Goal: Task Accomplishment & Management: Use online tool/utility

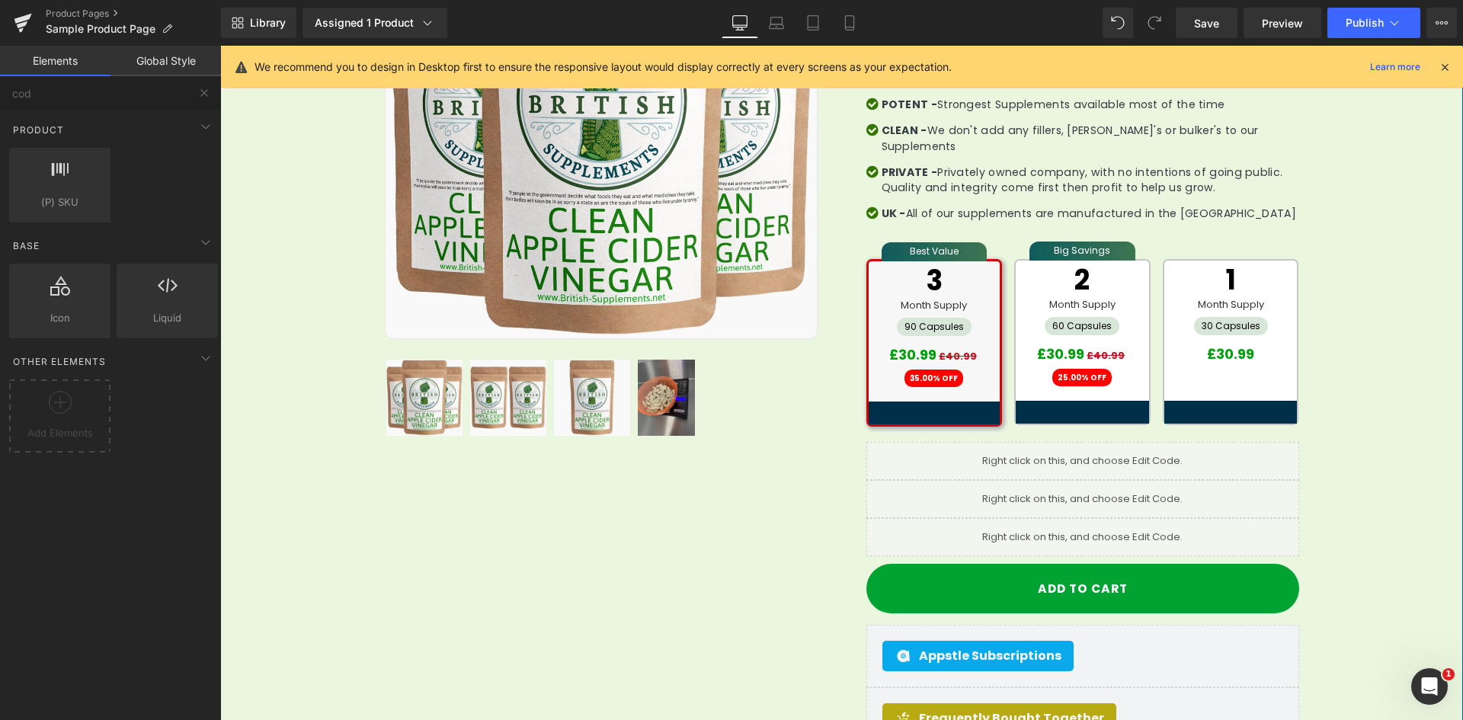
click at [289, 235] on div "Sale Off (P) Image Row 32px" at bounding box center [841, 388] width 1243 height 1036
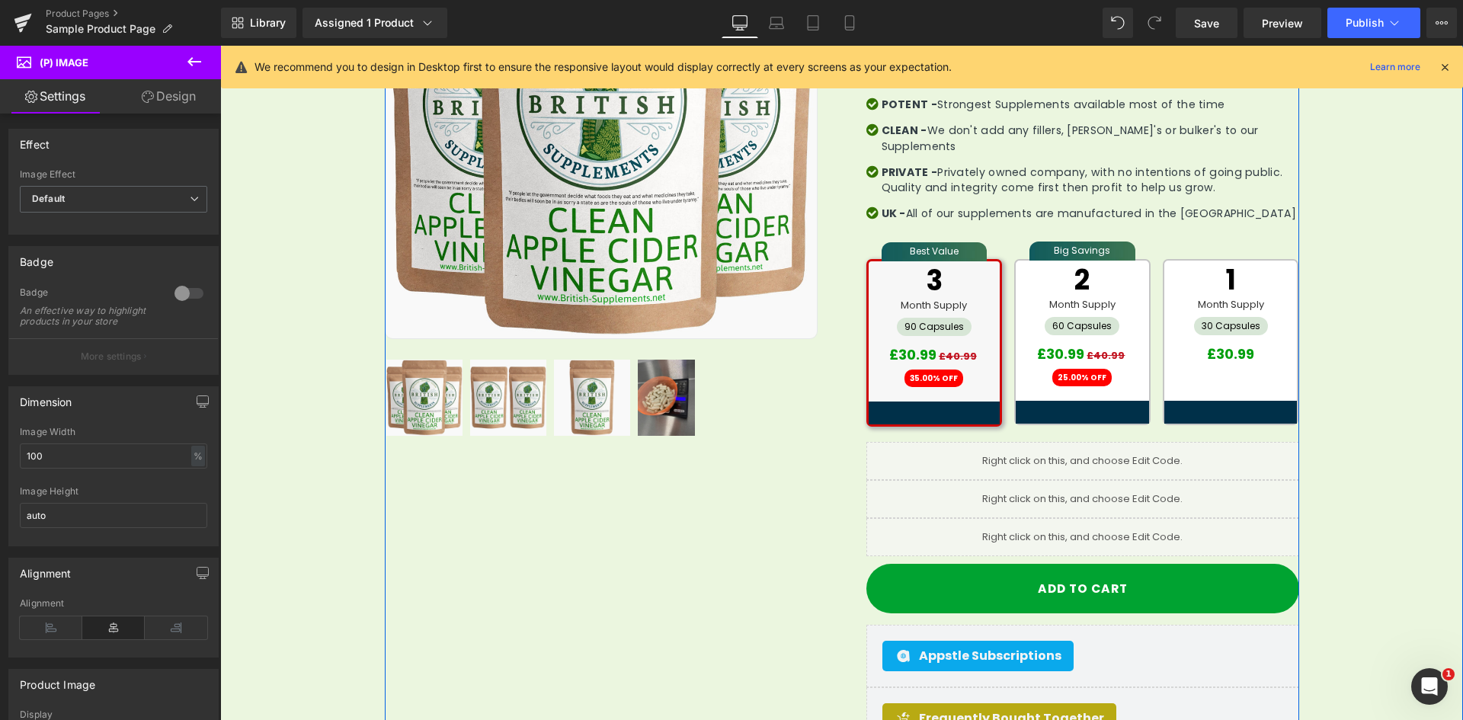
click at [674, 549] on div "Sale Off (P) Image Row 32px" at bounding box center [842, 388] width 914 height 1036
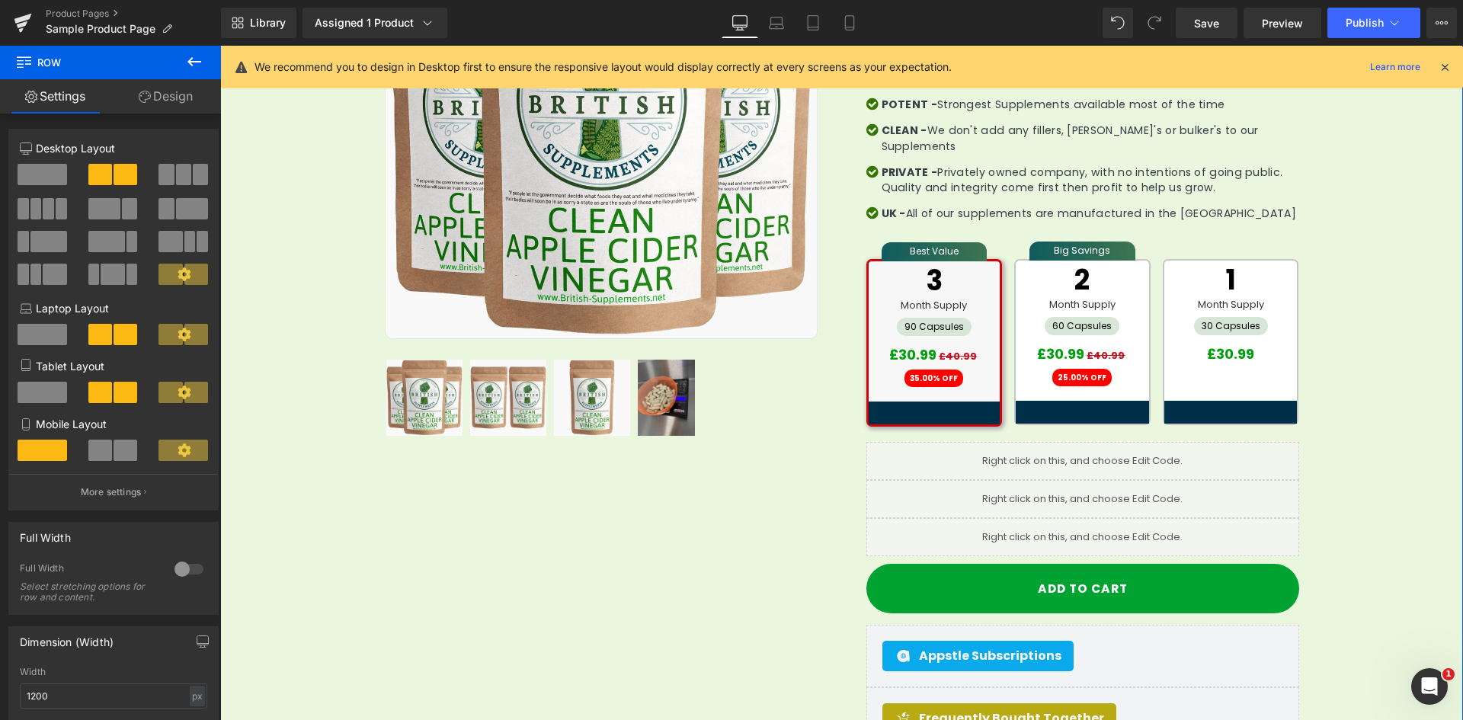
click at [664, 498] on div "Sale Off (P) Image Row 32px" at bounding box center [842, 388] width 914 height 1036
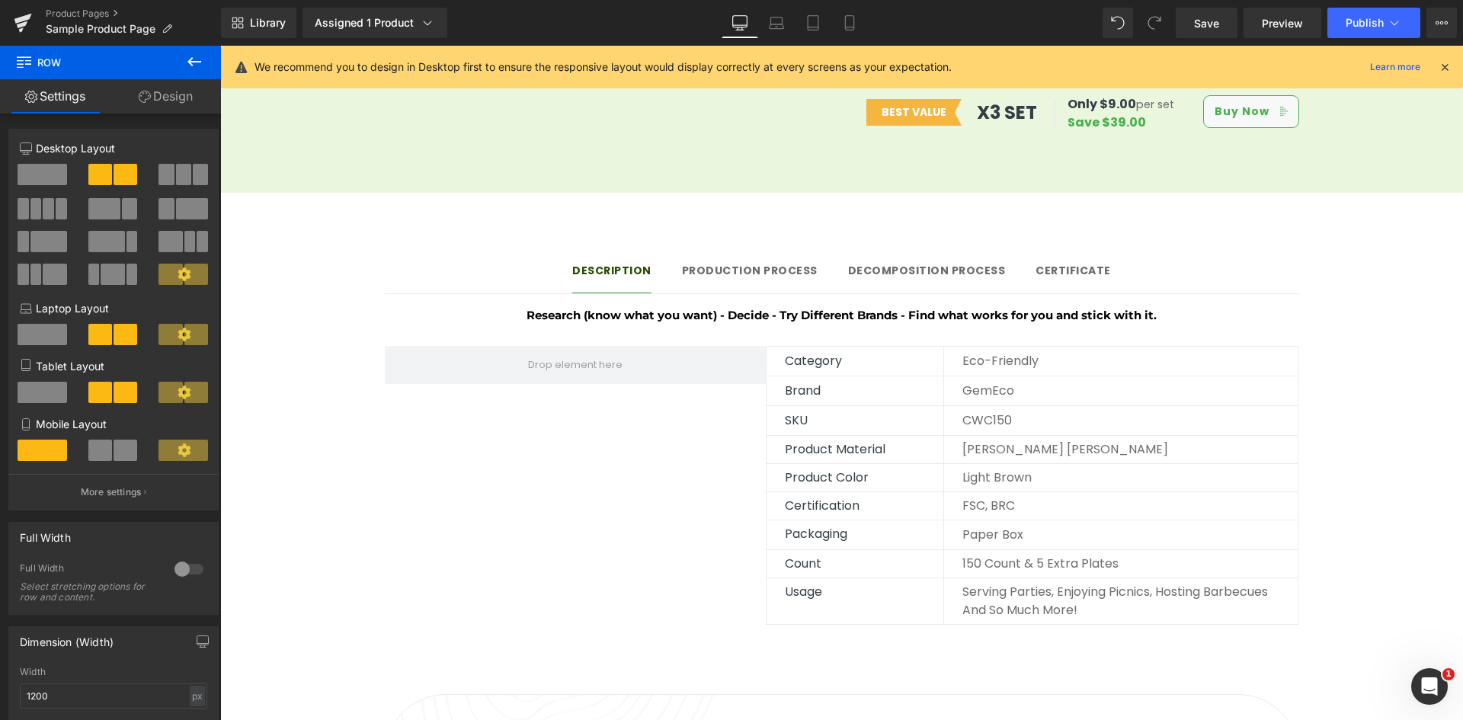
scroll to position [1143, 0]
click at [182, 63] on button at bounding box center [194, 63] width 53 height 34
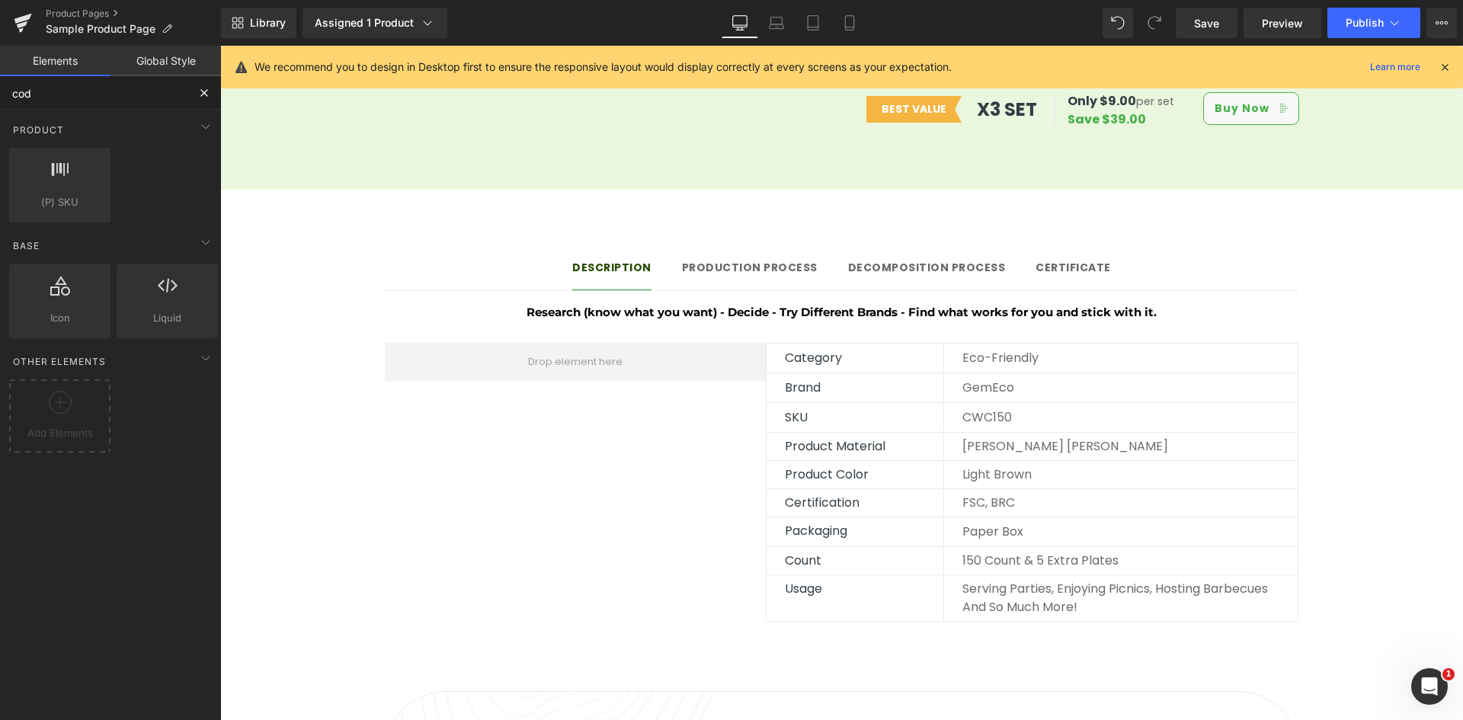
click at [160, 88] on input "cod" at bounding box center [93, 93] width 187 height 34
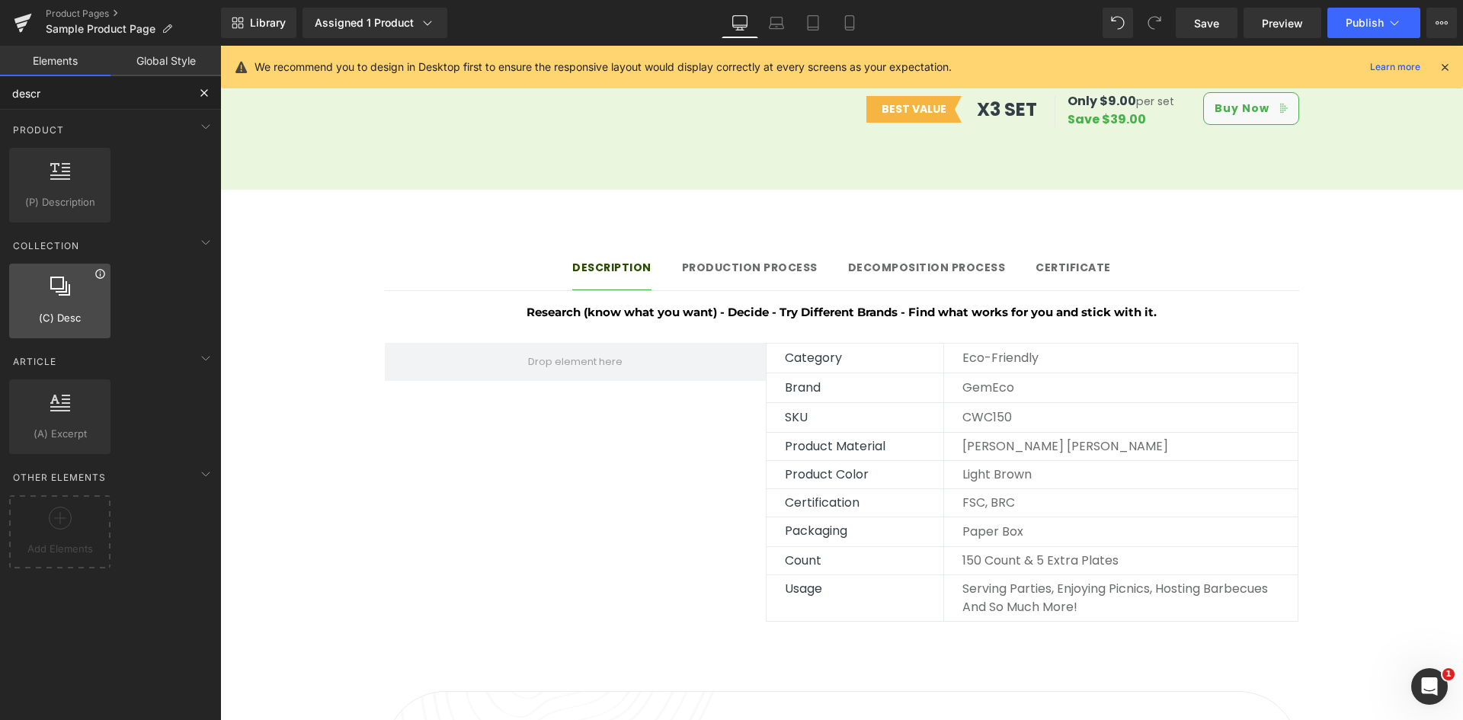
click at [100, 276] on icon at bounding box center [99, 273] width 11 height 11
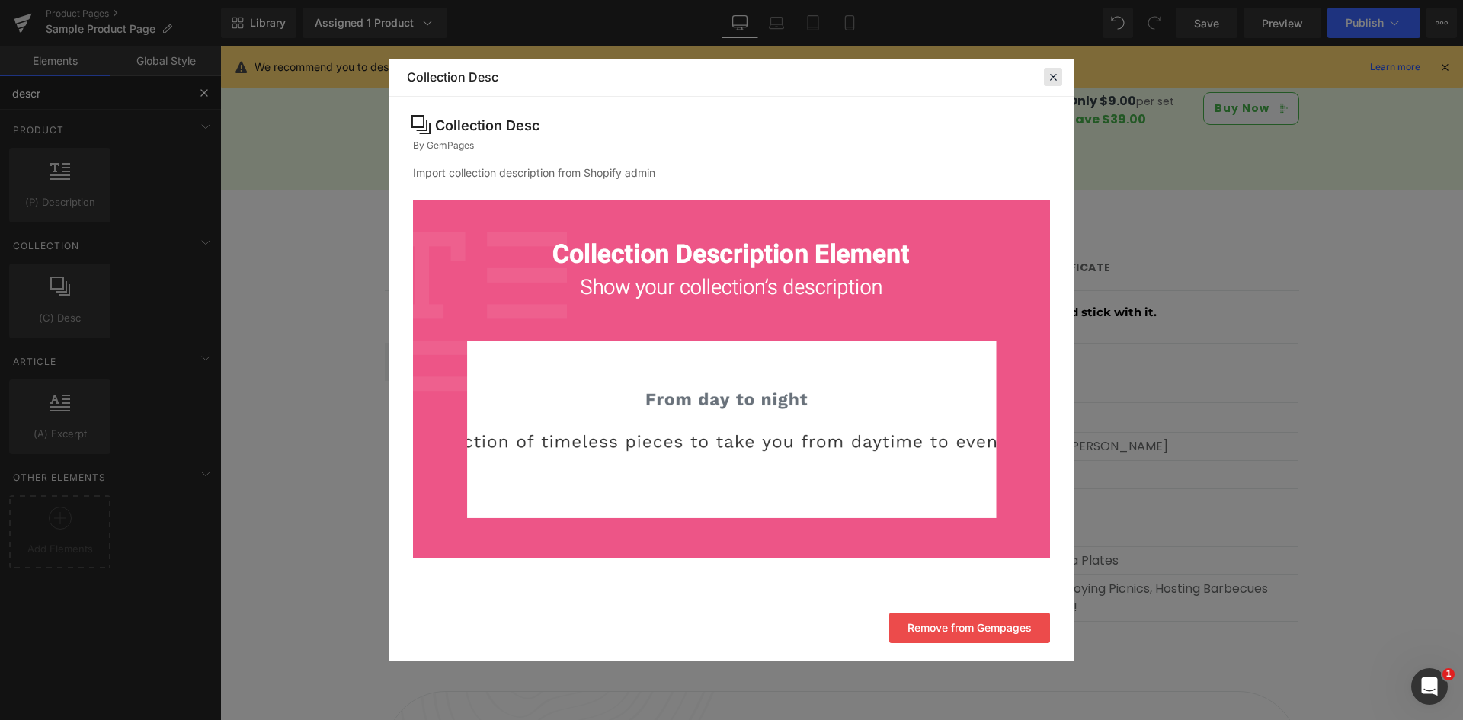
type input "descr"
click at [1045, 78] on div at bounding box center [1053, 77] width 18 height 18
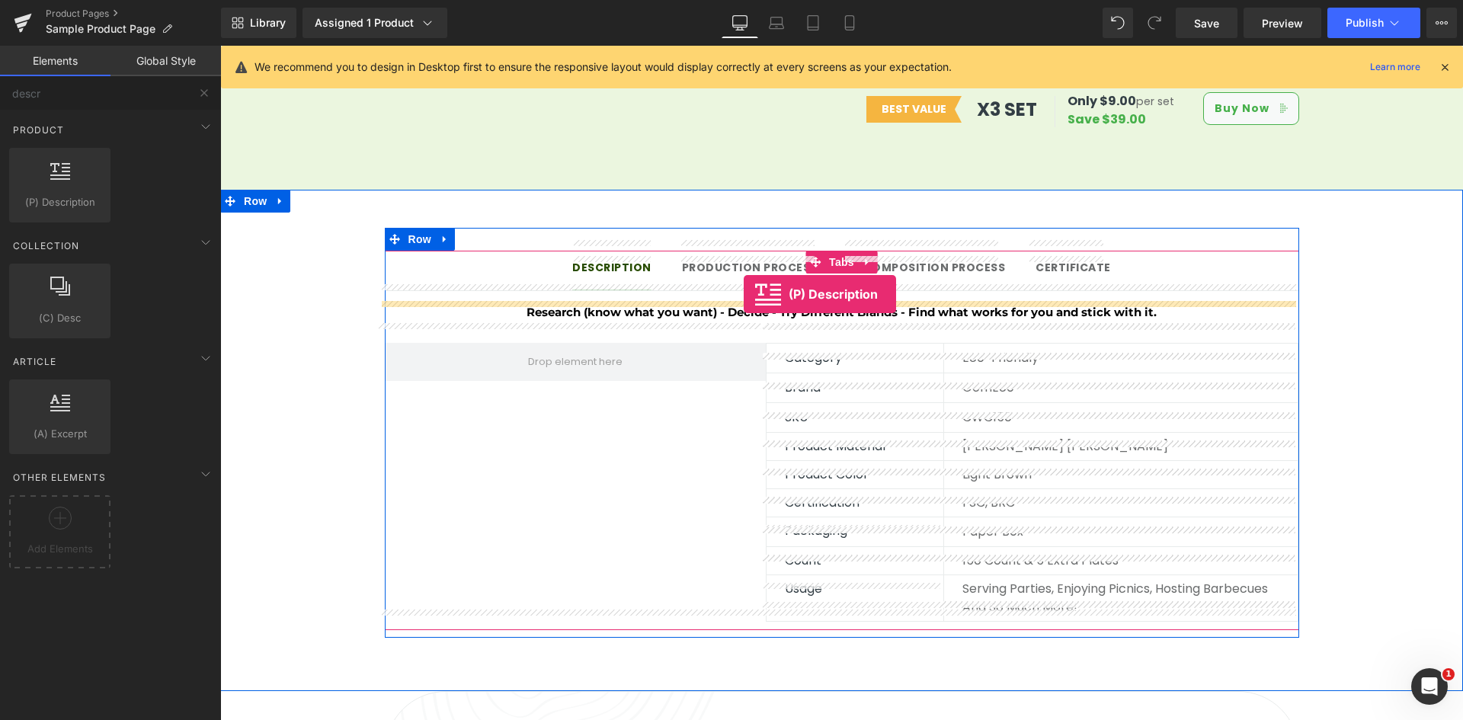
drag, startPoint x: 253, startPoint y: 228, endPoint x: 744, endPoint y: 294, distance: 495.2
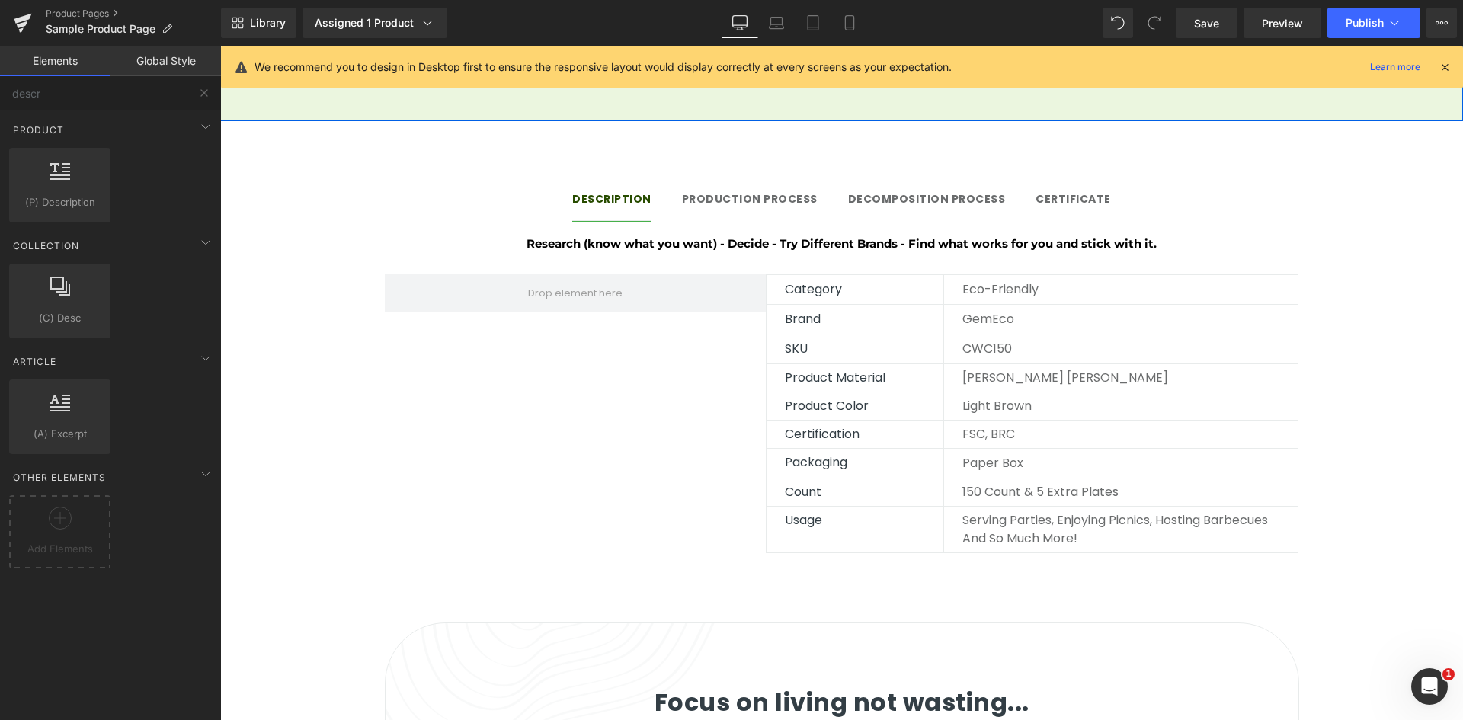
scroll to position [1219, 0]
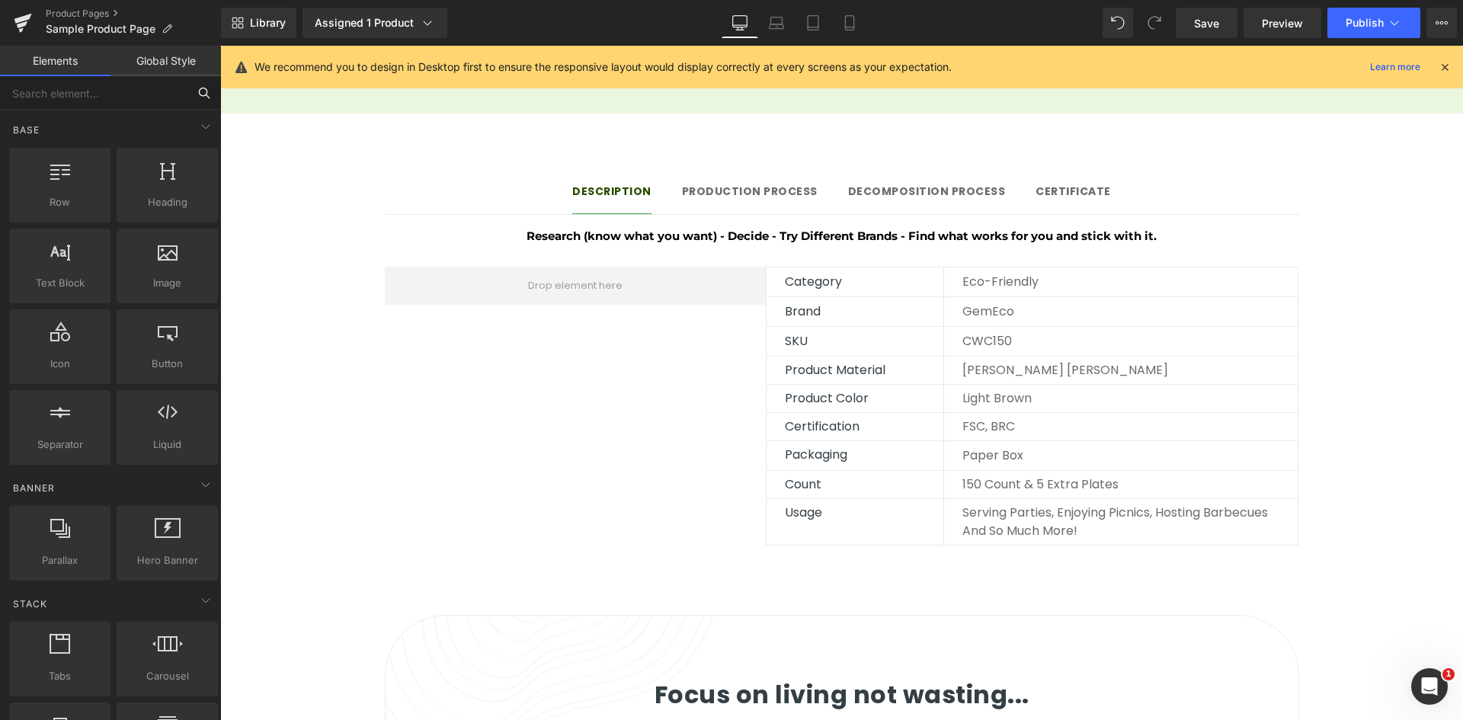
click at [98, 85] on input "text" at bounding box center [93, 93] width 187 height 34
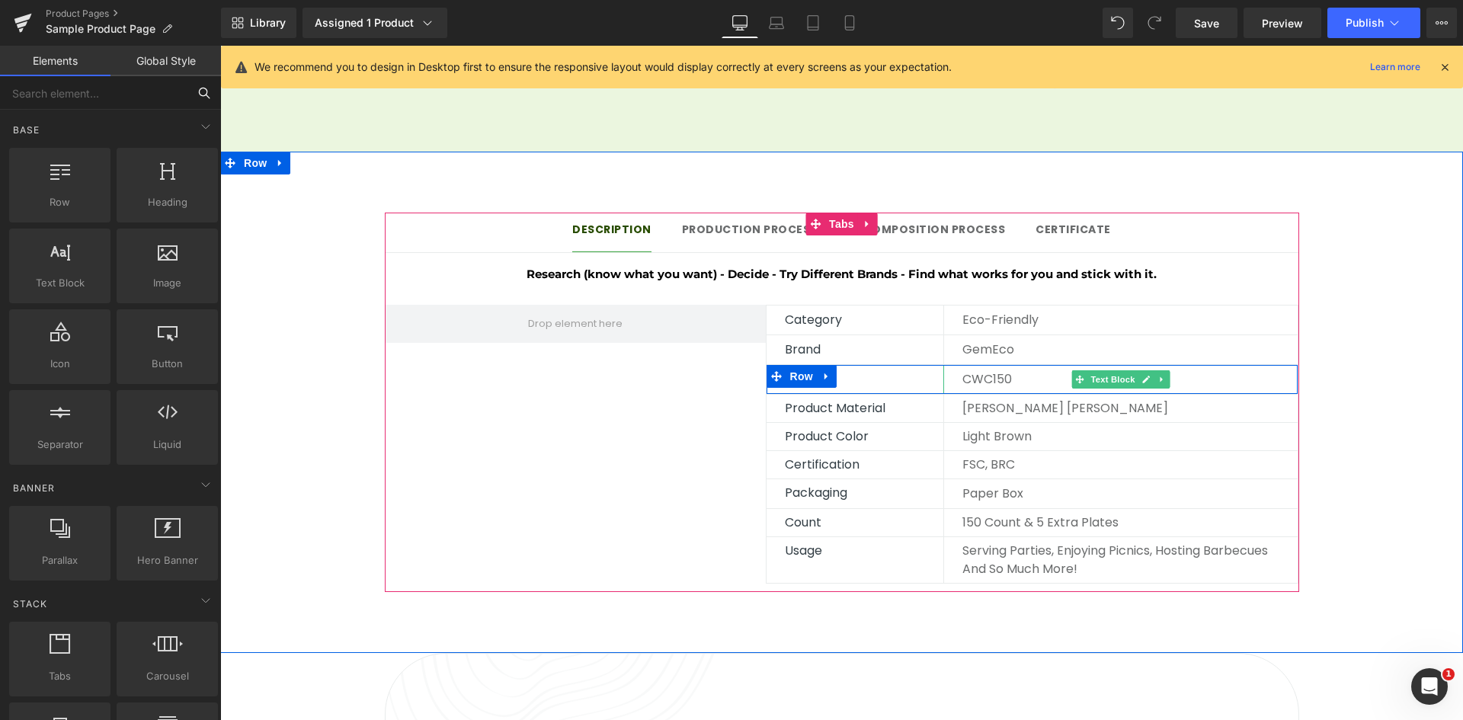
scroll to position [1143, 0]
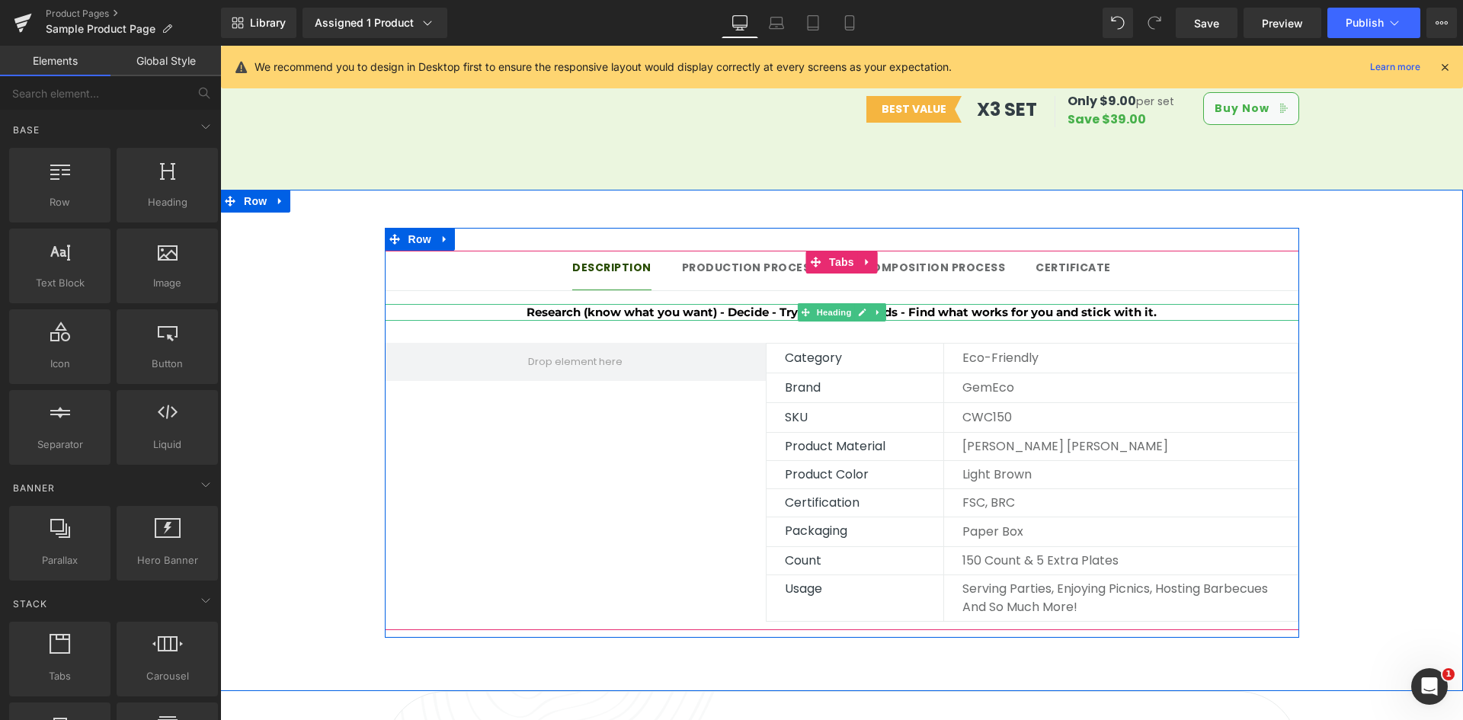
click at [1163, 304] on h4 "Research (know what you want) - Decide - Try Different Brands - Find what works…" at bounding box center [842, 313] width 914 height 18
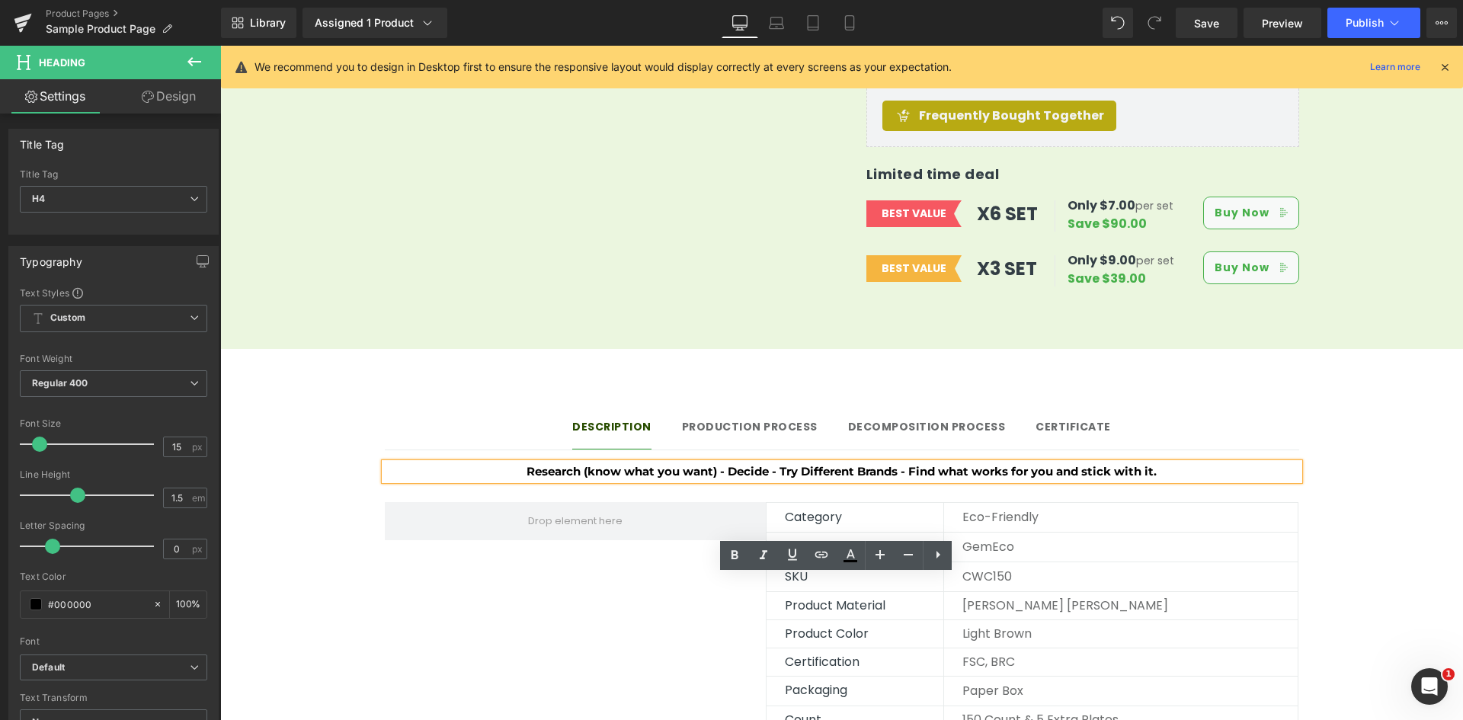
scroll to position [991, 0]
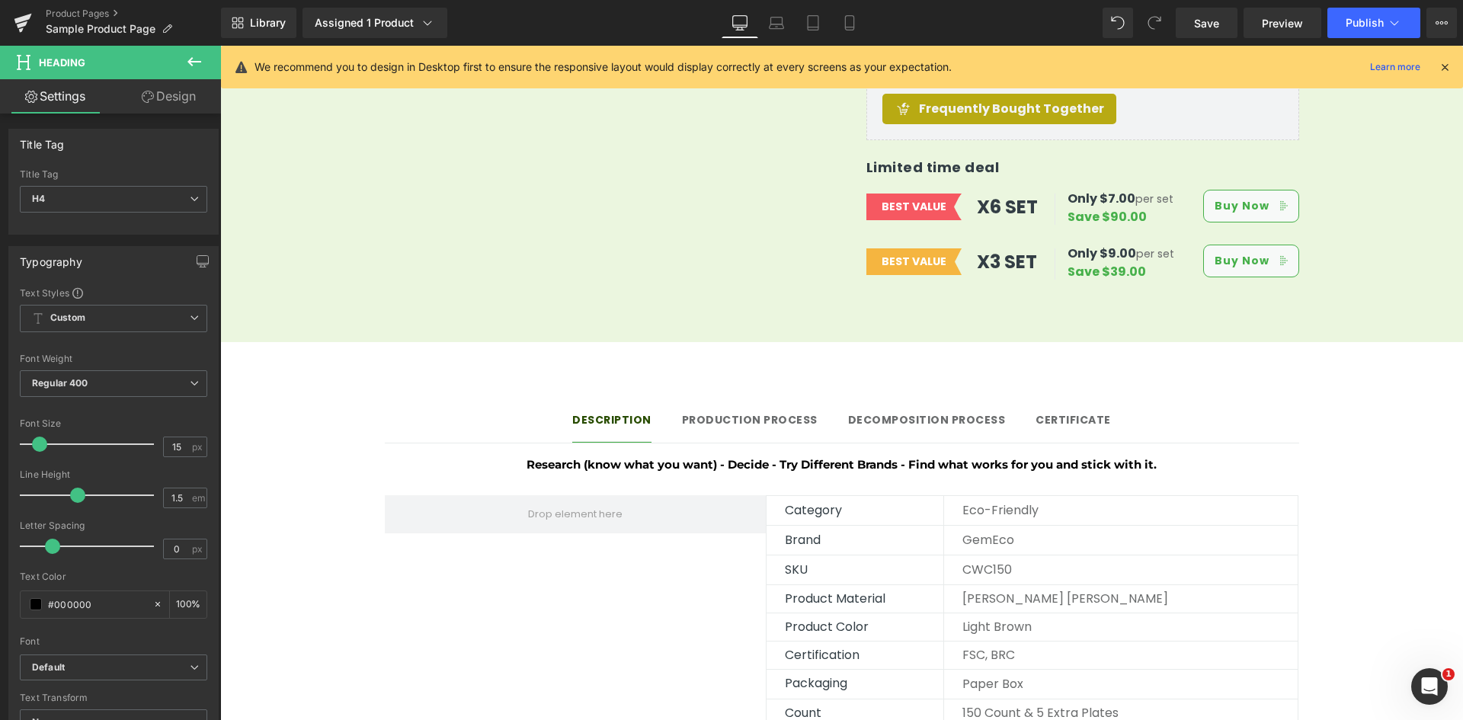
click at [191, 57] on icon at bounding box center [194, 62] width 18 height 18
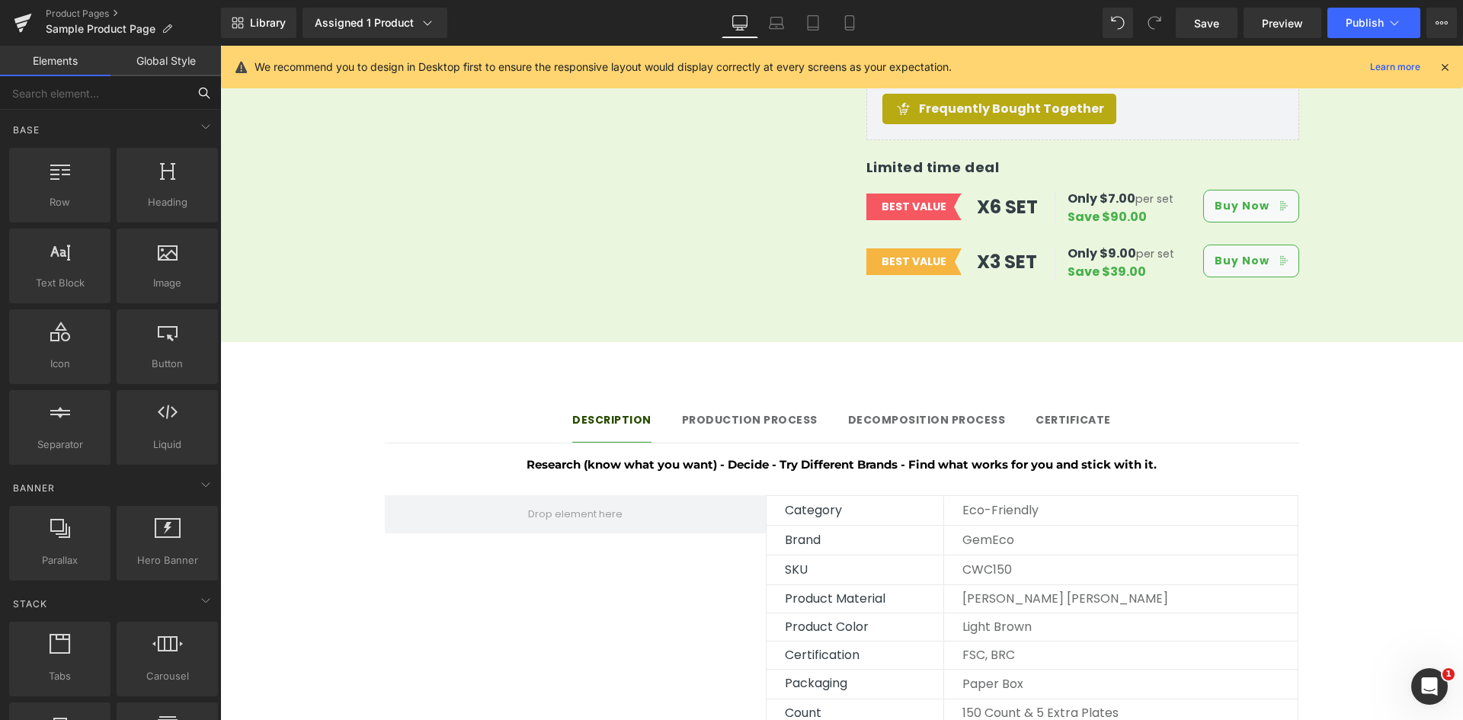
click at [91, 101] on input "text" at bounding box center [93, 93] width 187 height 34
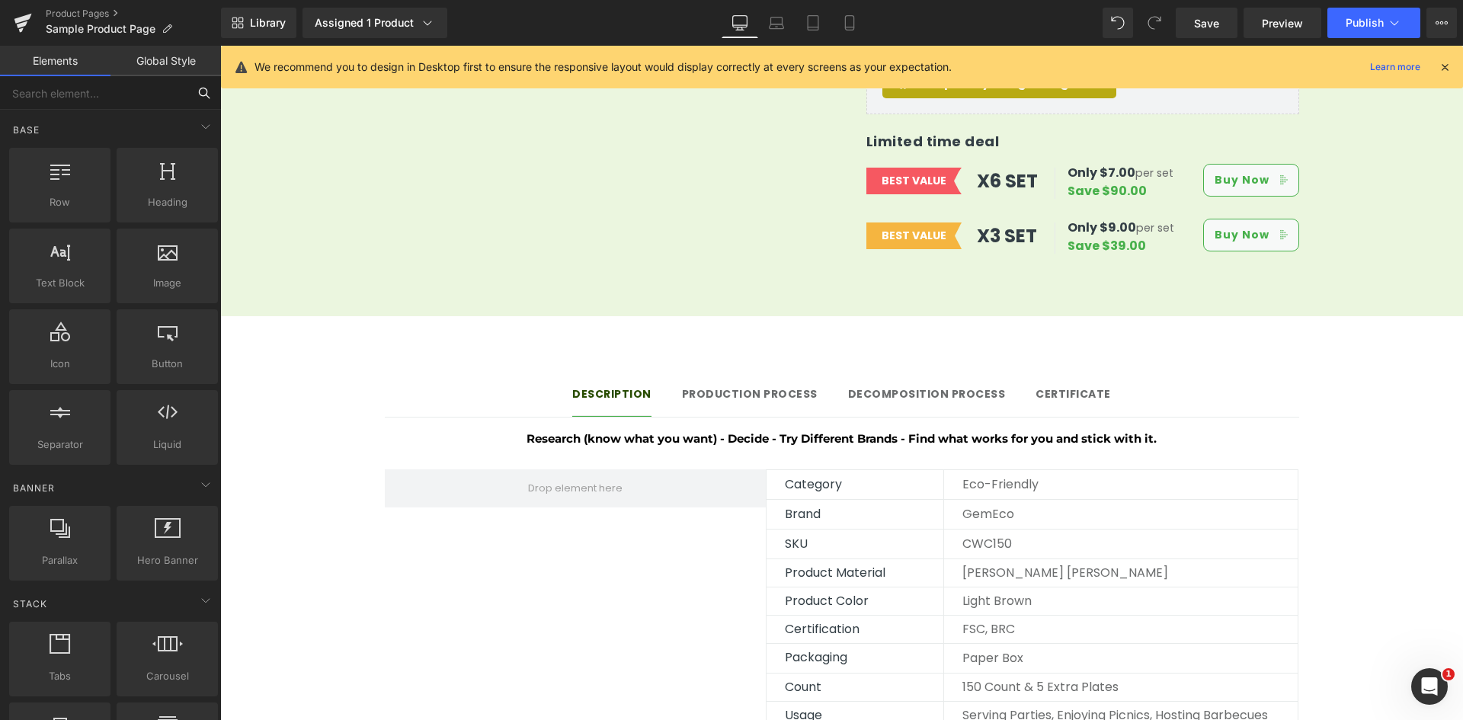
scroll to position [1219, 0]
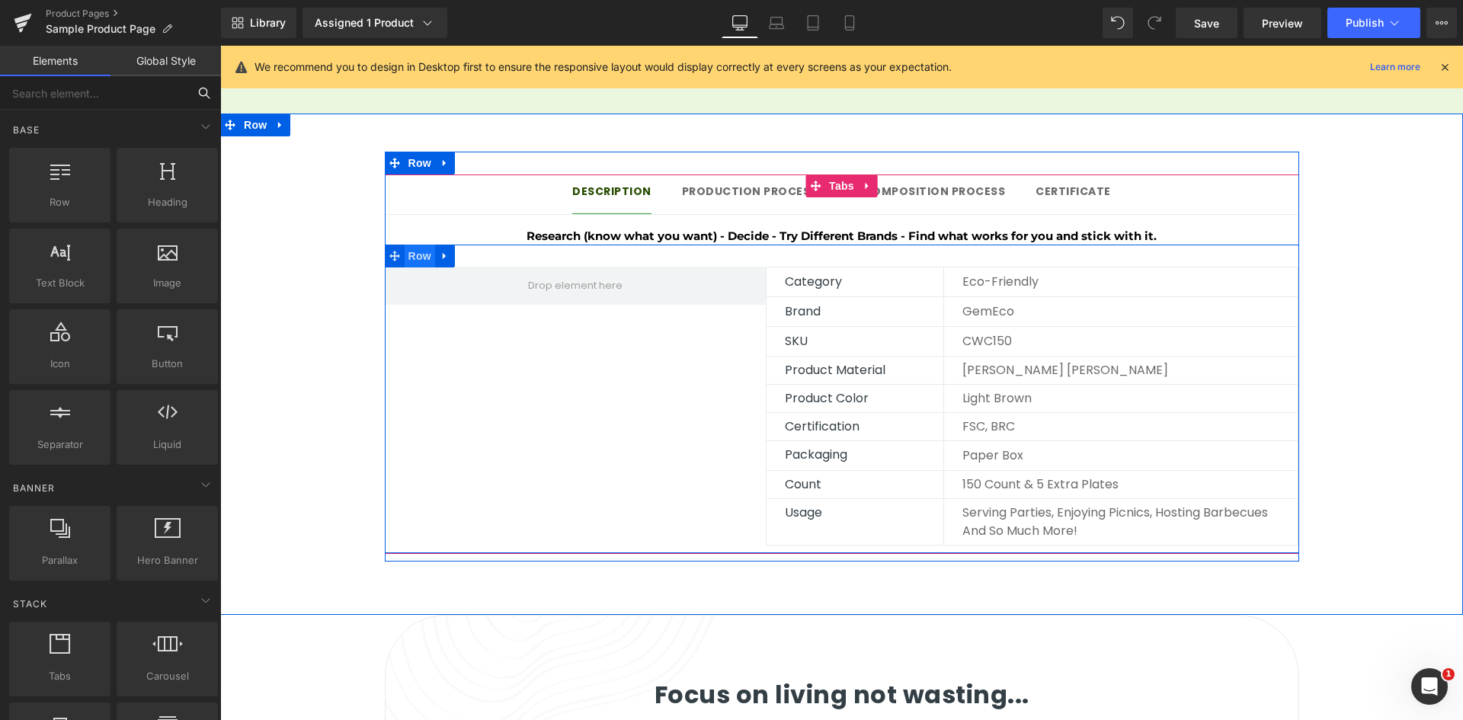
click at [420, 245] on span "Row" at bounding box center [420, 256] width 30 height 23
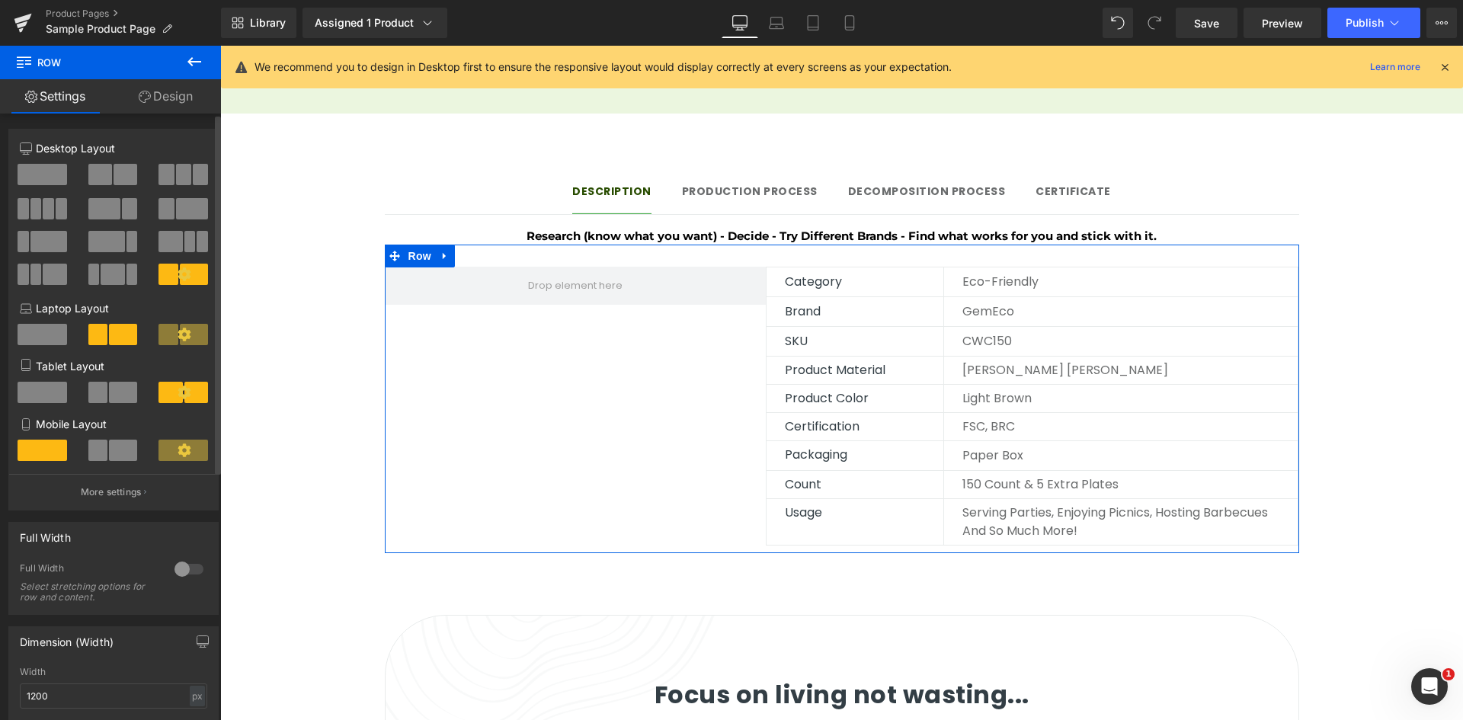
click at [50, 177] on span at bounding box center [43, 174] width 50 height 21
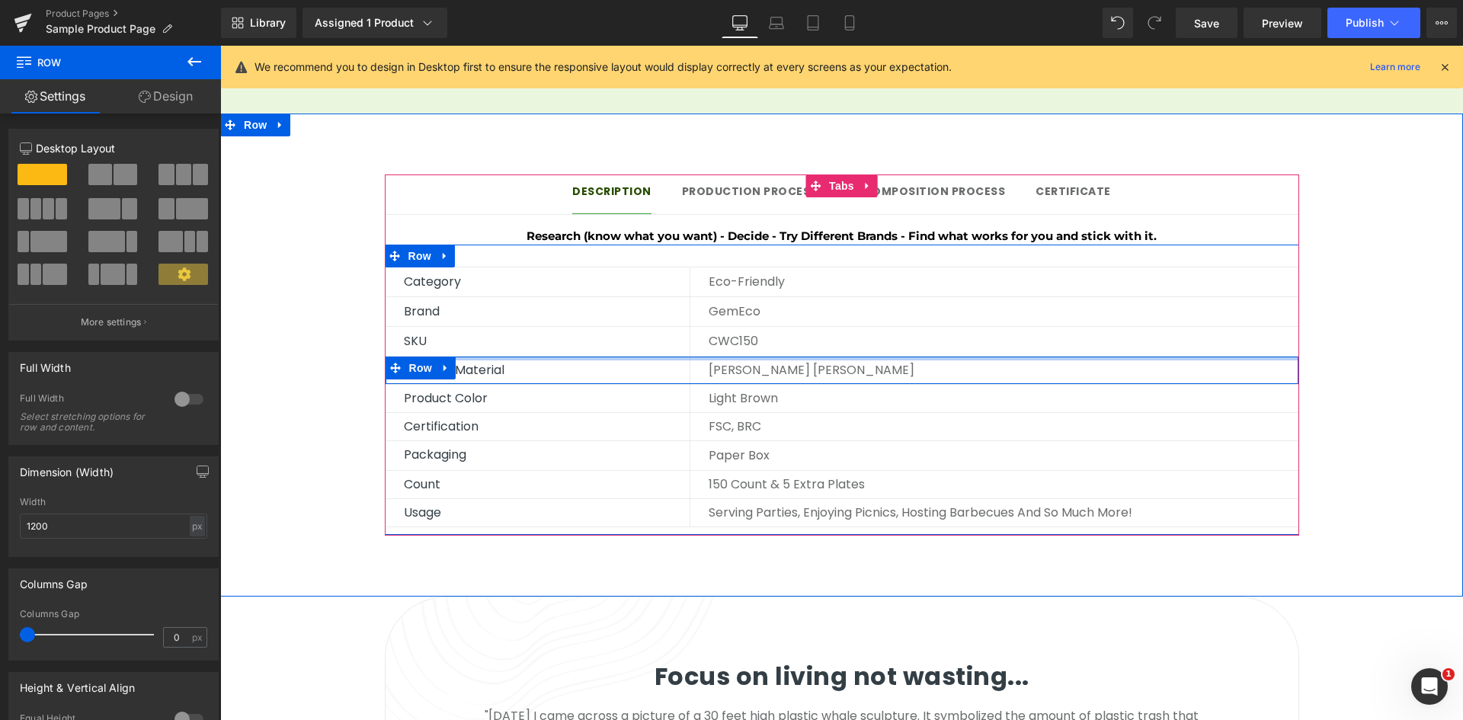
click at [725, 357] on div at bounding box center [842, 359] width 913 height 4
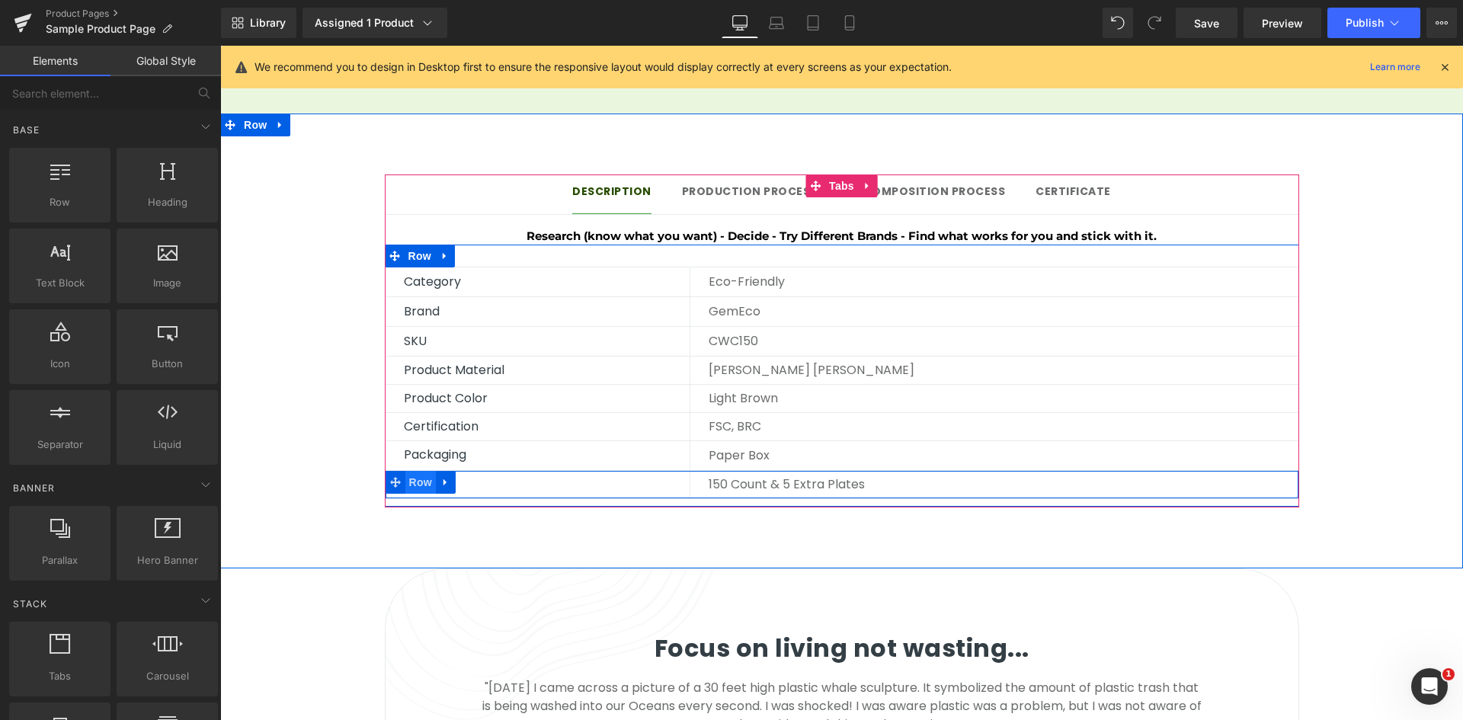
click at [405, 471] on span "Row" at bounding box center [420, 482] width 30 height 23
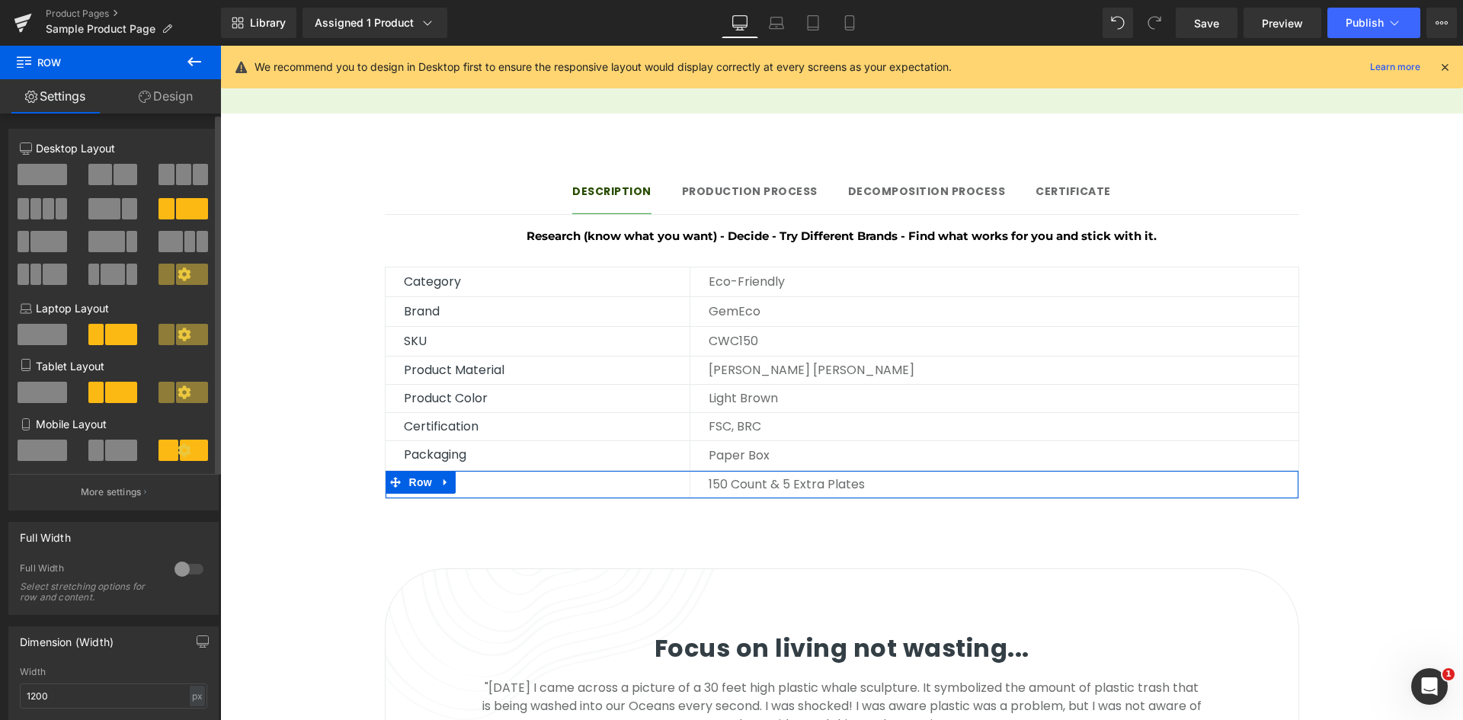
click at [57, 167] on span at bounding box center [43, 174] width 50 height 21
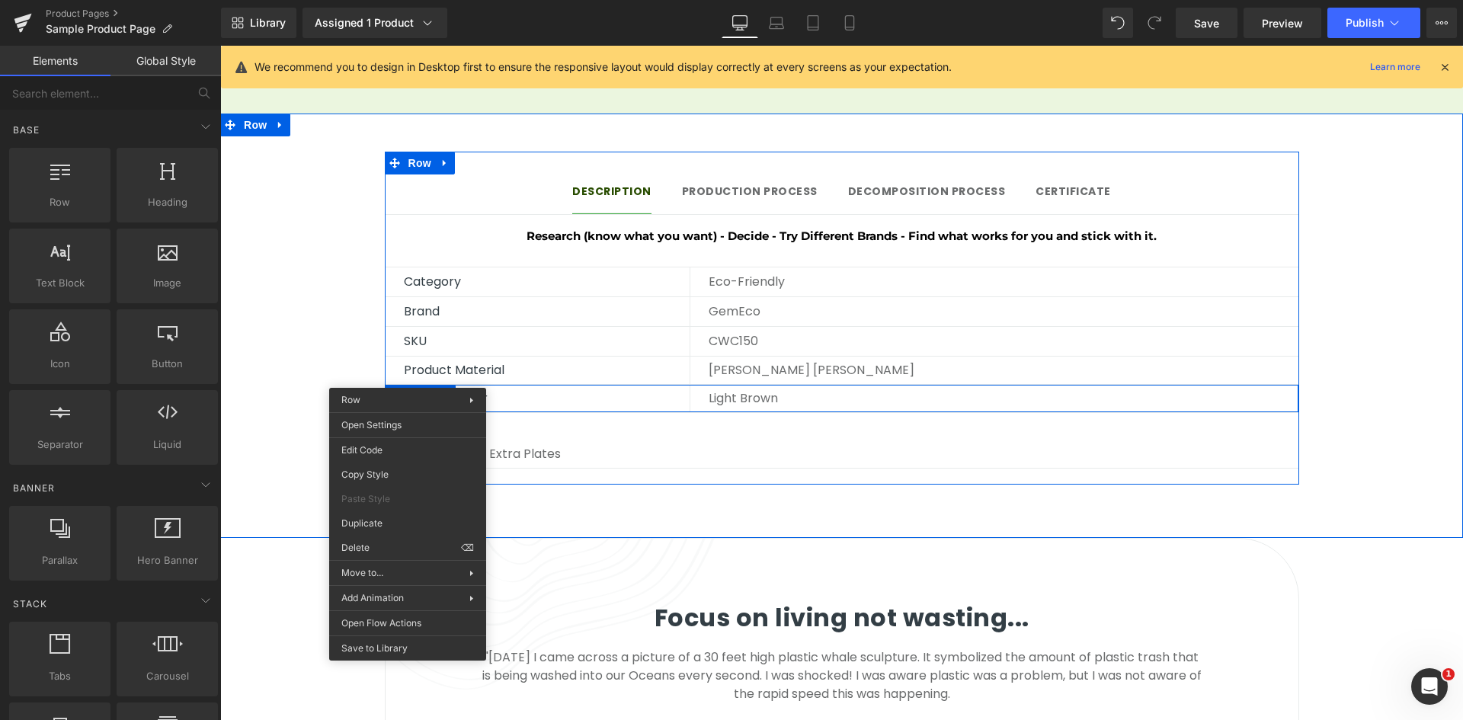
click at [578, 418] on div "Count Text Block" at bounding box center [842, 426] width 913 height 27
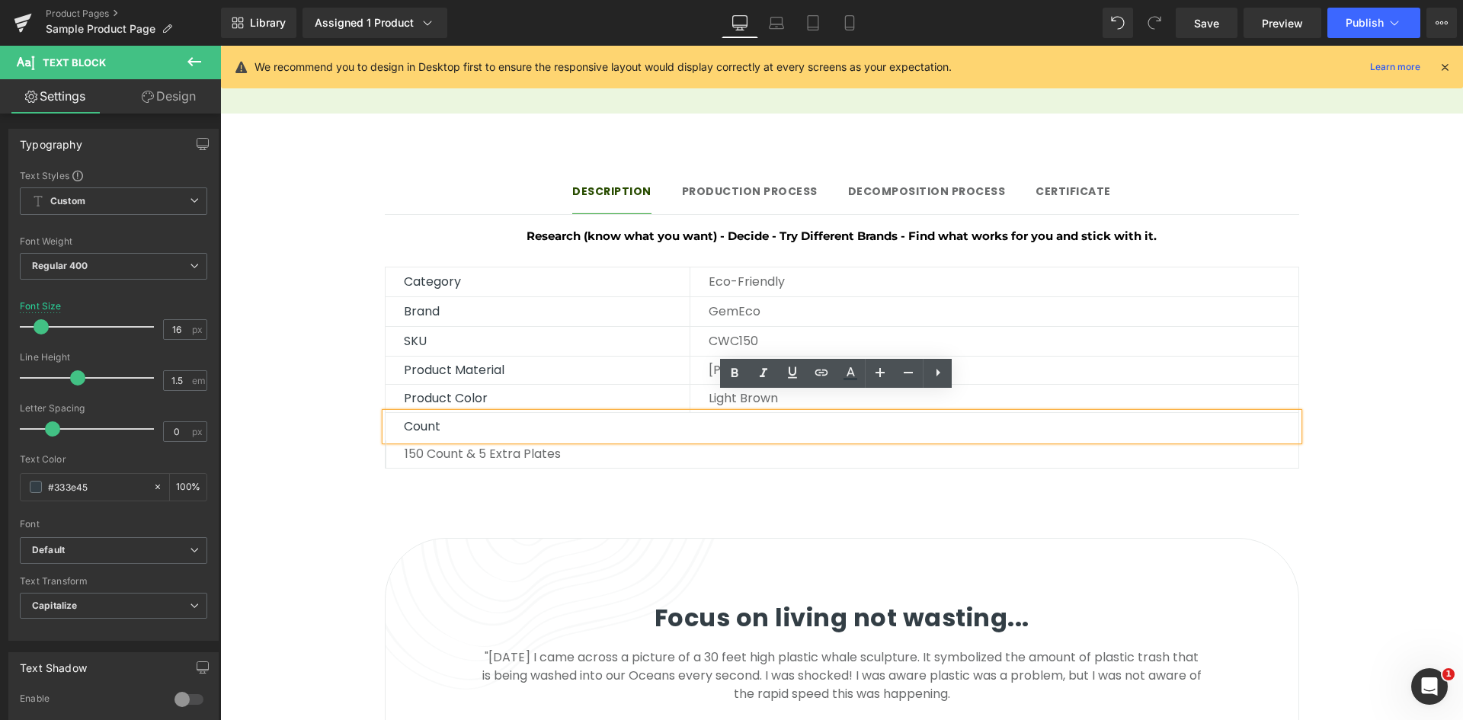
click at [454, 273] on p "Category" at bounding box center [547, 282] width 286 height 18
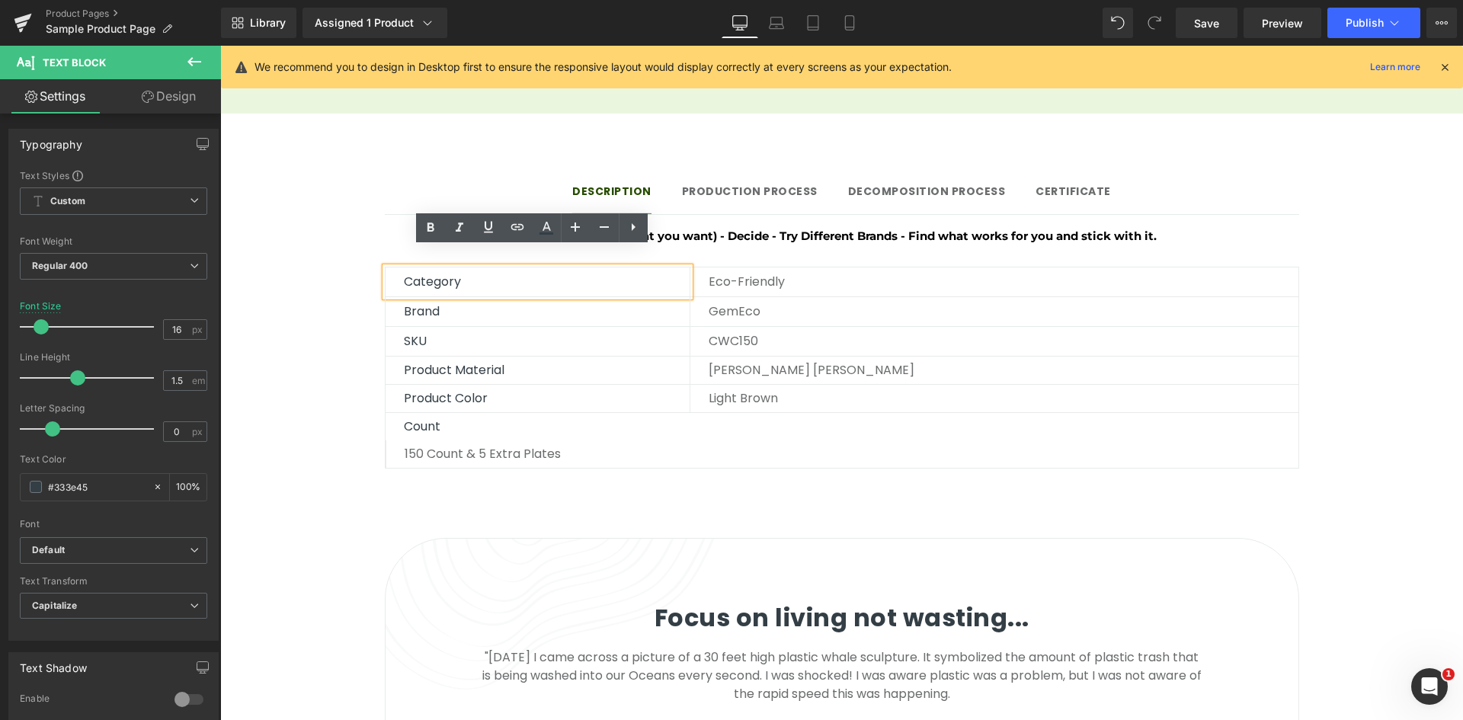
click at [306, 264] on div "Description Text Block Production Process Text Block Decomposition process Text…" at bounding box center [841, 319] width 1243 height 334
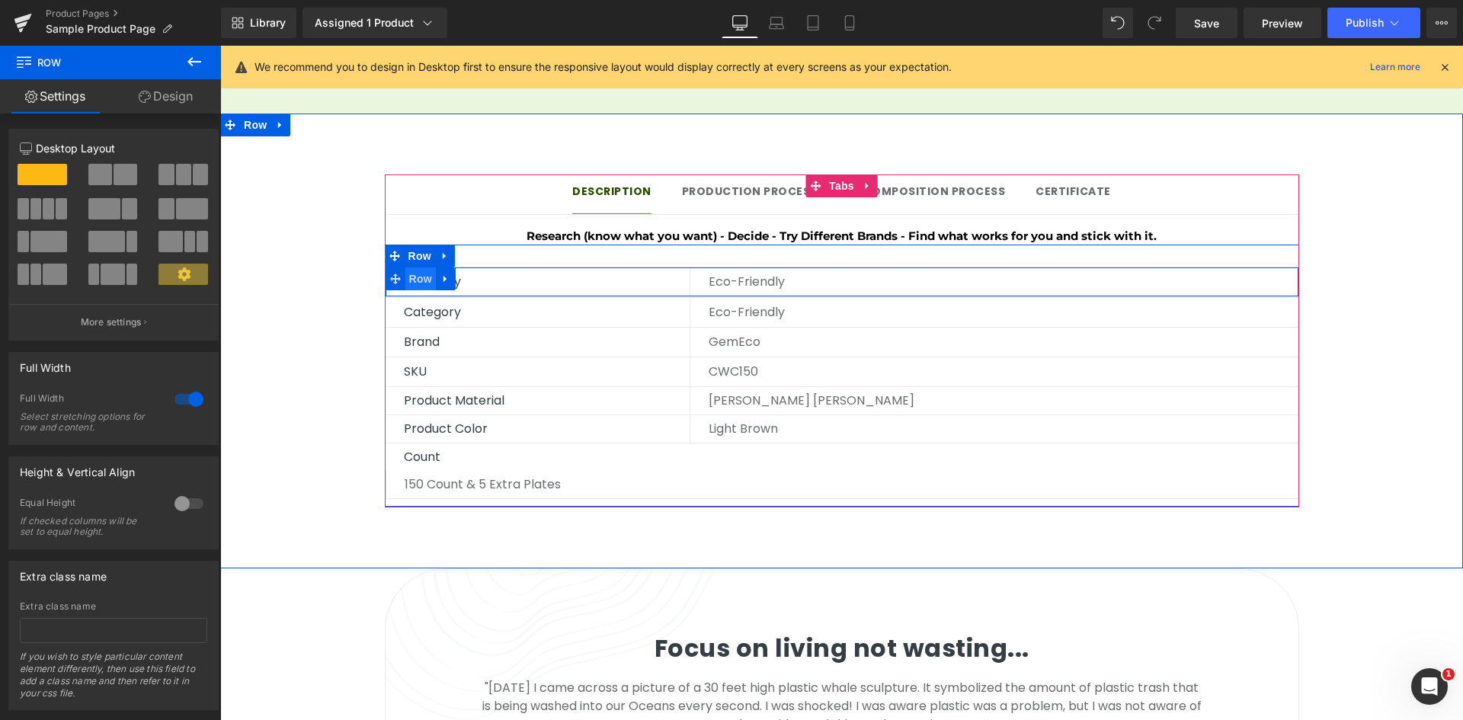
click at [414, 267] on span "Row" at bounding box center [420, 278] width 30 height 23
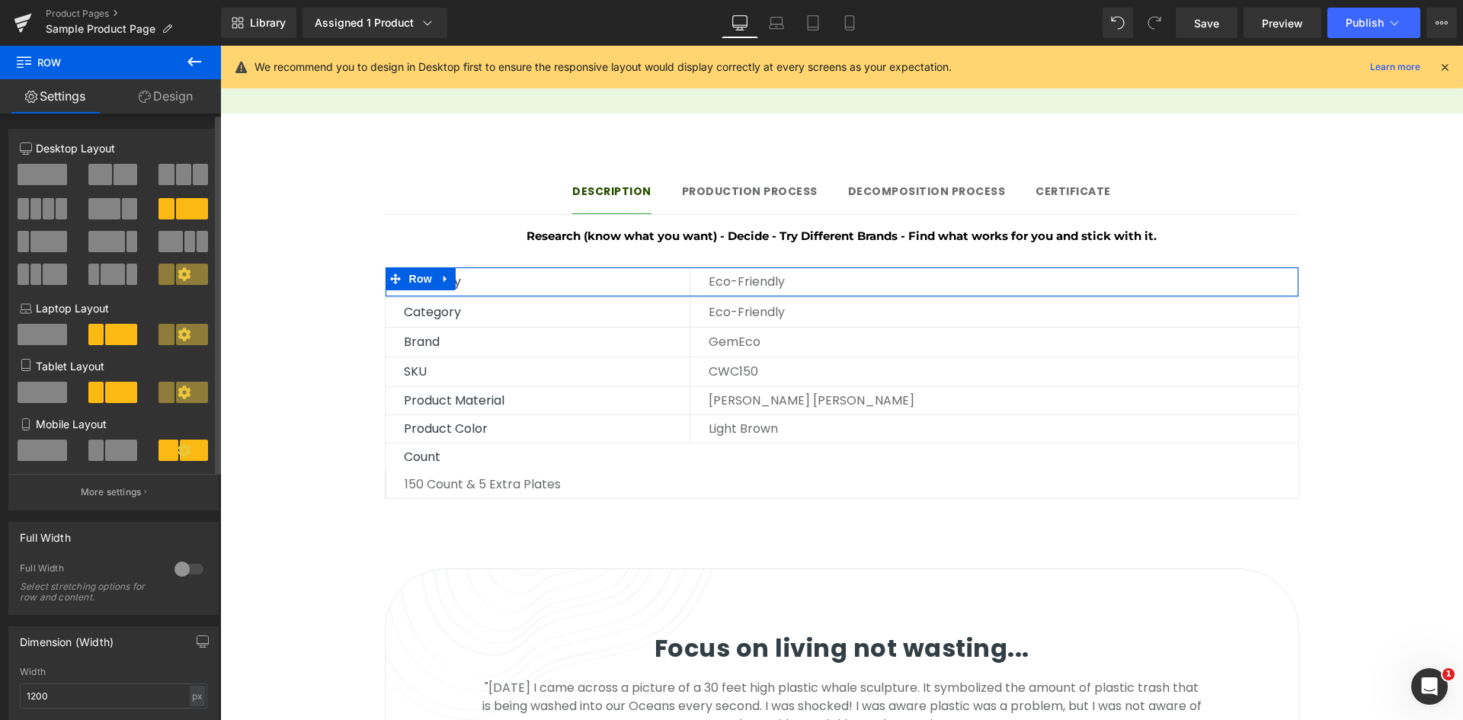
click at [53, 178] on span at bounding box center [43, 174] width 50 height 21
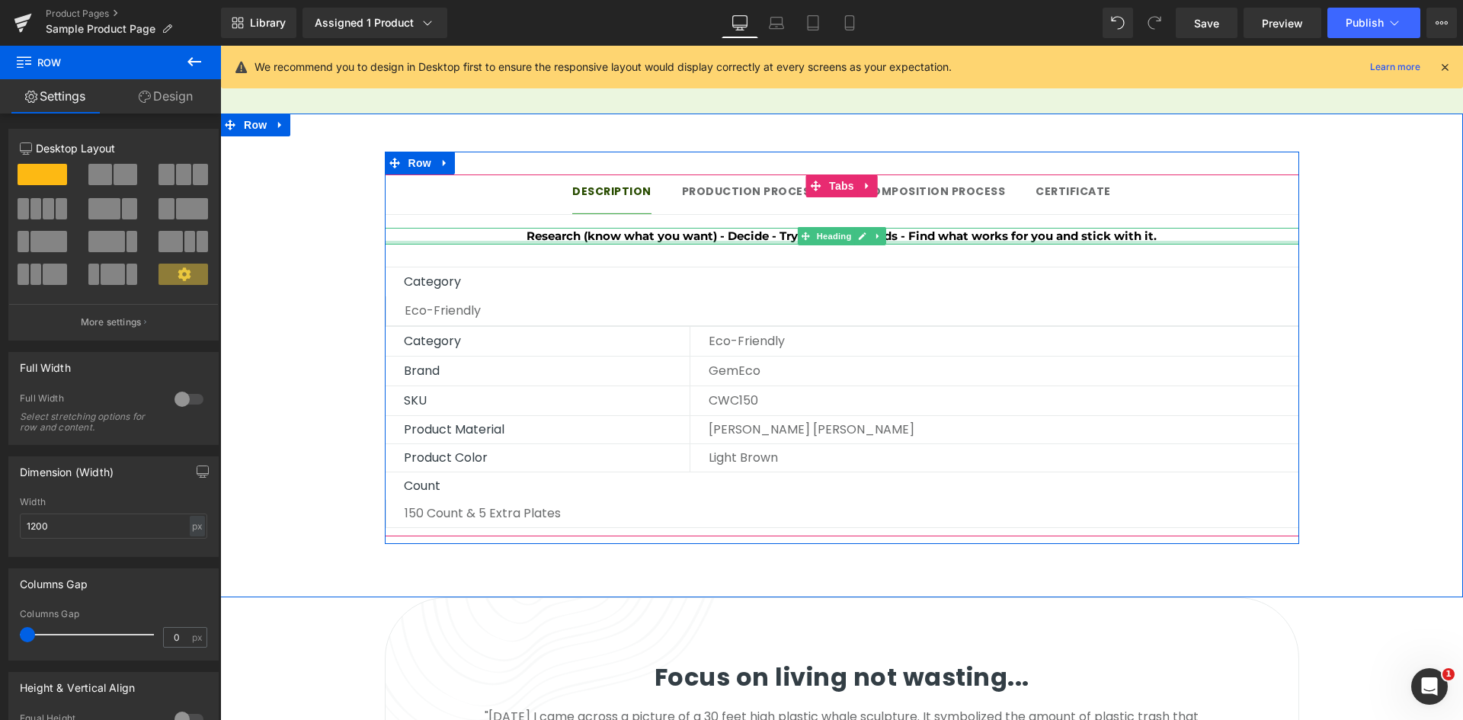
click at [672, 228] on h4 "Research (know what you want) - Decide - Try Different Brands - Find what works…" at bounding box center [842, 237] width 914 height 18
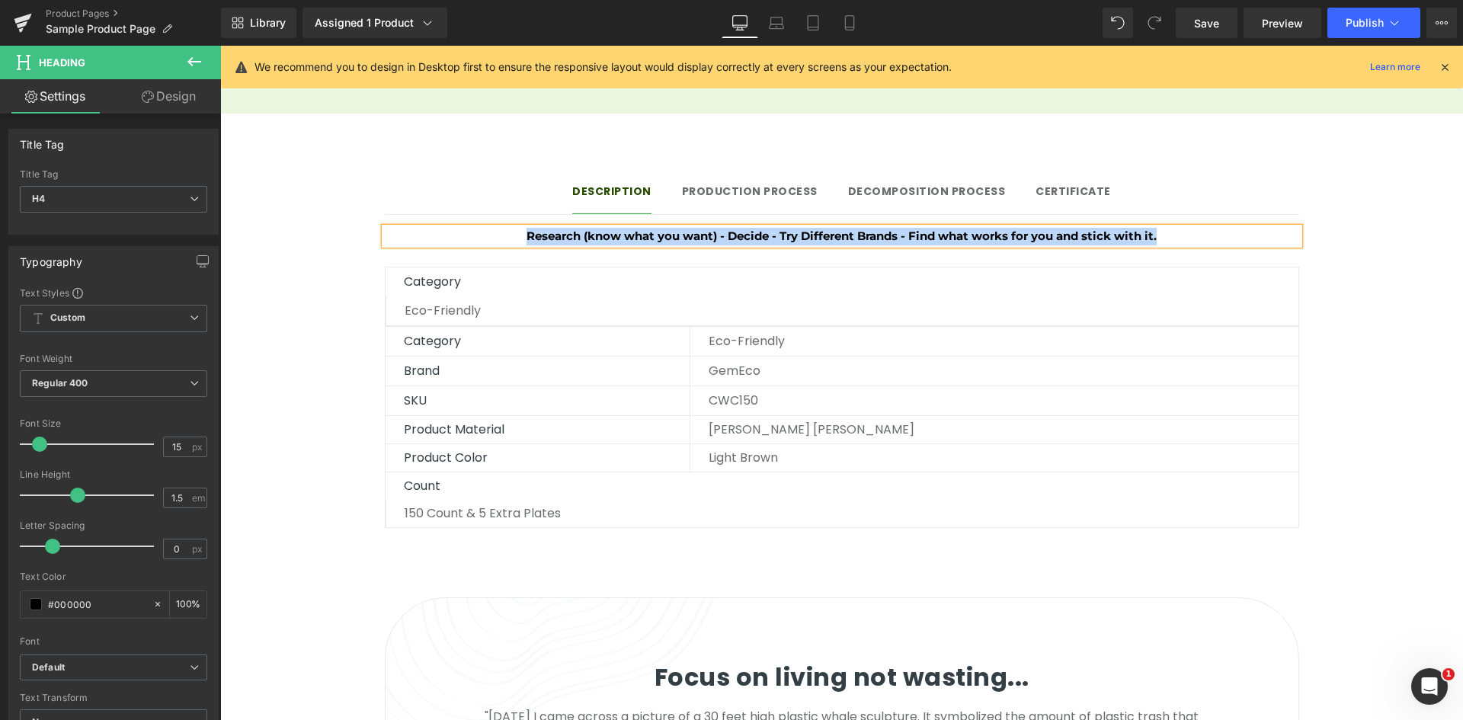
copy h4 "Research (know what you want) - Decide - Try Different Brands - Find what works…"
click at [549, 305] on div "Category Text Block Eco-friendly Text Block Row" at bounding box center [842, 296] width 914 height 59
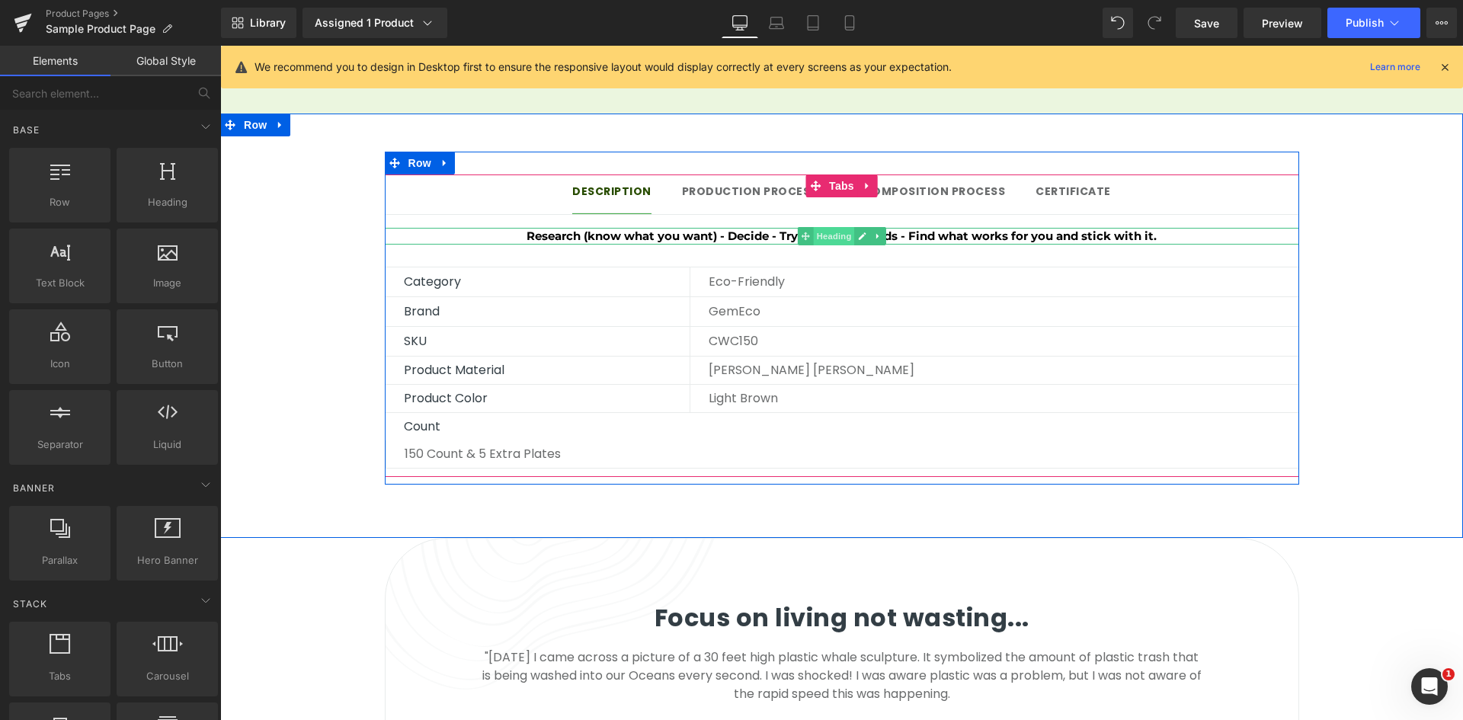
click at [813, 227] on span "Heading" at bounding box center [833, 236] width 41 height 18
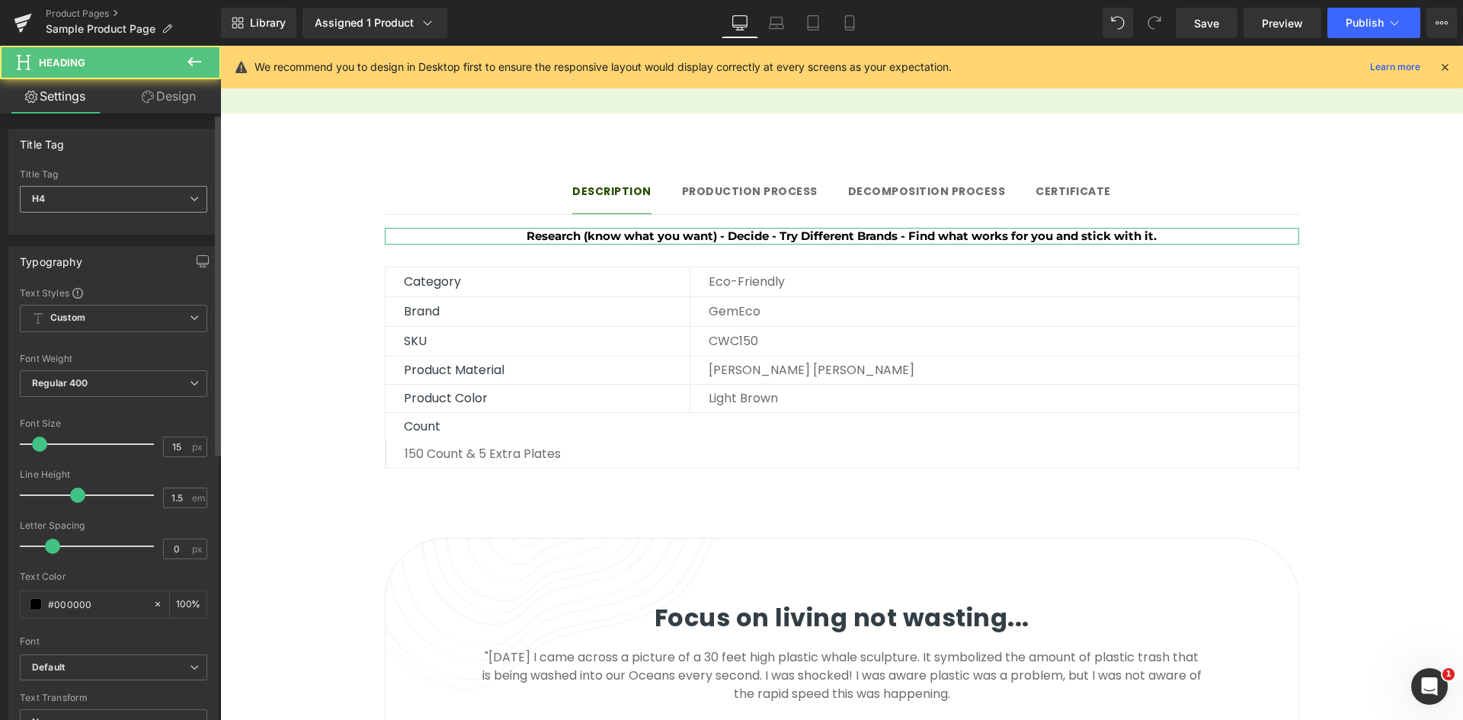
click at [84, 210] on span "H4" at bounding box center [113, 199] width 187 height 27
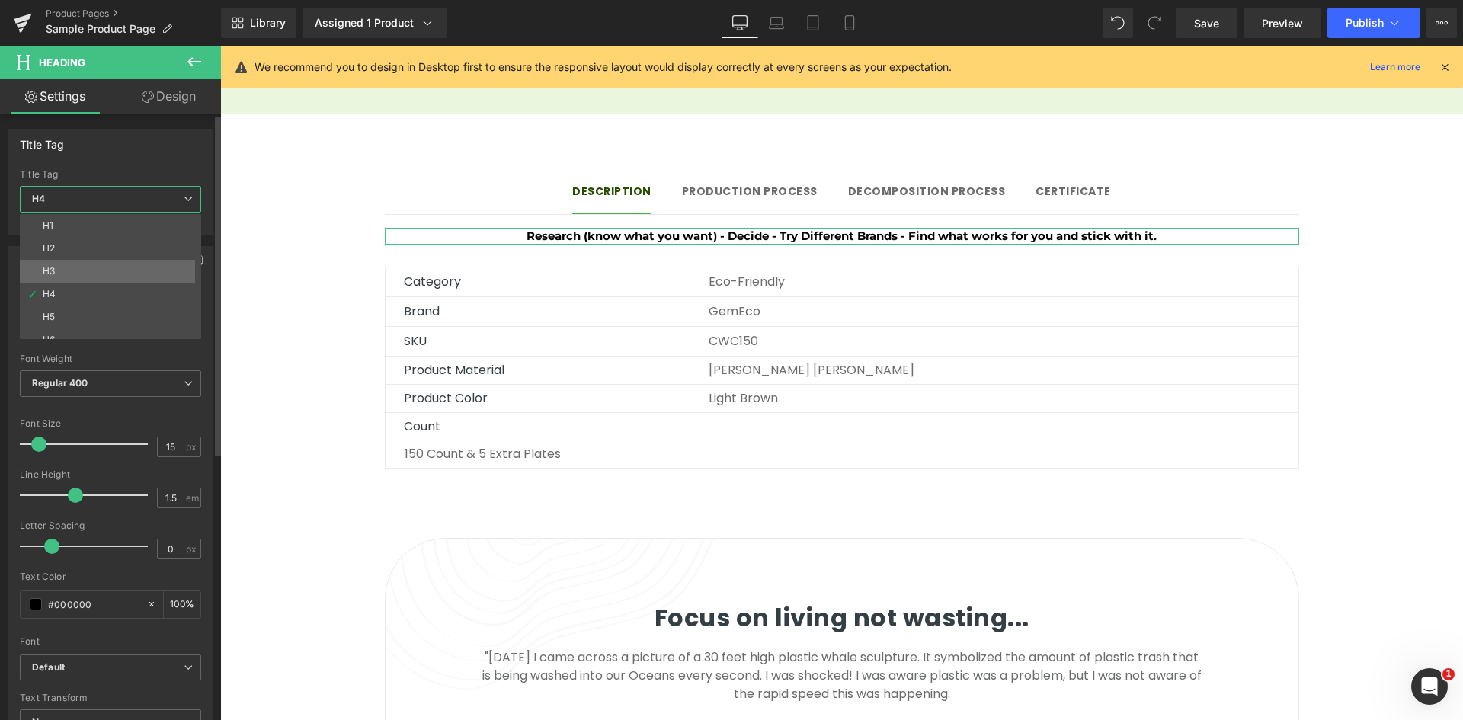
click at [95, 274] on li "H3" at bounding box center [114, 271] width 188 height 23
type input "32"
type input "0.5"
type input "#333e45"
type input "100"
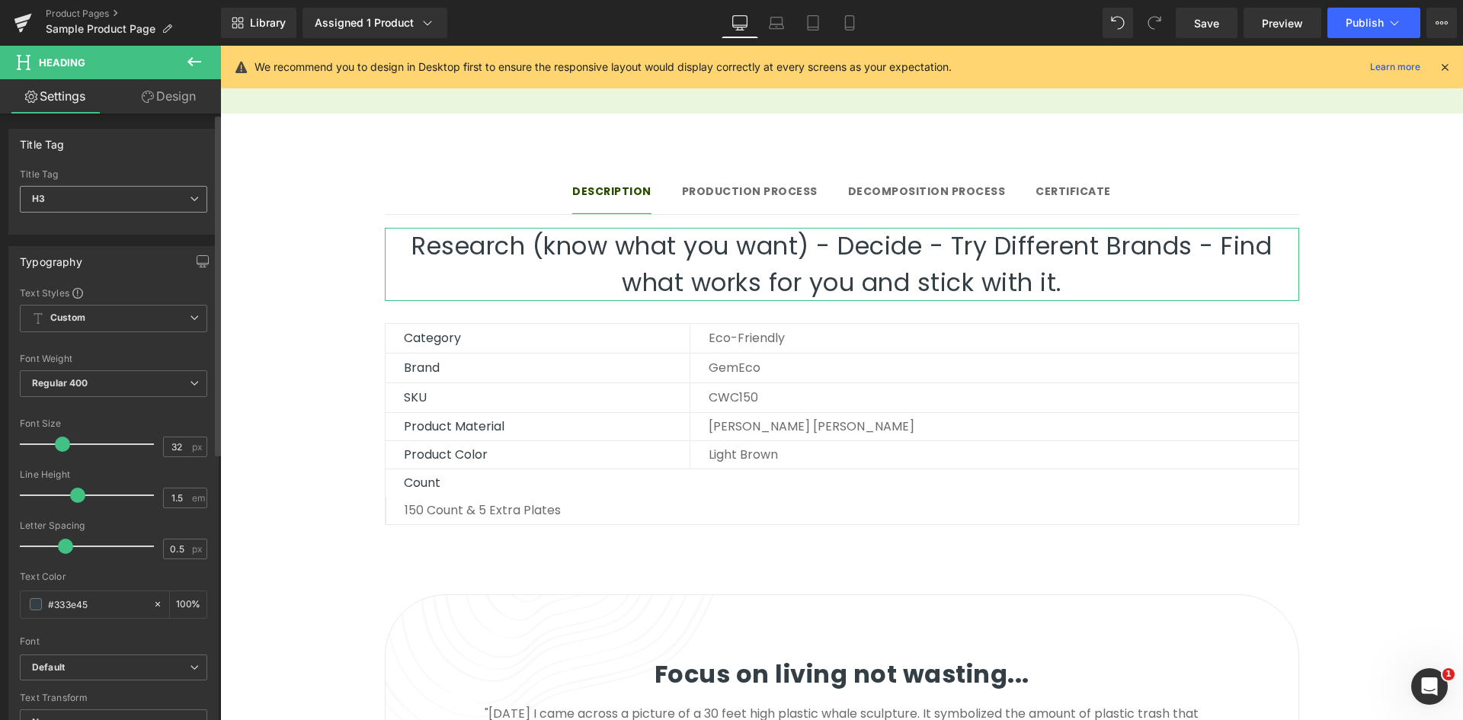
click at [114, 200] on span "H3" at bounding box center [113, 199] width 187 height 27
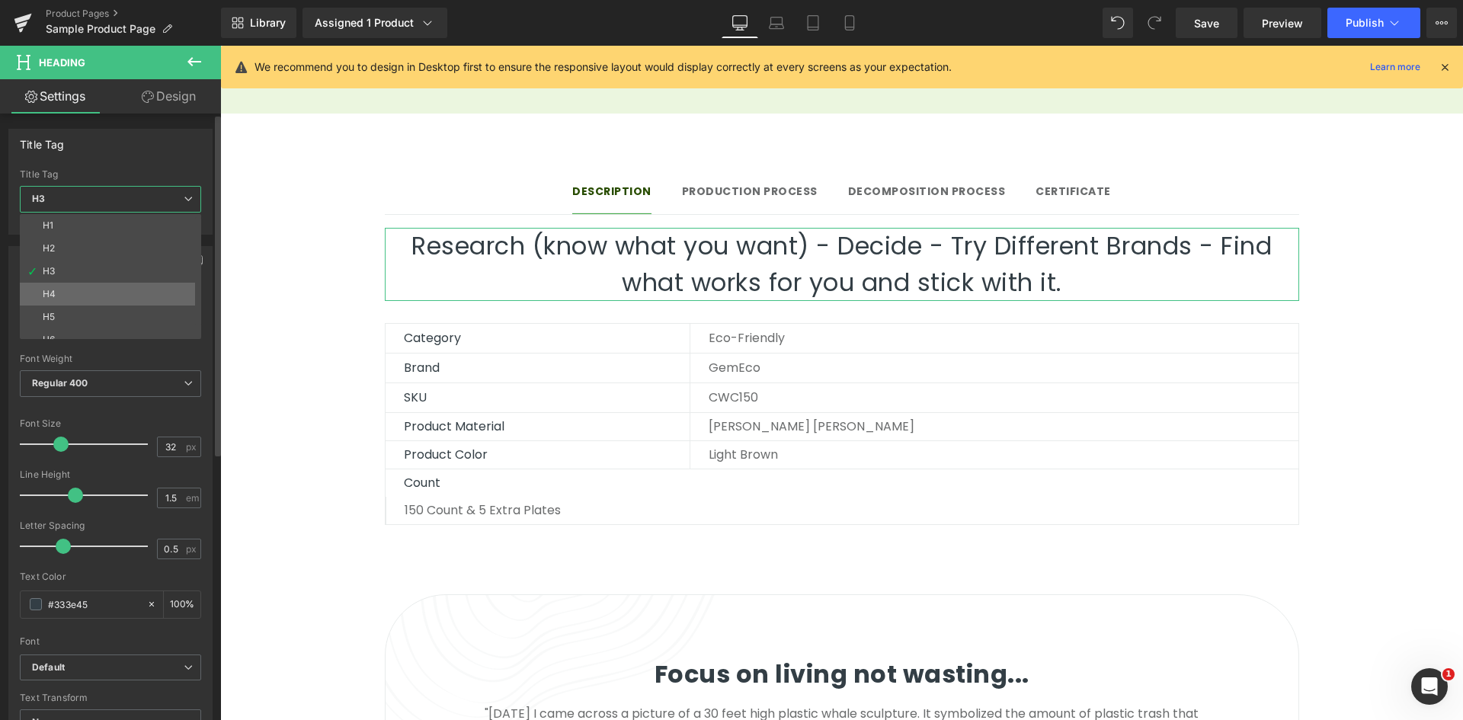
click at [104, 290] on li "H4" at bounding box center [114, 294] width 188 height 23
type input "15"
type input "0"
type input "#000000"
type input "100"
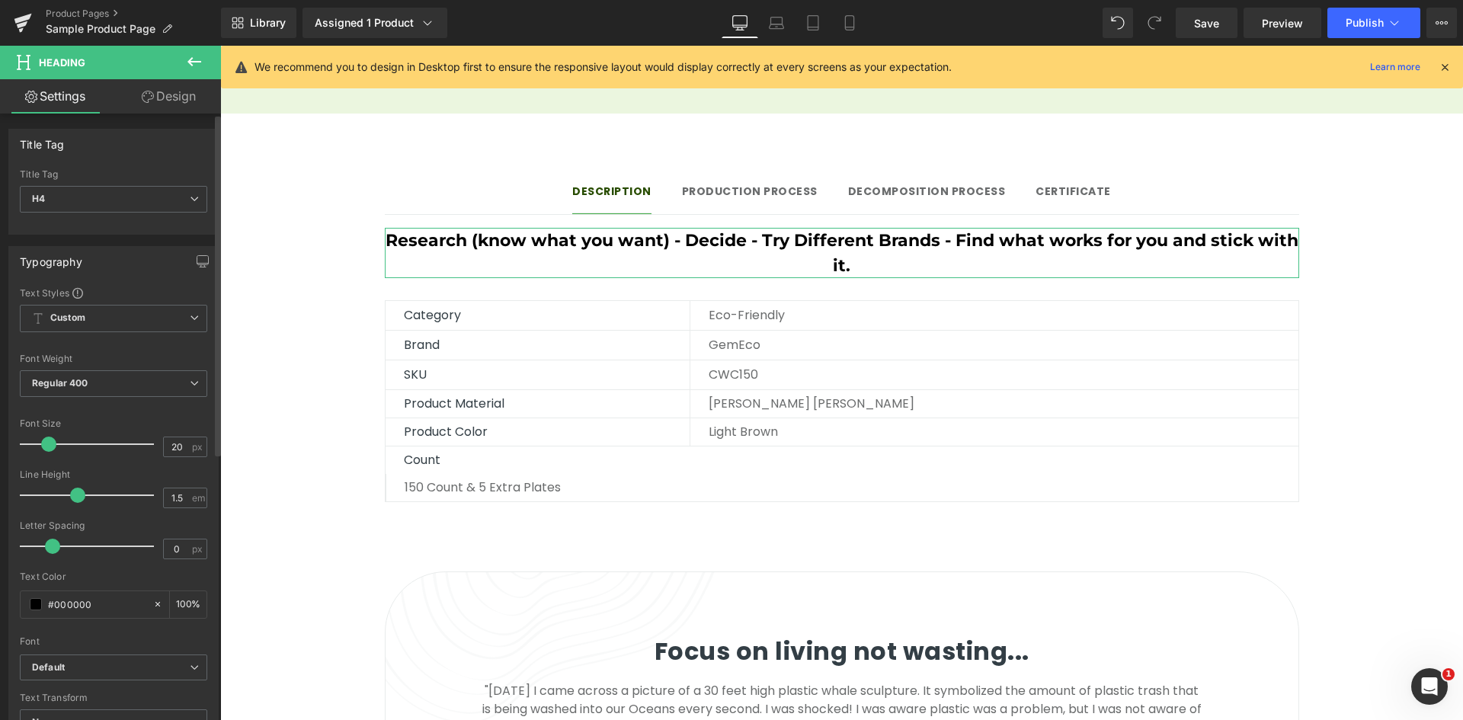
type input "19"
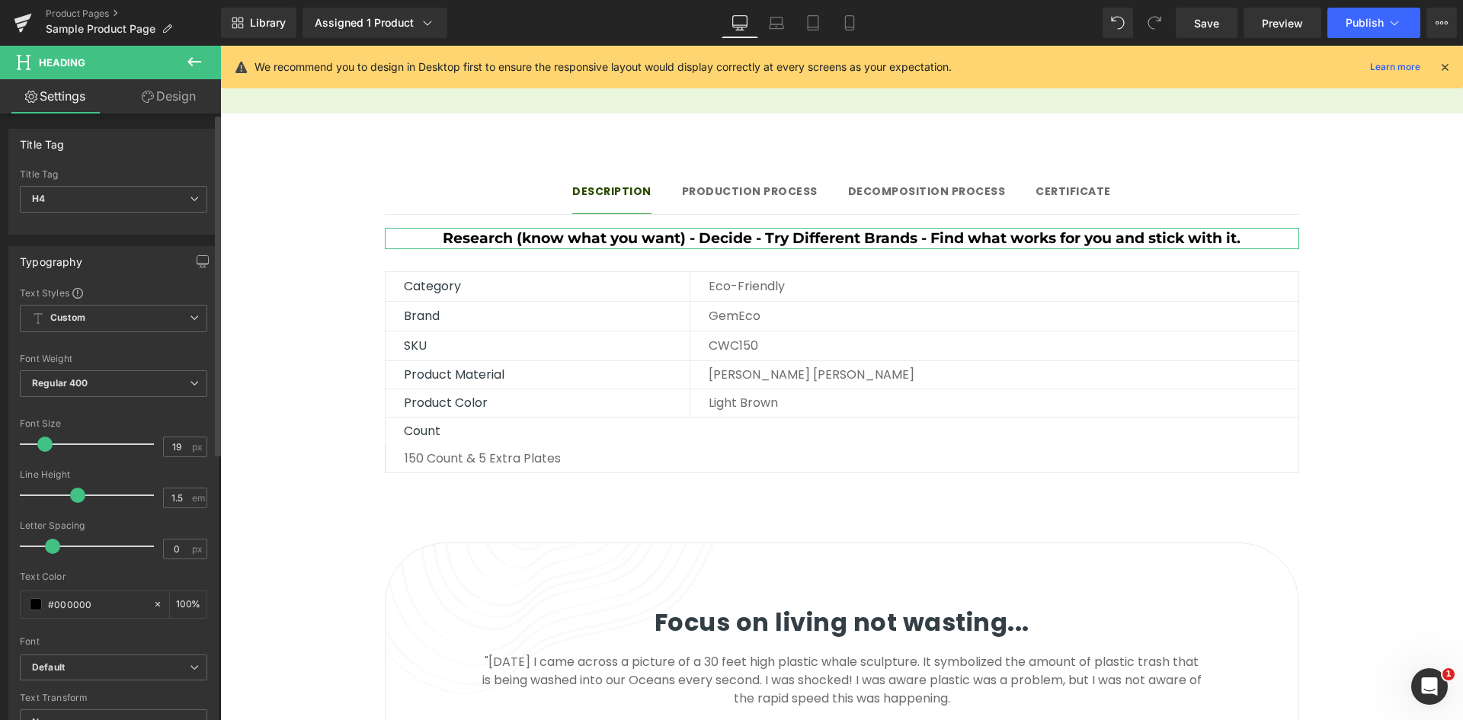
click at [41, 443] on span at bounding box center [44, 444] width 15 height 15
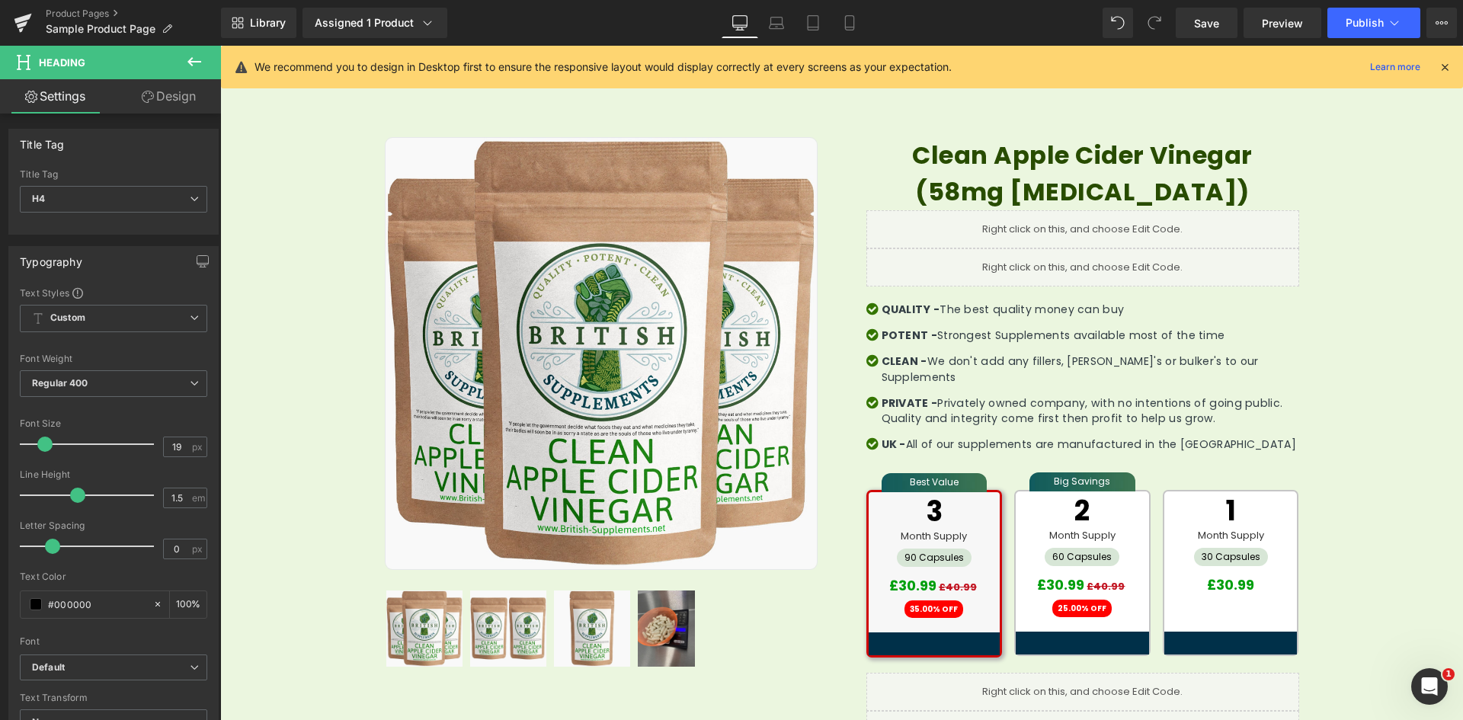
scroll to position [76, 0]
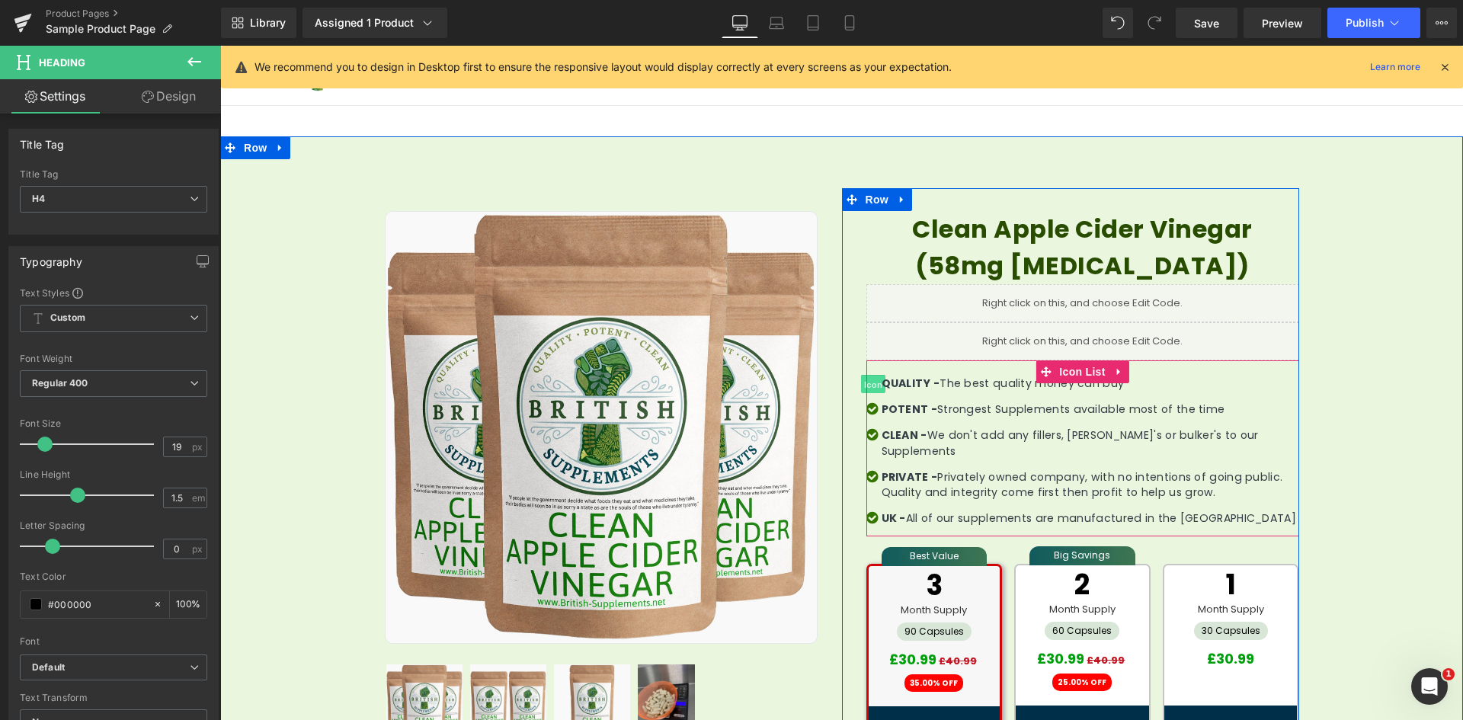
click at [866, 381] on span "Icon" at bounding box center [873, 384] width 24 height 18
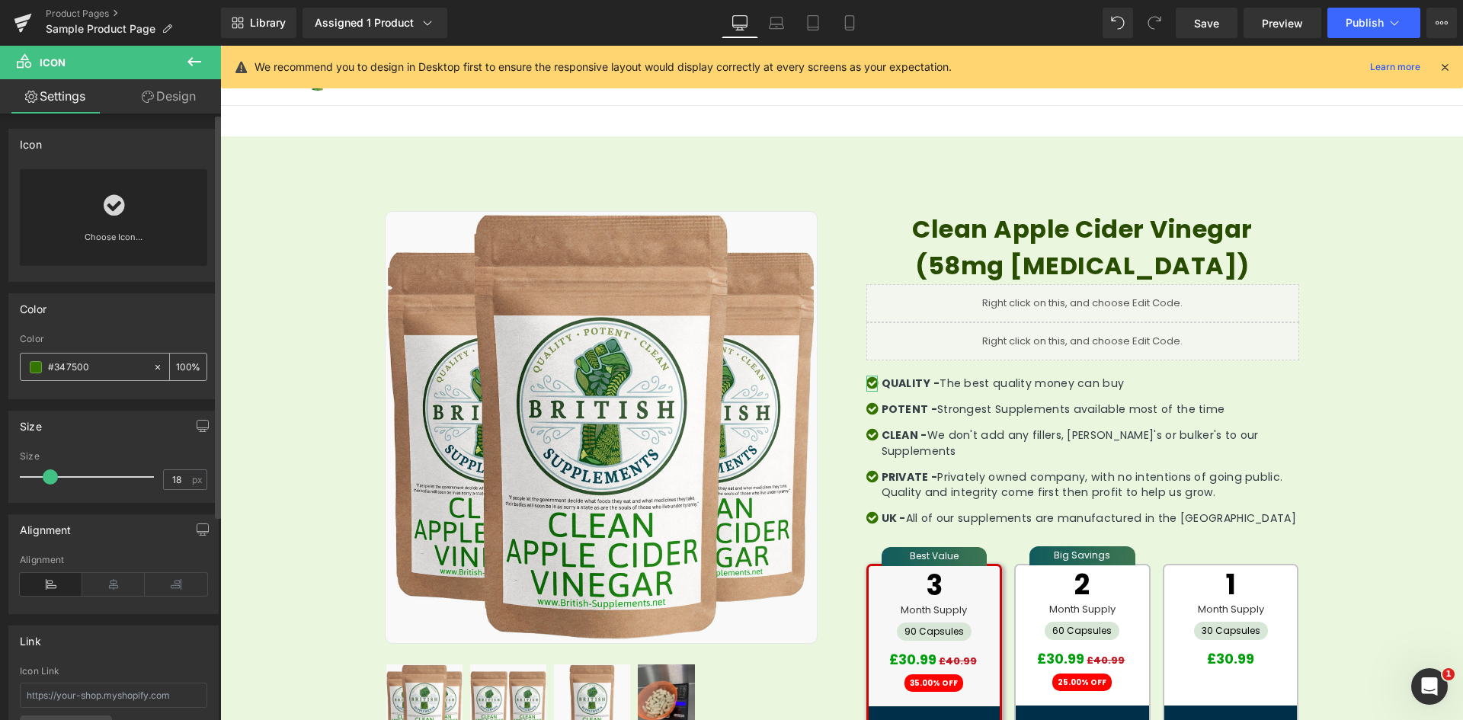
click at [77, 365] on input "#347500" at bounding box center [97, 367] width 98 height 17
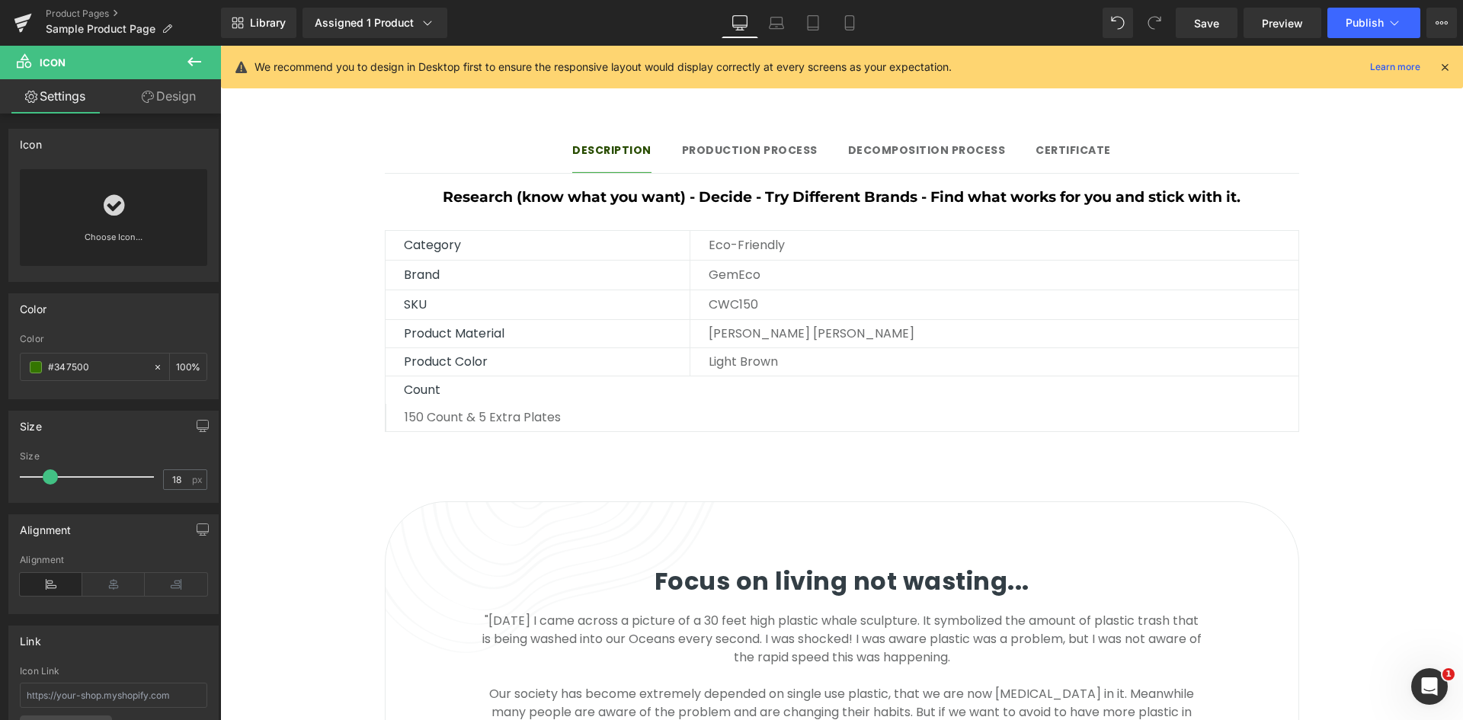
scroll to position [1295, 0]
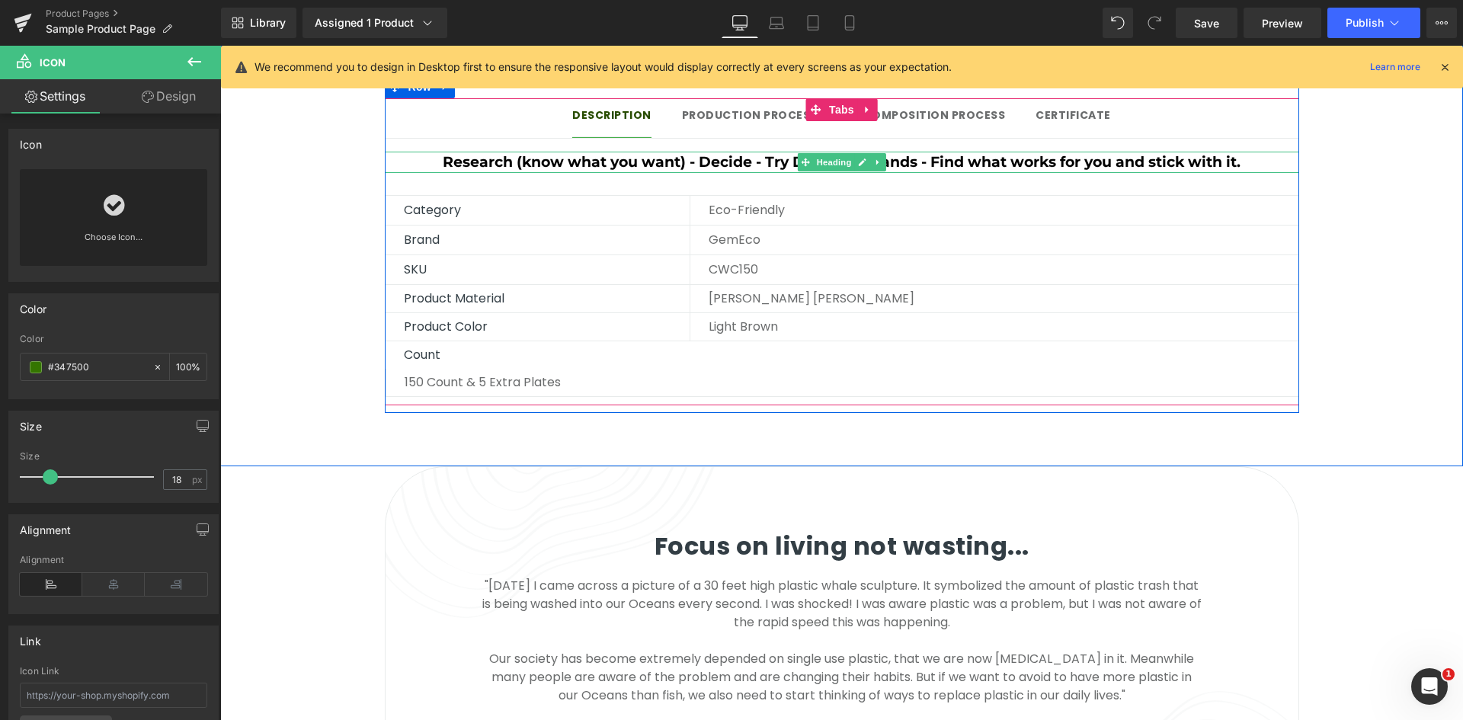
click at [655, 152] on h4 "Research (know what you want) - Decide - Try Different Brands - Find what works…" at bounding box center [842, 163] width 914 height 22
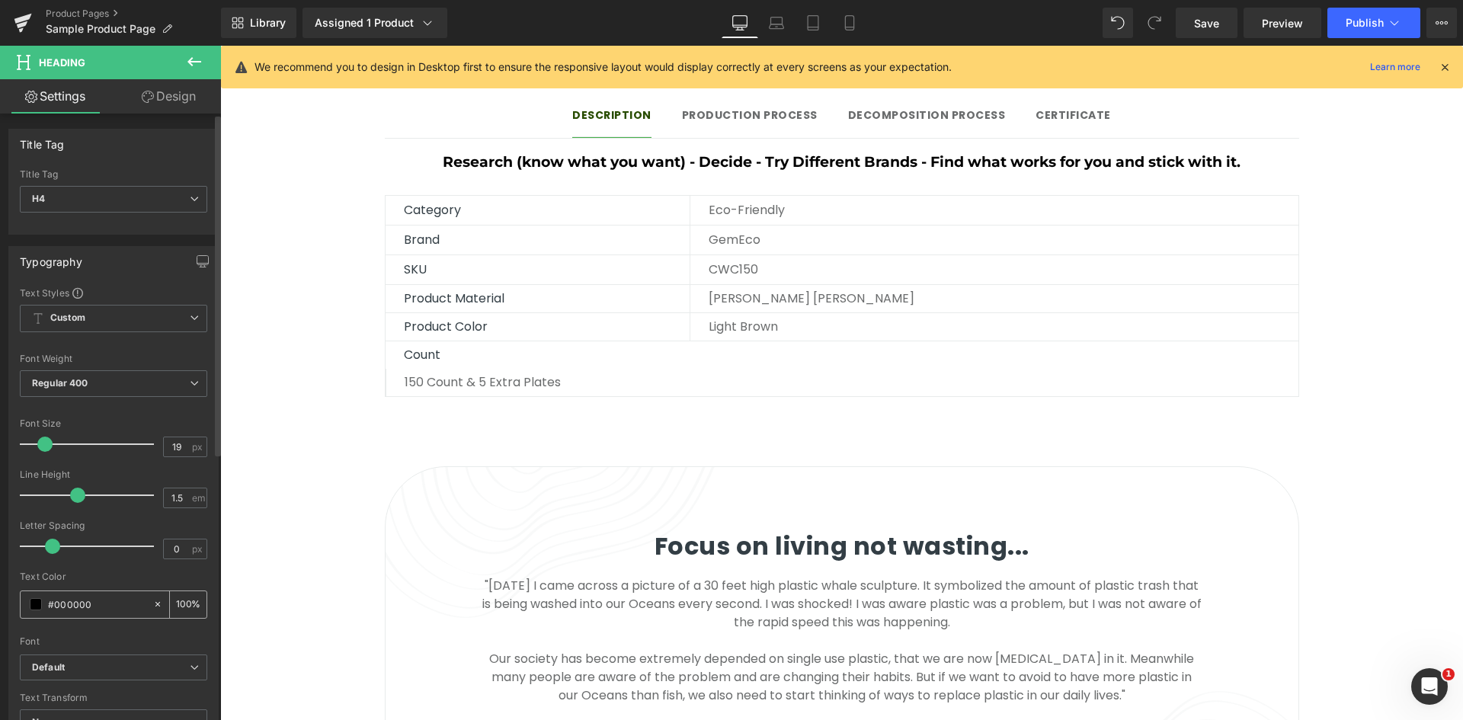
click at [69, 601] on input "#000000" at bounding box center [97, 604] width 98 height 17
type input "#347500"
click at [124, 565] on div at bounding box center [113, 567] width 187 height 10
click at [141, 386] on span "Regular 400" at bounding box center [113, 383] width 187 height 27
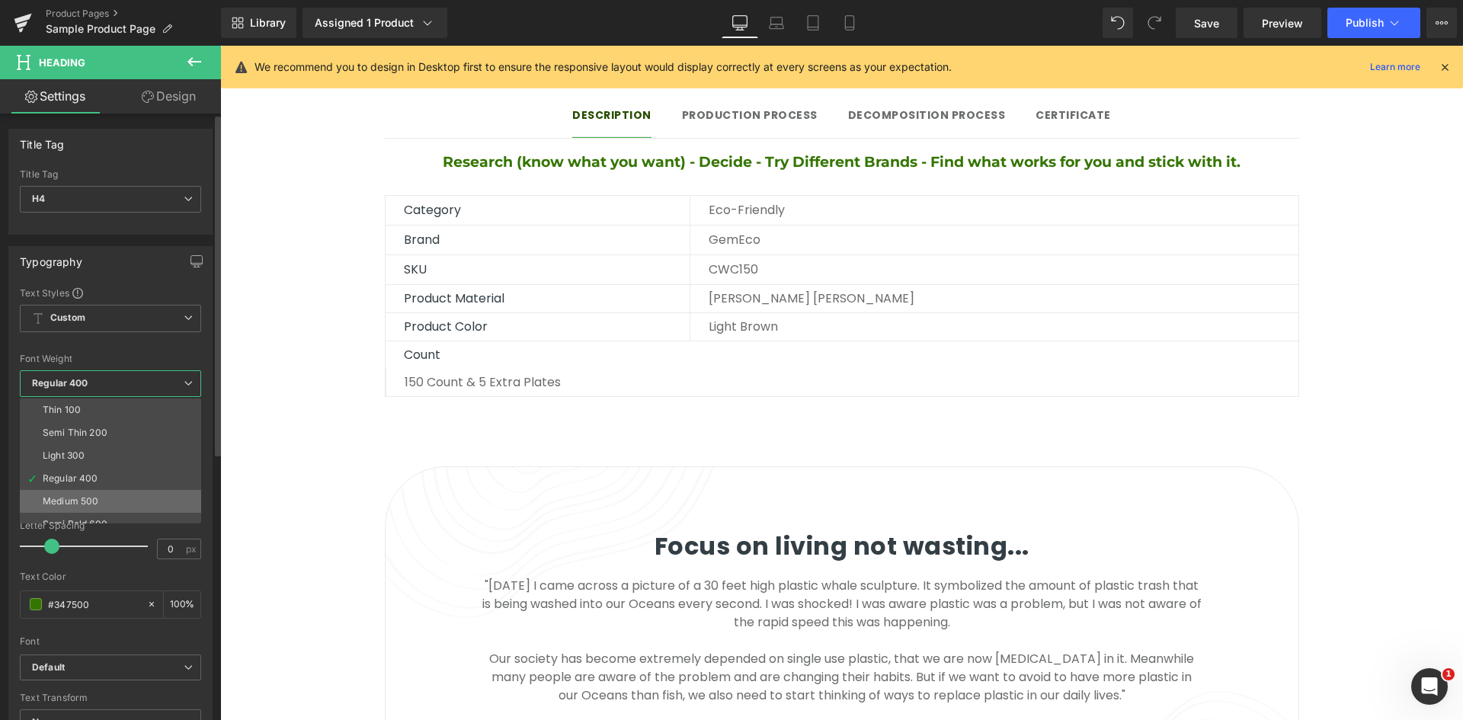
click at [130, 497] on li "Medium 500" at bounding box center [114, 501] width 188 height 23
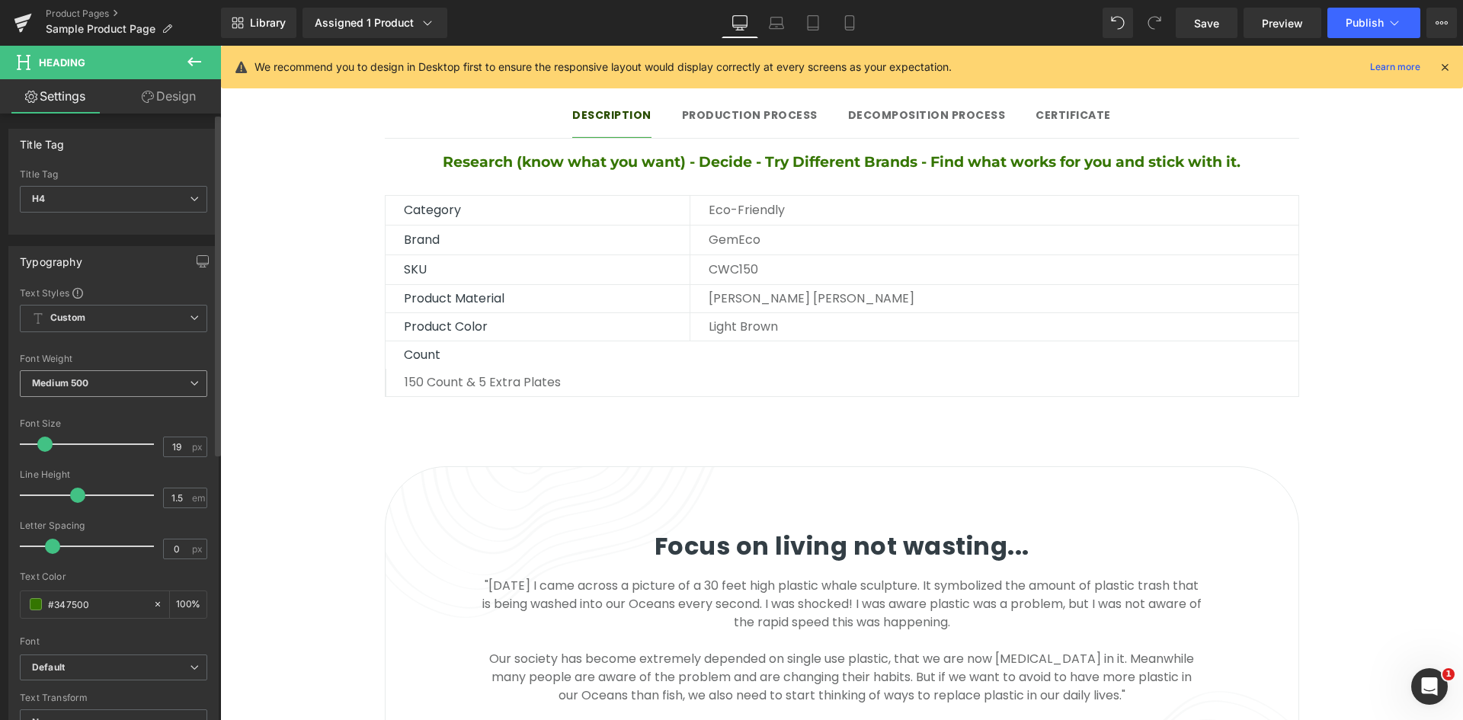
click at [107, 386] on span "Medium 500" at bounding box center [113, 383] width 187 height 27
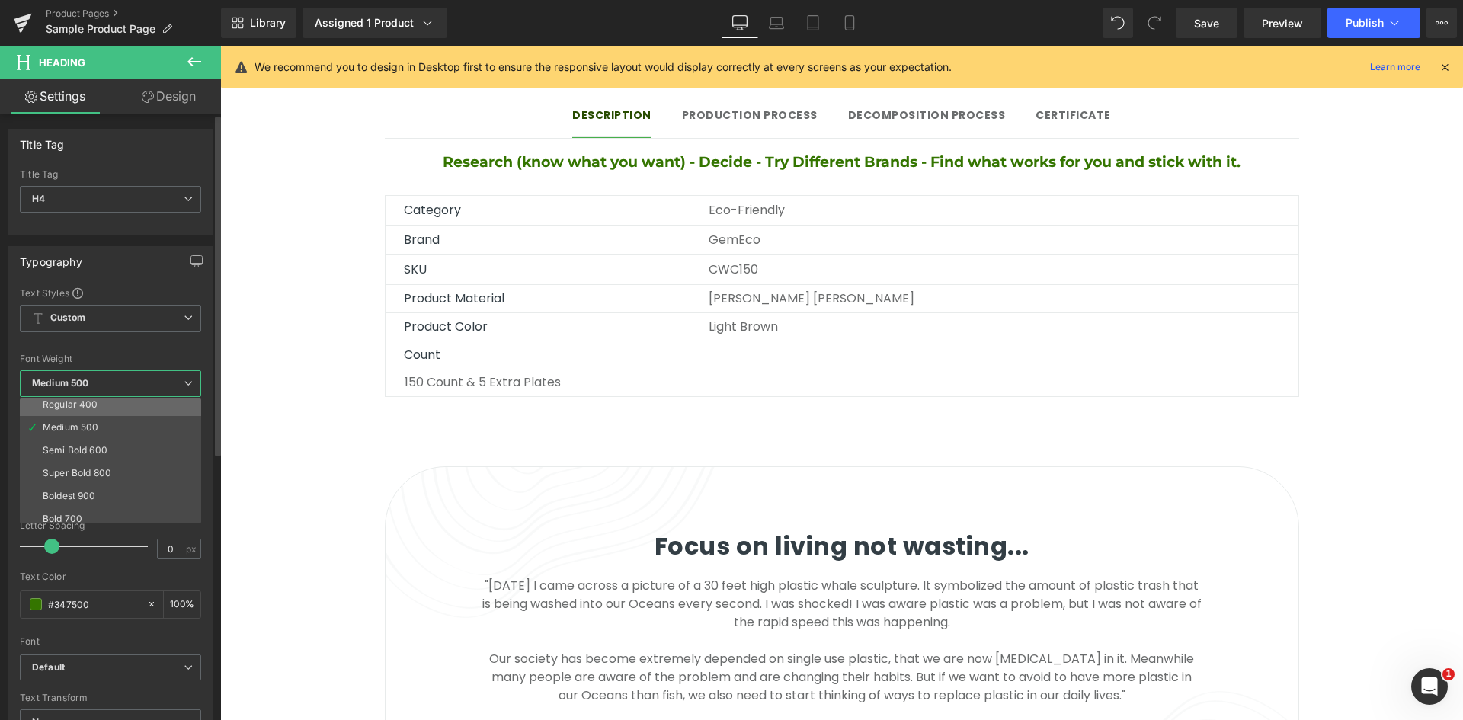
scroll to position [76, 0]
click at [104, 450] on div "Semi Bold 600" at bounding box center [75, 448] width 65 height 11
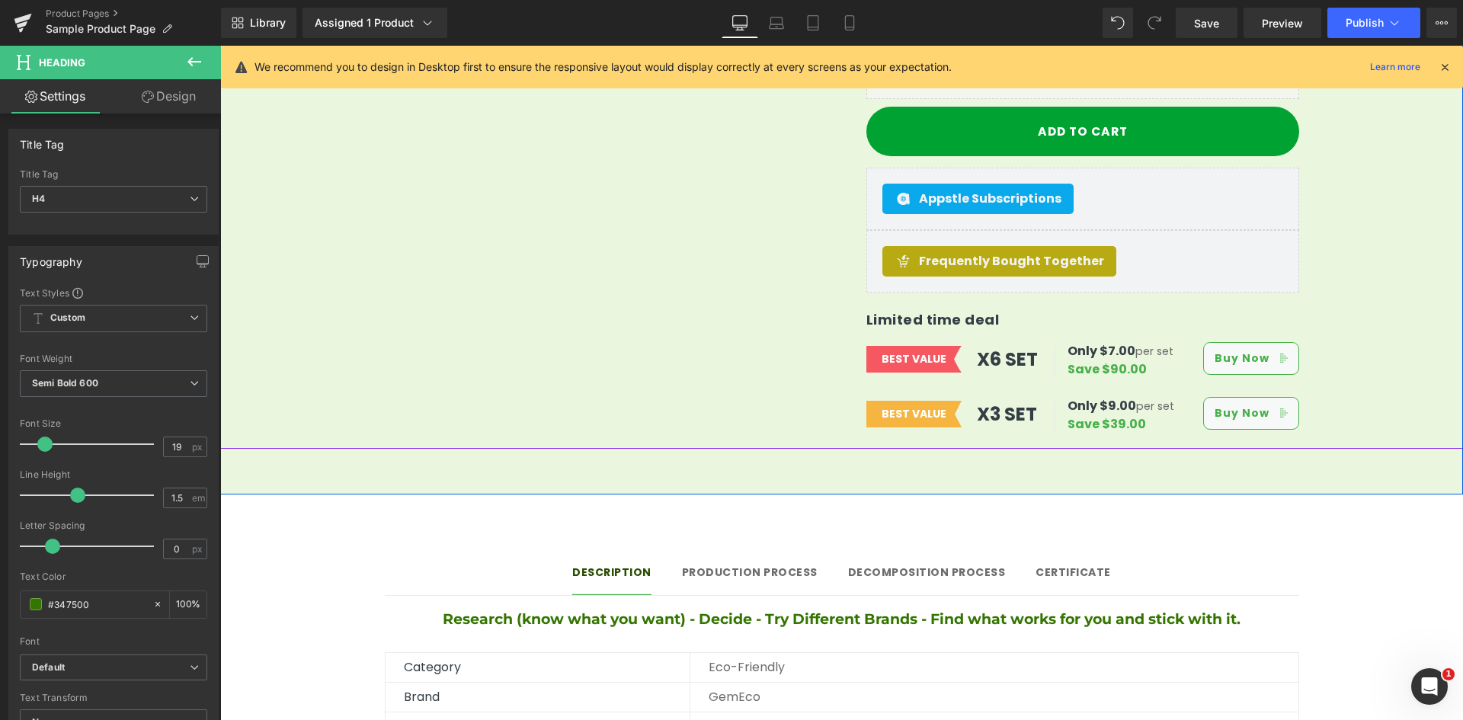
scroll to position [1219, 0]
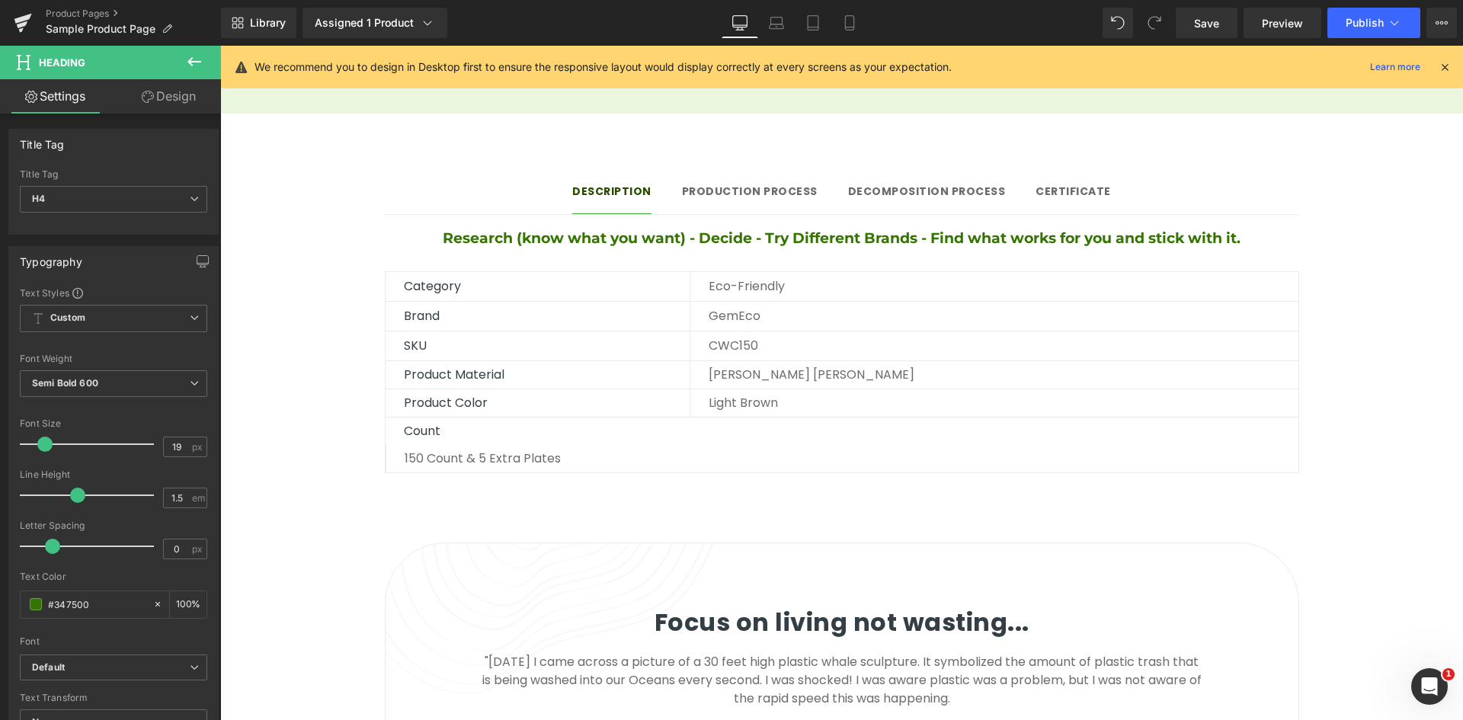
click at [504, 277] on span "Text Block" at bounding box center [529, 286] width 50 height 18
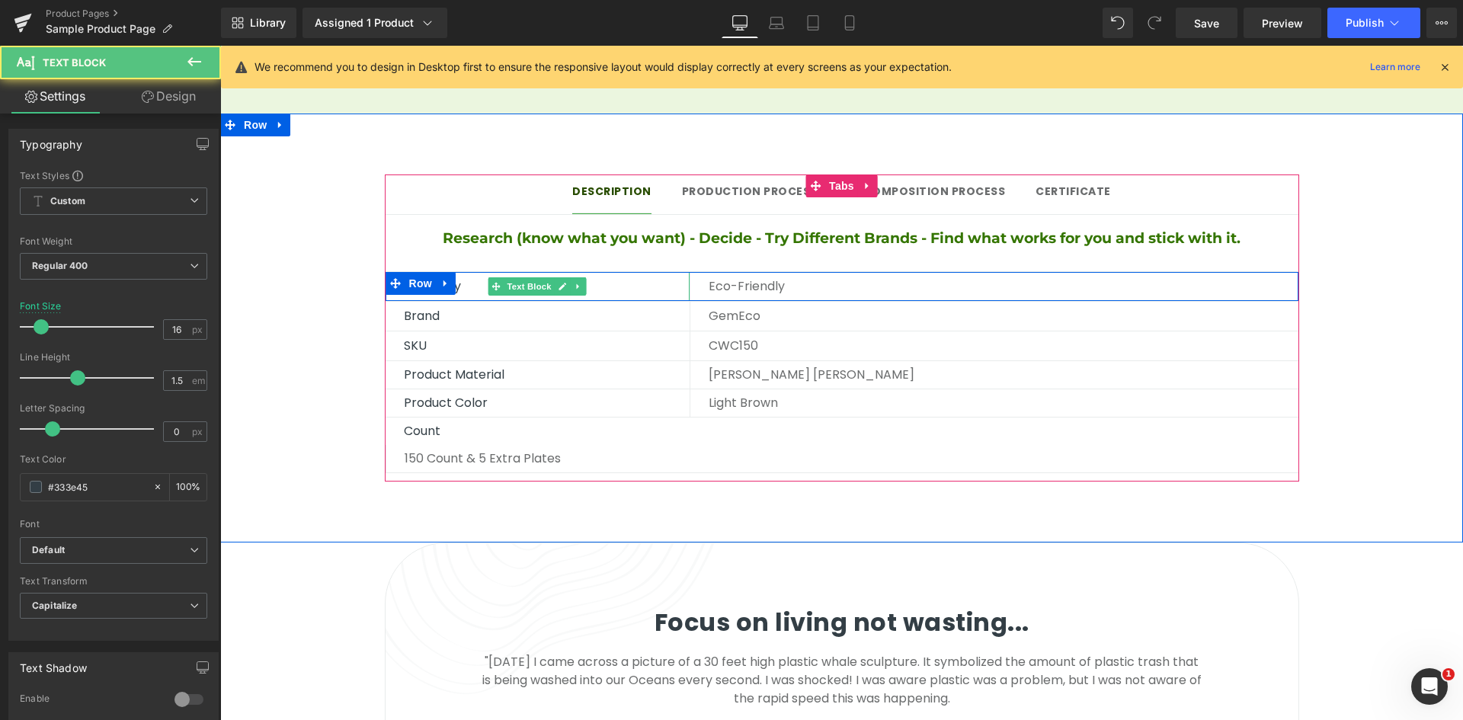
click at [608, 277] on p "Category" at bounding box center [547, 286] width 286 height 18
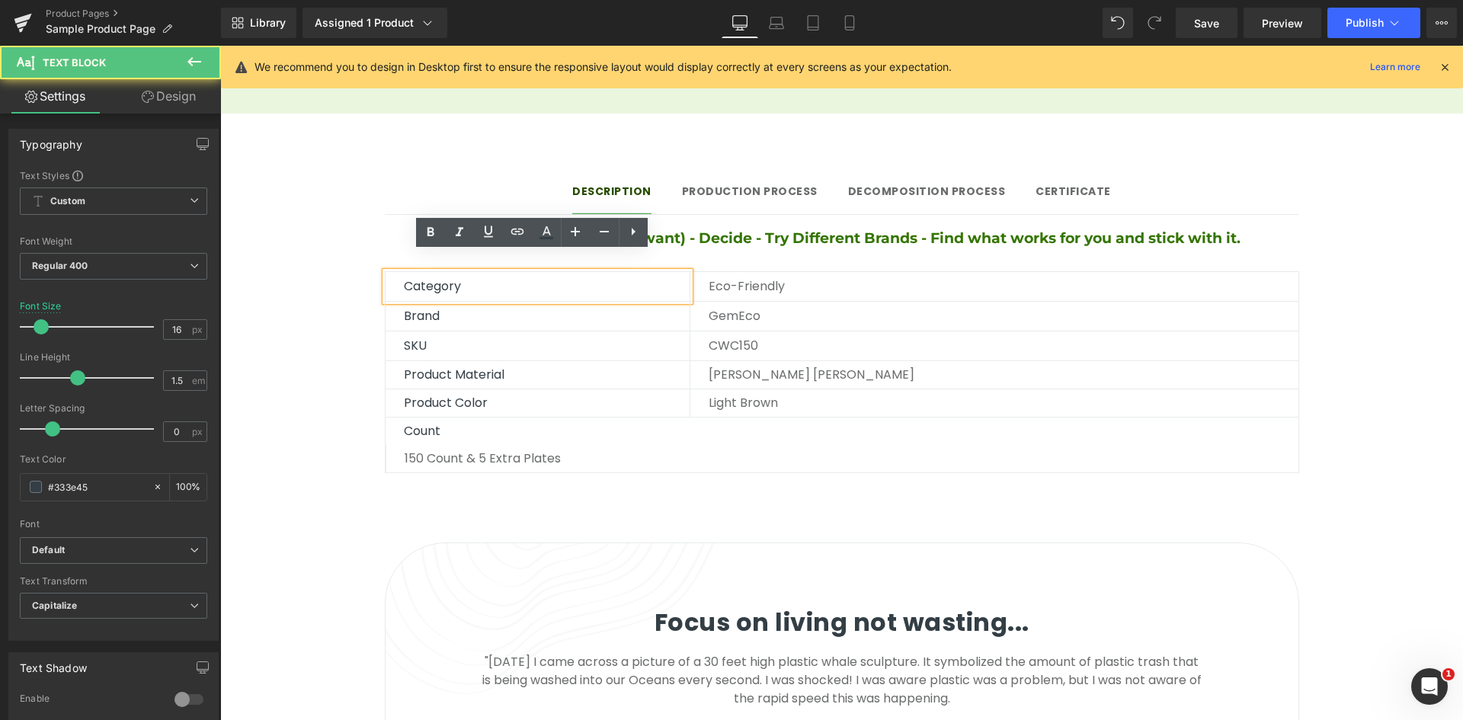
click at [496, 277] on p "Category" at bounding box center [547, 286] width 286 height 18
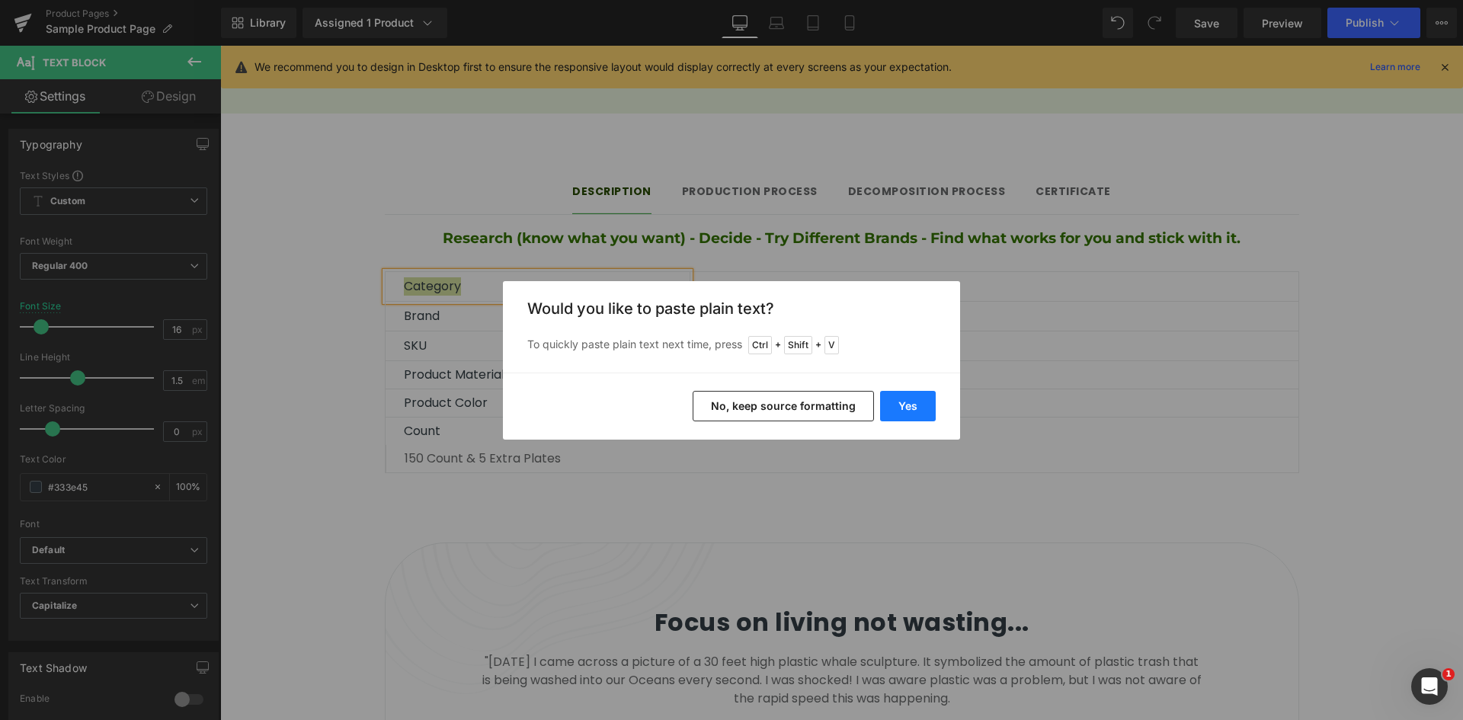
click at [899, 406] on button "Yes" at bounding box center [908, 406] width 56 height 30
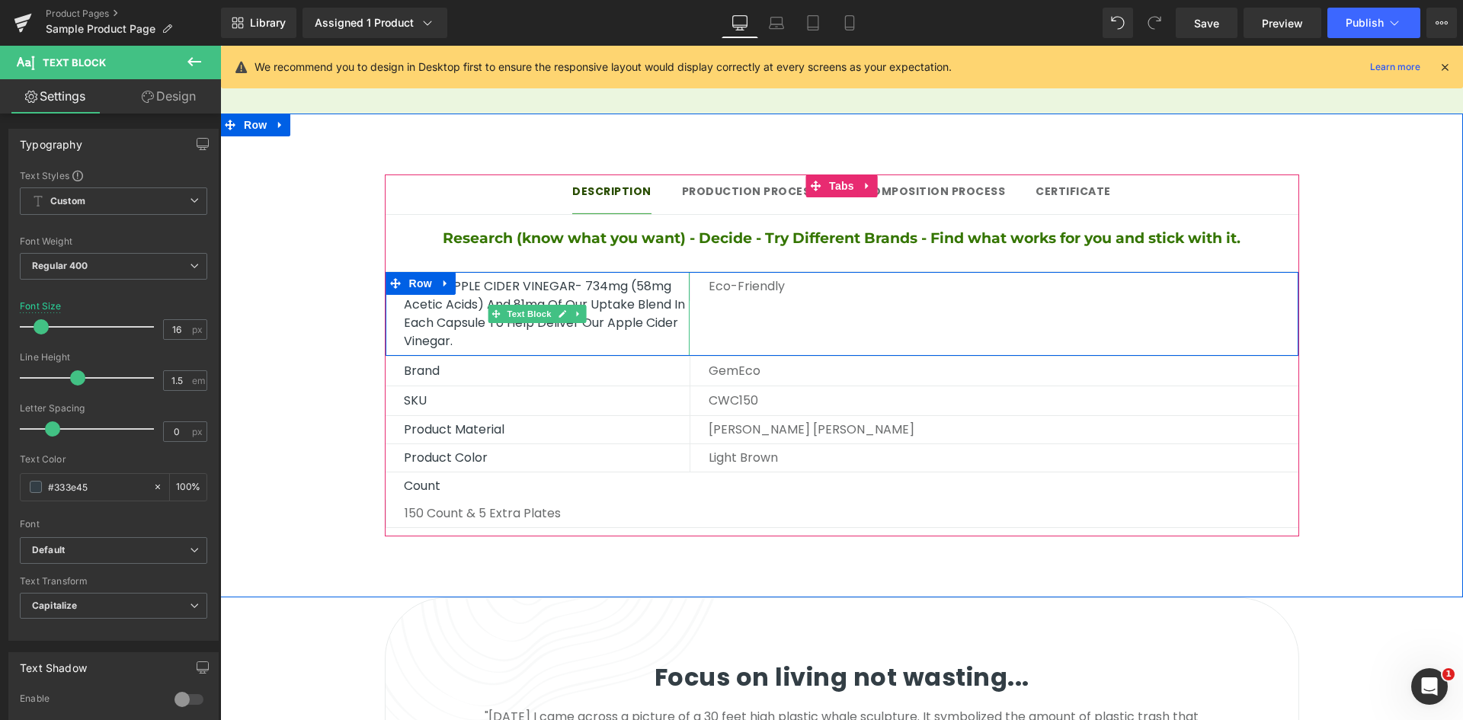
click at [594, 283] on p "CLEAN APPLE CIDER VINEGAR- 734mg (58mg Acetic Acids) and 81mg of our uptake ble…" at bounding box center [547, 313] width 286 height 73
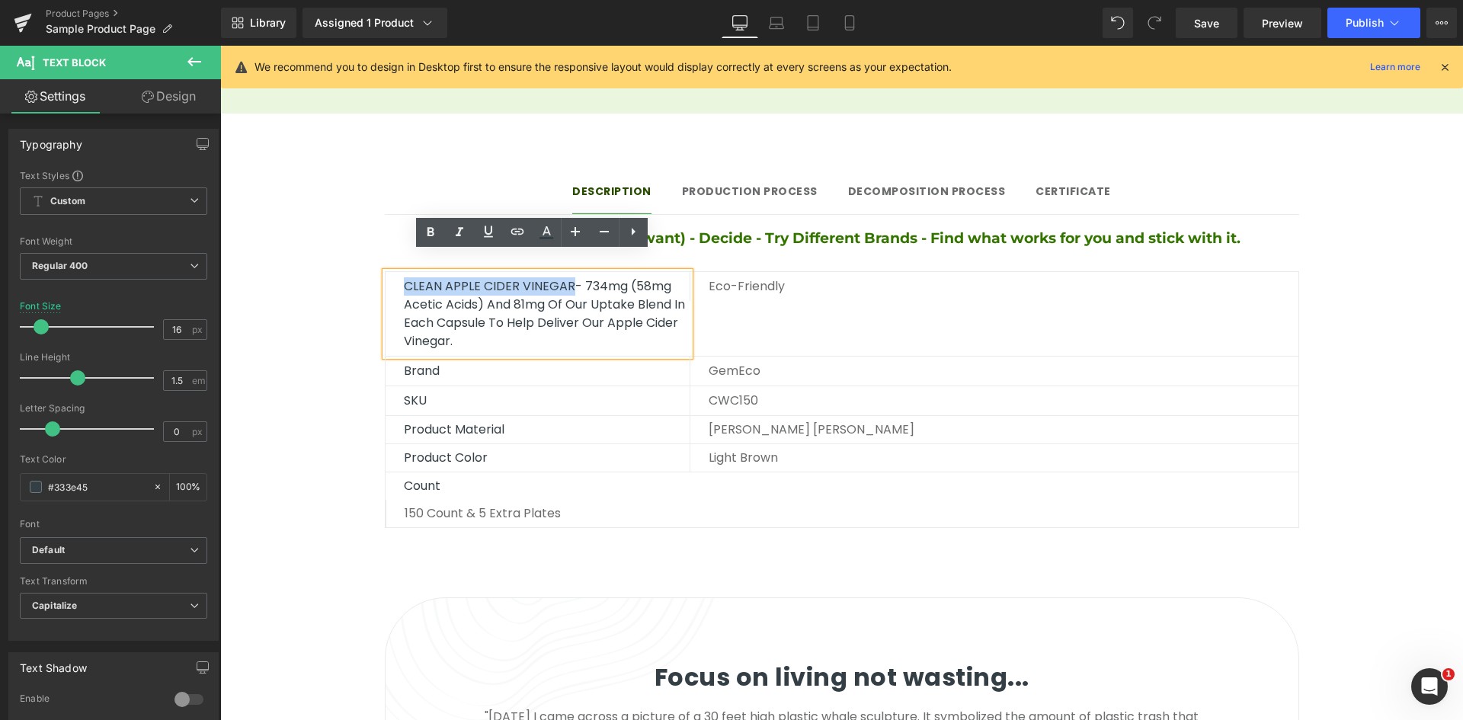
drag, startPoint x: 578, startPoint y: 270, endPoint x: 390, endPoint y: 268, distance: 188.2
click at [390, 272] on div "CLEAN APPLE CIDER VINEGAR- 734mg (58mg Acetic Acids) and 81mg of our uptake ble…" at bounding box center [538, 314] width 304 height 84
click at [722, 277] on div "Eco-friendly" at bounding box center [994, 286] width 609 height 29
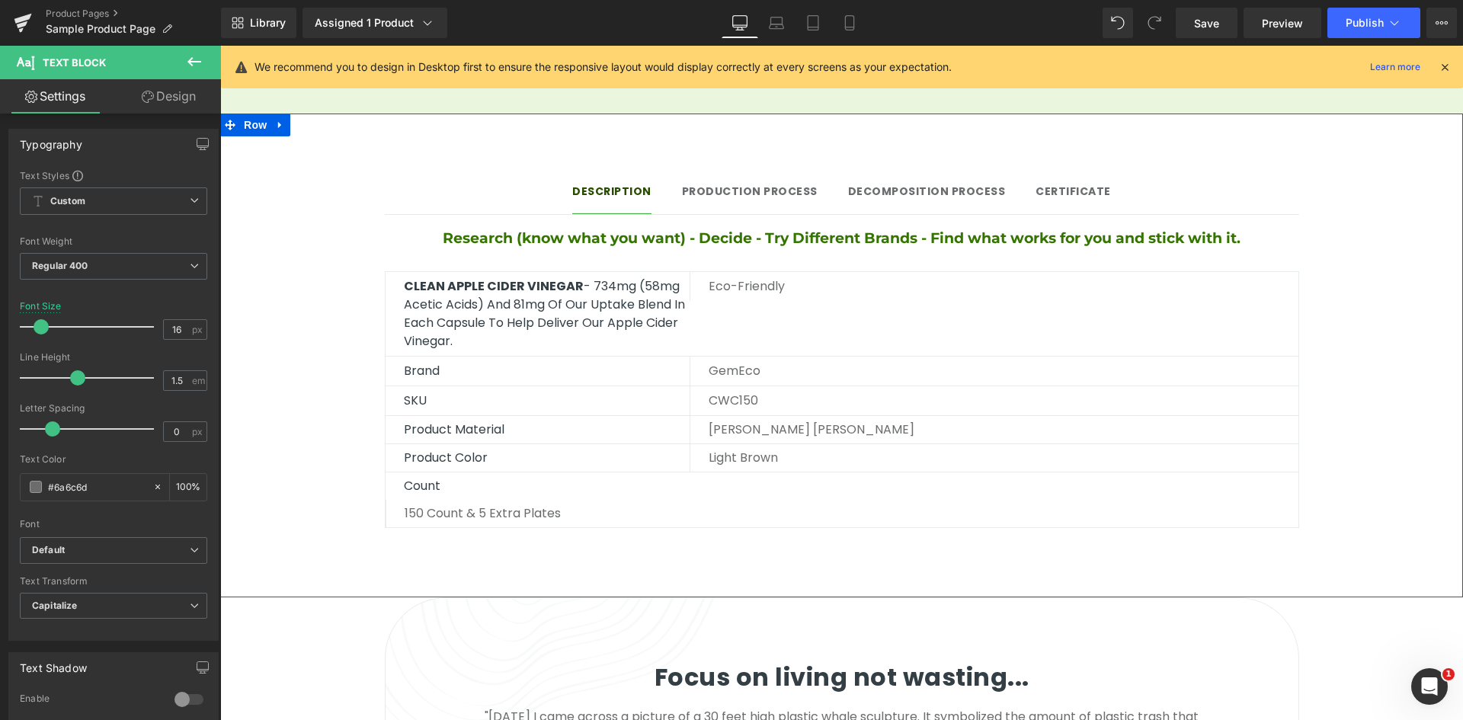
click at [365, 267] on div "Description Text Block Production Process Text Block Decomposition process Text…" at bounding box center [841, 348] width 1243 height 393
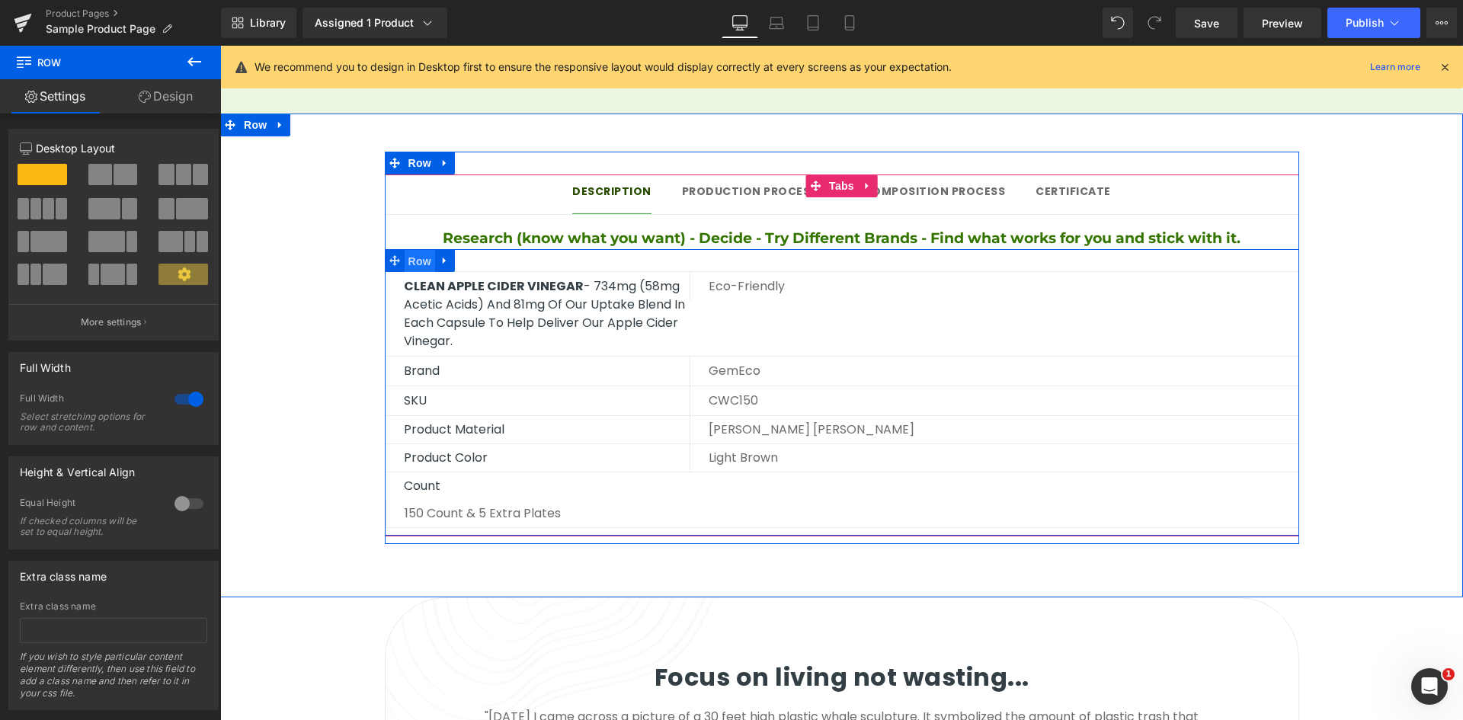
click at [415, 250] on span "Row" at bounding box center [420, 261] width 30 height 23
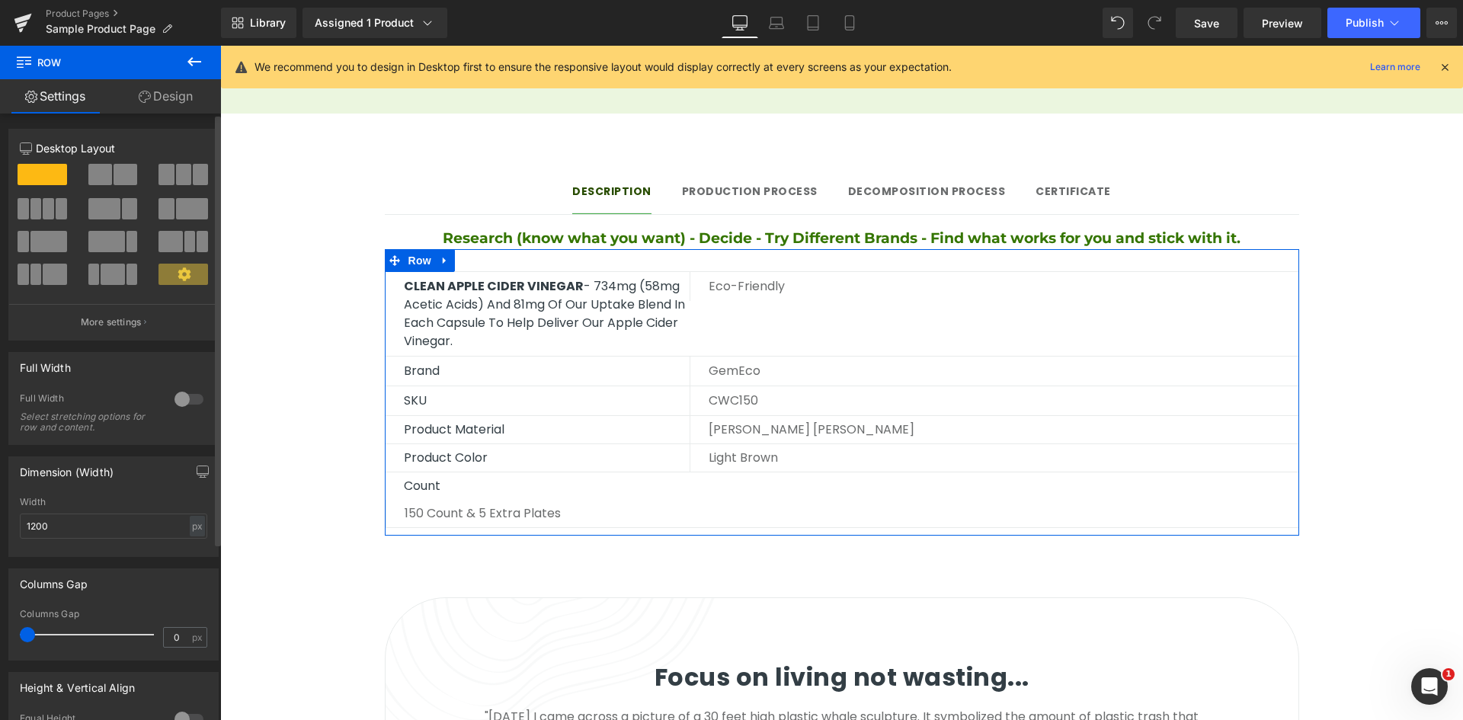
click at [178, 271] on icon at bounding box center [184, 273] width 13 height 13
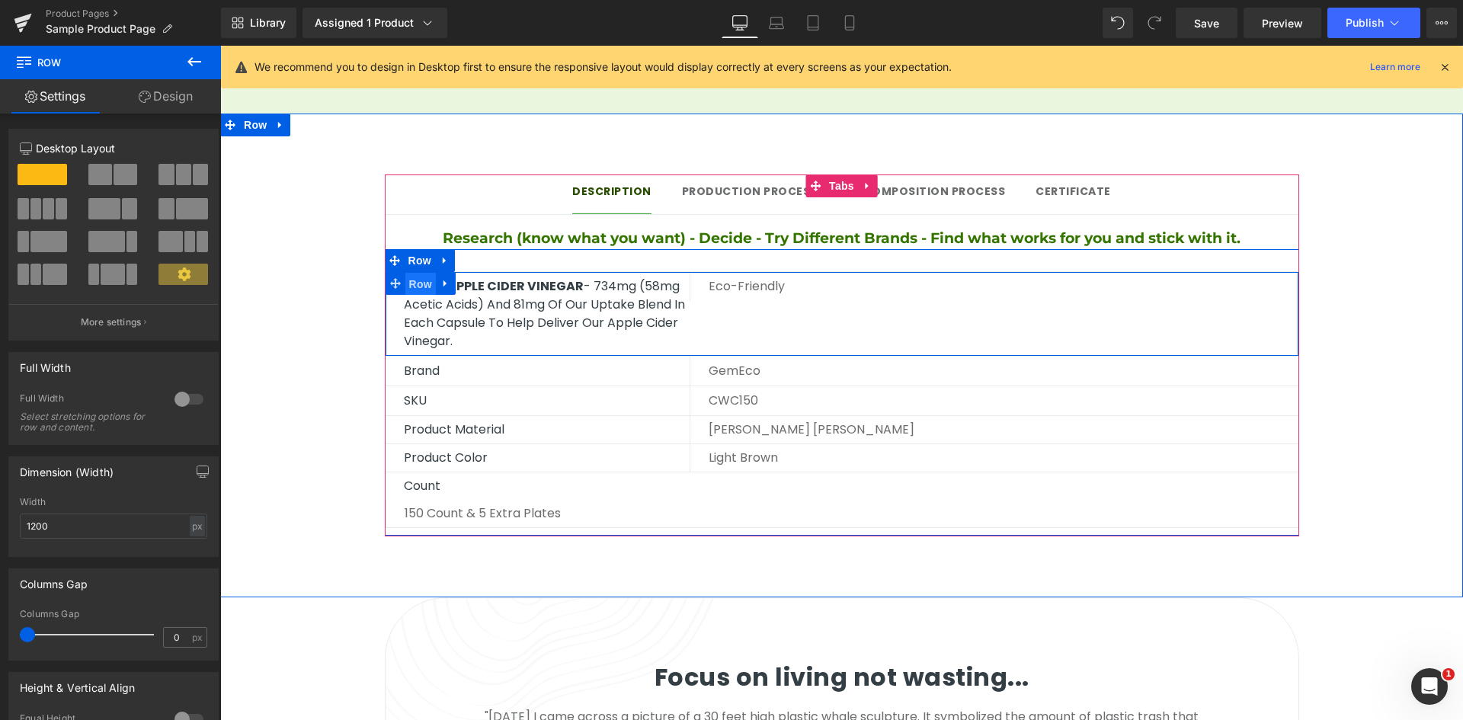
click at [411, 273] on span "Row" at bounding box center [420, 284] width 30 height 23
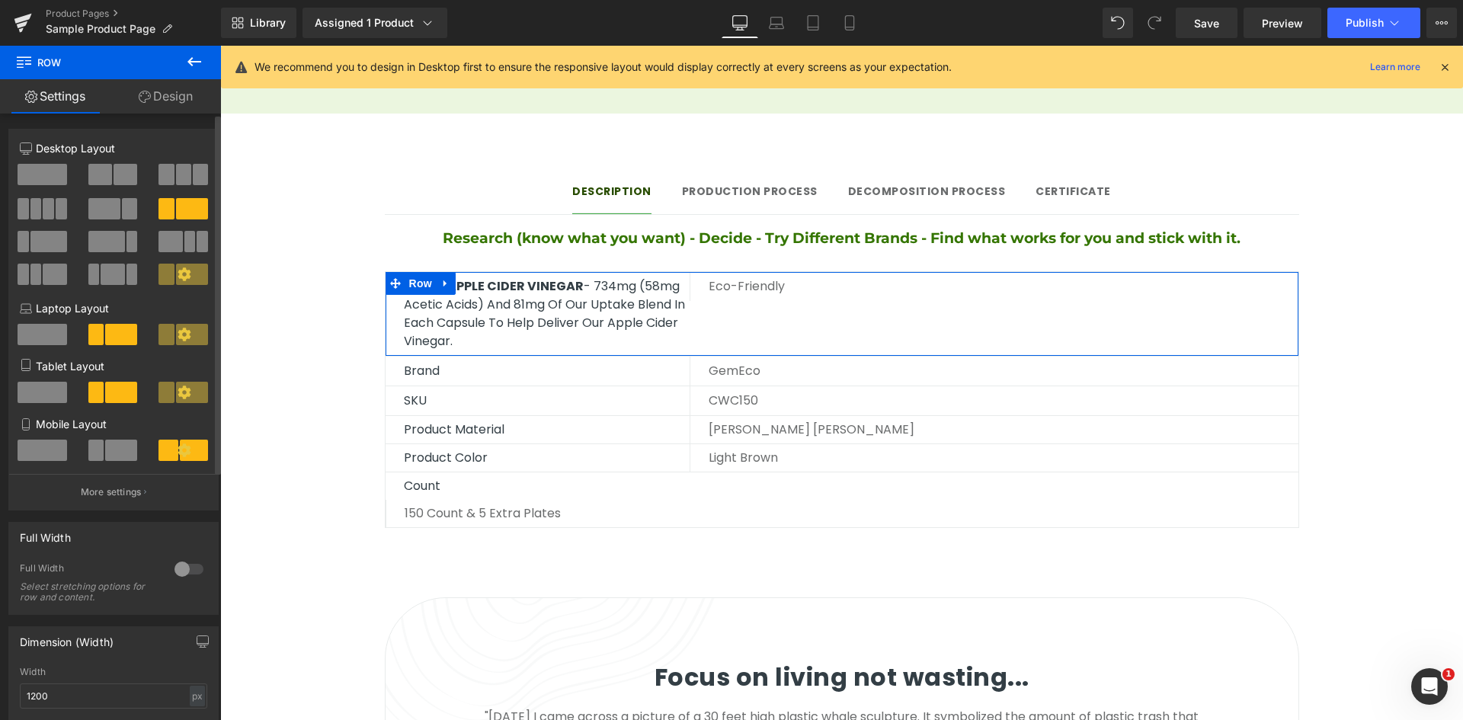
click at [115, 171] on span at bounding box center [126, 174] width 24 height 21
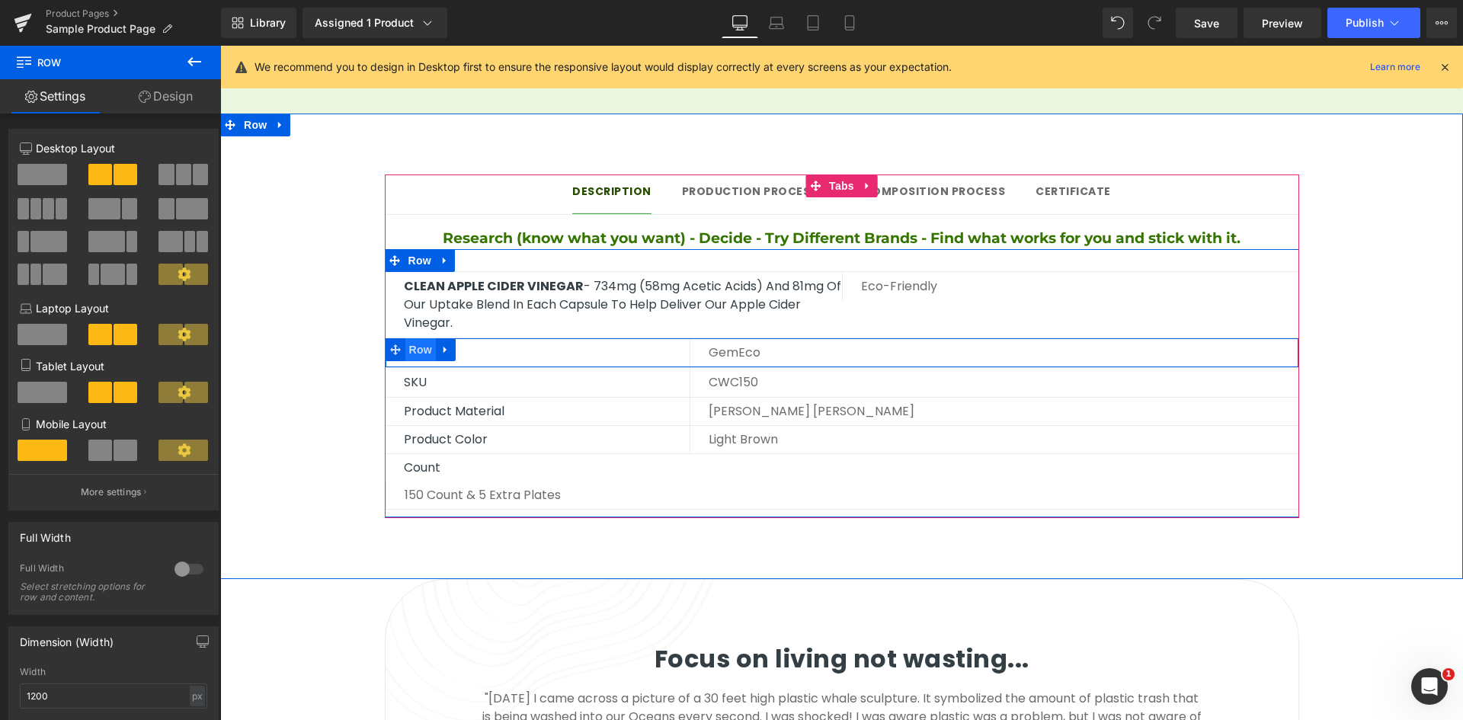
click at [405, 338] on span "Row" at bounding box center [420, 349] width 30 height 23
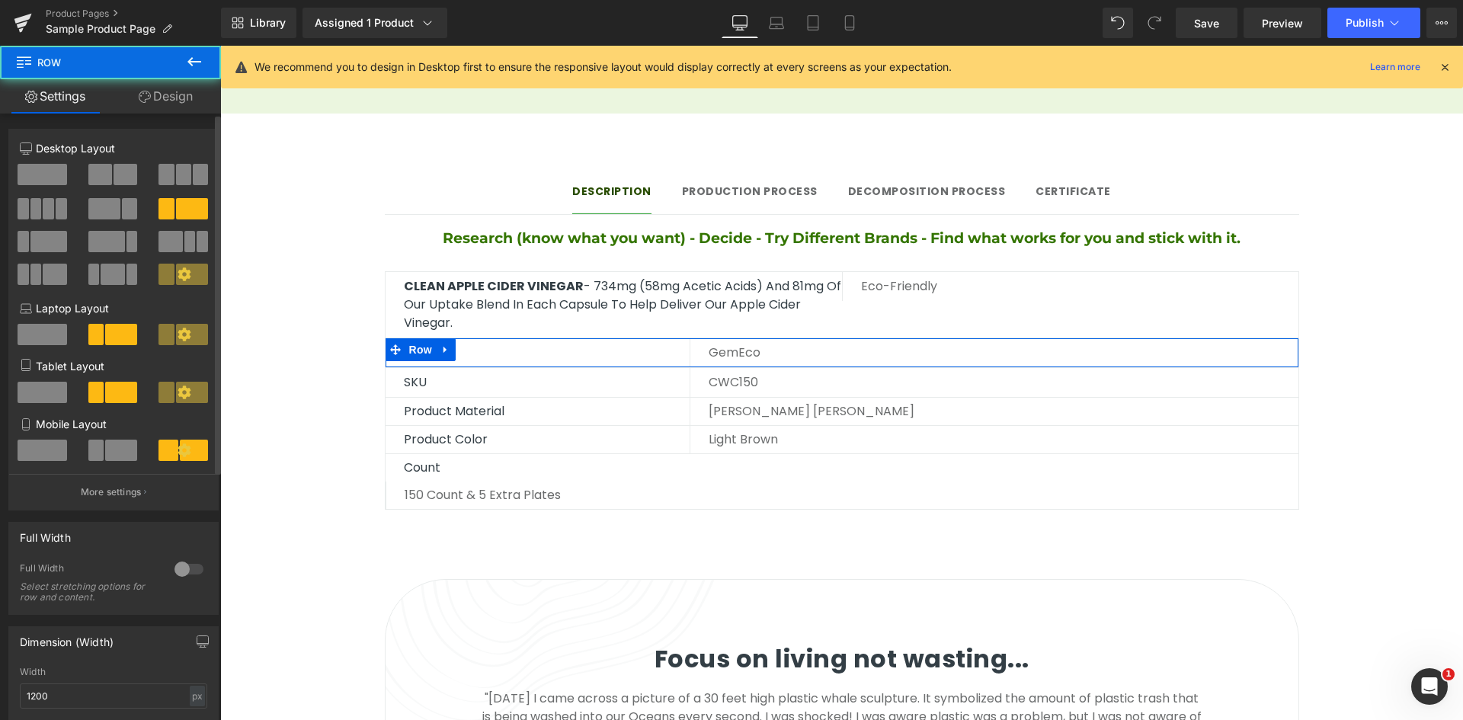
click at [107, 166] on span at bounding box center [100, 174] width 24 height 21
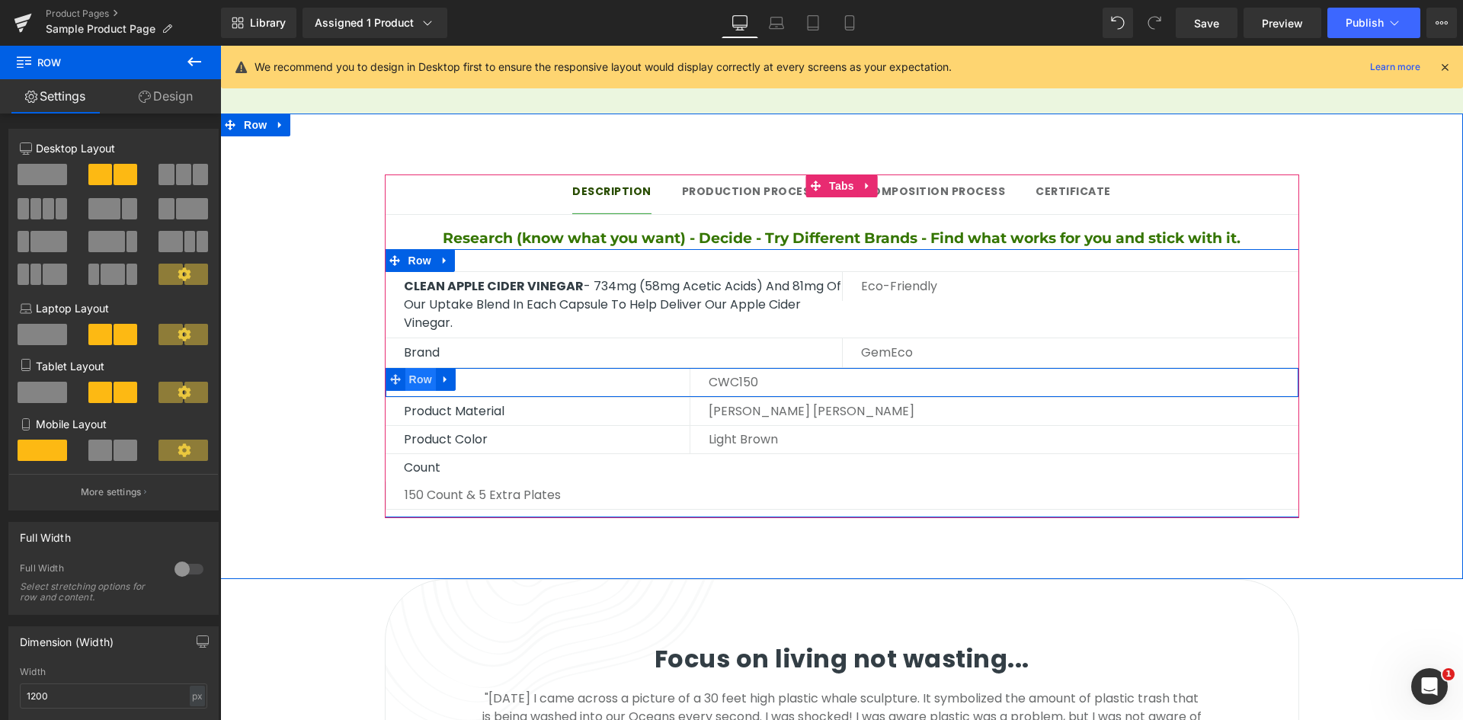
click at [411, 368] on span "Row" at bounding box center [420, 379] width 30 height 23
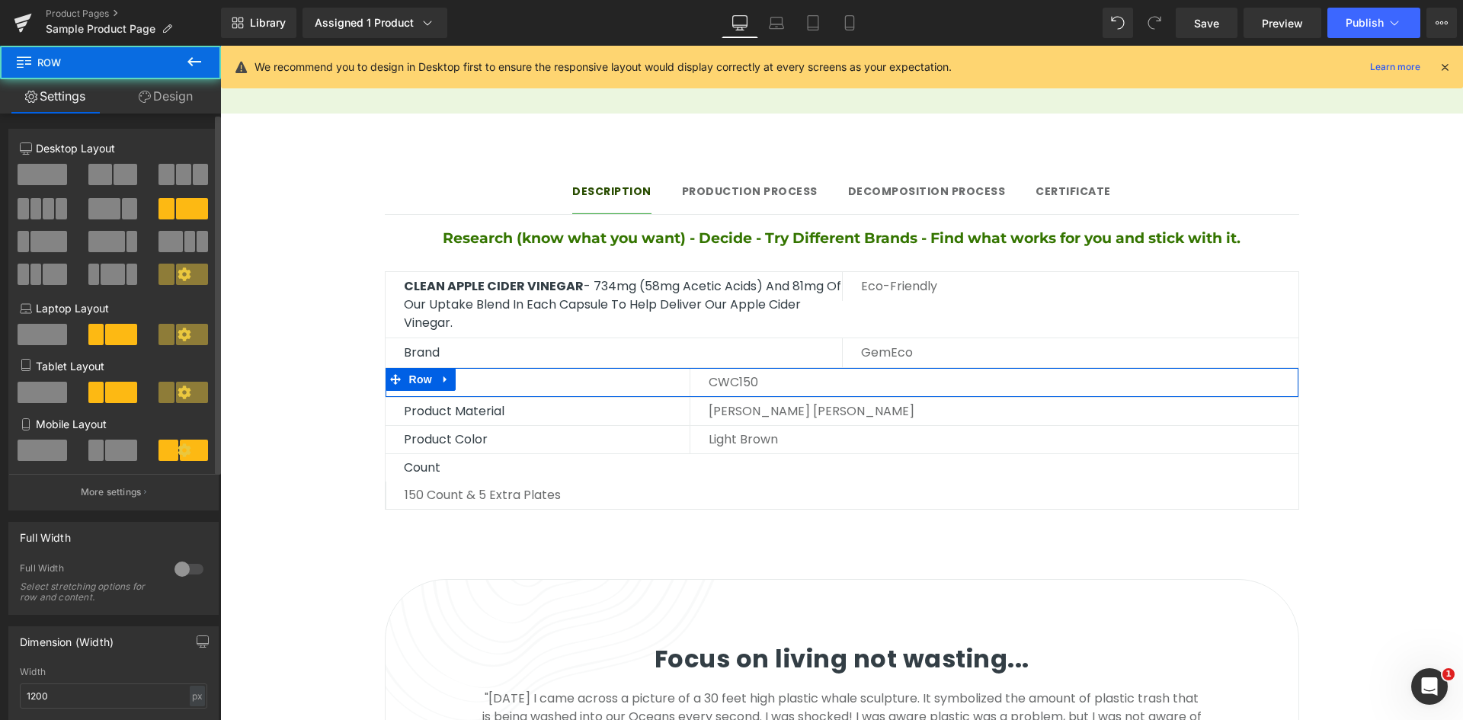
click at [104, 176] on span at bounding box center [100, 174] width 24 height 21
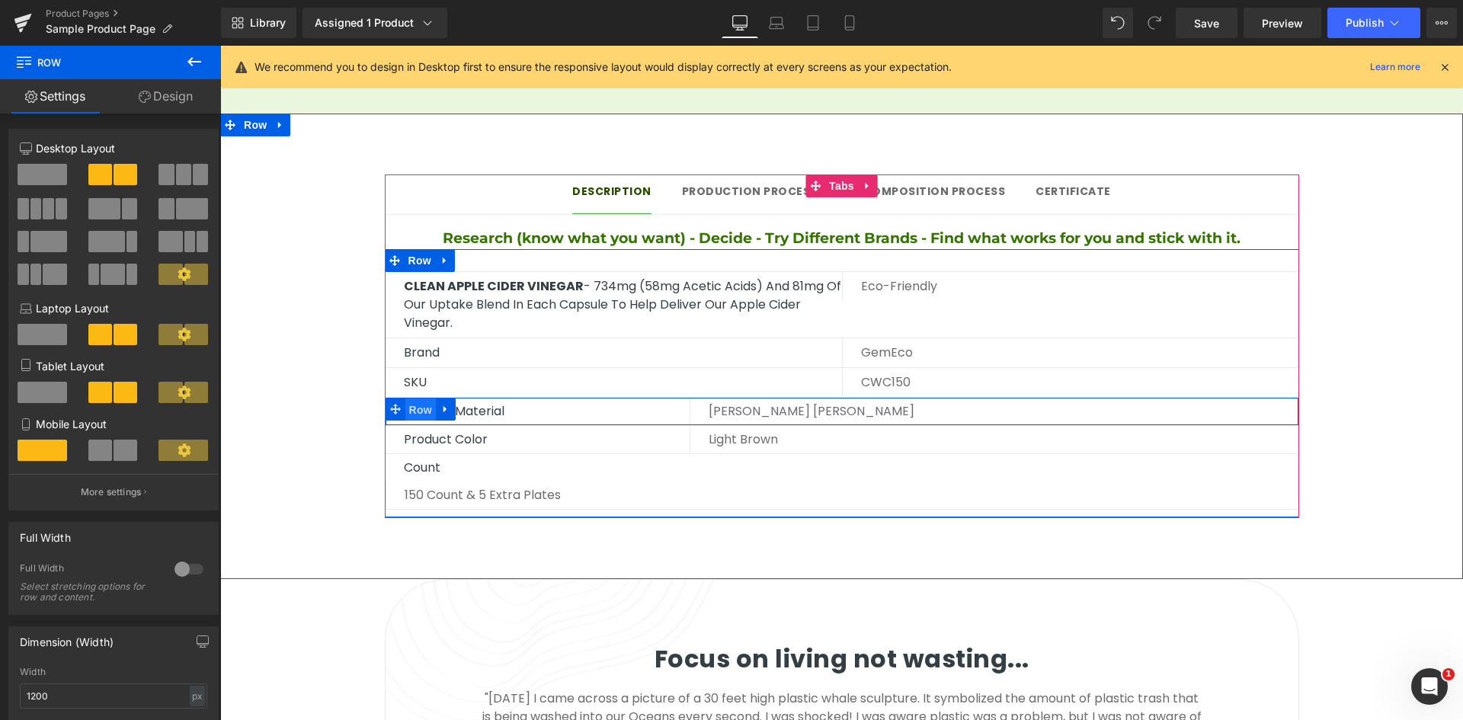
click at [415, 398] on span "Row" at bounding box center [420, 409] width 30 height 23
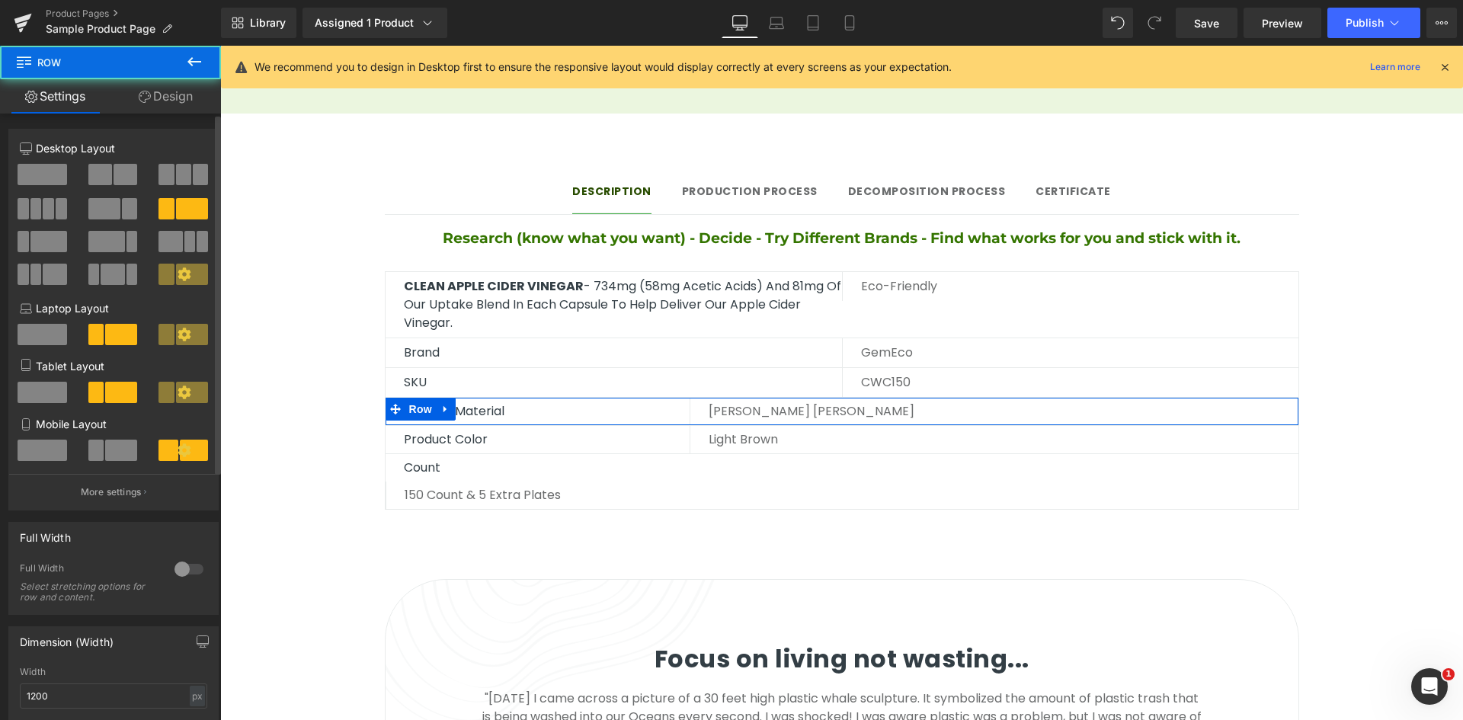
click at [117, 177] on span at bounding box center [126, 174] width 24 height 21
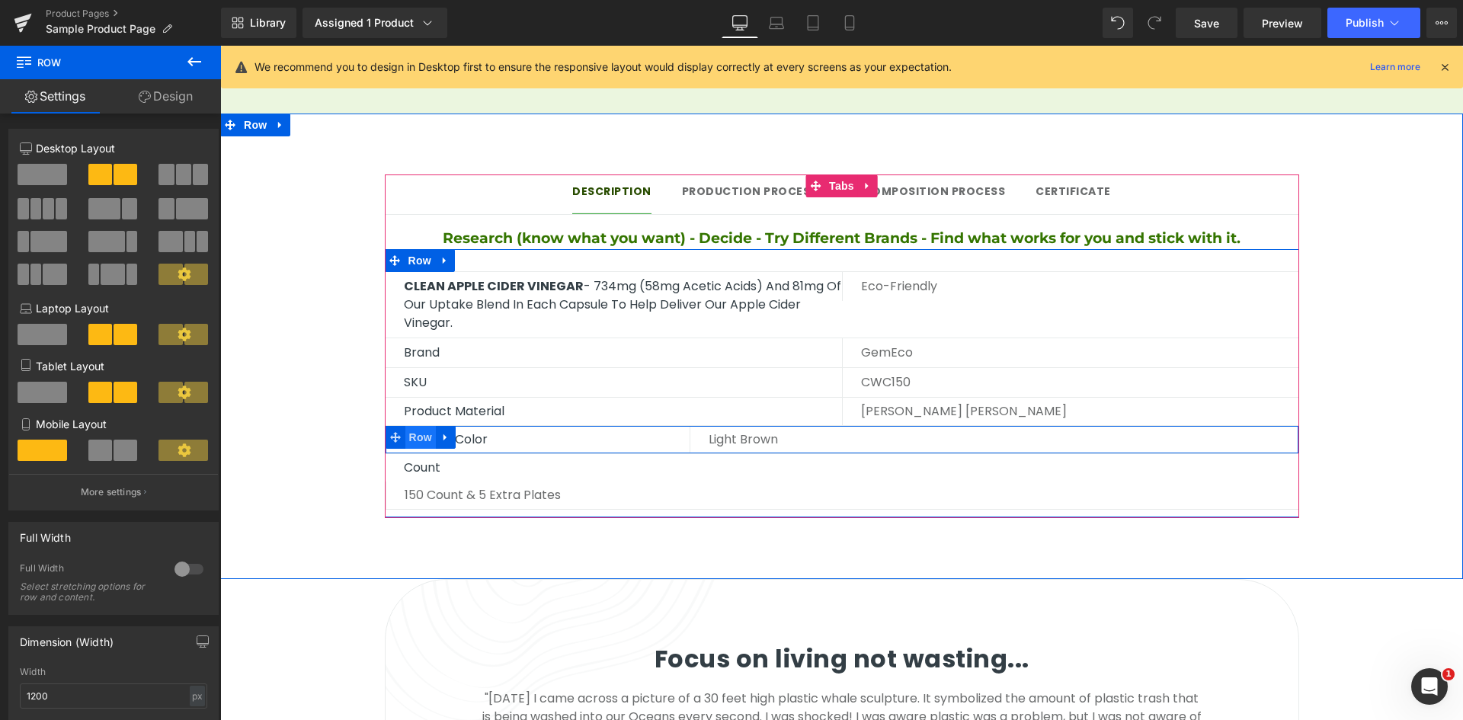
click at [414, 426] on span "Row" at bounding box center [420, 437] width 30 height 23
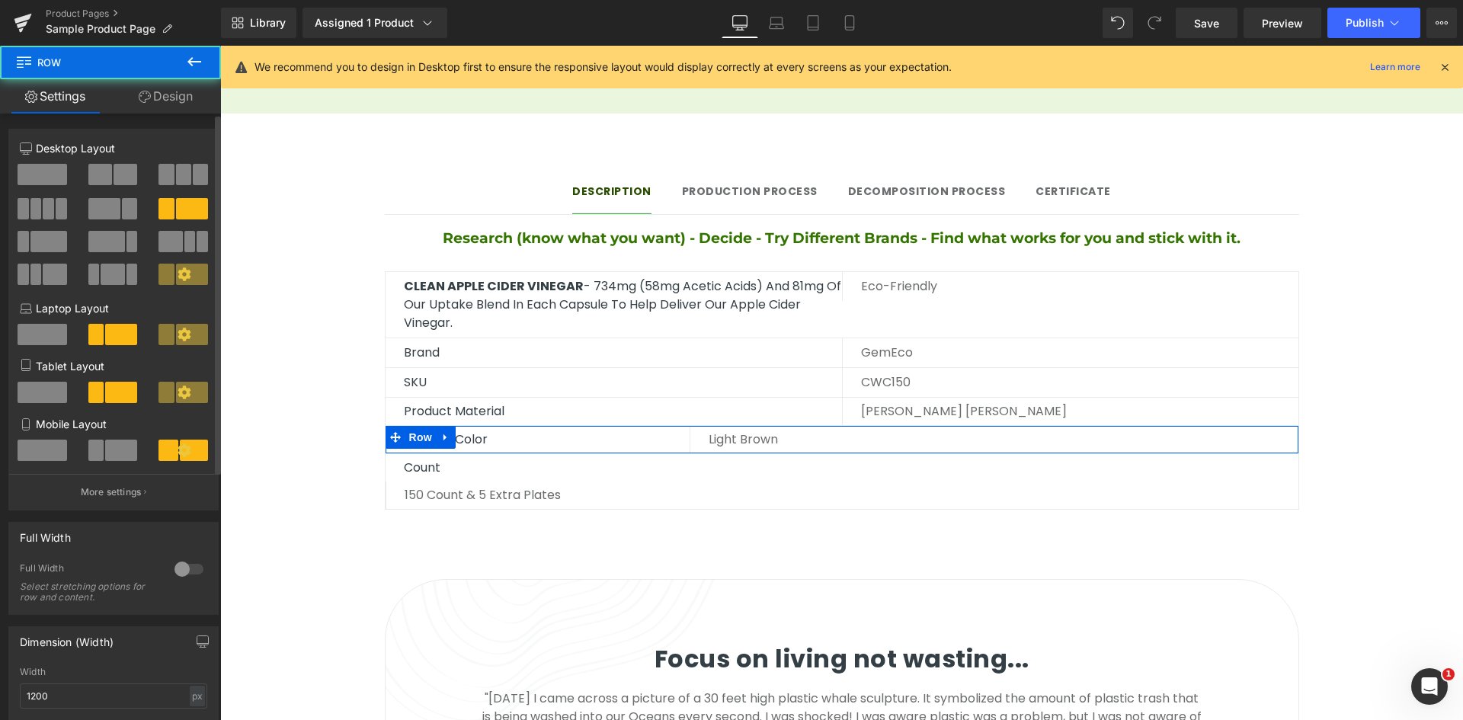
click at [118, 168] on span at bounding box center [126, 174] width 24 height 21
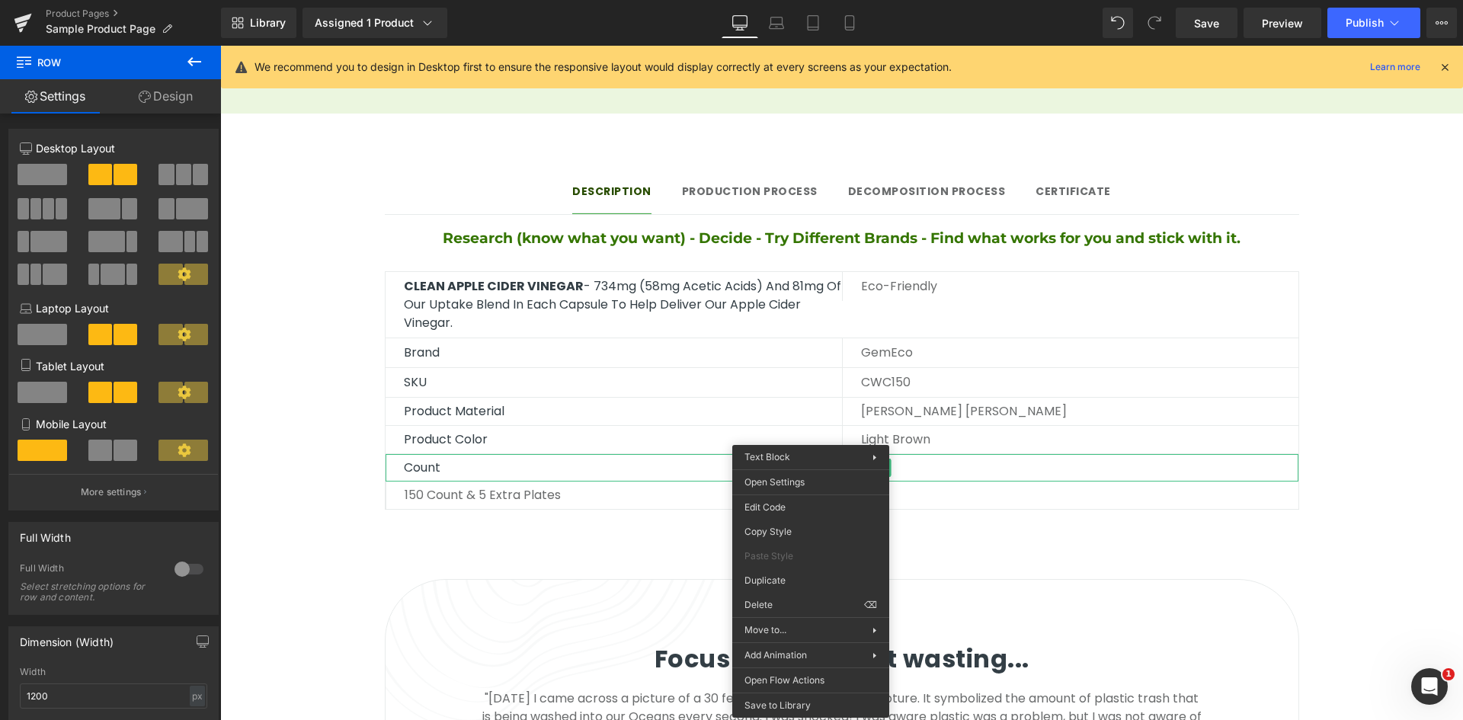
drag, startPoint x: 1014, startPoint y: 642, endPoint x: 795, endPoint y: 596, distance: 224.2
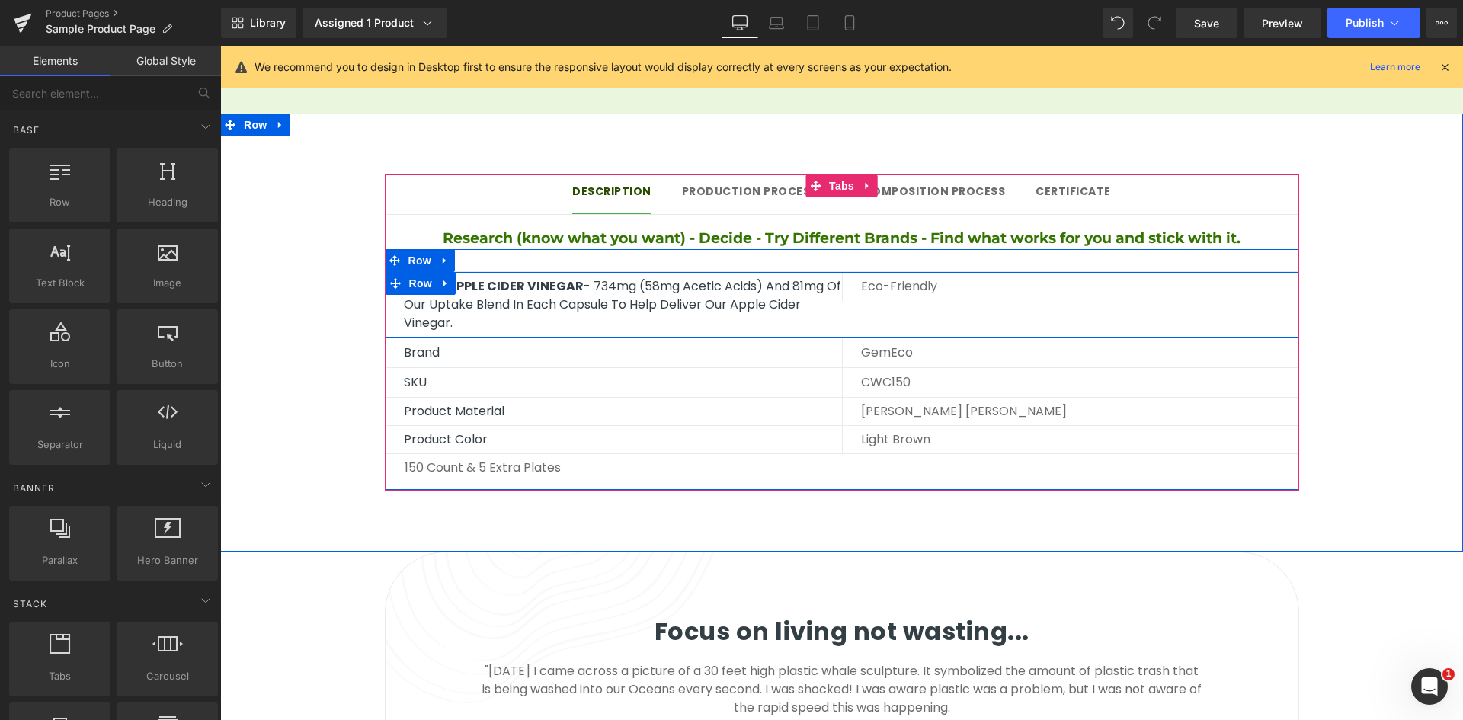
click at [836, 286] on div "CLEAN APPLE CIDER VINEGAR - 734mg (58mg Acetic Acids) and 81mg of our uptake bl…" at bounding box center [842, 304] width 914 height 67
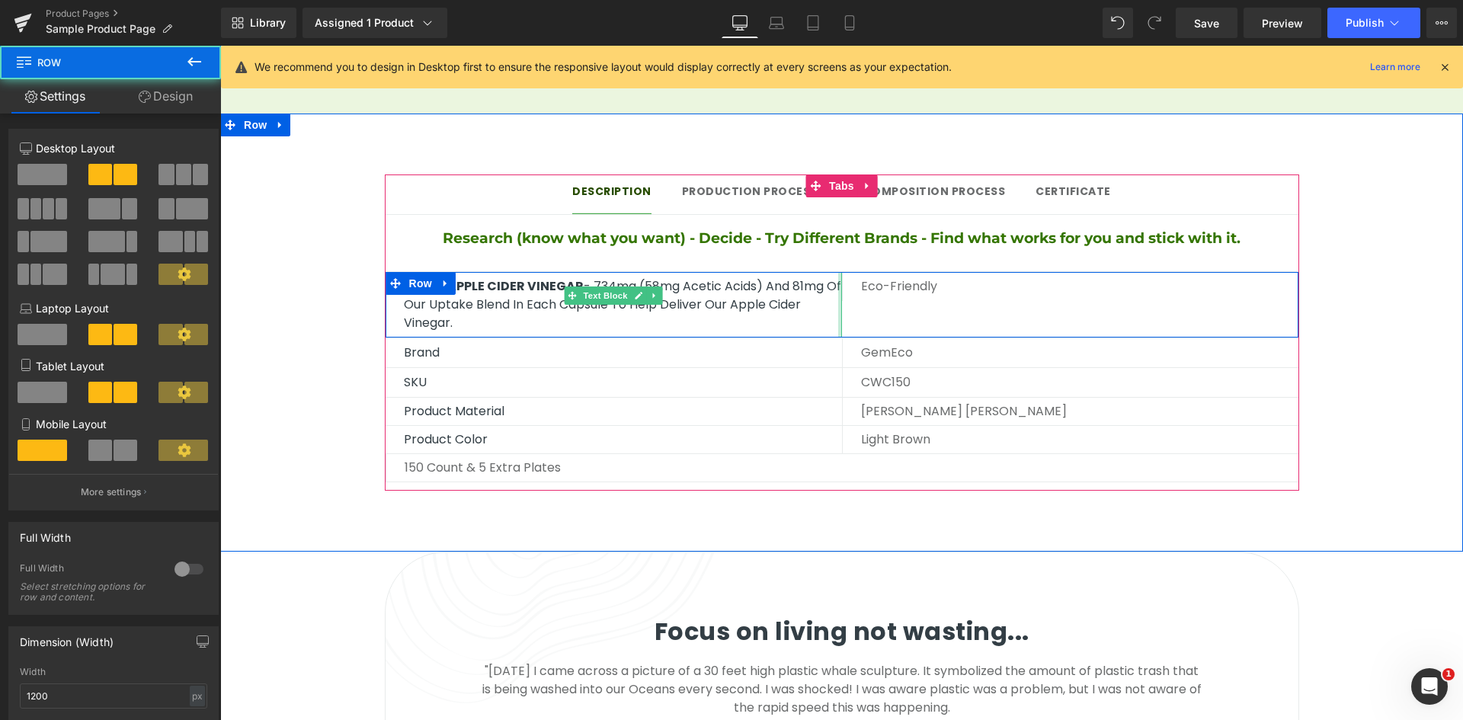
click at [838, 272] on div at bounding box center [840, 305] width 4 height 66
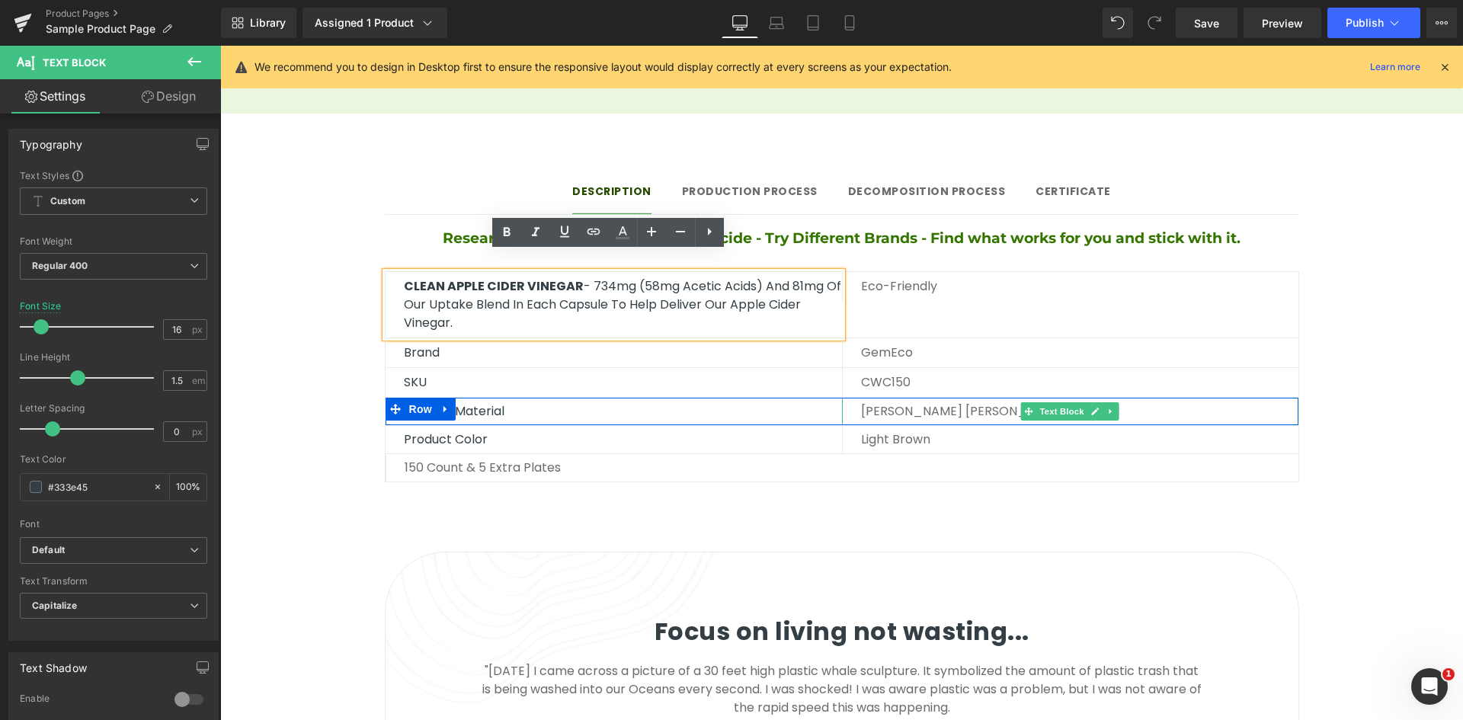
click at [879, 402] on p "Brich Wood" at bounding box center [1079, 411] width 437 height 18
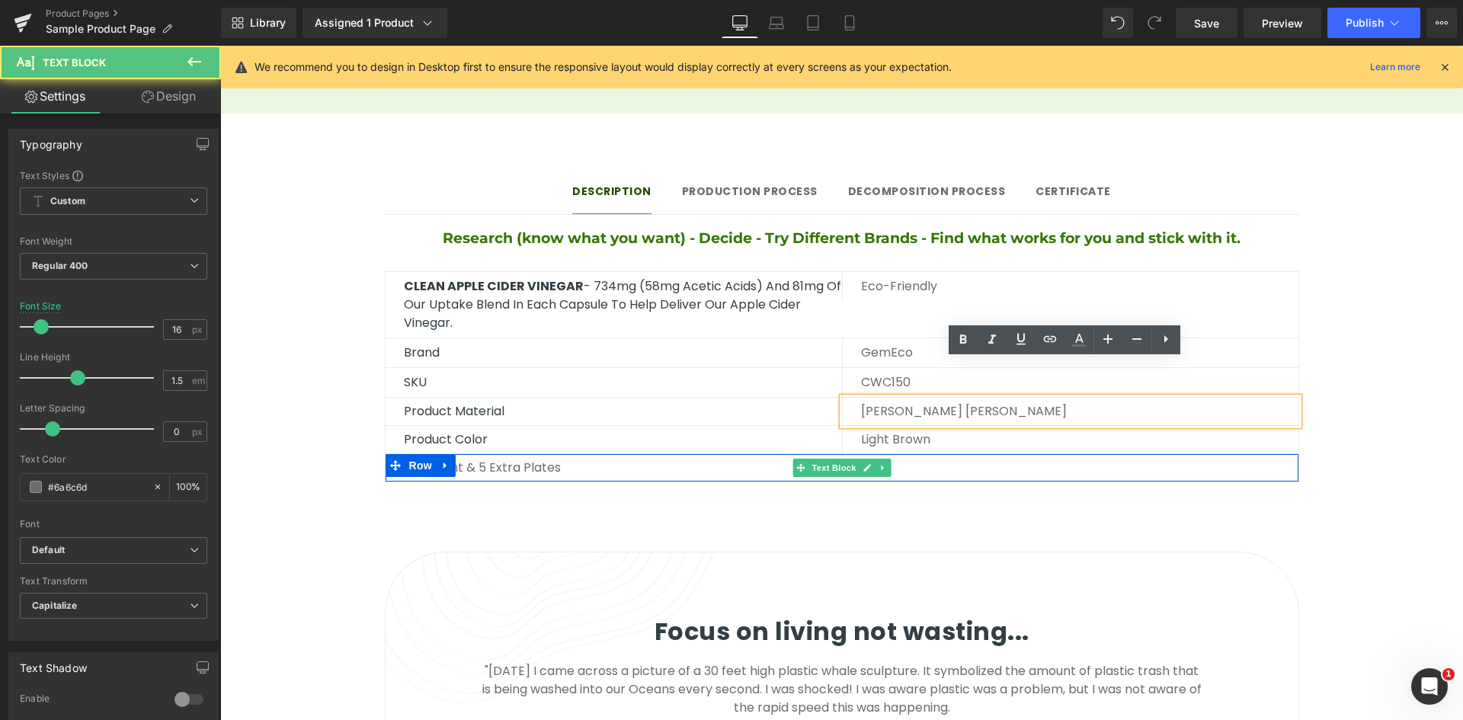
click at [926, 459] on p "150 count & 5 extra plates" at bounding box center [852, 468] width 894 height 18
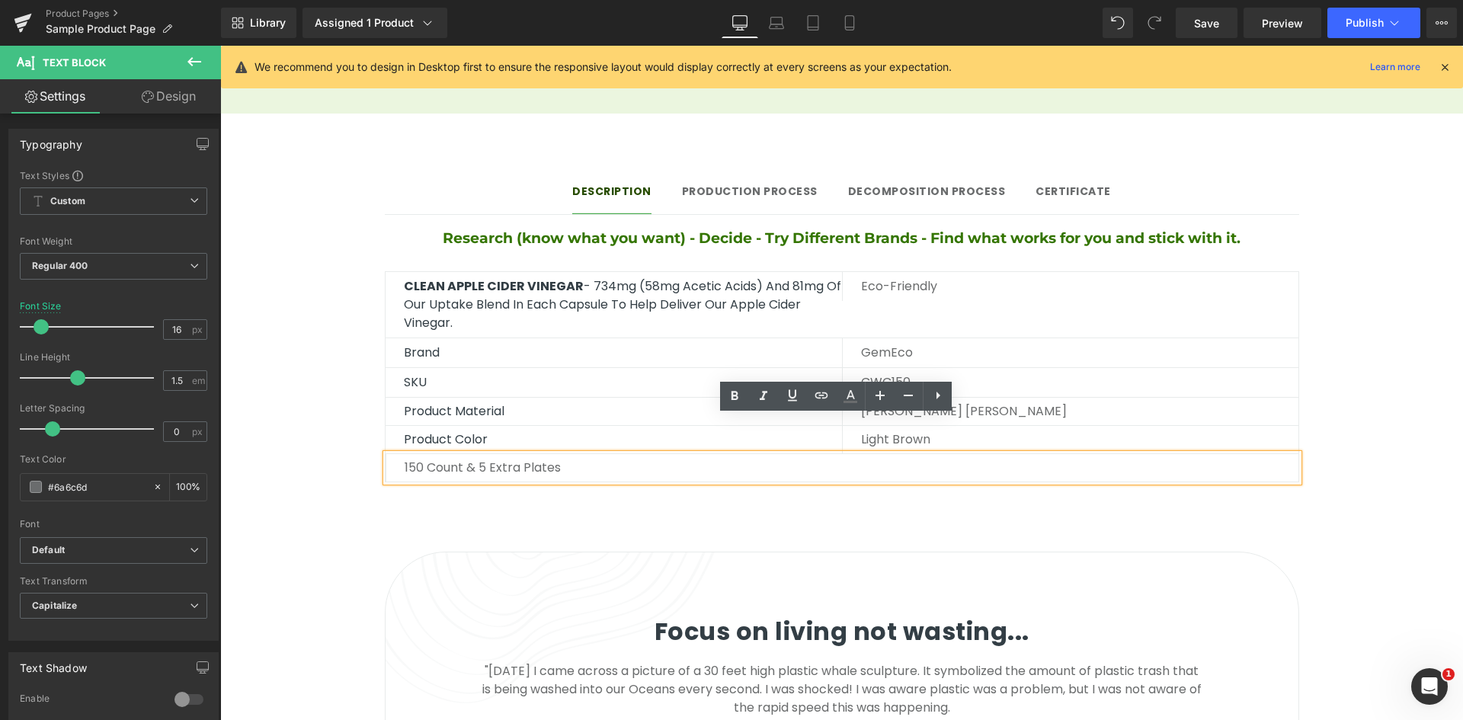
click at [540, 271] on div "CLEAN APPLE CIDER VINEGAR - 734mg (58mg Acetic Acids) and 81mg of our uptake bl…" at bounding box center [842, 304] width 914 height 67
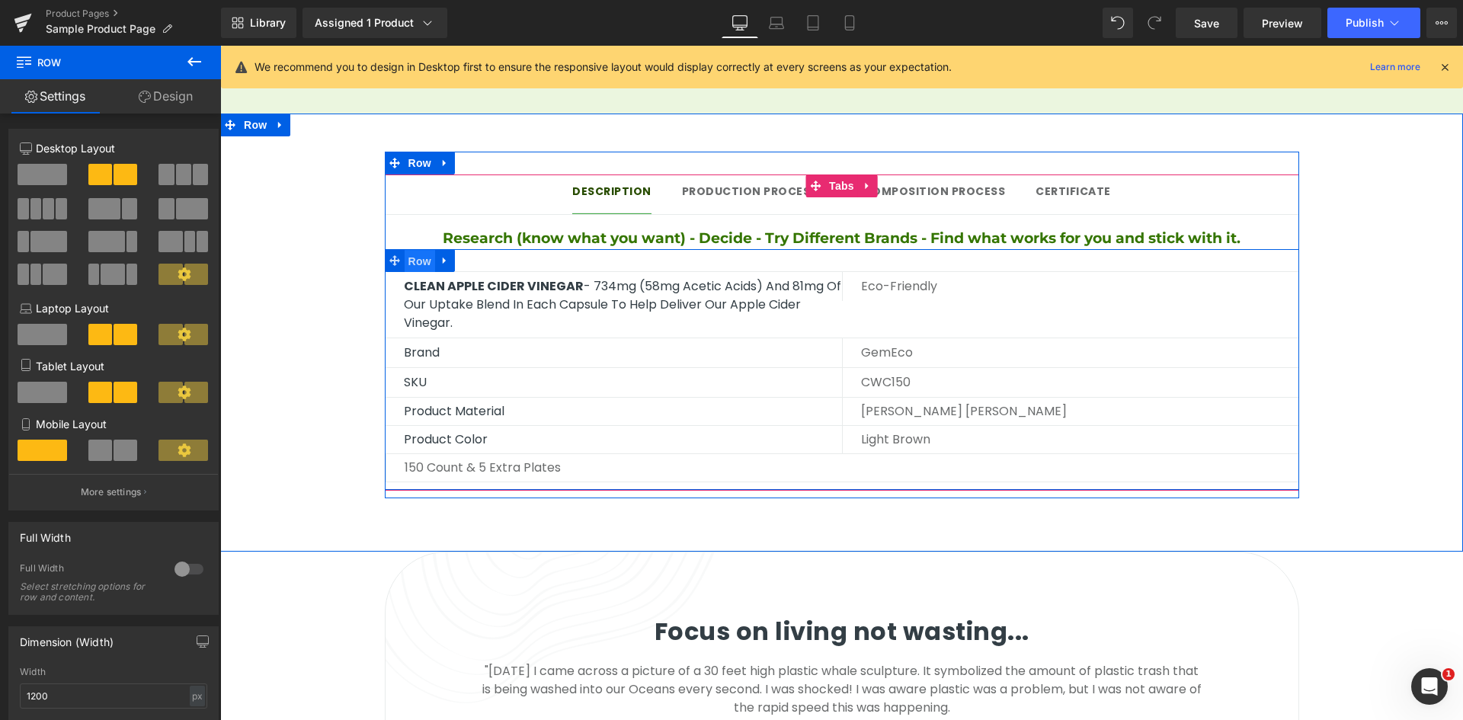
click at [414, 250] on span "Row" at bounding box center [420, 261] width 30 height 23
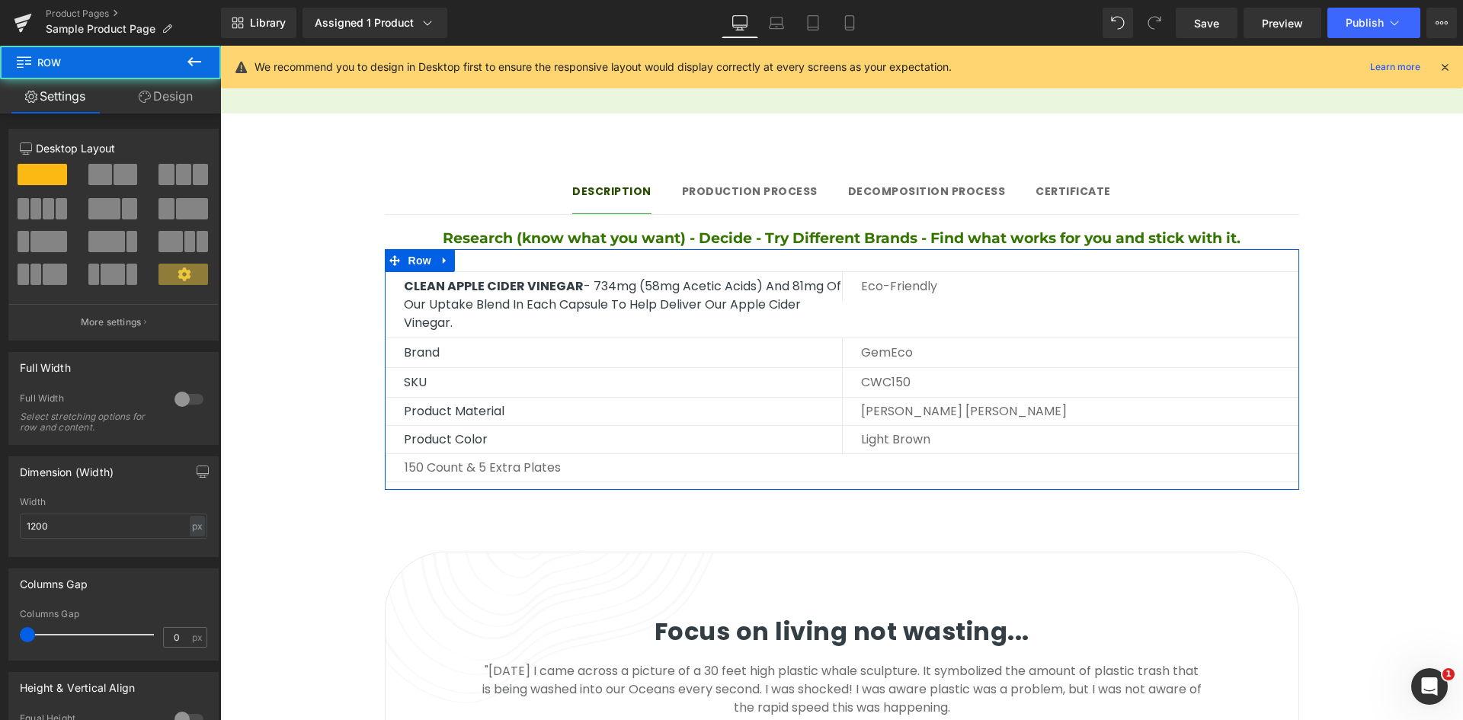
click at [153, 107] on link "Design" at bounding box center [165, 96] width 110 height 34
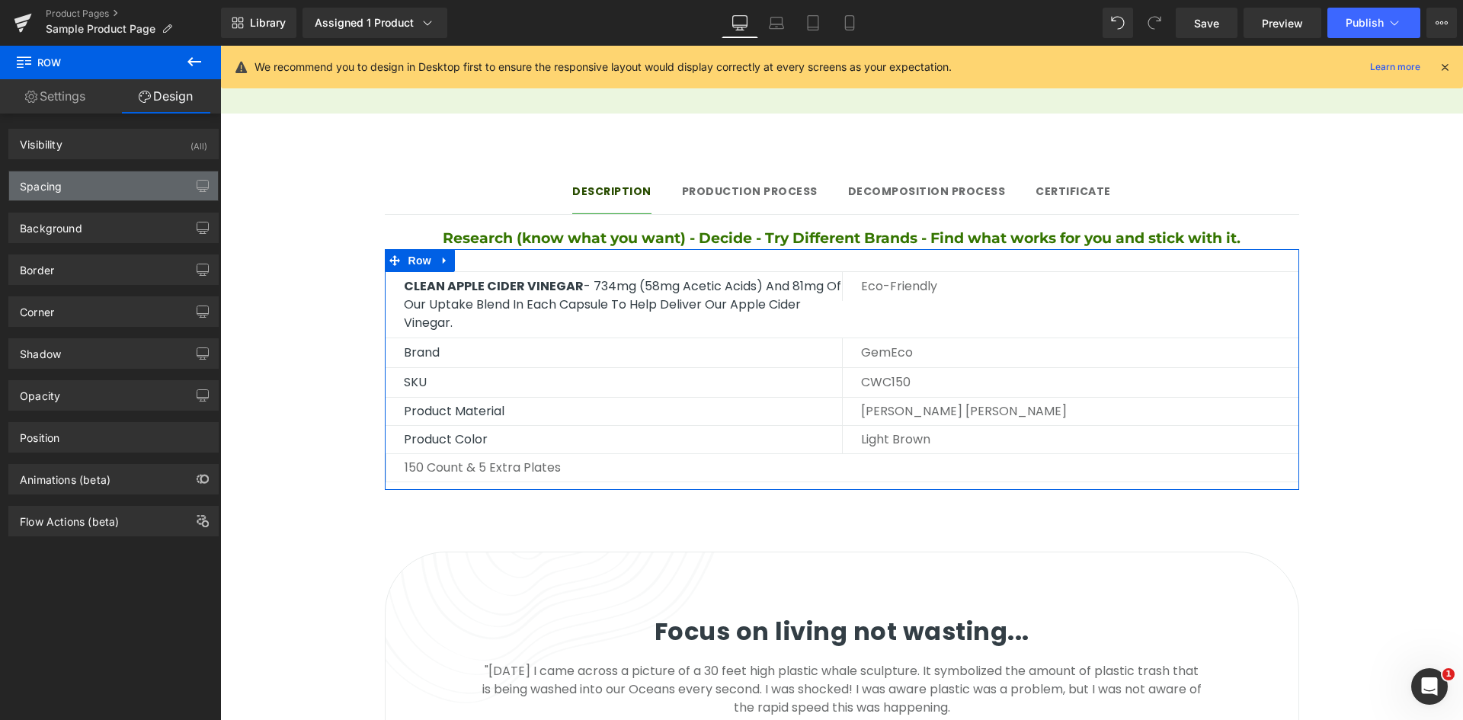
click at [117, 181] on div "Spacing" at bounding box center [113, 185] width 209 height 29
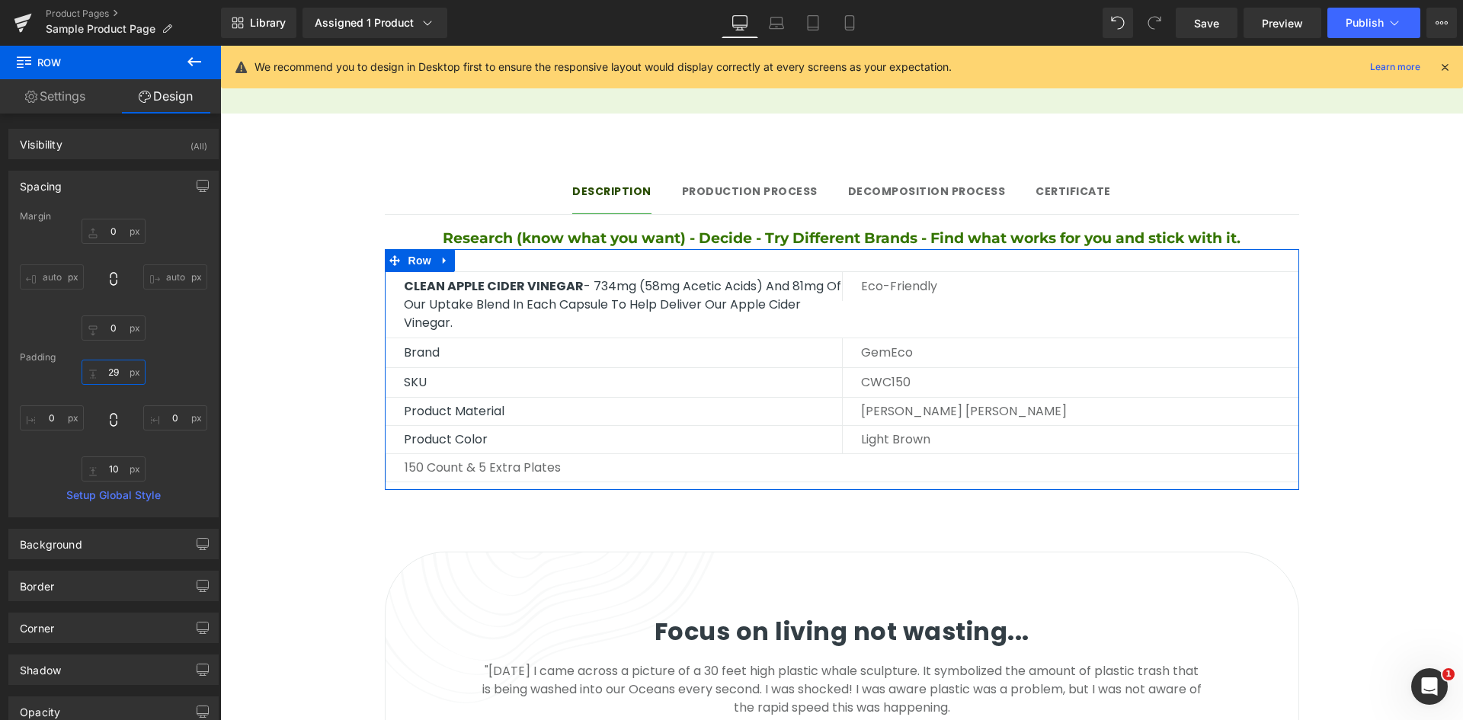
click at [114, 370] on input "29" at bounding box center [114, 372] width 64 height 25
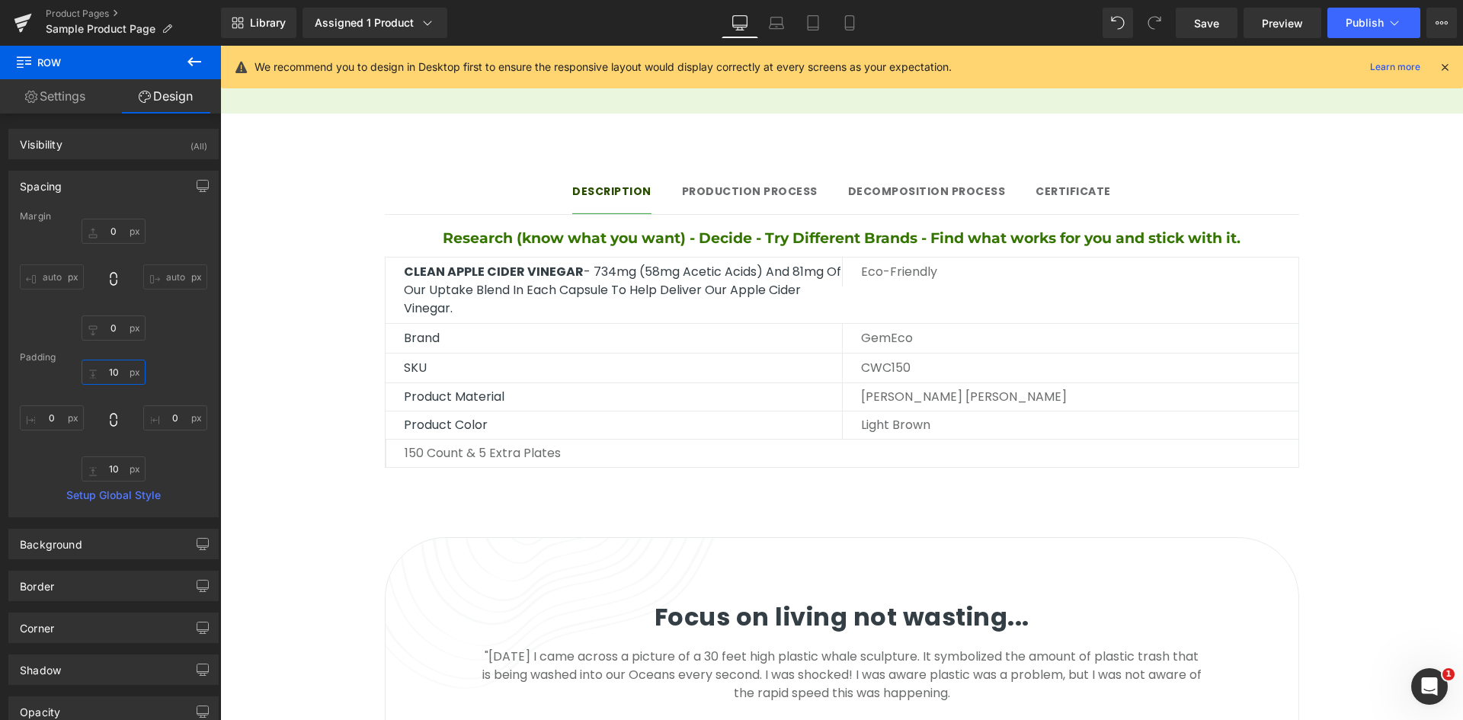
type input "10"
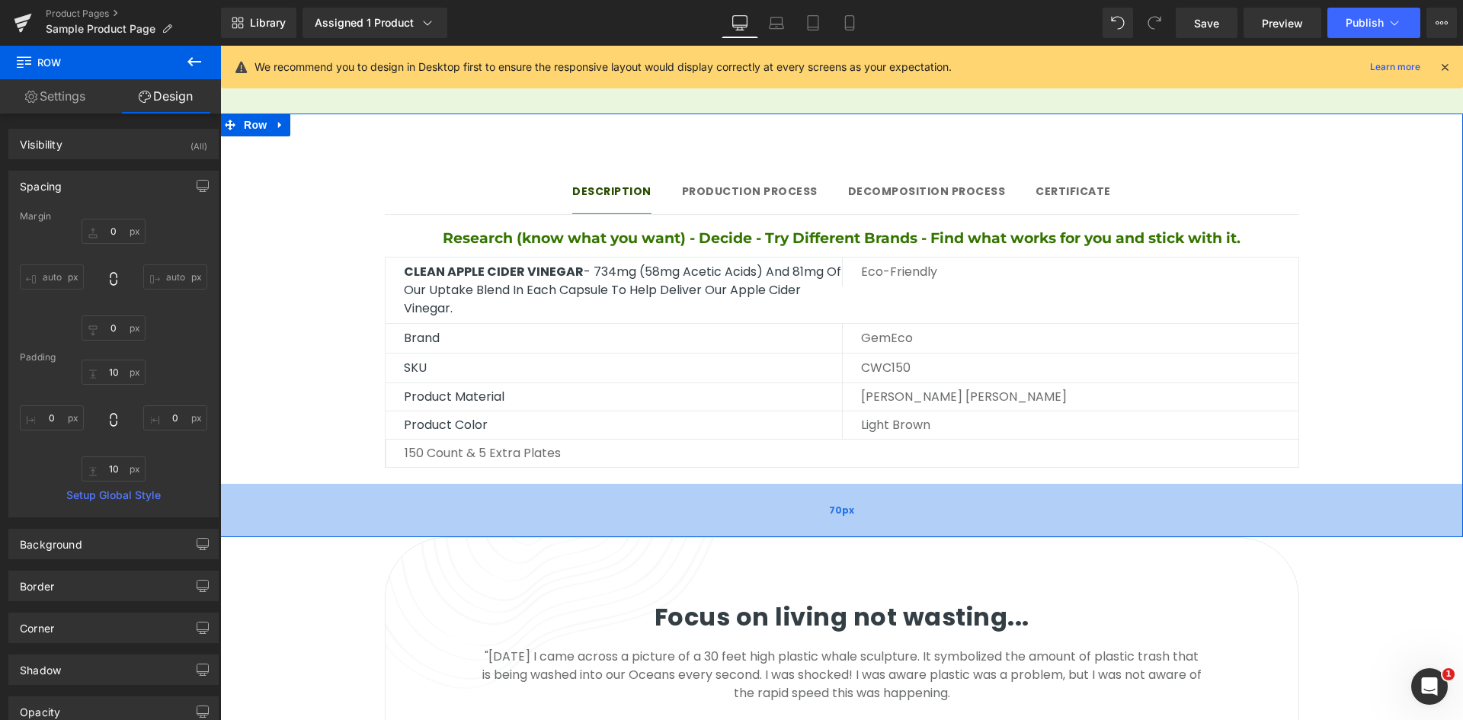
click at [583, 484] on div "70px" at bounding box center [841, 510] width 1243 height 53
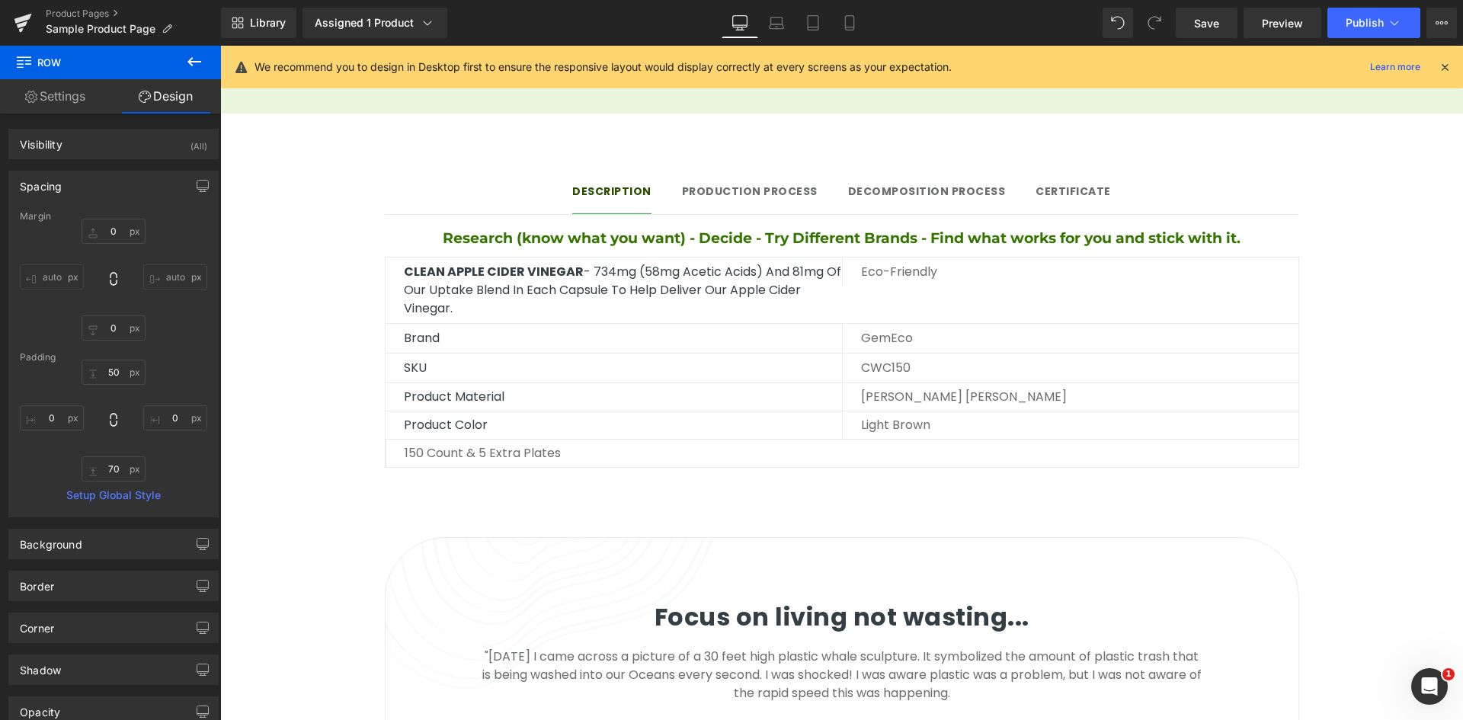
click at [206, 54] on button at bounding box center [194, 63] width 53 height 34
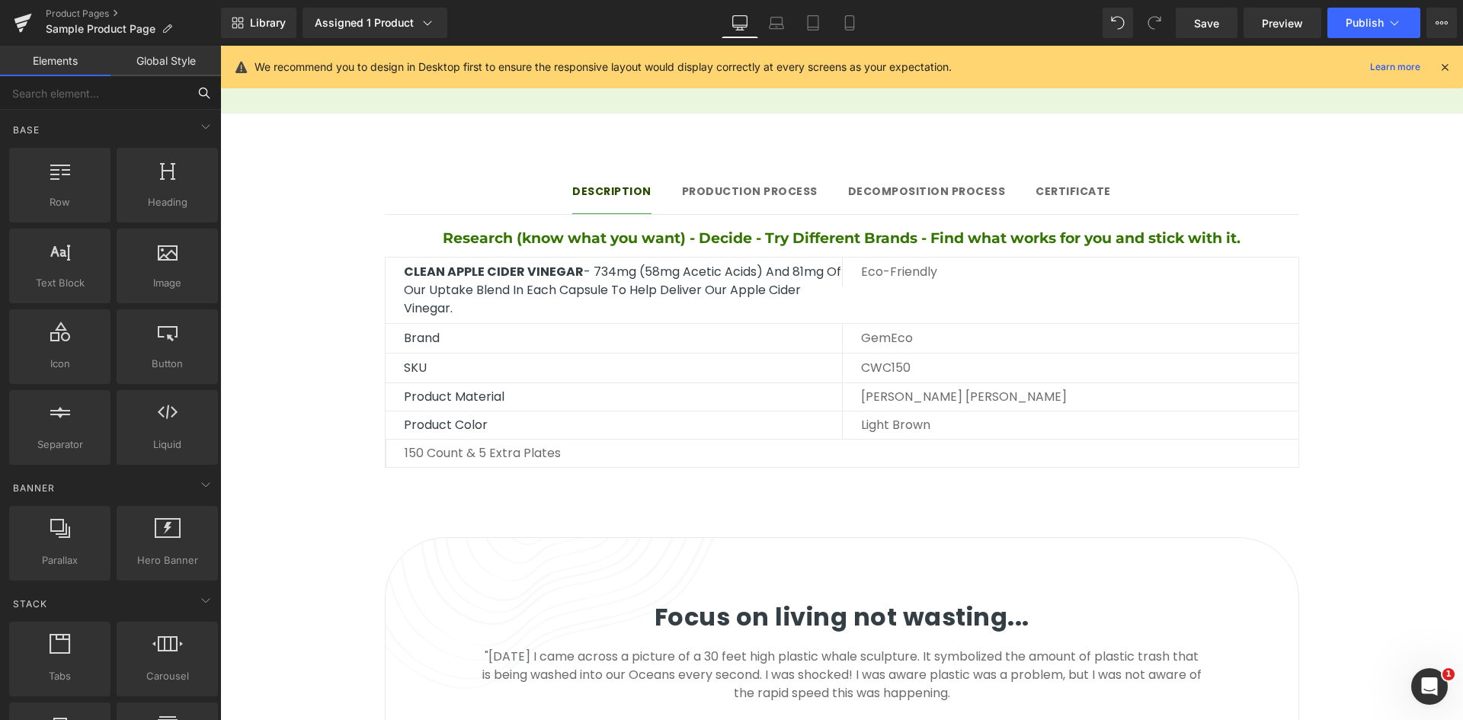
click at [101, 91] on input "text" at bounding box center [93, 93] width 187 height 34
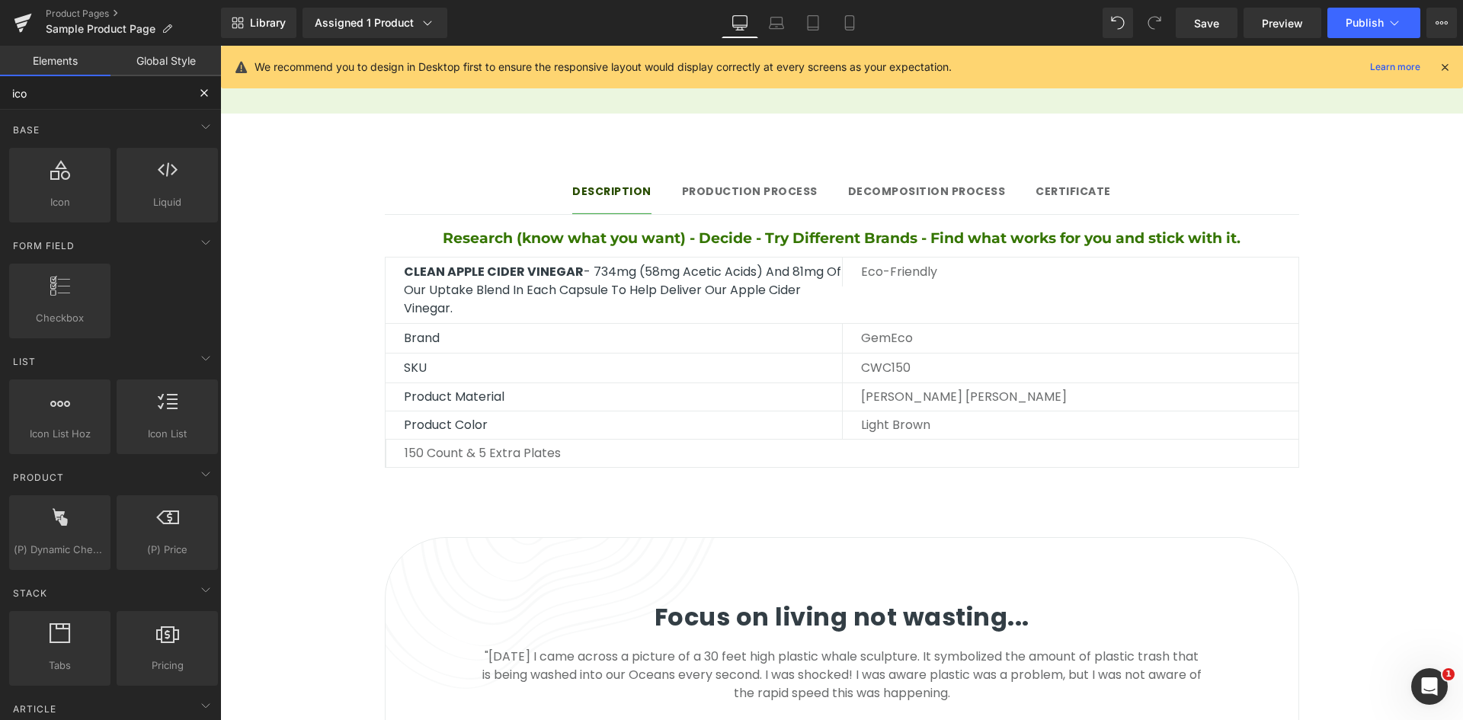
type input "icon"
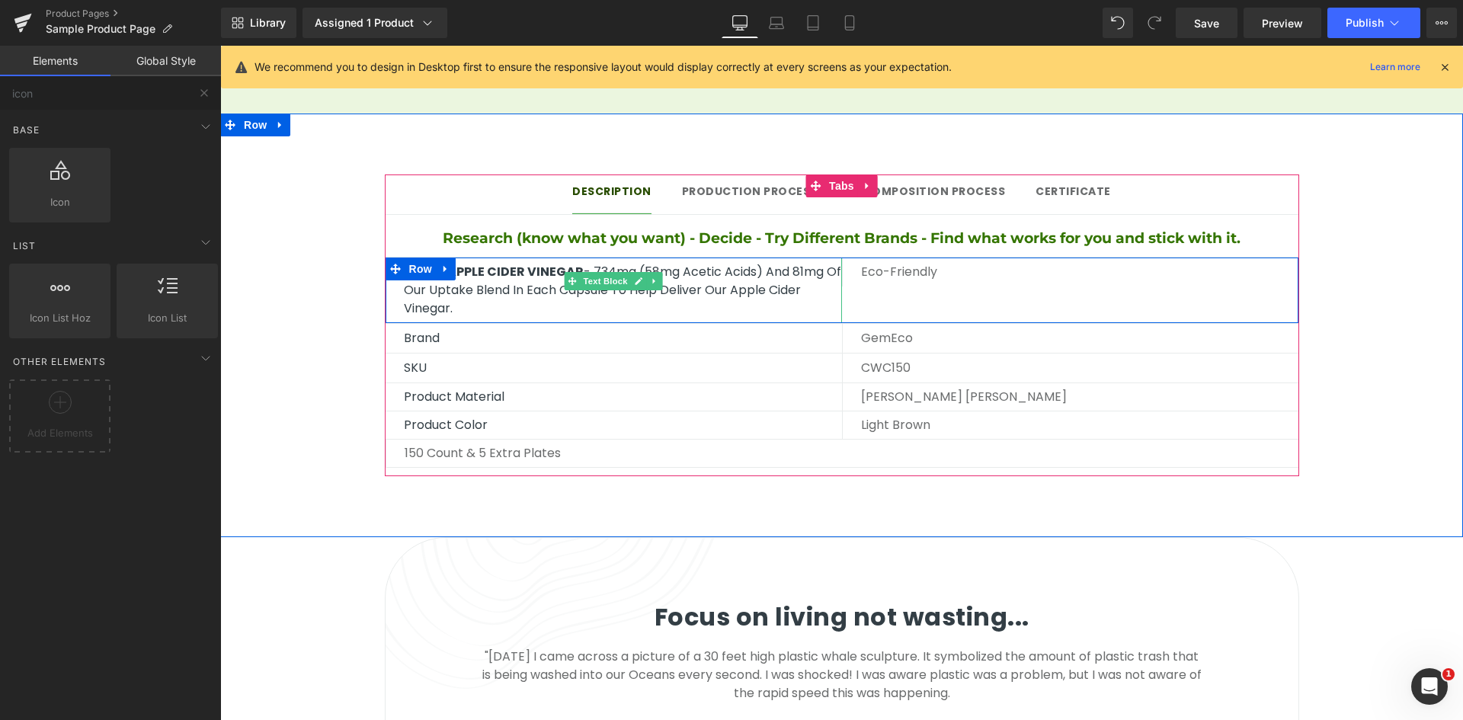
click at [511, 263] on span "CLEAN APPLE CIDER VINEGAR" at bounding box center [494, 272] width 180 height 18
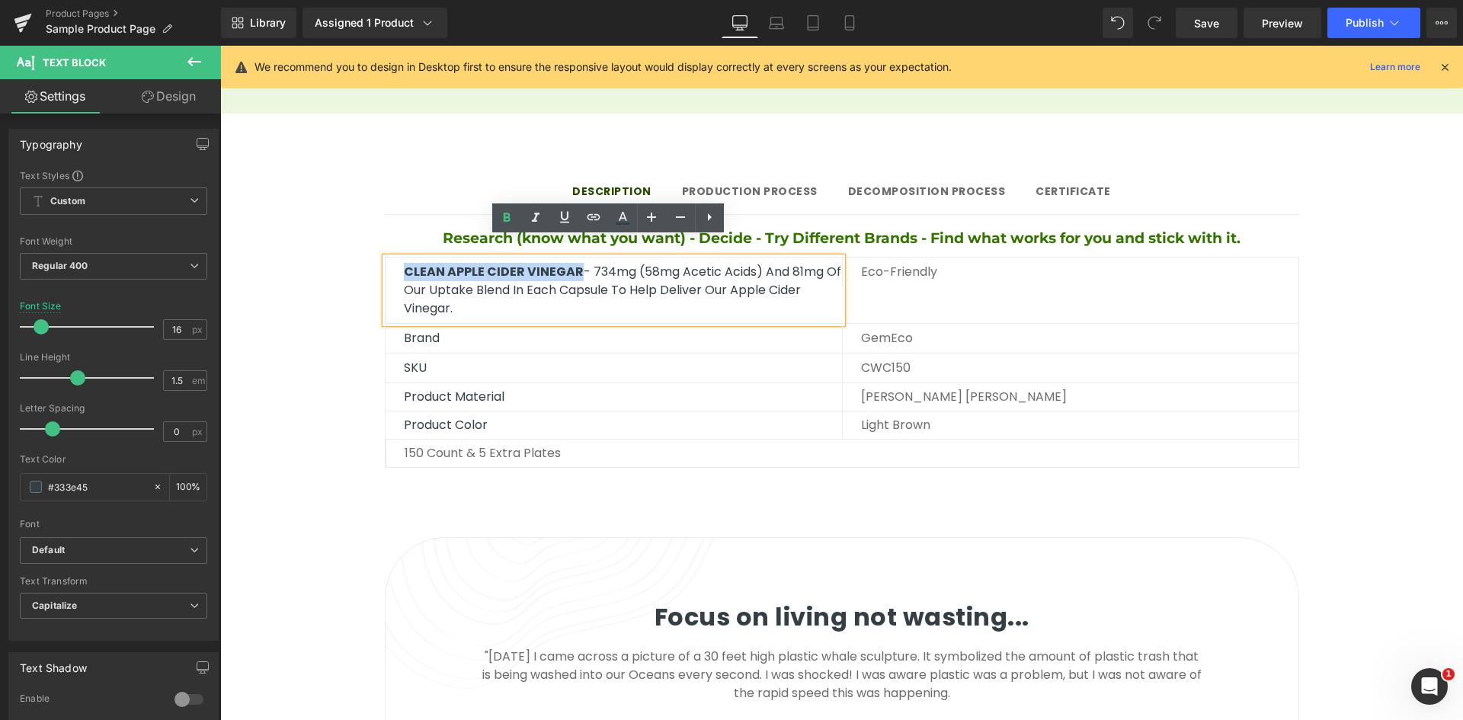
drag, startPoint x: 580, startPoint y: 250, endPoint x: 397, endPoint y: 242, distance: 183.0
click at [397, 258] on div "CLEAN APPLE CIDER VINEGAR - 734mg (58mg Acetic Acids) and 81mg of our uptake bl…" at bounding box center [614, 291] width 456 height 66
click at [625, 225] on icon at bounding box center [622, 218] width 18 height 18
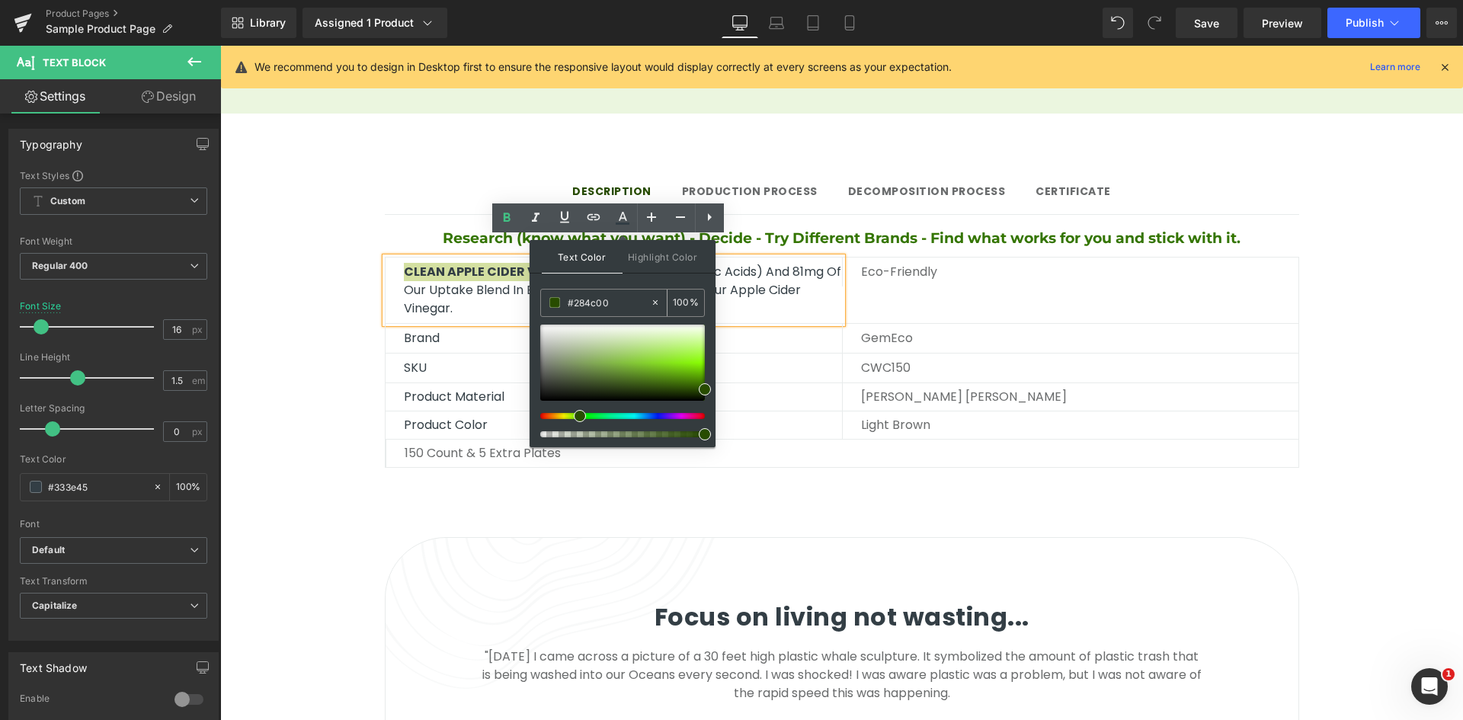
click at [597, 302] on input "#284c00" at bounding box center [609, 302] width 82 height 17
paste input "CLEAN APPLE CIDER VINEGAR- 734mg (58mg Acetic Acids) and 81mg of our uptake ble…"
type input "#CLEAN APPLE CIDER VINEGAR- 734mg (58mg Acetic Acids) and 81mg of our uptake bl…"
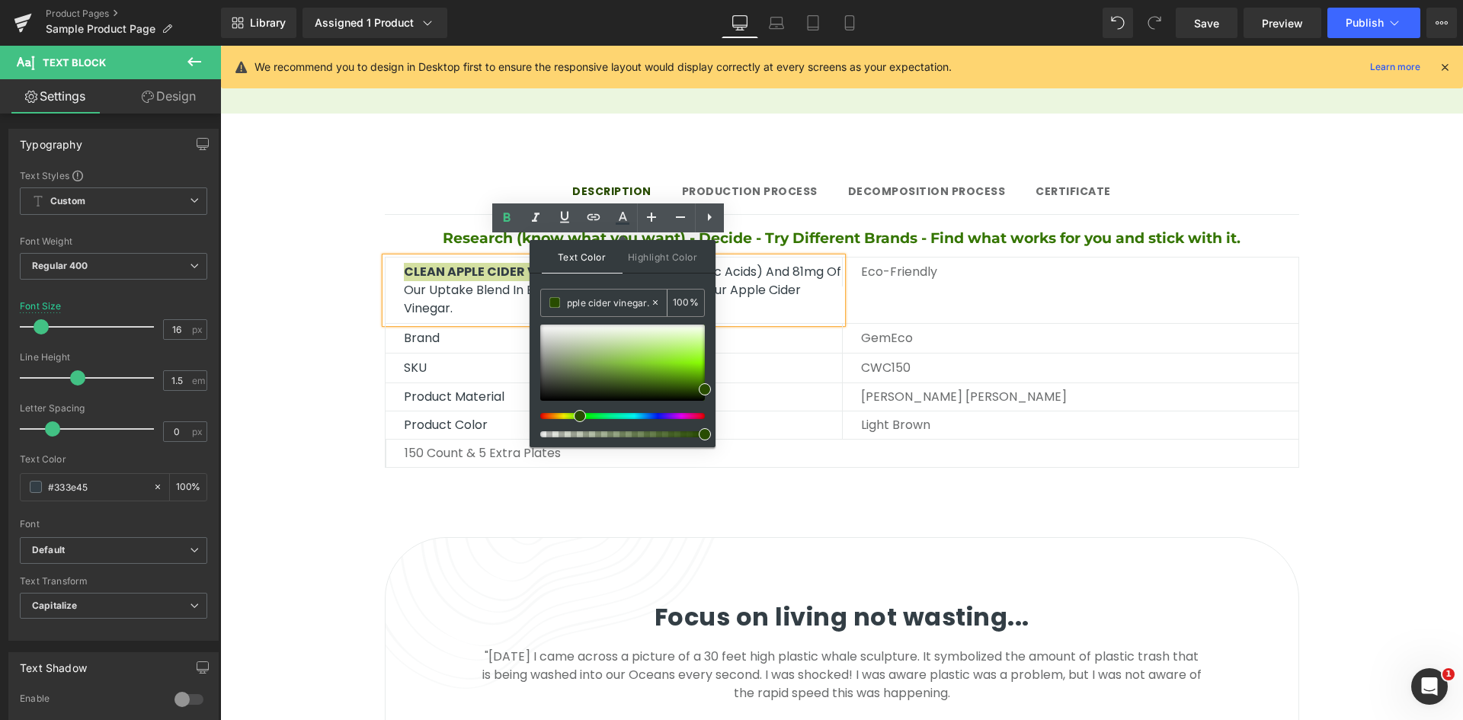
type input "0"
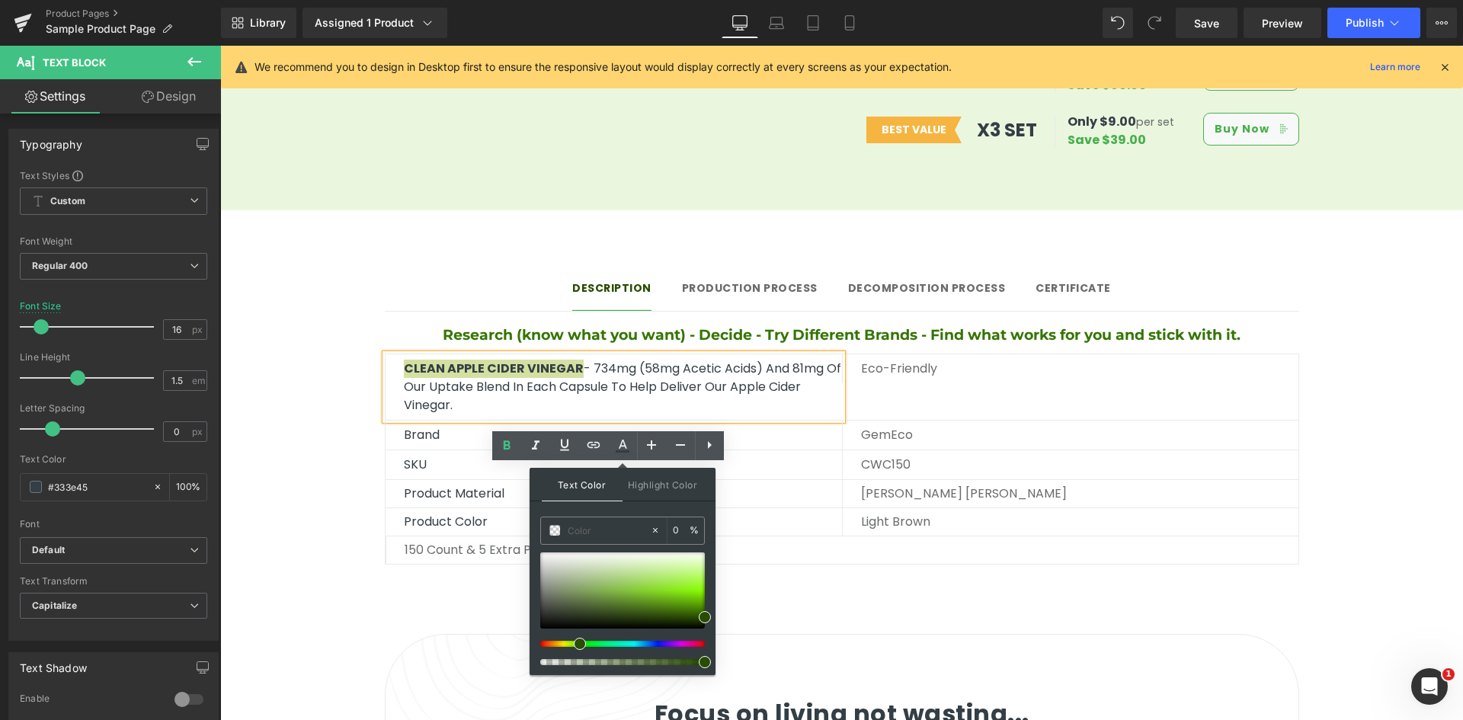
scroll to position [1143, 0]
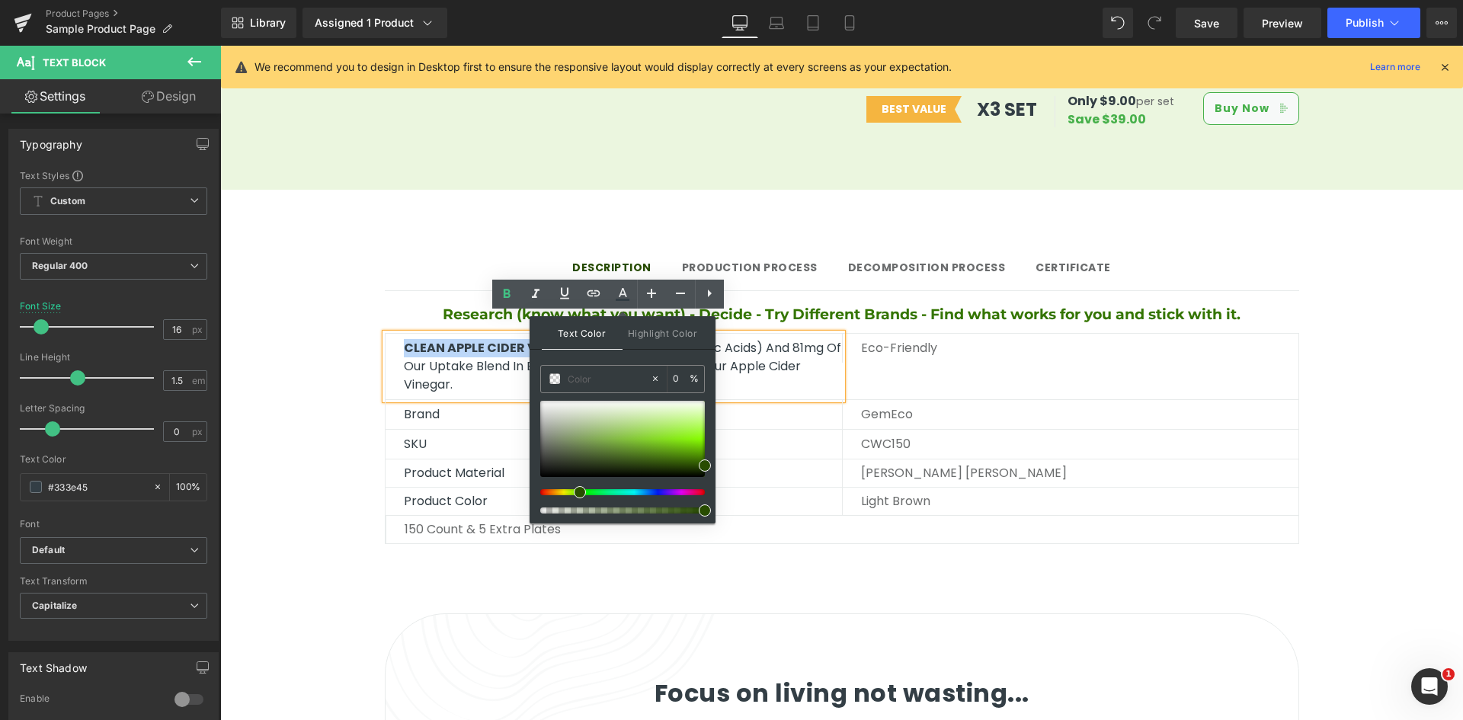
click at [817, 325] on div "CLEAN APPLE CIDER VINEGAR - 734mg (58mg Acetic Acids) and 81mg of our uptake bl…" at bounding box center [842, 438] width 914 height 226
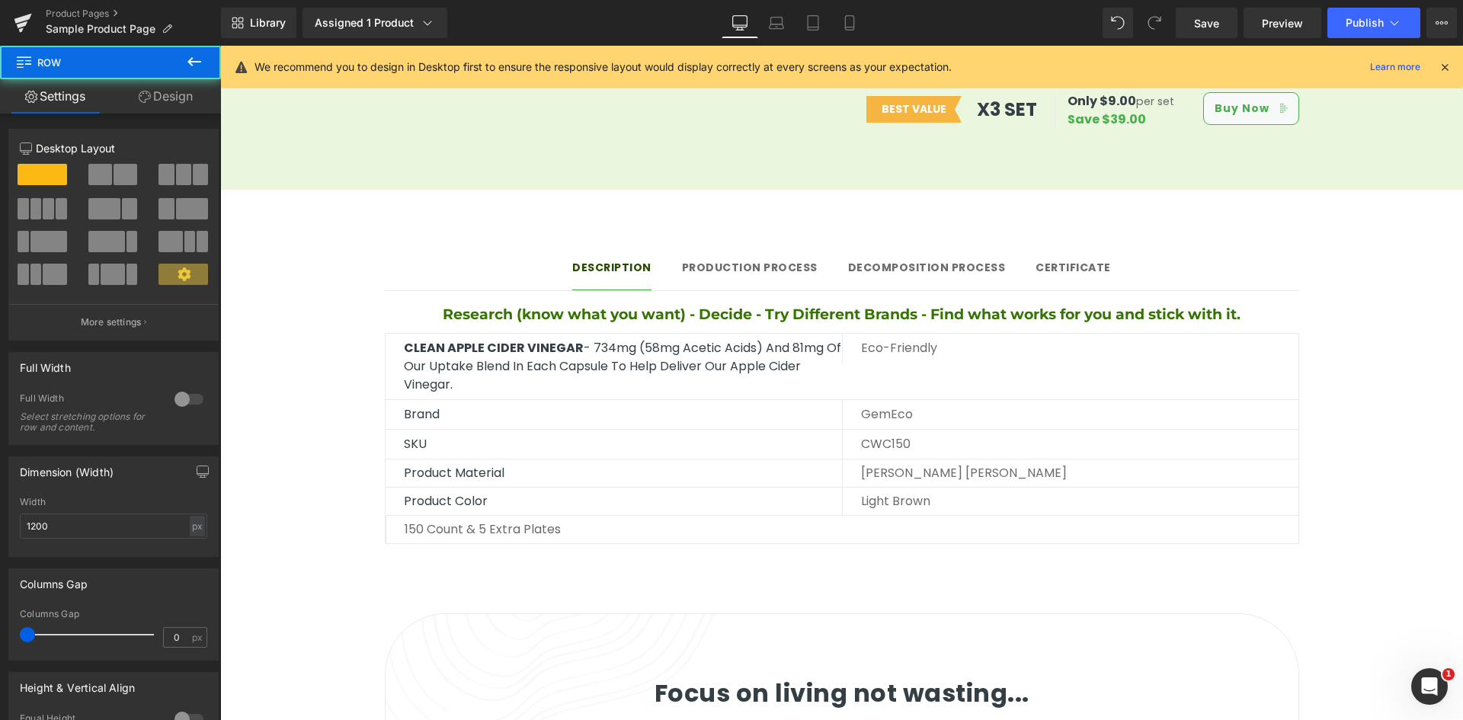
click at [819, 306] on span "Heading" at bounding box center [833, 315] width 41 height 18
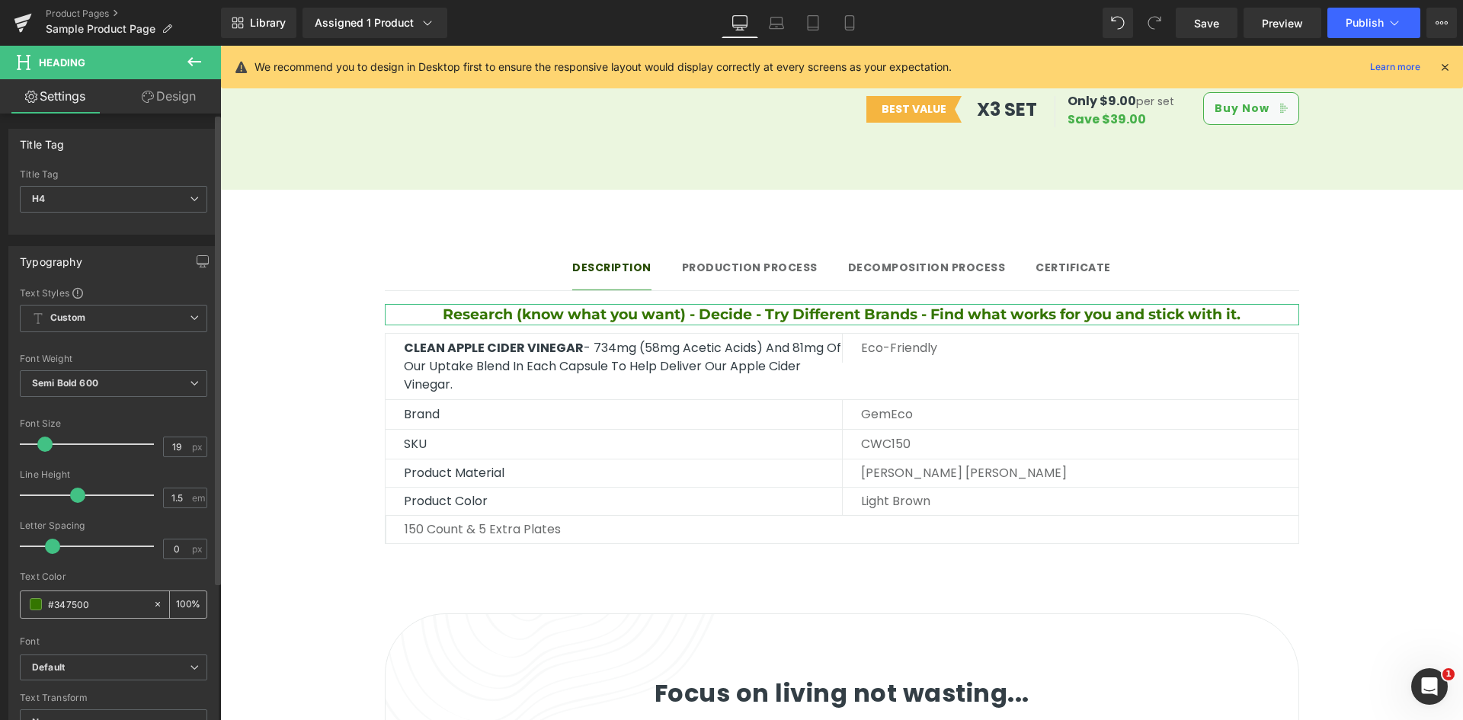
click at [78, 609] on input "#347500" at bounding box center [97, 604] width 98 height 17
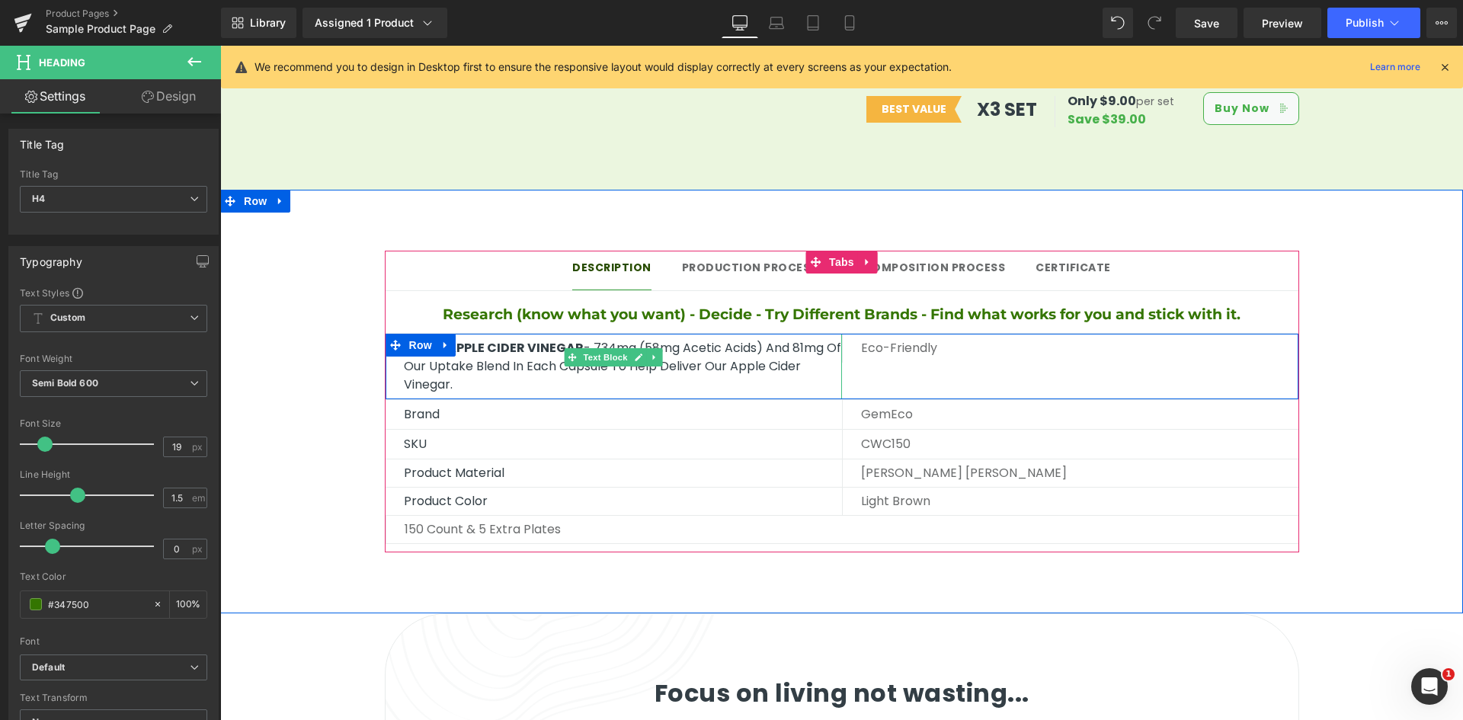
click at [530, 339] on span "CLEAN APPLE CIDER VINEGAR" at bounding box center [494, 348] width 180 height 18
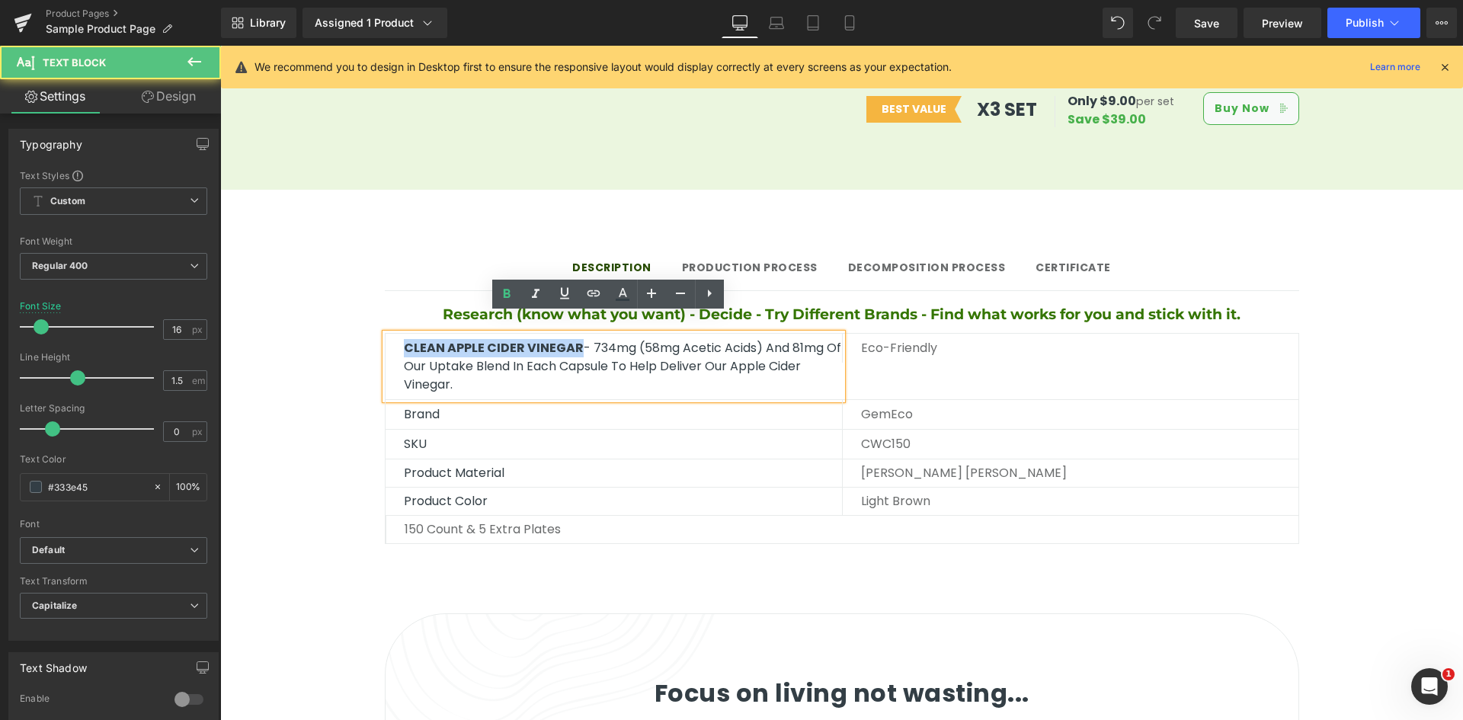
drag, startPoint x: 582, startPoint y: 328, endPoint x: 370, endPoint y: 328, distance: 212.6
click at [370, 328] on div "Description Text Block Production Process Text Block Decomposition process Text…" at bounding box center [841, 394] width 1243 height 333
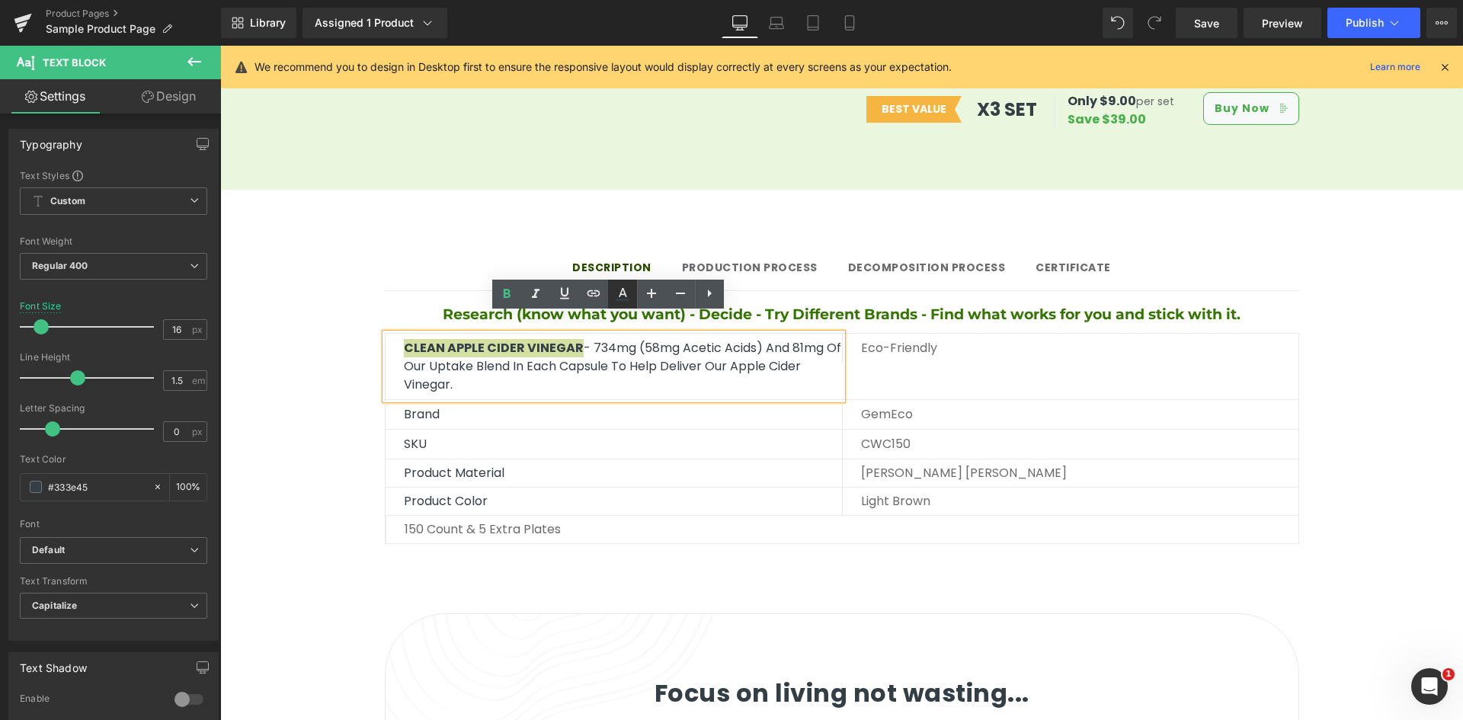
click at [619, 301] on icon at bounding box center [622, 294] width 18 height 18
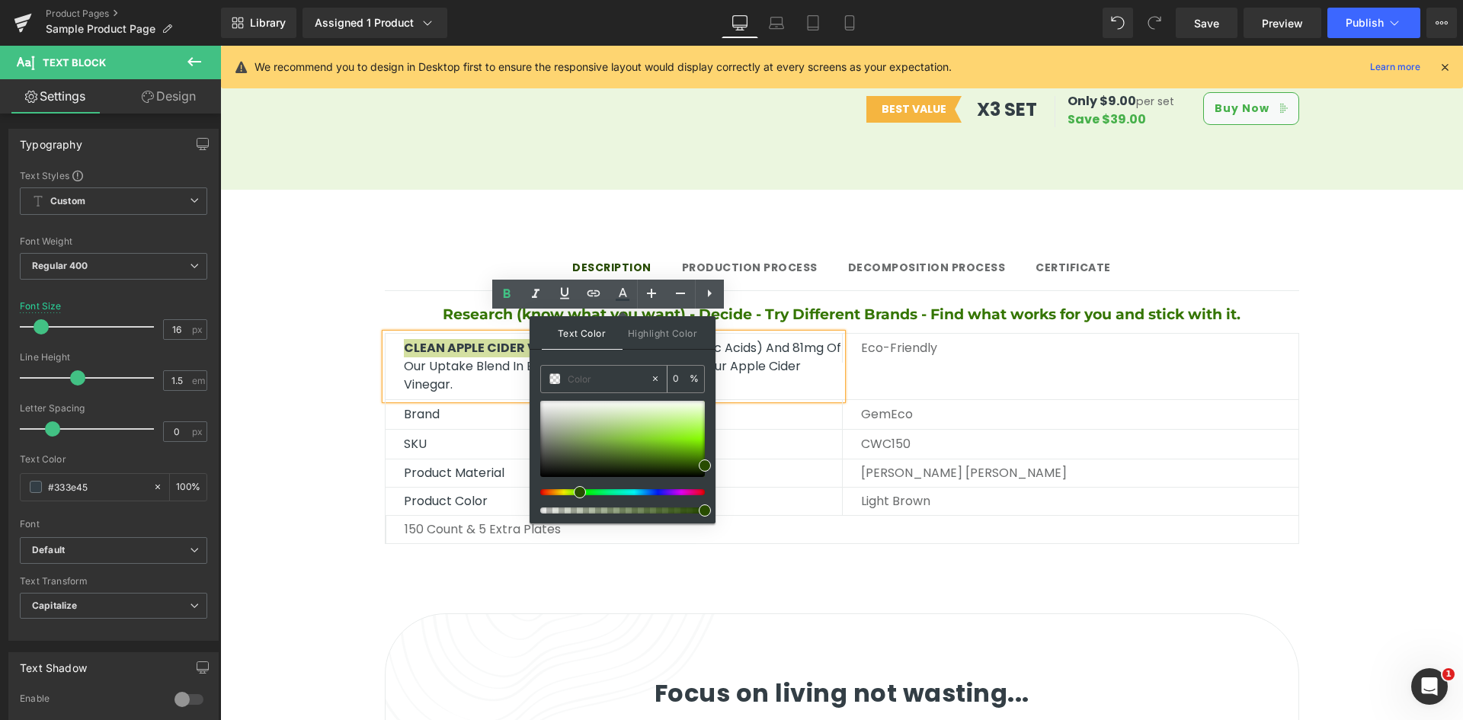
click at [602, 381] on input "text" at bounding box center [609, 378] width 82 height 17
paste input "#347500"
type input "#347500"
type input "100"
click at [609, 357] on div "Text Color Highlight Color rgb(52, 117, 0) #347500 100 % transparent transparen…" at bounding box center [623, 419] width 186 height 207
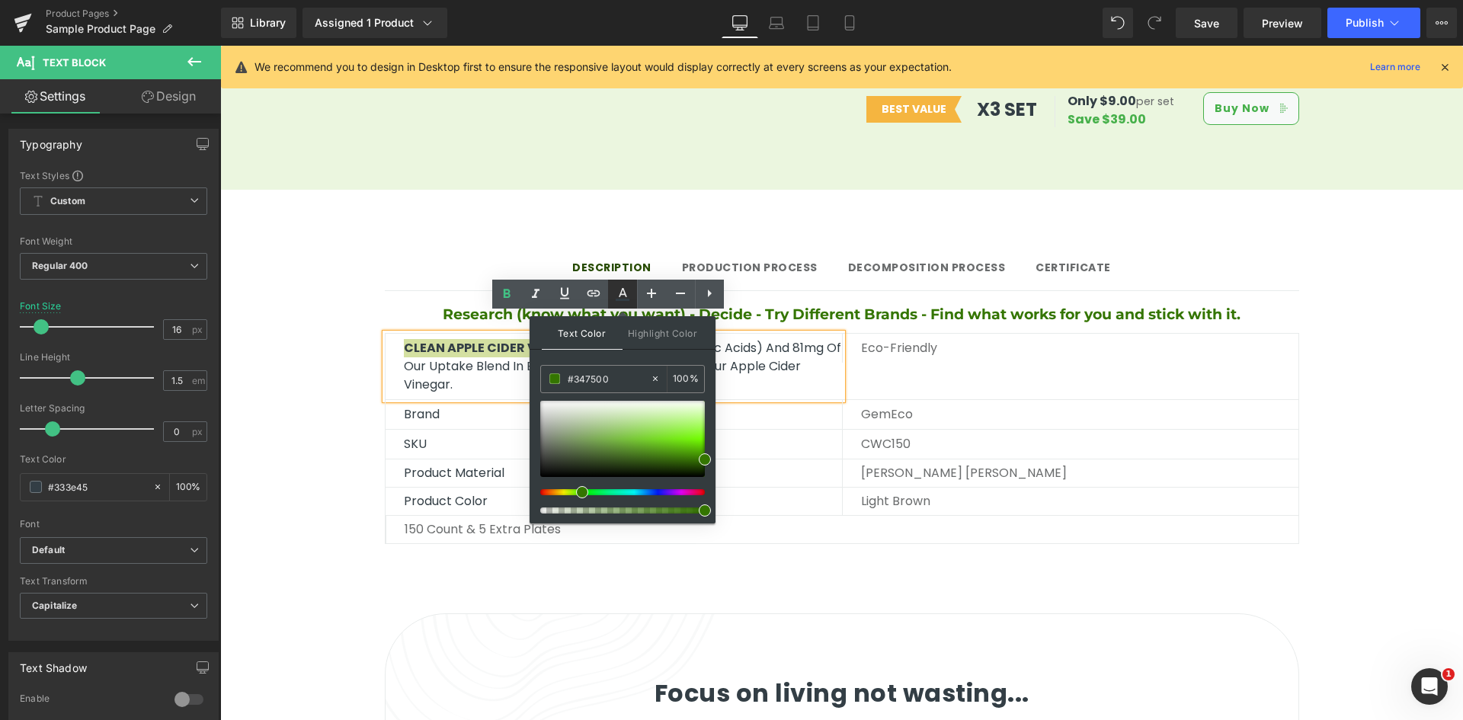
click at [621, 299] on icon at bounding box center [623, 300] width 14 height 2
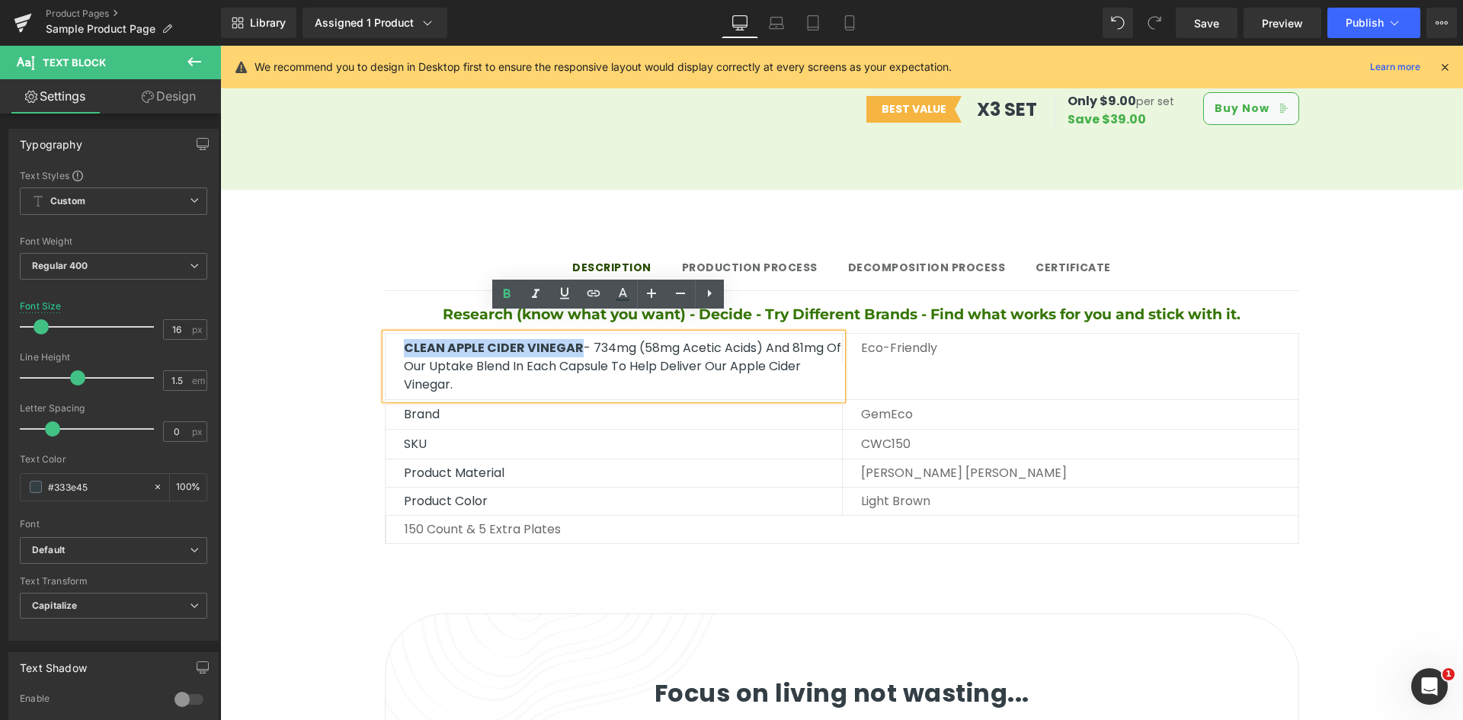
click at [552, 339] on span "CLEAN APPLE CIDER VINEGAR" at bounding box center [494, 348] width 180 height 18
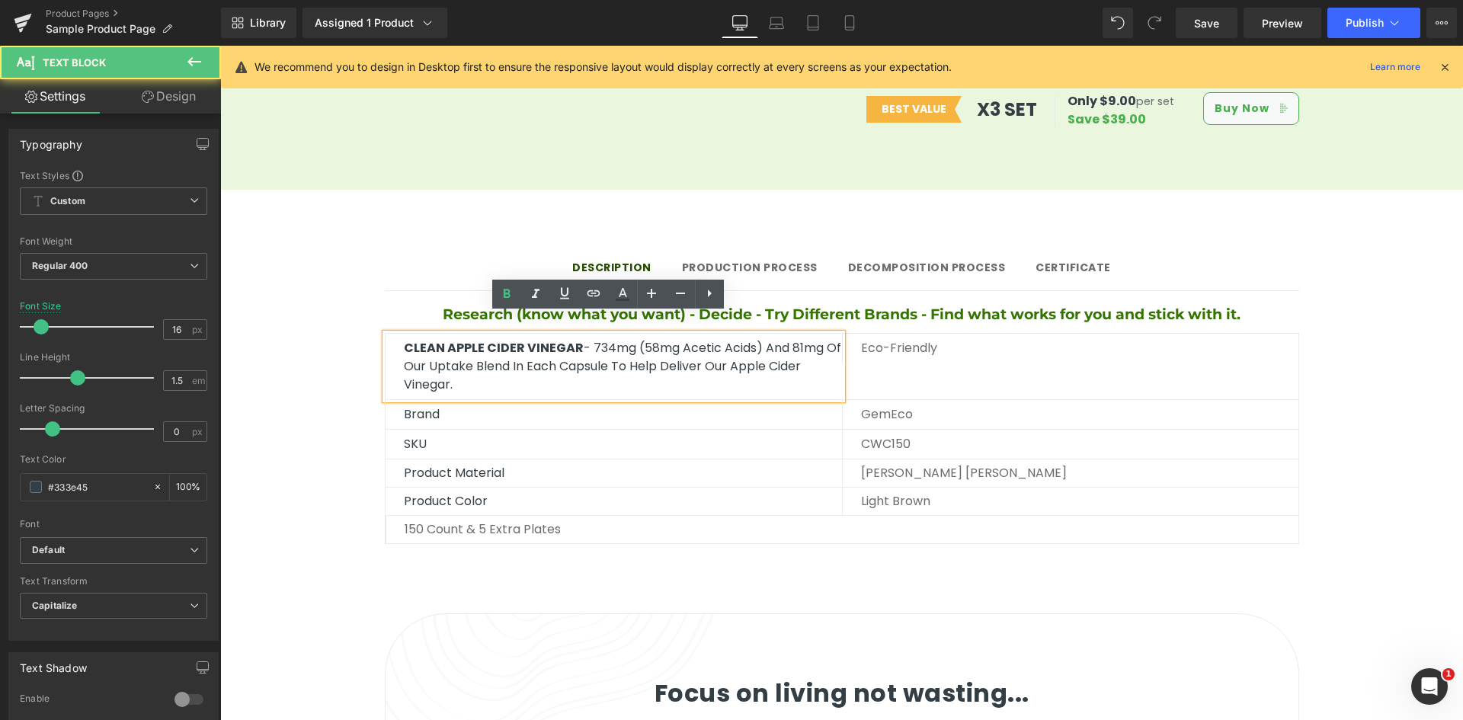
click at [555, 339] on span "CLEAN APPLE CIDER VINEGAR" at bounding box center [494, 348] width 180 height 18
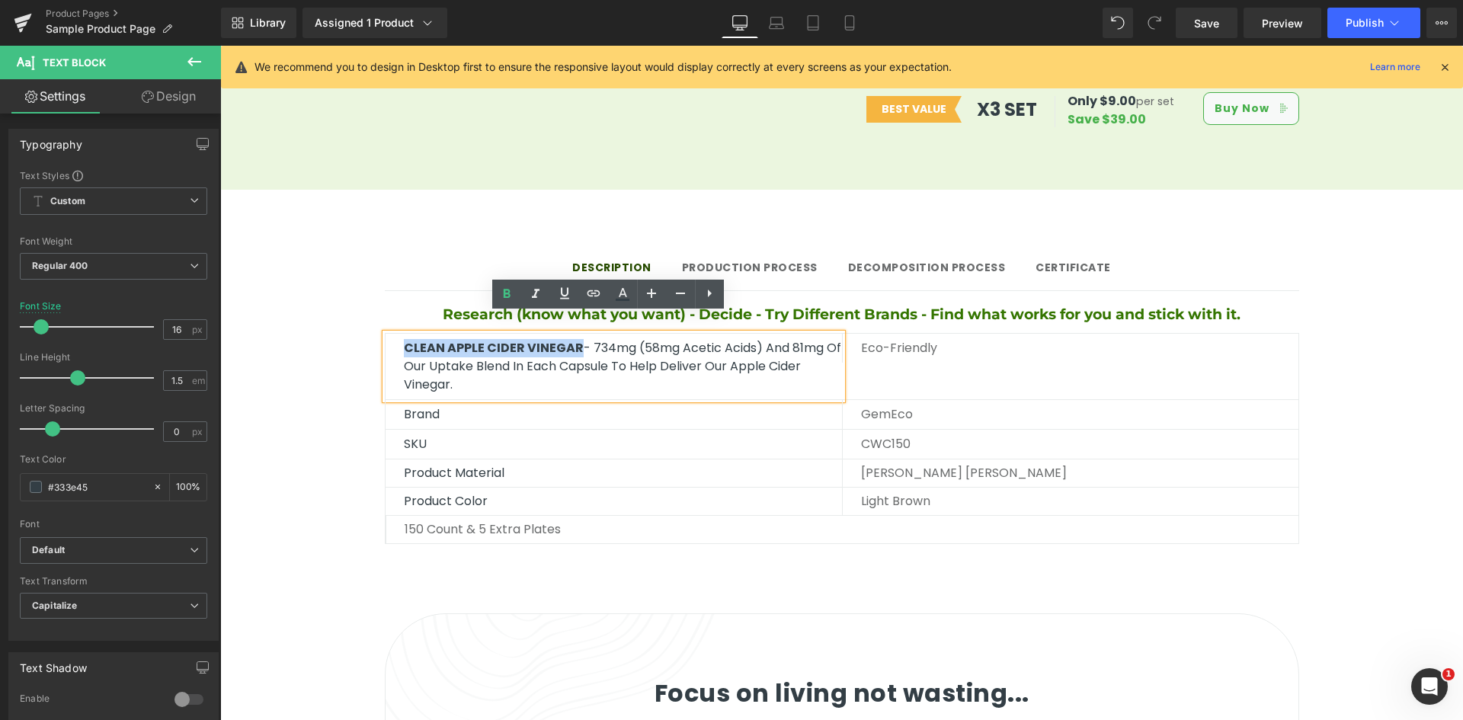
drag, startPoint x: 582, startPoint y: 328, endPoint x: 346, endPoint y: 334, distance: 236.3
click at [346, 334] on div "Description Text Block Production Process Text Block Decomposition process Text…" at bounding box center [841, 394] width 1243 height 333
click at [613, 298] on icon at bounding box center [622, 294] width 18 height 18
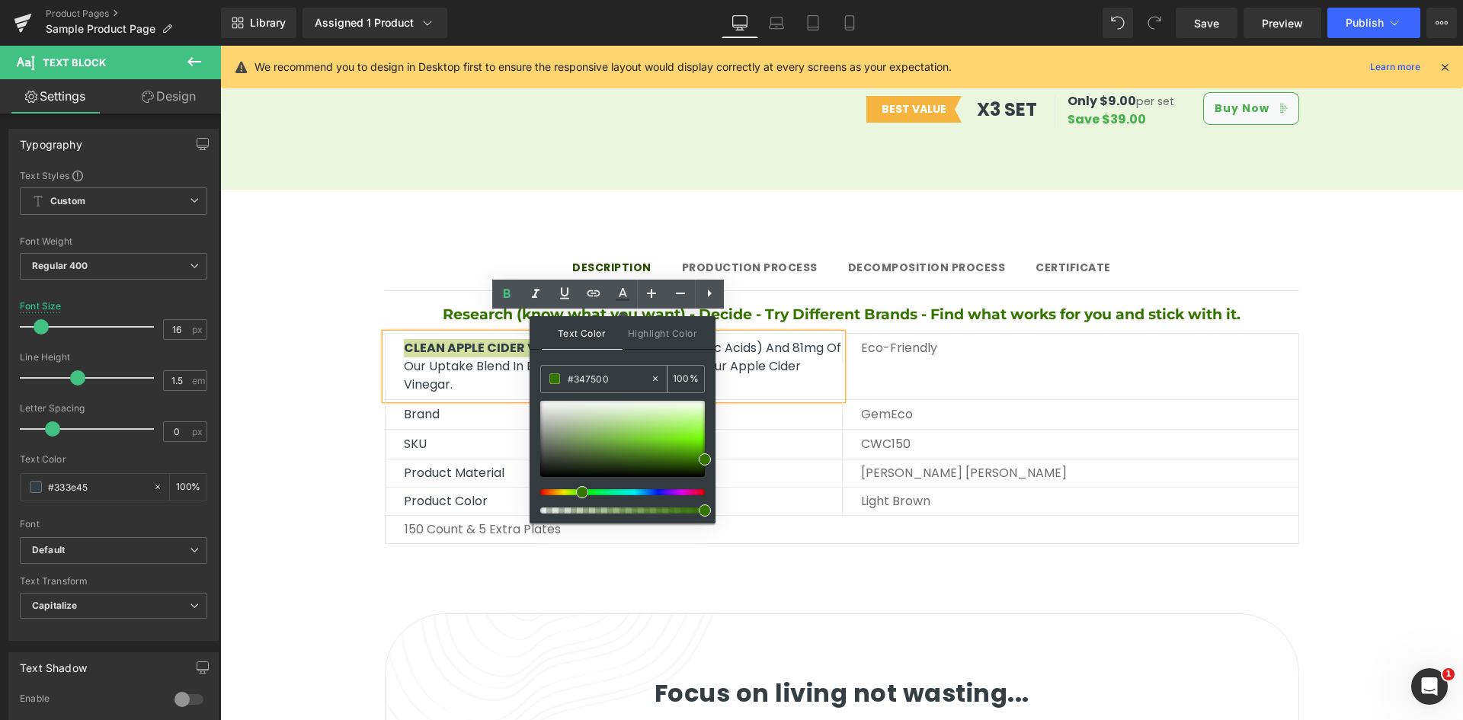
click at [608, 280] on link at bounding box center [622, 294] width 29 height 29
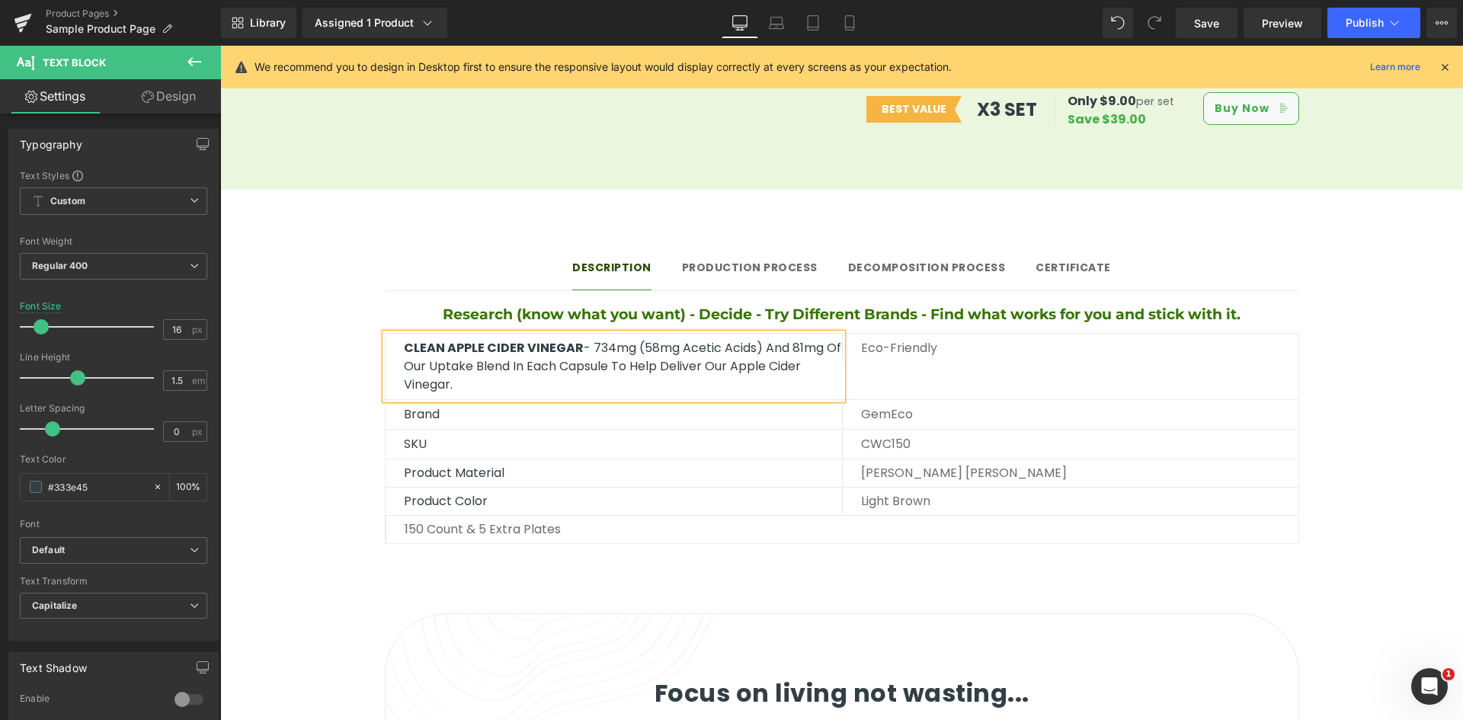
click at [612, 344] on p "CLEAN APPLE CIDER VINEGAR - 734mg (58mg Acetic Acids) and 81mg of our uptake bl…" at bounding box center [623, 366] width 438 height 55
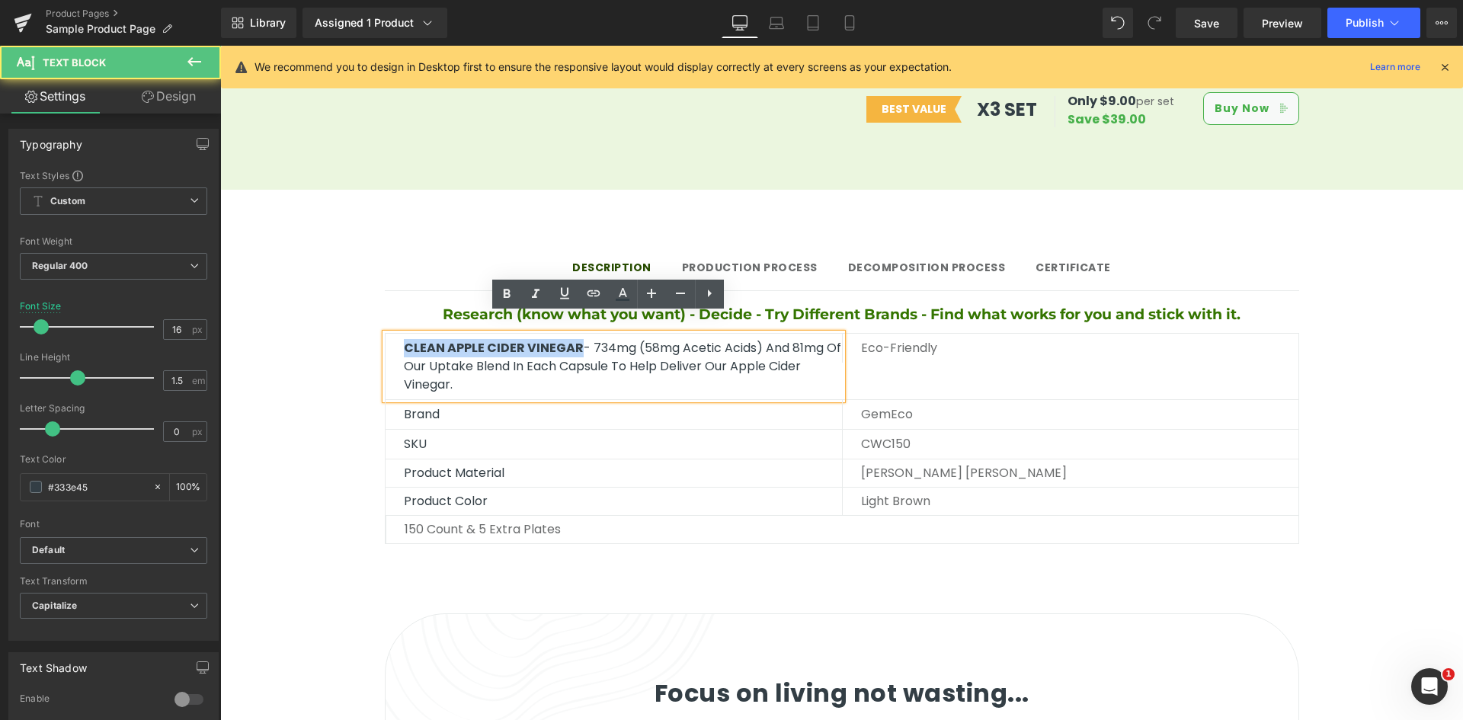
drag, startPoint x: 581, startPoint y: 331, endPoint x: 389, endPoint y: 331, distance: 192.0
click at [389, 334] on div "CLEAN APPLE CIDER VINEGAR - 734mg (58mg Acetic Acids) and 81mg of our uptake bl…" at bounding box center [614, 367] width 456 height 66
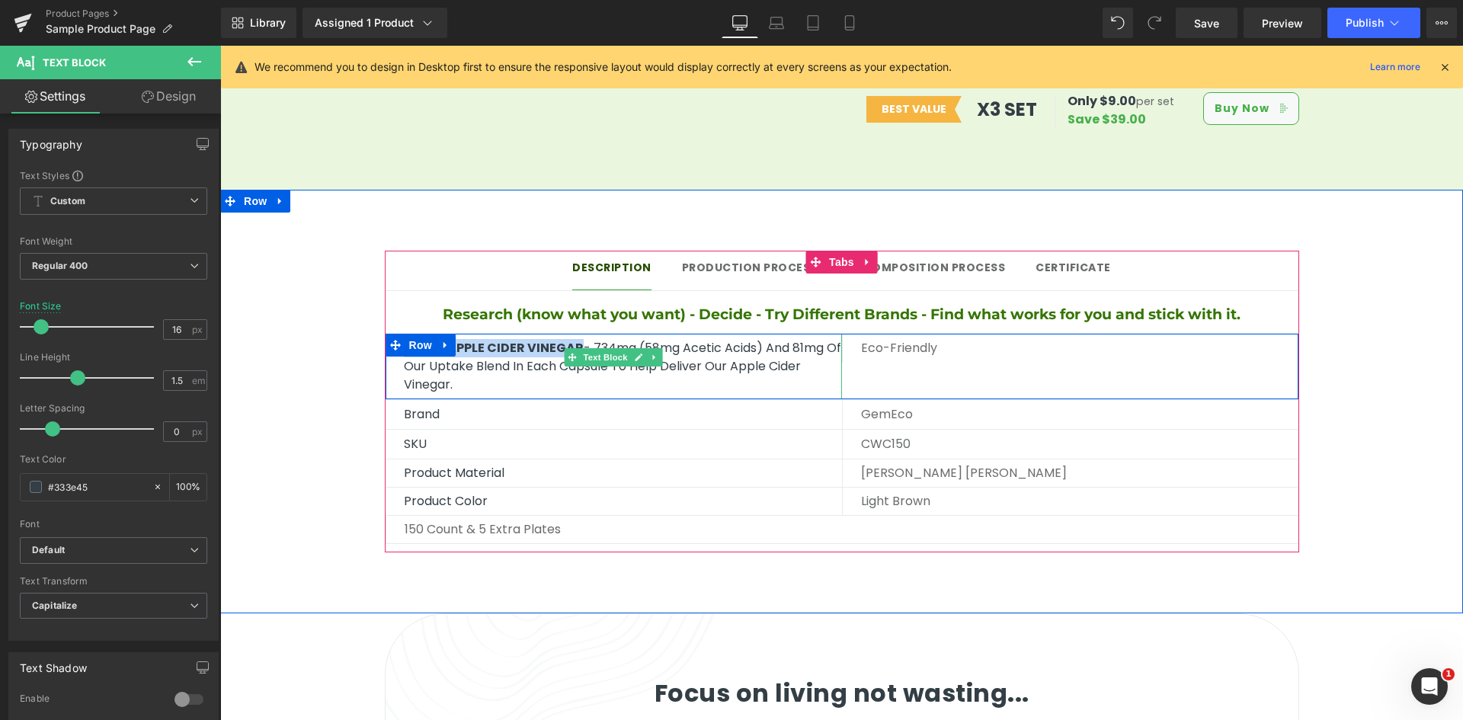
click at [539, 339] on span "CLEAN APPLE CIDER VINEGAR" at bounding box center [494, 348] width 180 height 18
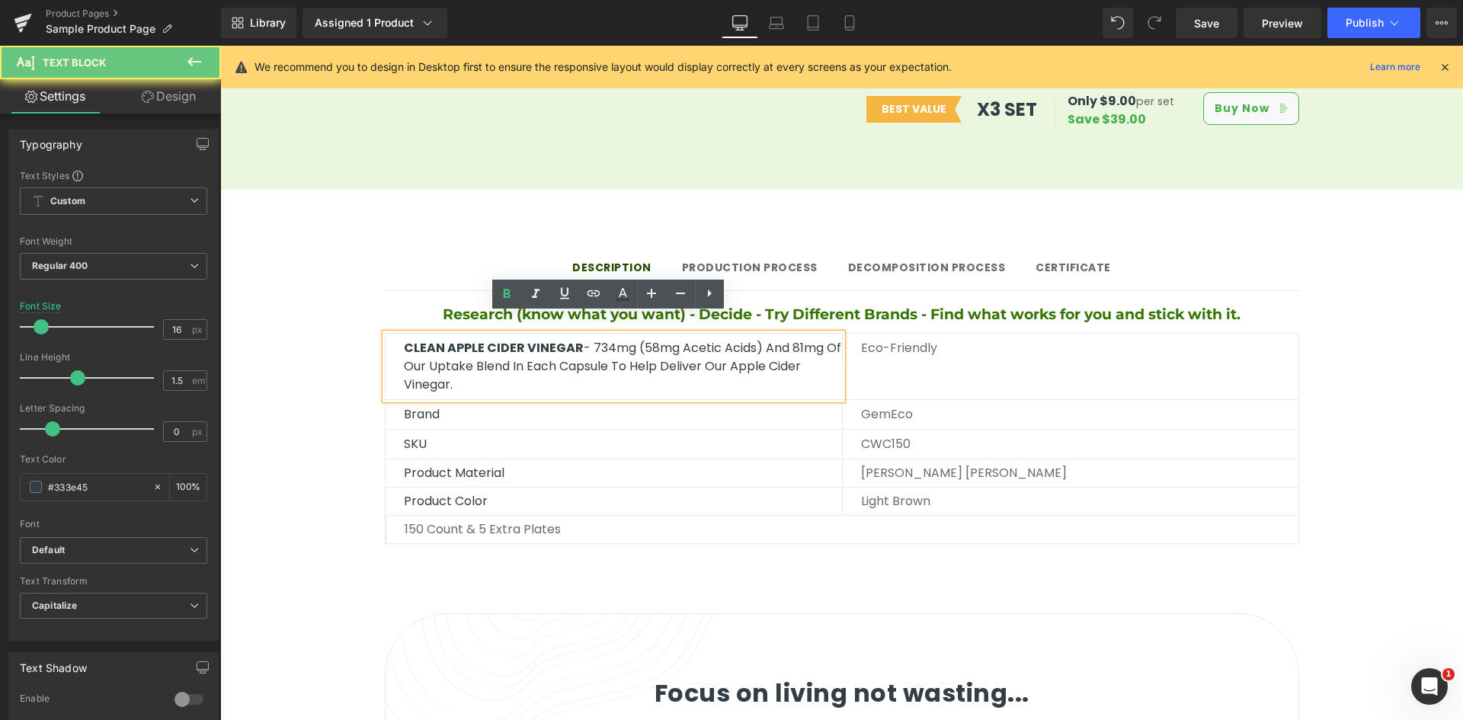
click at [586, 339] on p "CLEAN APPLE CIDER VINEGAR - 734mg (58mg Acetic Acids) and 81mg of our uptake bl…" at bounding box center [623, 366] width 438 height 55
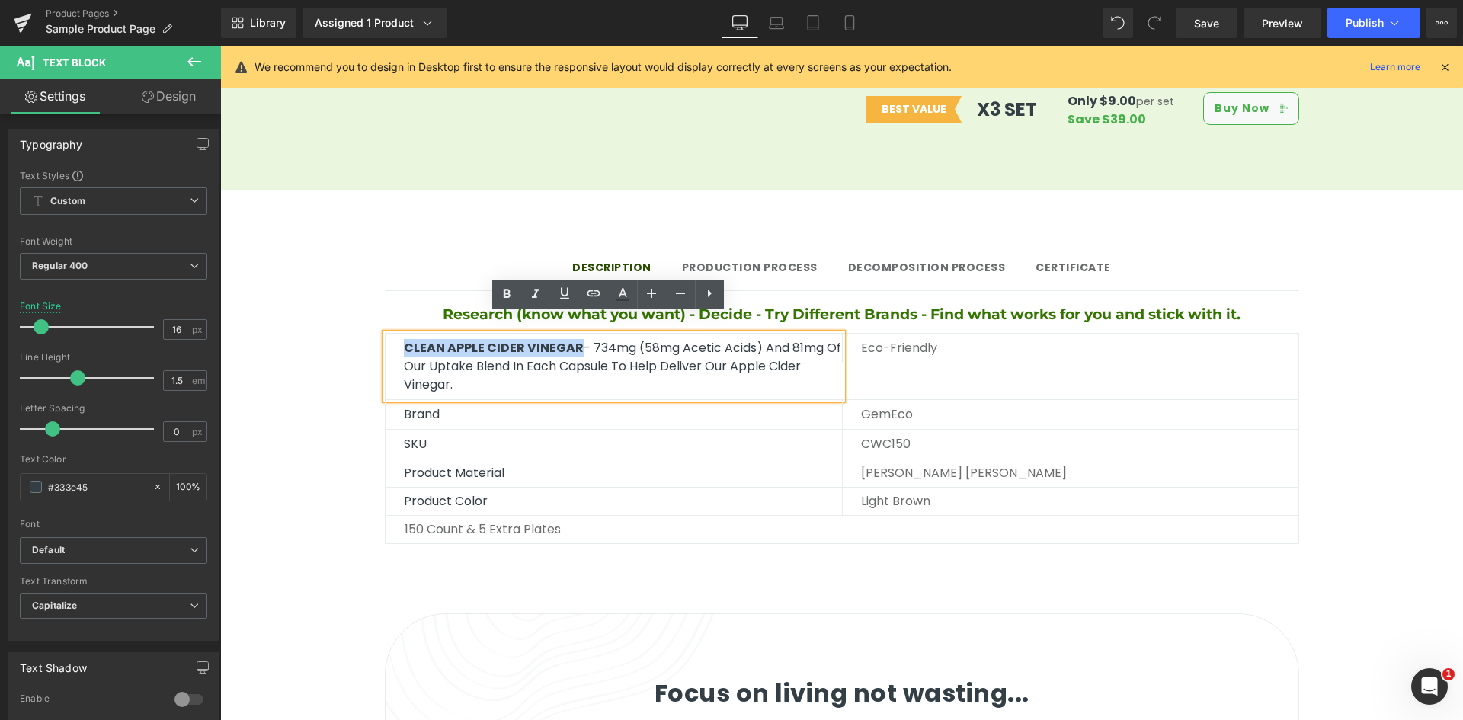
drag, startPoint x: 583, startPoint y: 328, endPoint x: 386, endPoint y: 328, distance: 197.3
click at [386, 334] on div "CLEAN APPLE CIDER VINEGAR - 734mg (58mg Acetic Acids) and 81mg of our uptake bl…" at bounding box center [614, 367] width 456 height 66
click at [619, 296] on icon at bounding box center [623, 292] width 8 height 9
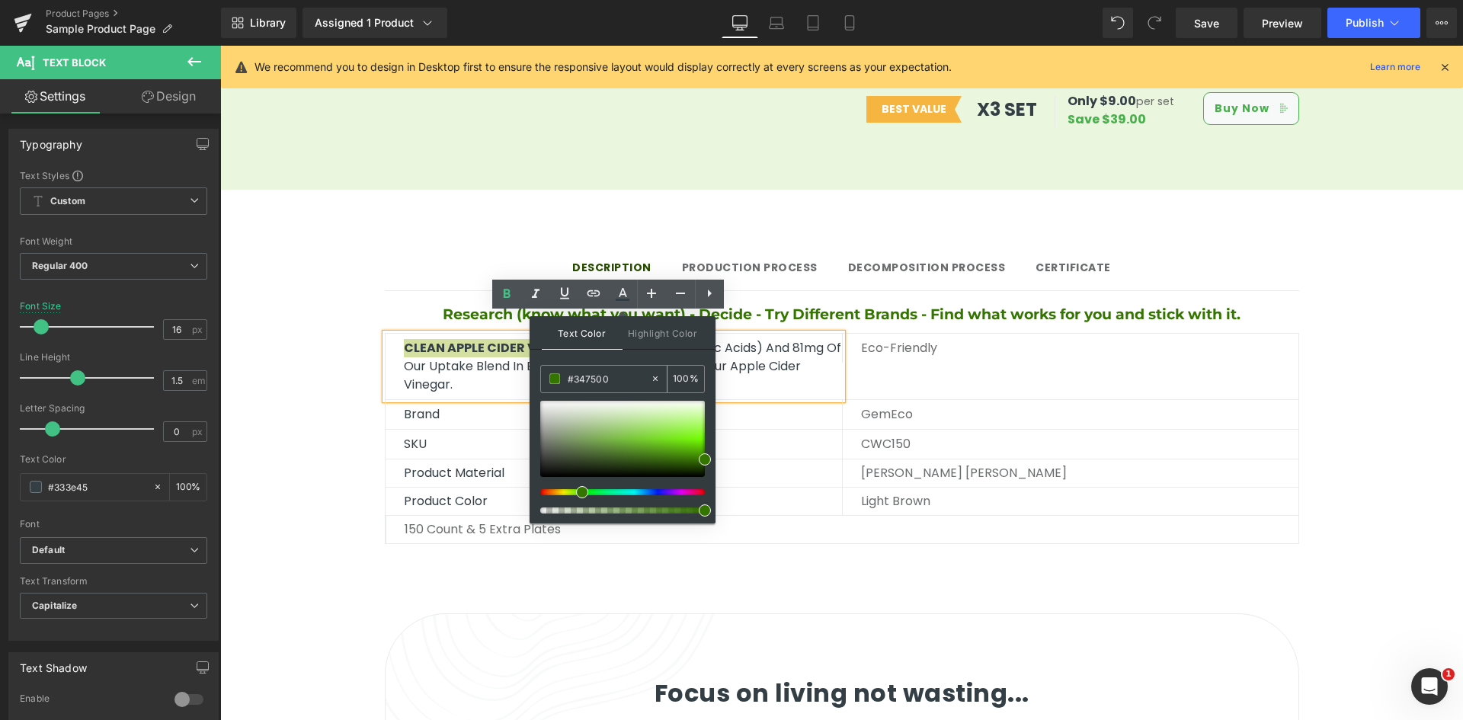
click at [600, 382] on input "#347500" at bounding box center [609, 378] width 82 height 17
click at [655, 374] on icon at bounding box center [655, 378] width 11 height 11
type input "none"
type input "0"
click at [600, 376] on input "none" at bounding box center [609, 378] width 82 height 17
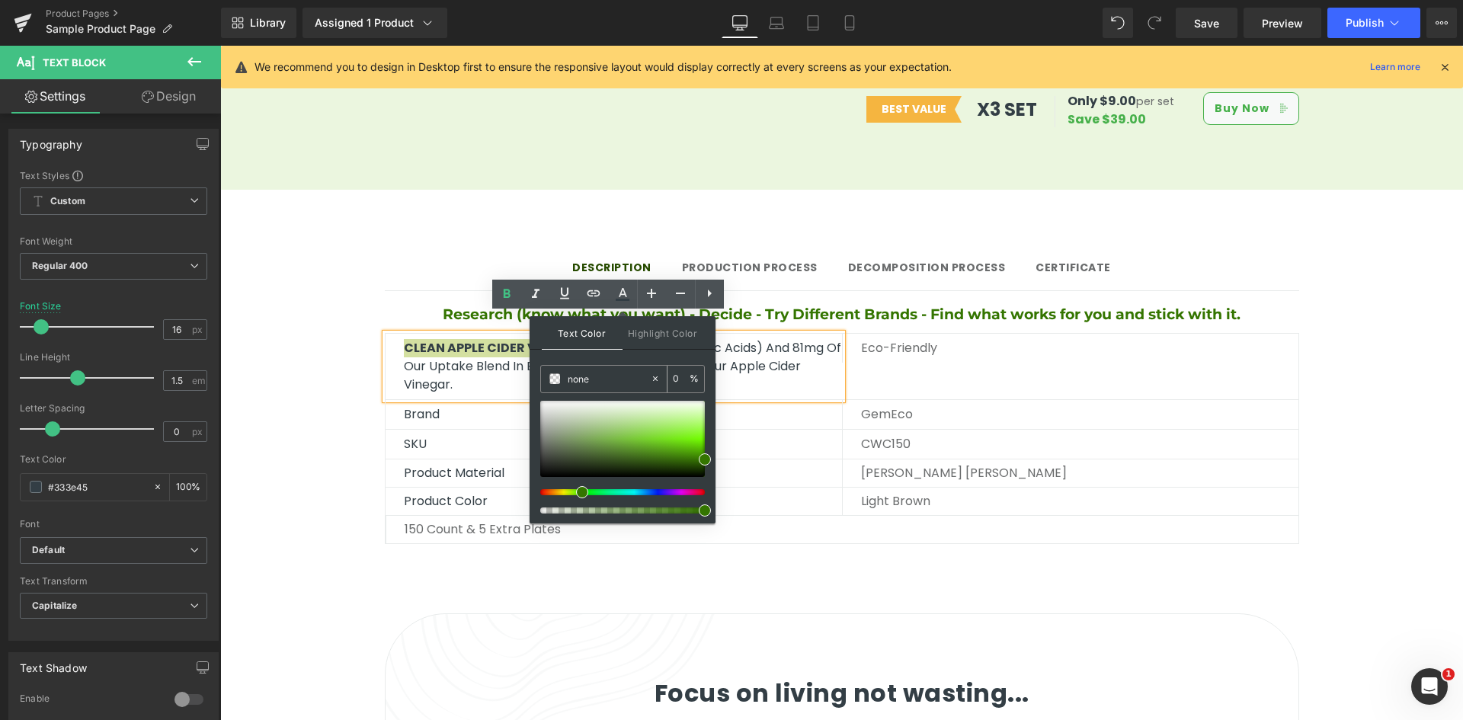
paste input "#347500"
type input "#347500"
type input "100"
click at [626, 361] on div "Text Color Highlight Color rgb(52, 117, 0) #347500 100 % transparent transparen…" at bounding box center [623, 419] width 186 height 207
click at [700, 457] on span at bounding box center [705, 459] width 12 height 12
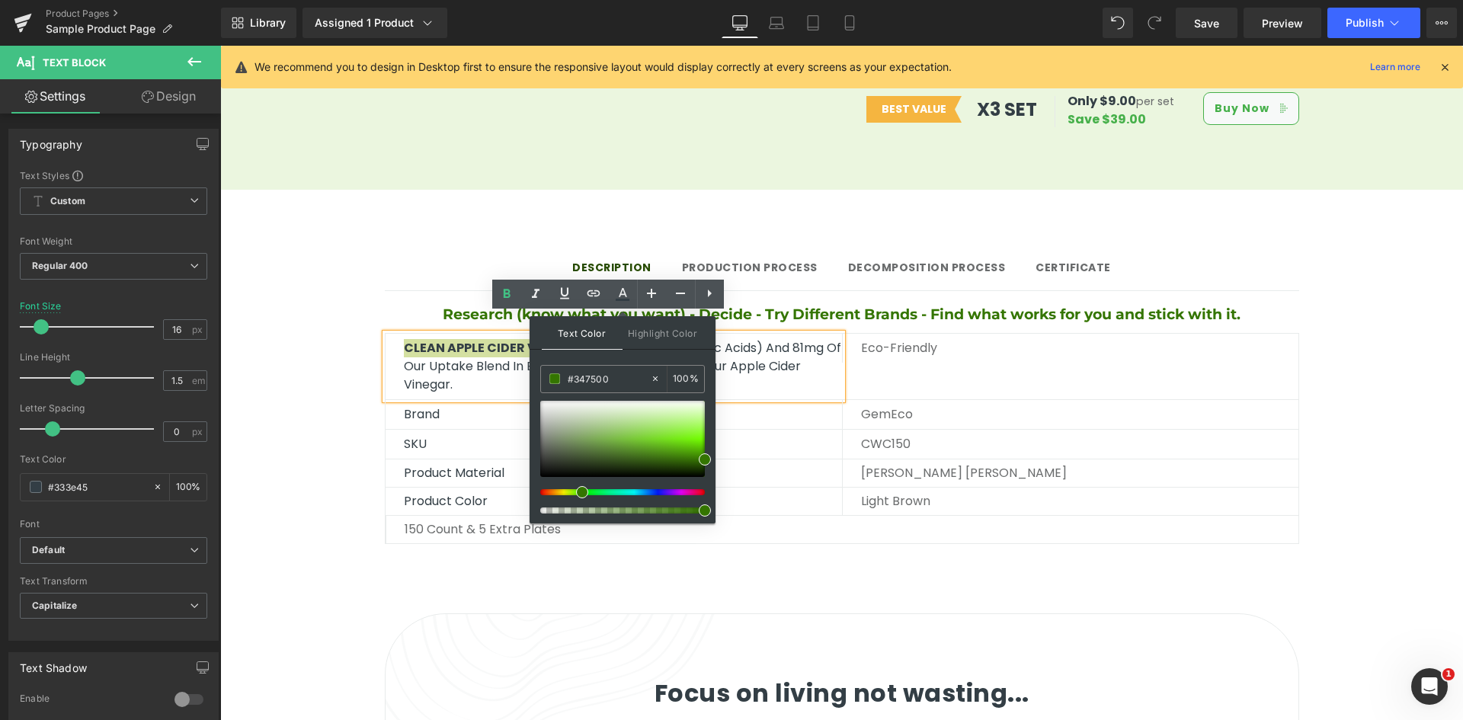
click at [607, 331] on span "Text Color" at bounding box center [582, 333] width 81 height 34
click at [627, 296] on icon at bounding box center [622, 294] width 18 height 18
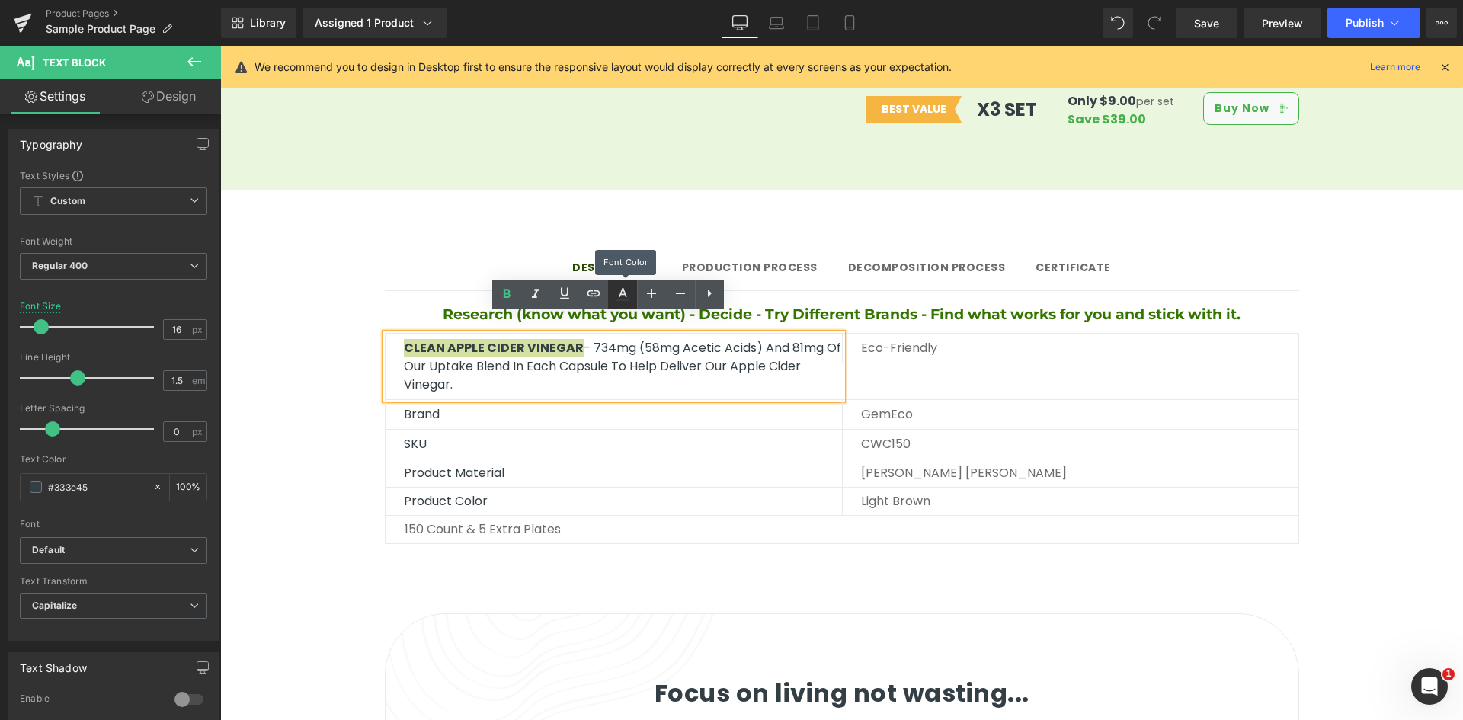
click at [627, 296] on icon at bounding box center [622, 294] width 18 height 18
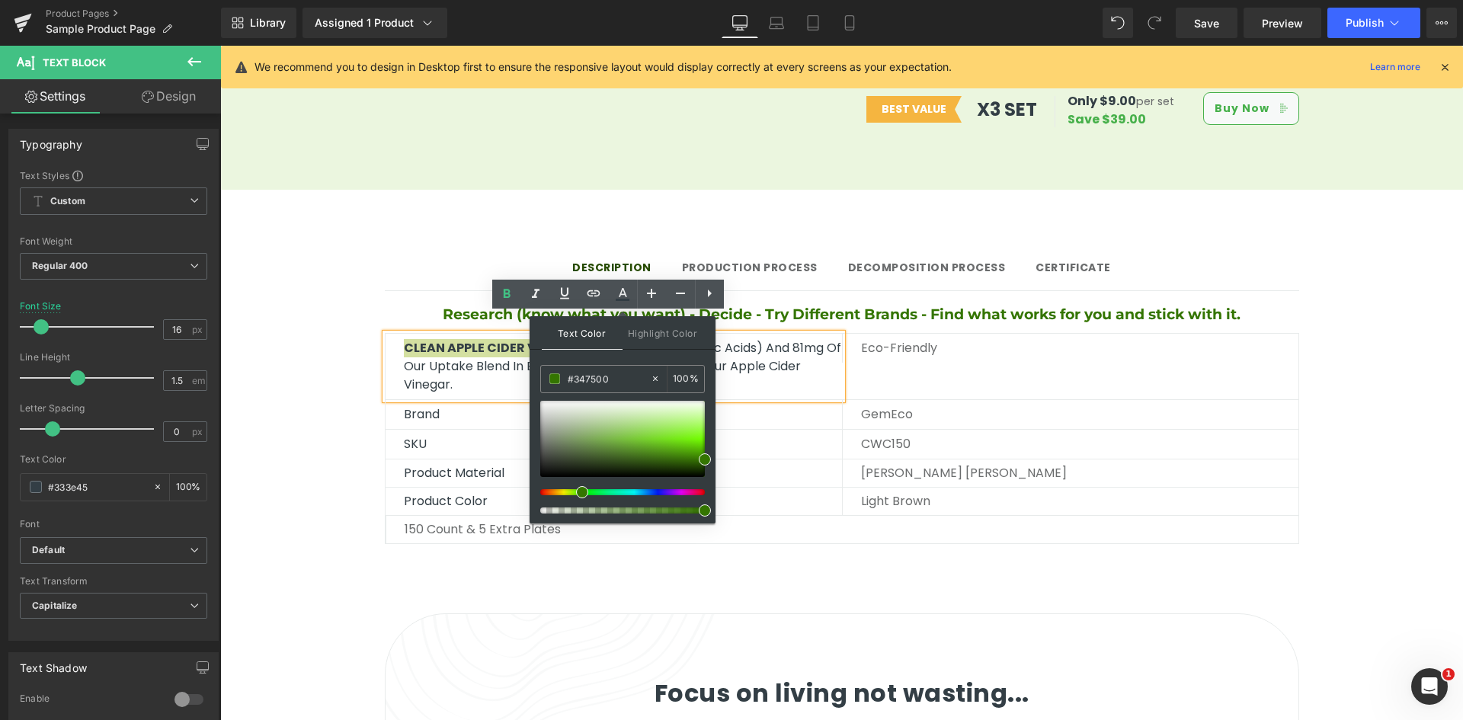
click at [608, 280] on link at bounding box center [622, 294] width 29 height 29
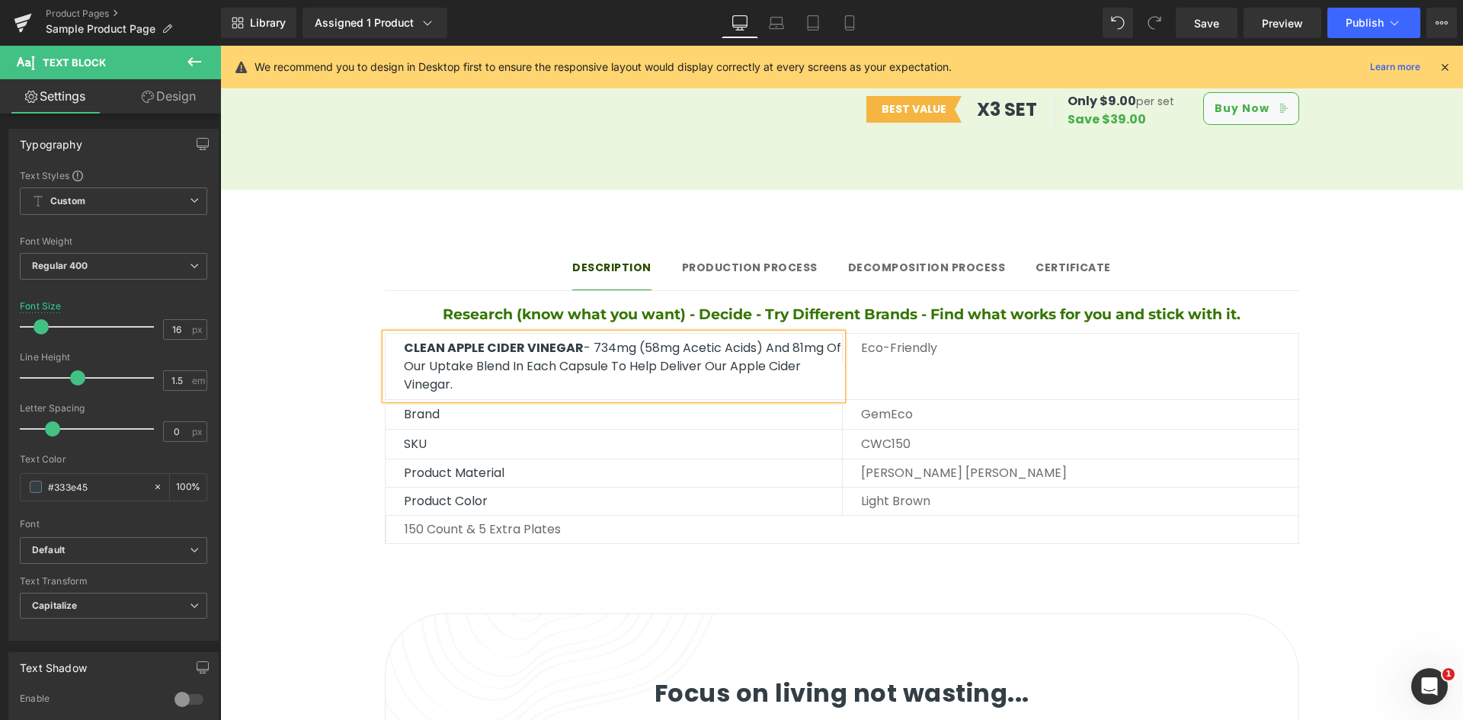
click at [619, 356] on p "CLEAN APPLE CIDER VINEGAR - 734mg (58mg Acetic Acids) and 81mg of our uptake bl…" at bounding box center [623, 366] width 438 height 55
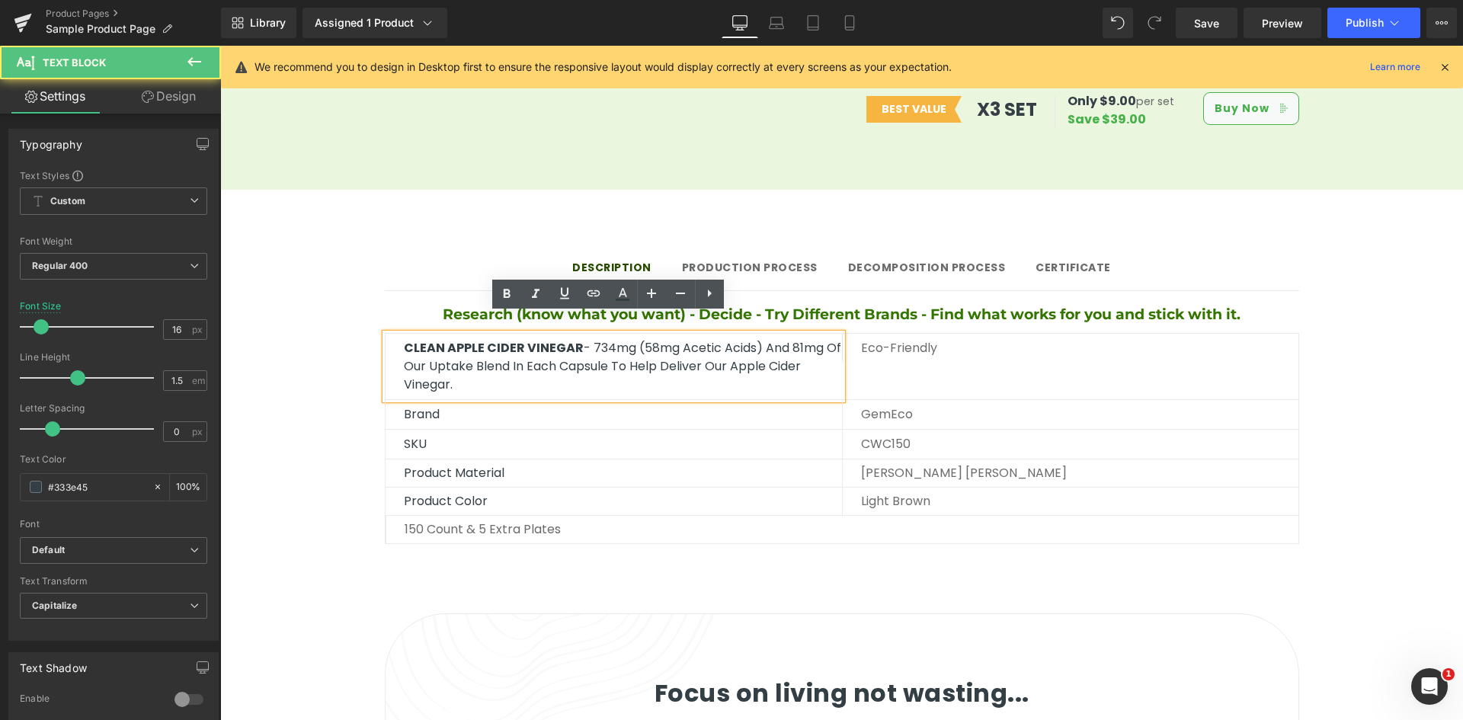
click at [589, 341] on p "CLEAN APPLE CIDER VINEGAR - 734mg (58mg Acetic Acids) and 81mg of our uptake bl…" at bounding box center [623, 366] width 438 height 55
click at [584, 339] on p "CLEAN APPLE CIDER VINEGAR - 734mg (58mg Acetic Acids) and 81mg of our uptake bl…" at bounding box center [623, 366] width 438 height 55
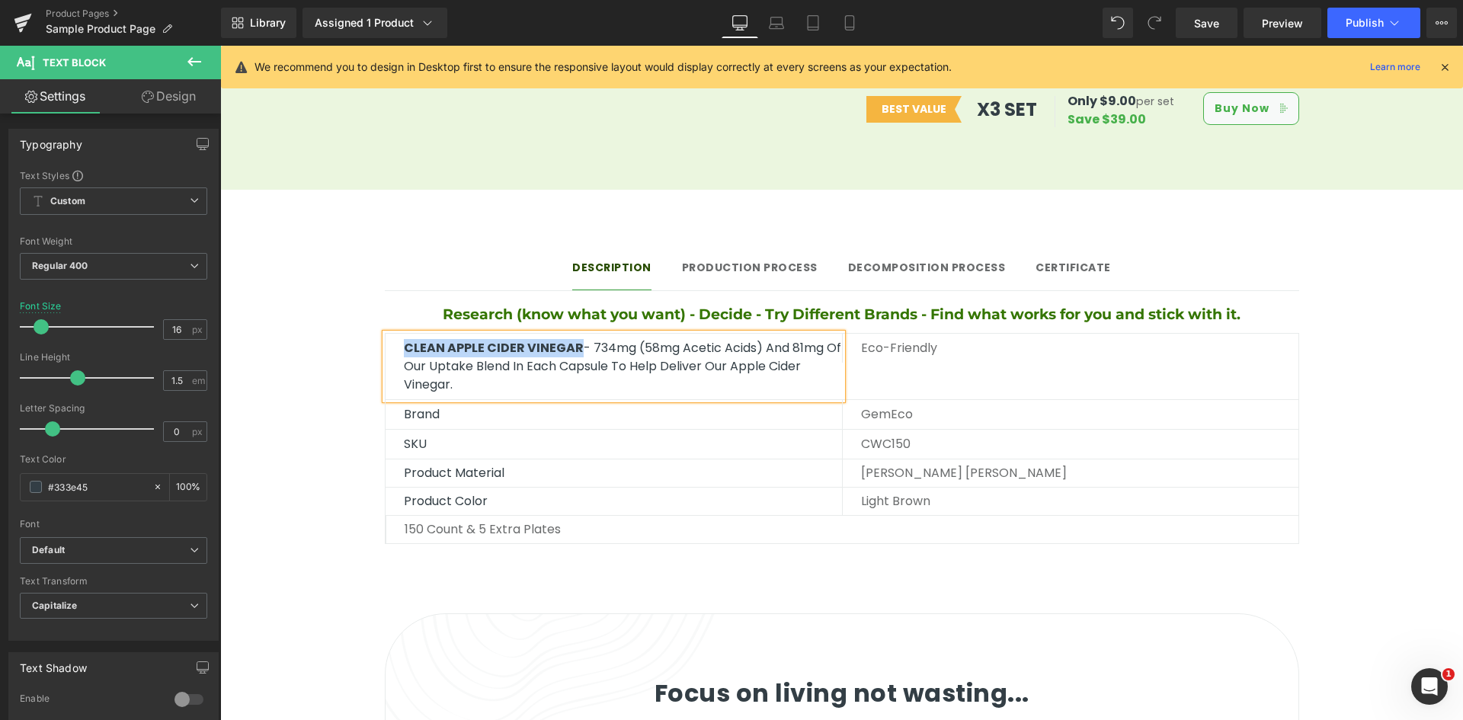
drag, startPoint x: 581, startPoint y: 332, endPoint x: 389, endPoint y: 325, distance: 192.9
click at [389, 334] on div "CLEAN APPLE CIDER VINEGAR - 734mg (58mg Acetic Acids) and 81mg of our uptake bl…" at bounding box center [614, 367] width 456 height 66
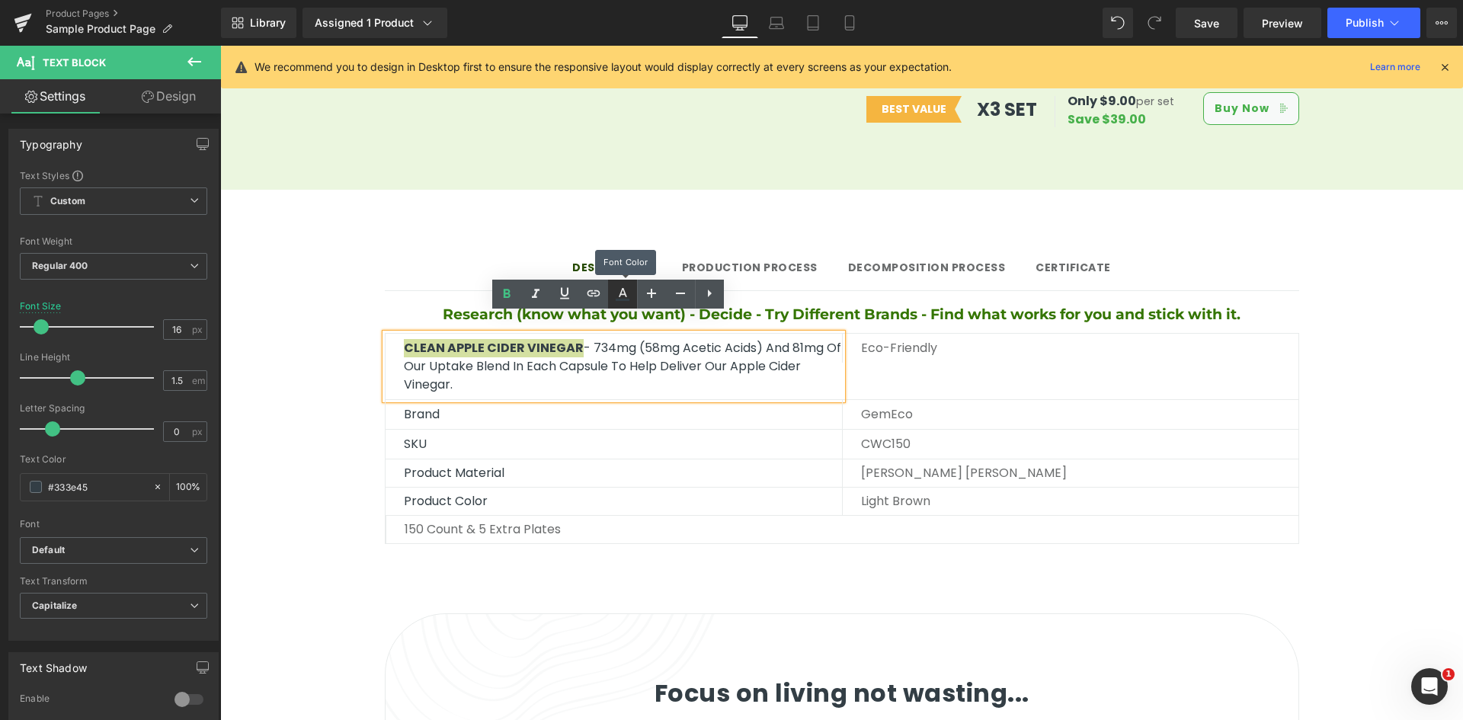
click at [617, 299] on icon at bounding box center [623, 300] width 14 height 2
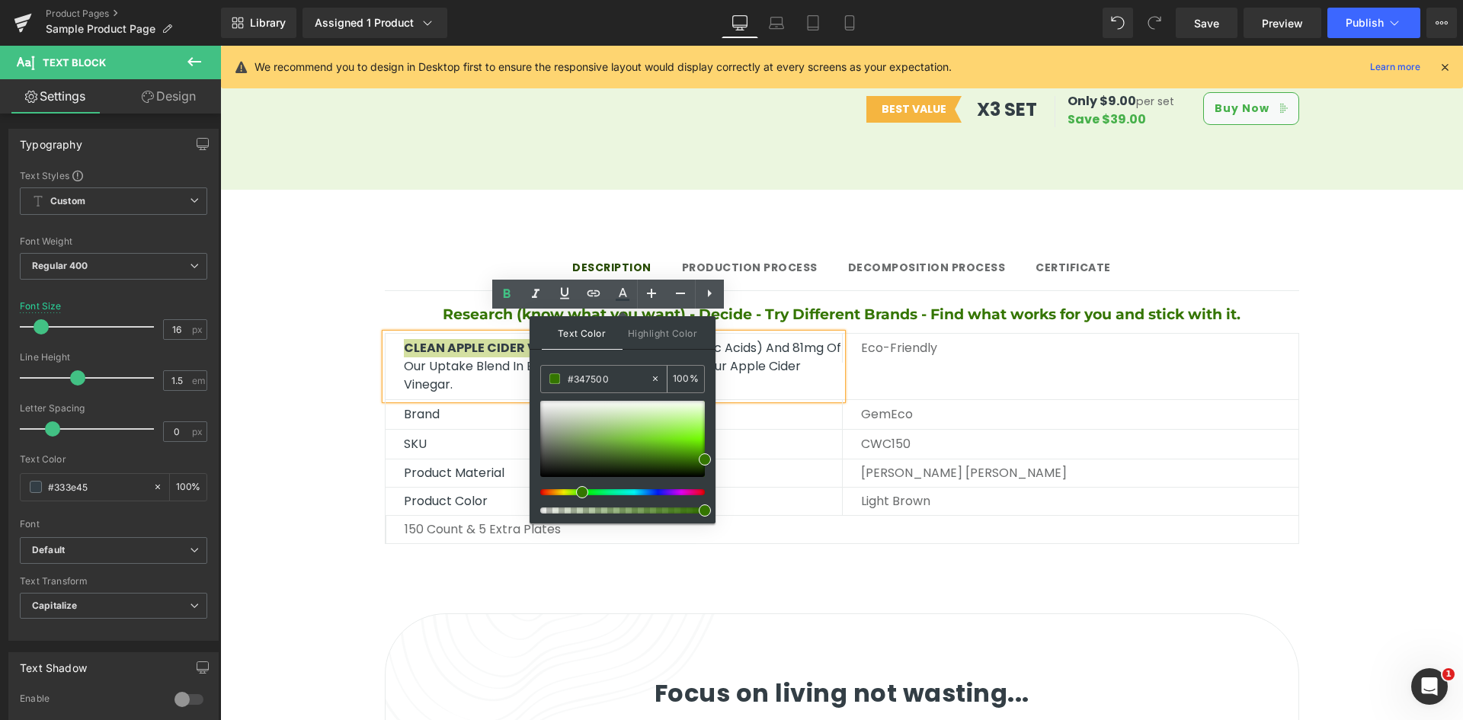
click at [652, 376] on icon at bounding box center [655, 378] width 11 height 11
type input "none"
type input "0"
click at [568, 382] on input "none" at bounding box center [609, 378] width 82 height 17
paste input "#347500"
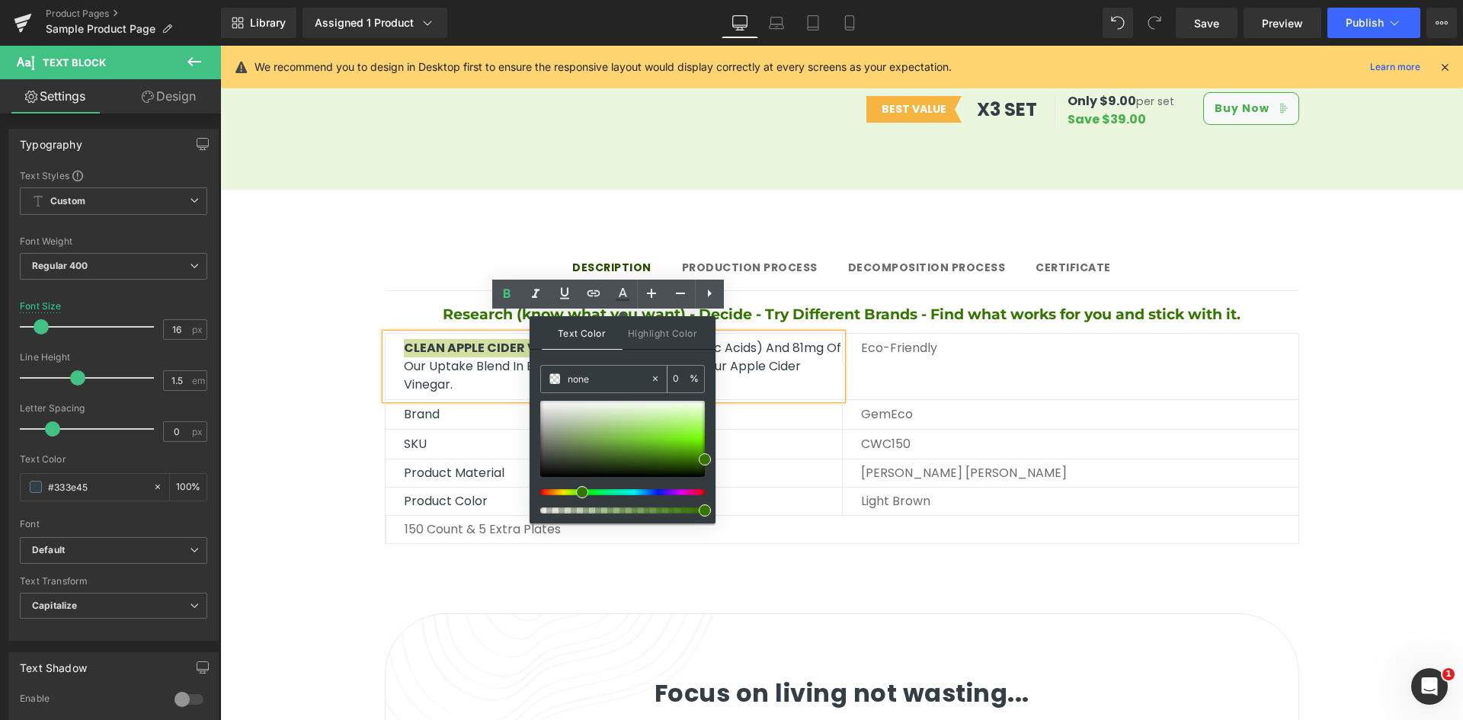
type input "#347500"
type input "100"
type input "#347500"
click at [589, 345] on span "Text Color" at bounding box center [582, 333] width 81 height 34
click at [581, 327] on span "Text Color" at bounding box center [582, 333] width 81 height 34
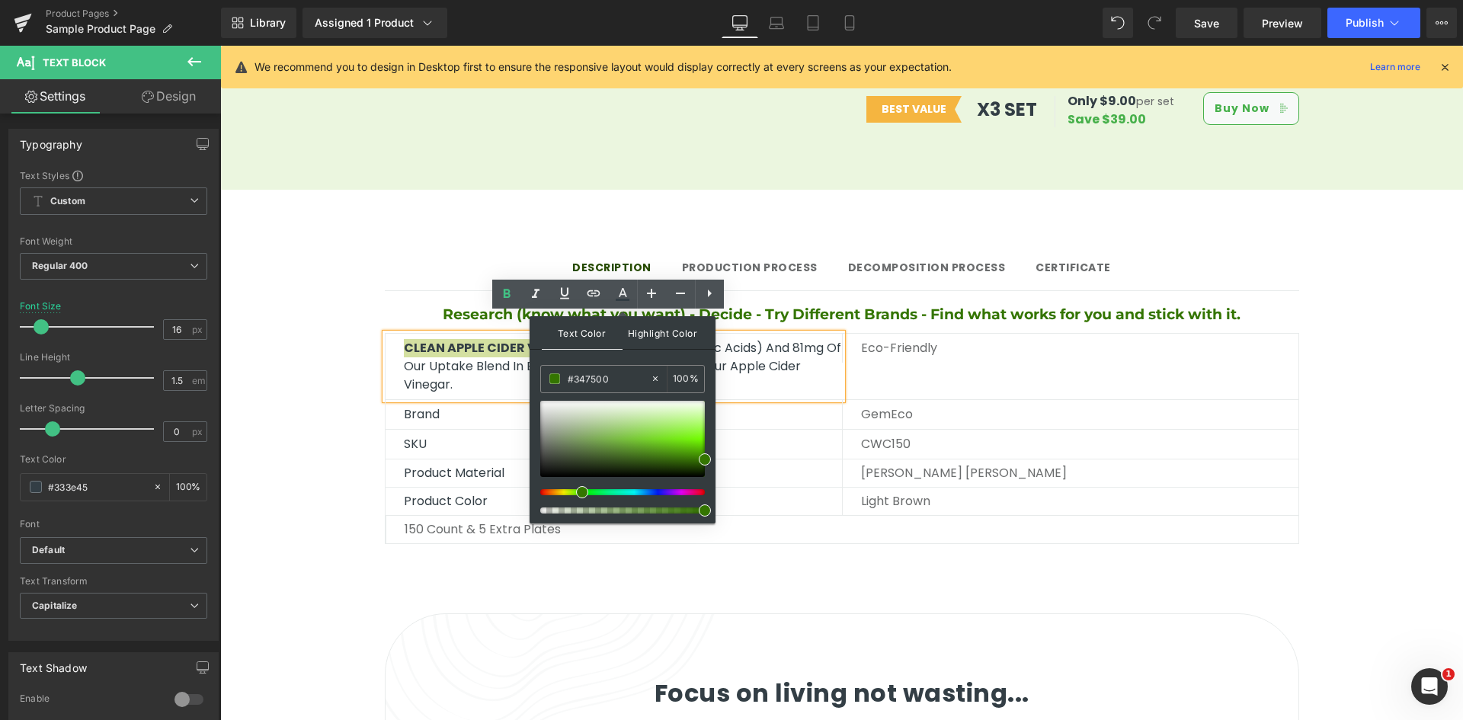
click at [647, 328] on span "Highlight Color" at bounding box center [663, 332] width 81 height 33
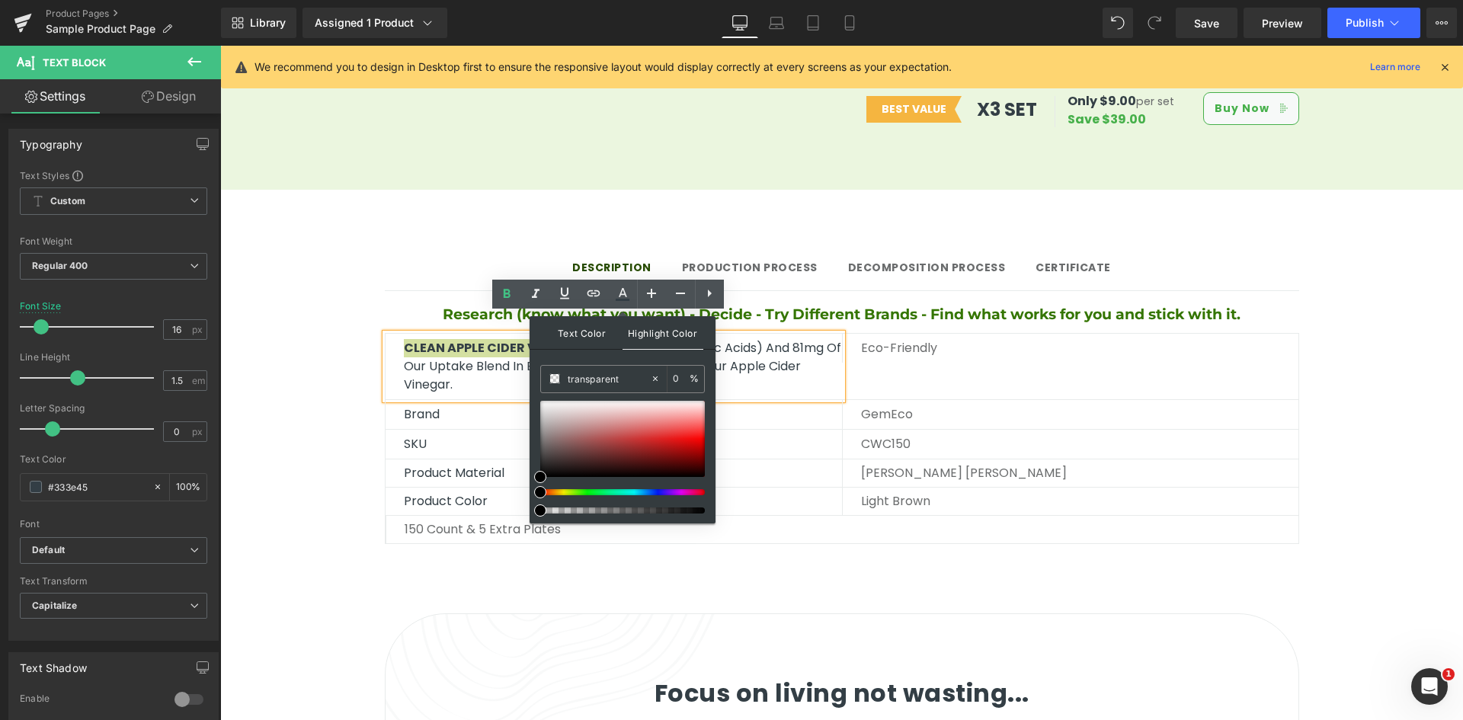
click at [576, 331] on span "Text Color" at bounding box center [582, 332] width 81 height 33
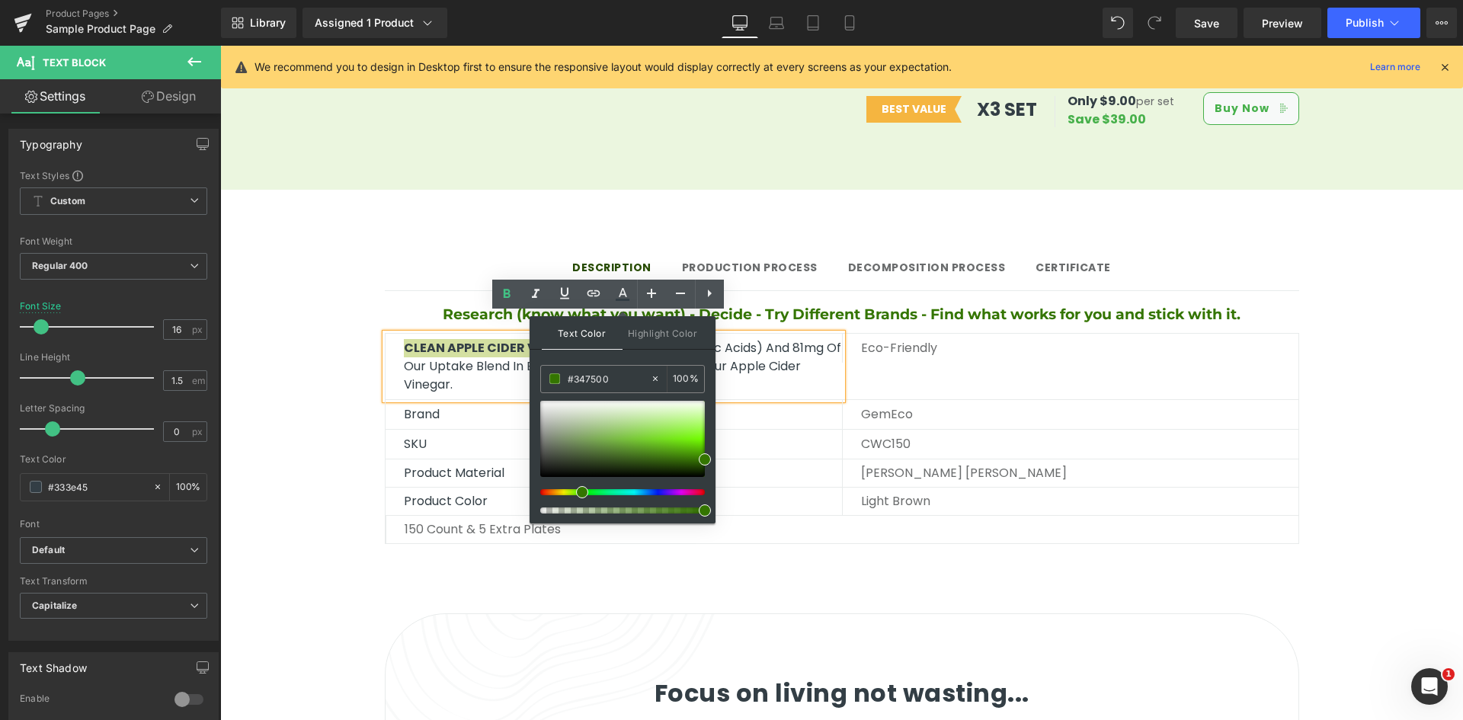
click at [604, 354] on div "Text Color Highlight Color rgb(52, 117, 0) #347500 100 % transparent transparen…" at bounding box center [623, 419] width 186 height 207
click at [581, 491] on span at bounding box center [582, 492] width 12 height 12
type input "100"
drag, startPoint x: 917, startPoint y: 555, endPoint x: 754, endPoint y: 485, distance: 178.5
click at [766, 405] on p "Brand" at bounding box center [623, 414] width 438 height 18
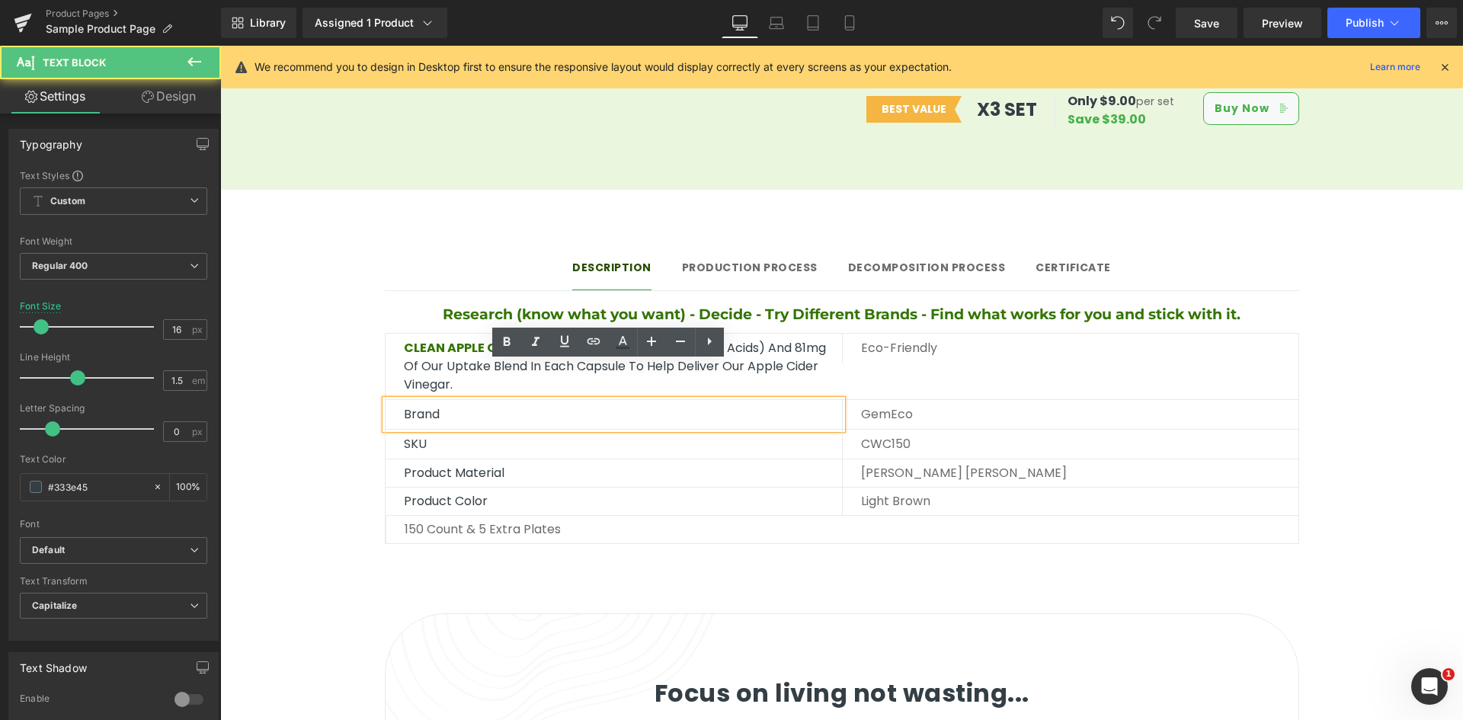
click at [469, 459] on div "Product Material Text Block Brich Wood Text Block Row" at bounding box center [842, 473] width 914 height 28
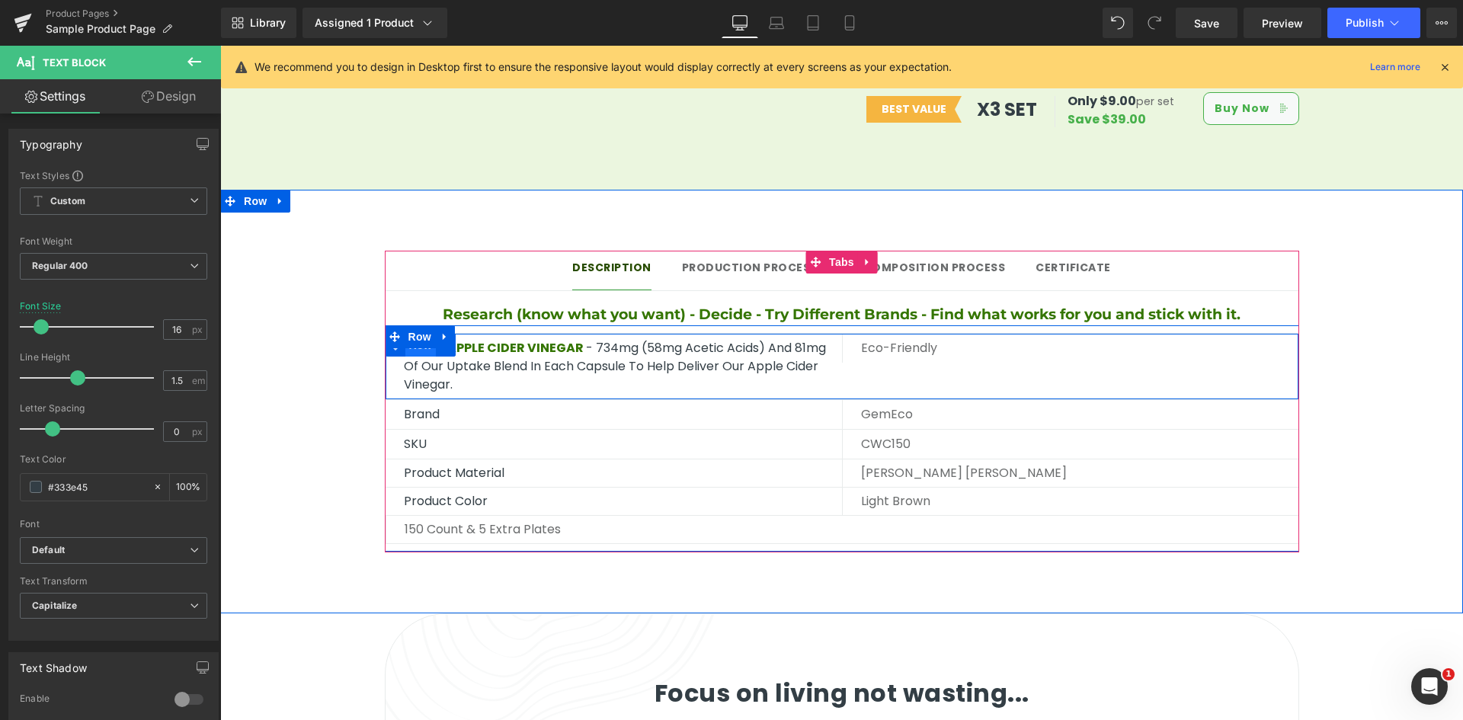
click at [410, 336] on span "Row" at bounding box center [420, 345] width 30 height 23
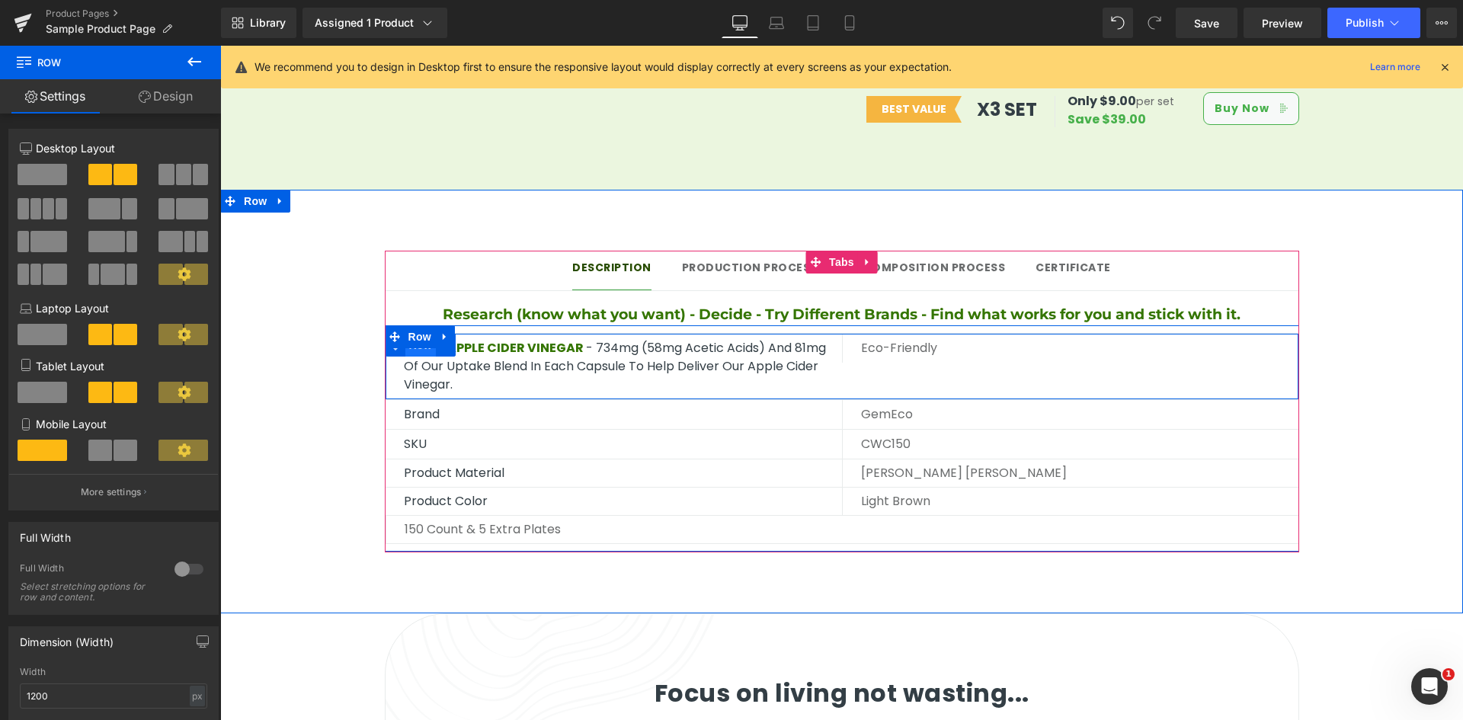
click at [416, 334] on span "Row" at bounding box center [420, 345] width 30 height 23
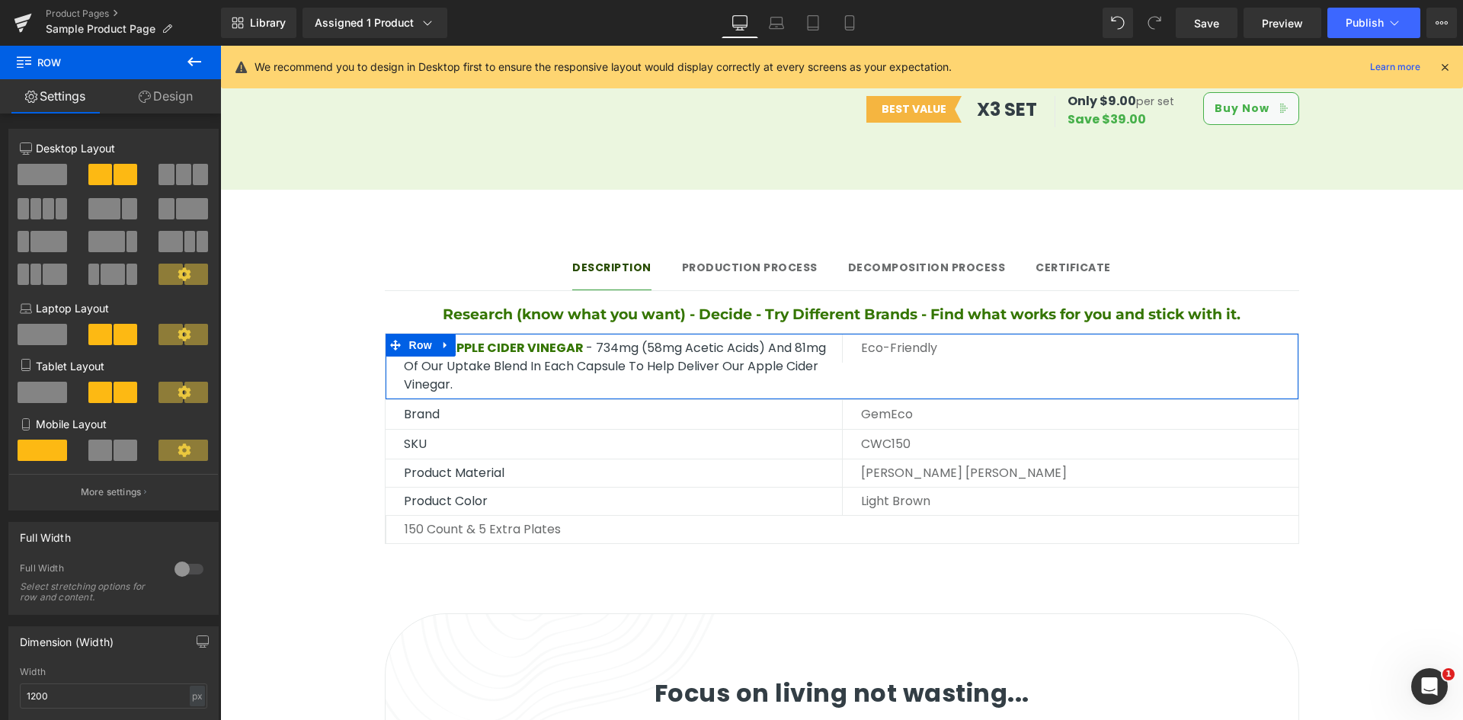
click at [168, 101] on link "Design" at bounding box center [165, 96] width 110 height 34
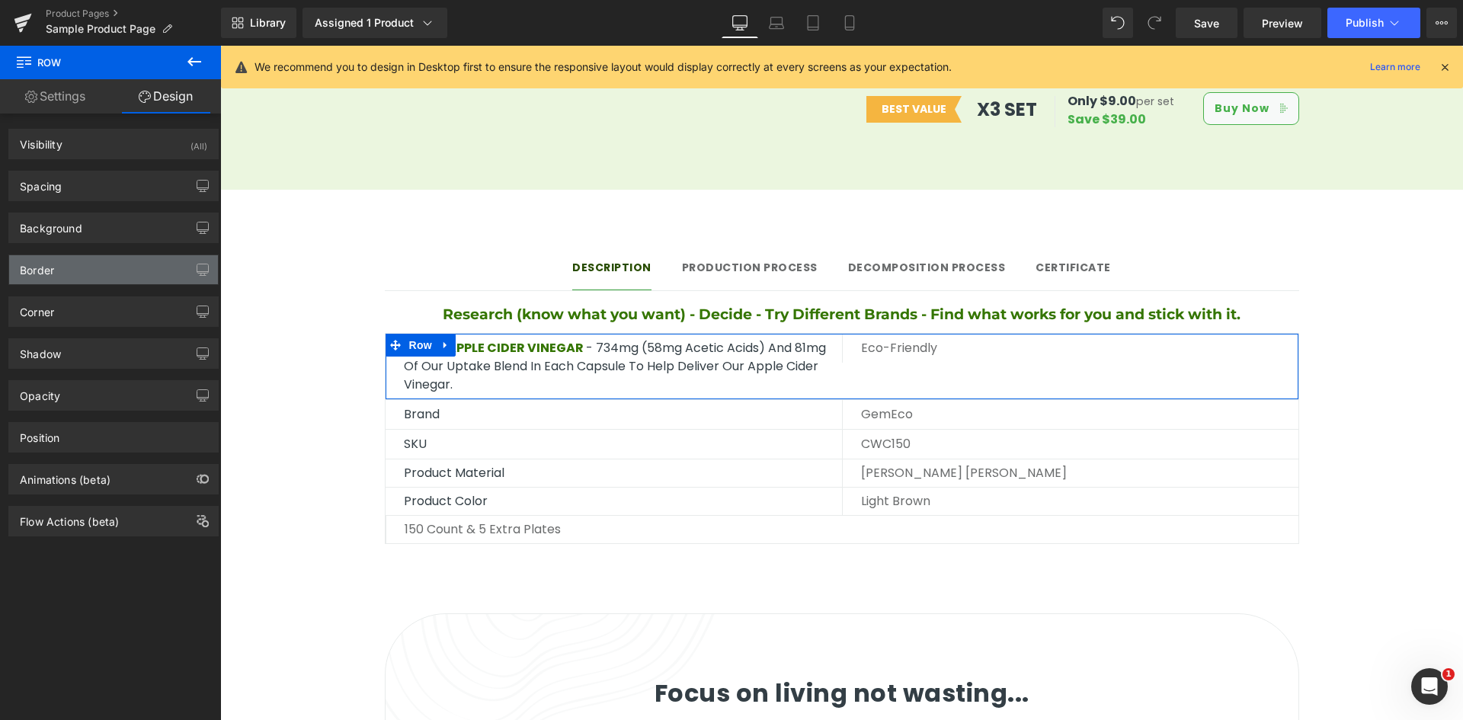
click at [117, 271] on div "Border" at bounding box center [113, 269] width 209 height 29
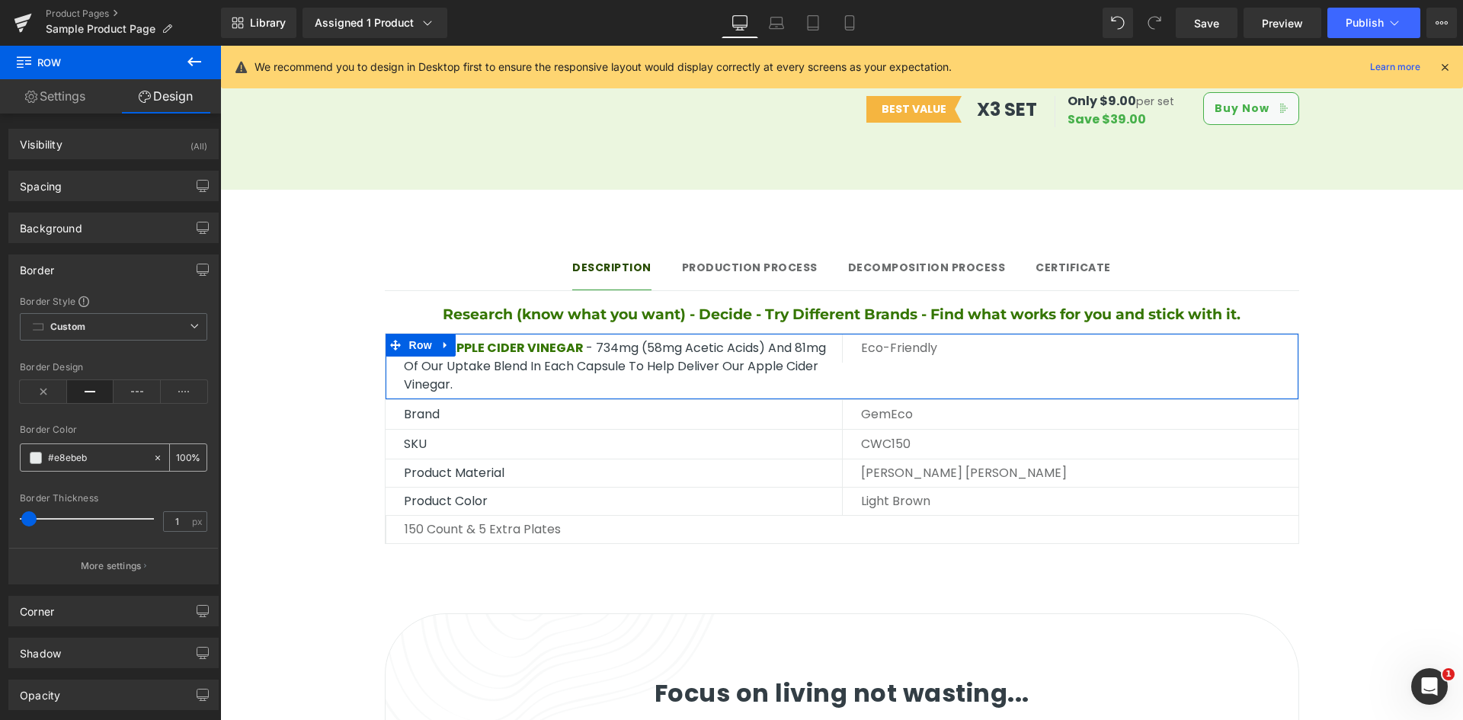
click at [69, 453] on input "#e8ebeb" at bounding box center [97, 458] width 98 height 17
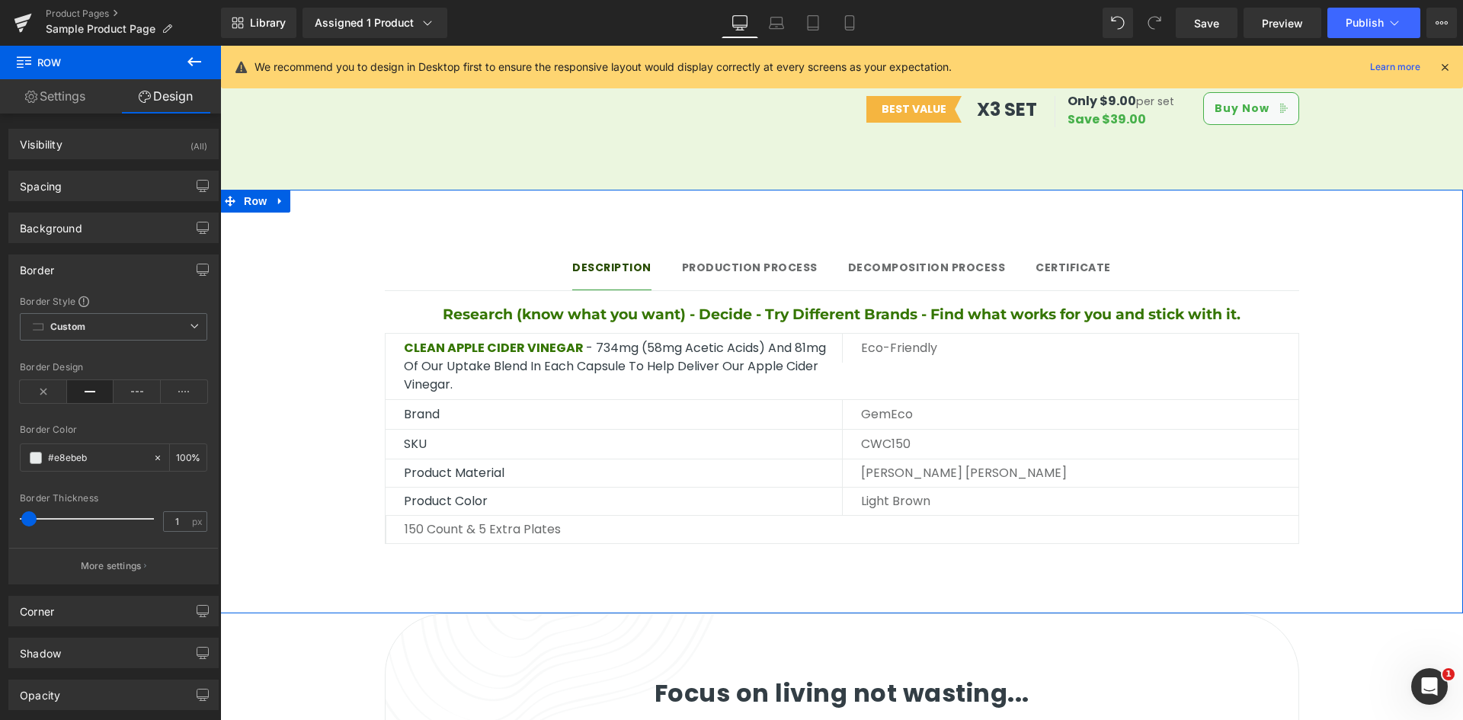
paste input "347500"
type input "#347500"
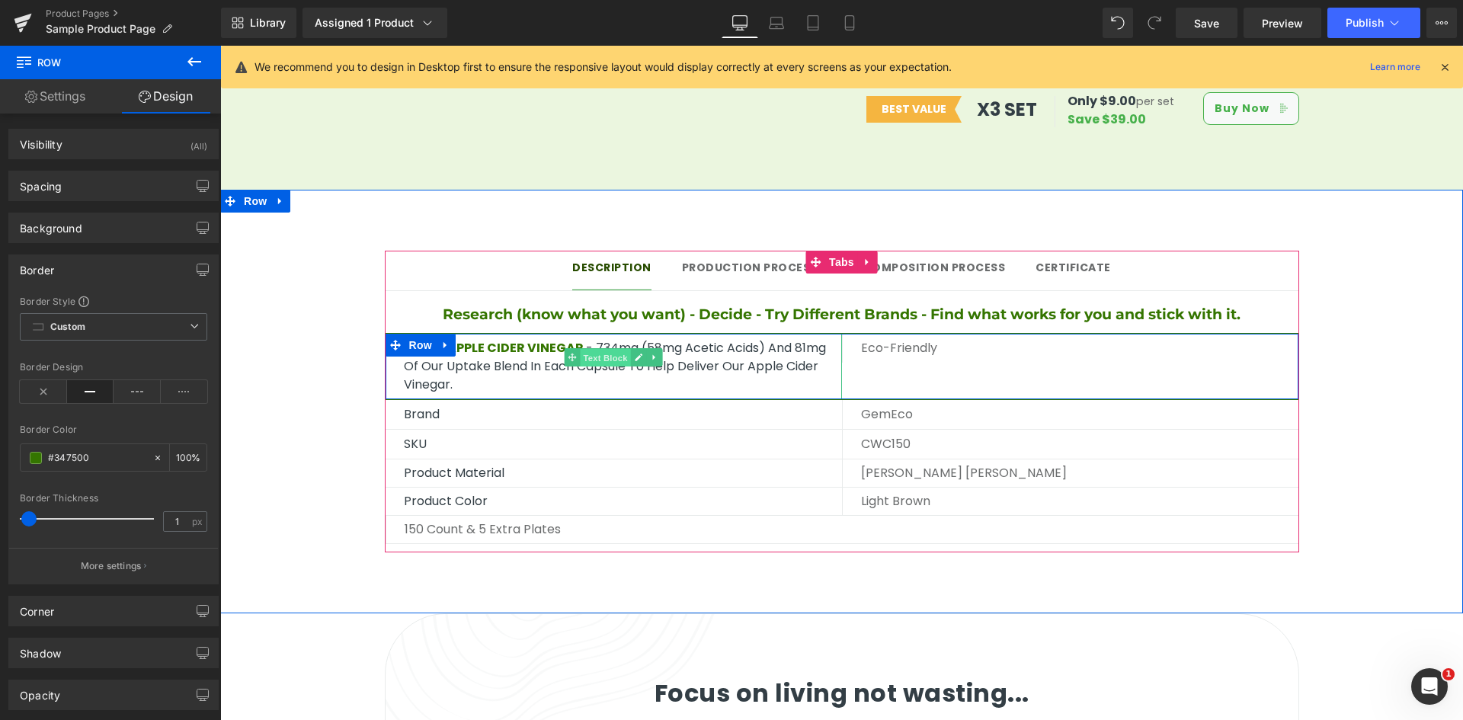
click at [594, 349] on span "Text Block" at bounding box center [605, 358] width 50 height 18
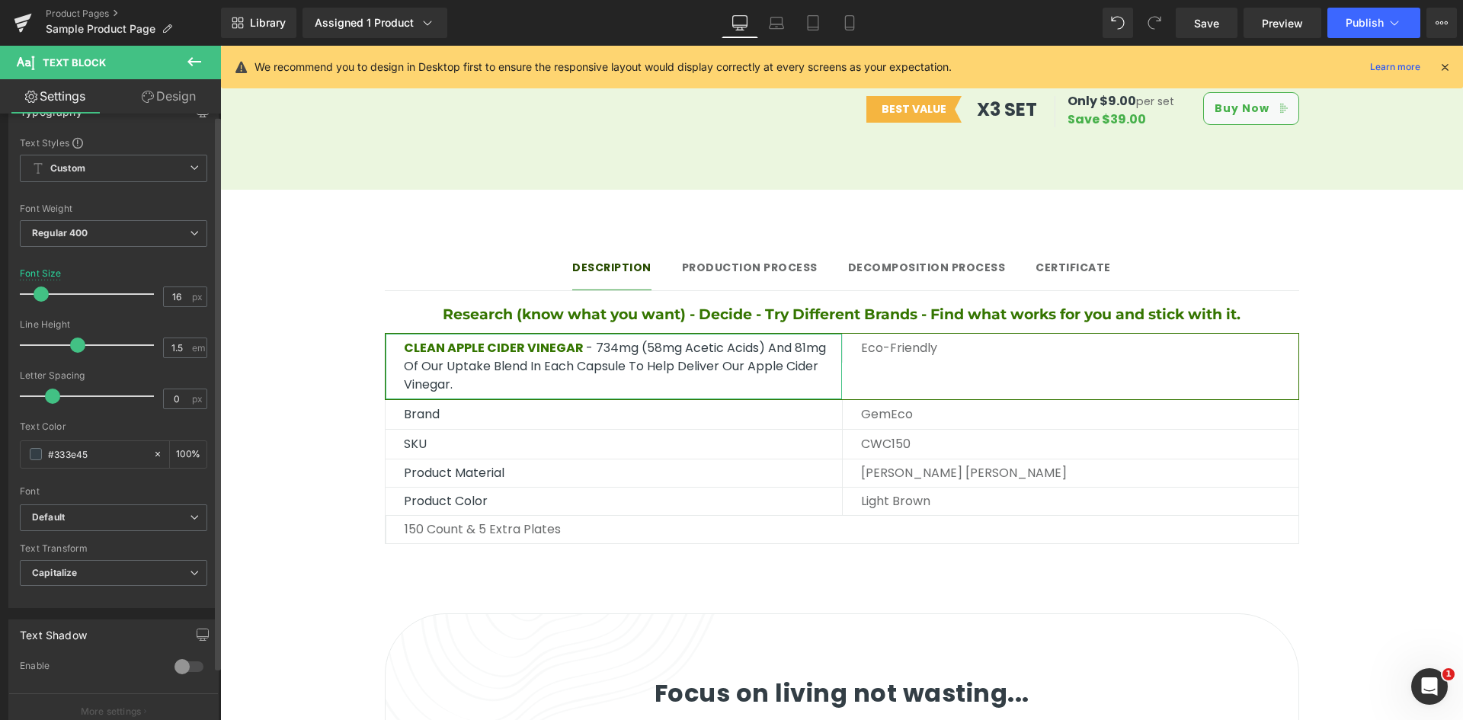
scroll to position [0, 0]
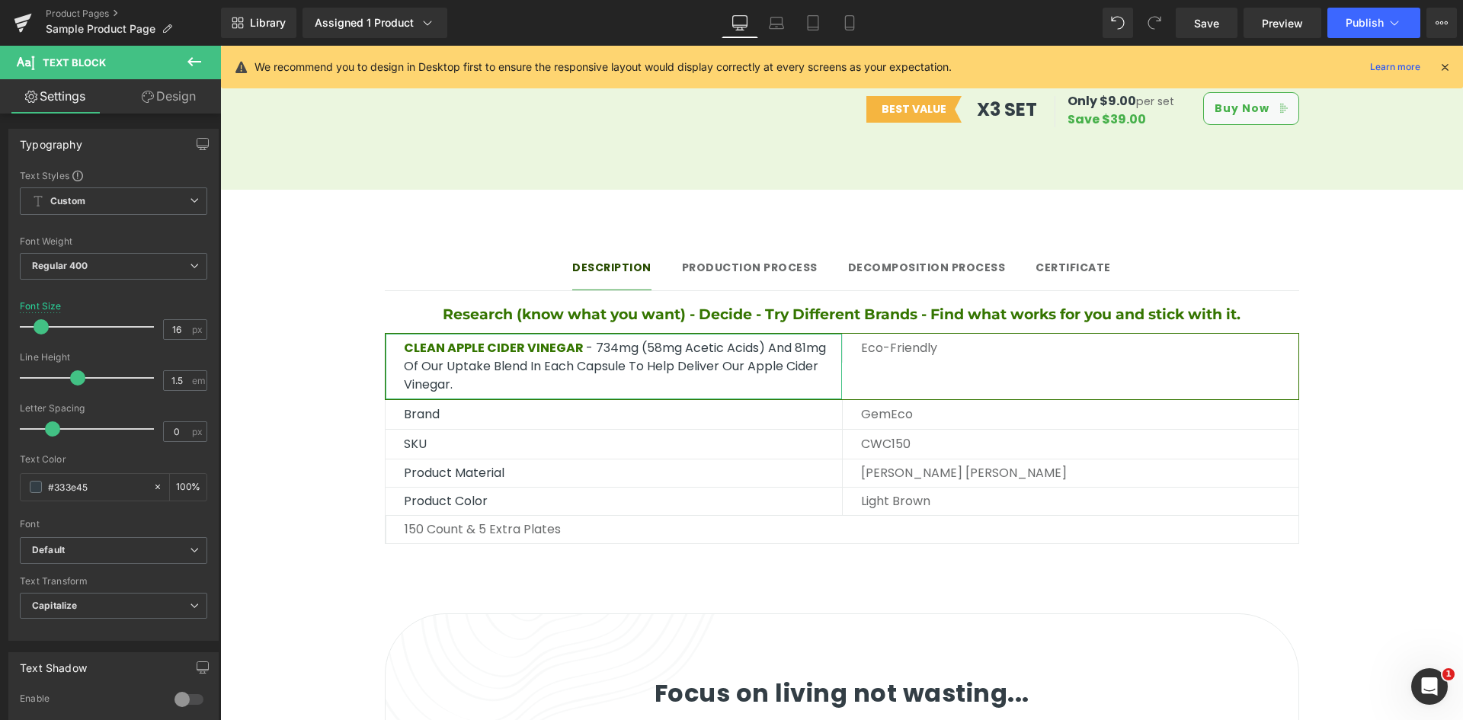
click at [159, 102] on link "Design" at bounding box center [169, 96] width 110 height 34
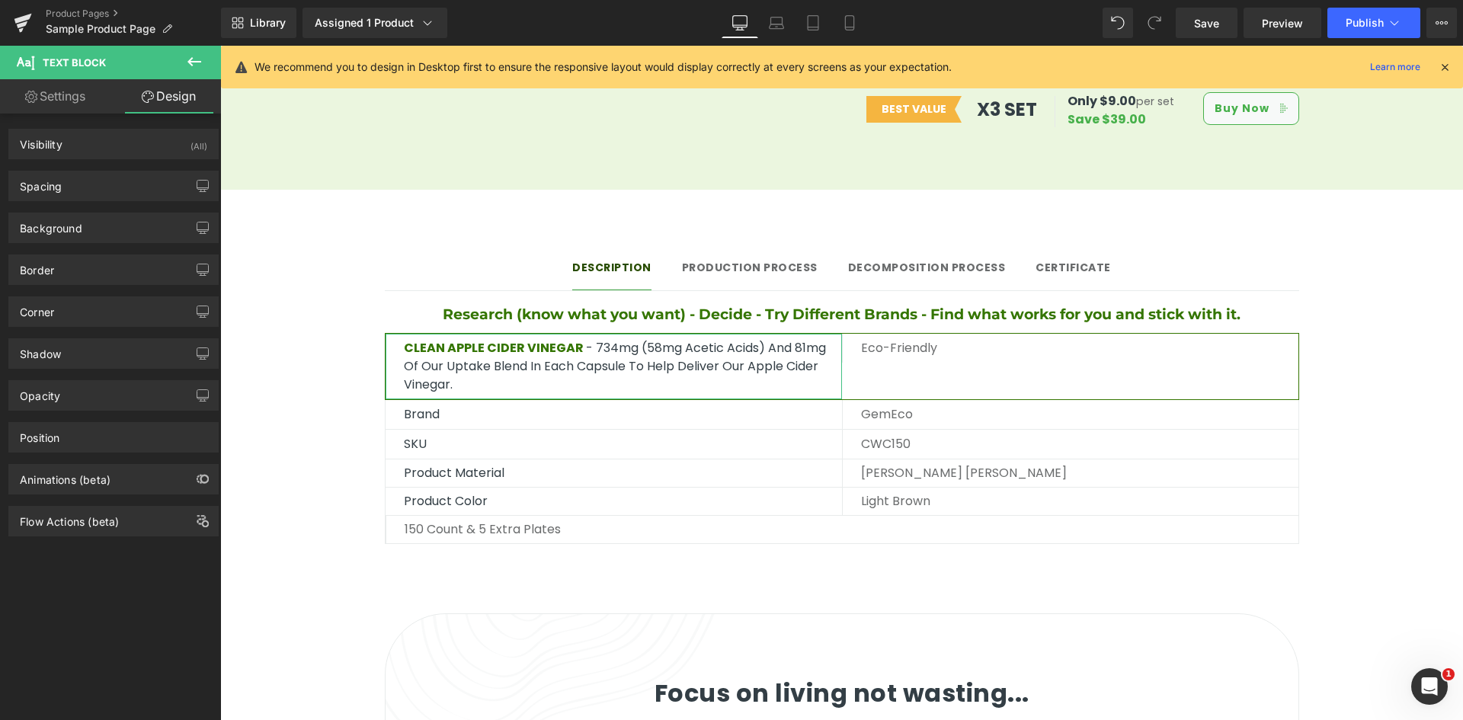
type input "#333e45"
type input "100"
type input "0"
click at [114, 258] on div "Border" at bounding box center [113, 269] width 209 height 29
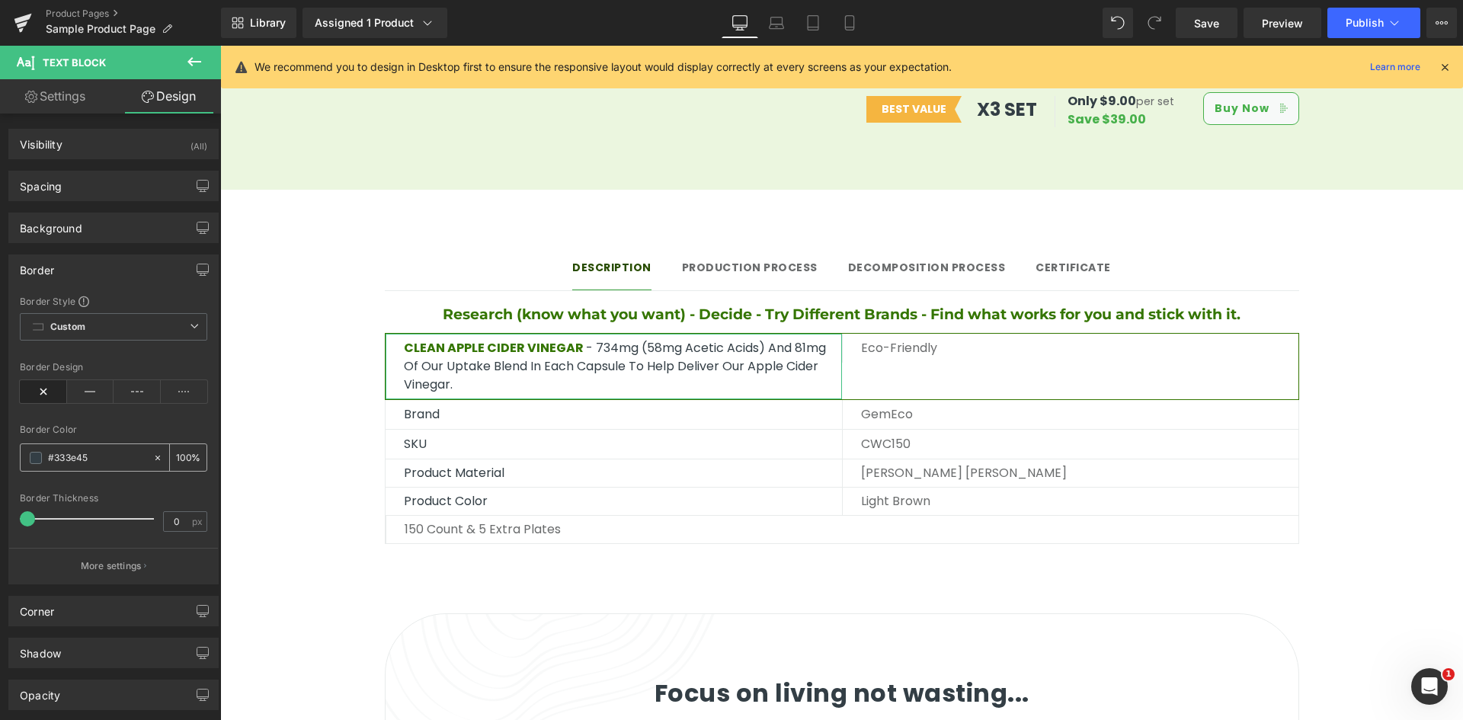
click at [110, 459] on input "#333e45" at bounding box center [97, 458] width 98 height 17
paste input "47500"
type input "#347500"
click at [130, 434] on div "Border Color" at bounding box center [113, 429] width 187 height 11
click at [220, 46] on div at bounding box center [220, 46] width 0 height 0
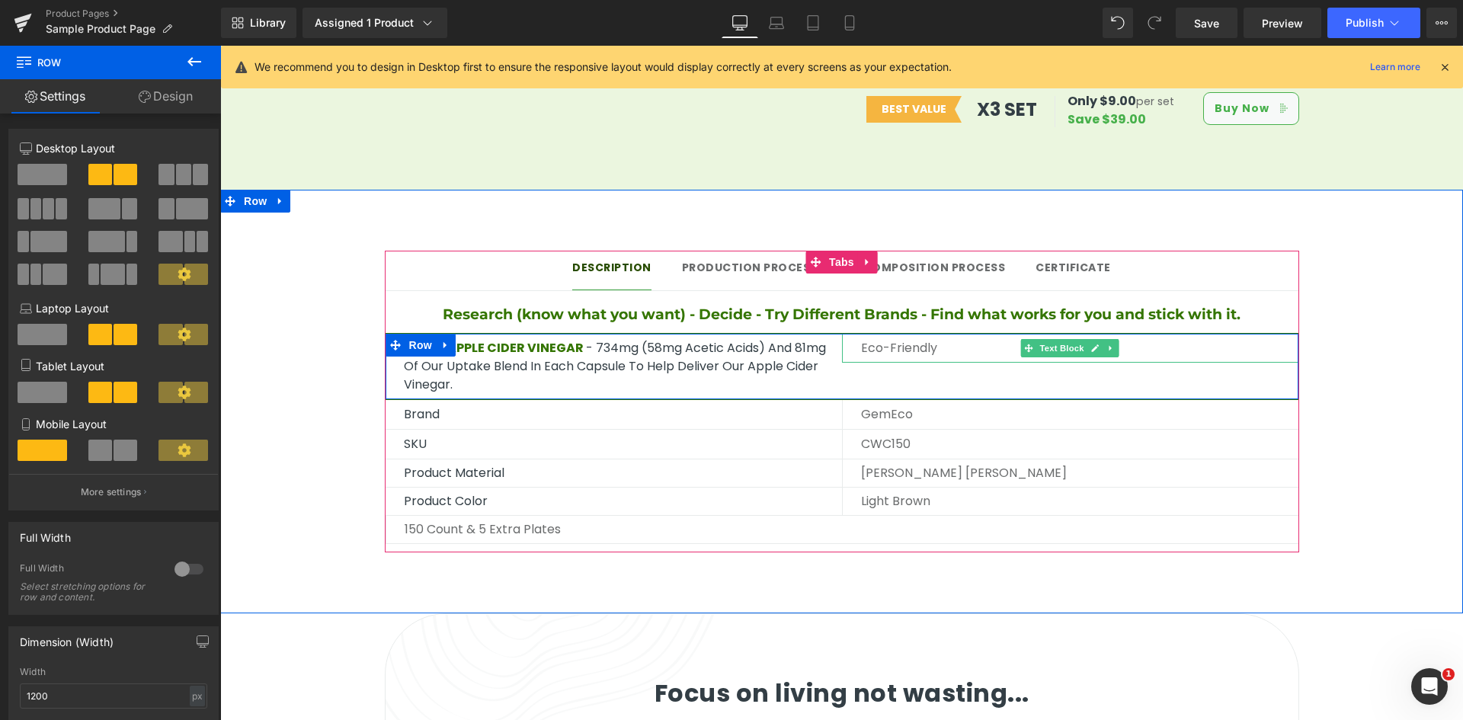
click at [861, 339] on p "Eco-friendly" at bounding box center [1079, 348] width 437 height 18
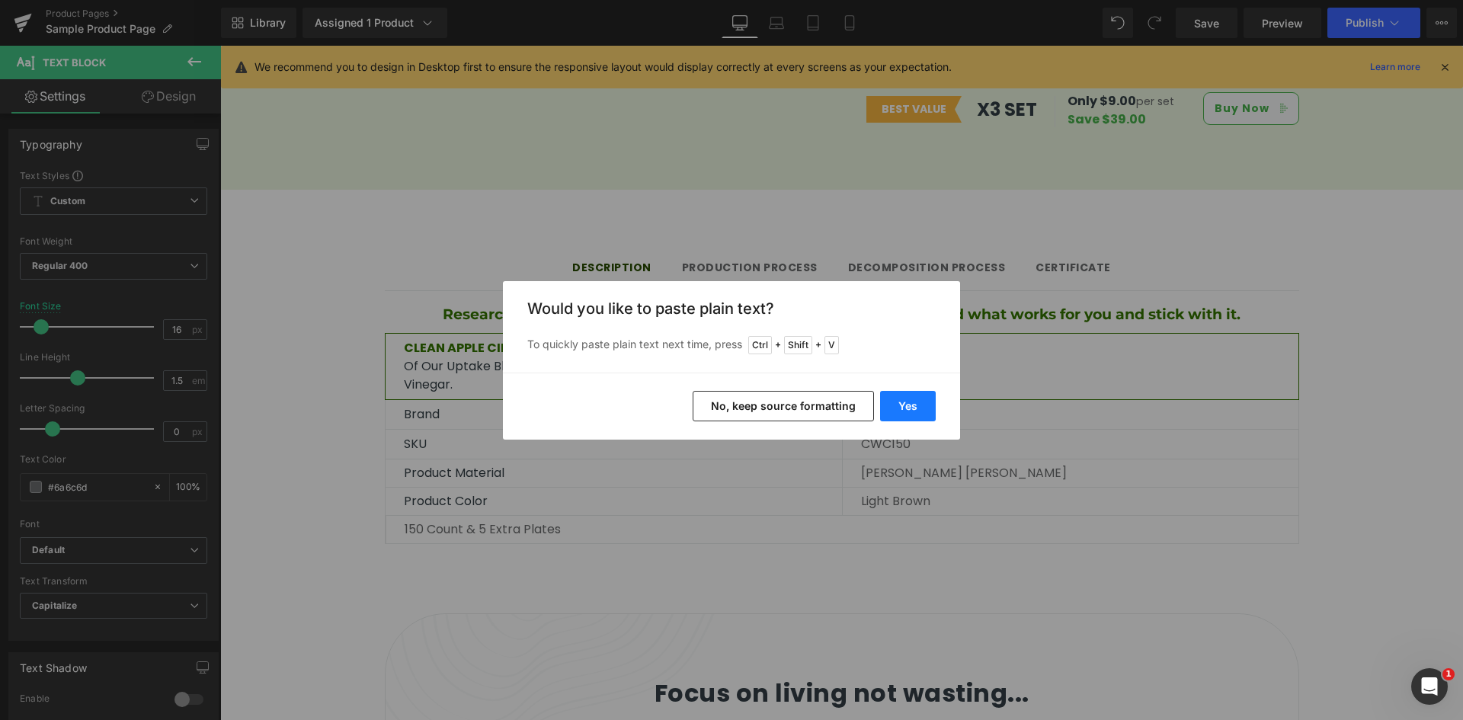
click at [913, 402] on button "Yes" at bounding box center [908, 406] width 56 height 30
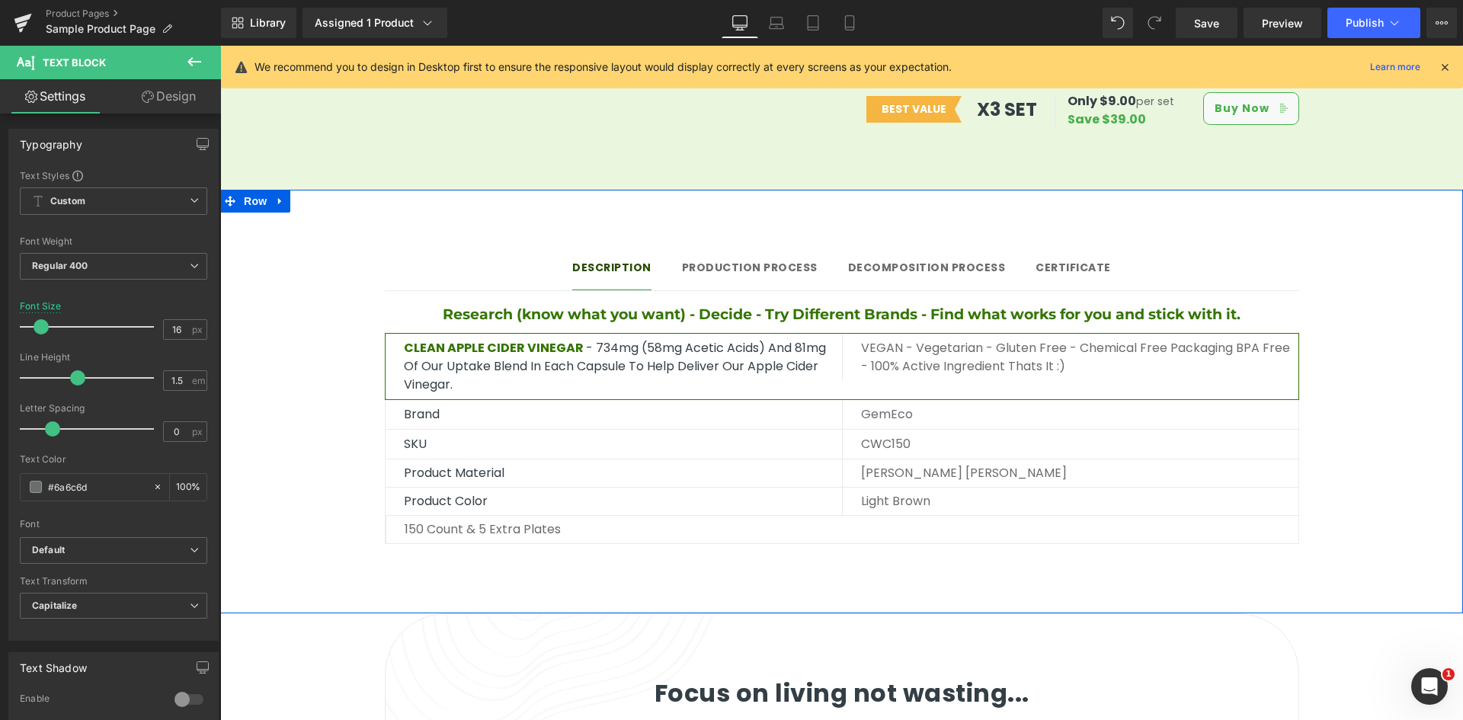
click at [1413, 331] on div "Description Text Block Production Process Text Block Decomposition process Text…" at bounding box center [841, 394] width 1243 height 333
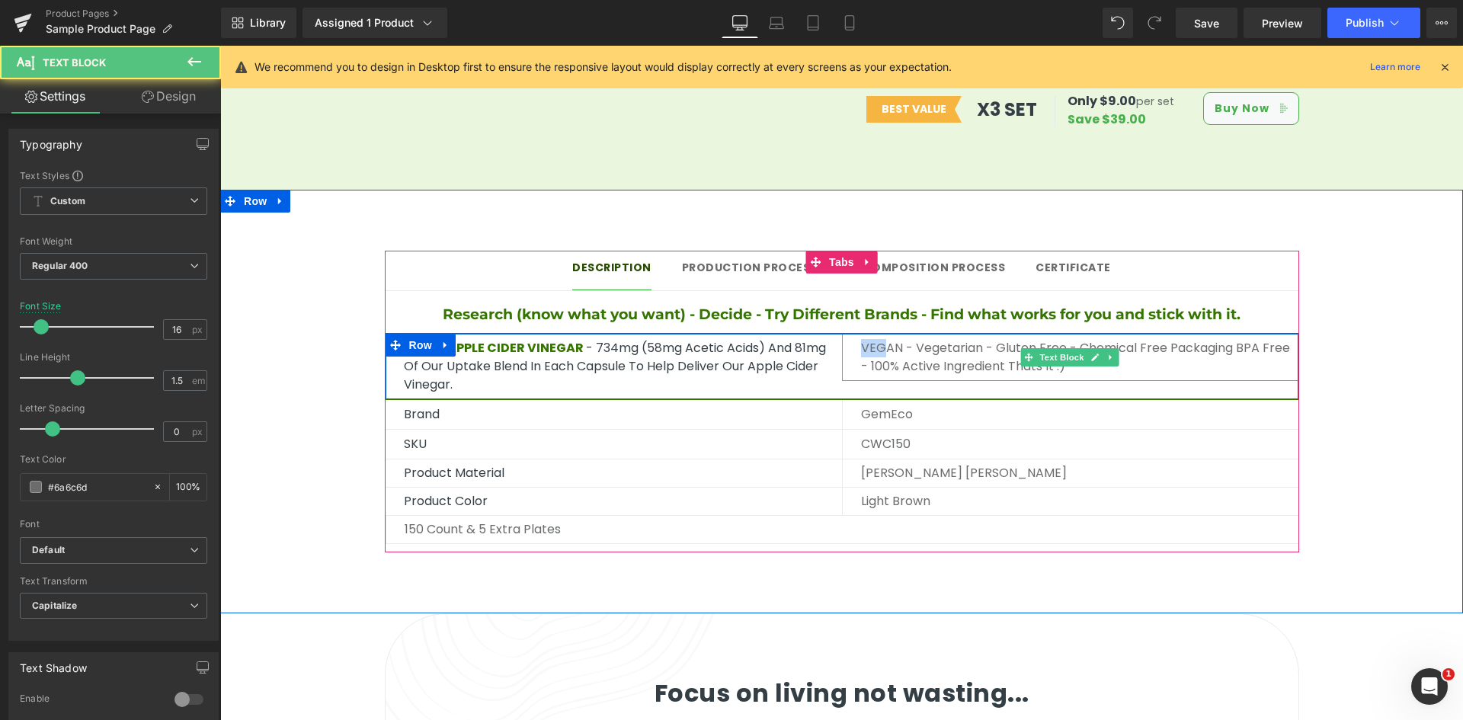
drag, startPoint x: 853, startPoint y: 331, endPoint x: 885, endPoint y: 331, distance: 31.2
click at [885, 334] on div "VEGAN - Vegetarian - Gluten Free - Chemical Free Packaging BPA free - 100% Acti…" at bounding box center [1070, 357] width 456 height 47
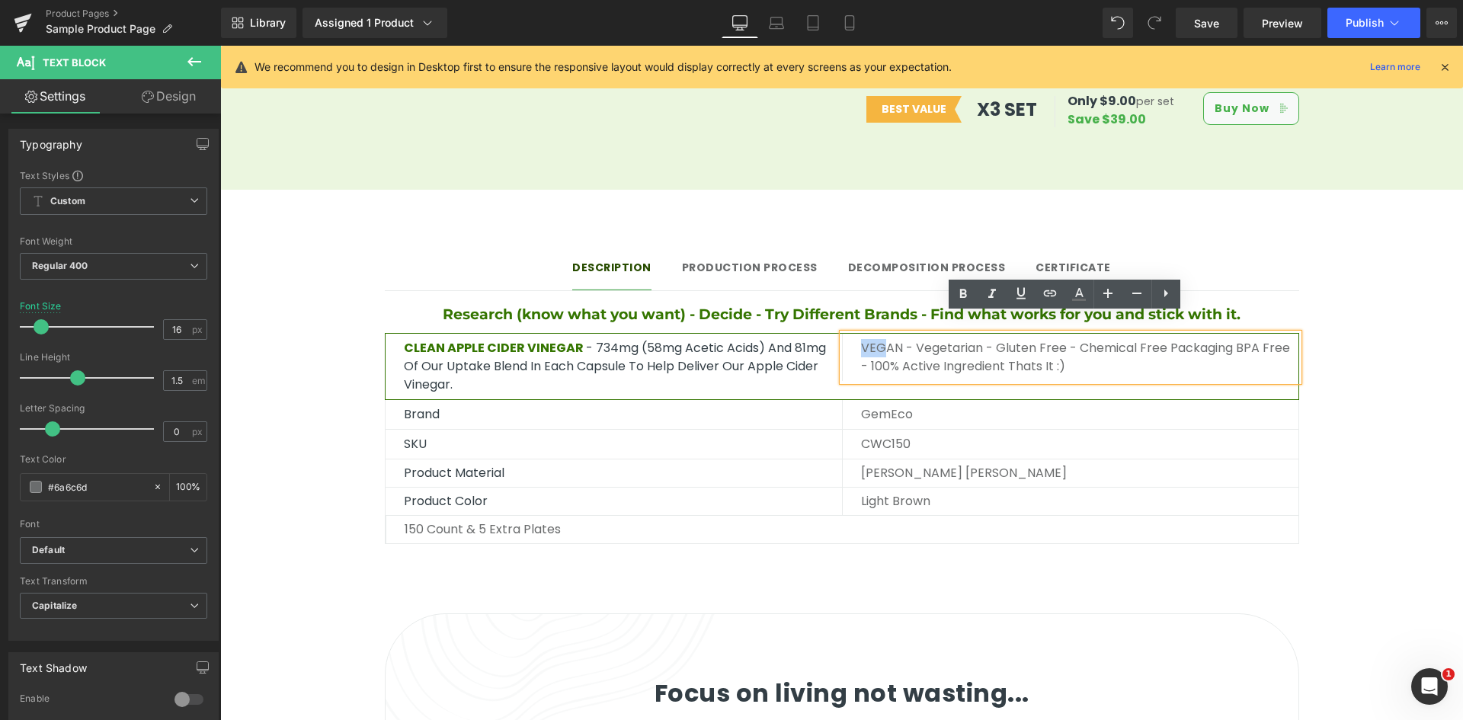
click at [881, 339] on p "VEGAN - Vegetarian - Gluten Free - Chemical Free Packaging BPA free - 100% Acti…" at bounding box center [1079, 357] width 437 height 37
click at [1078, 303] on link at bounding box center [1078, 294] width 29 height 29
type input "#6a6c6d"
type input "100"
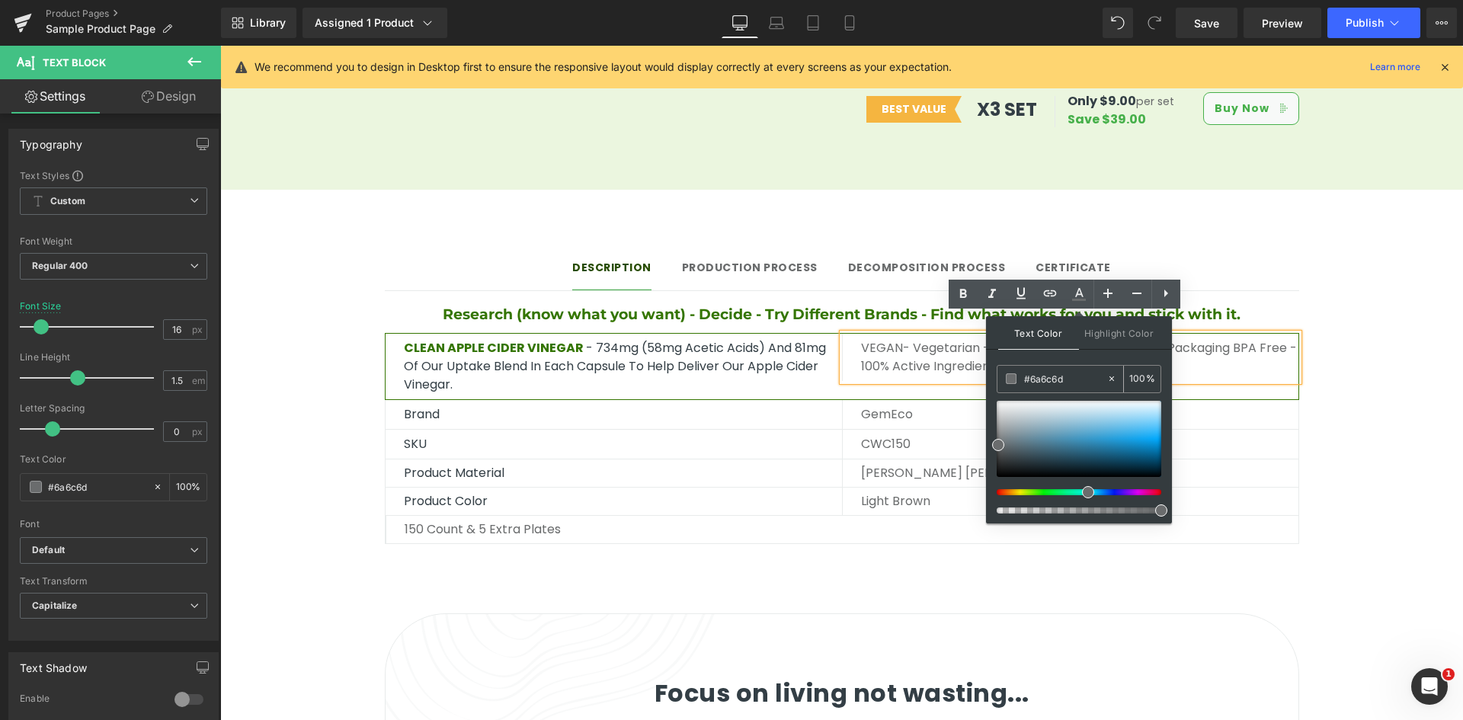
click at [1059, 377] on input "#6a6c6d" at bounding box center [1065, 378] width 82 height 17
paste input "VEGAN - Vegetarian - Gluten Free - Chemical Free Packaging BPA free - 100% Acti…"
type input "VEGAN - Vegetarian - Gluten Free - Chemical Free Packaging BPA free - 100% Acti…"
type input "0"
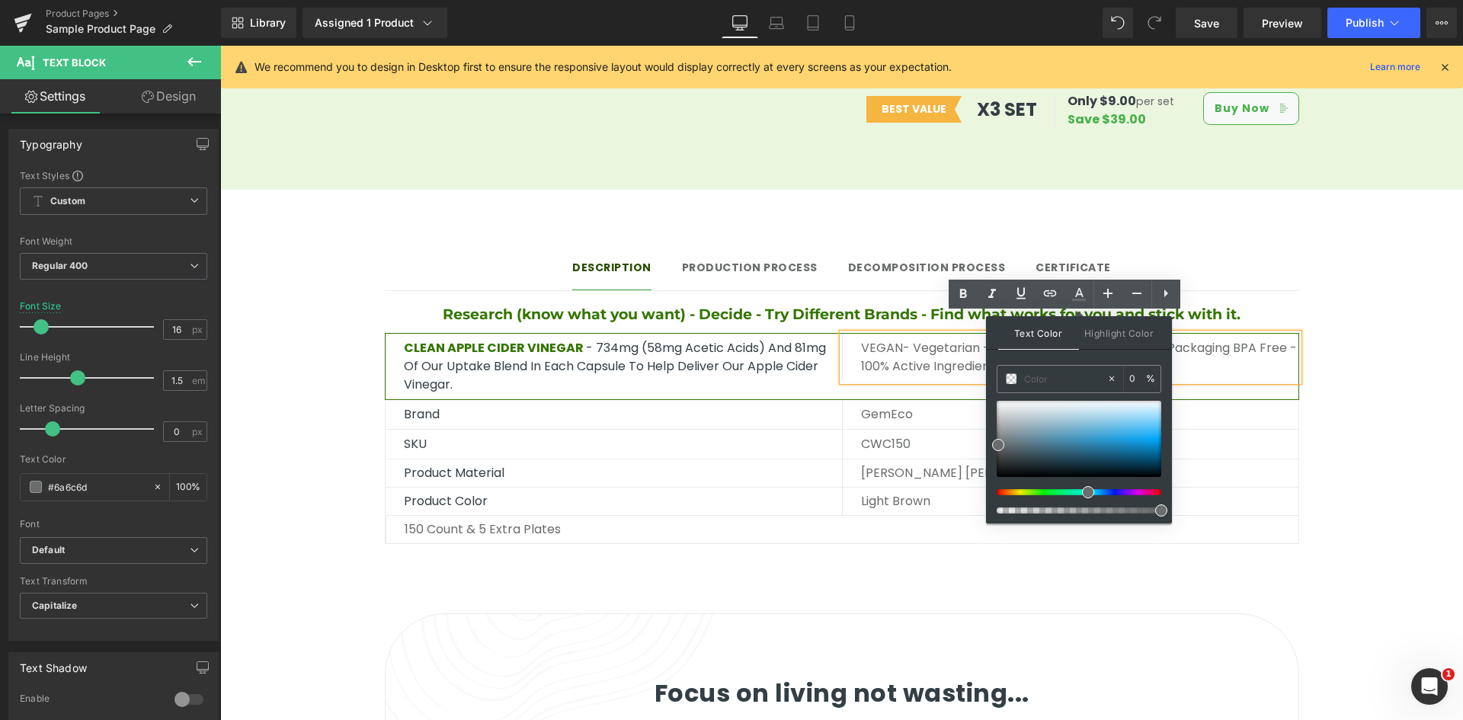
scroll to position [0, 0]
click at [569, 339] on span "CLEAN APPLE CIDER VINEGAR" at bounding box center [495, 348] width 182 height 18
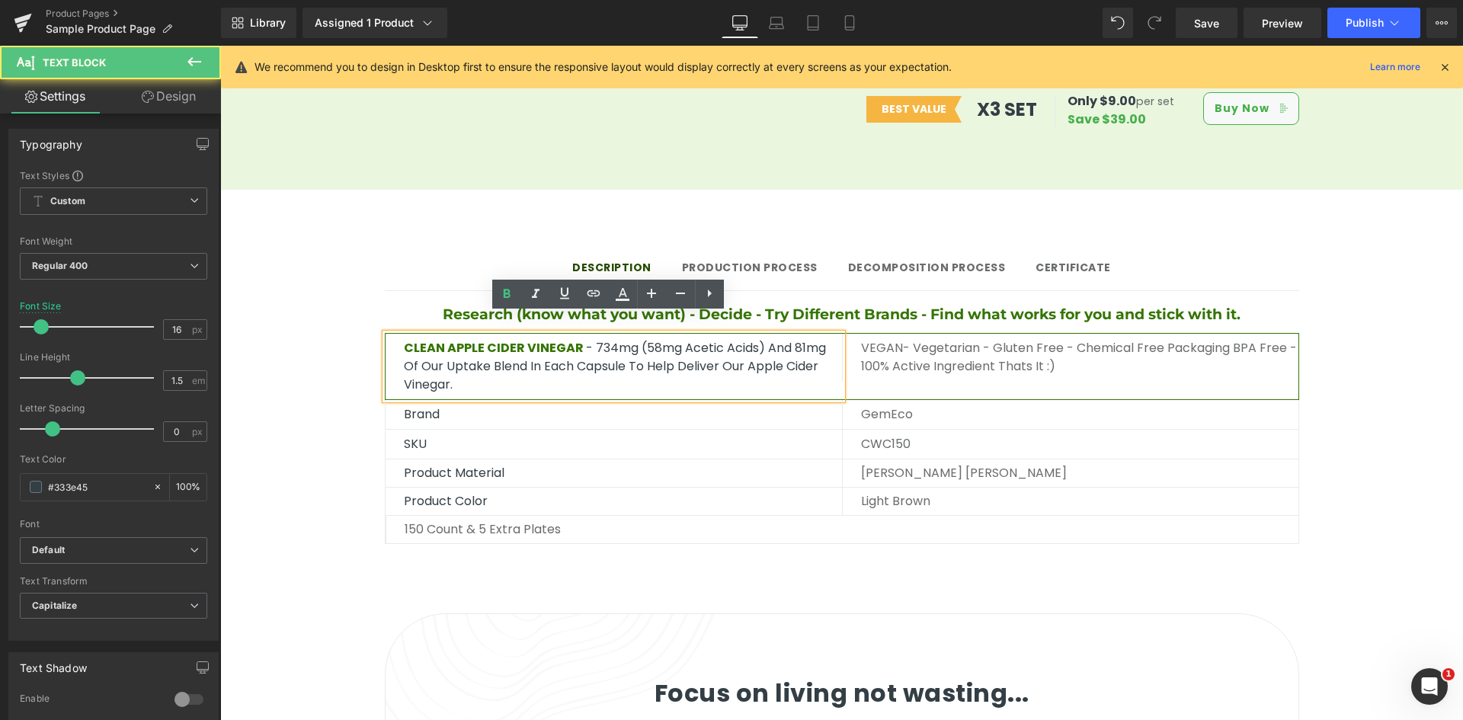
click at [572, 339] on span "CLEAN APPLE CIDER VINEGAR" at bounding box center [494, 348] width 180 height 18
click at [539, 339] on span "CLEAN APPLE CIDER VINEGAR" at bounding box center [494, 348] width 180 height 18
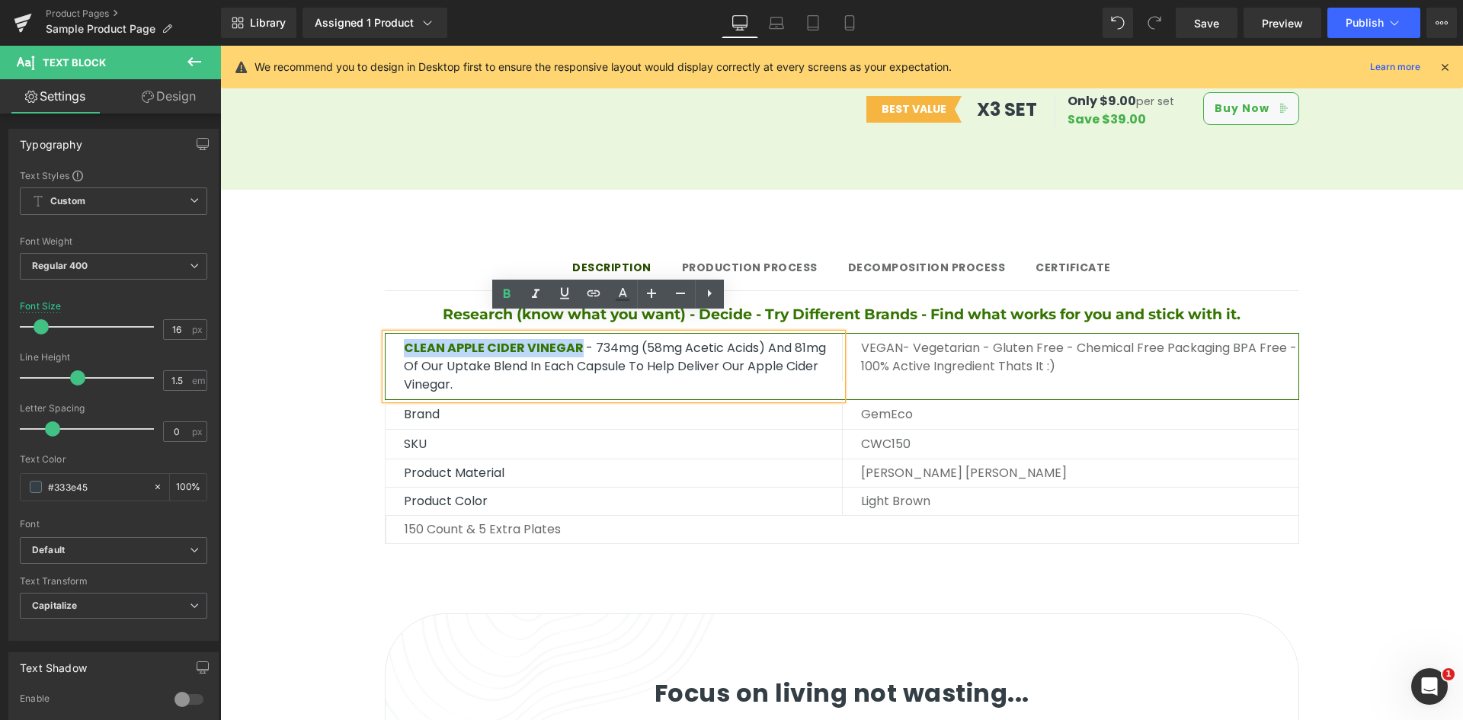
drag, startPoint x: 402, startPoint y: 332, endPoint x: 582, endPoint y: 331, distance: 180.6
click at [582, 339] on span "CLEAN APPLE CIDER VINEGAR" at bounding box center [494, 348] width 180 height 18
click at [627, 294] on icon at bounding box center [622, 294] width 18 height 18
type input "#347500"
type input "100"
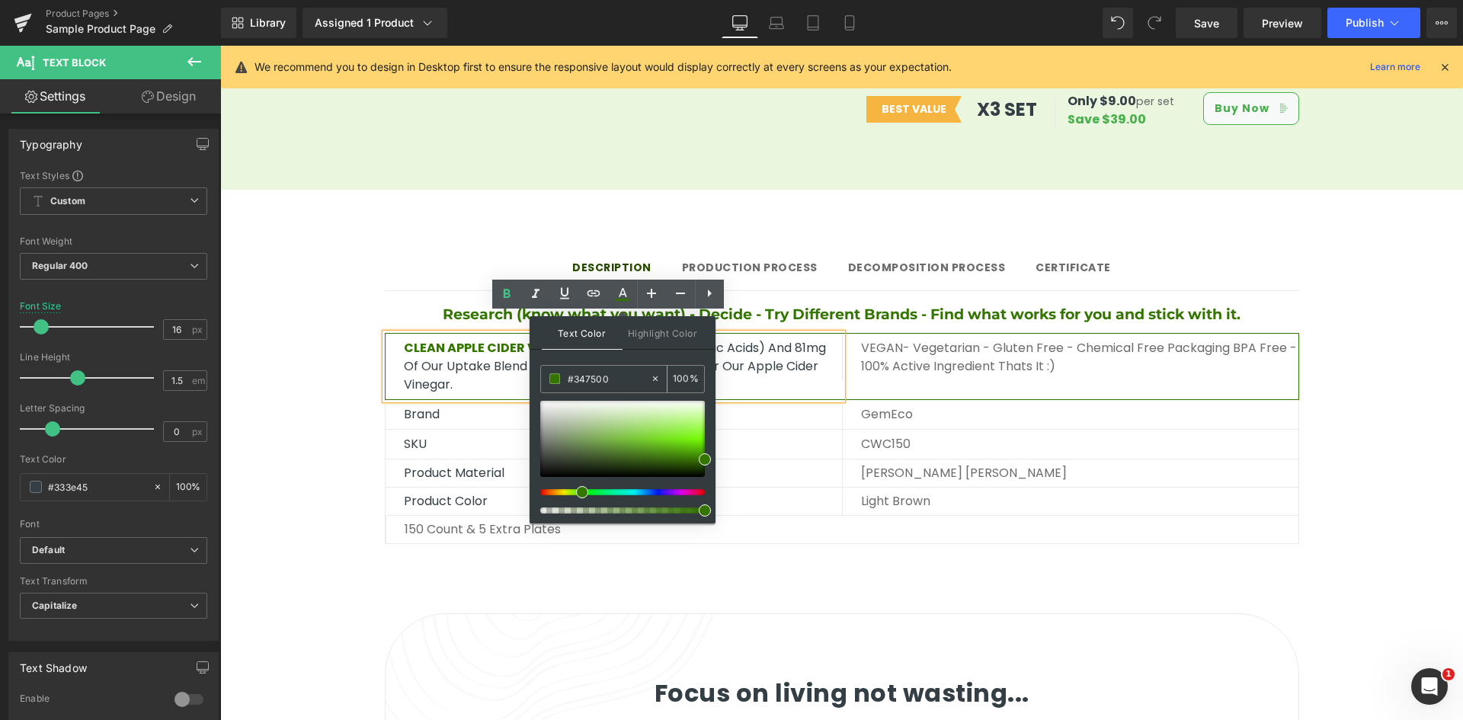
click at [613, 386] on input "#347500" at bounding box center [609, 378] width 82 height 17
paste input "VEGAN - Vegetarian - Gluten Free - Chemical Free Packaging BPA free - 100% Acti…"
type input "VEGAN - Vegetarian - Gluten Free - Chemical Free Packaging BPA free - 100% Acti…"
type input "0"
click at [952, 340] on p "VEGAN - Vegetarian - Gluten Free - Chemical Free Packaging BPA free - 100% Acti…" at bounding box center [1079, 357] width 437 height 37
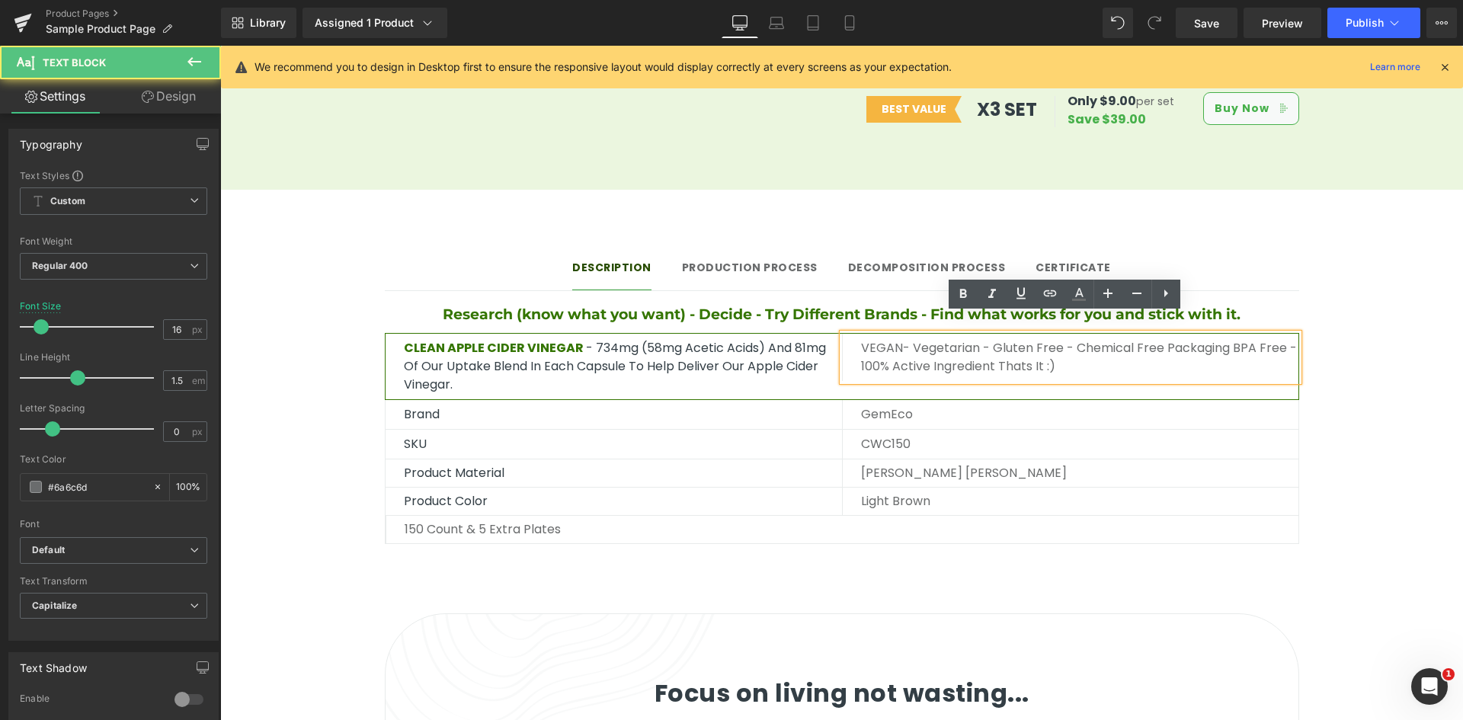
click at [882, 339] on p "VEGAN - Vegetarian - Gluten Free - Chemical Free Packaging BPA free - 100% Acti…" at bounding box center [1079, 357] width 437 height 37
click at [1080, 294] on icon at bounding box center [1079, 292] width 8 height 9
type input "#6a6c6d"
type input "100"
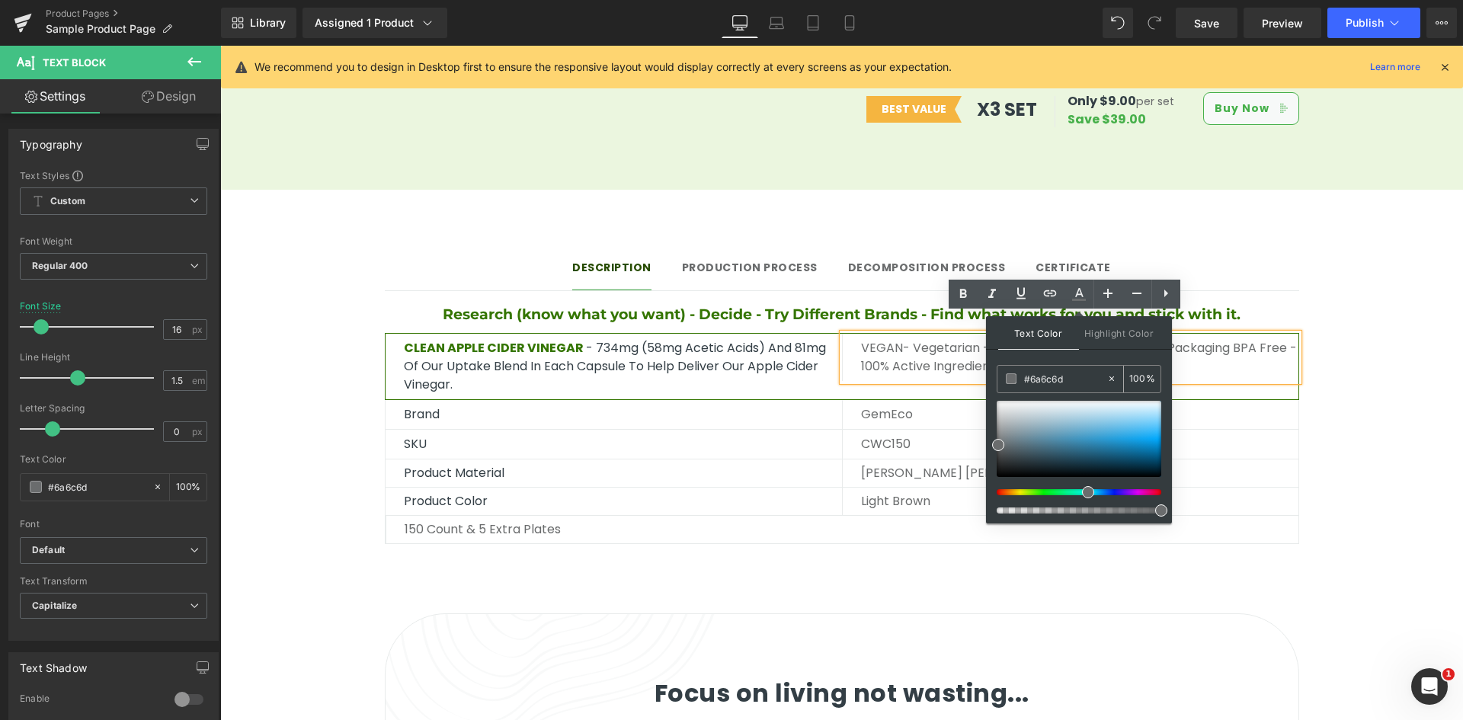
click at [1031, 373] on input "#6a6c6d" at bounding box center [1065, 378] width 82 height 17
paste input "347500"
type input "#347500"
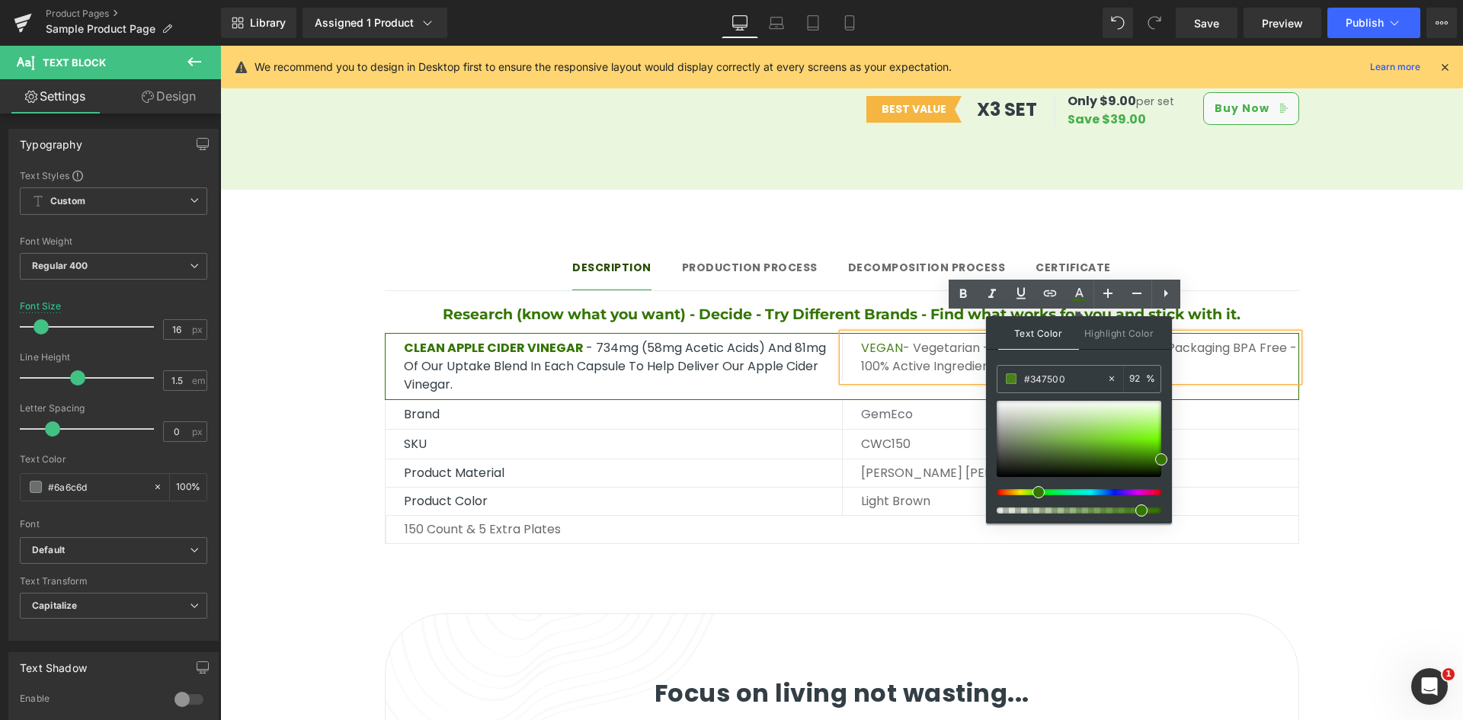
type input "100"
drag, startPoint x: 1381, startPoint y: 559, endPoint x: 1192, endPoint y: 513, distance: 194.6
click at [943, 304] on h4 "Research (know what you want) - Decide - Try Different Brands - Find what works…" at bounding box center [842, 315] width 914 height 22
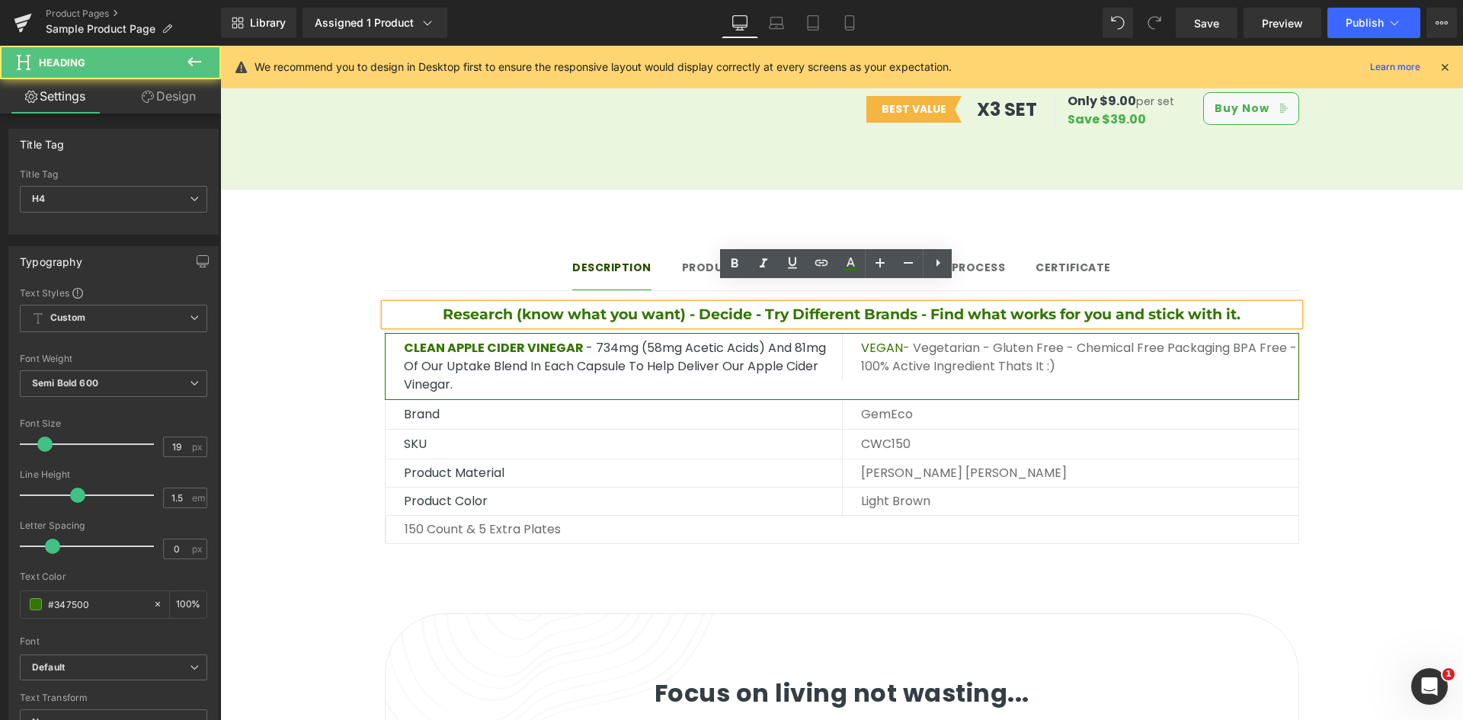
click at [961, 304] on h4 "Research (know what you want) - Decide - Try Different Brands - Find what works…" at bounding box center [842, 315] width 914 height 22
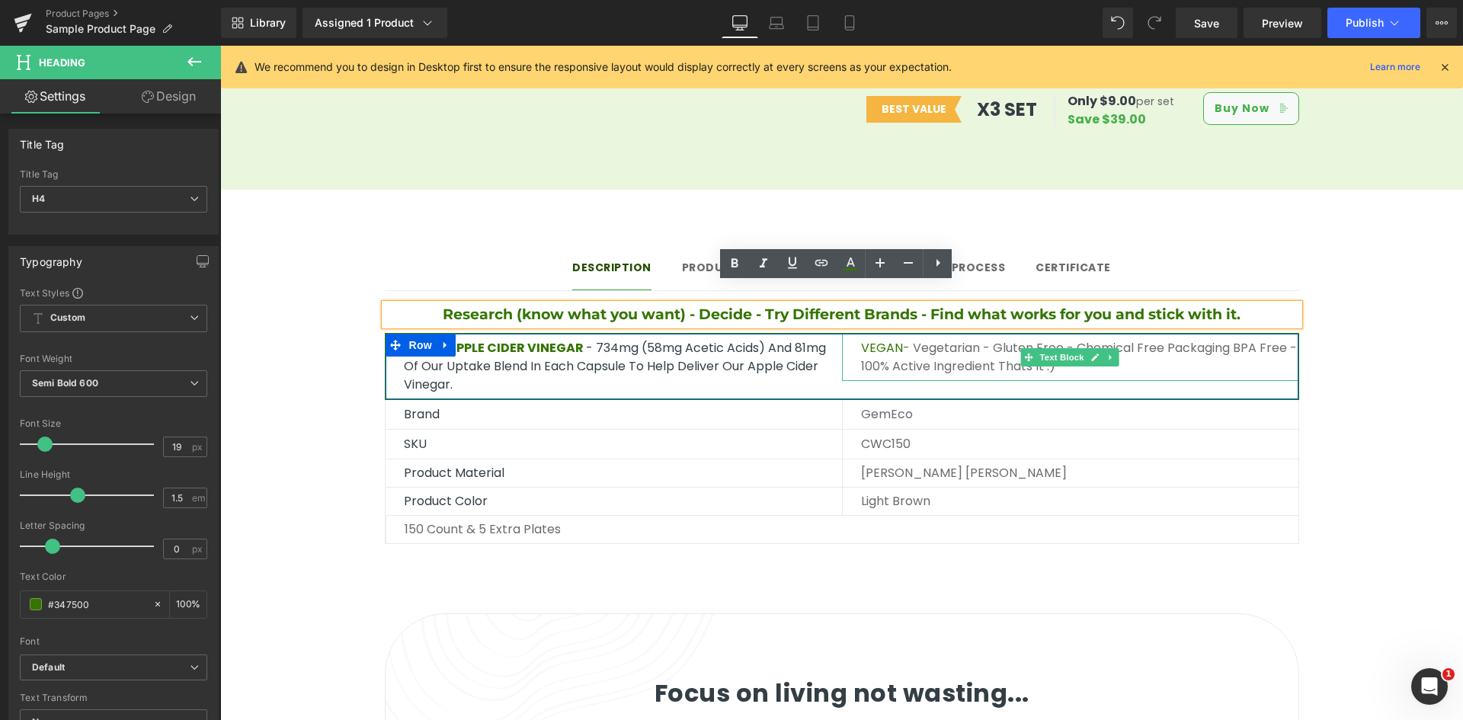
click at [882, 339] on span "VEGAN" at bounding box center [882, 348] width 42 height 18
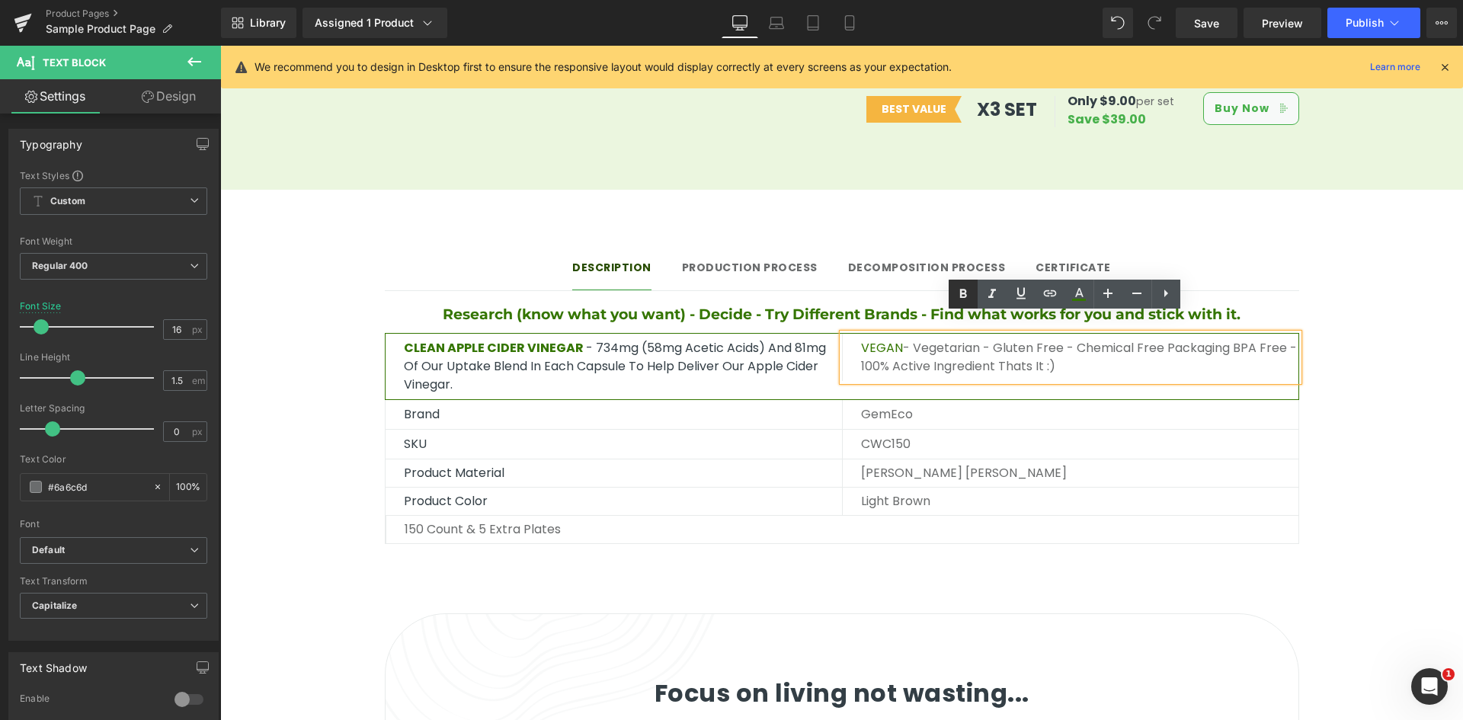
click at [965, 296] on icon at bounding box center [962, 293] width 7 height 9
click at [965, 350] on p "VEGAN - Vegetarian - Gluten Free - Chemical Free Packaging BPA free - 100% Acti…" at bounding box center [1079, 357] width 437 height 37
click at [490, 405] on p "Brand" at bounding box center [623, 414] width 438 height 18
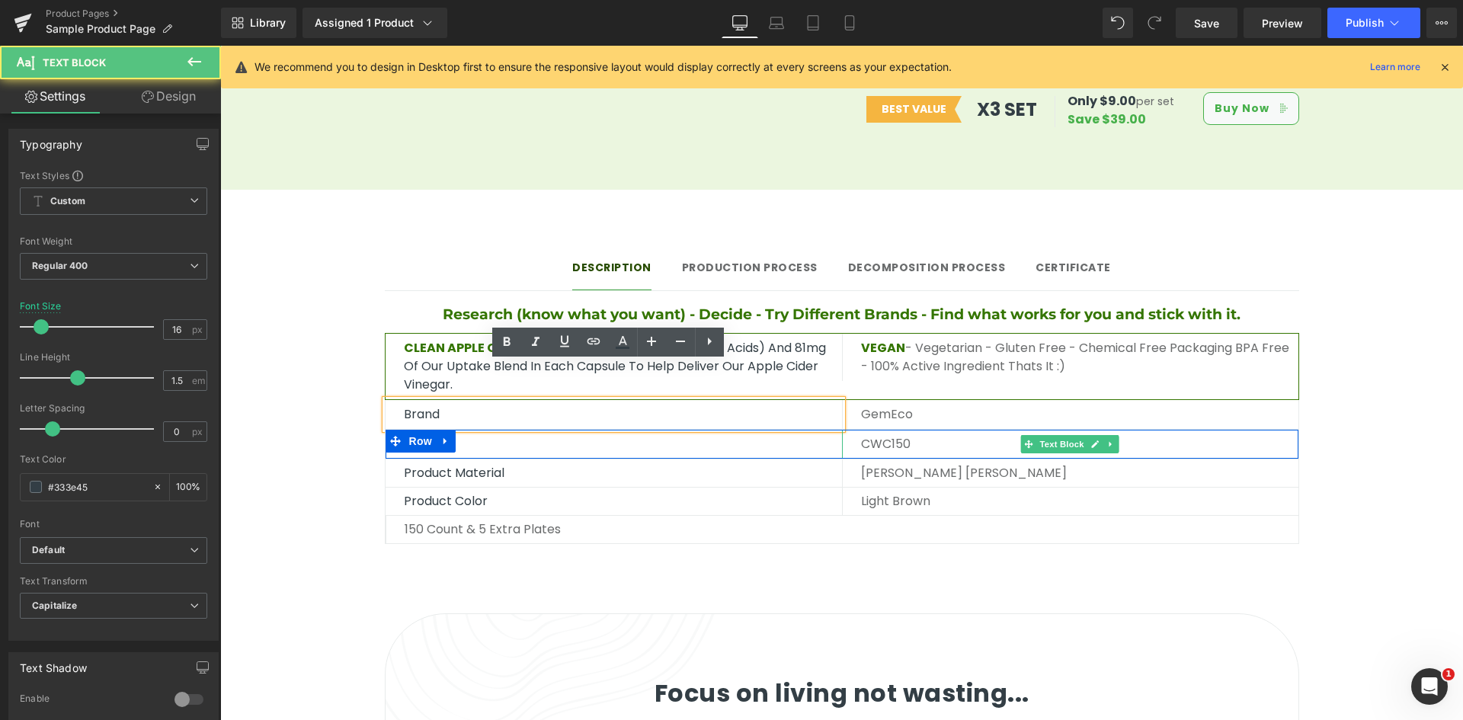
click at [940, 435] on p "CWC150" at bounding box center [1079, 444] width 437 height 18
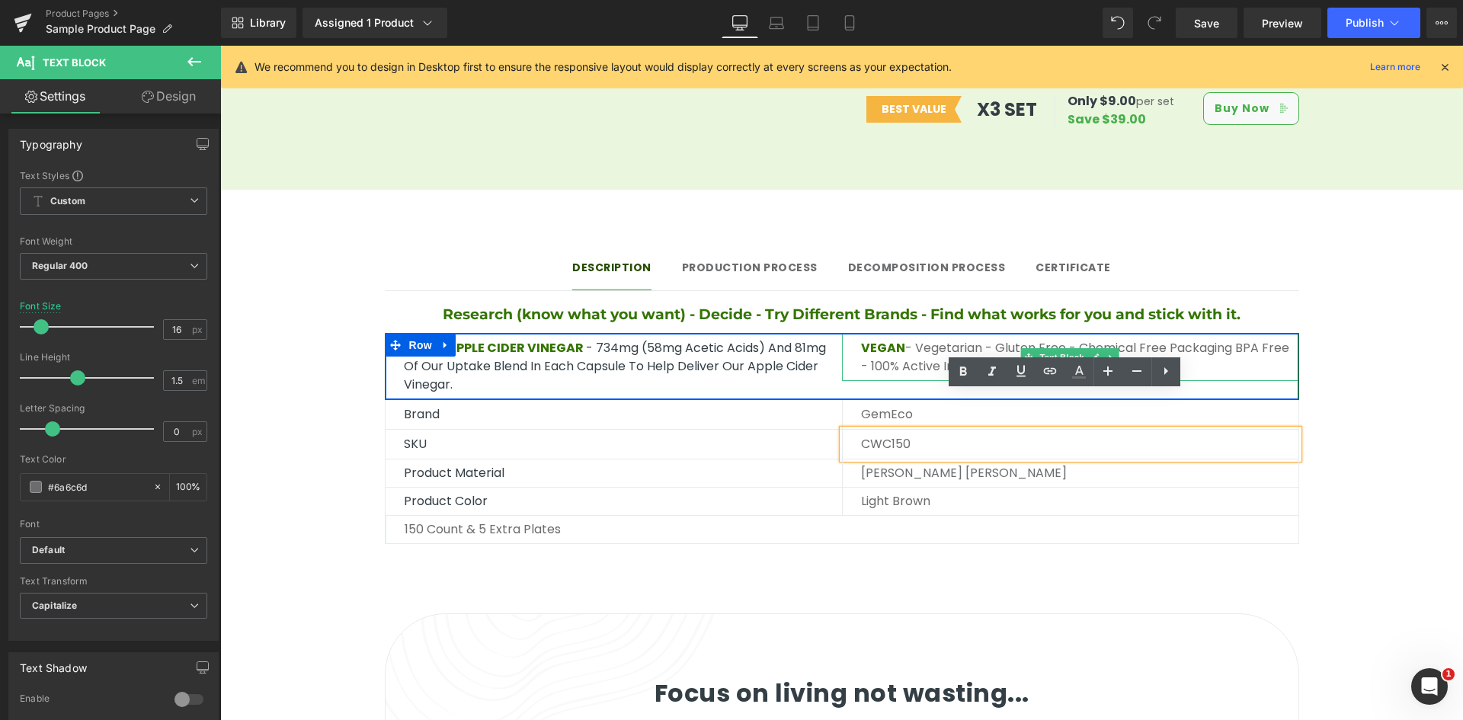
click at [879, 339] on span "VEGAN" at bounding box center [883, 348] width 44 height 18
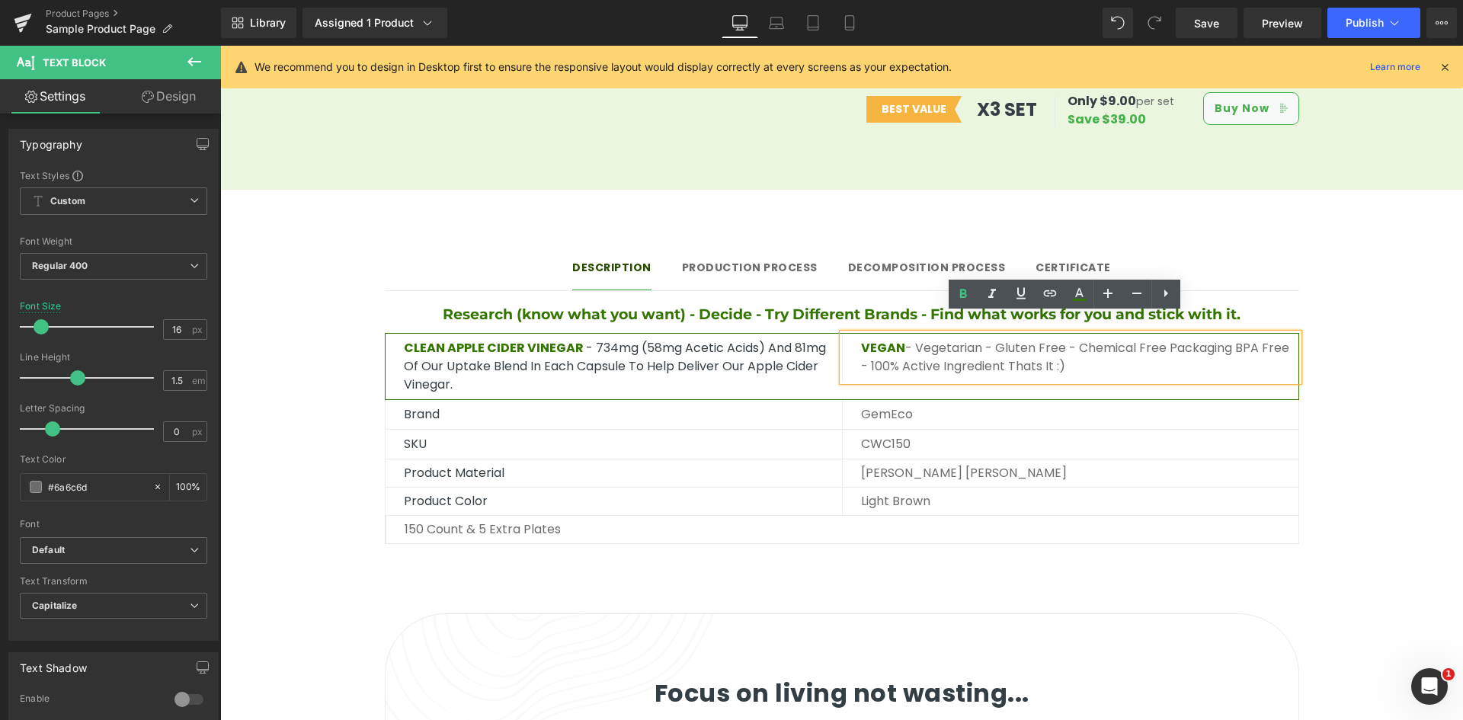
click at [1062, 400] on div "Brand Text Block GemEco Text Block Row" at bounding box center [842, 415] width 914 height 30
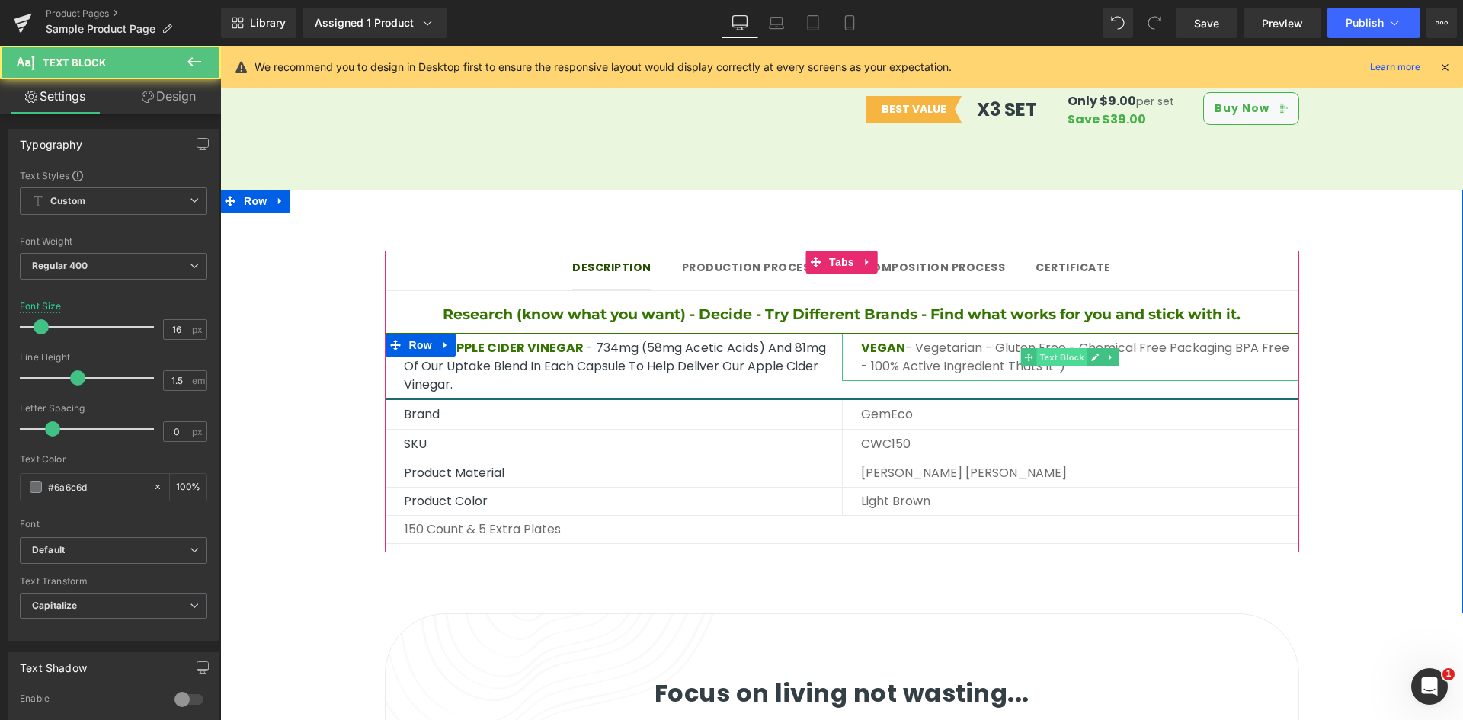
click at [1040, 348] on span "Text Block" at bounding box center [1061, 357] width 50 height 18
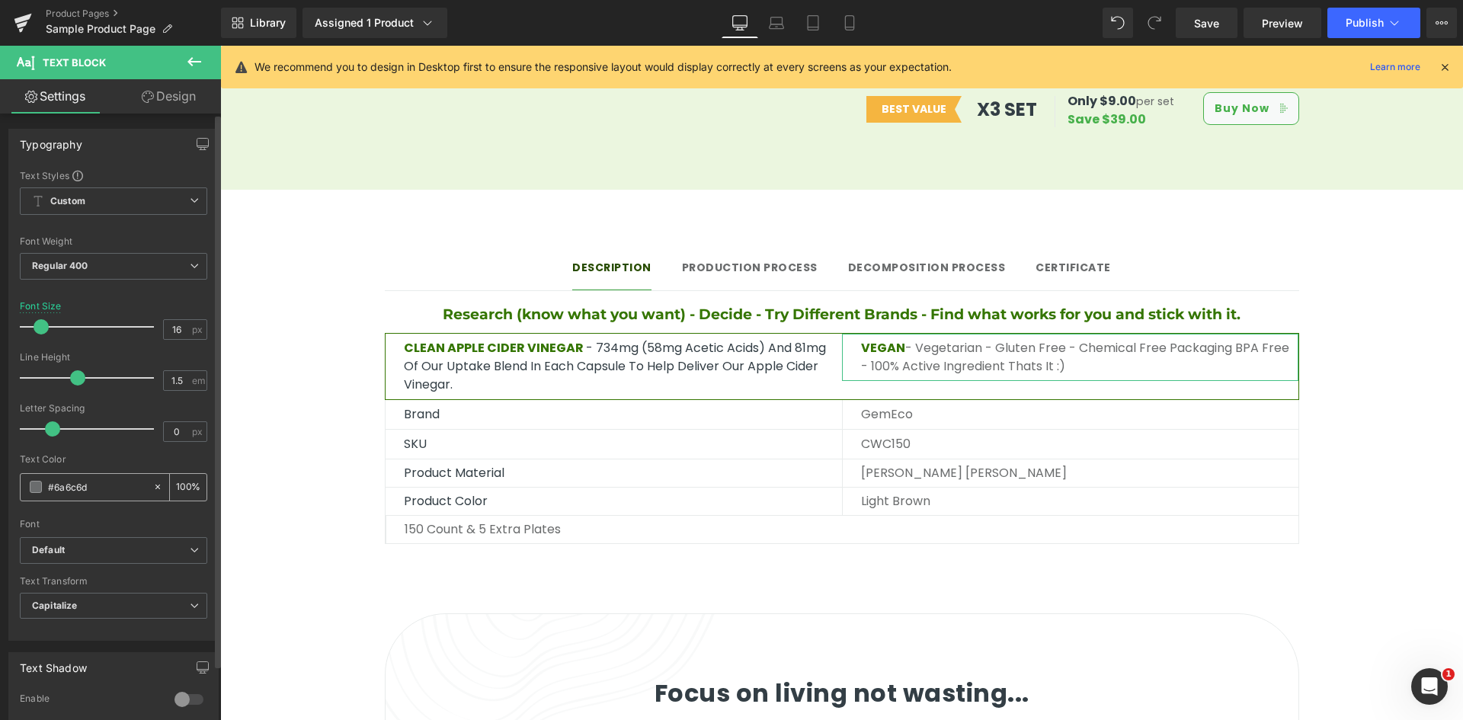
click at [94, 489] on input "#6a6c6d" at bounding box center [97, 487] width 98 height 17
paste input "347500"
type input "#6a6c6d"
click at [162, 98] on link "Design" at bounding box center [169, 96] width 110 height 34
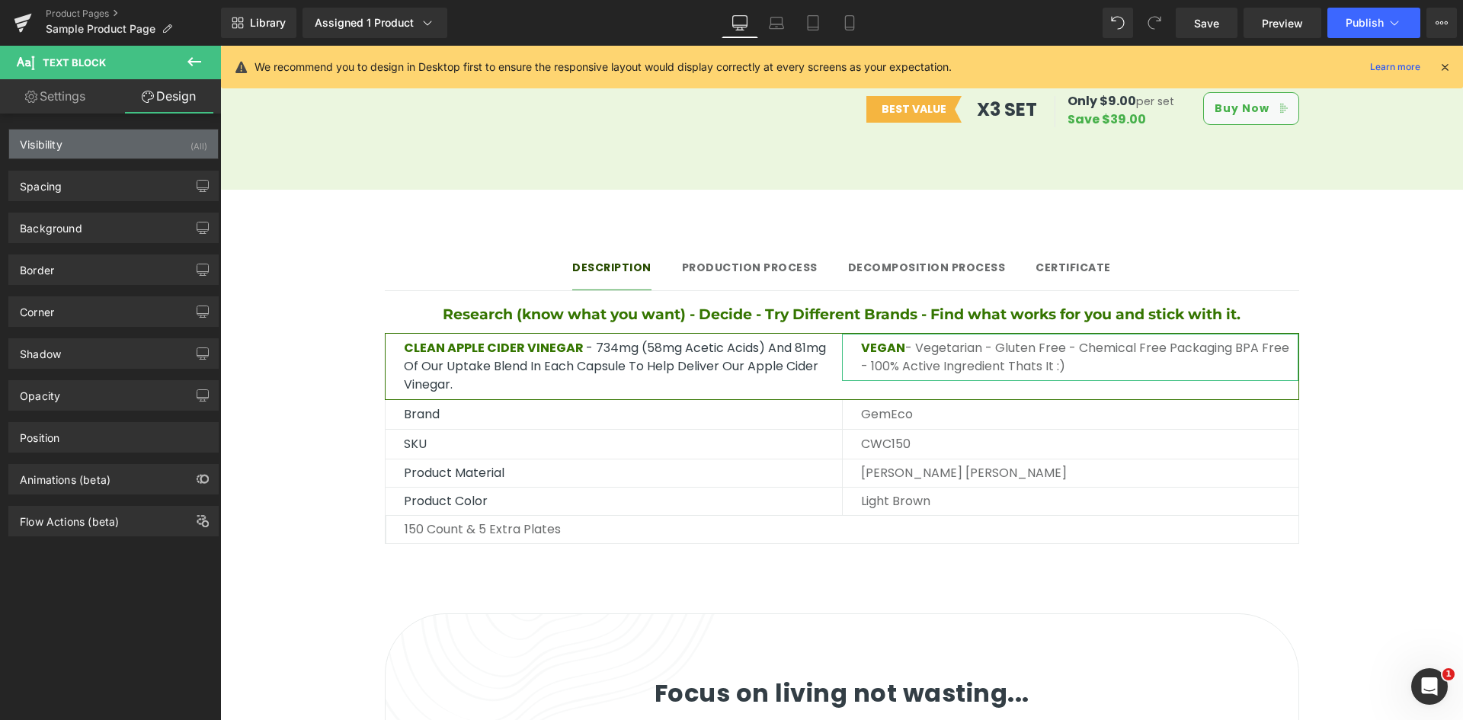
type input "#e8ebeb"
type input "100"
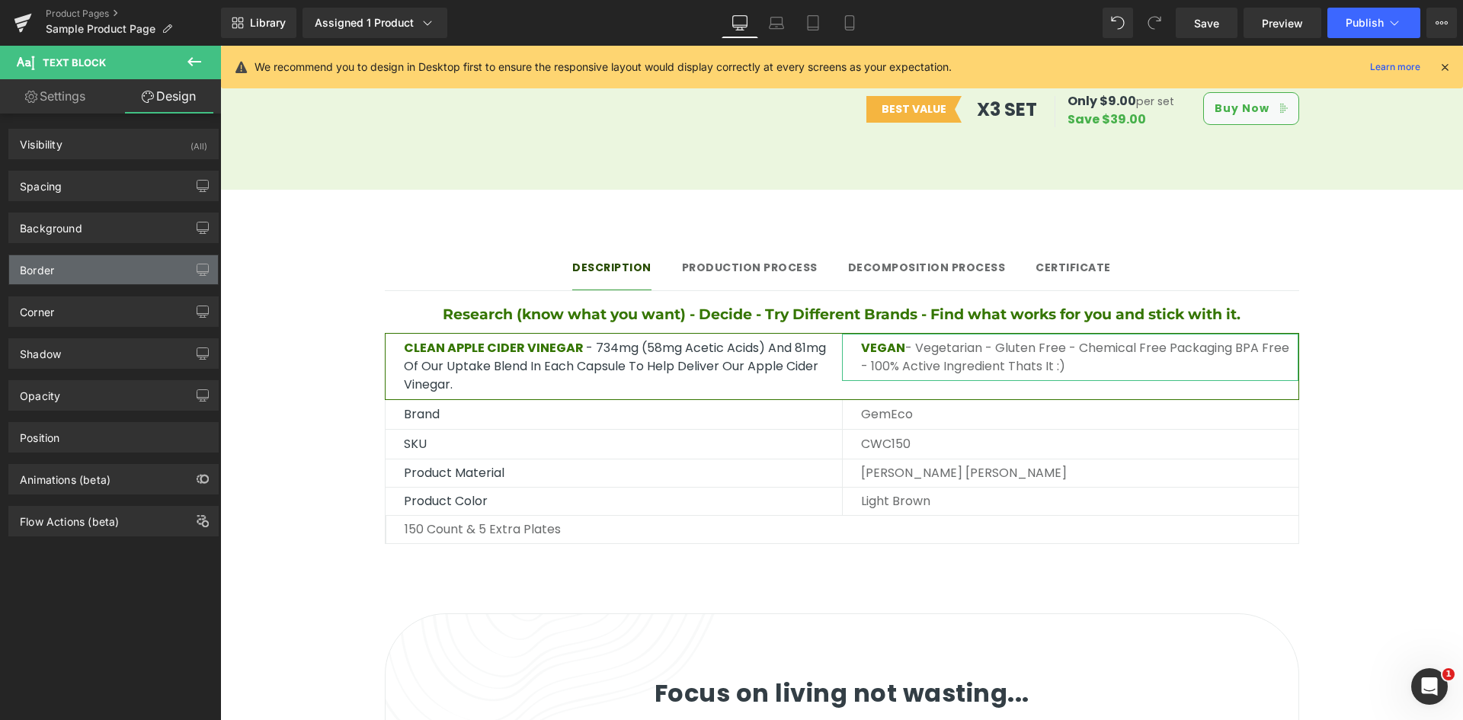
click at [126, 273] on div "Border" at bounding box center [113, 269] width 209 height 29
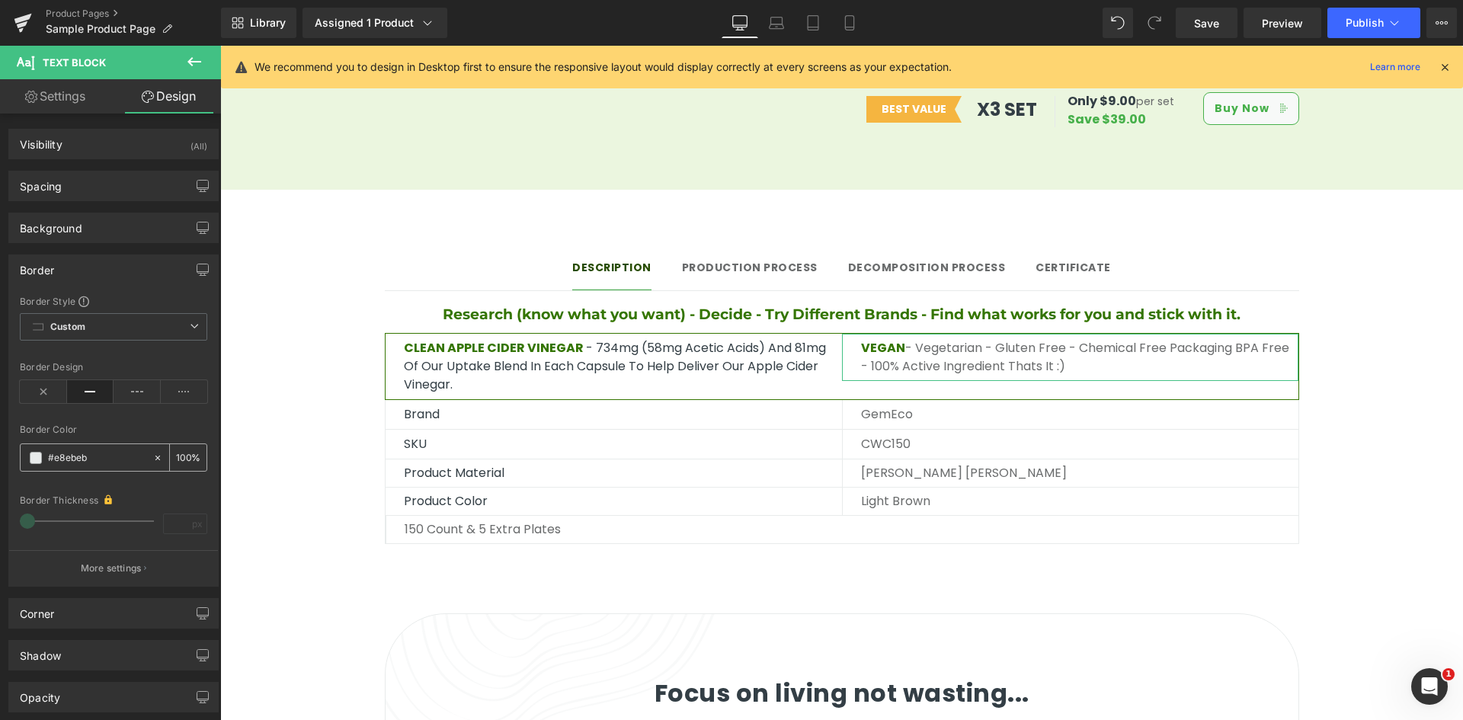
click at [98, 456] on input "#e8ebeb" at bounding box center [97, 458] width 98 height 17
paste input "347500"
type input "#347500"
click at [129, 426] on div "Border Color" at bounding box center [113, 429] width 187 height 11
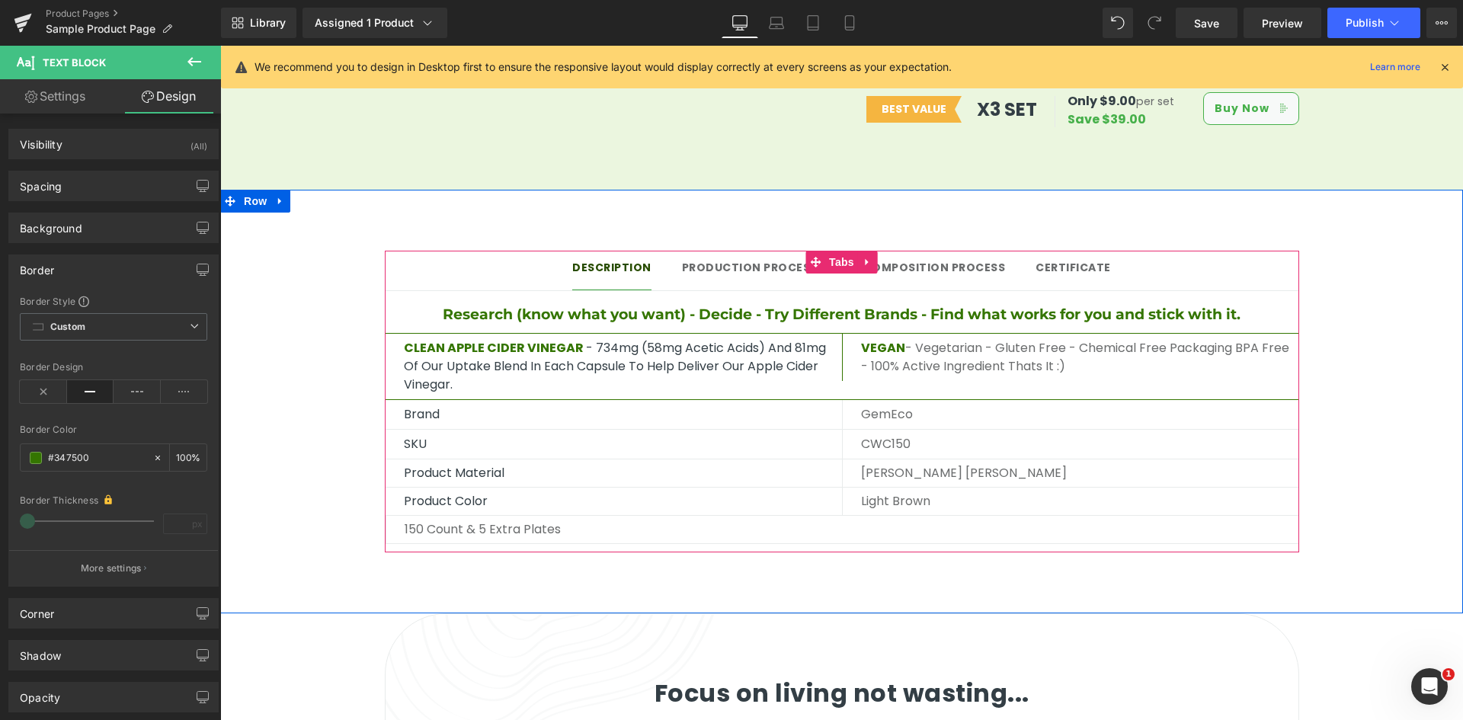
click at [1365, 409] on div "Description Text Block Production Process Text Block Decomposition process Text…" at bounding box center [841, 394] width 1243 height 333
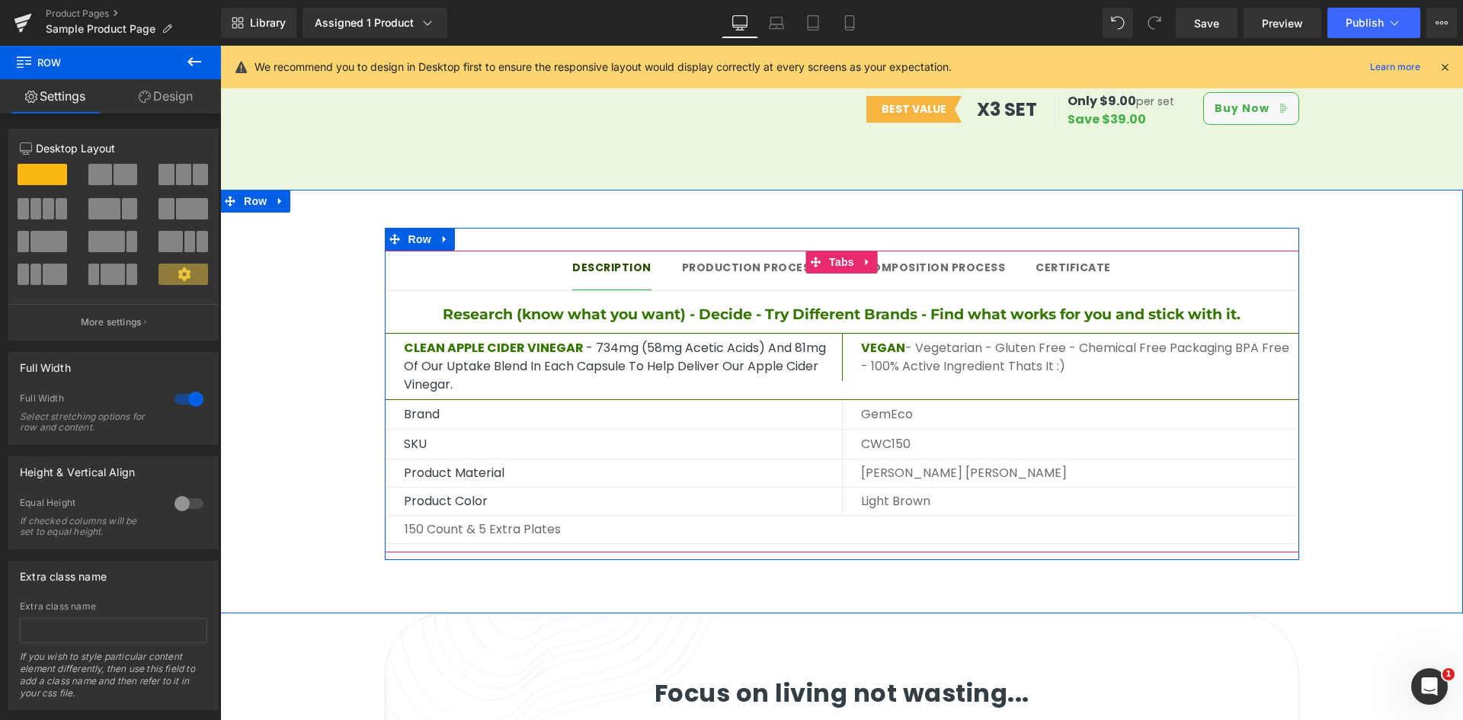
click at [549, 251] on ul "Description Text Block Production Process Text Block Decomposition process Text…" at bounding box center [842, 271] width 914 height 40
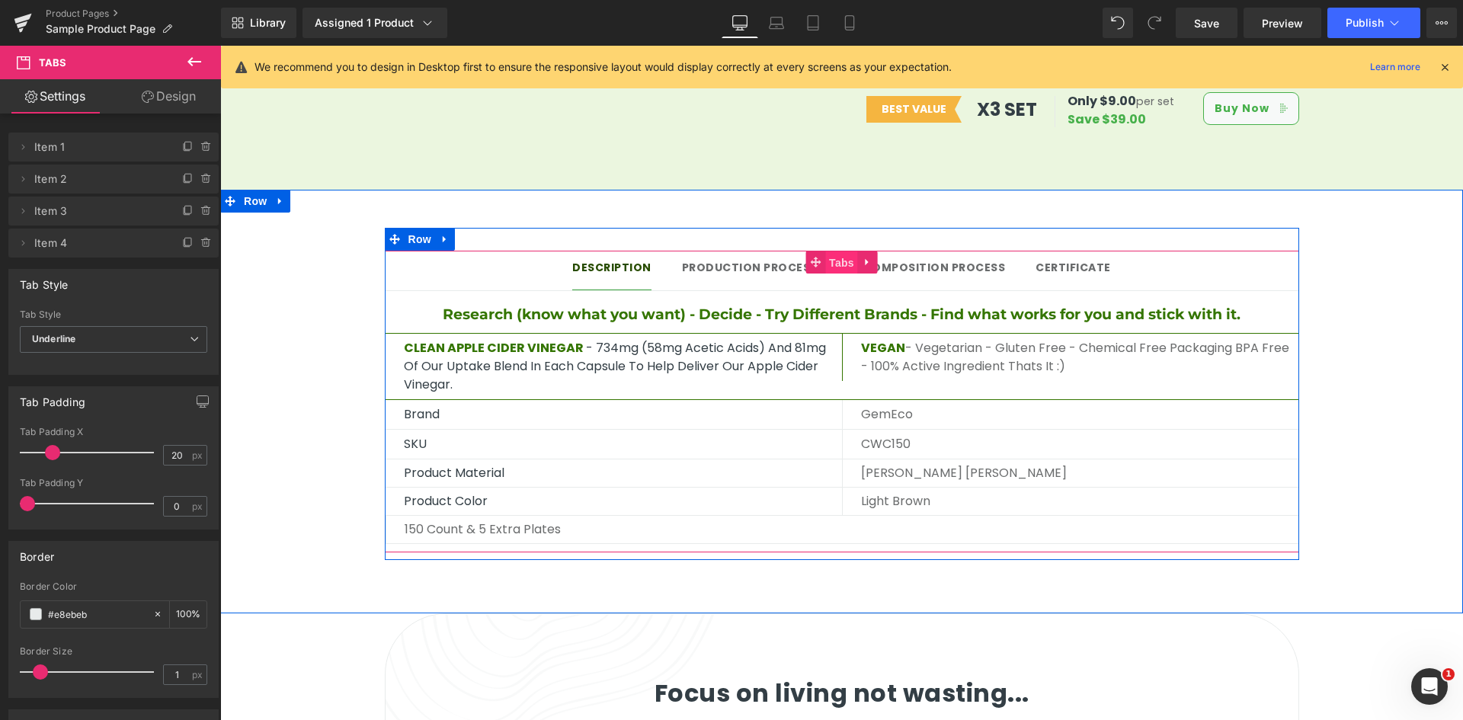
click at [833, 251] on span "Tabs" at bounding box center [841, 262] width 33 height 23
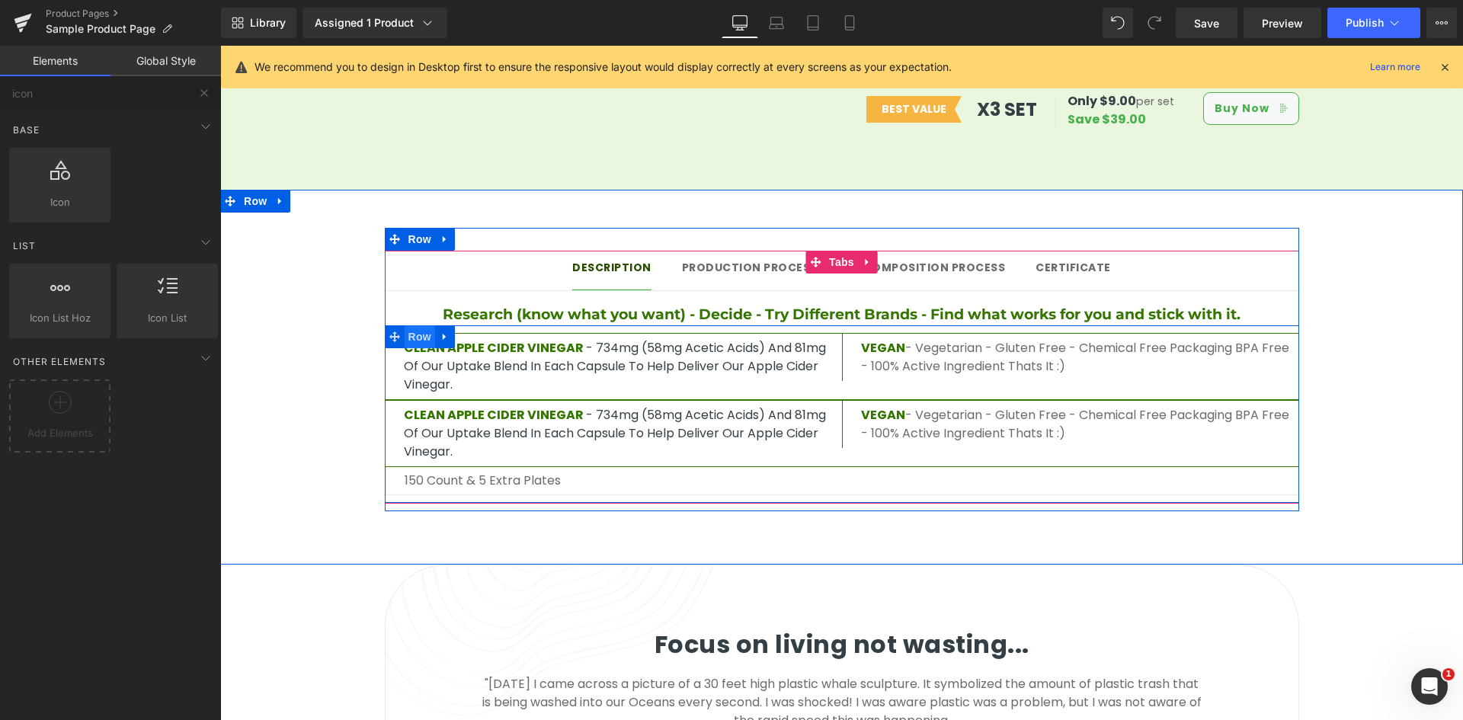
click at [409, 325] on span "Row" at bounding box center [420, 336] width 30 height 23
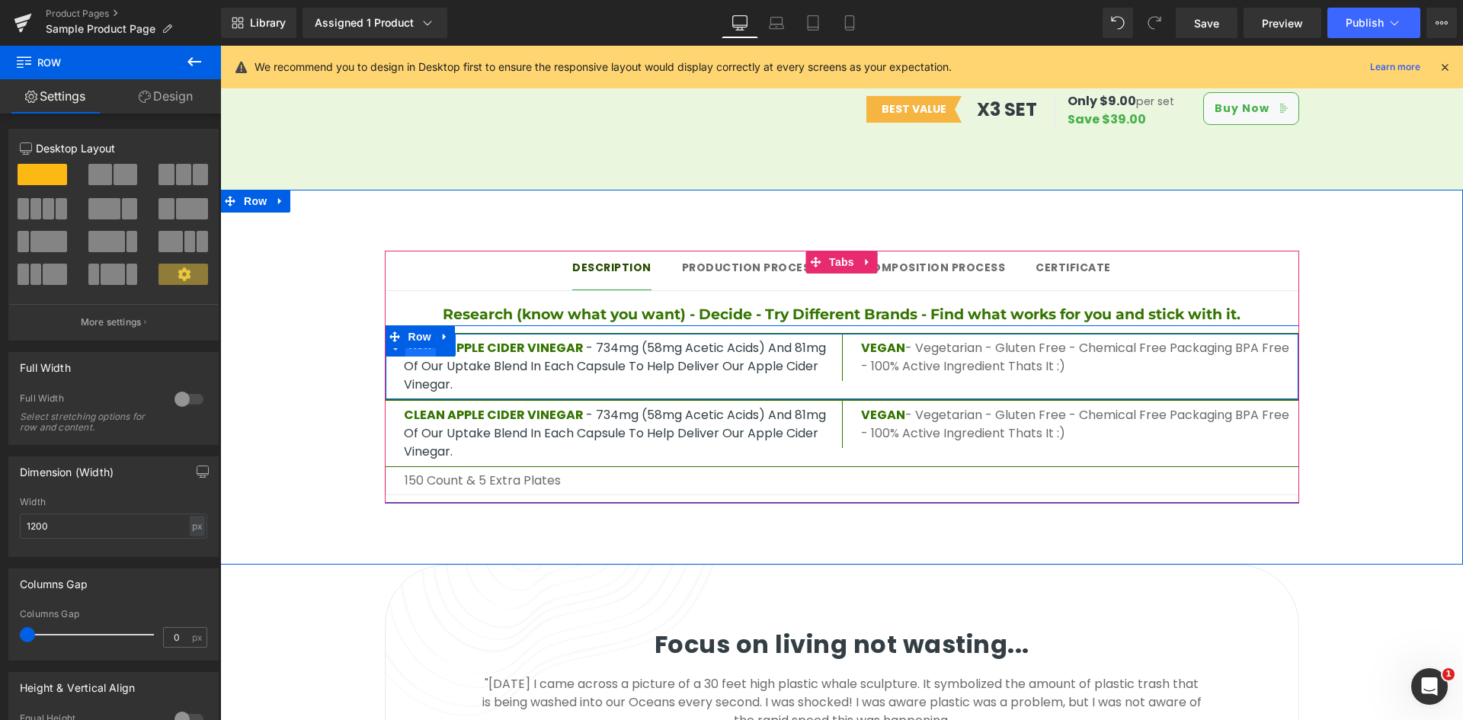
click at [418, 336] on span "Row" at bounding box center [420, 345] width 30 height 23
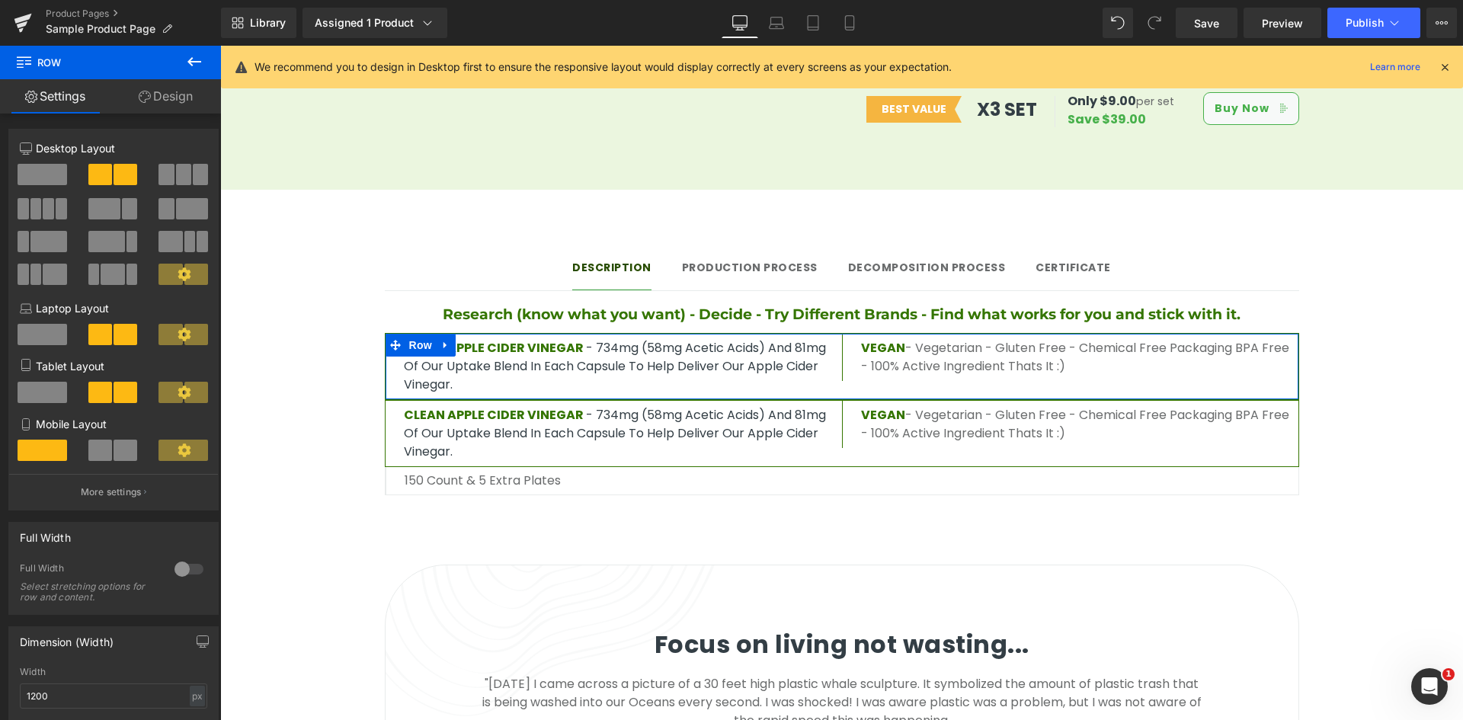
click at [167, 89] on link "Design" at bounding box center [165, 96] width 110 height 34
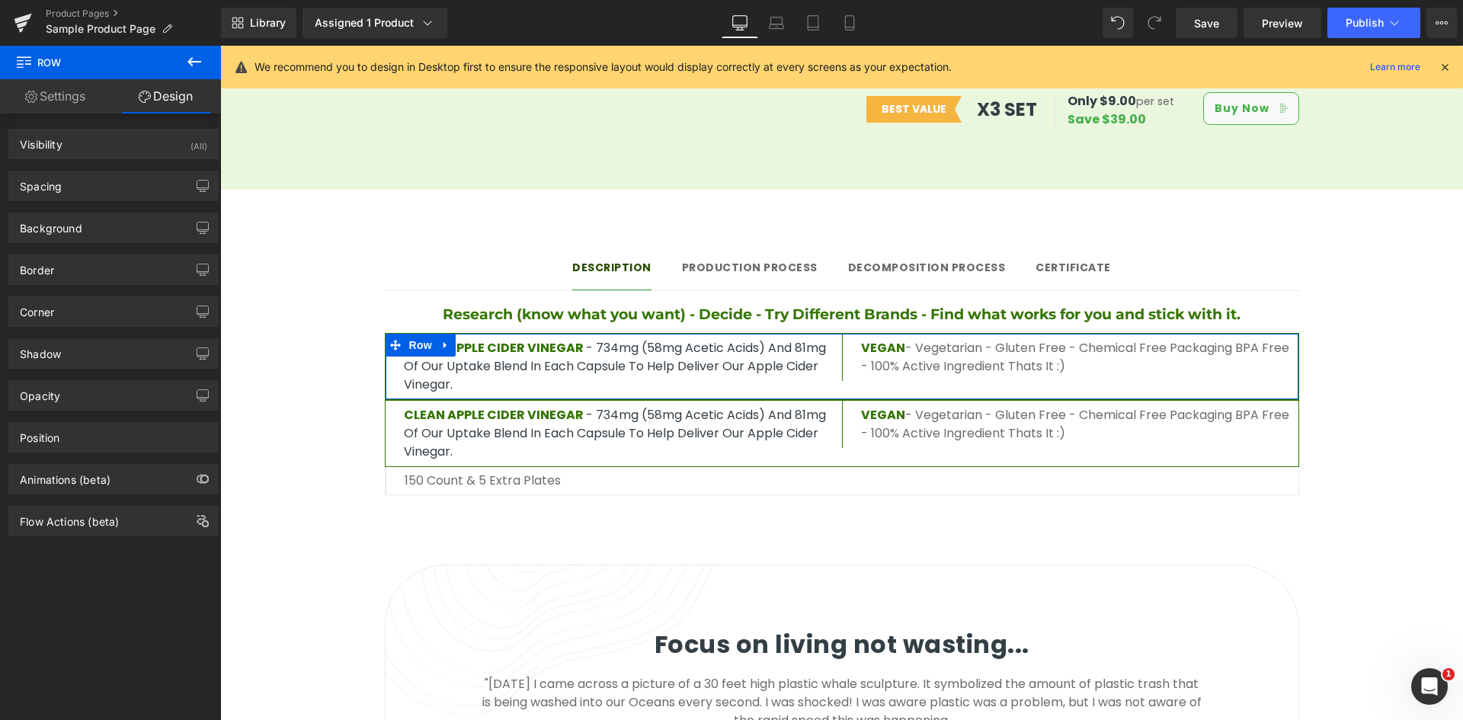
type input "#347500"
type input "100"
type input "1"
click at [134, 222] on div "Background" at bounding box center [113, 227] width 209 height 29
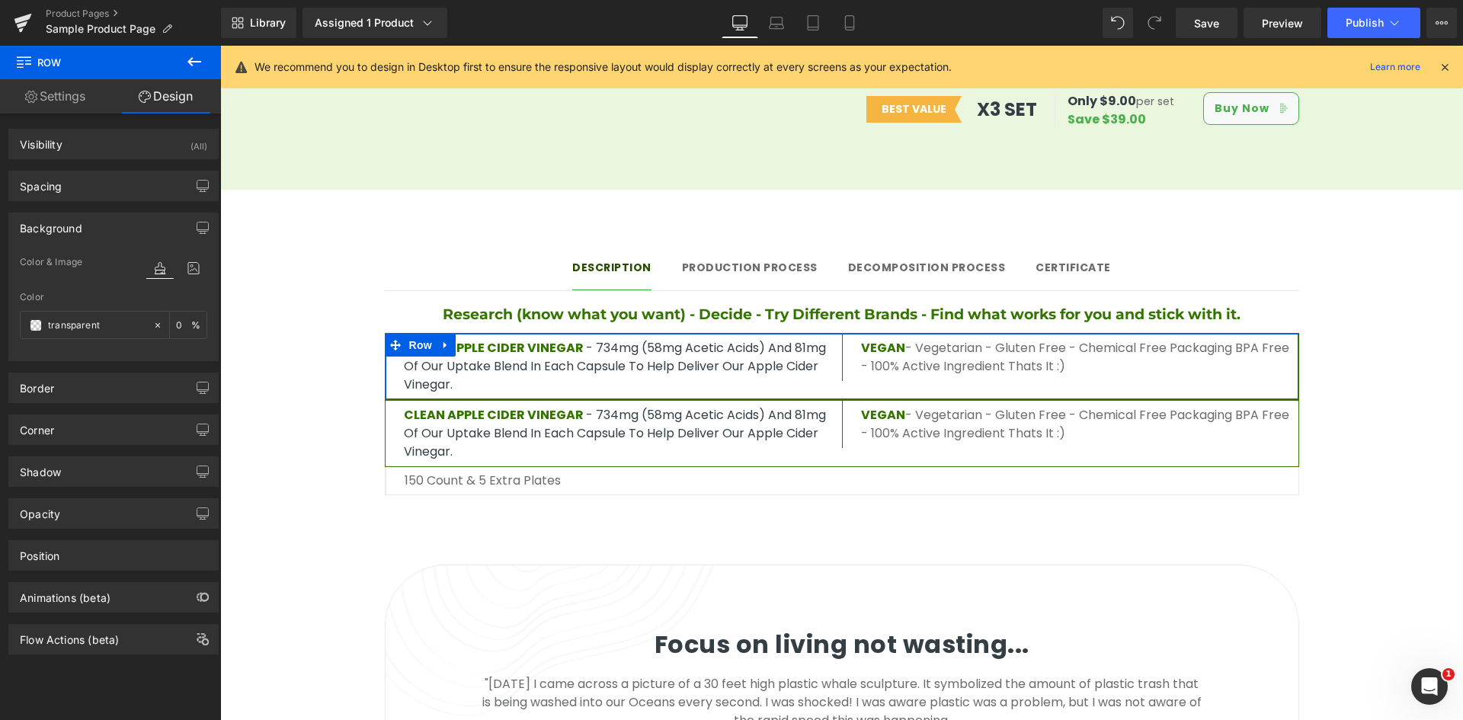
click at [134, 222] on div "Background" at bounding box center [113, 227] width 209 height 29
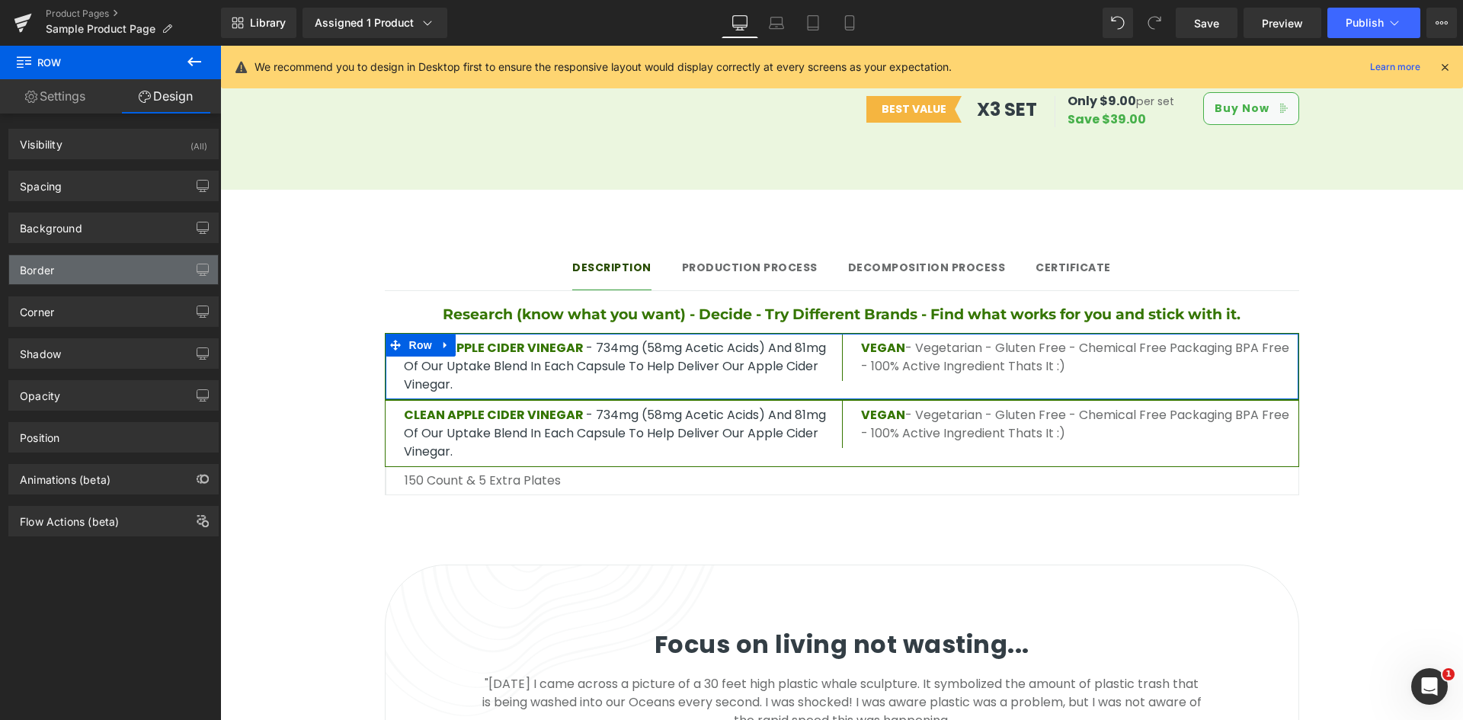
drag, startPoint x: 113, startPoint y: 263, endPoint x: 129, endPoint y: 264, distance: 16.1
click at [113, 264] on div "Border" at bounding box center [113, 269] width 209 height 29
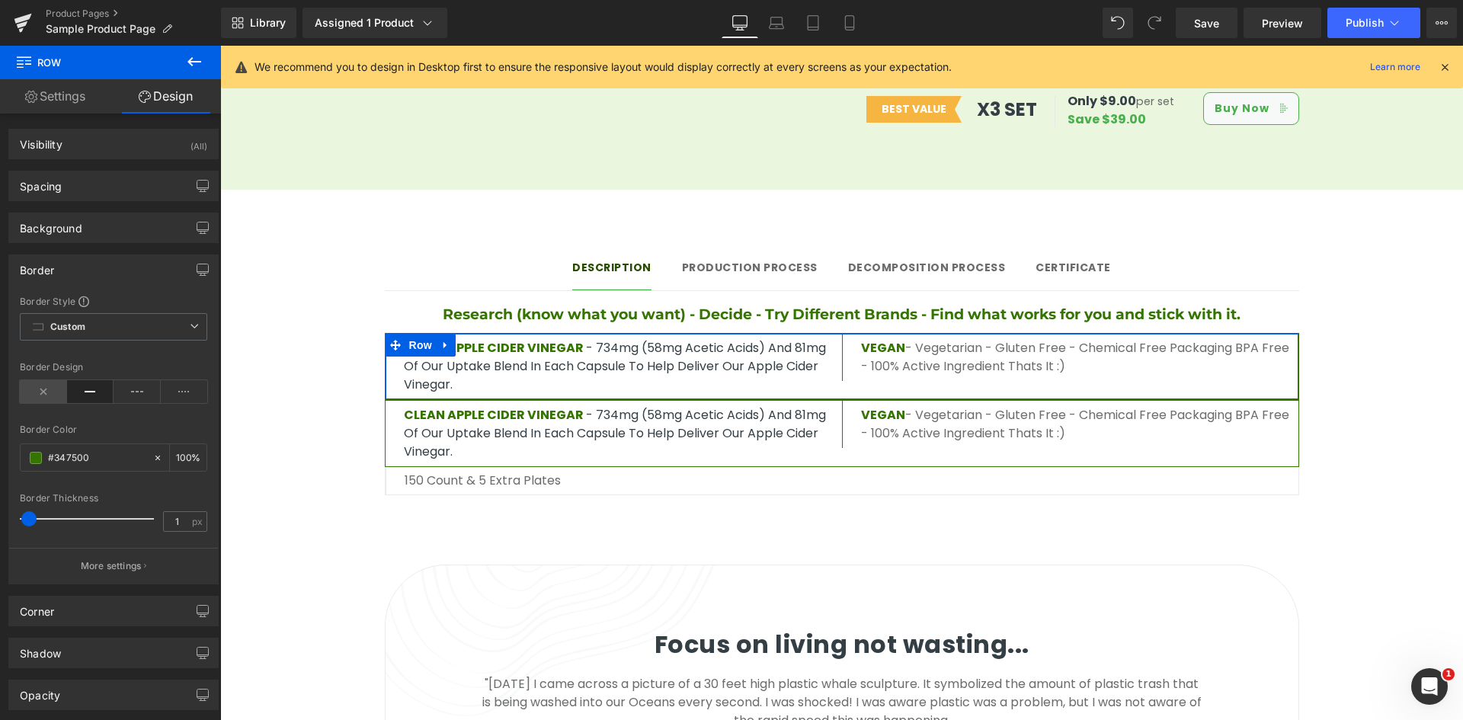
click at [36, 388] on icon at bounding box center [43, 391] width 47 height 23
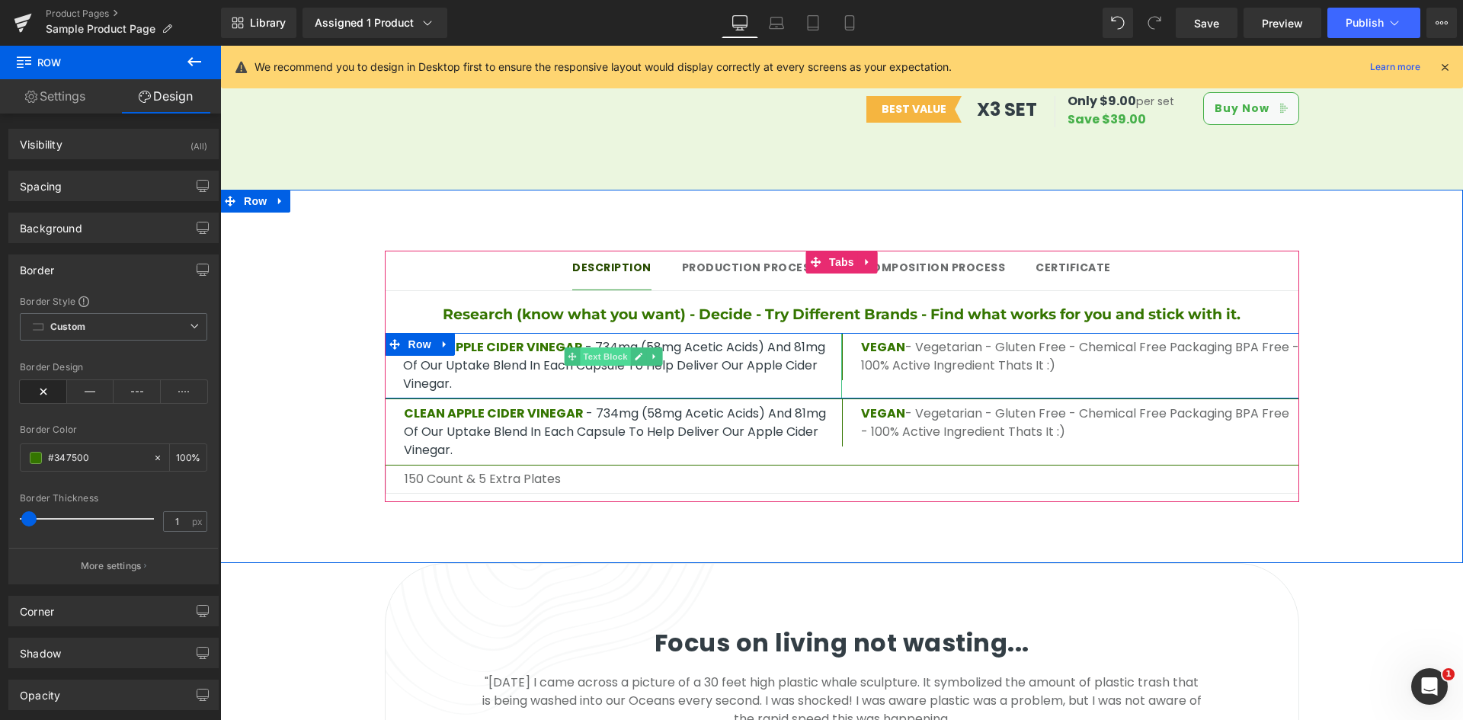
click at [593, 347] on span "Text Block" at bounding box center [605, 356] width 50 height 18
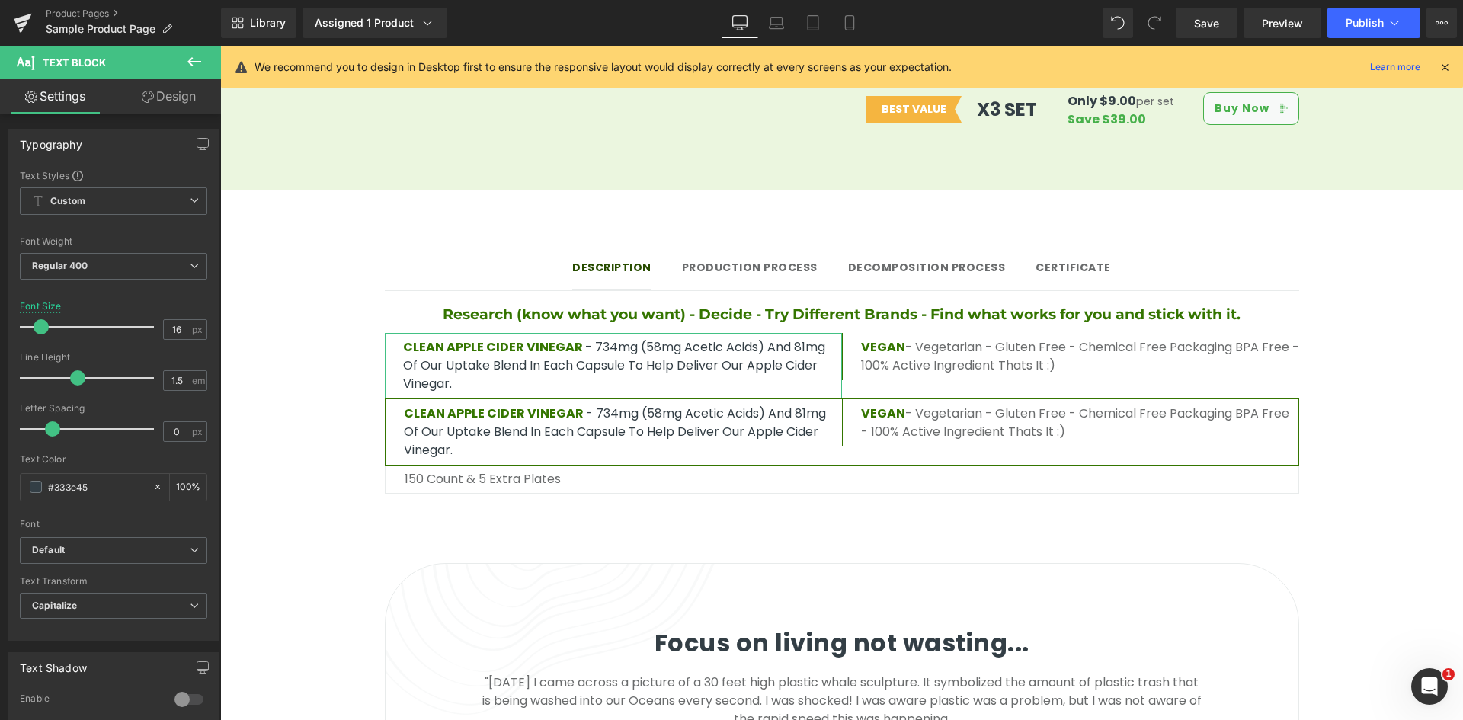
click at [172, 104] on link "Design" at bounding box center [169, 96] width 110 height 34
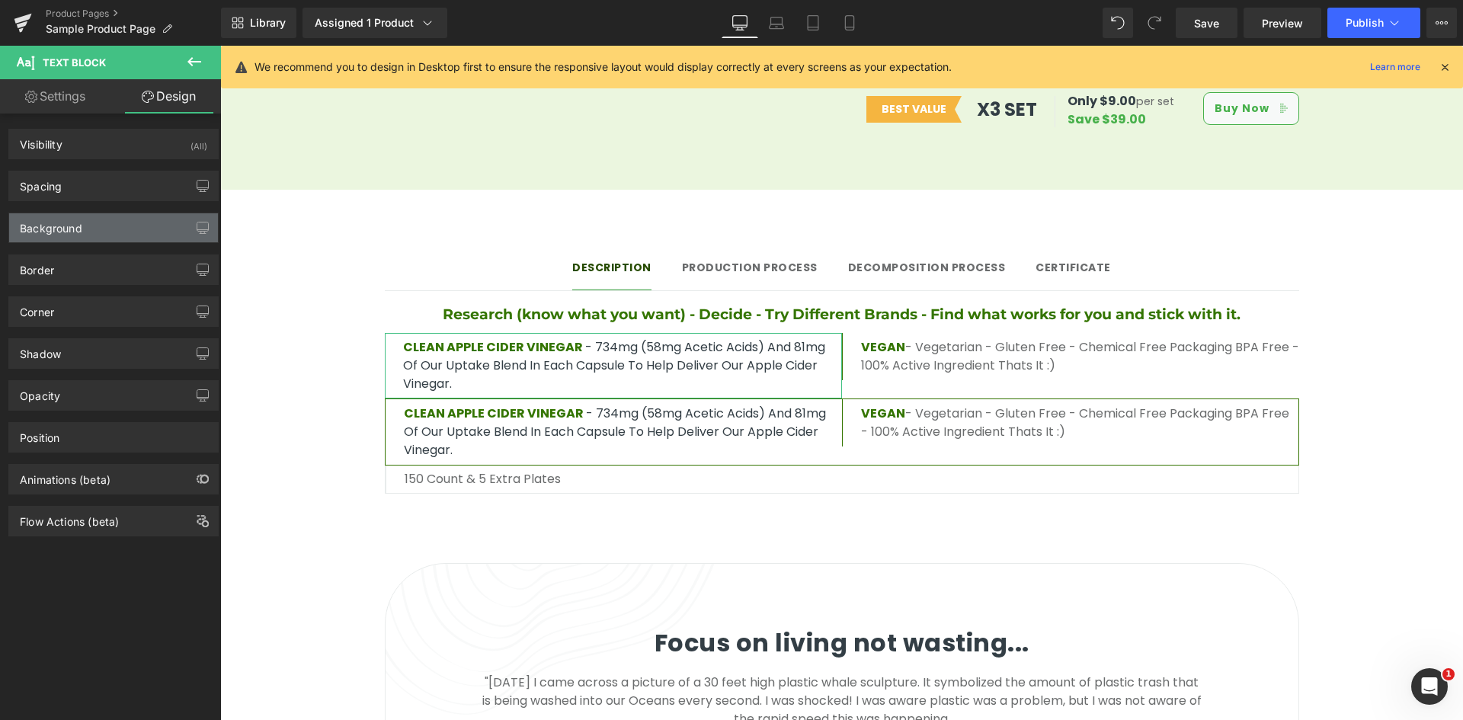
type input "#347500"
type input "100"
type input "0"
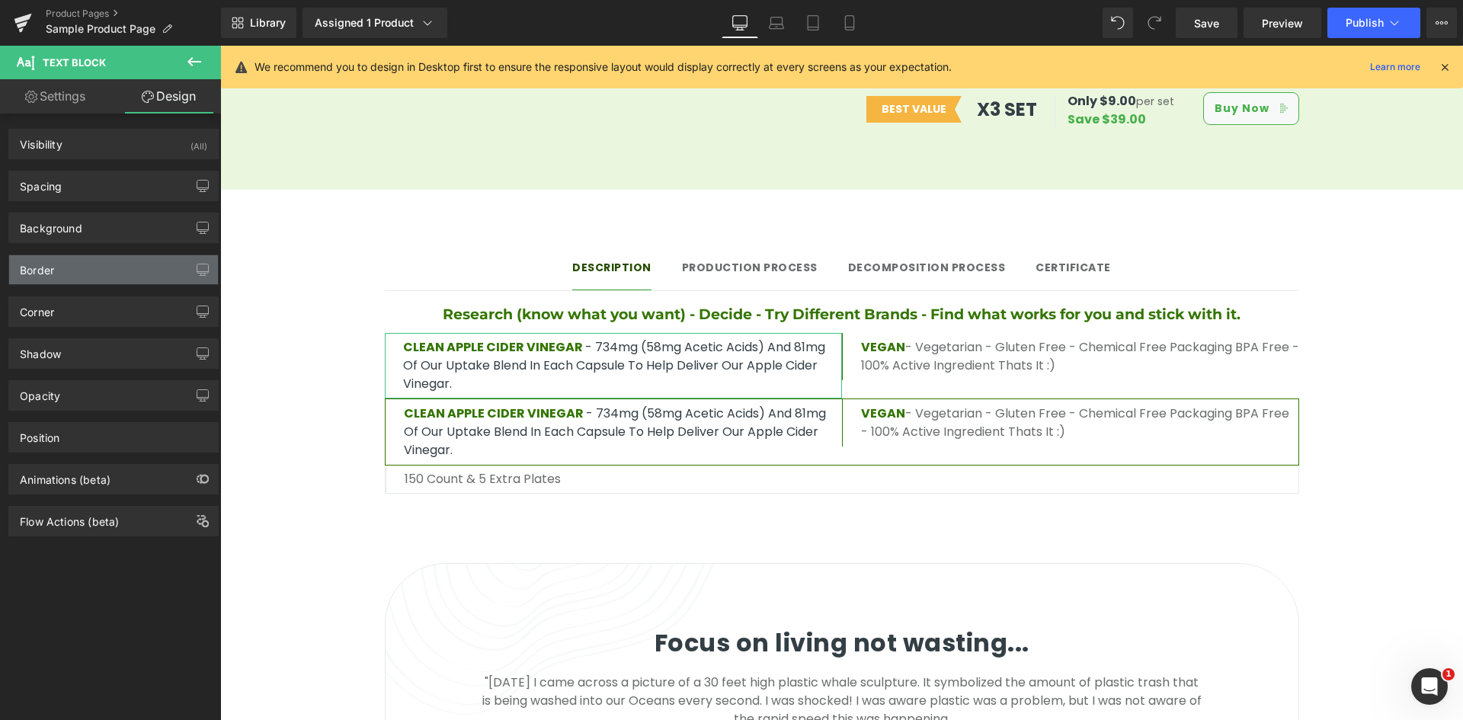
drag, startPoint x: 110, startPoint y: 267, endPoint x: 167, endPoint y: 269, distance: 57.2
click at [110, 267] on div "Border" at bounding box center [113, 269] width 209 height 29
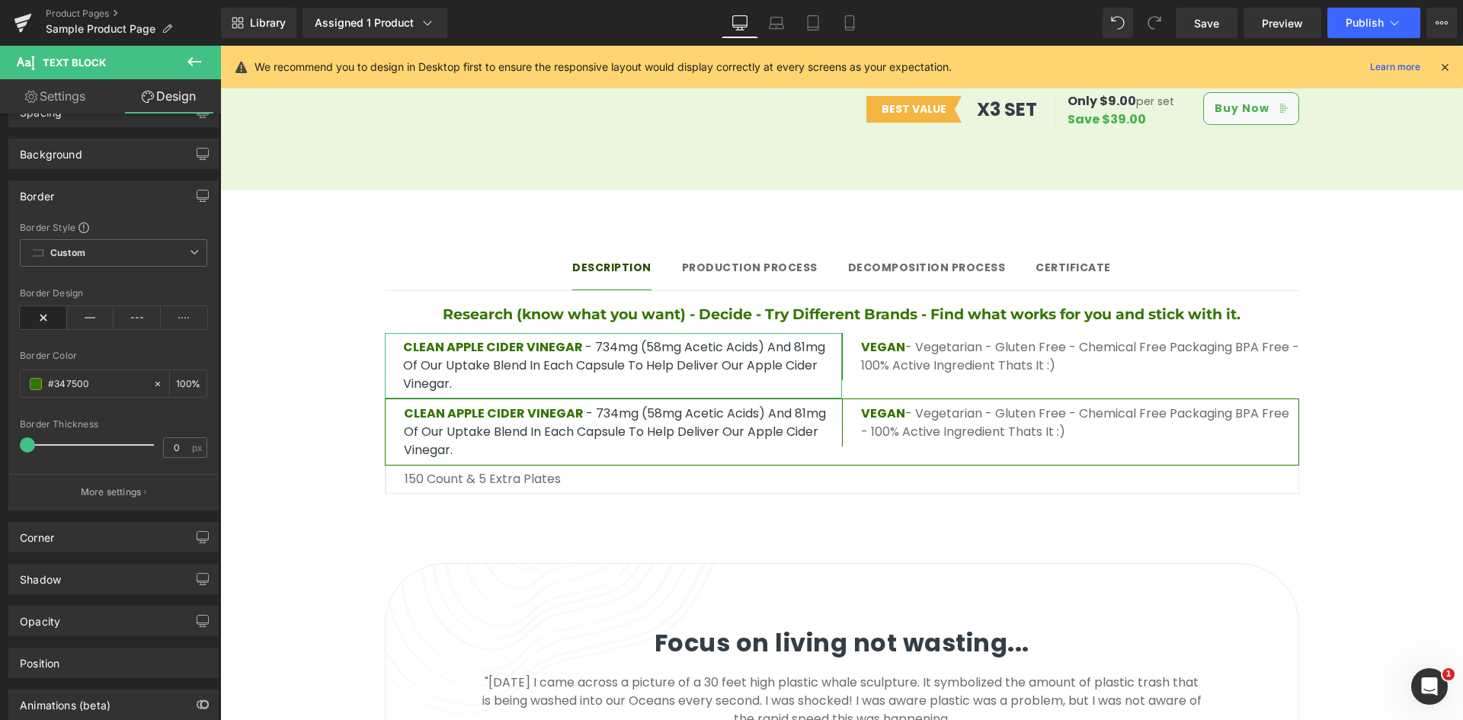
scroll to position [76, 0]
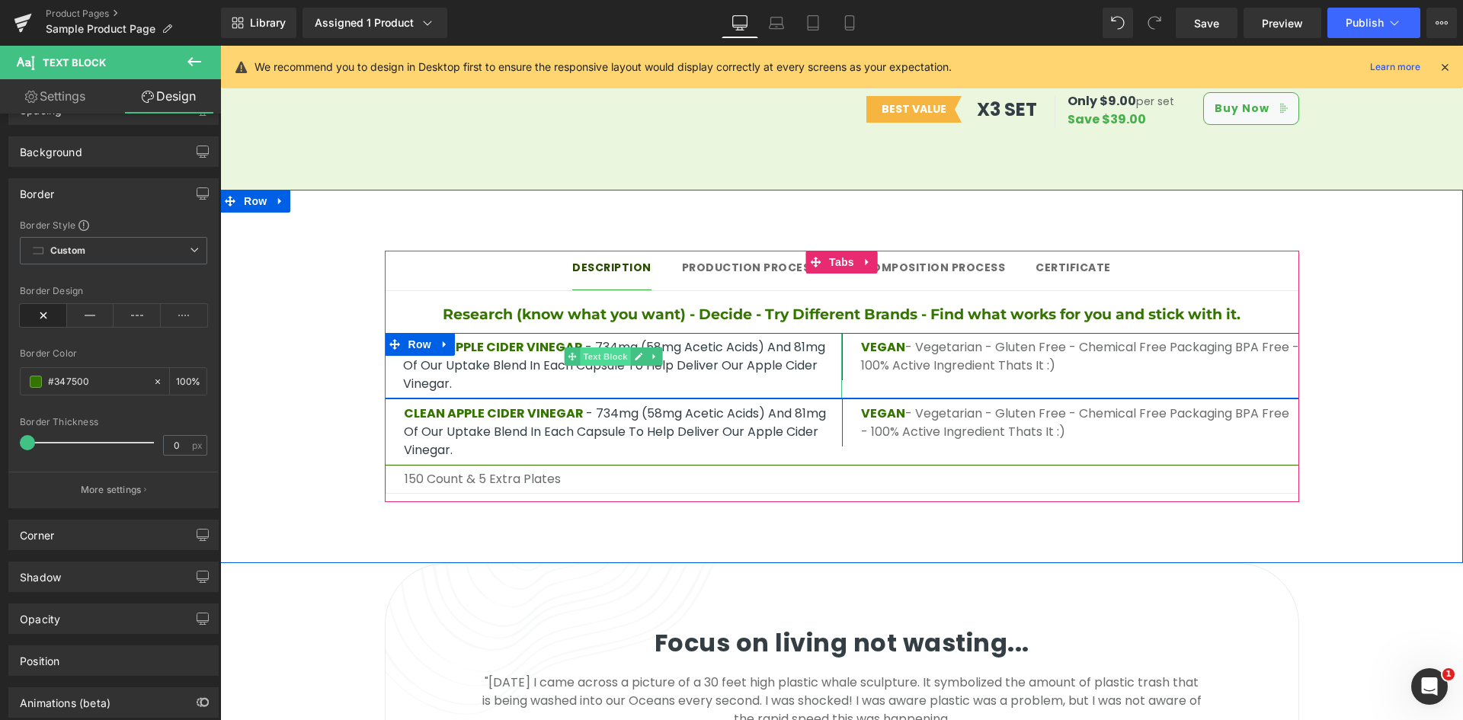
click at [593, 347] on span "Text Block" at bounding box center [605, 356] width 50 height 18
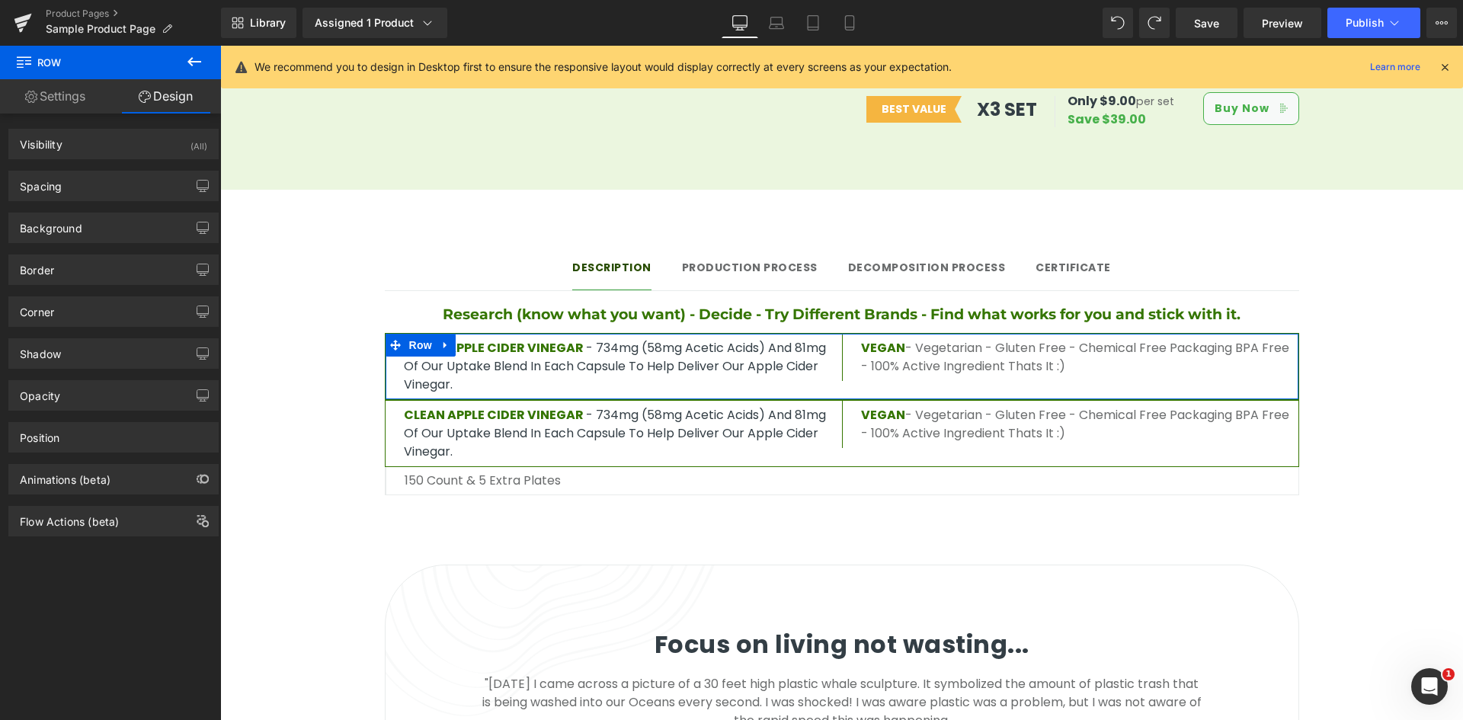
click at [83, 101] on link "Settings" at bounding box center [55, 96] width 110 height 34
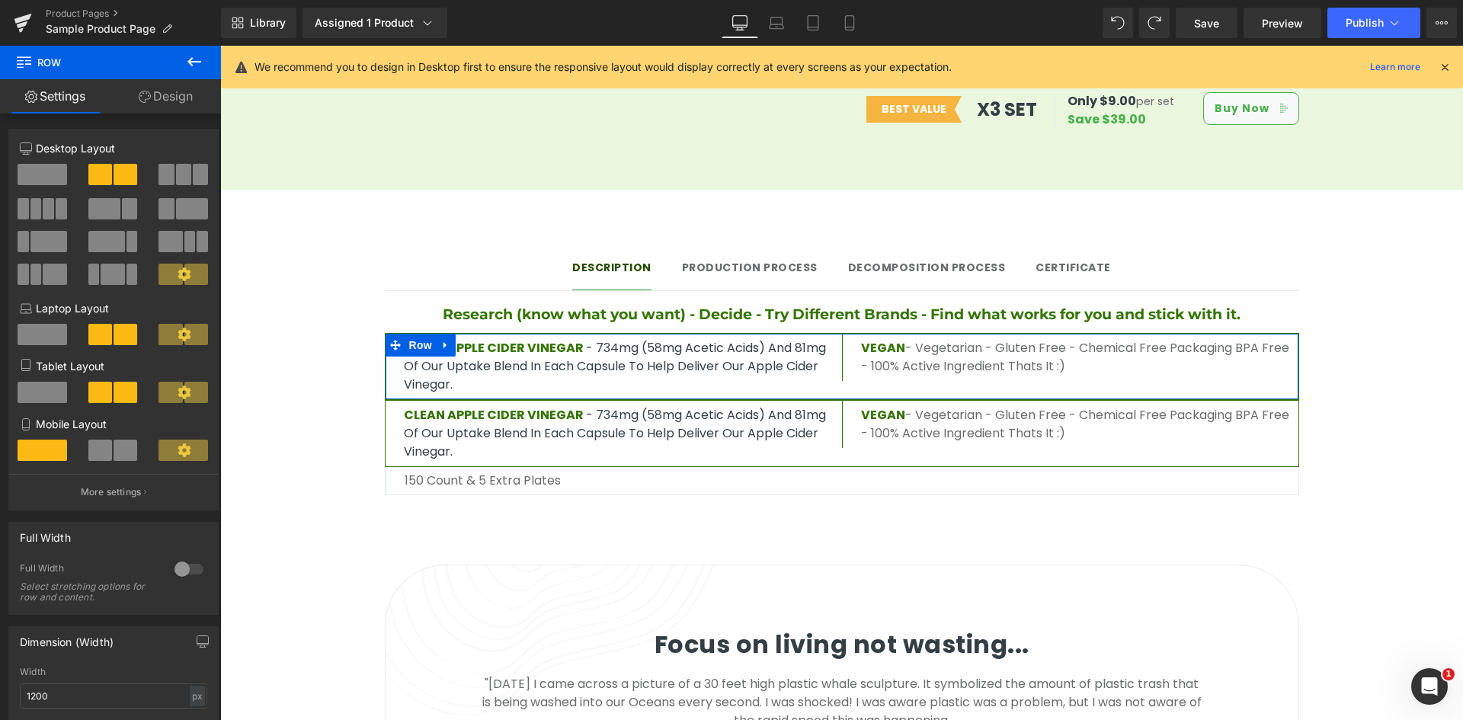
click at [168, 92] on link "Design" at bounding box center [165, 96] width 110 height 34
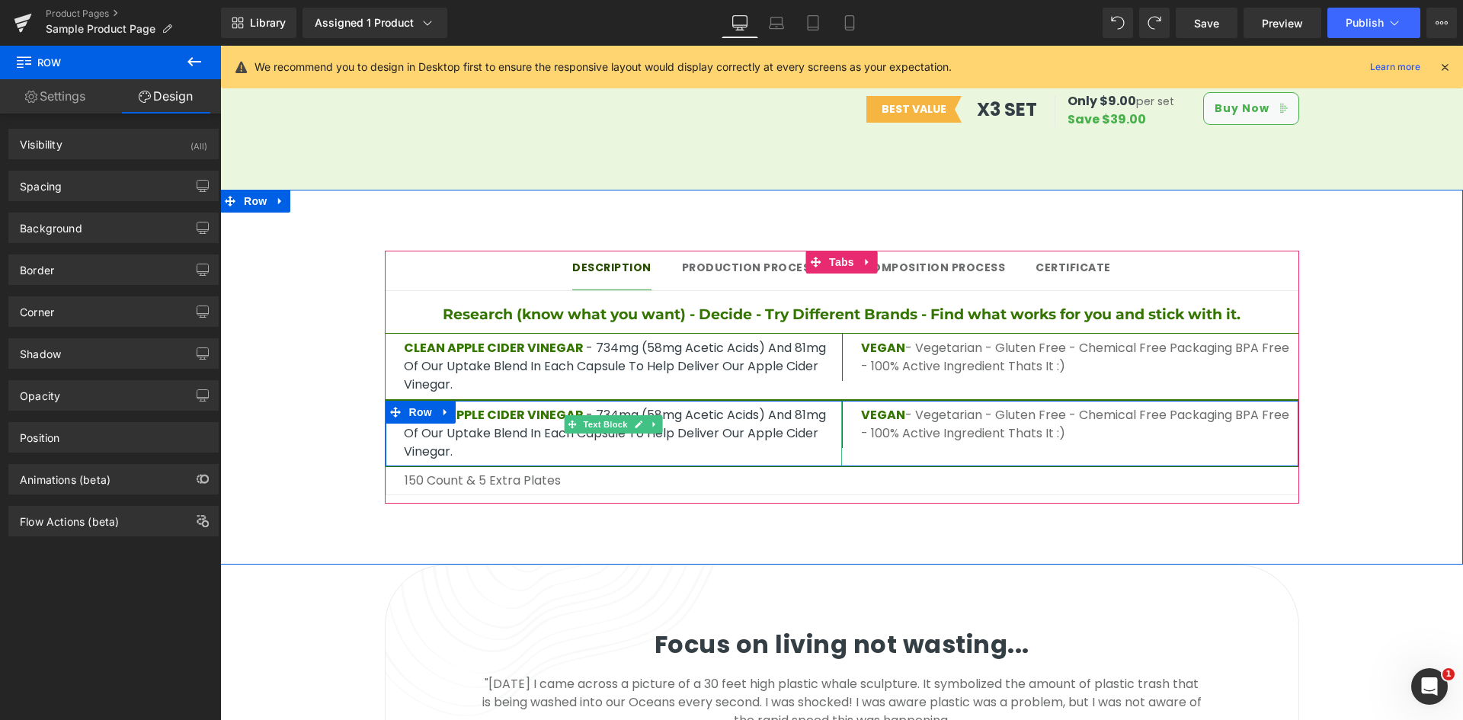
click at [511, 406] on p "CLEAN APPLE CIDER VINEGAR - 734mg (58mg Acetic Acids) and 81mg of our uptake bl…" at bounding box center [623, 433] width 438 height 55
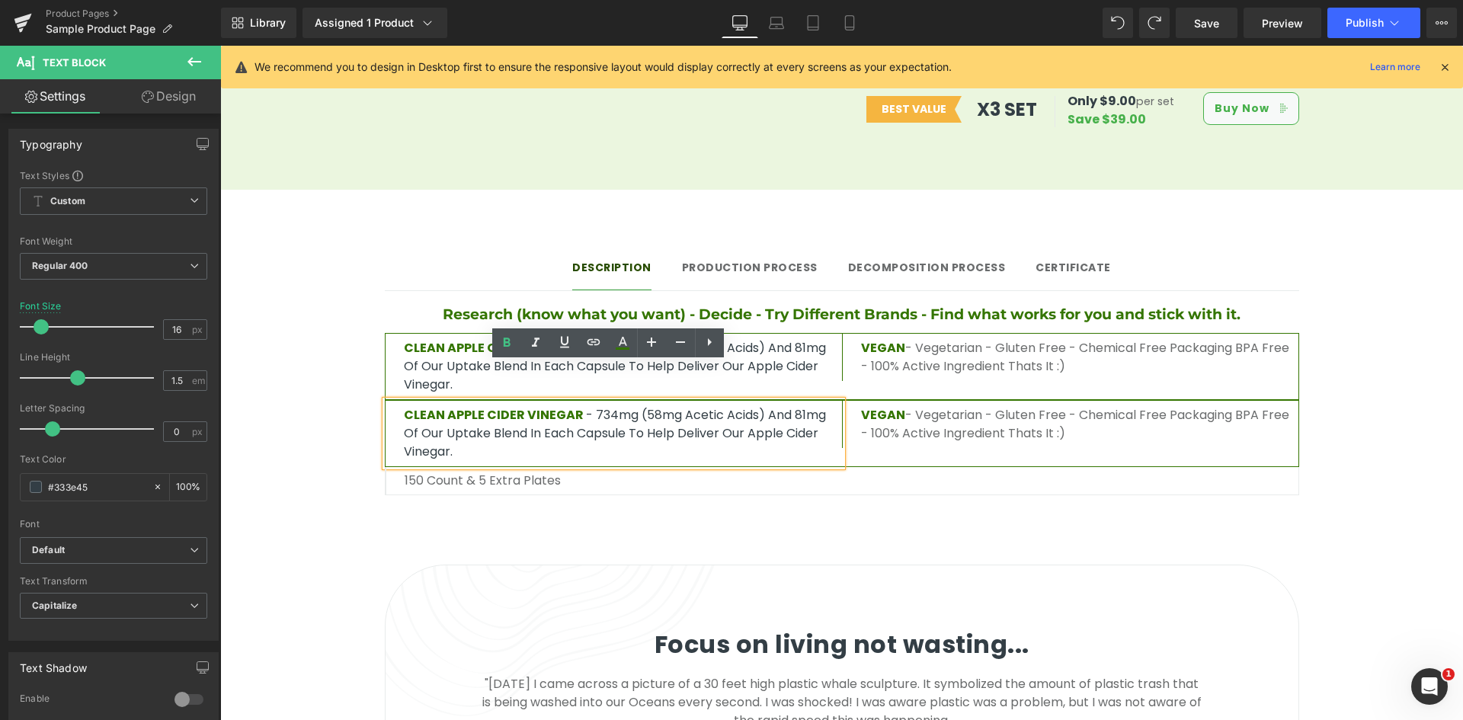
click at [978, 467] on div "150 count & 5 extra plates Text Block Row" at bounding box center [842, 481] width 914 height 28
click at [340, 392] on div "Description Text Block Production Process Text Block Decomposition process Text…" at bounding box center [841, 370] width 1243 height 284
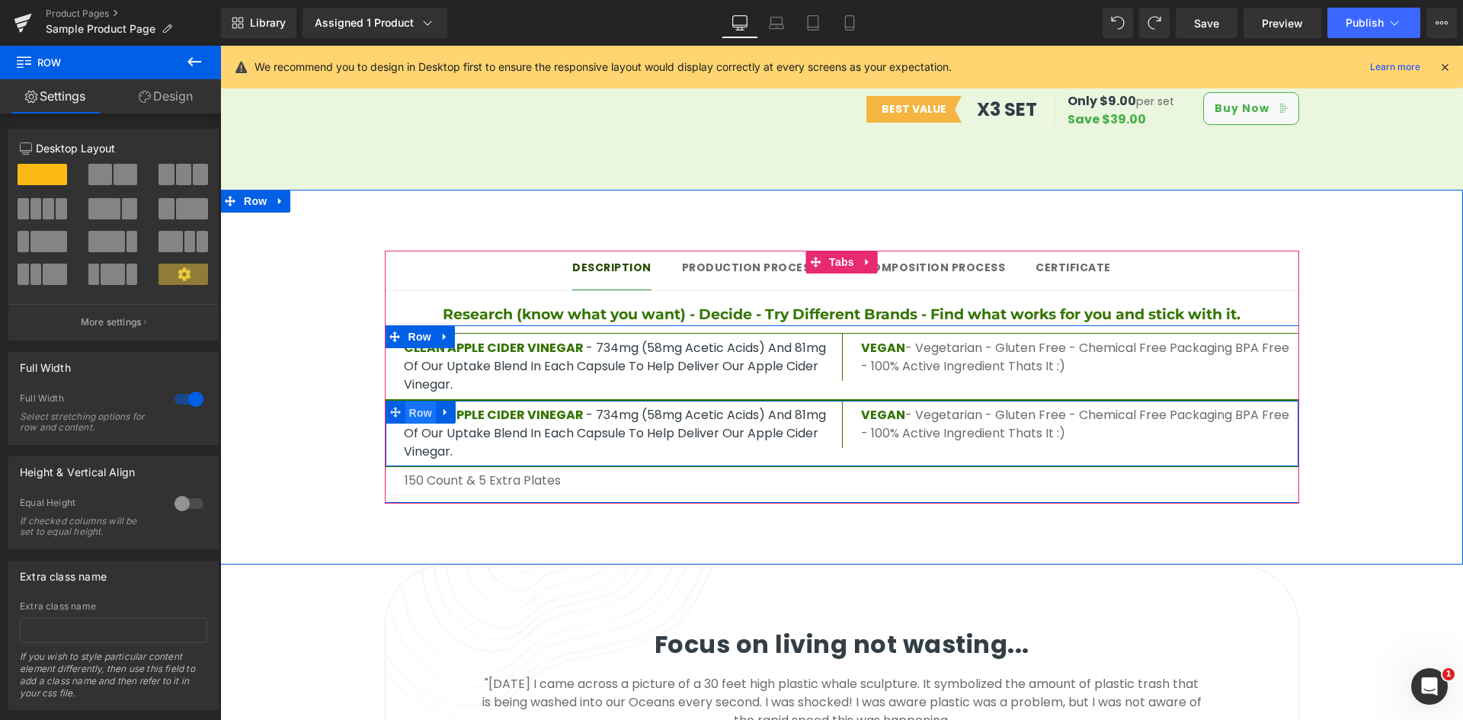
click at [413, 402] on span "Row" at bounding box center [420, 413] width 30 height 23
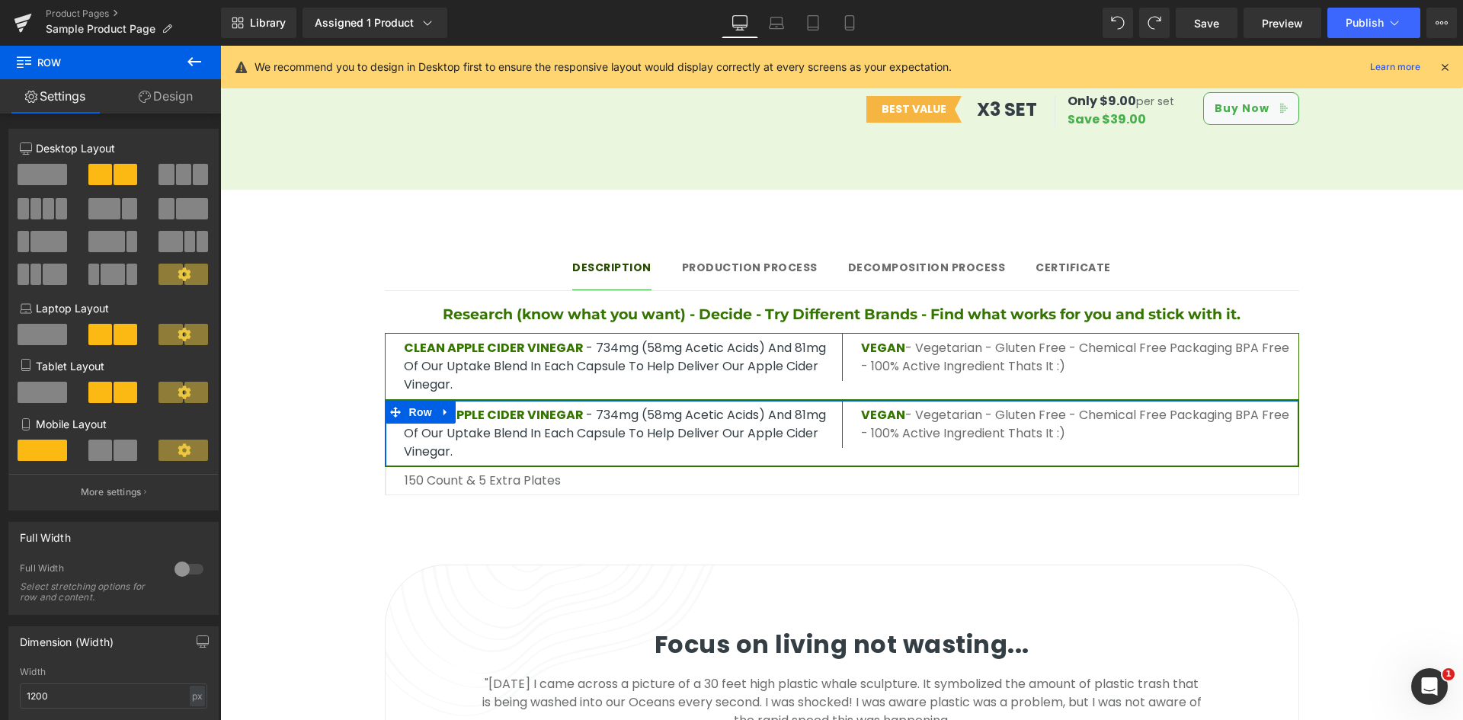
click at [163, 92] on link "Design" at bounding box center [165, 96] width 110 height 34
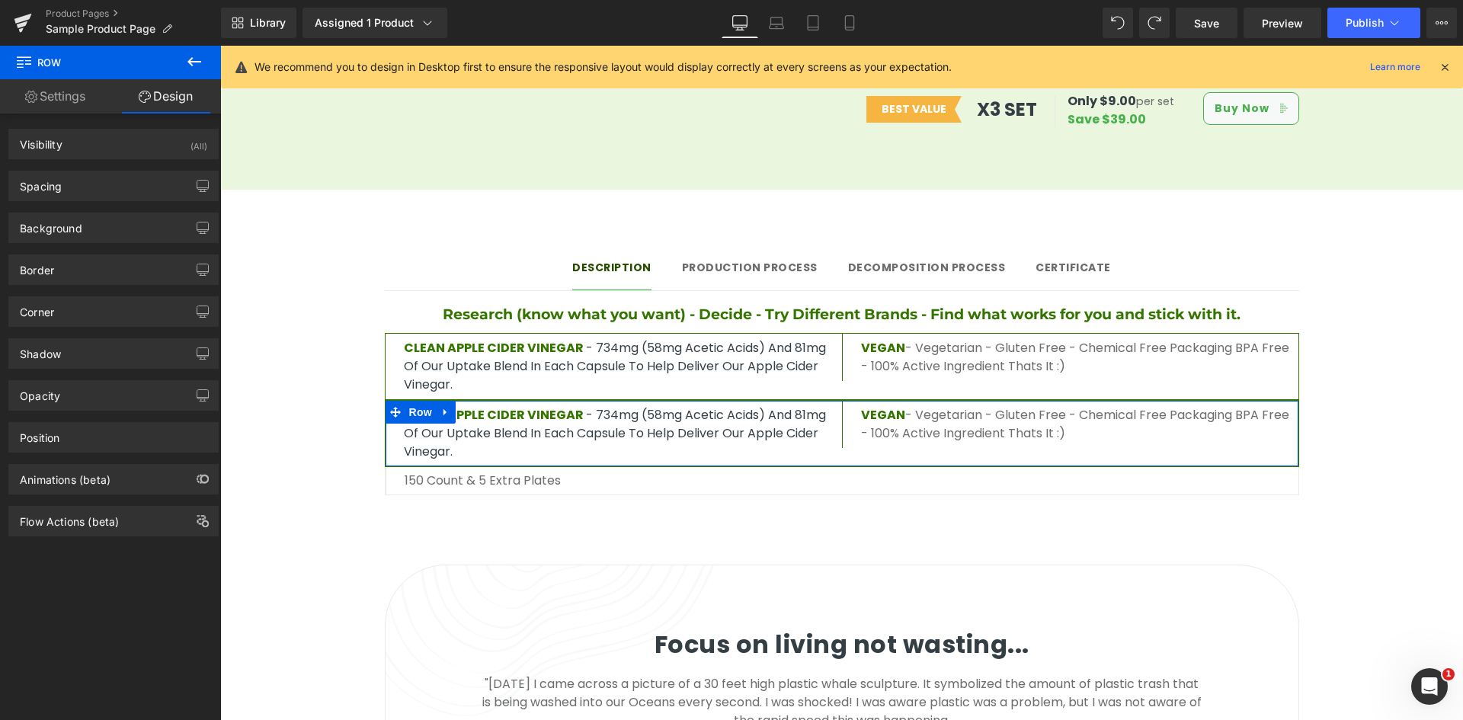
type input "#347500"
type input "100"
type input "1"
click at [98, 283] on div "Border" at bounding box center [113, 269] width 209 height 29
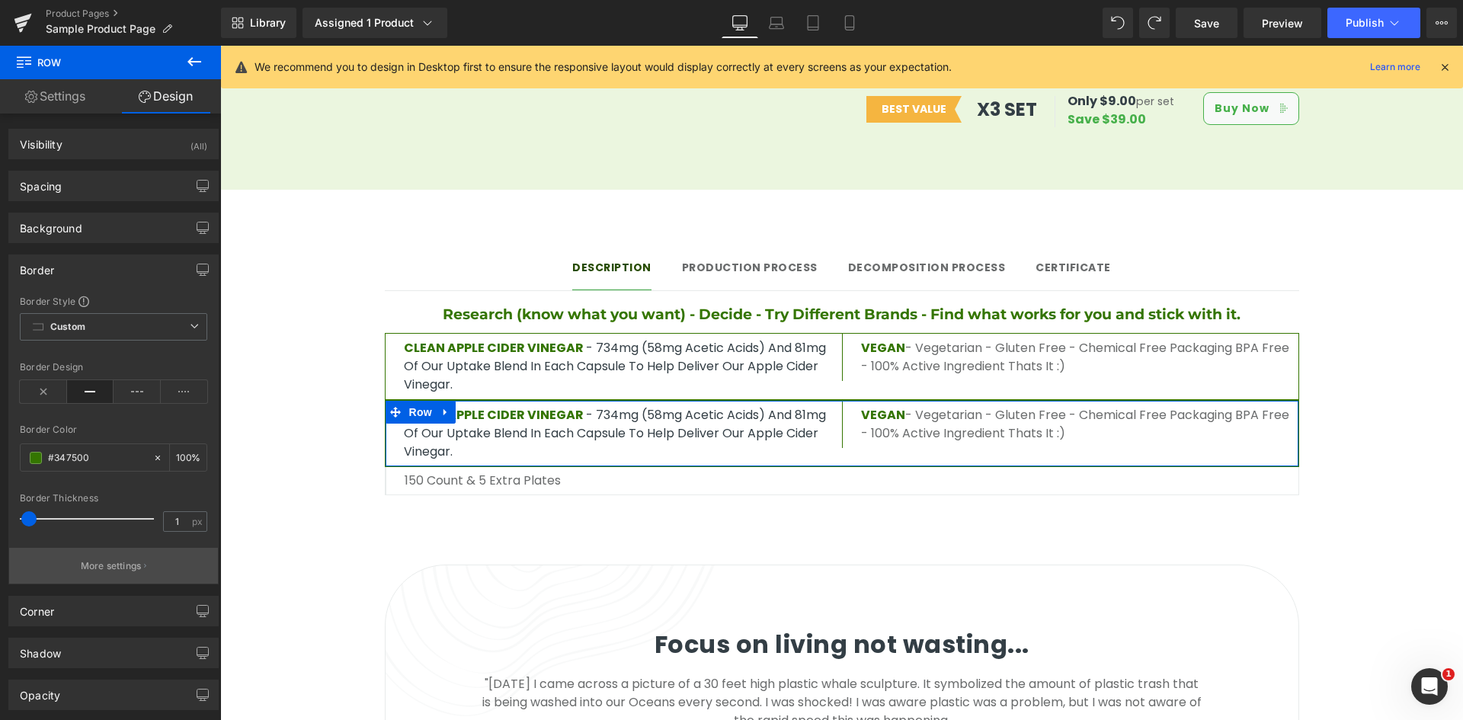
drag, startPoint x: 137, startPoint y: 555, endPoint x: 214, endPoint y: 551, distance: 77.1
click at [138, 555] on button "More settings" at bounding box center [113, 566] width 209 height 36
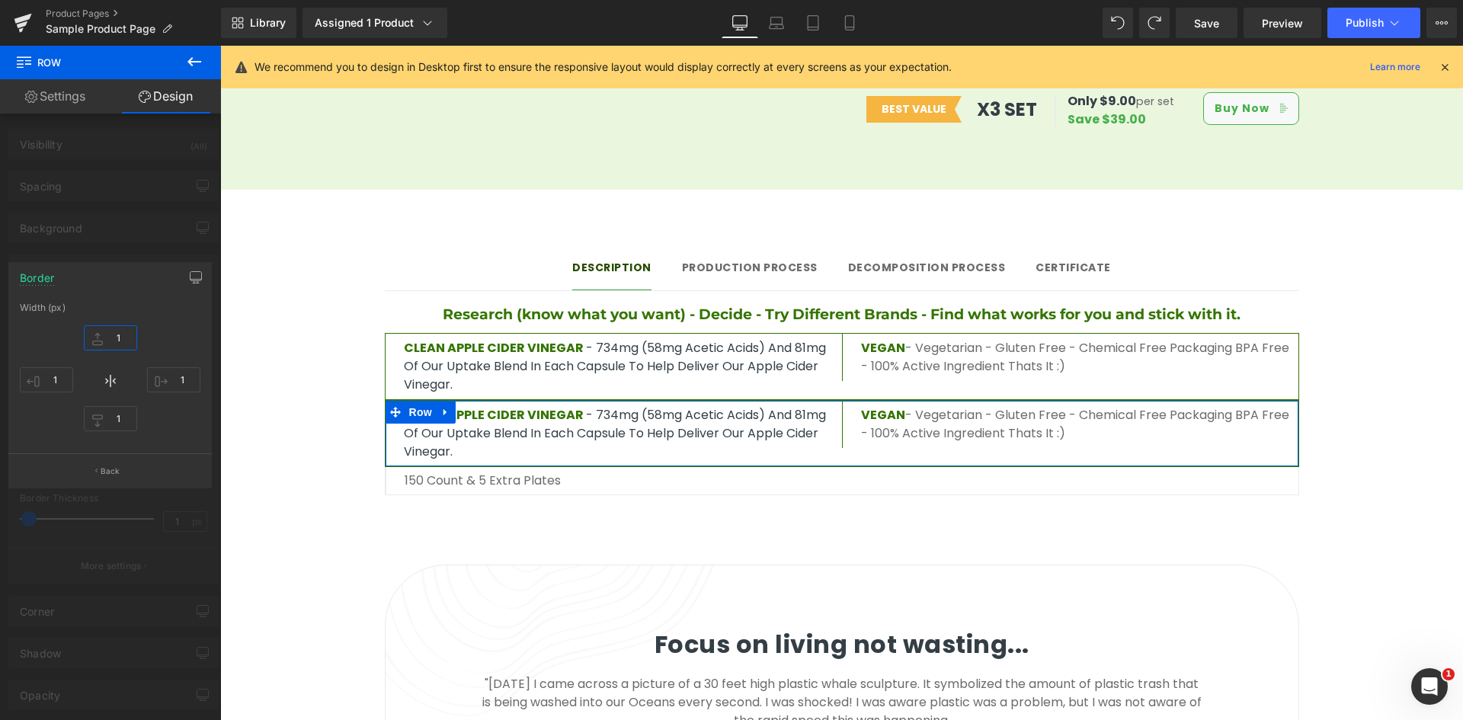
type input "0"
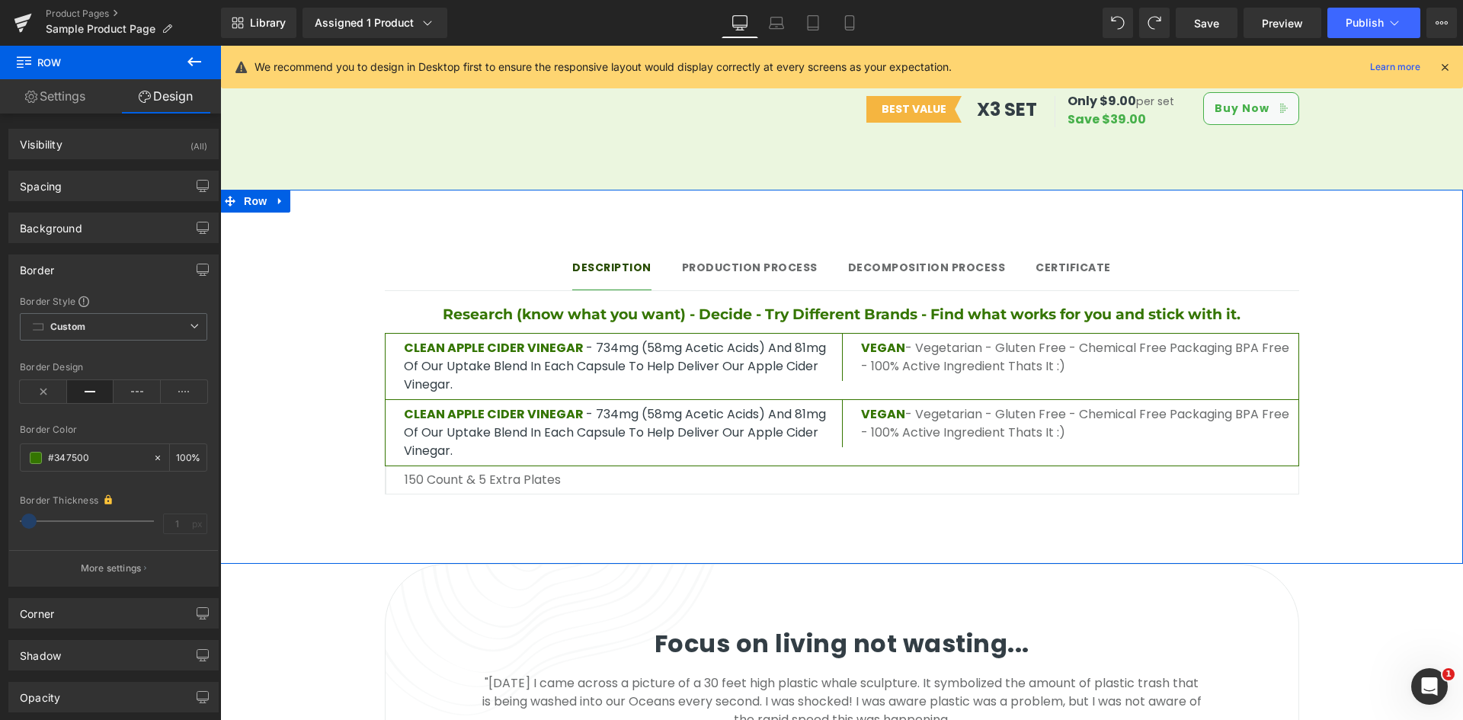
click at [280, 363] on div "Description Text Block Production Process Text Block Decomposition process Text…" at bounding box center [841, 369] width 1243 height 283
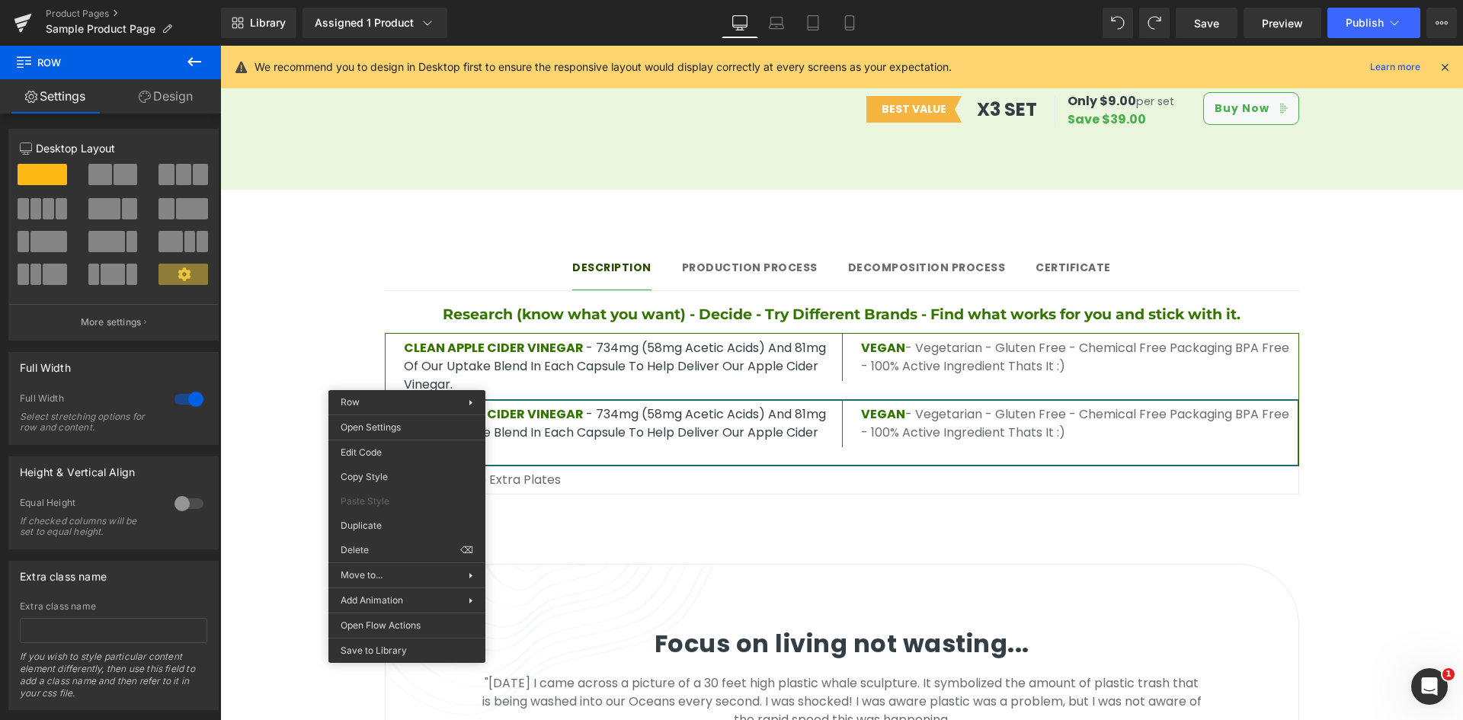
click at [581, 405] on span "CLEAN APPLE CIDER VINEGAR" at bounding box center [494, 414] width 180 height 18
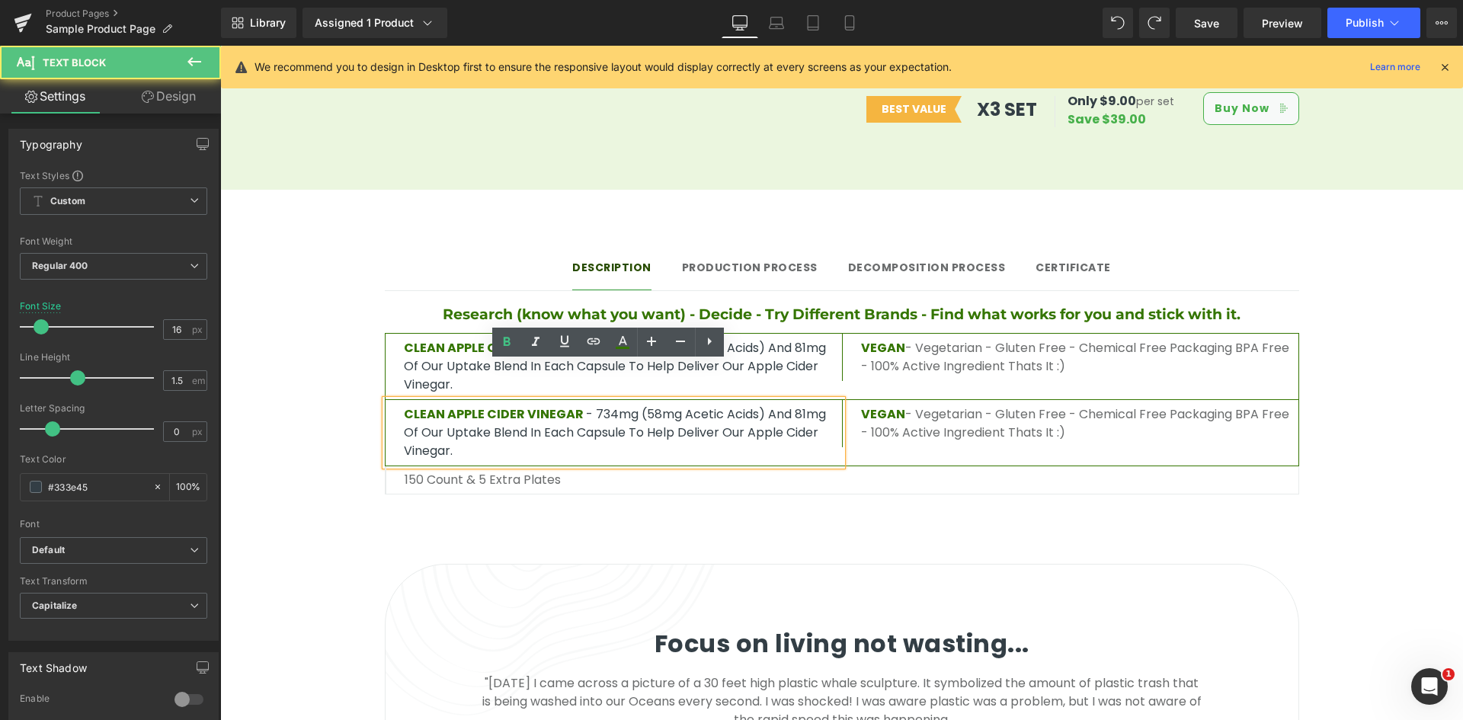
click at [730, 405] on p "CLEAN APPLE CIDER VINEGAR - 734mg (58mg Acetic Acids) and 81mg of our uptake bl…" at bounding box center [623, 432] width 438 height 55
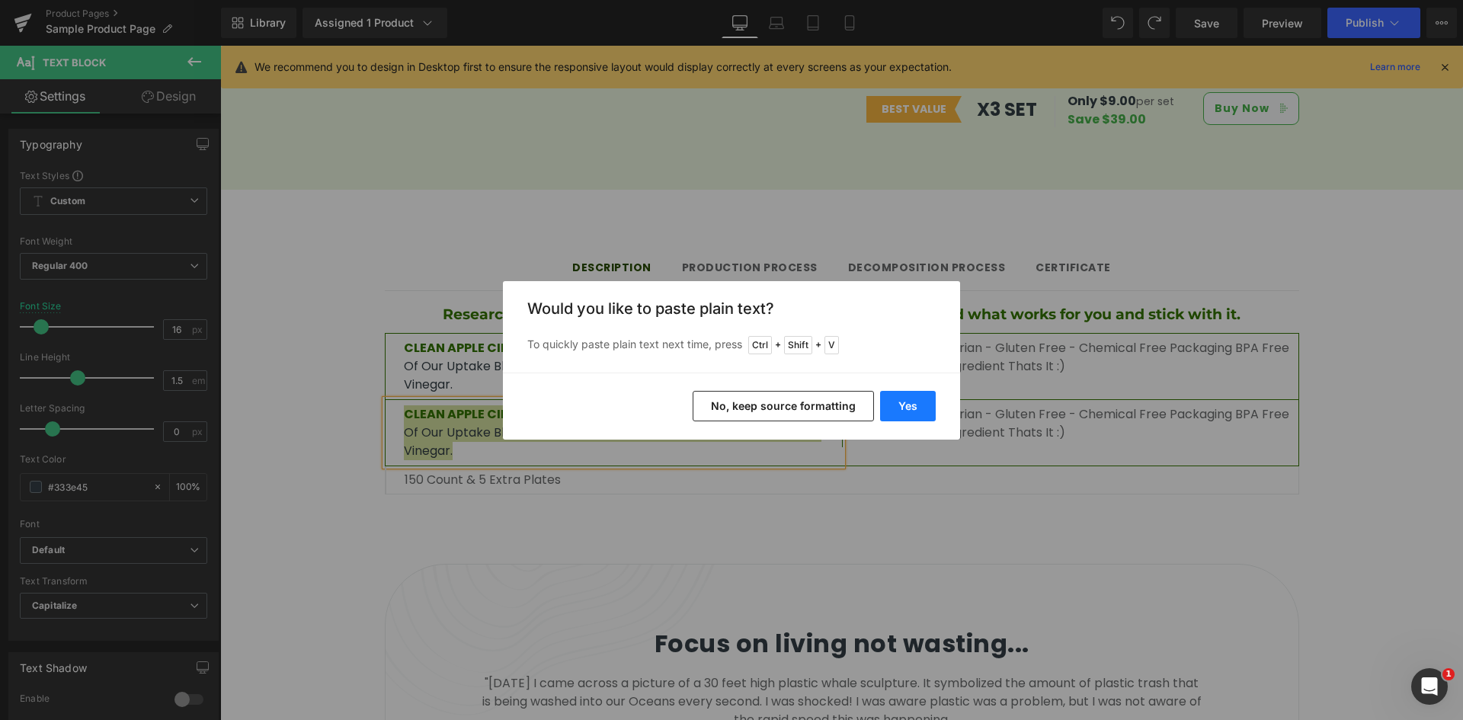
click at [890, 407] on button "Yes" at bounding box center [908, 406] width 56 height 30
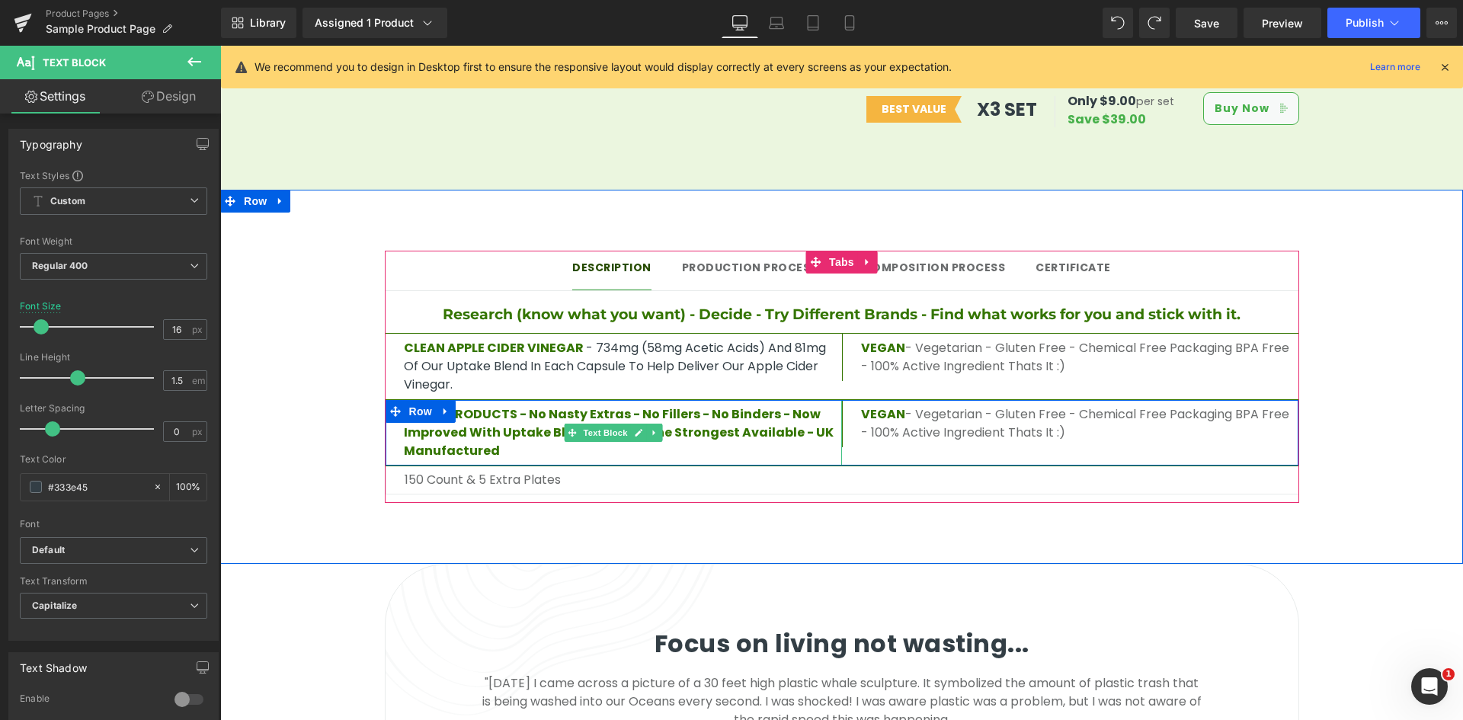
click at [504, 405] on span "CLEAN PRODUCTS - No Nasty Extras - No Fillers - No Binders - Now improved with …" at bounding box center [619, 432] width 430 height 54
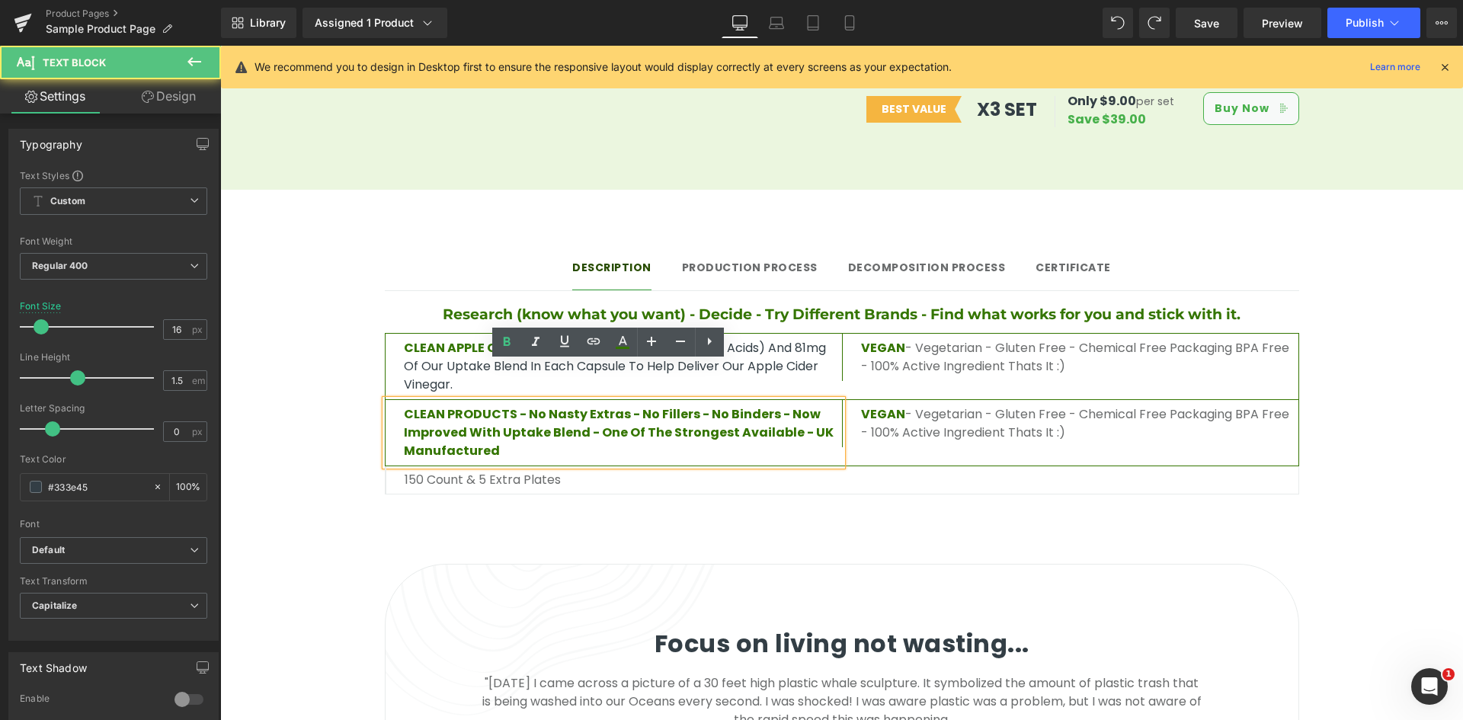
click at [546, 405] on p "CLEAN PRODUCTS - No Nasty Extras - No Fillers - No Binders - Now improved with …" at bounding box center [623, 432] width 438 height 55
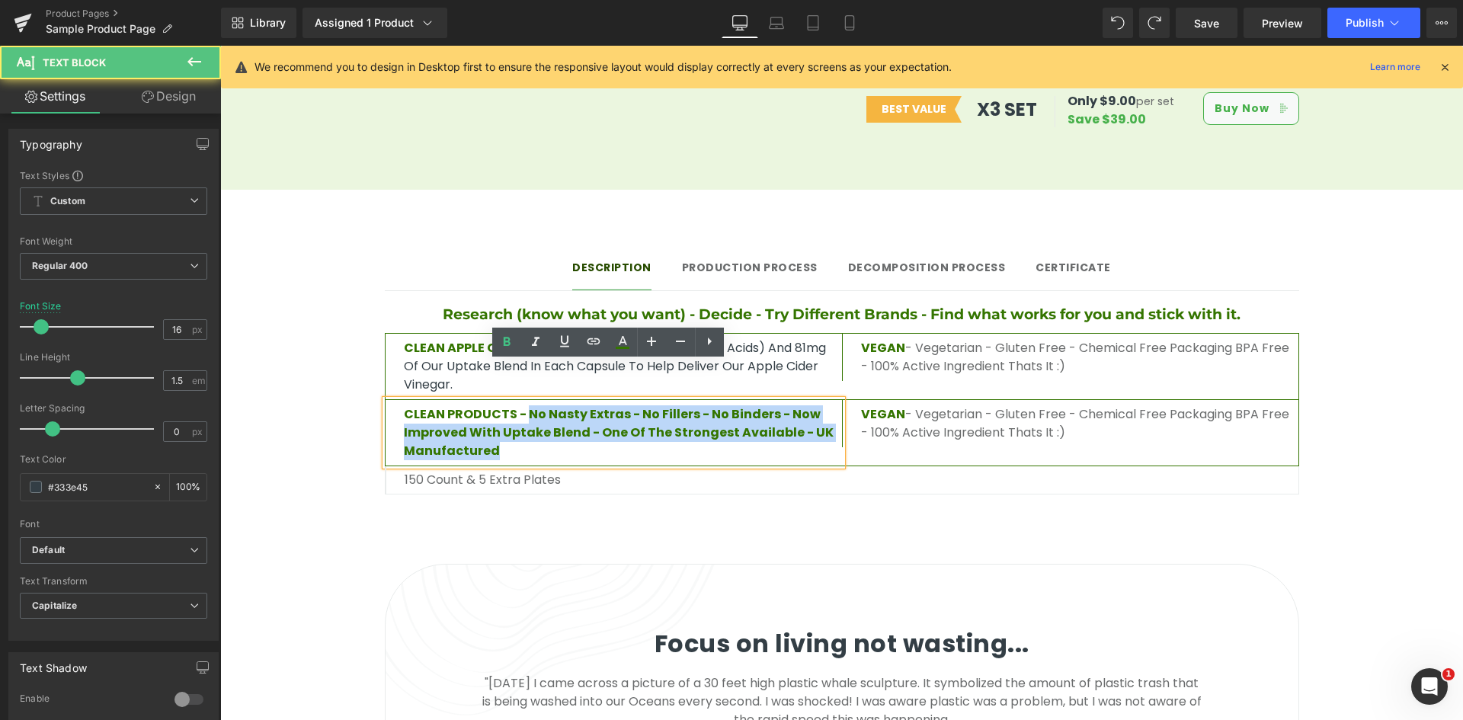
drag, startPoint x: 522, startPoint y: 377, endPoint x: 548, endPoint y: 413, distance: 44.2
click at [548, 413] on p "CLEAN PRODUCTS - No Nasty Extras - No Fillers - No Binders - Now improved with …" at bounding box center [623, 432] width 438 height 55
click at [802, 405] on p "CLEAN PRODUCTS - No Nasty Extras - No Fillers - No Binders - Now improved with …" at bounding box center [623, 432] width 438 height 55
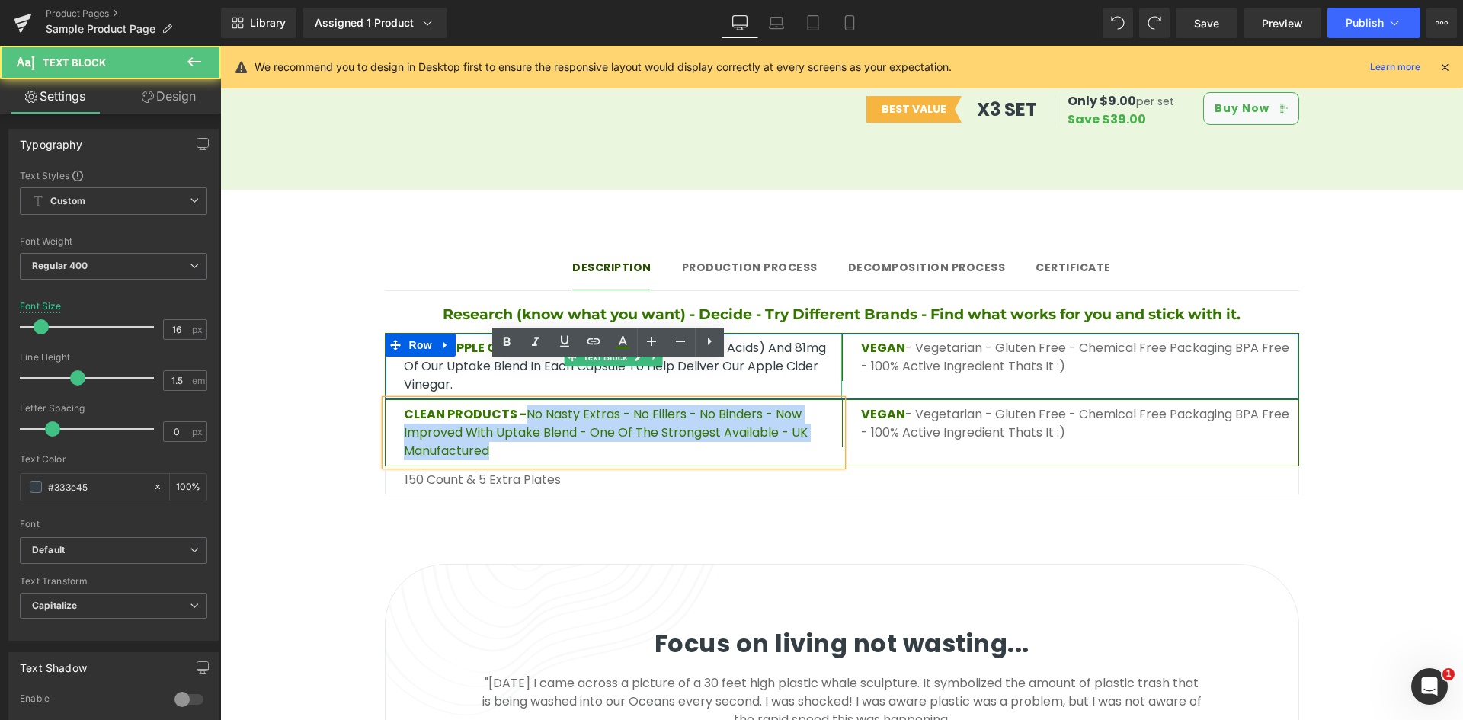
click at [792, 339] on p "CLEAN APPLE CIDER VINEGAR - 734mg (58mg Acetic Acids) and 81mg of our uptake bl…" at bounding box center [623, 366] width 438 height 55
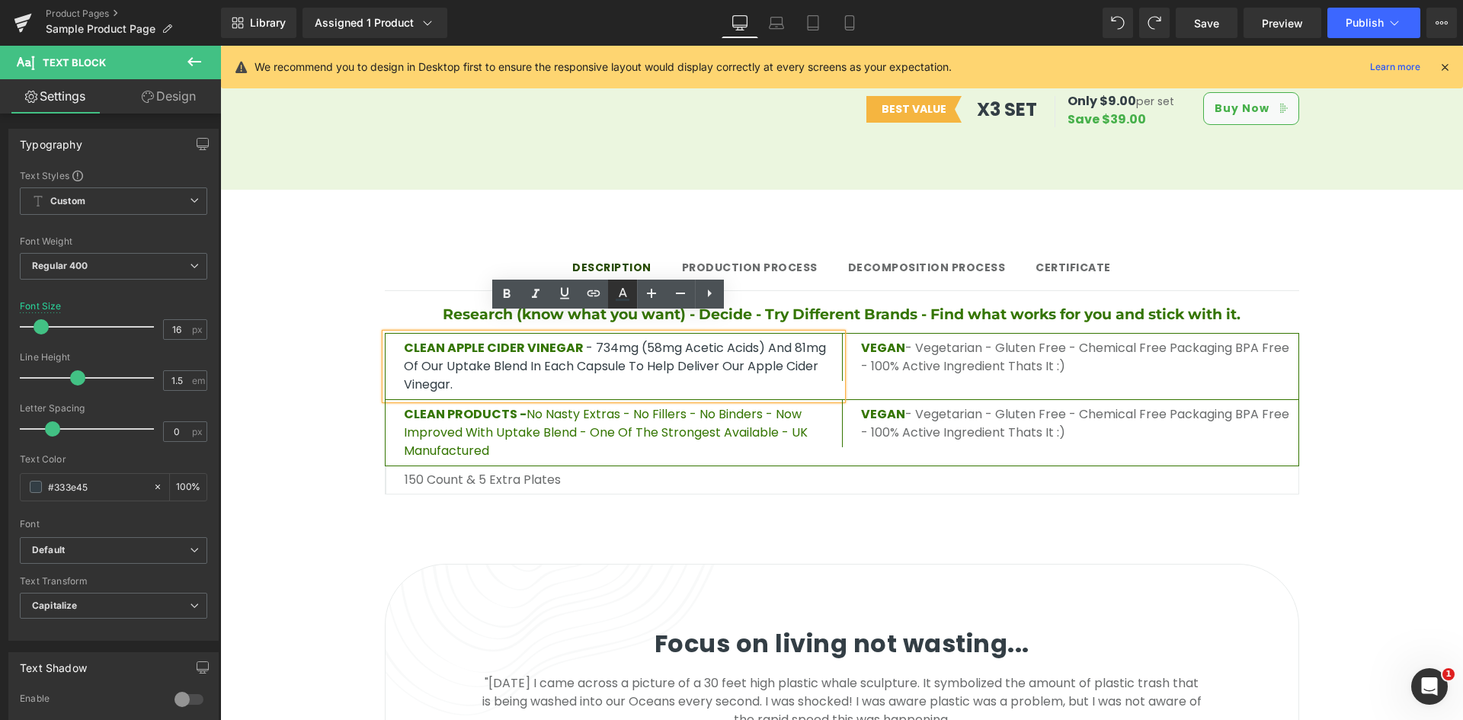
click at [632, 296] on link at bounding box center [622, 294] width 29 height 29
type input "#333e45"
type input "100"
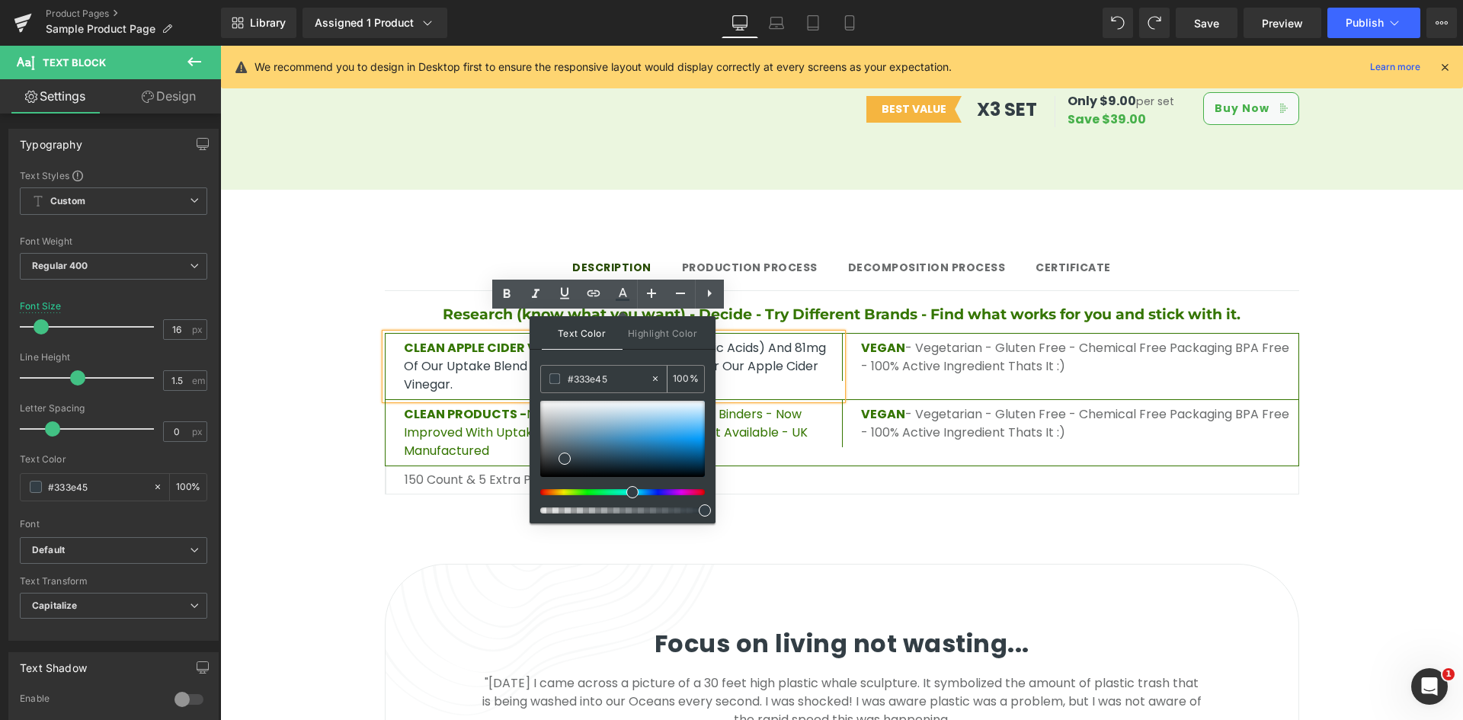
click at [582, 376] on input "#333e45" at bounding box center [609, 378] width 82 height 17
type input "#12"
type input "0"
type input "#1212"
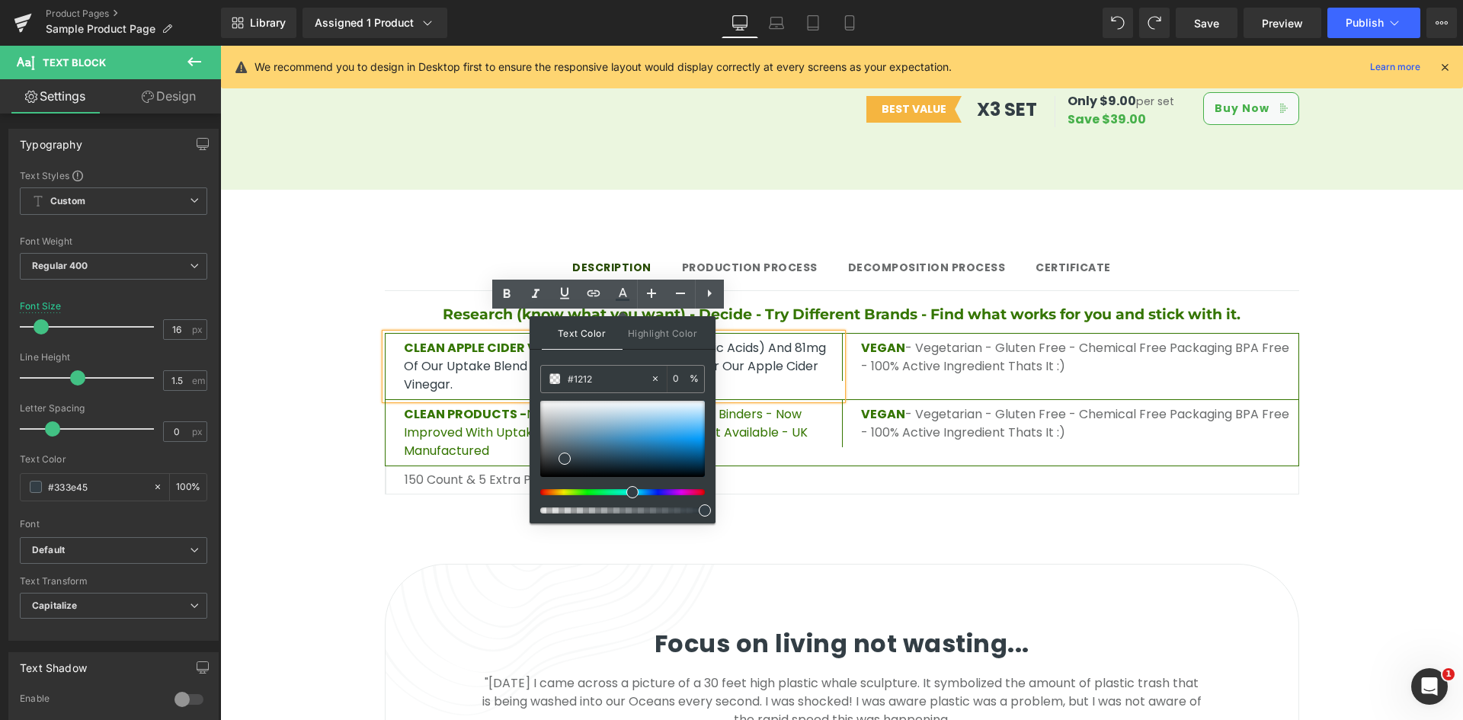
type input "13"
type input "#121212"
type input "100"
type input "#121212"
type input "100"
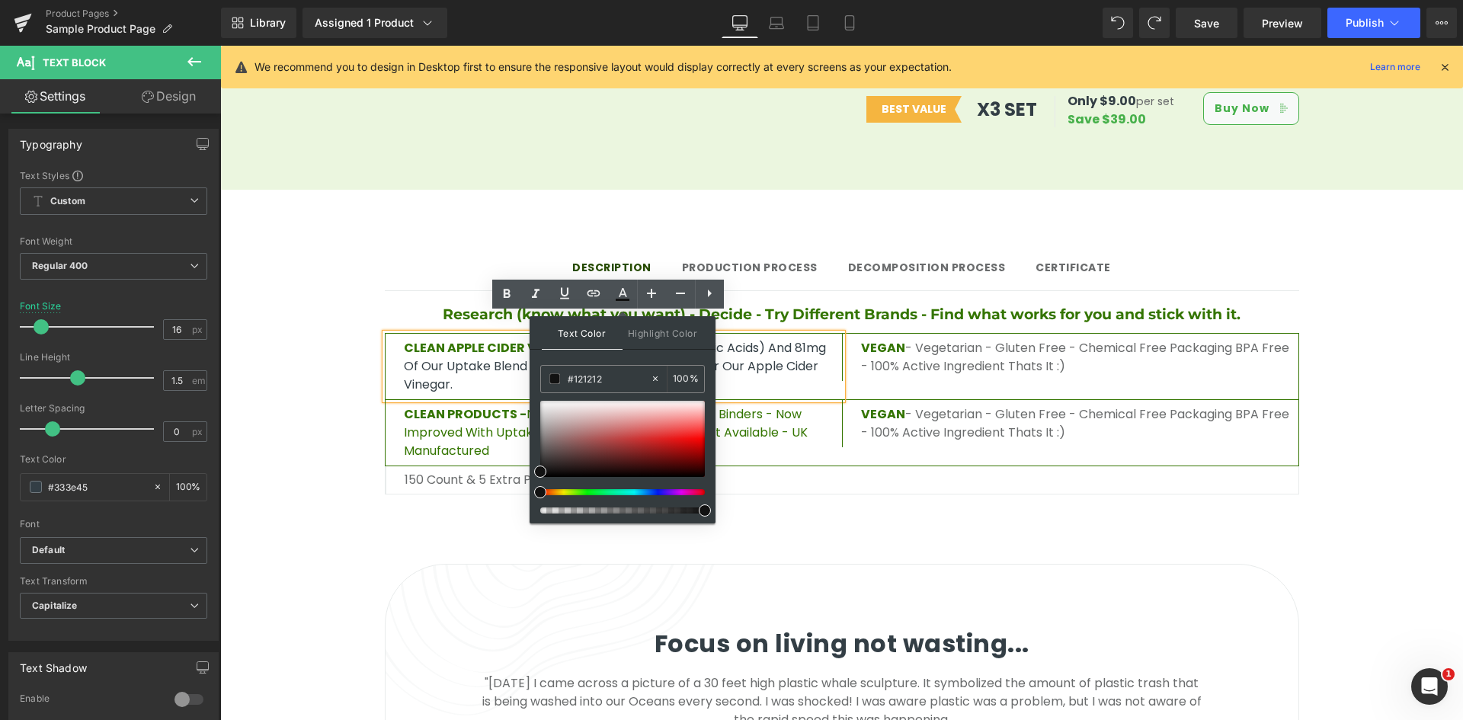
drag, startPoint x: 922, startPoint y: 555, endPoint x: 761, endPoint y: 506, distance: 168.2
click at [787, 466] on div "150 count & 5 extra plates Text Block Row" at bounding box center [842, 480] width 914 height 28
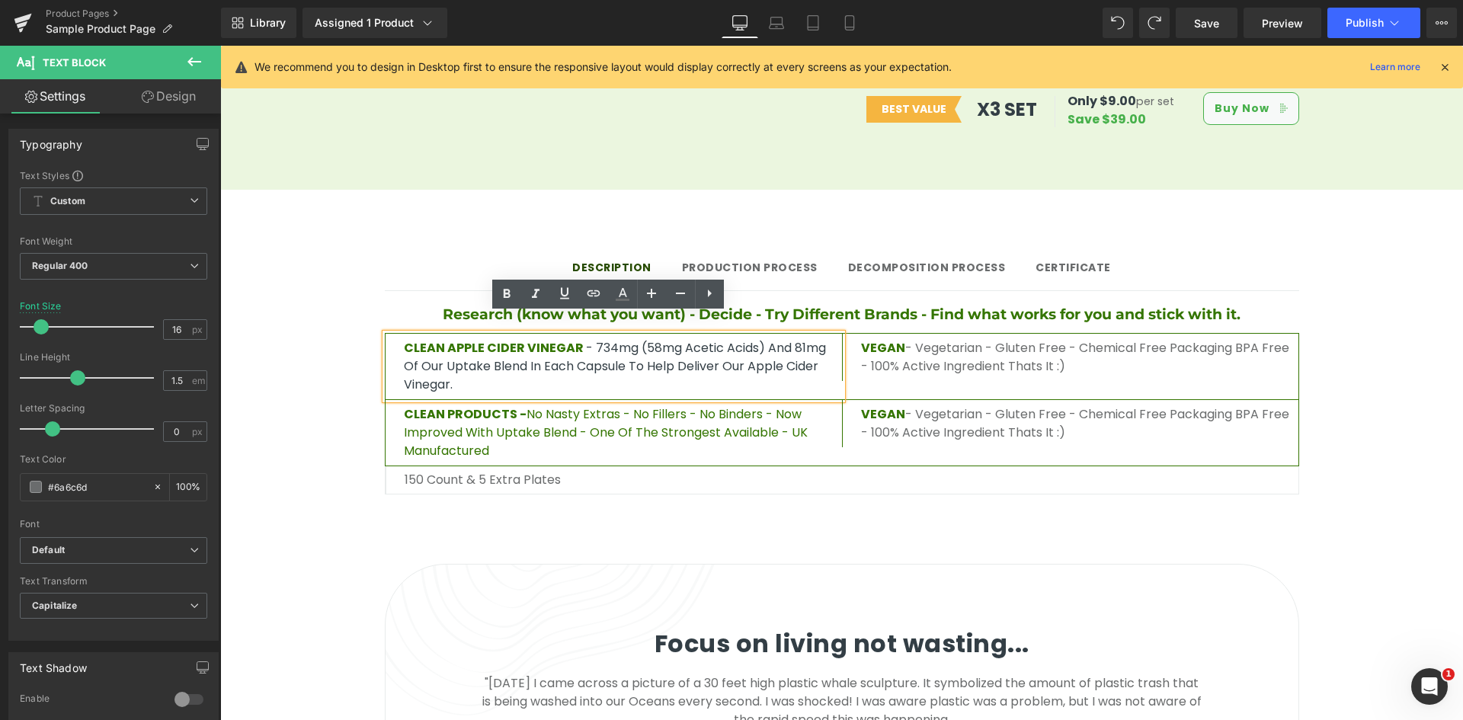
click at [602, 339] on p "CLEAN APPLE CIDER VINEGAR - 734mg (58mg Acetic Acids) and 81mg of our uptake bl…" at bounding box center [623, 366] width 438 height 55
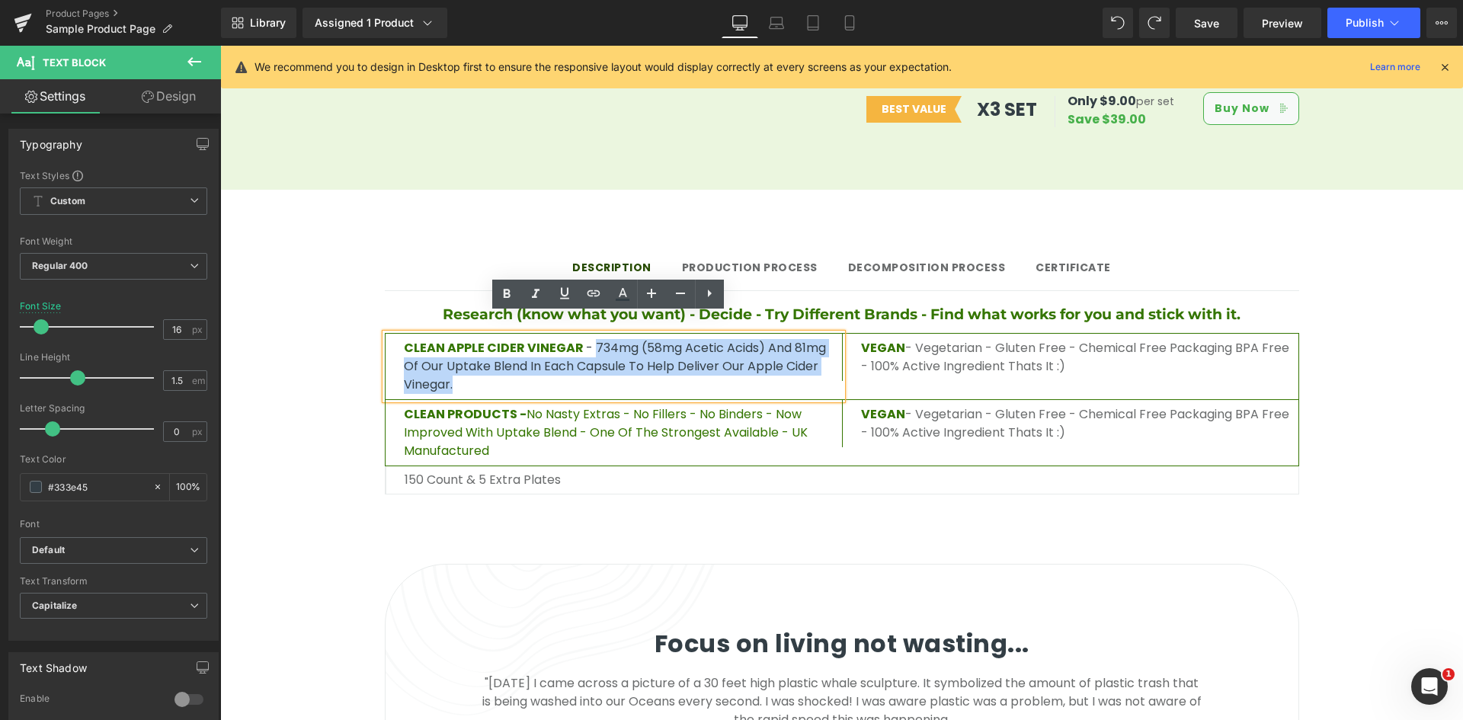
drag, startPoint x: 595, startPoint y: 325, endPoint x: 811, endPoint y: 358, distance: 218.9
click at [811, 358] on div "CLEAN APPLE CIDER VINEGAR - 734mg (58mg Acetic Acids) and 81mg of our uptake bl…" at bounding box center [614, 367] width 456 height 66
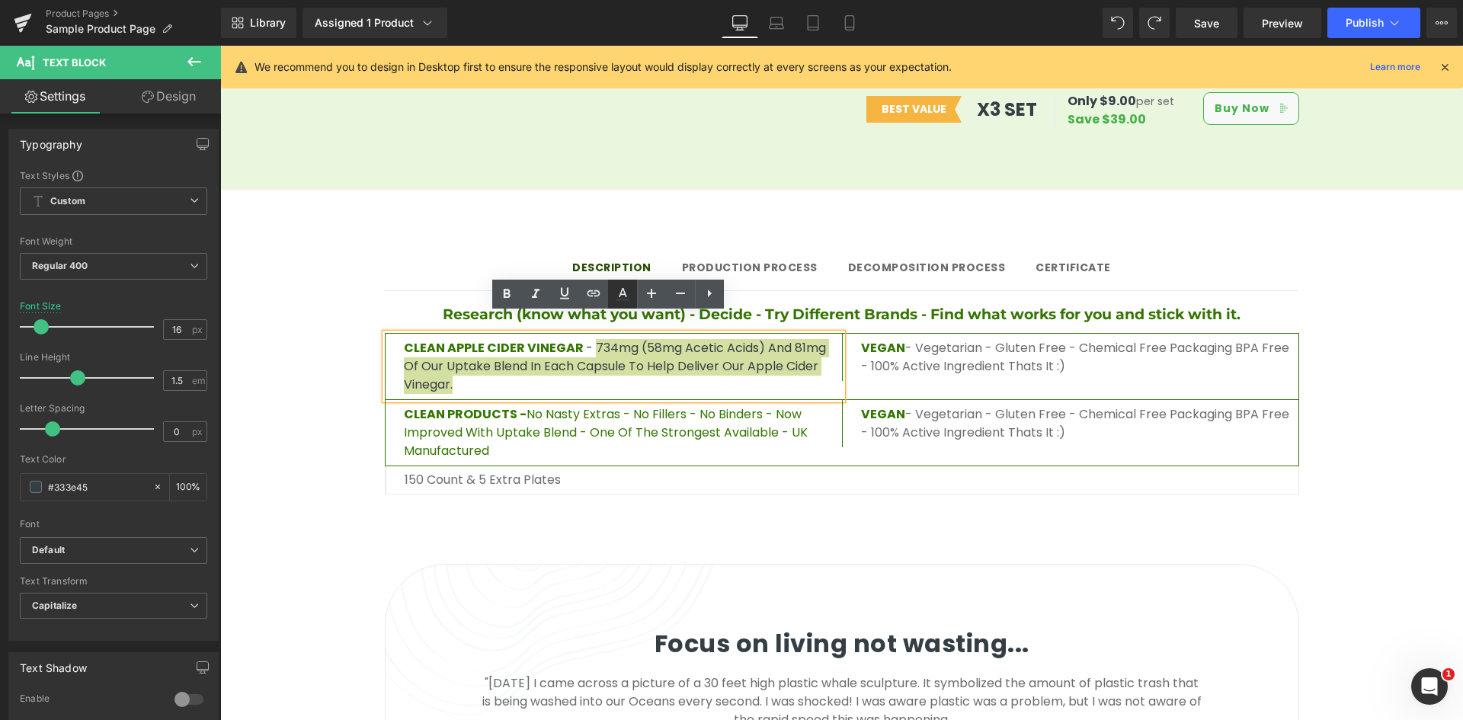
click at [626, 297] on icon at bounding box center [622, 294] width 18 height 18
type input "#333e45"
type input "100"
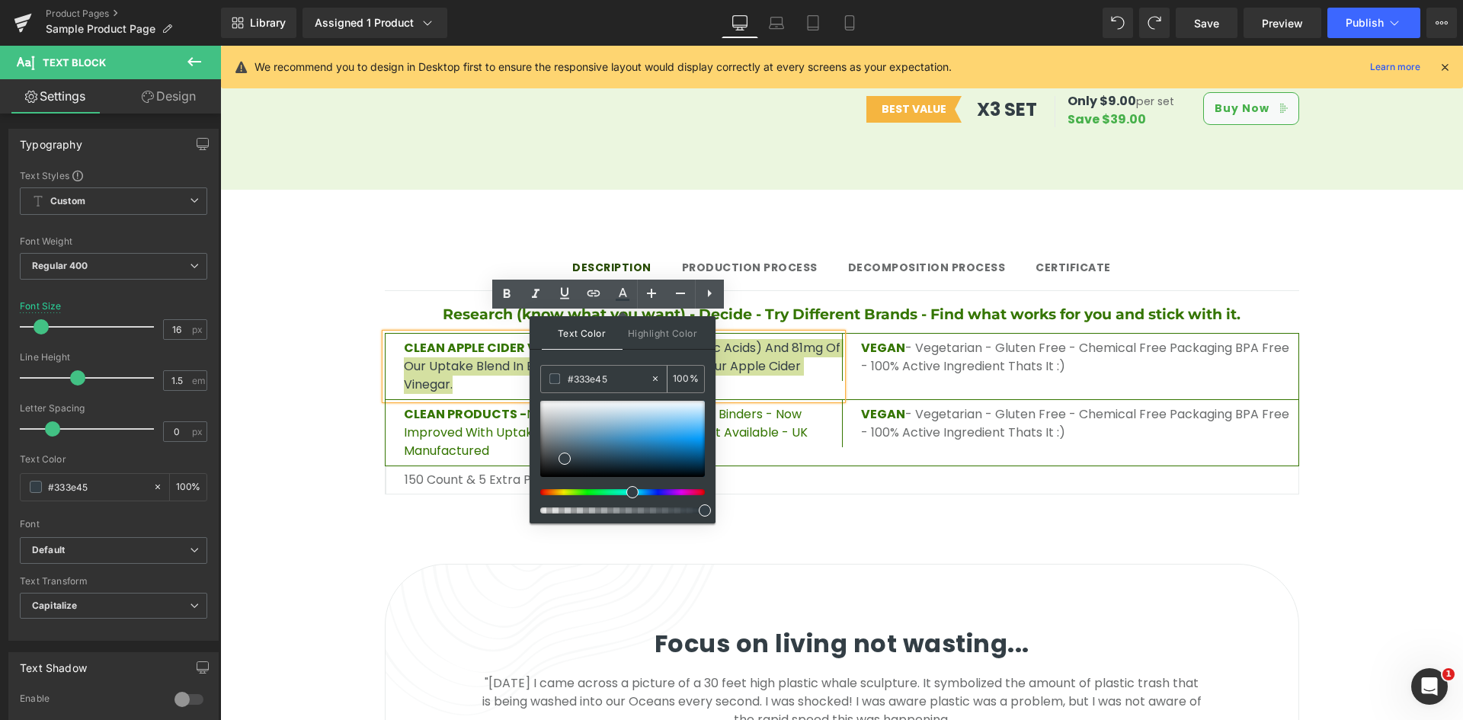
click at [613, 381] on input "#333e45" at bounding box center [609, 378] width 82 height 17
paste input "121212"
click at [638, 354] on div "Text Color Highlight Color rgba(18, 18, 18, 1) #121212 100 % transparent transp…" at bounding box center [623, 419] width 186 height 207
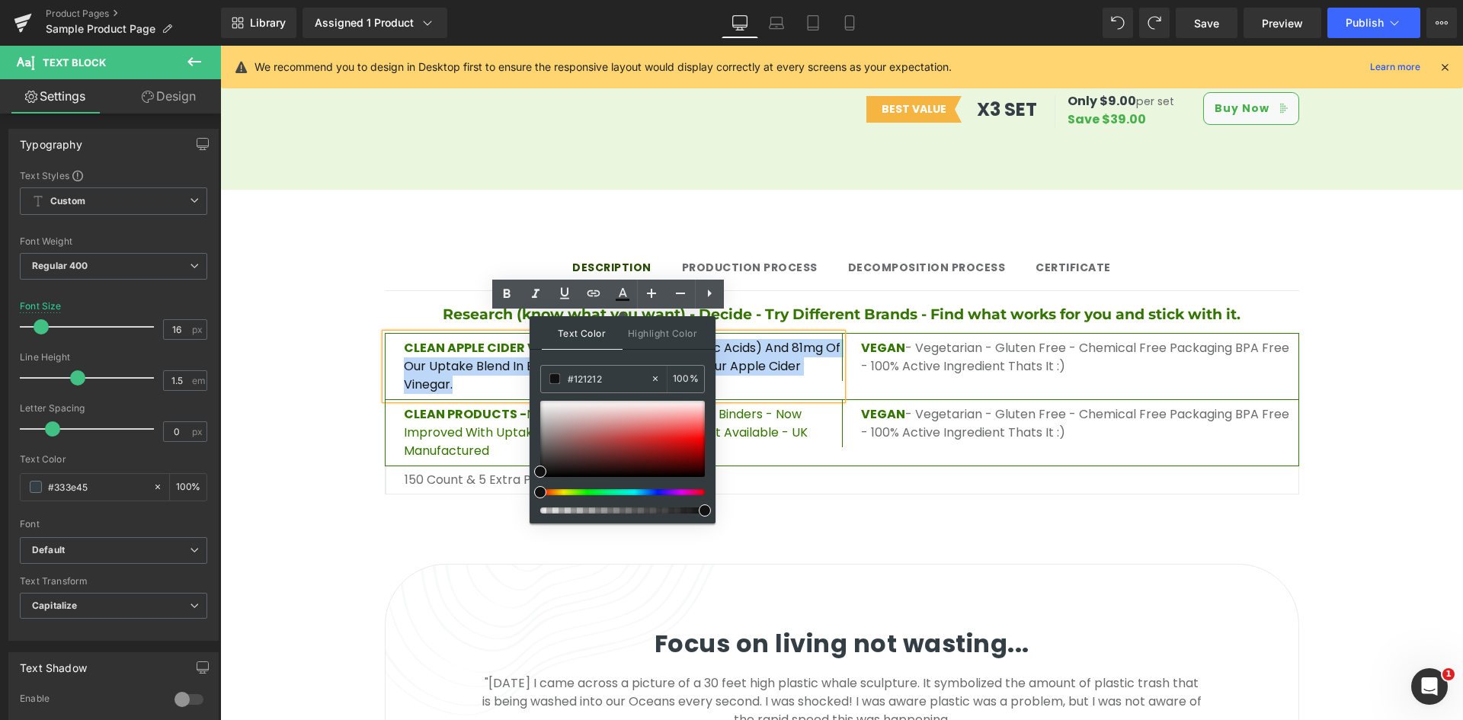
click at [808, 405] on span "No Nasty Extras - No Fillers - No Binders - Now improved with uptake blend - On…" at bounding box center [606, 432] width 404 height 54
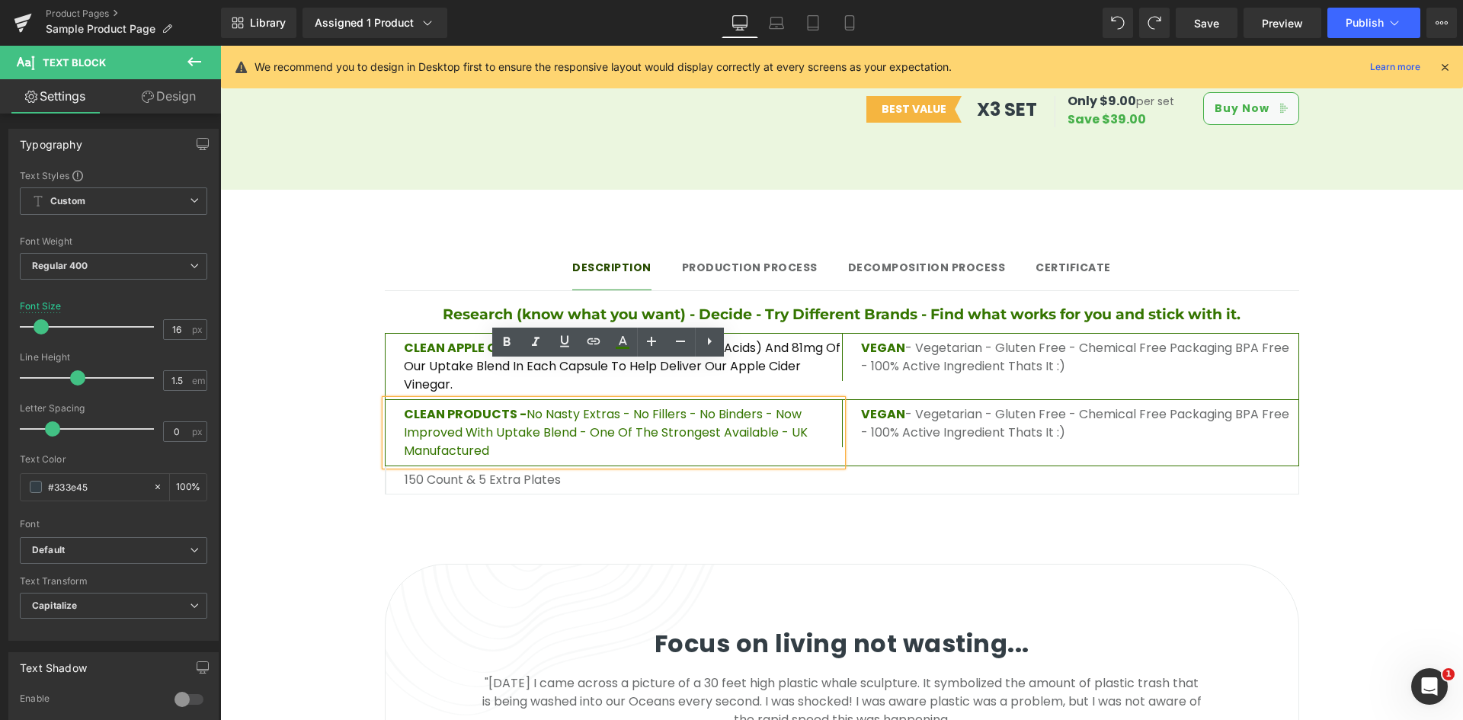
click at [903, 344] on p "VEGAN - Vegetarian - Gluten Free - Chemical Free Packaging BPA free - 100% Acti…" at bounding box center [1079, 357] width 437 height 37
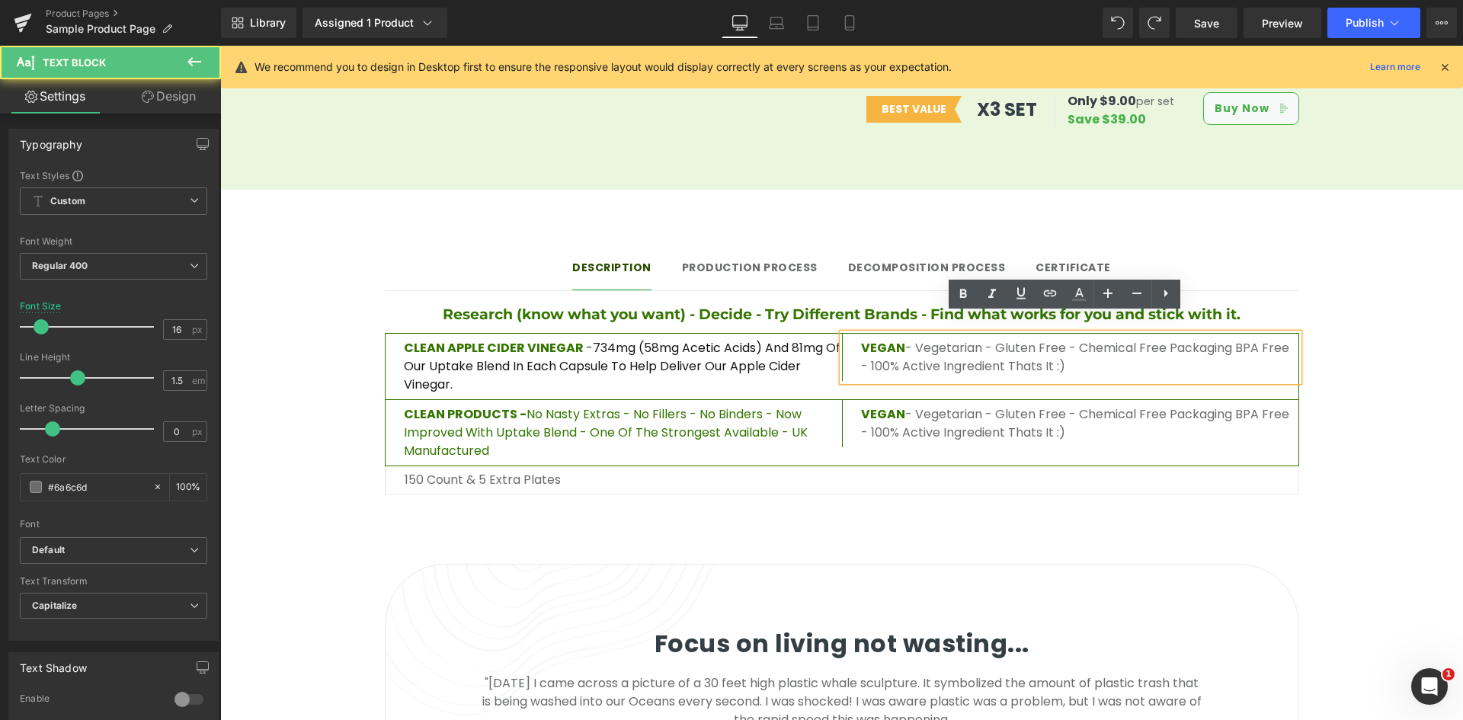
click at [940, 339] on p "VEGAN - Vegetarian - Gluten Free - Chemical Free Packaging BPA free - 100% Acti…" at bounding box center [1079, 357] width 437 height 37
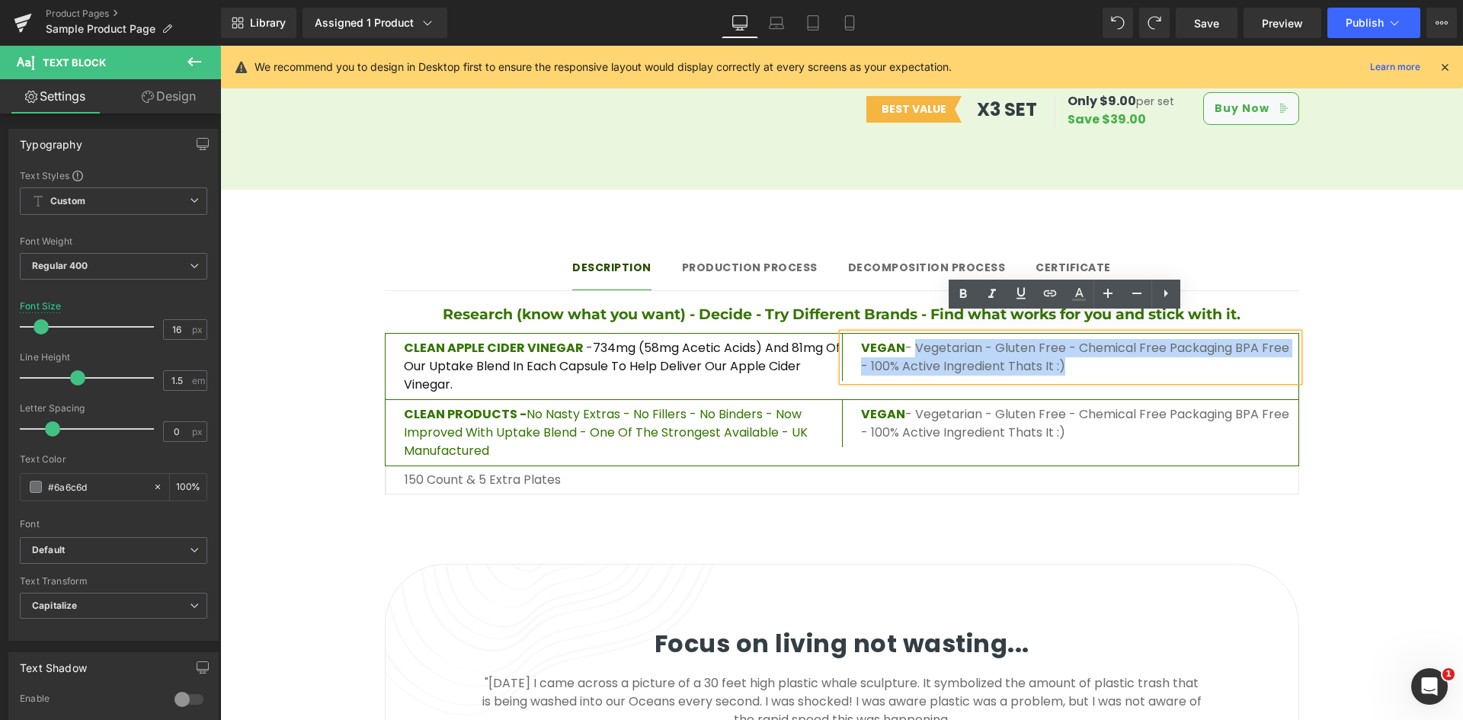
drag, startPoint x: 912, startPoint y: 328, endPoint x: 1043, endPoint y: 348, distance: 132.7
click at [1043, 348] on p "VEGAN - Vegetarian - Gluten Free - Chemical Free Packaging BPA free - 100% Acti…" at bounding box center [1079, 357] width 437 height 37
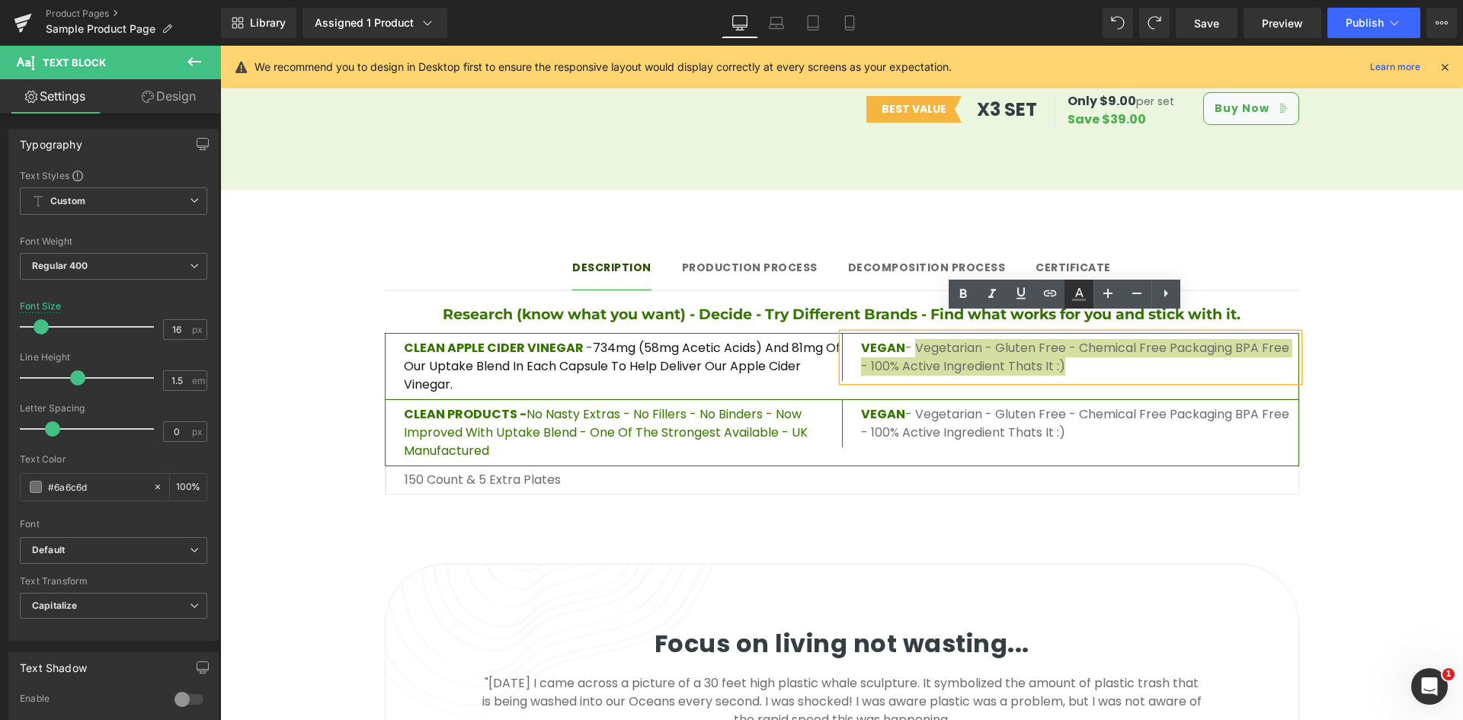
click at [1077, 300] on icon at bounding box center [1079, 300] width 14 height 2
type input "#6a6c6d"
type input "100"
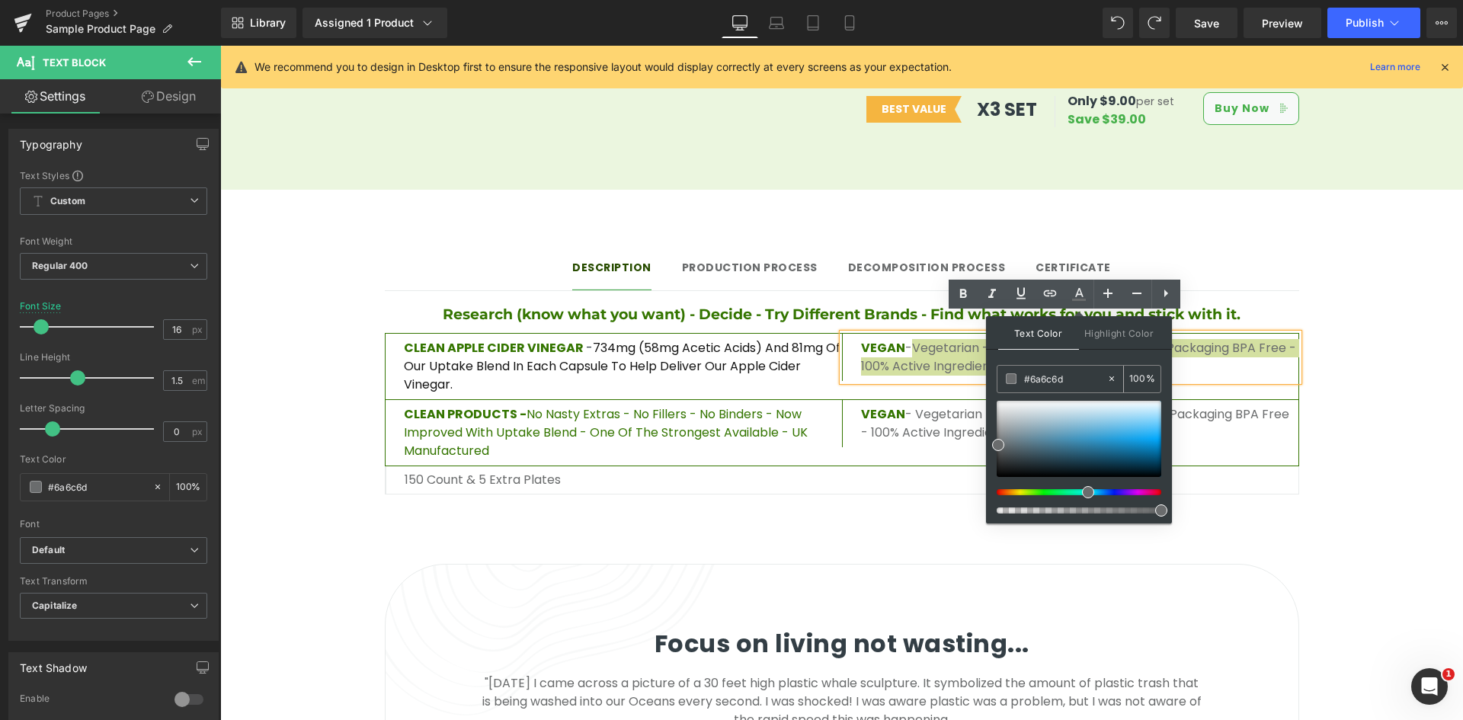
click at [1045, 383] on input "#6a6c6d" at bounding box center [1065, 378] width 82 height 17
paste input "121212"
type input "#121212"
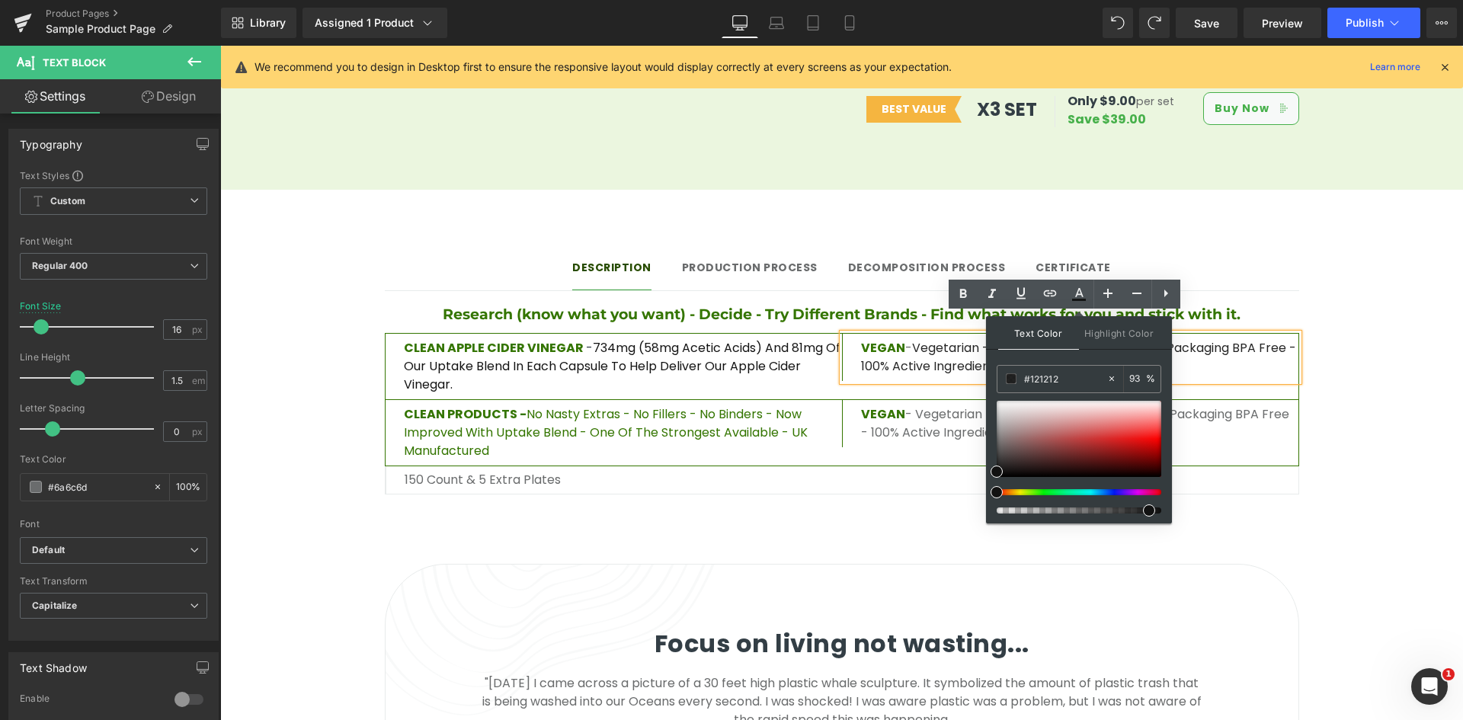
type input "94"
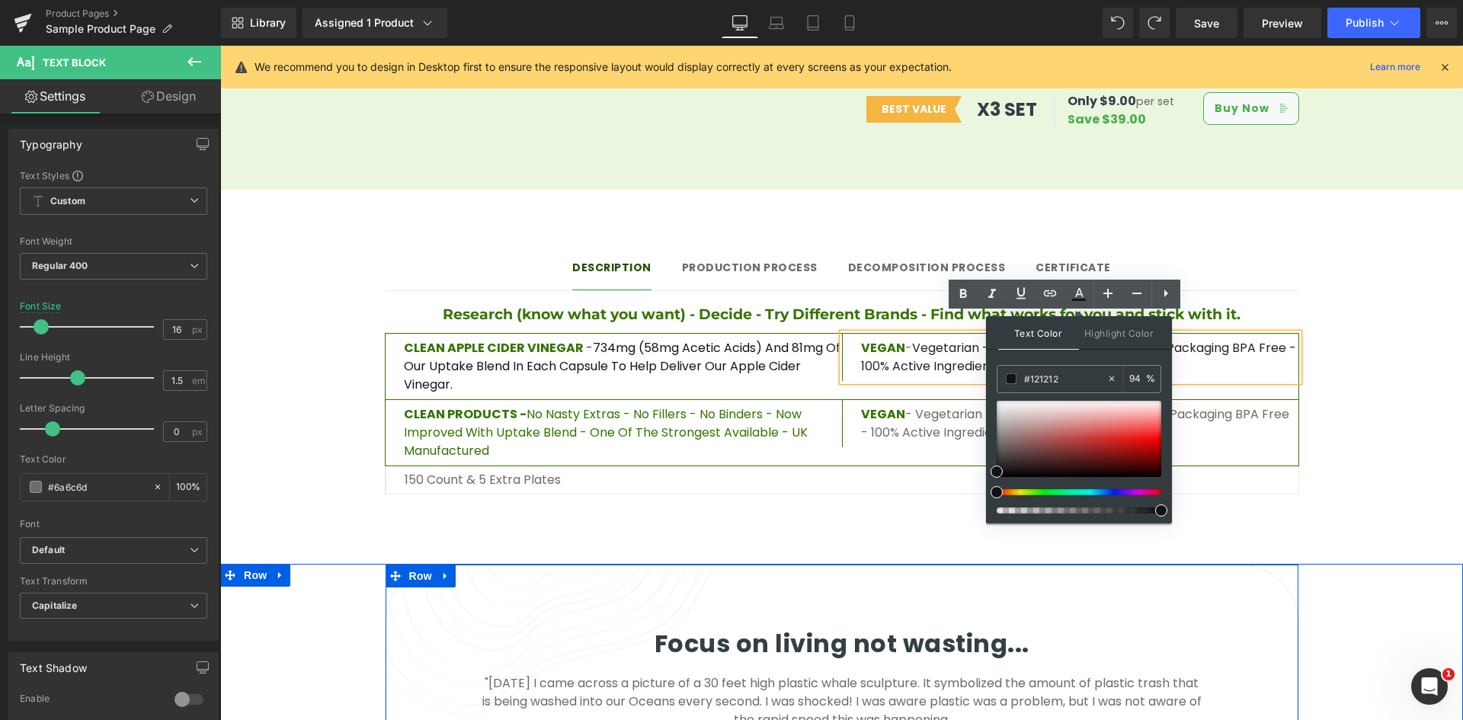
drag, startPoint x: 1378, startPoint y: 556, endPoint x: 1202, endPoint y: 513, distance: 180.5
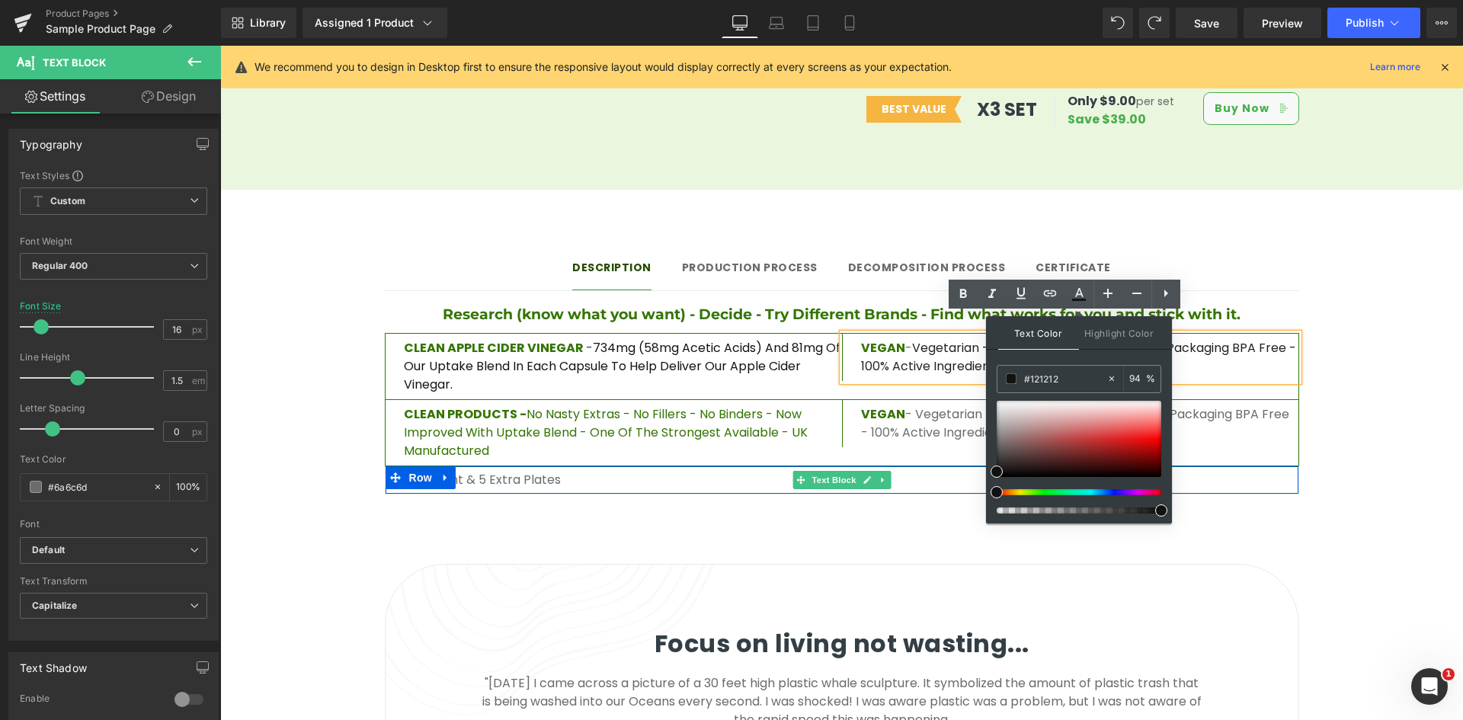
click at [1201, 471] on p "150 count & 5 extra plates" at bounding box center [852, 480] width 894 height 18
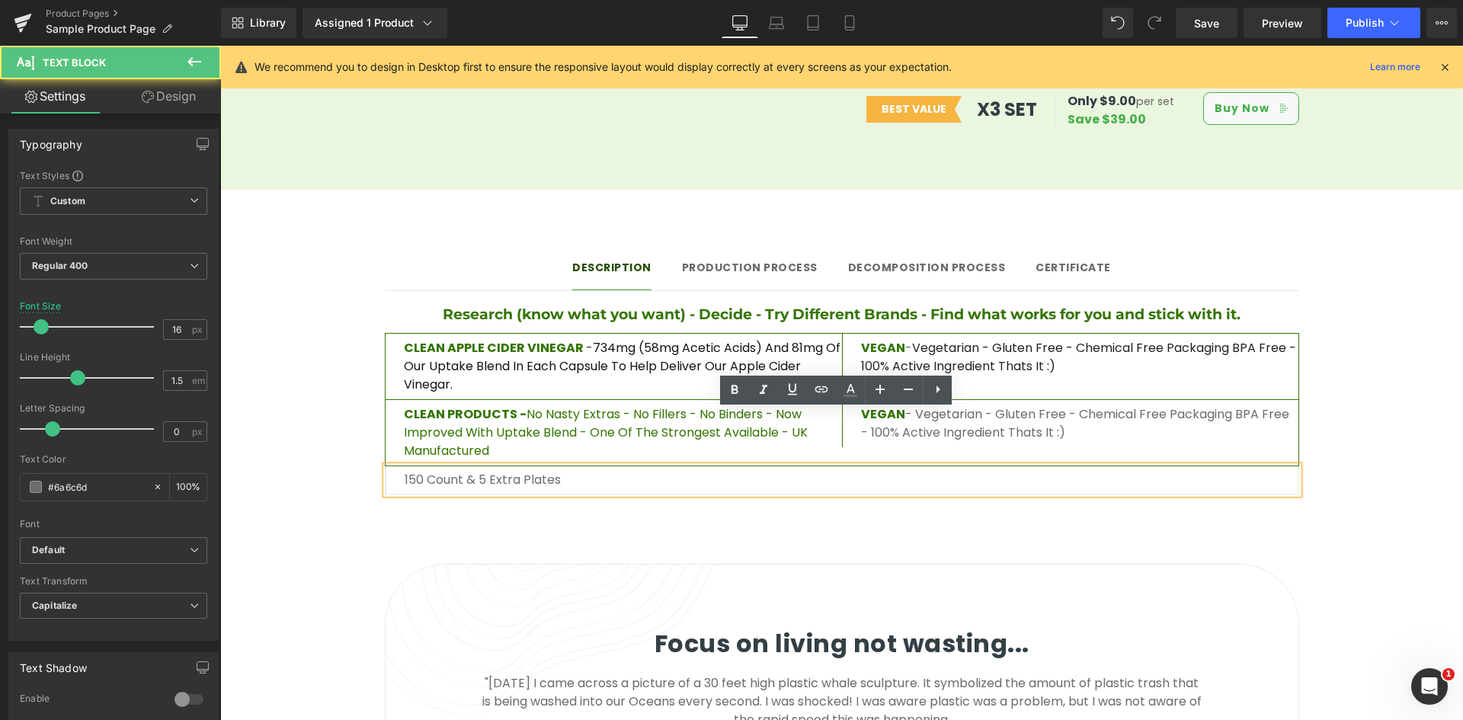
click at [606, 405] on span "No Nasty Extras - No Fillers - No Binders - Now improved with uptake blend - On…" at bounding box center [606, 432] width 404 height 54
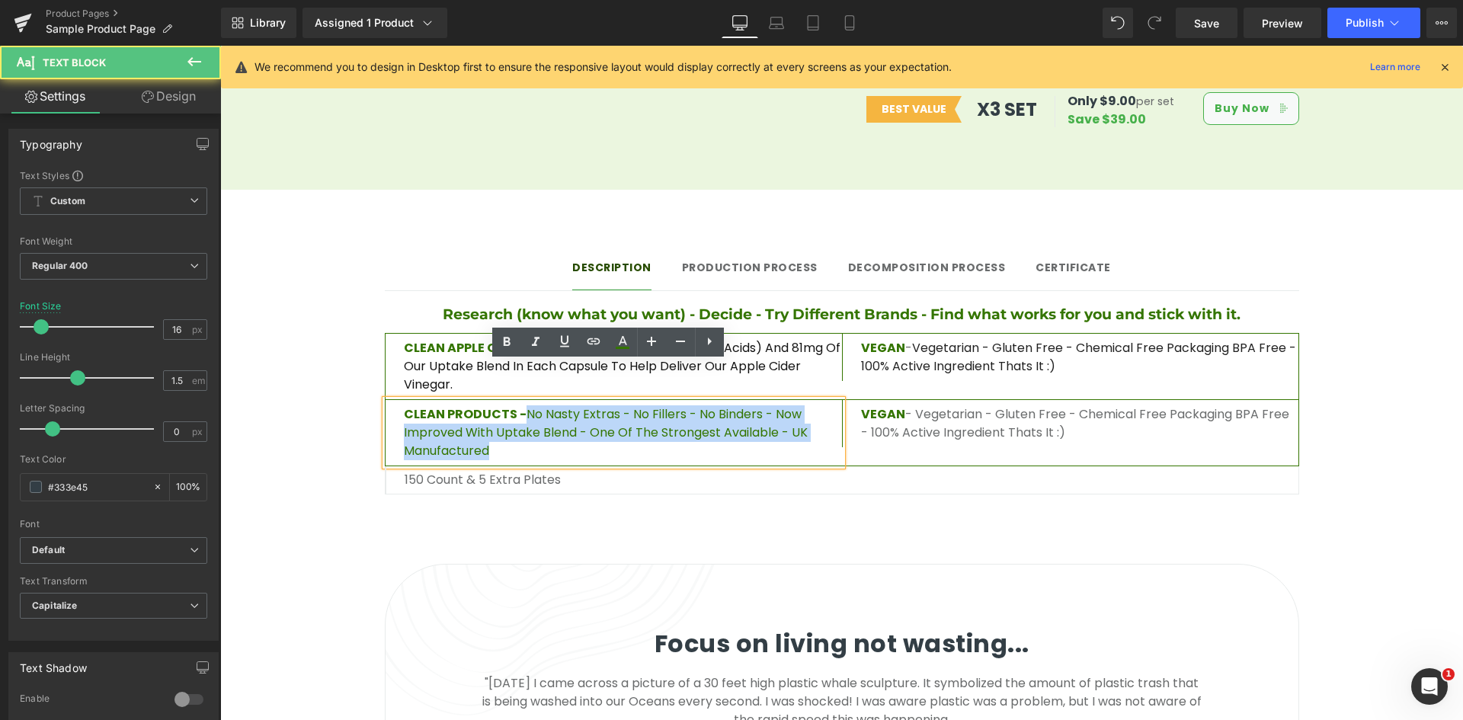
drag, startPoint x: 521, startPoint y: 378, endPoint x: 816, endPoint y: 404, distance: 296.0
click at [816, 405] on p "CLEAN PRODUCTS - No Nasty Extras - No Fillers - No Binders - Now improved with …" at bounding box center [623, 432] width 438 height 55
click at [769, 341] on span "734mg (58mg Acetic Acids) and 81mg of our uptake blend in each capsule to help …" at bounding box center [622, 366] width 437 height 54
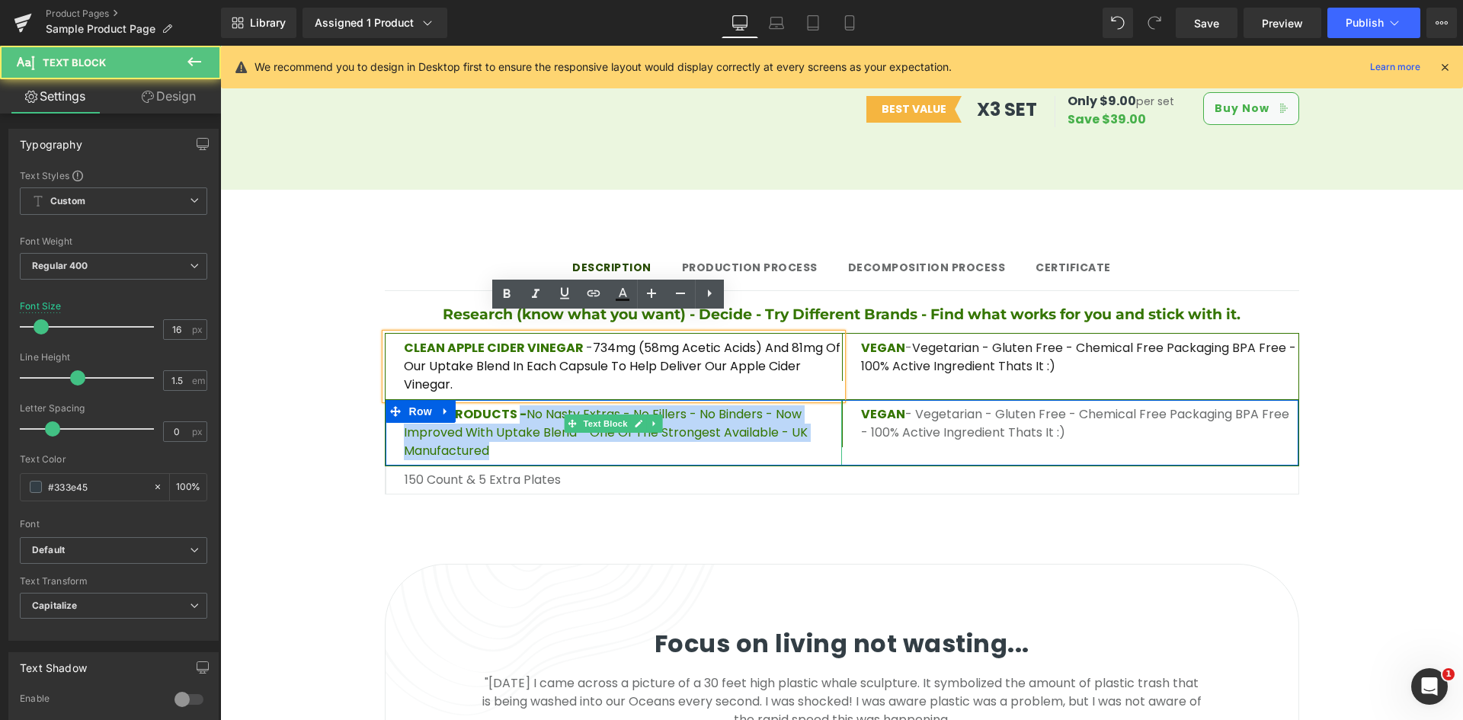
drag, startPoint x: 514, startPoint y: 378, endPoint x: 810, endPoint y: 397, distance: 296.2
click at [810, 405] on p "CLEAN PRODUCTS - No Nasty Extras - No Fillers - No Binders - Now improved with …" at bounding box center [623, 432] width 438 height 55
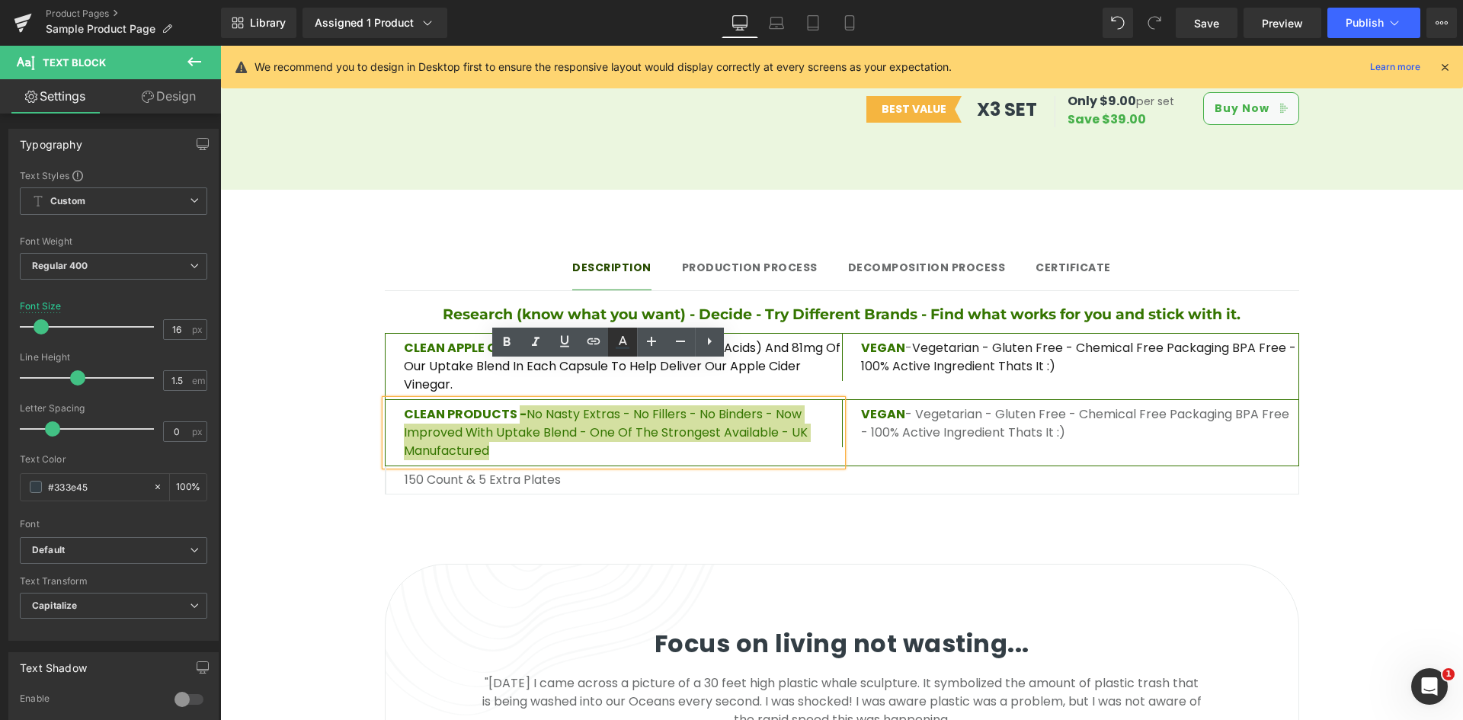
click at [622, 342] on icon at bounding box center [623, 340] width 8 height 9
type input "#333e45"
type input "100"
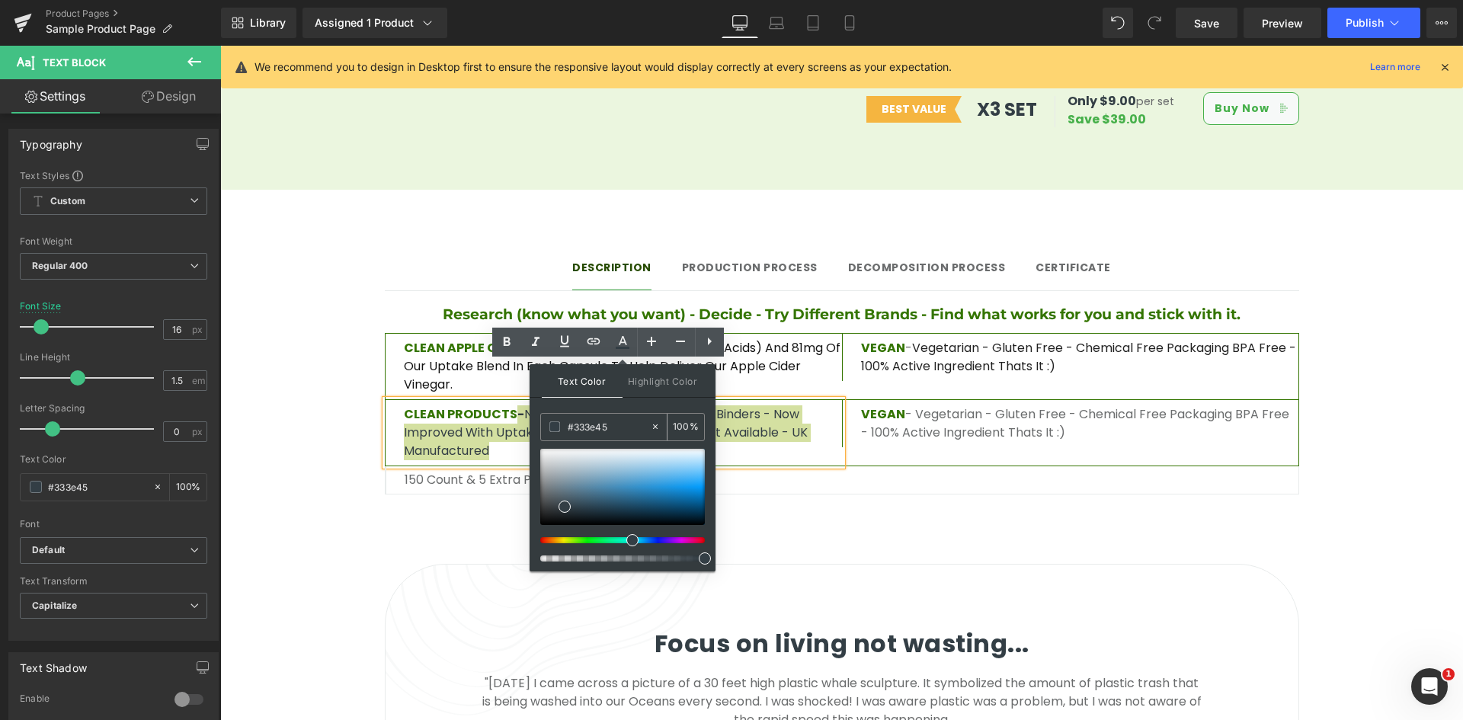
click at [600, 415] on div "#333e45" at bounding box center [595, 427] width 109 height 27
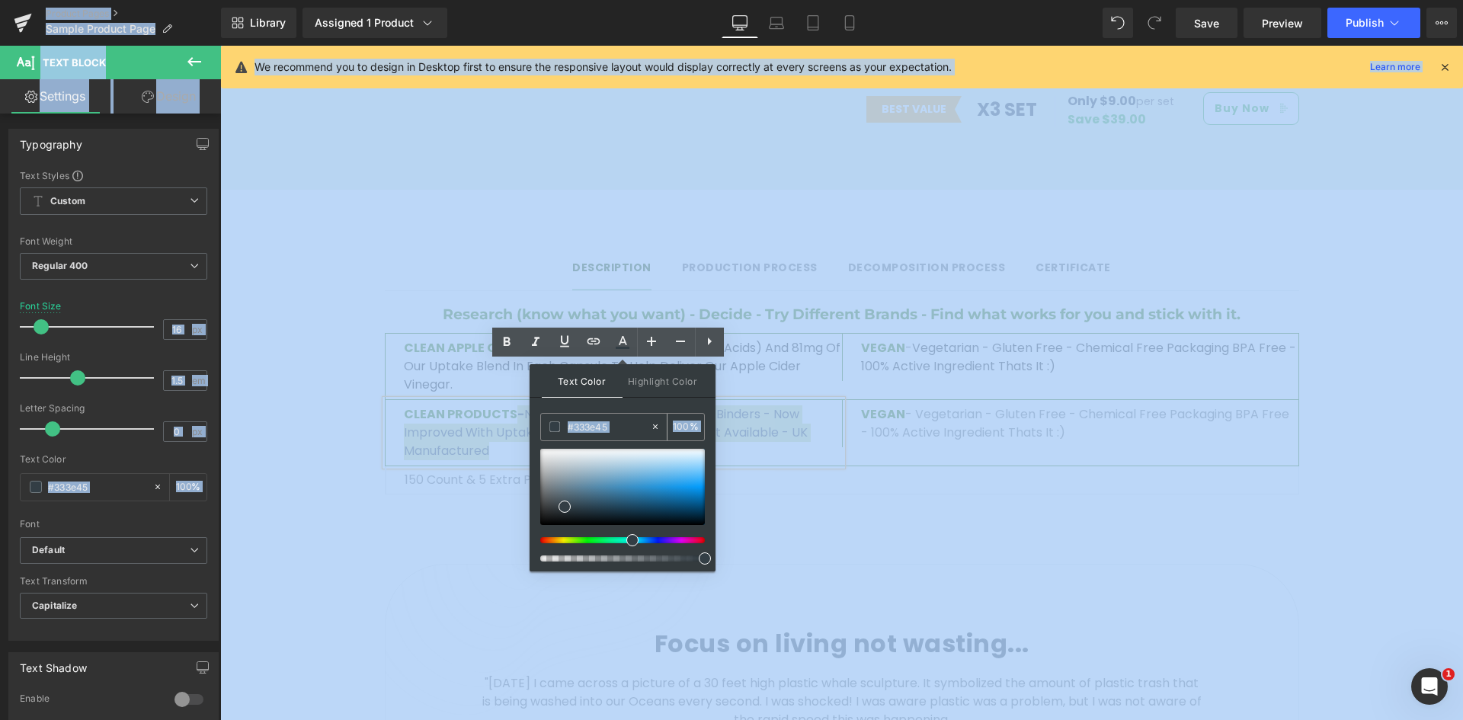
click at [600, 427] on input "#333e45" at bounding box center [609, 426] width 82 height 17
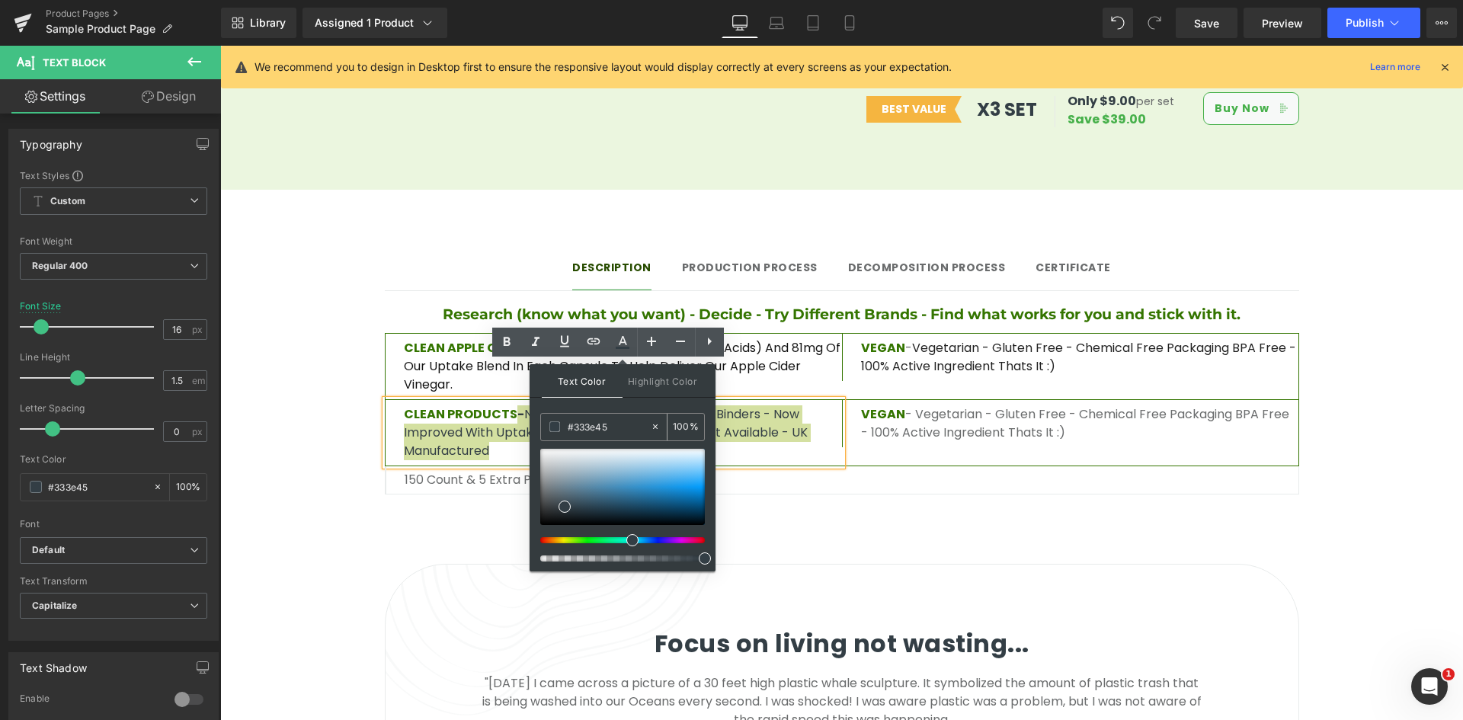
paste input "121212"
type input "#121212"
click at [626, 404] on div "Text Color Highlight Color rgba(18, 18, 18, 1) #121212 100 % transparent transp…" at bounding box center [623, 467] width 186 height 207
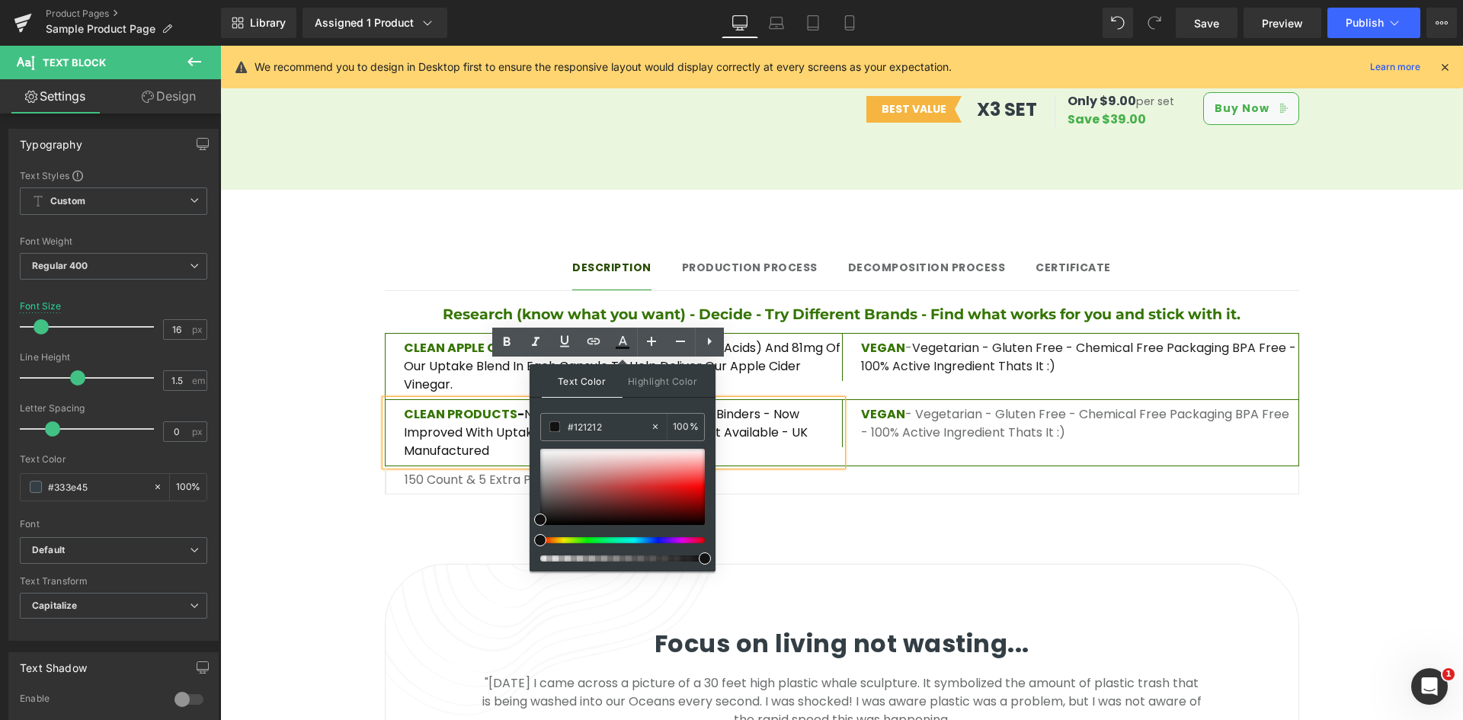
click at [701, 559] on span at bounding box center [705, 558] width 12 height 12
click at [765, 405] on p "CLEAN PRODUCTS - No Nasty Extras - No Fillers - No Binders - Now improved with …" at bounding box center [623, 432] width 438 height 55
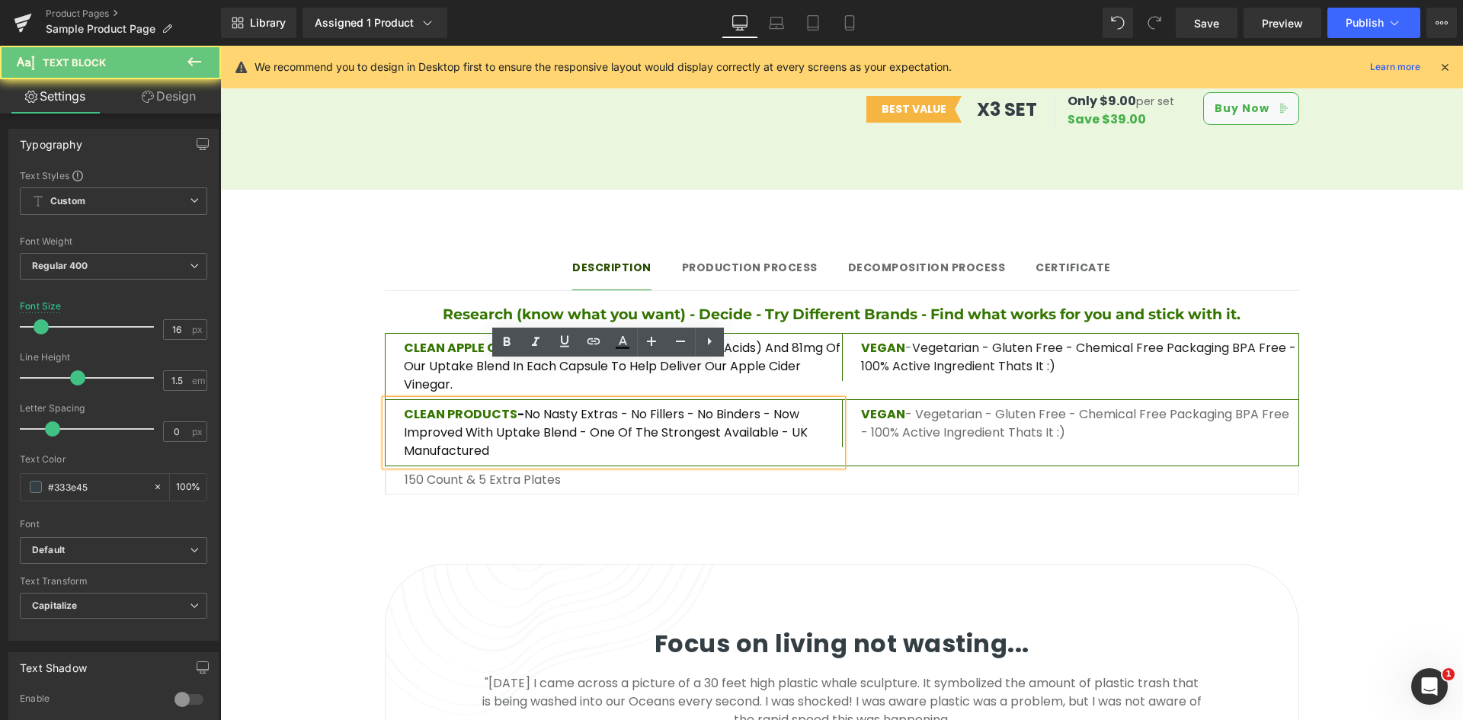
click at [514, 405] on span "CLEAN PRODUCTS" at bounding box center [461, 414] width 114 height 18
click at [517, 405] on span "-" at bounding box center [520, 414] width 7 height 18
click at [501, 341] on icon at bounding box center [507, 342] width 18 height 18
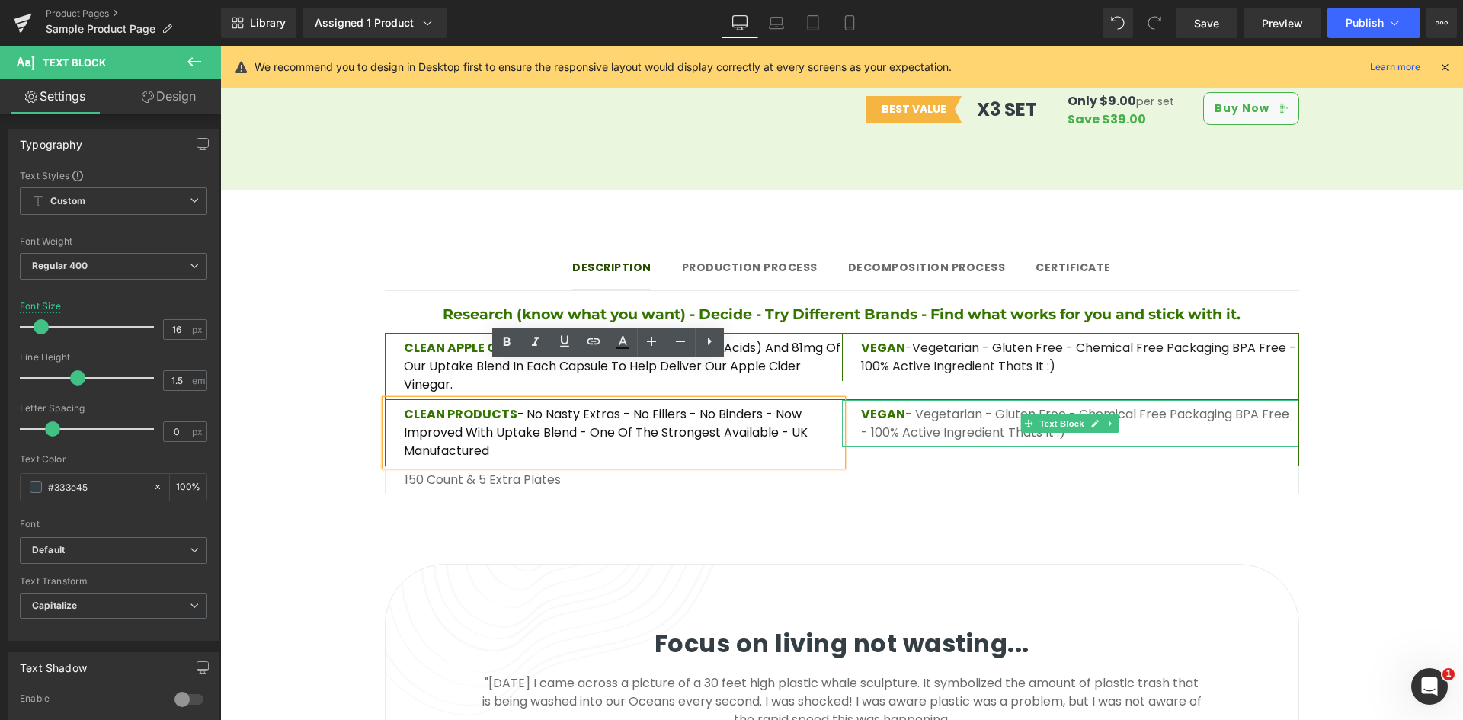
click at [893, 405] on span "VEGAN" at bounding box center [883, 414] width 44 height 18
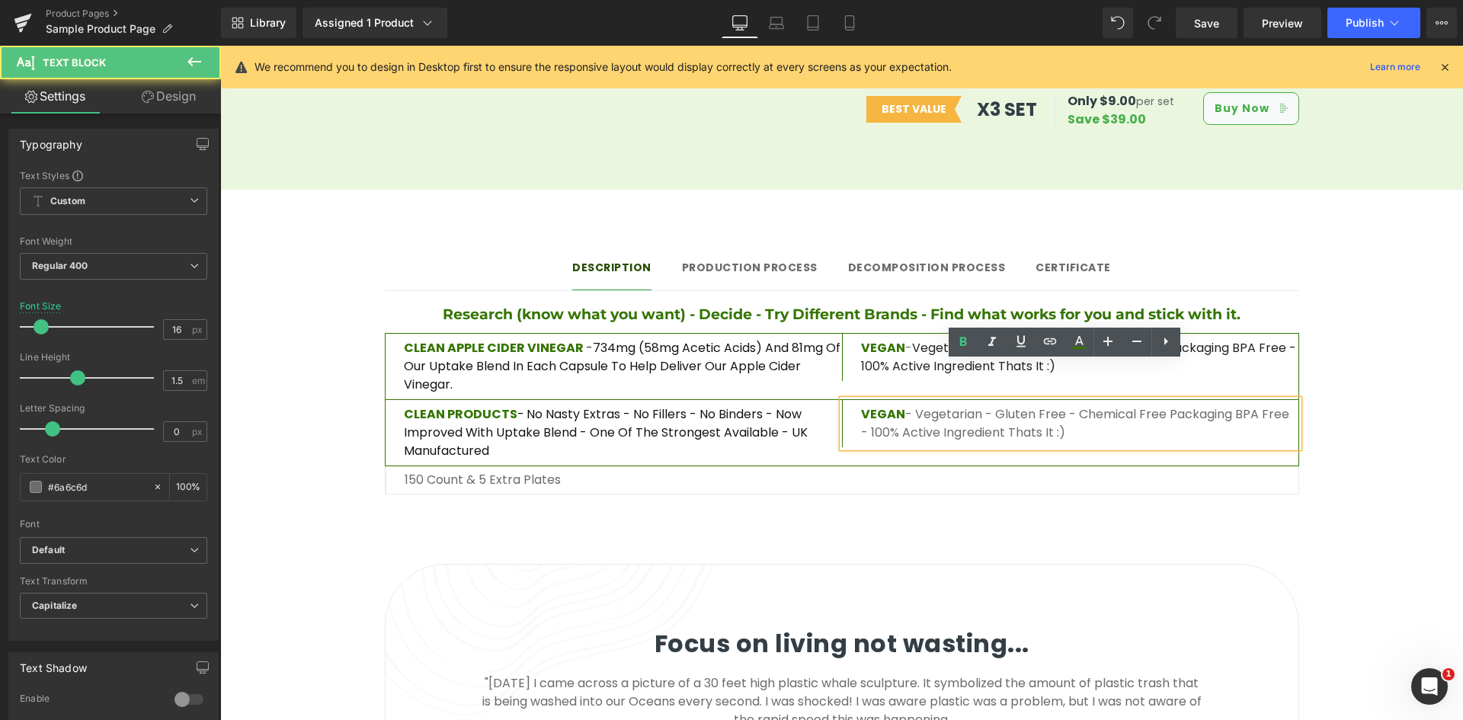
click at [905, 339] on p "VEGAN - Vegetarian - Gluten Free - Chemical Free Packaging BPA free - 100% Acti…" at bounding box center [1079, 357] width 437 height 37
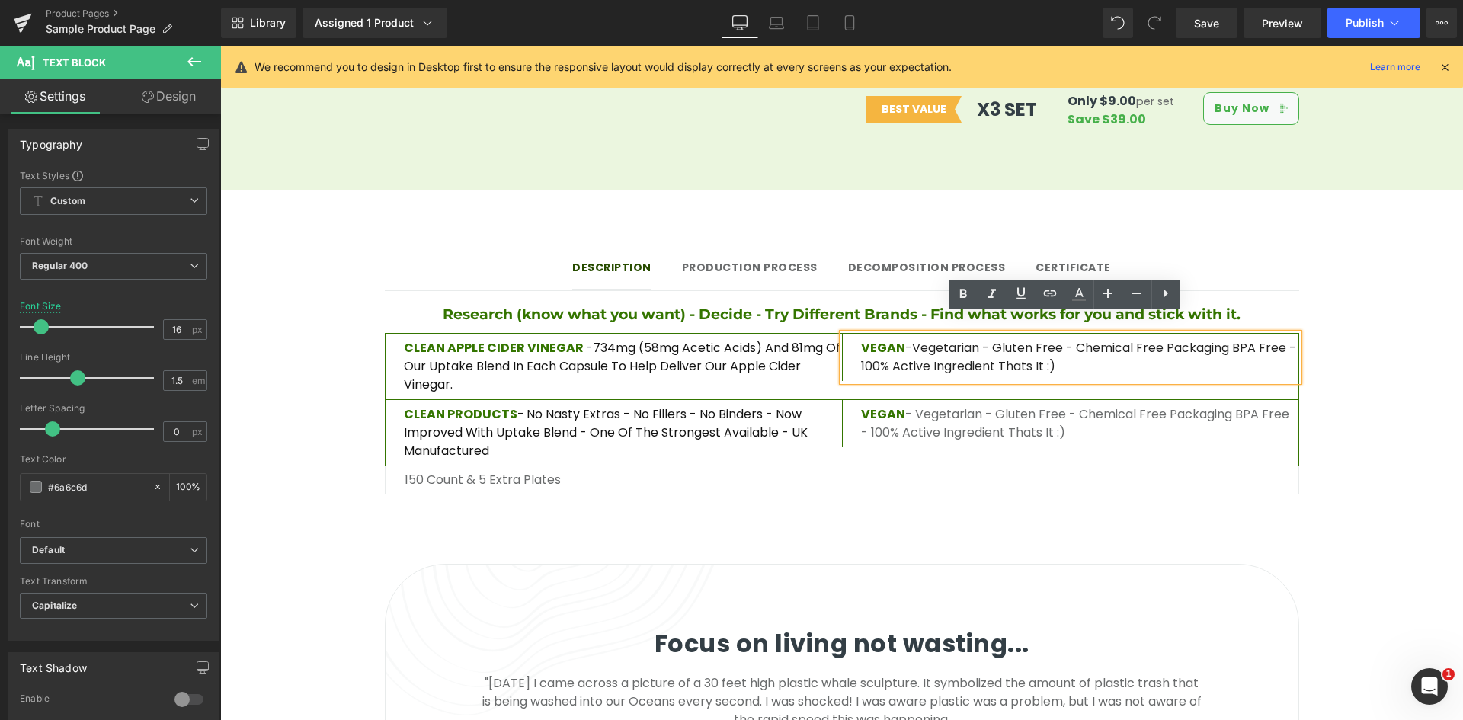
click at [914, 342] on span "Vegetarian - Gluten Free - Chemical Free Packaging BPA free - 100% Active Ingre…" at bounding box center [1078, 357] width 435 height 36
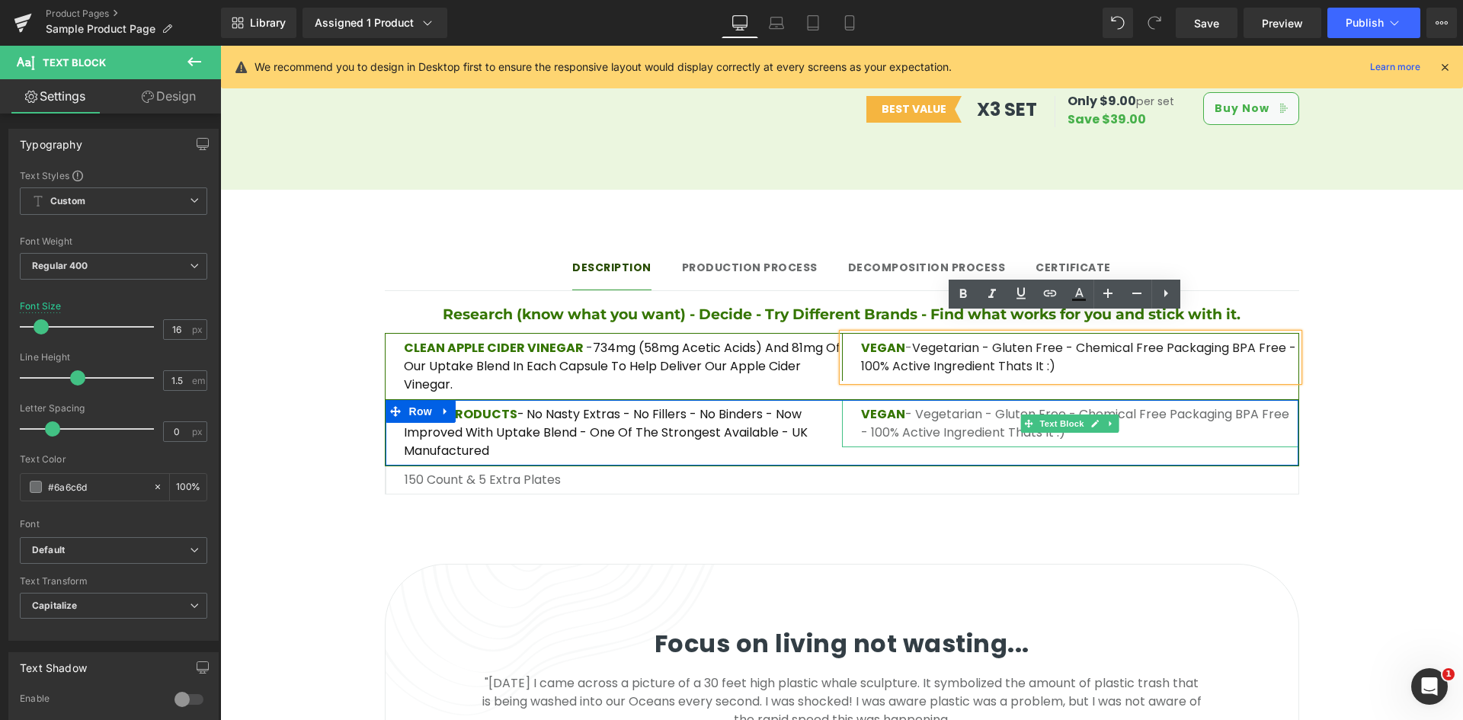
drag, startPoint x: 888, startPoint y: 383, endPoint x: 949, endPoint y: 382, distance: 61.7
click at [888, 405] on p "VEGAN - Vegetarian - Gluten Free - Chemical Free Packaging BPA free - 100% Acti…" at bounding box center [1079, 423] width 437 height 37
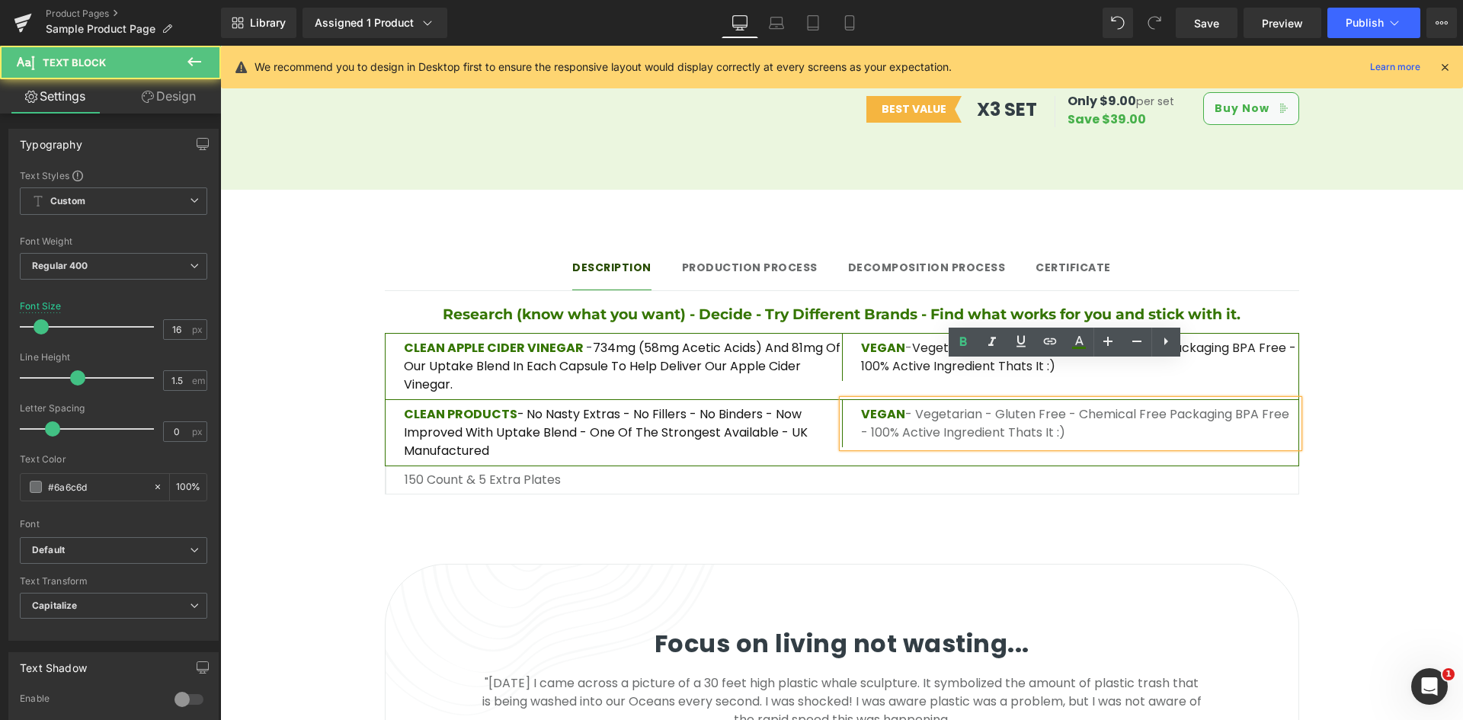
click at [949, 405] on p "VEGAN - Vegetarian - Gluten Free - Chemical Free Packaging BPA free - 100% Acti…" at bounding box center [1079, 423] width 437 height 37
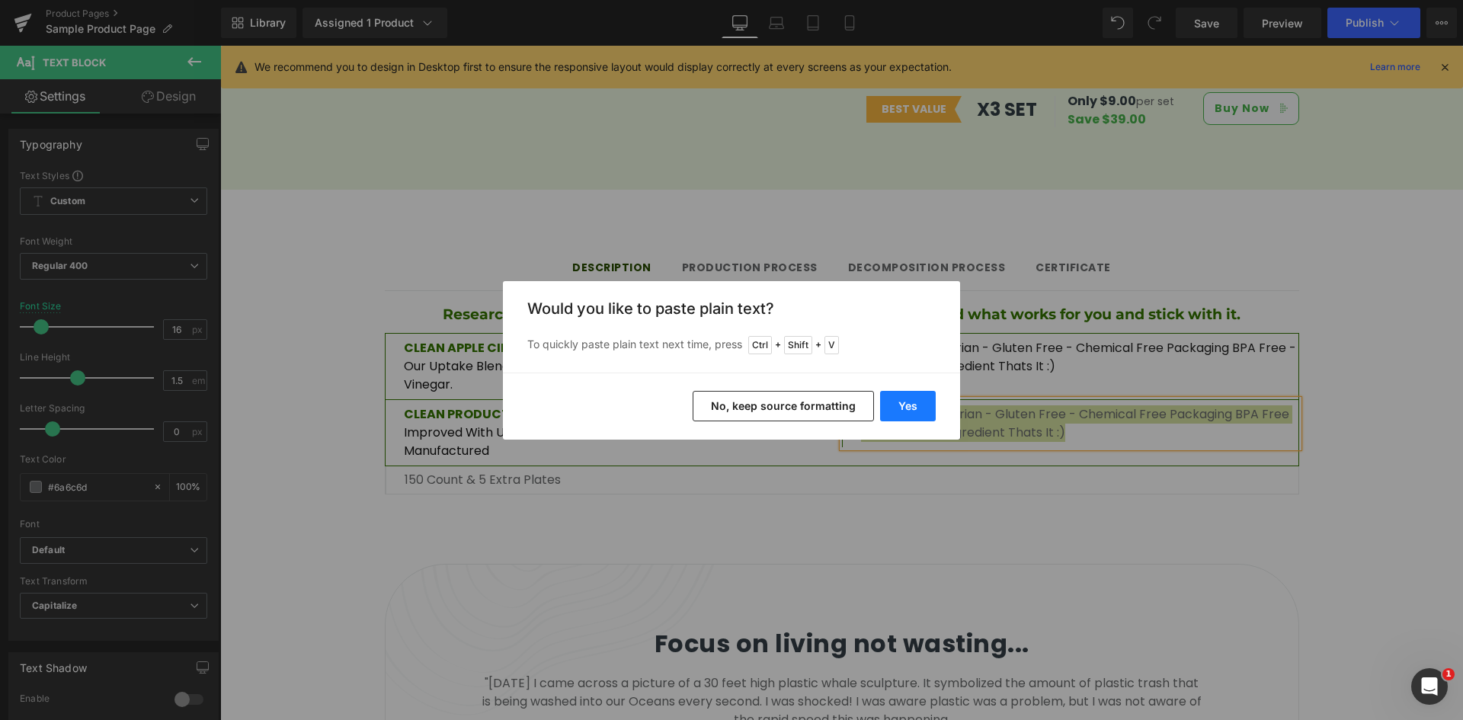
click at [898, 402] on button "Yes" at bounding box center [908, 406] width 56 height 30
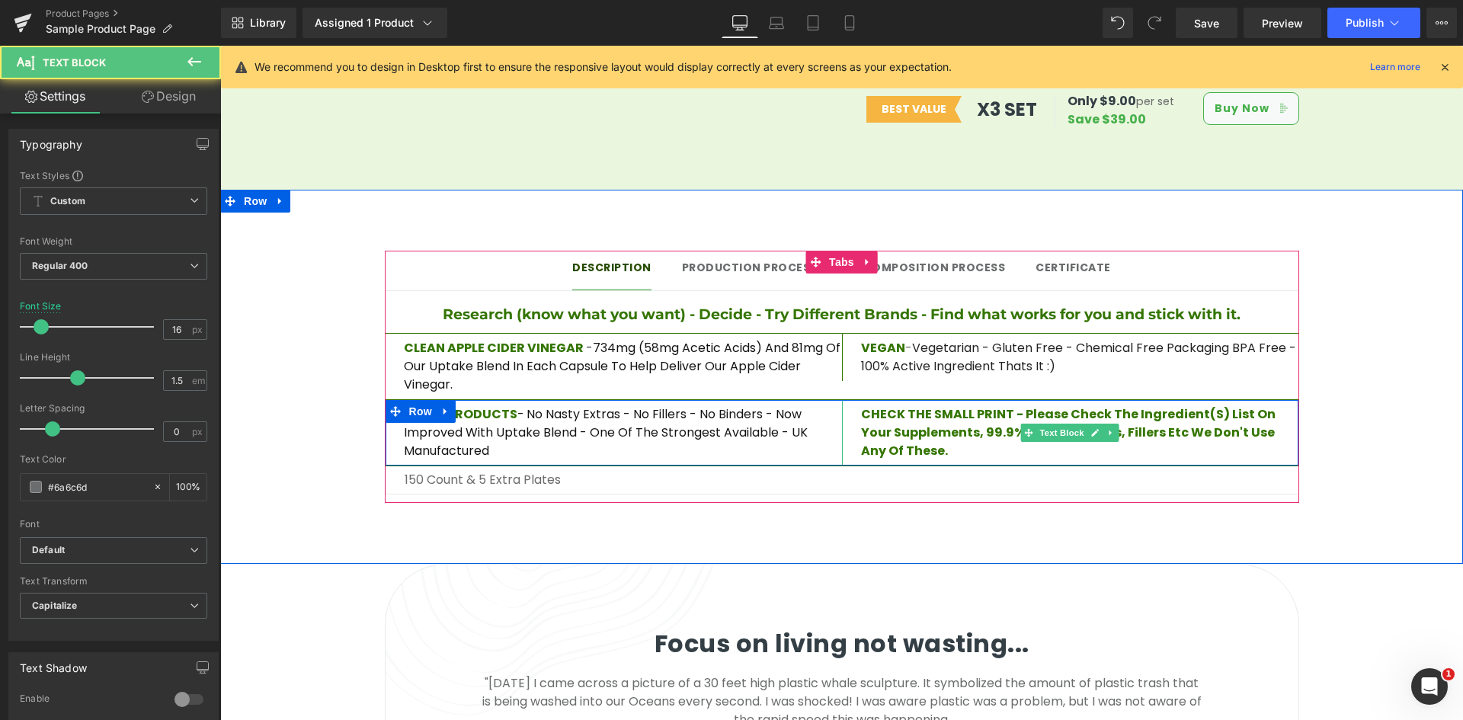
click at [930, 405] on p "CHECK THE SMALL PRINT - Please check the ingredient(s) list on your supplements…" at bounding box center [1079, 432] width 437 height 55
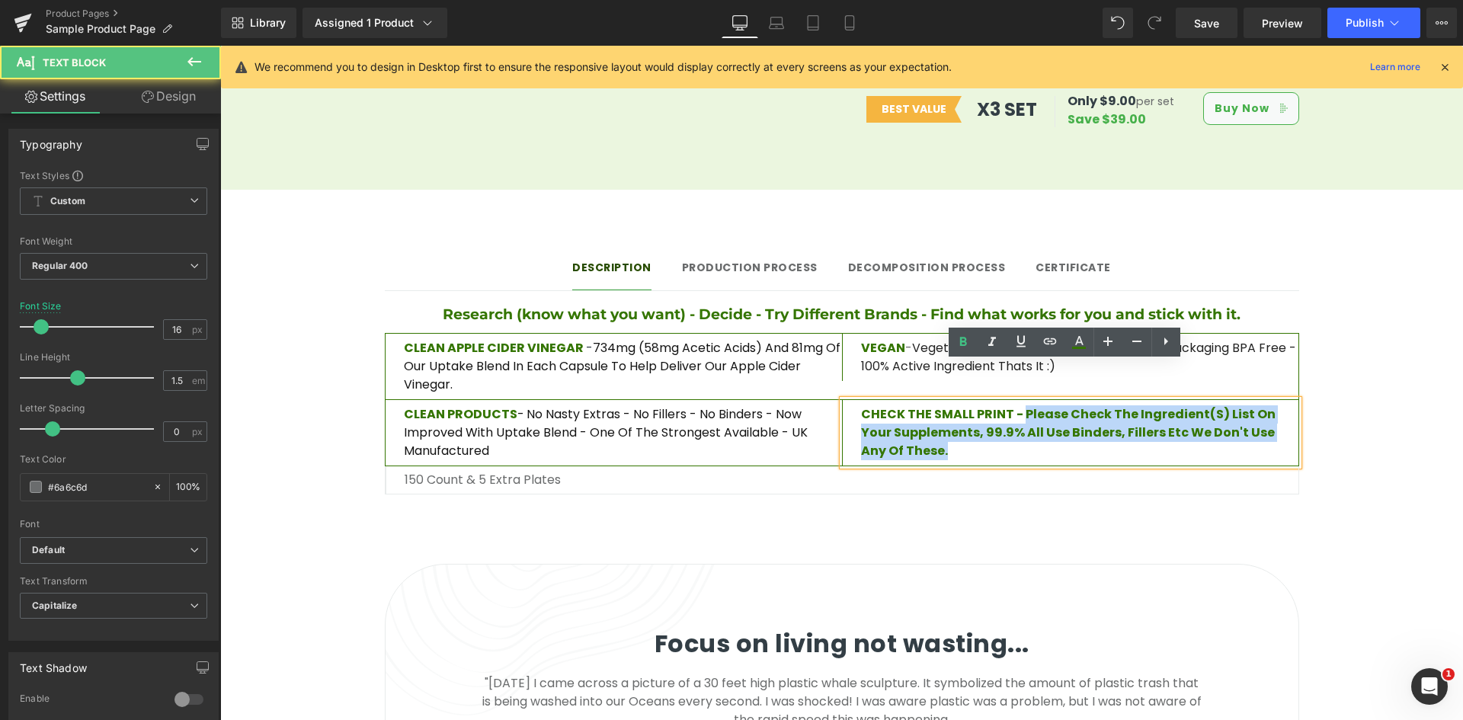
drag, startPoint x: 1023, startPoint y: 376, endPoint x: 1063, endPoint y: 414, distance: 55.0
click at [1063, 414] on p "CHECK THE SMALL PRINT - Please check the ingredient(s) list on your supplements…" at bounding box center [1079, 432] width 437 height 55
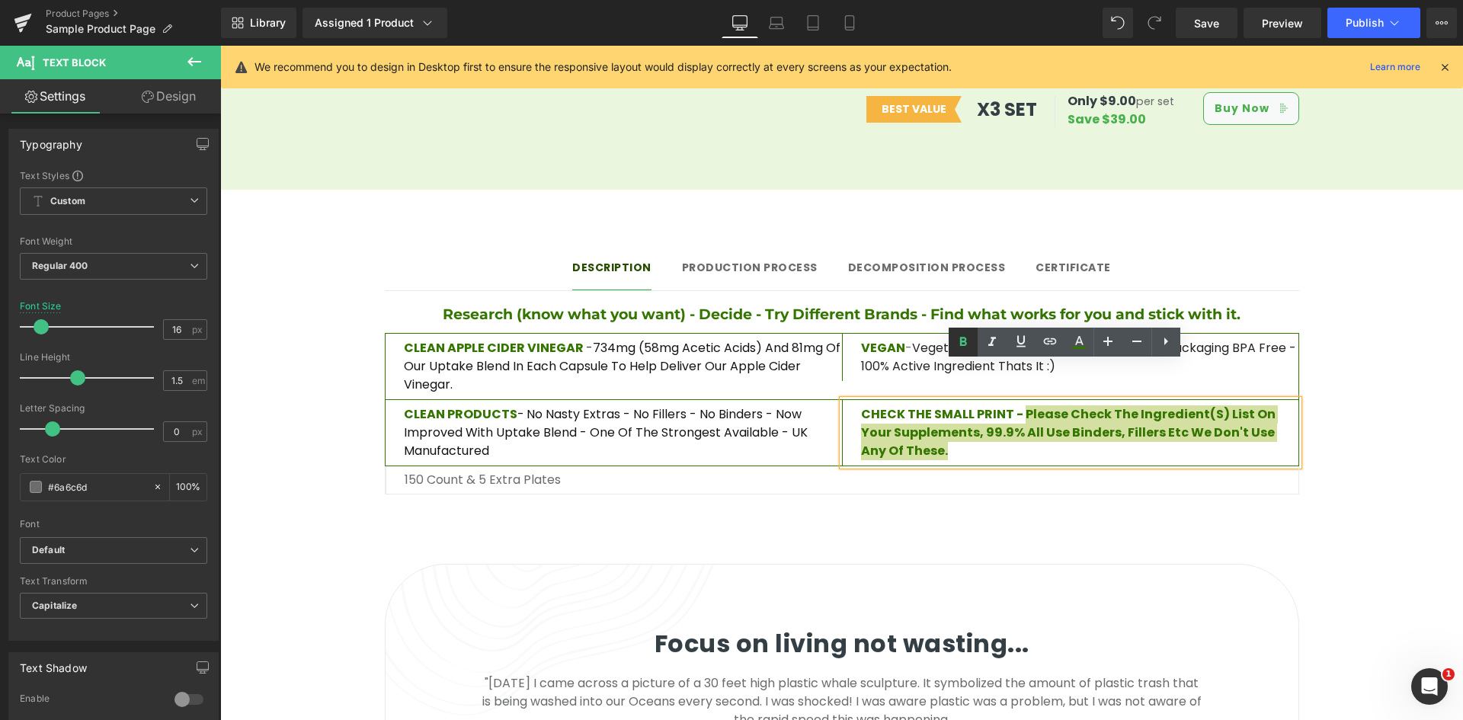
click at [969, 343] on icon at bounding box center [963, 342] width 18 height 18
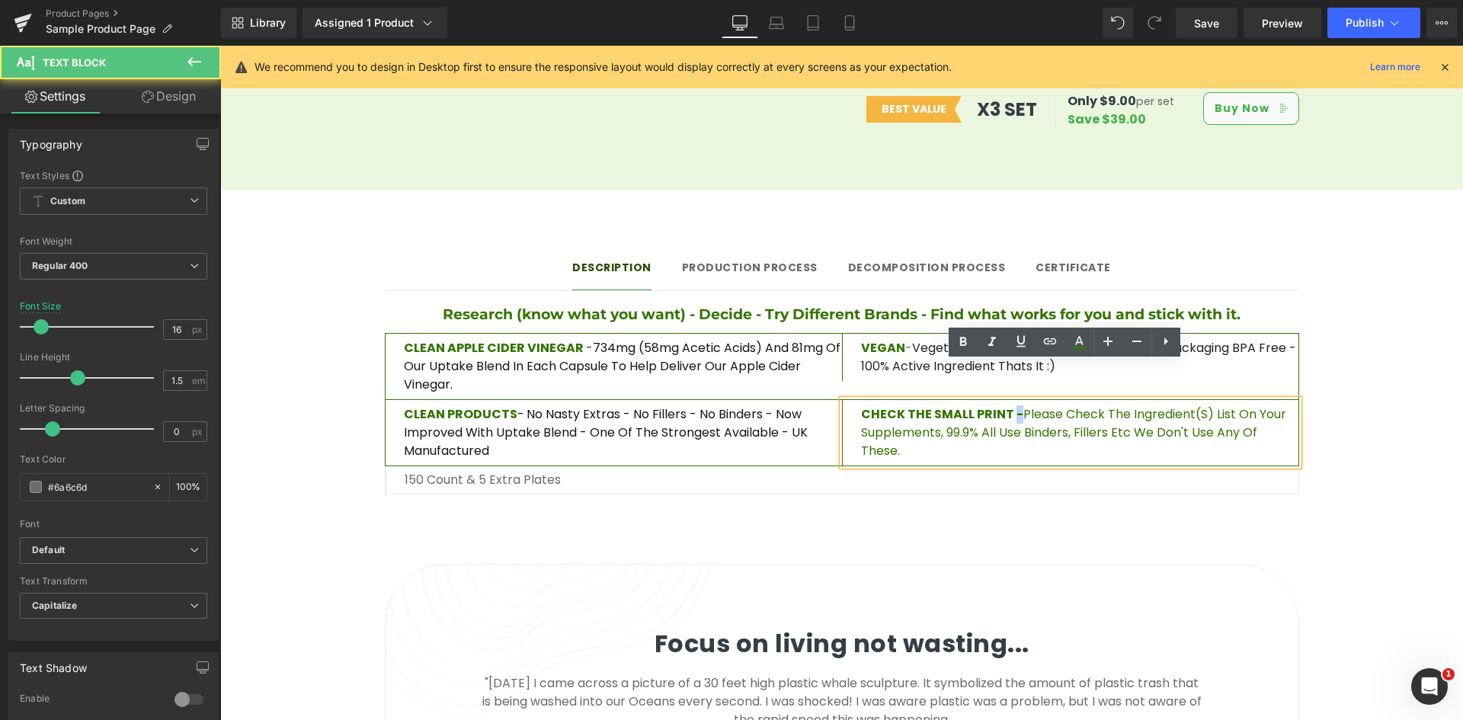
click at [1013, 405] on span "CHECK THE SMALL PRINT -" at bounding box center [942, 414] width 162 height 18
click at [970, 342] on icon at bounding box center [963, 342] width 18 height 18
click at [1056, 405] on p "CHECK THE SMALL PRINT - Please check the ingredient(s) list on your supplements…" at bounding box center [1079, 432] width 437 height 55
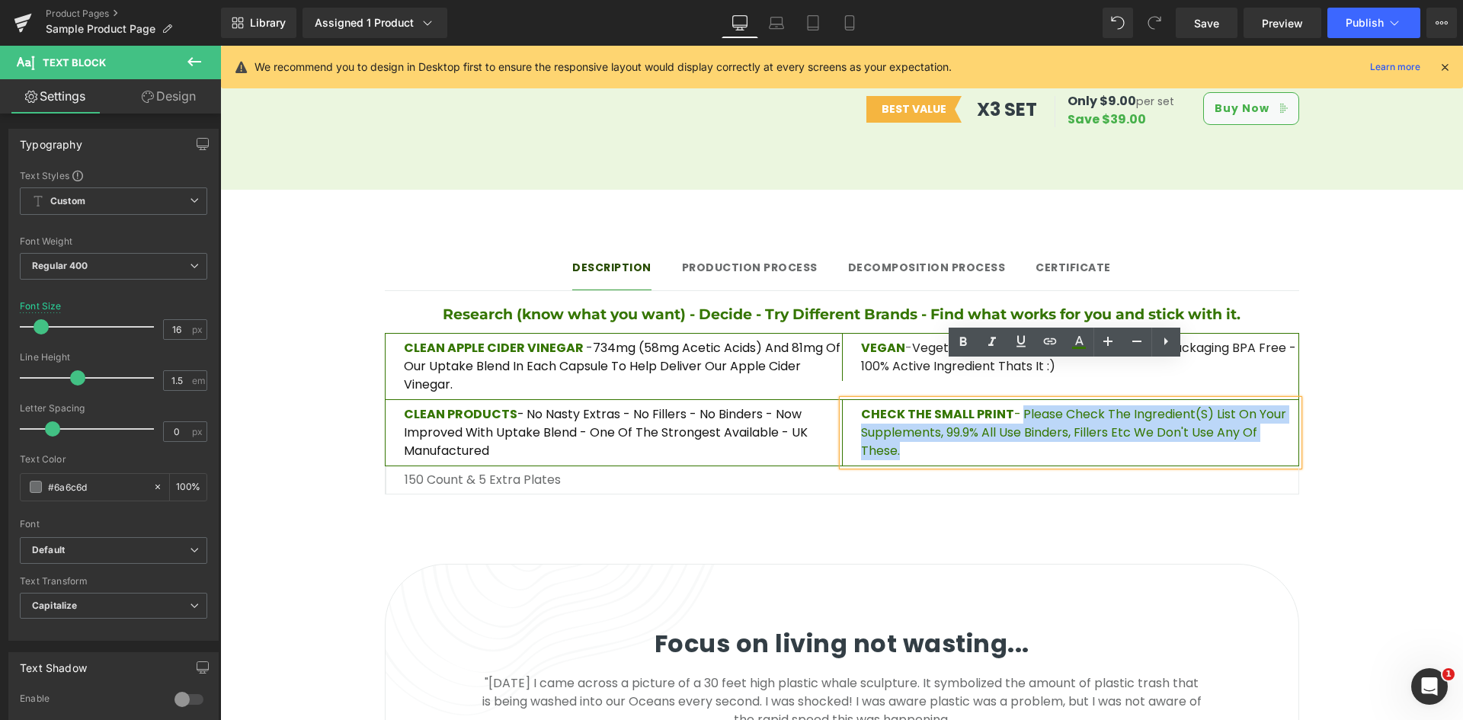
drag, startPoint x: 1022, startPoint y: 379, endPoint x: 1283, endPoint y: 402, distance: 262.3
click at [1283, 405] on p "CHECK THE SMALL PRINT - Please check the ingredient(s) list on your supplements…" at bounding box center [1079, 432] width 437 height 55
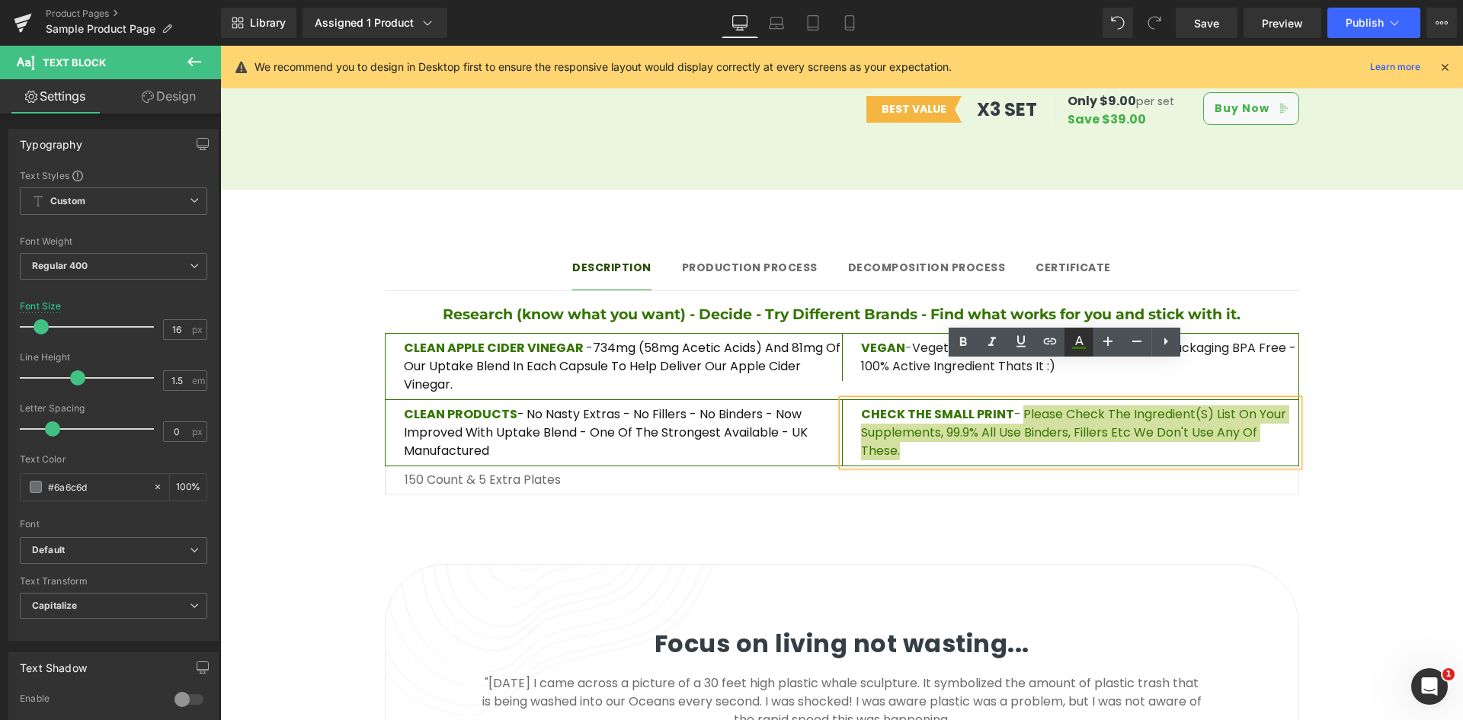
click at [1078, 344] on icon at bounding box center [1079, 342] width 18 height 18
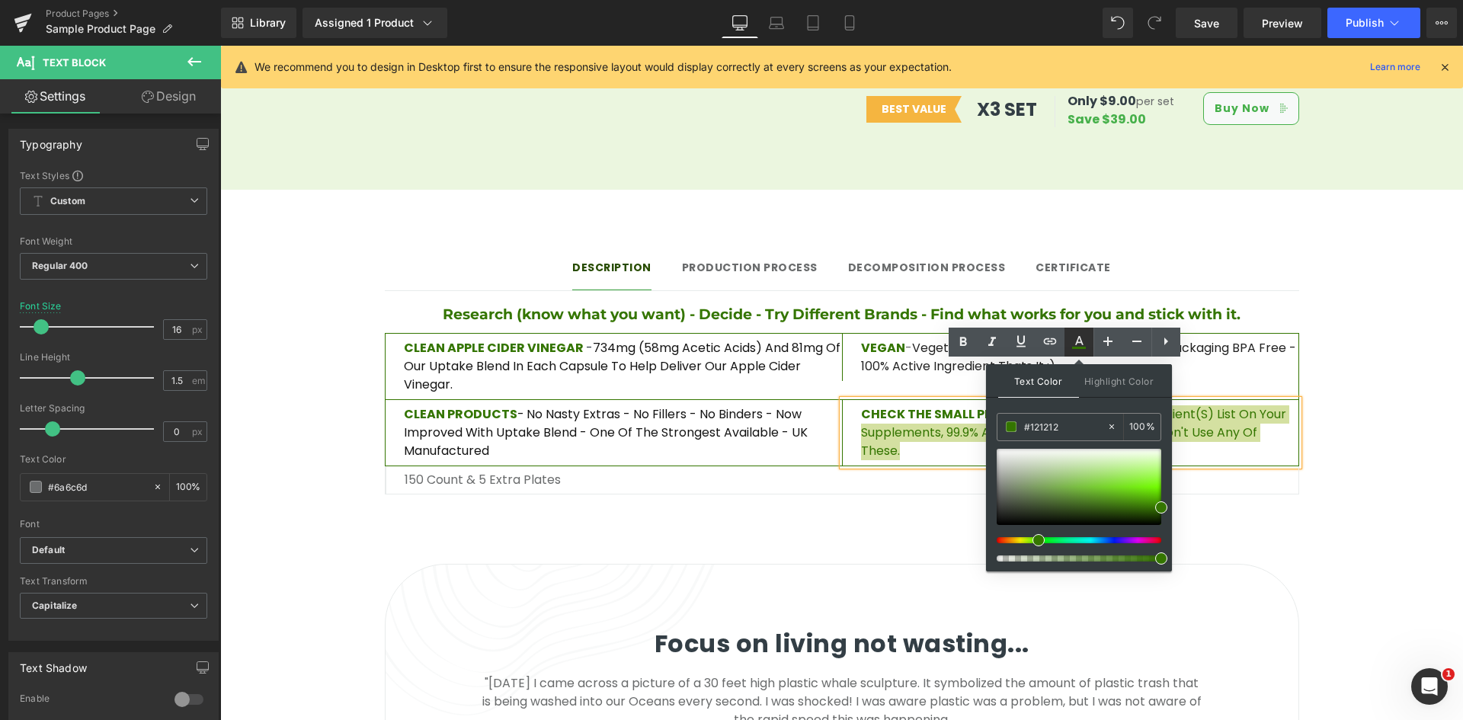
type input "#347500"
type input "100"
click at [1053, 427] on input "#347500" at bounding box center [1065, 426] width 82 height 17
paste input "CHECK THE SMALL PRINT - Please check the ingredient(s) list on your supplements…"
type input "CHECK THE SMALL PRINT - Please check the ingredient(s) list on your supplements…"
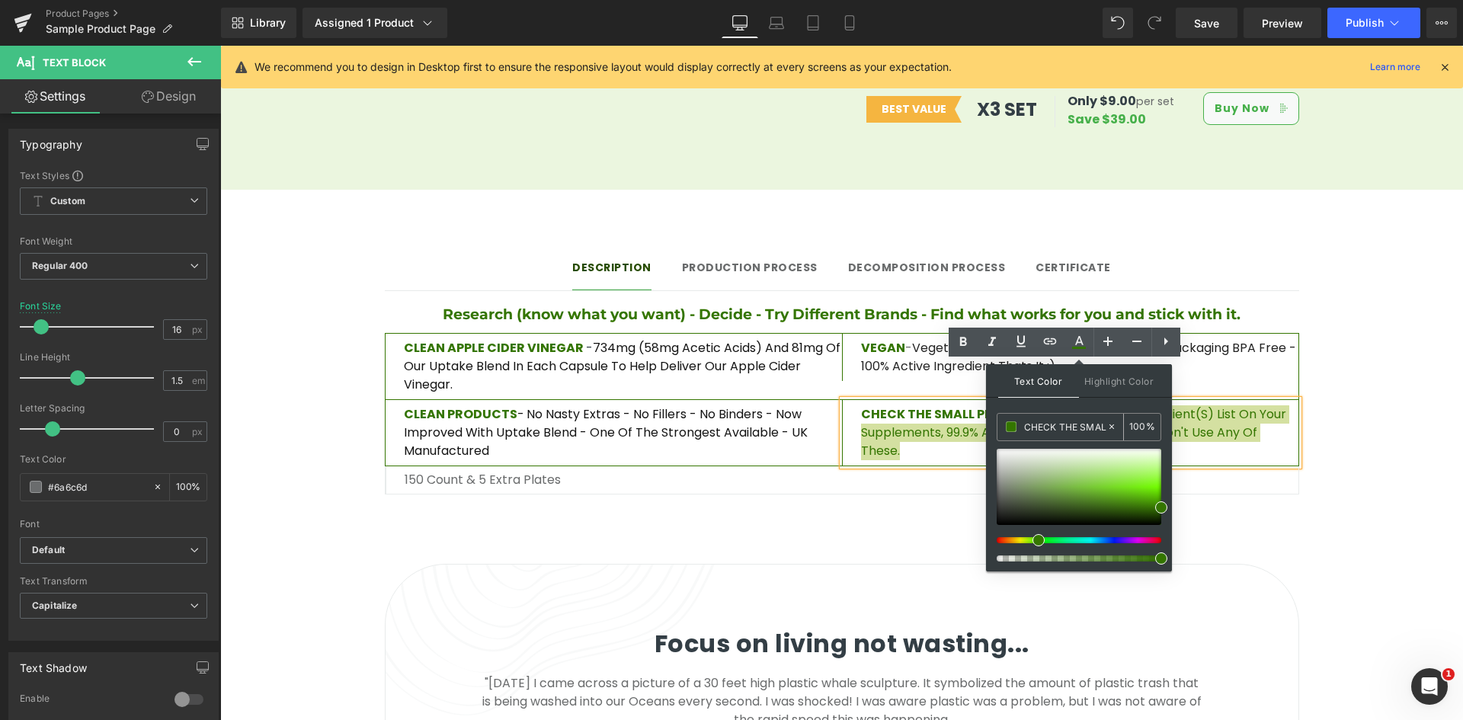
type input "0"
type input "1212"
type input "13"
type input "121212"
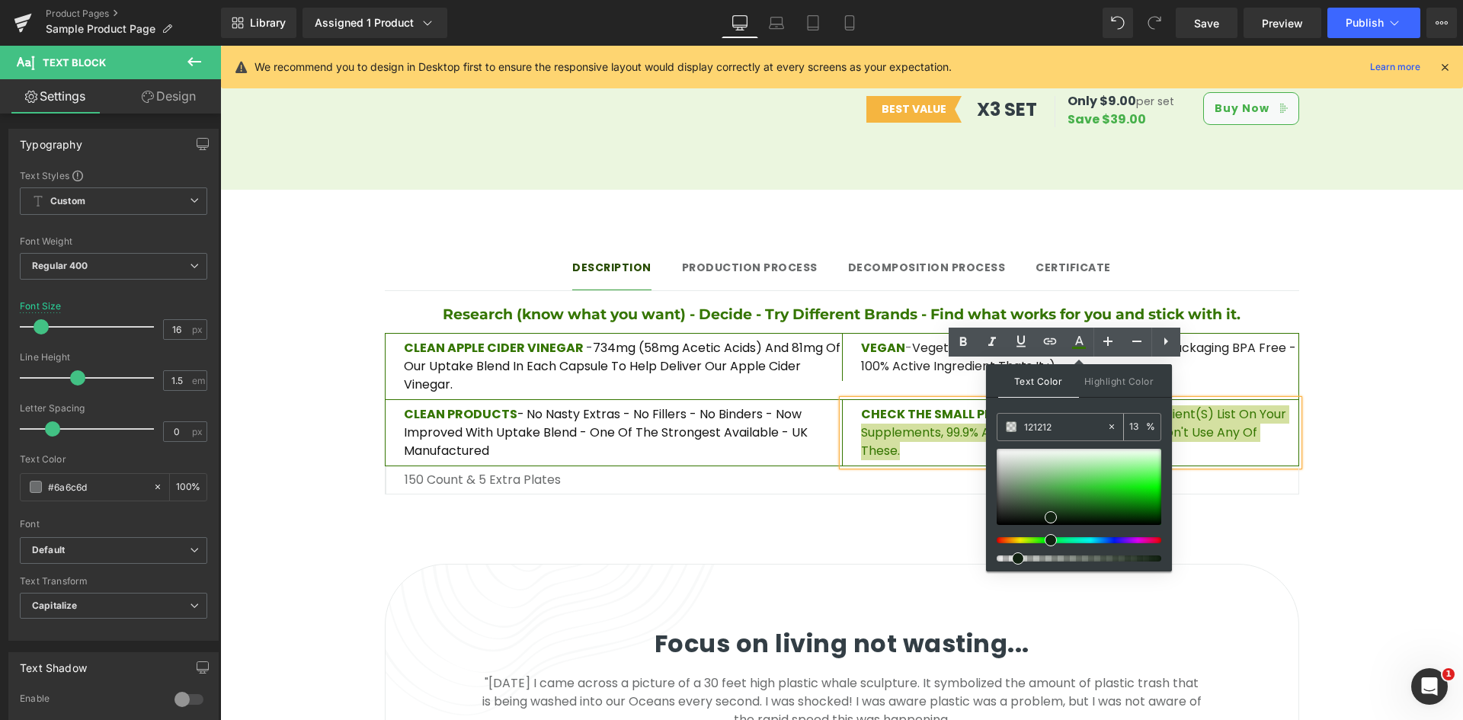
type input "100"
type input "#121212"
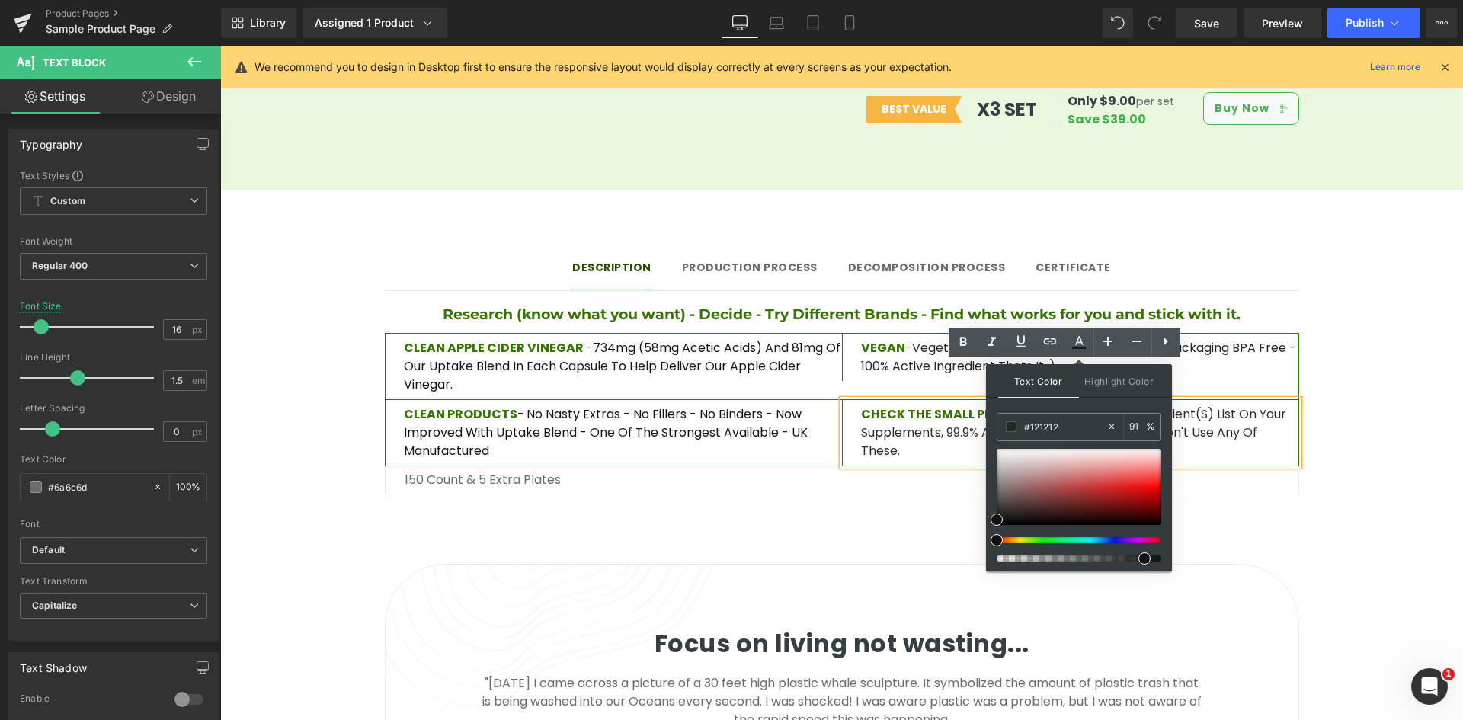
type input "95"
drag, startPoint x: 1381, startPoint y: 607, endPoint x: 1210, endPoint y: 517, distance: 193.3
click at [1346, 373] on div "Description Text Block Production Process Text Block Decomposition process Text…" at bounding box center [841, 369] width 1243 height 283
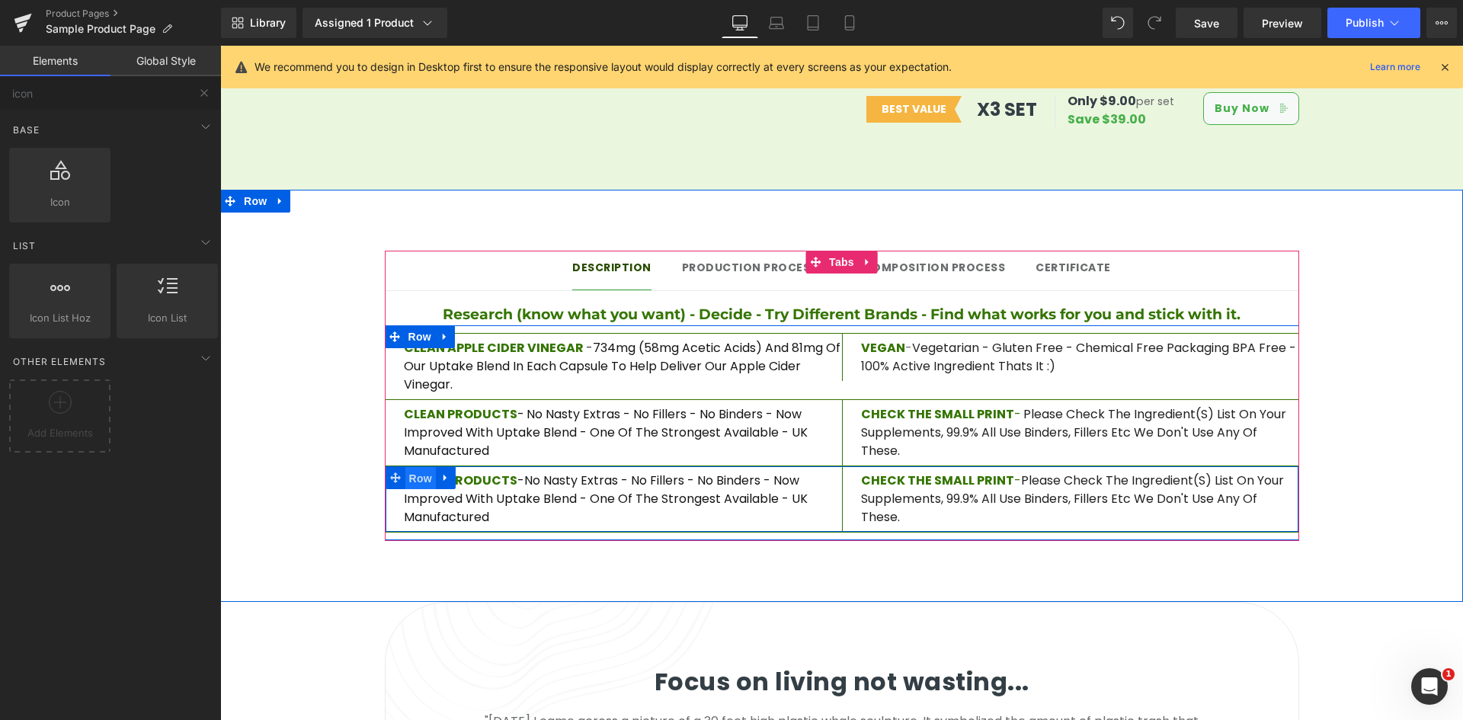
click at [411, 467] on span "Row" at bounding box center [420, 478] width 30 height 23
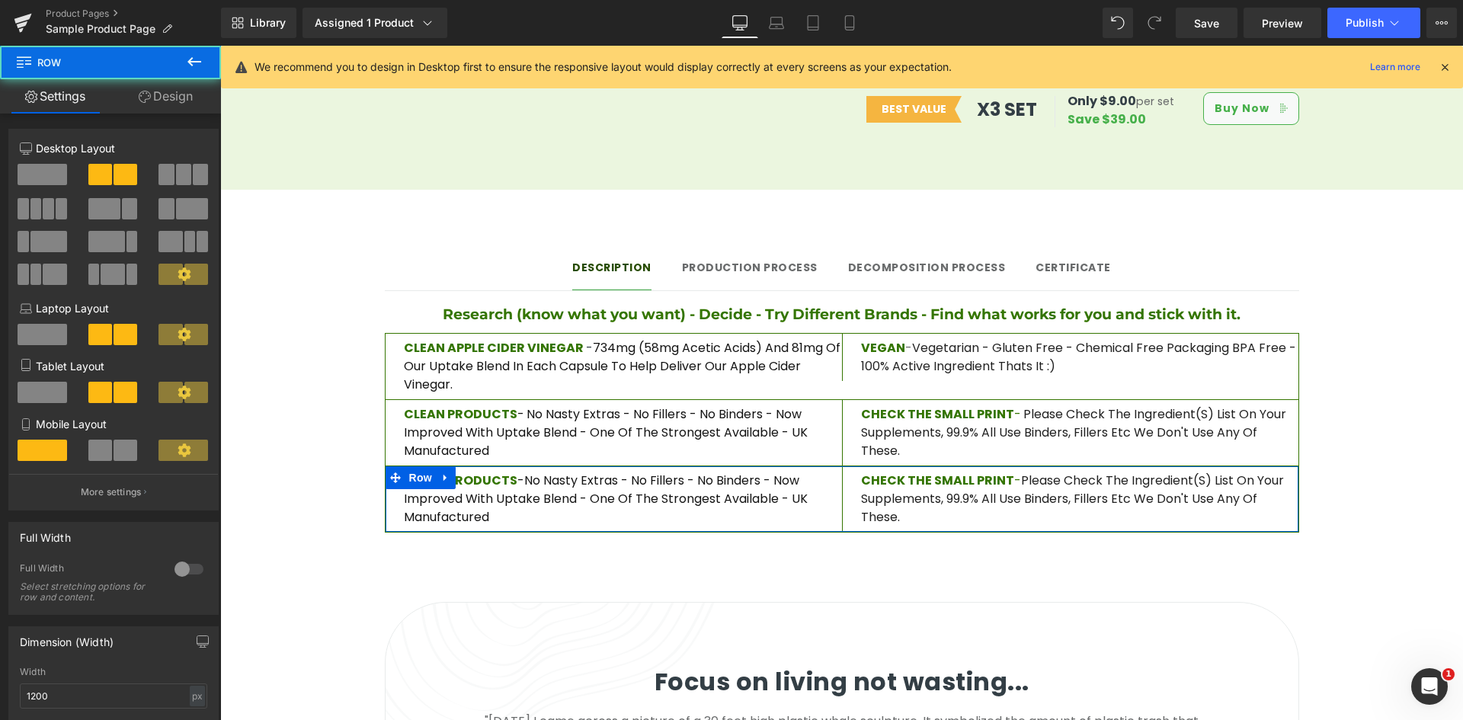
click at [48, 181] on span at bounding box center [43, 174] width 50 height 21
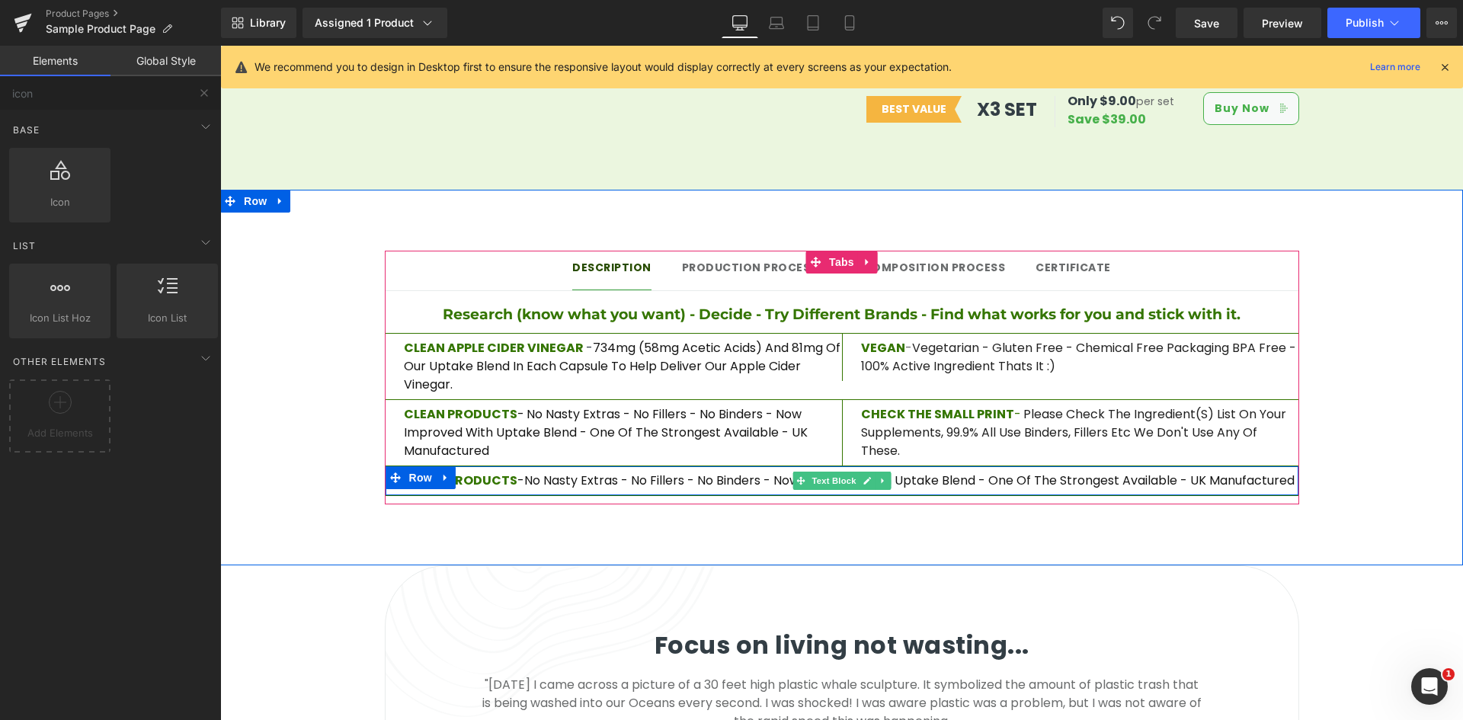
click at [610, 472] on span "- No Nasty Extras - No Fillers - No Binders - Now improved with uptake blend - …" at bounding box center [905, 481] width 777 height 18
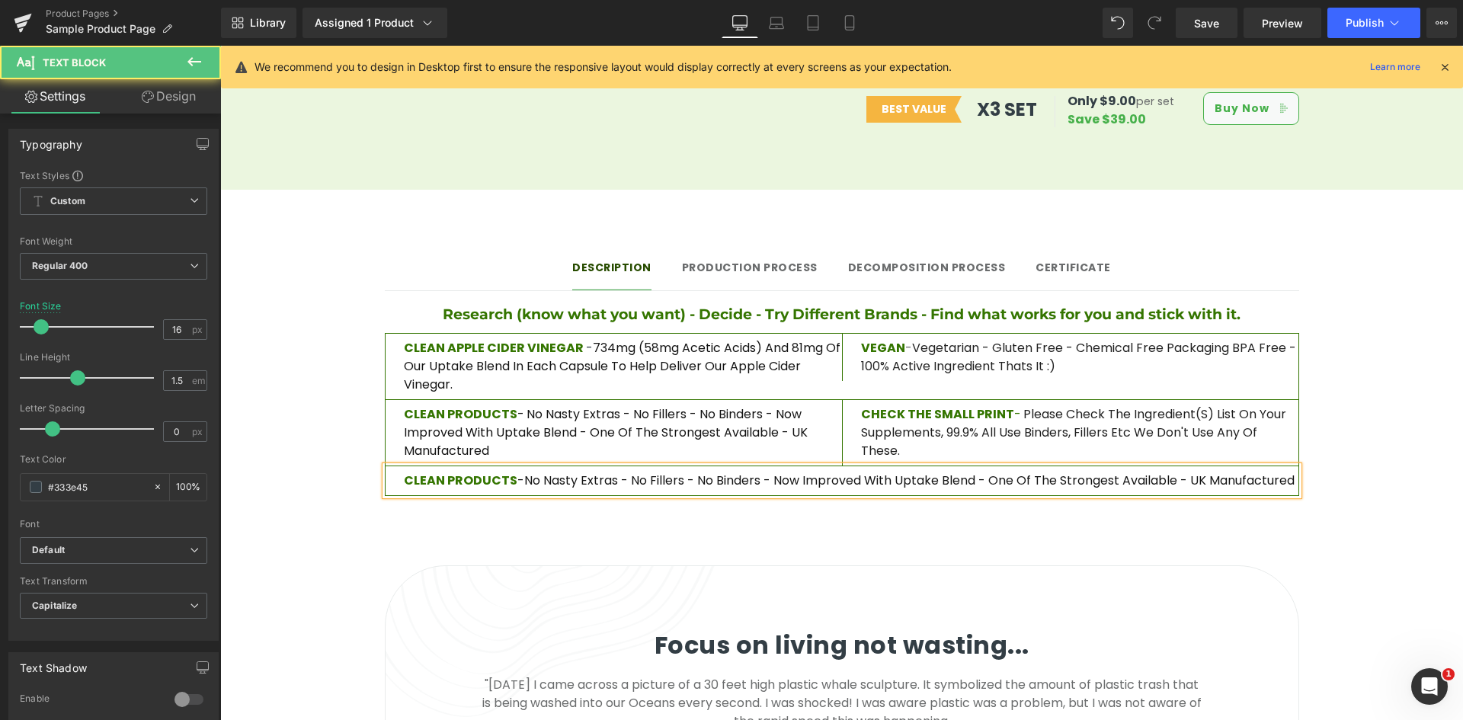
click at [734, 472] on span "- No Nasty Extras - No Fillers - No Binders - Now improved with uptake blend - …" at bounding box center [905, 481] width 777 height 18
click at [1003, 472] on span "- No Nasty Extras - No Fillers - No Binders - Now improved with uptake blend - …" at bounding box center [905, 481] width 777 height 18
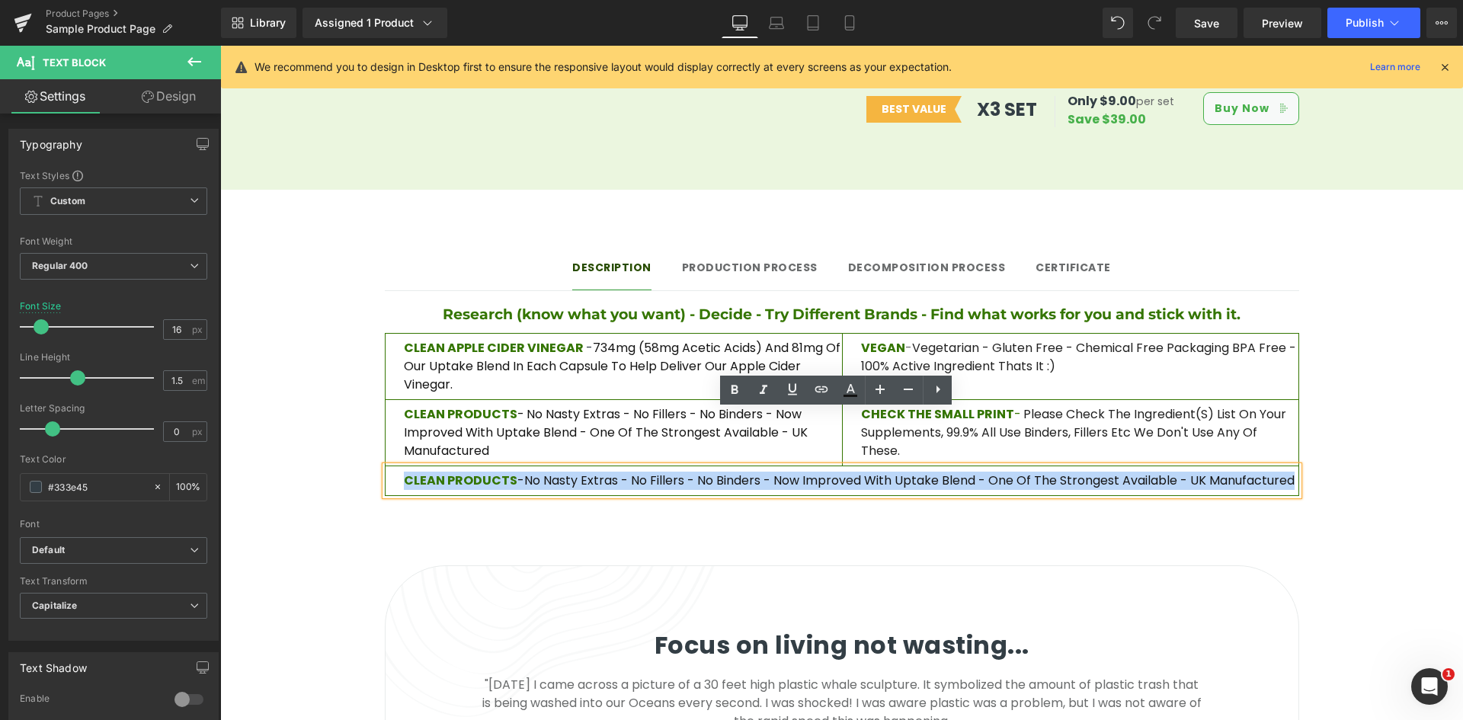
drag, startPoint x: 1208, startPoint y: 422, endPoint x: 395, endPoint y: 415, distance: 812.3
click at [395, 466] on div "CLEAN PRODUCTS - No Nasty Extras - No Fillers - No Binders - Now improved with …" at bounding box center [842, 480] width 913 height 29
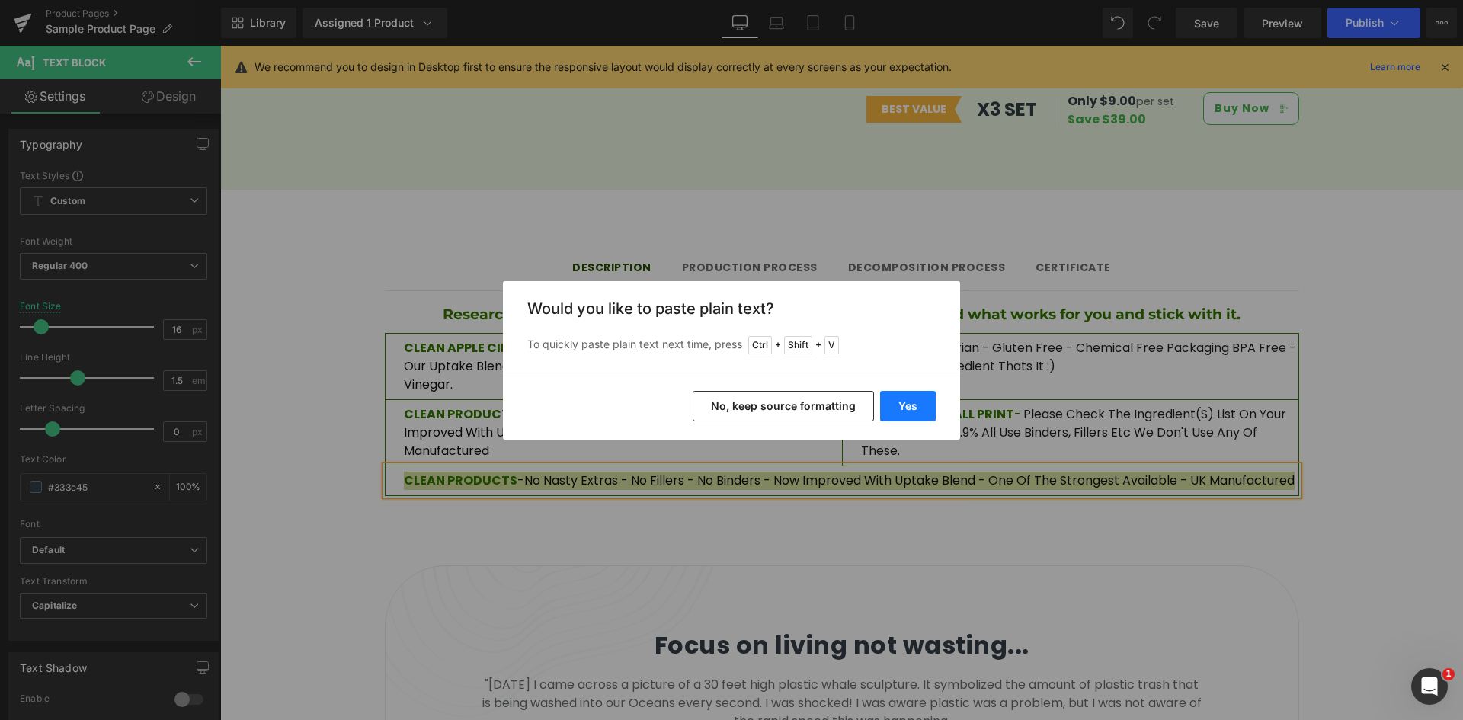
click at [899, 407] on button "Yes" at bounding box center [908, 406] width 56 height 30
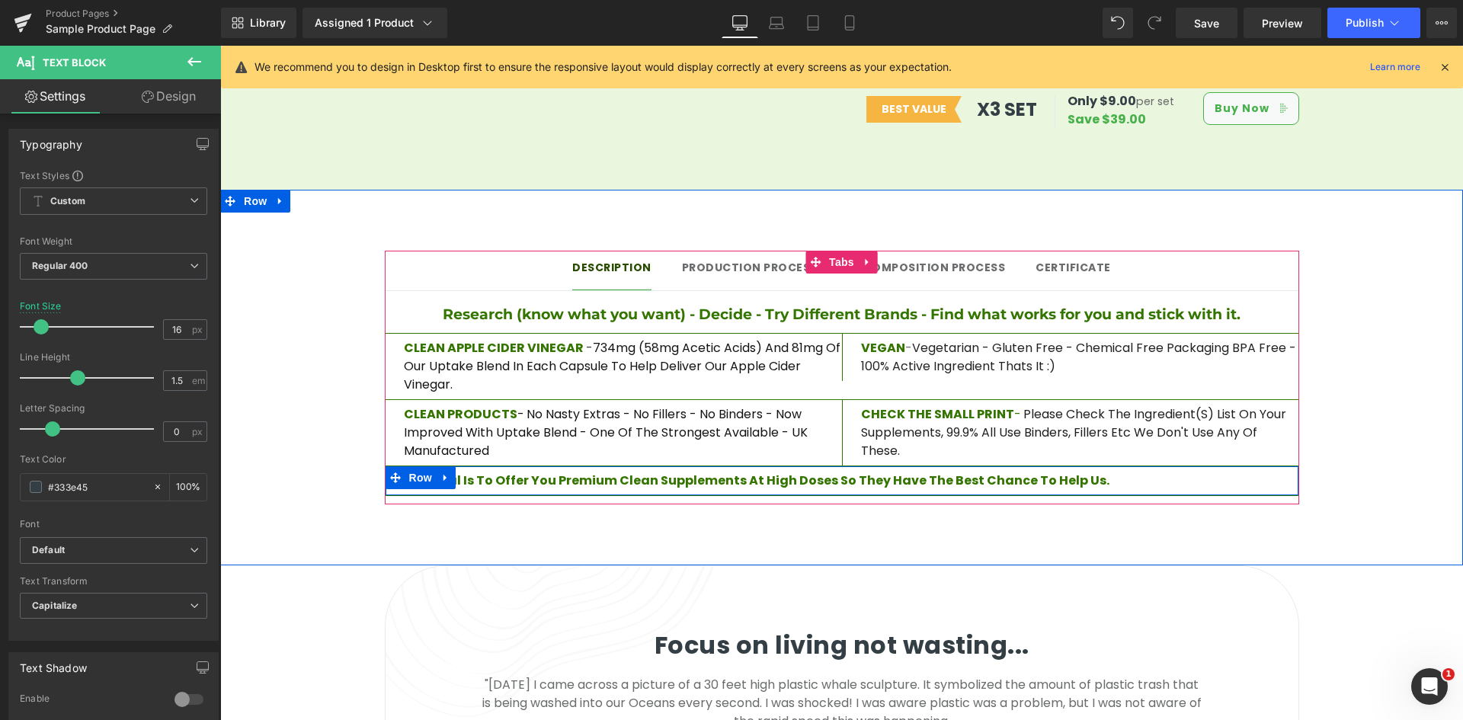
click at [1132, 472] on p "Our Goal is to offer you Premium Clean Supplements at High Doses so they have t…" at bounding box center [851, 481] width 895 height 18
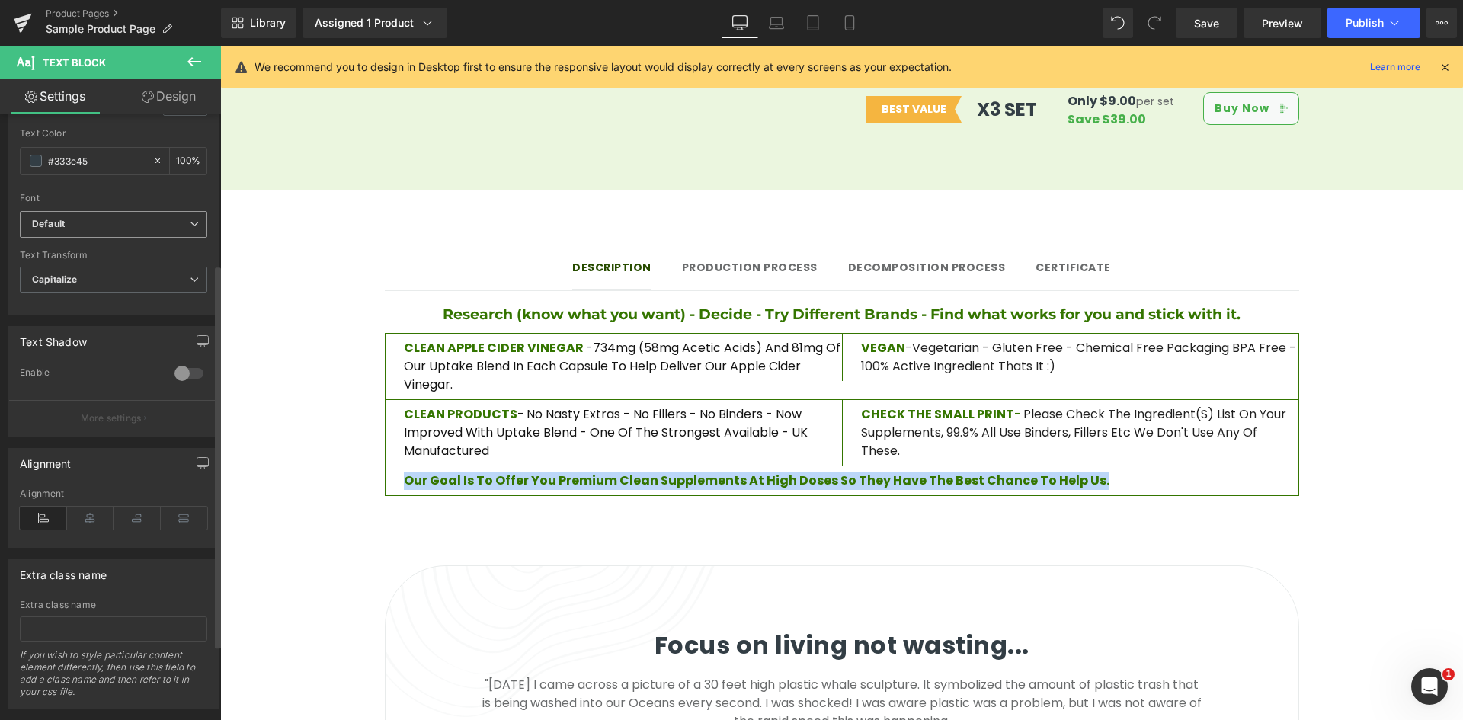
scroll to position [357, 0]
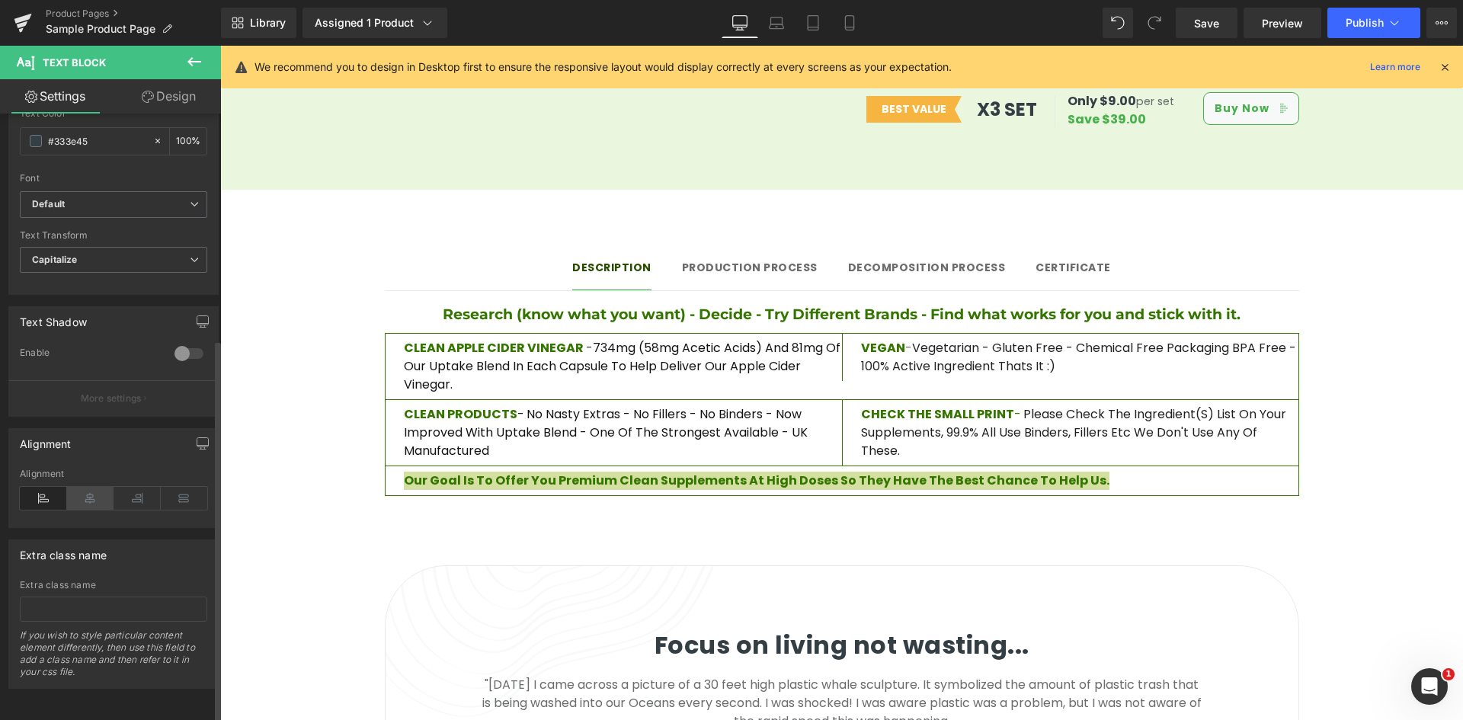
click at [91, 487] on icon at bounding box center [90, 498] width 47 height 23
click at [220, 46] on div "70px" at bounding box center [220, 46] width 0 height 0
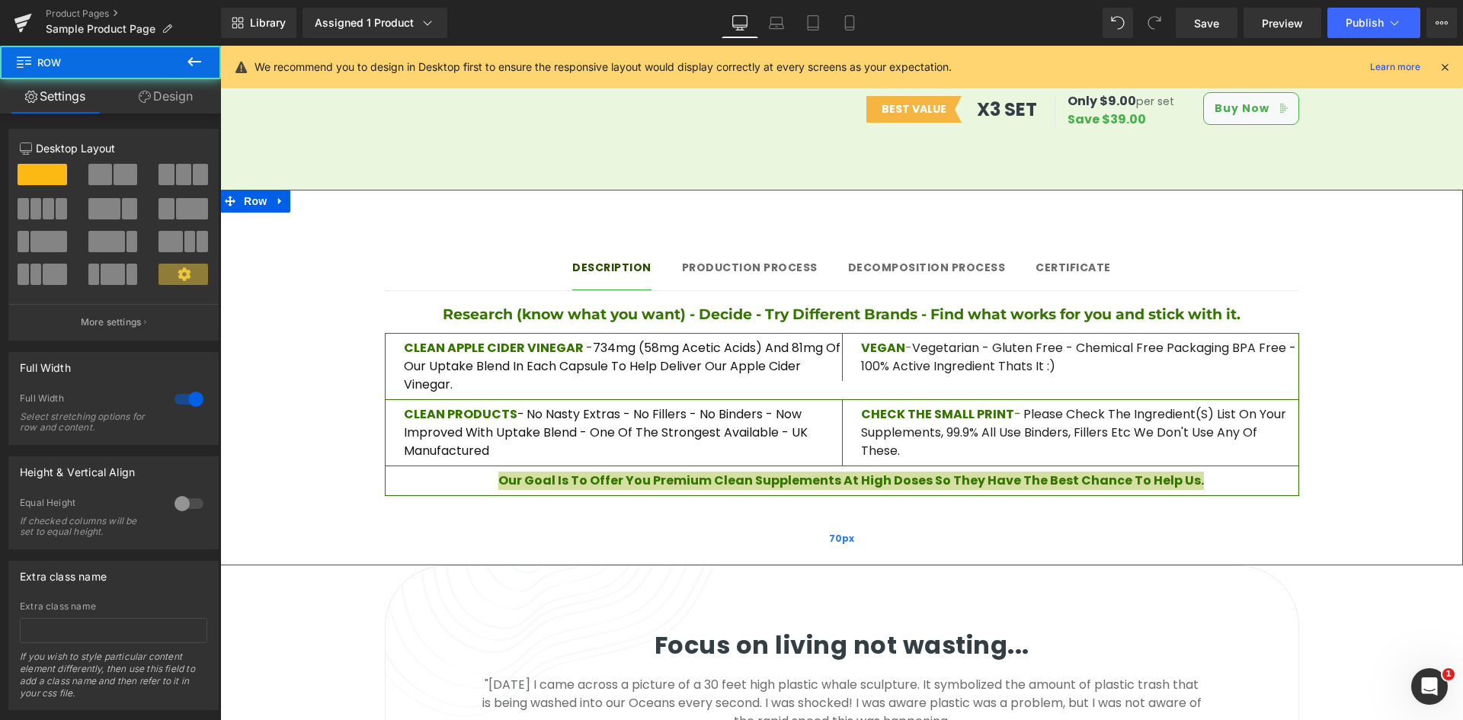
click at [1176, 512] on div "70px" at bounding box center [841, 538] width 1243 height 53
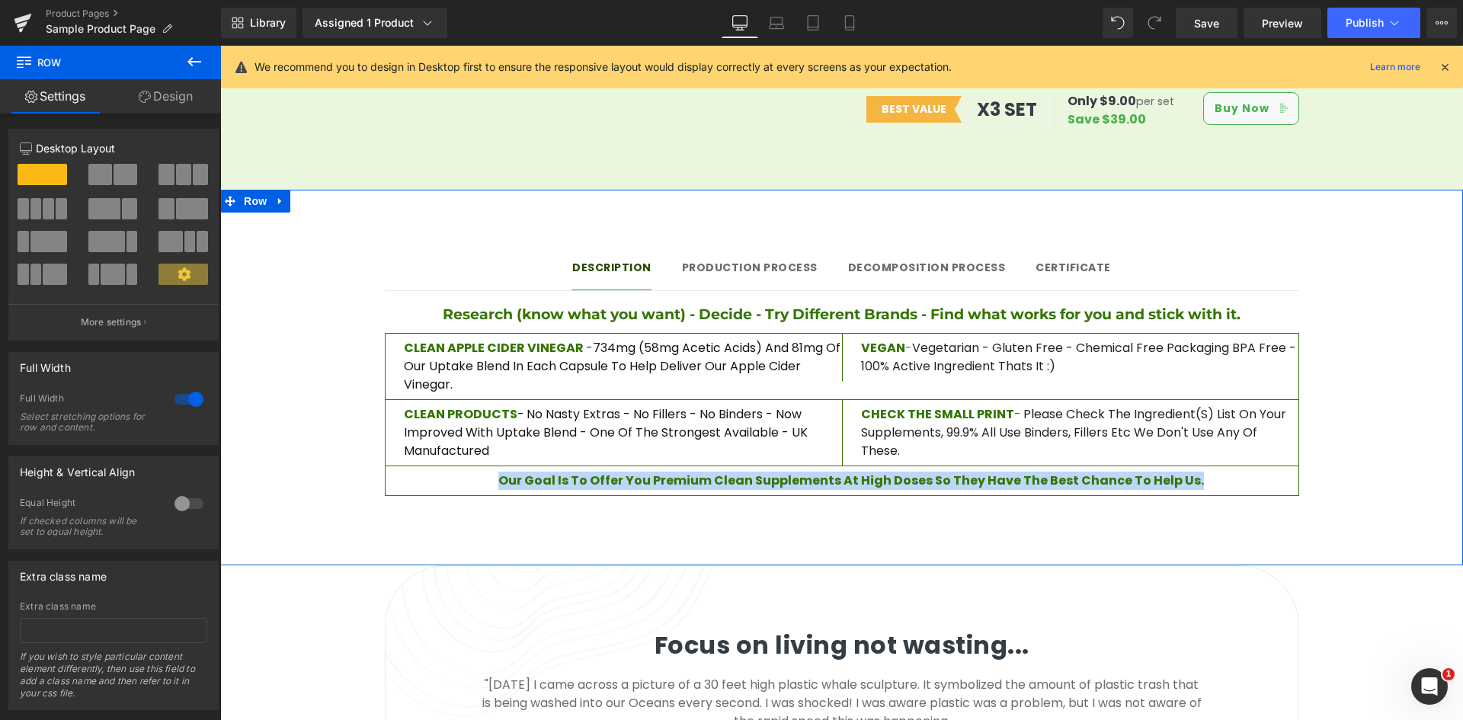
click at [1188, 405] on p "CHECK THE SMALL PRINT - Please check the ingredient(s) list on your supplements…" at bounding box center [1079, 432] width 437 height 55
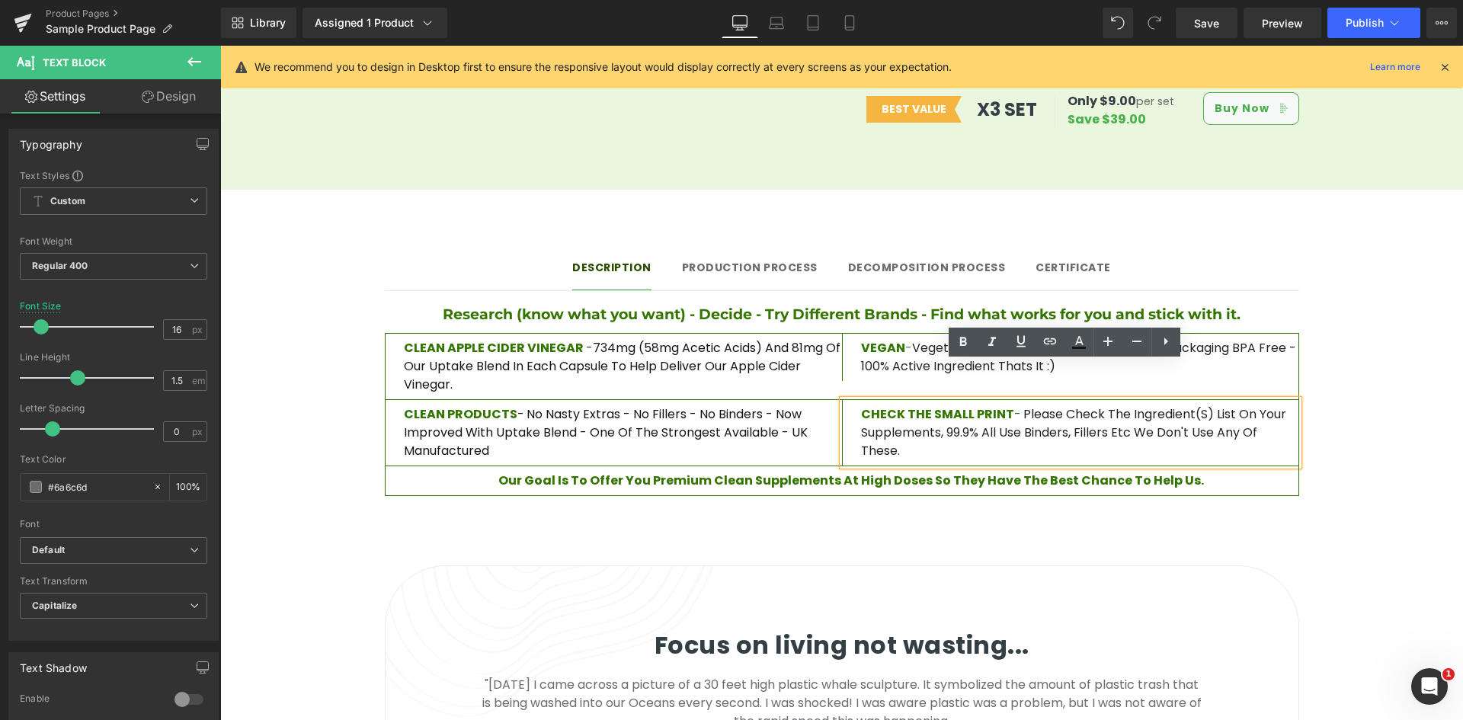
click at [976, 190] on div "Description Text Block Production Process Text Block Decomposition process Text…" at bounding box center [841, 378] width 1243 height 376
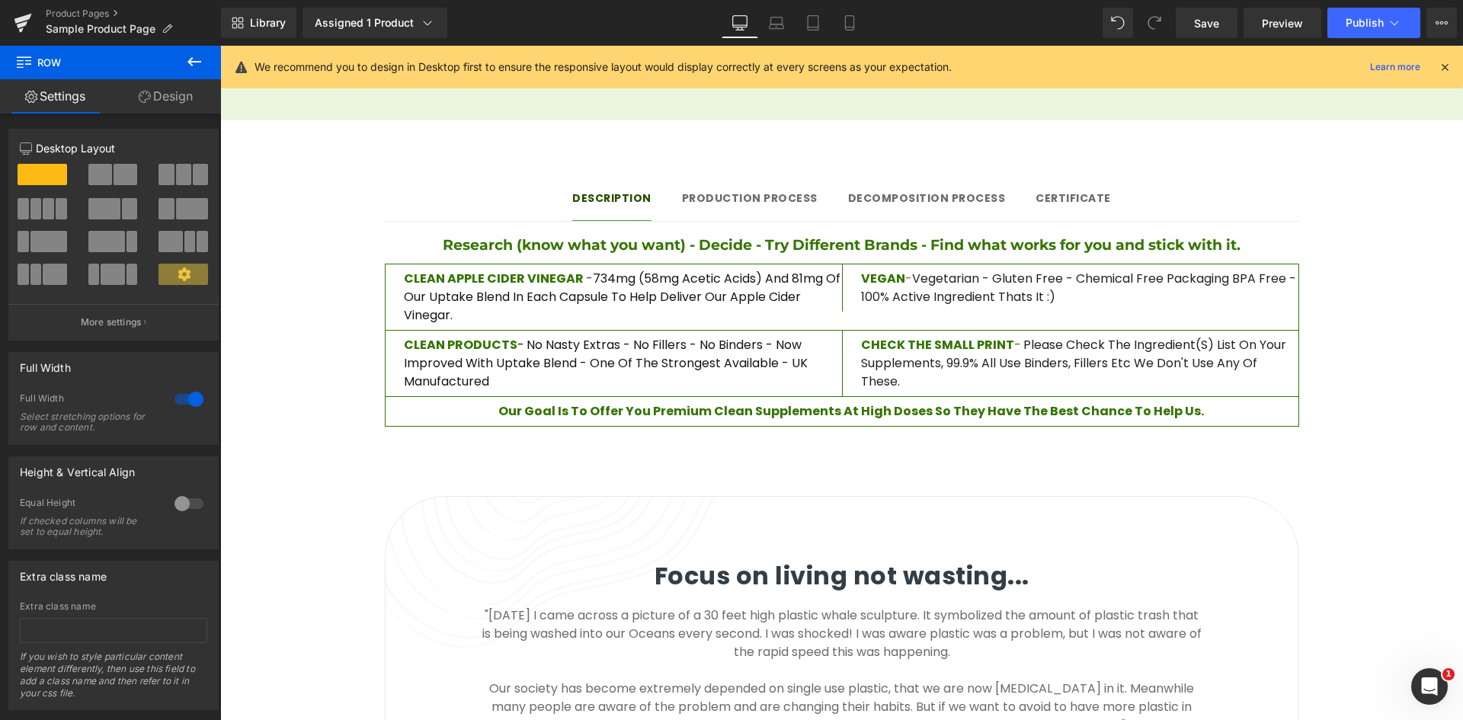
scroll to position [1143, 0]
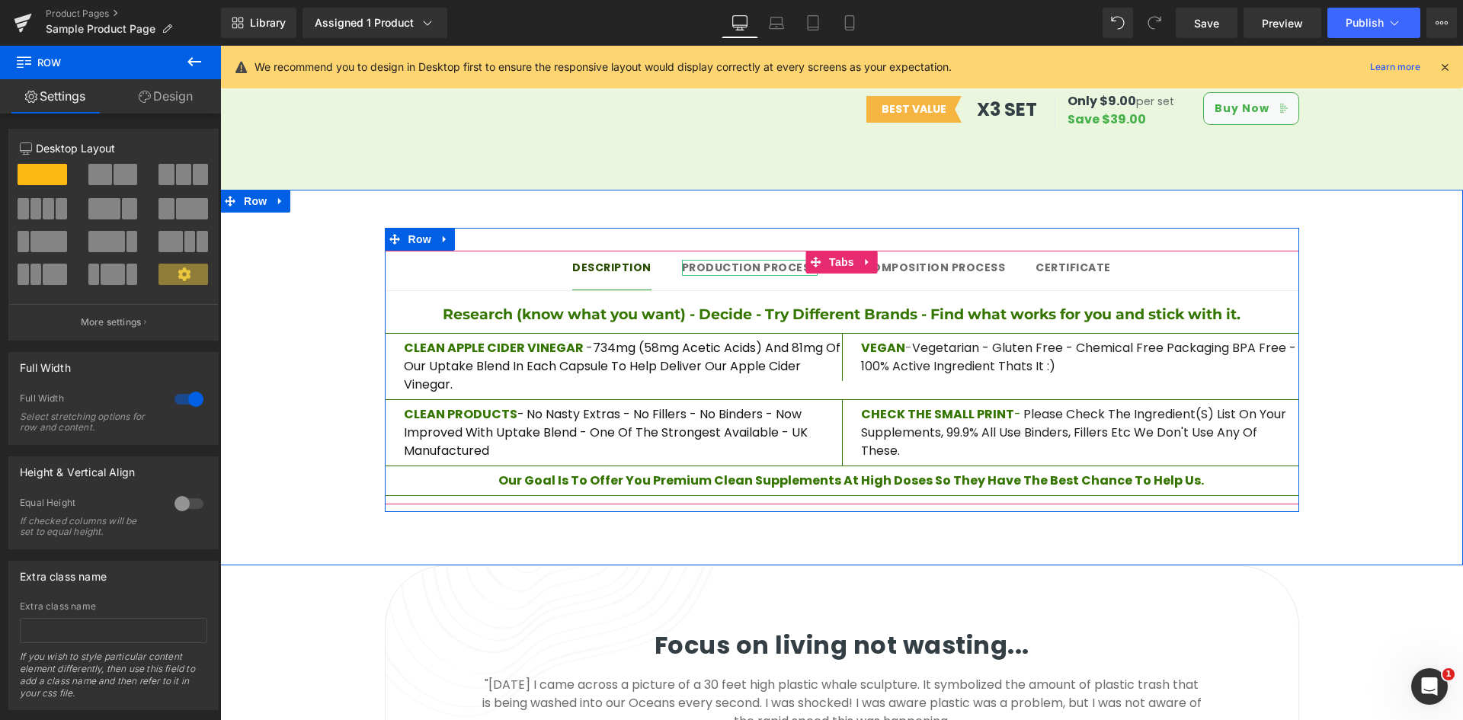
click at [744, 260] on strong "Production Process" at bounding box center [750, 267] width 136 height 15
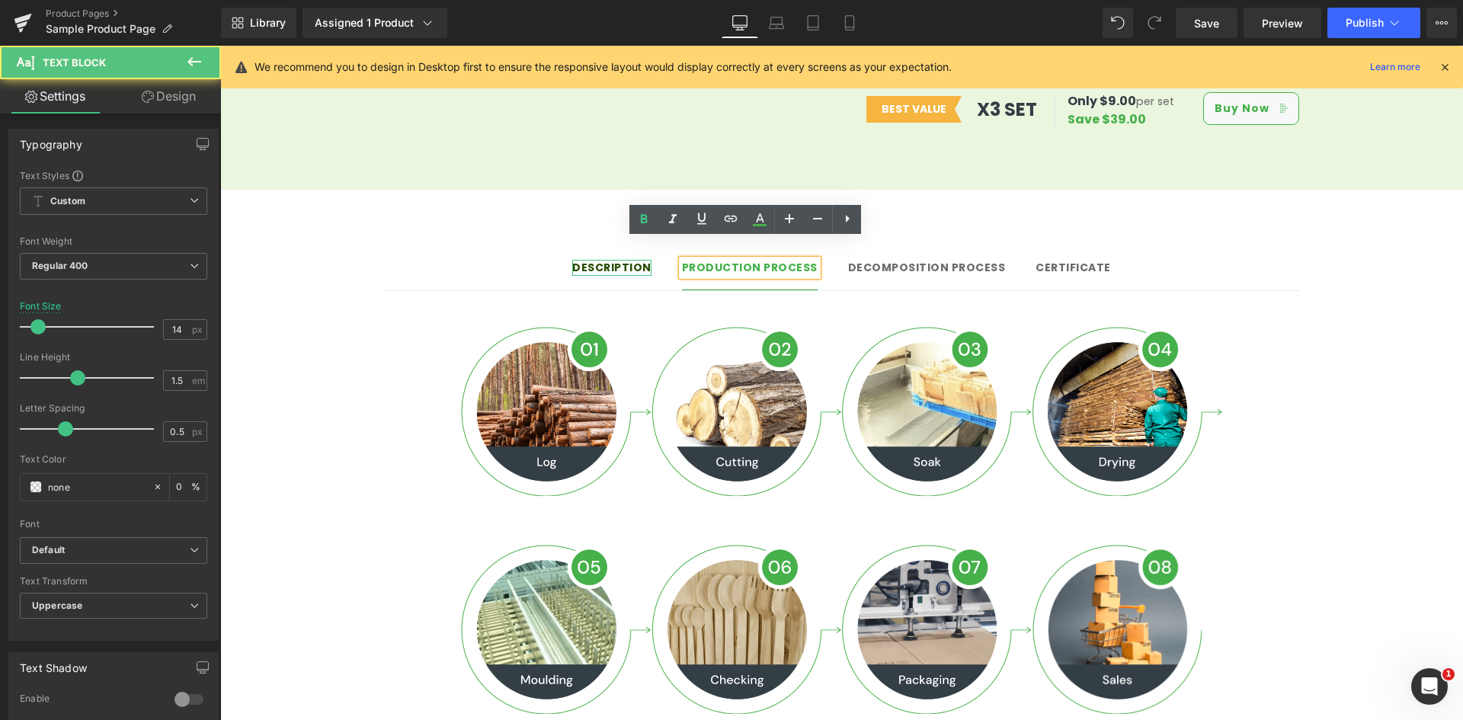
click at [632, 260] on strong "Description" at bounding box center [611, 267] width 79 height 15
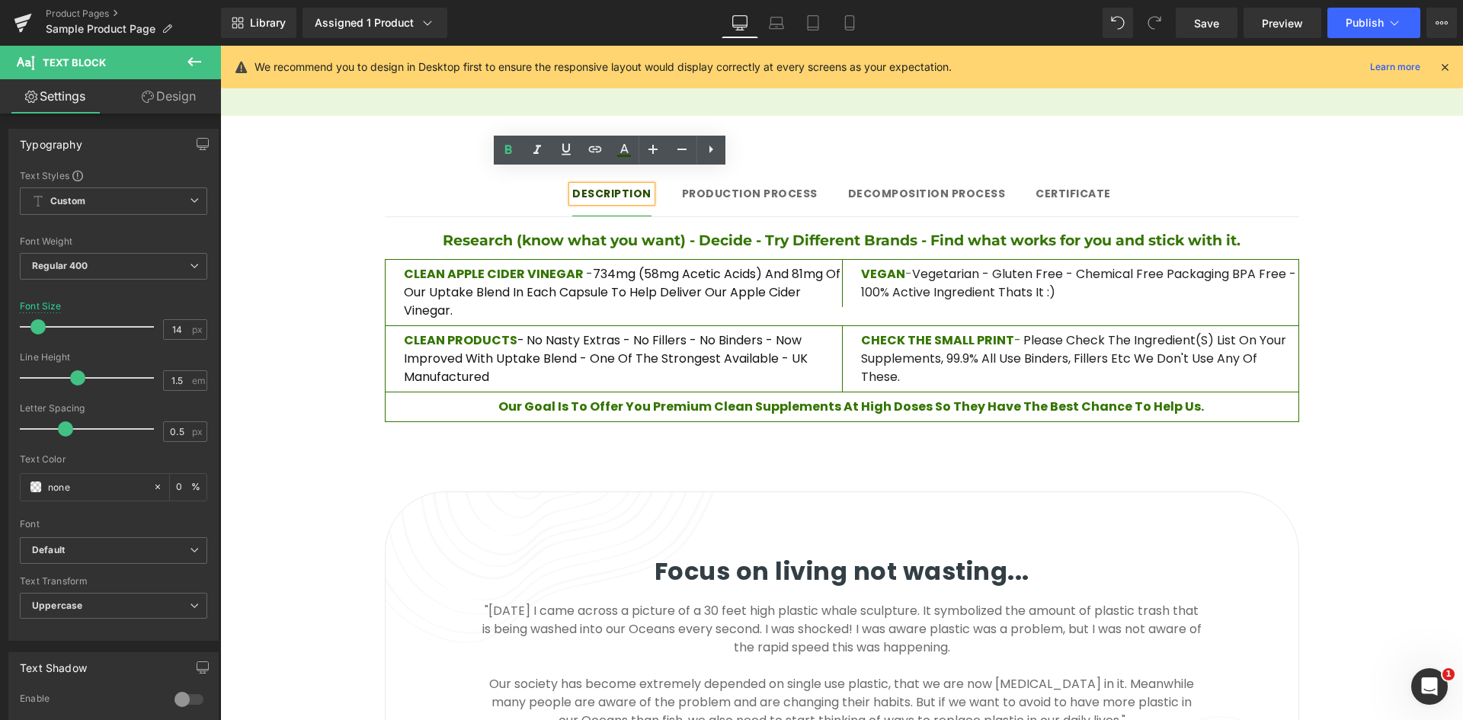
scroll to position [1219, 0]
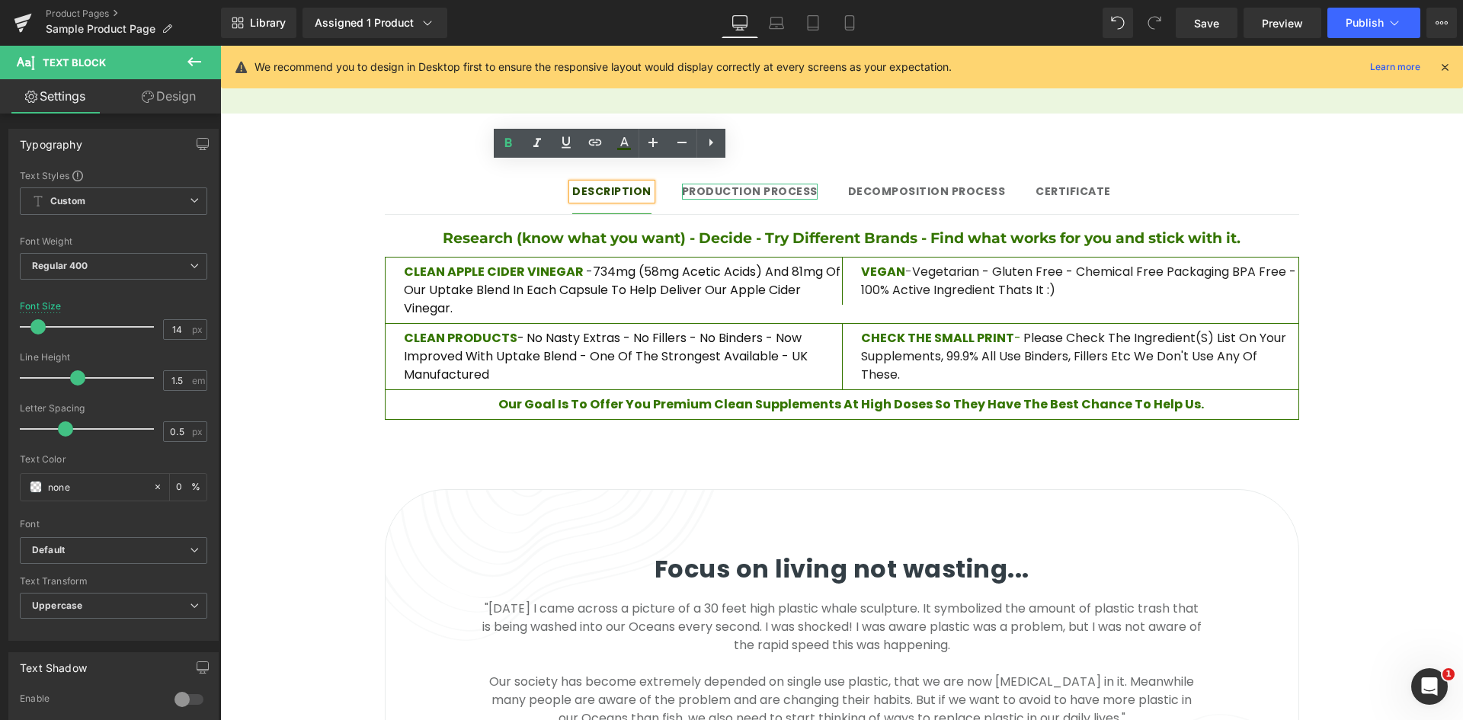
click at [735, 184] on strong "Production Process" at bounding box center [750, 191] width 136 height 15
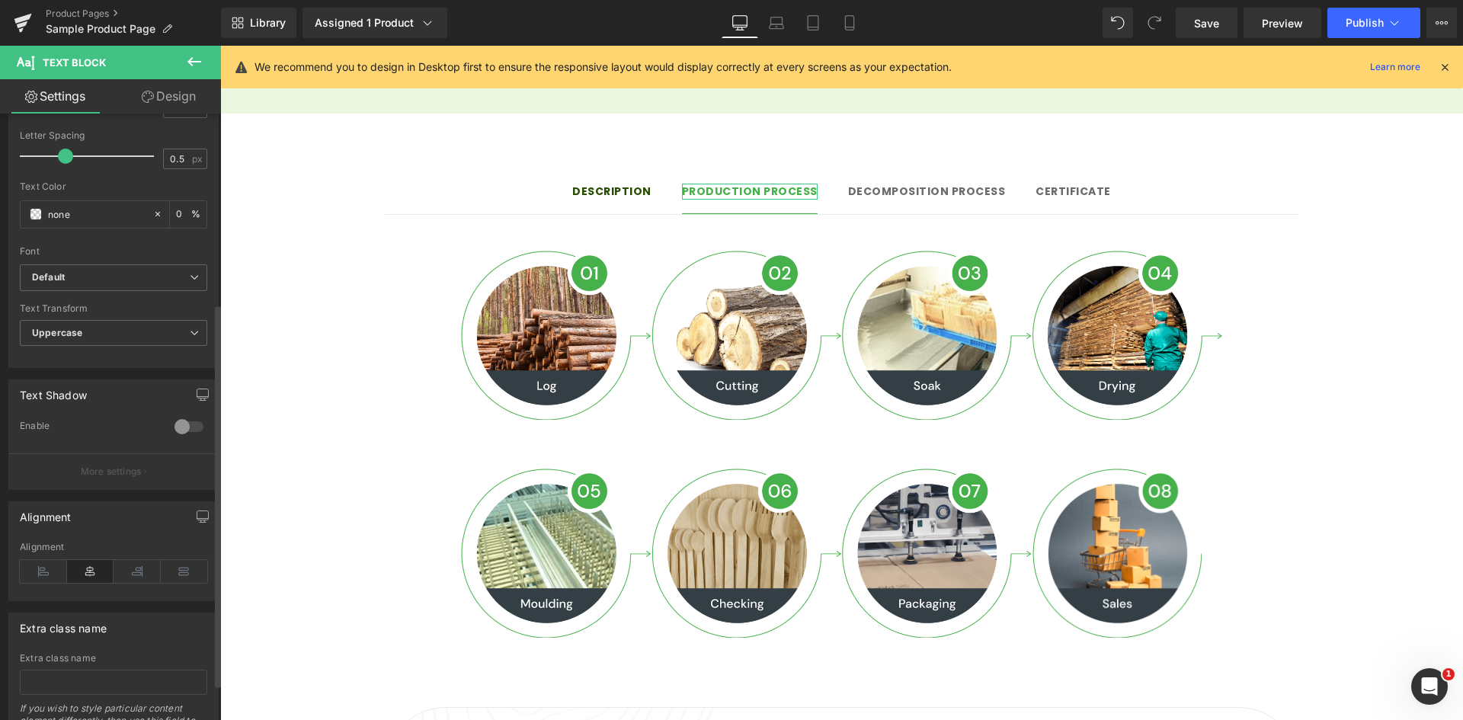
scroll to position [305, 0]
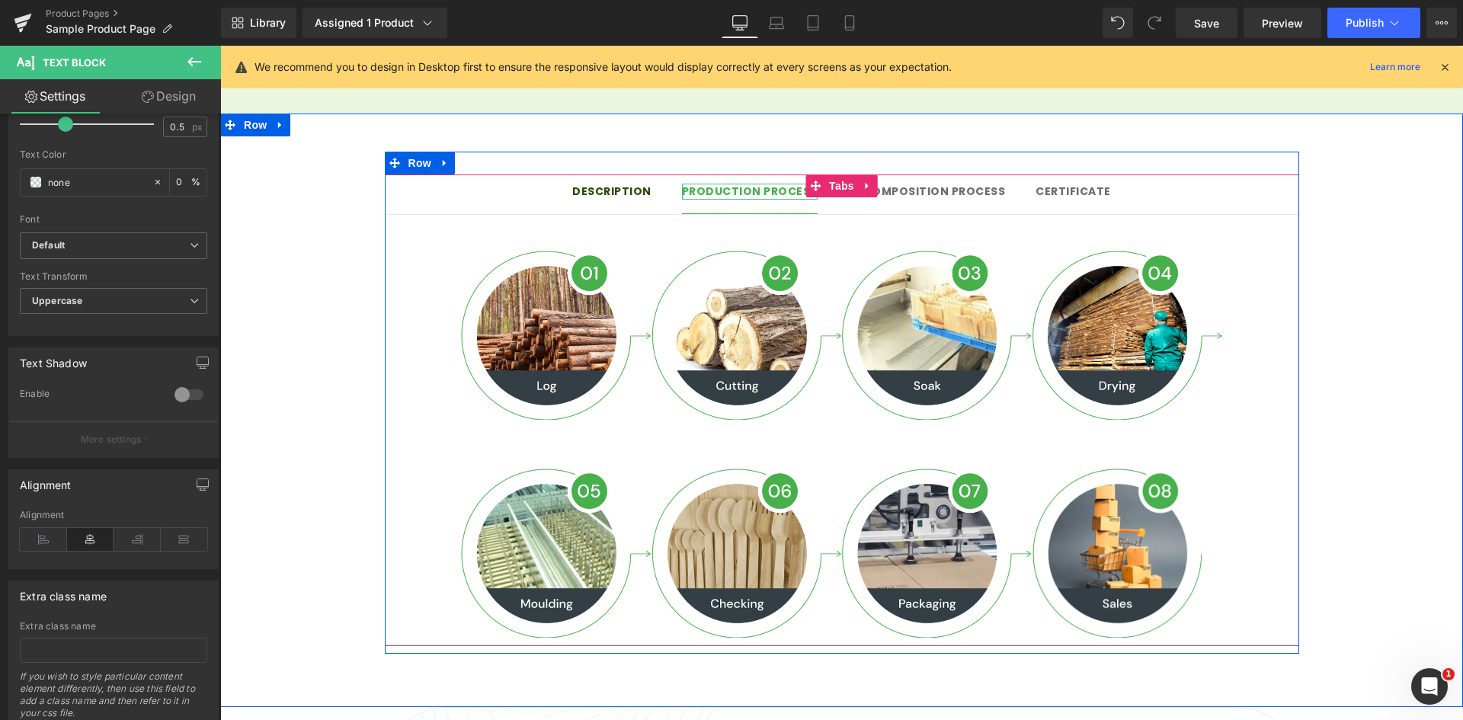
click at [719, 184] on strong "Production Process" at bounding box center [750, 191] width 136 height 15
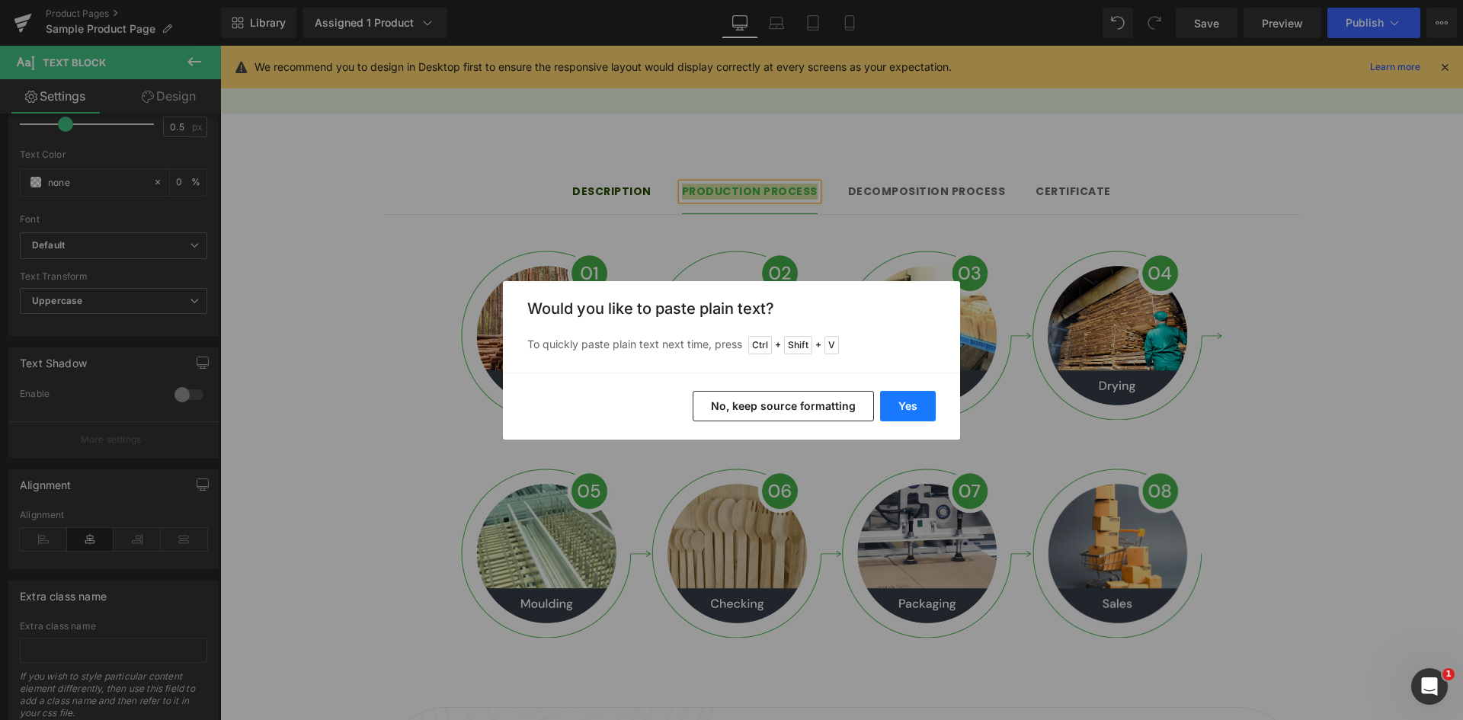
click at [904, 408] on button "Yes" at bounding box center [908, 406] width 56 height 30
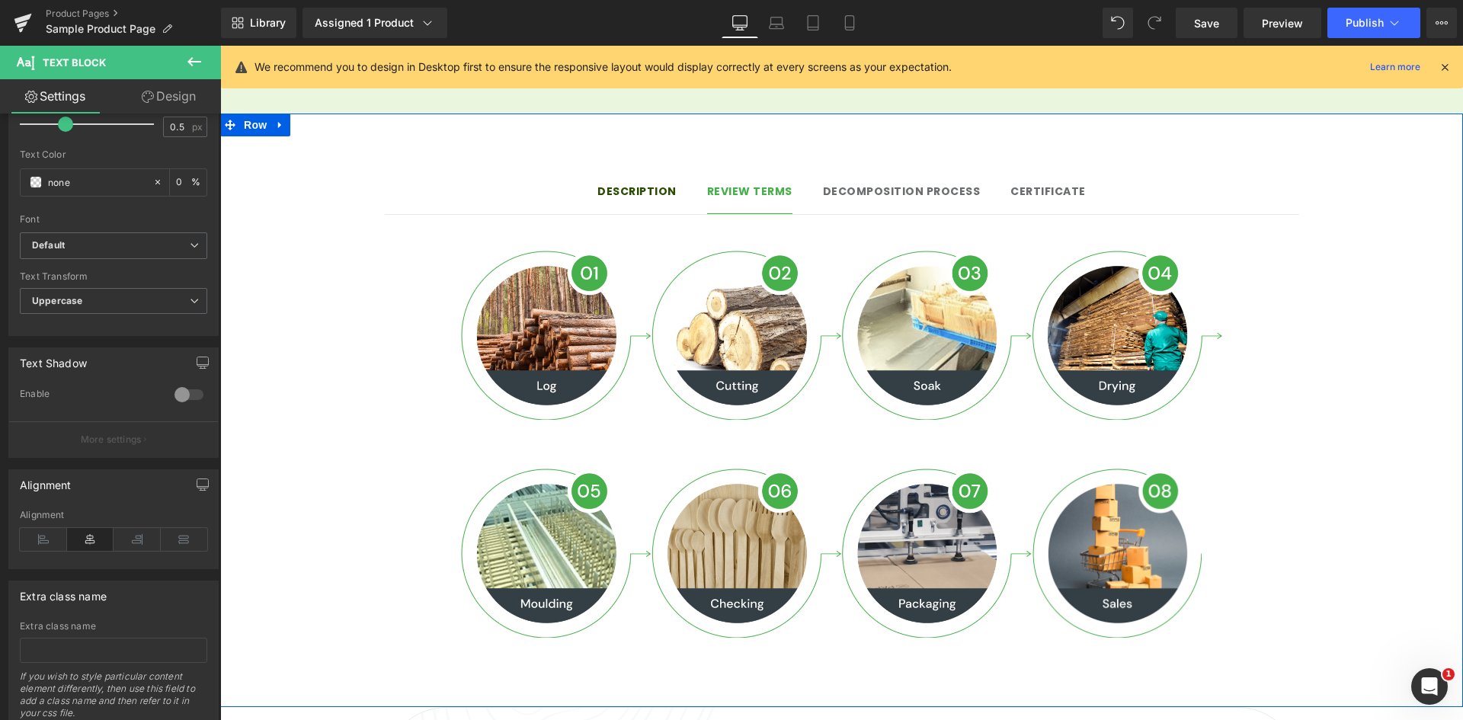
click at [1342, 236] on div "Description Text Block Review terms Text Block Decomposition process Text Block…" at bounding box center [841, 403] width 1243 height 502
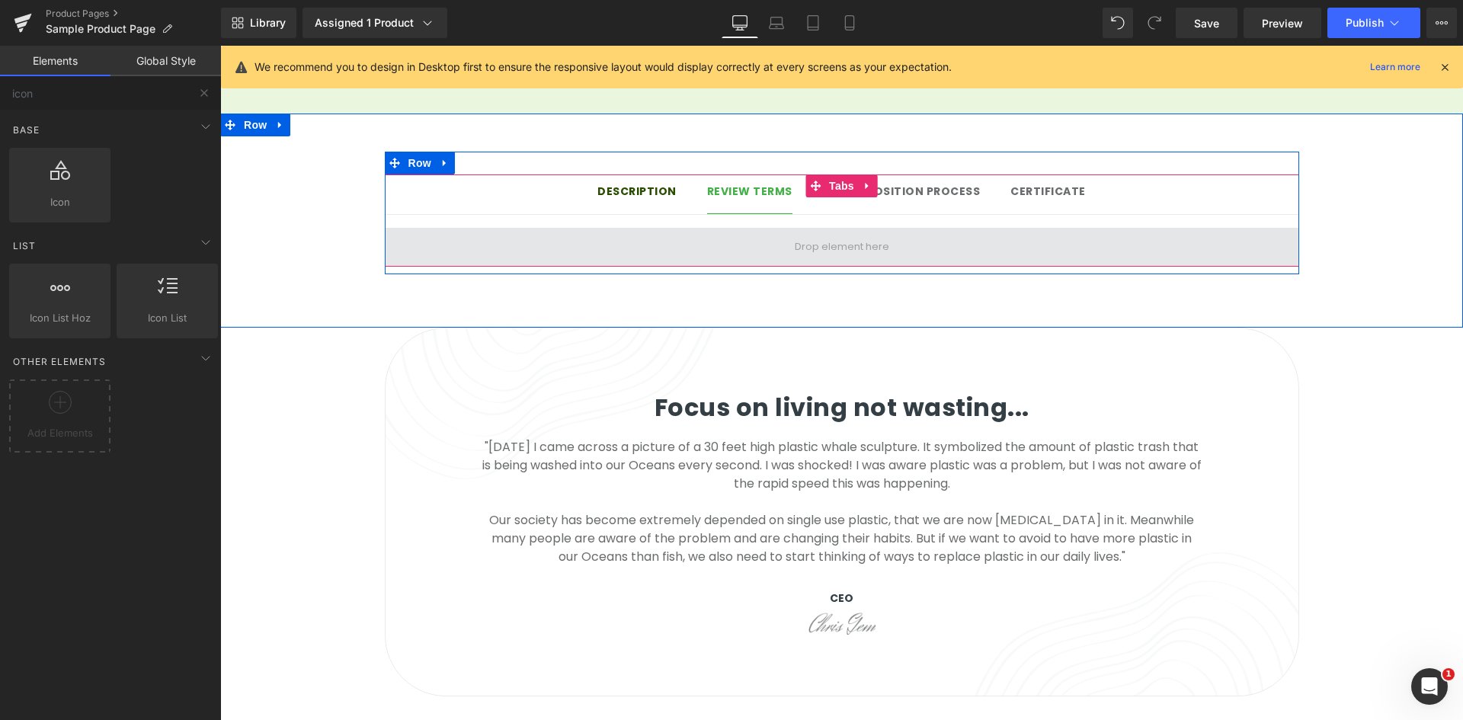
click at [550, 228] on span at bounding box center [842, 247] width 914 height 38
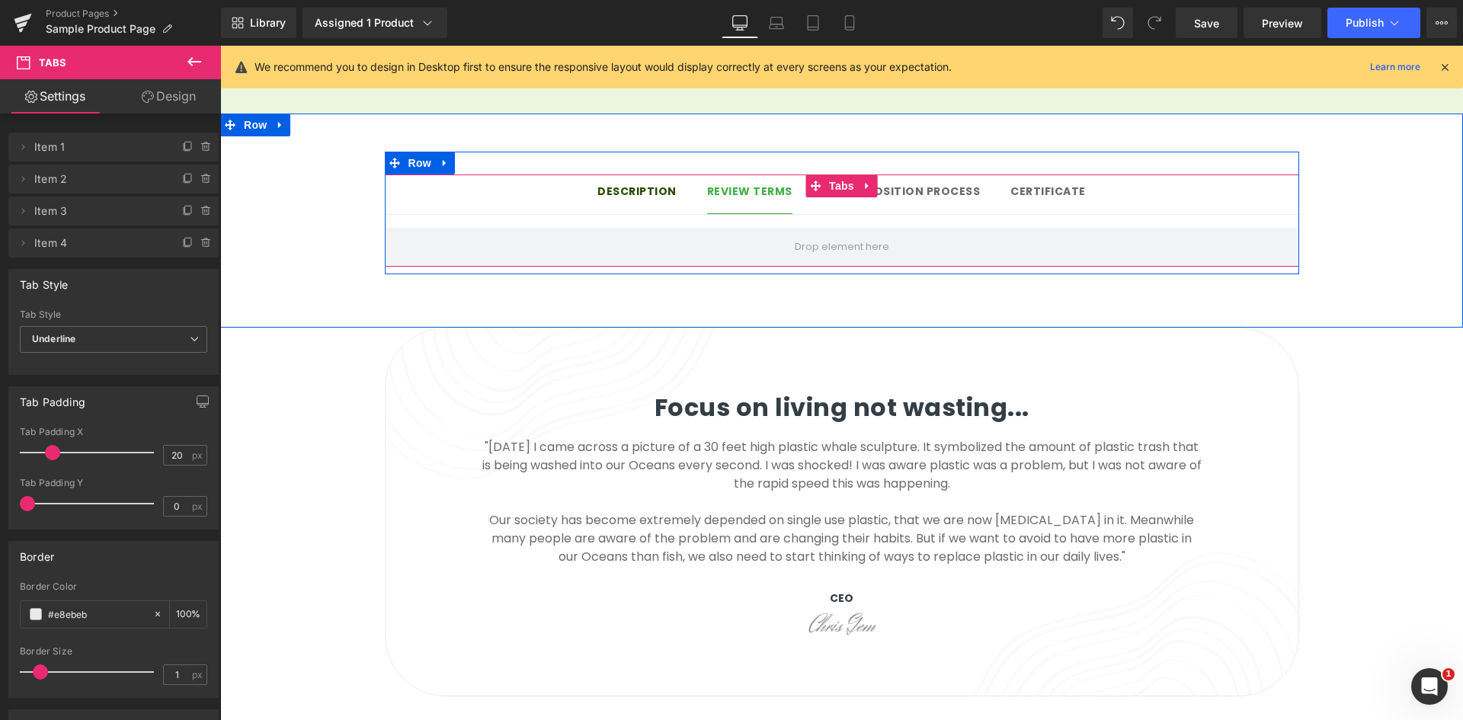
click at [618, 184] on div "Description Text Block" at bounding box center [636, 192] width 79 height 16
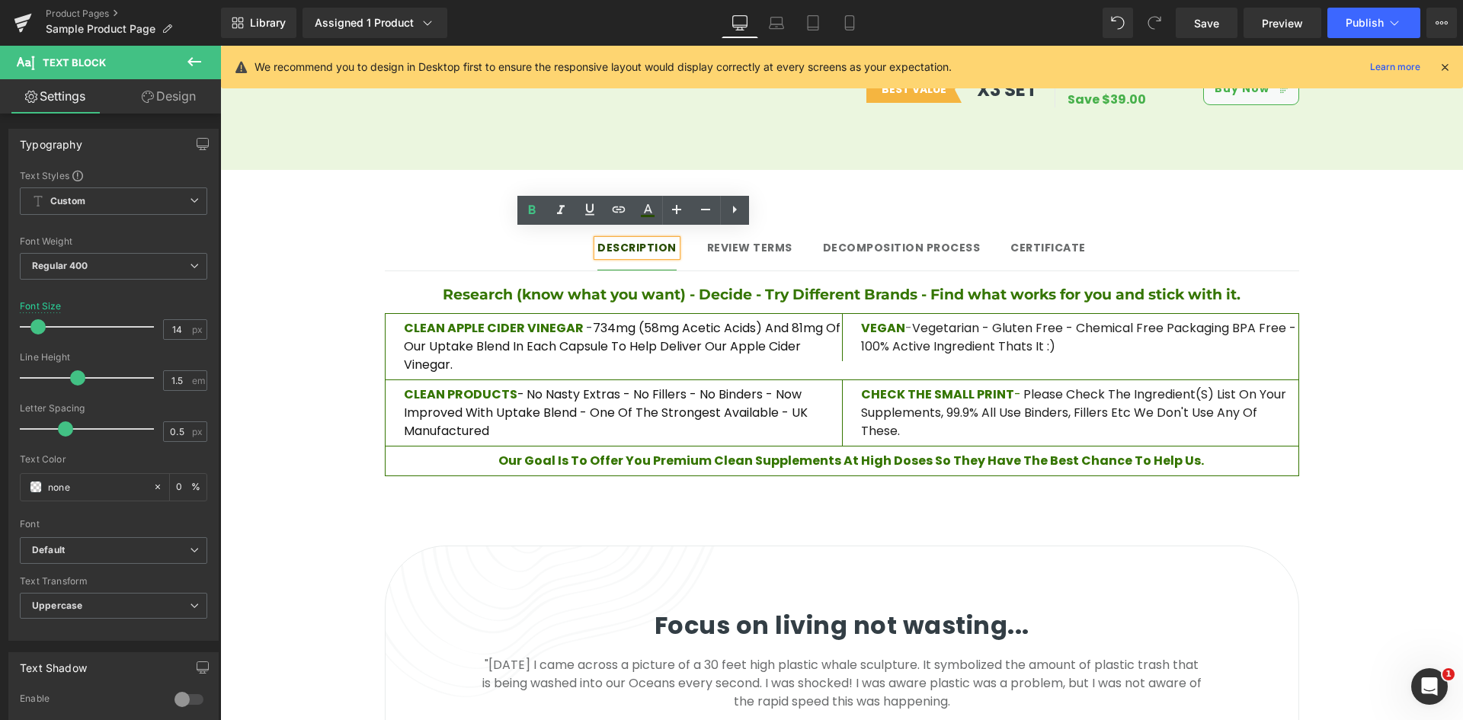
scroll to position [1067, 0]
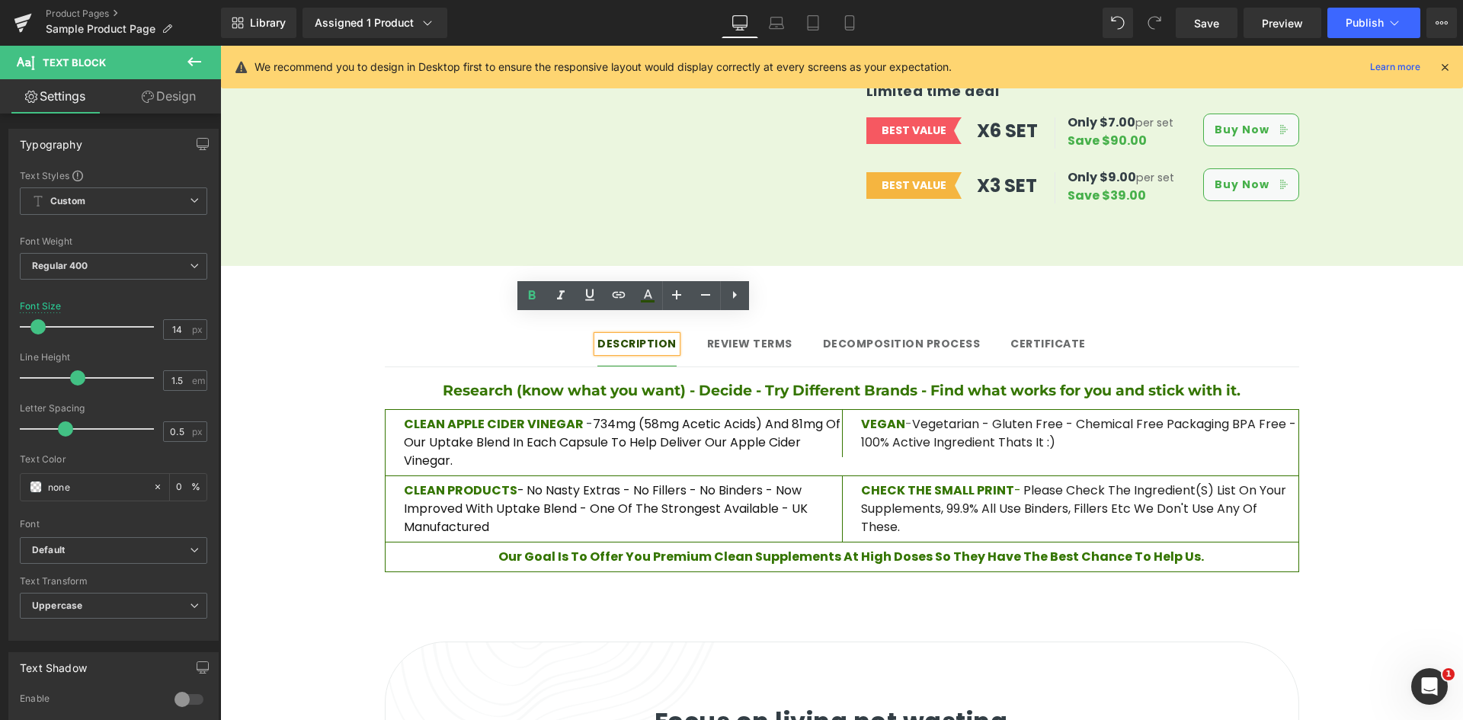
click at [1000, 270] on div "Description Text Block Review terms Text Block Decomposition process Text Block…" at bounding box center [841, 454] width 1243 height 376
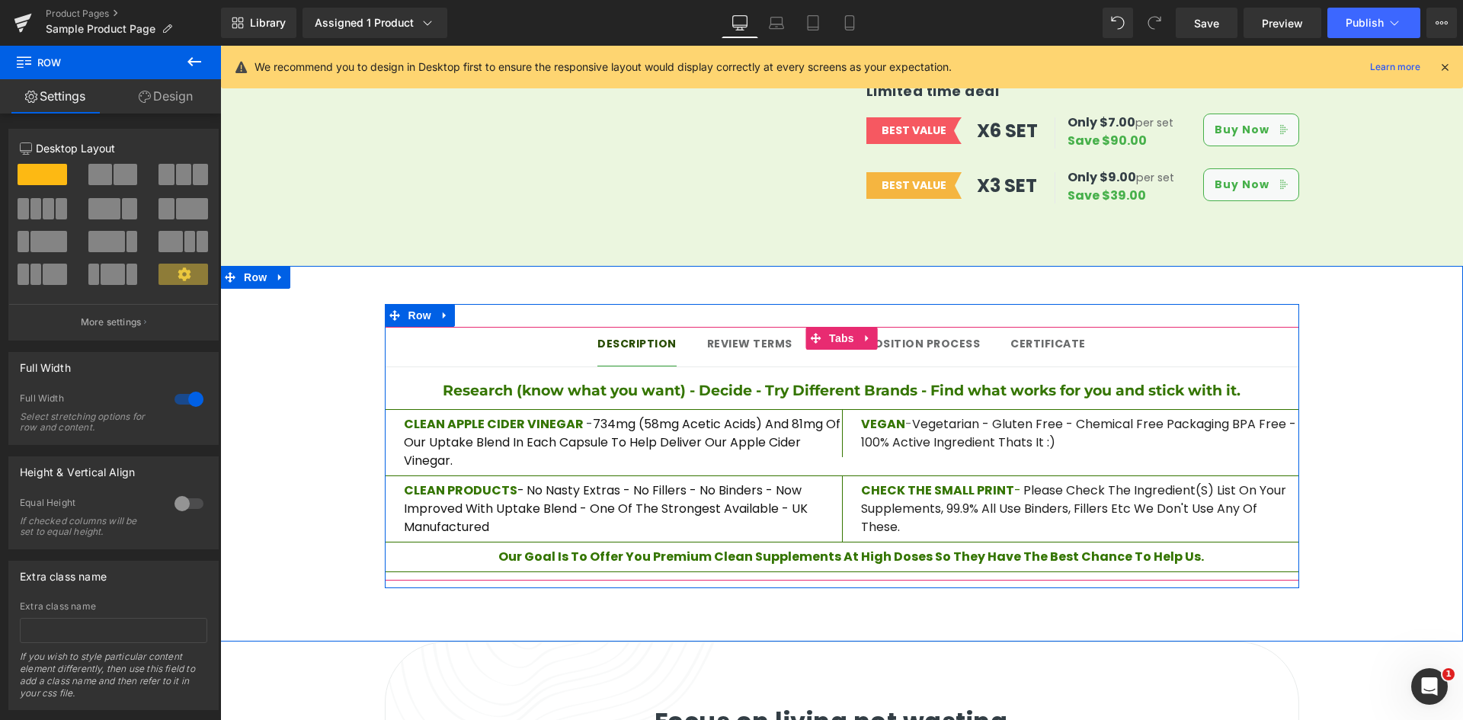
click at [747, 336] on span "Review terms" at bounding box center [749, 343] width 85 height 15
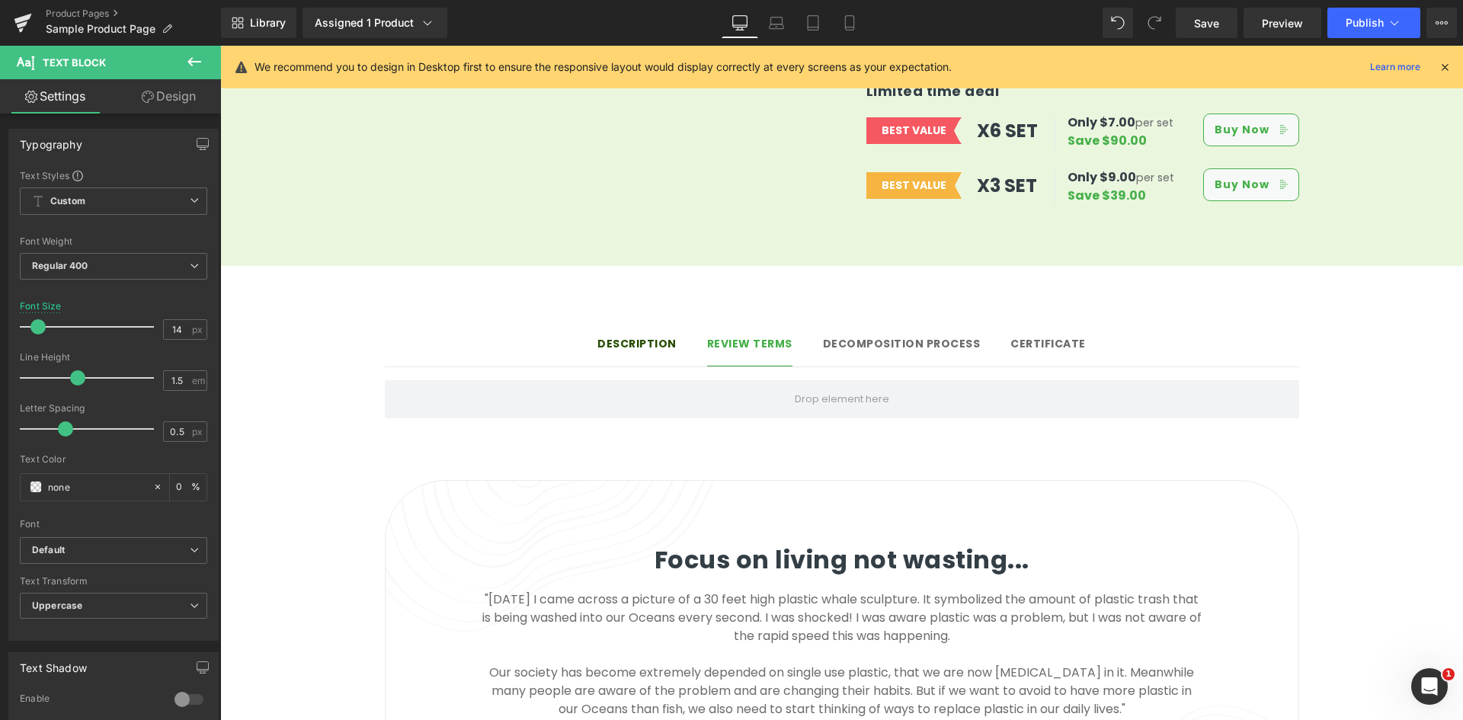
click at [190, 63] on icon at bounding box center [194, 61] width 14 height 9
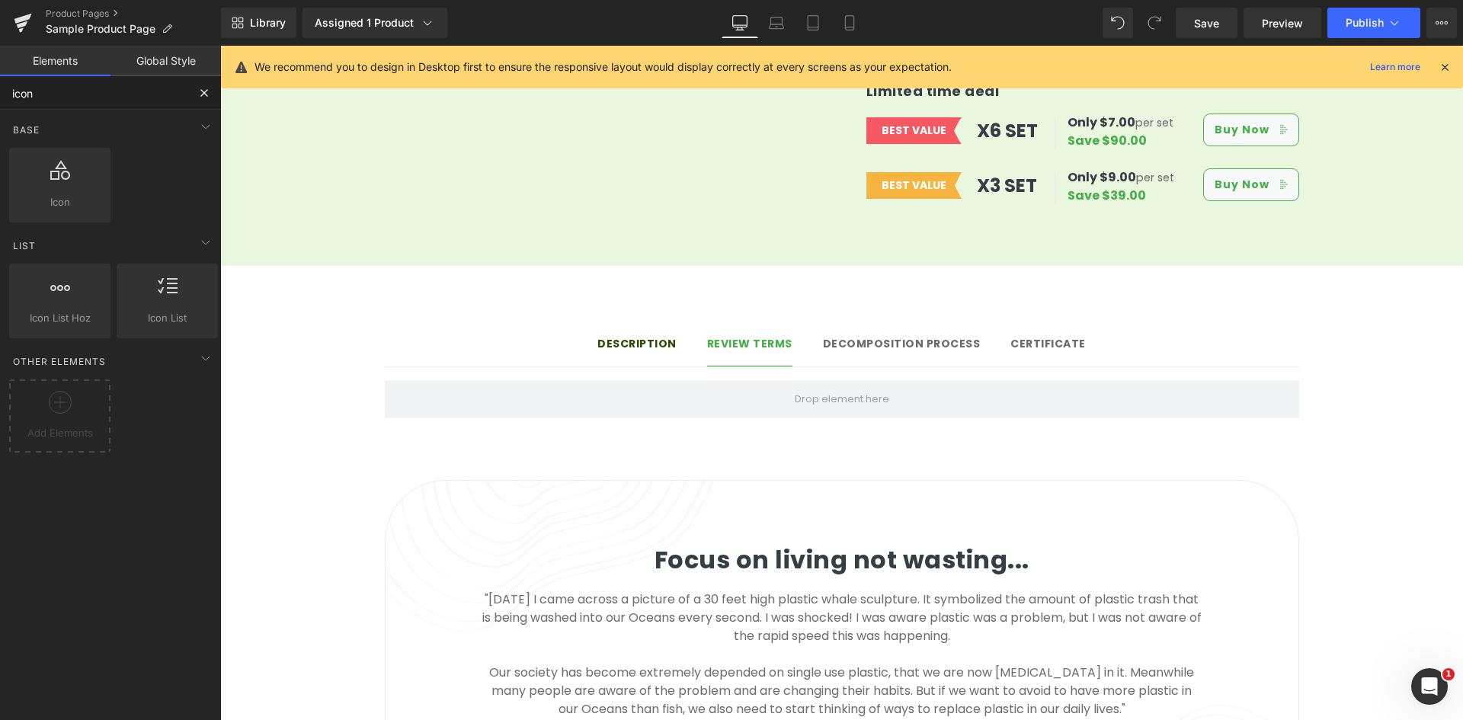
click at [153, 109] on input "icon" at bounding box center [93, 93] width 187 height 34
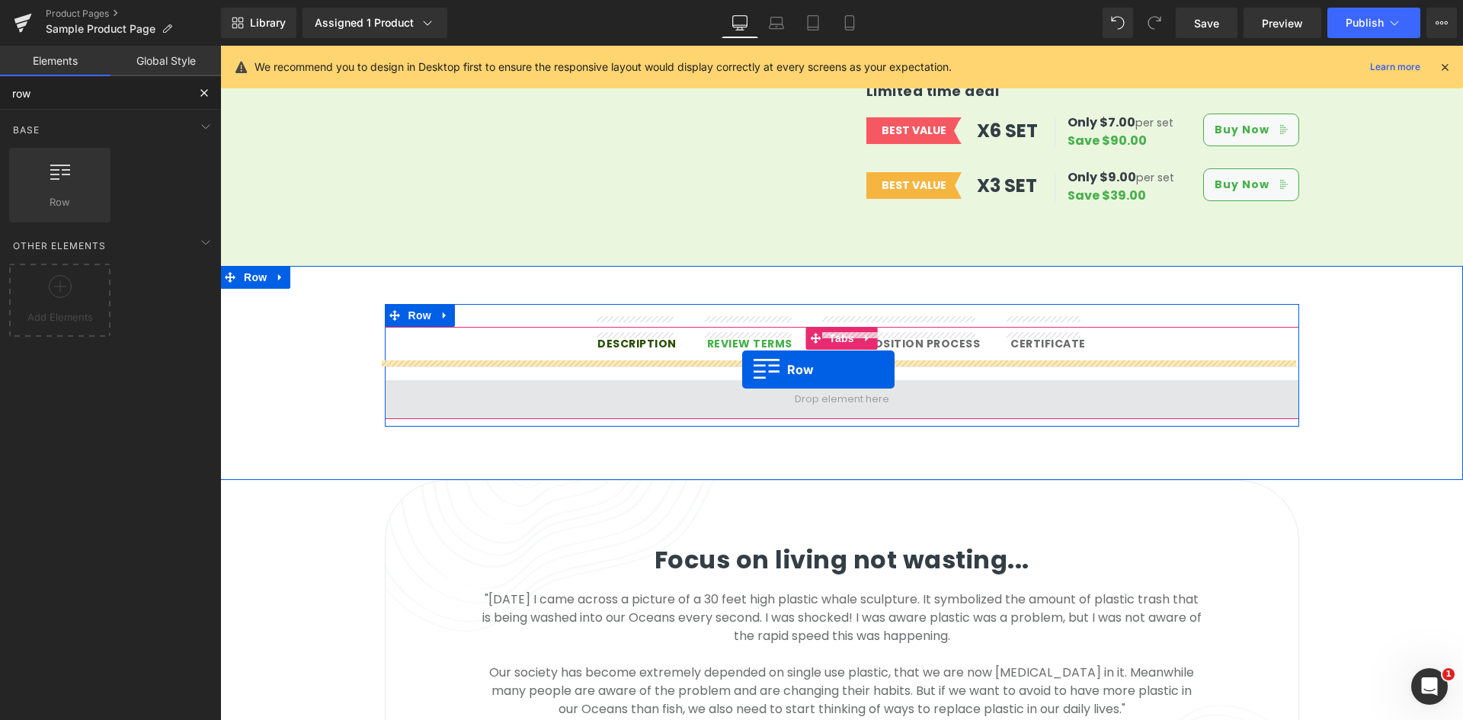
drag, startPoint x: 285, startPoint y: 233, endPoint x: 742, endPoint y: 370, distance: 477.1
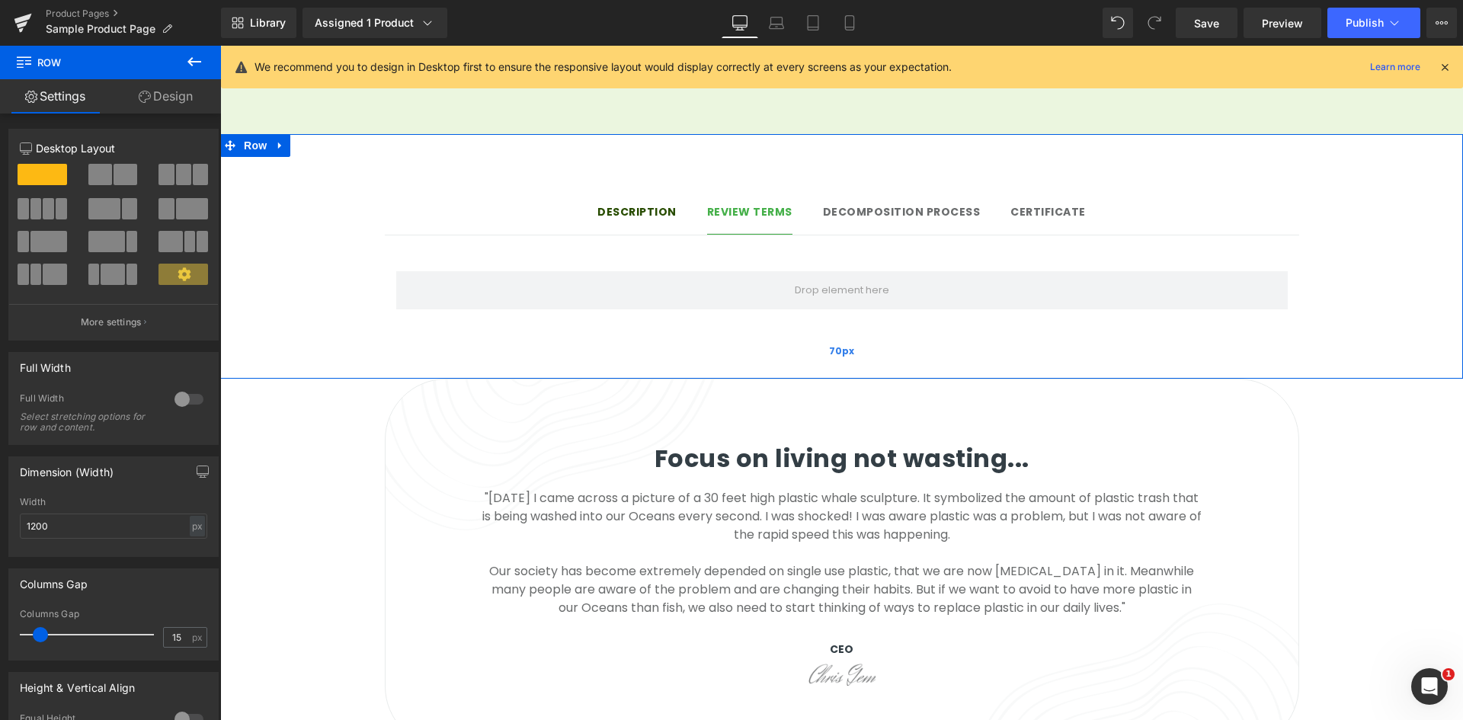
scroll to position [1219, 0]
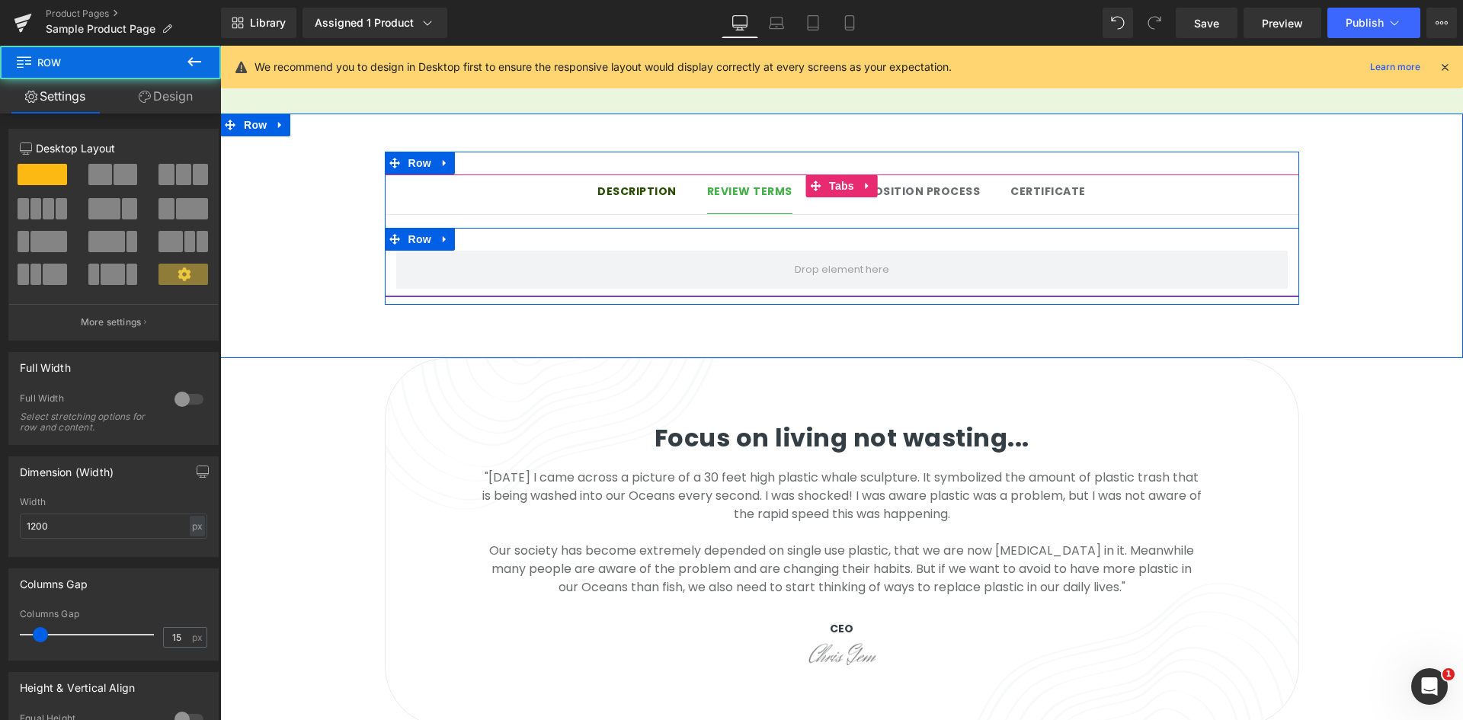
click at [776, 228] on div "Row" at bounding box center [842, 262] width 914 height 69
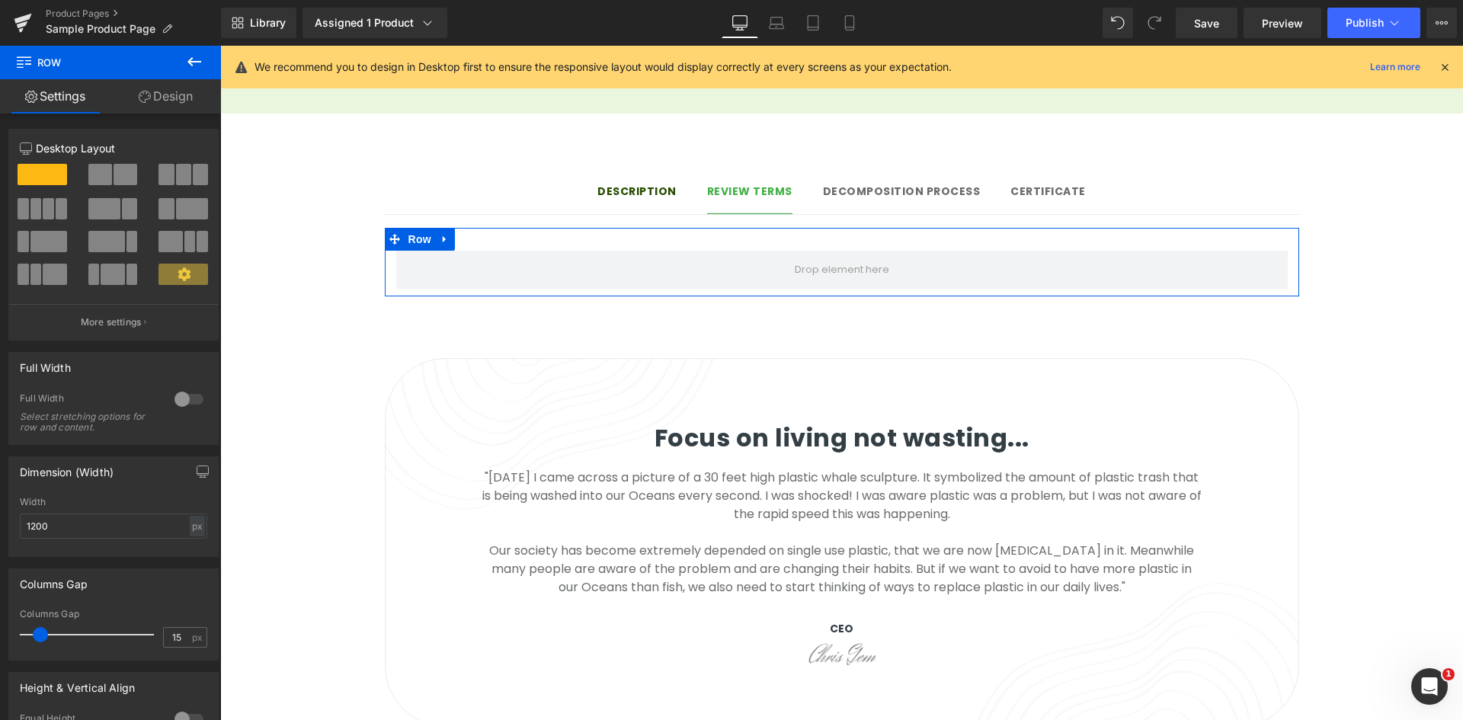
drag, startPoint x: 182, startPoint y: 95, endPoint x: 188, endPoint y: 87, distance: 10.4
click at [182, 95] on link "Design" at bounding box center [165, 96] width 110 height 34
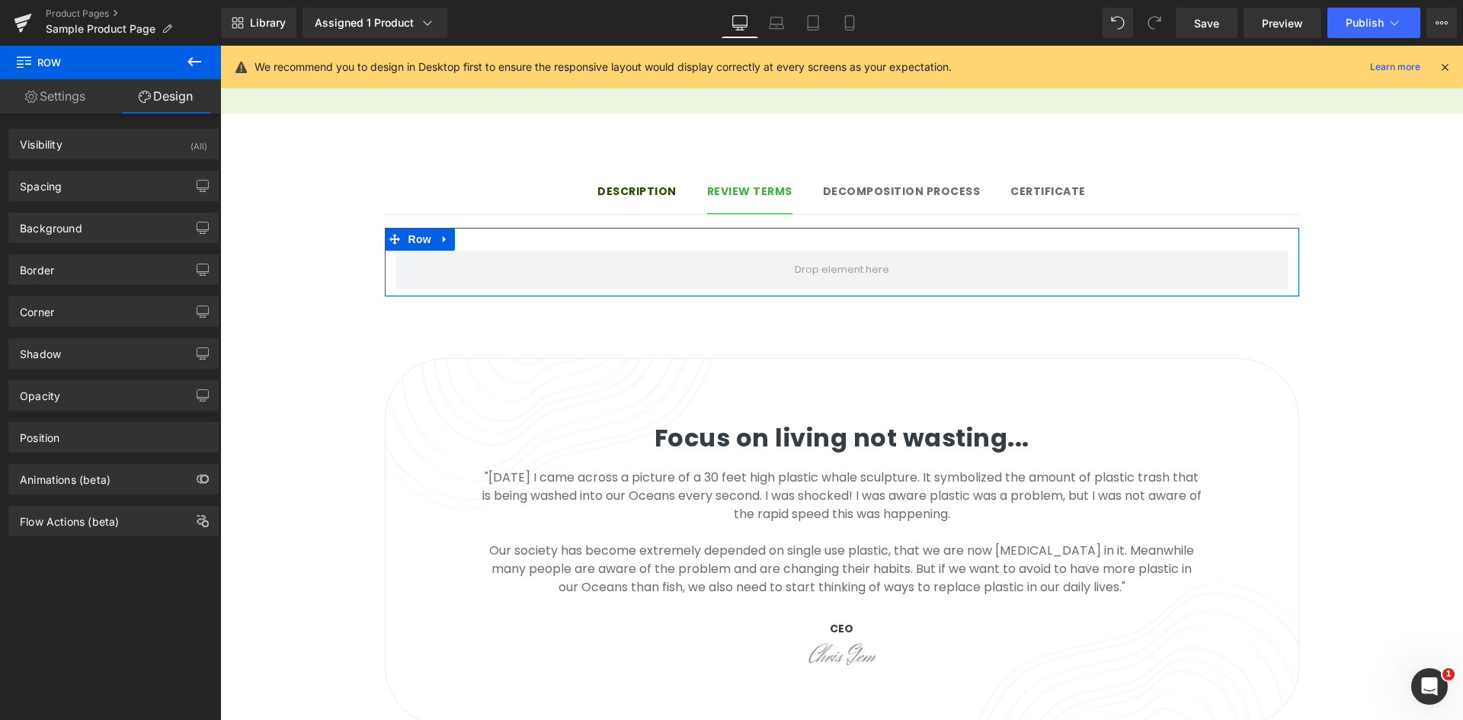
click at [85, 98] on link "Settings" at bounding box center [55, 96] width 110 height 34
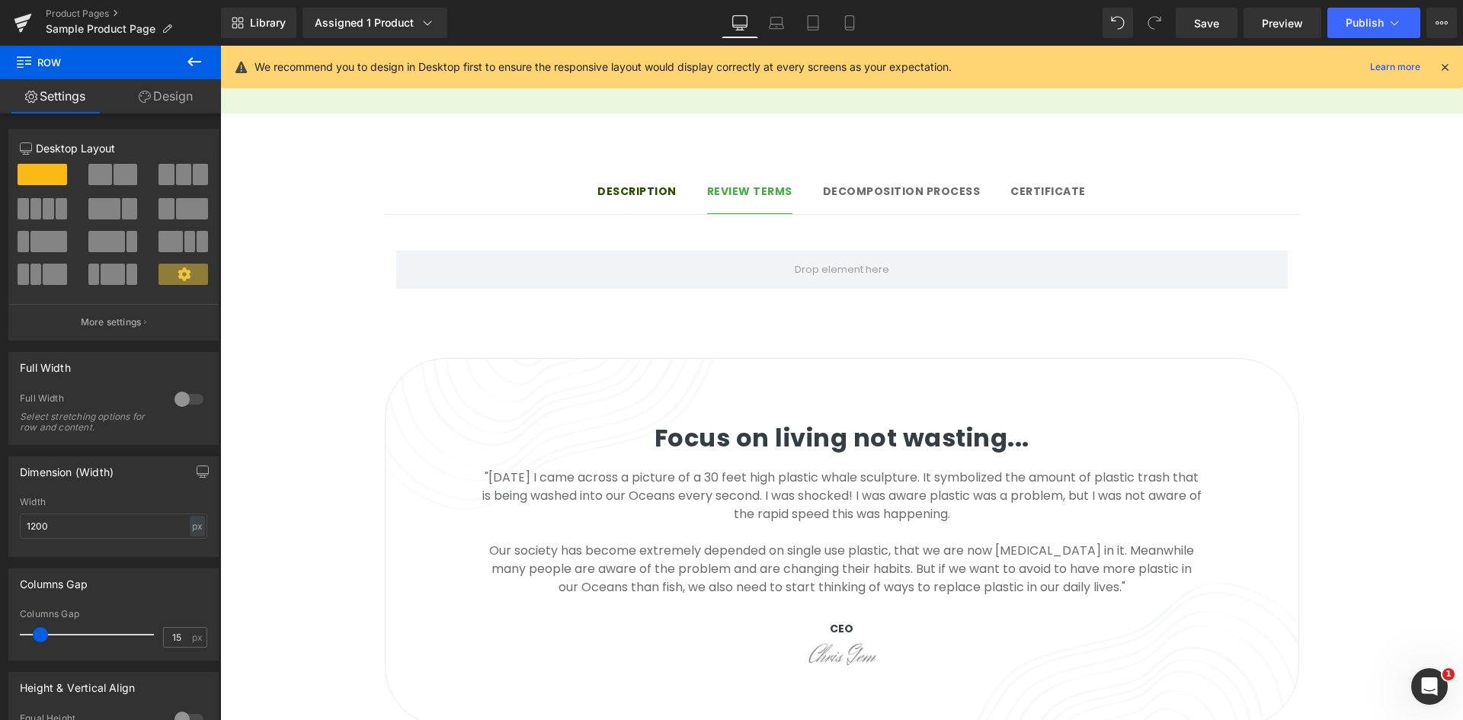
click at [196, 69] on icon at bounding box center [194, 62] width 18 height 18
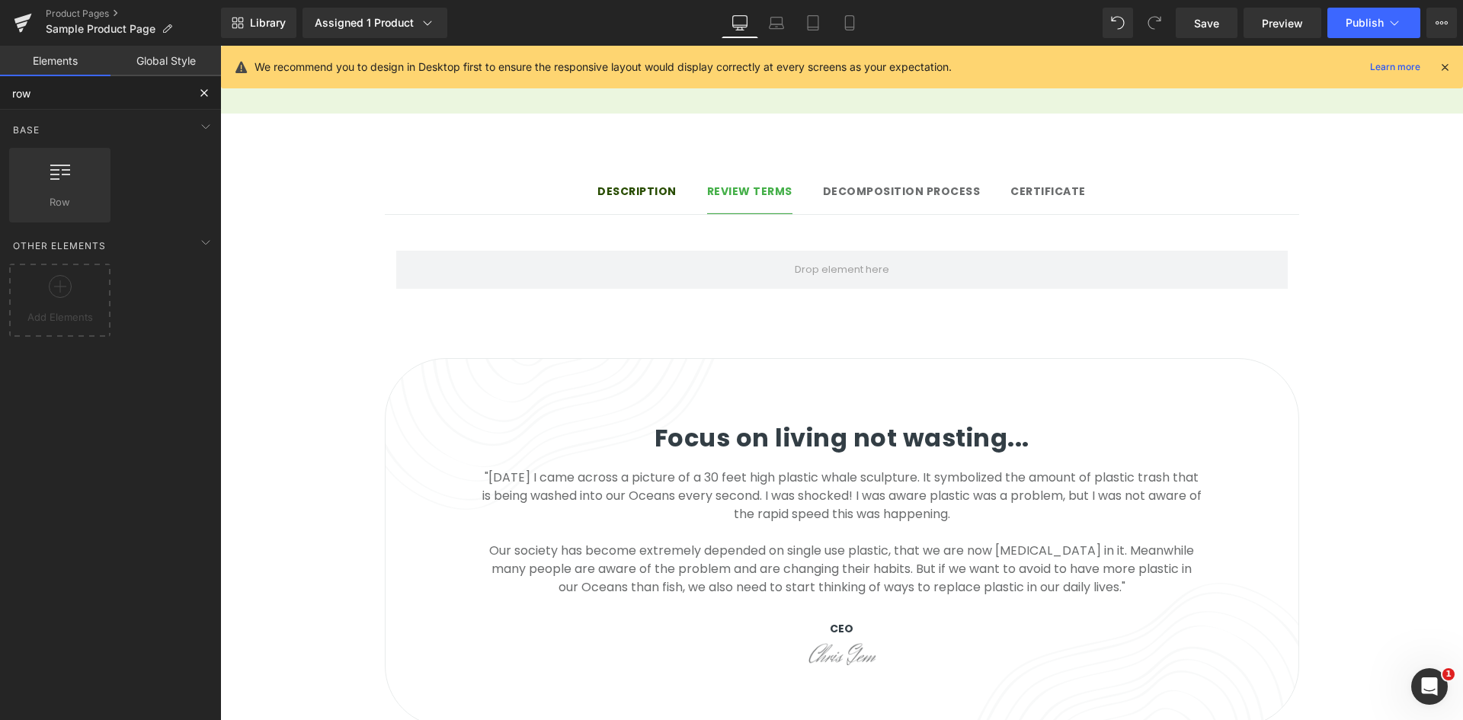
click at [143, 88] on input "row" at bounding box center [93, 93] width 187 height 34
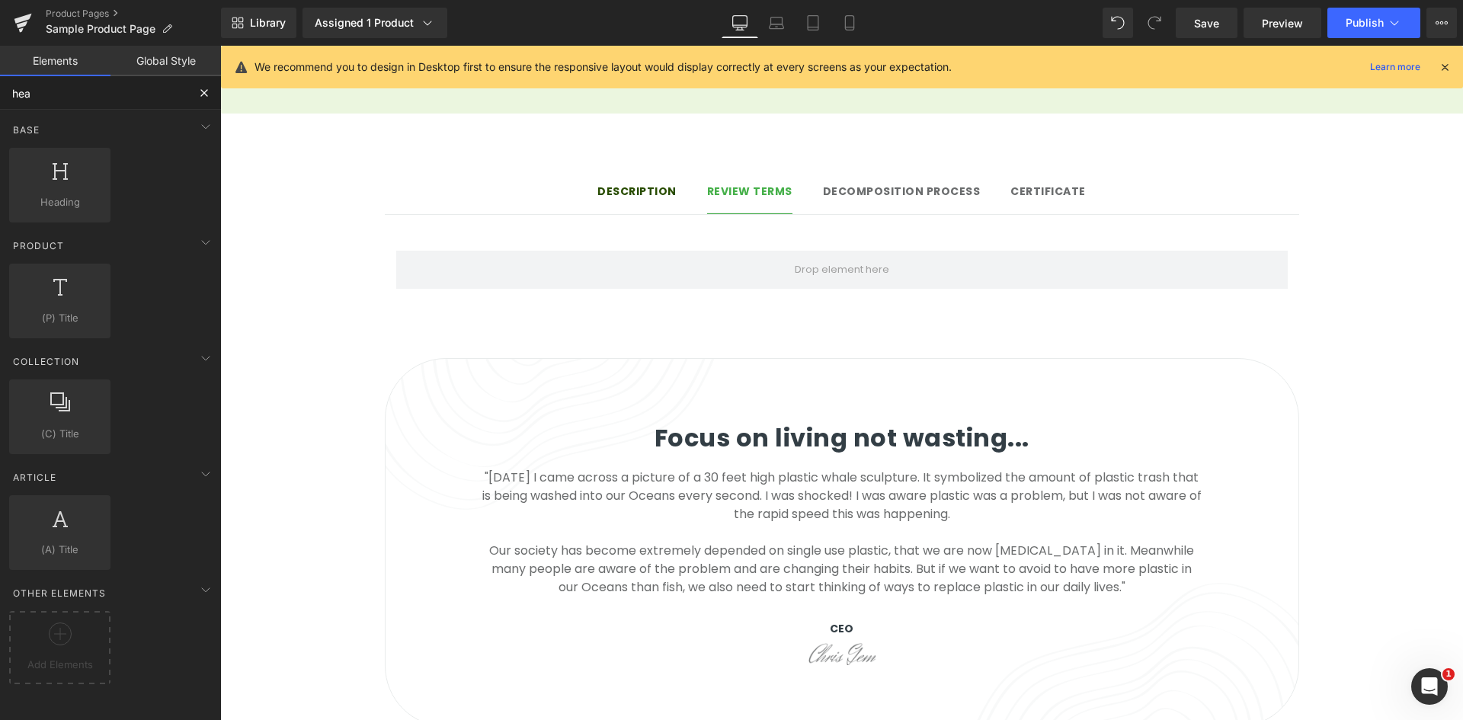
type input "head"
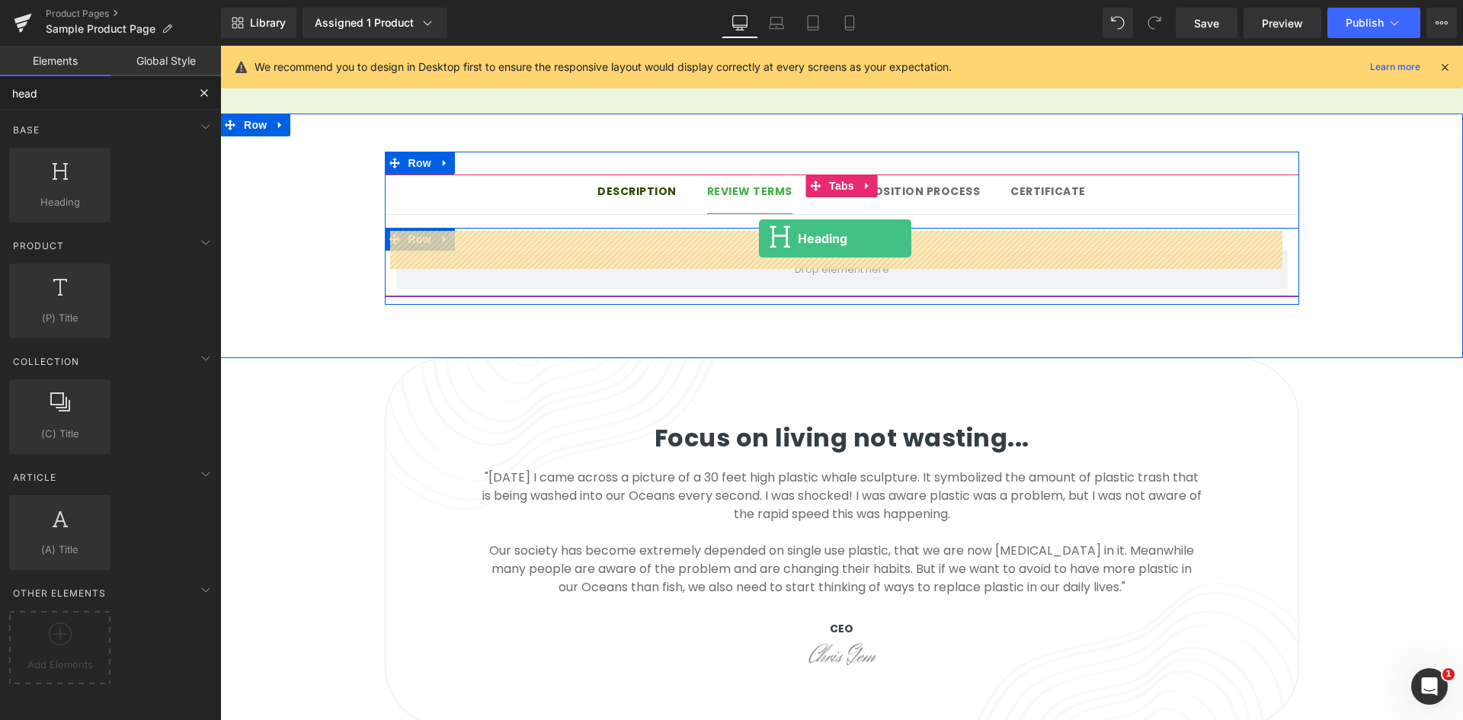
drag, startPoint x: 277, startPoint y: 218, endPoint x: 805, endPoint y: 230, distance: 528.9
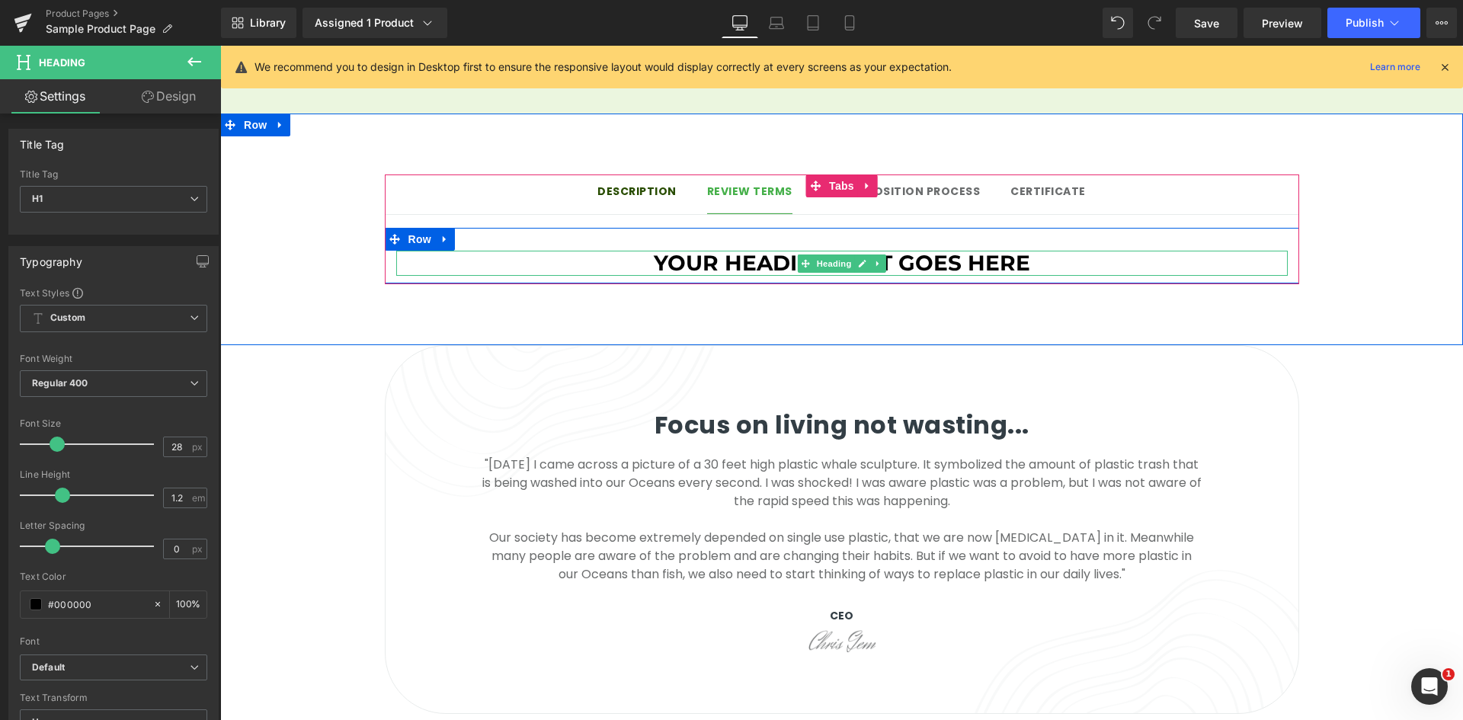
click at [971, 251] on h1 "Your heading text goes here" at bounding box center [841, 264] width 891 height 26
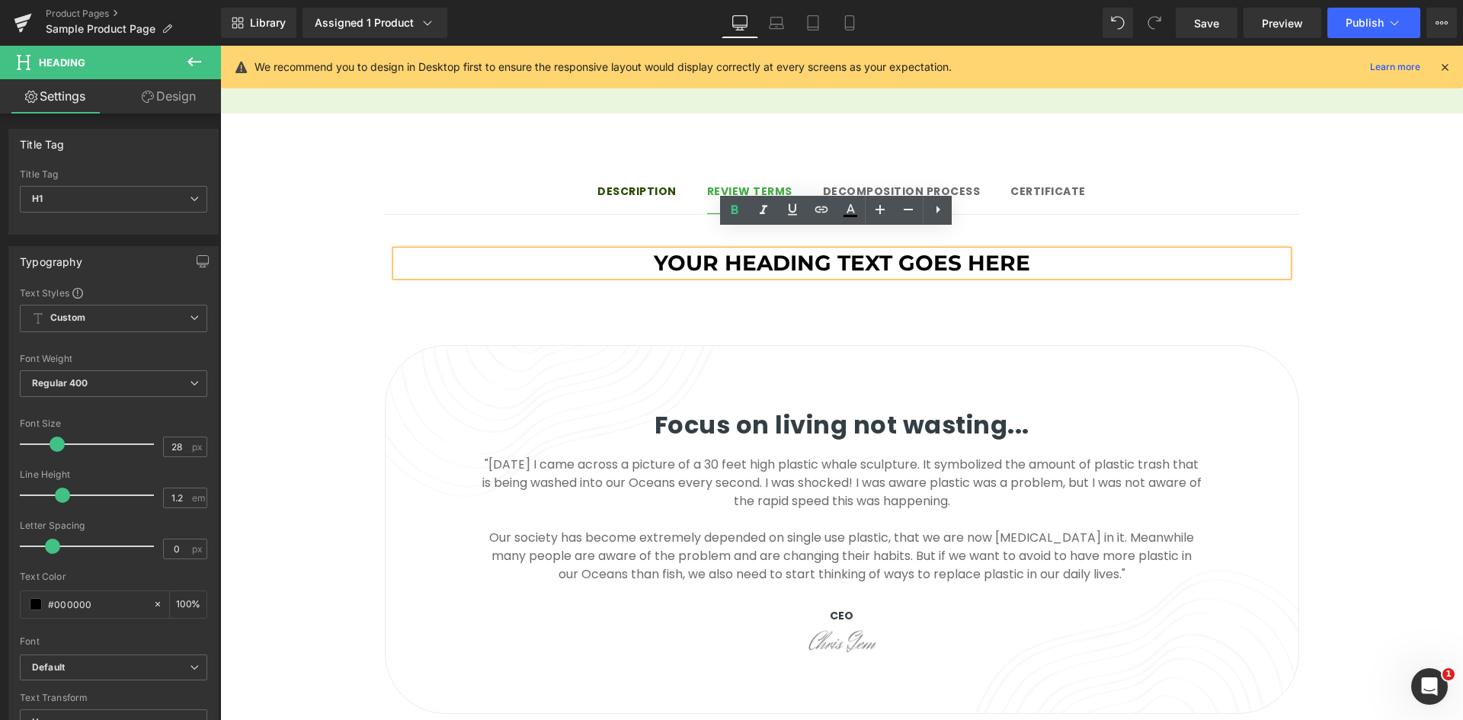
click at [945, 251] on h1 "Your heading text goes here" at bounding box center [841, 264] width 891 height 26
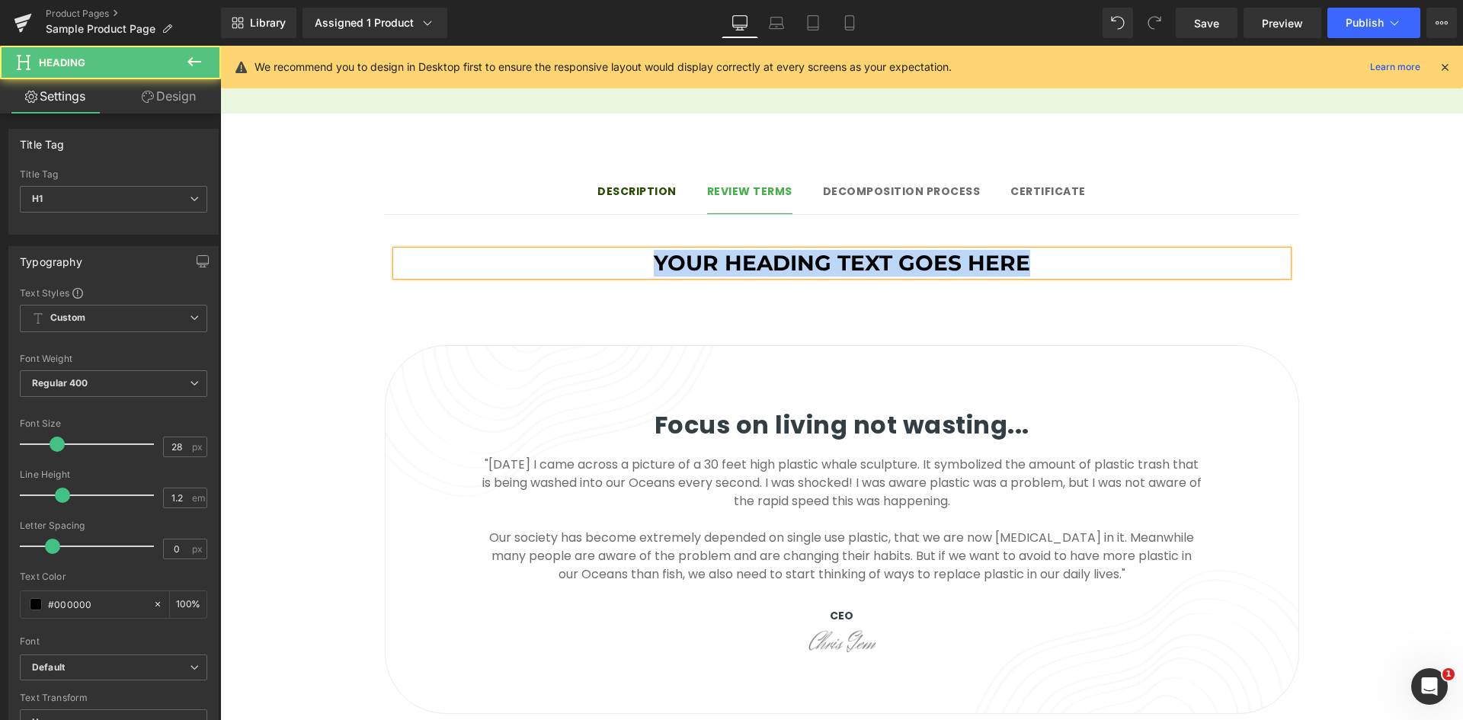
paste div
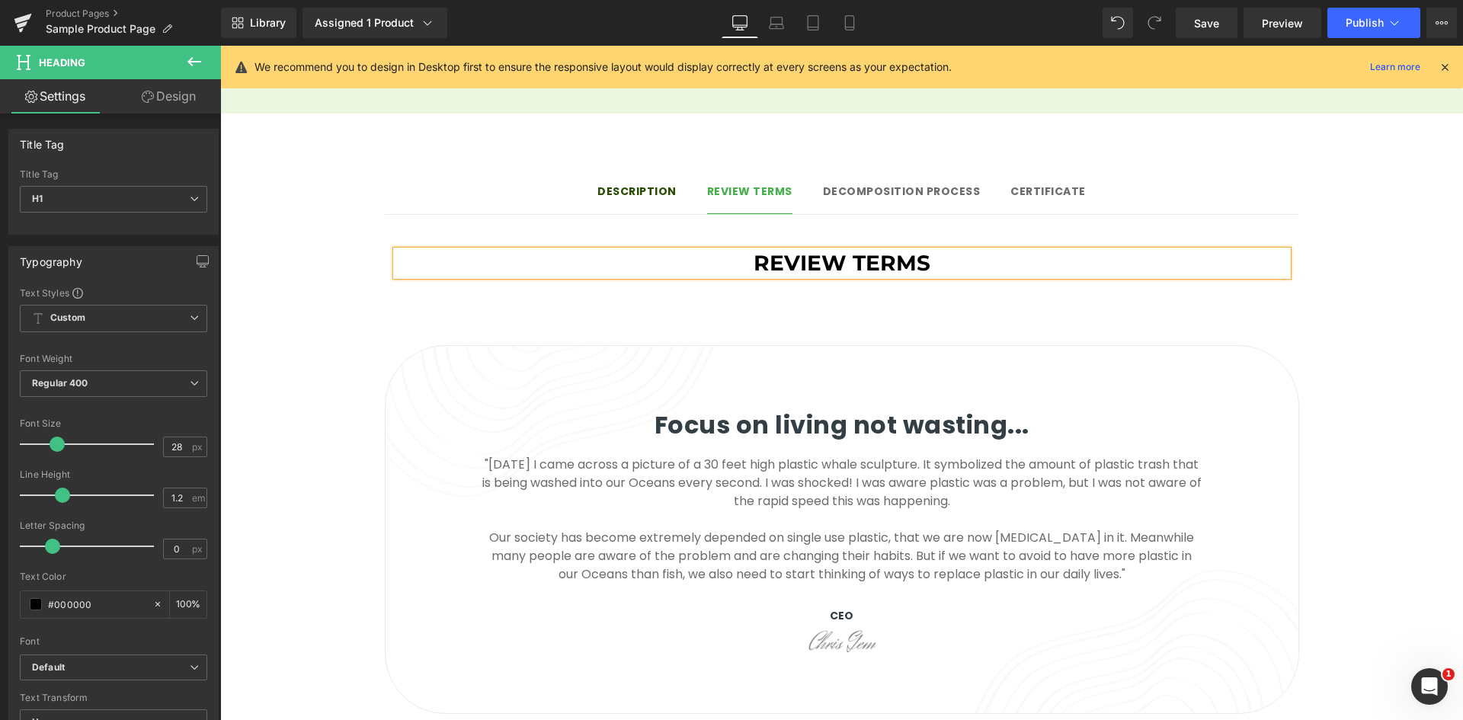
click at [1030, 251] on h1 "Review terms" at bounding box center [841, 264] width 891 height 26
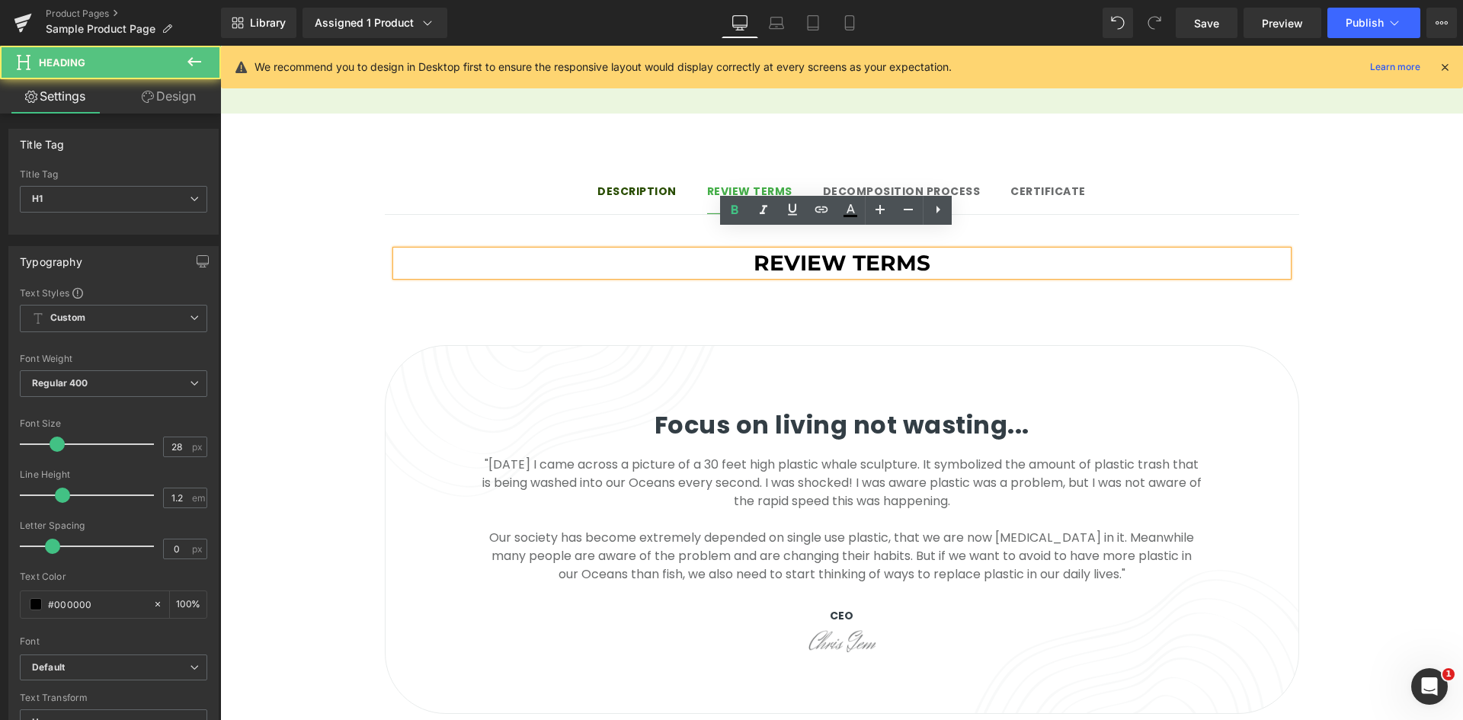
click at [971, 309] on div "Description Text Block Review terms Text Block Decomposition process Text Block…" at bounding box center [841, 230] width 1243 height 232
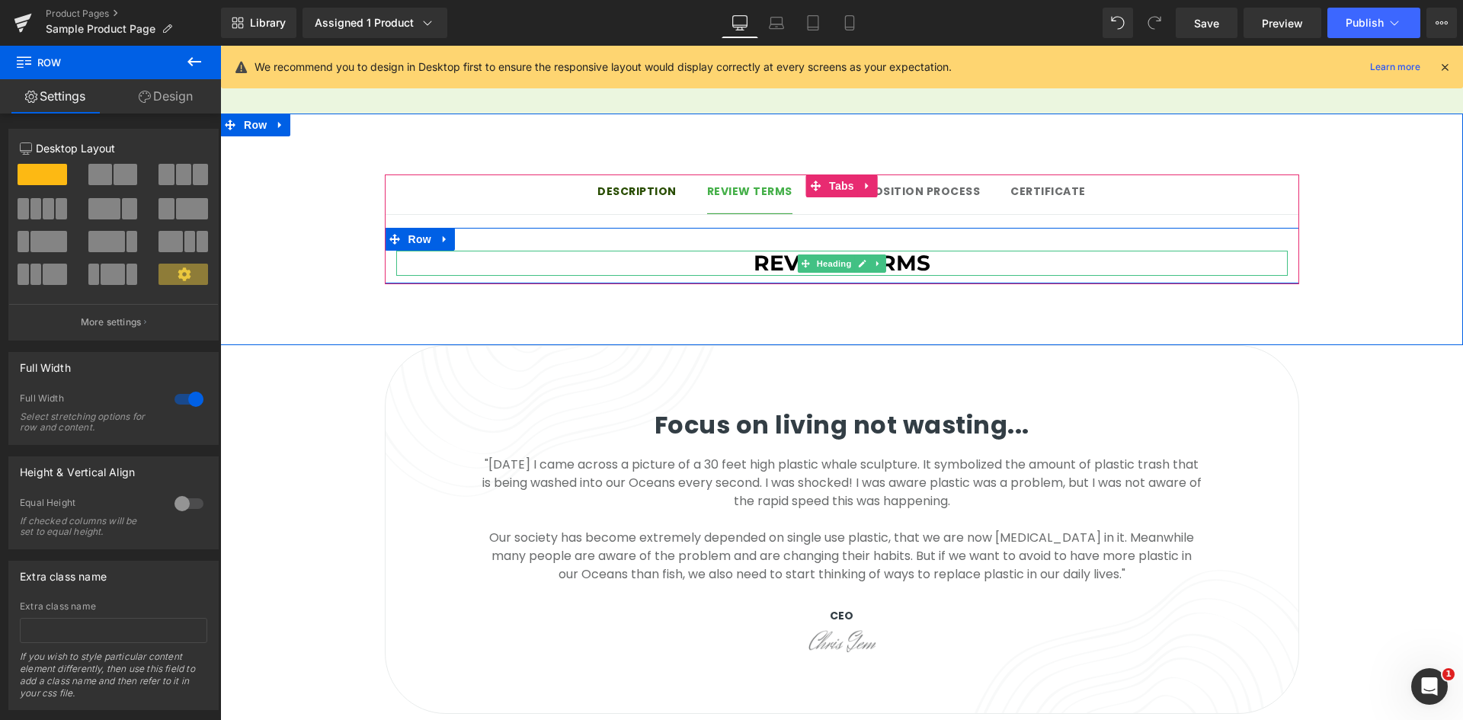
click at [934, 251] on h1 "Review terms" at bounding box center [841, 264] width 891 height 26
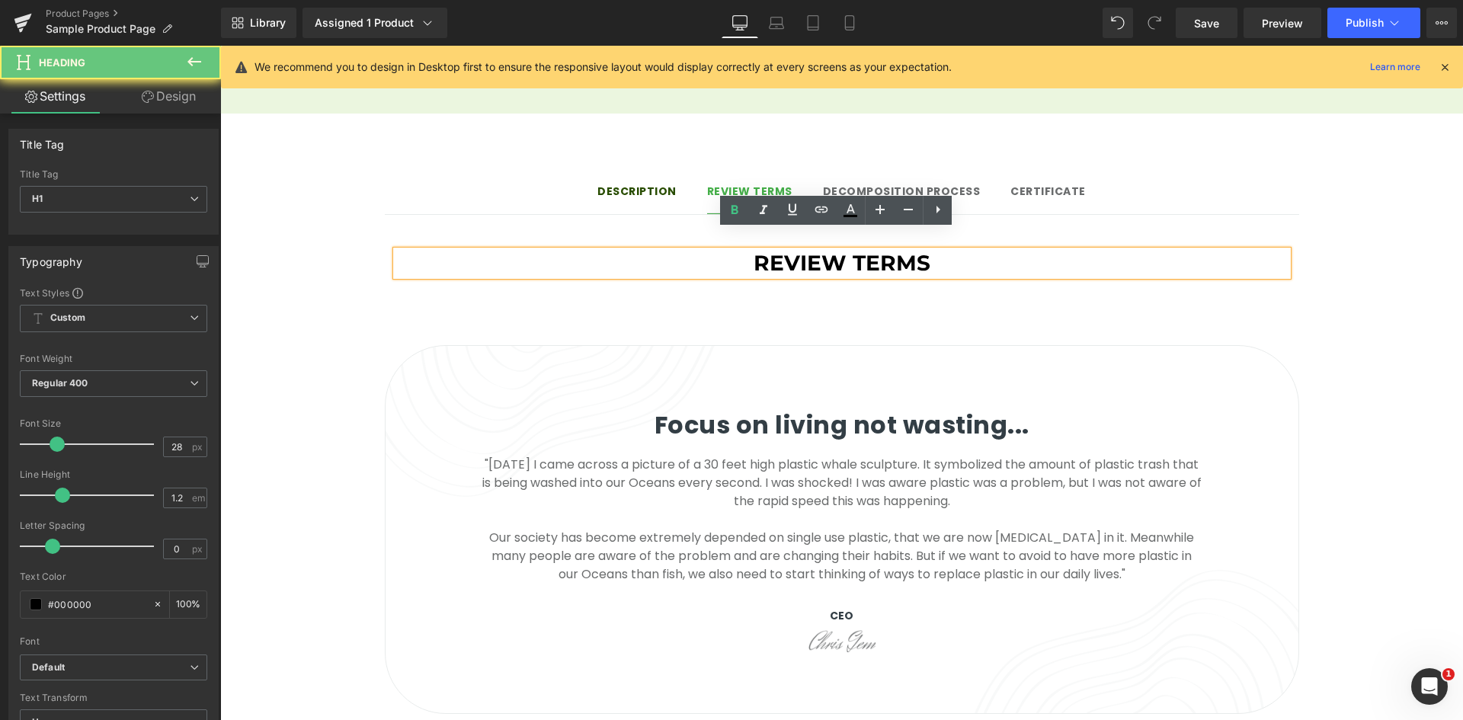
click at [978, 251] on h1 "Review terms" at bounding box center [841, 264] width 891 height 26
click at [989, 228] on div "Review terms Heading Row" at bounding box center [842, 256] width 914 height 56
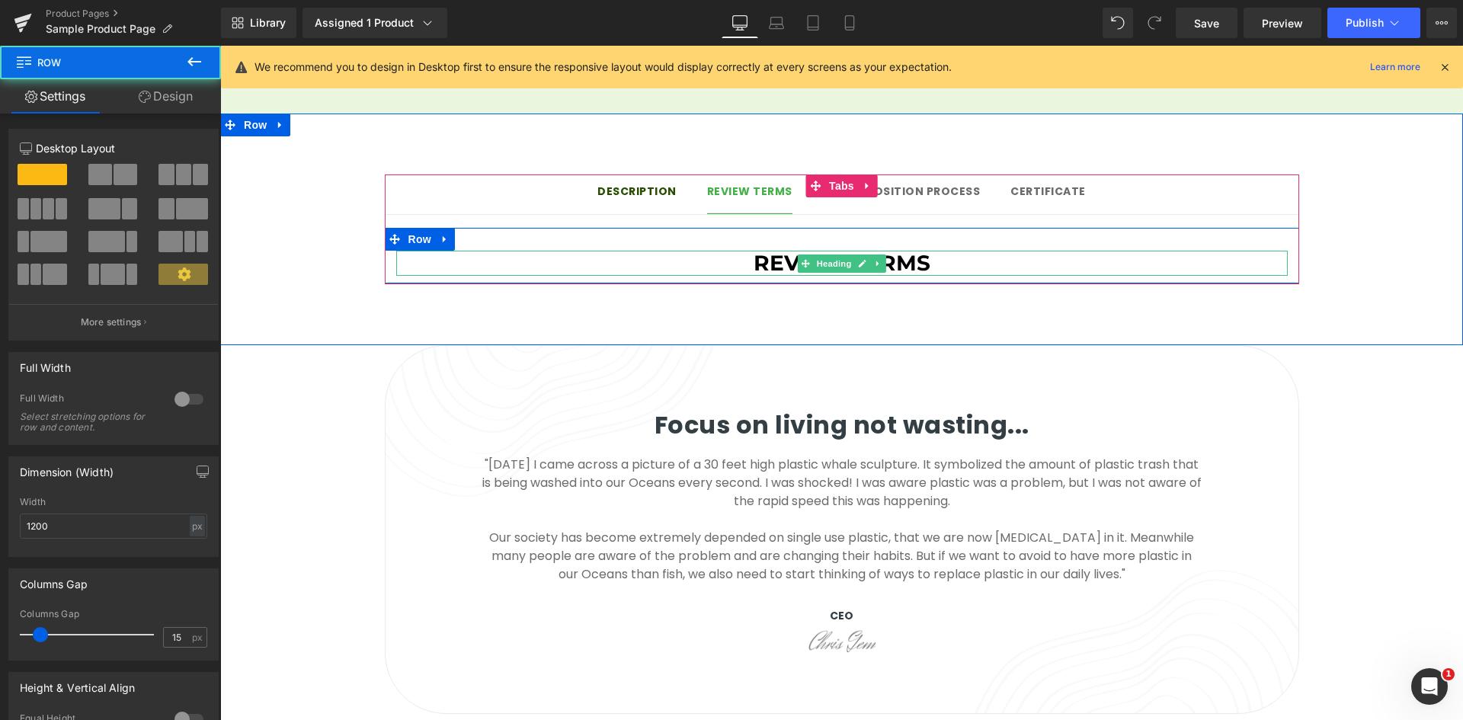
click at [989, 251] on h1 "Review terms" at bounding box center [841, 264] width 891 height 26
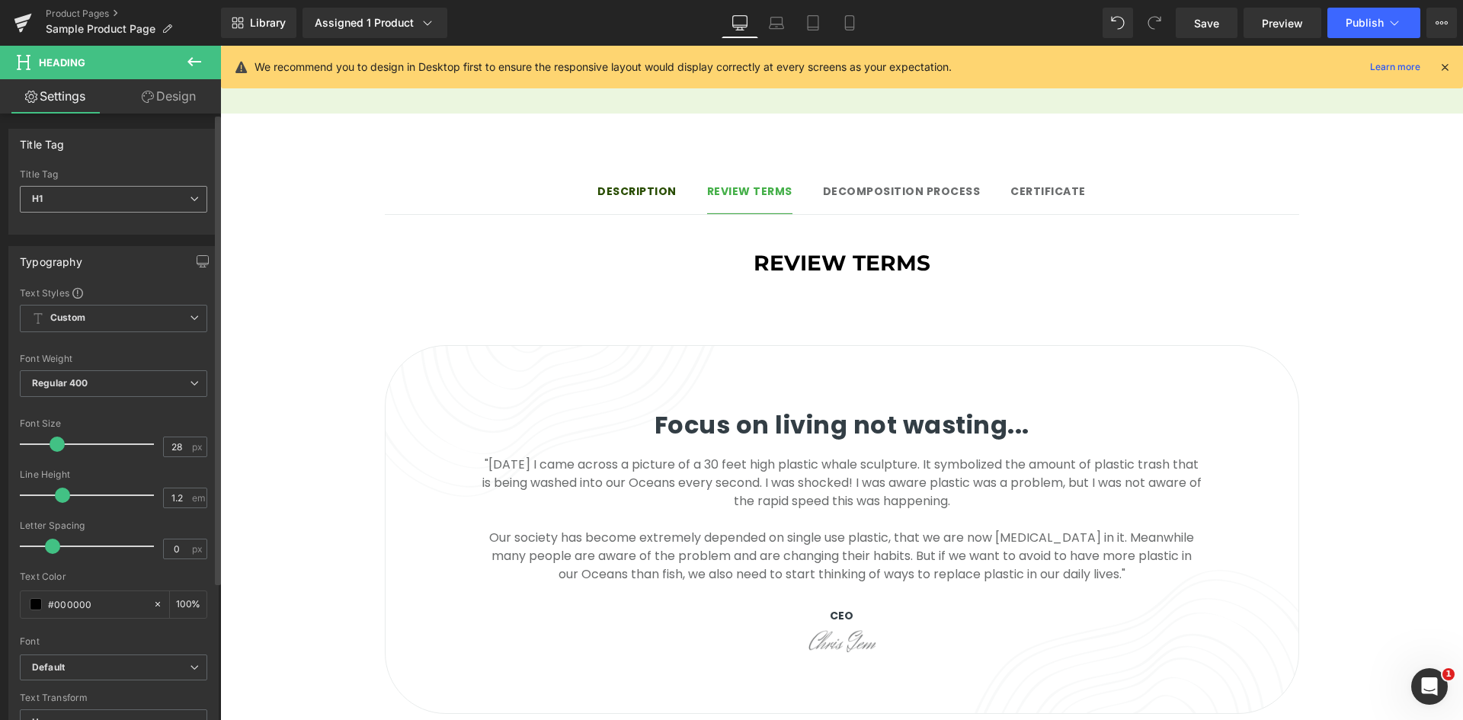
click at [78, 200] on span "H1" at bounding box center [113, 199] width 187 height 27
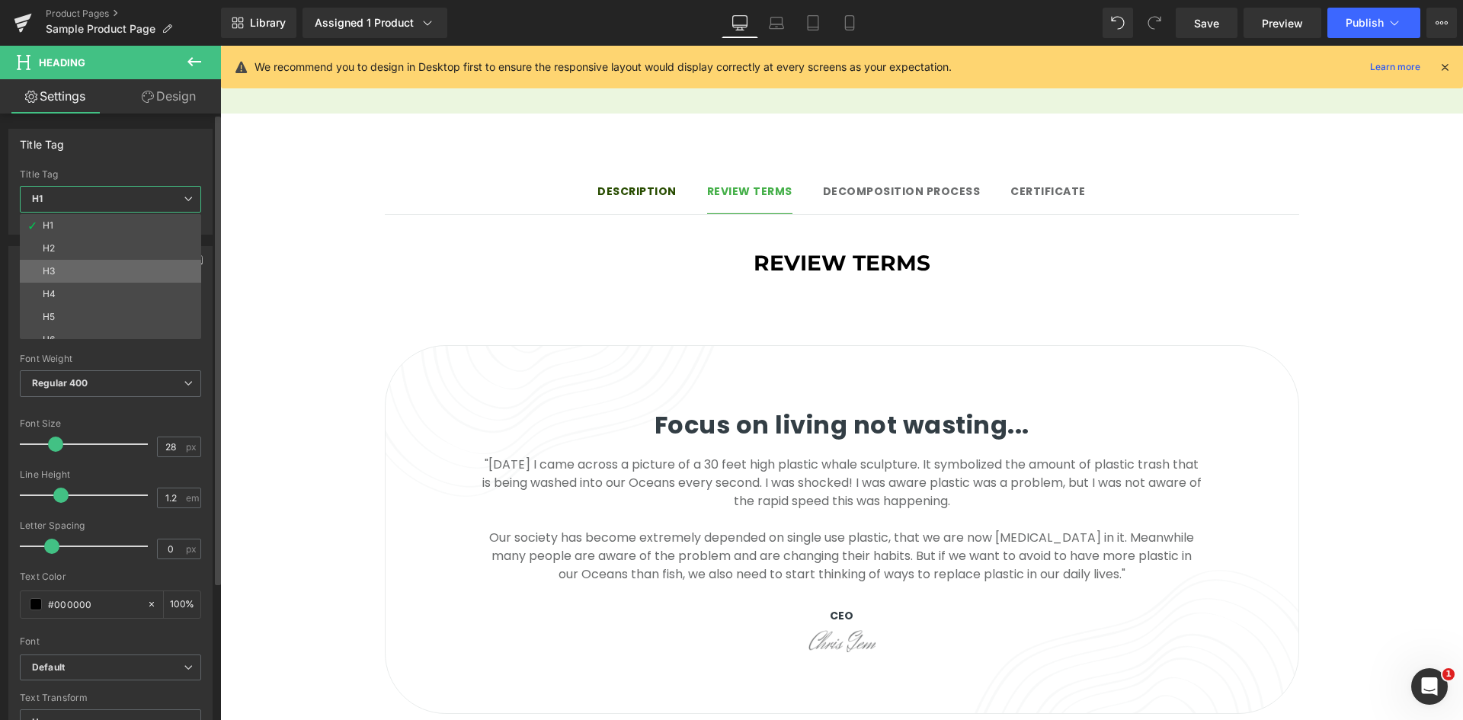
click at [91, 277] on li "H3" at bounding box center [114, 271] width 188 height 23
type input "15.21"
type input "1.5"
type input "100"
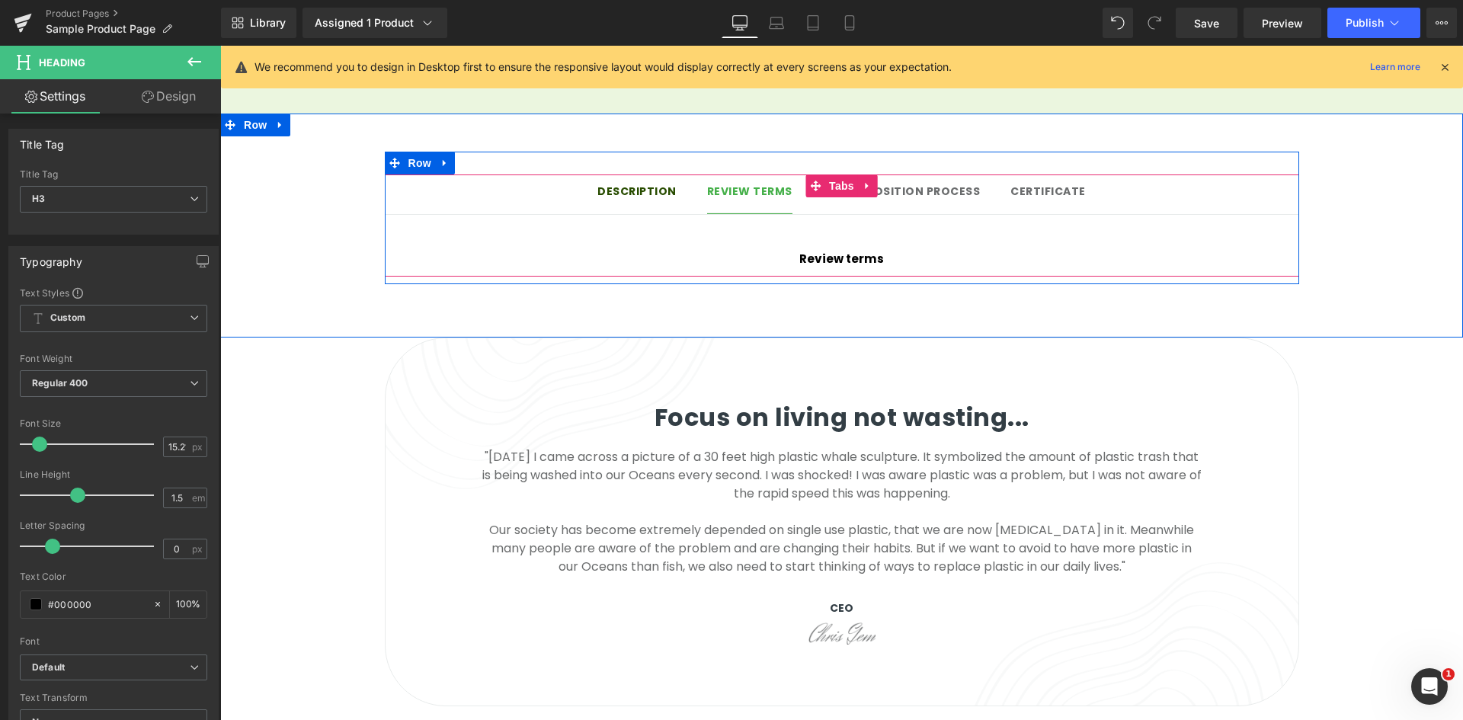
click at [644, 184] on div "Description Text Block" at bounding box center [636, 192] width 79 height 16
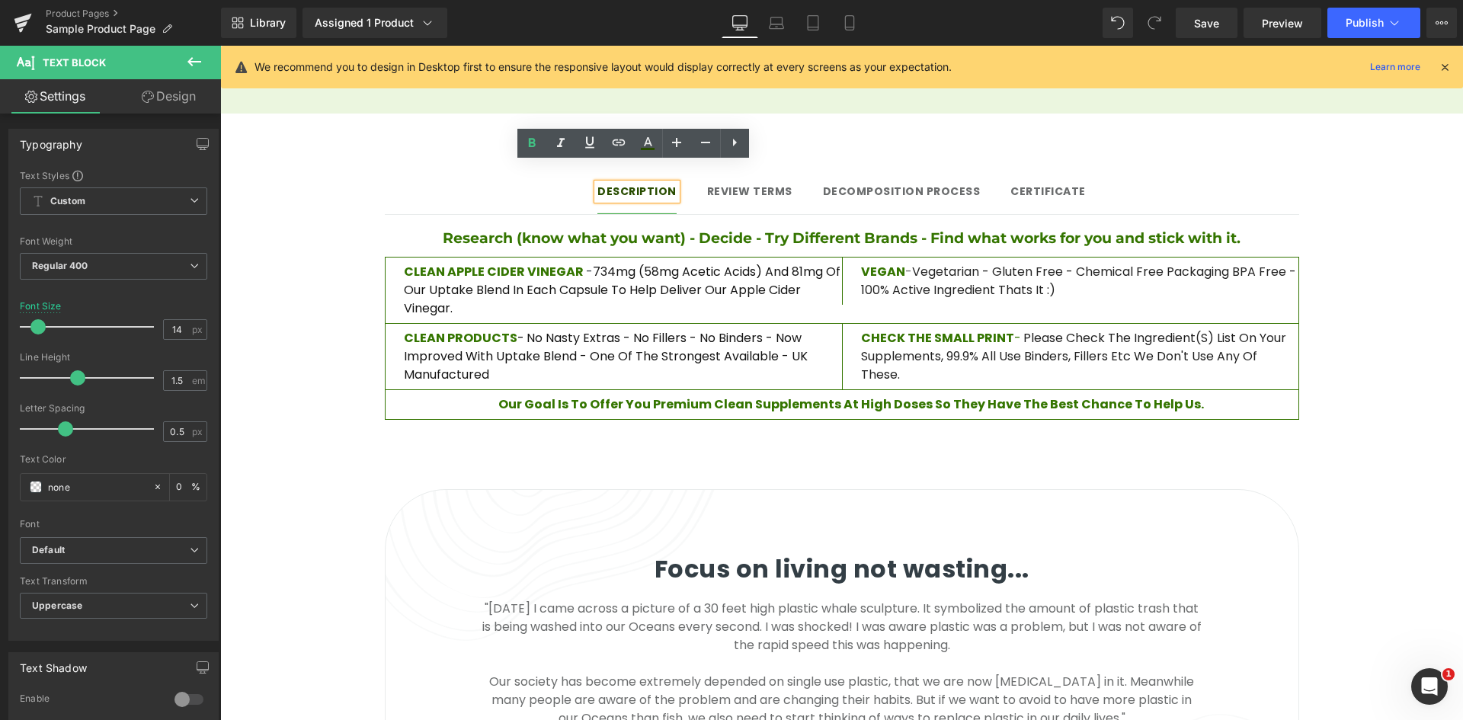
click at [583, 228] on h4 "Research (know what you want) - Decide - Try Different Brands - Find what works…" at bounding box center [842, 239] width 914 height 22
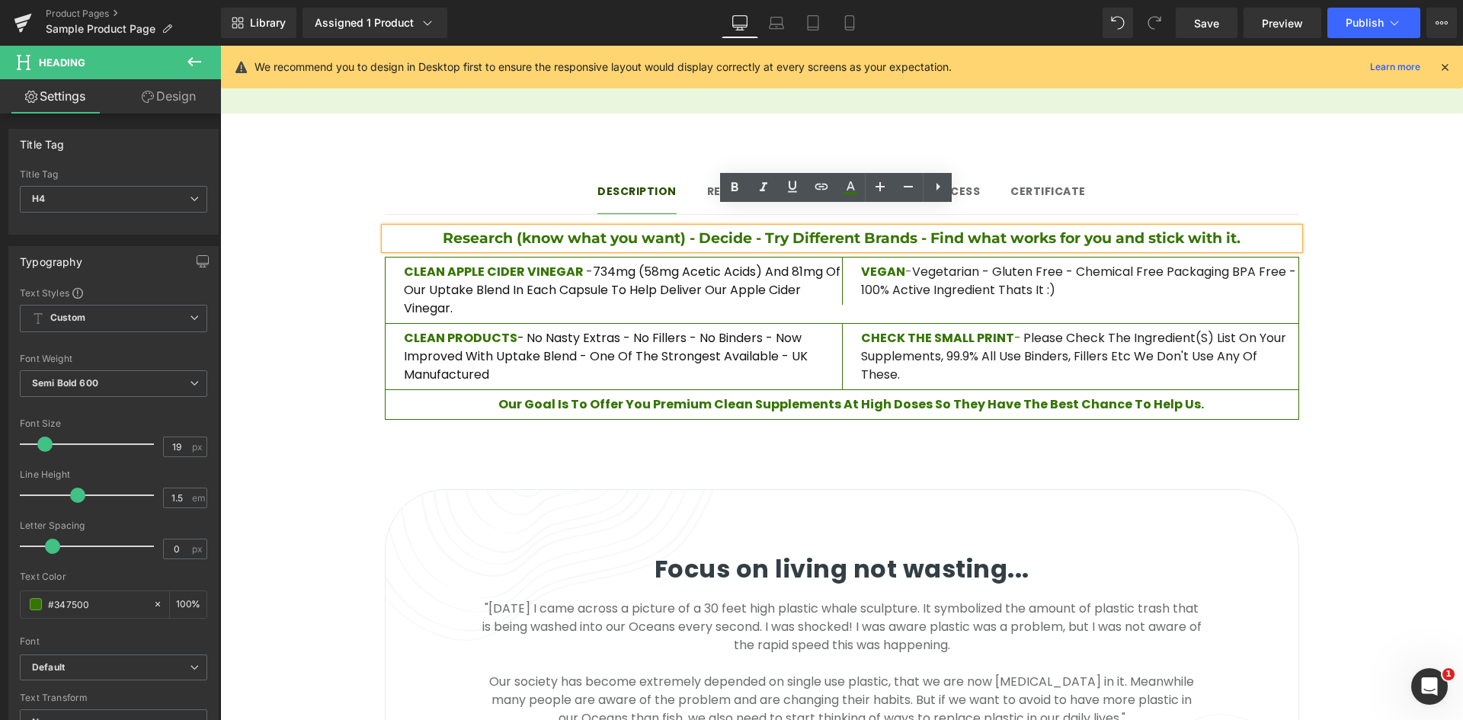
click at [712, 184] on span "Review terms" at bounding box center [749, 191] width 85 height 15
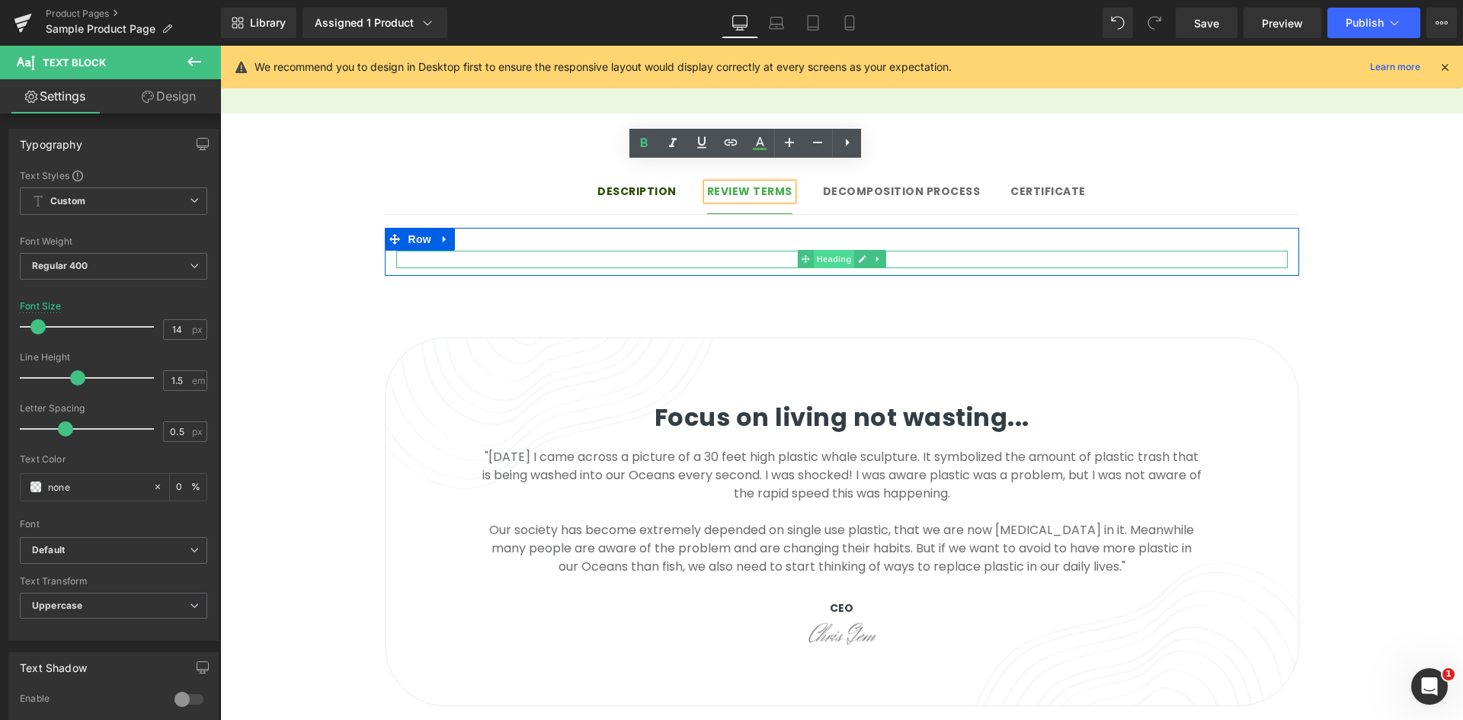
click at [818, 250] on span "Heading" at bounding box center [833, 259] width 41 height 18
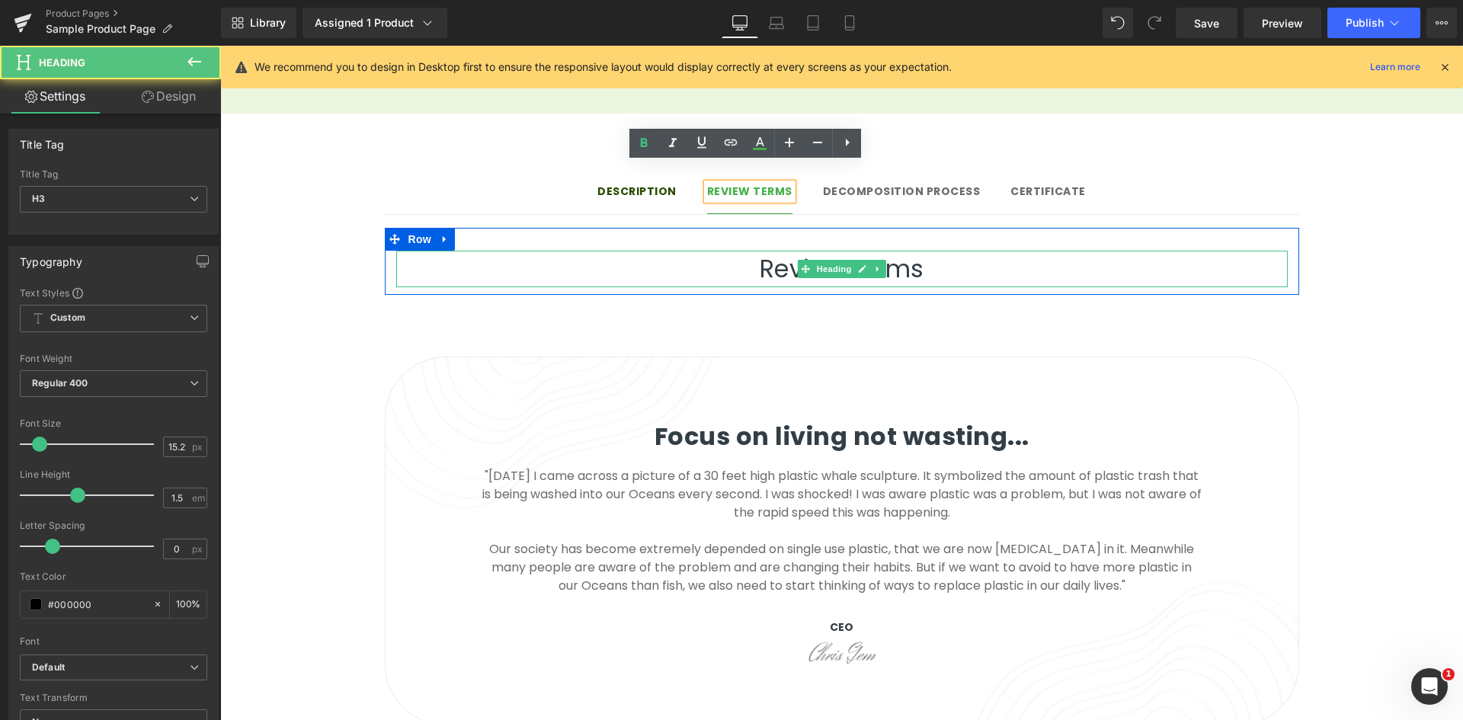
click at [621, 251] on h3 "Review terms" at bounding box center [841, 269] width 891 height 37
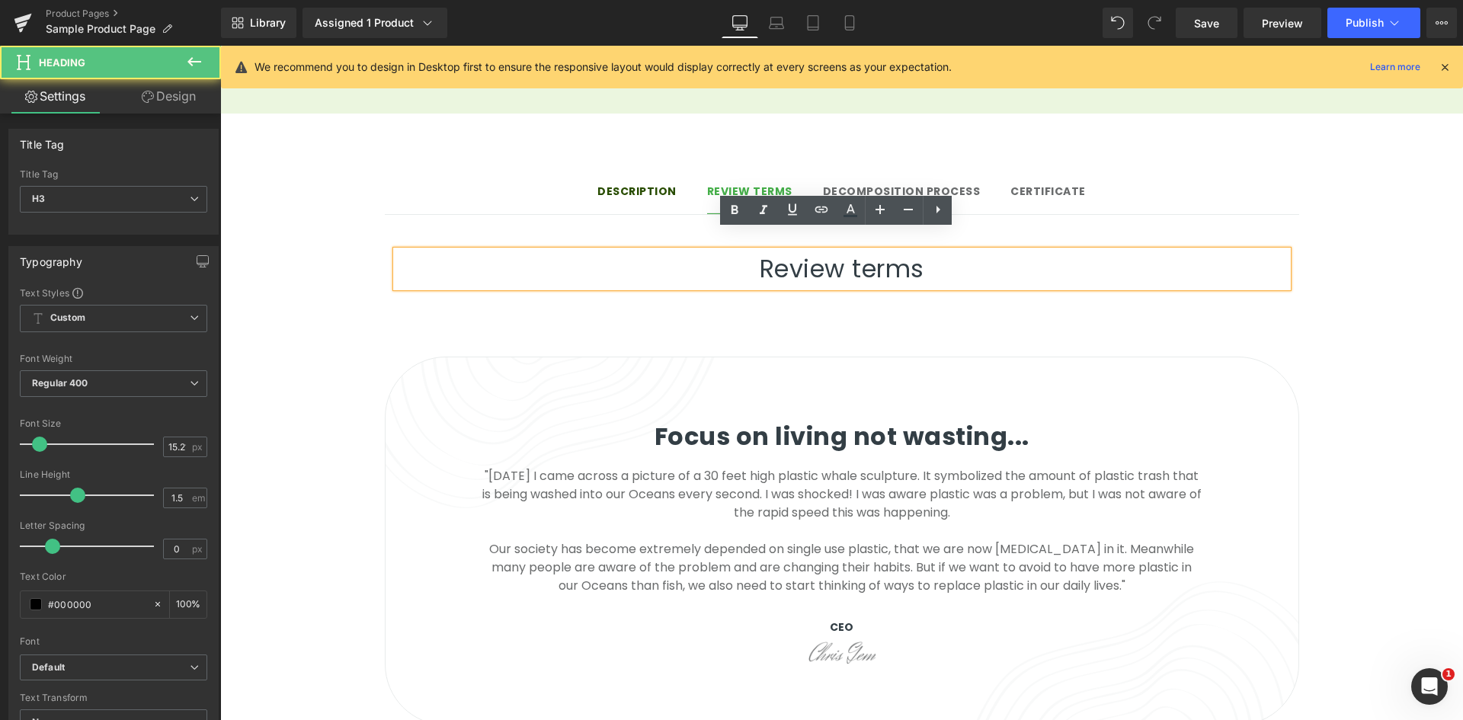
click at [839, 251] on h3 "Review terms" at bounding box center [841, 269] width 891 height 37
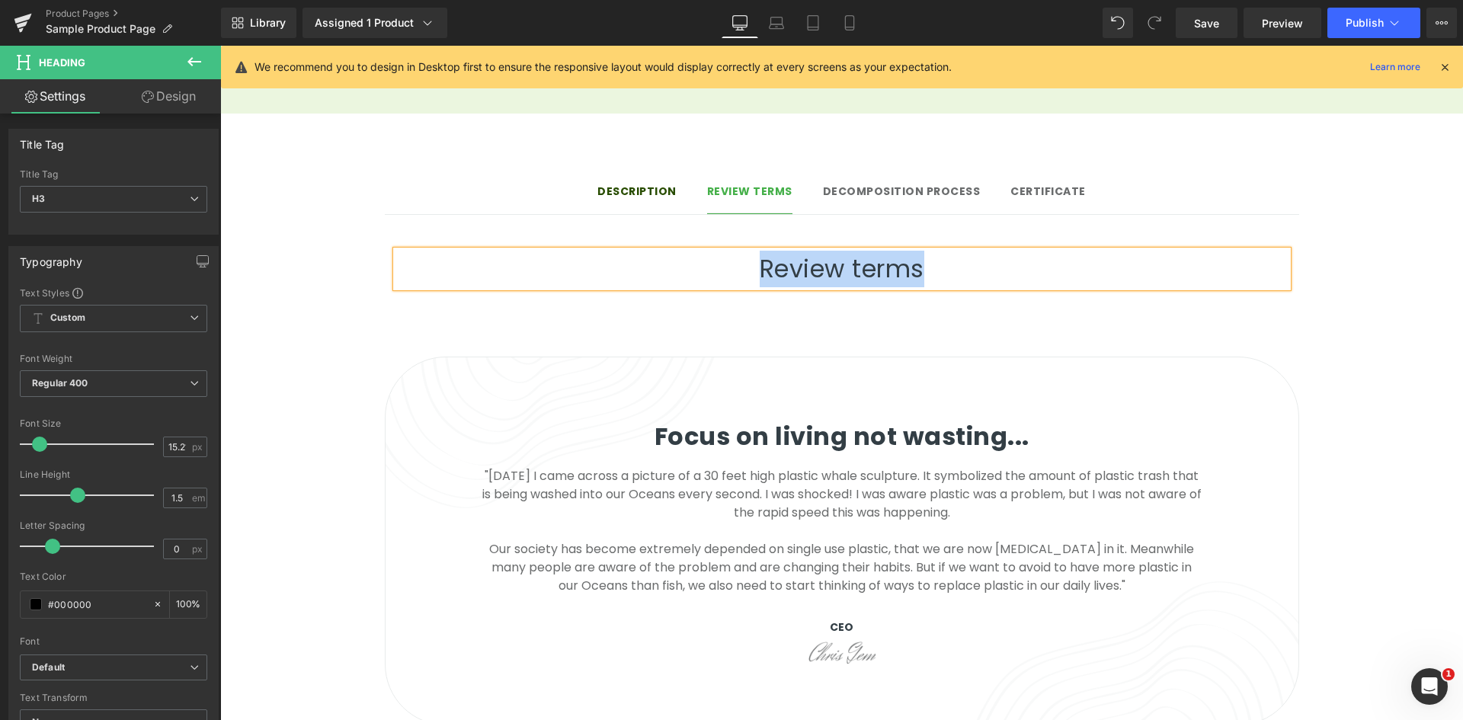
click at [760, 310] on div "Description Text Block Review terms Text Block Decomposition process Text Block…" at bounding box center [841, 235] width 1243 height 243
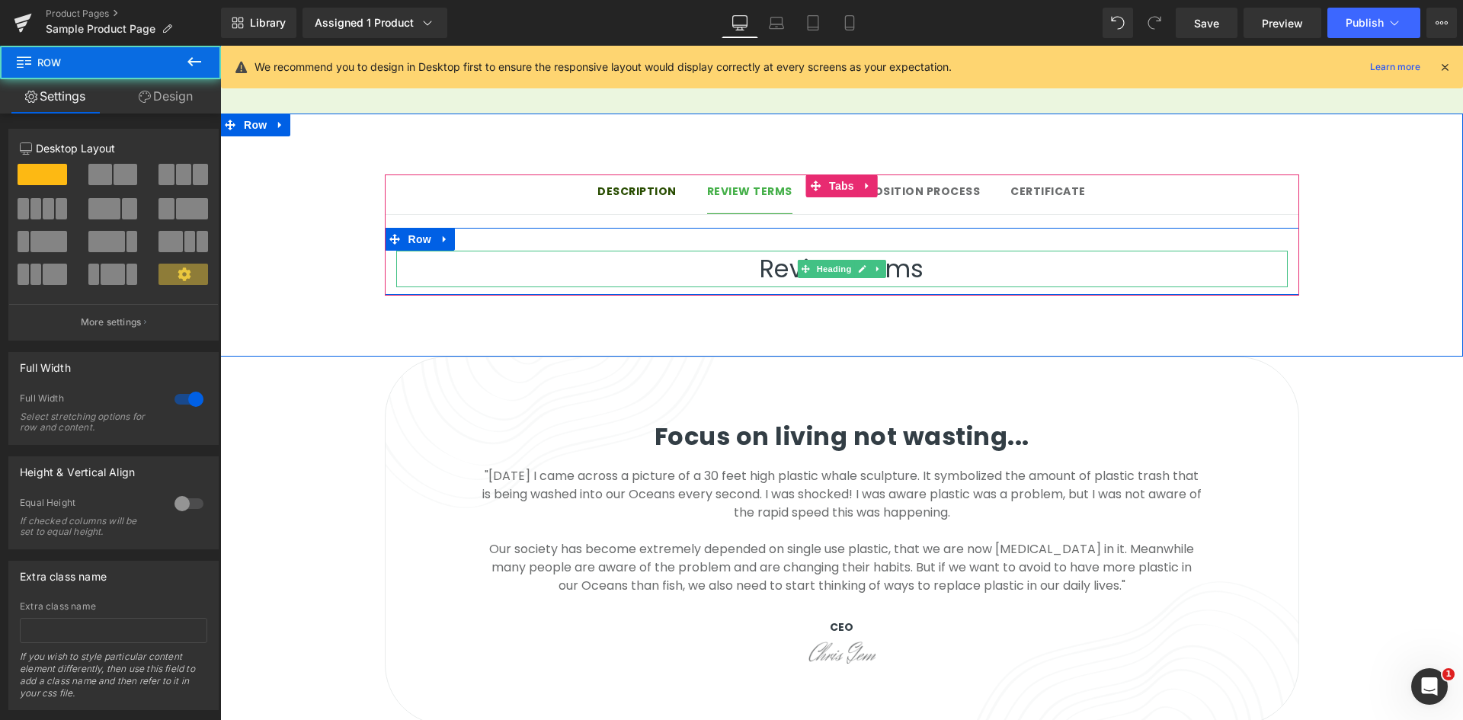
click at [804, 260] on span at bounding box center [805, 269] width 16 height 18
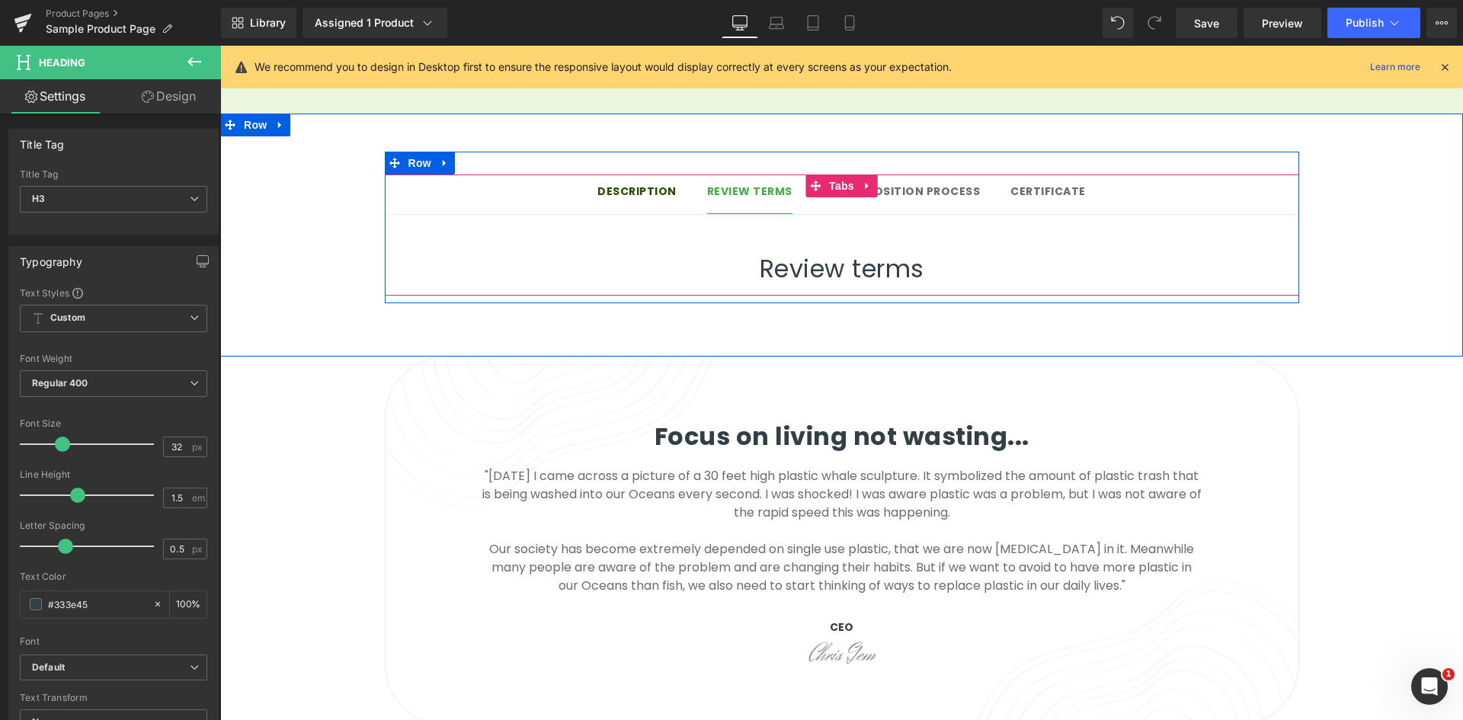
click at [637, 184] on strong "Description" at bounding box center [636, 191] width 79 height 15
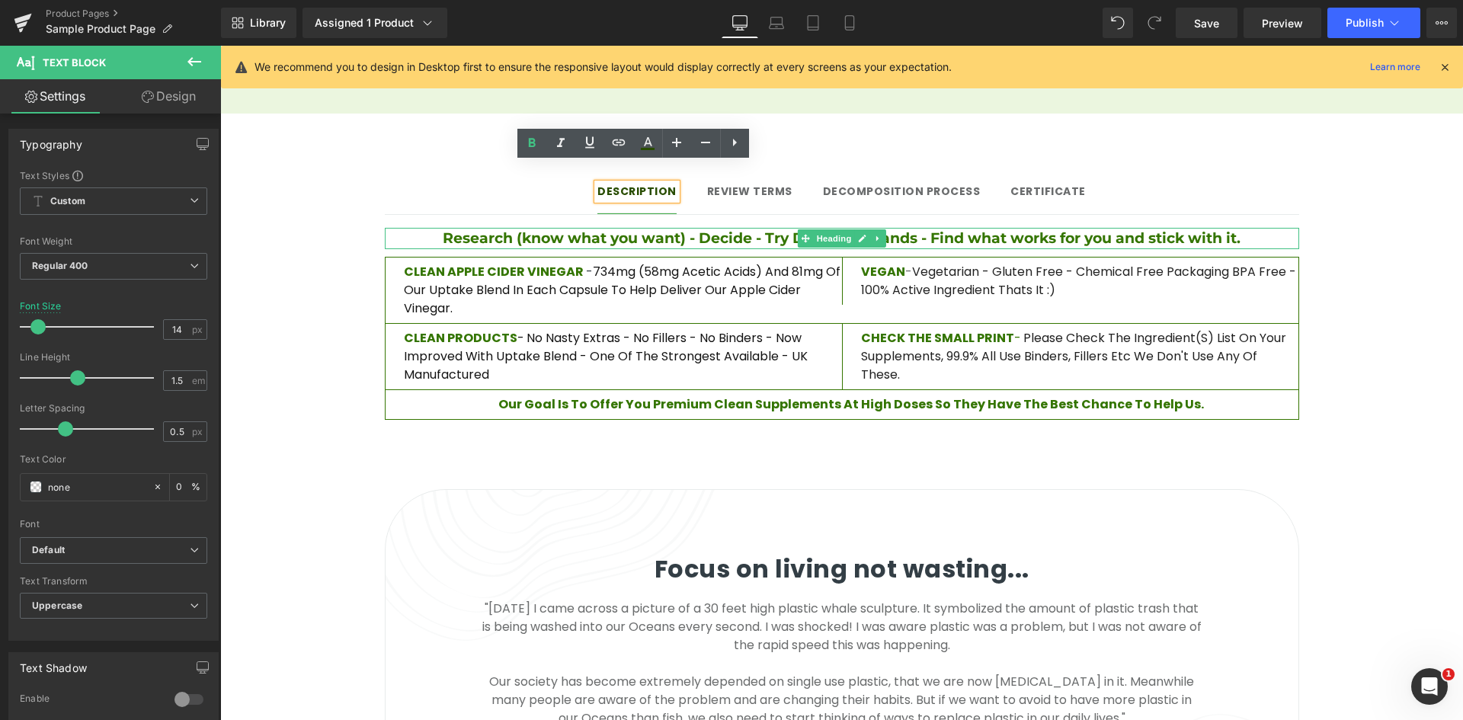
click at [797, 229] on span at bounding box center [805, 238] width 16 height 18
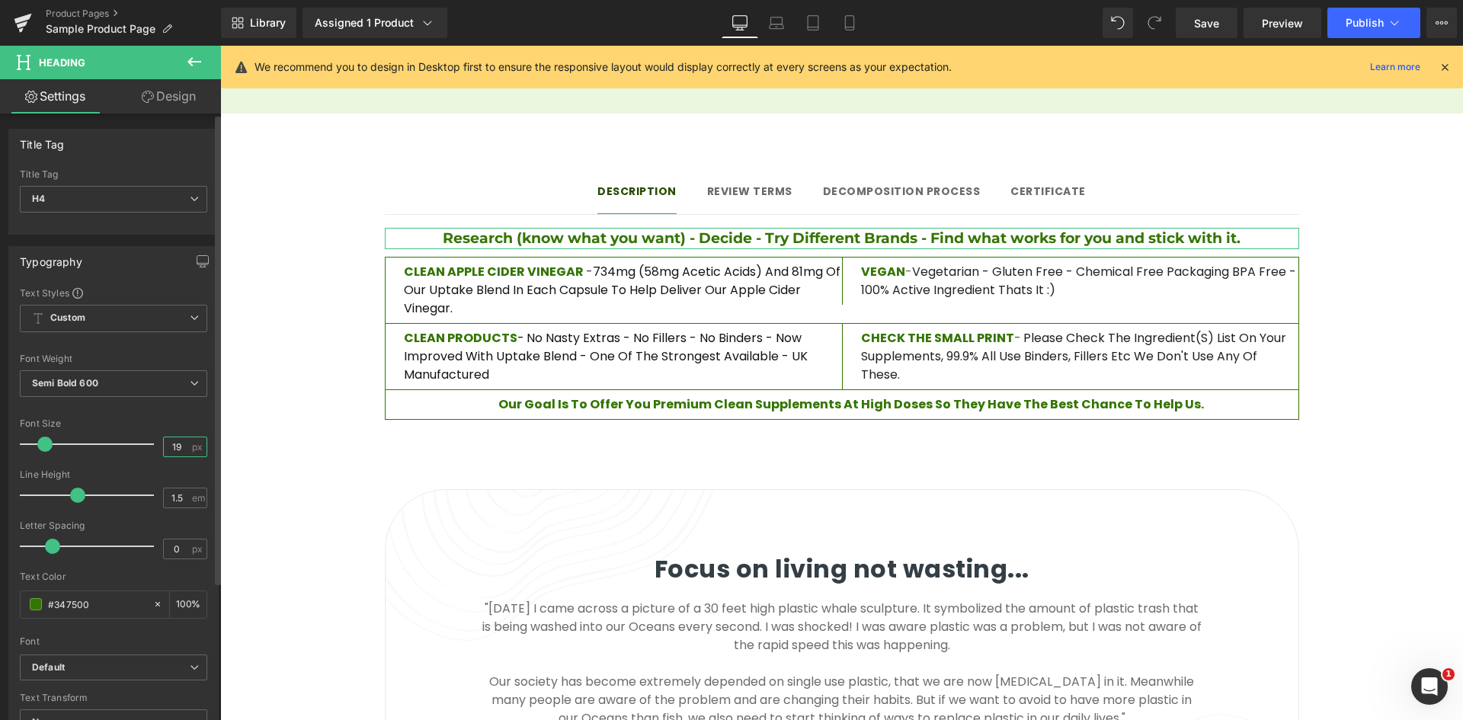
drag, startPoint x: 174, startPoint y: 448, endPoint x: 162, endPoint y: 447, distance: 13.0
click at [164, 447] on input "19" at bounding box center [177, 446] width 27 height 19
click at [131, 429] on div at bounding box center [90, 444] width 126 height 30
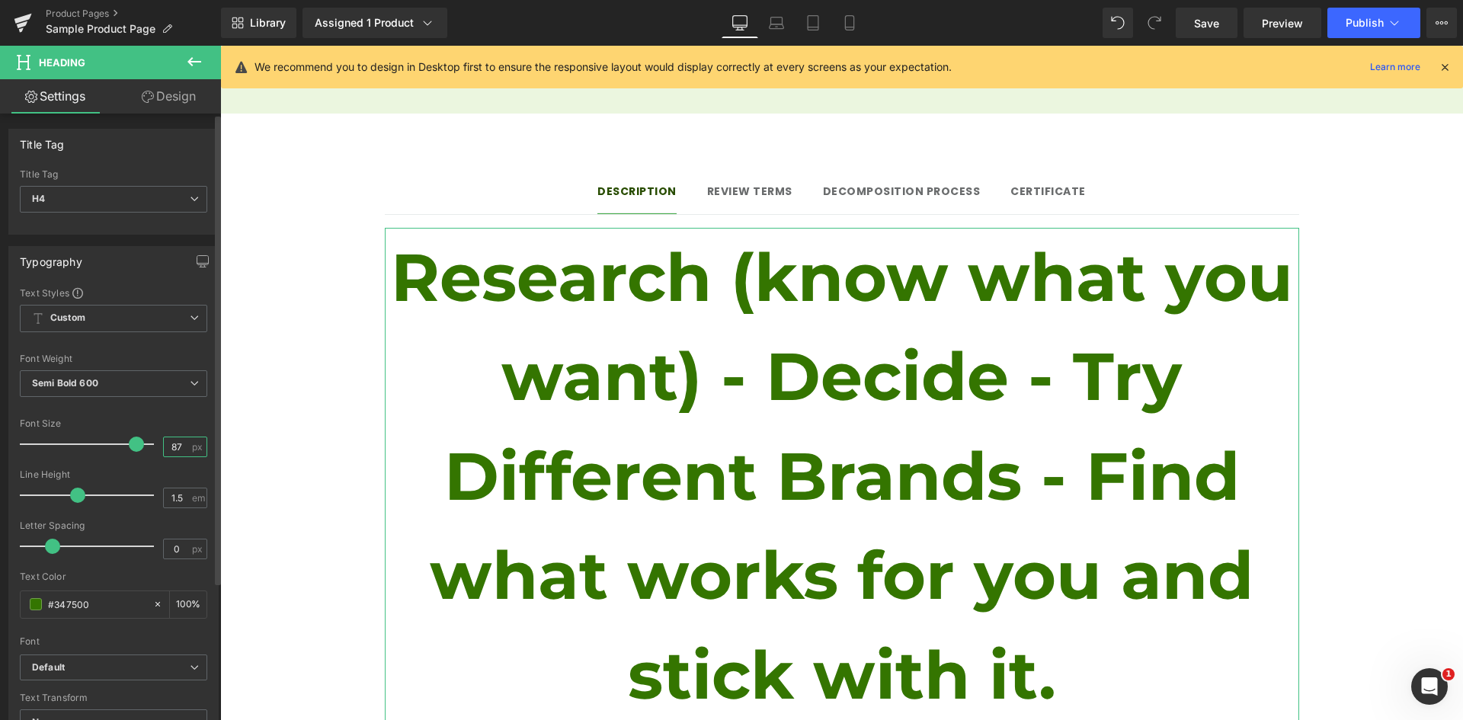
click at [171, 440] on input "87" at bounding box center [177, 446] width 27 height 19
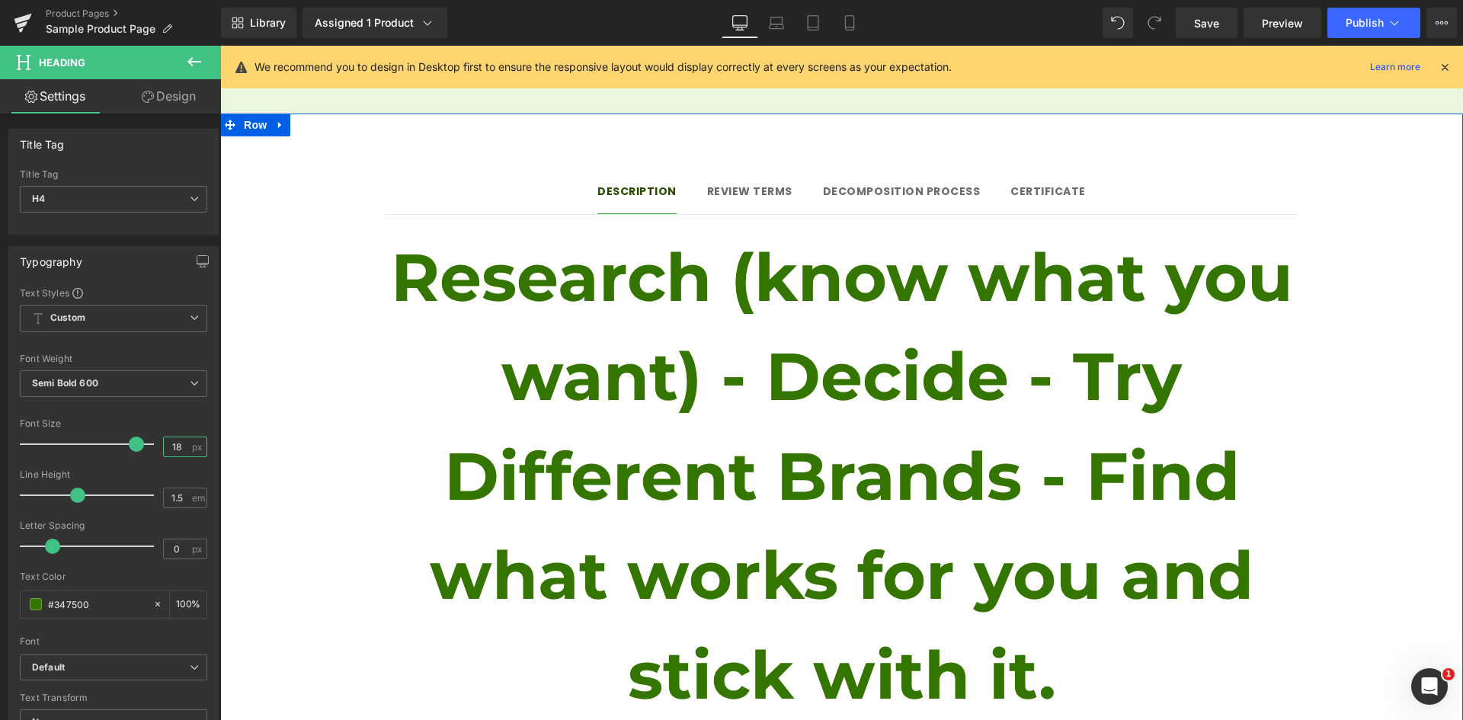
type input "18"
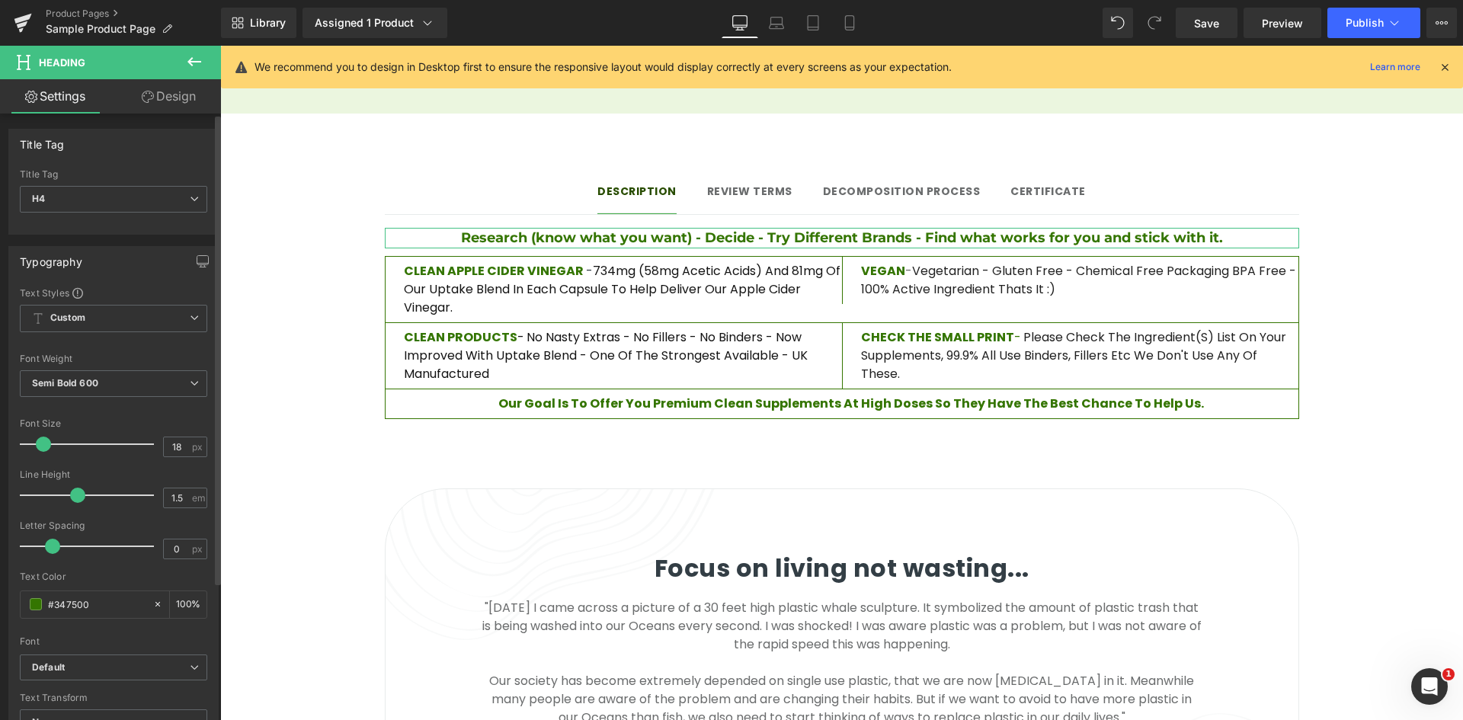
click at [187, 413] on div at bounding box center [113, 410] width 187 height 10
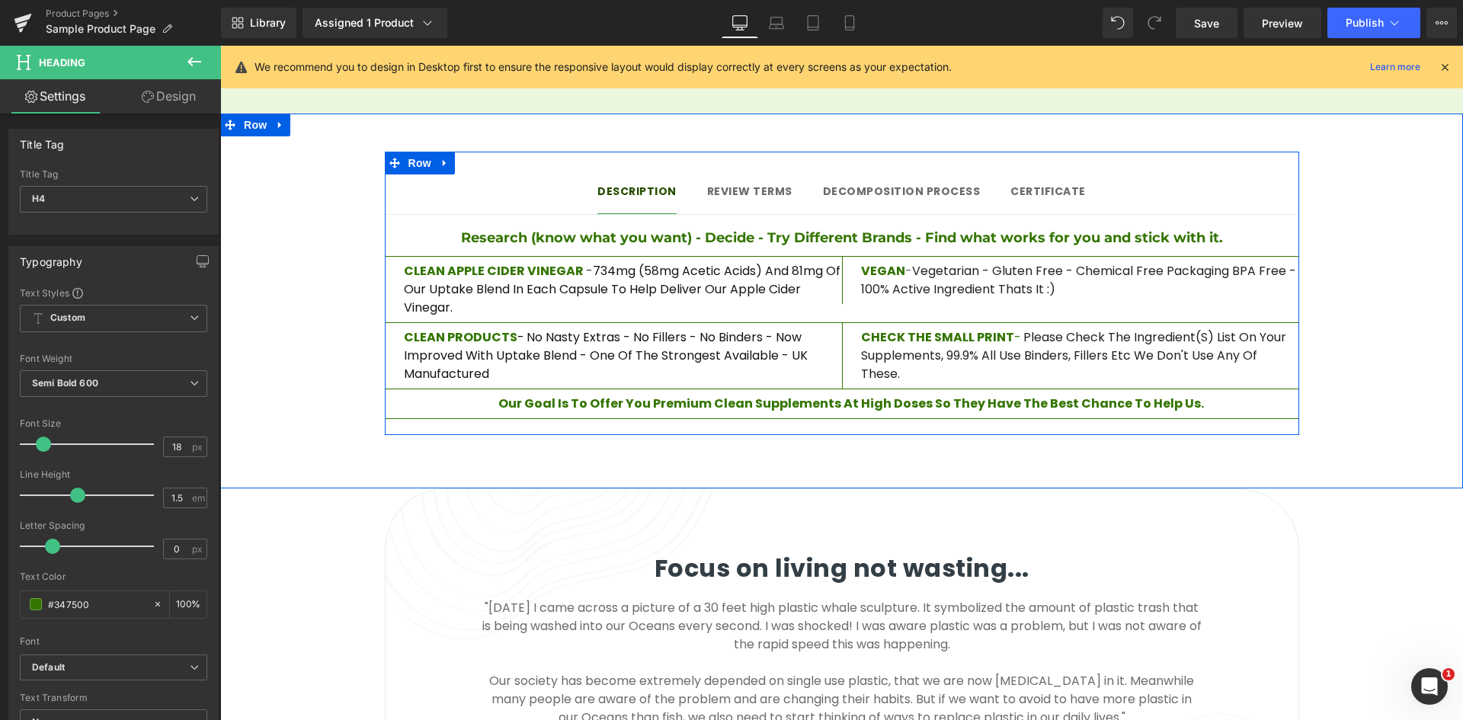
click at [730, 184] on span "Review terms" at bounding box center [749, 191] width 85 height 15
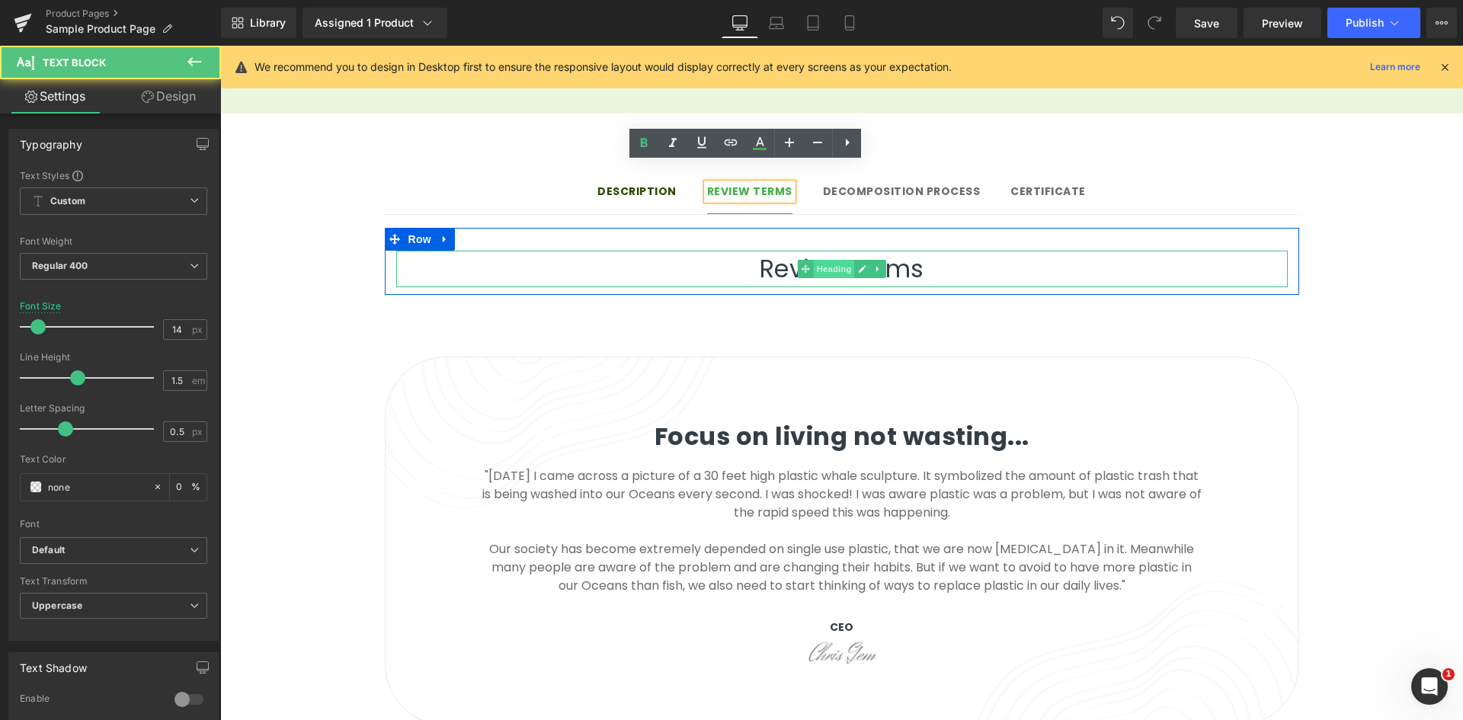
click at [845, 260] on span "Heading" at bounding box center [833, 269] width 41 height 18
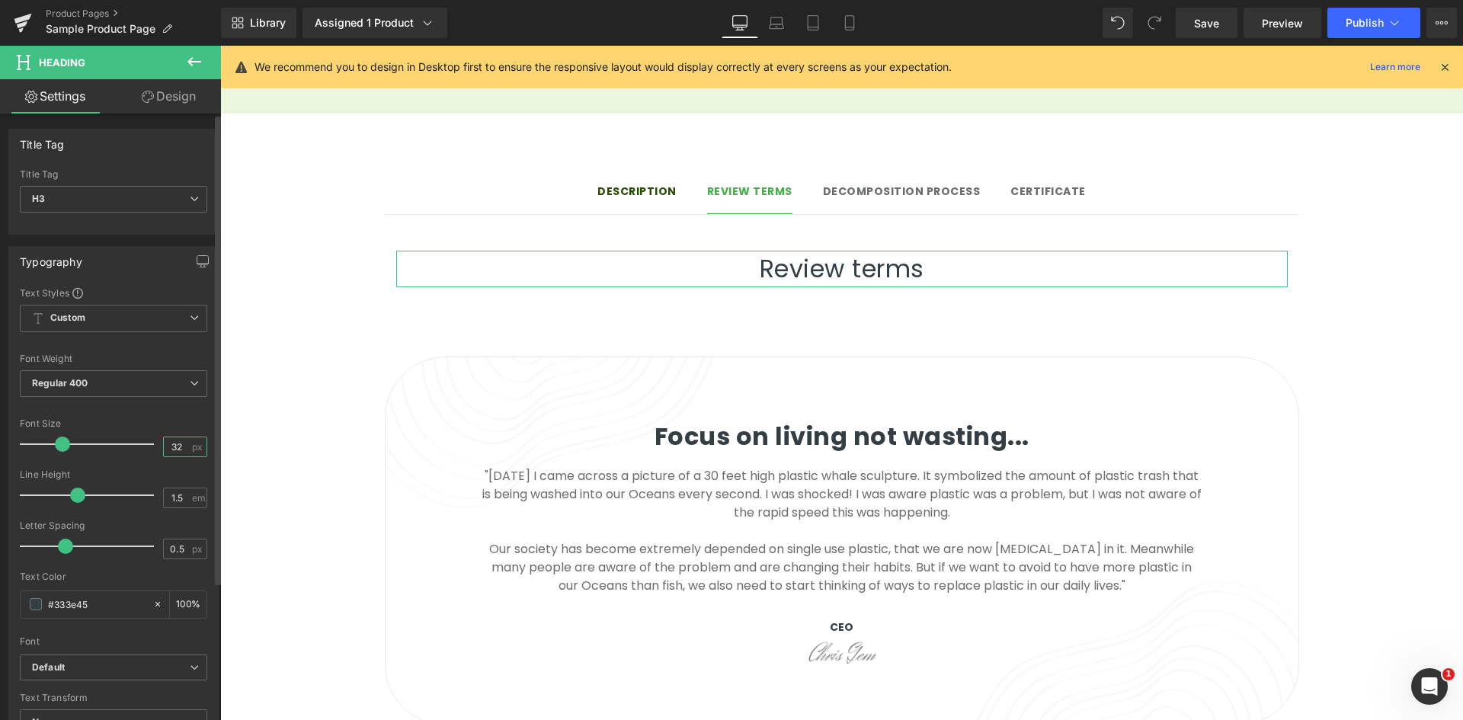
click at [164, 438] on input "32" at bounding box center [177, 446] width 27 height 19
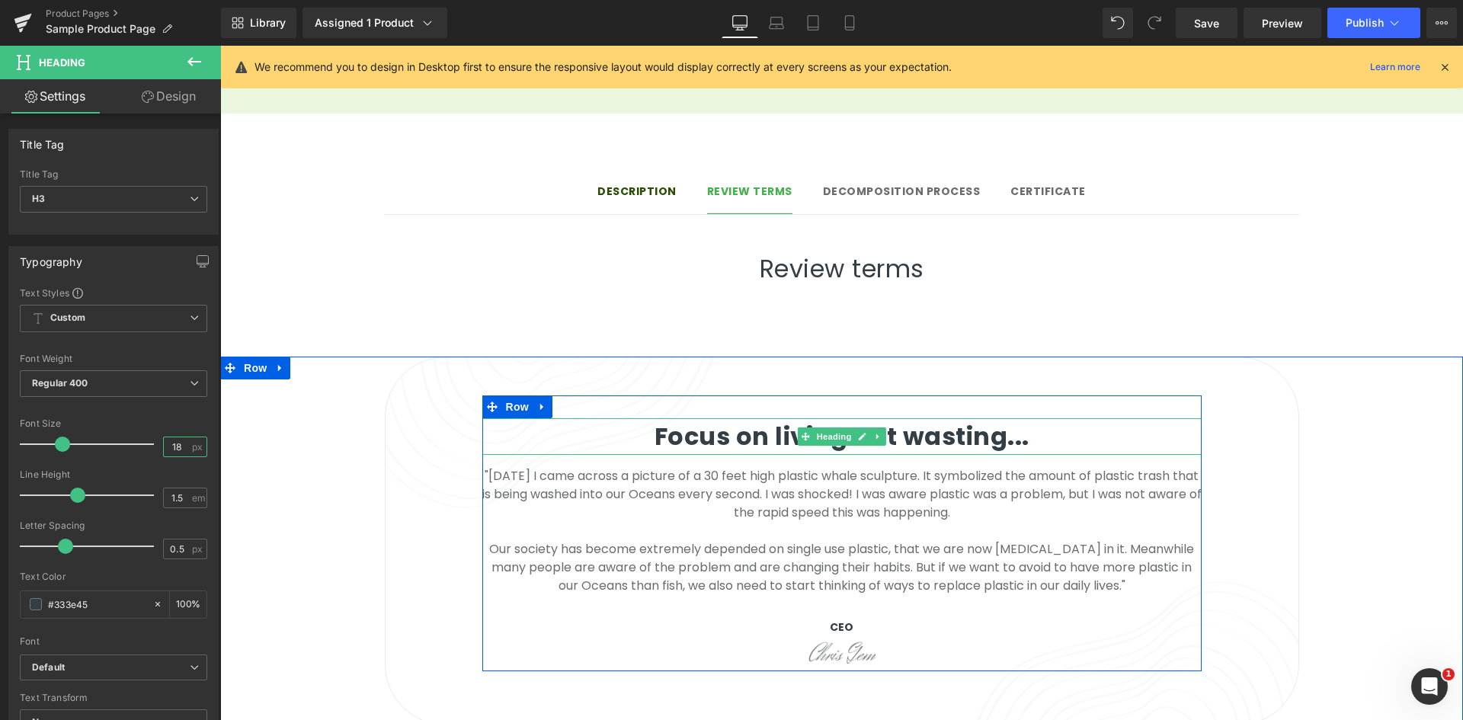
type input "18"
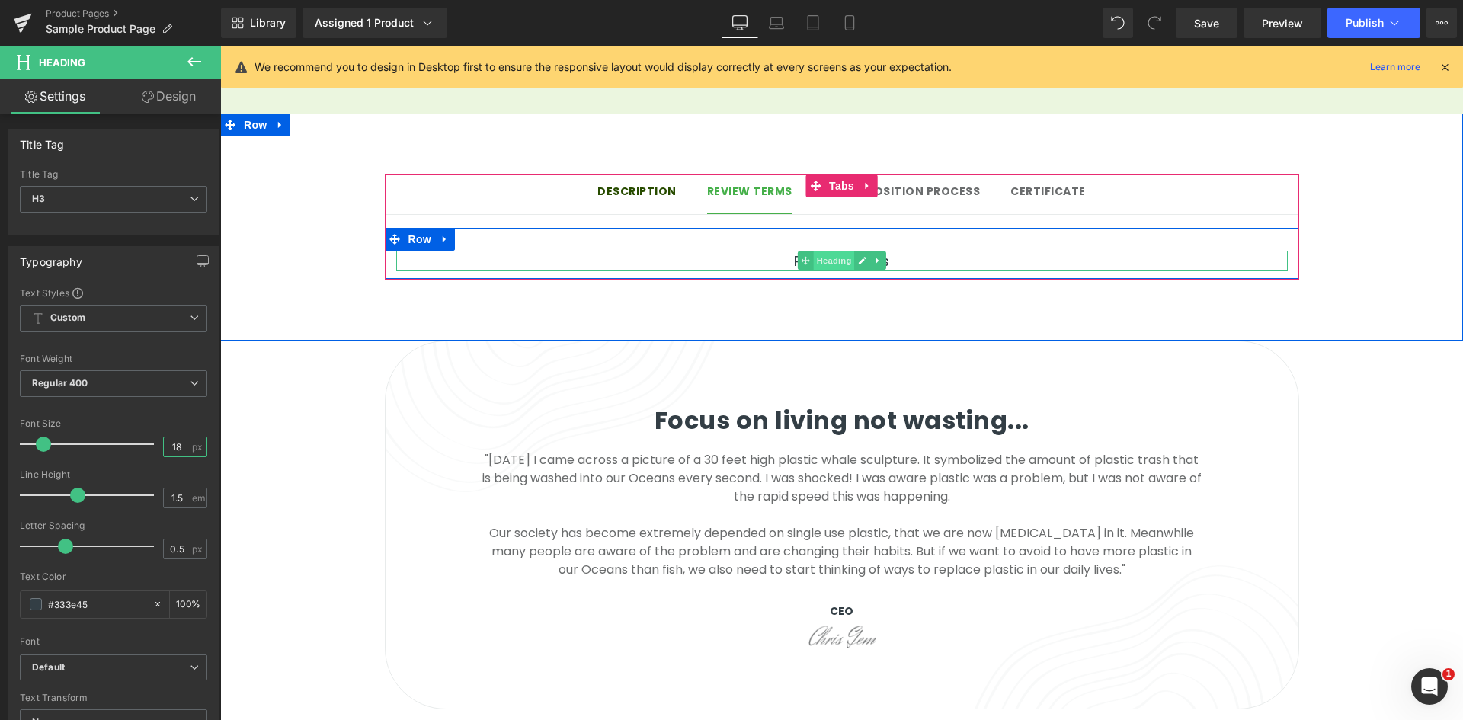
click at [826, 251] on span "Heading" at bounding box center [833, 260] width 41 height 18
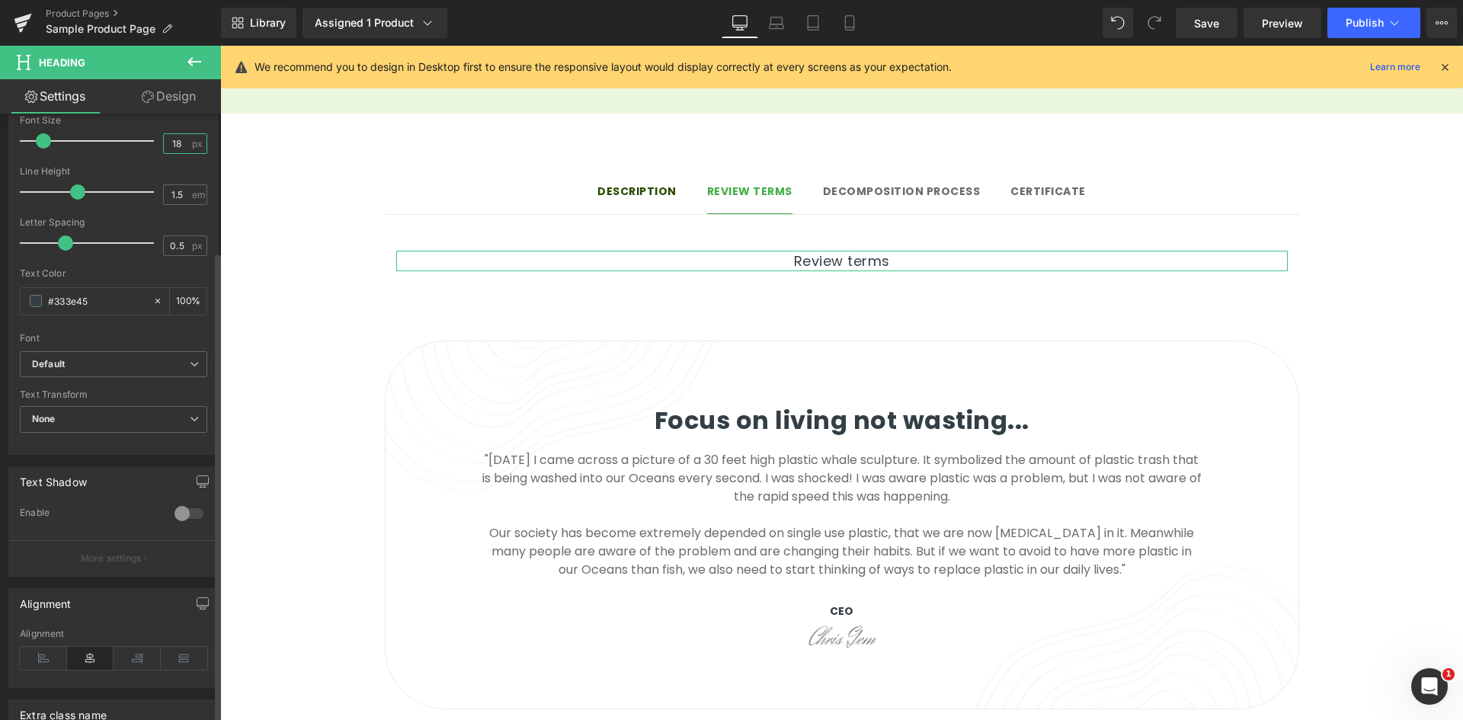
scroll to position [305, 0]
click at [56, 656] on icon at bounding box center [43, 656] width 47 height 23
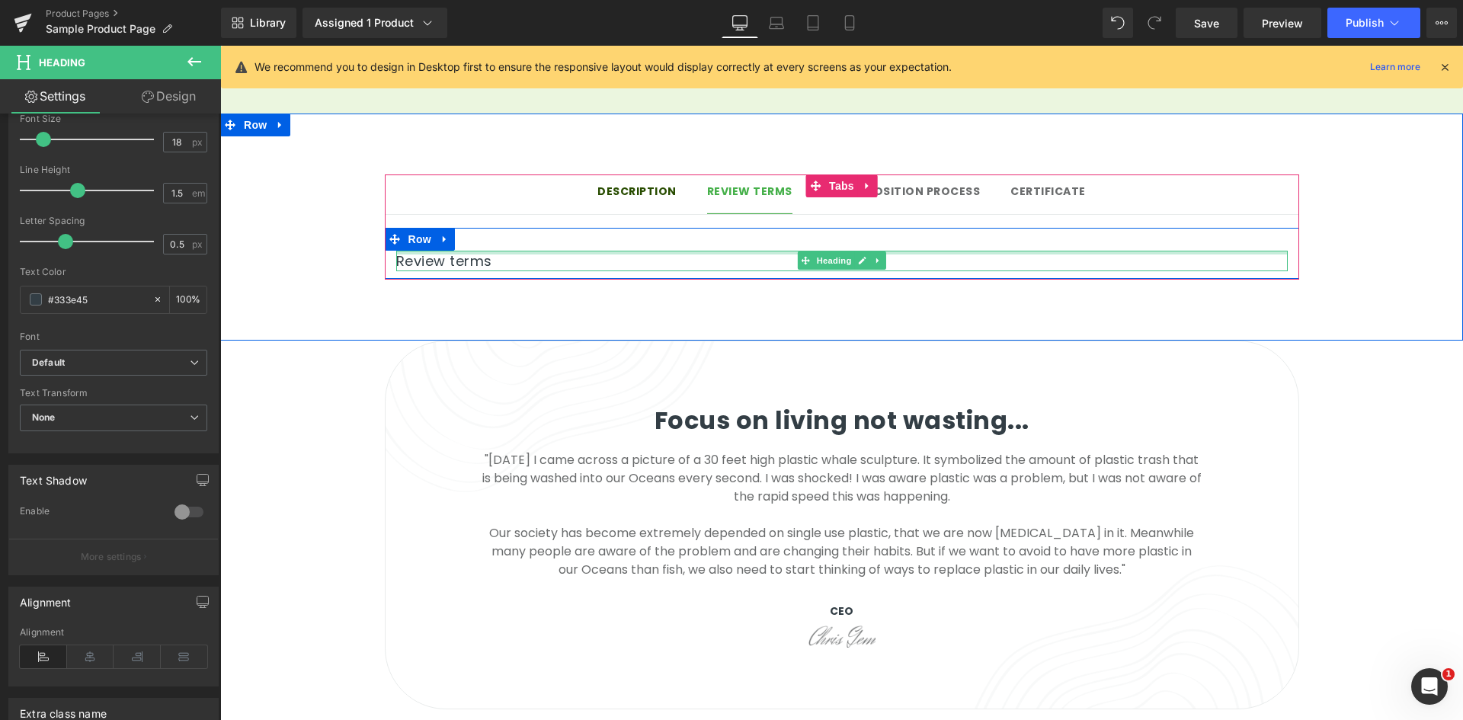
click at [431, 251] on div at bounding box center [841, 253] width 891 height 4
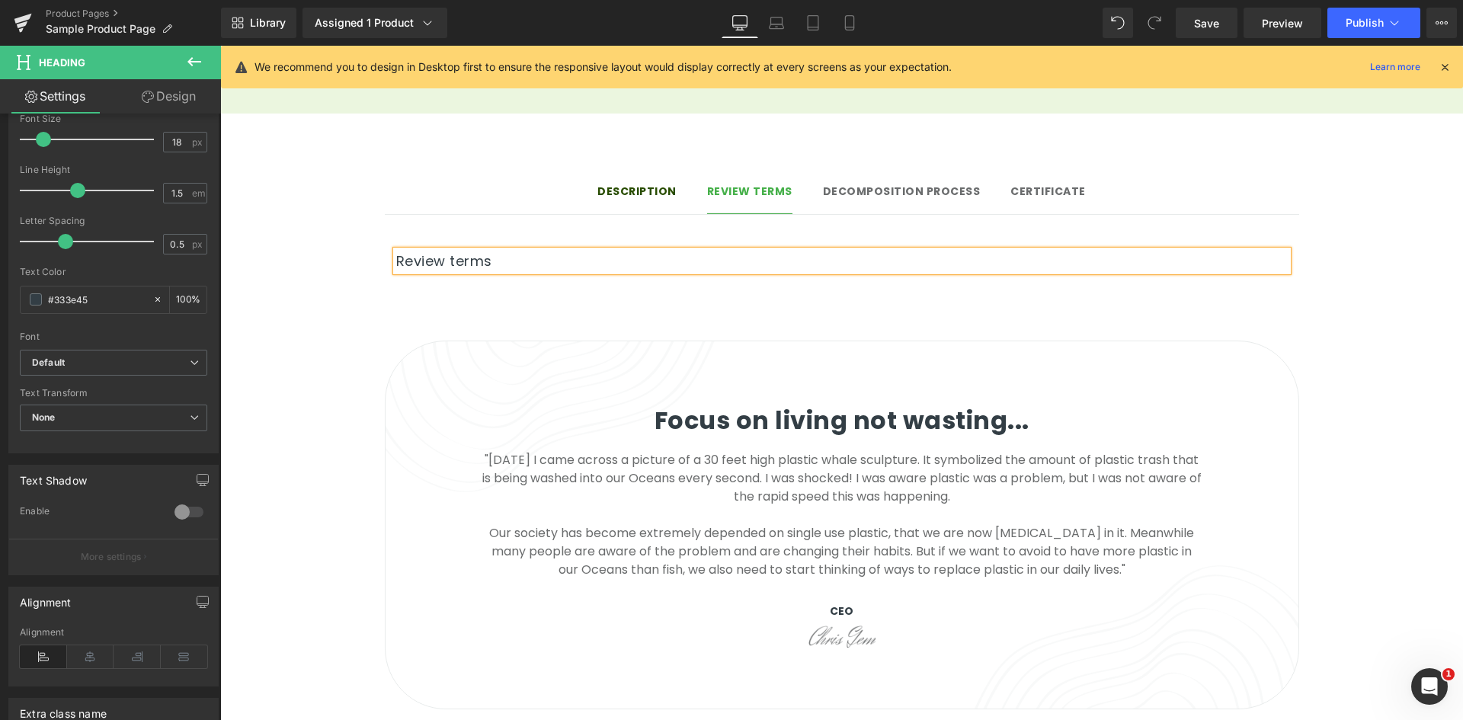
click at [536, 251] on h3 "Review terms" at bounding box center [841, 261] width 891 height 21
click at [476, 278] on div "Description Text Block Review terms Text Block Decomposition process Text Block…" at bounding box center [841, 227] width 1243 height 227
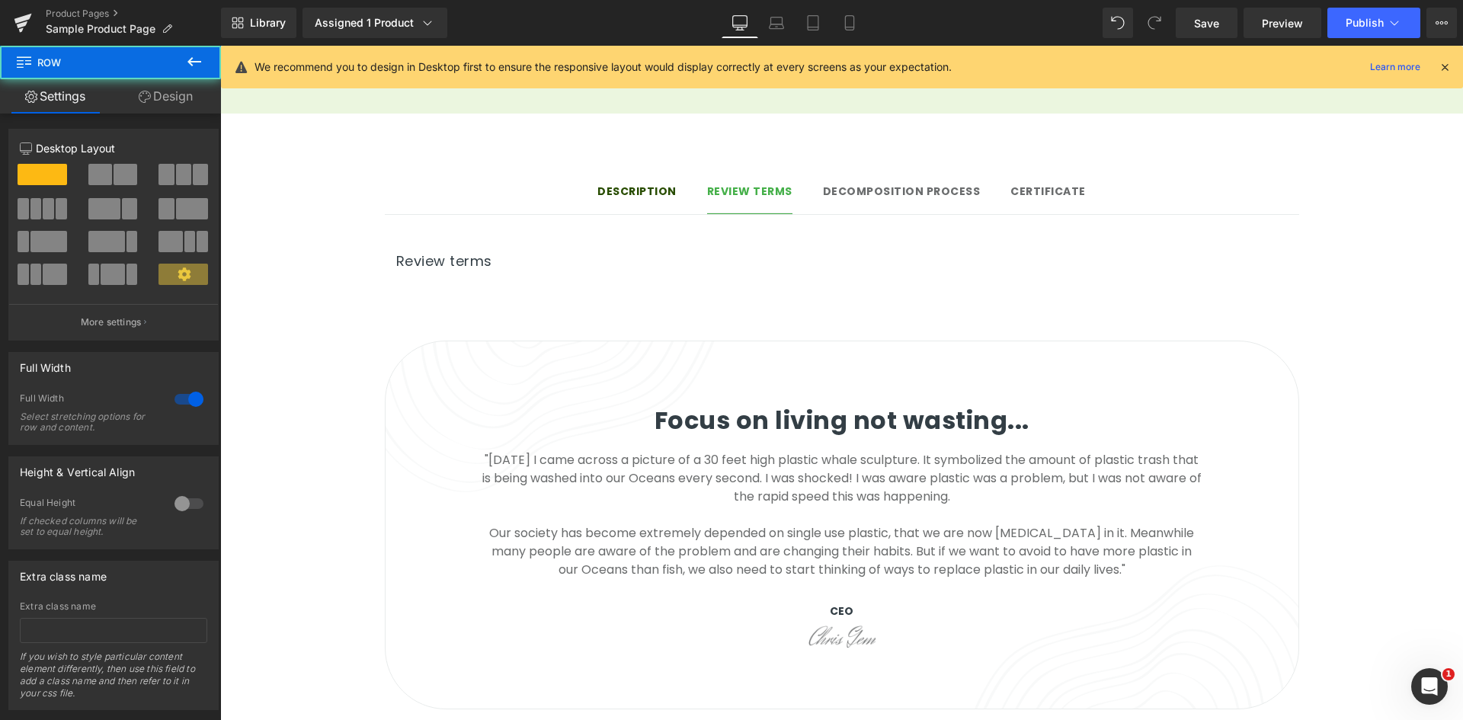
click at [499, 251] on h3 "Review terms" at bounding box center [841, 261] width 891 height 21
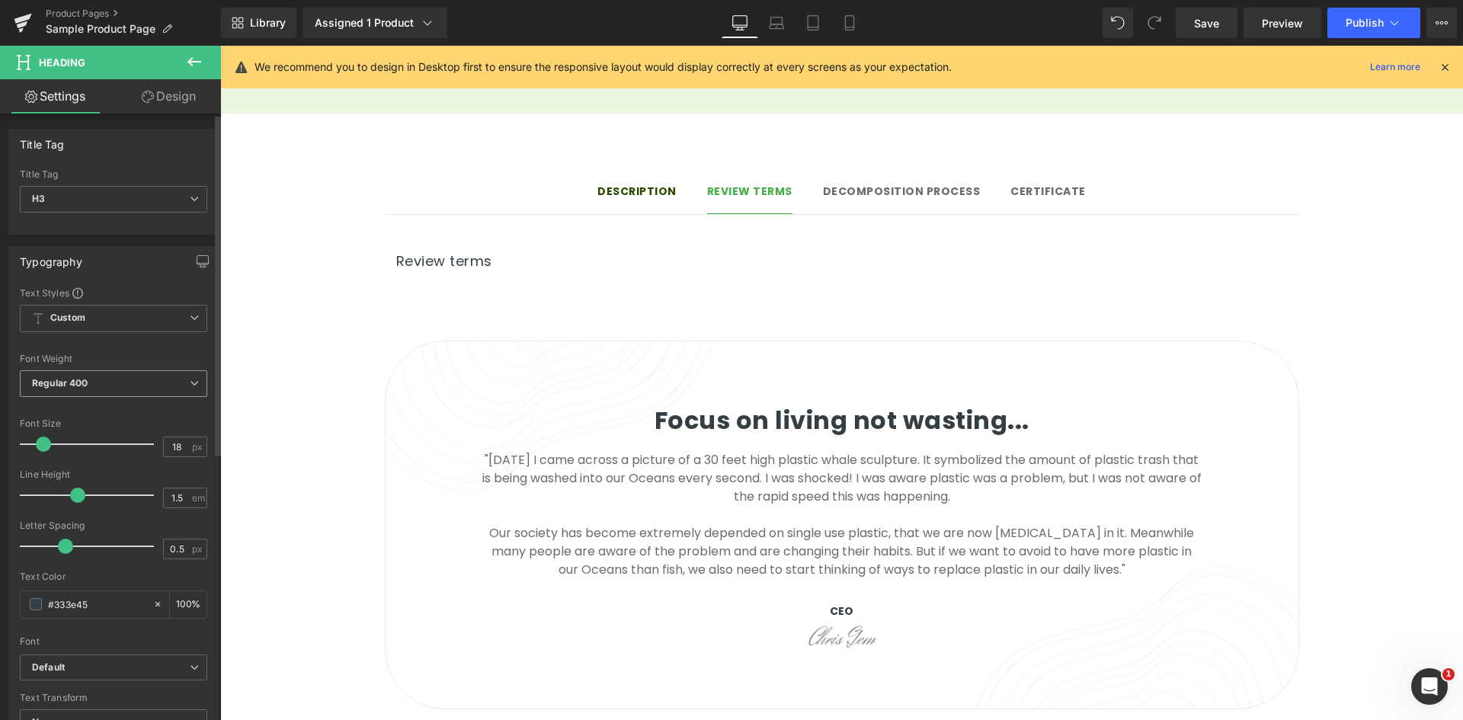
click at [83, 373] on span "Regular 400" at bounding box center [113, 383] width 187 height 27
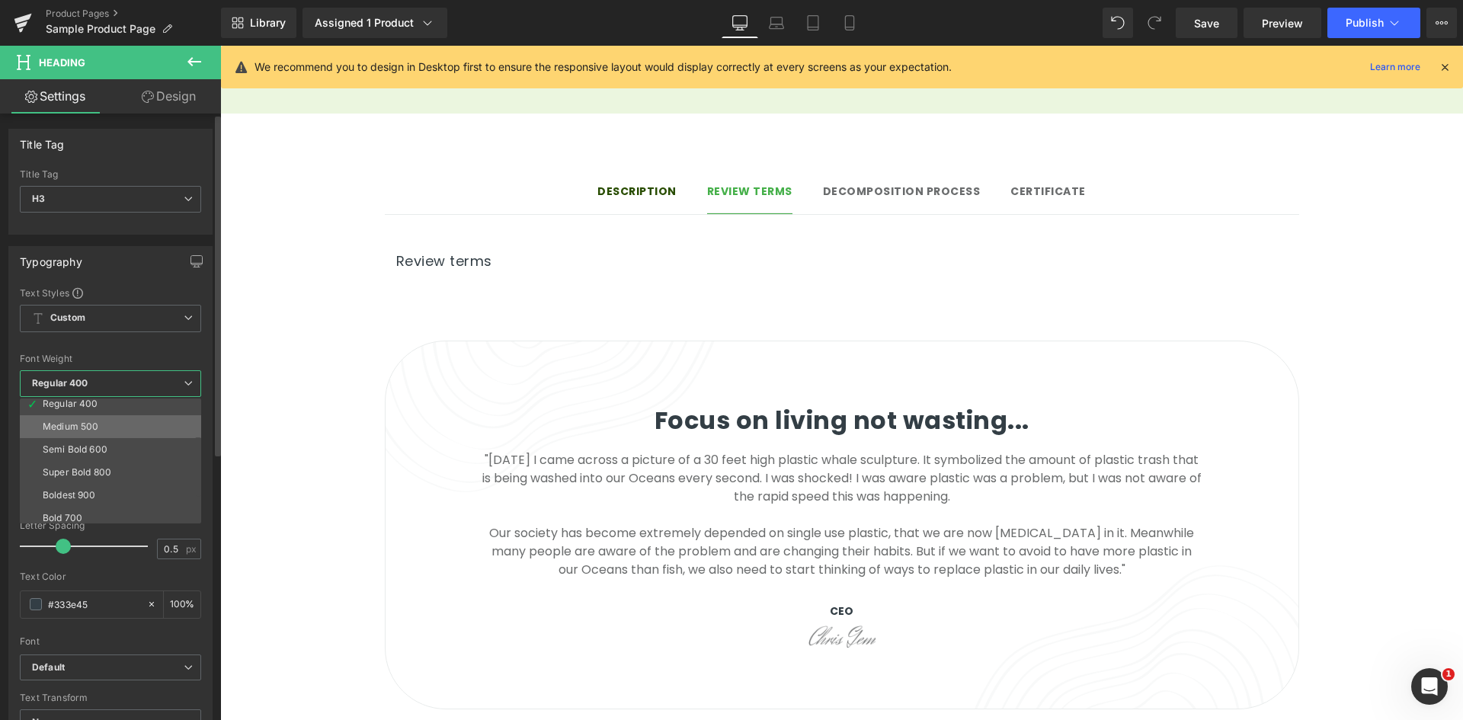
scroll to position [76, 0]
click at [101, 447] on div "Semi Bold 600" at bounding box center [75, 448] width 65 height 11
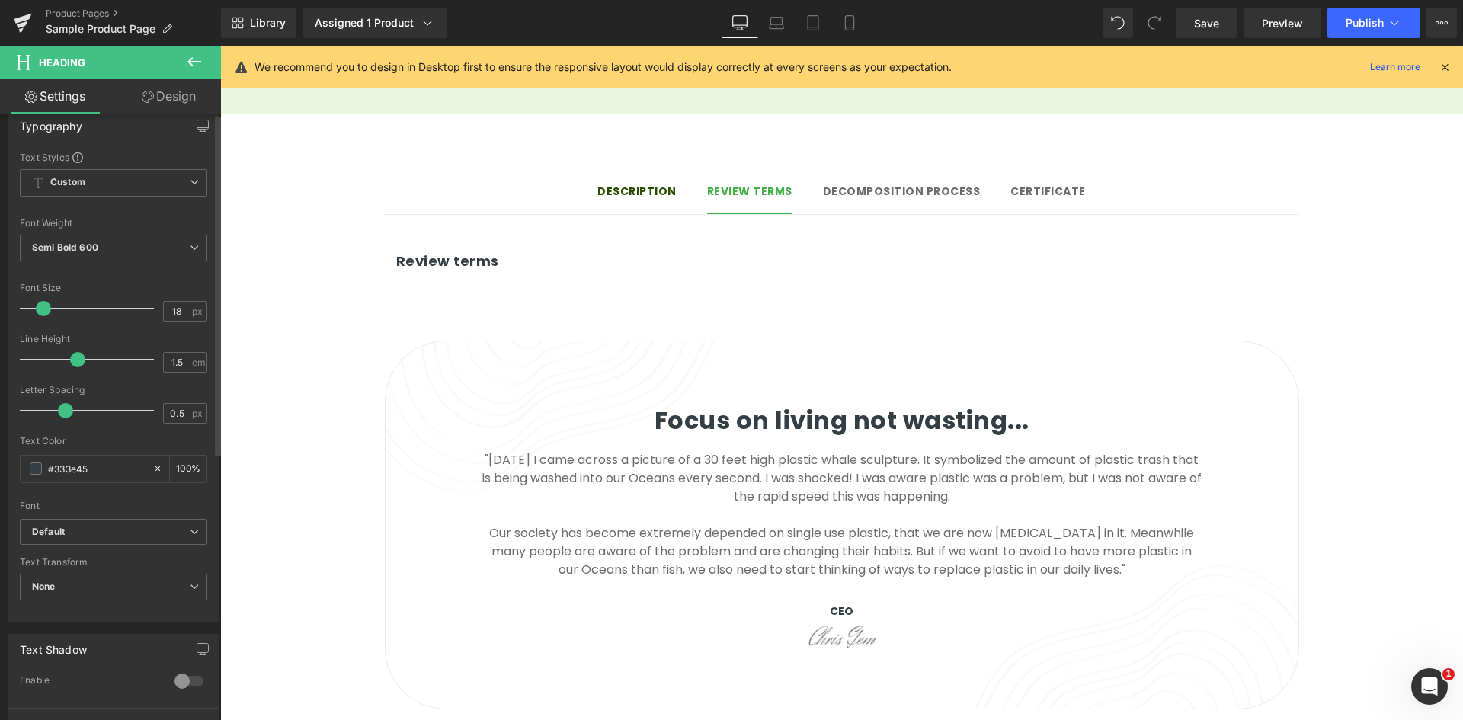
scroll to position [152, 0]
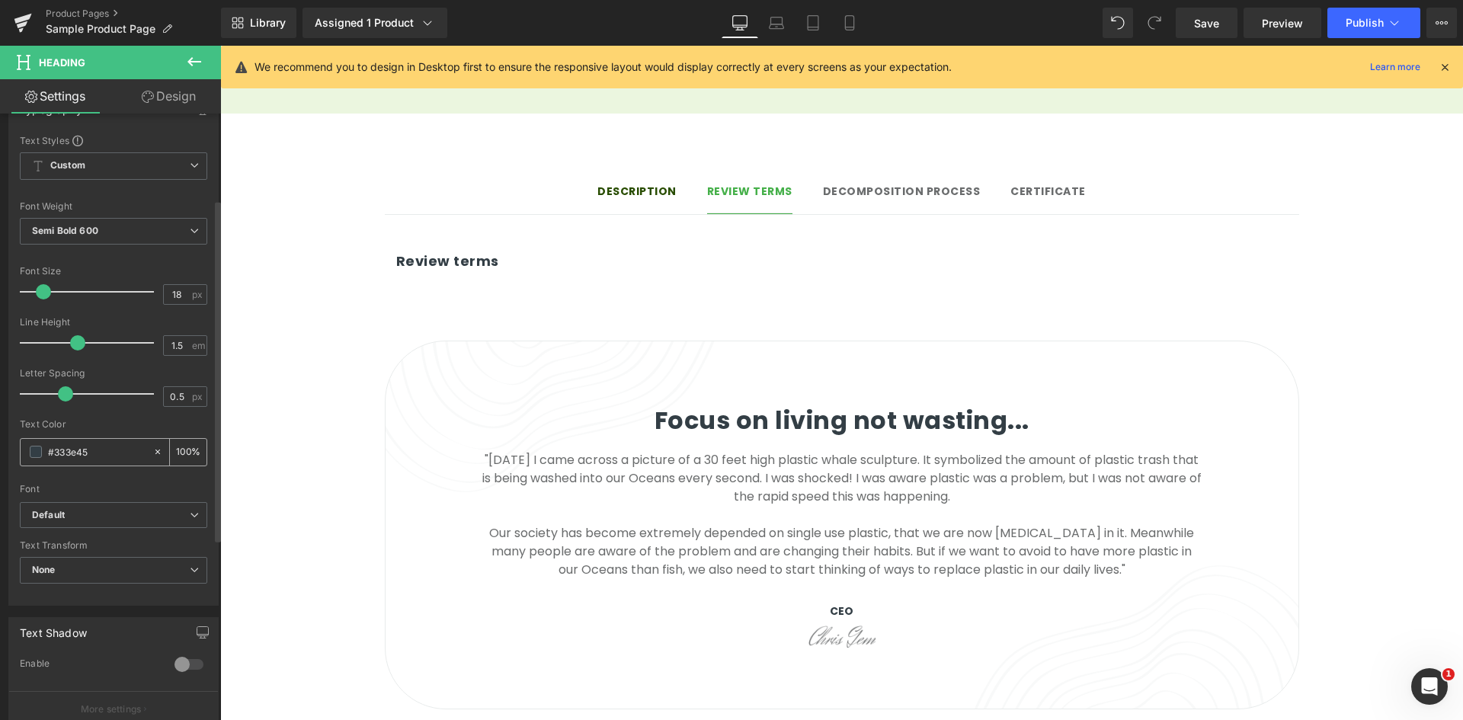
click at [122, 446] on input "#333e45" at bounding box center [97, 451] width 98 height 17
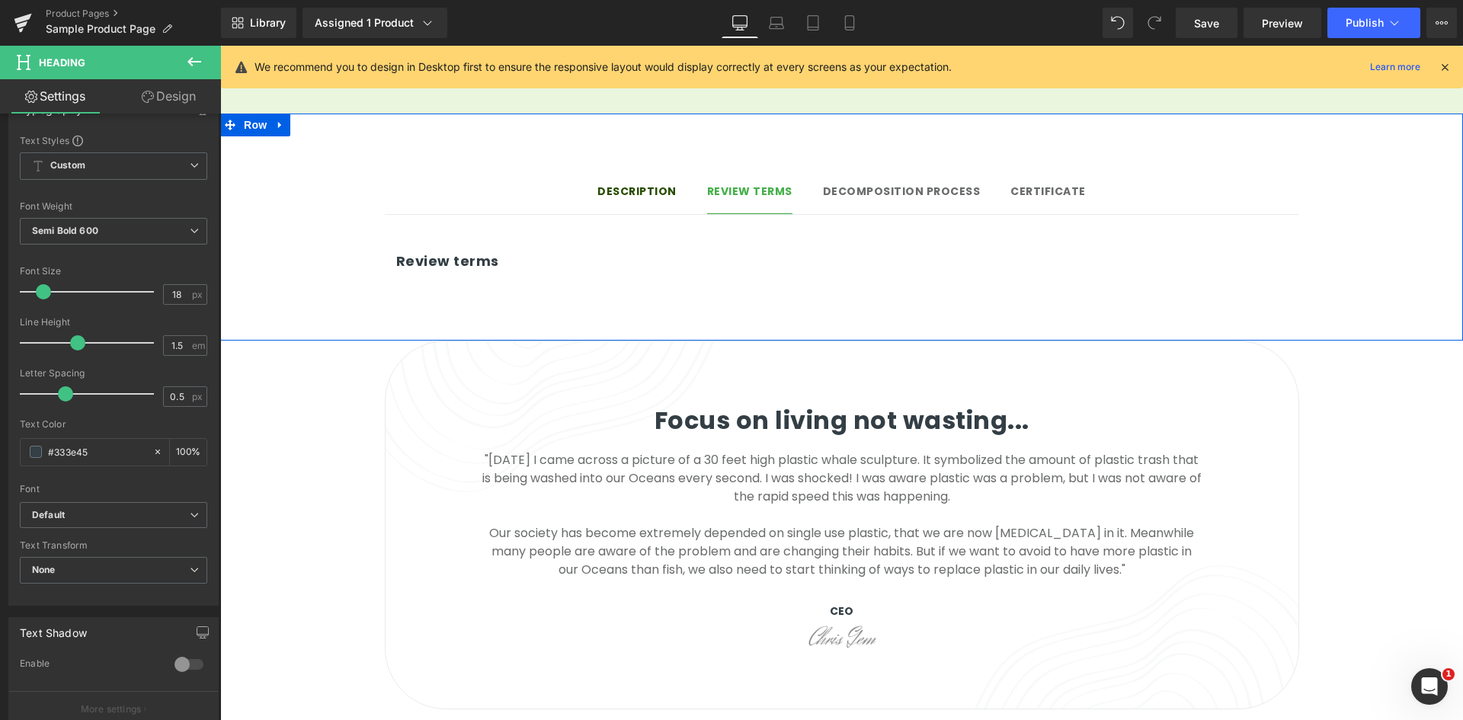
click at [606, 184] on strong "Description" at bounding box center [636, 191] width 79 height 15
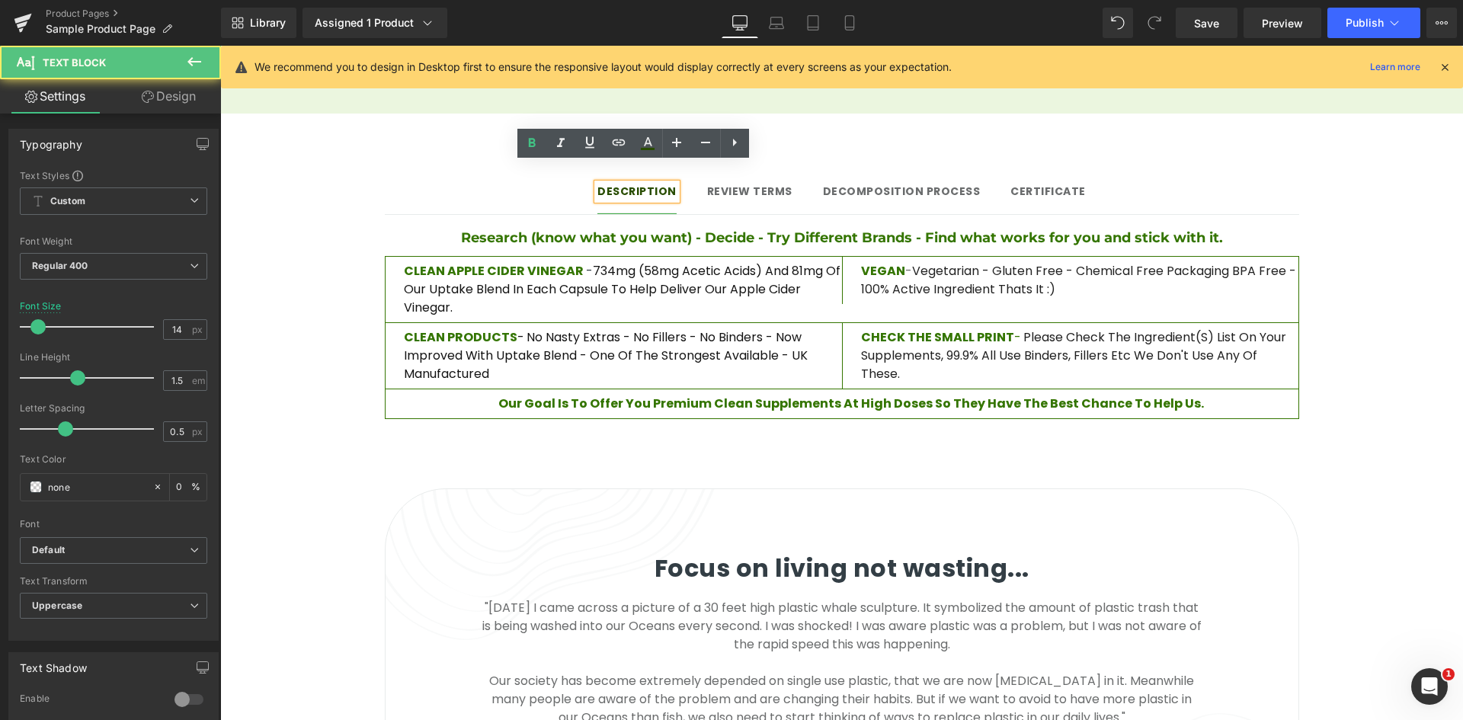
click at [634, 228] on h4 "Research (know what you want) - Decide - Try Different Brands - Find what works…" at bounding box center [842, 238] width 914 height 21
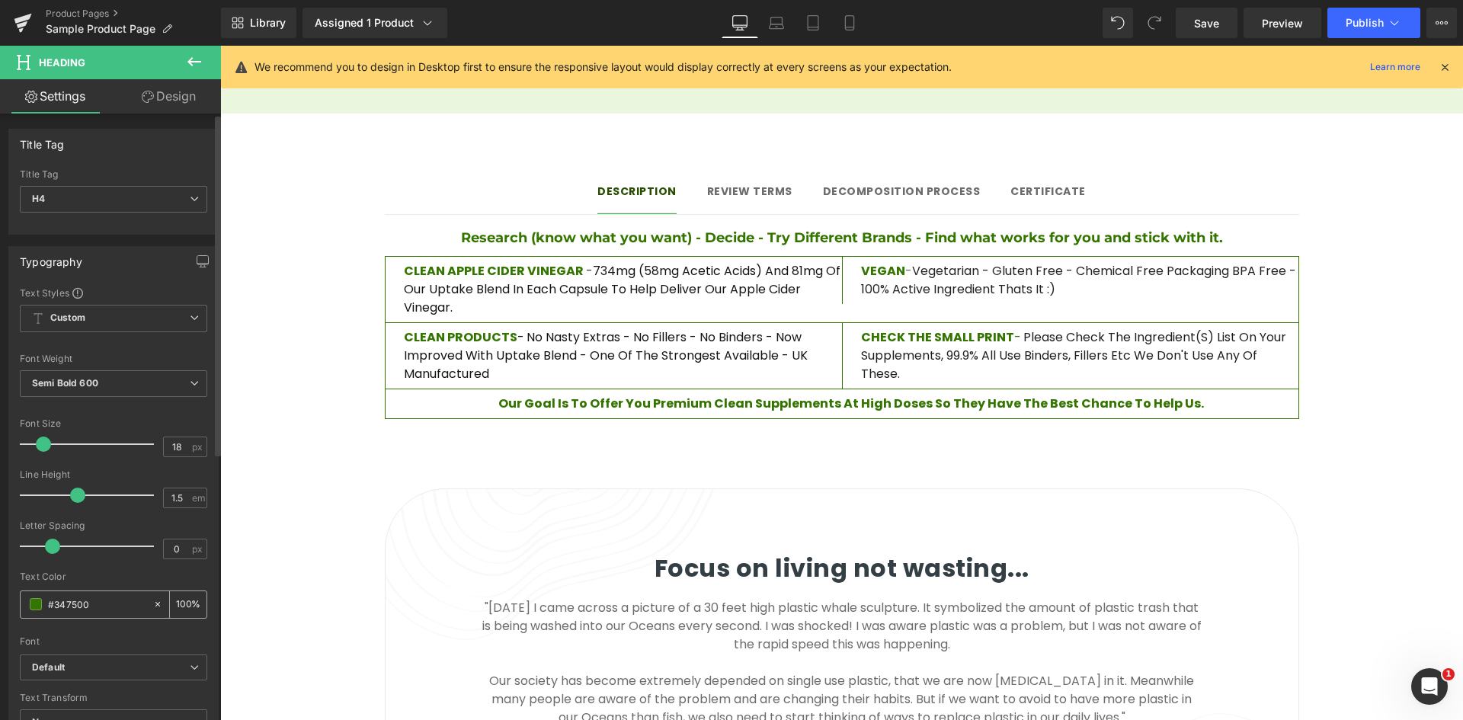
click at [77, 606] on input "#347500" at bounding box center [97, 604] width 98 height 17
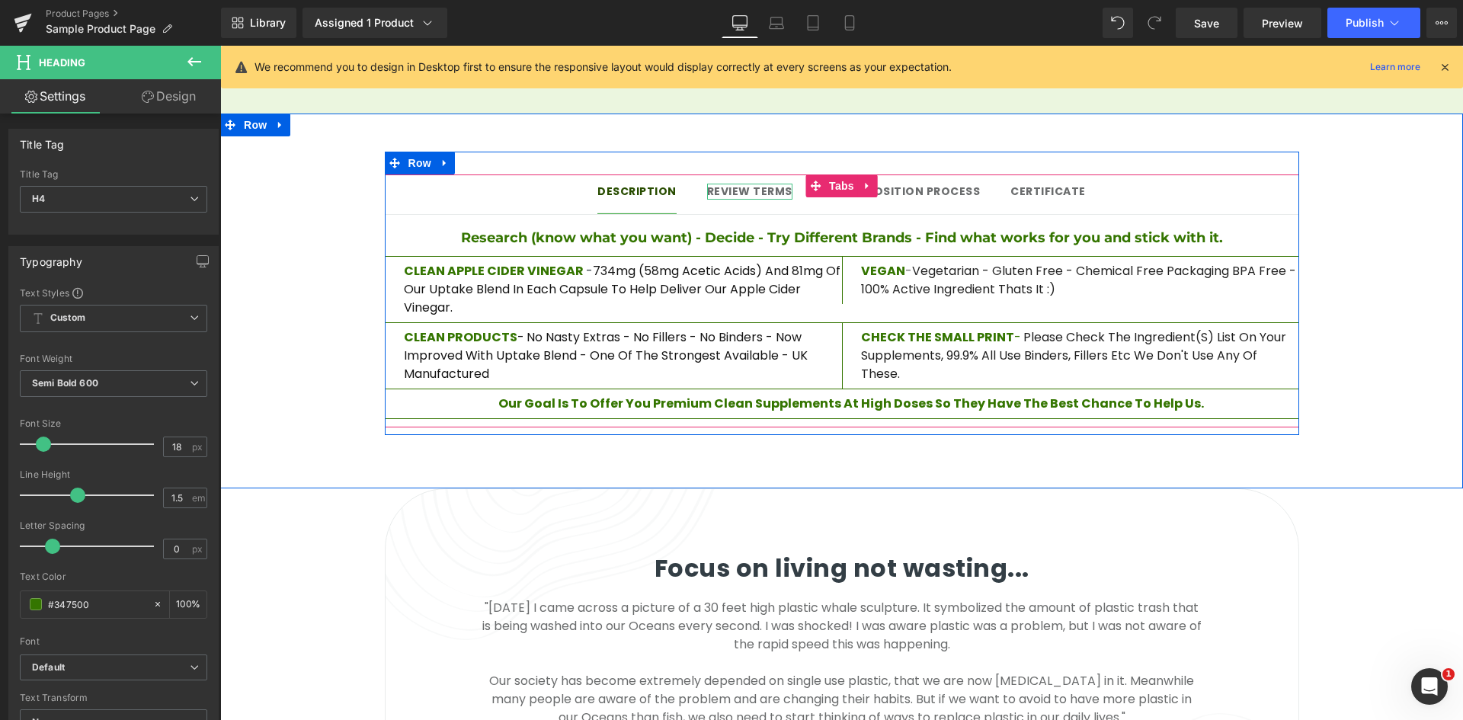
click at [734, 184] on span "Review terms" at bounding box center [749, 191] width 85 height 15
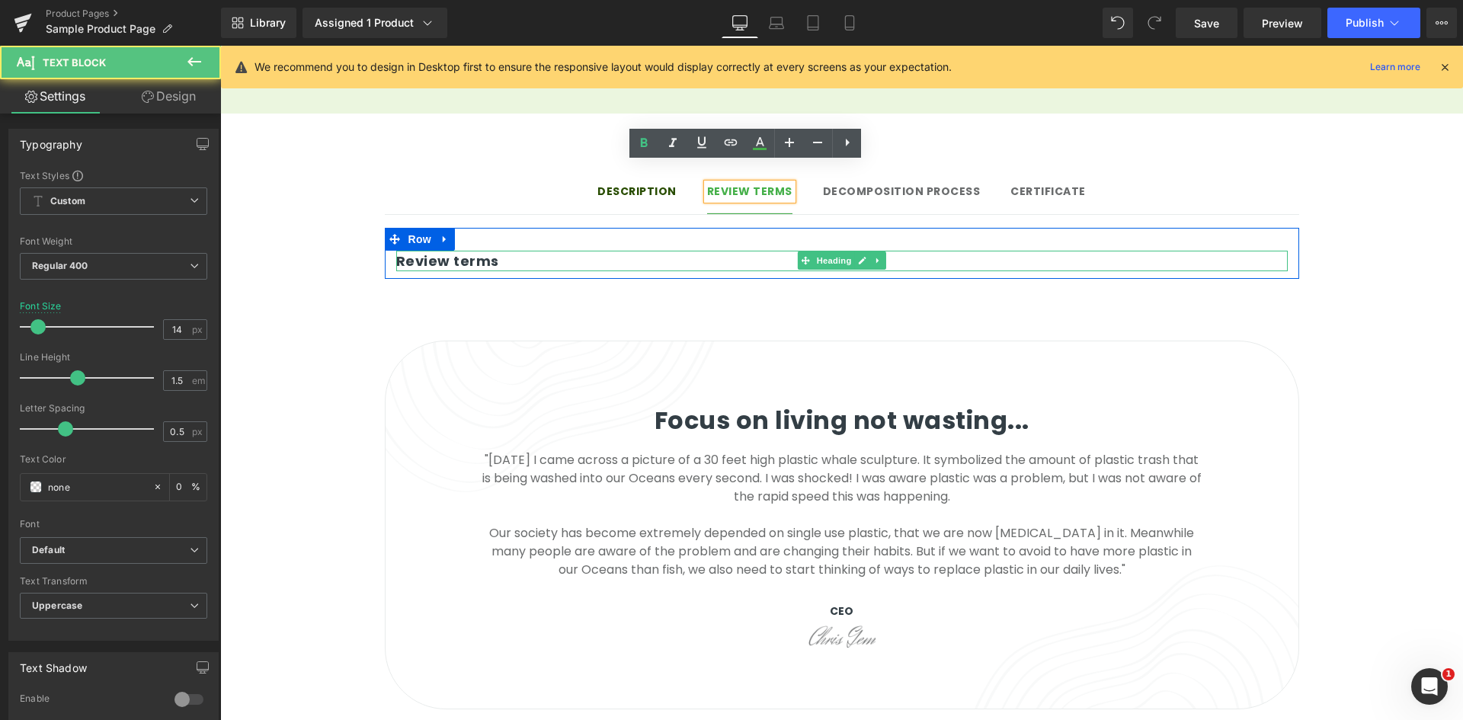
click at [466, 251] on h3 "Review terms" at bounding box center [841, 261] width 891 height 21
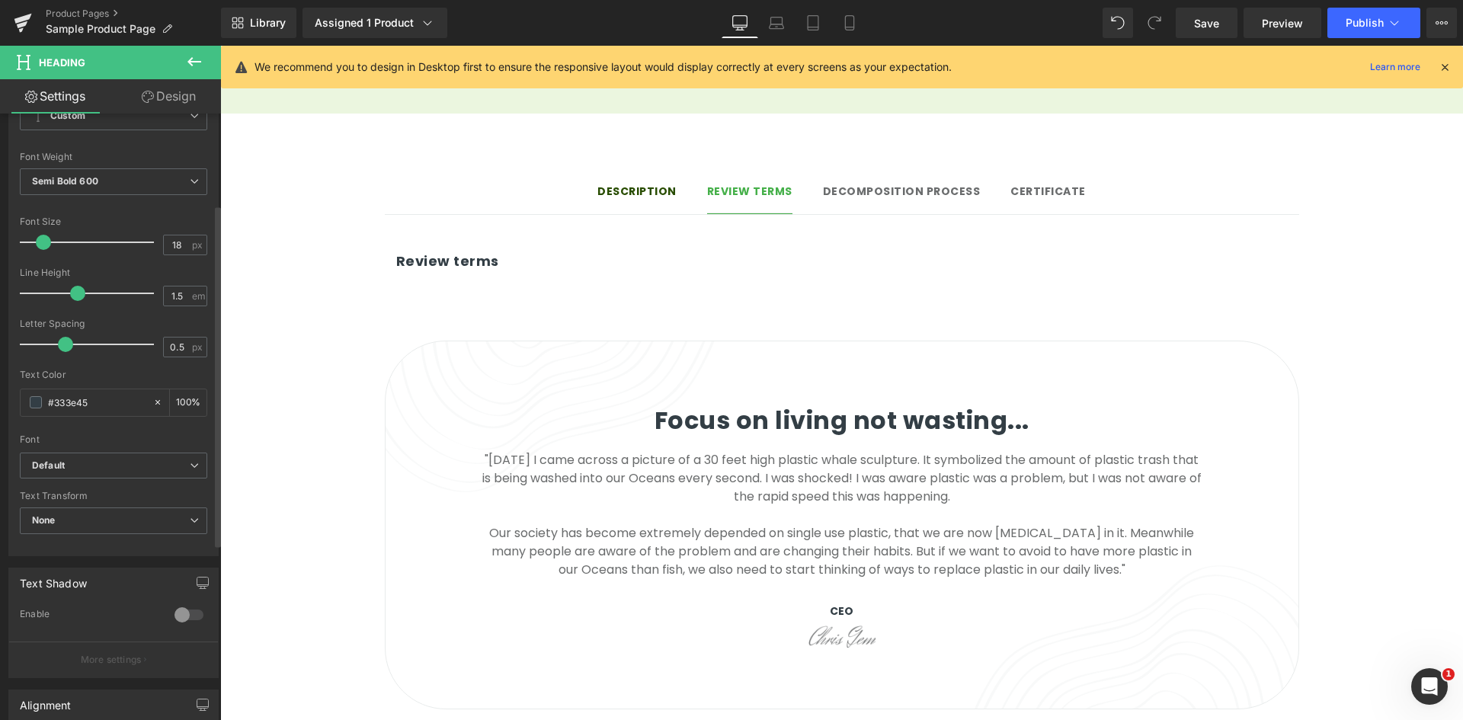
scroll to position [229, 0]
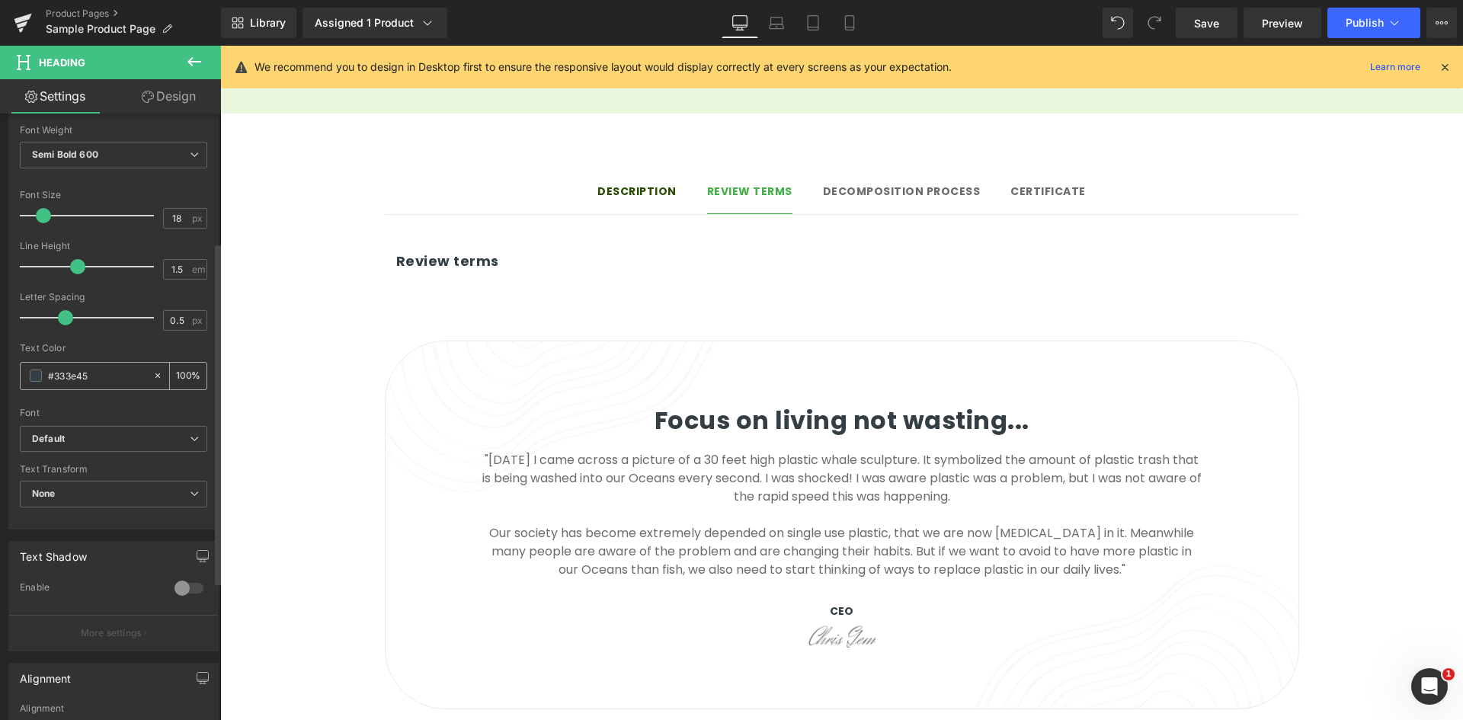
click at [114, 376] on input "#333e45" at bounding box center [97, 375] width 98 height 17
type input "#347500"
click at [120, 354] on div "Text Color #347500 100 %" at bounding box center [113, 375] width 187 height 65
click at [199, 59] on icon at bounding box center [194, 62] width 18 height 18
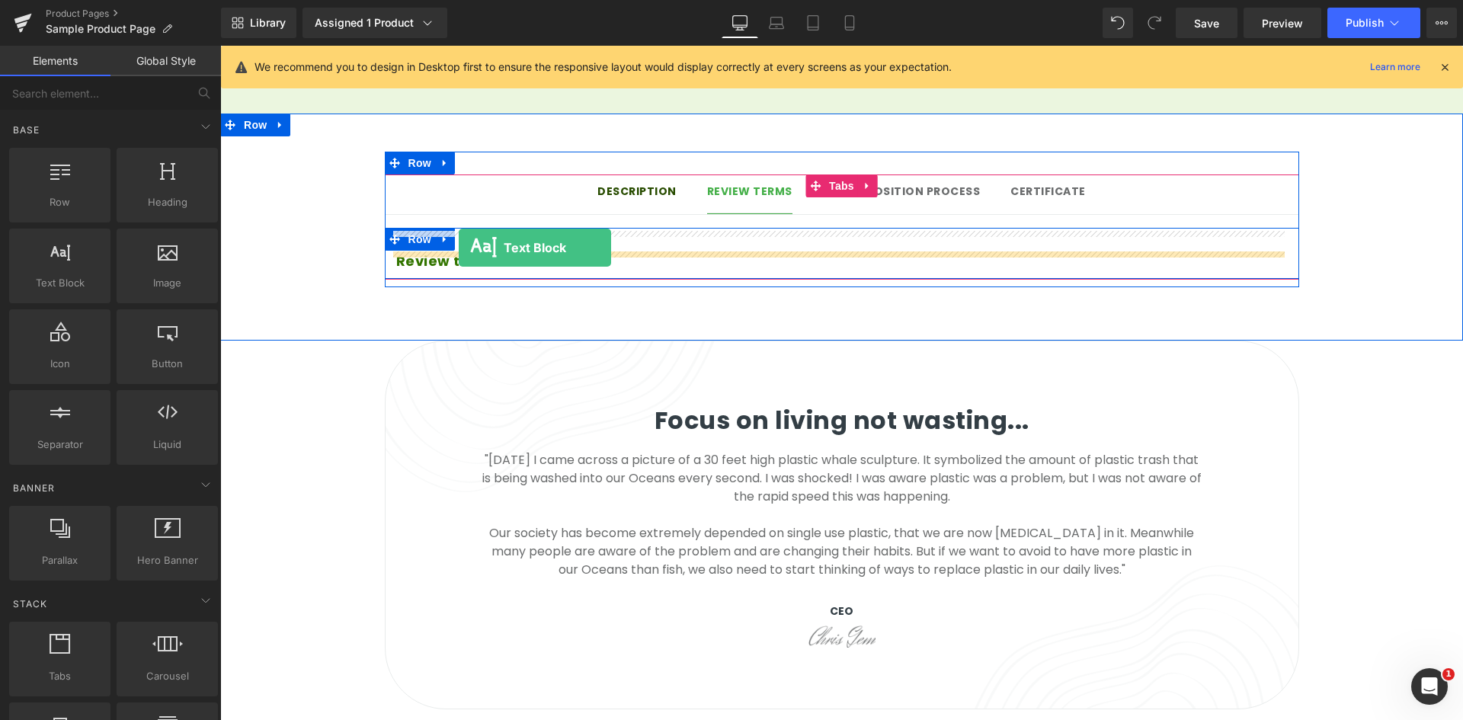
drag, startPoint x: 281, startPoint y: 313, endPoint x: 459, endPoint y: 248, distance: 189.2
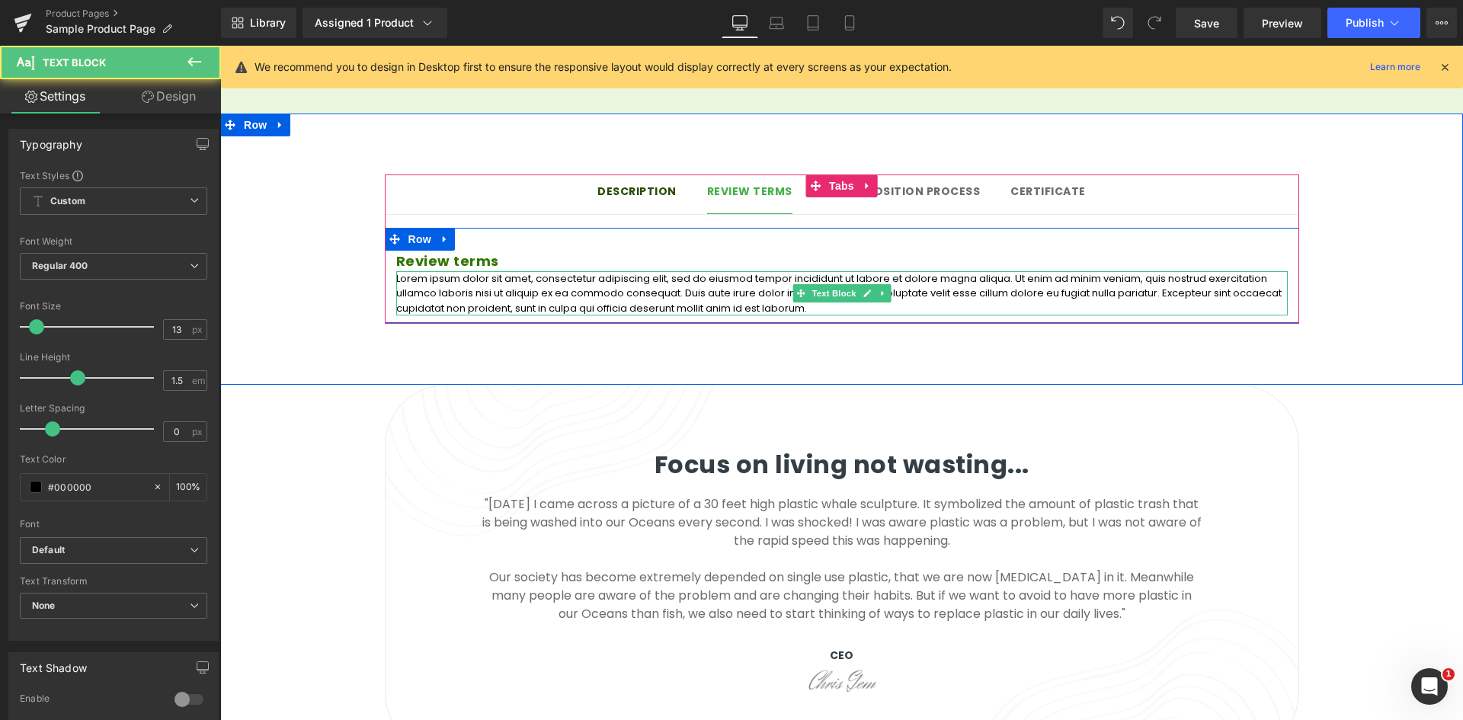
click at [482, 271] on p "Lorem ipsum dolor sit amet, consectetur adipiscing elit, sed do eiusmod tempor …" at bounding box center [841, 293] width 891 height 45
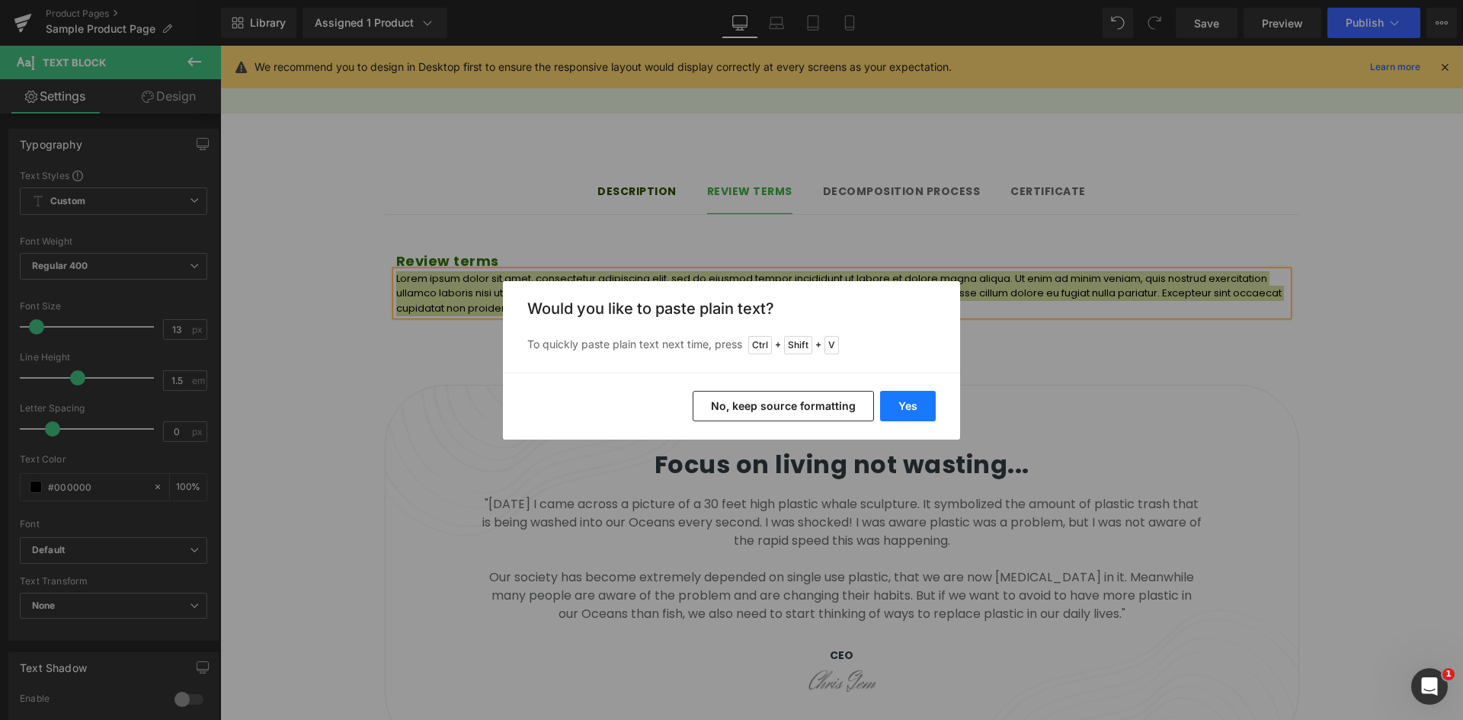
click at [900, 404] on button "Yes" at bounding box center [908, 406] width 56 height 30
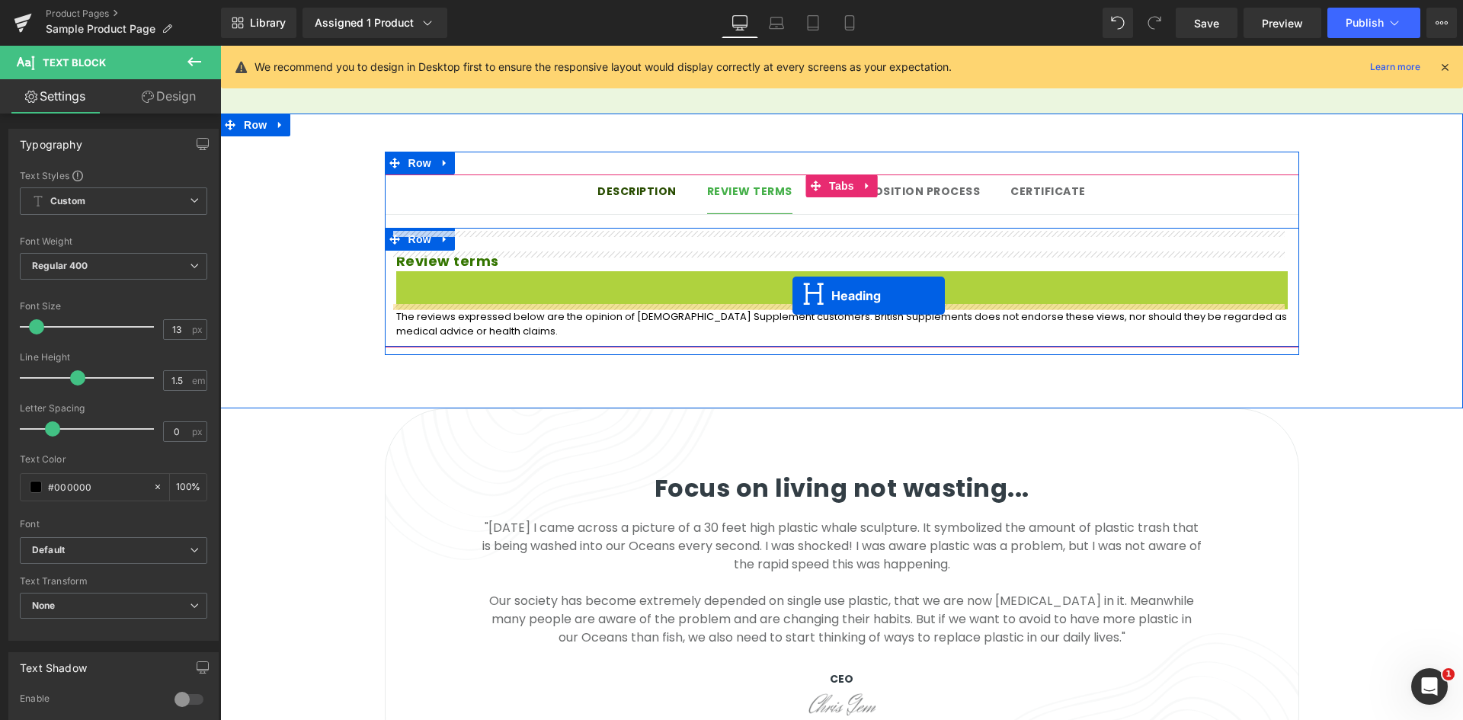
drag, startPoint x: 796, startPoint y: 261, endPoint x: 792, endPoint y: 296, distance: 35.3
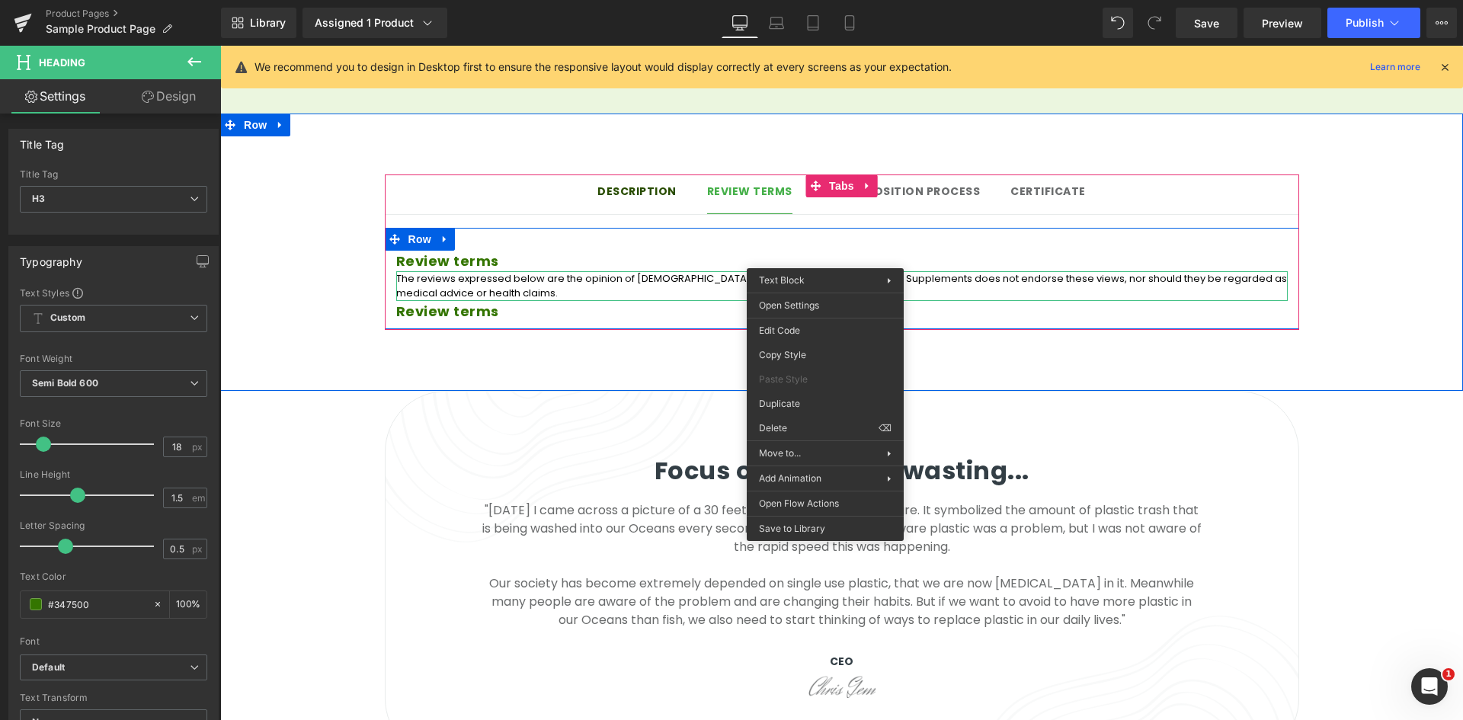
click at [703, 271] on p "The reviews expressed below are the opinion of [DEMOGRAPHIC_DATA] Supplement cu…" at bounding box center [841, 286] width 891 height 30
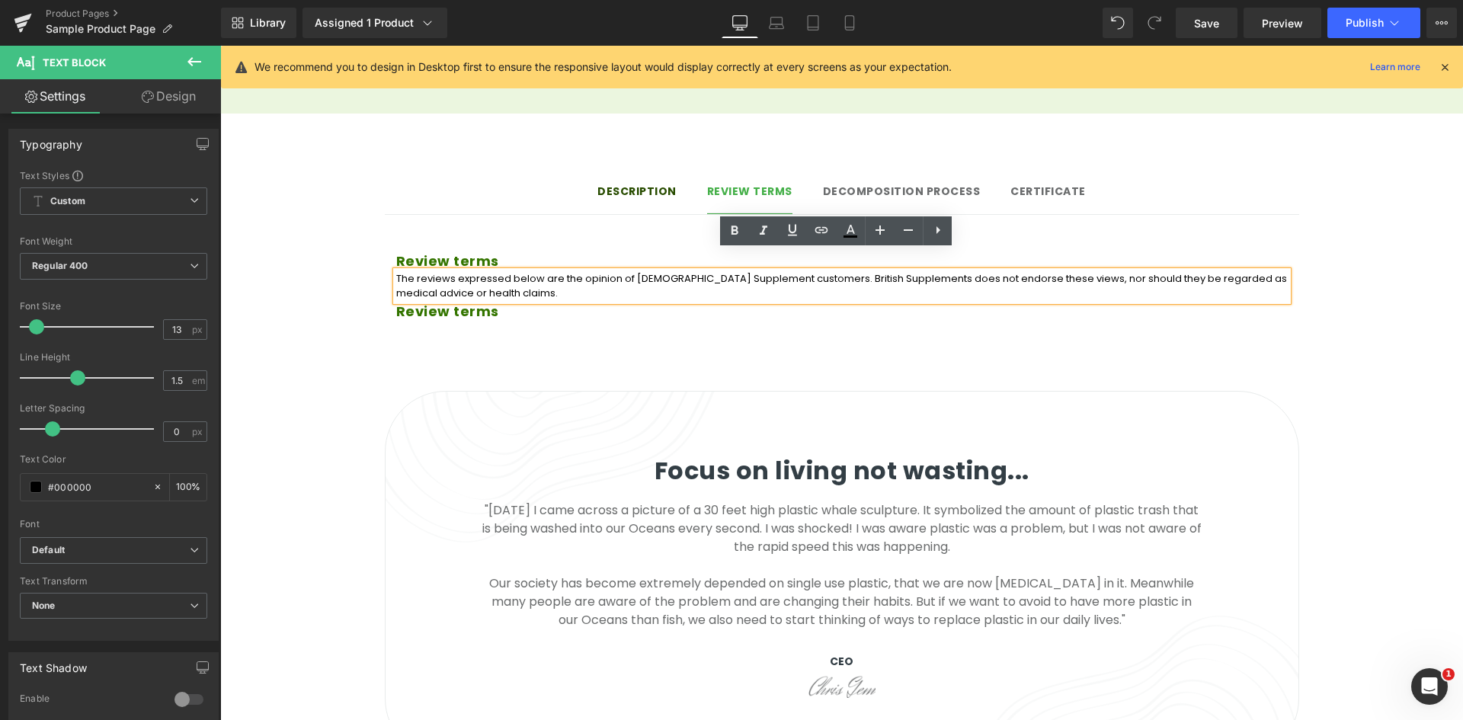
click at [667, 228] on div "Review terms Heading The reviews expressed below are the opinion of British Sup…" at bounding box center [842, 278] width 914 height 101
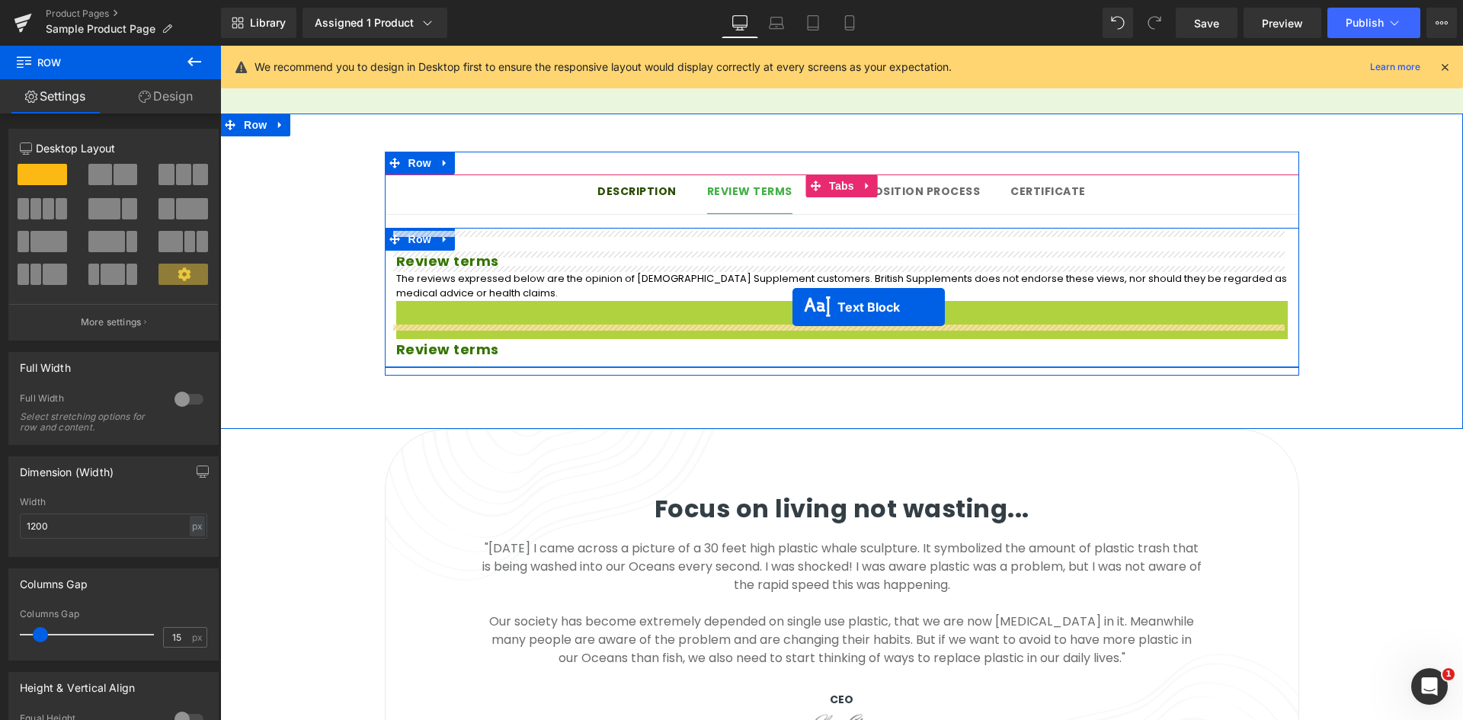
drag, startPoint x: 797, startPoint y: 272, endPoint x: 792, endPoint y: 307, distance: 35.3
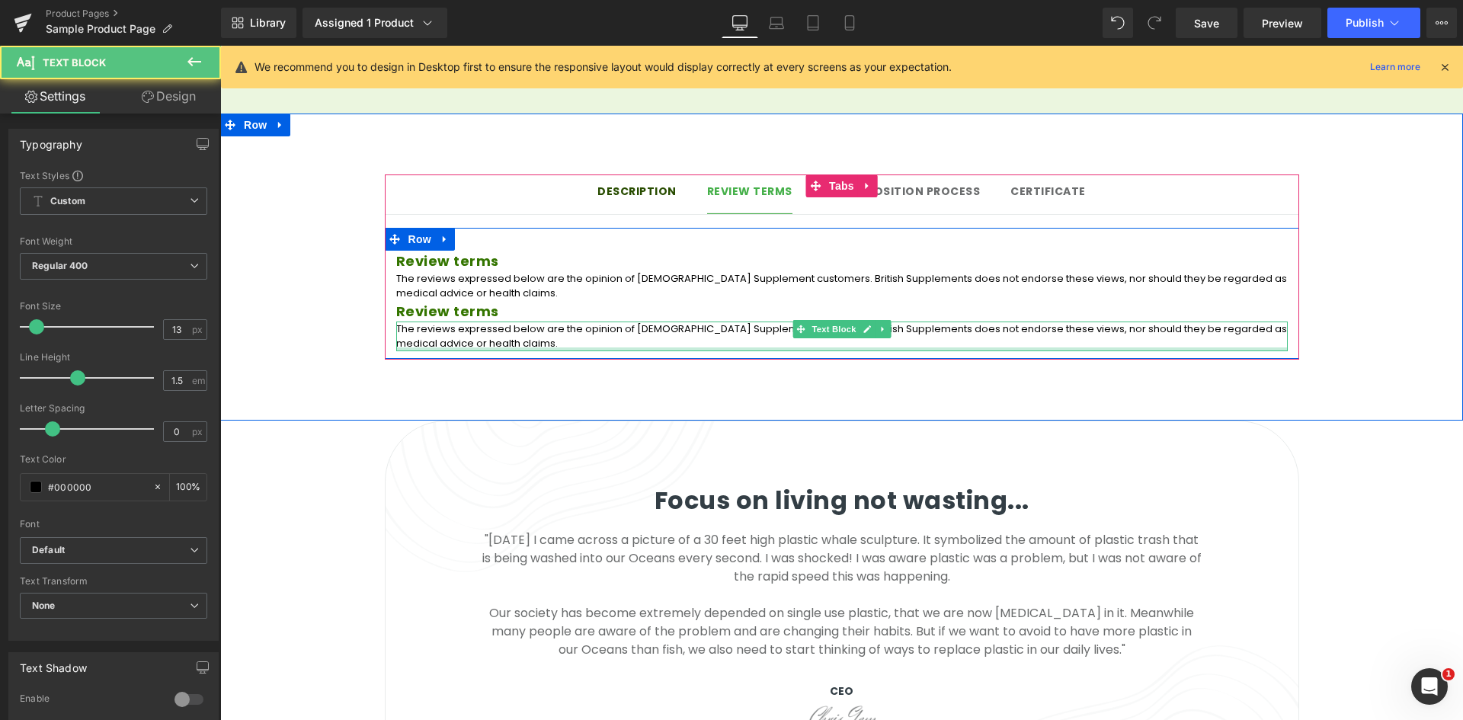
click at [495, 322] on p "The reviews expressed below are the opinion of [DEMOGRAPHIC_DATA] Supplement cu…" at bounding box center [841, 337] width 891 height 30
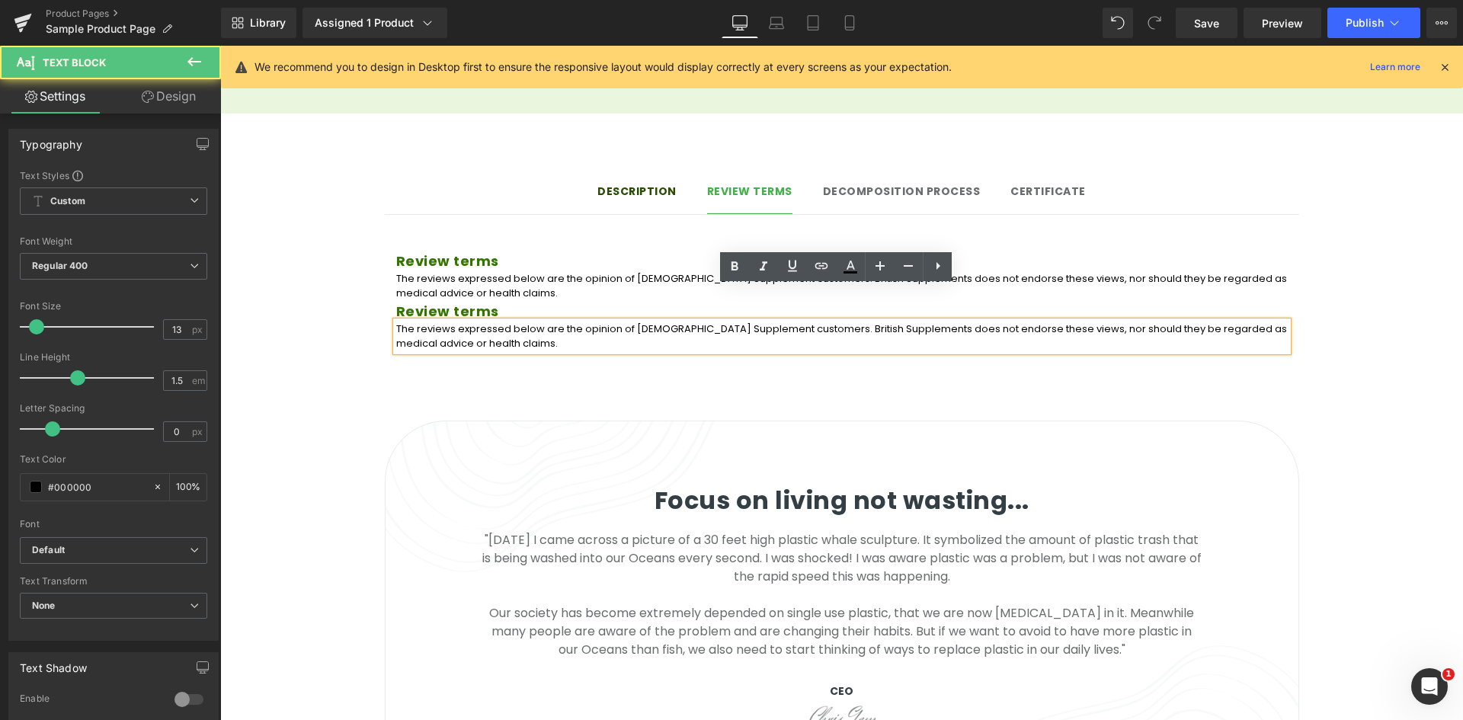
click at [506, 322] on p "The reviews expressed below are the opinion of [DEMOGRAPHIC_DATA] Supplement cu…" at bounding box center [841, 337] width 891 height 30
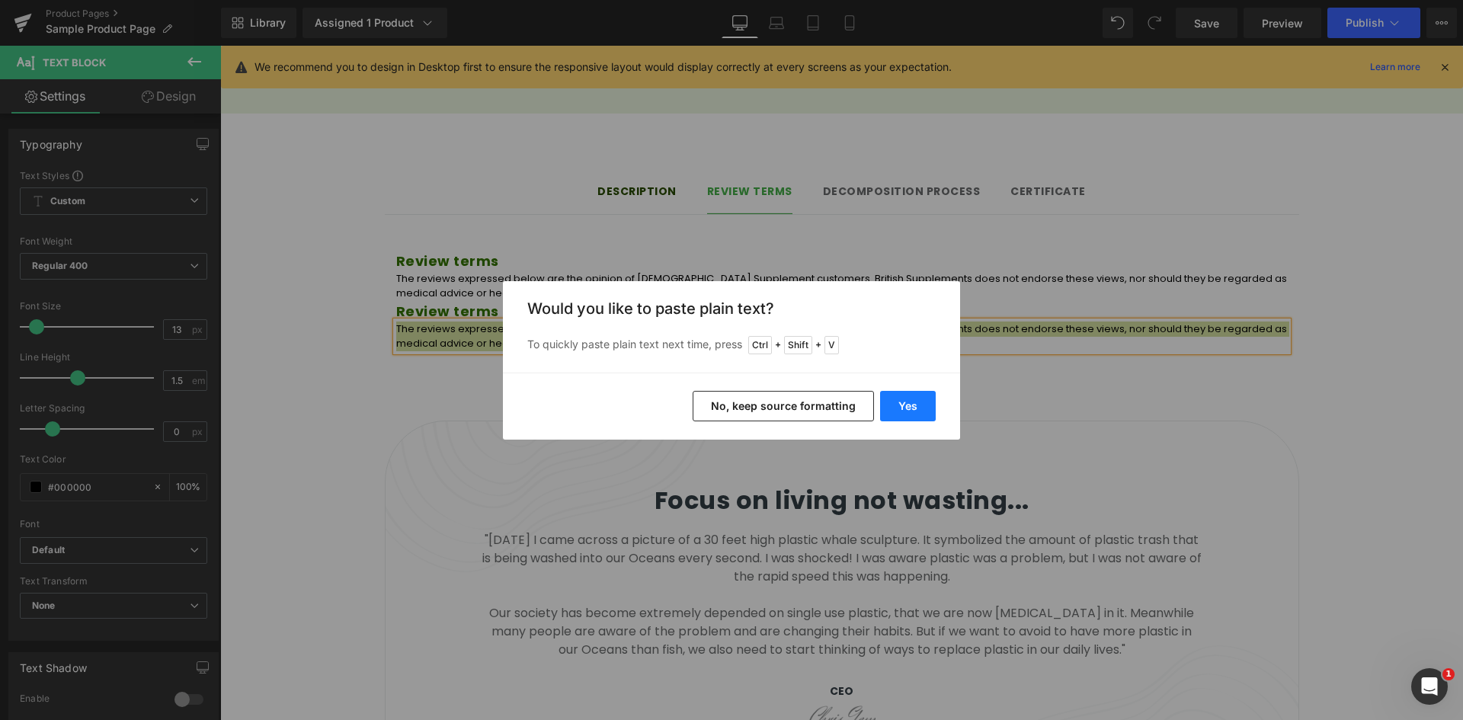
click at [904, 407] on button "Yes" at bounding box center [908, 406] width 56 height 30
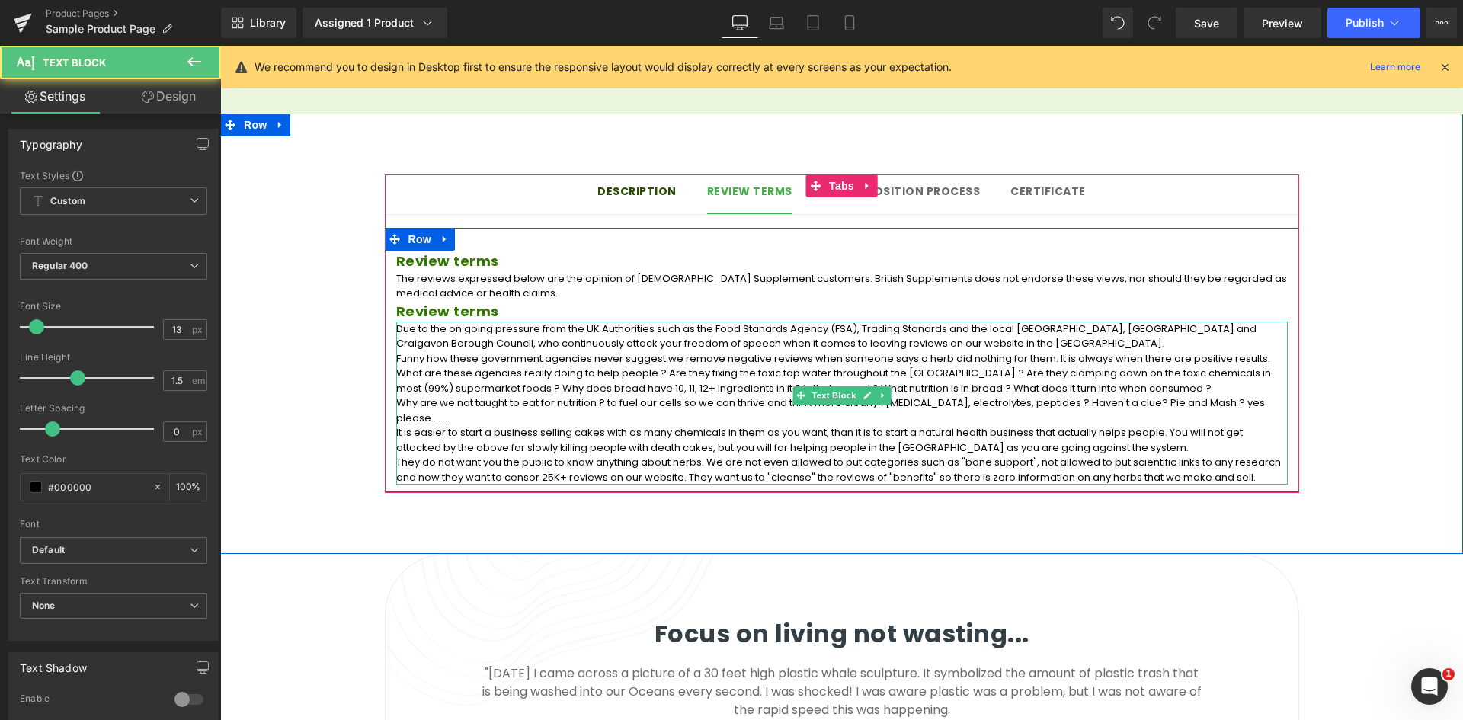
click at [659, 395] on p "Why are we not taught to eat for nutrition ? to fuel our cells so we can thrive…" at bounding box center [841, 410] width 891 height 30
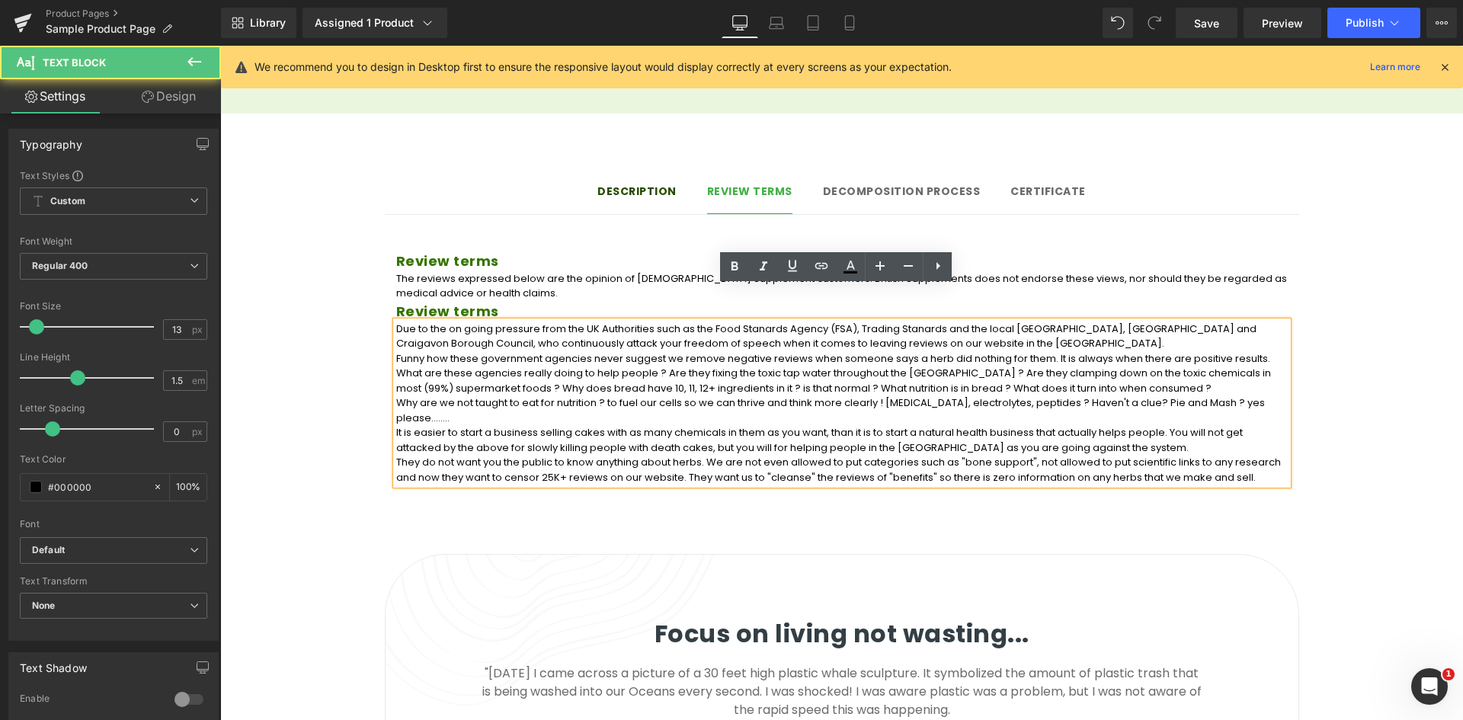
click at [713, 366] on p "What are these agencies really doing to help people ? Are they fixing the toxic…" at bounding box center [841, 381] width 891 height 30
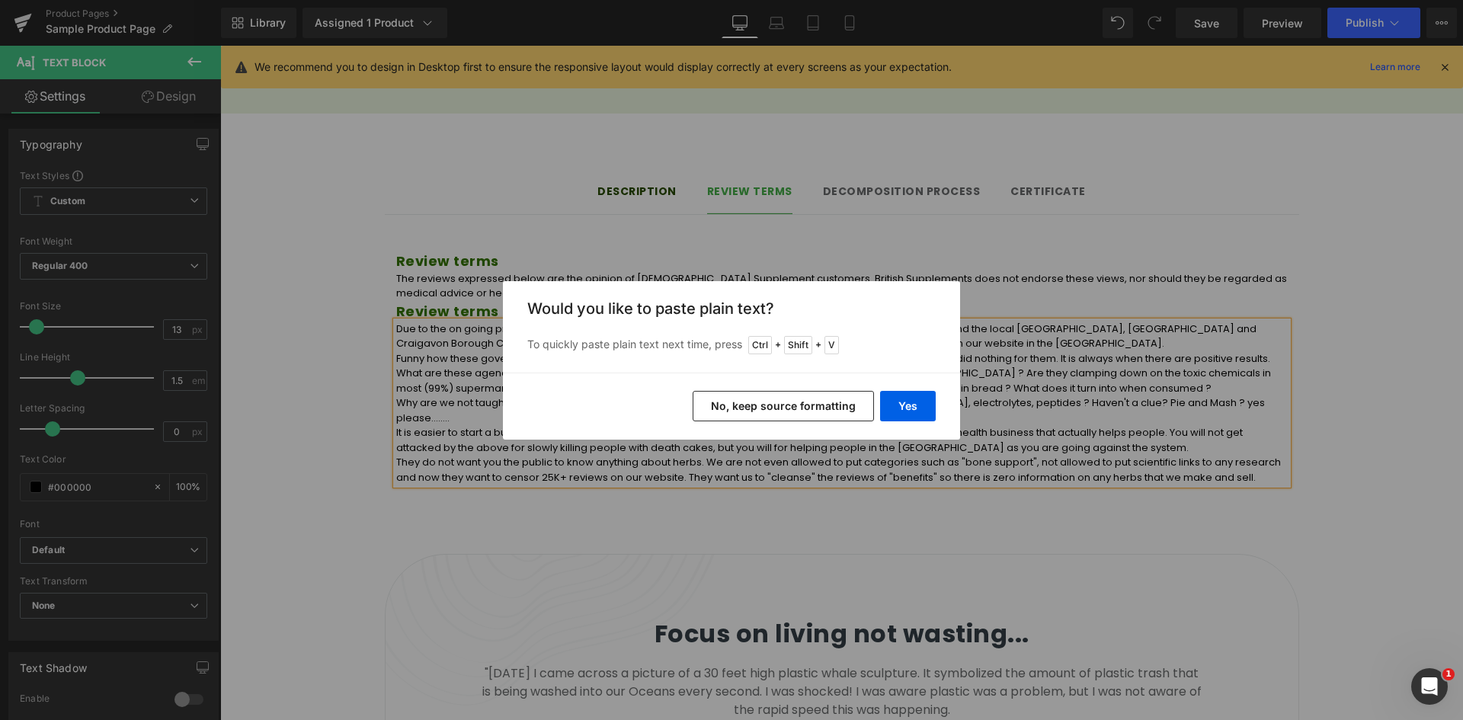
click at [765, 399] on button "No, keep source formatting" at bounding box center [783, 406] width 181 height 30
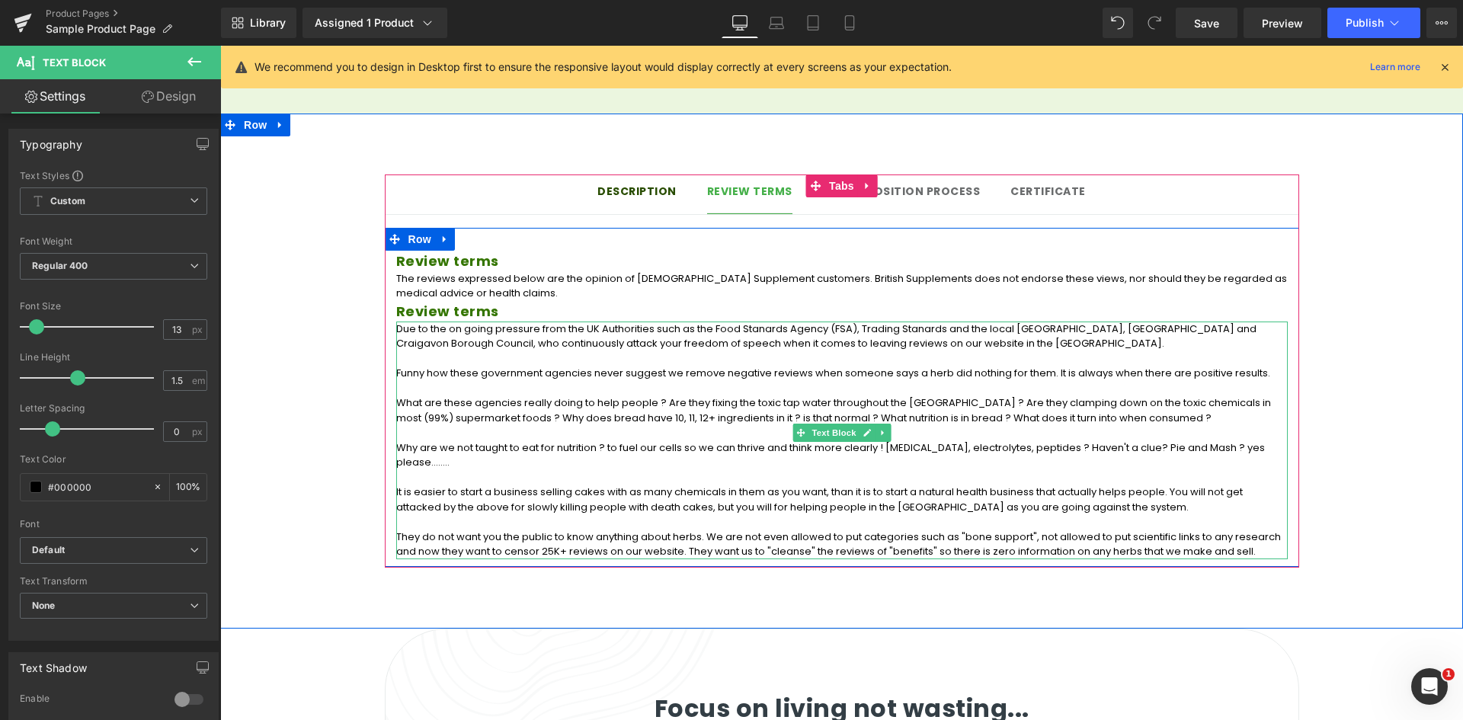
click at [591, 440] on p "Why are we not taught to eat for nutrition ? to fuel our cells so we can thrive…" at bounding box center [841, 455] width 891 height 30
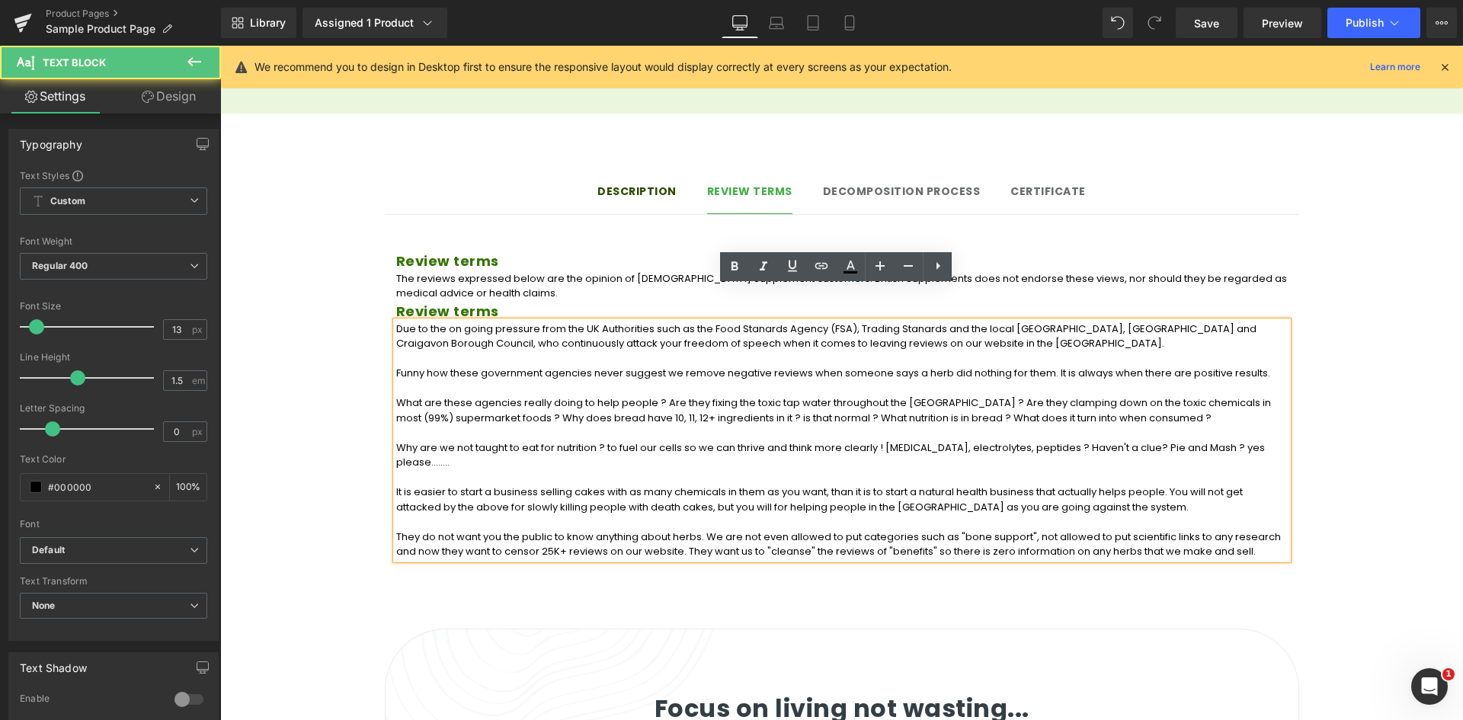
click at [568, 228] on div "Review terms Heading The reviews expressed below are the opinion of British Sup…" at bounding box center [842, 397] width 914 height 339
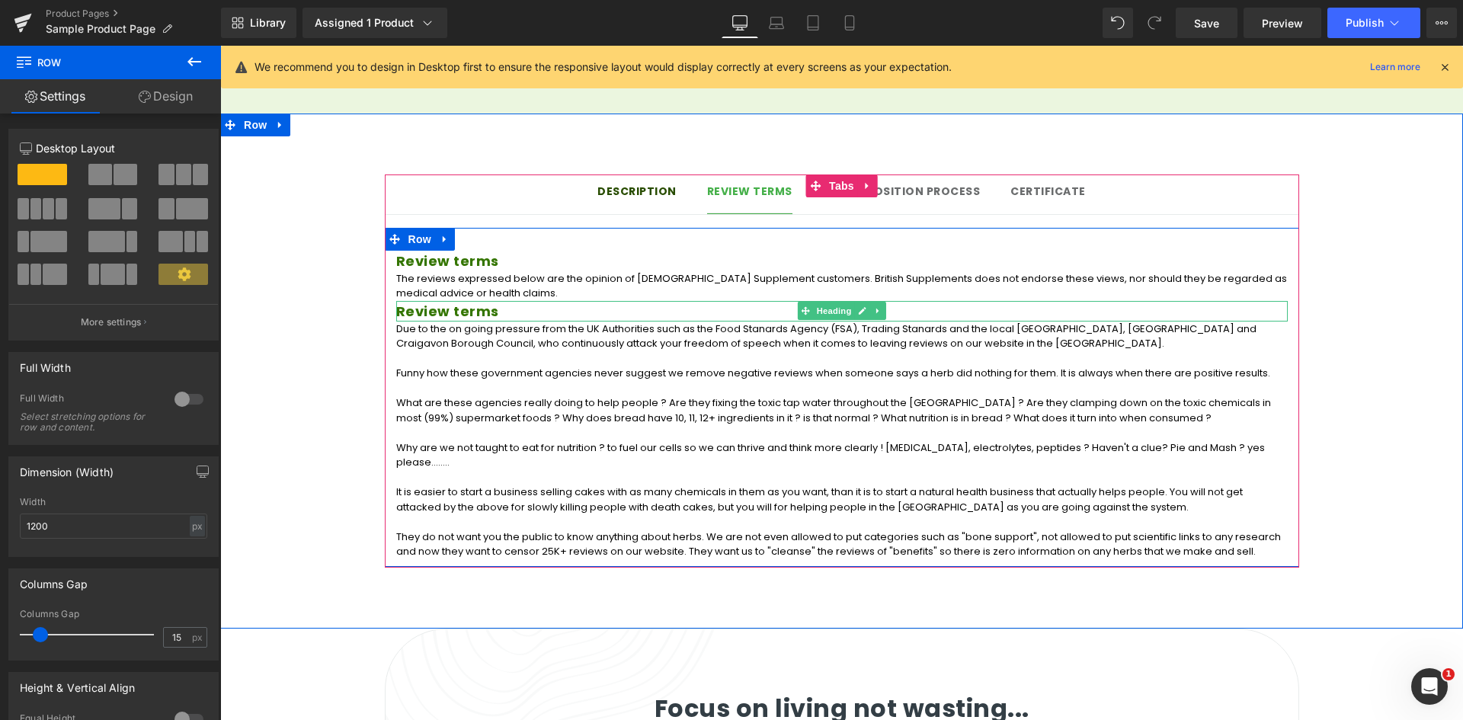
click at [419, 301] on h3 "Review terms" at bounding box center [841, 311] width 891 height 21
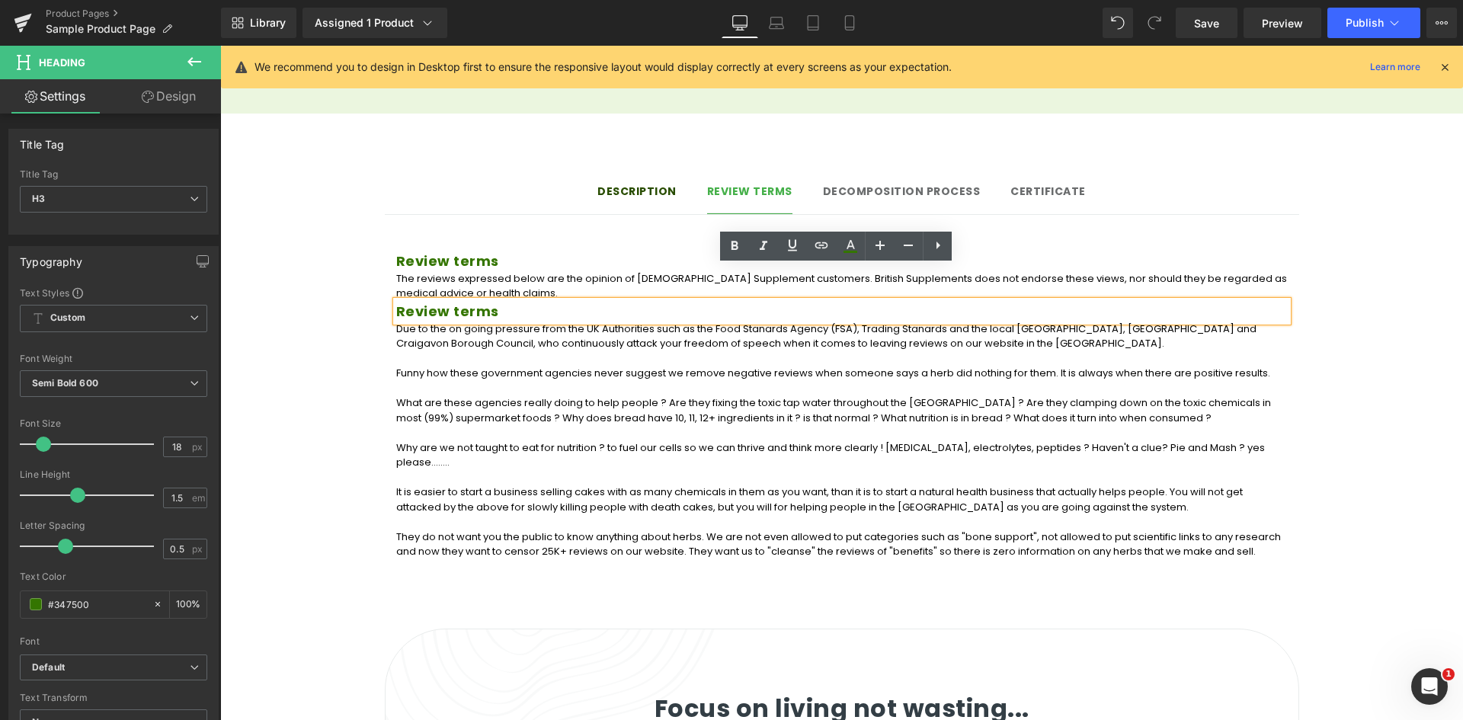
click at [475, 301] on h3 "Review terms" at bounding box center [841, 311] width 891 height 21
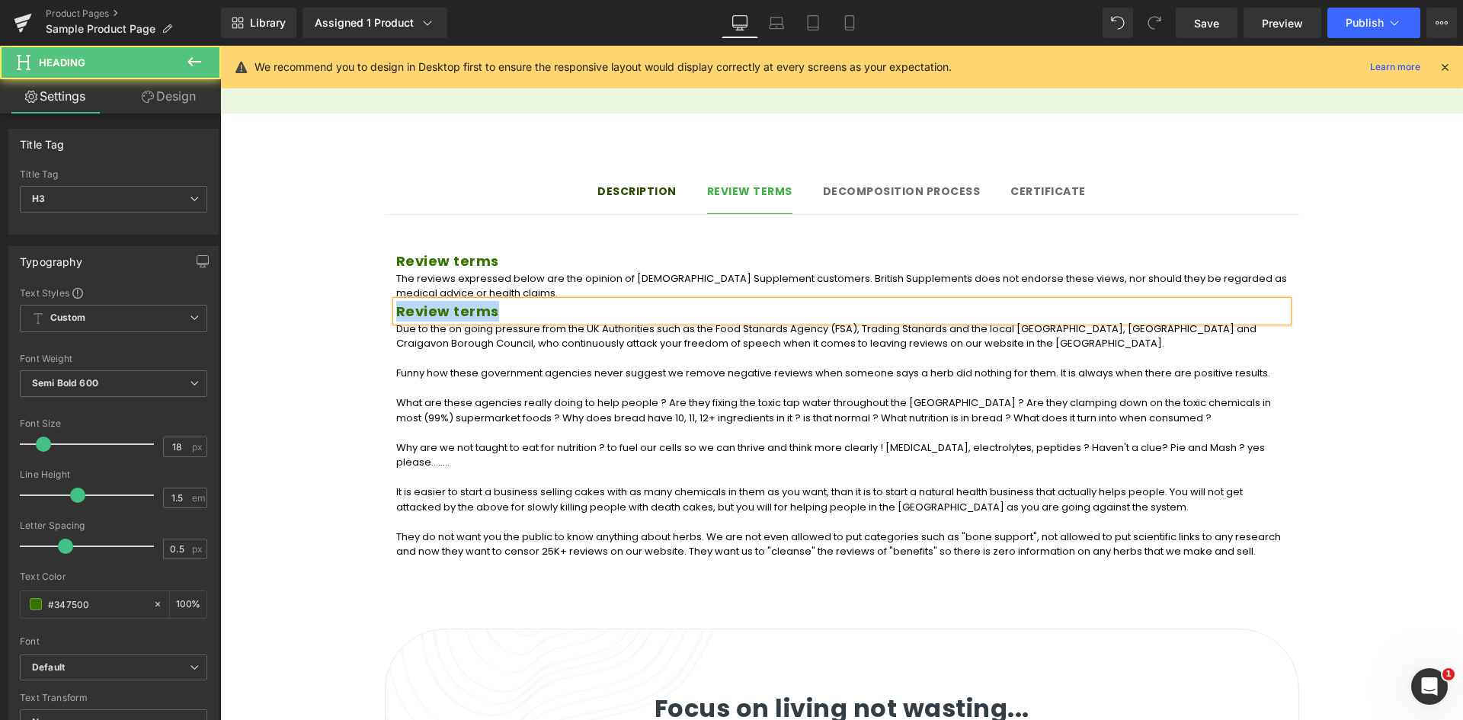
paste div
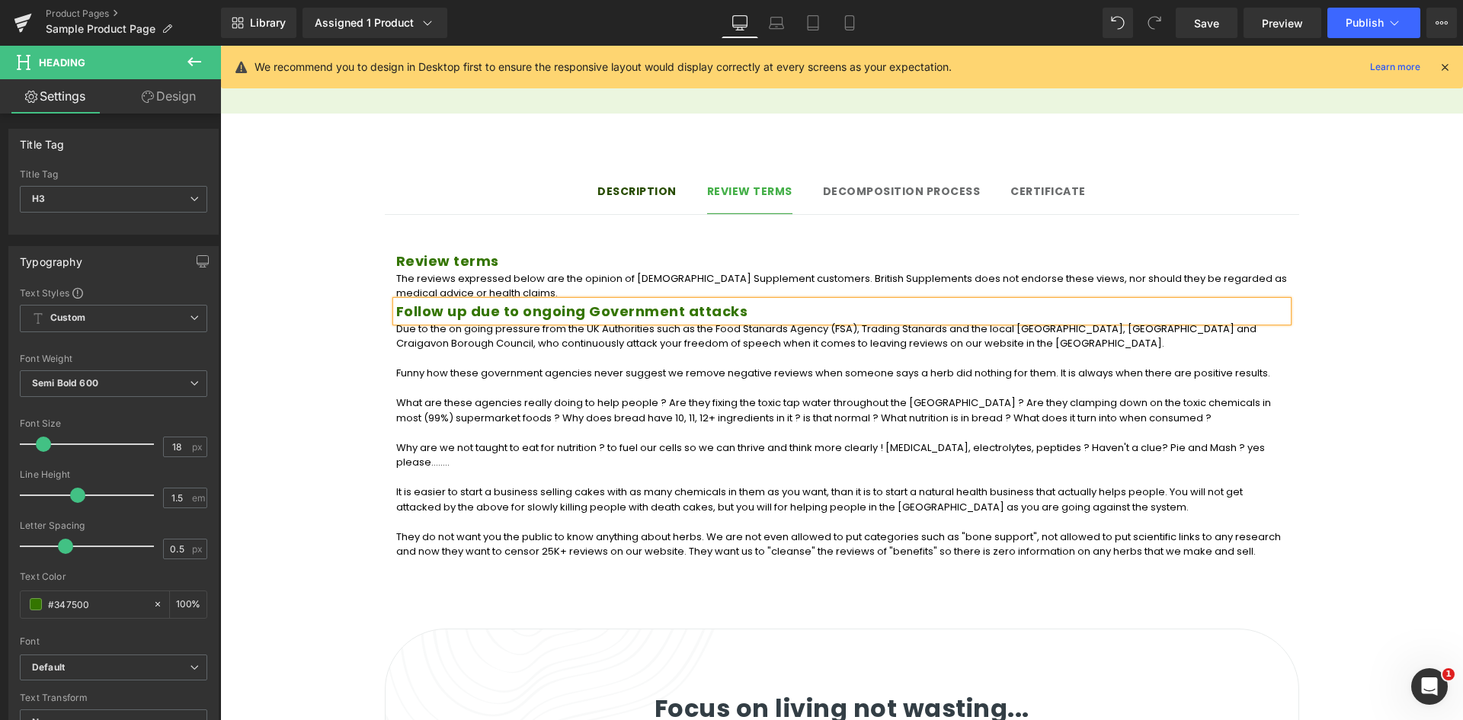
click at [652, 366] on p "Funny how these government agencies never suggest we remove negative reviews wh…" at bounding box center [841, 373] width 891 height 15
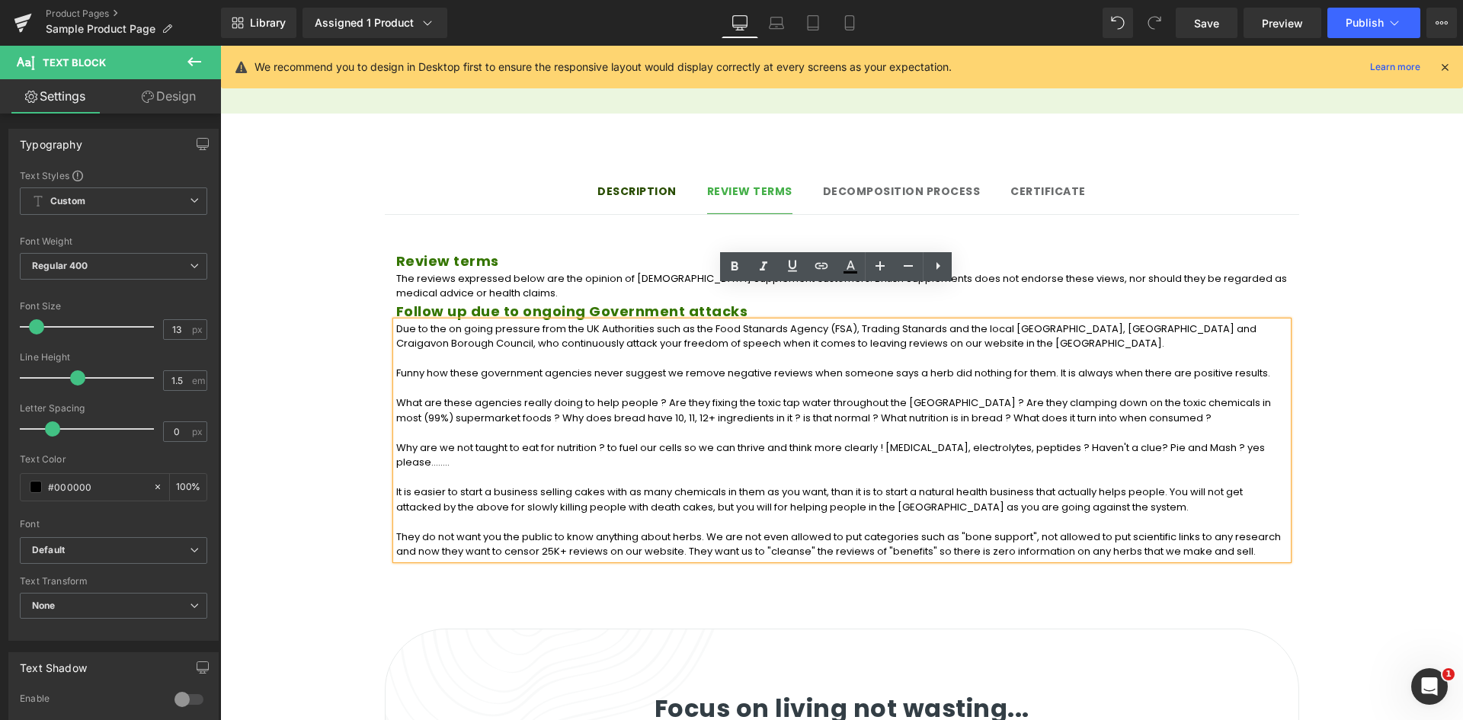
click at [598, 271] on div "The reviews expressed below are the opinion of British Supplement customers. Br…" at bounding box center [841, 286] width 891 height 30
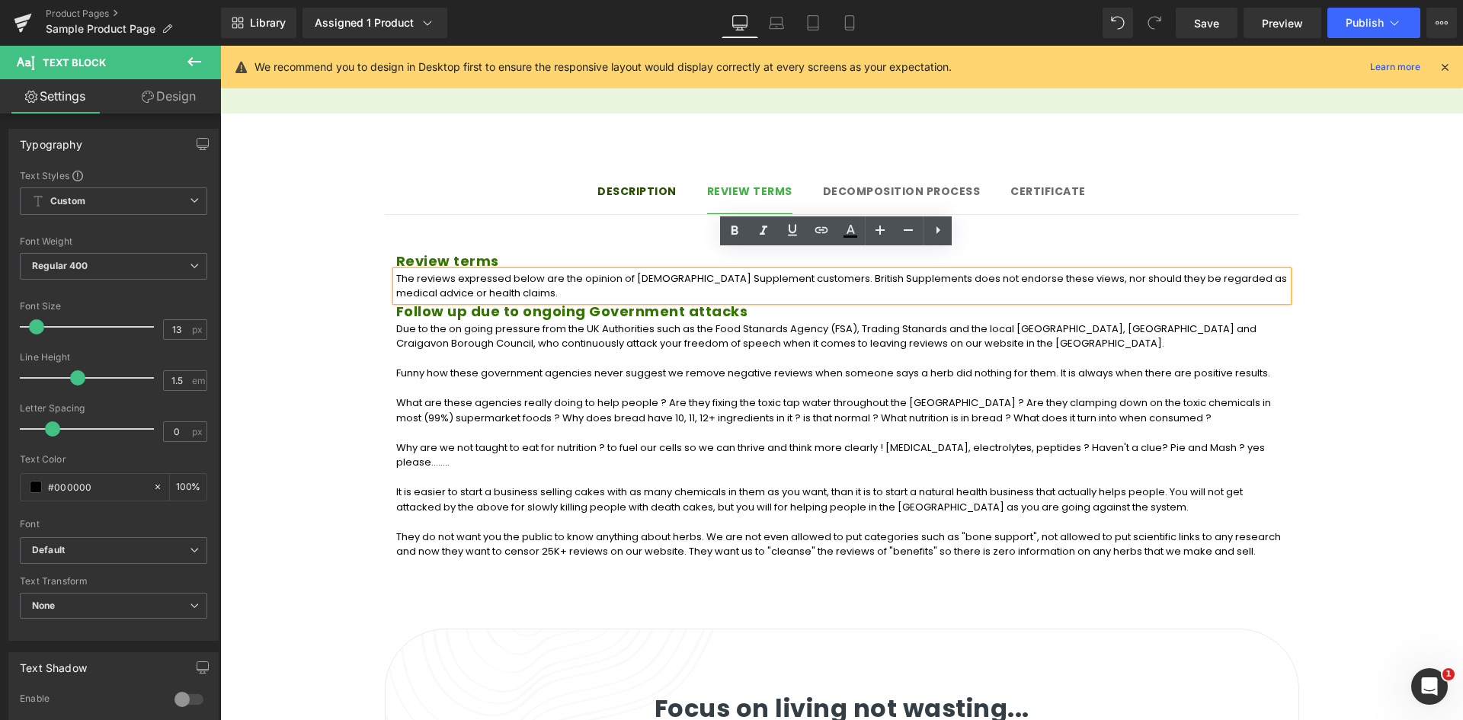
click at [530, 228] on div "Review terms Heading The reviews expressed below are the opinion of British Sup…" at bounding box center [842, 397] width 914 height 339
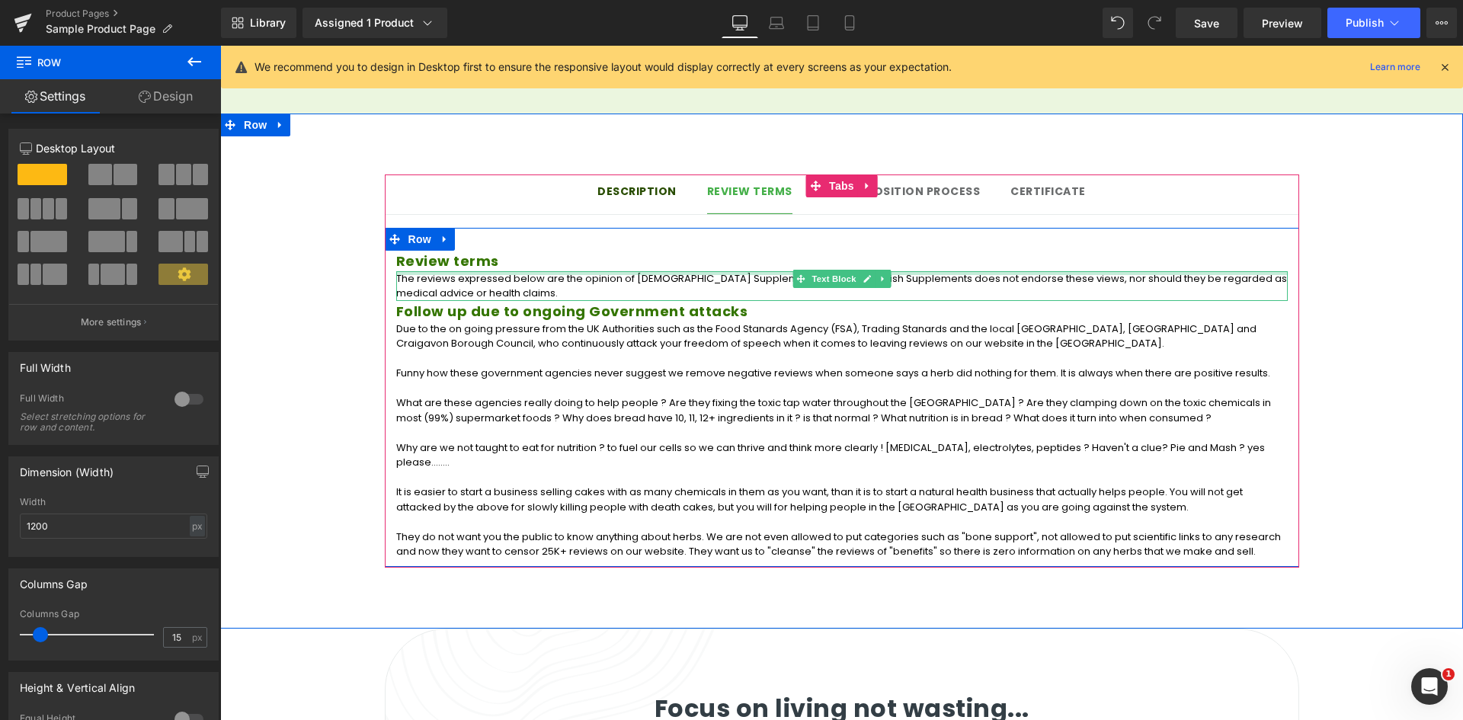
click at [612, 271] on div at bounding box center [841, 273] width 891 height 4
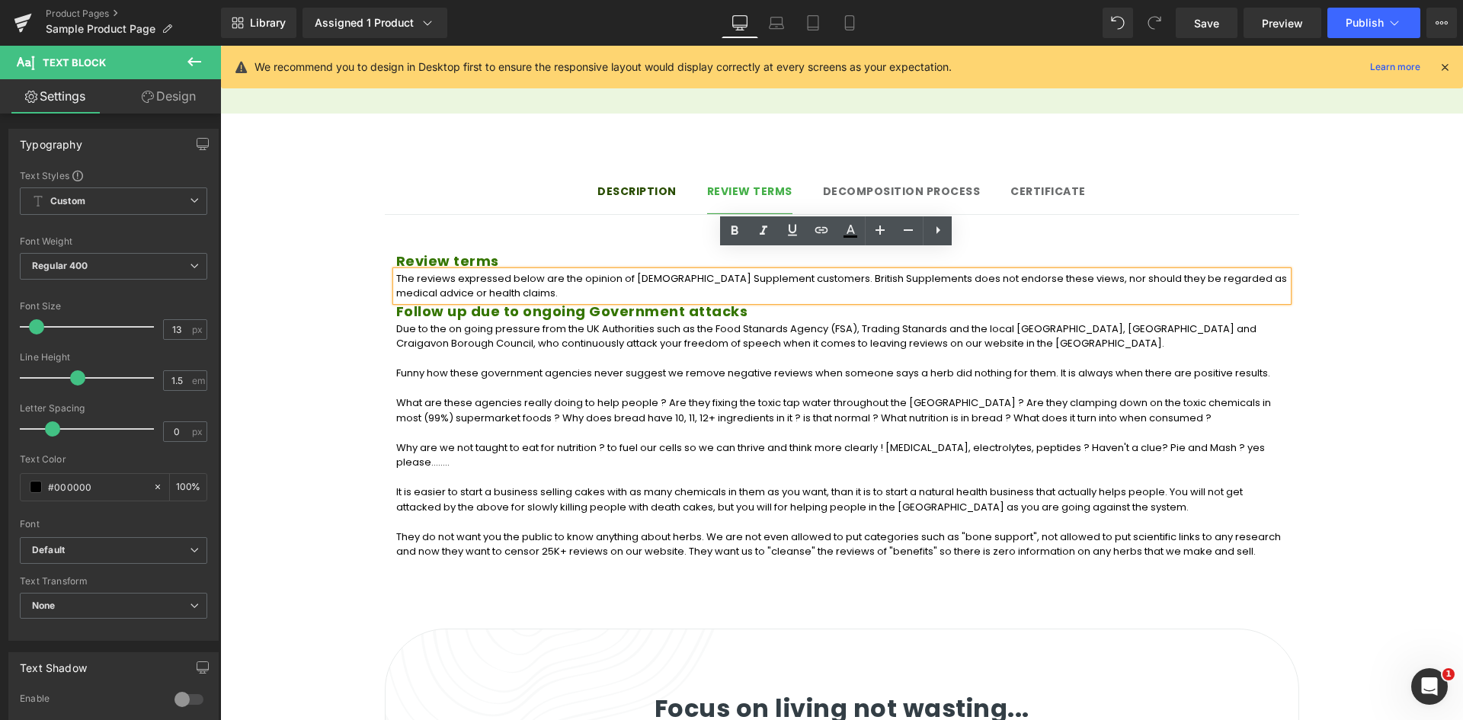
click at [585, 366] on p "Funny how these government agencies never suggest we remove negative reviews wh…" at bounding box center [841, 373] width 891 height 15
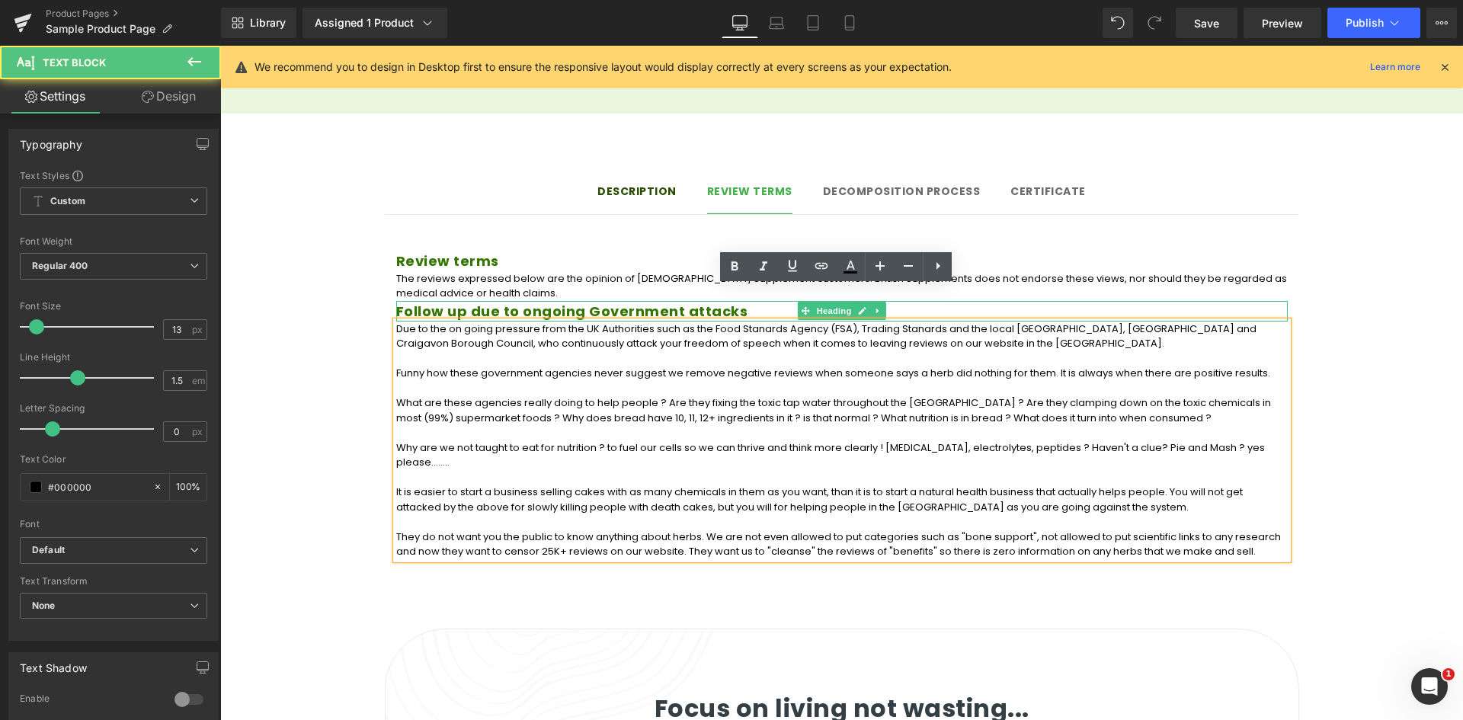
click at [438, 301] on h3 "Follow up due to ongoing Government attacks" at bounding box center [841, 311] width 891 height 21
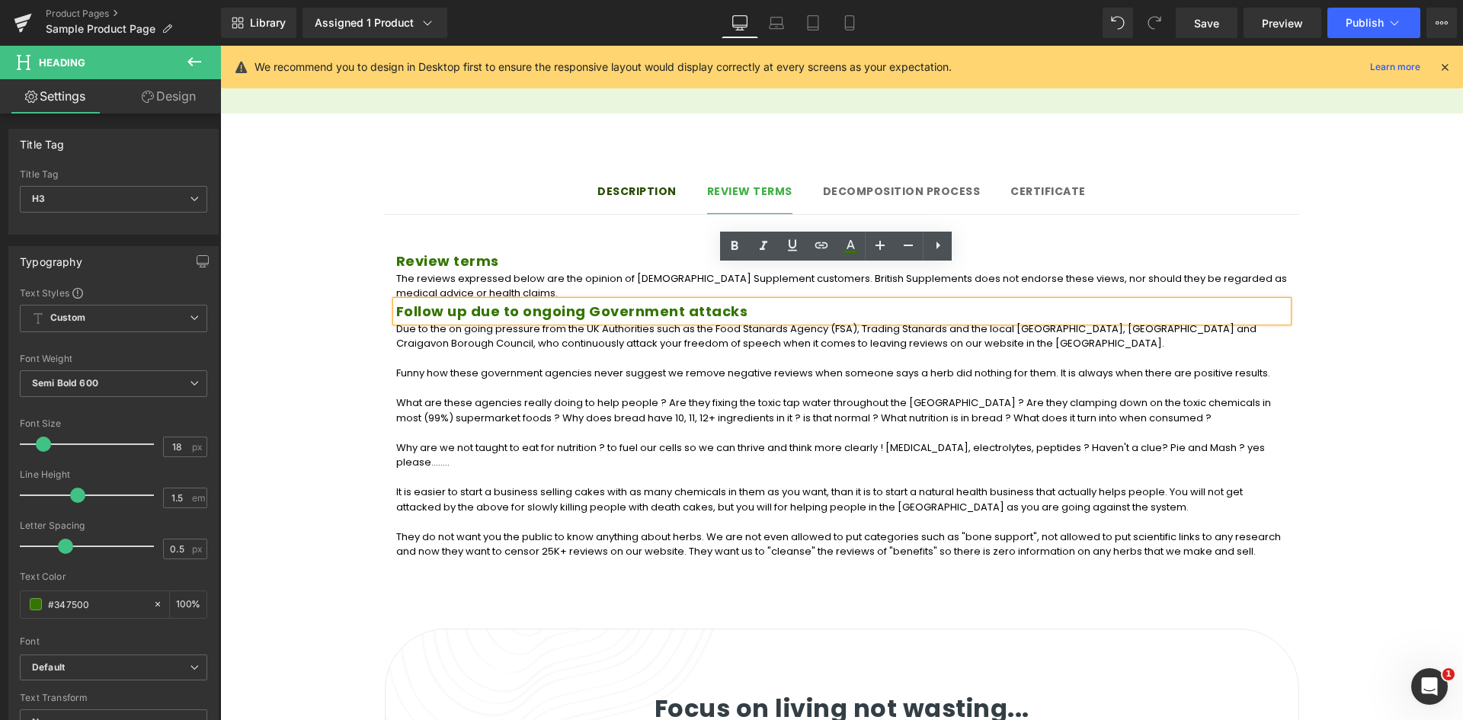
click at [463, 271] on p "The reviews expressed below are the opinion of [DEMOGRAPHIC_DATA] Supplement cu…" at bounding box center [841, 286] width 891 height 30
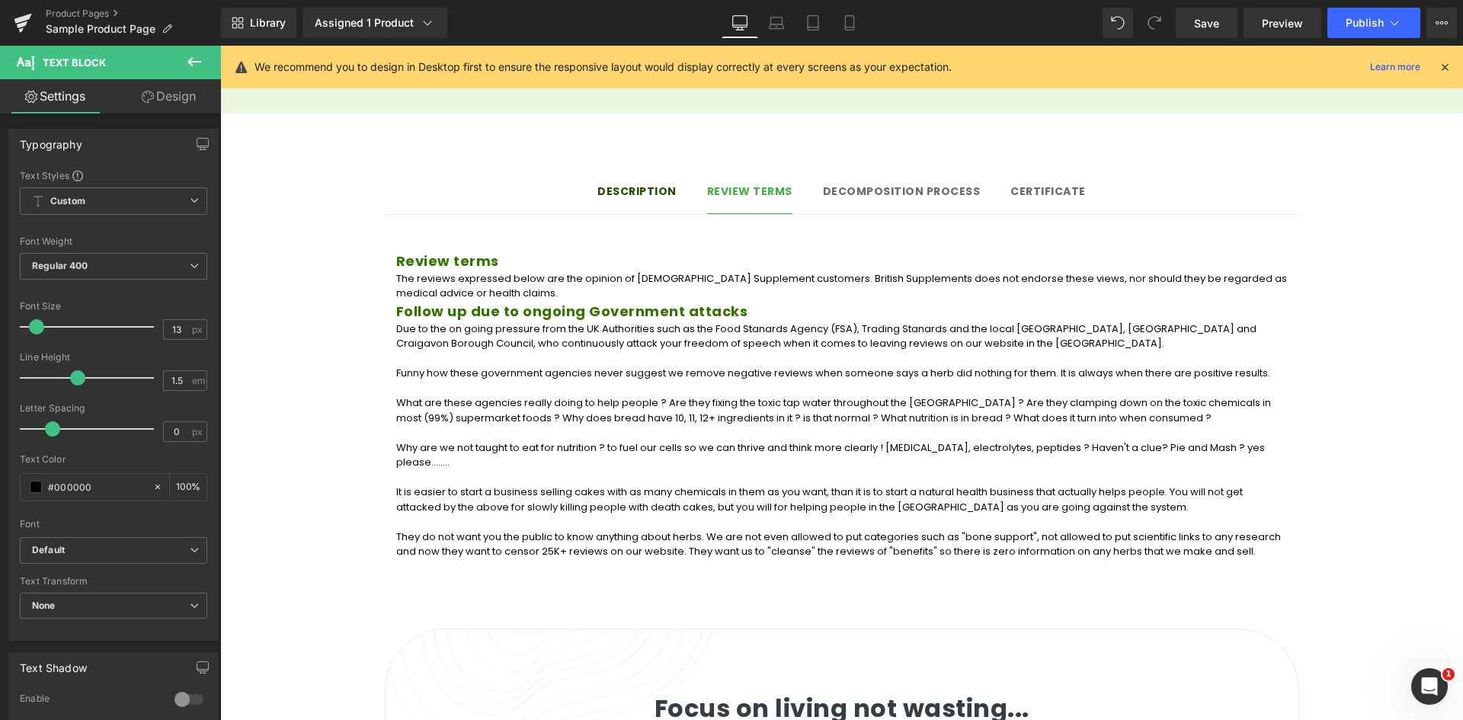
click at [171, 101] on link "Design" at bounding box center [169, 96] width 110 height 34
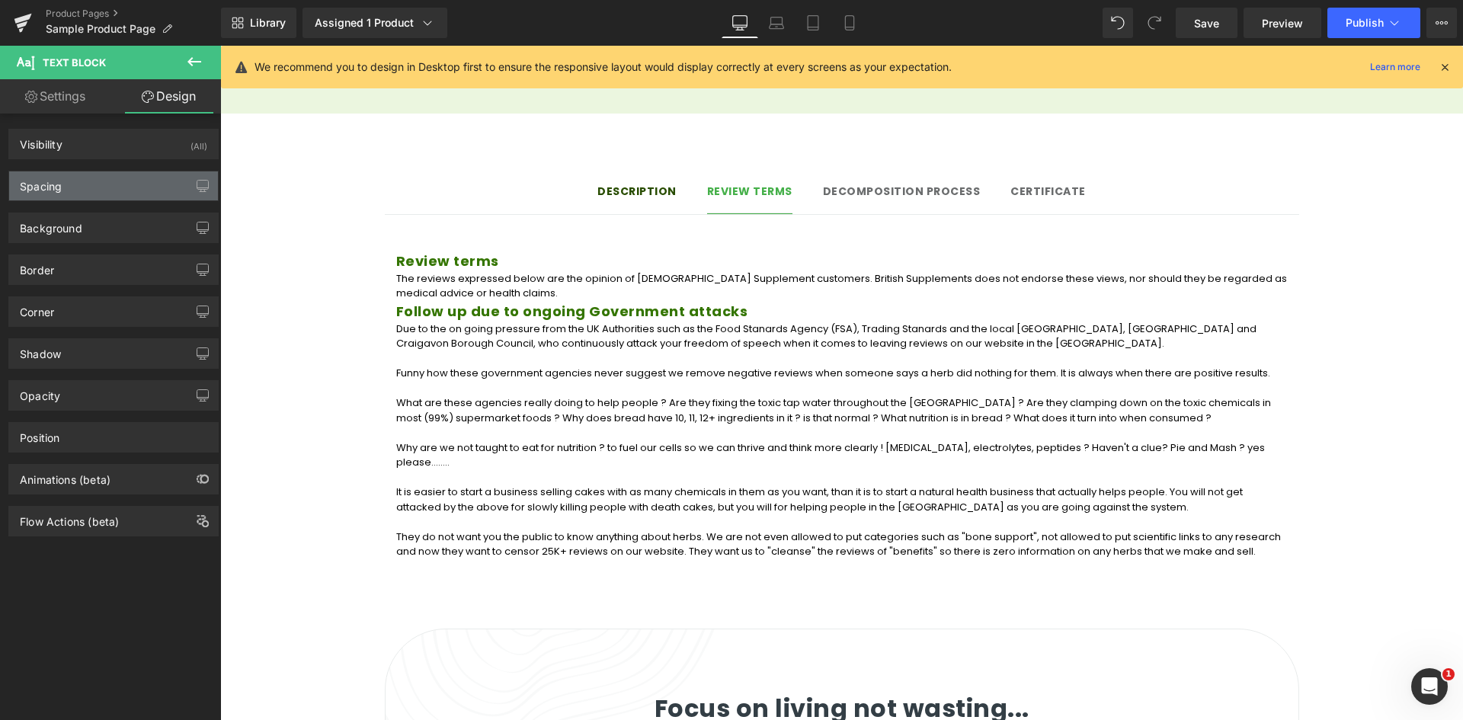
click at [146, 175] on div "Spacing" at bounding box center [113, 185] width 209 height 29
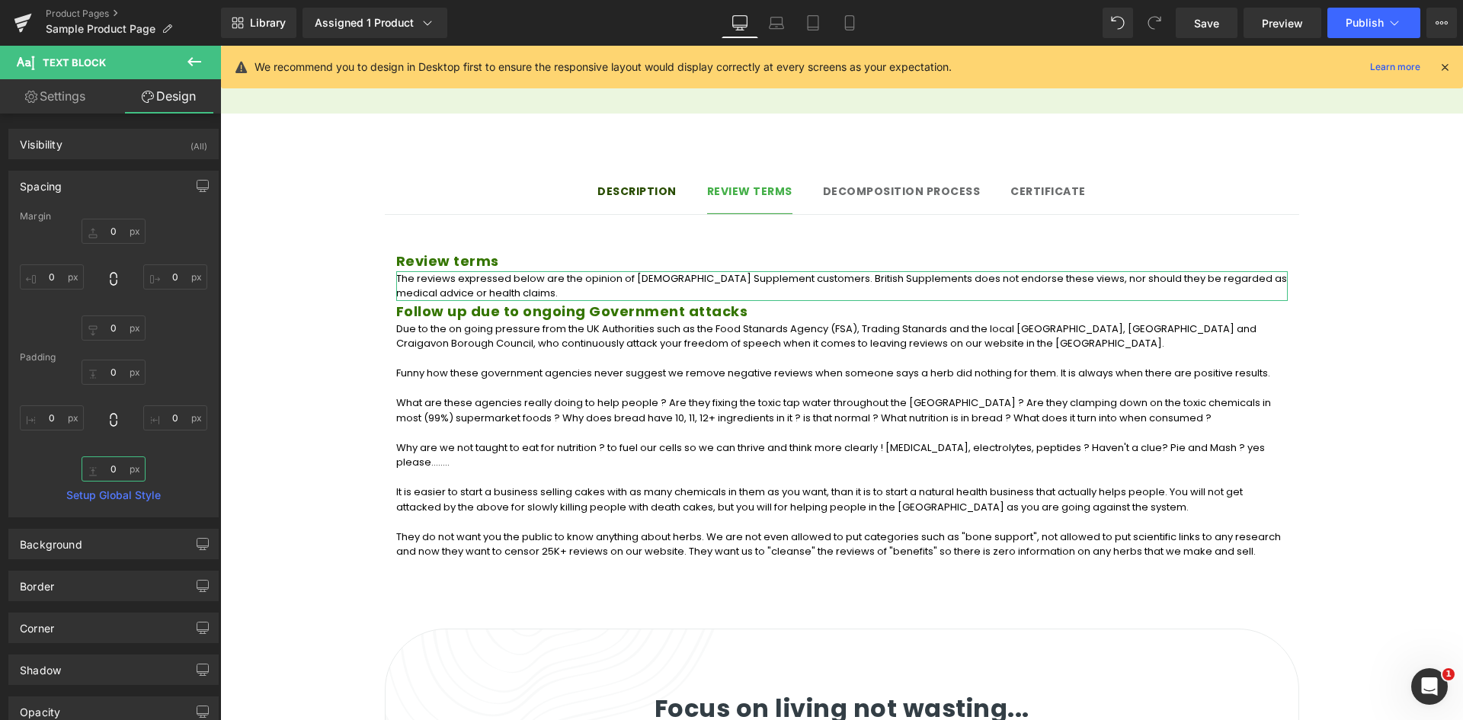
click at [118, 469] on input "0" at bounding box center [114, 468] width 64 height 25
click at [110, 329] on input "0" at bounding box center [114, 327] width 64 height 25
type input "10"
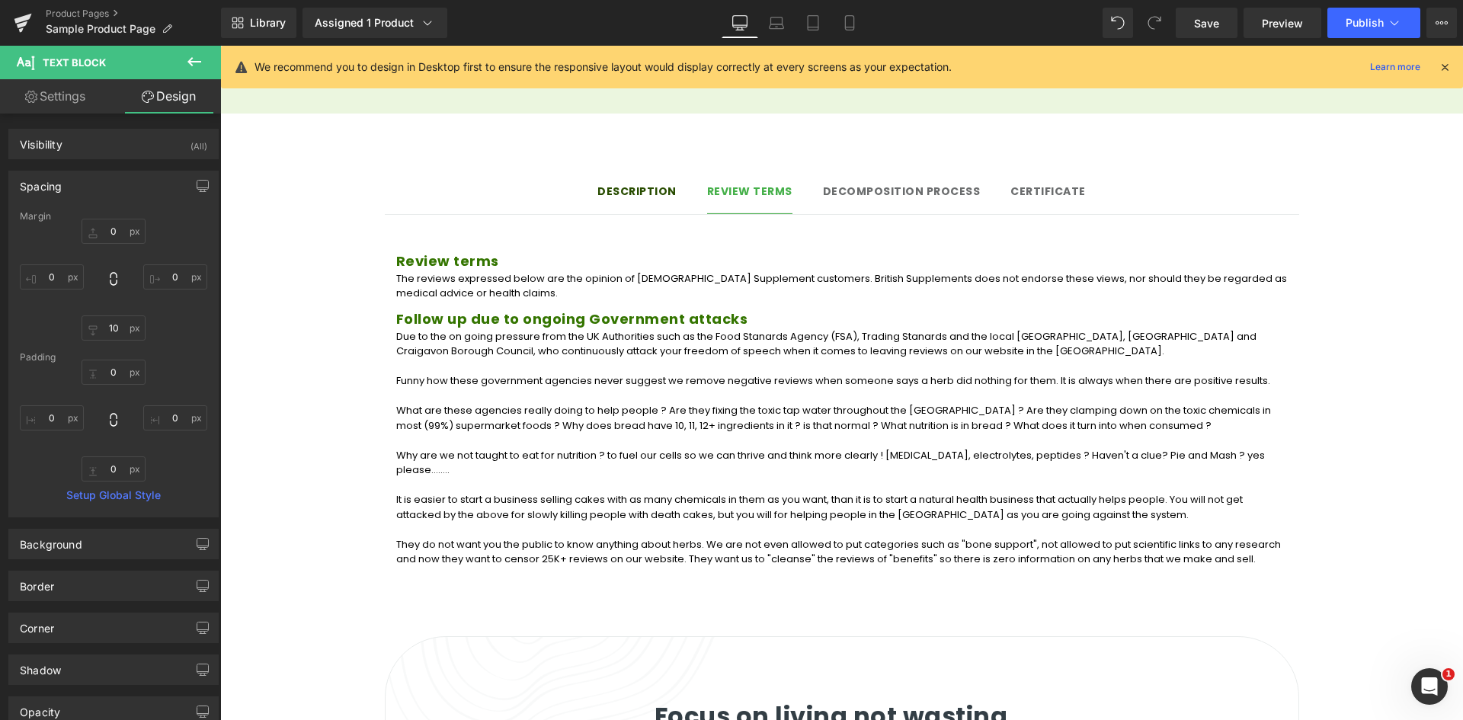
click at [468, 309] on h3 "Follow up due to ongoing Government attacks" at bounding box center [841, 319] width 891 height 21
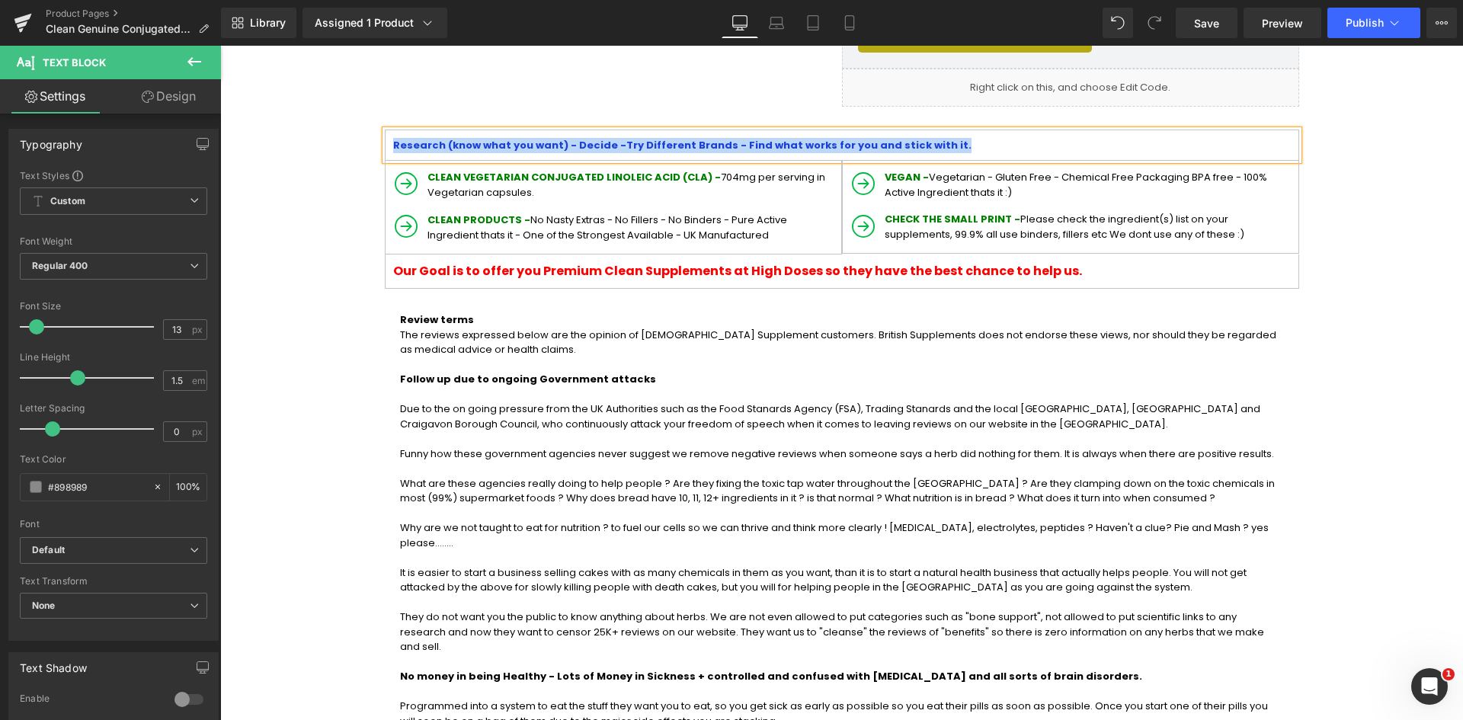
scroll to position [1067, 0]
click at [520, 176] on strong "CLEAN VEGETARIAN CONJUGATED LINOLEIC ACID (CLA) -" at bounding box center [573, 177] width 293 height 14
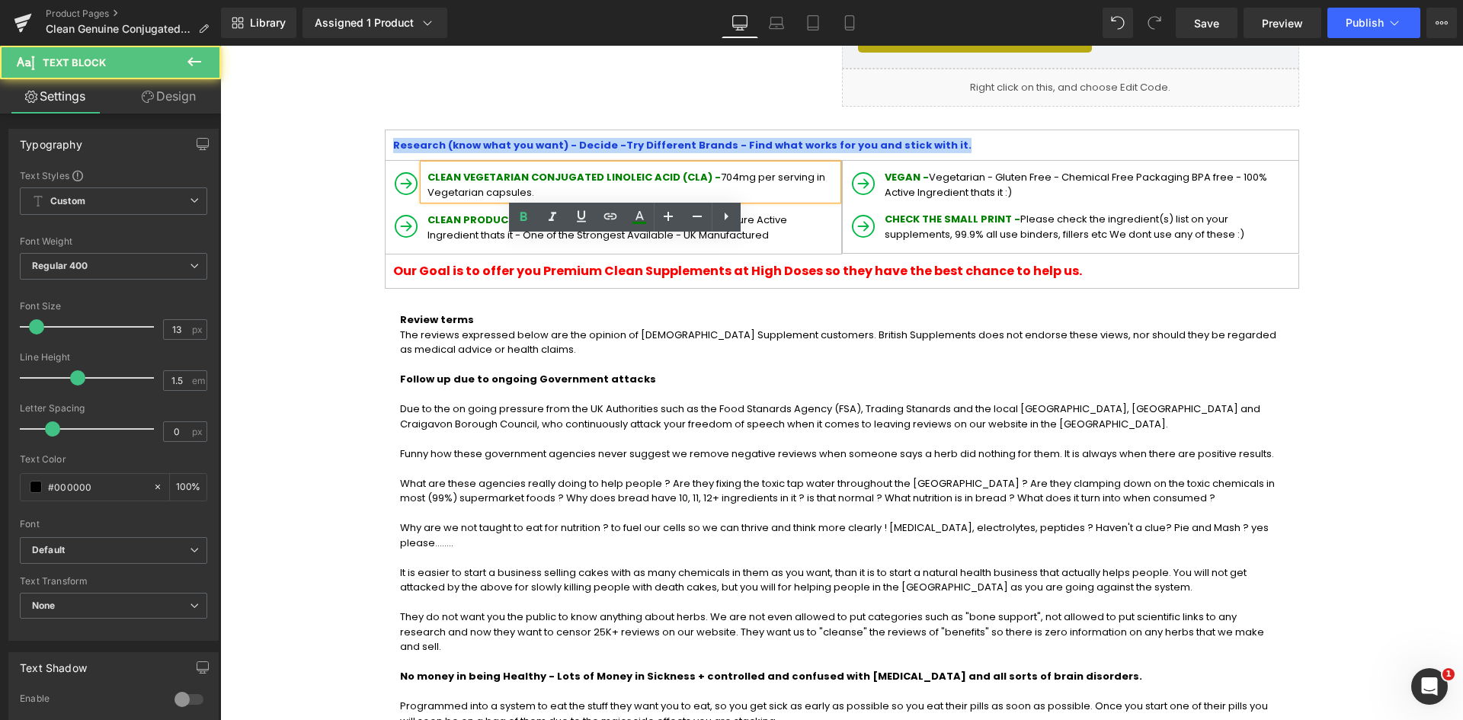
click at [451, 184] on strong "CLEAN VEGETARIAN CONJUGATED LINOLEIC ACID (CLA) -" at bounding box center [573, 177] width 293 height 14
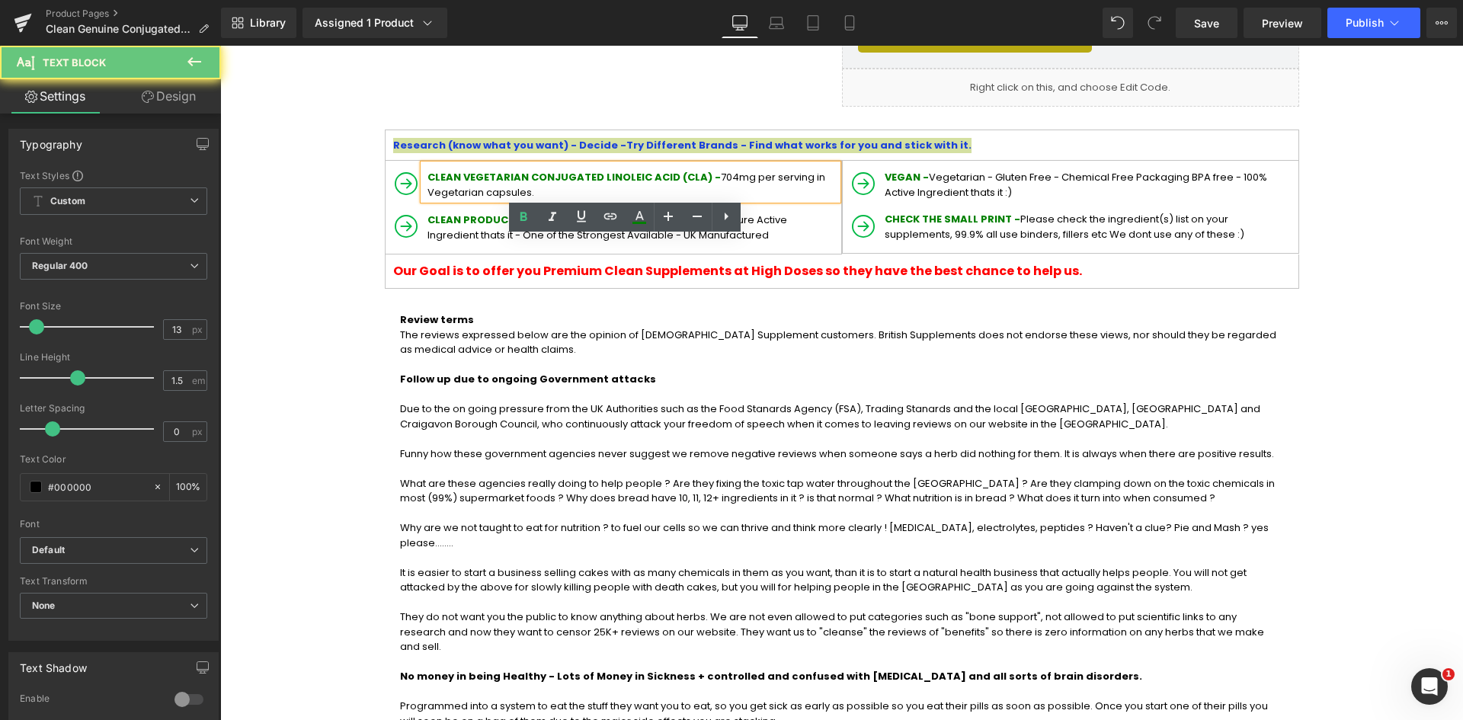
scroll to position [991, 0]
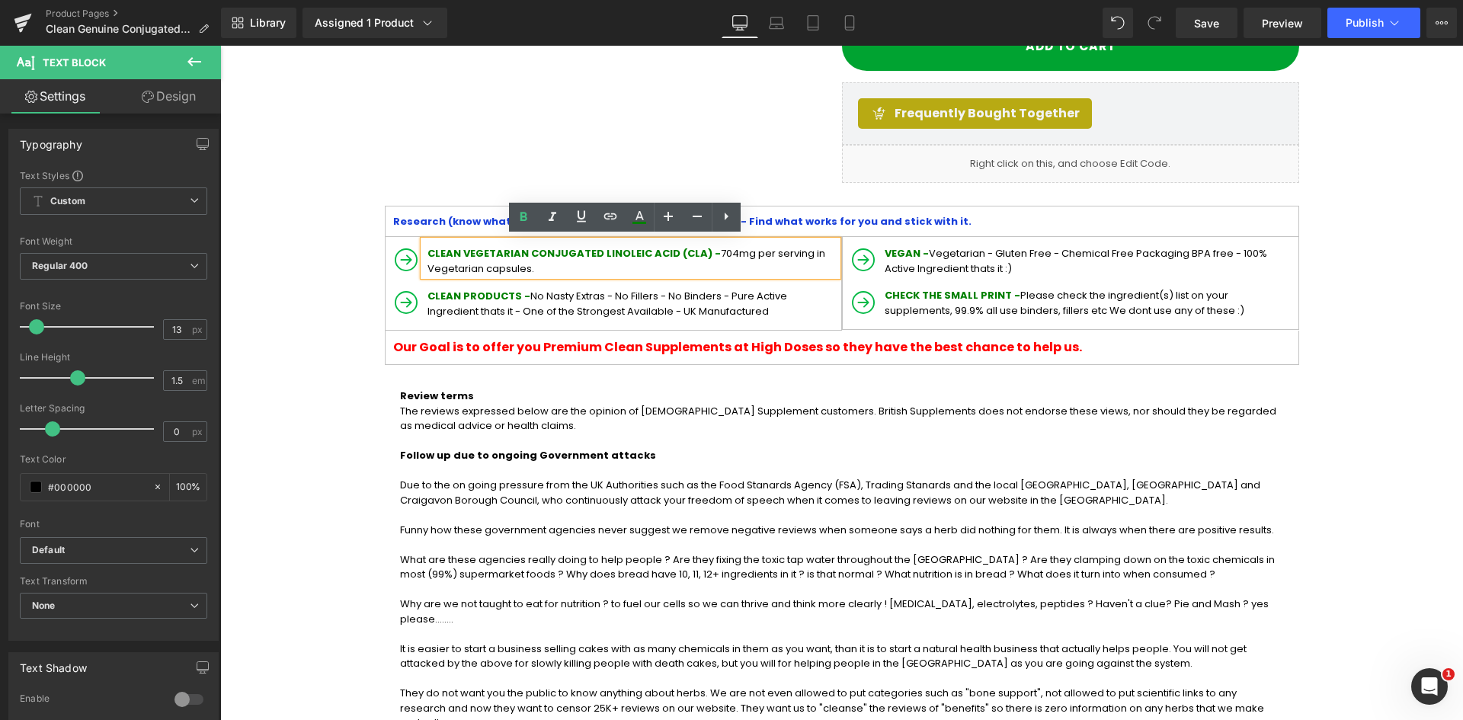
click at [449, 258] on p "CLEAN VEGETARIAN CONJUGATED LINOLEIC ACID (CLA) - 704mg per serving in Vegetari…" at bounding box center [632, 261] width 410 height 30
drag, startPoint x: 736, startPoint y: 256, endPoint x: 772, endPoint y: 46, distance: 213.3
click at [555, 266] on p "CLEAN VEGETARIAN CONJUGATED LINOLEIC ACID (CLA) - 704mg per serving in Vegetari…" at bounding box center [632, 261] width 410 height 30
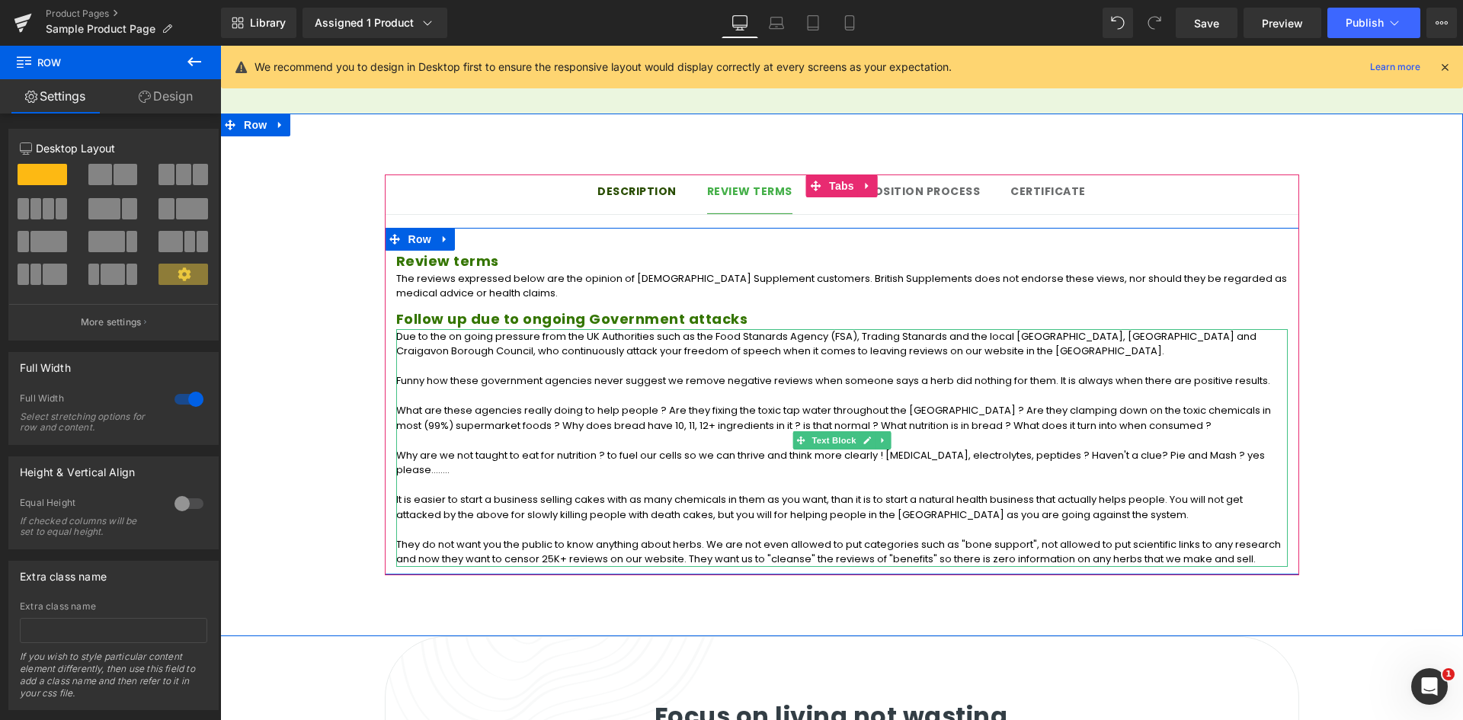
click at [661, 492] on p "It is easier to start a business selling cakes with as many chemicals in them a…" at bounding box center [841, 507] width 891 height 30
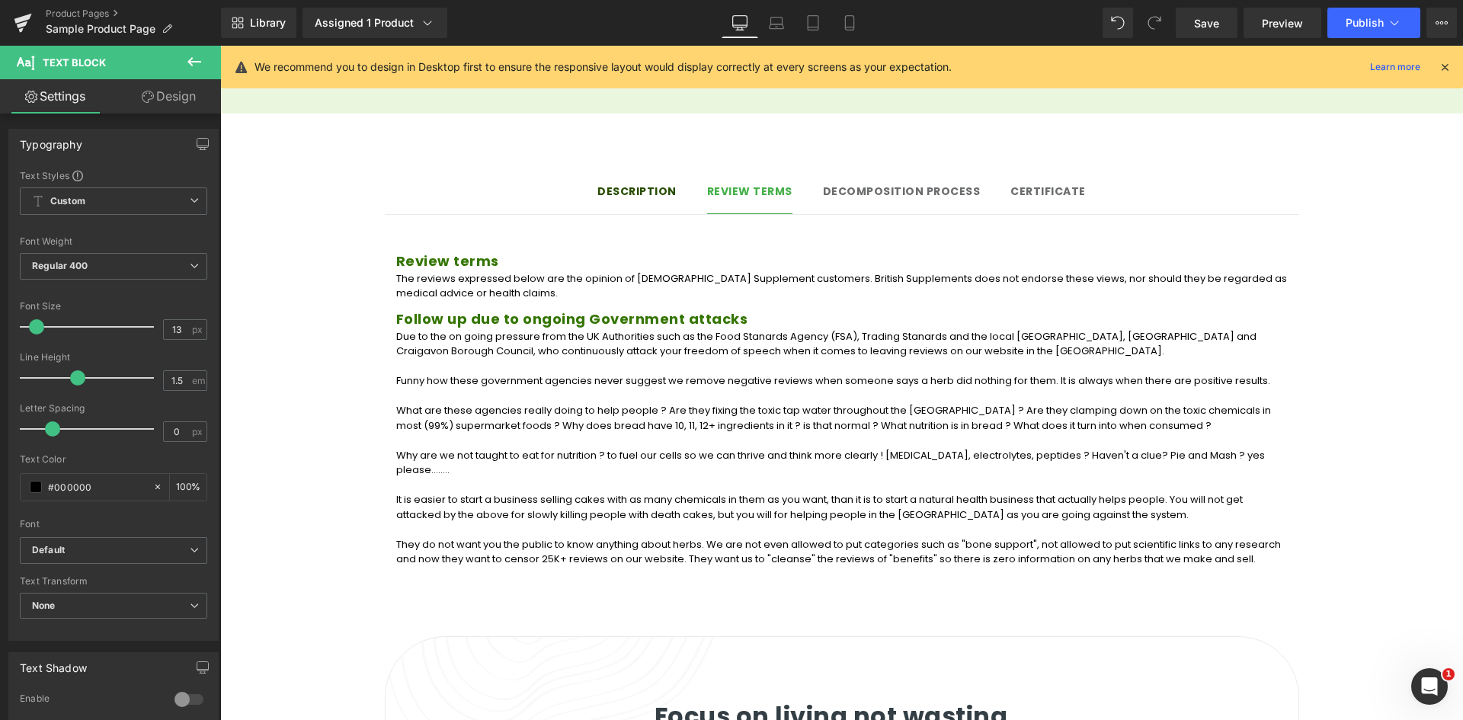
click at [181, 88] on link "Design" at bounding box center [169, 96] width 110 height 34
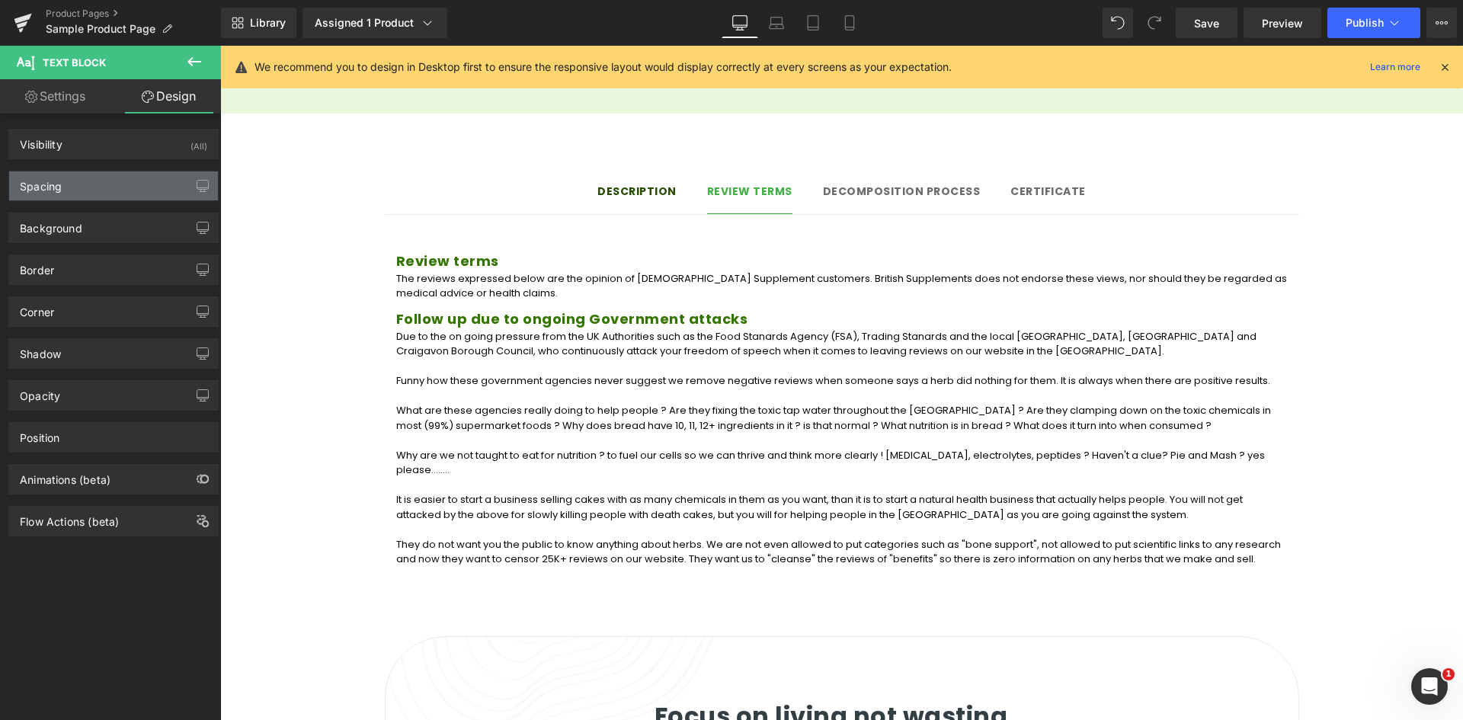
click at [124, 186] on div "Spacing" at bounding box center [113, 185] width 209 height 29
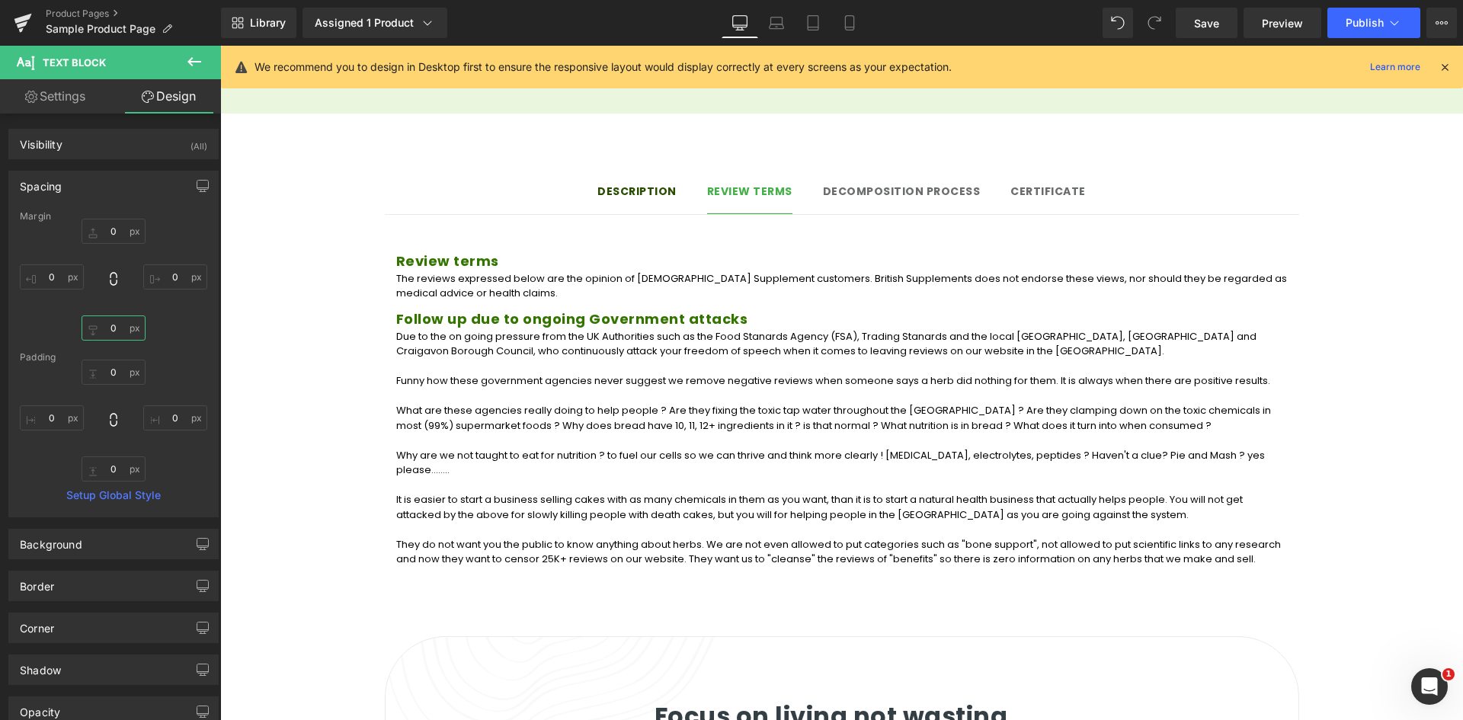
click at [114, 330] on input "0" at bounding box center [114, 327] width 64 height 25
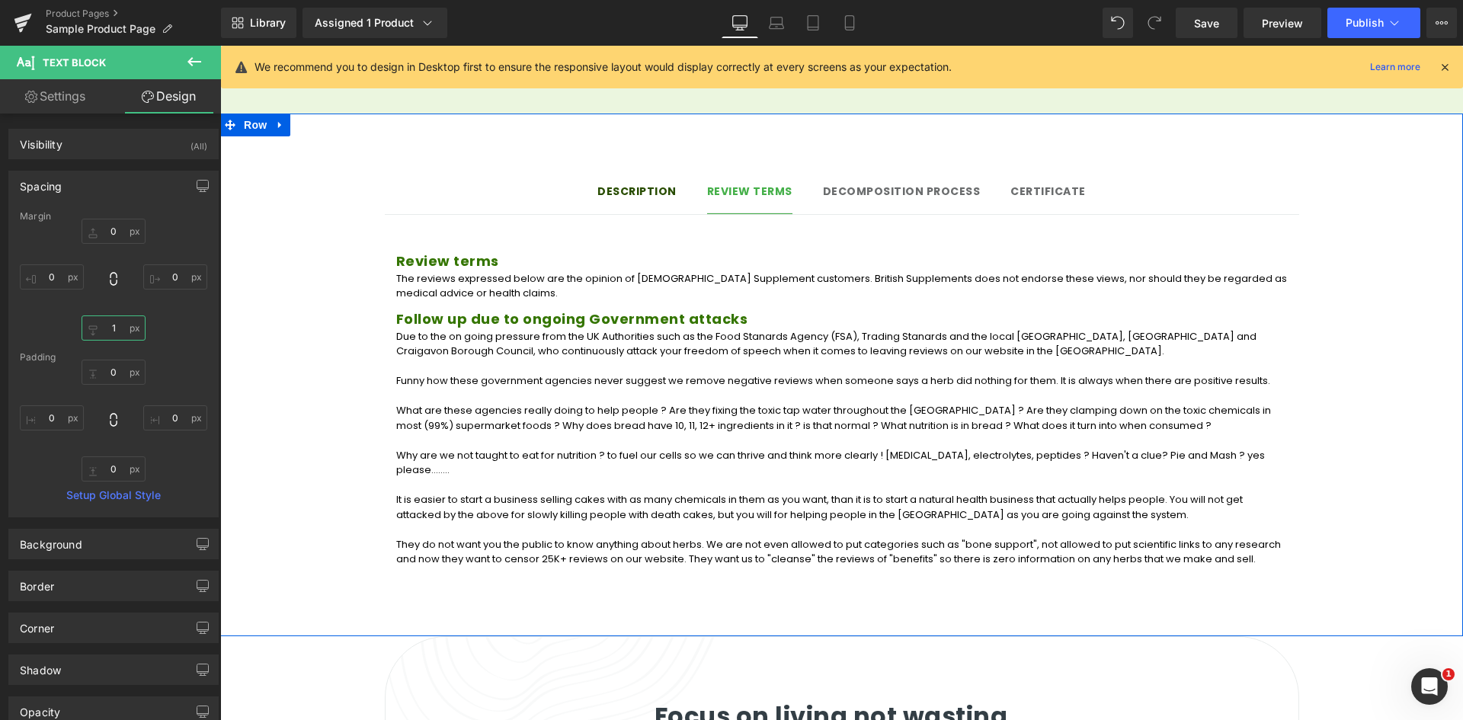
type input "10"
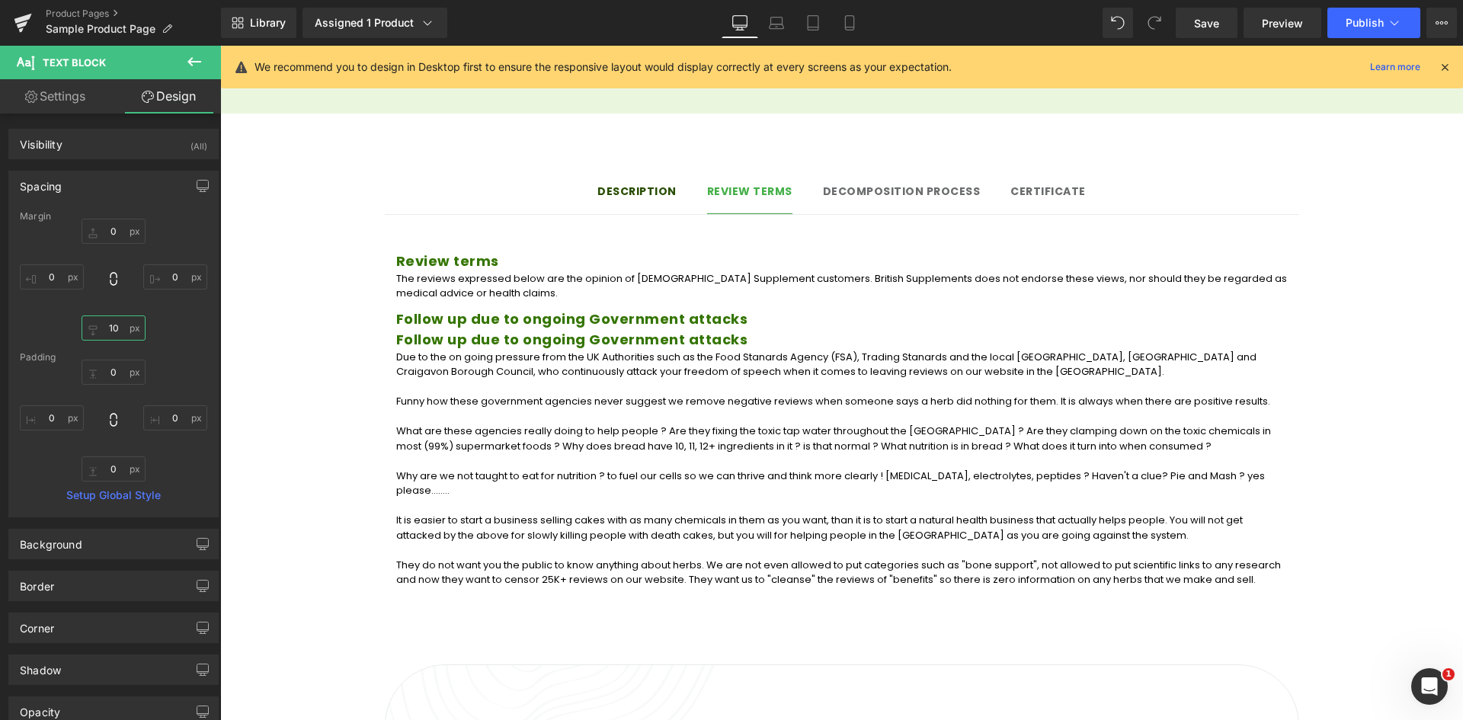
drag, startPoint x: 1028, startPoint y: 478, endPoint x: 811, endPoint y: 431, distance: 221.3
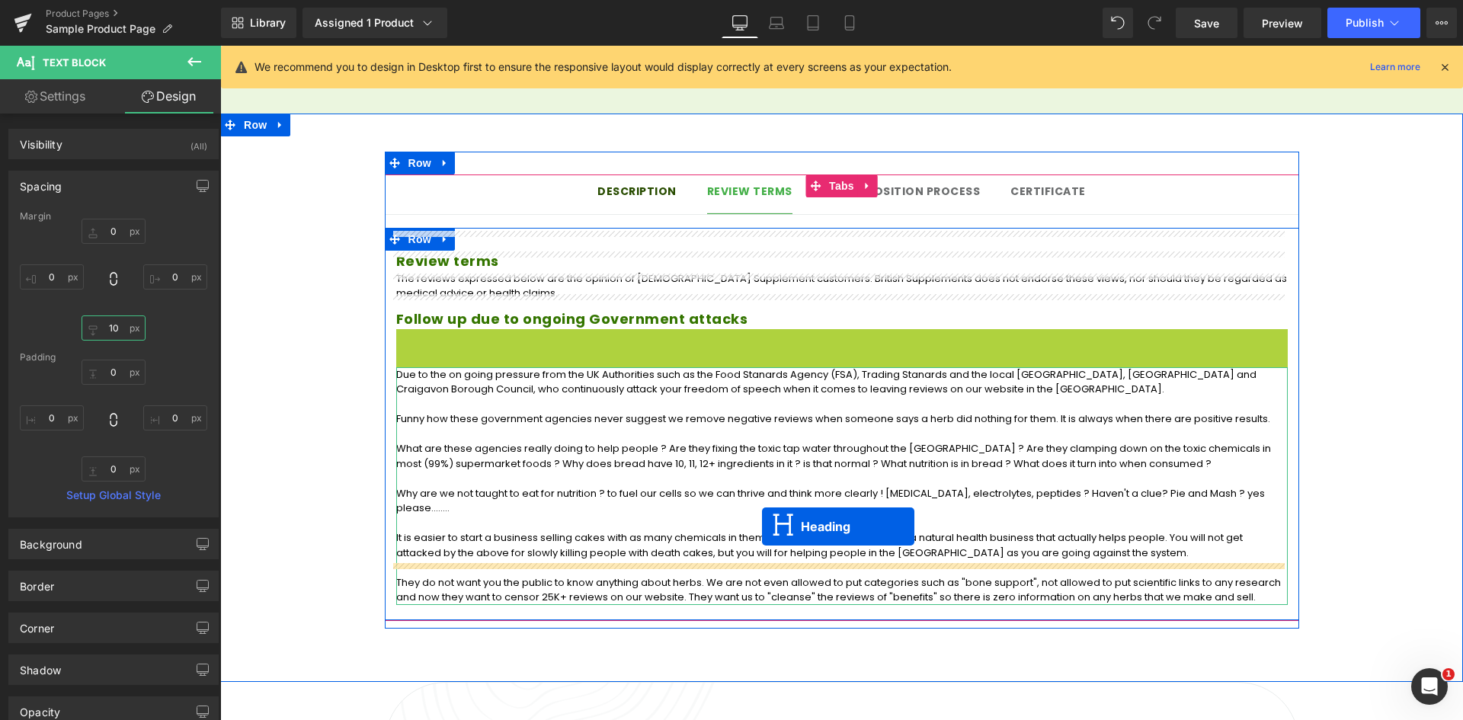
drag, startPoint x: 798, startPoint y: 306, endPoint x: 769, endPoint y: 516, distance: 212.3
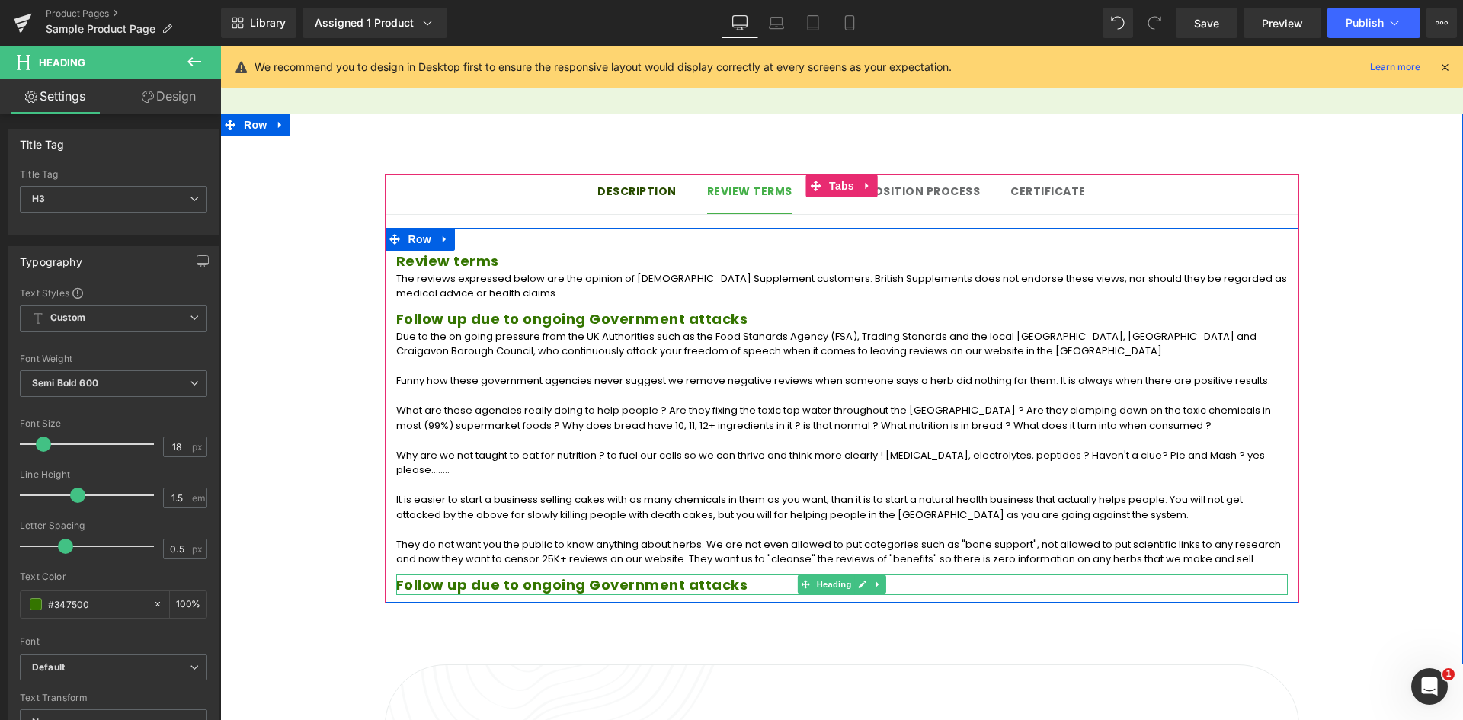
click at [584, 575] on h3 "Follow up due to ongoing Government attacks" at bounding box center [841, 585] width 891 height 21
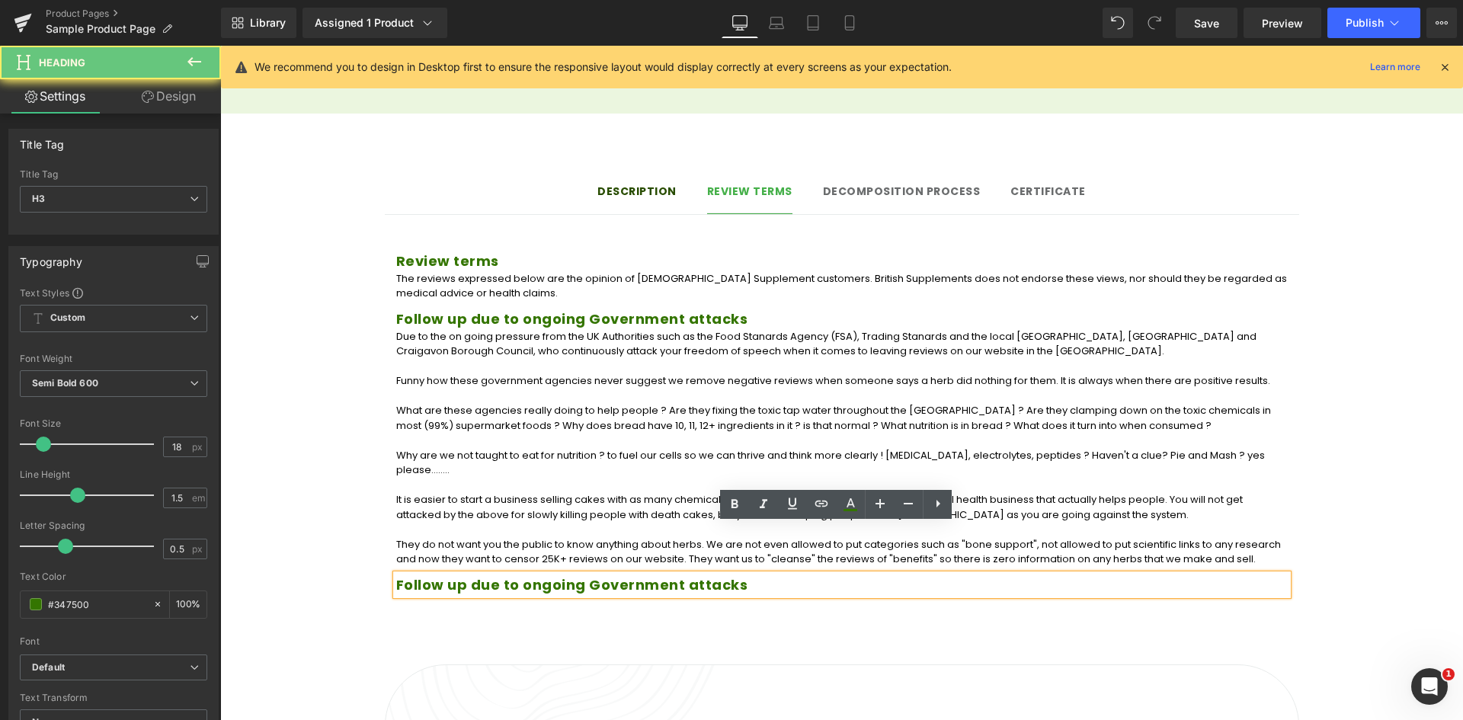
click at [665, 575] on h3 "Follow up due to ongoing Government attacks" at bounding box center [841, 585] width 891 height 21
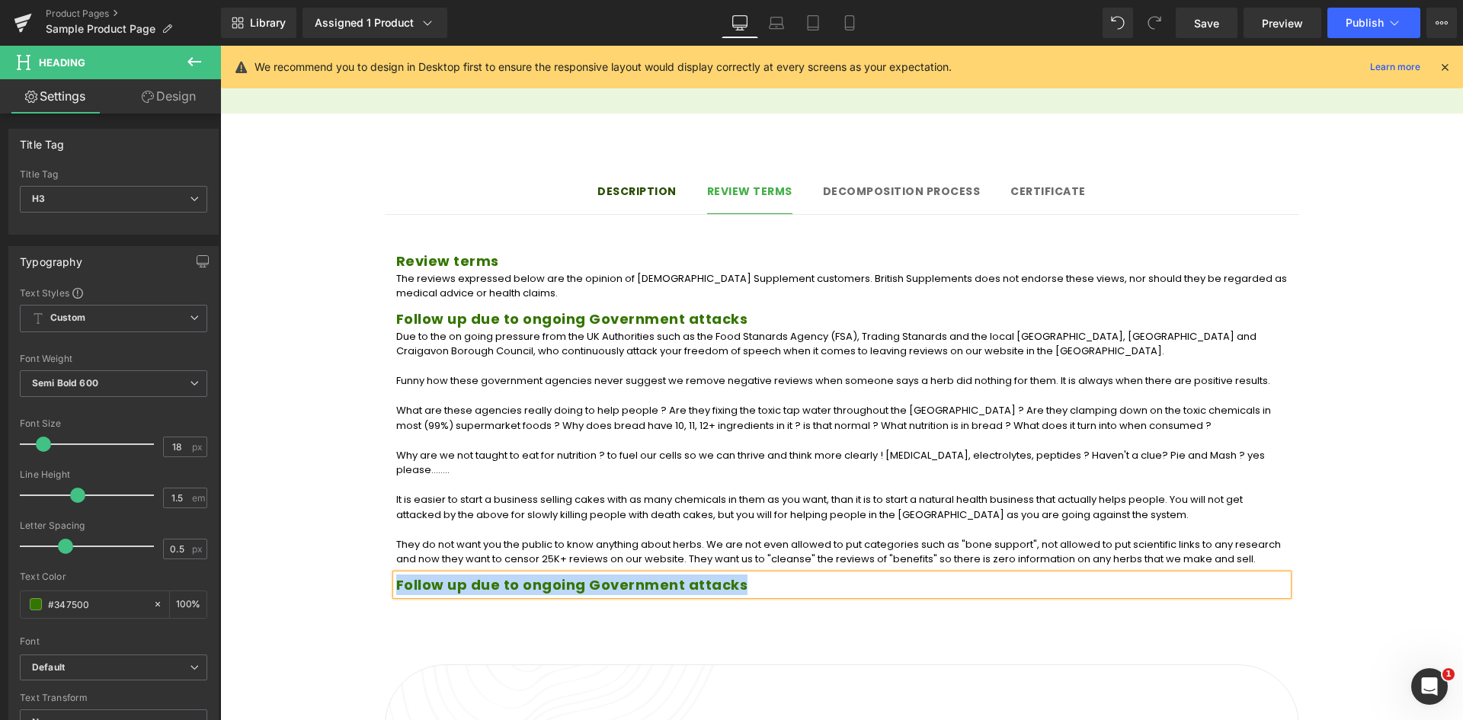
paste div
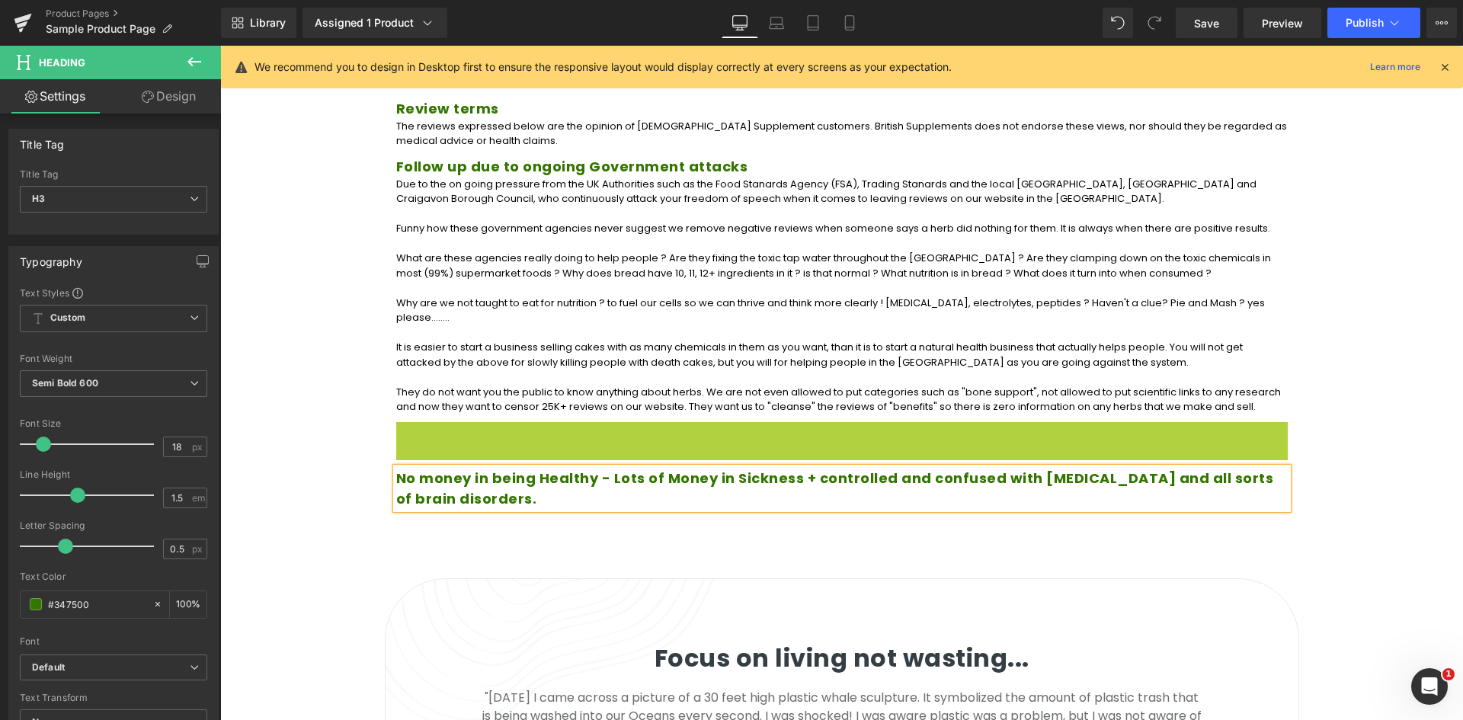
scroll to position [1202, 0]
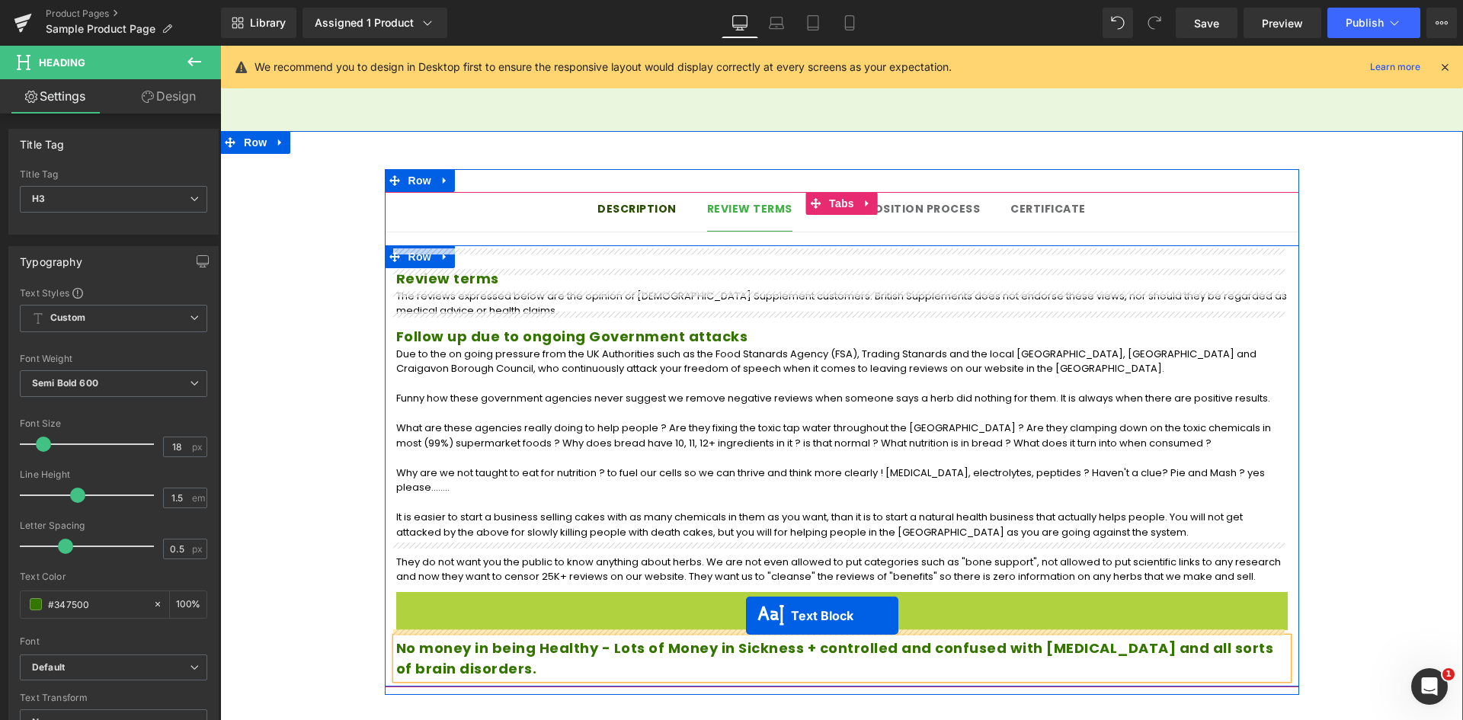
drag, startPoint x: 794, startPoint y: 482, endPoint x: 747, endPoint y: 611, distance: 137.9
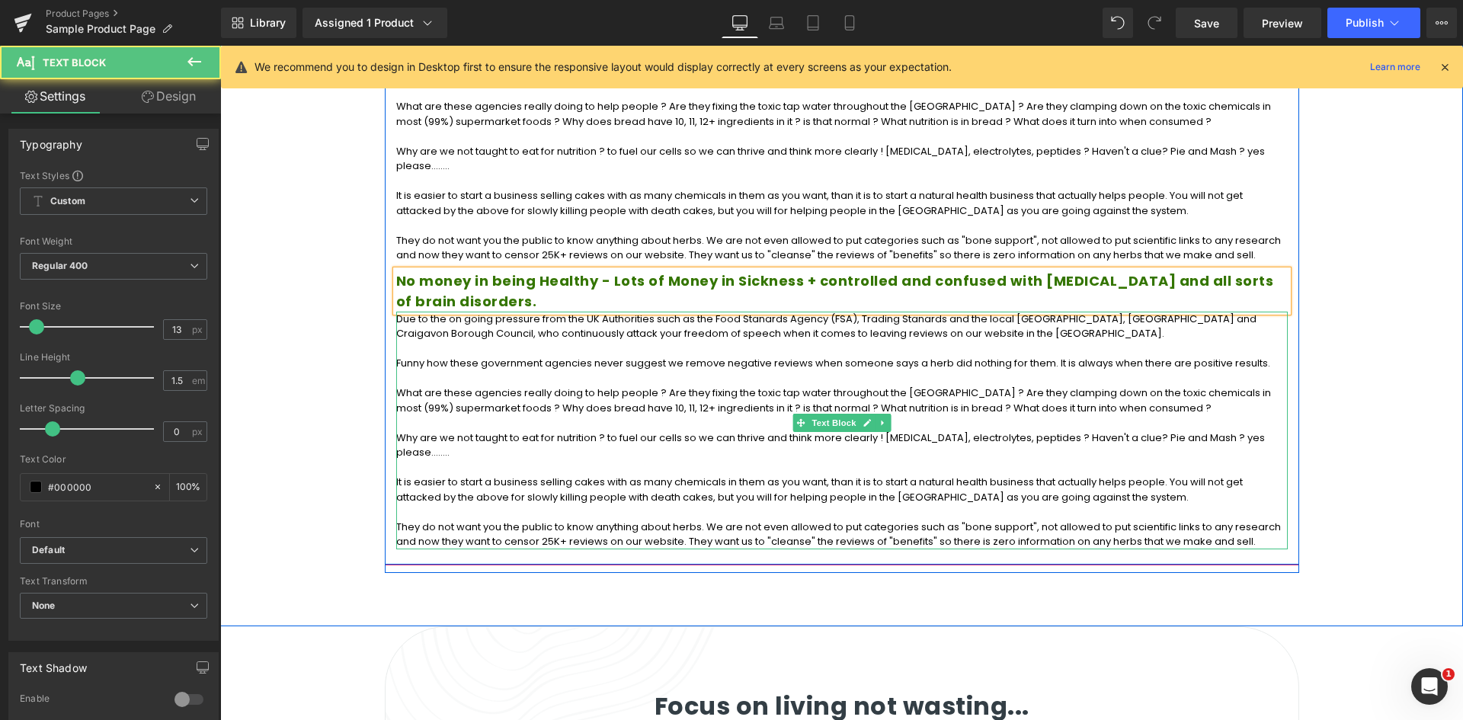
scroll to position [1537, 0]
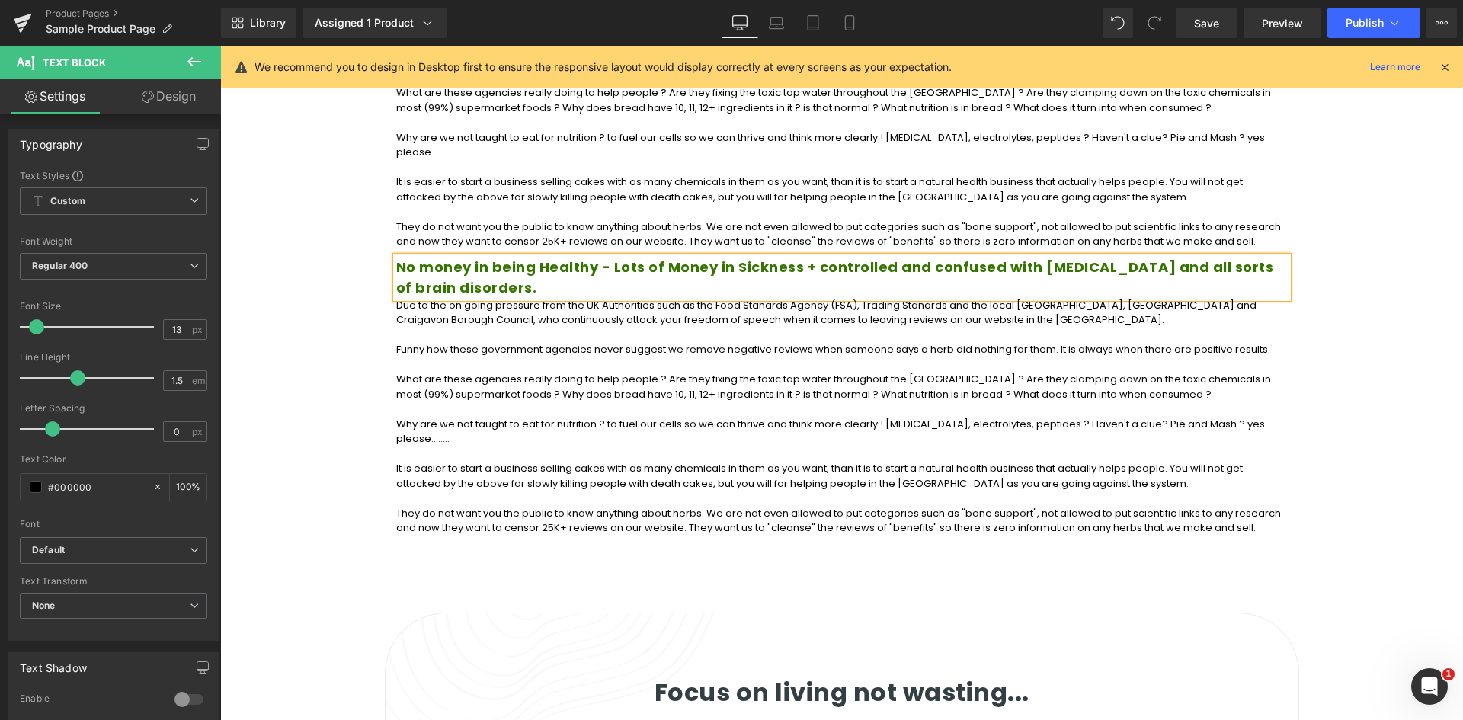
click at [517, 372] on p "What are these agencies really doing to help people ? Are they fixing the toxic…" at bounding box center [841, 387] width 891 height 30
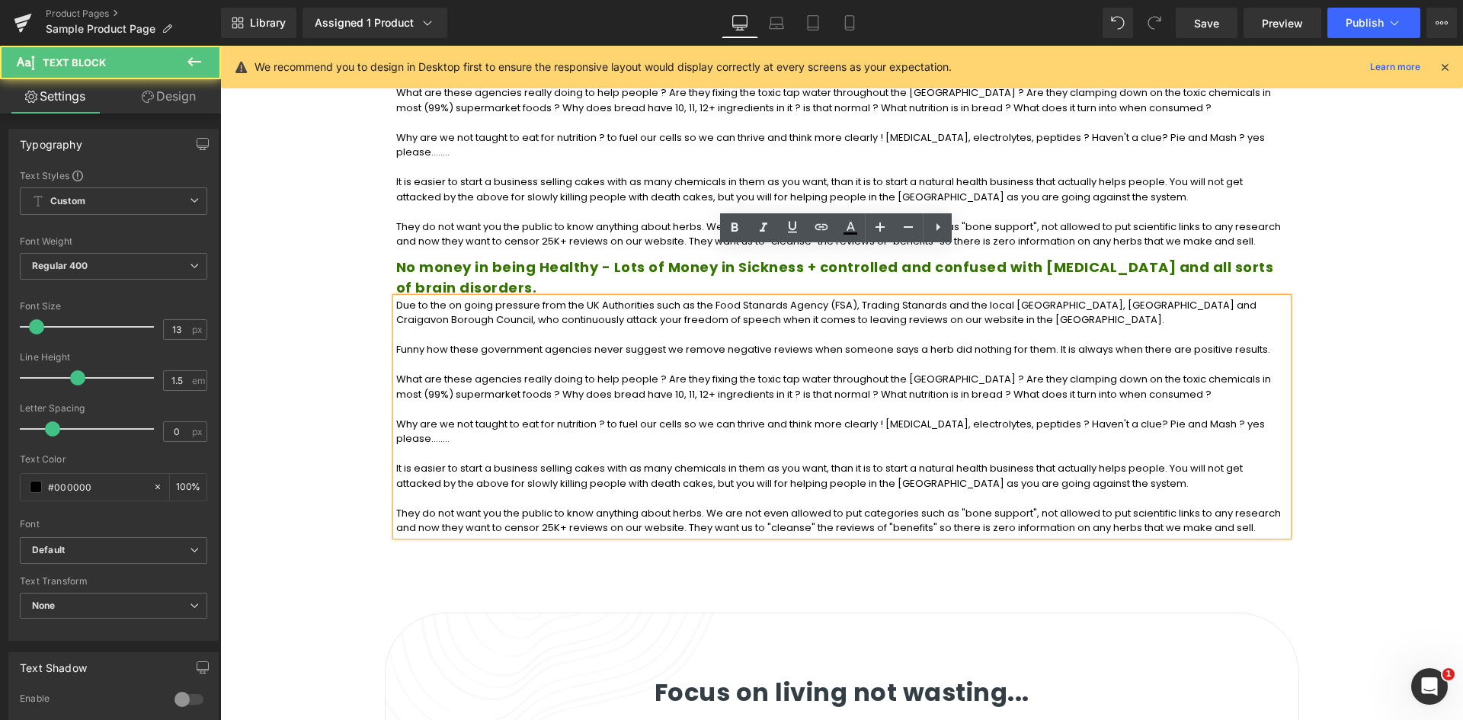
click at [603, 342] on p "Funny how these government agencies never suggest we remove negative reviews wh…" at bounding box center [841, 349] width 891 height 15
click at [687, 342] on p "Funny how these government agencies never suggest we remove negative reviews wh…" at bounding box center [841, 349] width 891 height 15
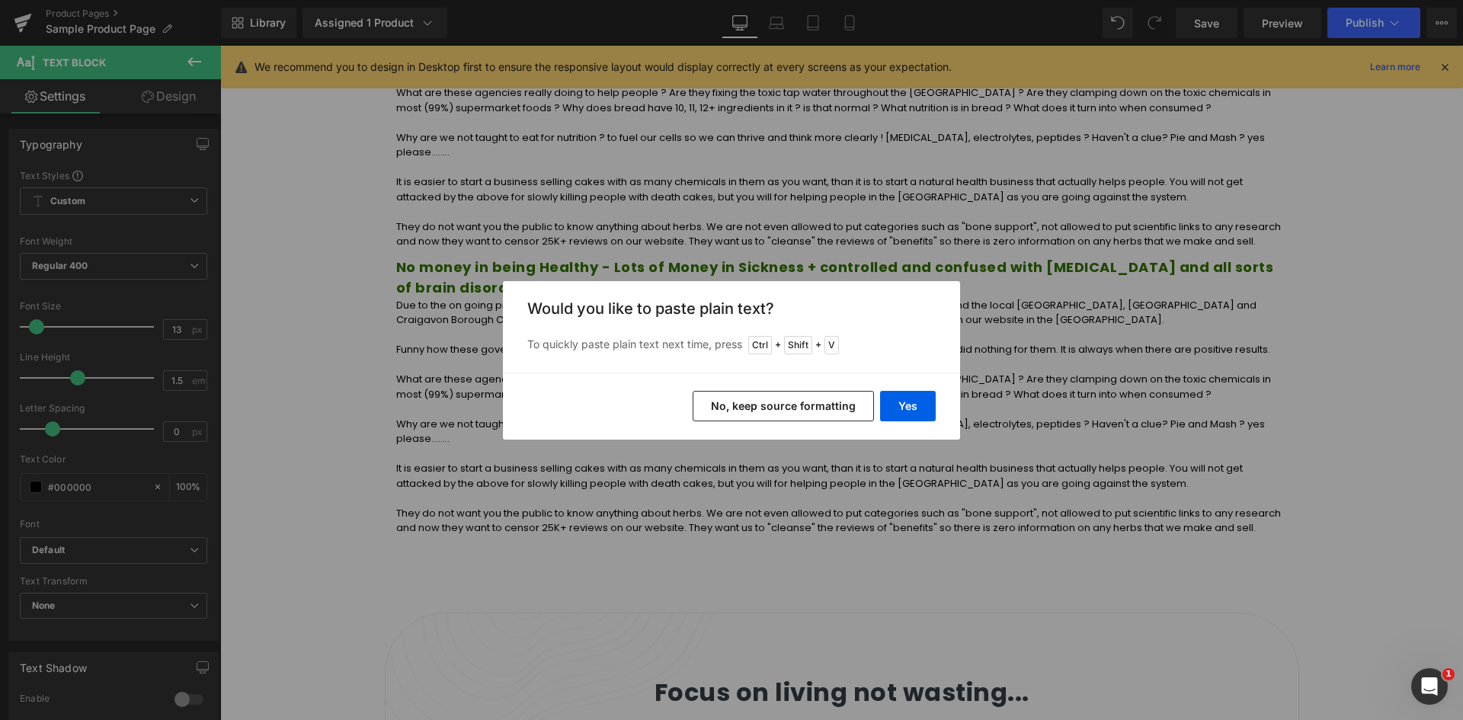
click at [722, 408] on button "No, keep source formatting" at bounding box center [783, 406] width 181 height 30
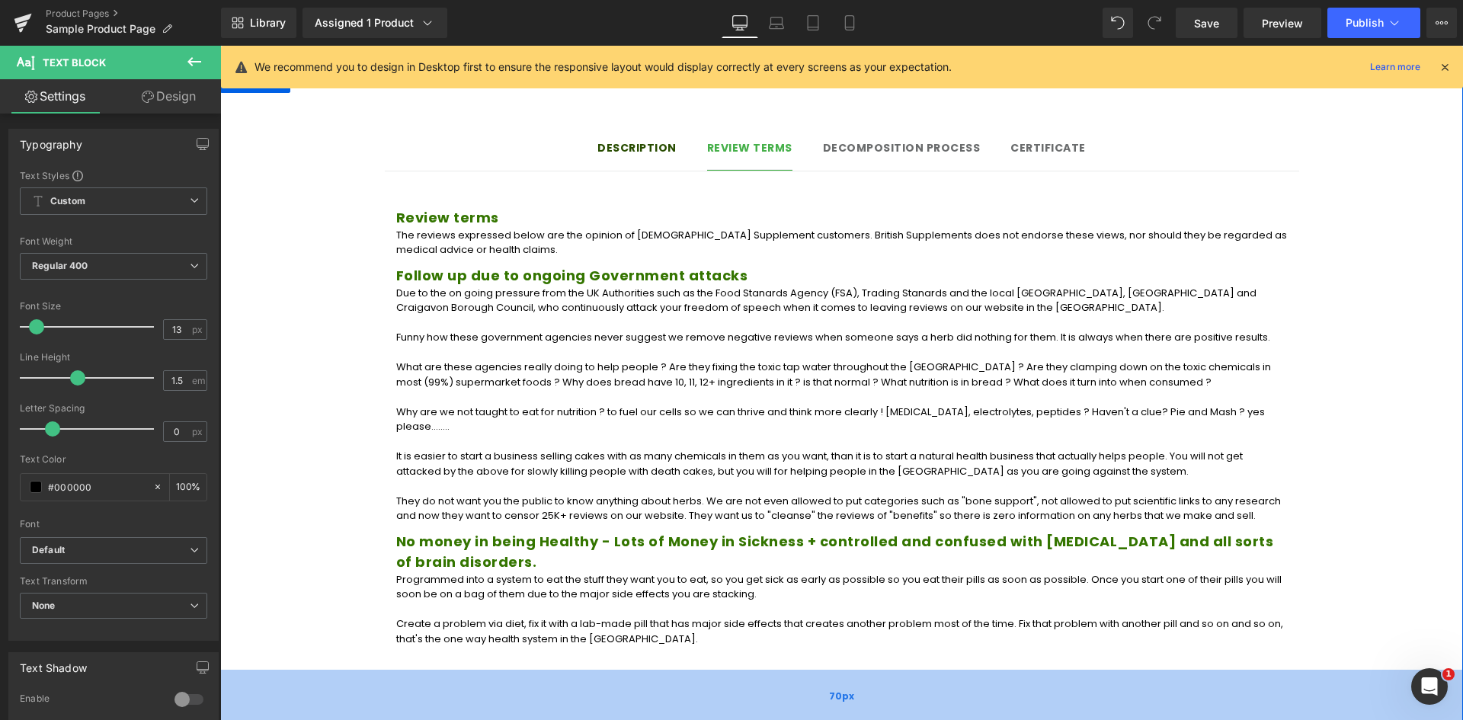
scroll to position [1232, 0]
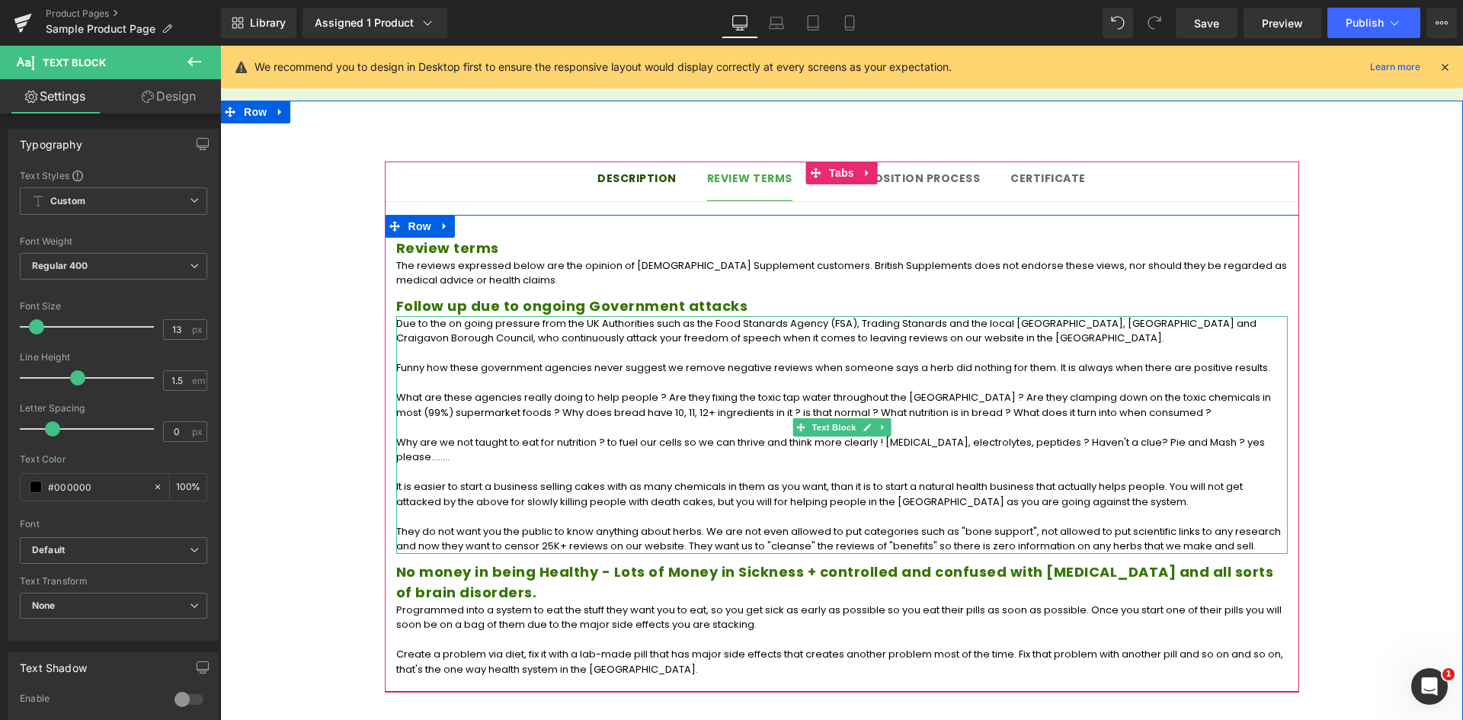
click at [520, 562] on h3 "No money in being Healthy - Lots of Money in Sickness + controlled and confused…" at bounding box center [841, 582] width 891 height 41
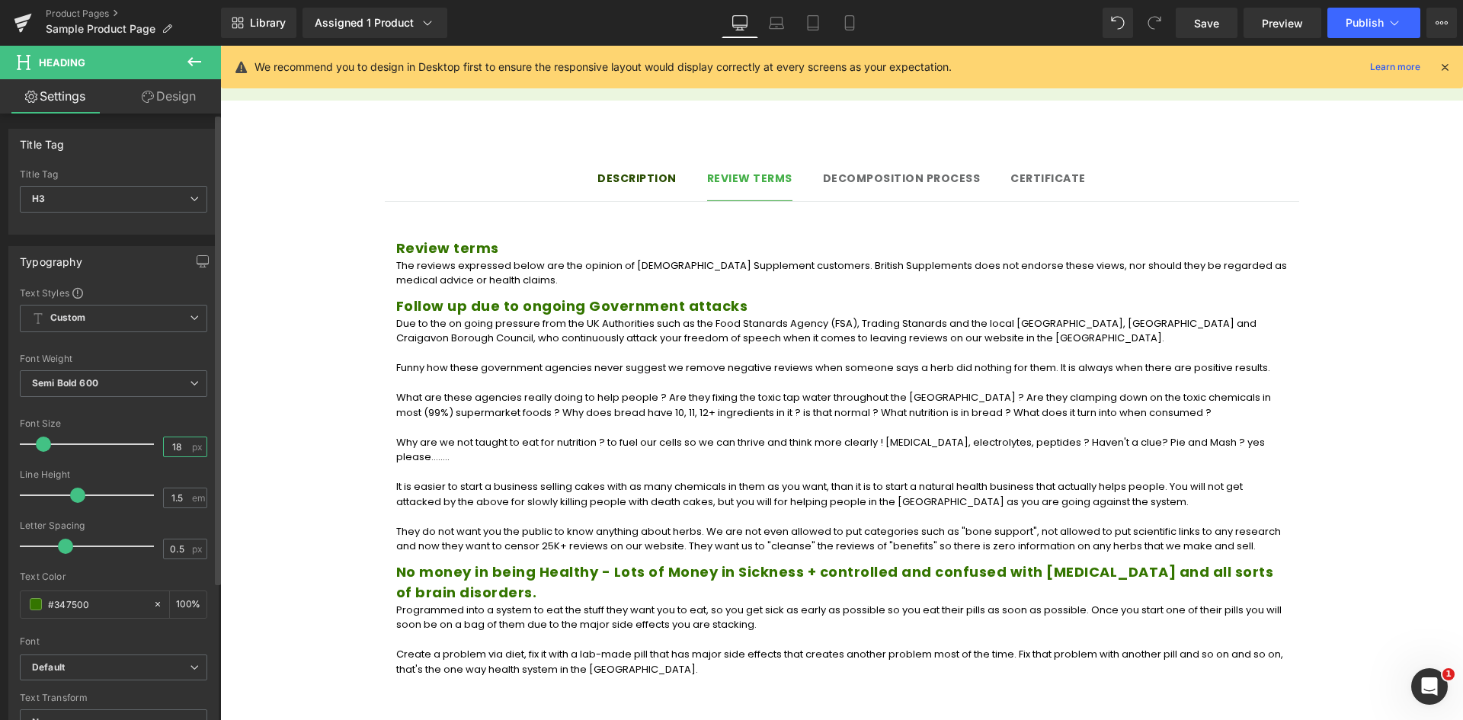
drag, startPoint x: 178, startPoint y: 448, endPoint x: 155, endPoint y: 443, distance: 23.5
click at [164, 443] on input "18" at bounding box center [177, 446] width 27 height 19
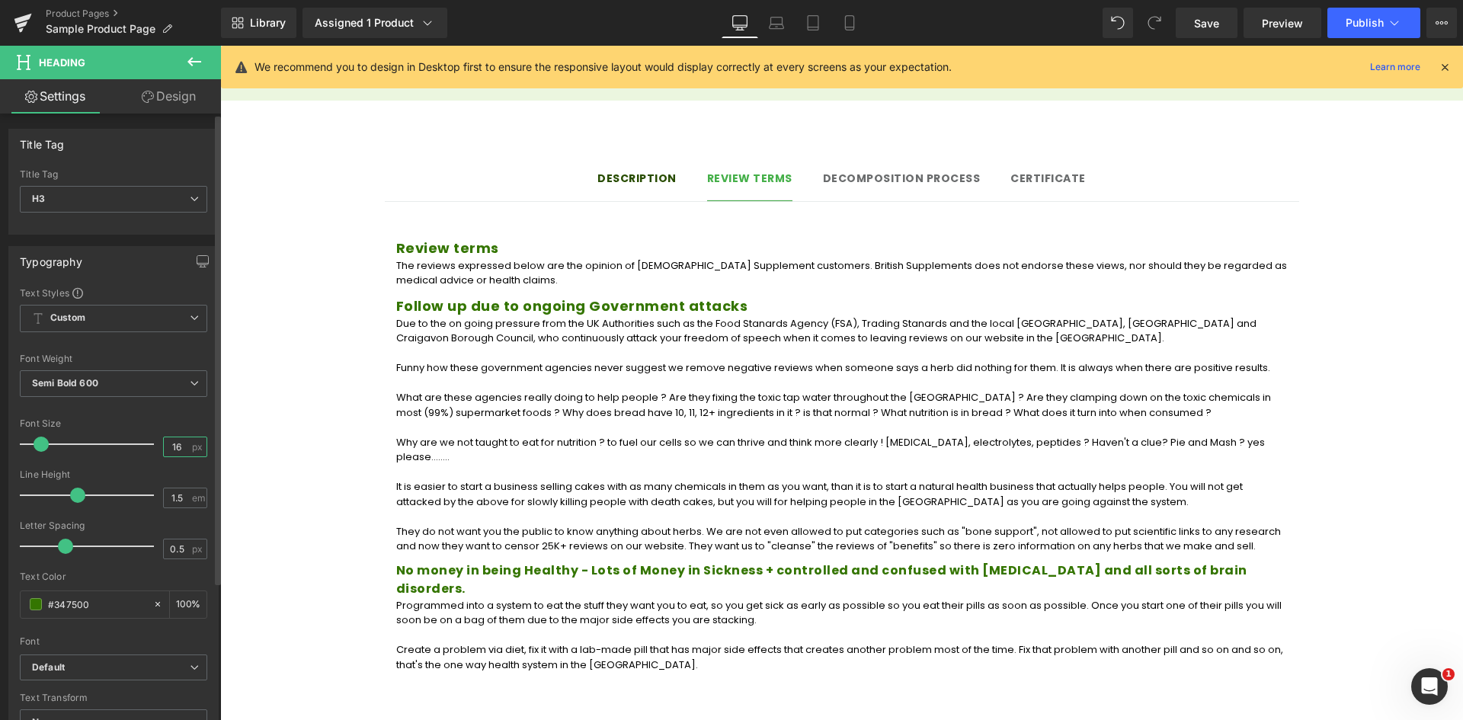
type input "16"
click at [171, 410] on div at bounding box center [113, 410] width 187 height 10
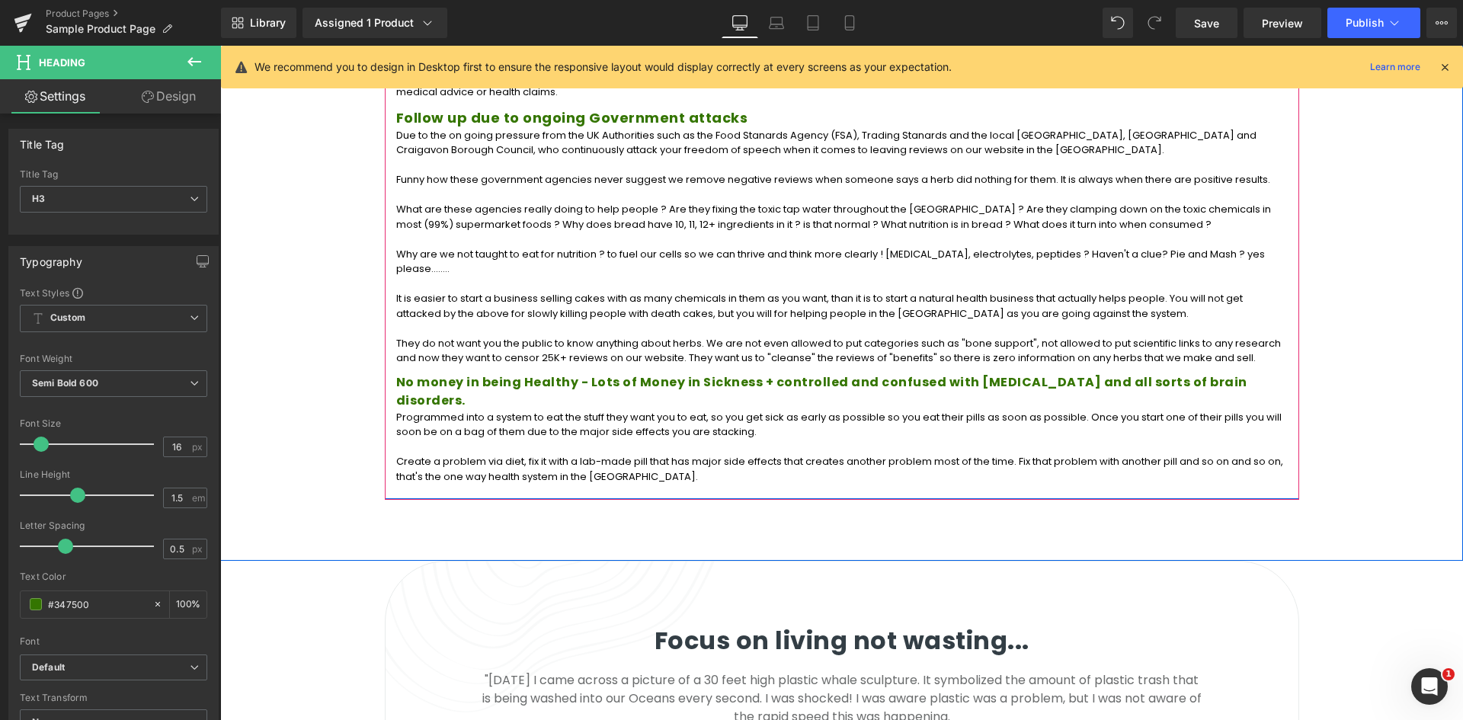
scroll to position [1461, 0]
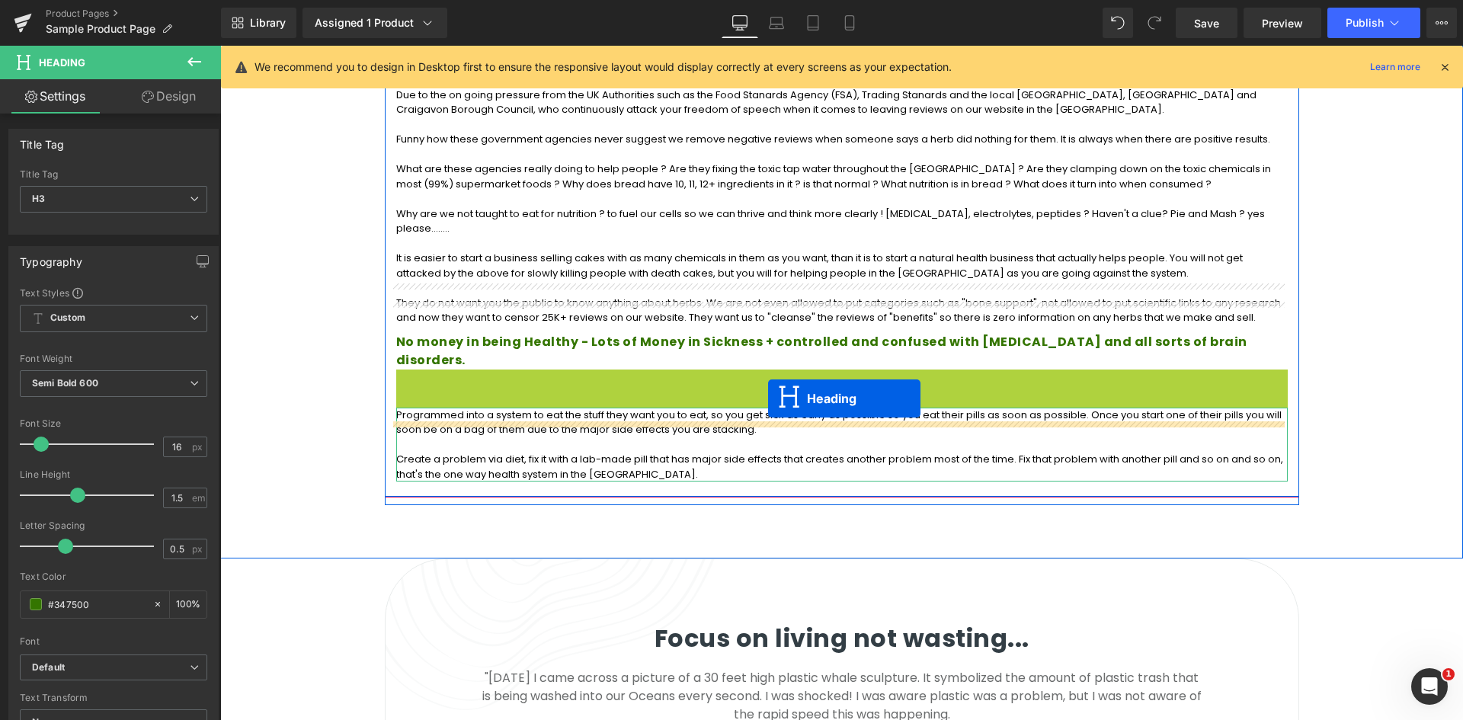
drag, startPoint x: 802, startPoint y: 314, endPoint x: 768, endPoint y: 398, distance: 91.3
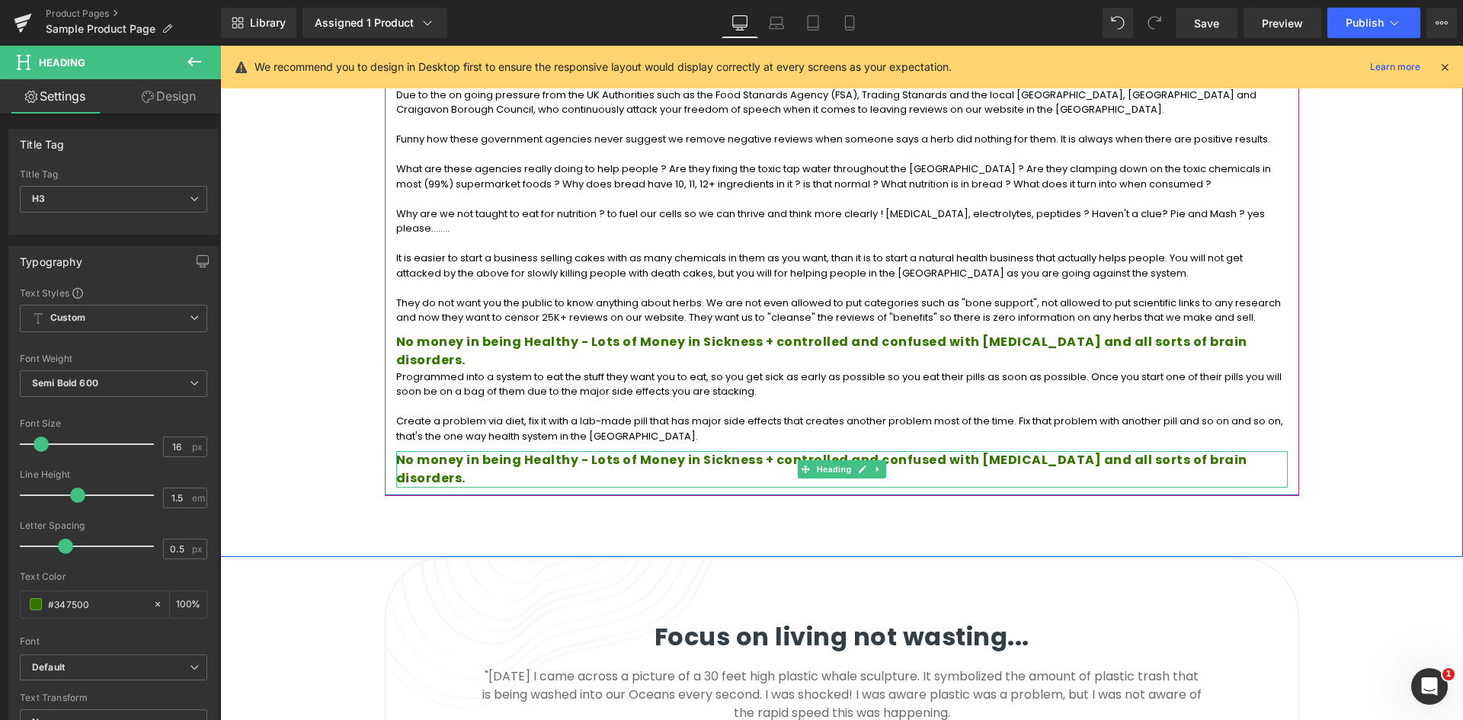
click at [528, 451] on h3 "No money in being Healthy - Lots of Money in Sickness + controlled and confused…" at bounding box center [841, 469] width 891 height 37
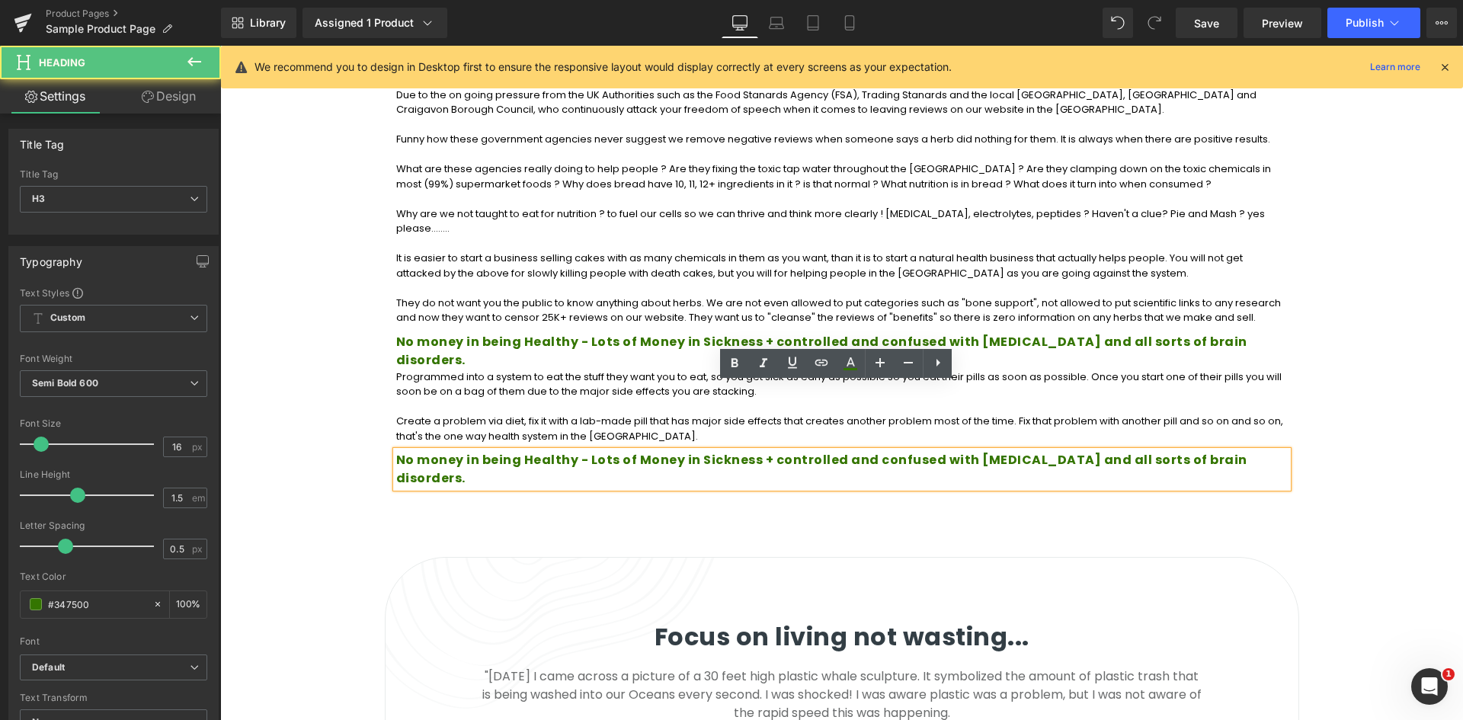
click at [648, 451] on h3 "No money in being Healthy - Lots of Money in Sickness + controlled and confused…" at bounding box center [841, 469] width 891 height 37
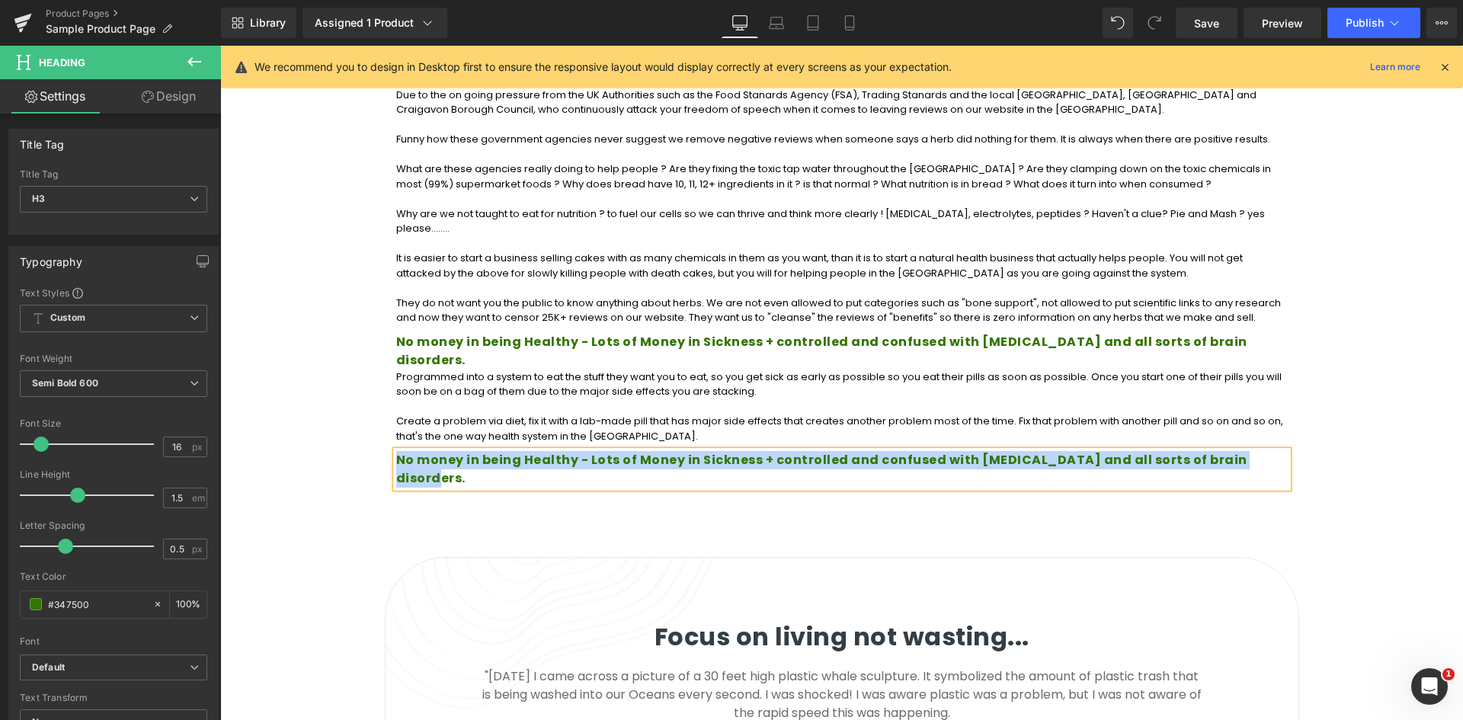
paste div
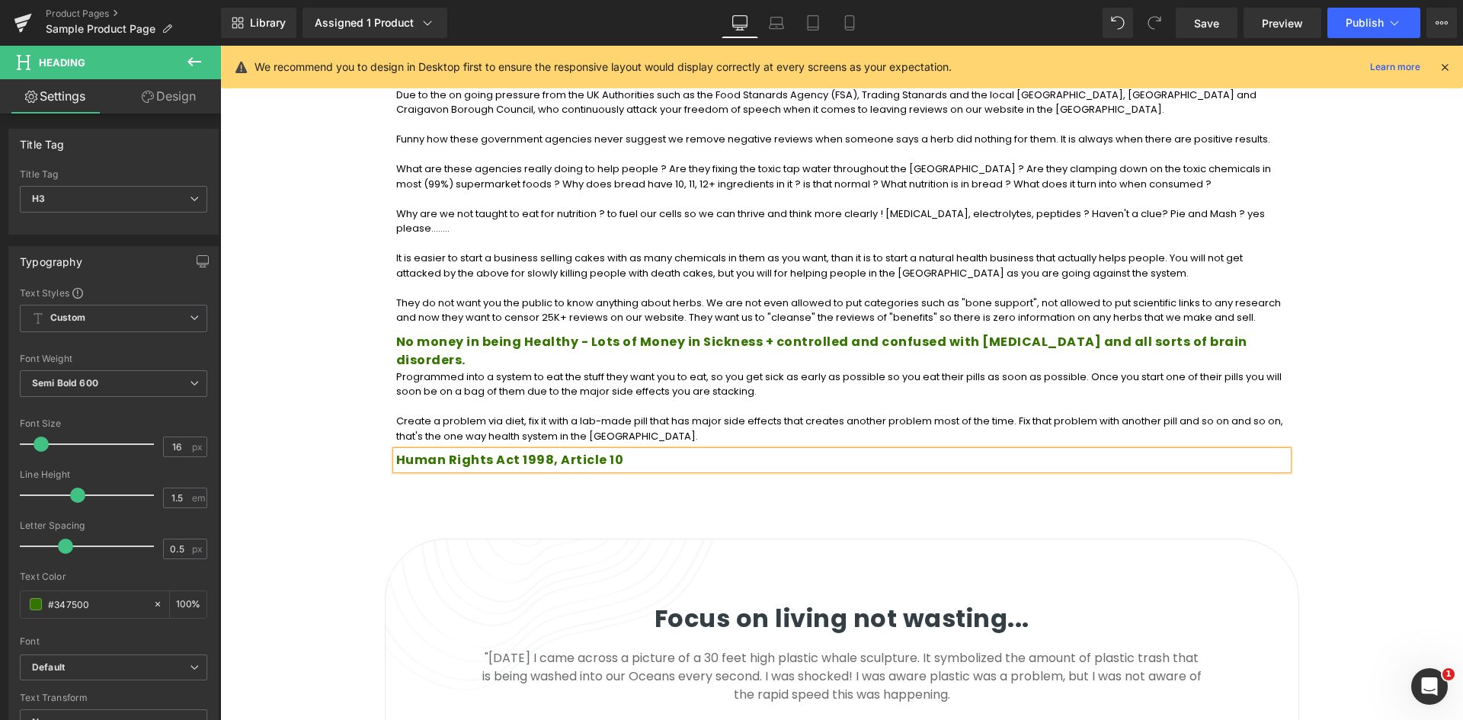
click at [713, 452] on div "Description Text Block Review terms Text Block Decomposition process Text Block…" at bounding box center [841, 205] width 1243 height 667
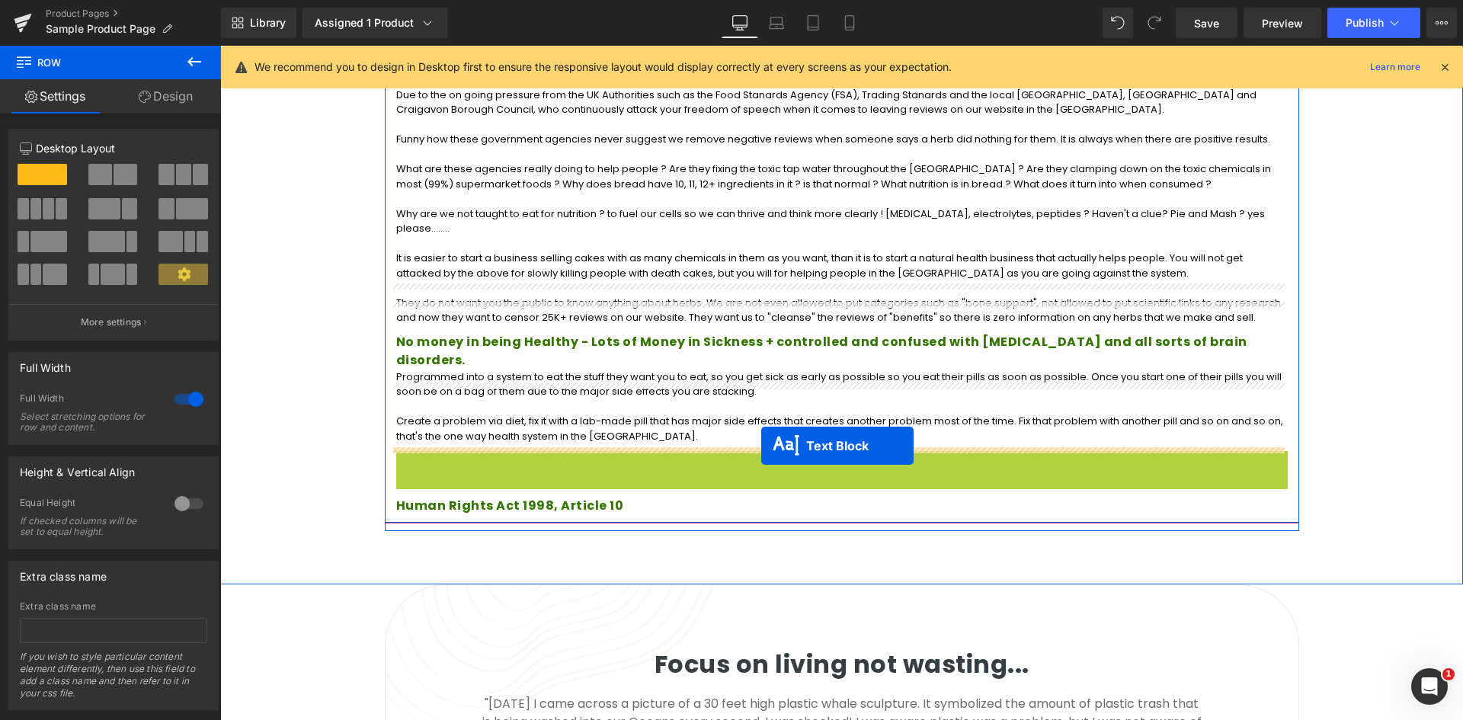
drag, startPoint x: 791, startPoint y: 421, endPoint x: 761, endPoint y: 446, distance: 38.9
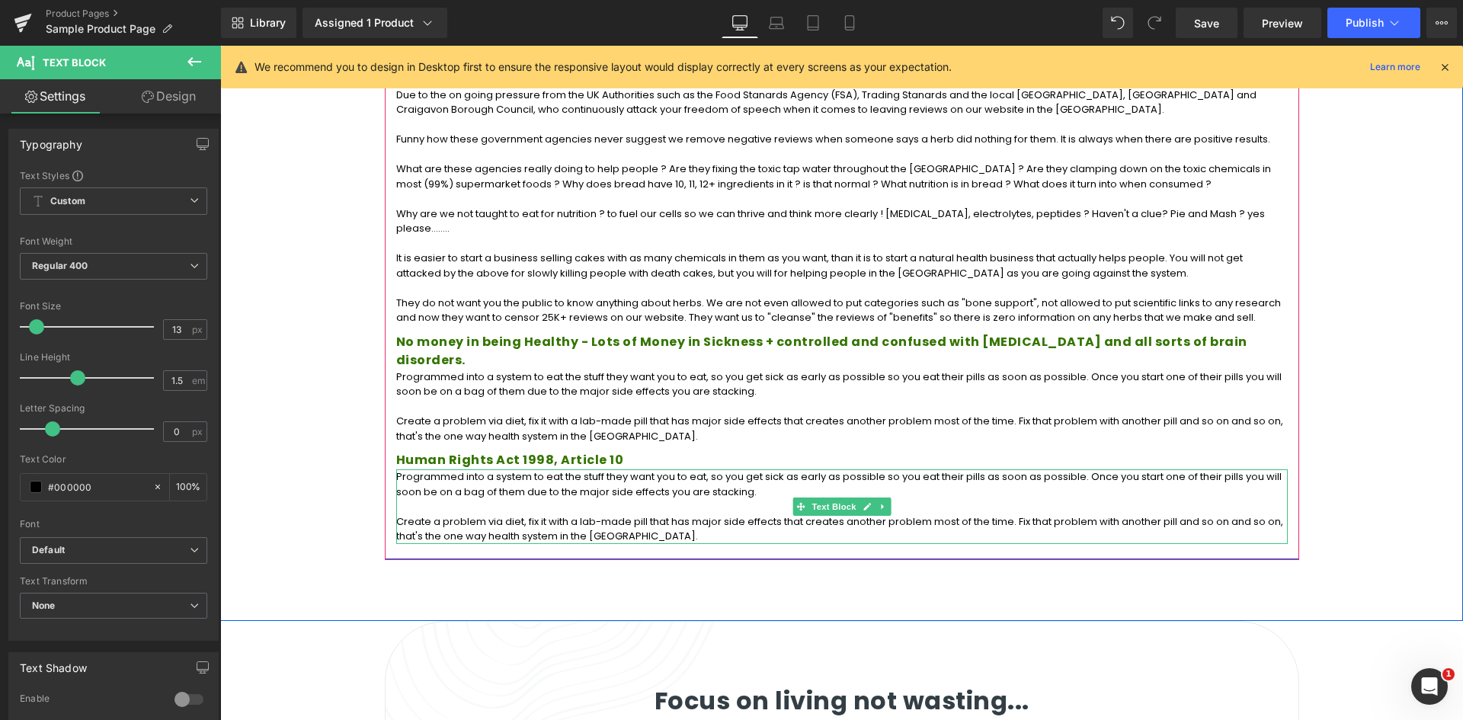
click at [523, 499] on p at bounding box center [841, 506] width 891 height 15
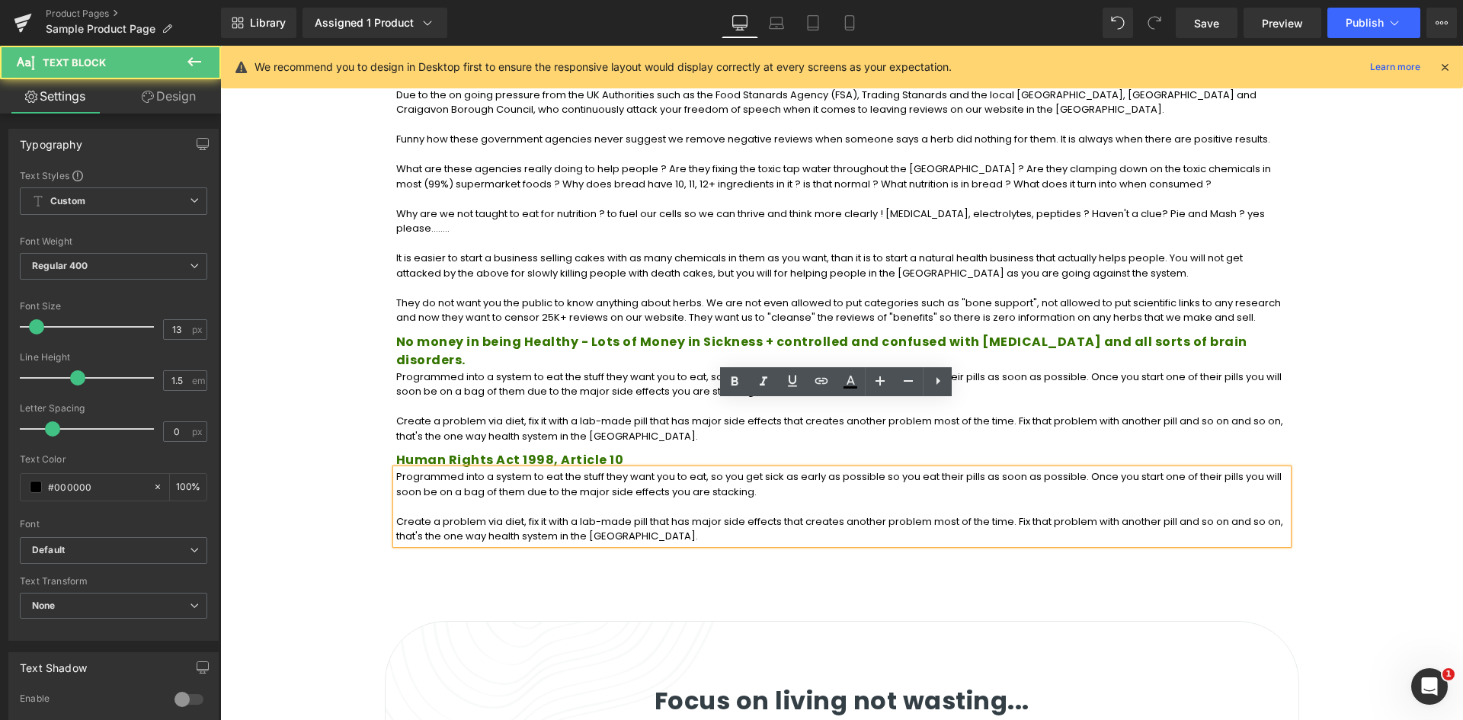
click at [518, 469] on p "Programmed into a system to eat the stuff they want you to eat, so you get sick…" at bounding box center [841, 484] width 891 height 30
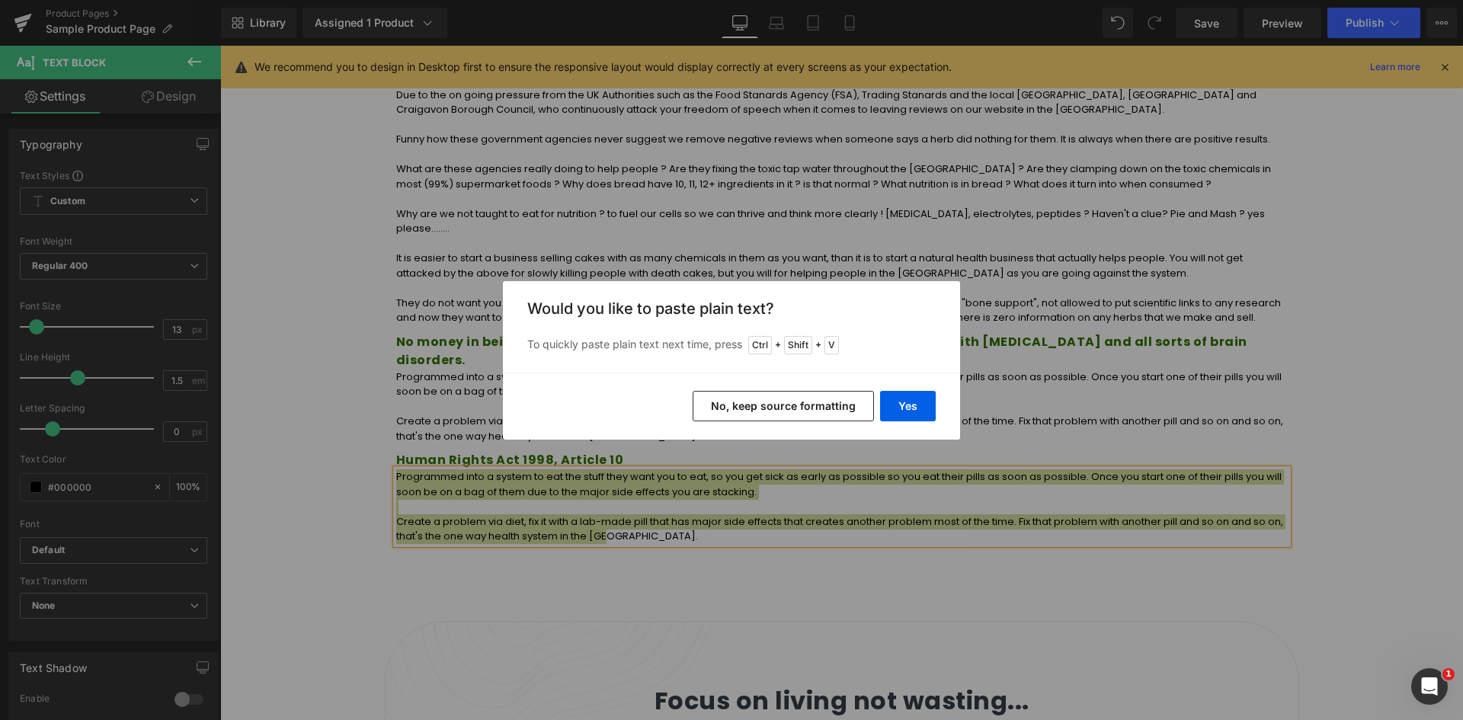
click at [750, 411] on button "No, keep source formatting" at bounding box center [783, 406] width 181 height 30
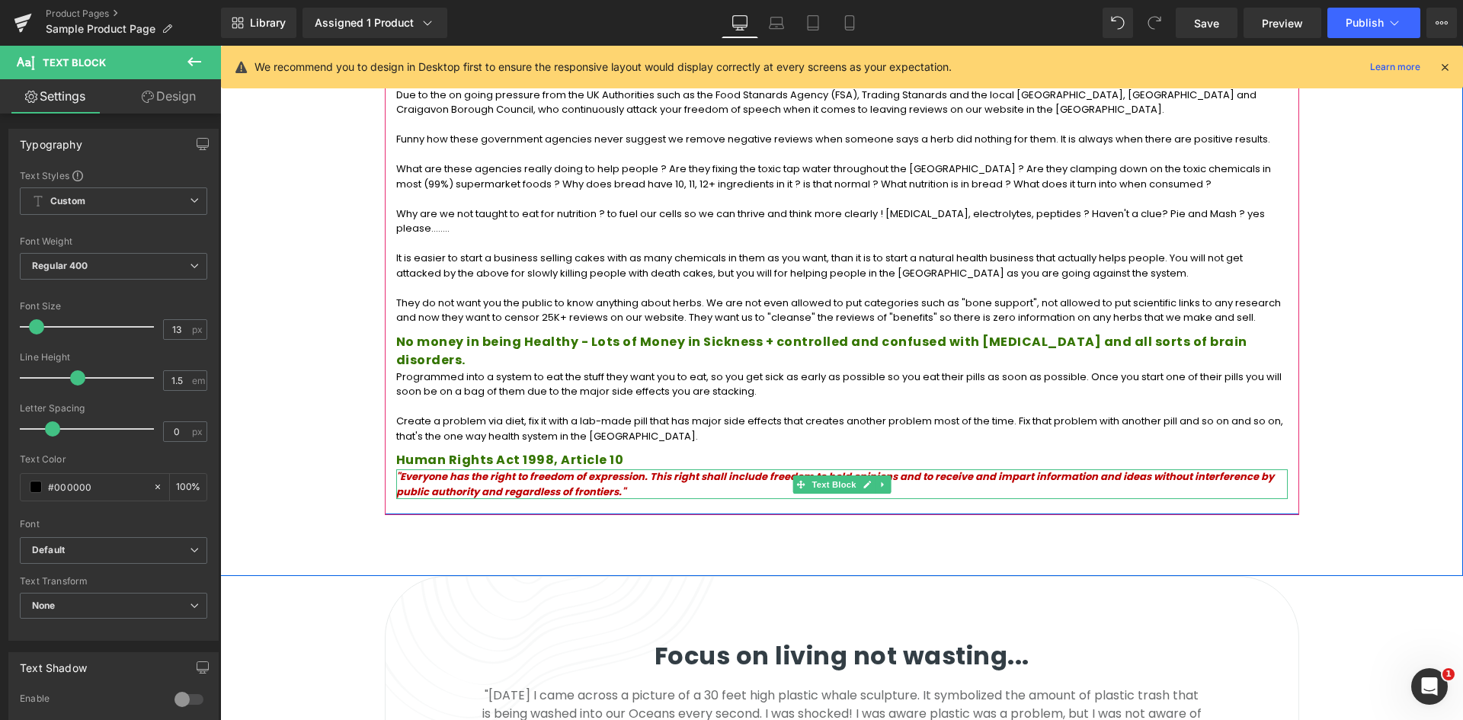
click at [674, 414] on p "Create a problem via diet, fix it with a lab-made pill that has major side effe…" at bounding box center [841, 429] width 891 height 30
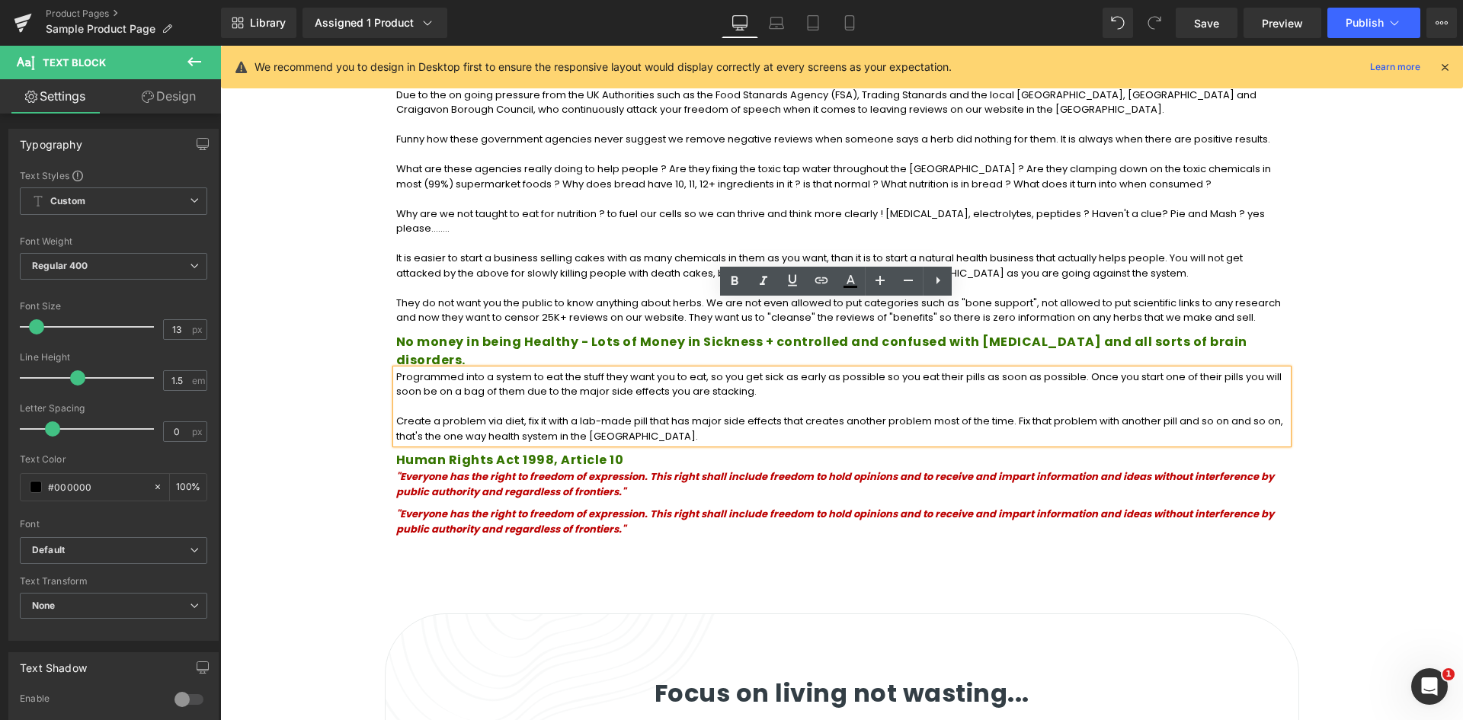
click at [543, 507] on p ""Everyone has the right to freedom of expression. This right shall include free…" at bounding box center [841, 522] width 891 height 30
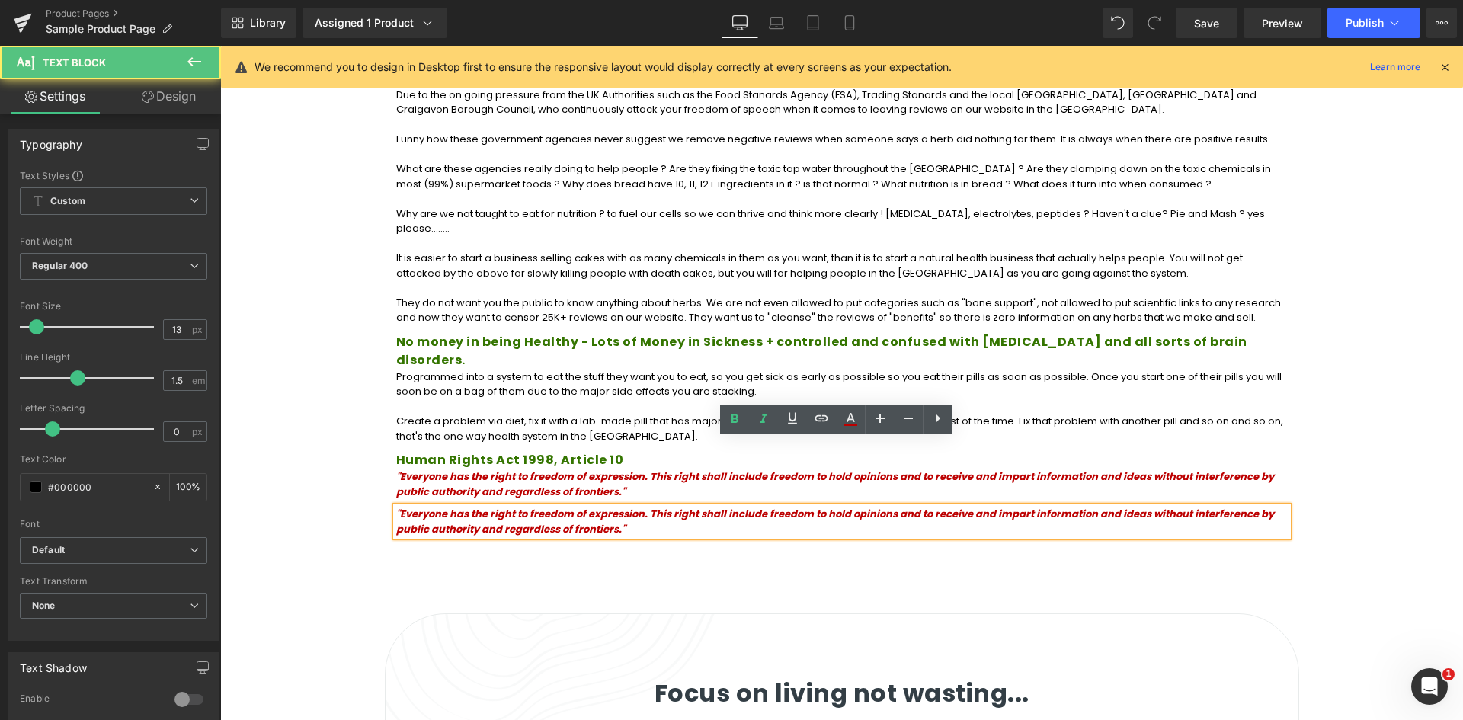
click at [601, 507] on p ""Everyone has the right to freedom of expression. This right shall include free…" at bounding box center [841, 522] width 891 height 30
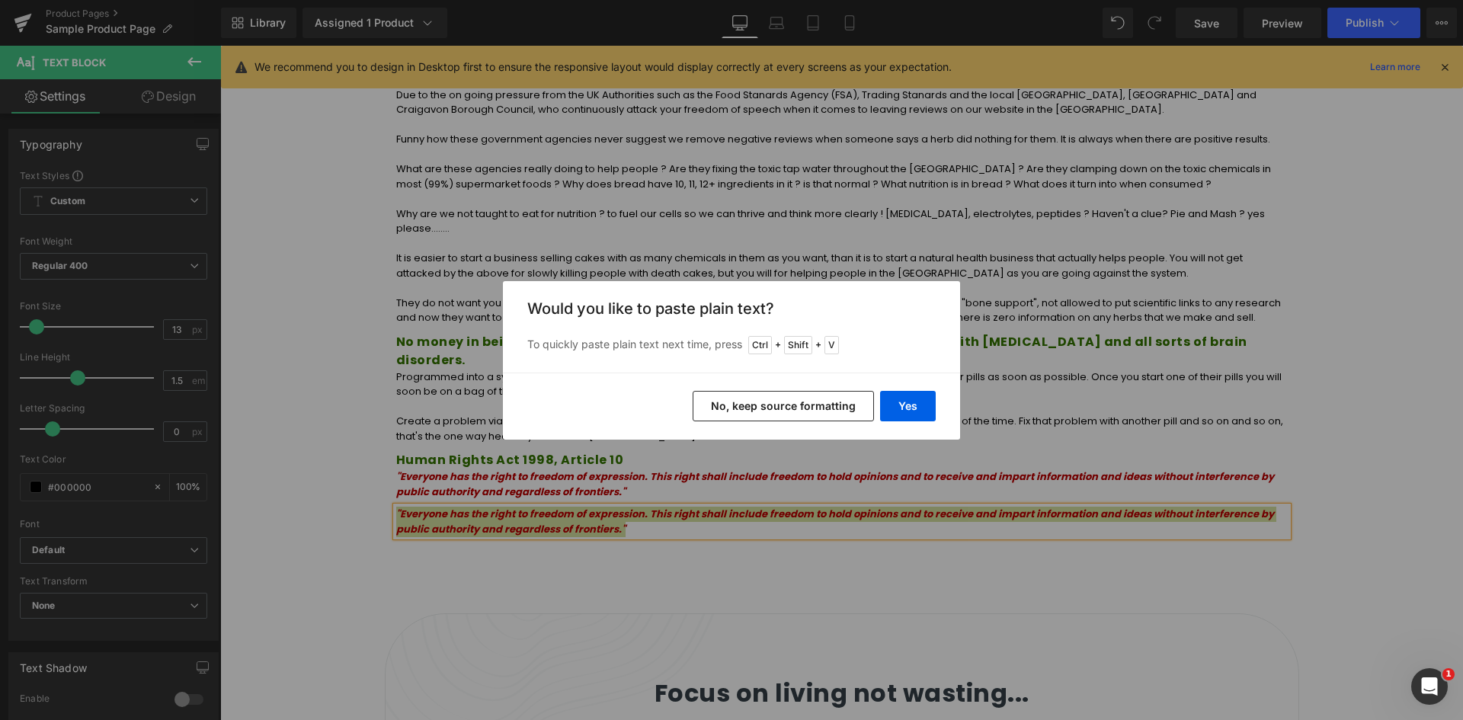
click at [837, 406] on button "No, keep source formatting" at bounding box center [783, 406] width 181 height 30
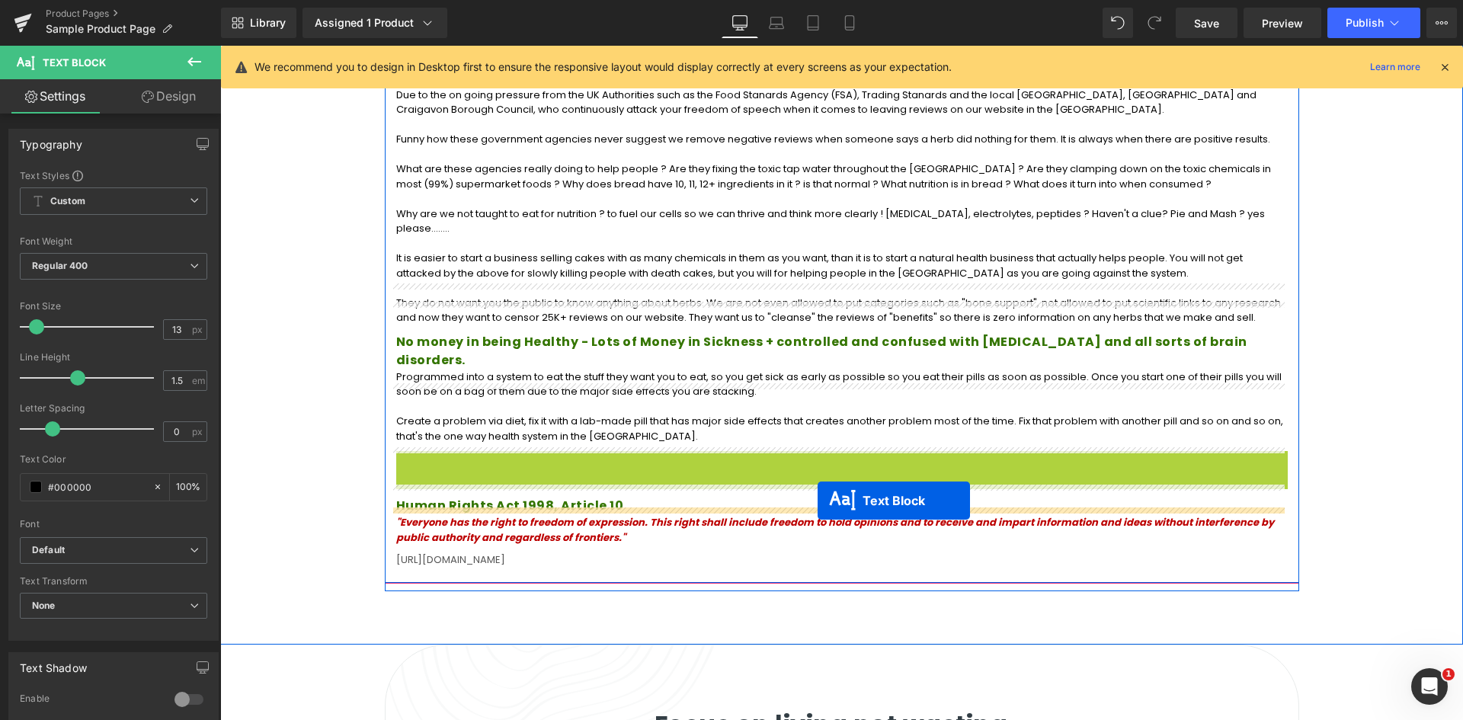
drag, startPoint x: 832, startPoint y: 423, endPoint x: 818, endPoint y: 501, distance: 79.1
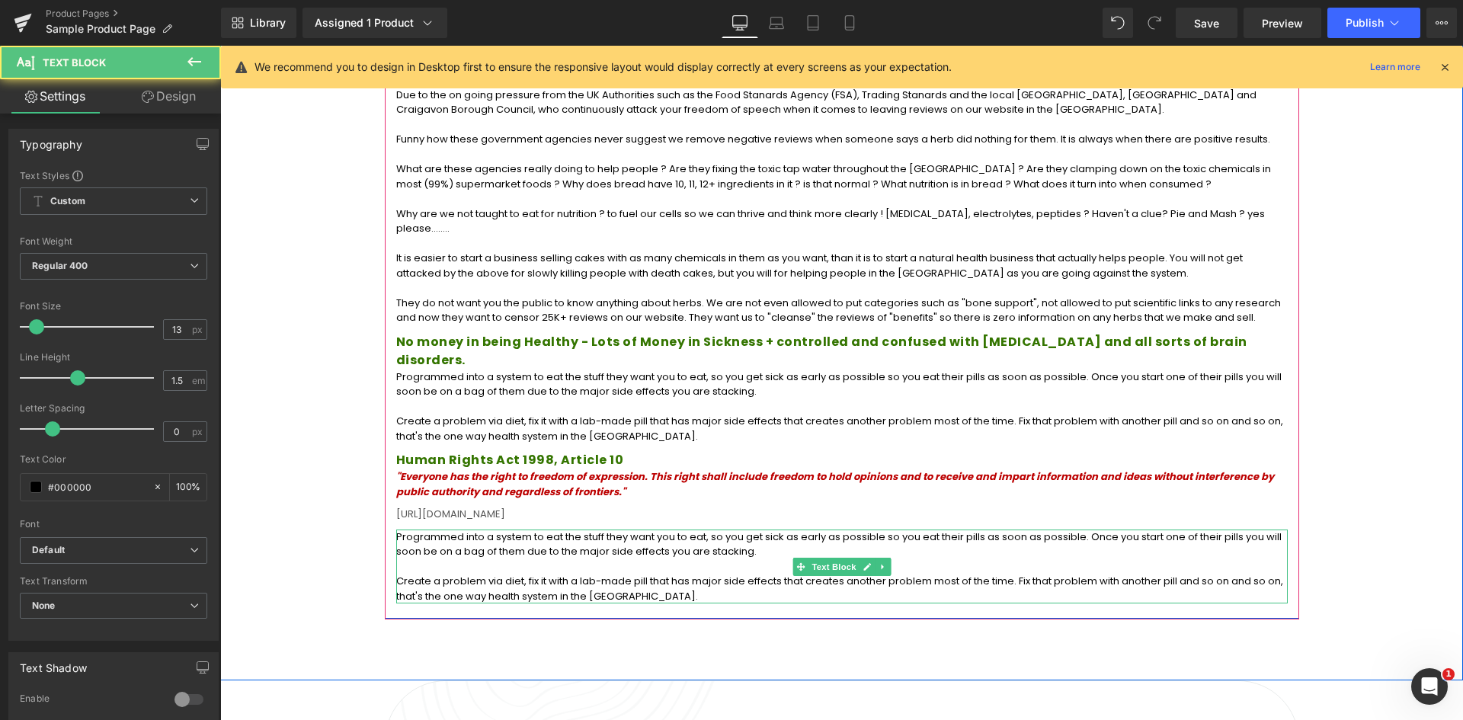
click at [619, 530] on p "Programmed into a system to eat the stuff they want you to eat, so you get sick…" at bounding box center [841, 545] width 891 height 30
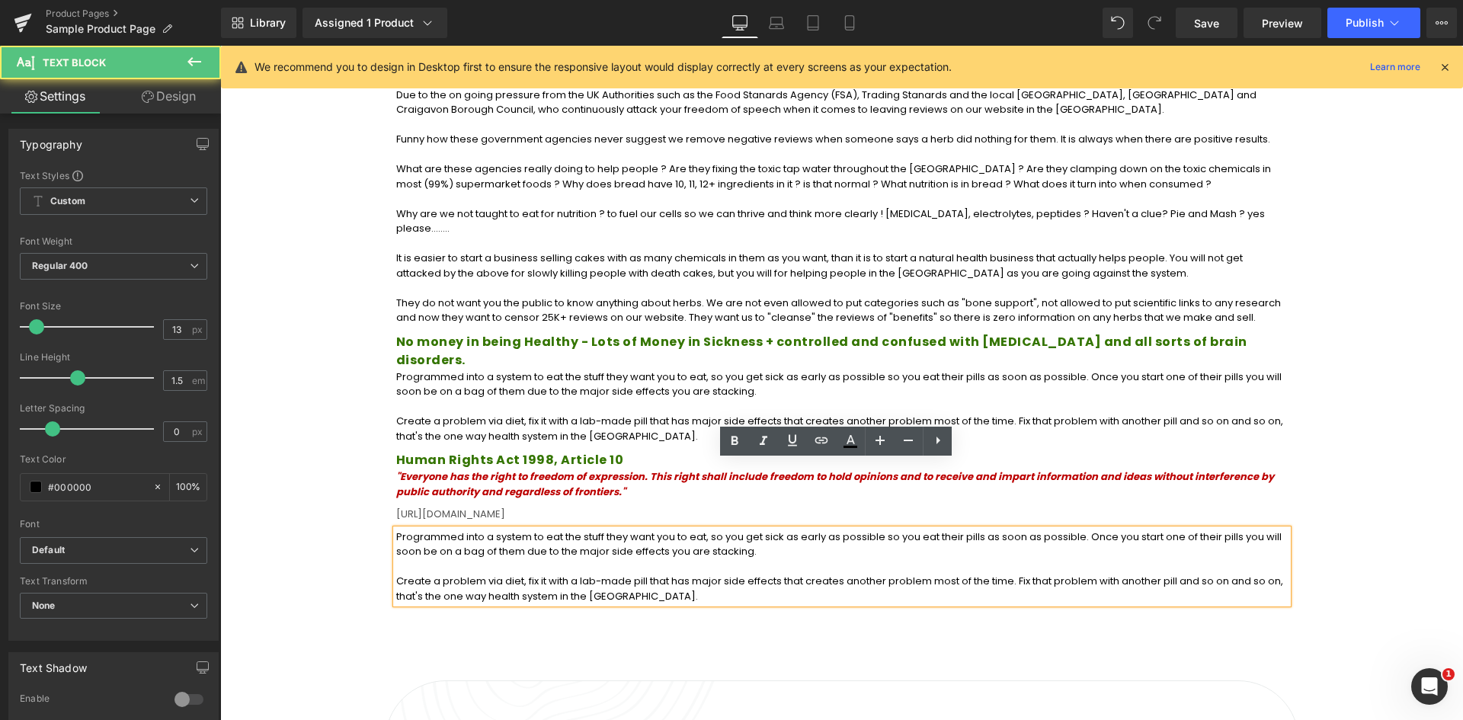
click at [633, 530] on p "Programmed into a system to eat the stuff they want you to eat, so you get sick…" at bounding box center [841, 545] width 891 height 30
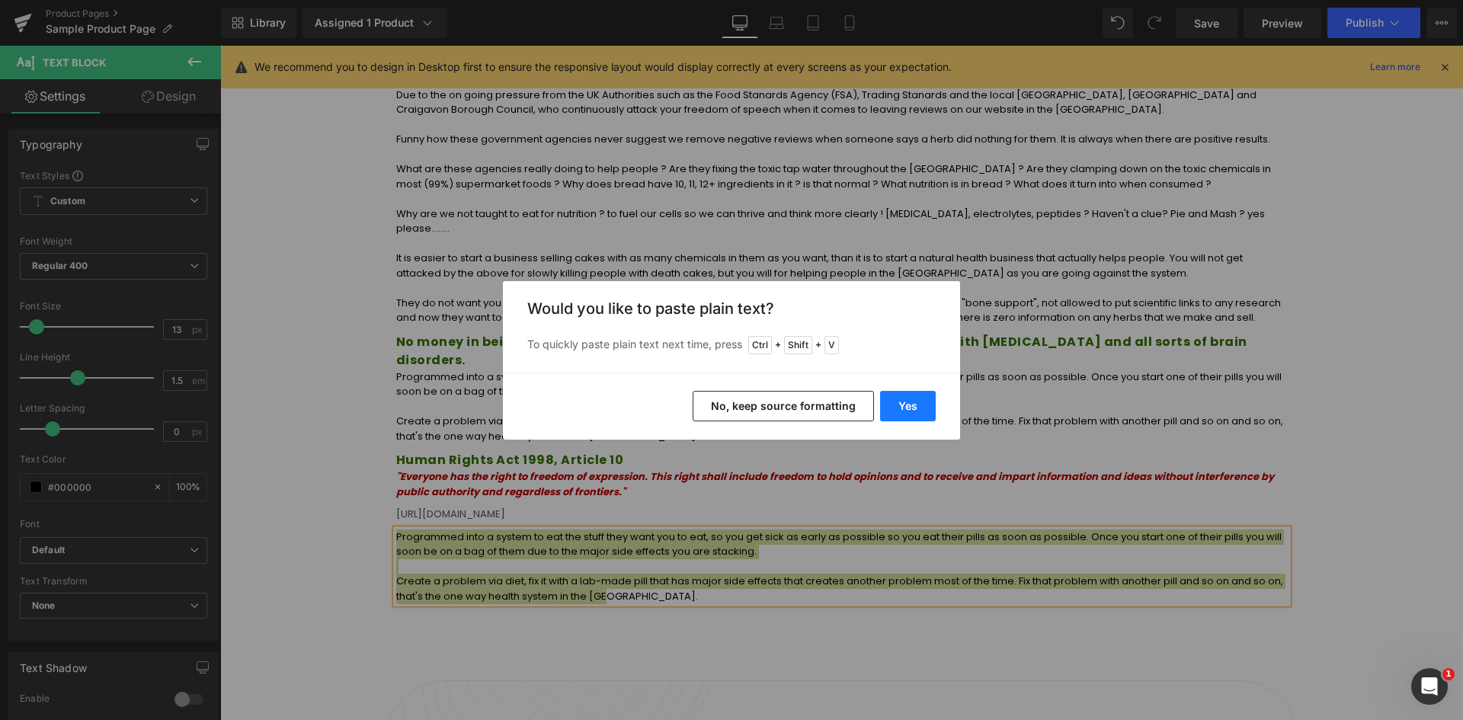
click at [907, 408] on button "Yes" at bounding box center [908, 406] width 56 height 30
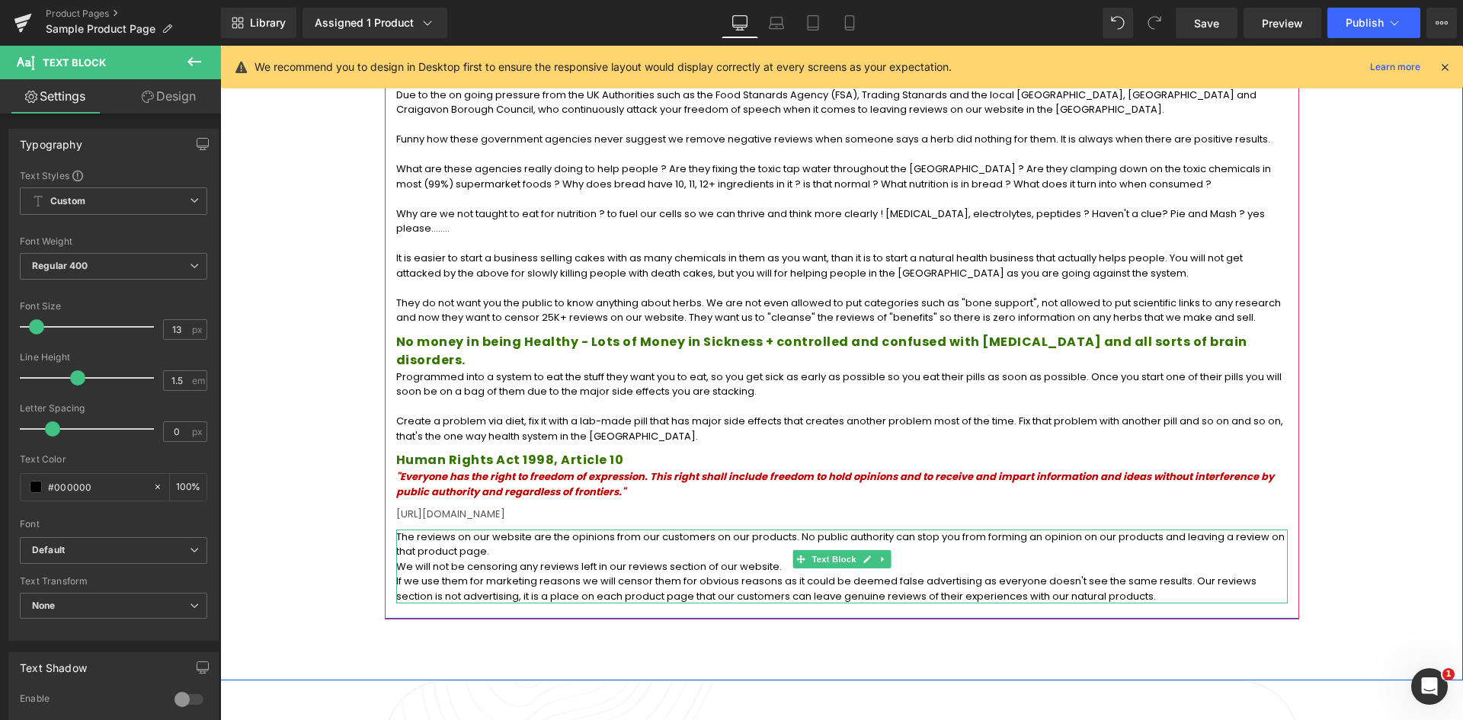
click at [773, 559] on p "We will not be censoring any reviews left in our reviews section of our website." at bounding box center [841, 566] width 891 height 15
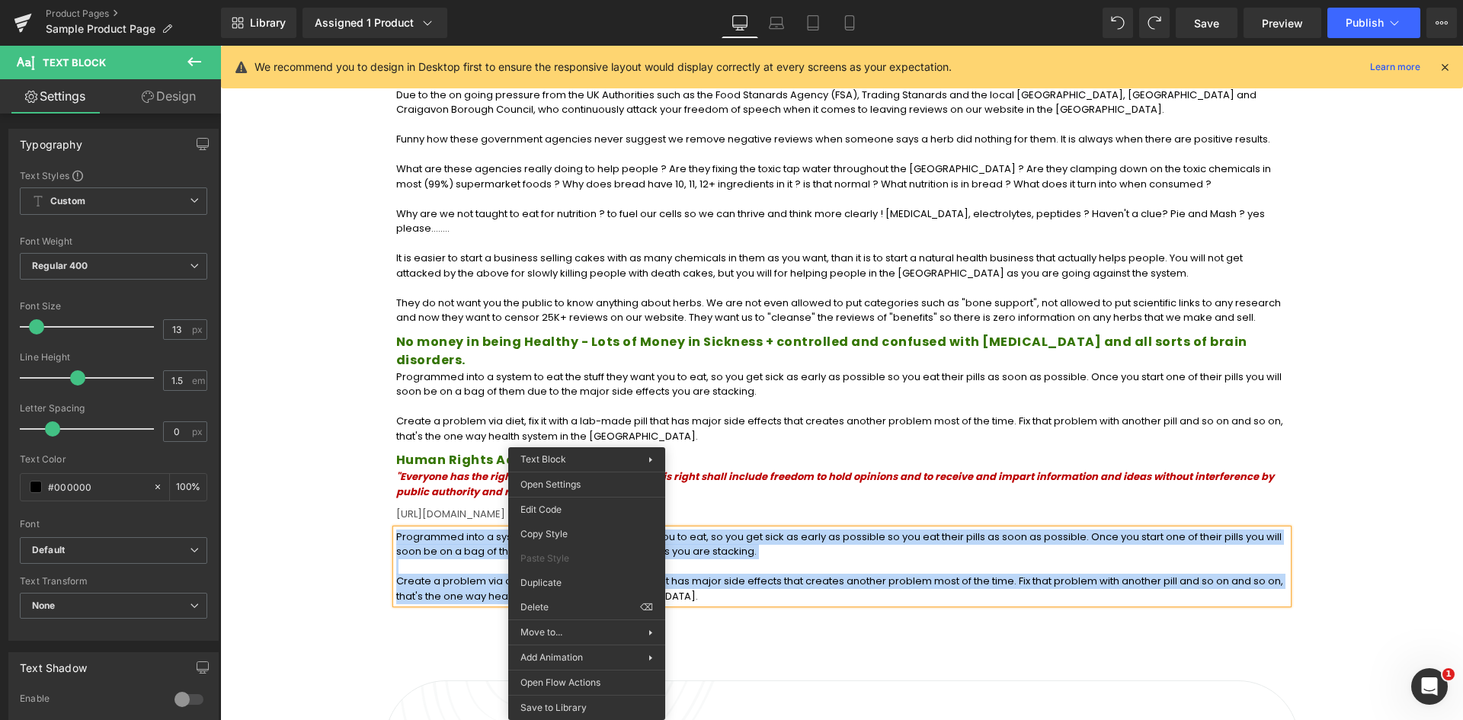
click at [780, 574] on p "Create a problem via diet, fix it with a lab-made pill that has major side effe…" at bounding box center [841, 589] width 891 height 30
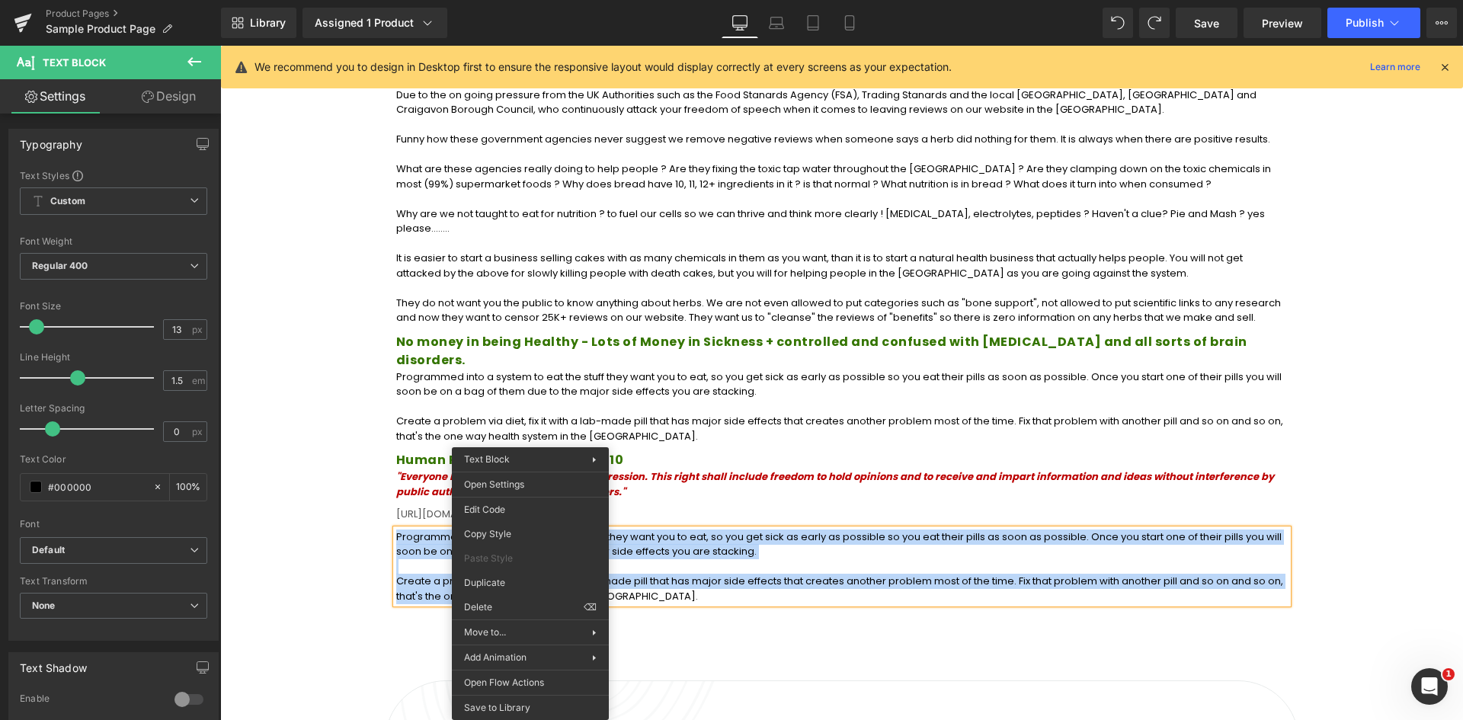
click at [730, 559] on p at bounding box center [841, 566] width 891 height 15
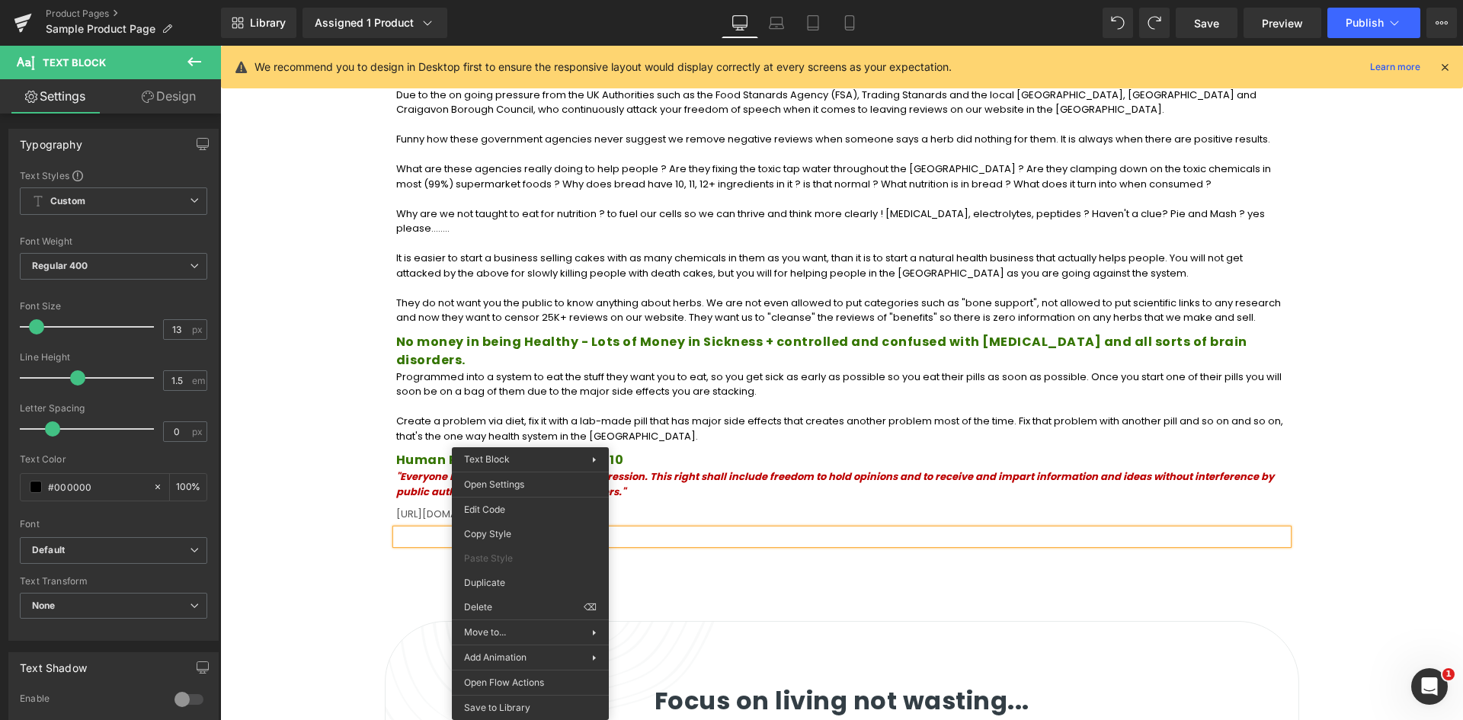
click at [408, 530] on p at bounding box center [841, 537] width 891 height 15
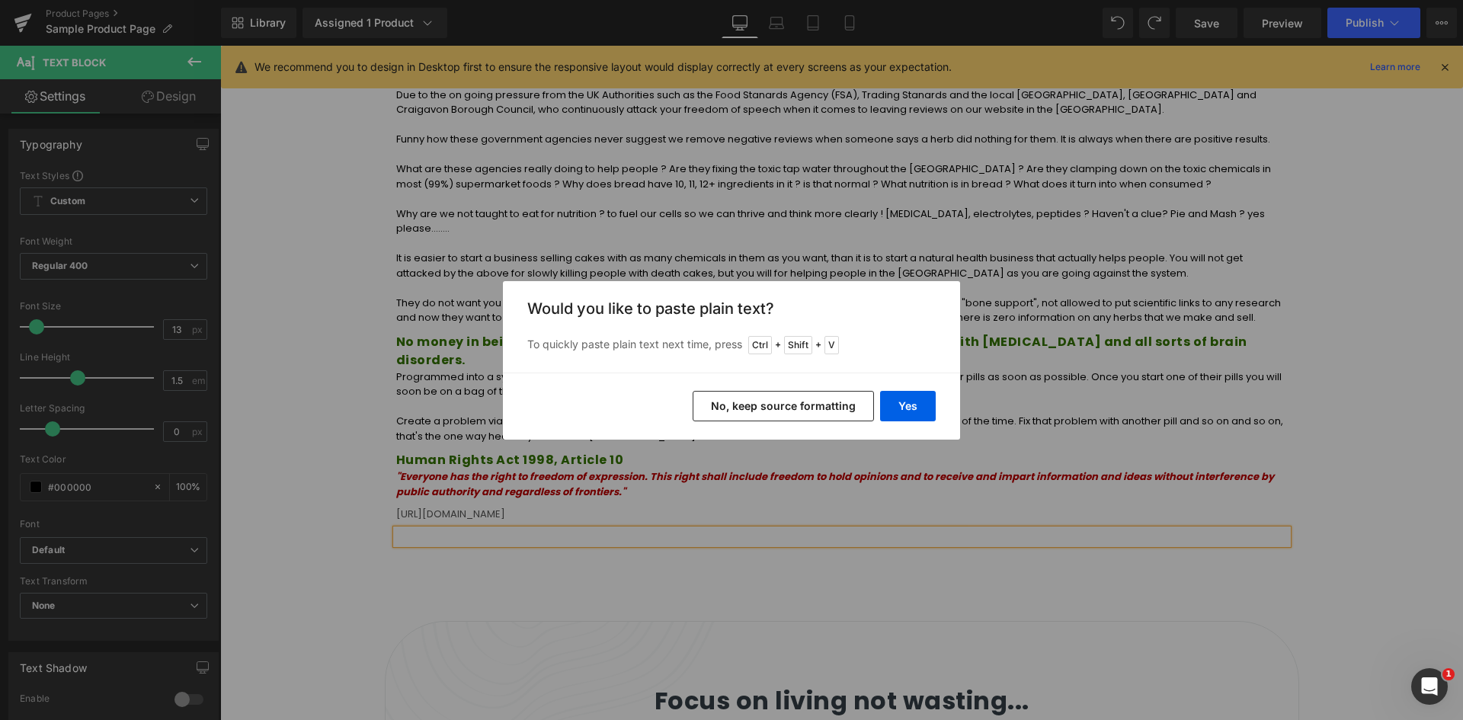
click at [773, 398] on button "No, keep source formatting" at bounding box center [783, 406] width 181 height 30
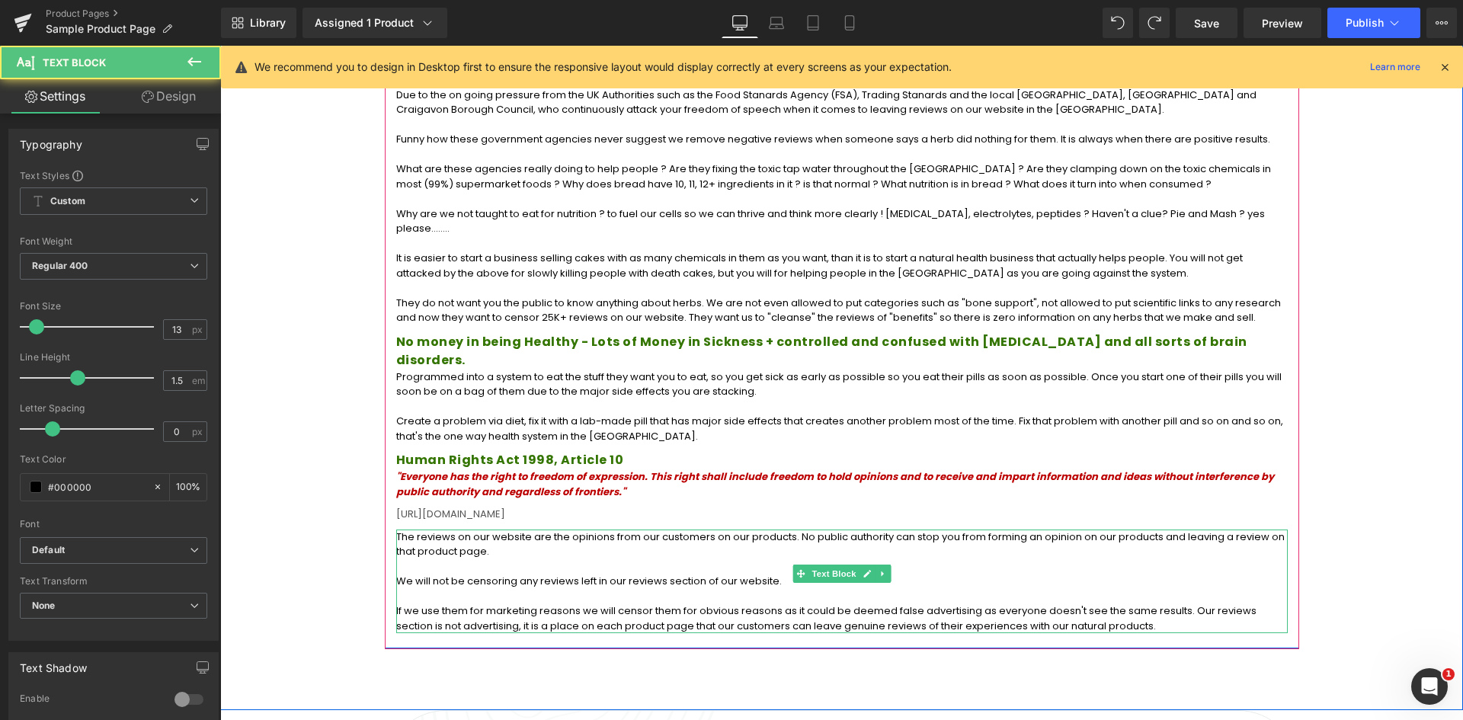
click at [404, 589] on p at bounding box center [841, 596] width 891 height 15
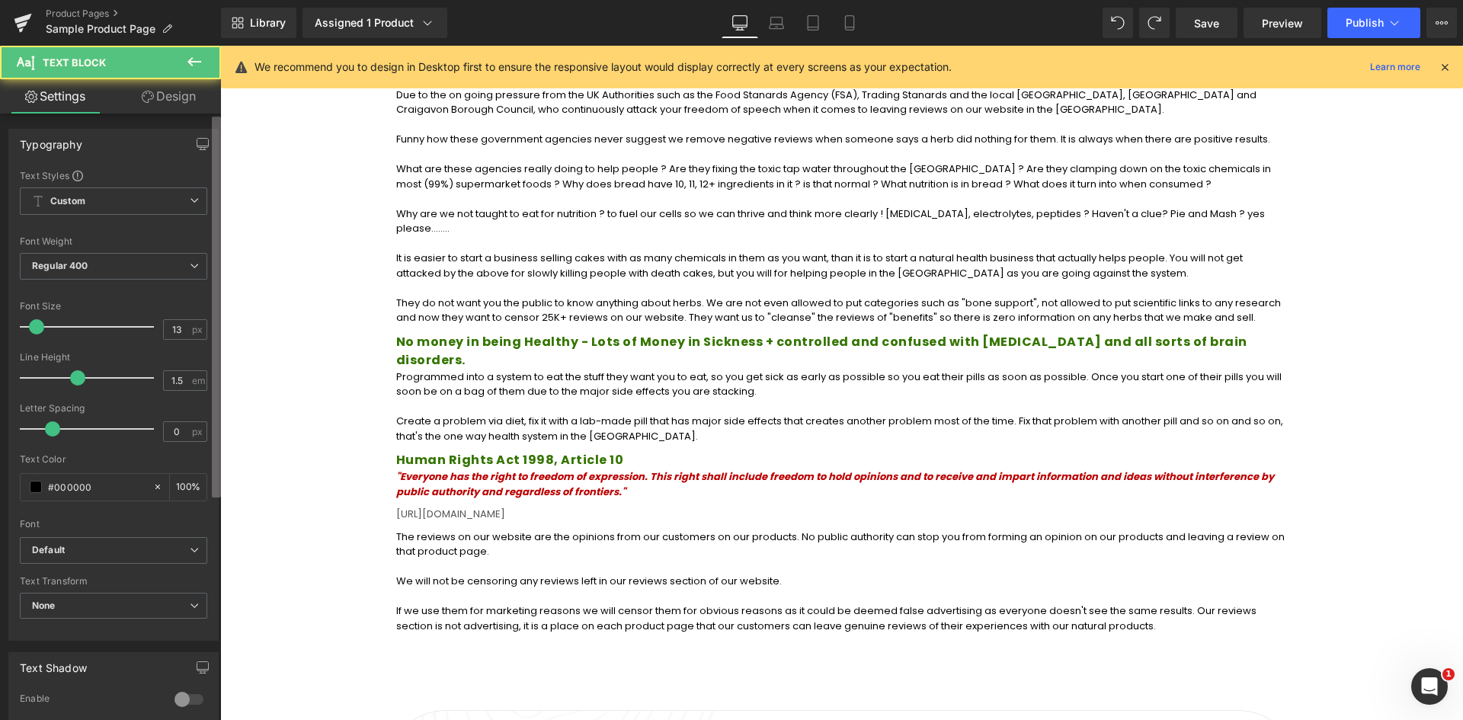
click at [216, 355] on b at bounding box center [216, 307] width 9 height 381
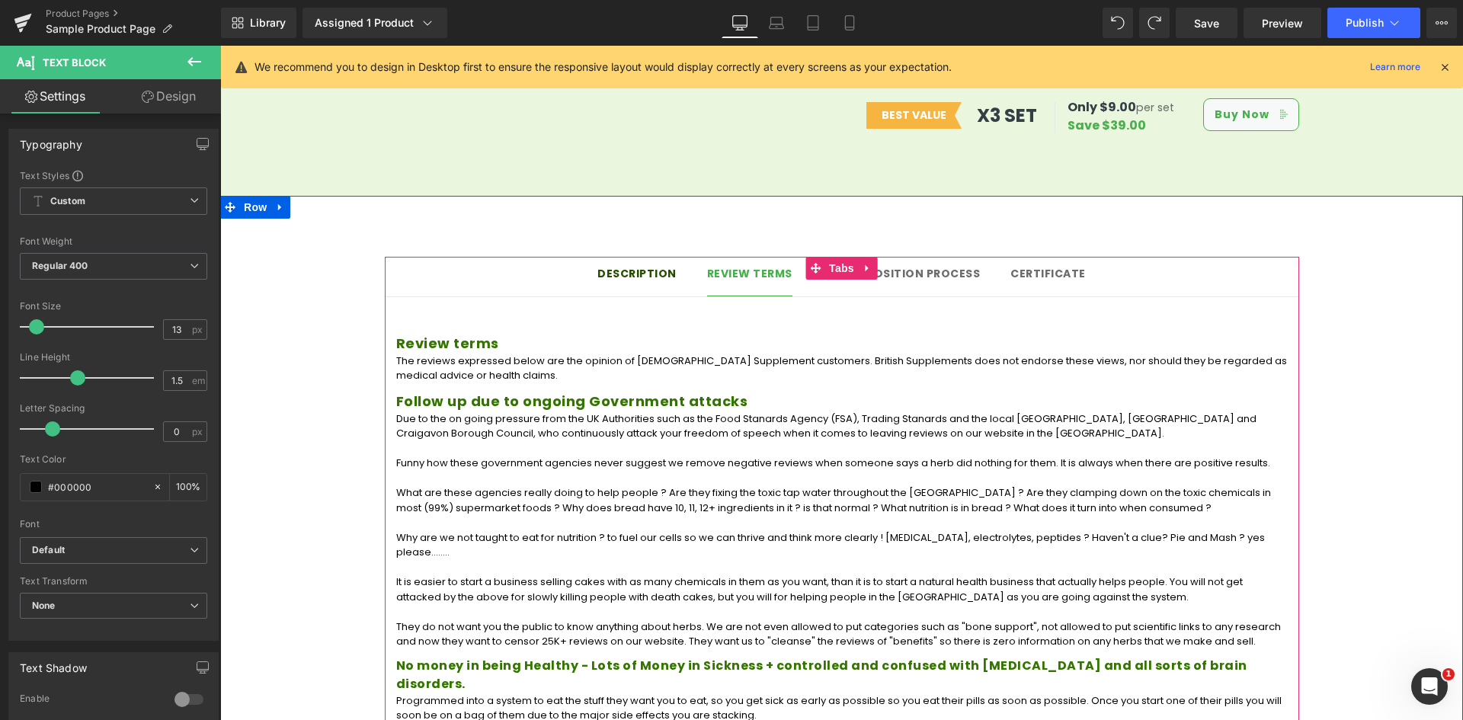
scroll to position [1080, 0]
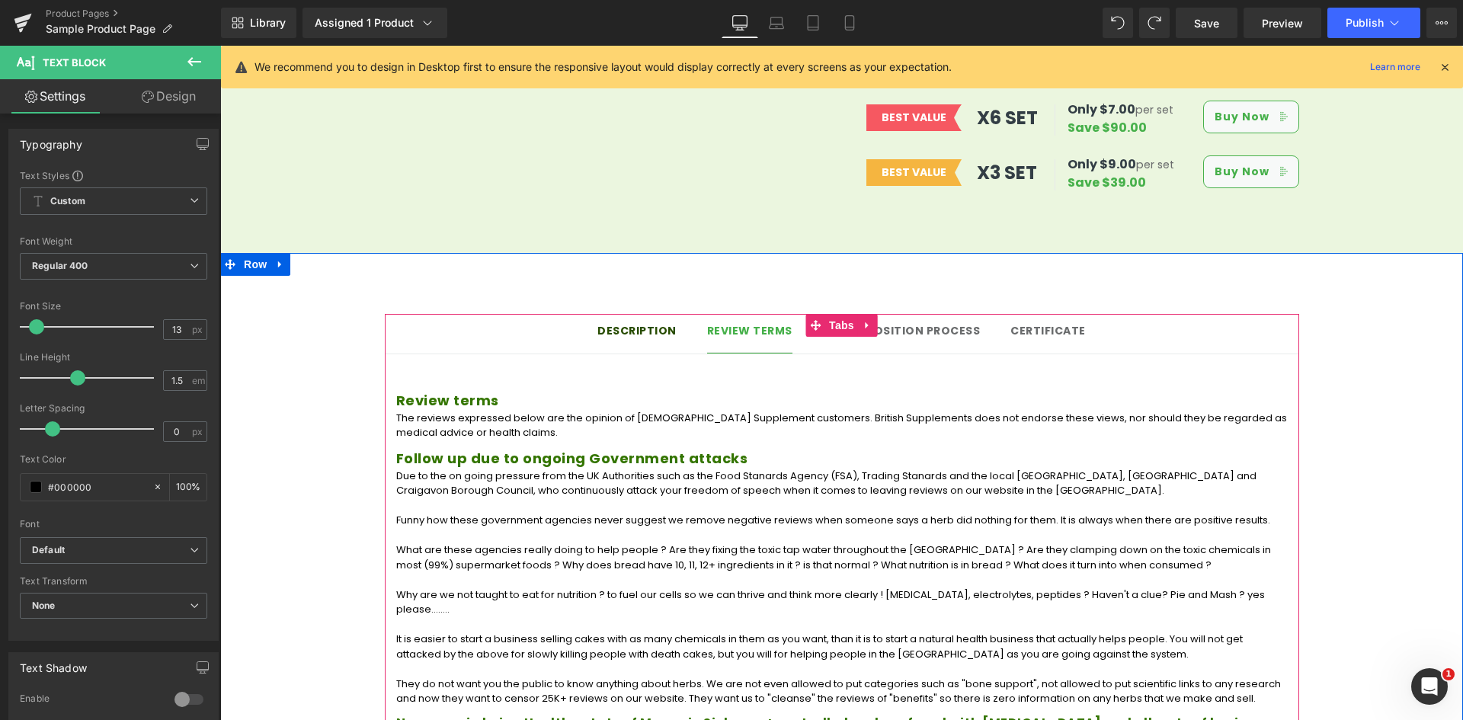
click at [626, 291] on div "Description Text Block Review terms Text Block Decomposition process Text Block…" at bounding box center [842, 664] width 914 height 747
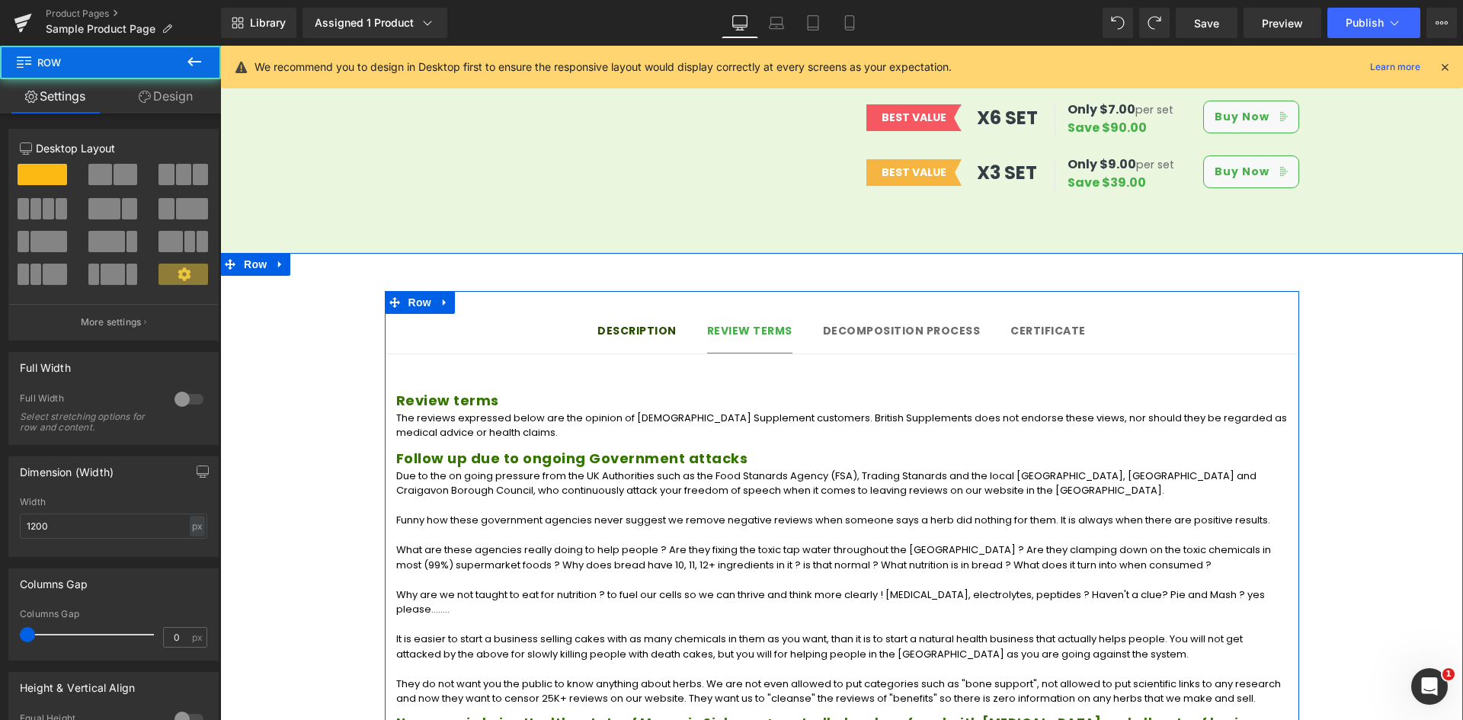
click at [626, 323] on div "Description Text Block" at bounding box center [636, 331] width 79 height 16
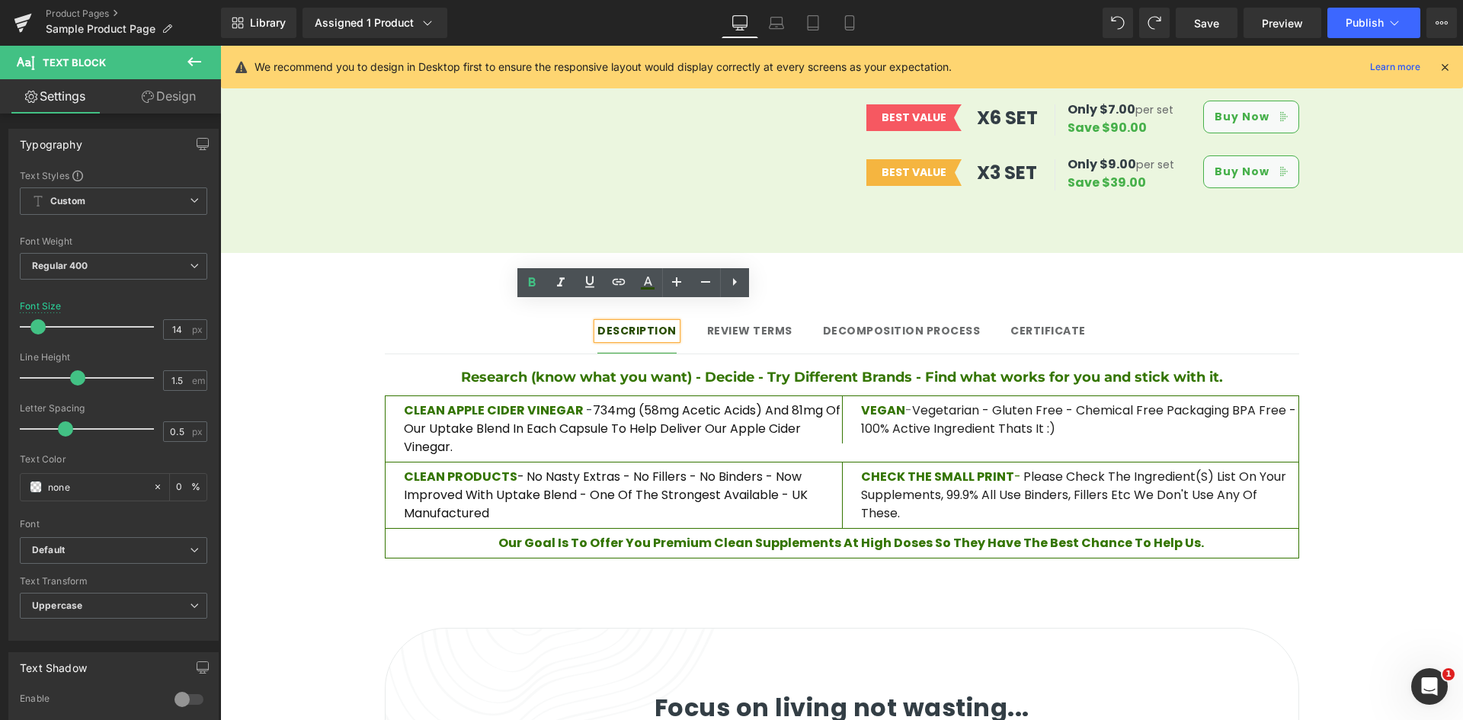
click at [479, 291] on div "Description Text Block Review terms Text Block Decomposition process Text Block…" at bounding box center [842, 432] width 914 height 283
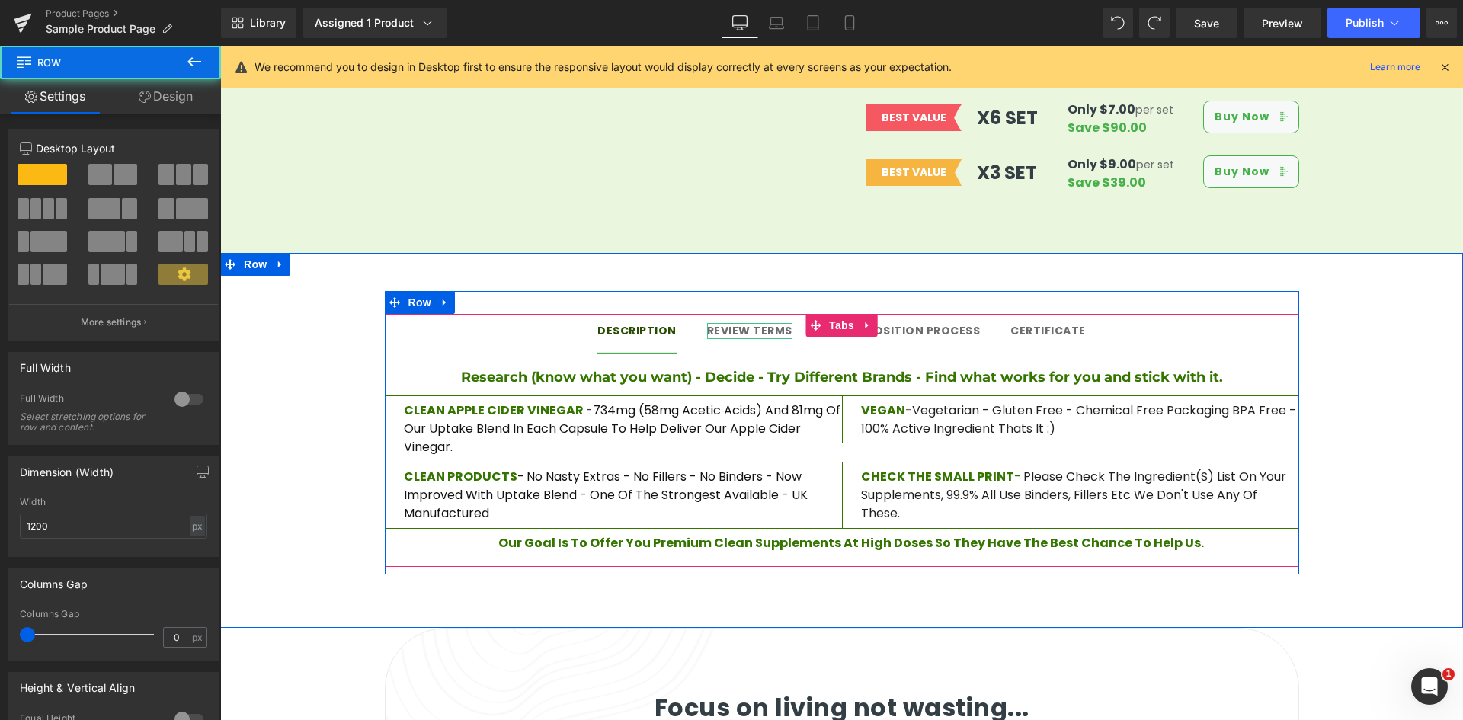
click at [726, 323] on span "Review terms" at bounding box center [749, 330] width 85 height 15
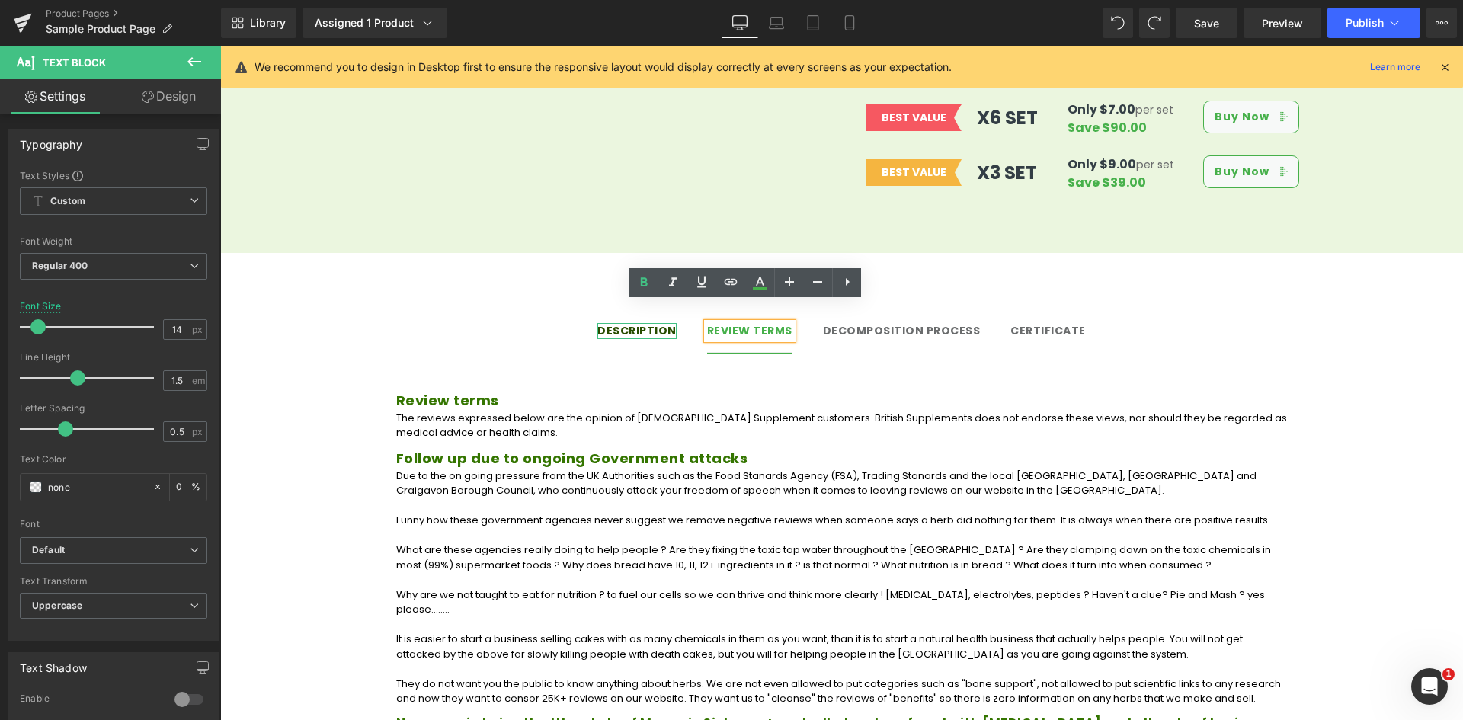
click at [658, 323] on strong "Description" at bounding box center [636, 330] width 79 height 15
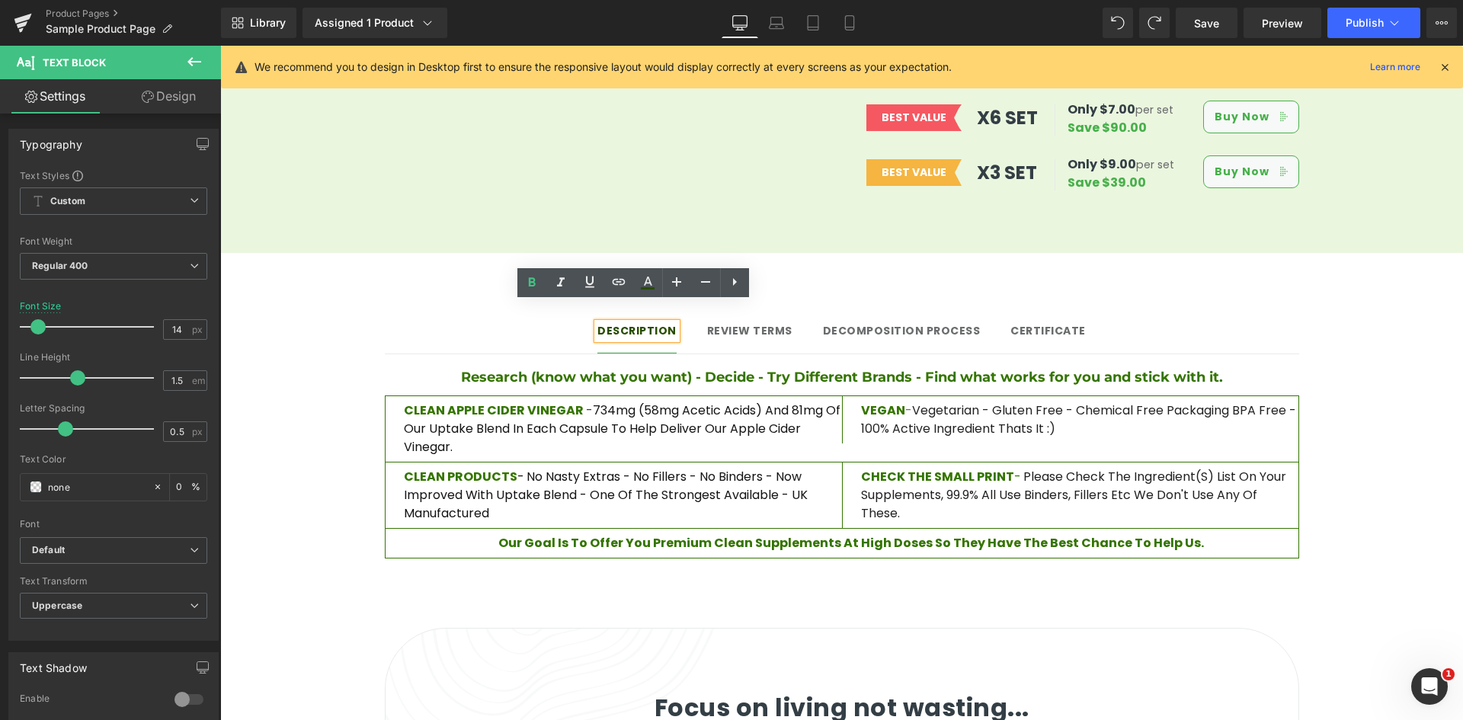
click at [758, 323] on span "Review terms" at bounding box center [749, 330] width 85 height 15
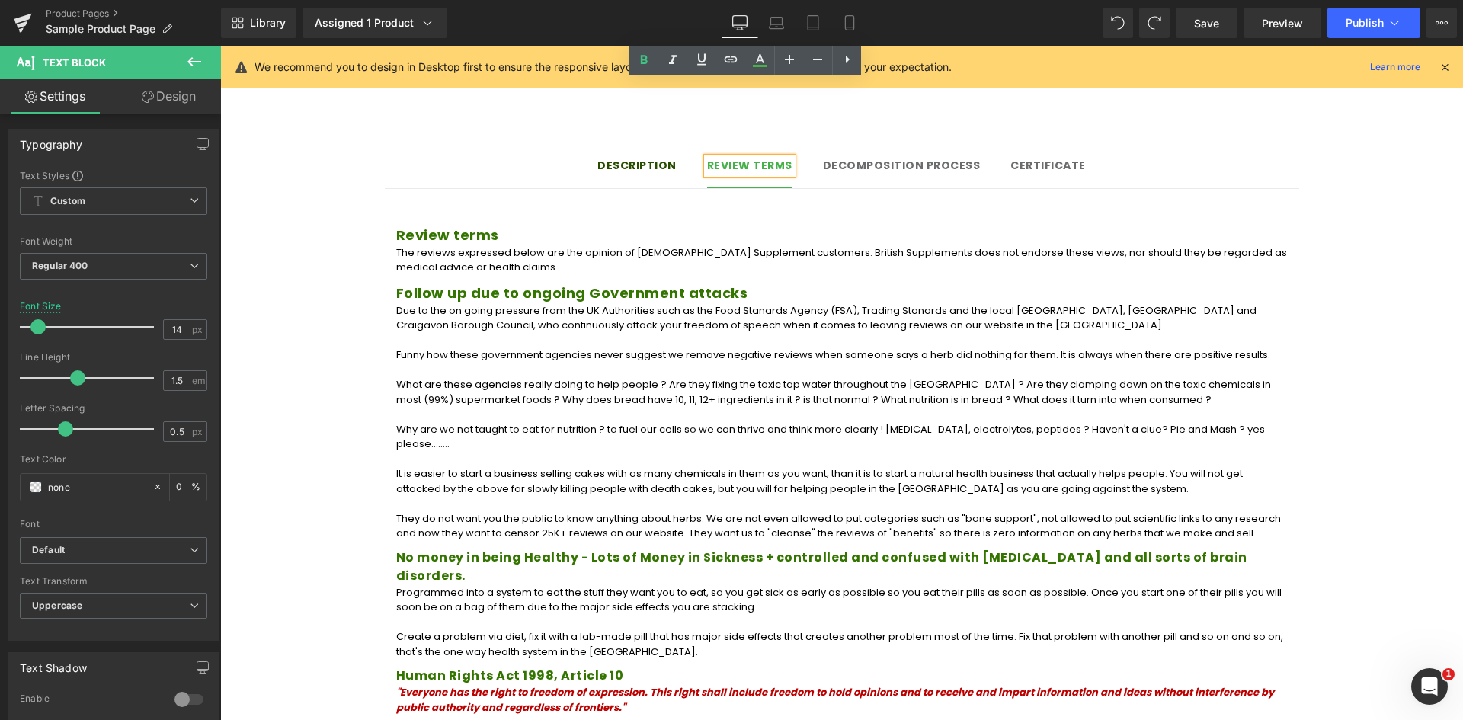
scroll to position [1232, 0]
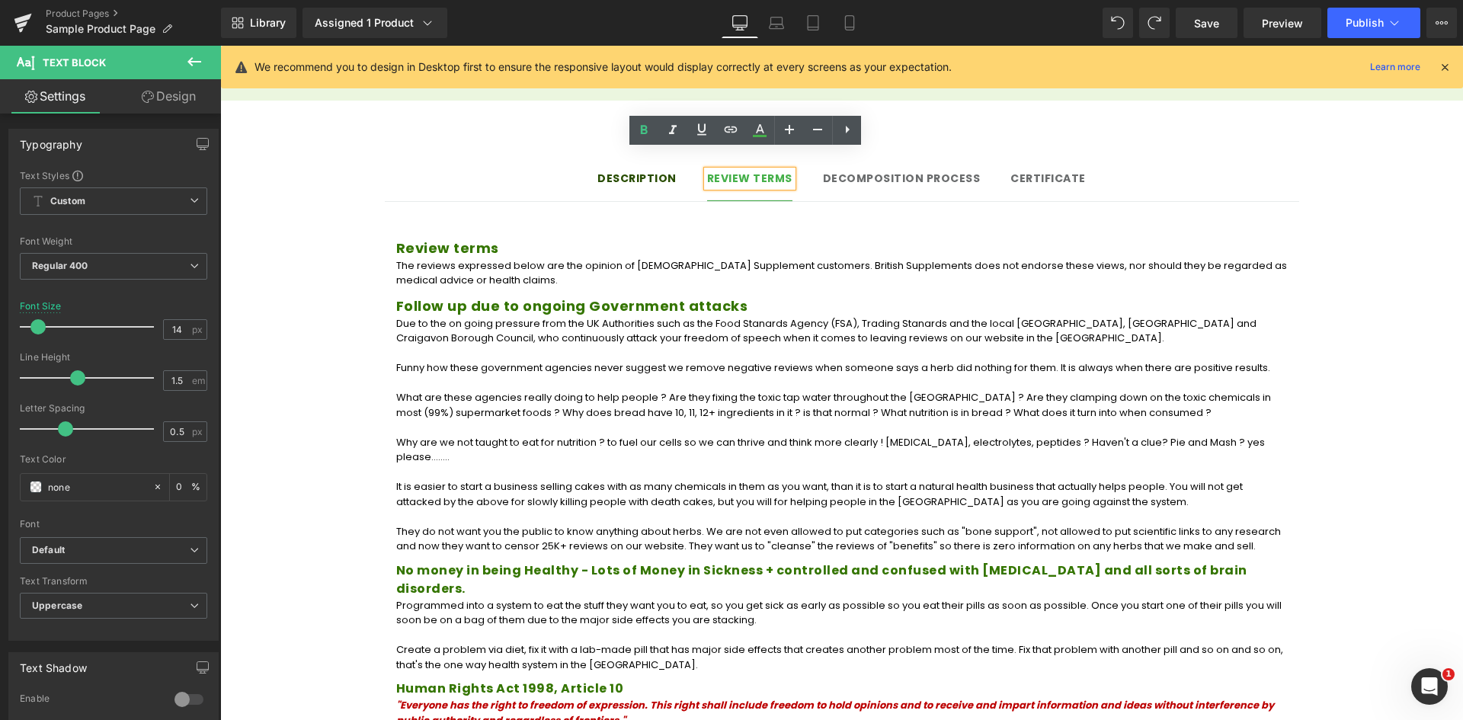
click at [220, 46] on div at bounding box center [220, 46] width 0 height 0
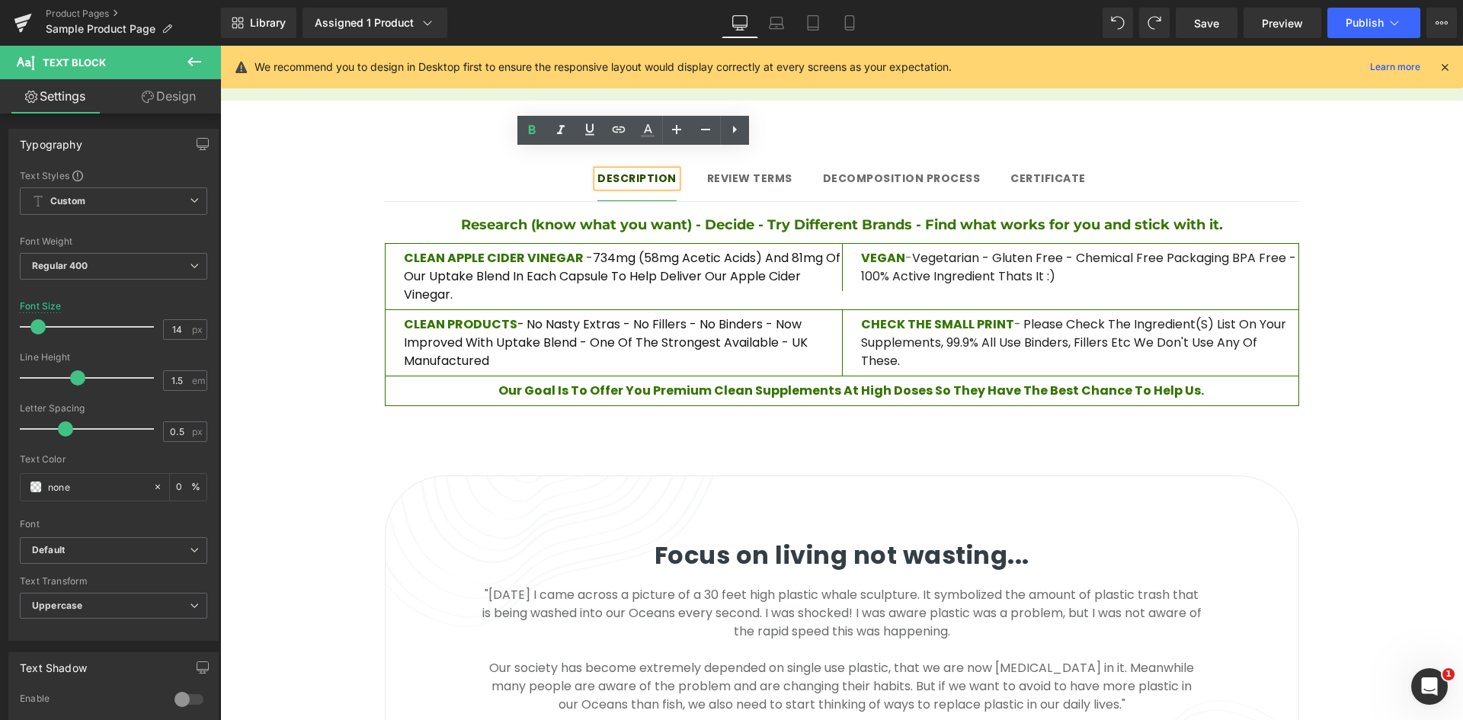
click at [739, 171] on div "Review terms Text Block" at bounding box center [749, 179] width 85 height 16
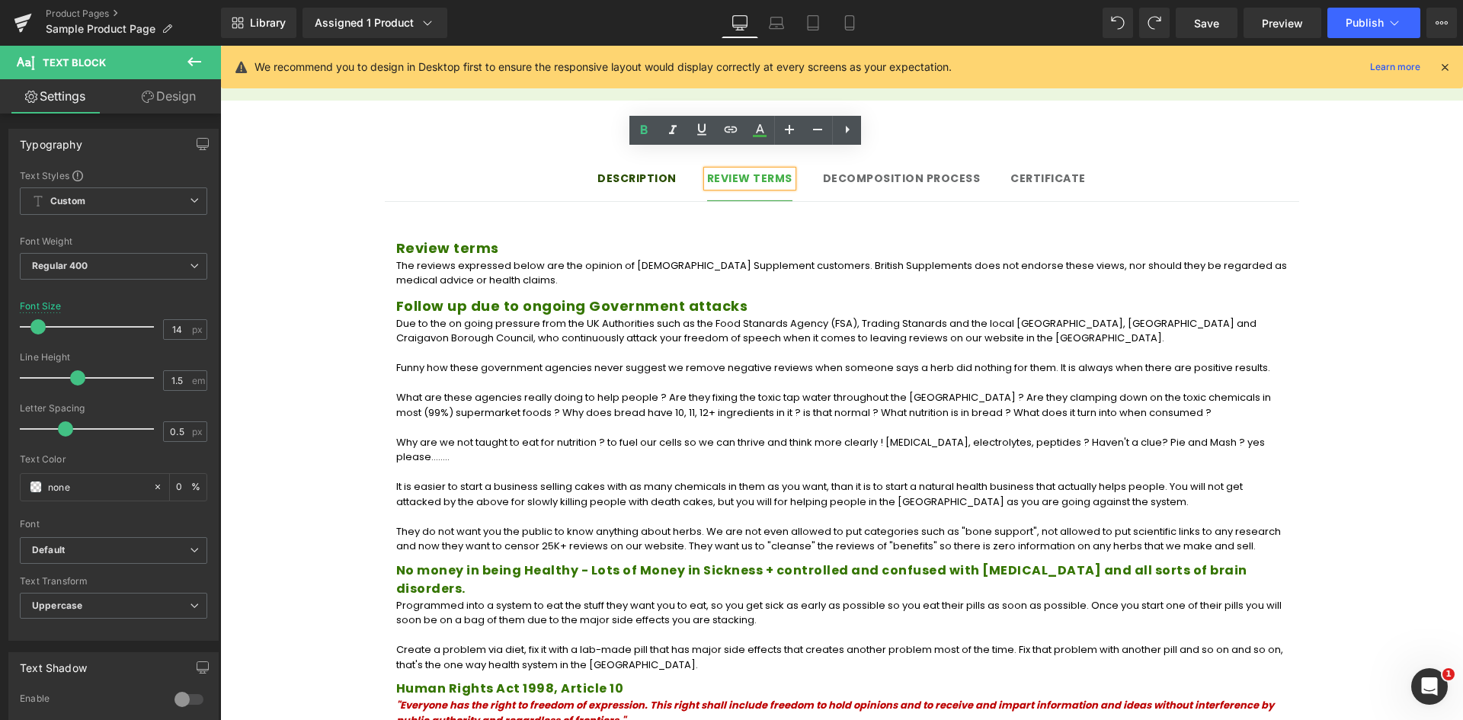
drag, startPoint x: 856, startPoint y: 164, endPoint x: 888, endPoint y: 155, distance: 32.3
click at [856, 171] on div "Decomposition process Text Block" at bounding box center [902, 179] width 158 height 16
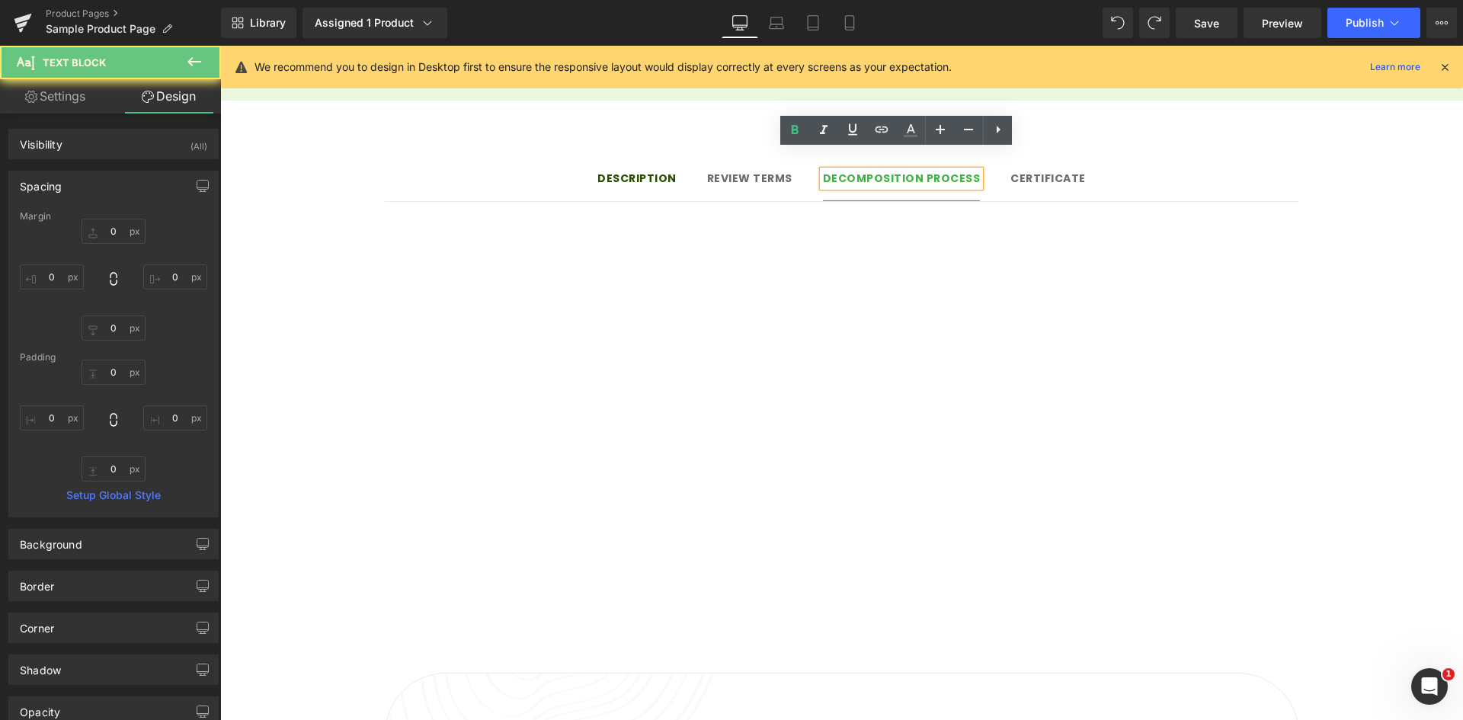
click at [895, 171] on strong "Decomposition process" at bounding box center [902, 178] width 158 height 15
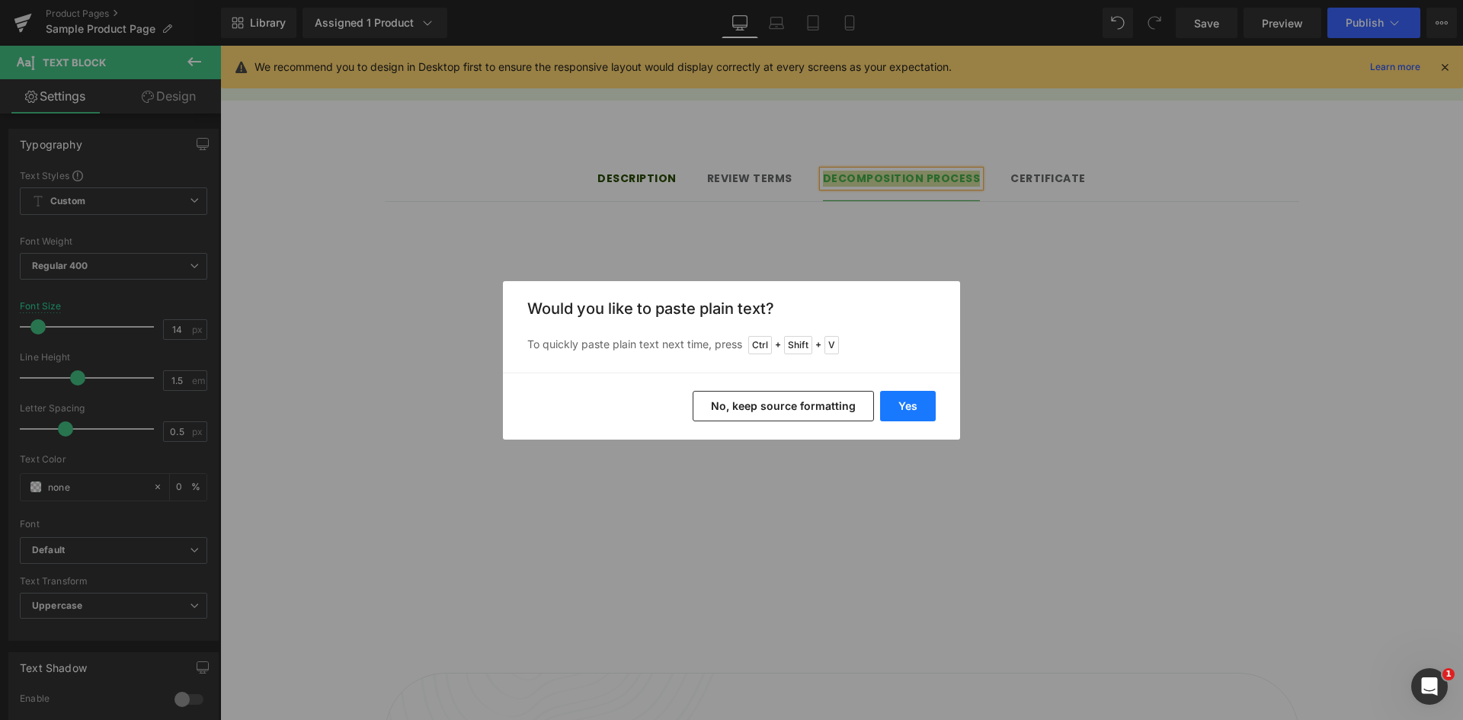
drag, startPoint x: 905, startPoint y: 398, endPoint x: 686, endPoint y: 353, distance: 224.2
click at [905, 398] on button "Yes" at bounding box center [908, 406] width 56 height 30
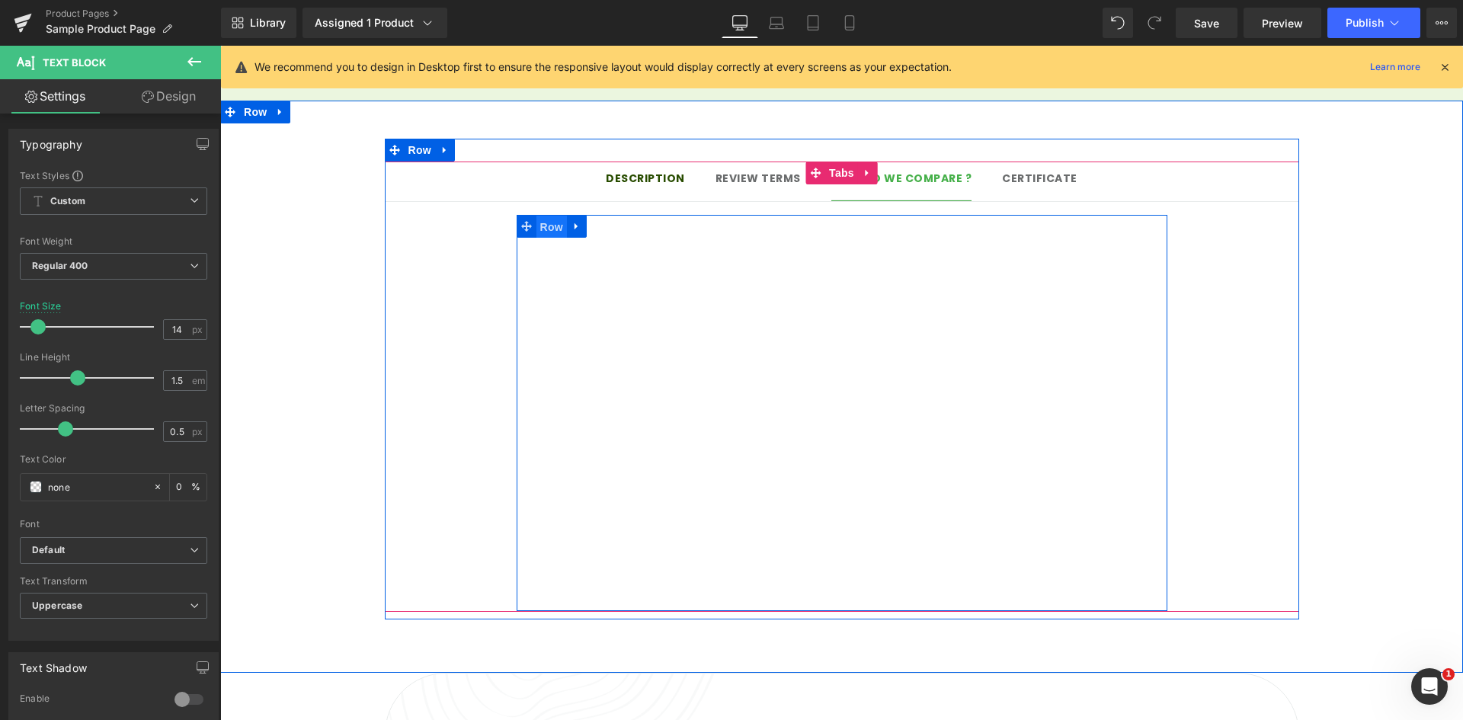
drag, startPoint x: 1090, startPoint y: 218, endPoint x: 559, endPoint y: 202, distance: 532.1
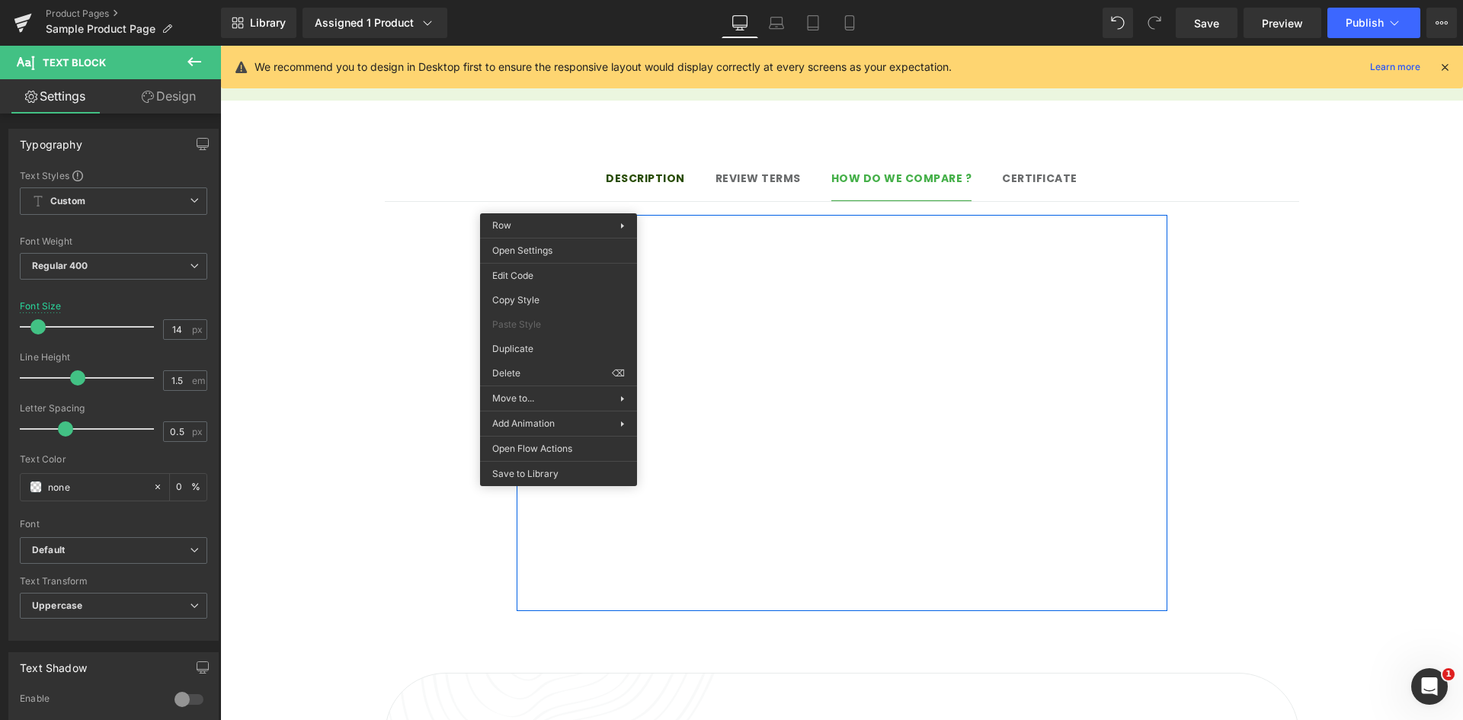
drag, startPoint x: 757, startPoint y: 416, endPoint x: 536, endPoint y: 370, distance: 225.6
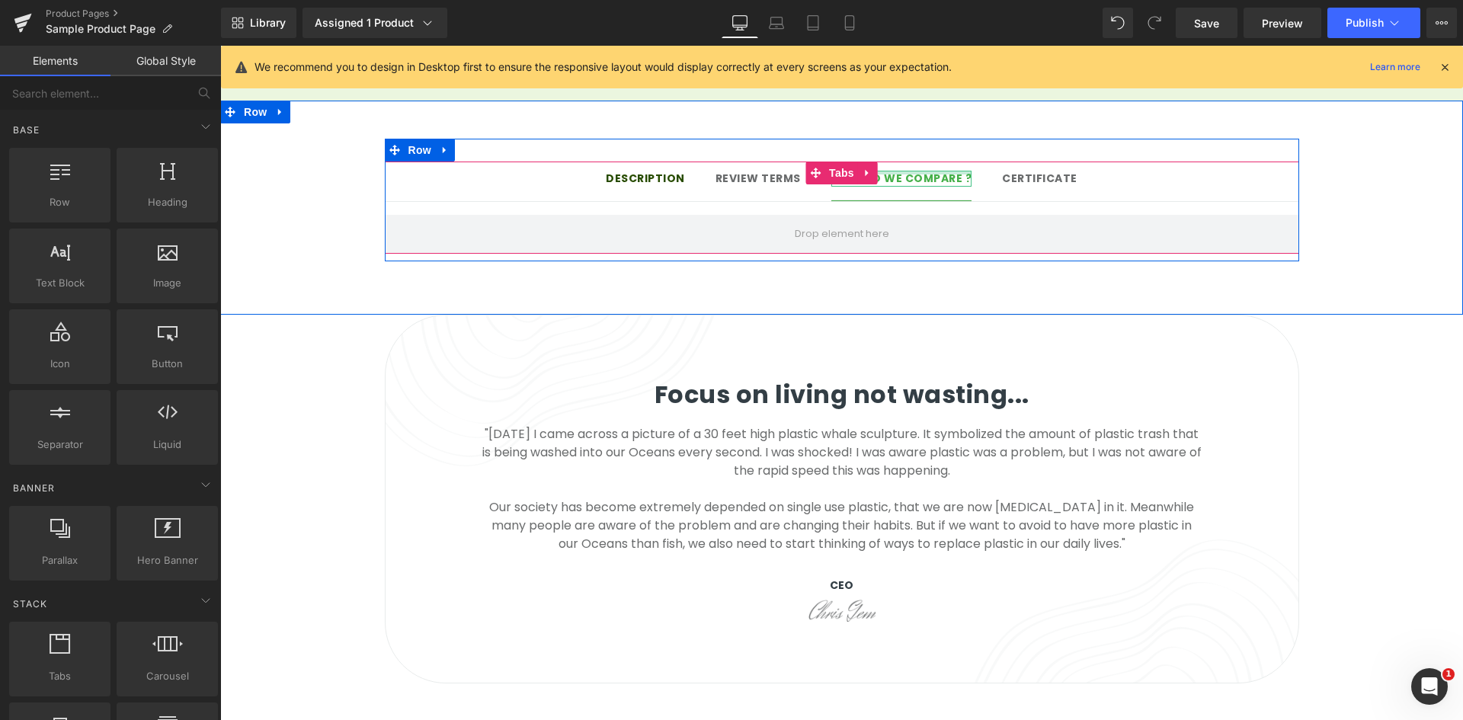
click at [957, 171] on div at bounding box center [901, 173] width 141 height 4
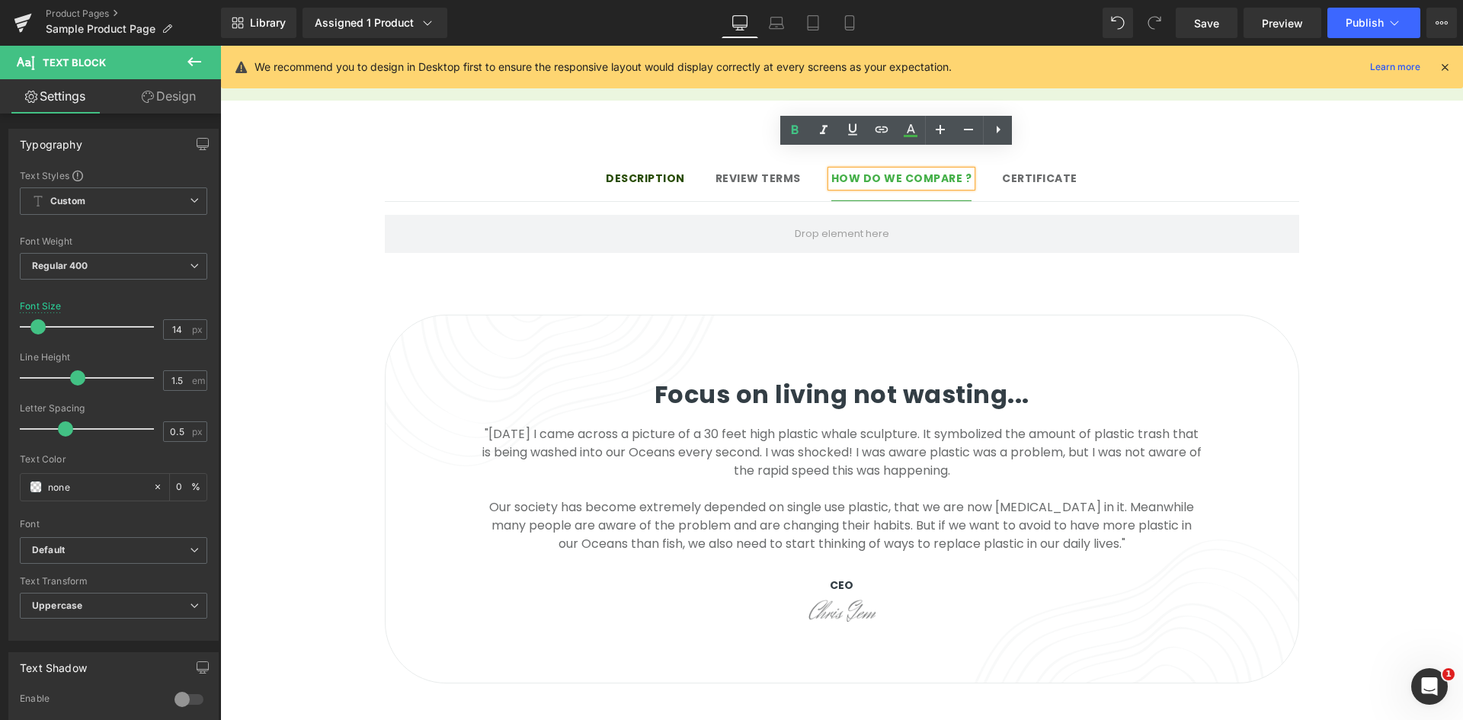
click at [953, 171] on span "How do we compare ?" at bounding box center [901, 178] width 141 height 15
click at [1341, 275] on div "Description Text Block Review terms Text Block How do we compare? Text Block Ce…" at bounding box center [841, 208] width 1243 height 214
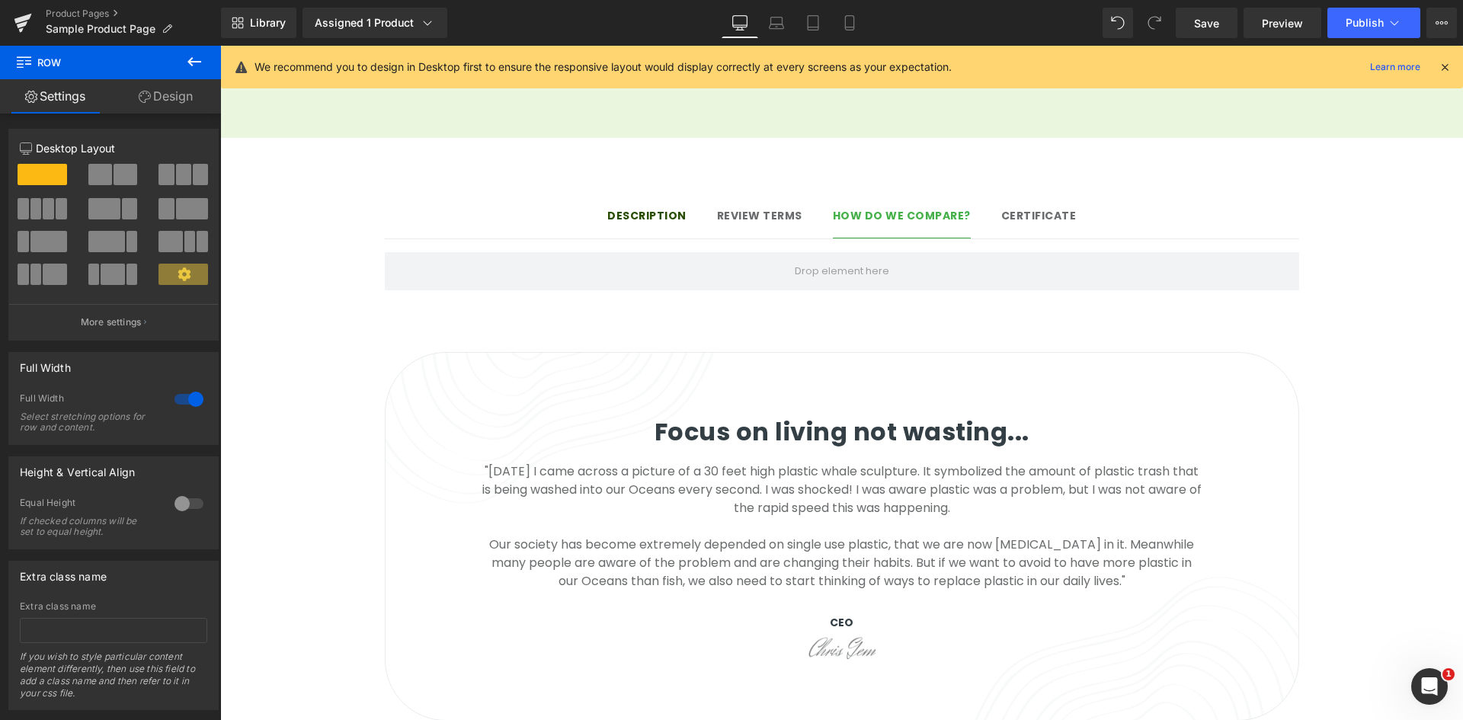
scroll to position [1156, 0]
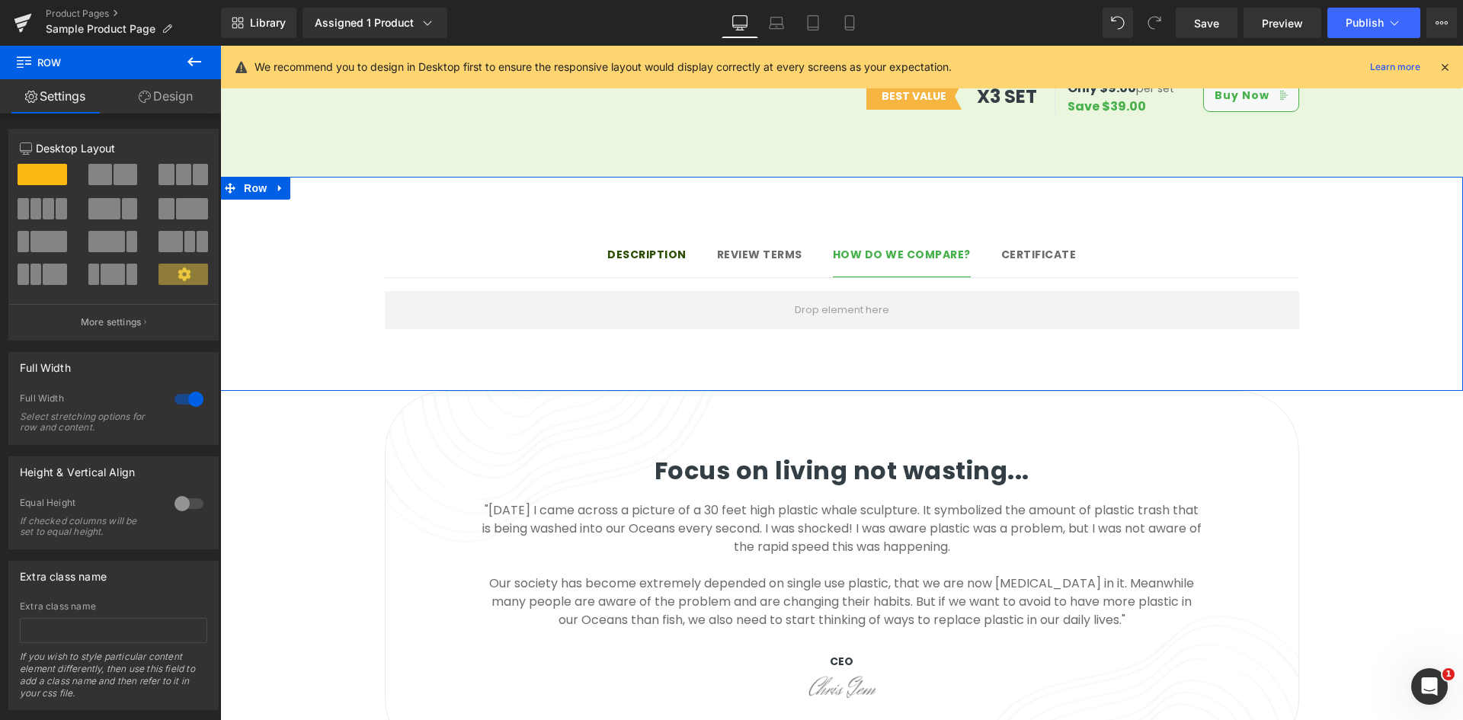
click at [185, 171] on span at bounding box center [183, 174] width 15 height 21
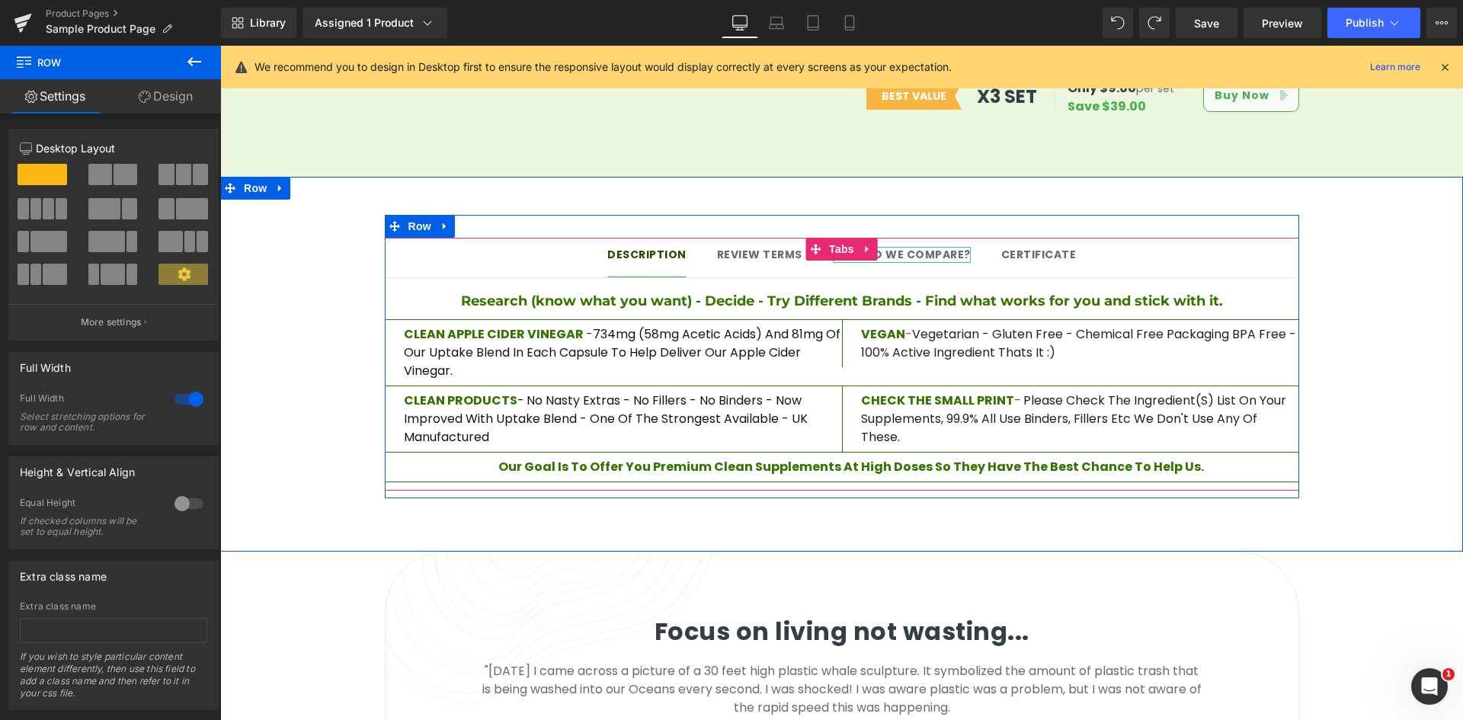
click at [916, 247] on span "How do we compare?" at bounding box center [902, 254] width 138 height 15
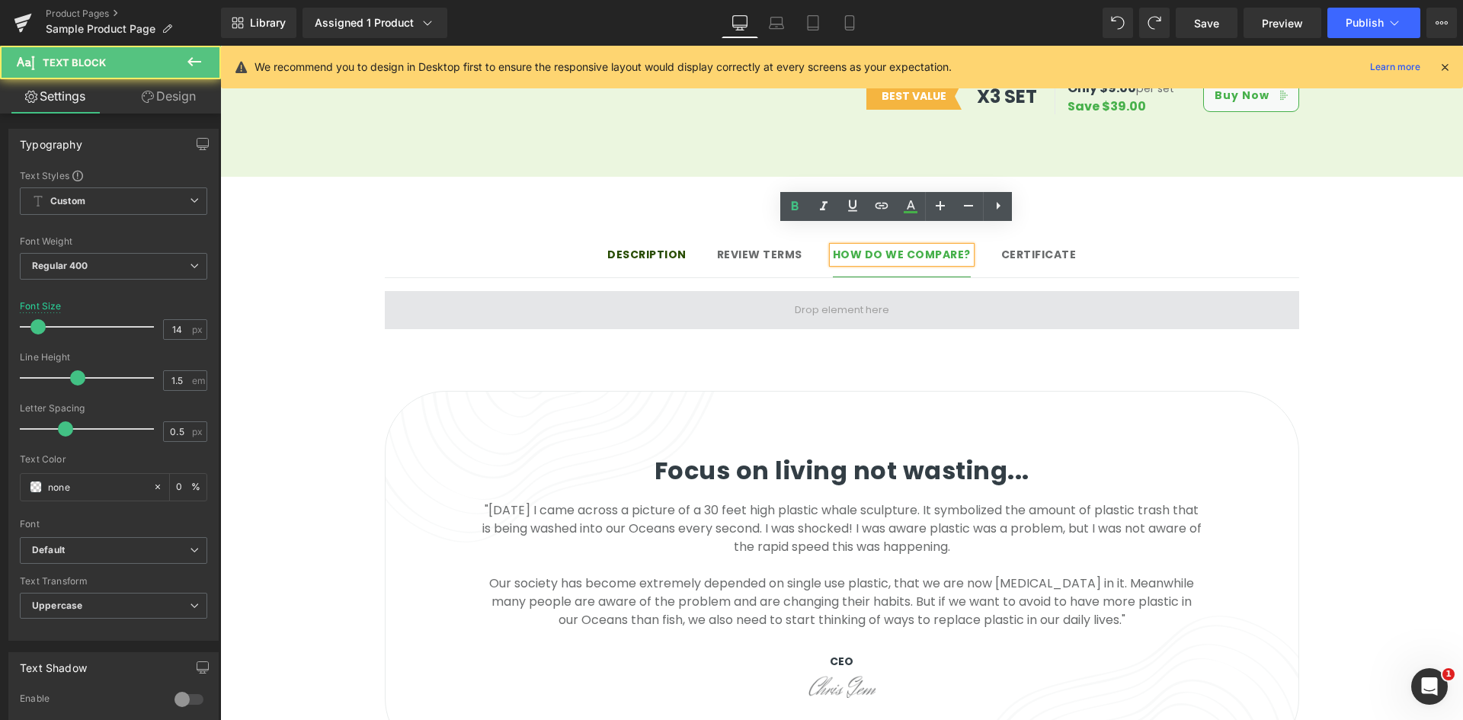
click at [790, 299] on span at bounding box center [841, 310] width 105 height 23
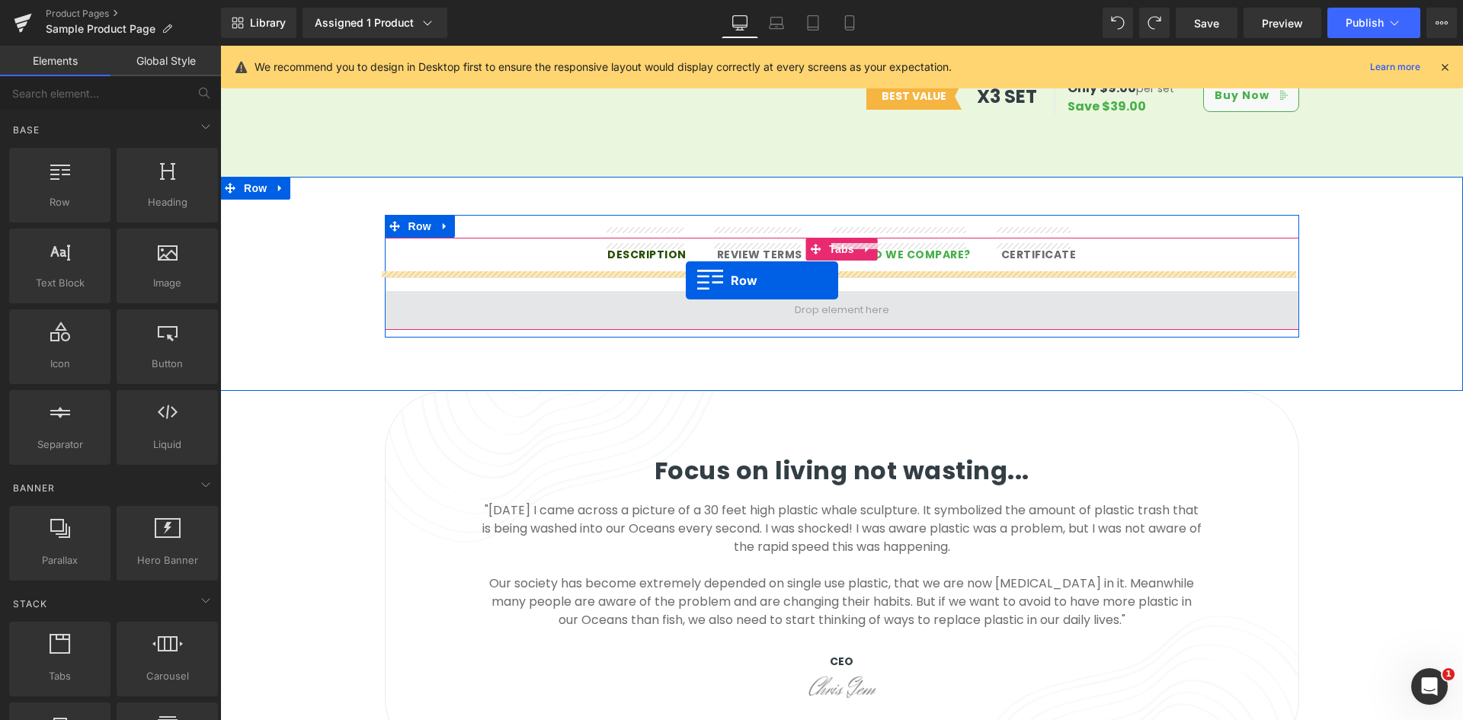
drag, startPoint x: 286, startPoint y: 226, endPoint x: 686, endPoint y: 280, distance: 403.7
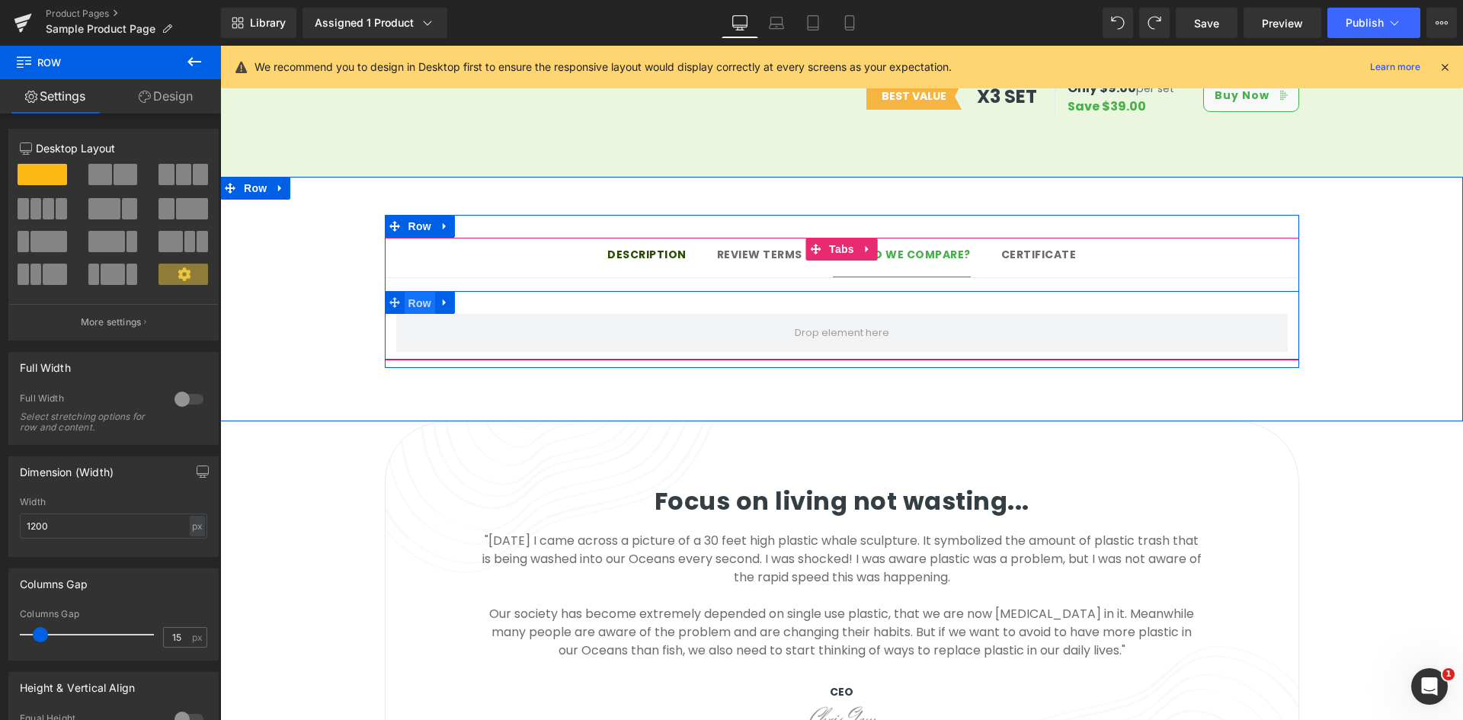
click at [419, 292] on span "Row" at bounding box center [420, 303] width 30 height 23
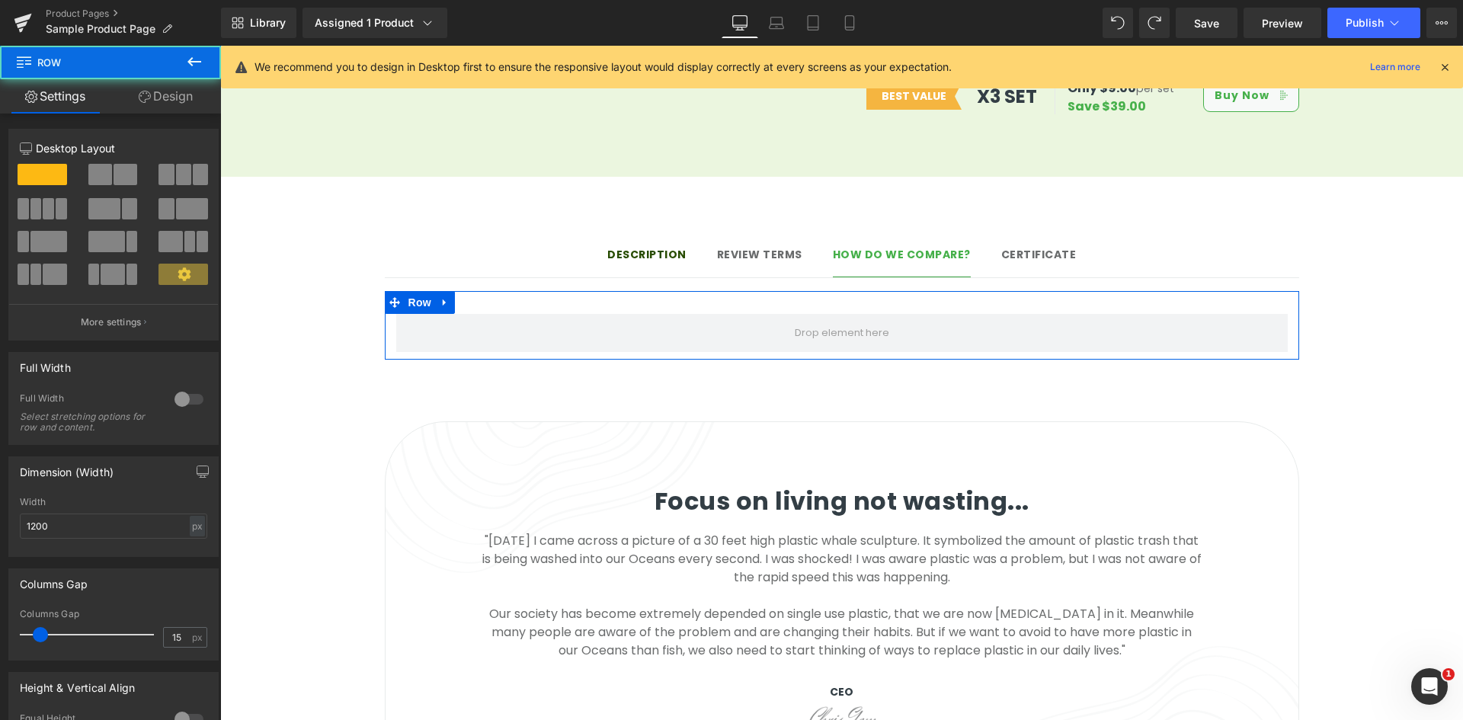
click at [176, 171] on span at bounding box center [183, 174] width 15 height 21
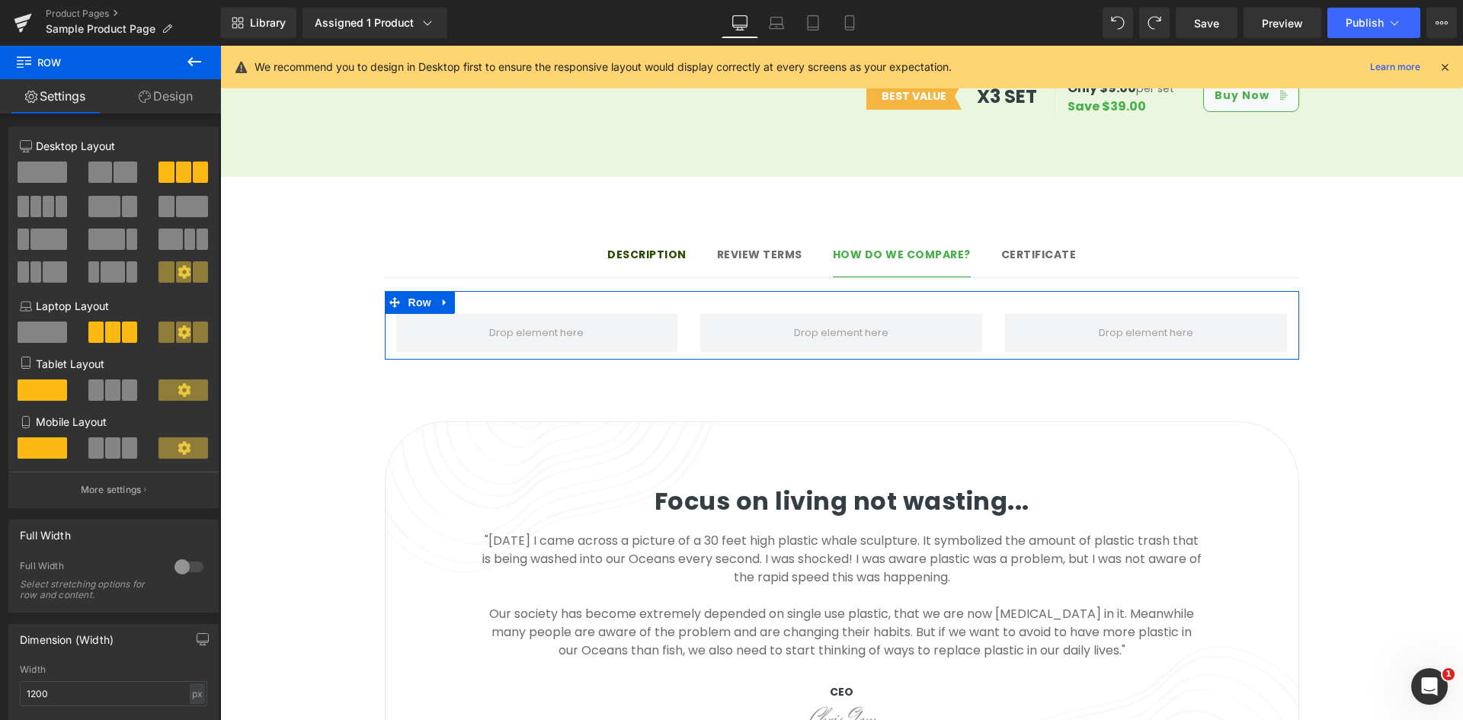
scroll to position [0, 0]
click at [155, 90] on link "Design" at bounding box center [165, 96] width 110 height 34
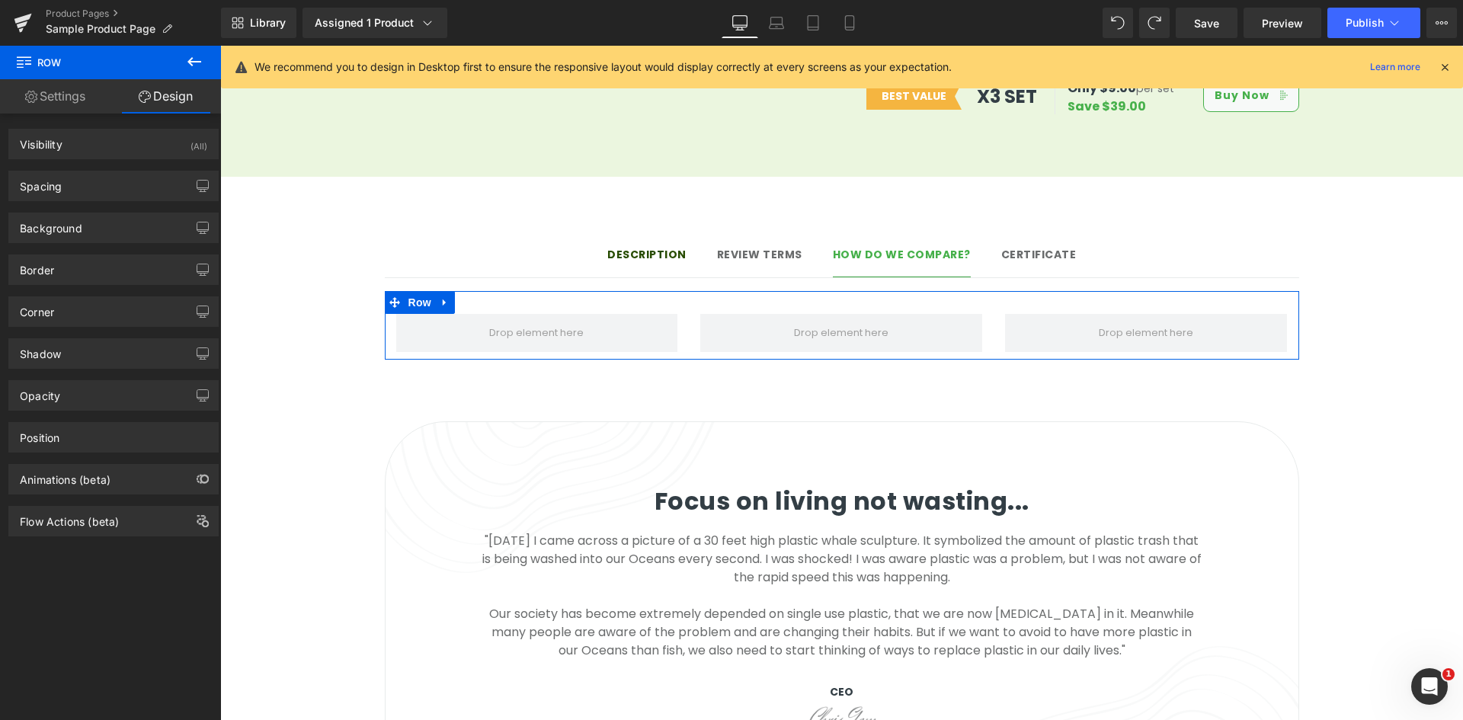
click at [63, 93] on link "Settings" at bounding box center [55, 96] width 110 height 34
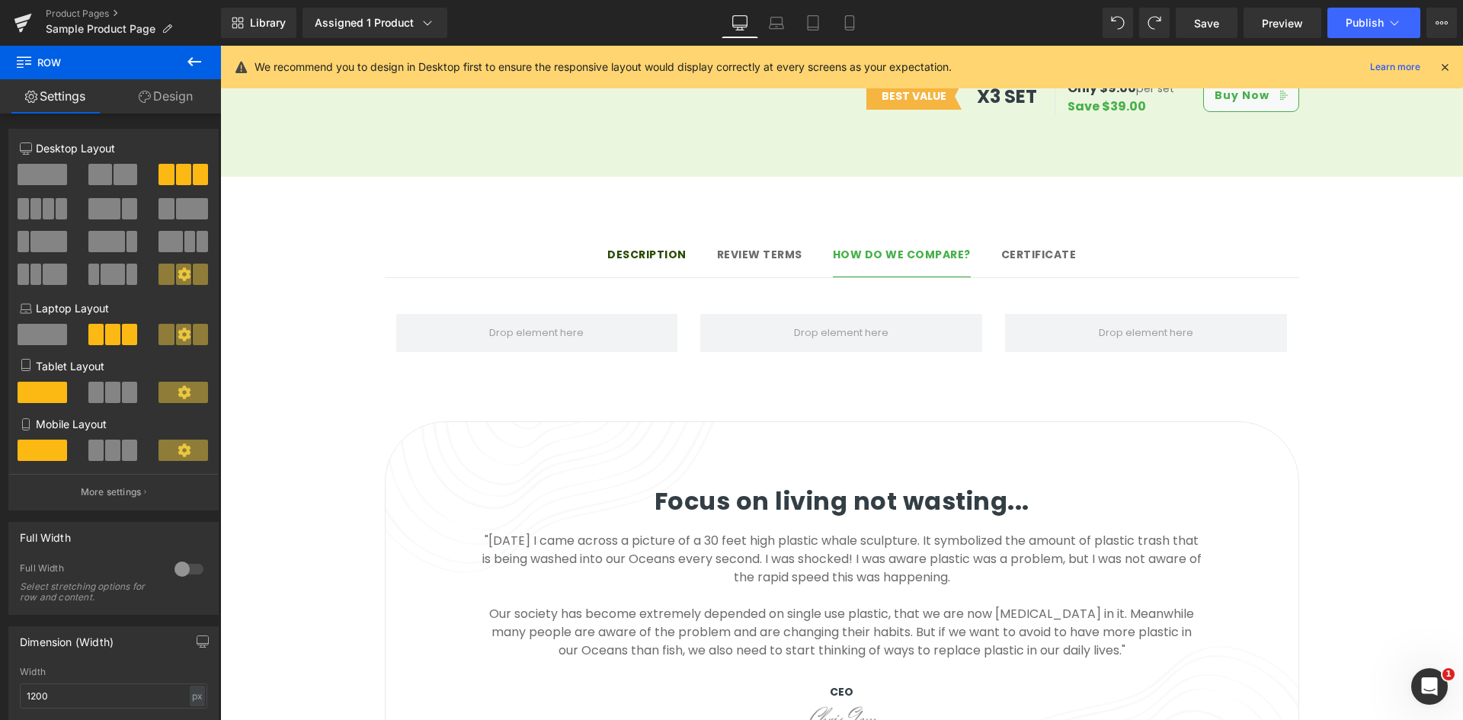
click at [191, 57] on icon at bounding box center [194, 62] width 18 height 18
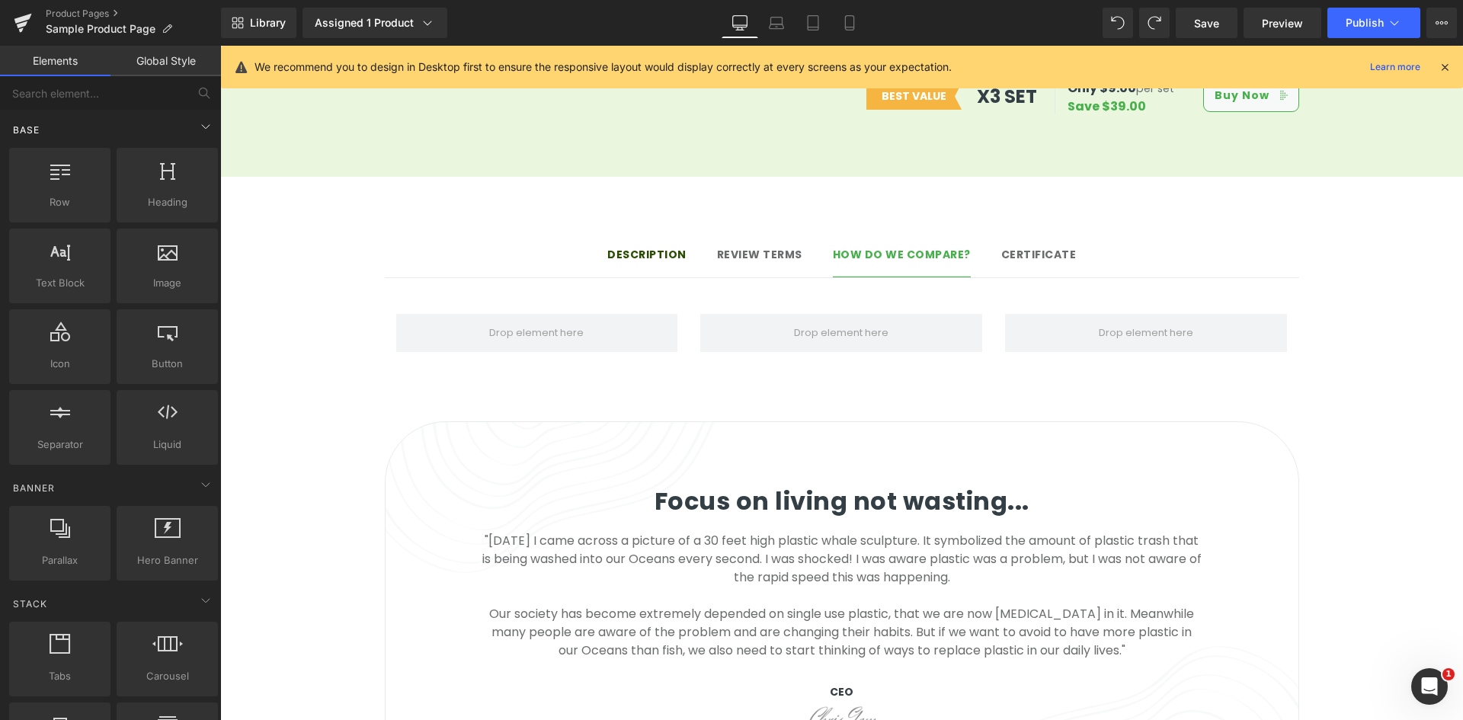
click at [99, 144] on div "Base" at bounding box center [113, 129] width 215 height 30
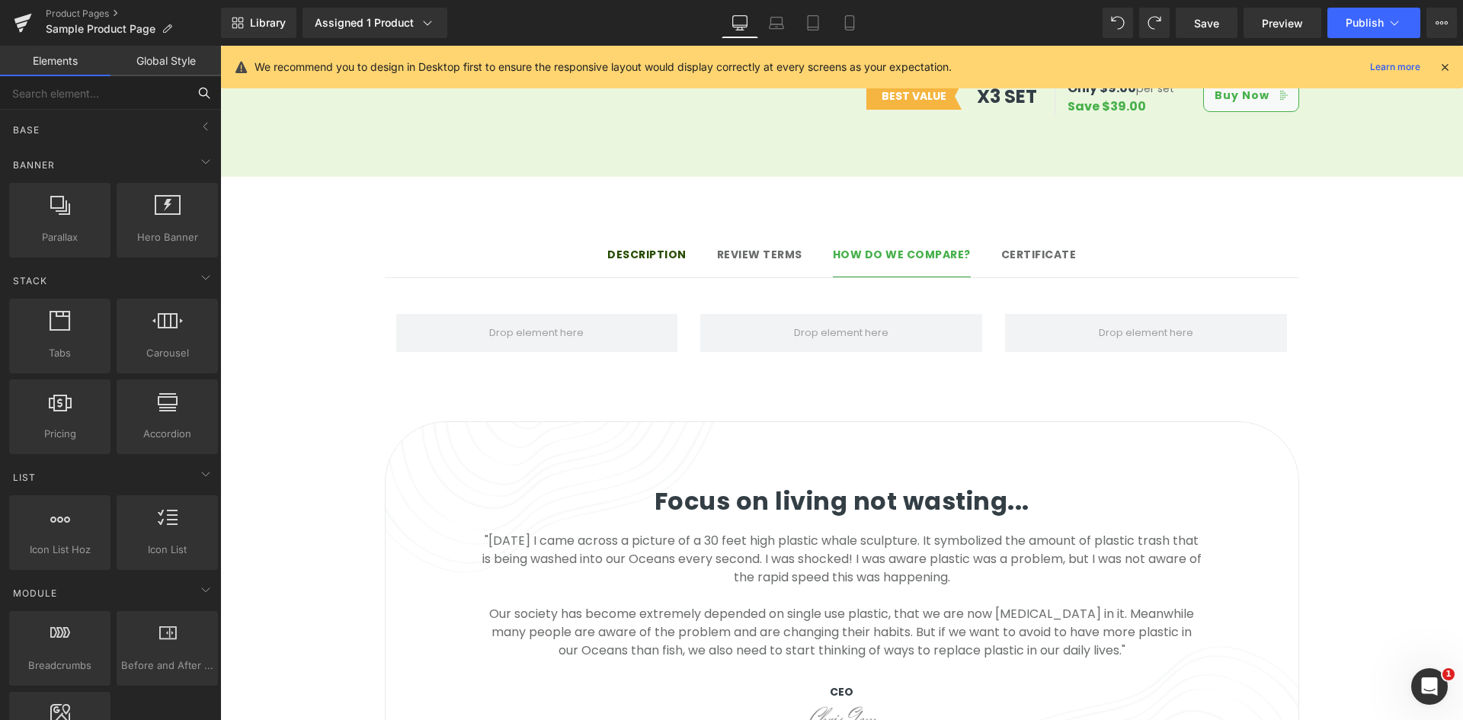
click at [106, 100] on input "text" at bounding box center [93, 93] width 187 height 34
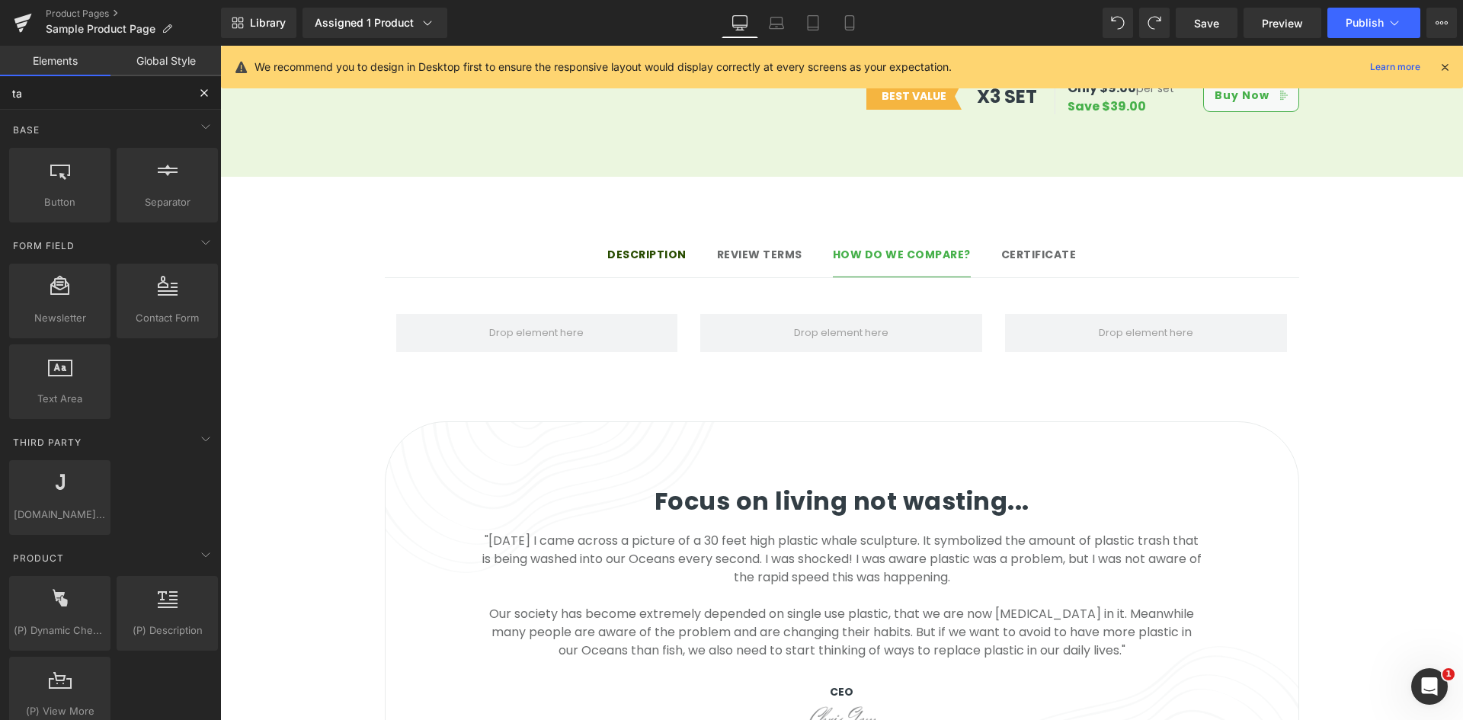
type input "tab"
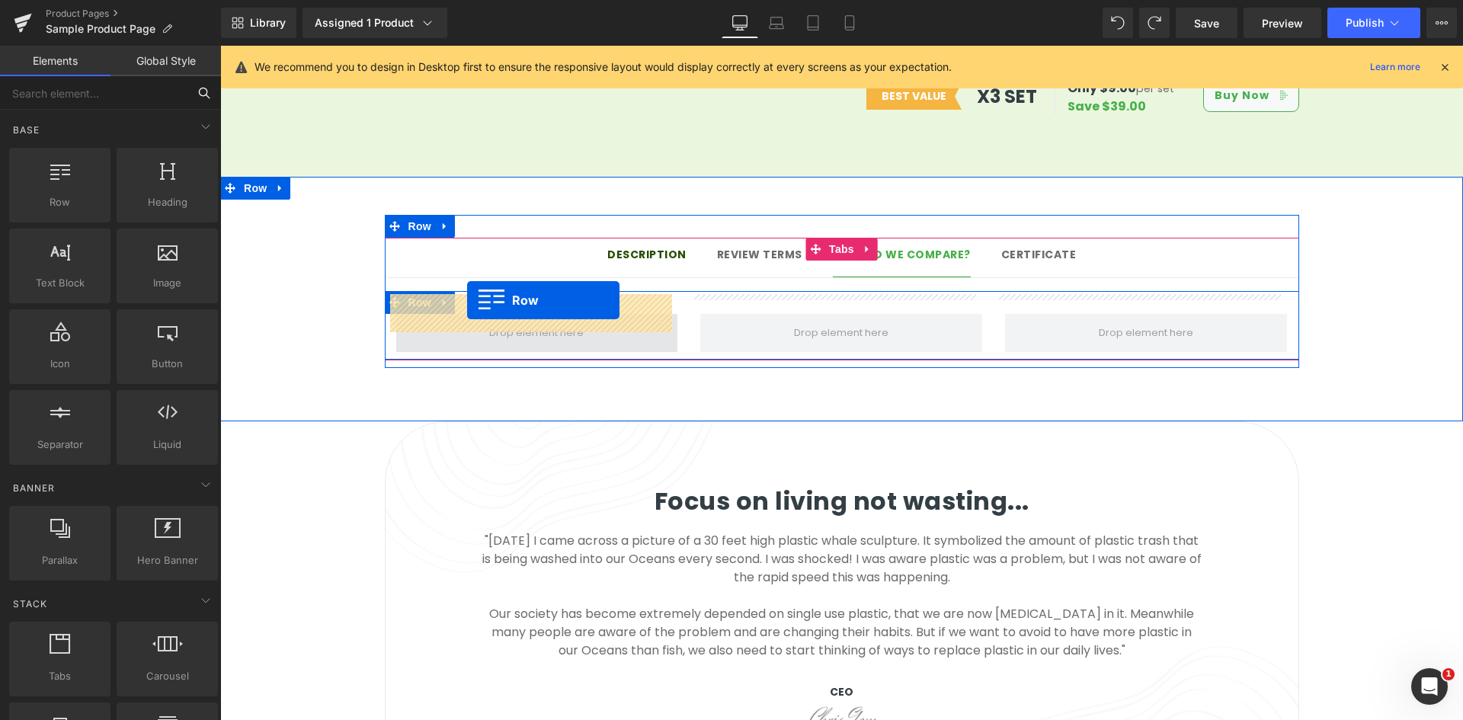
drag, startPoint x: 280, startPoint y: 233, endPoint x: 467, endPoint y: 300, distance: 199.1
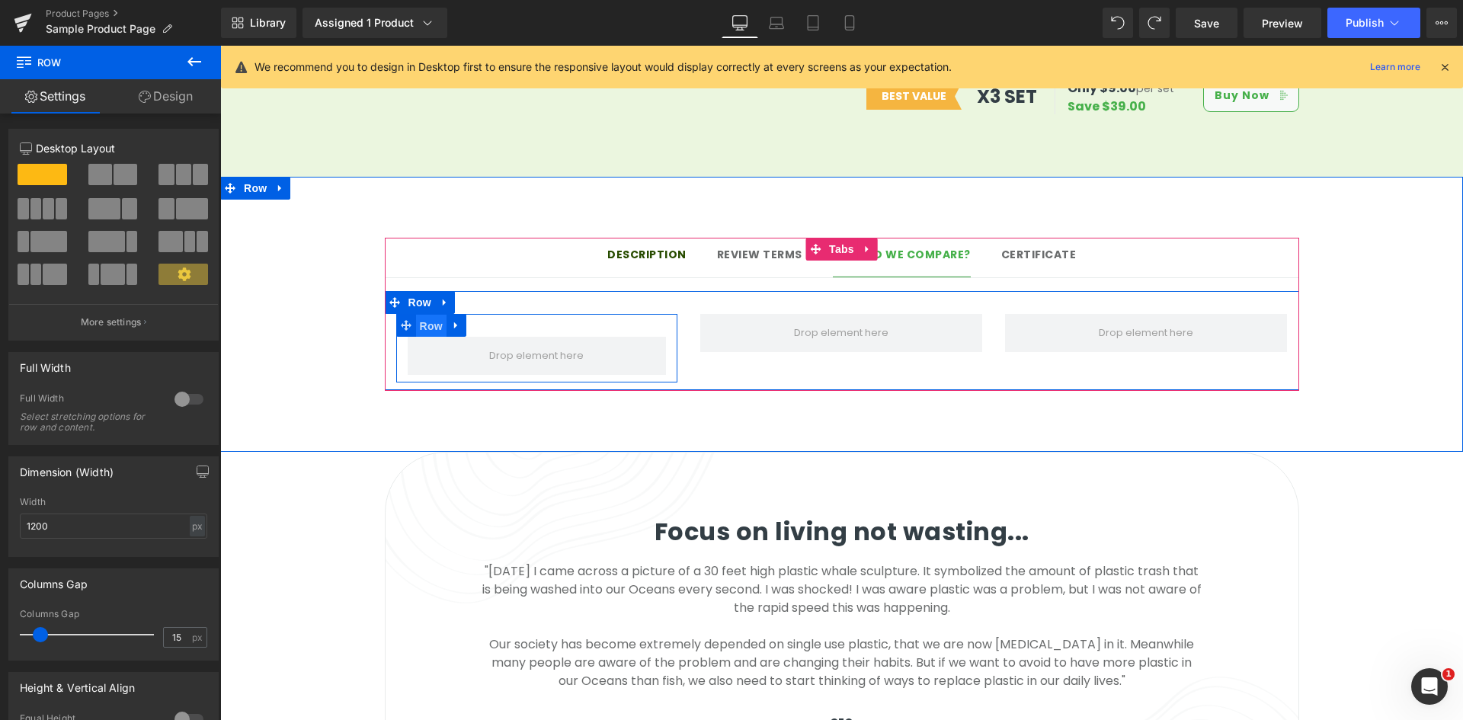
click at [431, 315] on span "Row" at bounding box center [431, 326] width 30 height 23
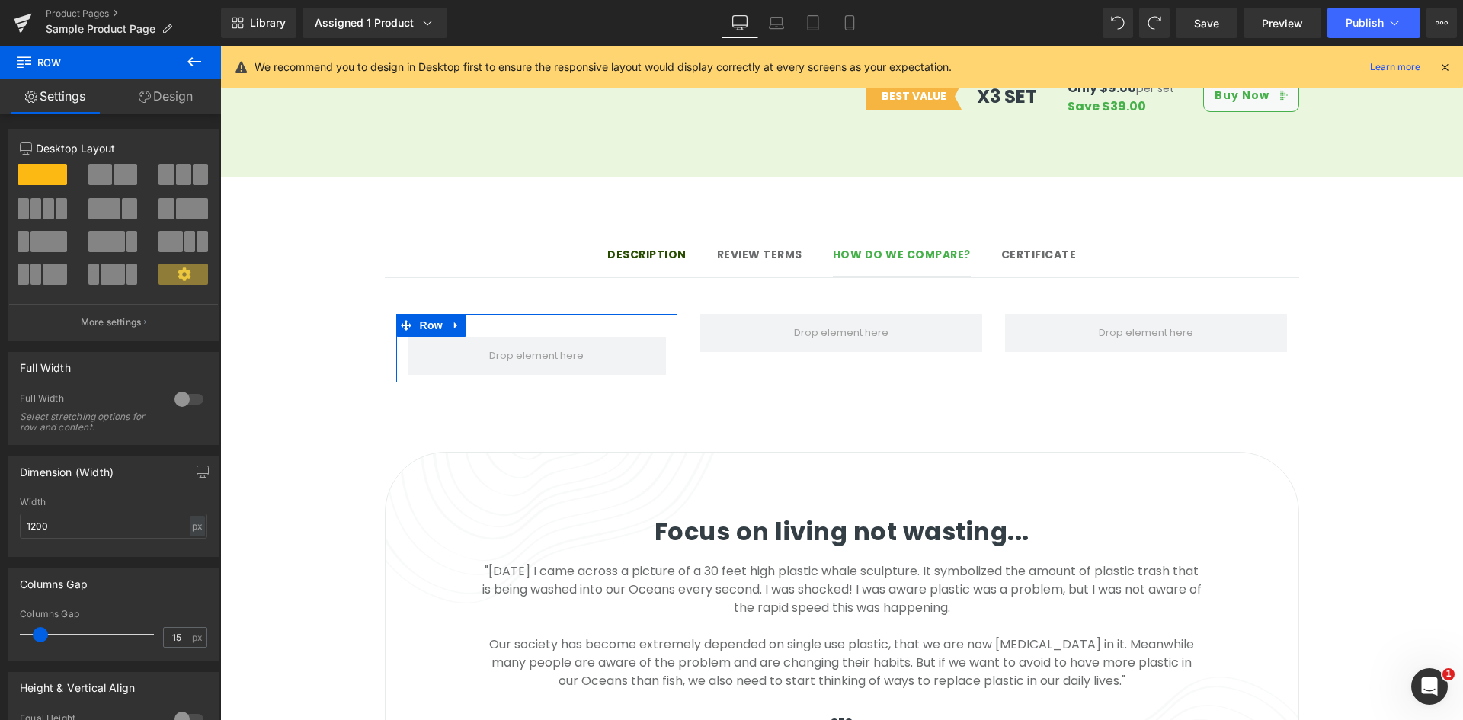
click at [165, 93] on link "Design" at bounding box center [165, 96] width 110 height 34
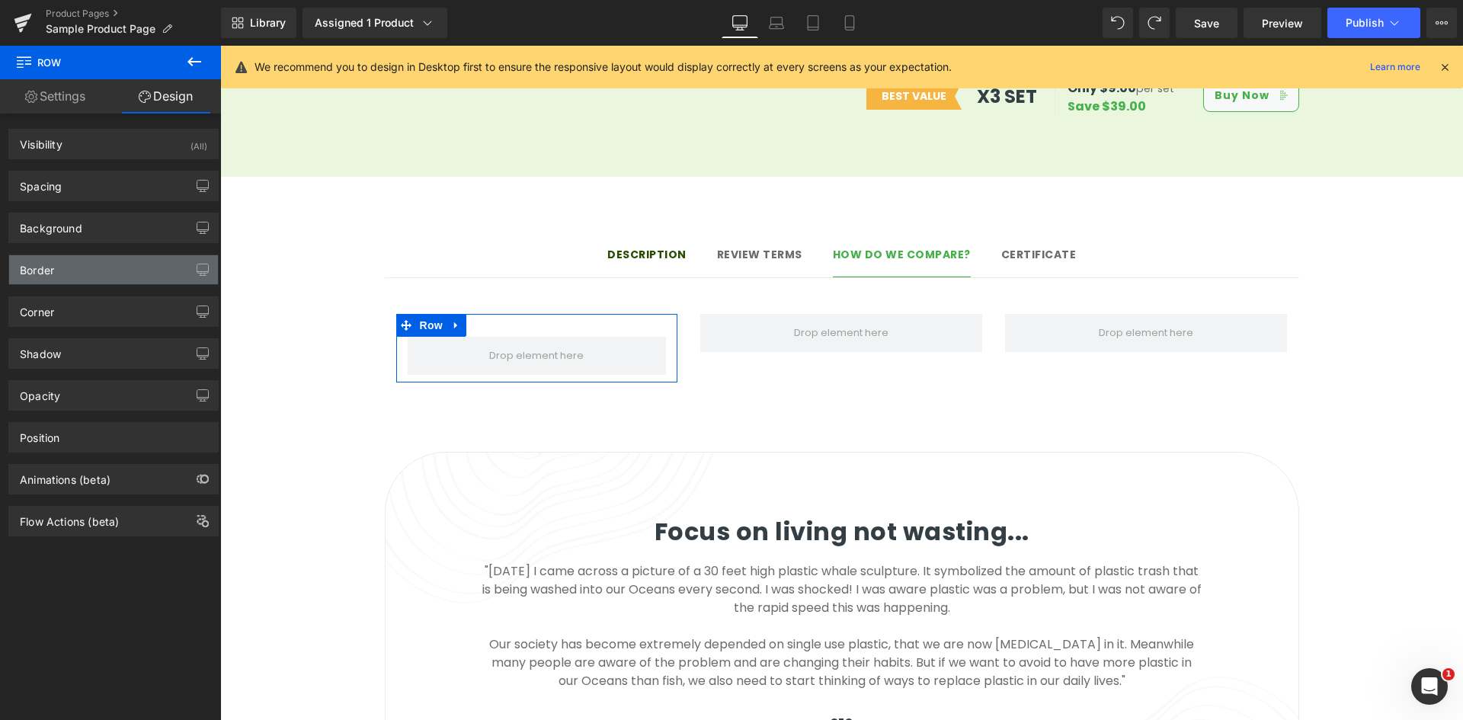
click at [94, 274] on div "Border" at bounding box center [113, 269] width 209 height 29
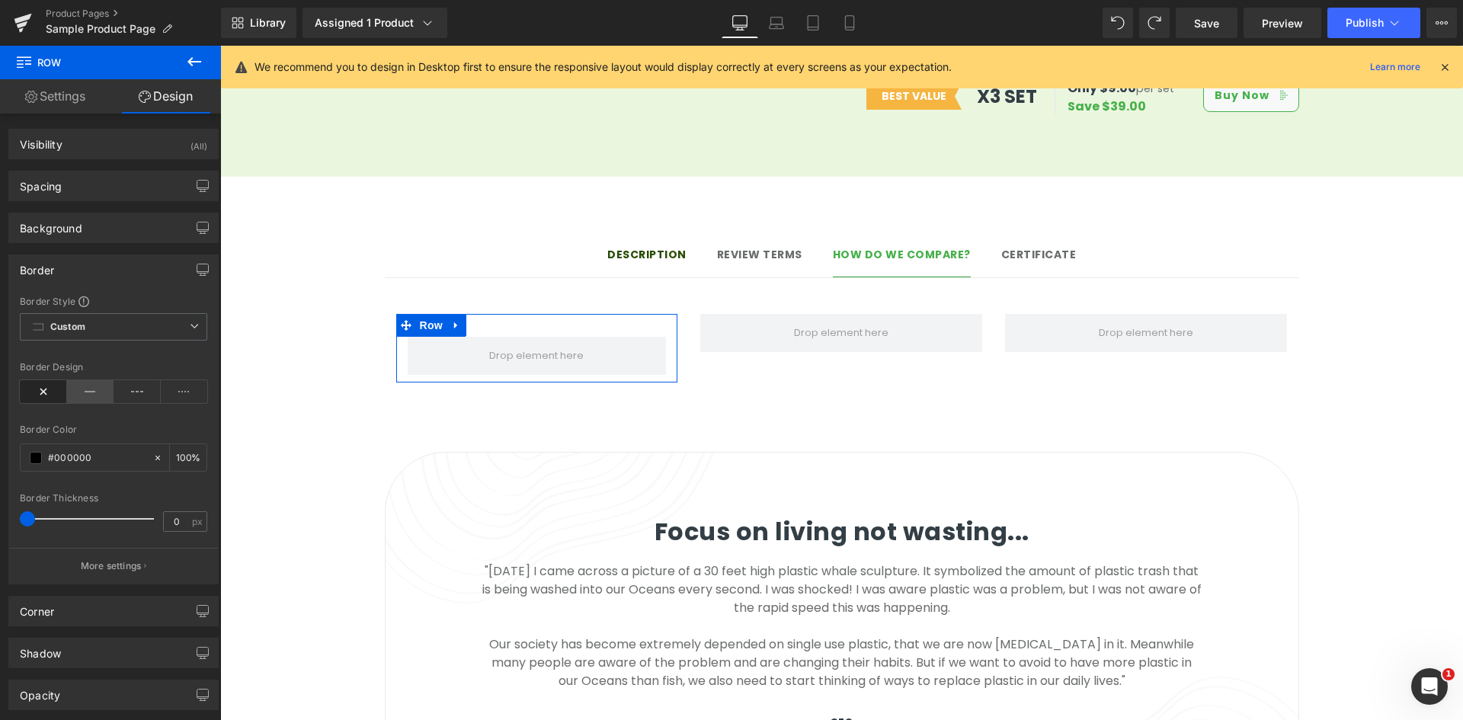
click at [78, 392] on icon at bounding box center [90, 391] width 47 height 23
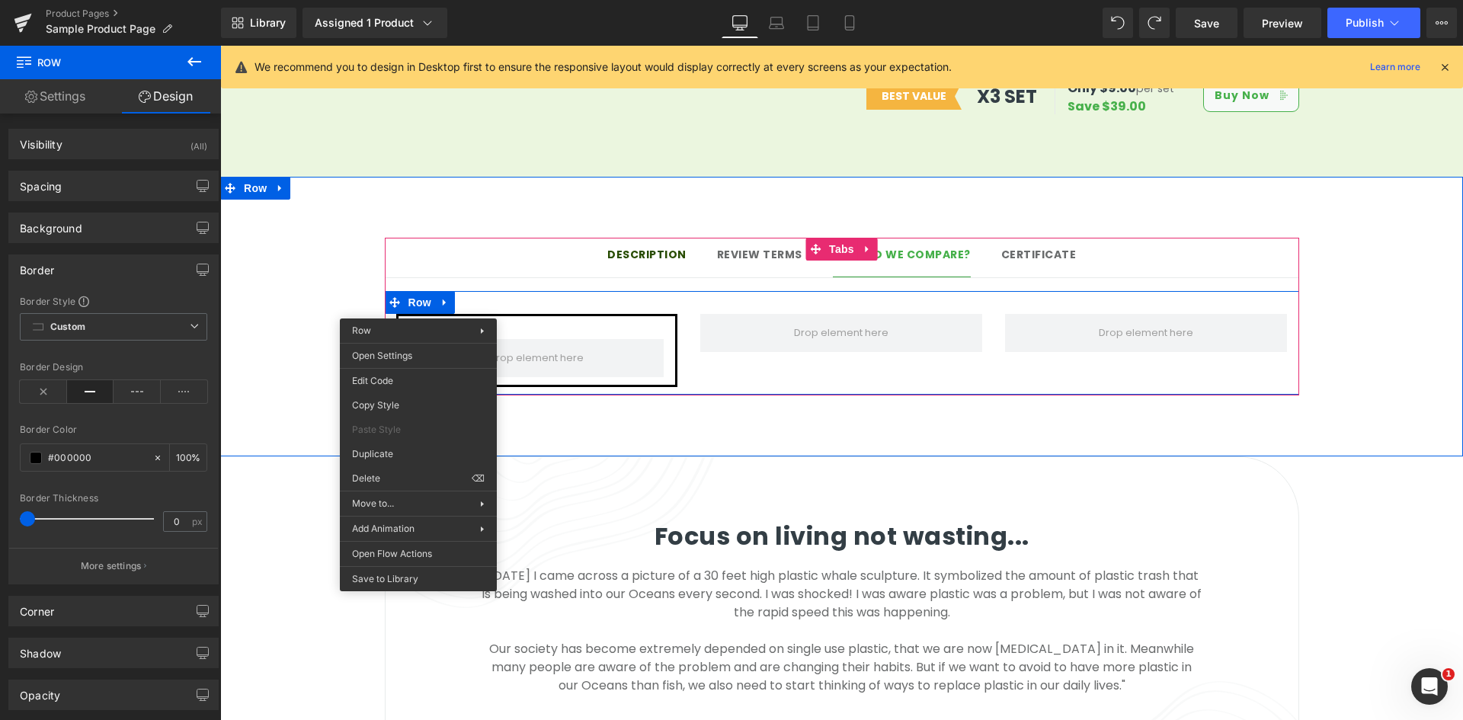
click at [421, 319] on span "Row" at bounding box center [433, 328] width 24 height 18
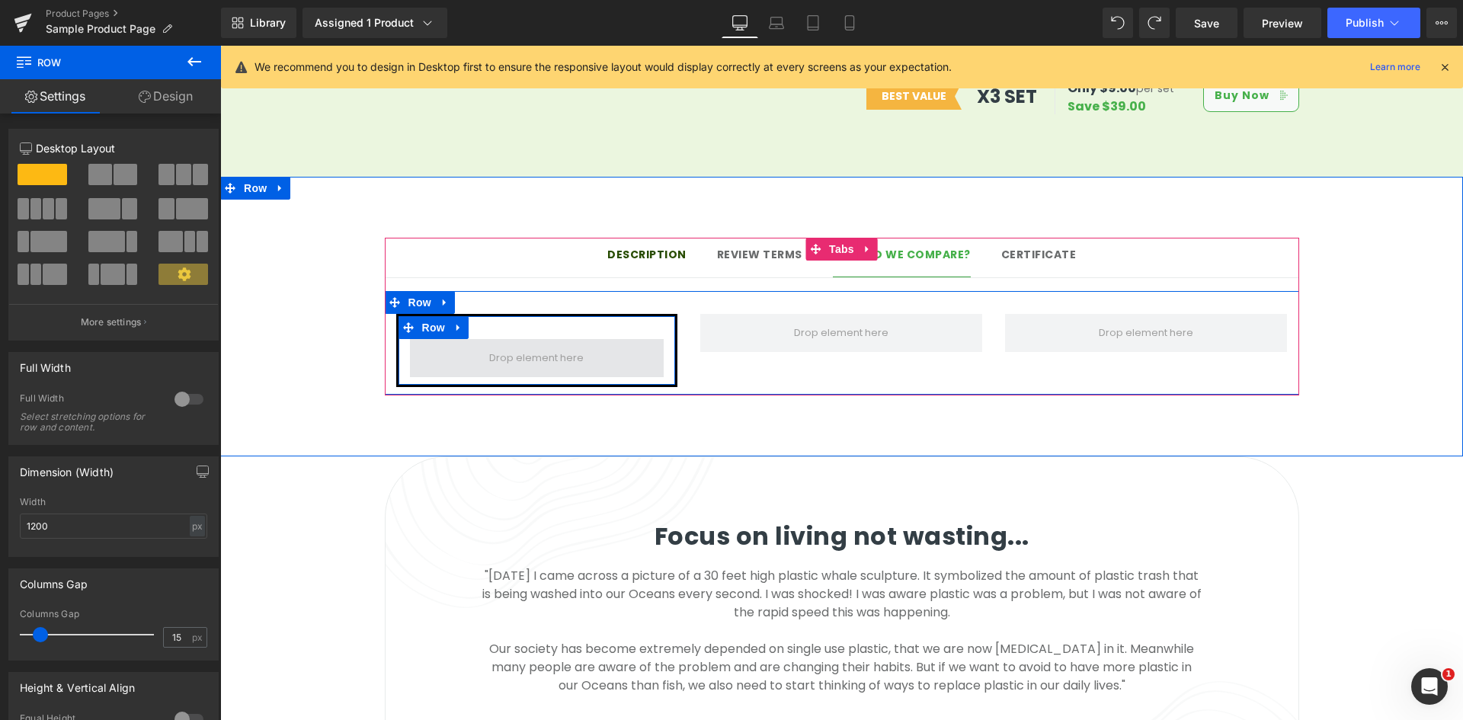
click at [537, 347] on span at bounding box center [536, 358] width 105 height 23
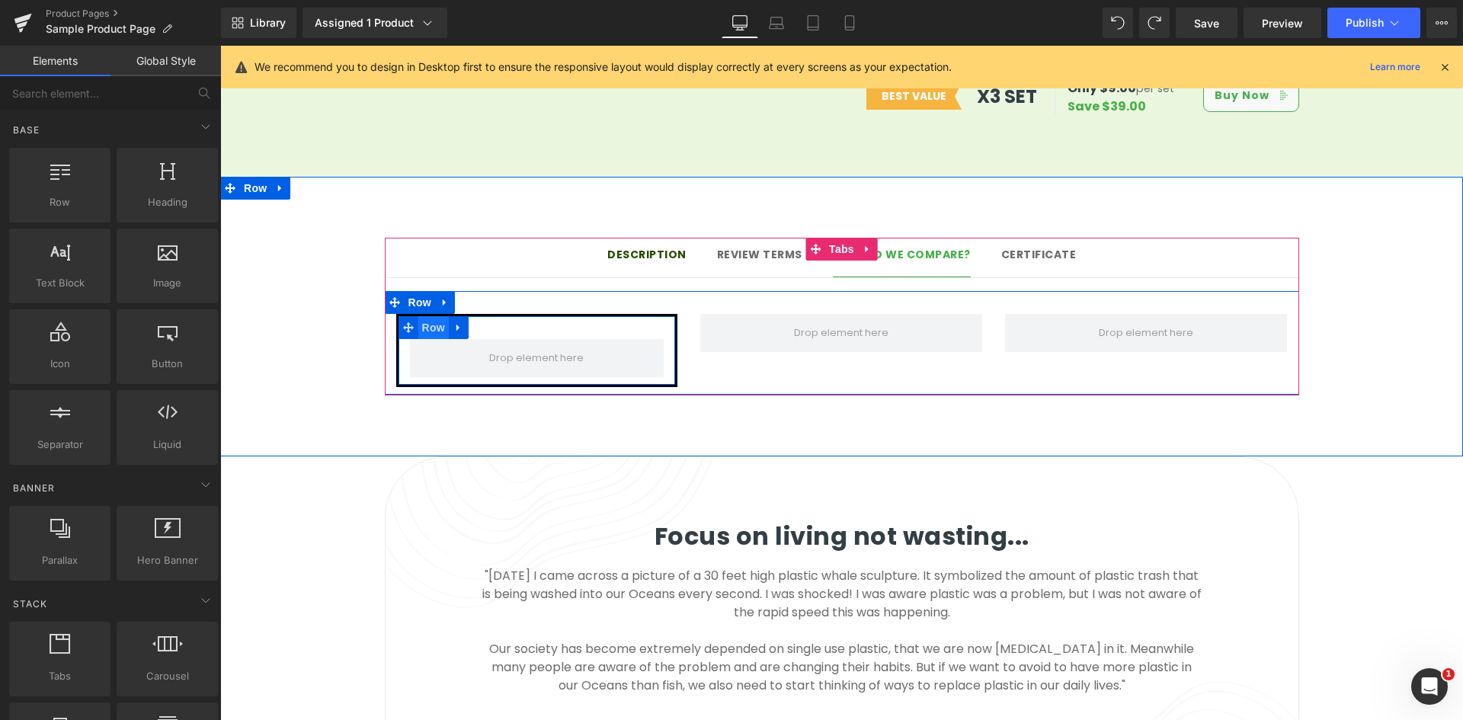
click at [421, 316] on span "Row" at bounding box center [433, 327] width 30 height 23
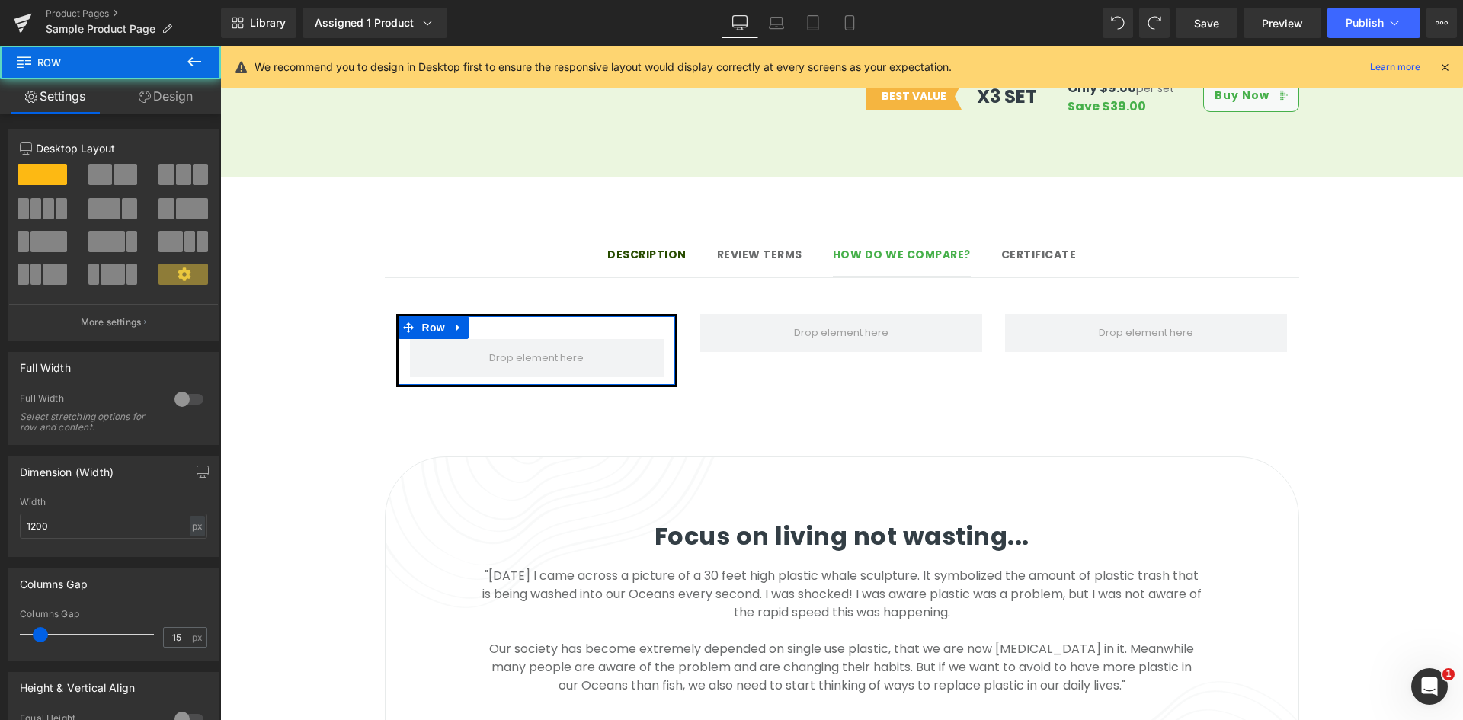
drag, startPoint x: 194, startPoint y: 99, endPoint x: 109, endPoint y: 368, distance: 282.2
click at [194, 99] on link "Design" at bounding box center [165, 96] width 110 height 34
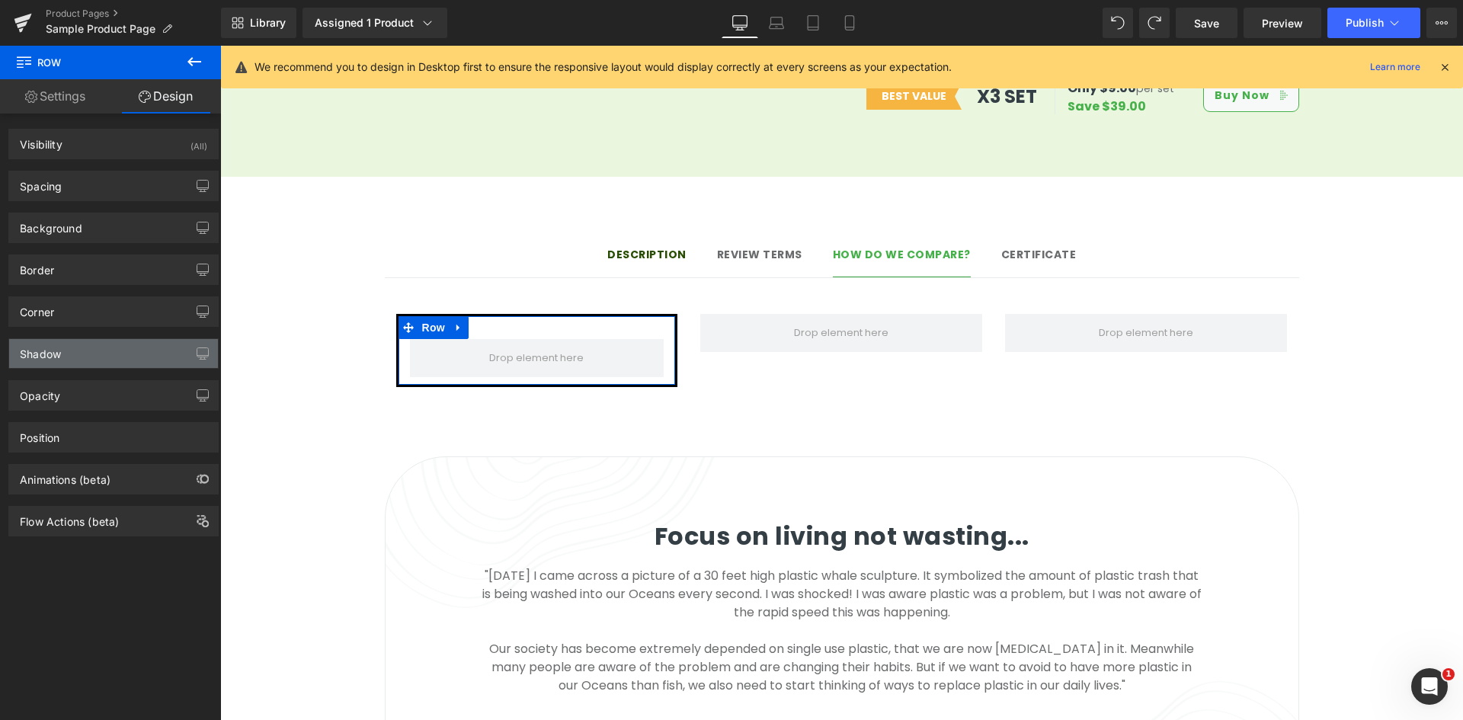
type input "#000000"
type input "100"
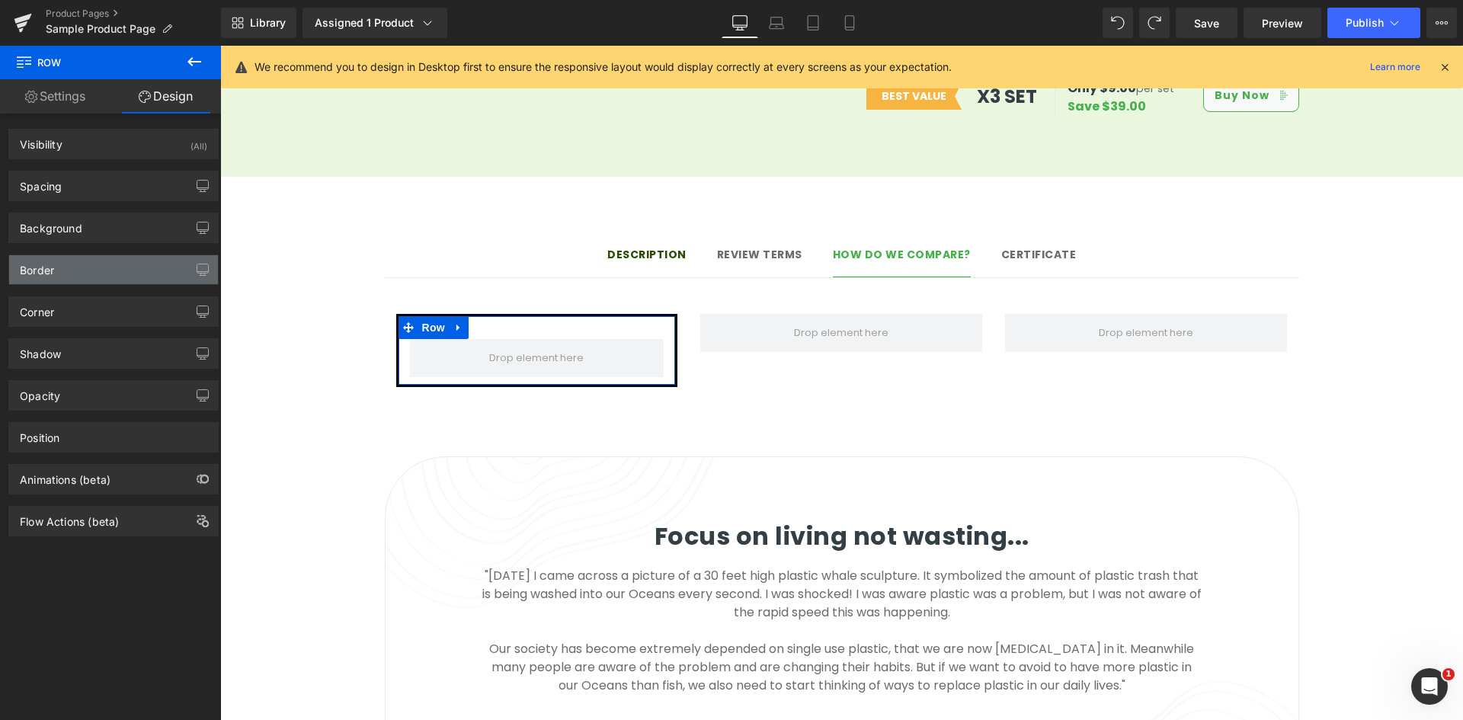
click at [118, 277] on div "Border" at bounding box center [113, 269] width 209 height 29
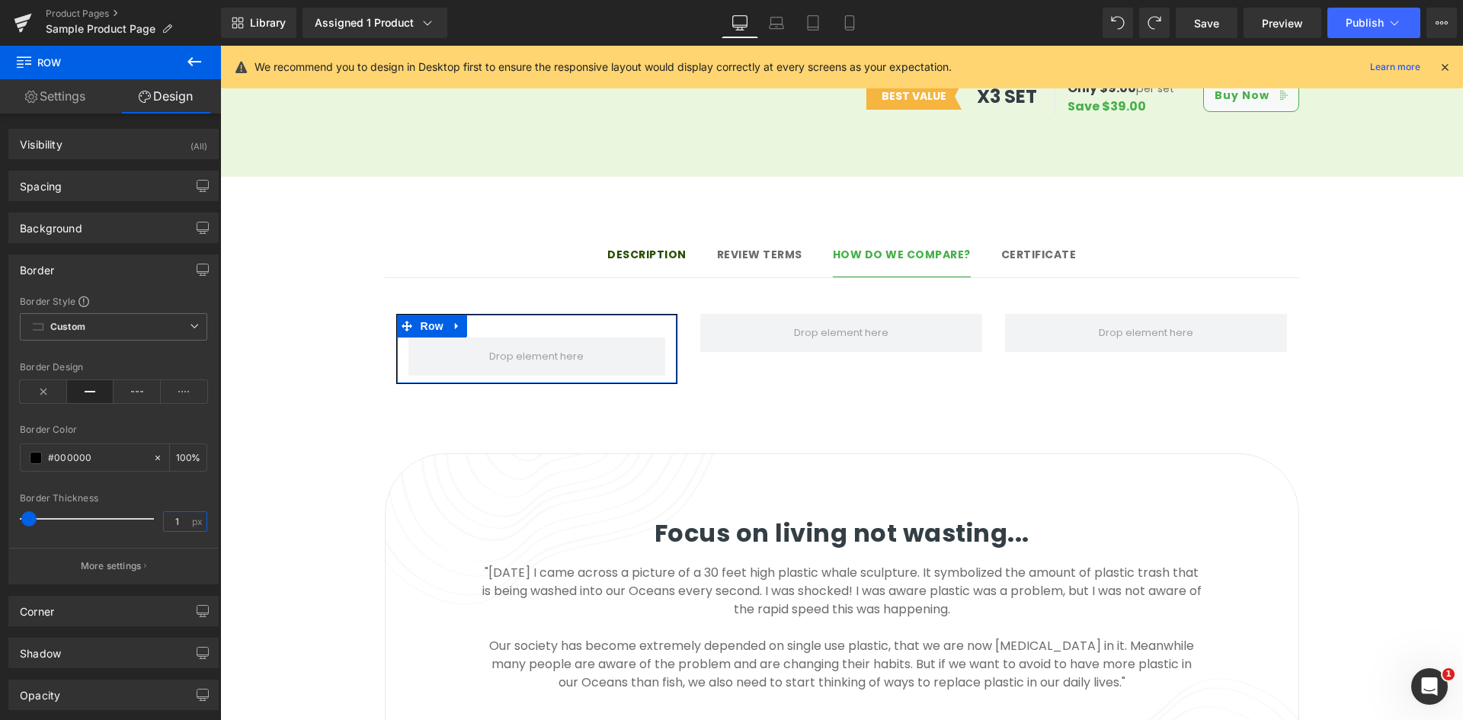
click at [169, 521] on input "1" at bounding box center [177, 521] width 27 height 19
type input "2"
click at [165, 498] on div "Border Thickness" at bounding box center [113, 498] width 187 height 11
click at [77, 451] on input "#000000" at bounding box center [97, 458] width 98 height 17
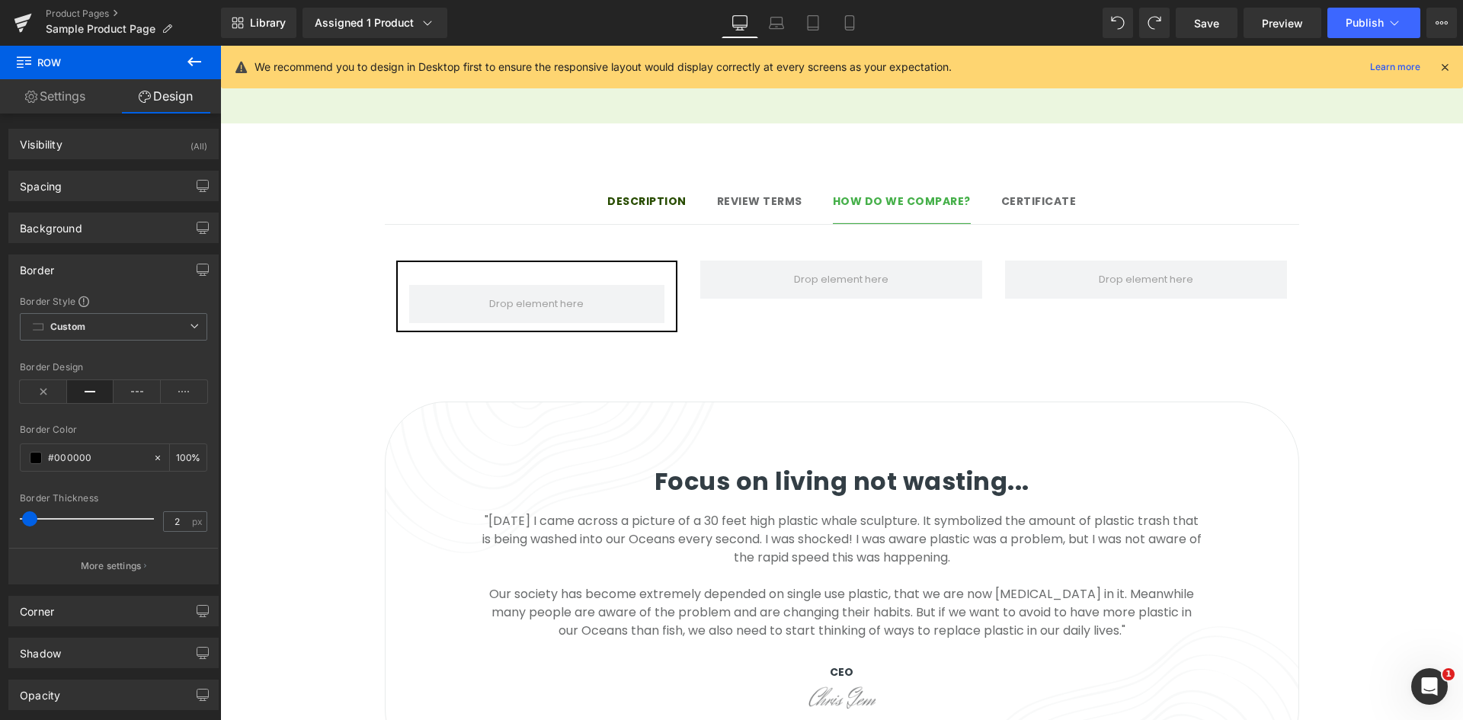
scroll to position [1232, 0]
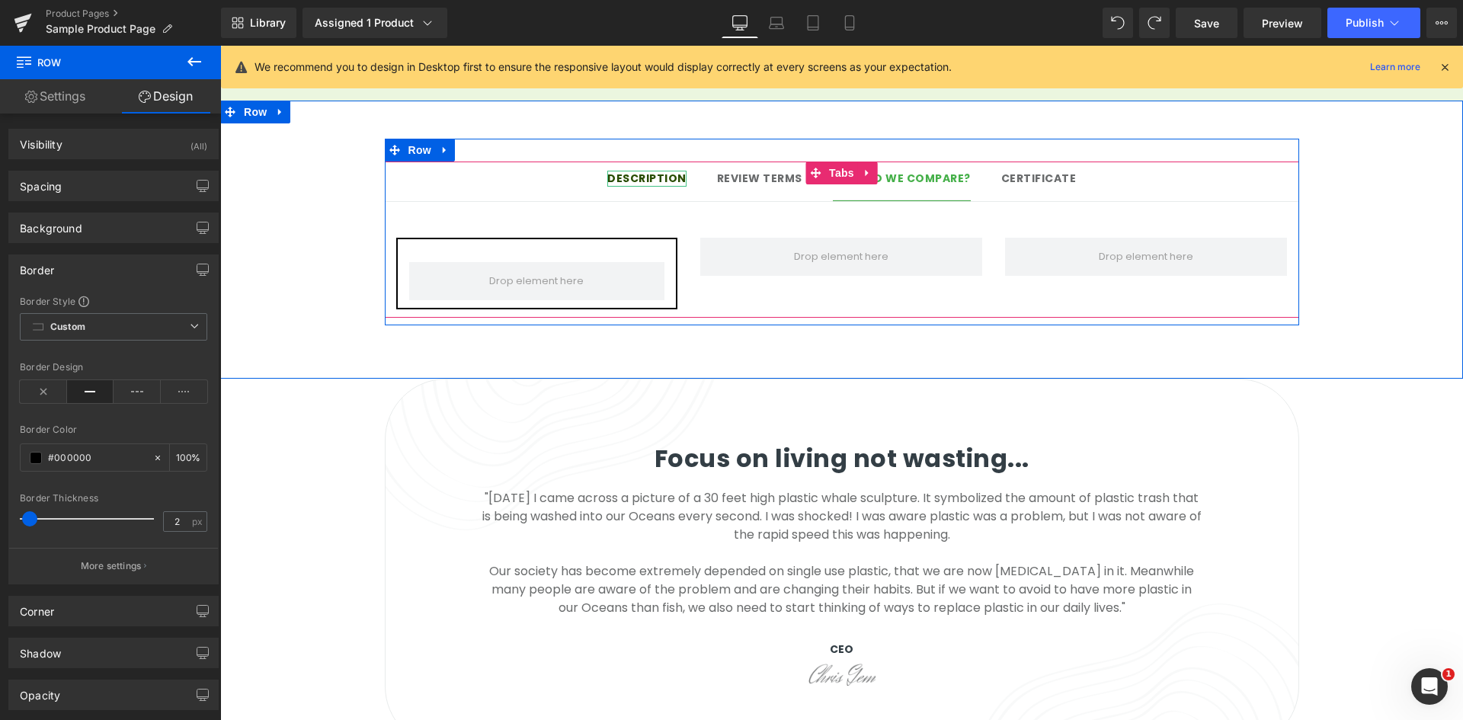
click at [649, 171] on strong "Description" at bounding box center [646, 178] width 79 height 15
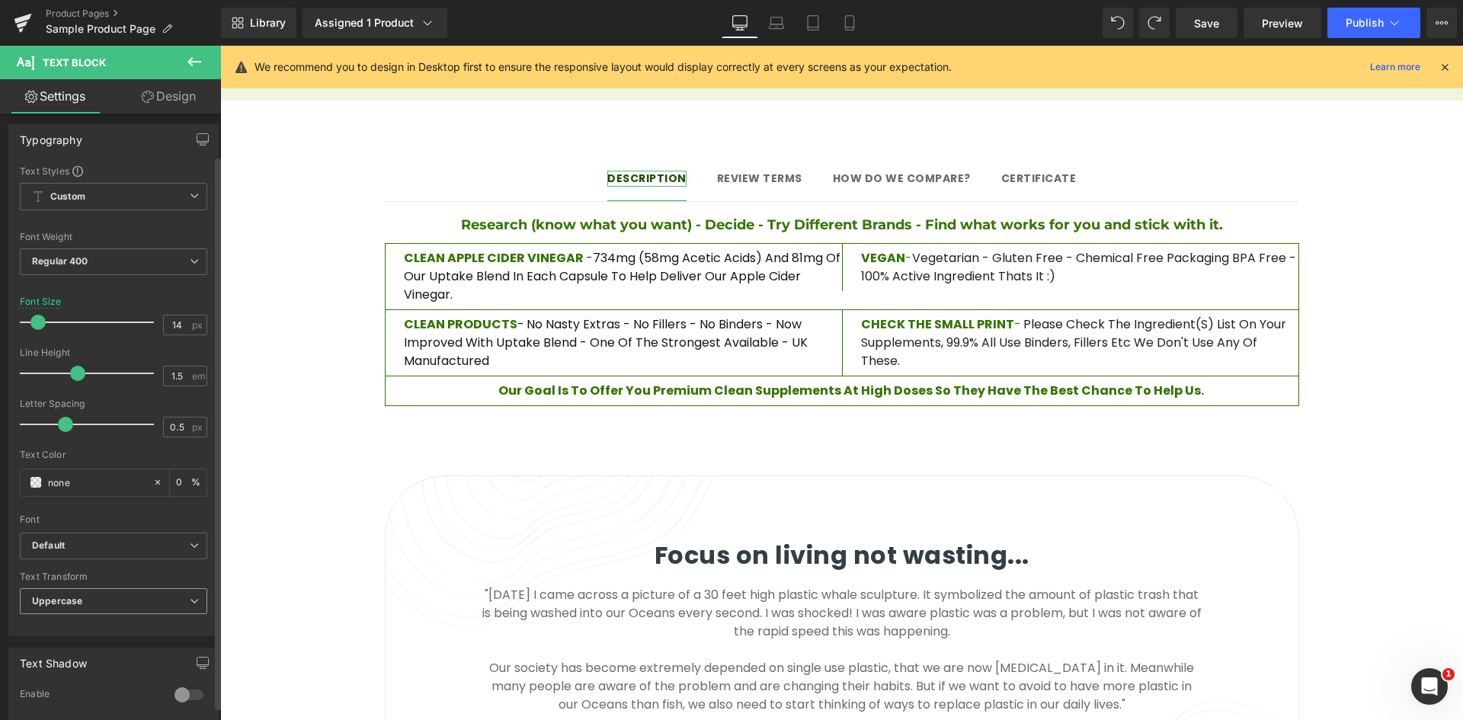
scroll to position [0, 0]
click at [639, 215] on h4 "Research (know what you want) - Decide - Try Different Brands - Find what works…" at bounding box center [842, 225] width 914 height 21
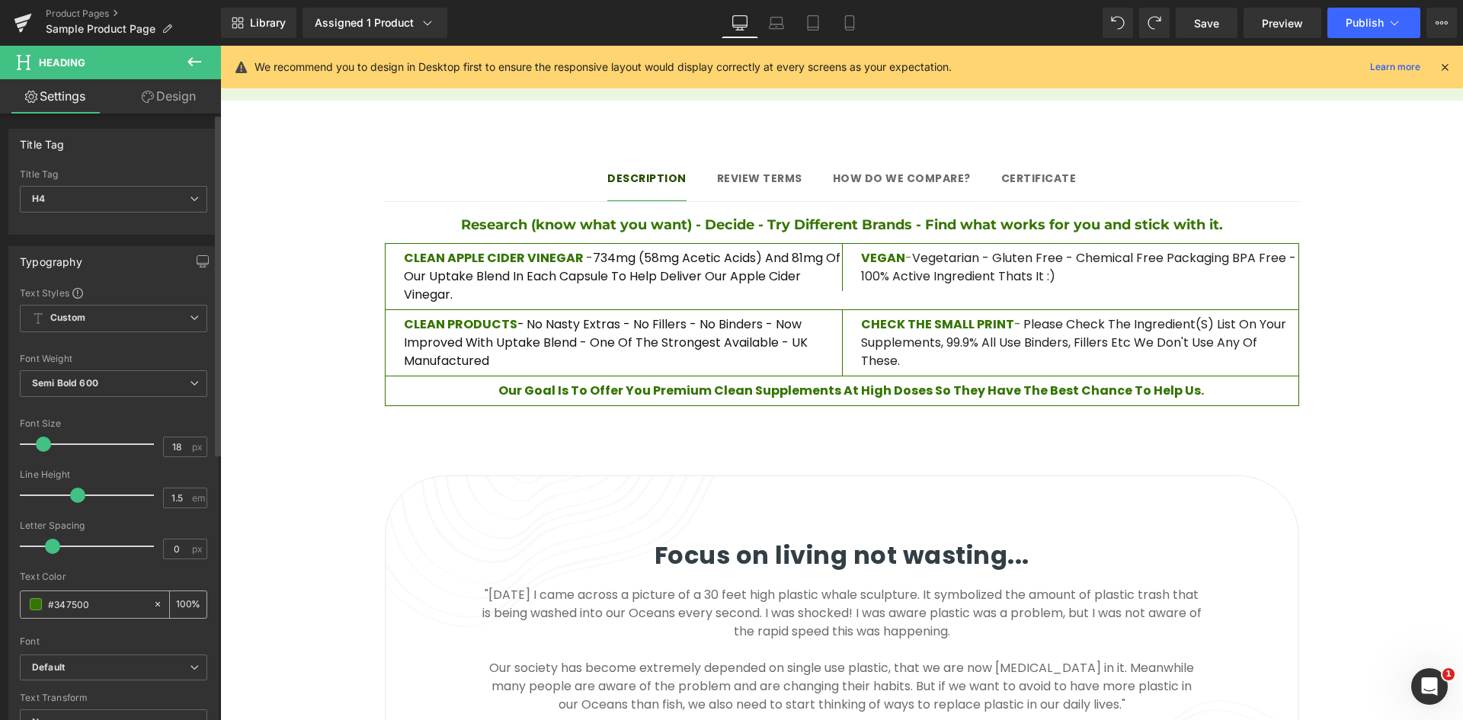
click at [98, 598] on input "#347500" at bounding box center [97, 604] width 98 height 17
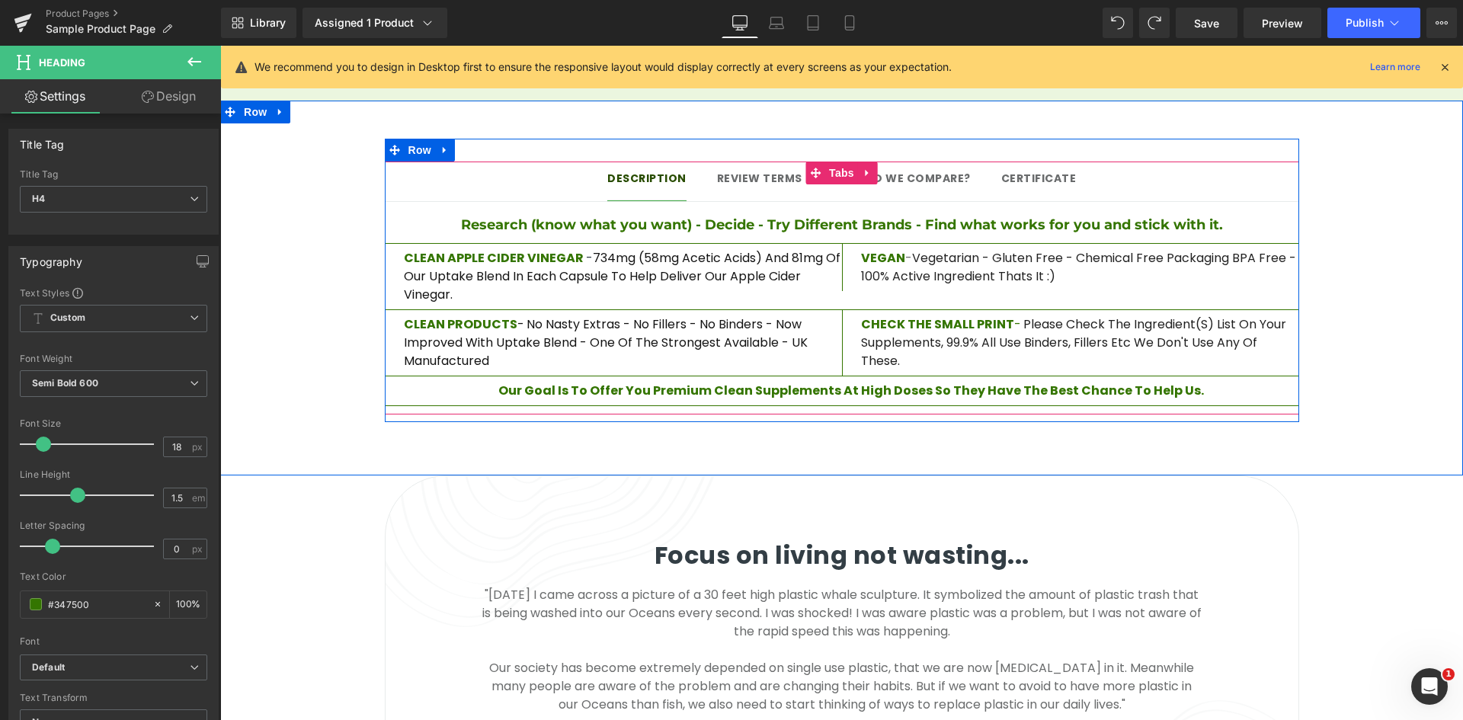
click at [761, 162] on span "Review terms Text Block" at bounding box center [759, 181] width 85 height 38
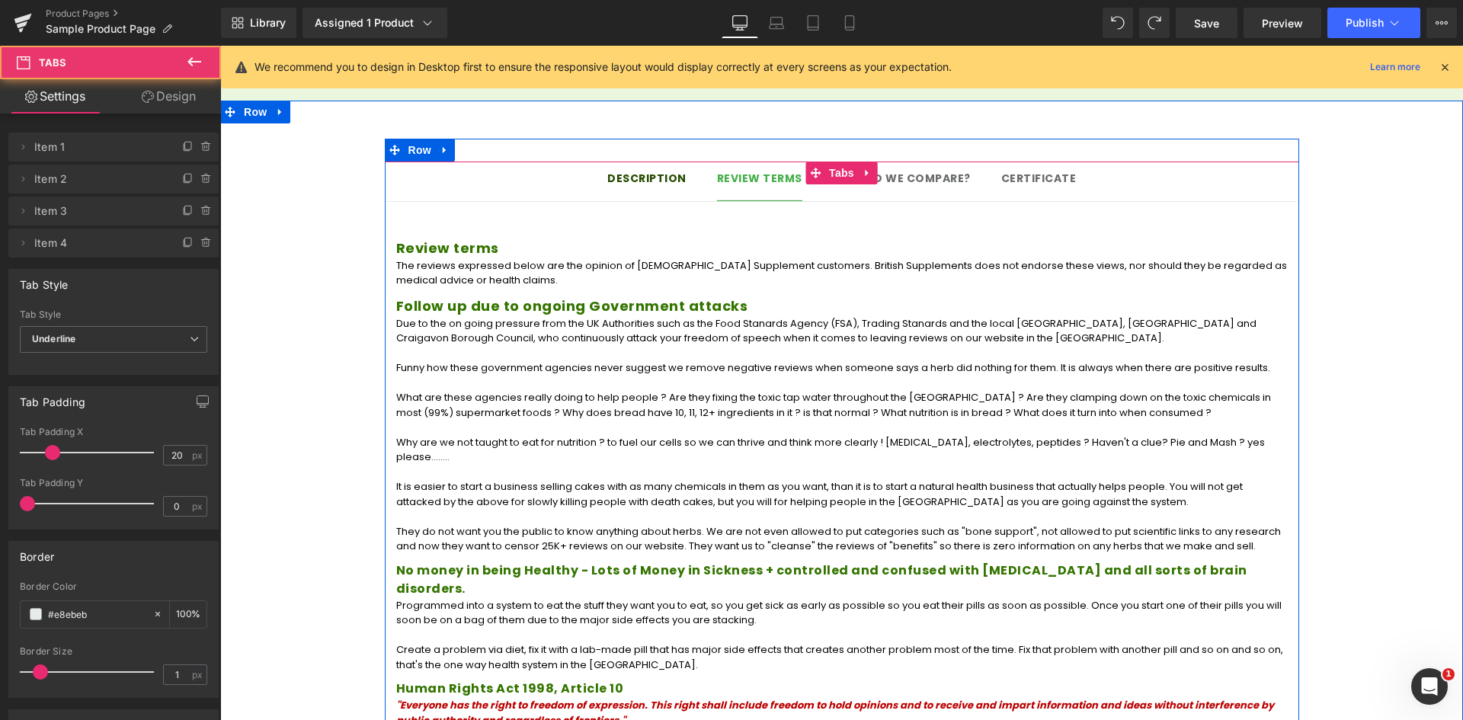
click at [913, 171] on span "How do we compare?" at bounding box center [902, 178] width 138 height 15
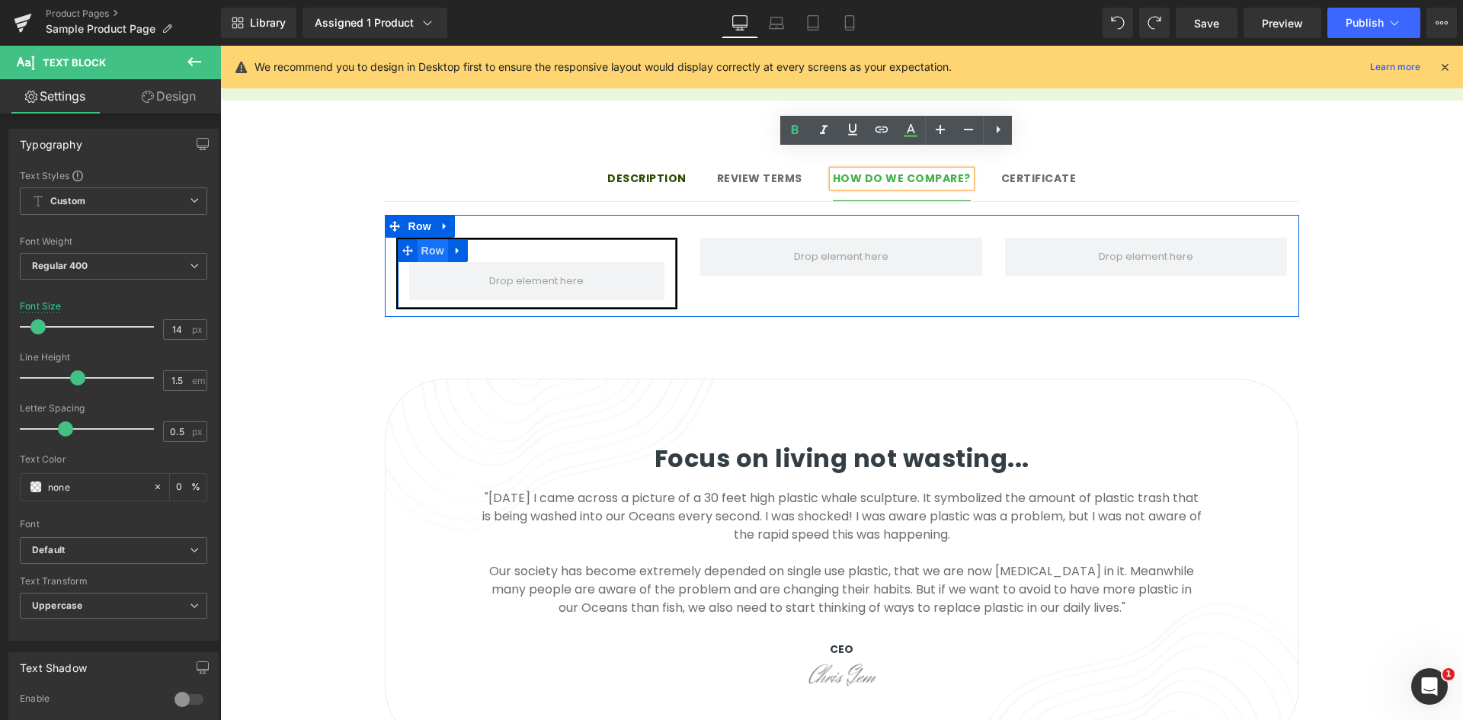
click at [421, 239] on span "Row" at bounding box center [433, 250] width 30 height 23
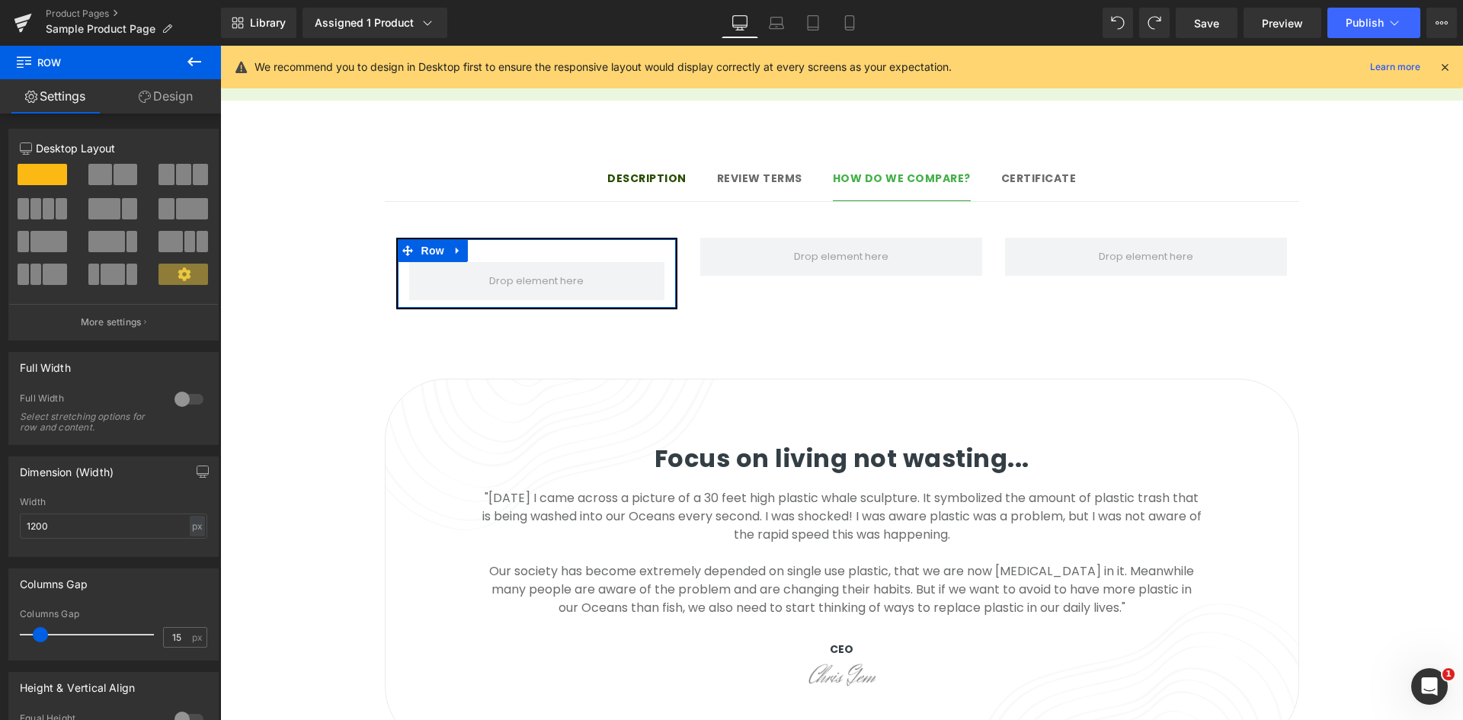
click at [153, 94] on link "Design" at bounding box center [165, 96] width 110 height 34
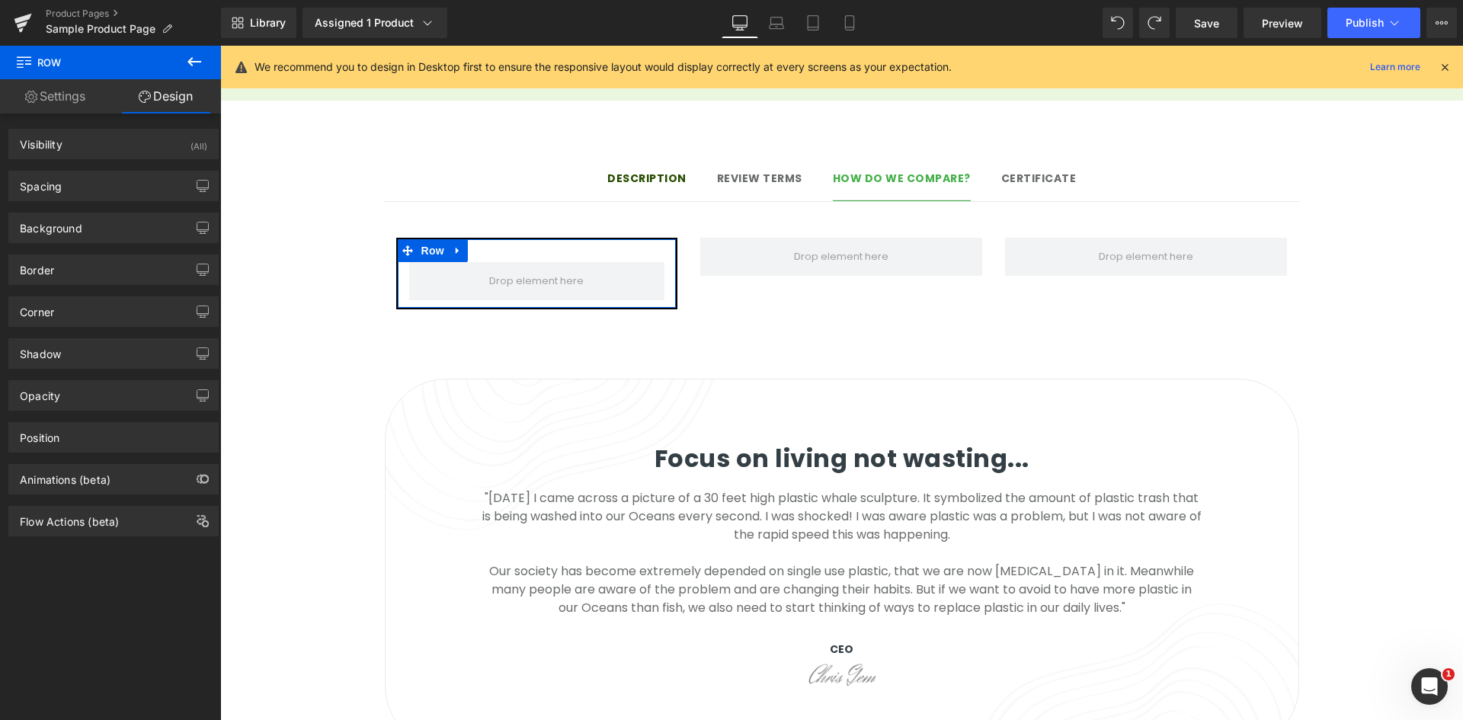
type input "#000000"
type input "100"
type input "2"
click at [115, 283] on div "Border" at bounding box center [113, 269] width 209 height 29
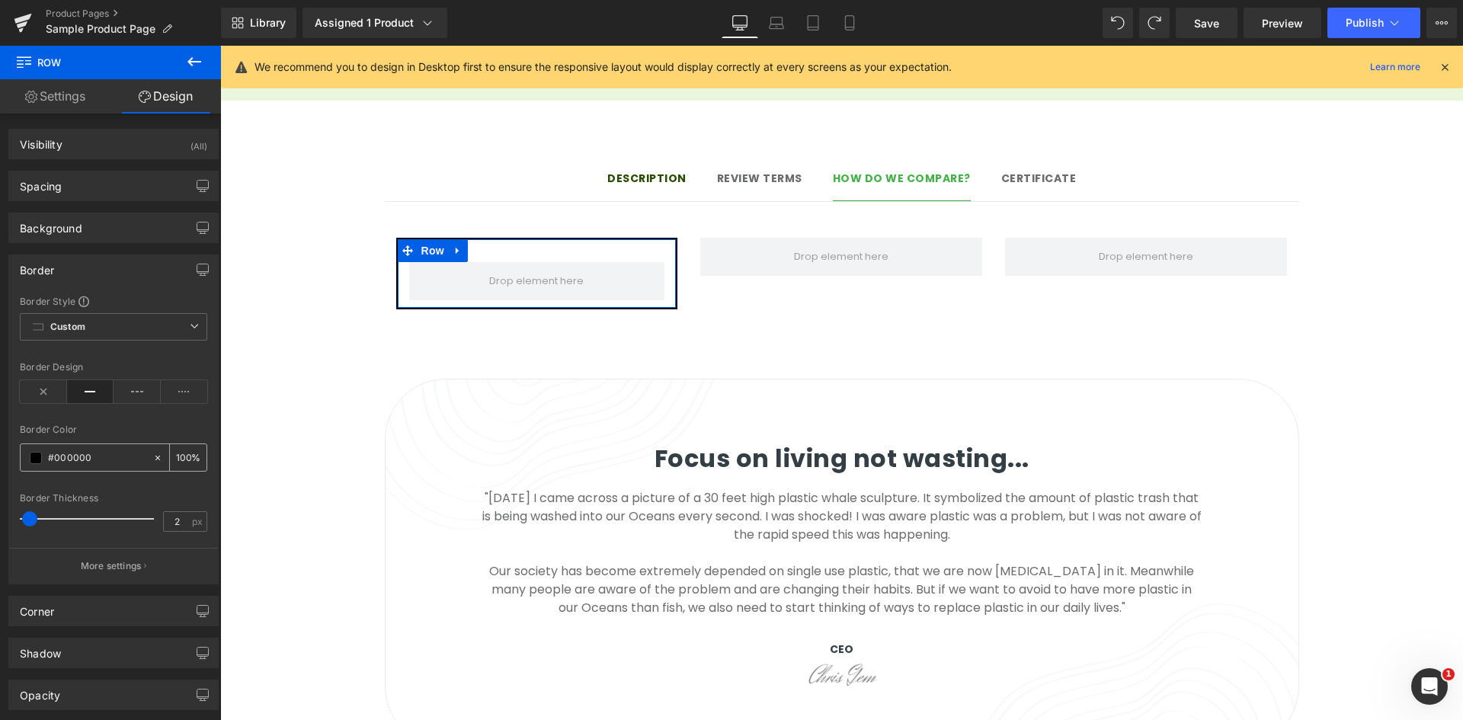
click at [75, 463] on input "#000000" at bounding box center [97, 458] width 98 height 17
paste input "3475"
type input "#347500"
click at [121, 434] on div "Border Color" at bounding box center [113, 429] width 187 height 11
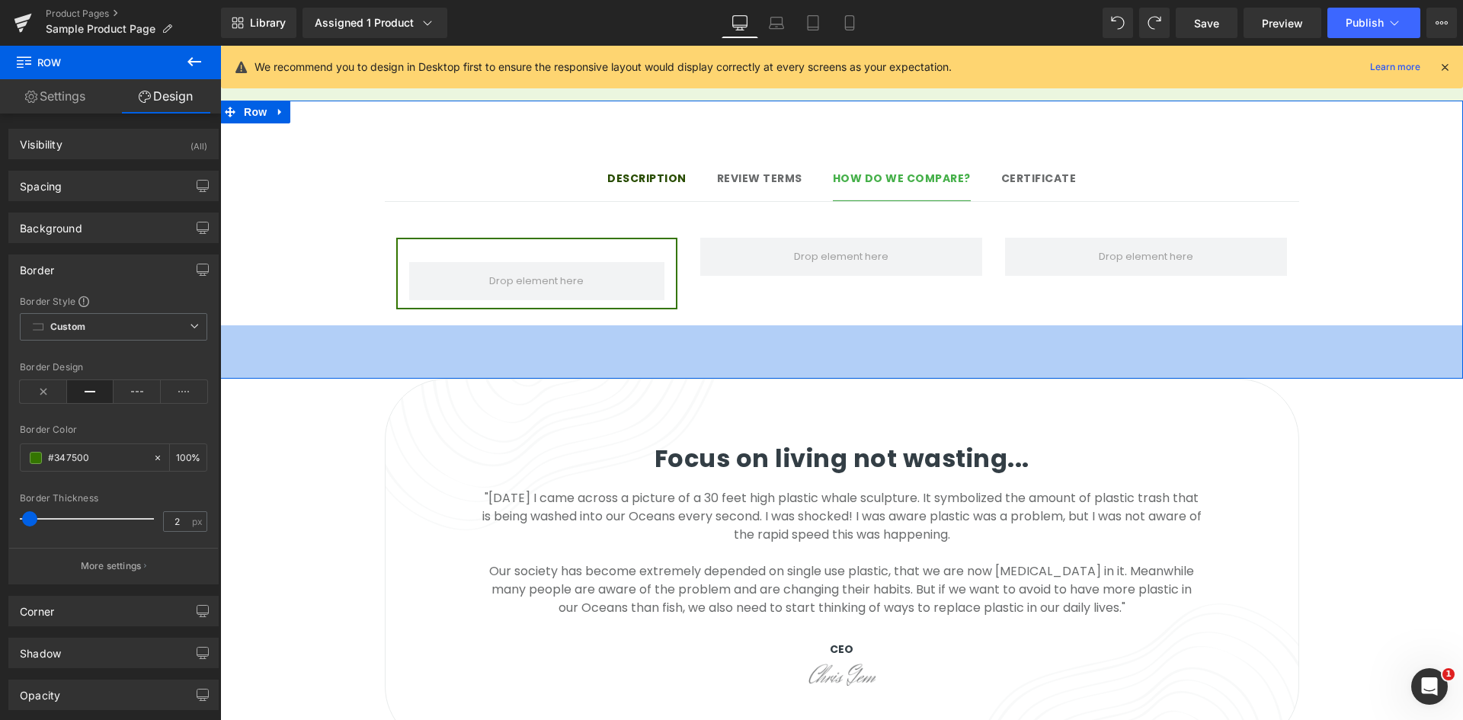
click at [452, 327] on div "70px" at bounding box center [841, 351] width 1243 height 53
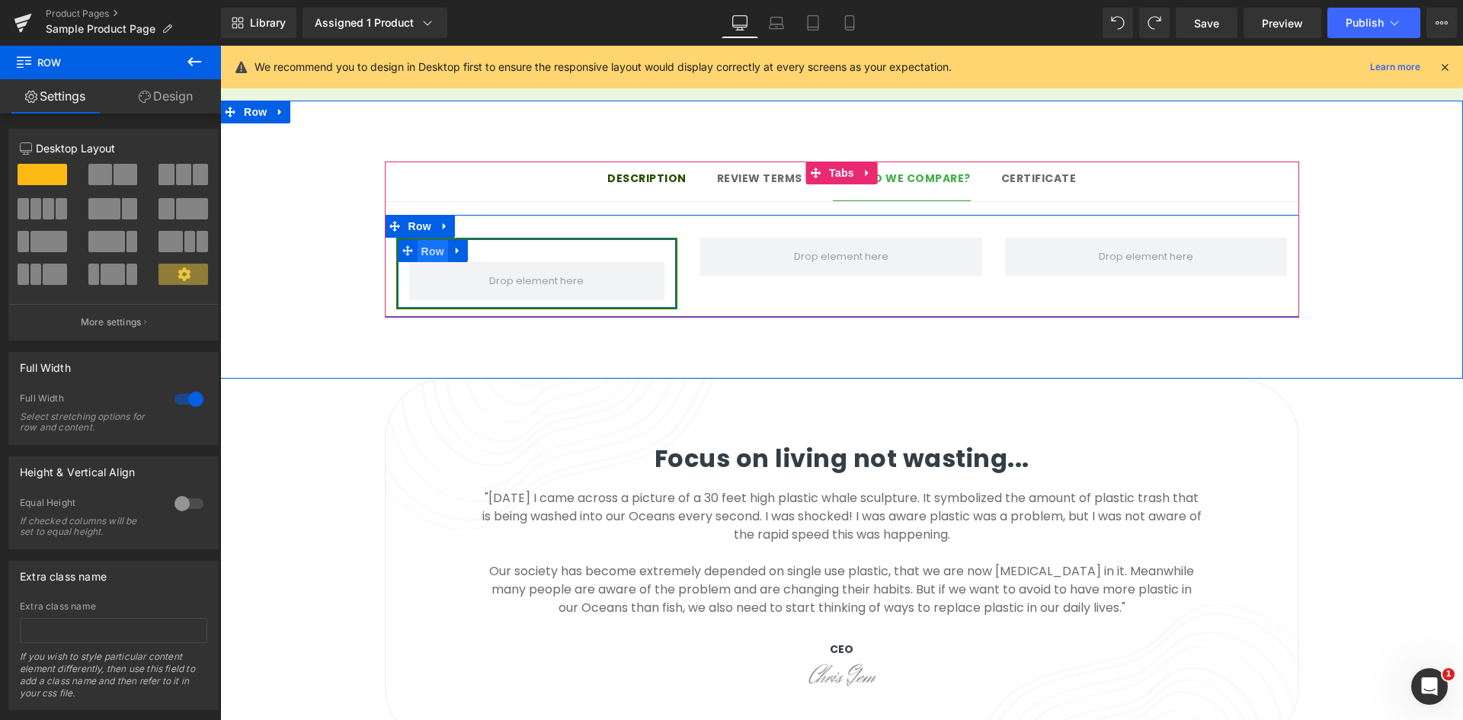
click at [428, 240] on span "Row" at bounding box center [433, 251] width 30 height 23
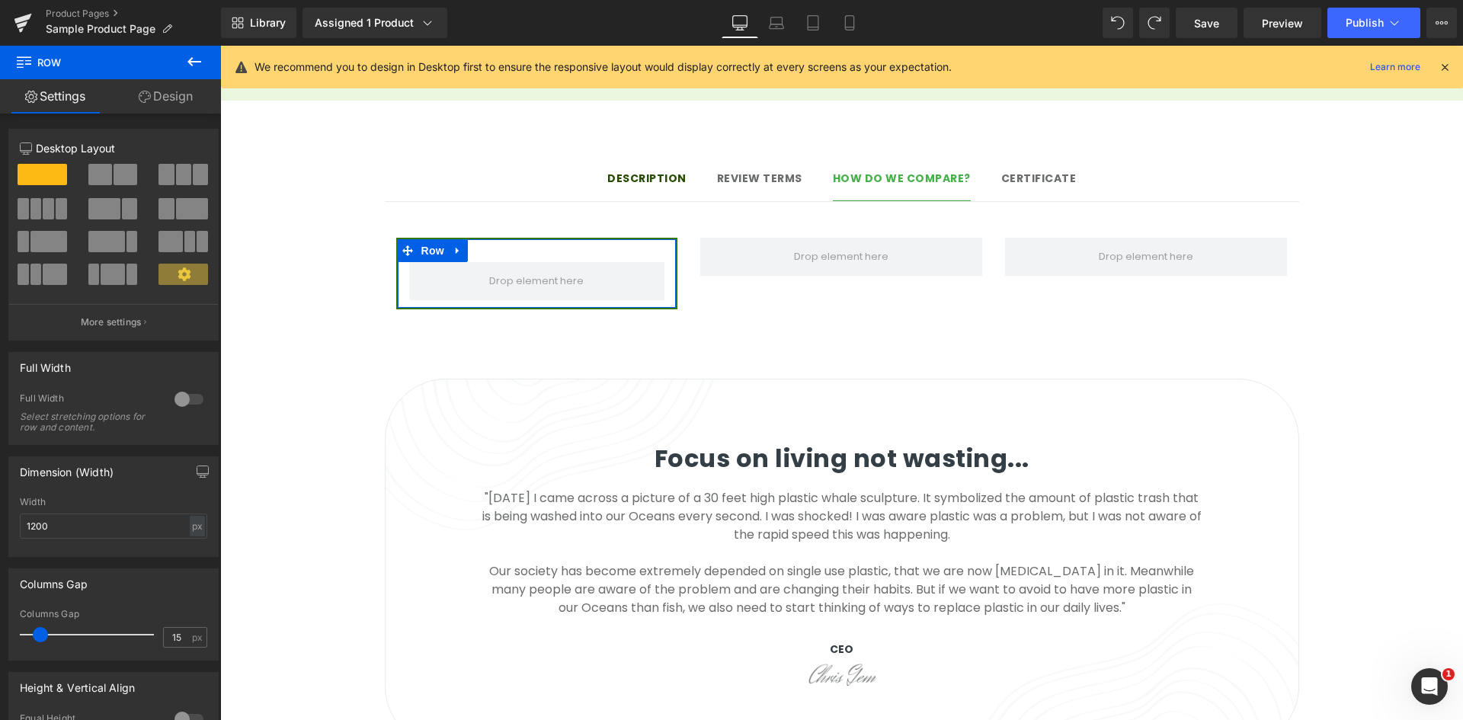
click at [170, 87] on link "Design" at bounding box center [165, 96] width 110 height 34
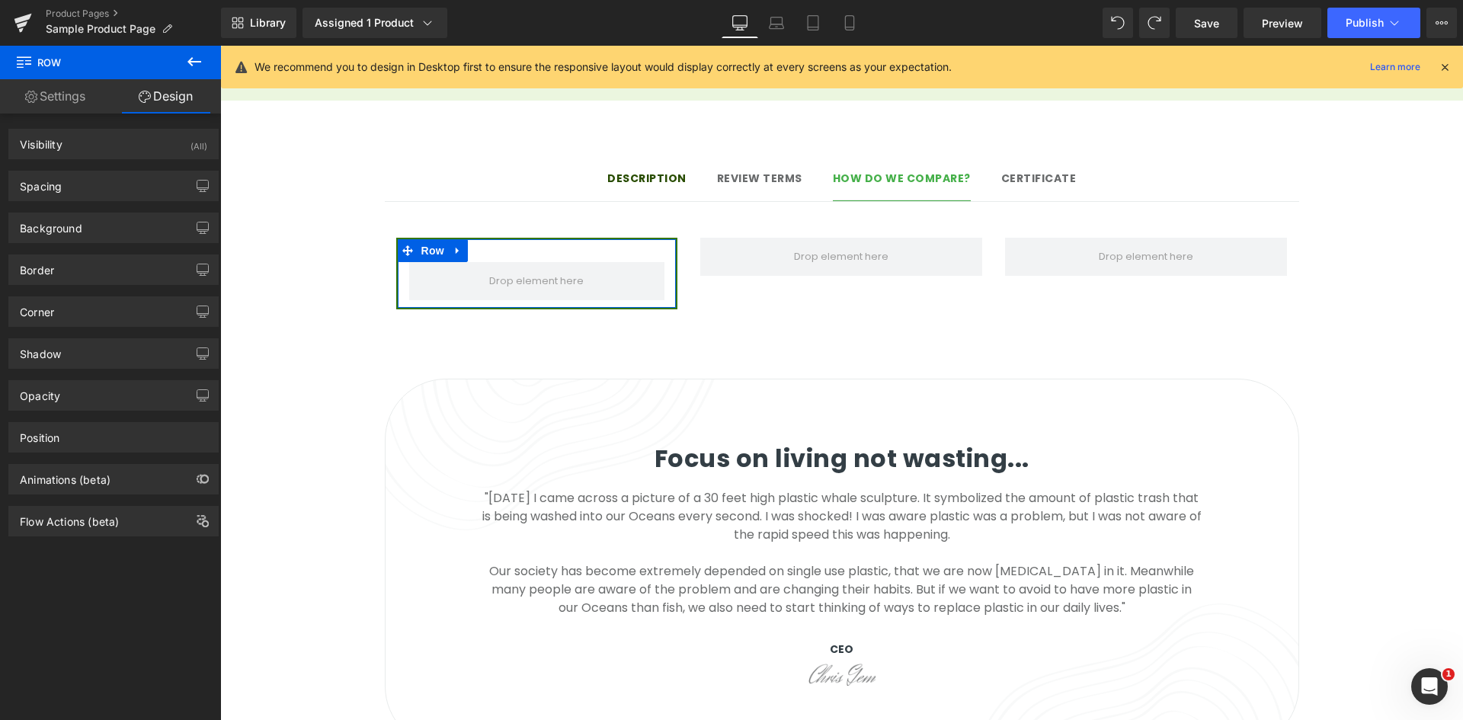
type input "#347500"
type input "100"
click at [70, 272] on div "Border" at bounding box center [113, 269] width 209 height 29
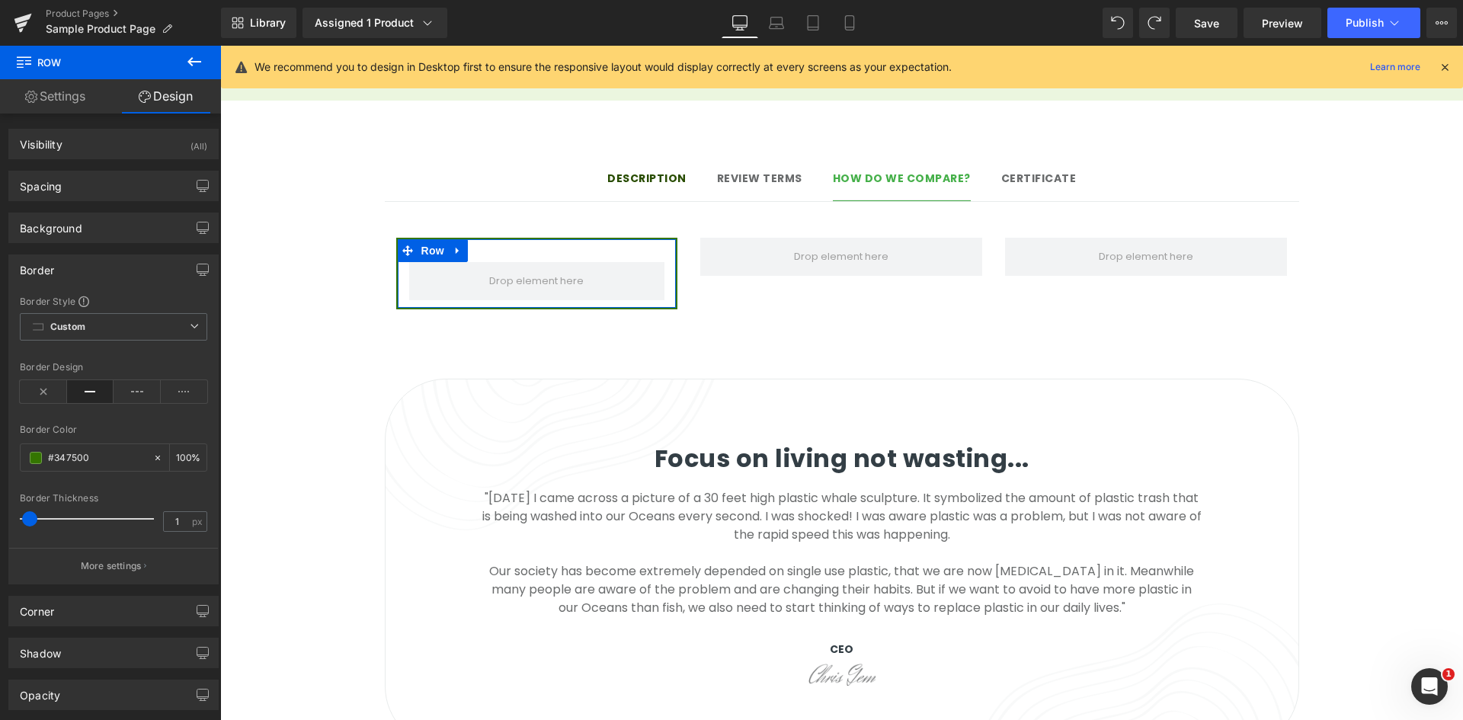
click at [152, 489] on div "Border Style Custom Custom Setup Global Style Custom Setup Global Style solid B…" at bounding box center [113, 439] width 209 height 289
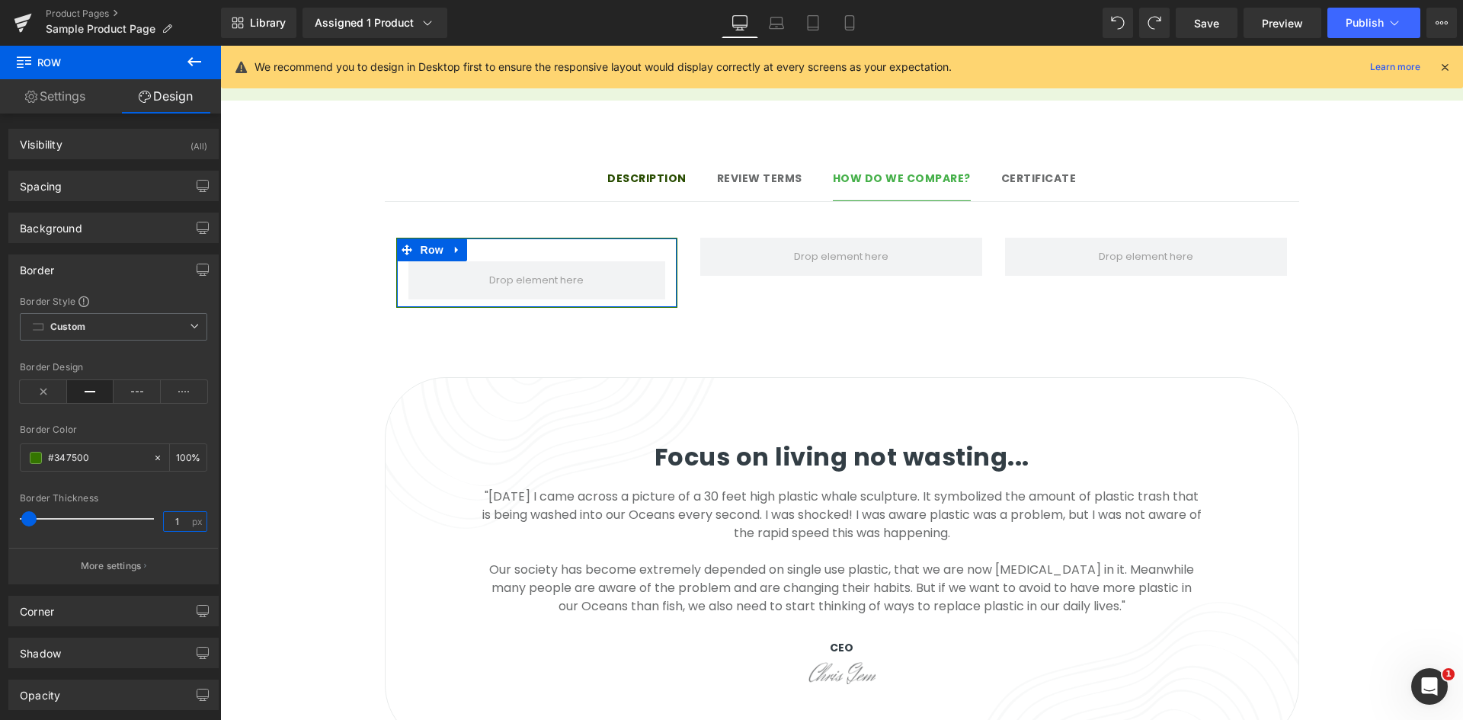
click at [176, 522] on input "1" at bounding box center [177, 521] width 27 height 19
type input "1.5"
click at [162, 495] on div "Border Thickness" at bounding box center [113, 498] width 187 height 11
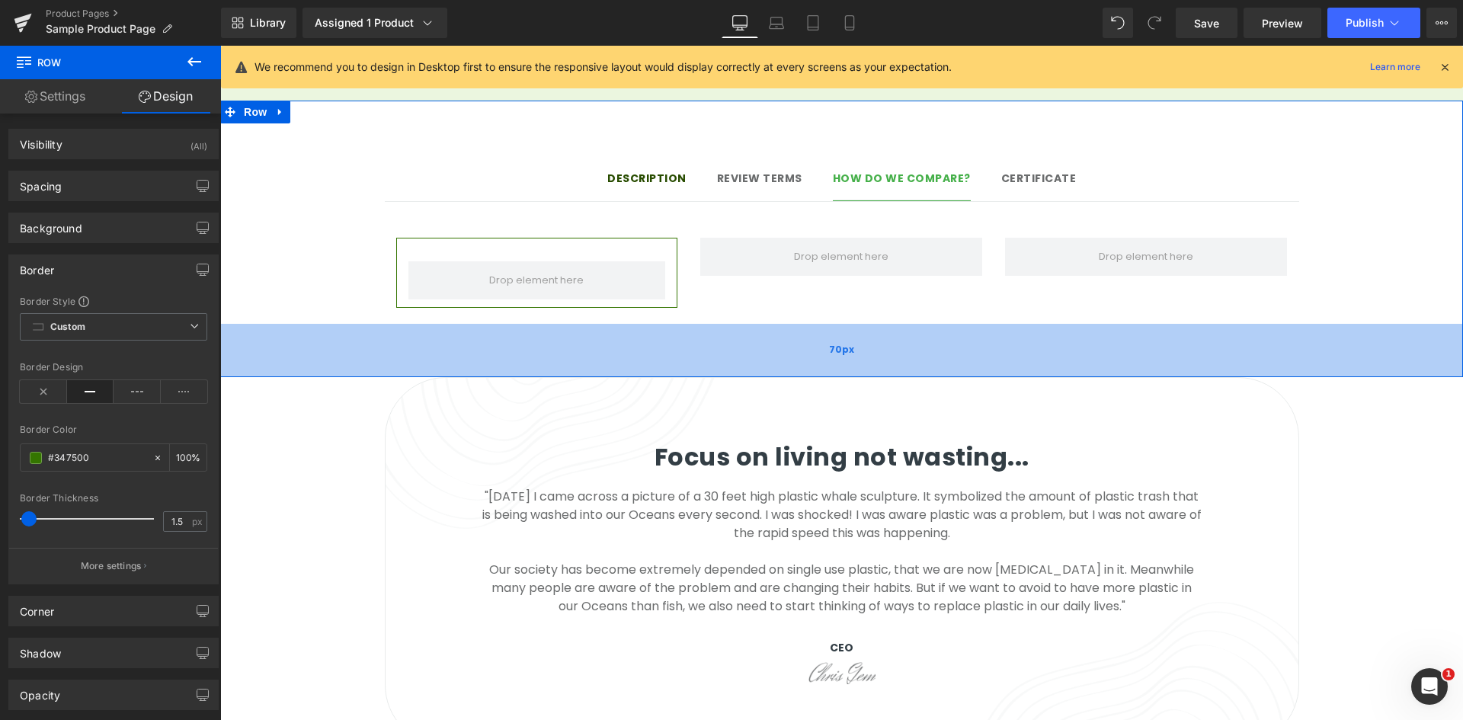
click at [506, 324] on div "70px" at bounding box center [841, 350] width 1243 height 53
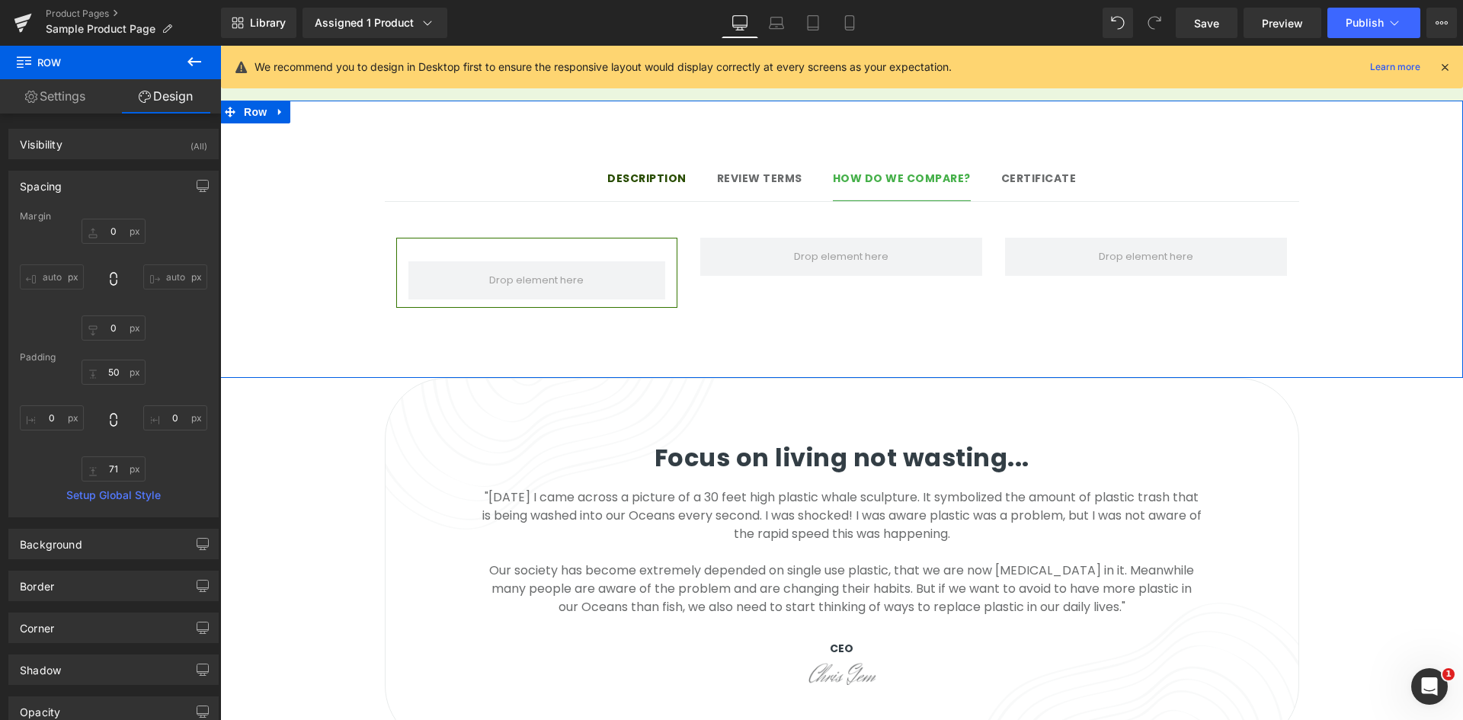
click at [87, 87] on link "Settings" at bounding box center [55, 96] width 110 height 34
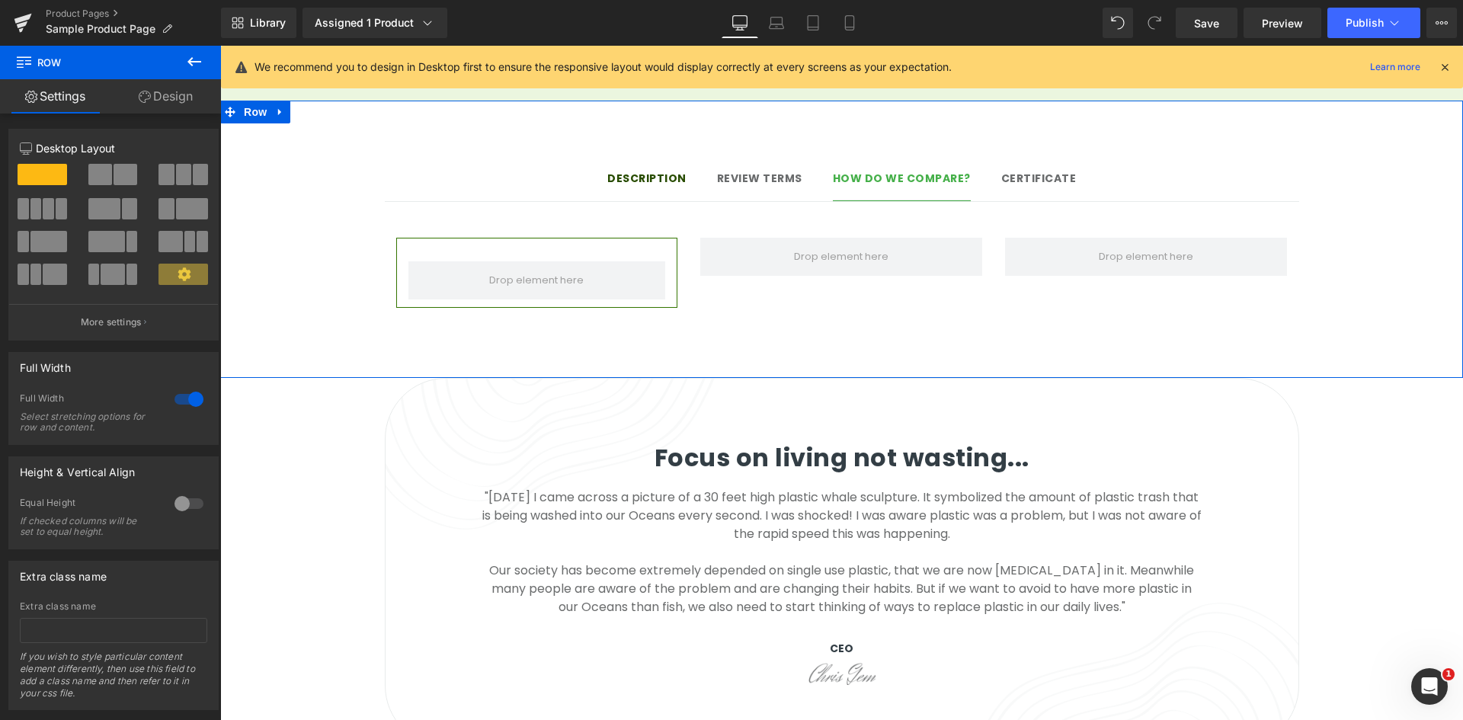
click at [164, 91] on link "Design" at bounding box center [165, 96] width 110 height 34
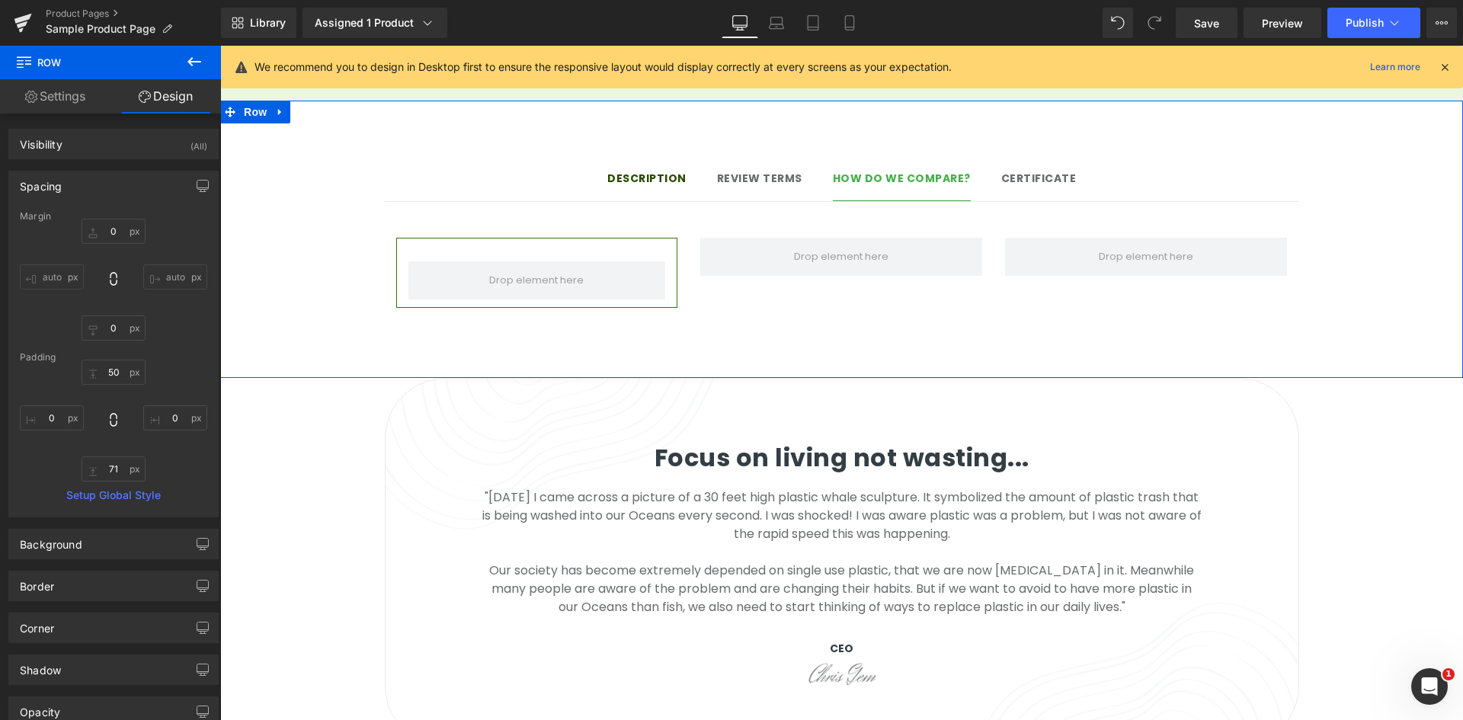
type input "0"
type input "50"
type input "0"
type input "71"
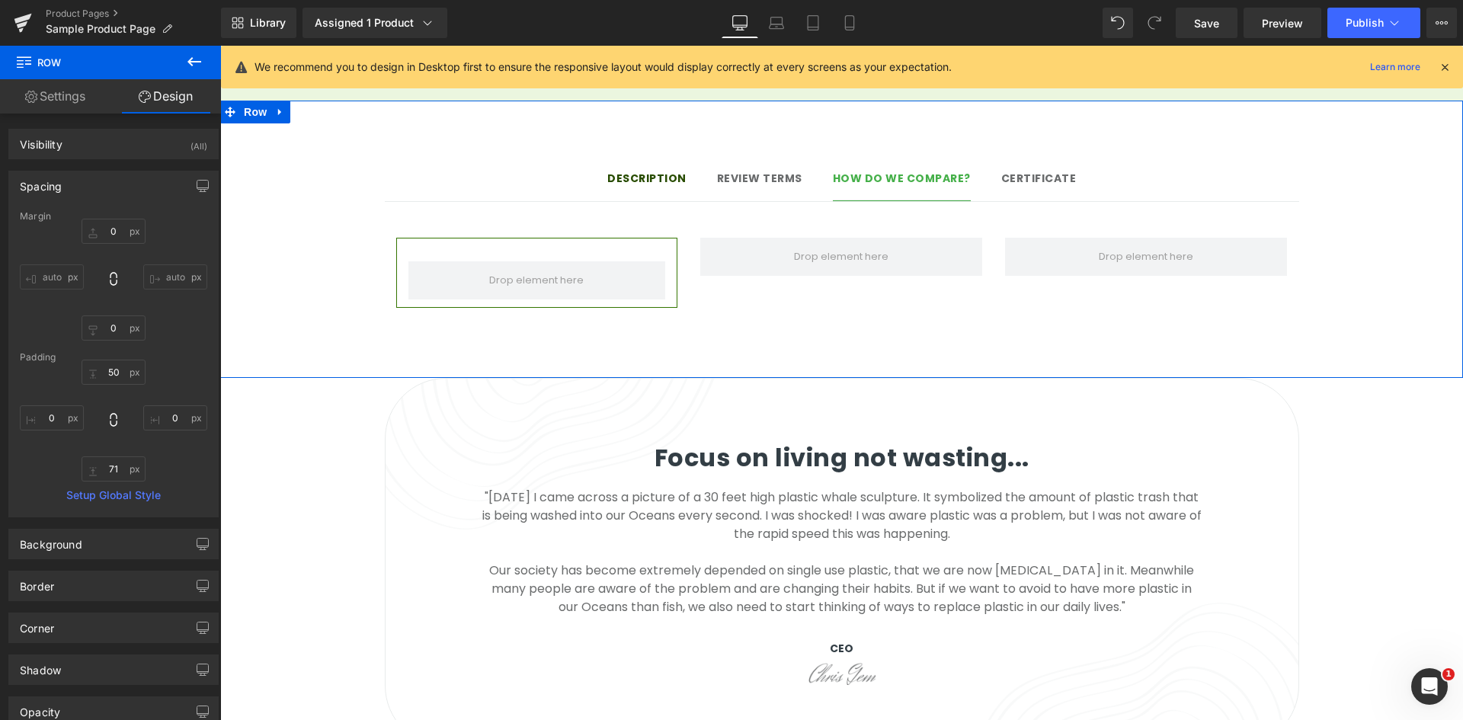
type input "0"
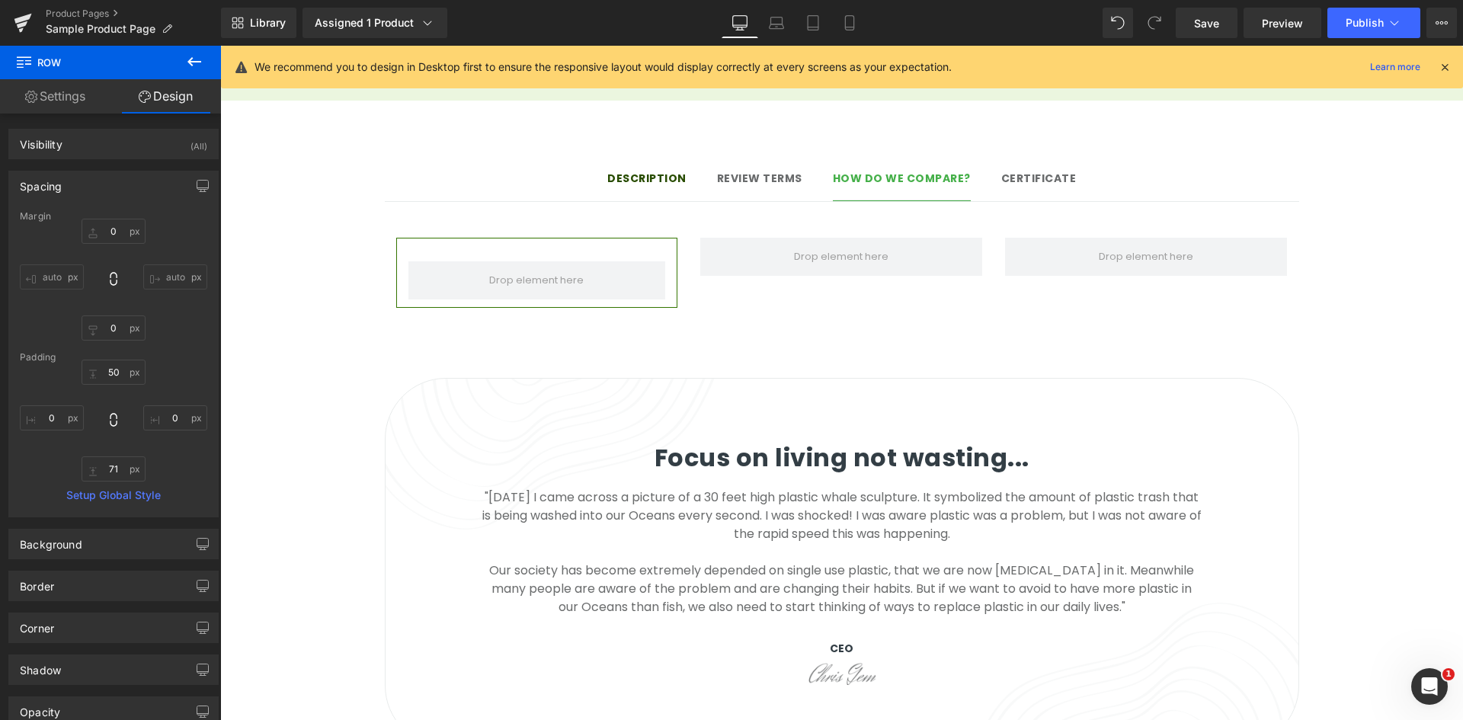
click at [203, 68] on button at bounding box center [194, 63] width 53 height 34
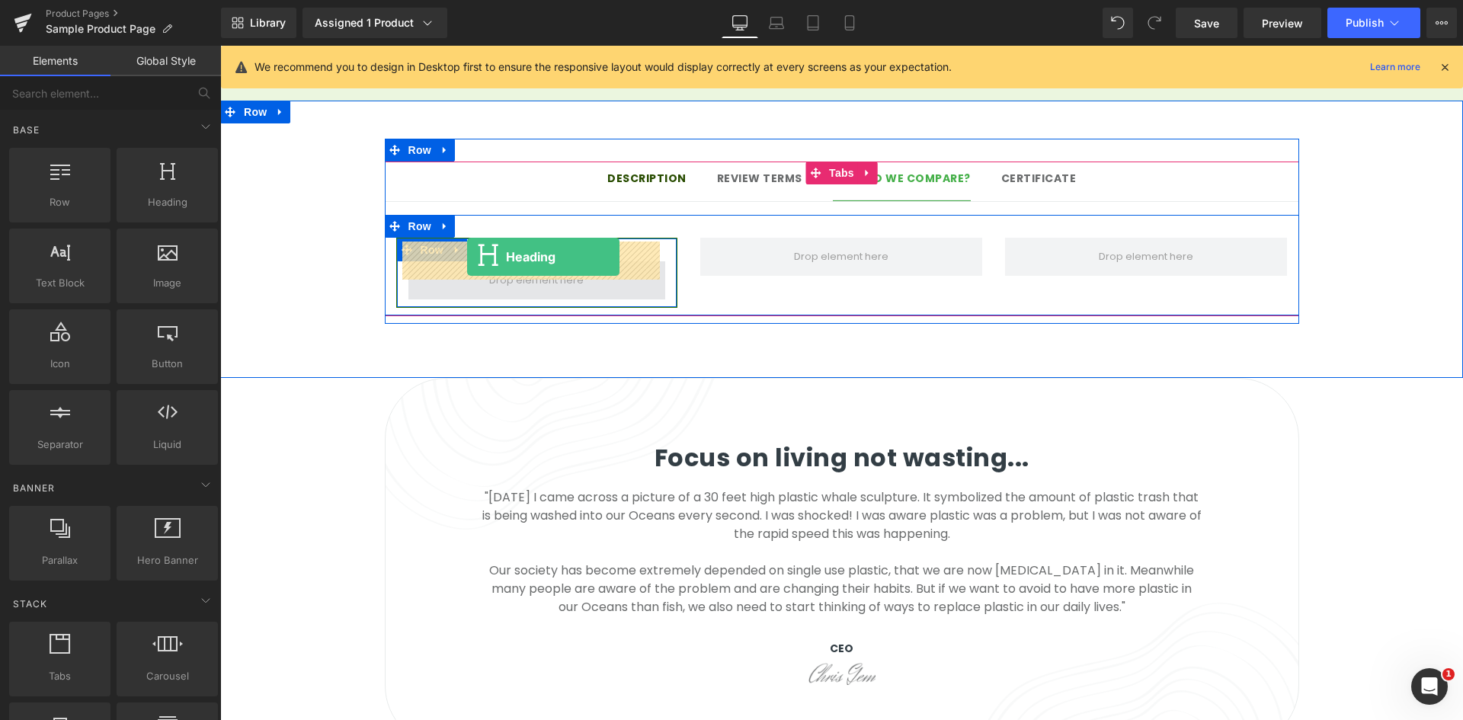
drag, startPoint x: 431, startPoint y: 240, endPoint x: 467, endPoint y: 257, distance: 40.2
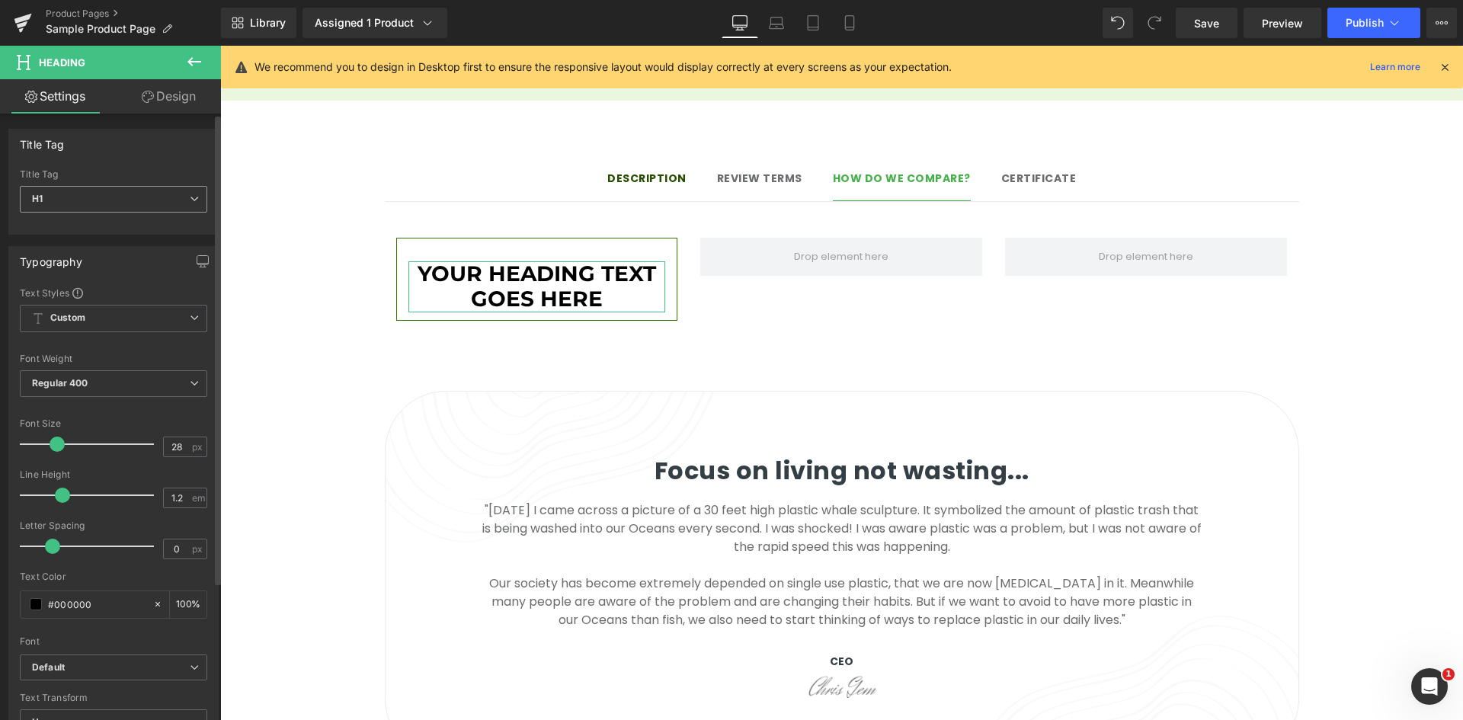
click at [37, 194] on b "H1" at bounding box center [37, 198] width 11 height 11
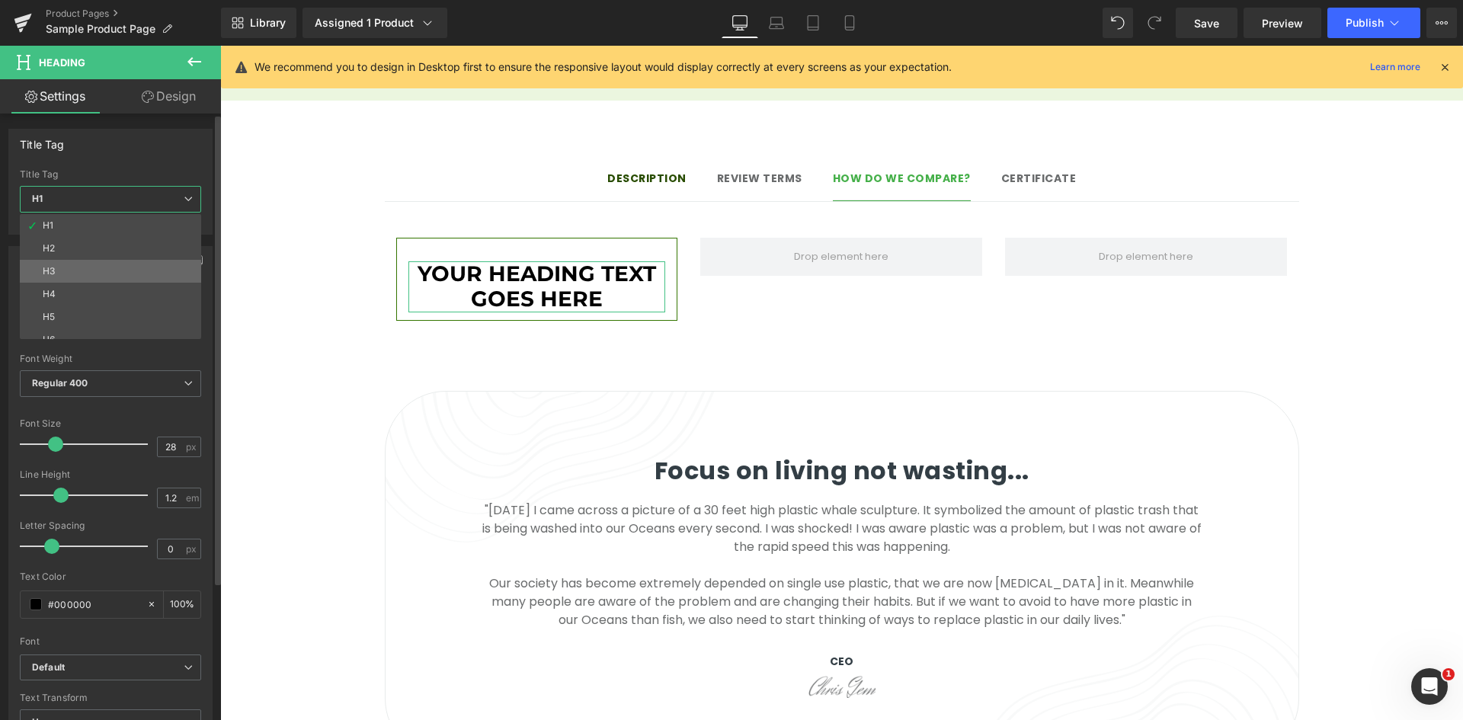
click at [40, 270] on li "H3" at bounding box center [114, 271] width 188 height 23
type input "15.21"
type input "1.5"
type input "100"
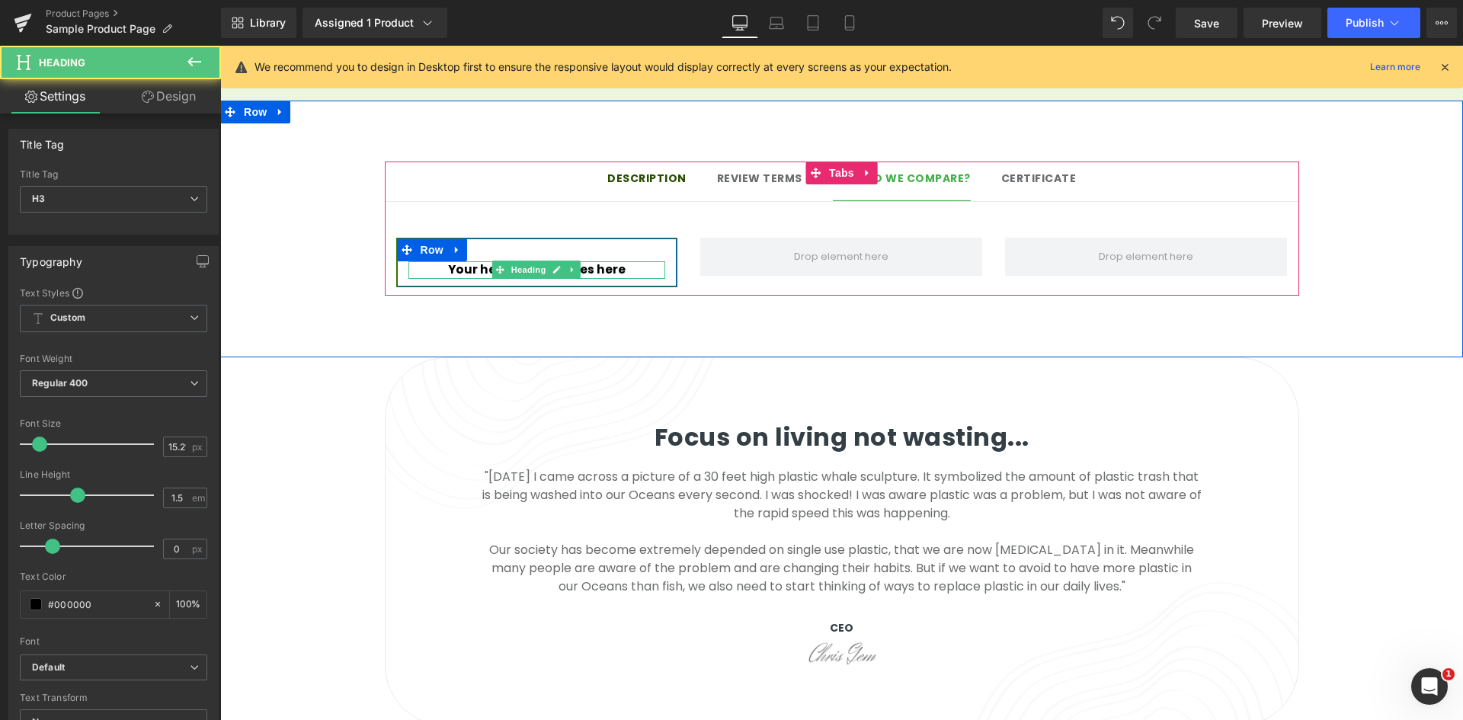
click at [608, 261] on h3 "Your heading text goes here" at bounding box center [537, 270] width 258 height 18
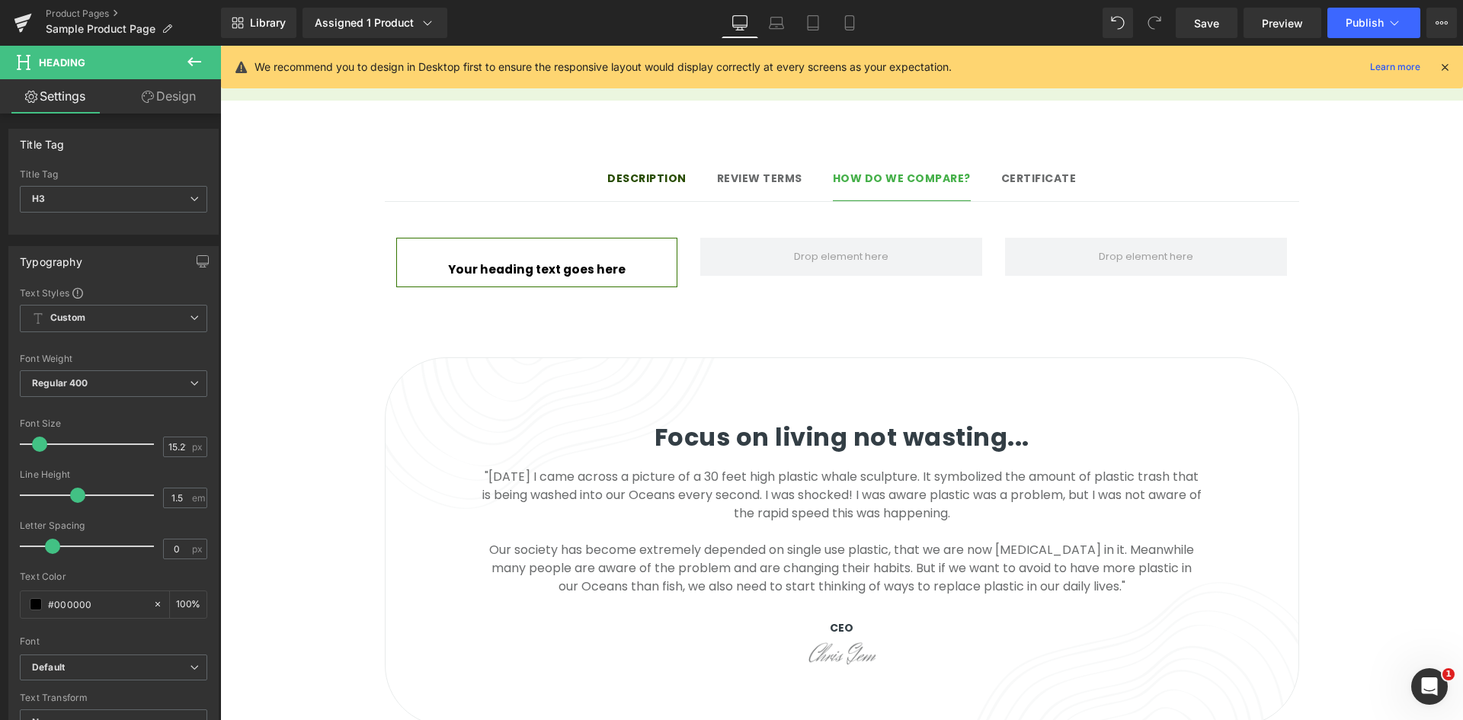
click at [190, 64] on icon at bounding box center [194, 61] width 14 height 9
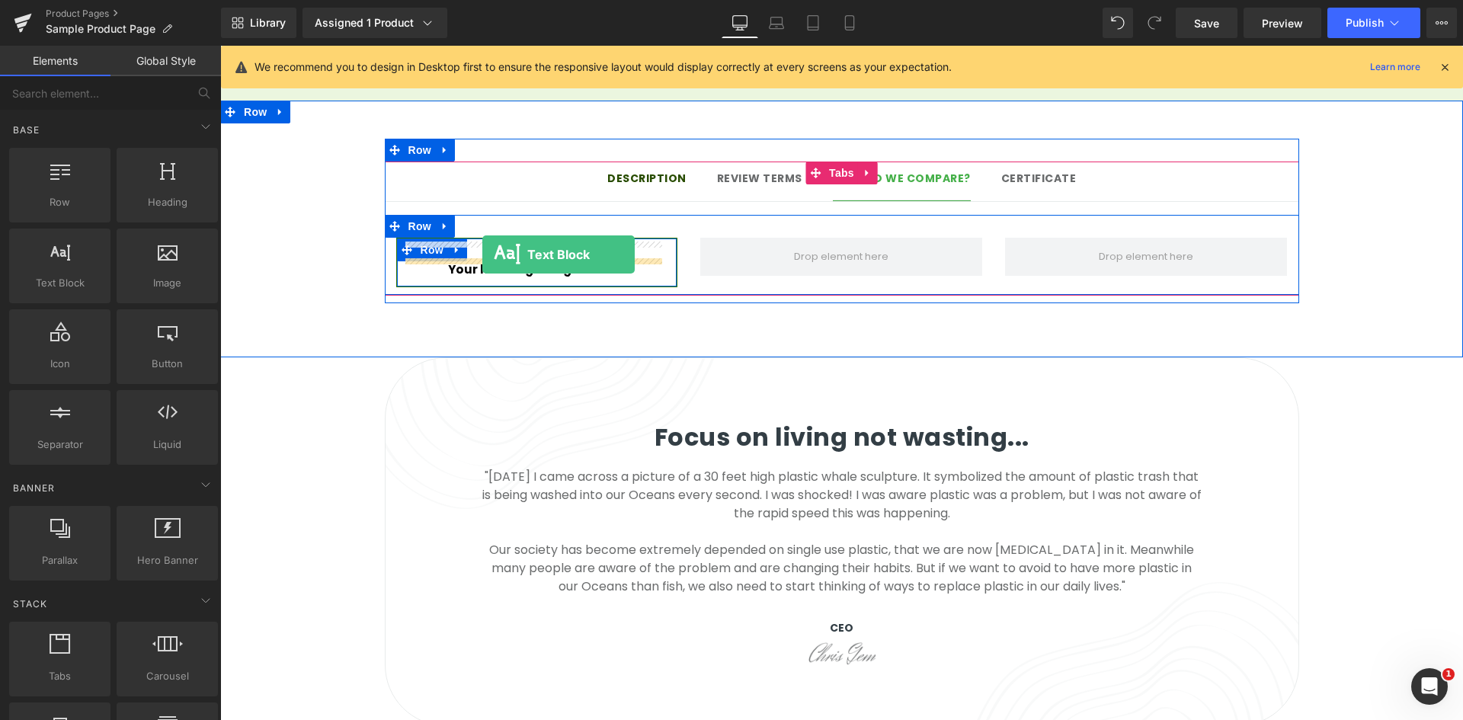
drag, startPoint x: 396, startPoint y: 278, endPoint x: 482, endPoint y: 254, distance: 89.3
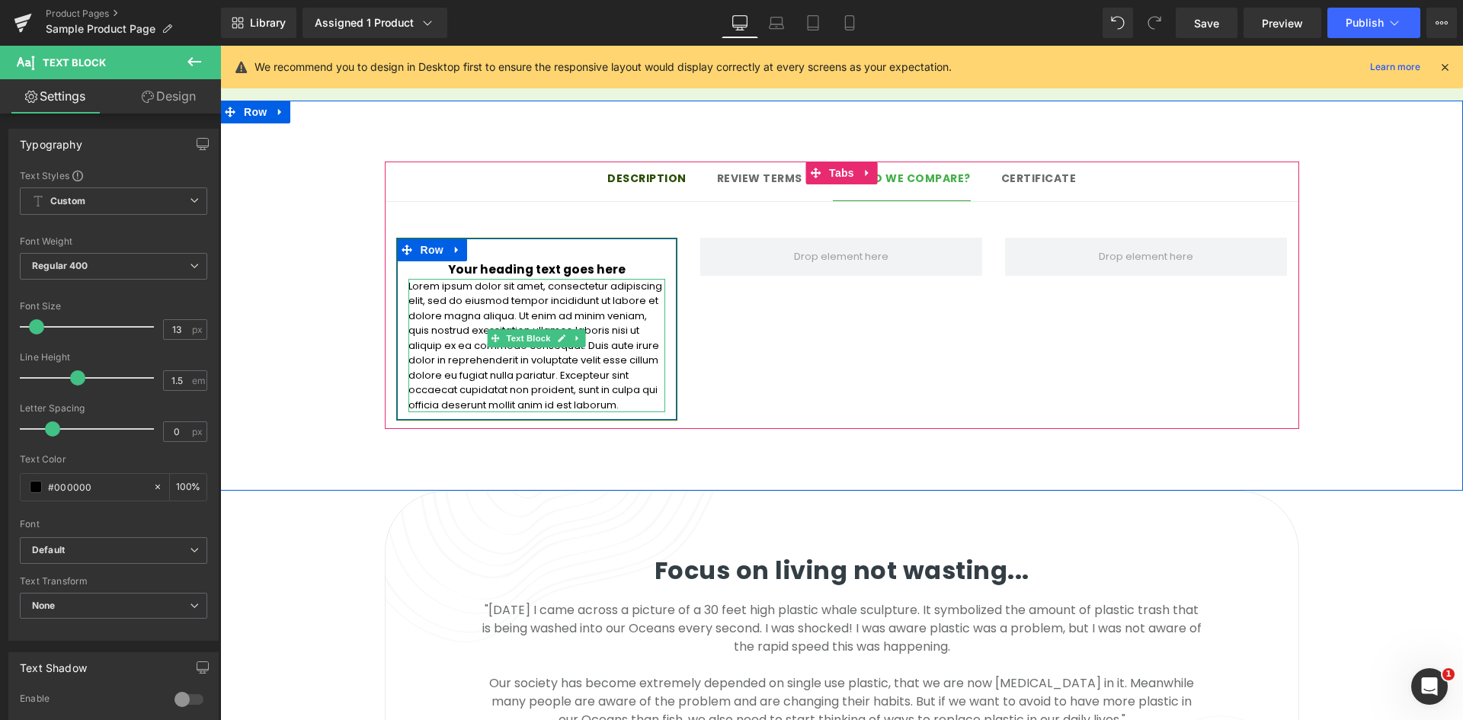
click at [574, 279] on p "Lorem ipsum dolor sit amet, consectetur adipiscing elit, sed do eiusmod tempor …" at bounding box center [537, 346] width 258 height 134
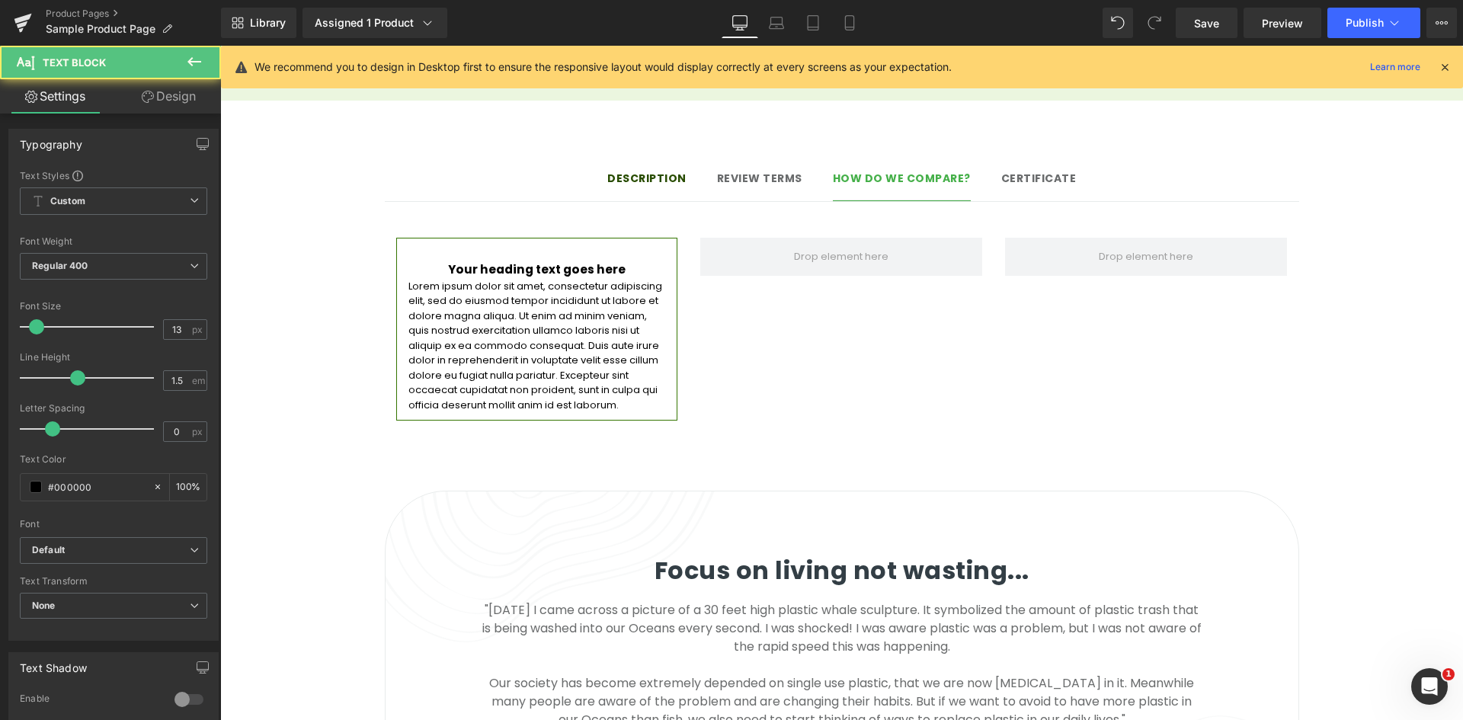
click at [187, 88] on link "Design" at bounding box center [169, 96] width 110 height 34
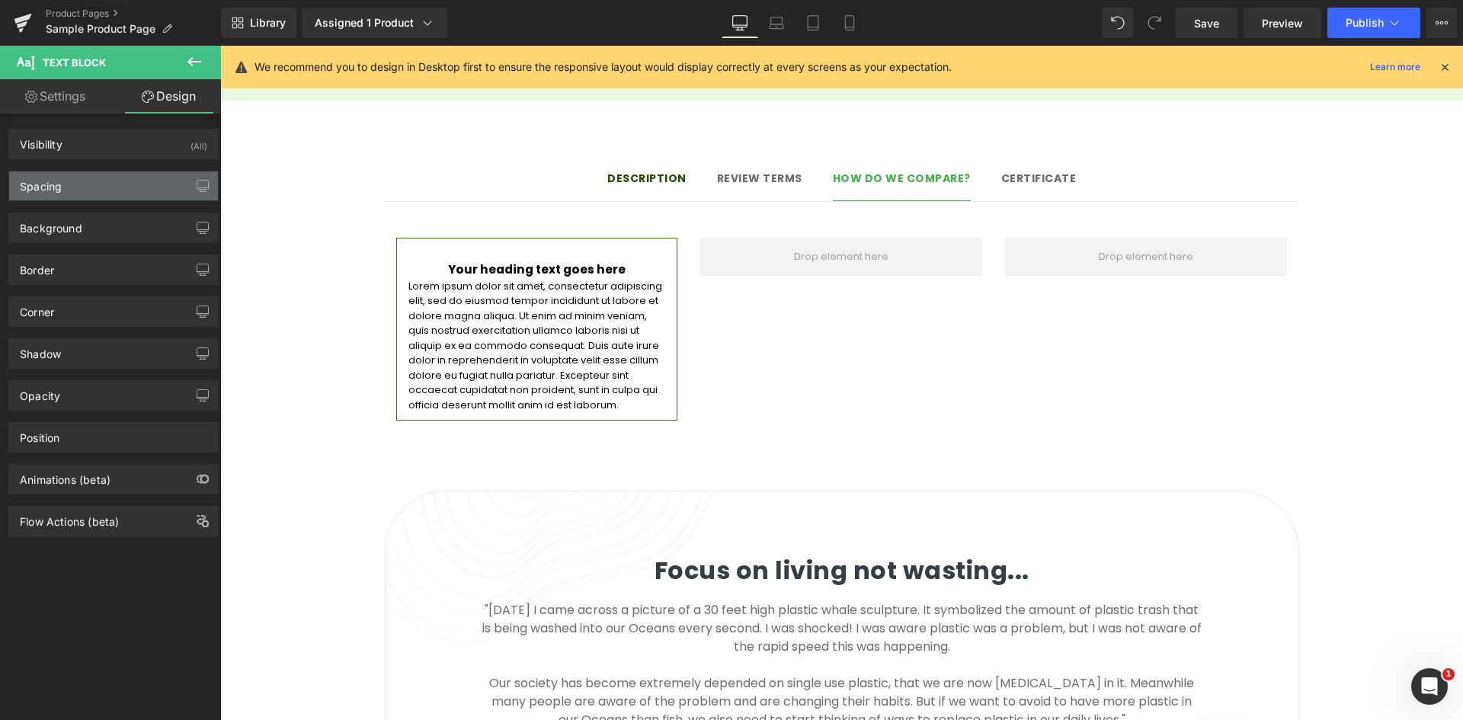
click at [114, 179] on div "Spacing" at bounding box center [113, 185] width 209 height 29
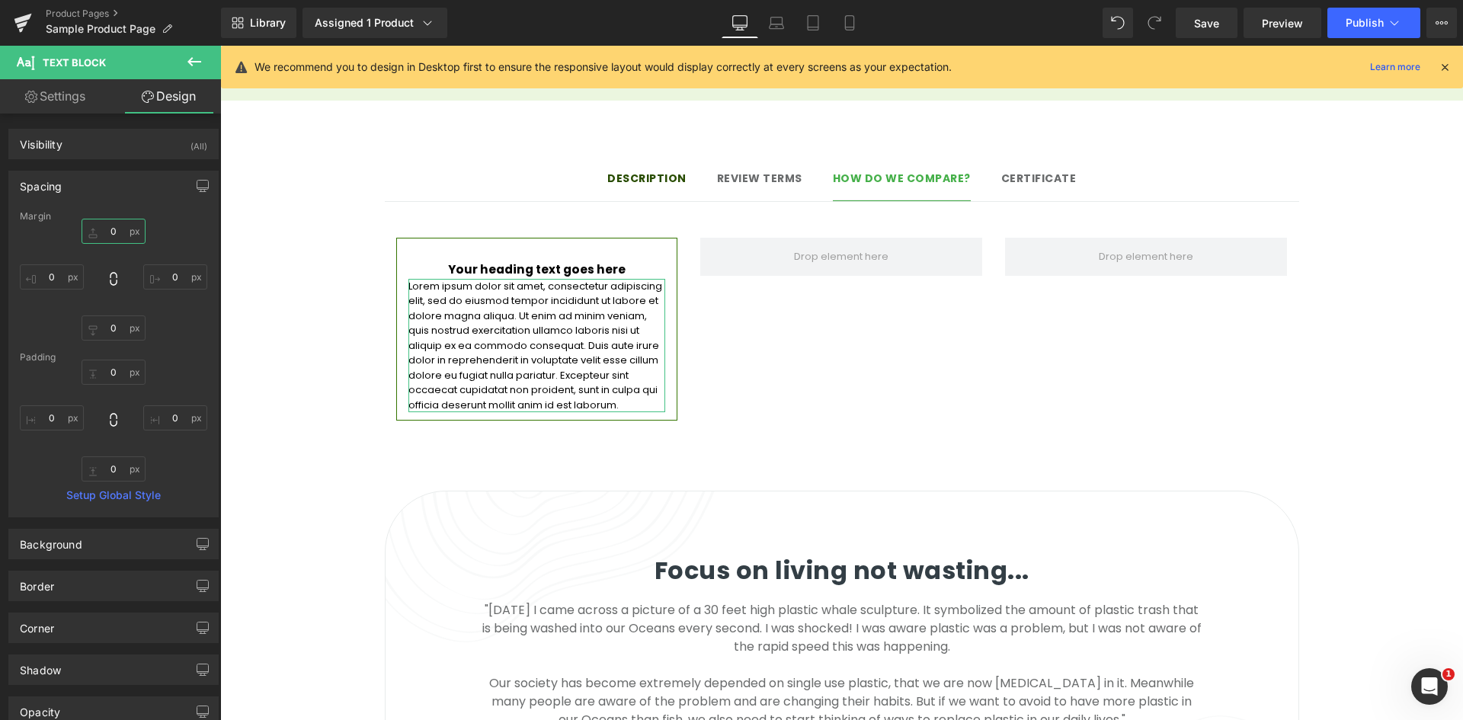
click at [114, 238] on input "0" at bounding box center [114, 231] width 64 height 25
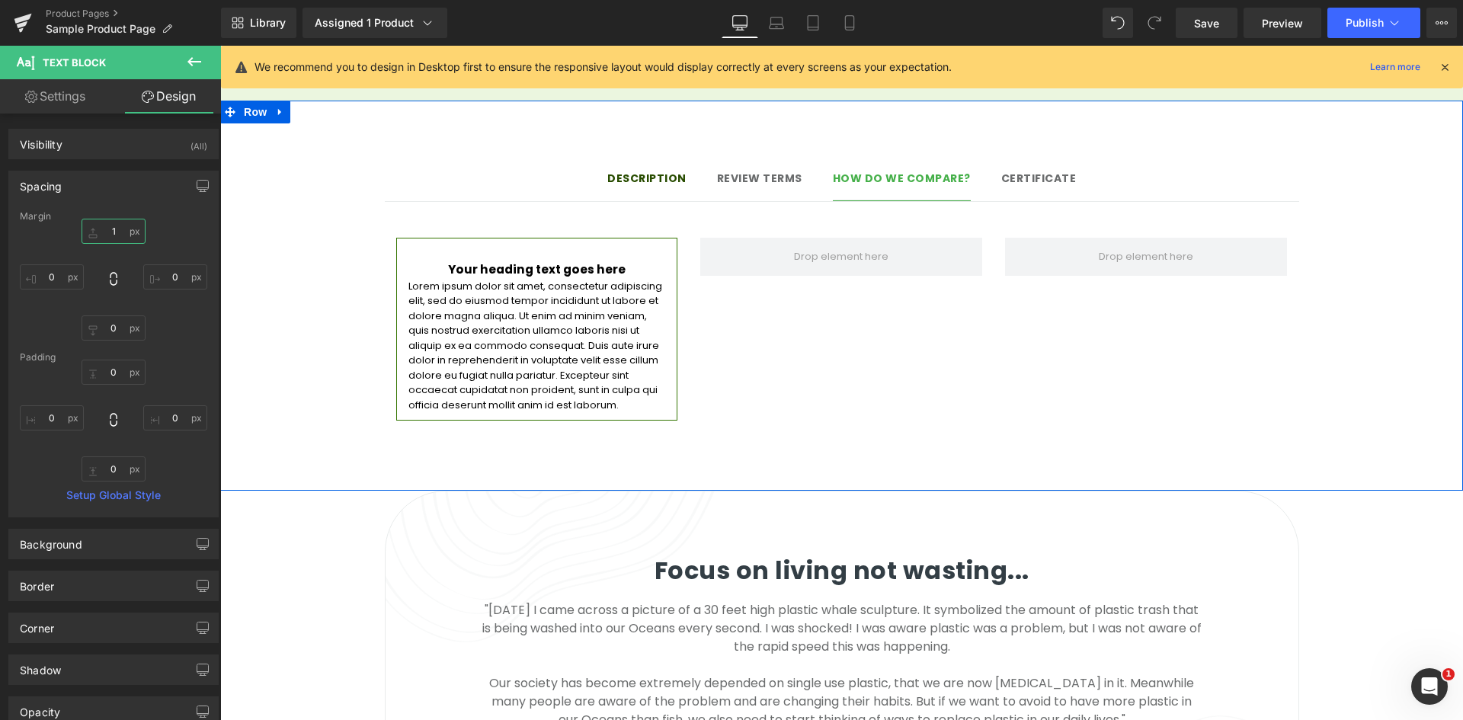
type input "10"
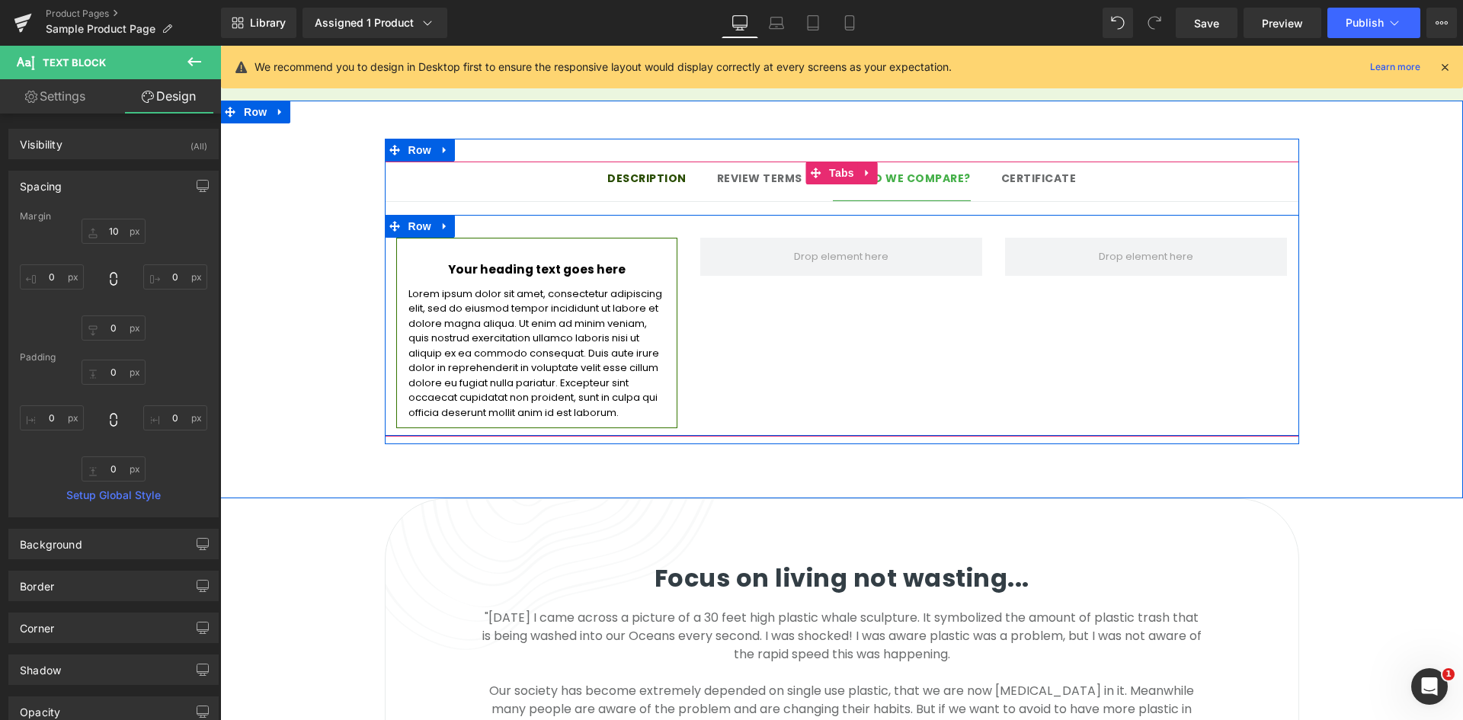
click at [731, 313] on div "Your heading text goes here Heading Lorem ipsum dolor sit amet, consectetur adi…" at bounding box center [842, 325] width 914 height 221
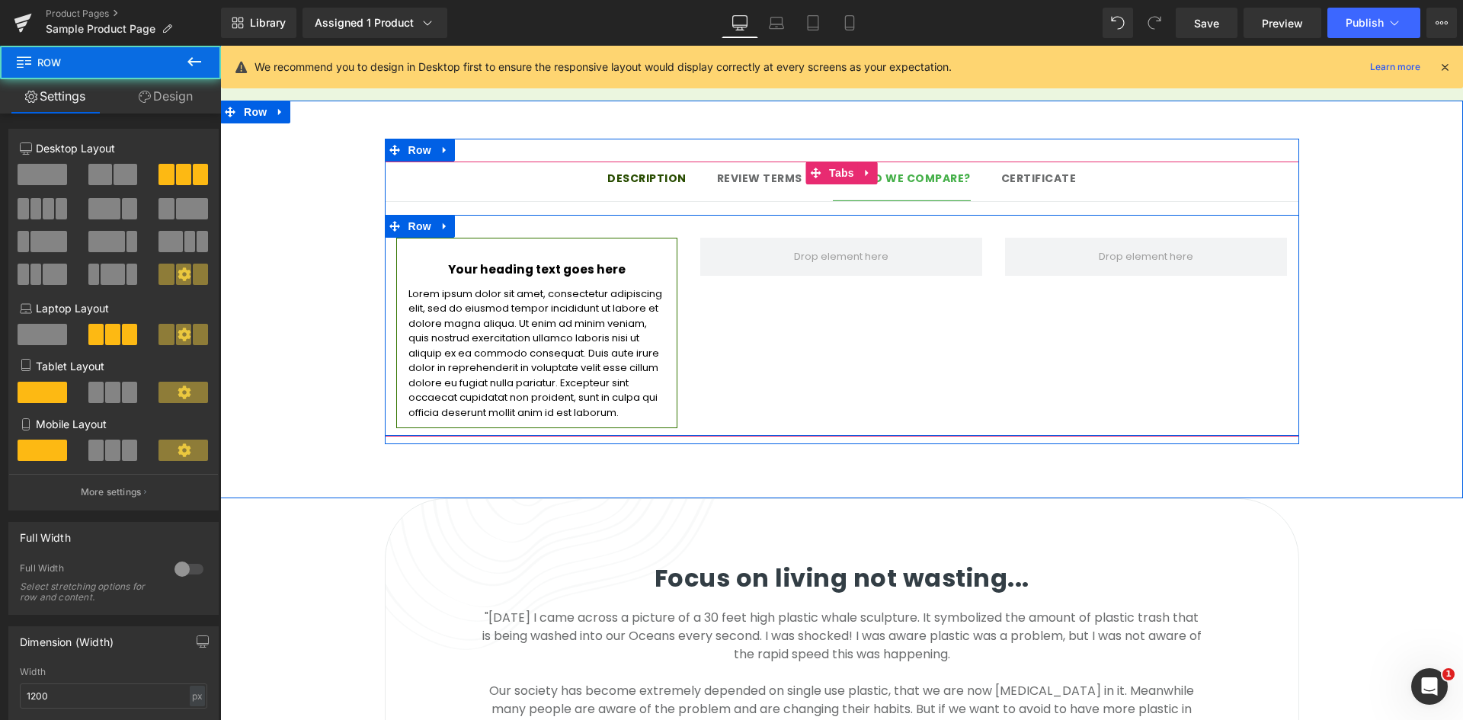
click at [717, 311] on div "Your heading text goes here Heading Lorem ipsum dolor sit amet, consectetur adi…" at bounding box center [842, 325] width 914 height 221
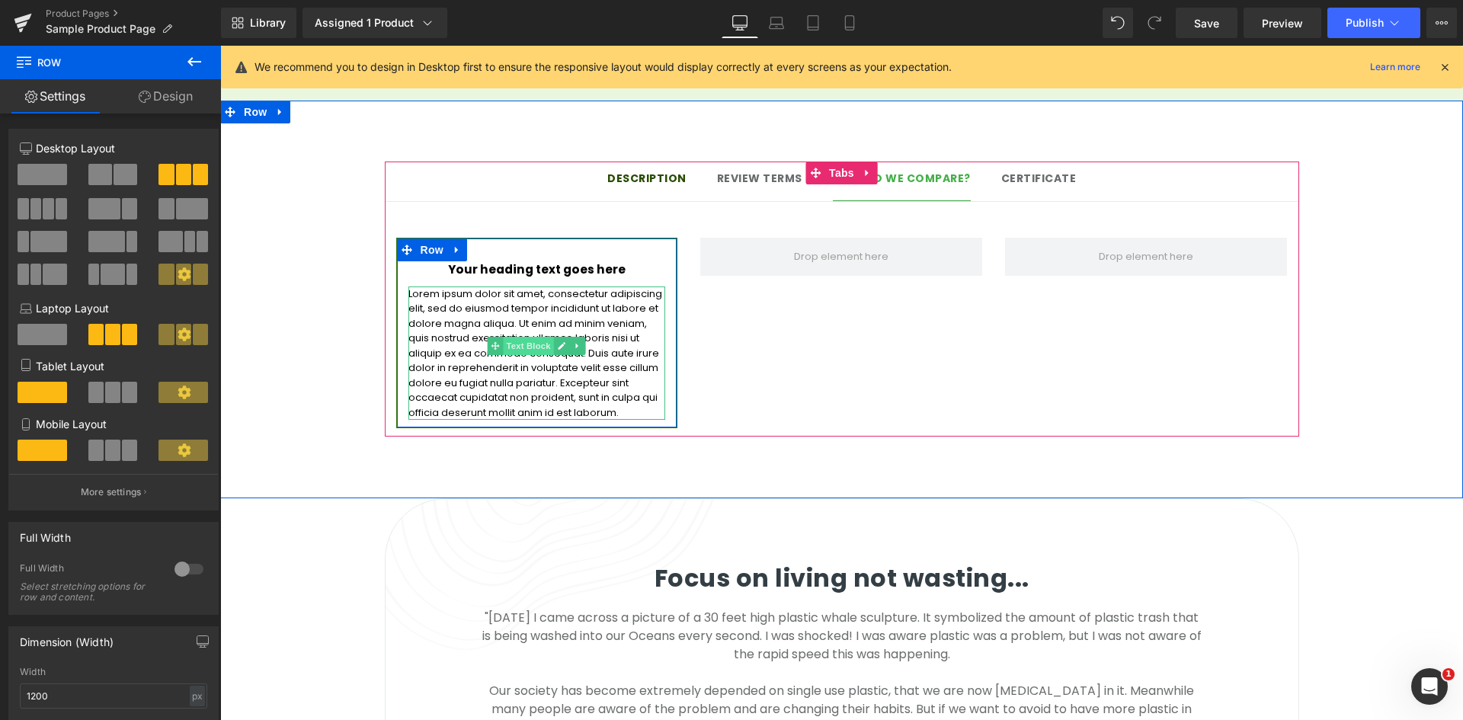
click at [523, 337] on span "Text Block" at bounding box center [529, 346] width 50 height 18
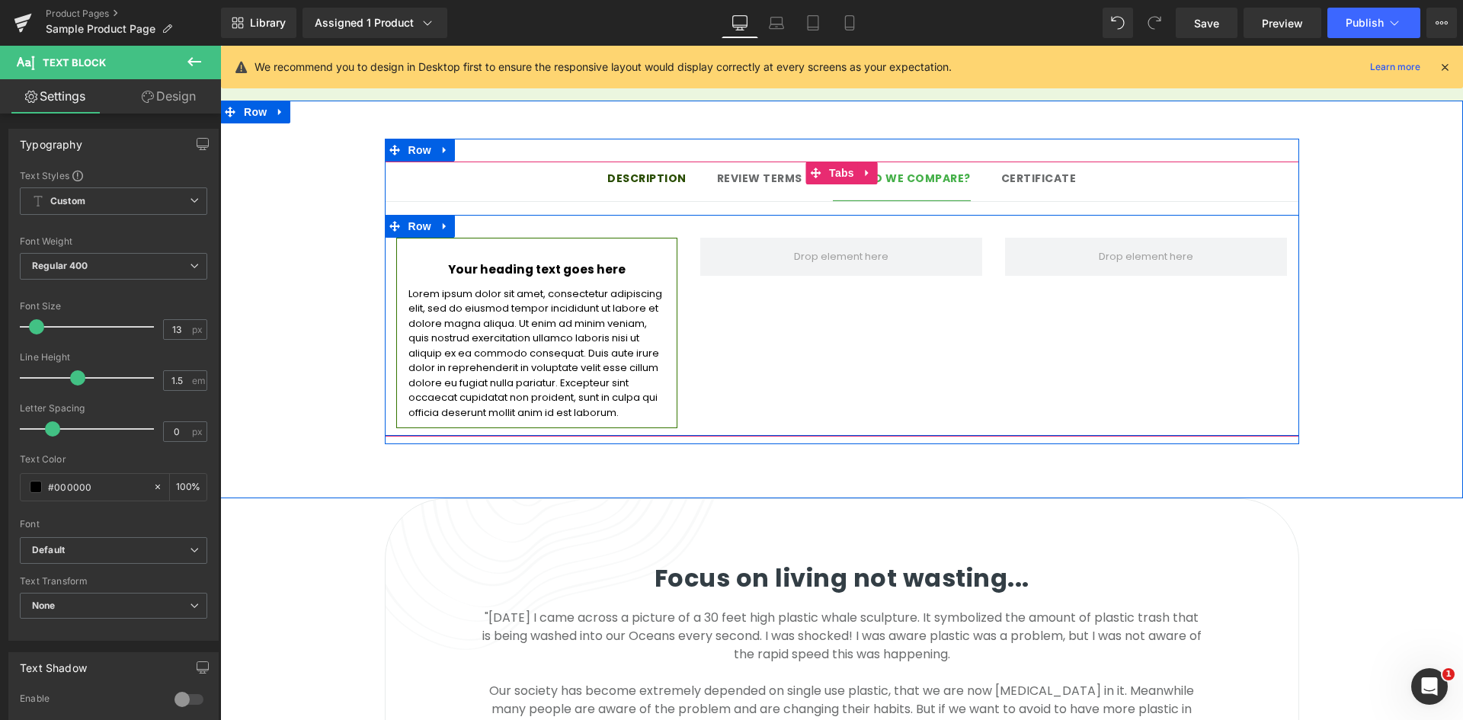
click at [793, 350] on div "Your heading text goes here Heading Lorem ipsum dolor sit amet, consectetur adi…" at bounding box center [842, 325] width 914 height 221
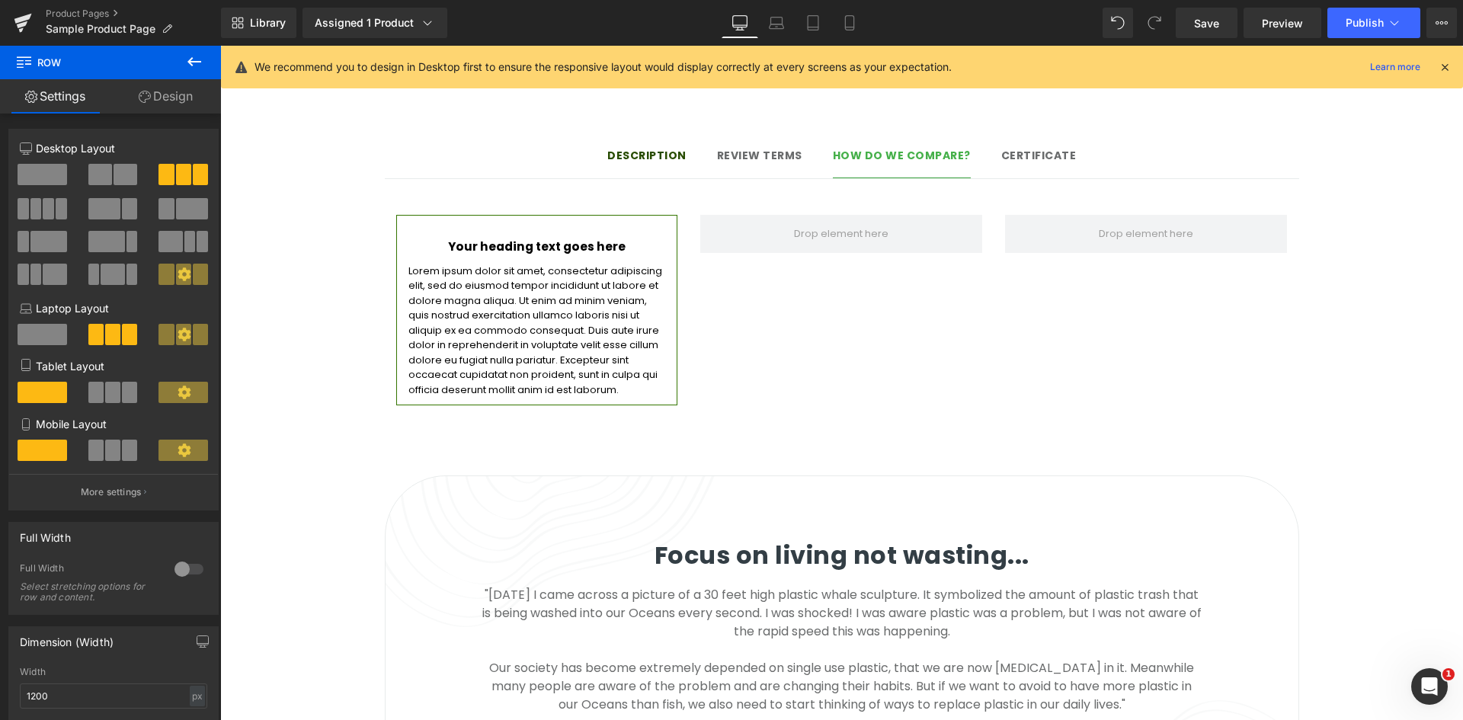
scroll to position [1232, 0]
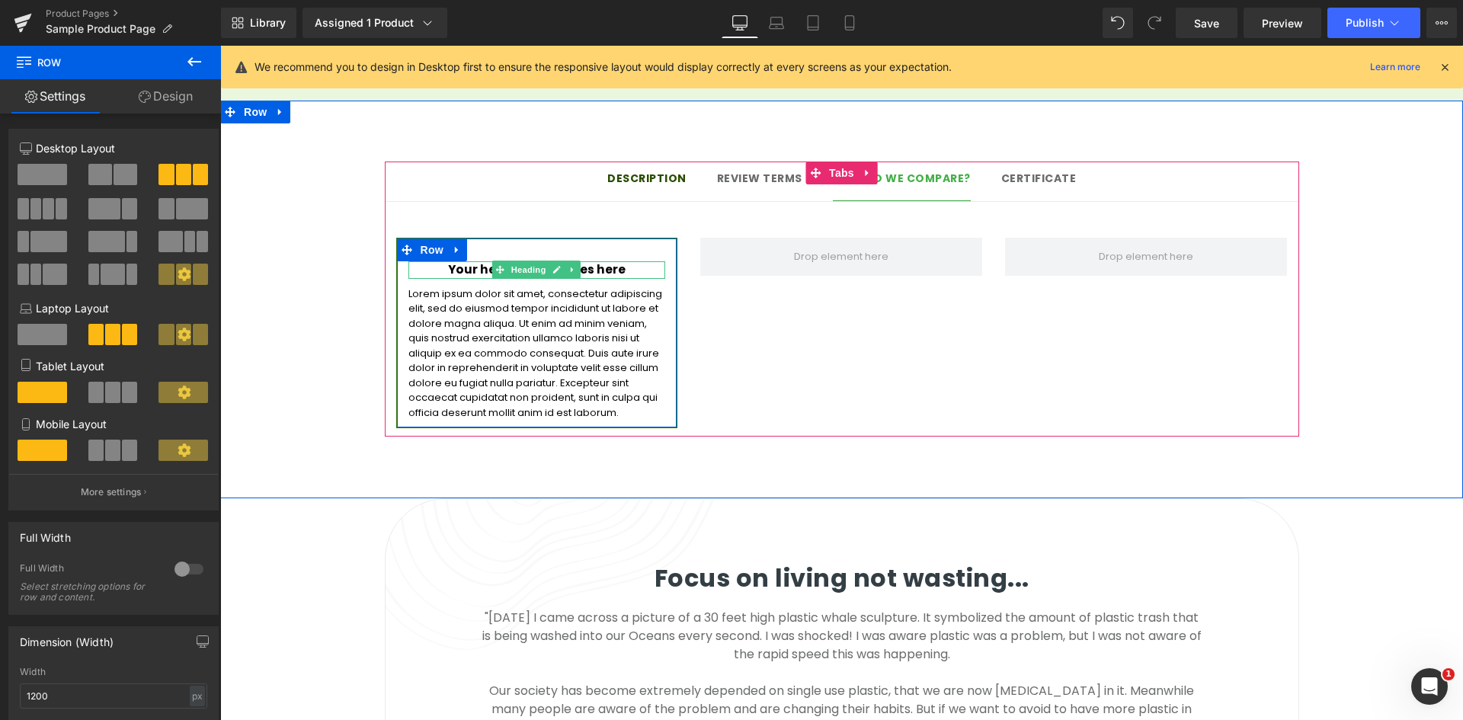
click at [600, 261] on h3 "Your heading text goes here" at bounding box center [537, 270] width 258 height 18
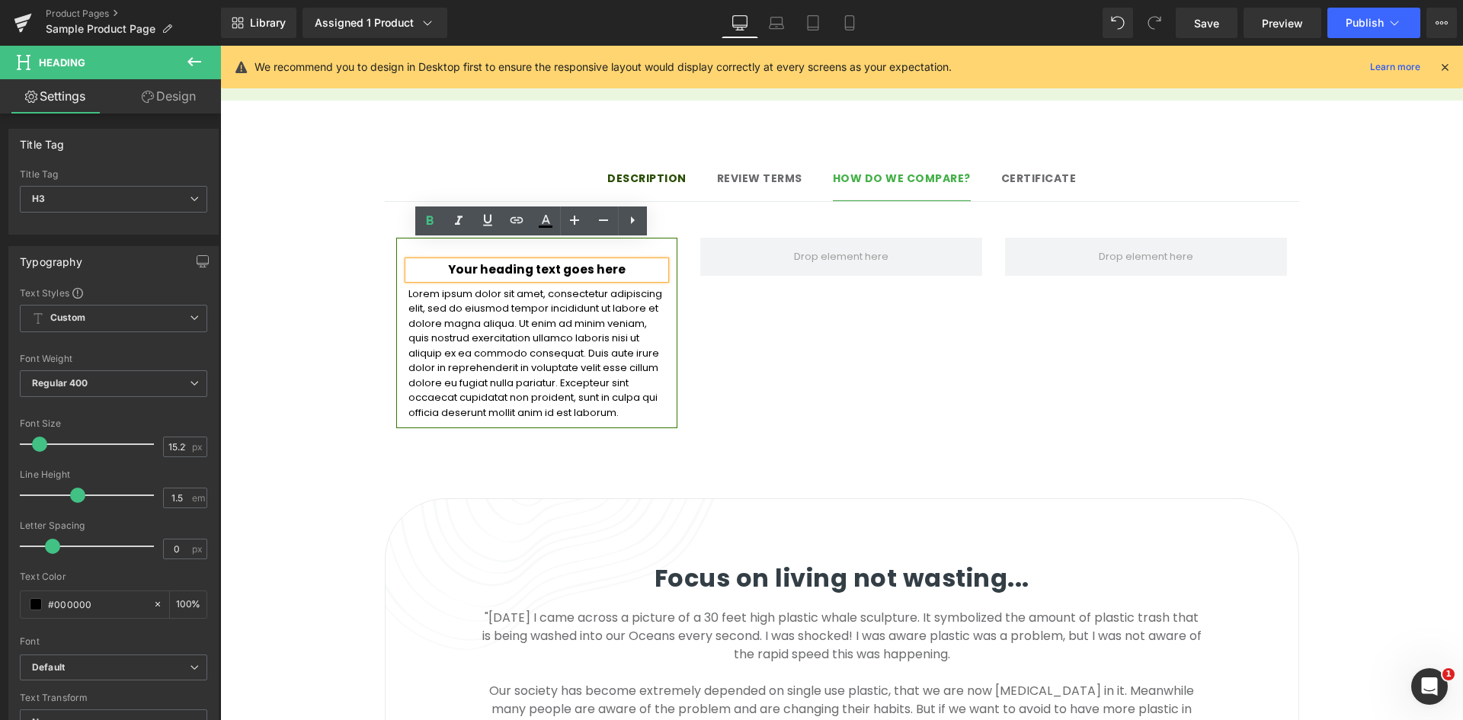
click at [747, 267] on div "Your heading text goes here Heading Lorem ipsum dolor sit amet, consectetur adi…" at bounding box center [842, 325] width 914 height 221
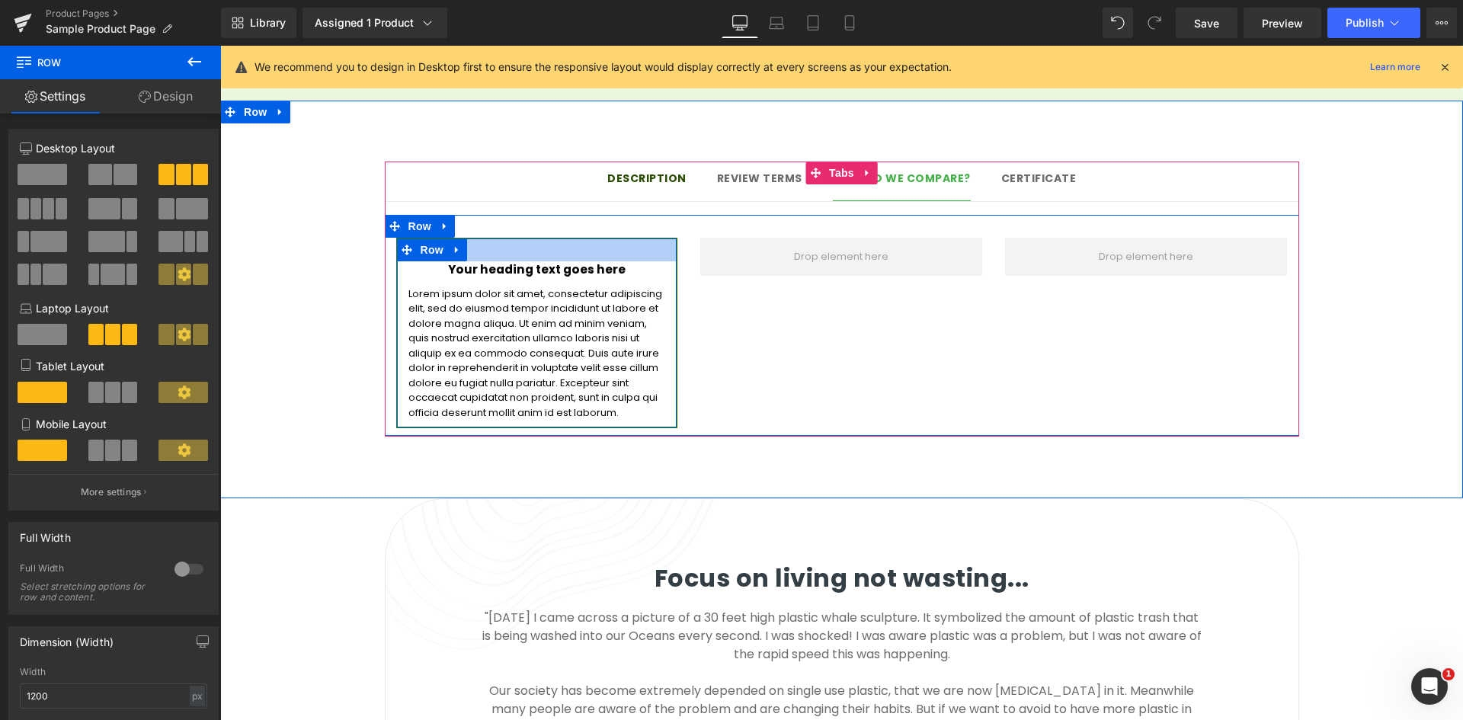
click at [588, 238] on div at bounding box center [537, 249] width 280 height 23
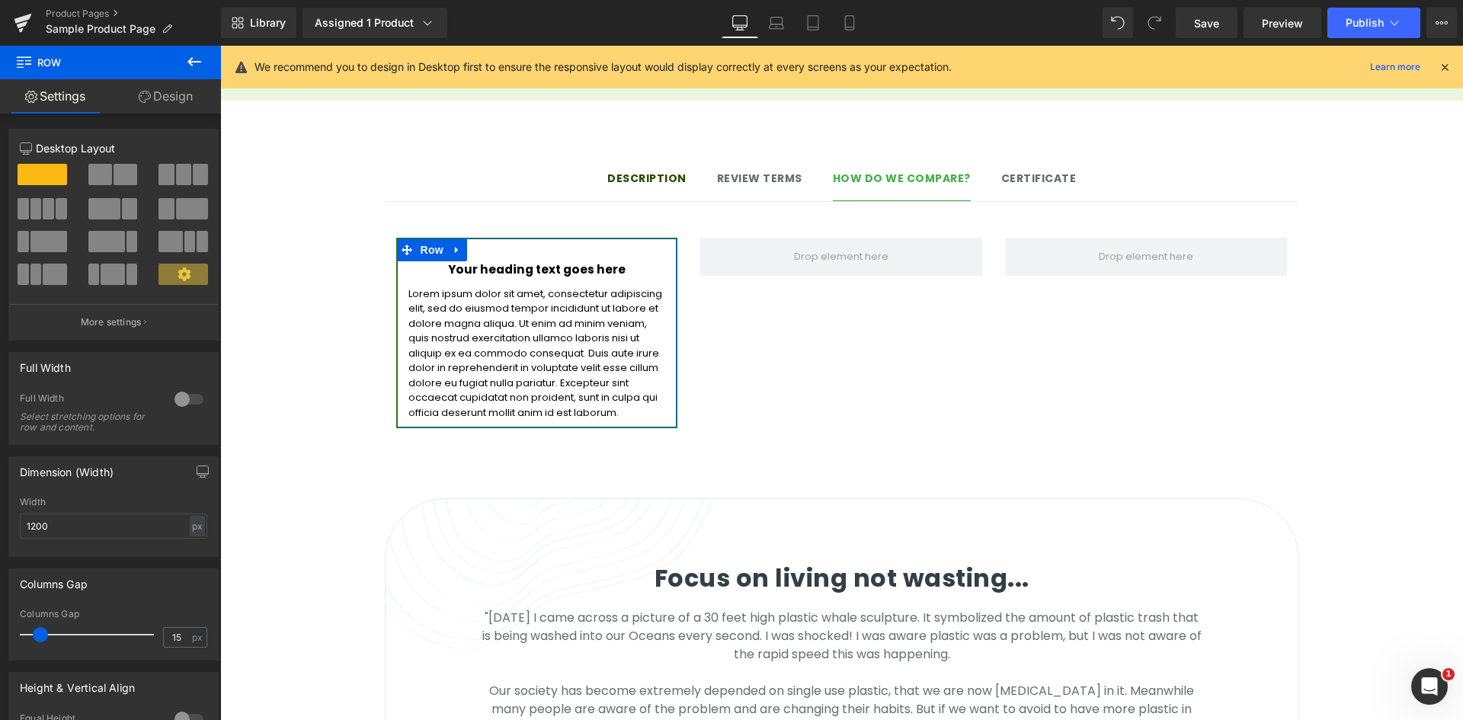
click at [171, 98] on link "Design" at bounding box center [165, 96] width 110 height 34
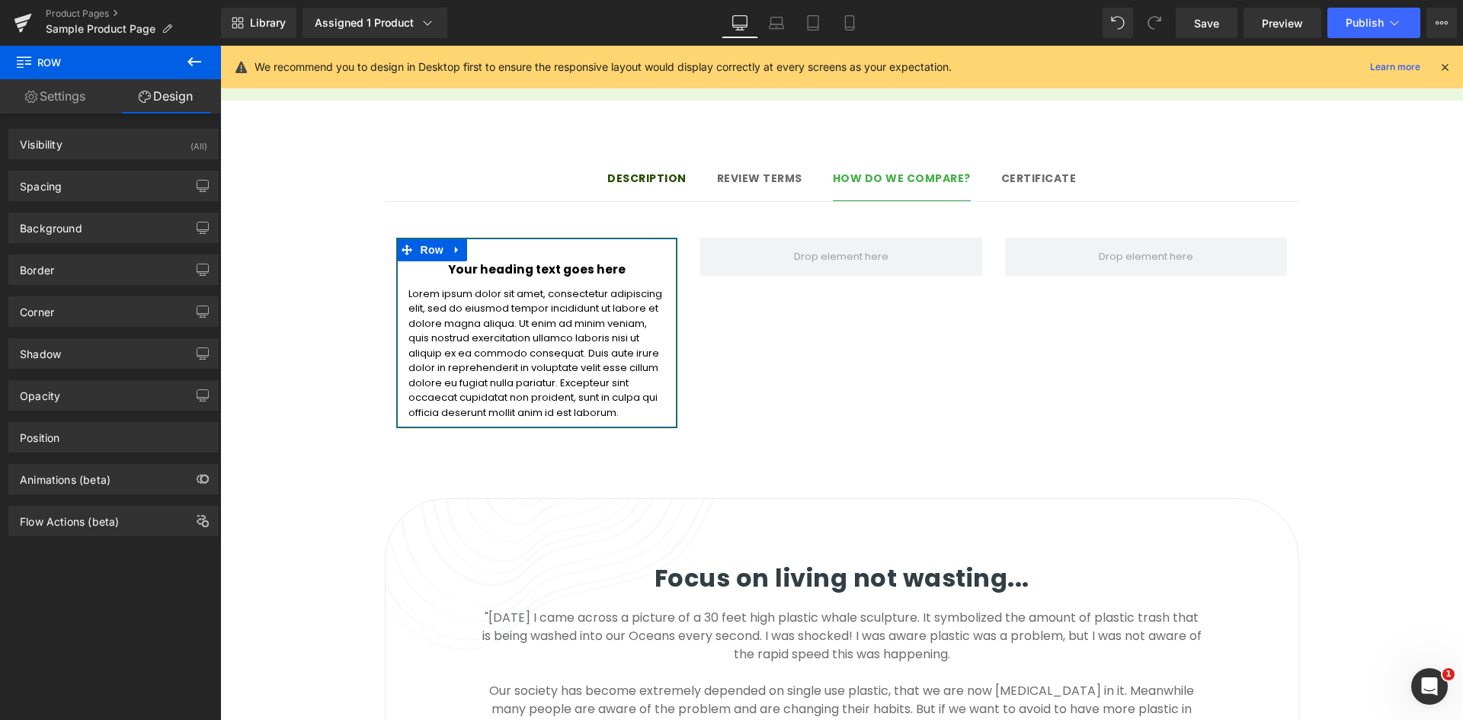
type input "0"
type input "30"
type input "0"
type input "10"
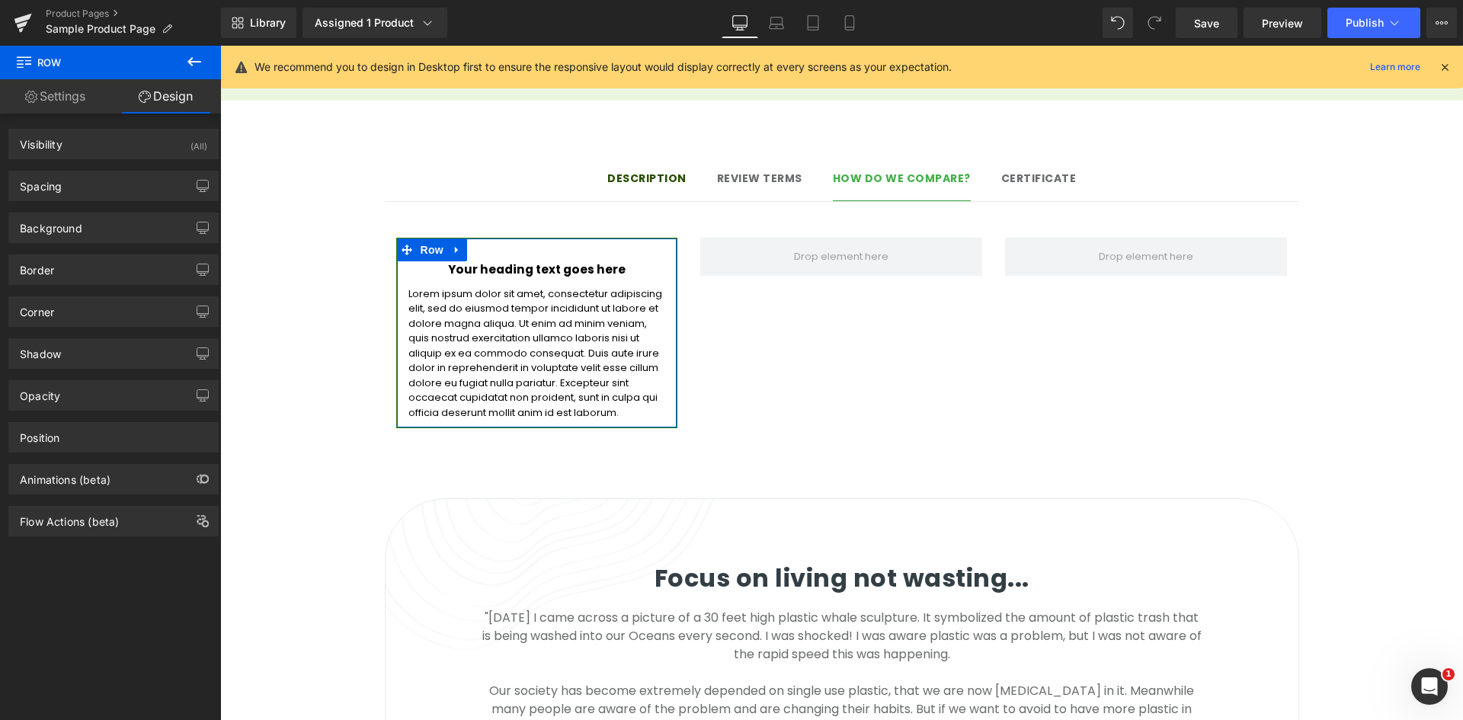
type input "0"
click at [130, 167] on div "Spacing Margin 0px 0 auto auto 0px 0 auto auto Padding 30px 30 0px 0 10px 10 0p…" at bounding box center [114, 180] width 228 height 42
click at [134, 180] on div "Spacing" at bounding box center [113, 185] width 209 height 29
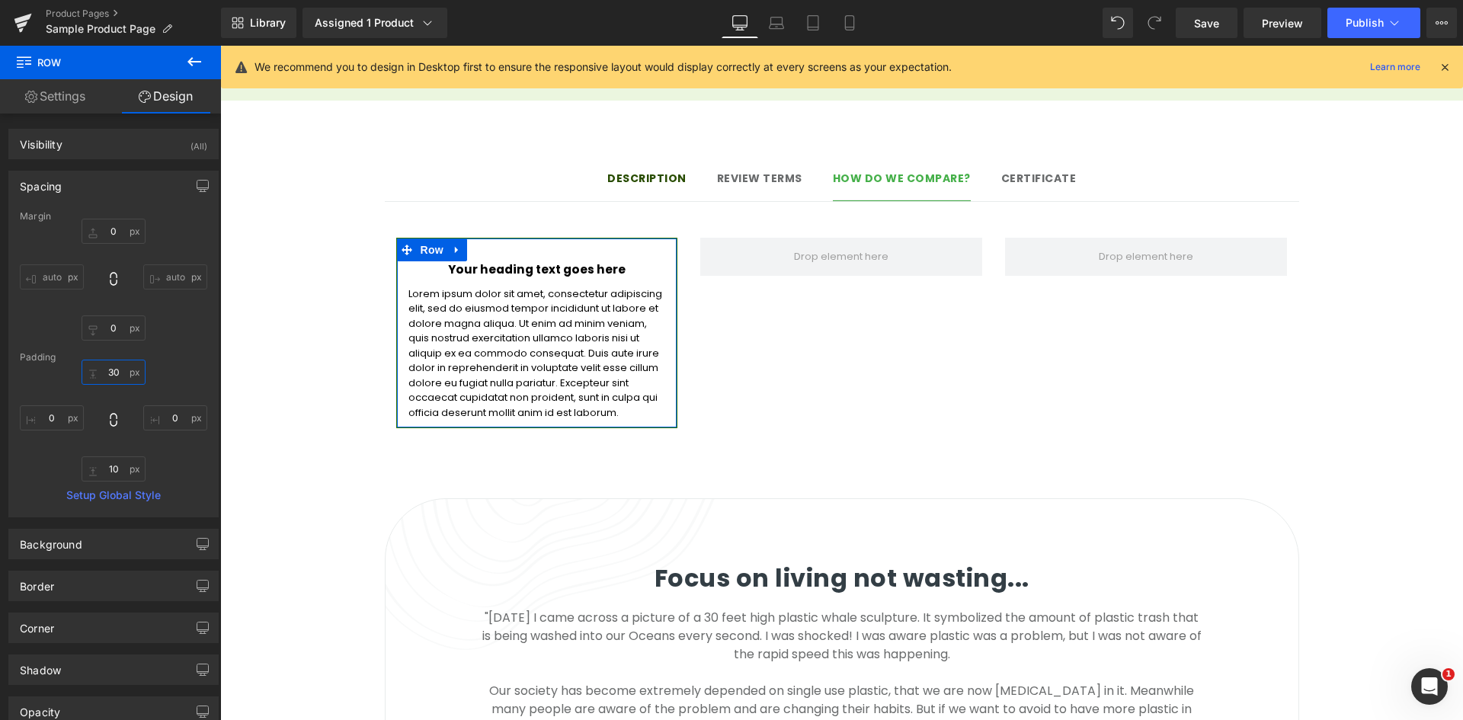
click at [105, 379] on input "30" at bounding box center [114, 372] width 64 height 25
click at [185, 366] on div "0px 0 10px 10 0px 0" at bounding box center [113, 421] width 187 height 122
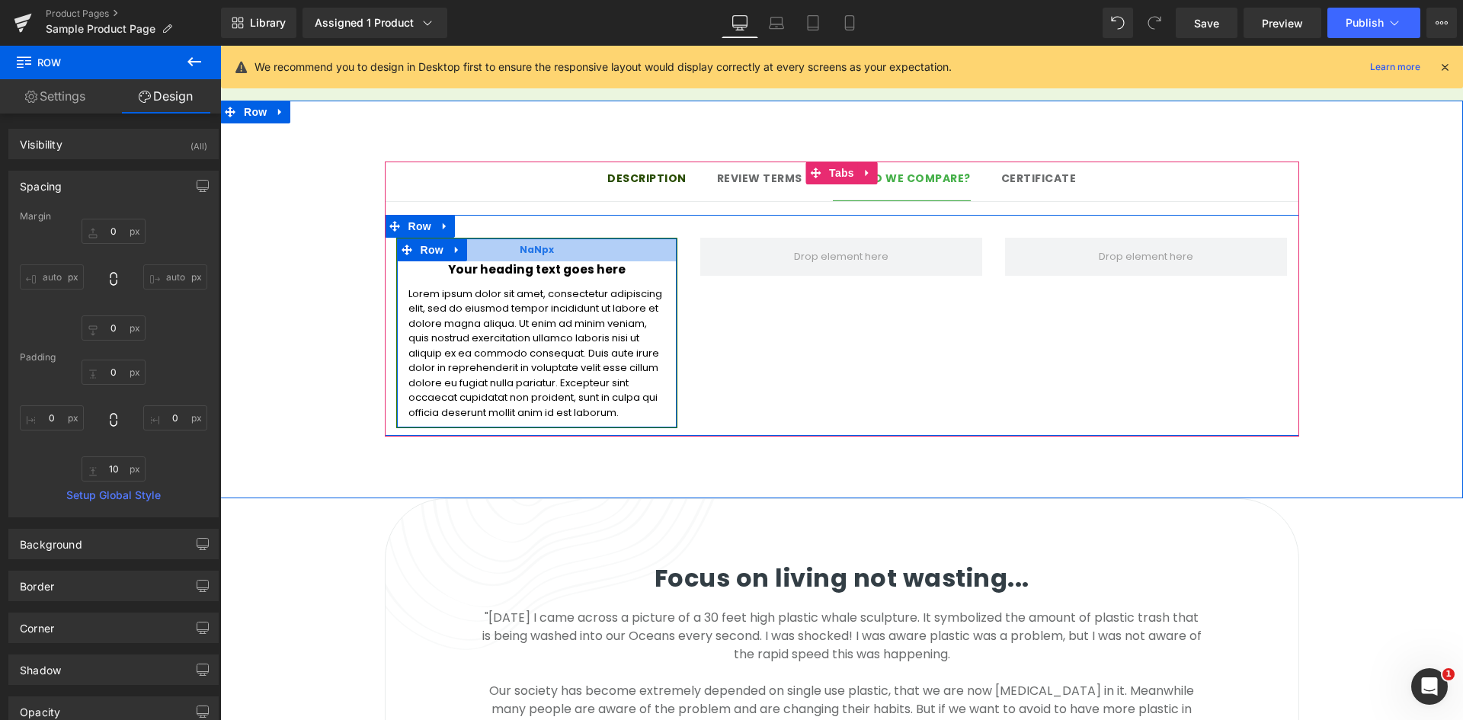
click at [475, 241] on div "NaNpx" at bounding box center [537, 249] width 280 height 23
click at [422, 239] on span "Row" at bounding box center [432, 249] width 30 height 23
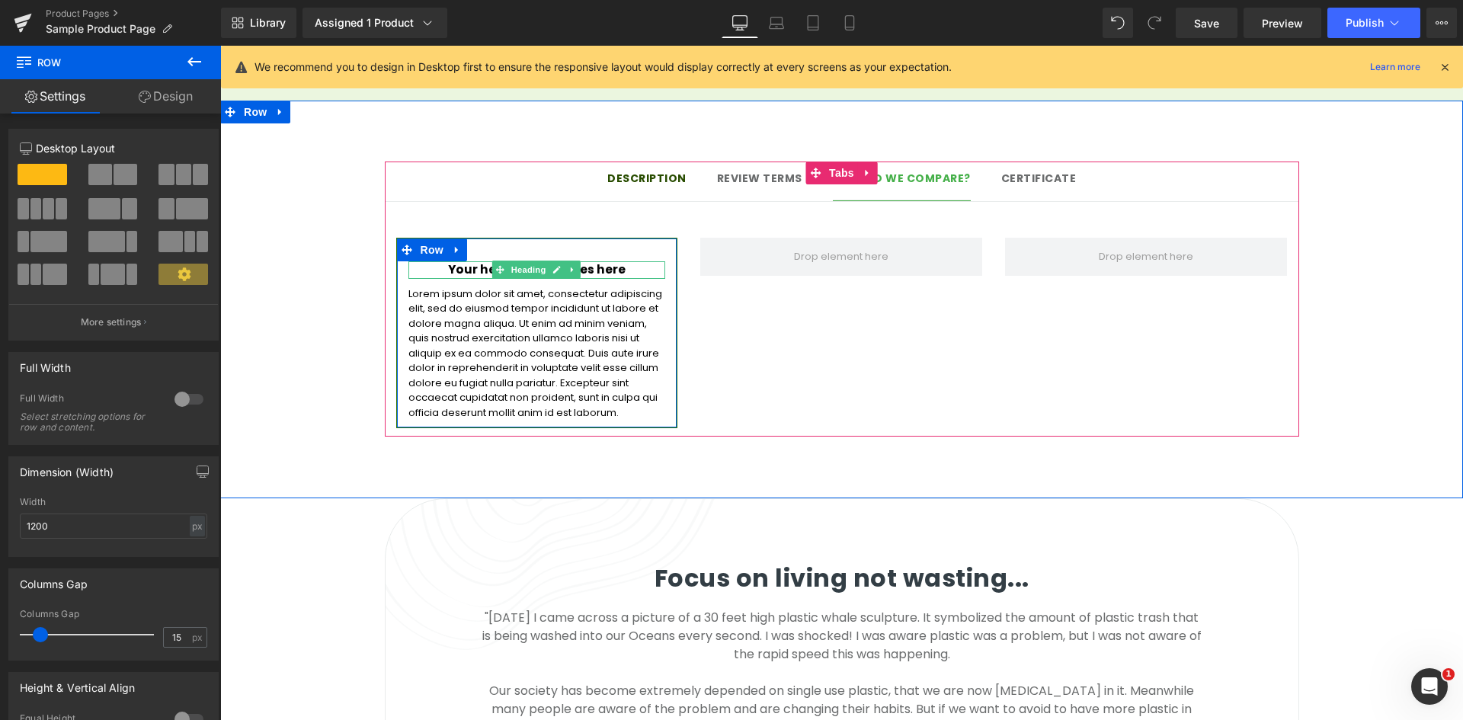
click at [460, 261] on h3 "Your heading text goes here" at bounding box center [537, 270] width 258 height 18
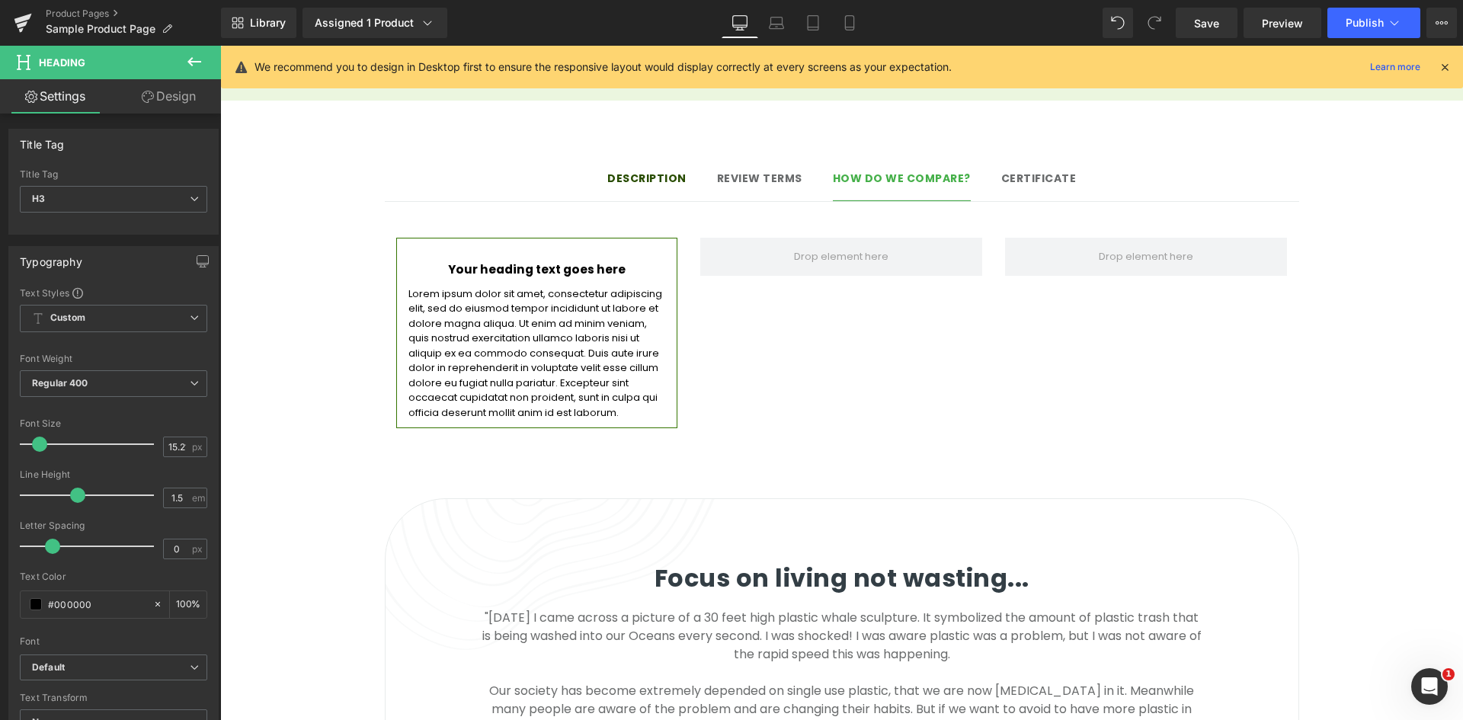
drag, startPoint x: 186, startPoint y: 103, endPoint x: 126, endPoint y: 306, distance: 211.9
click at [187, 101] on link "Design" at bounding box center [169, 96] width 110 height 34
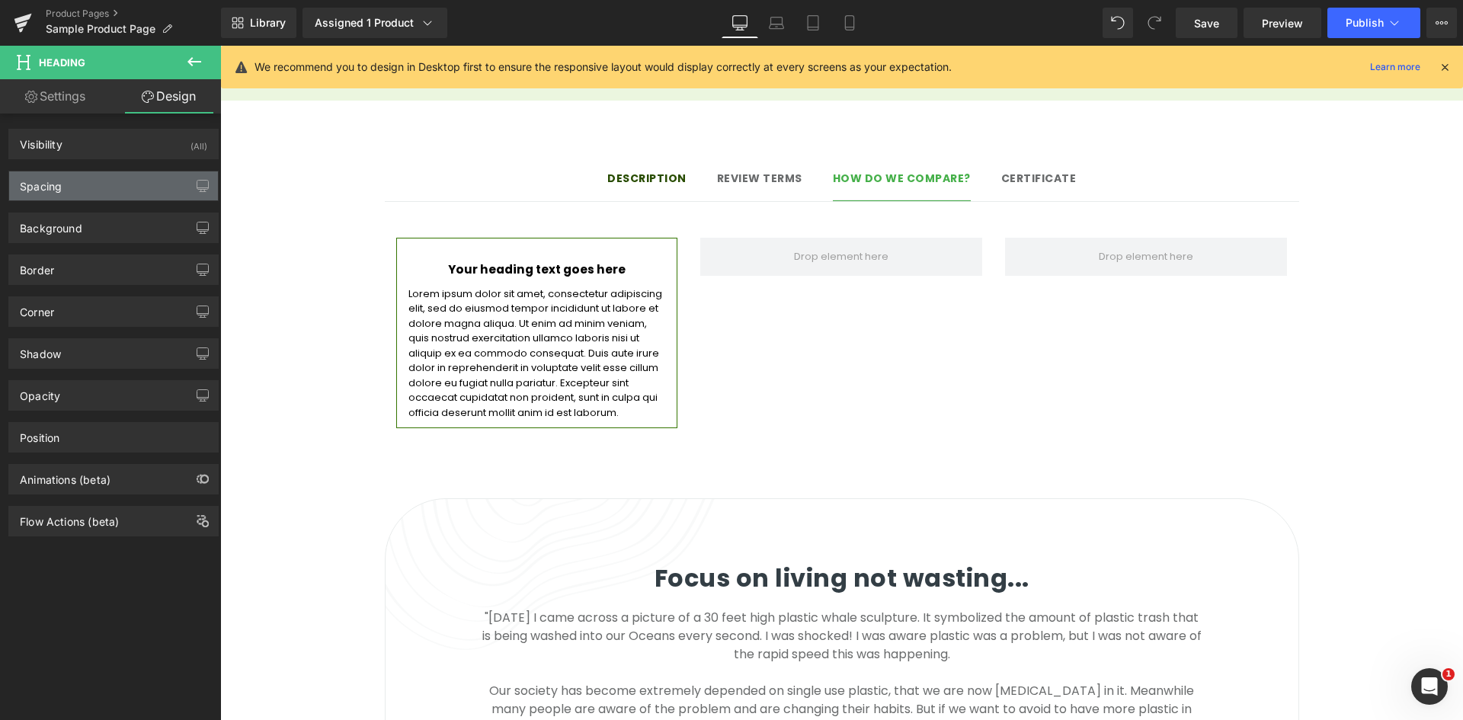
click at [130, 190] on div "Spacing" at bounding box center [113, 185] width 209 height 29
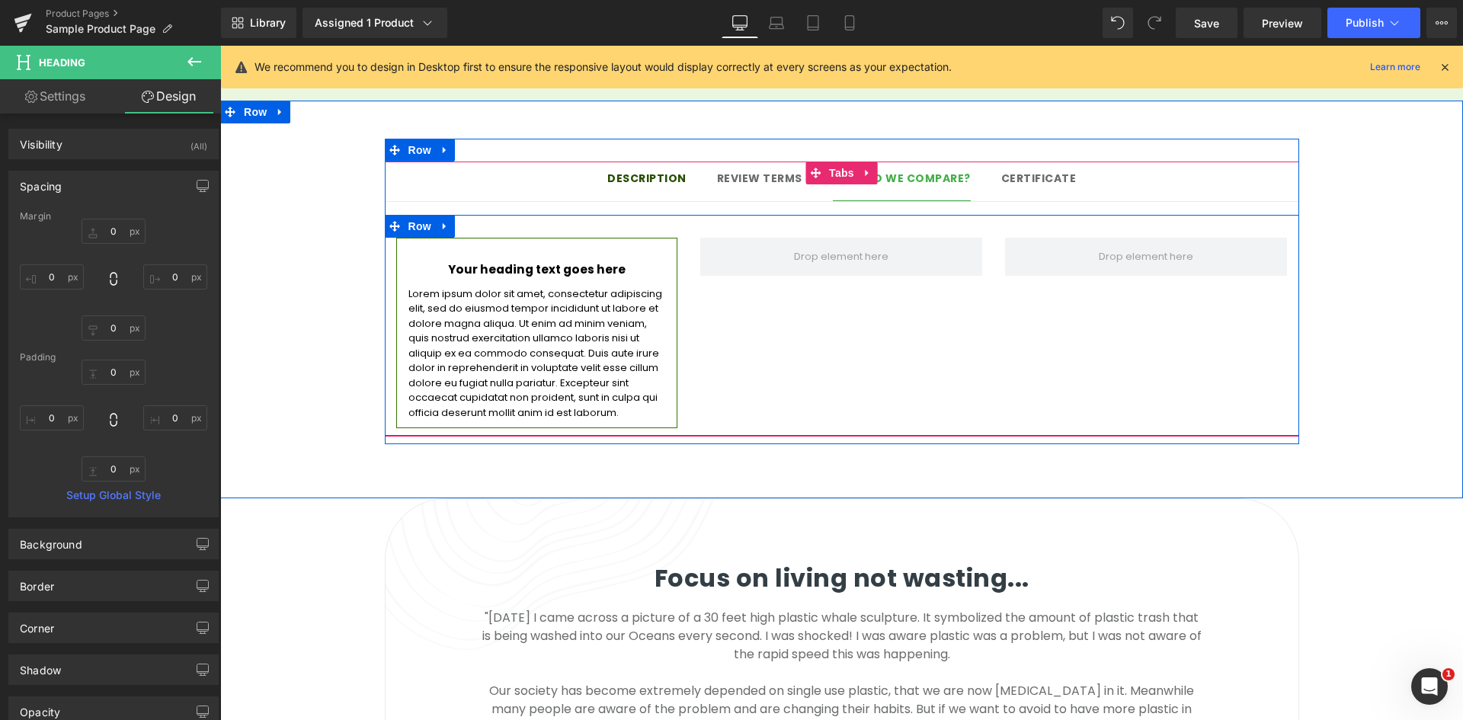
click at [882, 291] on div "Your heading text goes here Heading Lorem ipsum dolor sit amet, consectetur adi…" at bounding box center [842, 325] width 914 height 221
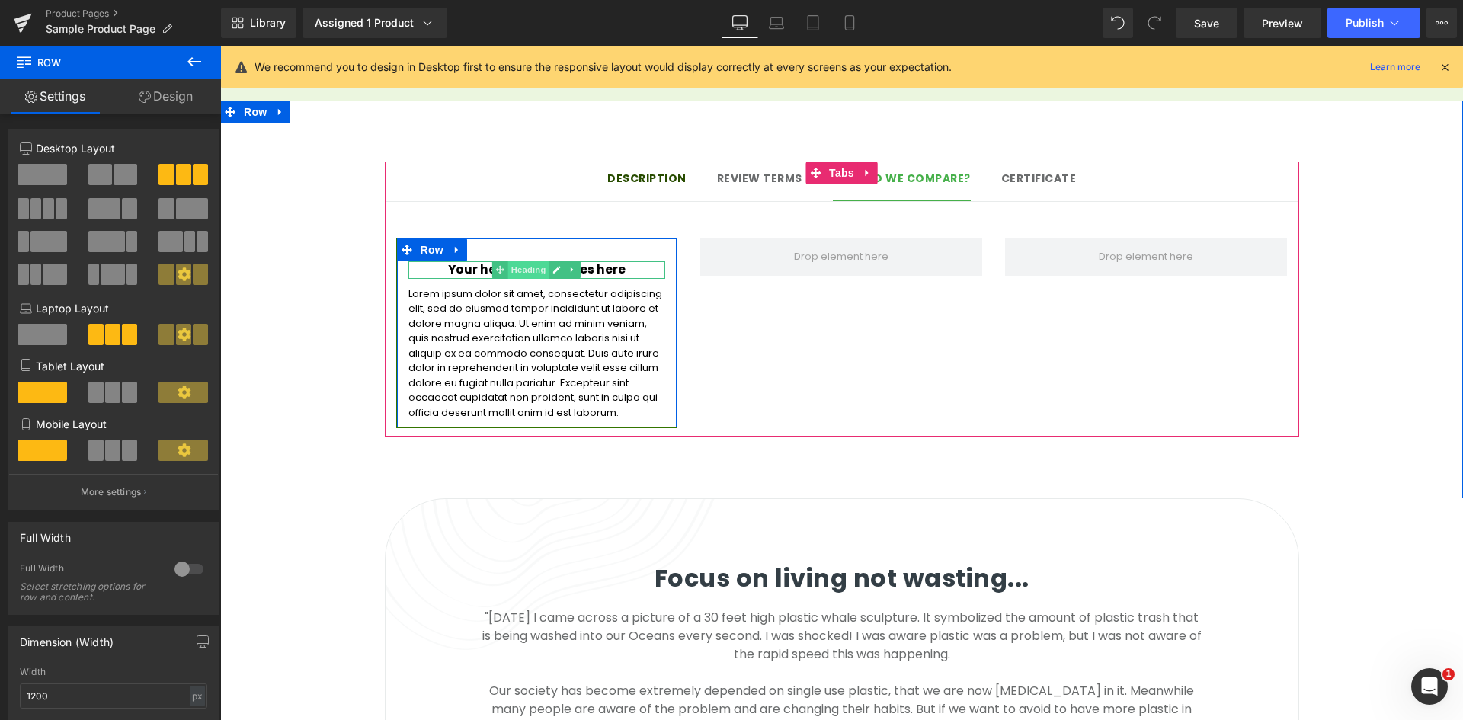
click at [533, 261] on span "Heading" at bounding box center [528, 270] width 41 height 18
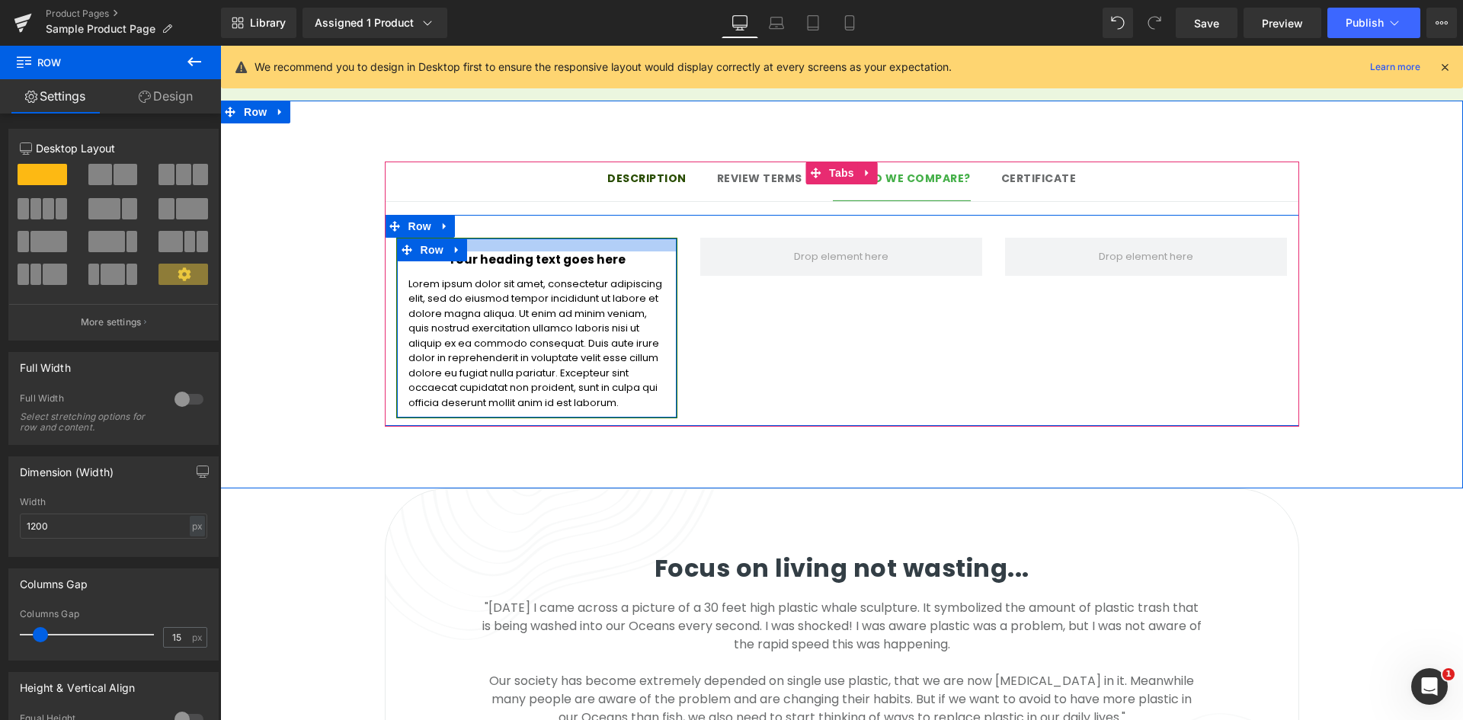
drag, startPoint x: 496, startPoint y: 236, endPoint x: 499, endPoint y: 226, distance: 10.4
click at [499, 238] on div at bounding box center [537, 244] width 280 height 13
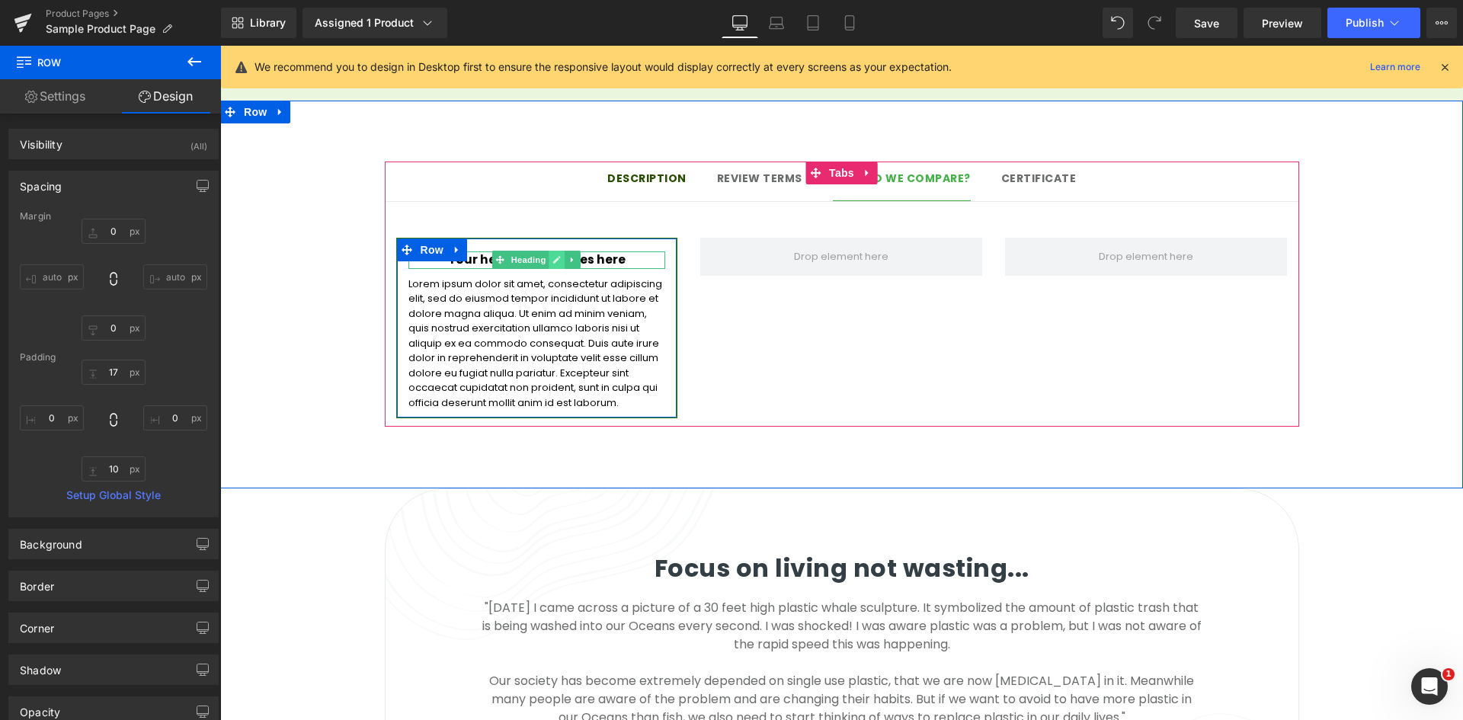
click at [553, 255] on icon at bounding box center [557, 259] width 8 height 9
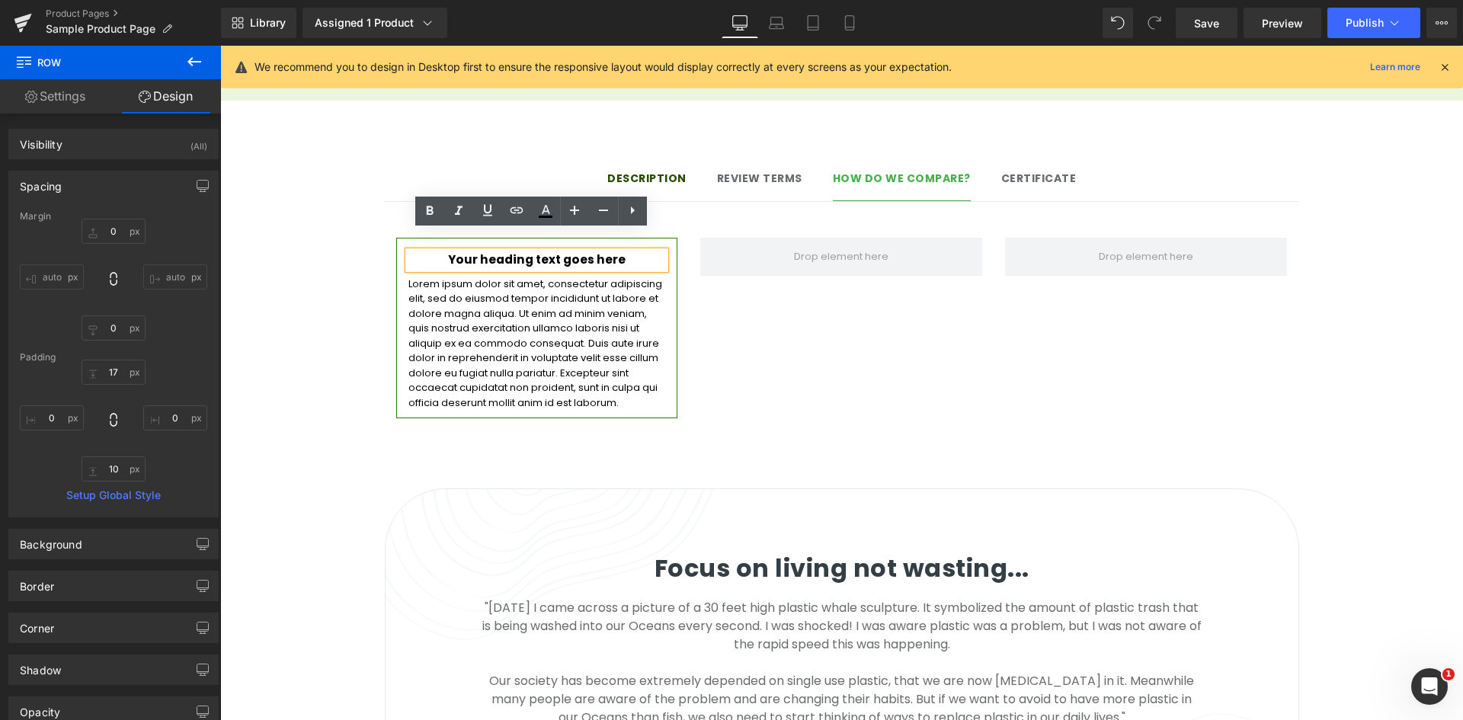
click at [536, 251] on span "Heading" at bounding box center [528, 260] width 41 height 18
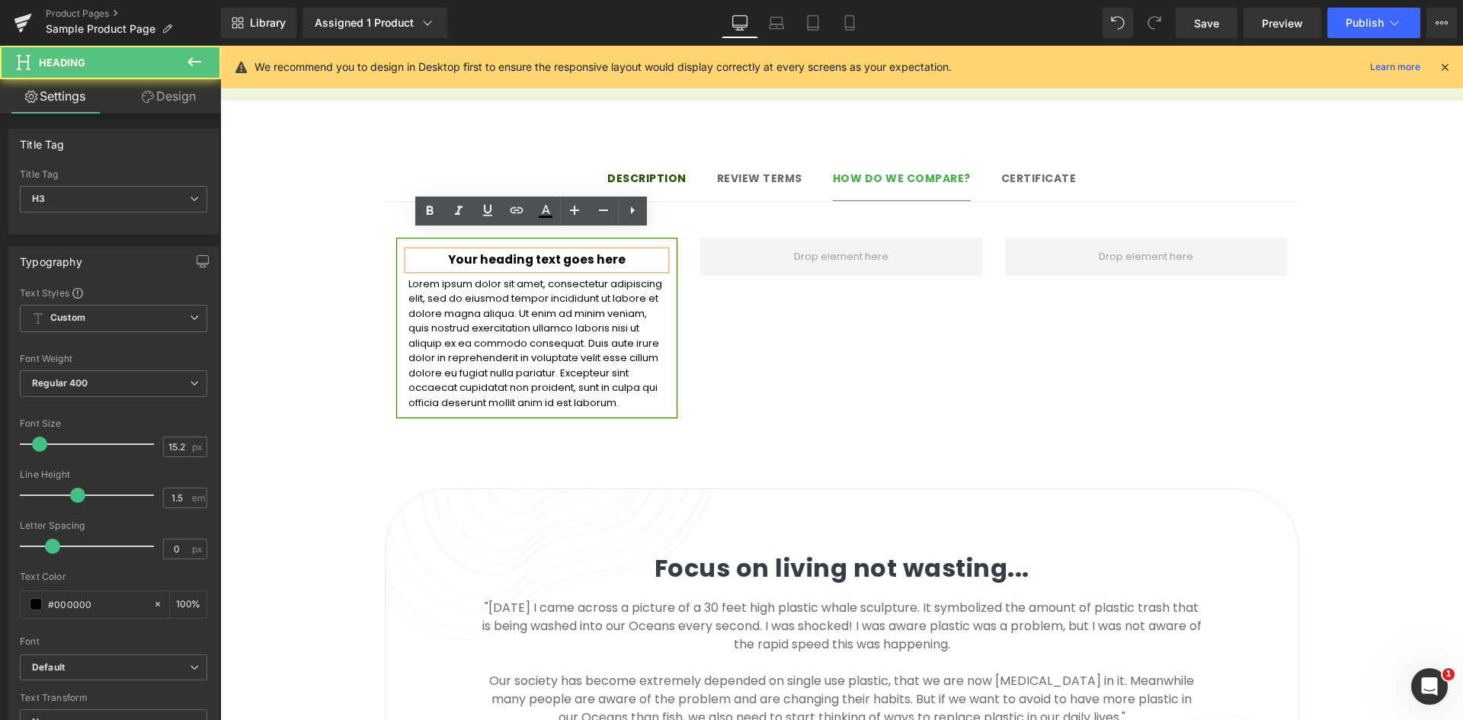
click at [527, 251] on h3 "Your heading text goes here" at bounding box center [537, 260] width 258 height 18
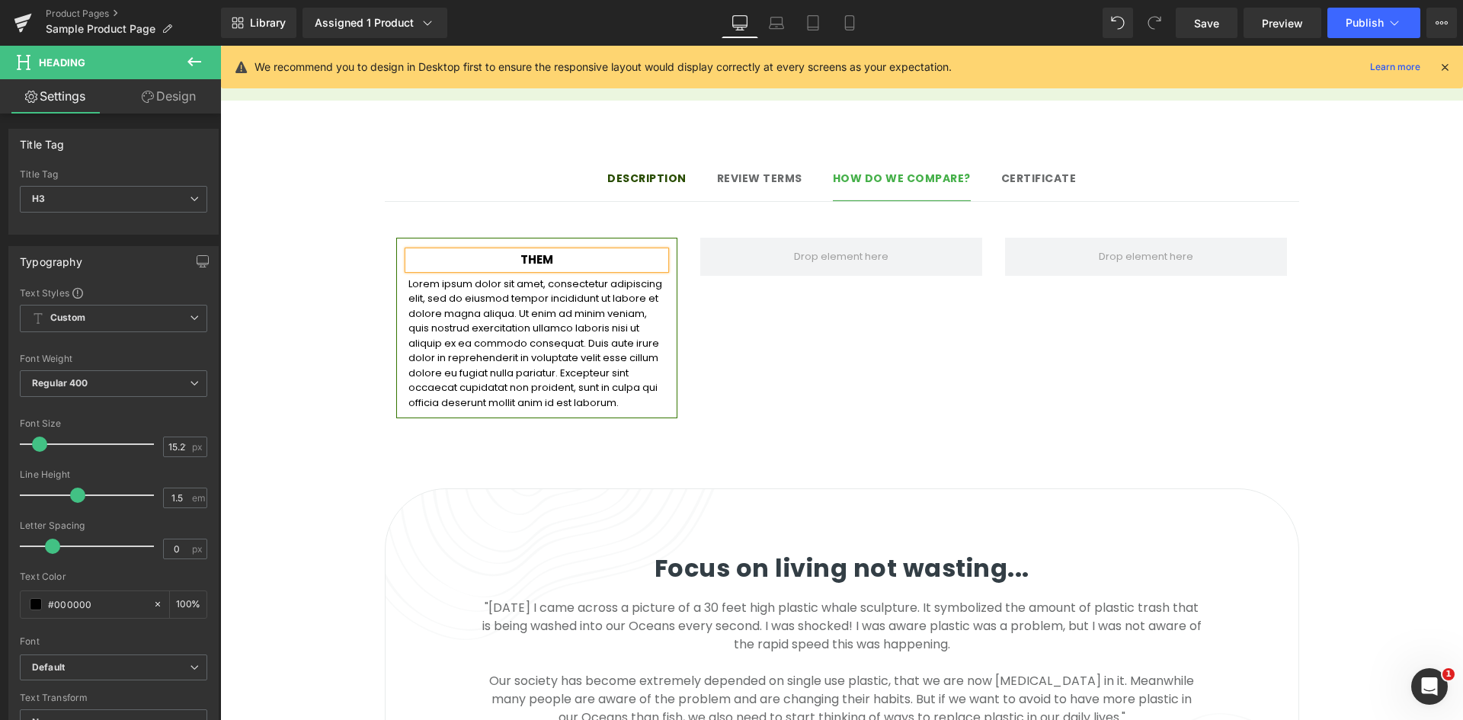
click at [741, 290] on div "THEM Heading Lorem ipsum dolor sit amet, consectetur adipiscing elit, sed do ei…" at bounding box center [842, 320] width 914 height 211
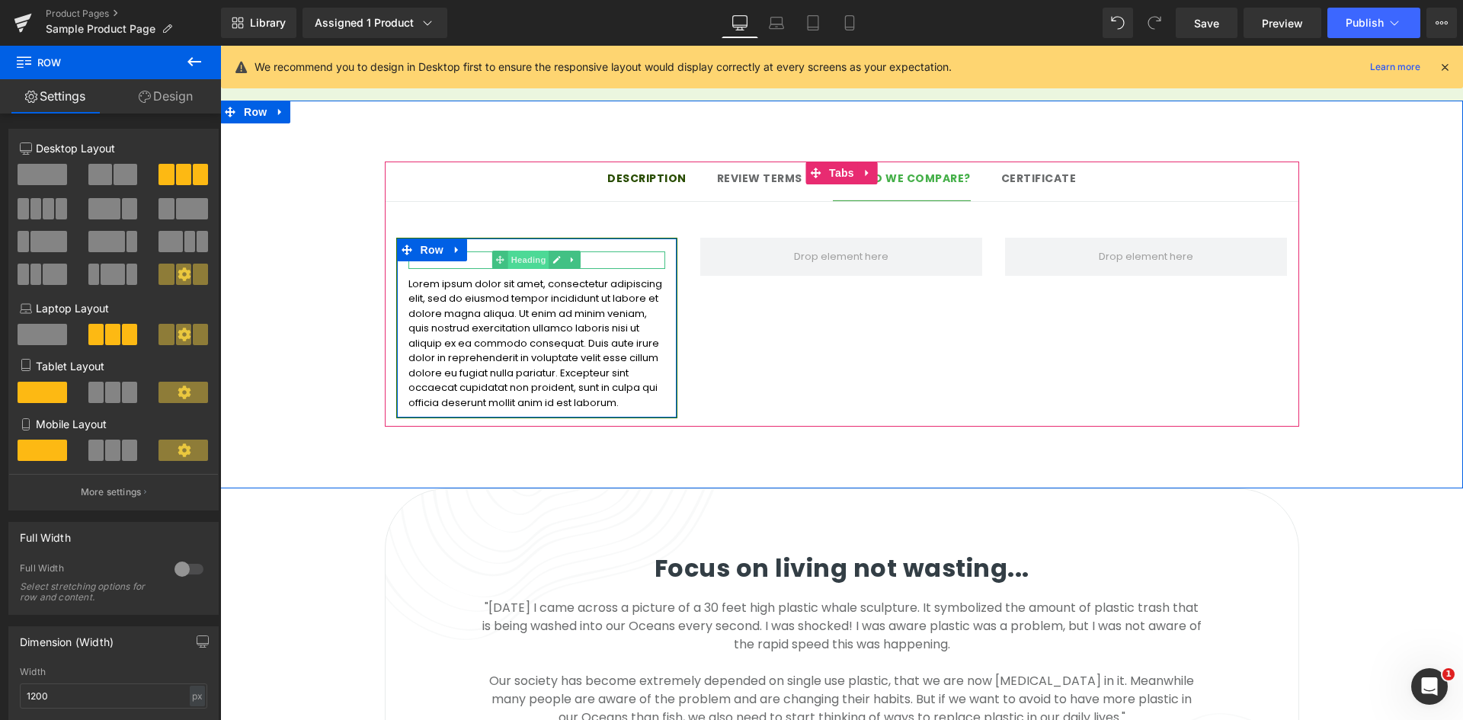
click at [518, 251] on span "Heading" at bounding box center [528, 260] width 41 height 18
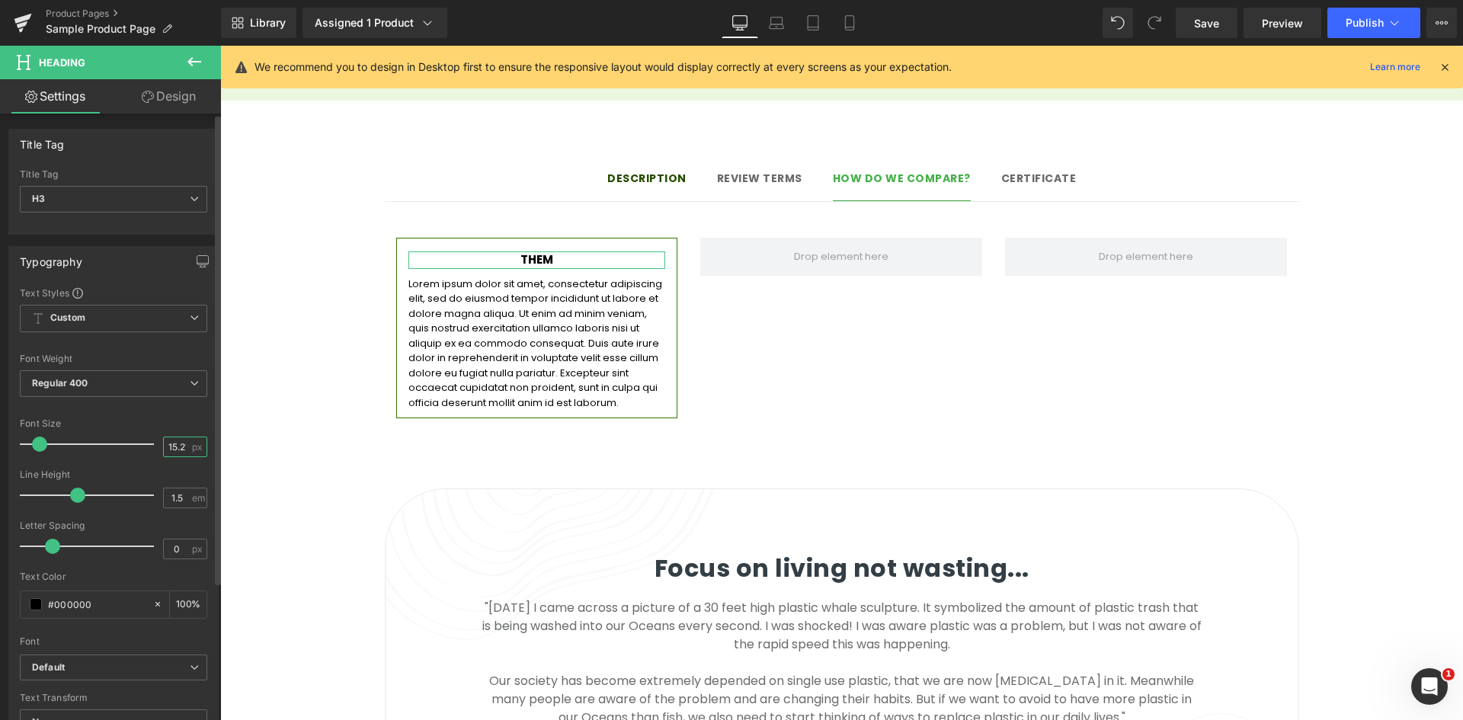
click at [176, 445] on input "15.21" at bounding box center [177, 446] width 27 height 19
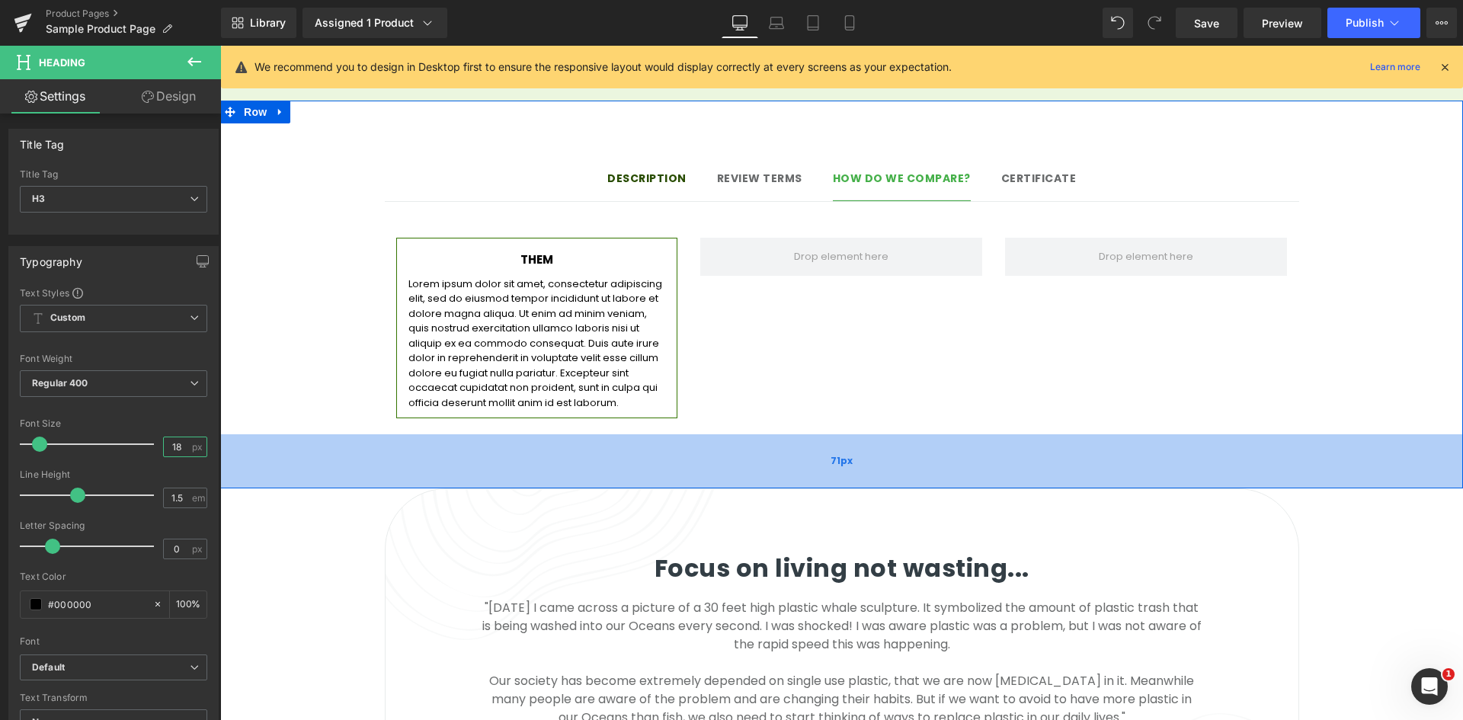
type input "18"
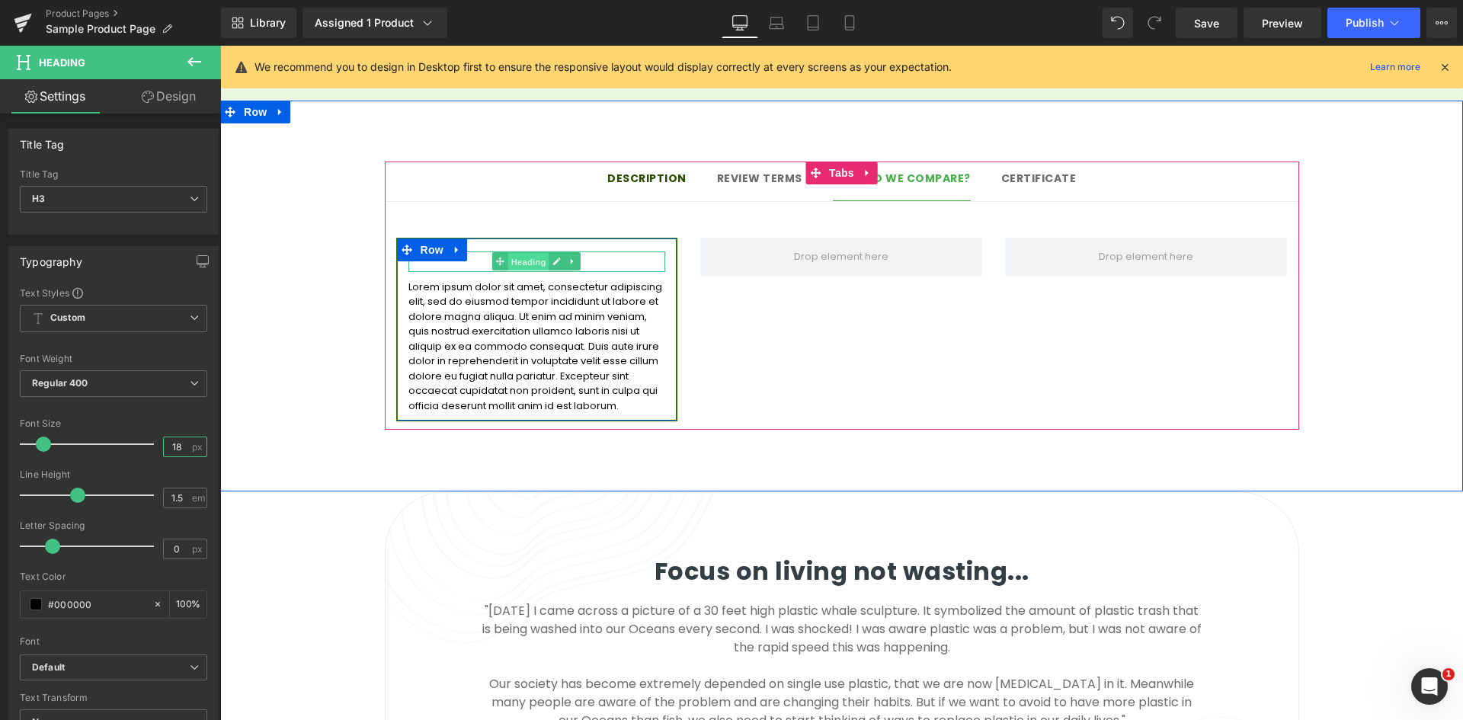
click at [533, 253] on span "Heading" at bounding box center [528, 262] width 41 height 18
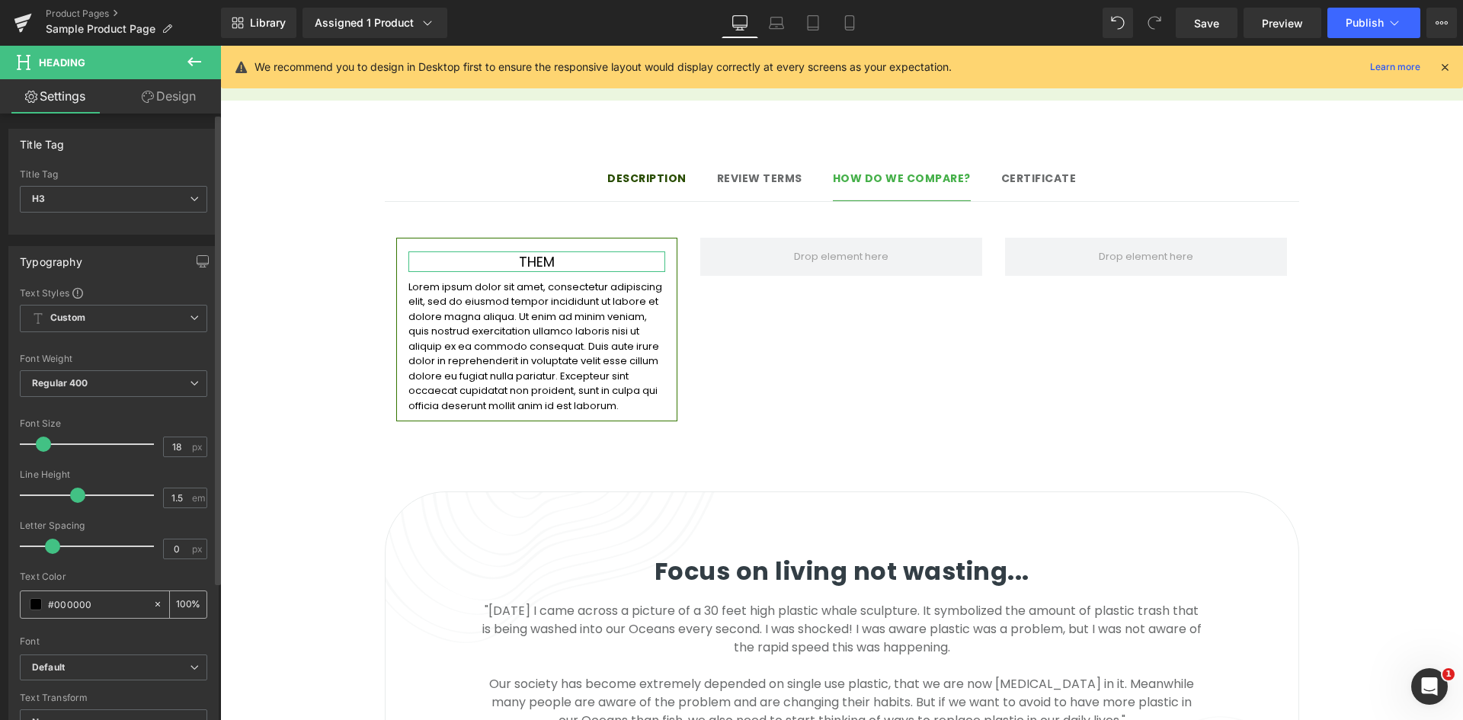
click at [97, 607] on input "#000000" at bounding box center [97, 604] width 98 height 17
click at [114, 390] on span "Regular 400" at bounding box center [113, 383] width 187 height 27
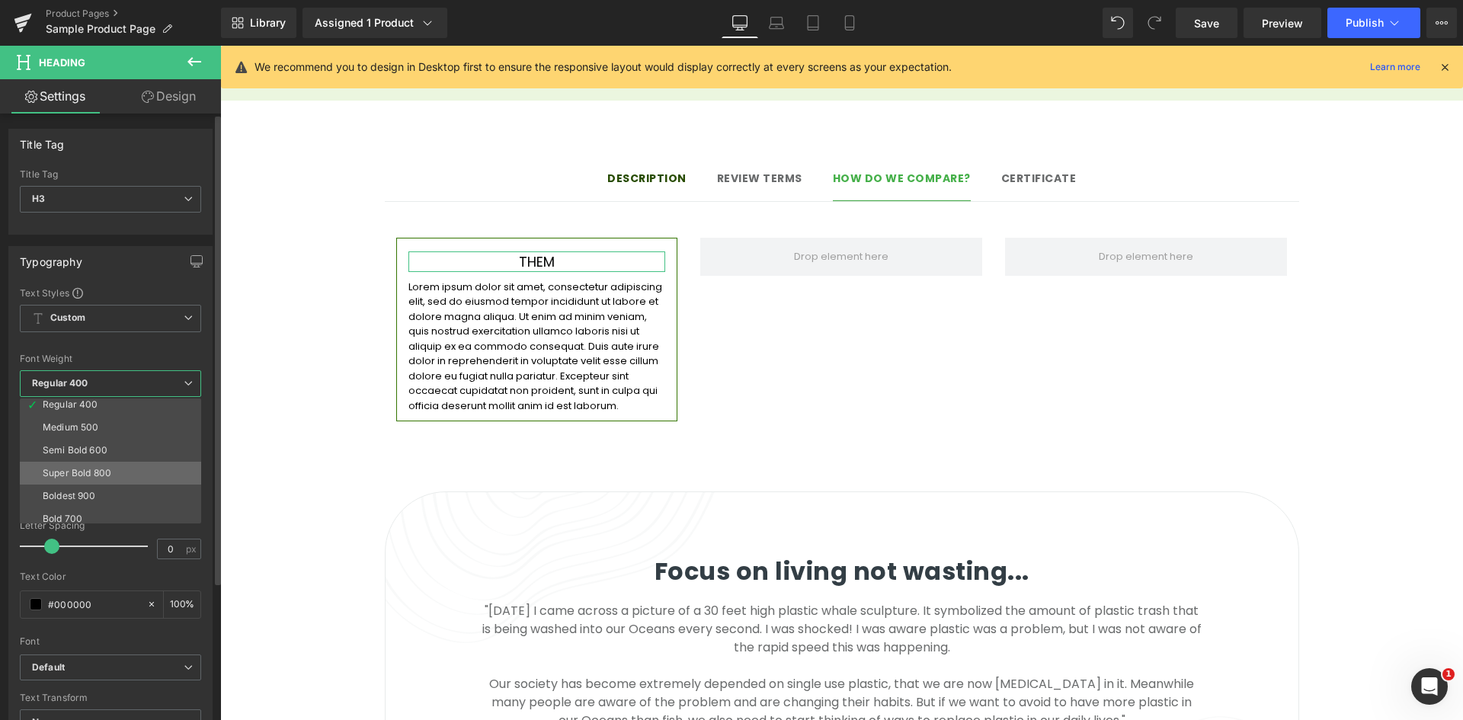
scroll to position [76, 0]
click at [102, 452] on div "Semi Bold 600" at bounding box center [75, 448] width 65 height 11
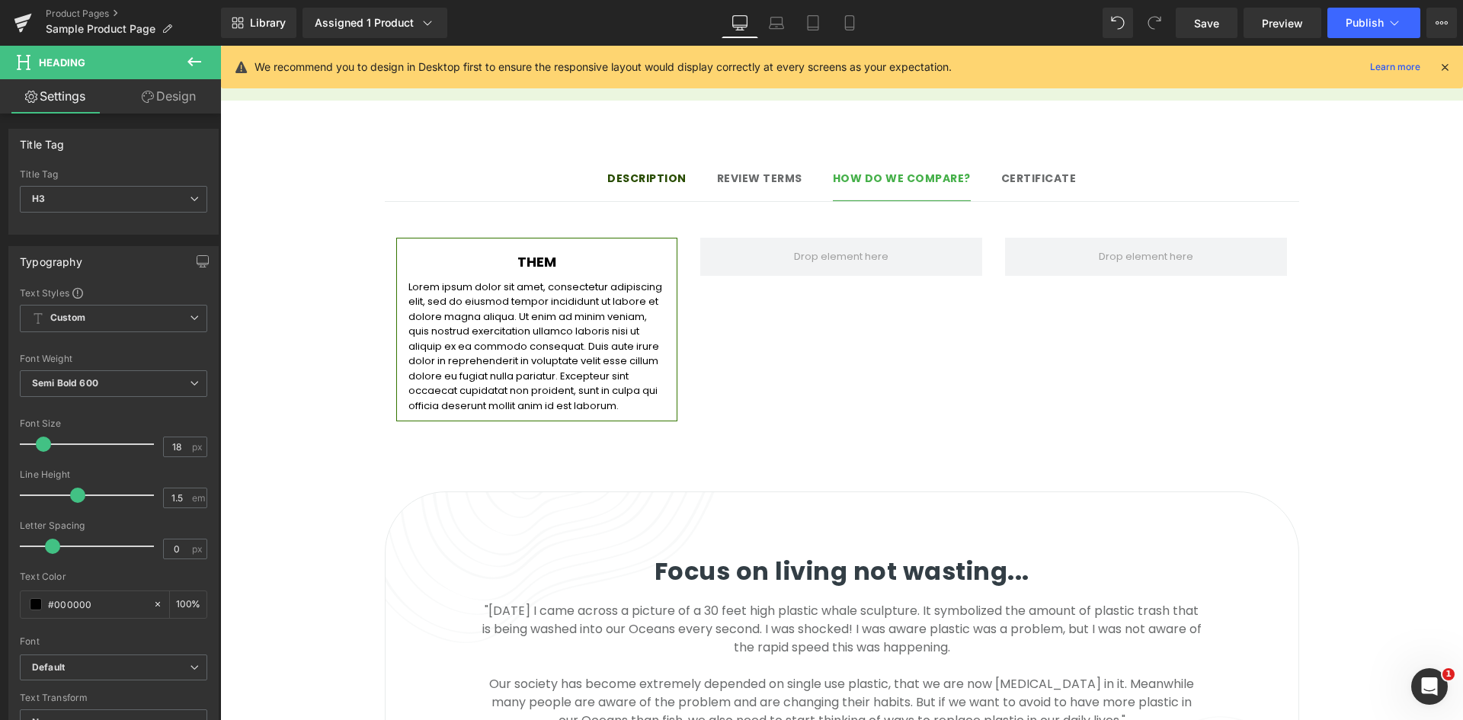
click at [763, 314] on div "THEM Heading Lorem ipsum dolor sit amet, consectetur adipiscing elit, sed do ei…" at bounding box center [842, 322] width 914 height 215
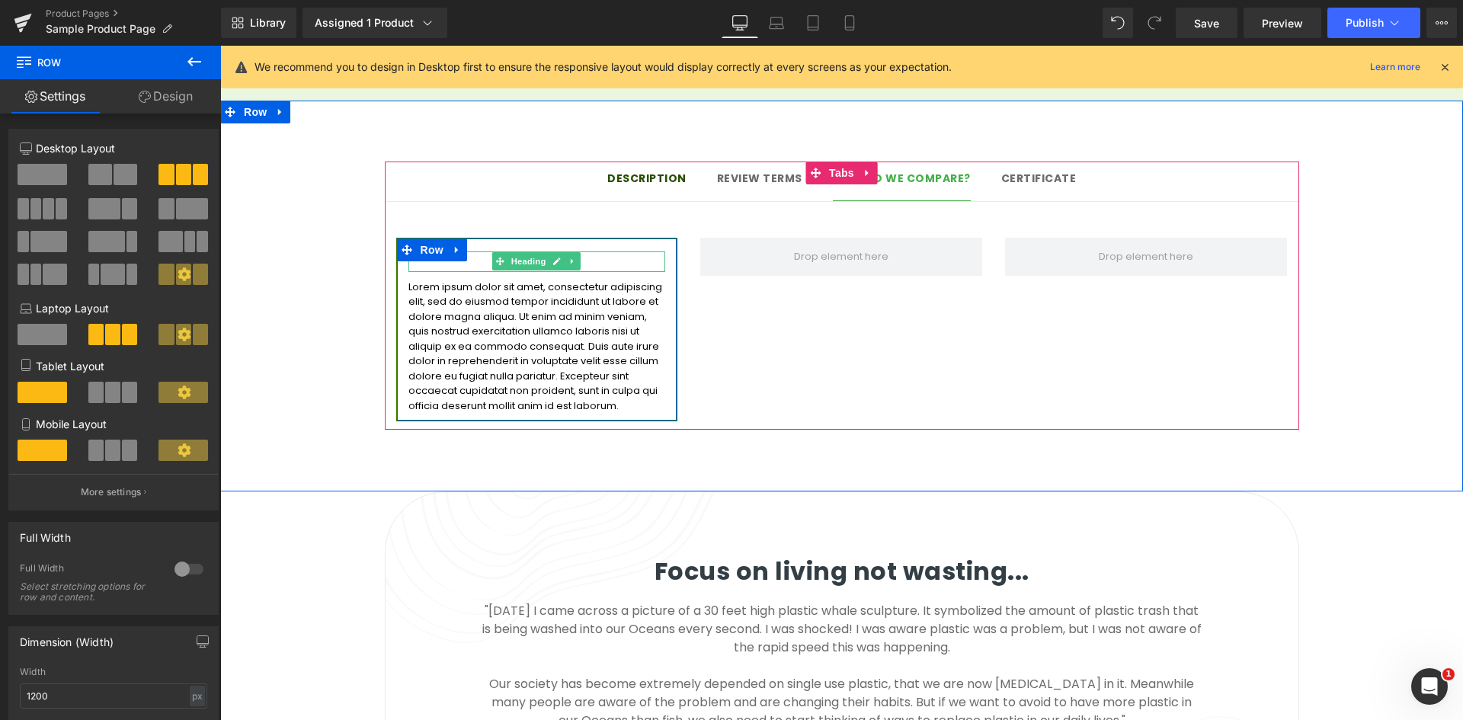
click at [509, 280] on p "Lorem ipsum dolor sit amet, consectetur adipiscing elit, sed do eiusmod tempor …" at bounding box center [537, 347] width 258 height 134
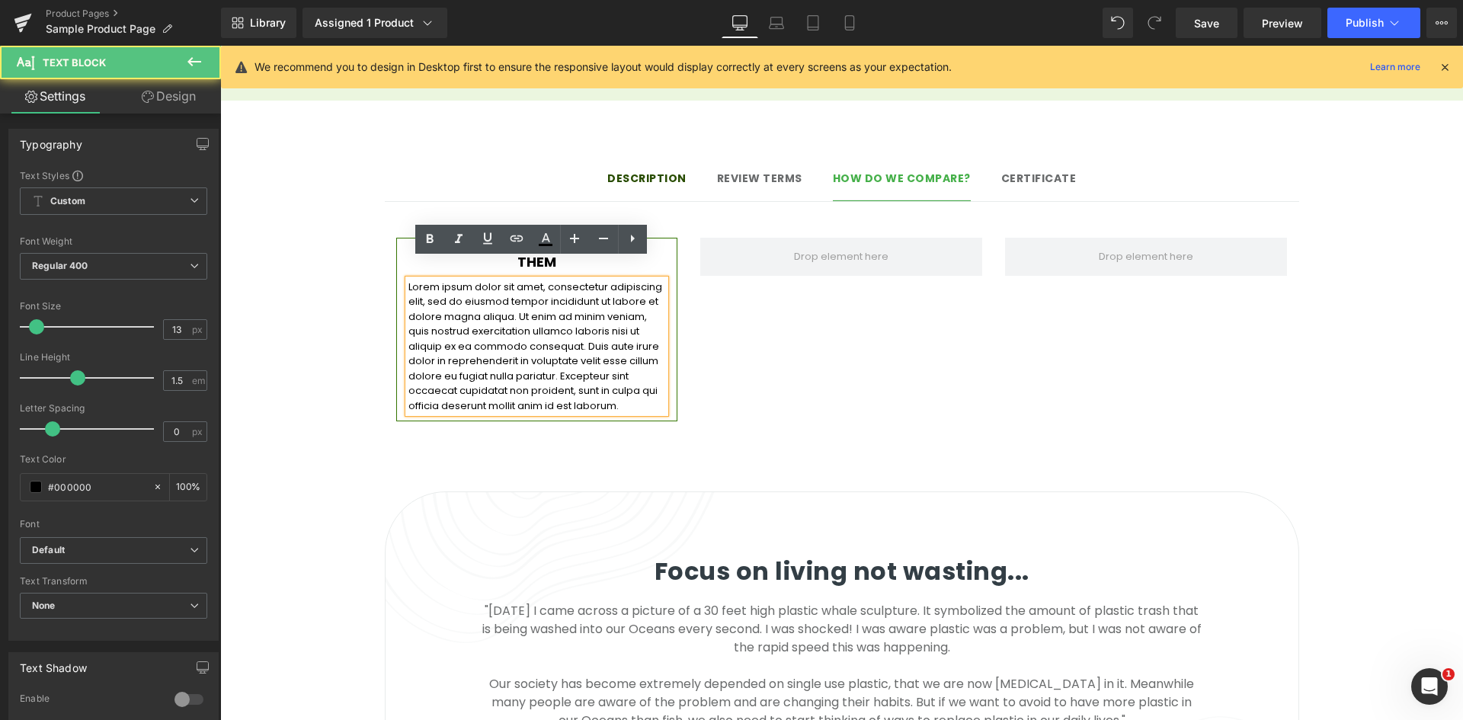
click at [557, 287] on p "Lorem ipsum dolor sit amet, consectetur adipiscing elit, sed do eiusmod tempor …" at bounding box center [537, 347] width 258 height 134
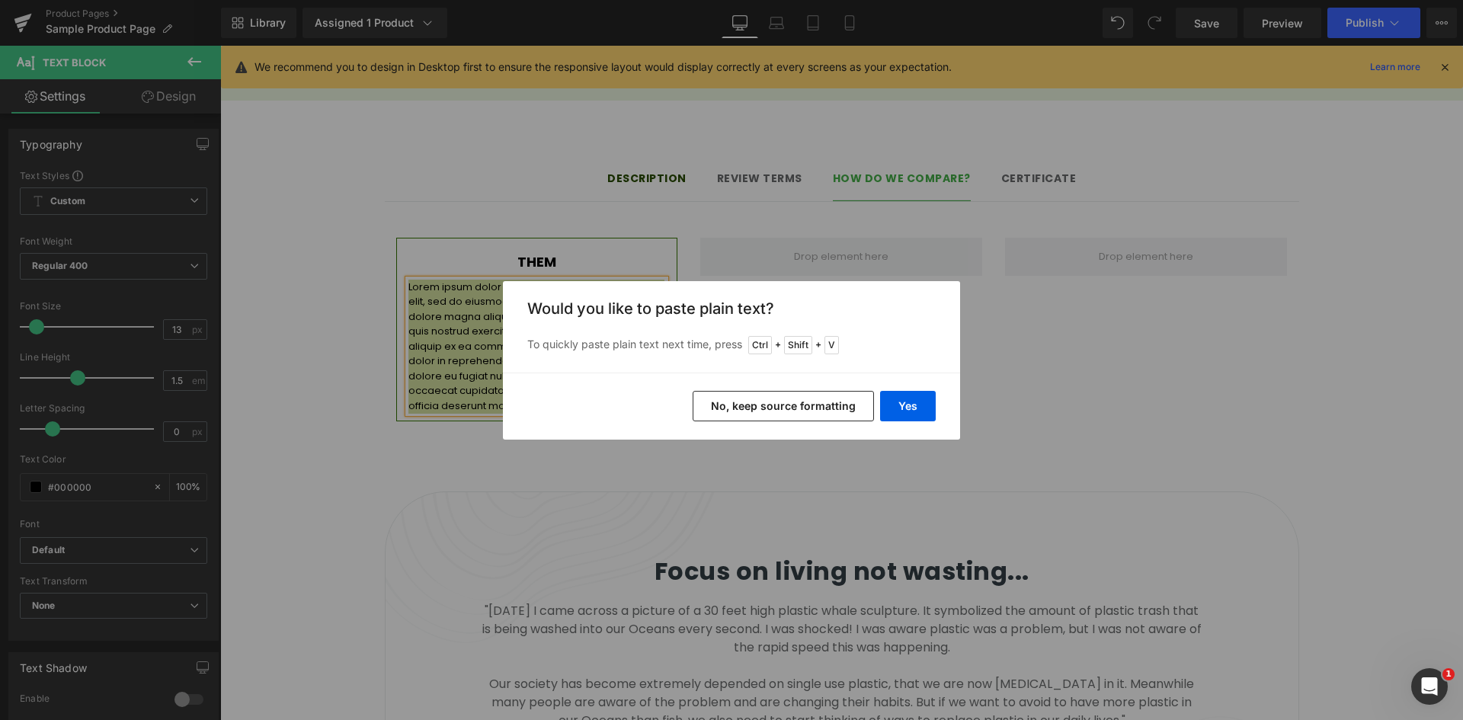
click at [735, 403] on button "No, keep source formatting" at bounding box center [783, 406] width 181 height 30
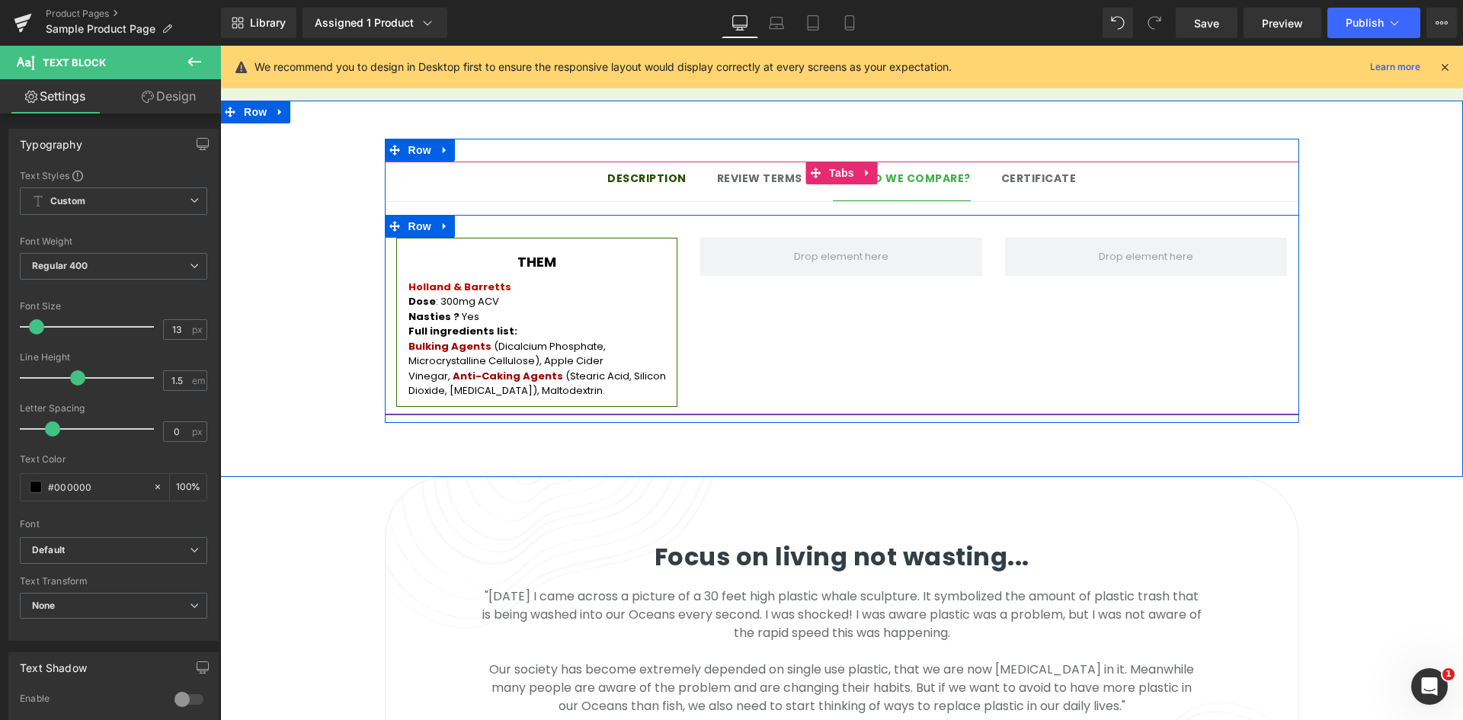
click at [759, 353] on div "THEM Heading Holland & Barretts Dose : 300mg ACV Nasties ? Yes Full ingredients…" at bounding box center [842, 315] width 914 height 200
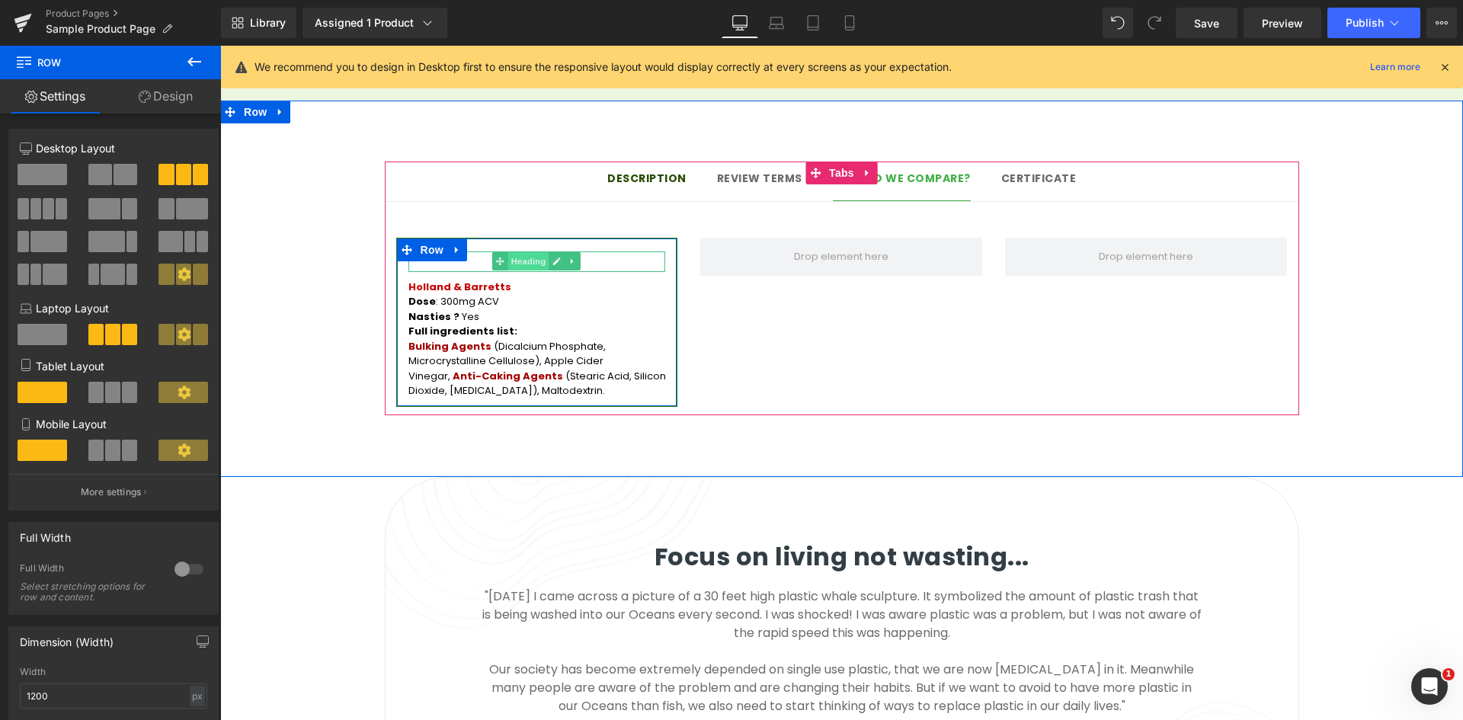
click at [530, 252] on span "Heading" at bounding box center [528, 261] width 41 height 18
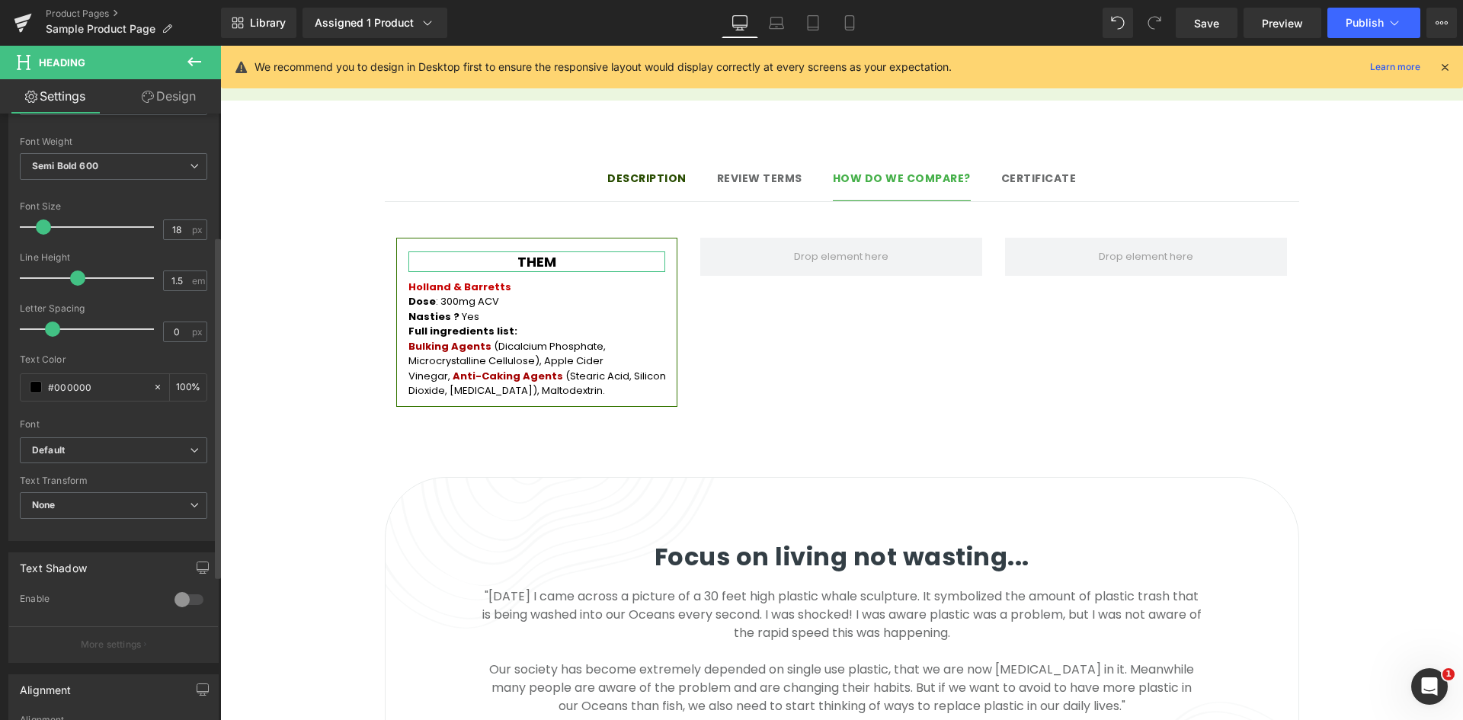
scroll to position [229, 0]
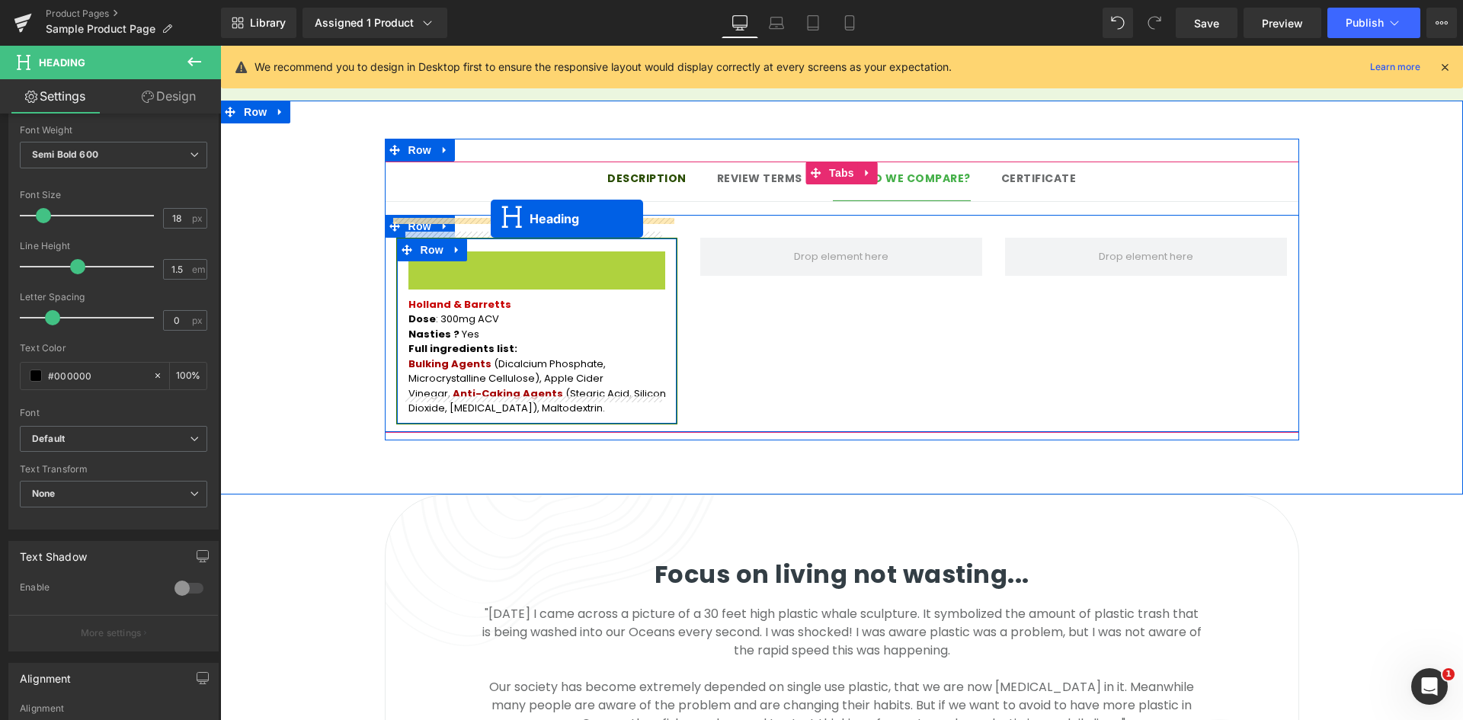
drag, startPoint x: 488, startPoint y: 242, endPoint x: 491, endPoint y: 219, distance: 23.0
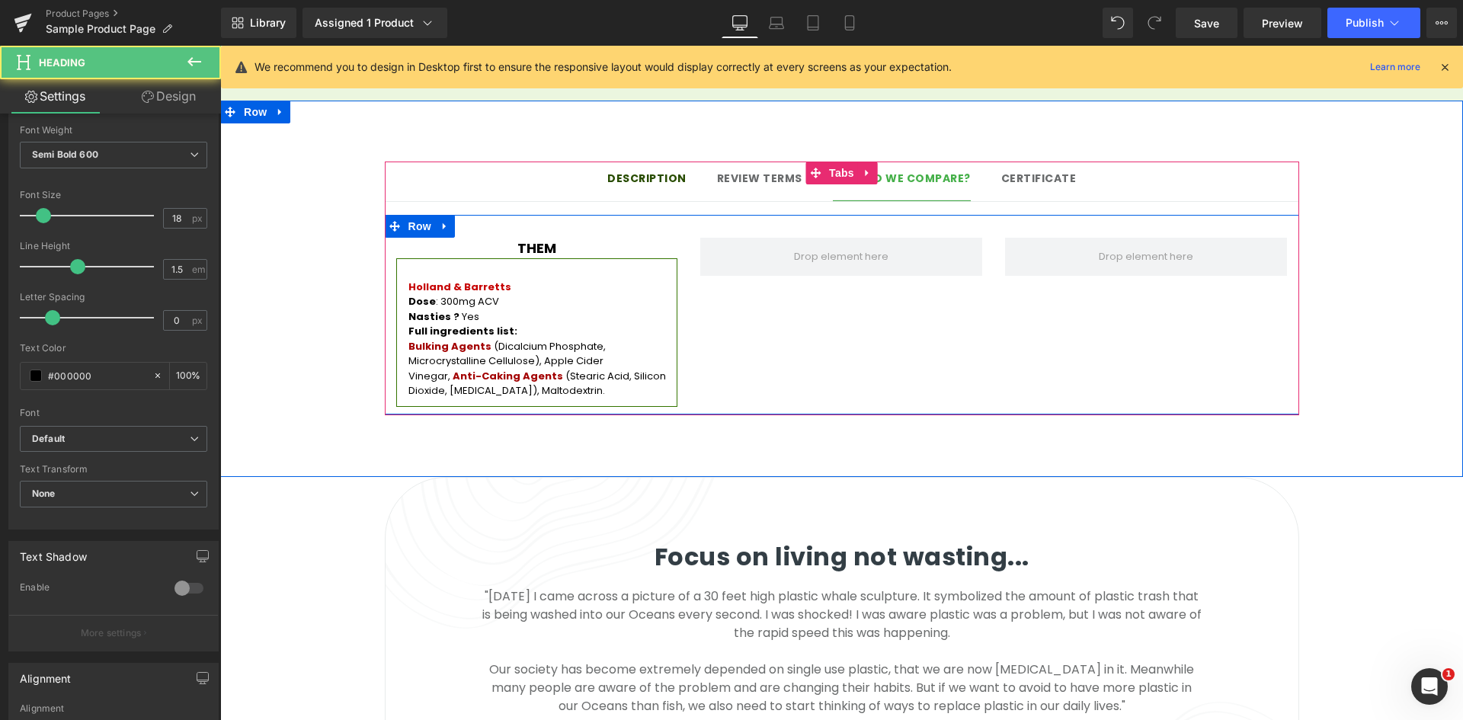
click at [743, 315] on div "THEM Heading Holland & Barretts Dose : 300mg ACV Nasties ? Yes Full ingredients…" at bounding box center [842, 315] width 914 height 200
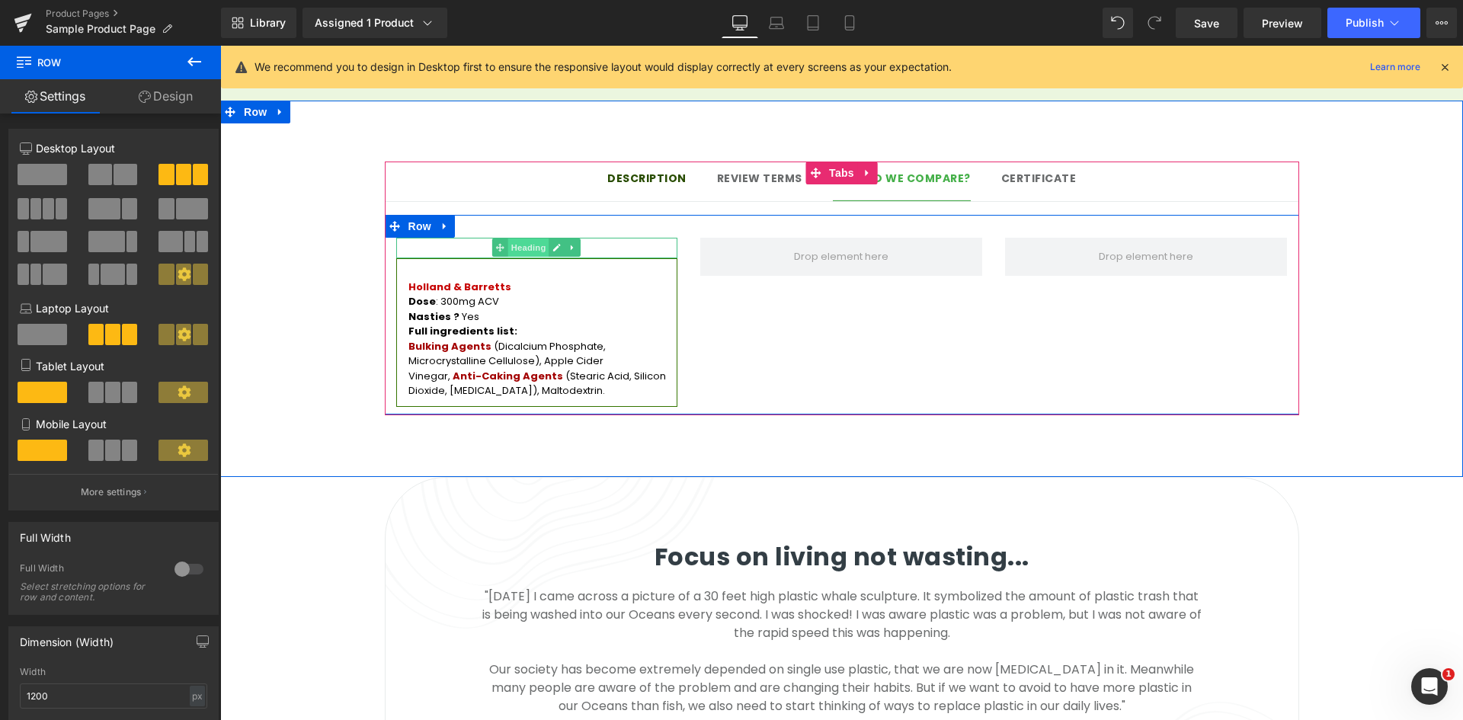
click at [515, 238] on span "Heading" at bounding box center [528, 247] width 41 height 18
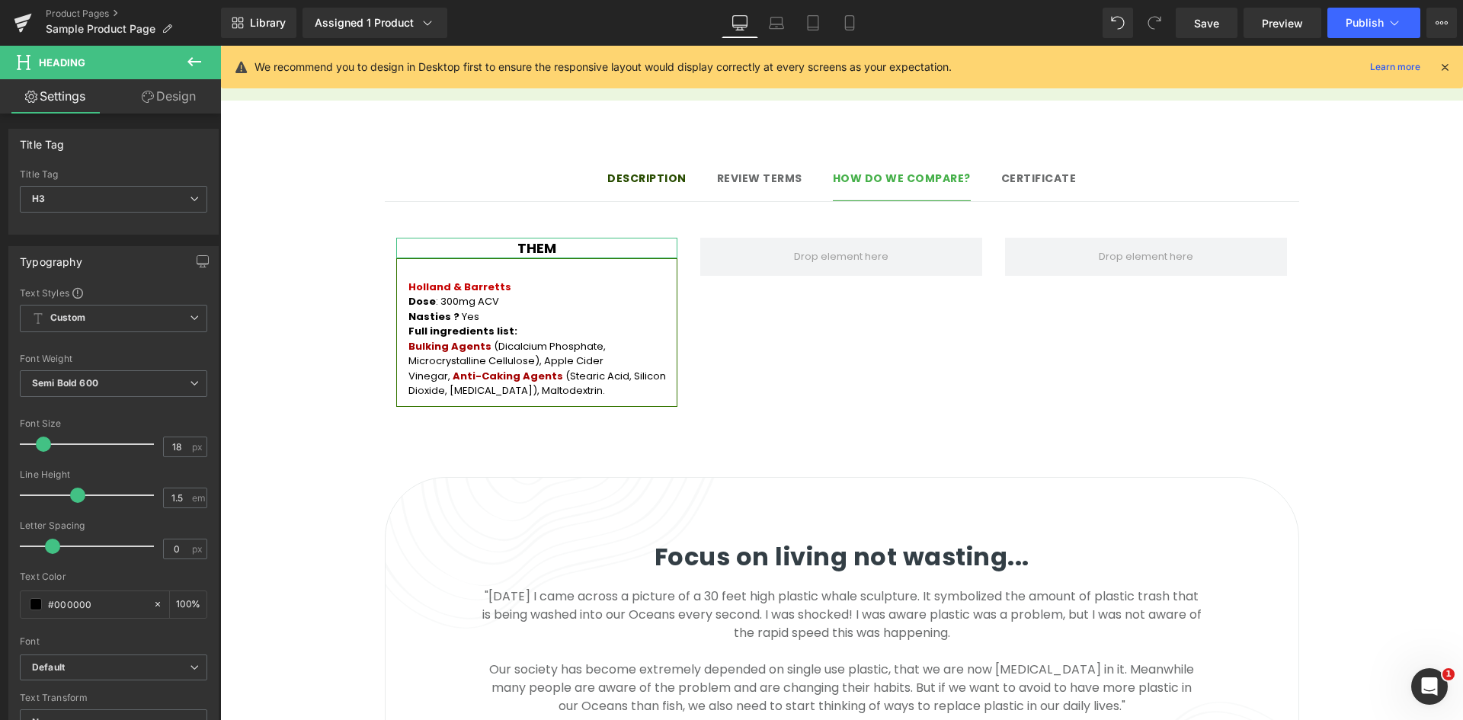
click at [195, 95] on link "Design" at bounding box center [169, 96] width 110 height 34
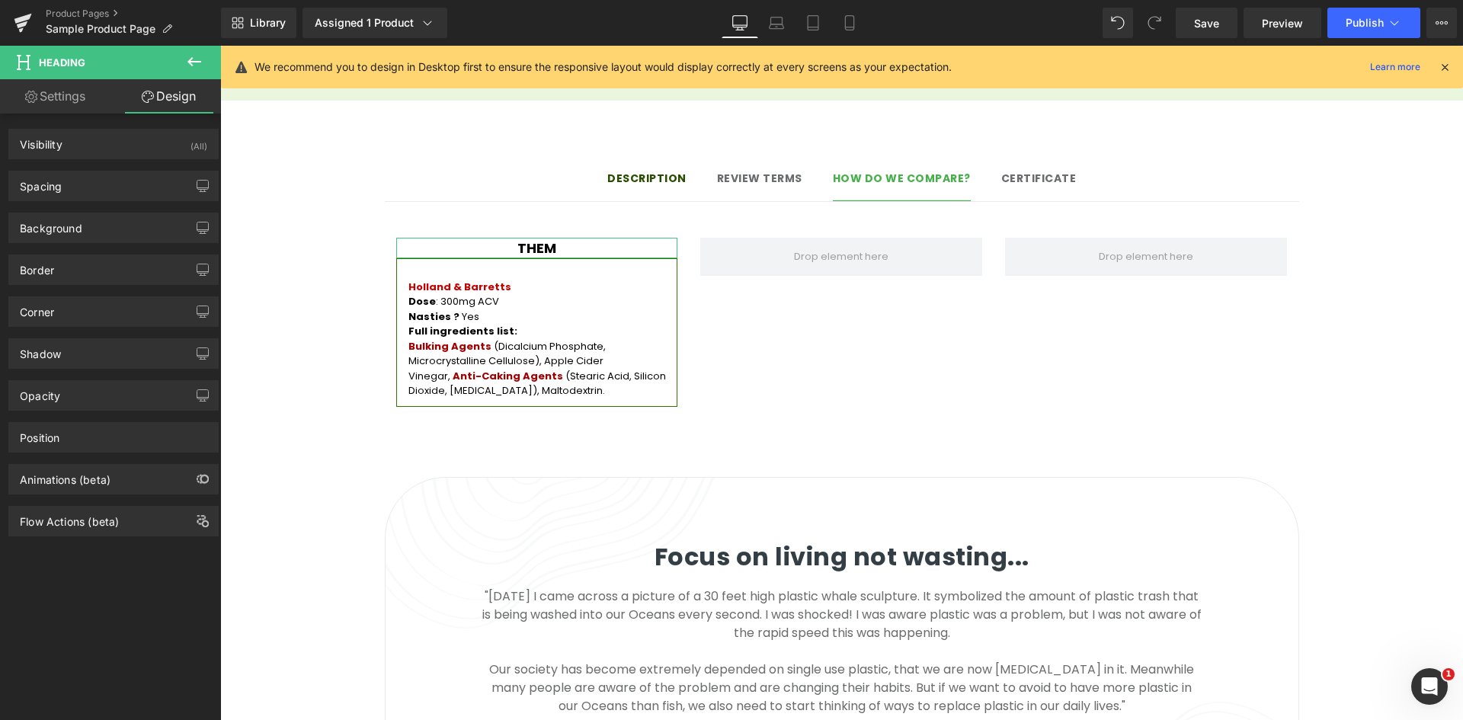
type input "#000000"
type input "100"
click at [99, 271] on div "Border" at bounding box center [113, 269] width 209 height 29
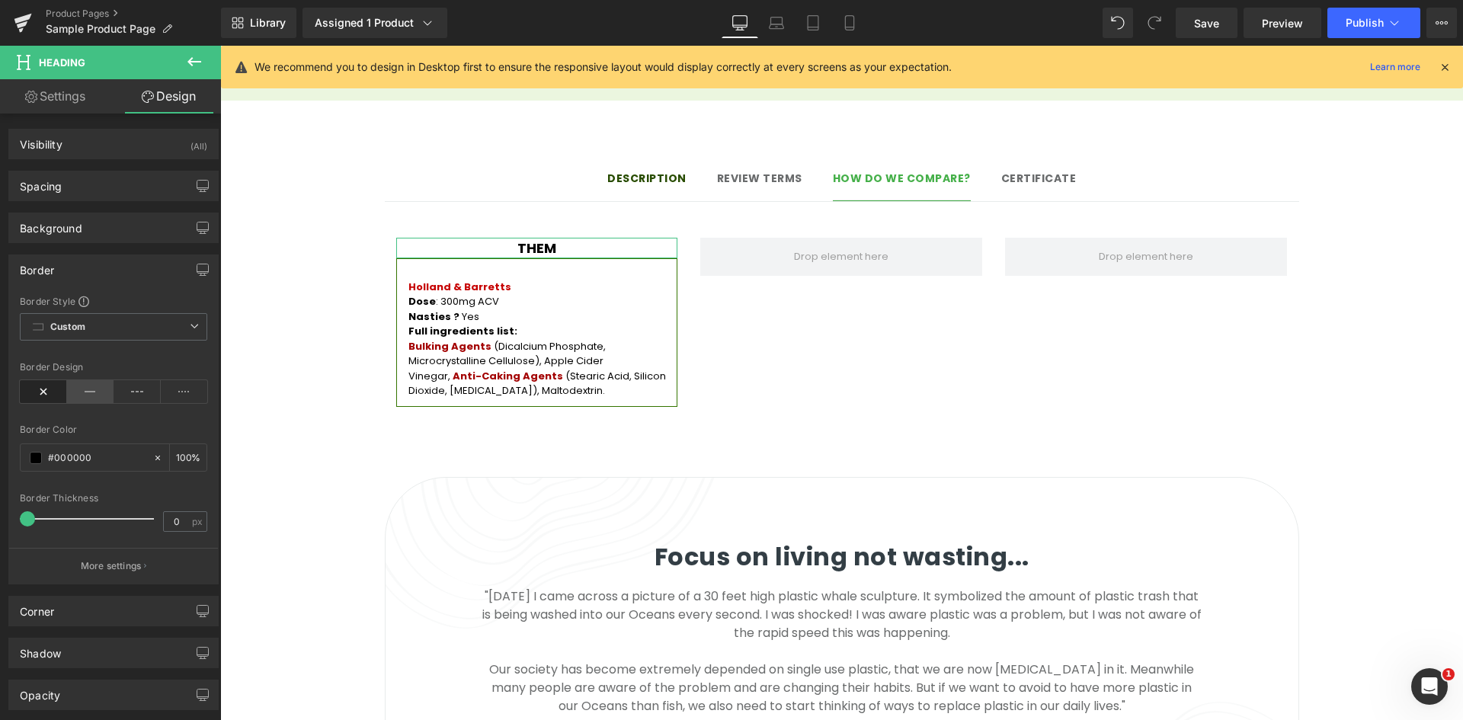
click at [91, 386] on icon at bounding box center [90, 391] width 47 height 23
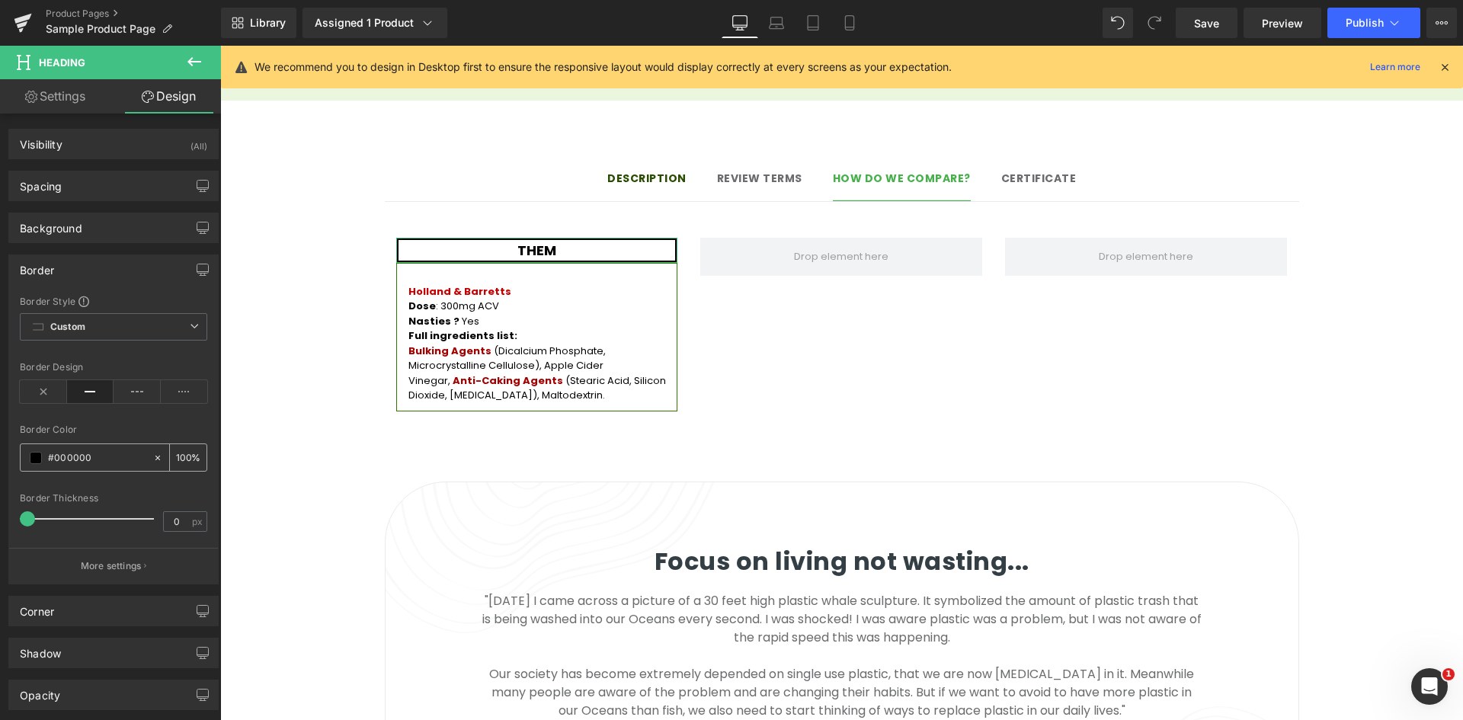
click at [82, 465] on input "#000000" at bounding box center [97, 458] width 98 height 17
click at [169, 518] on input "0" at bounding box center [177, 521] width 27 height 19
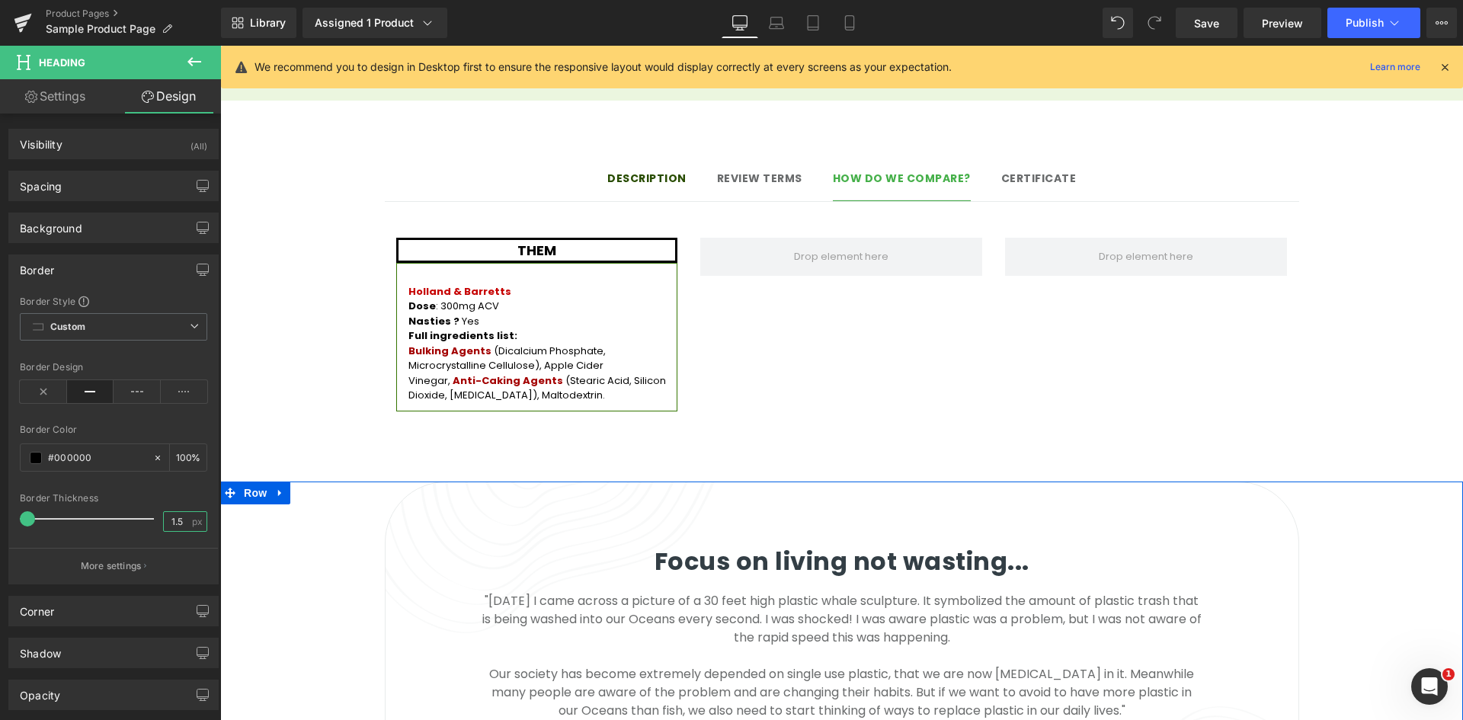
type input "1.5"
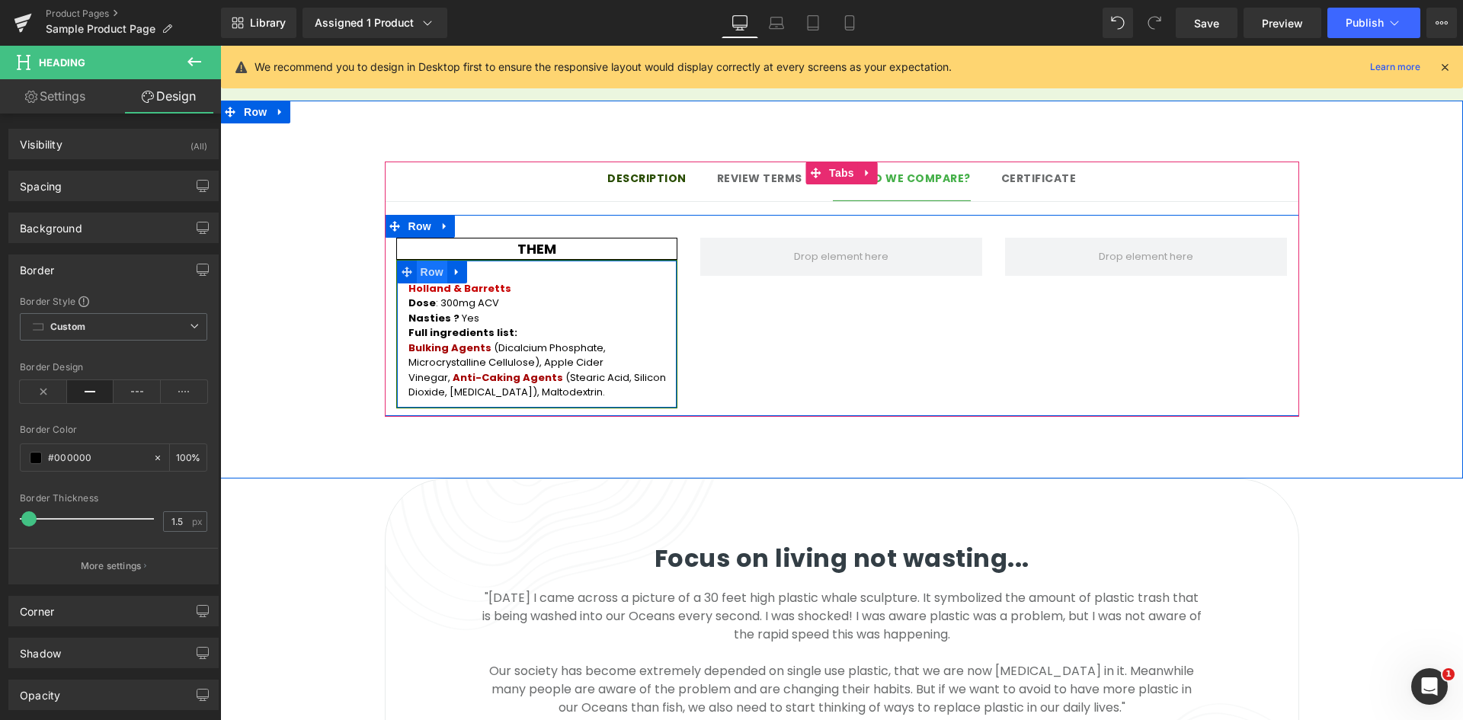
click at [419, 261] on span "Row" at bounding box center [432, 272] width 30 height 23
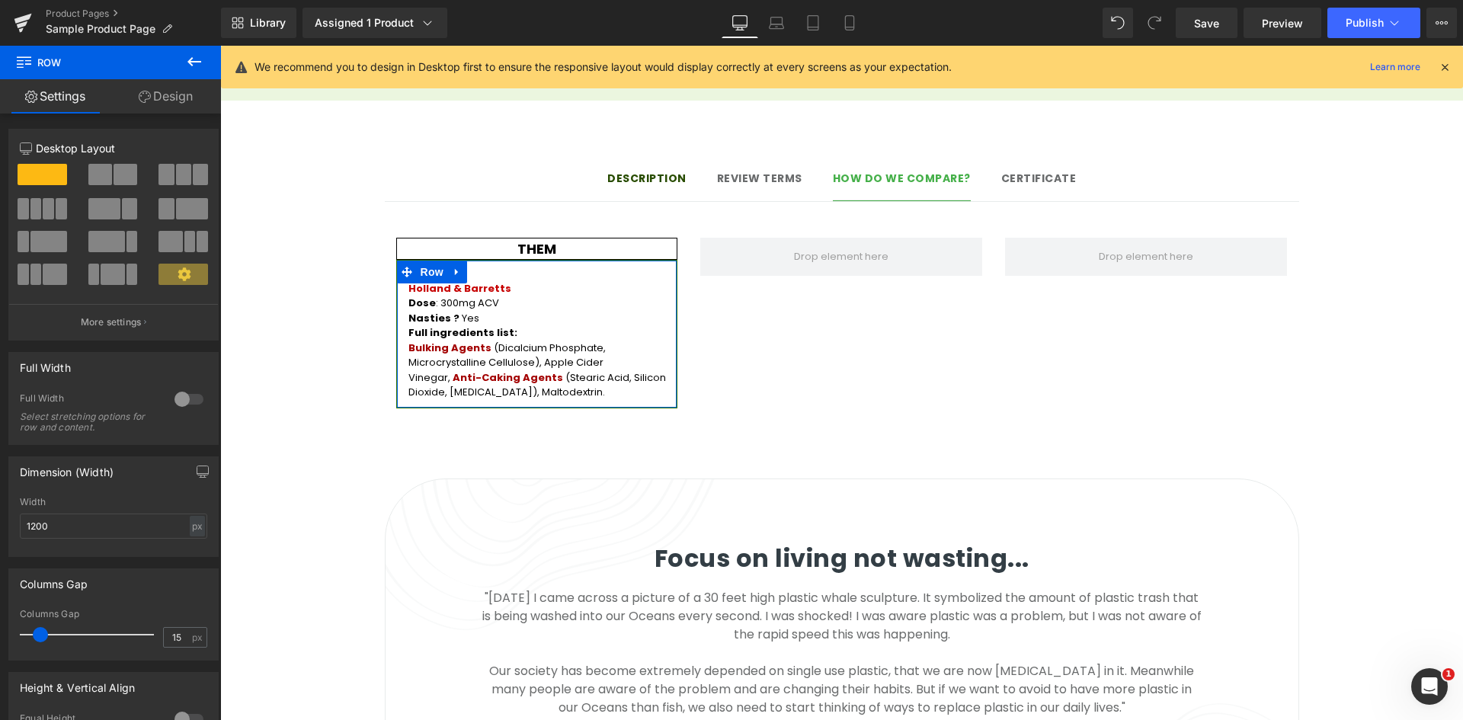
click at [170, 97] on link "Design" at bounding box center [165, 96] width 110 height 34
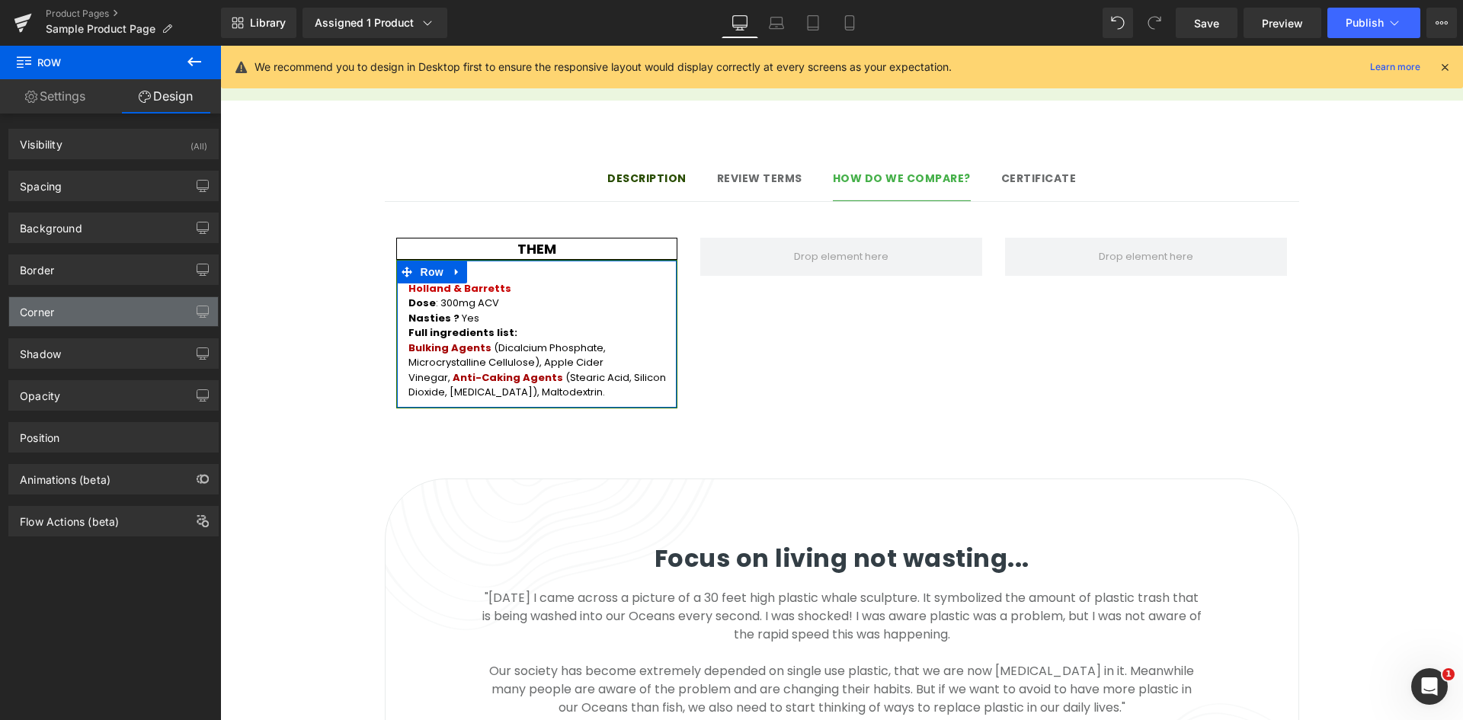
type input "#347500"
type input "100"
type input "1"
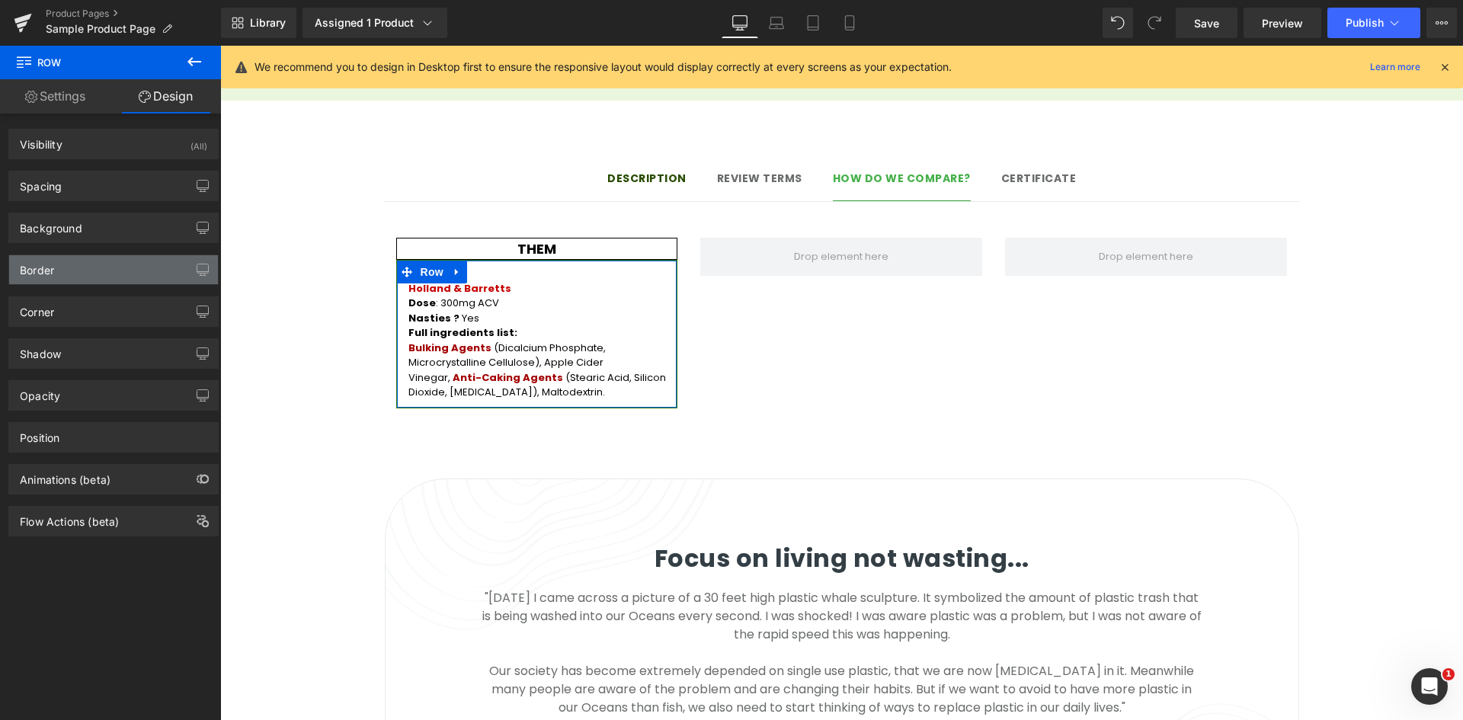
click at [92, 279] on div "Border" at bounding box center [113, 269] width 209 height 29
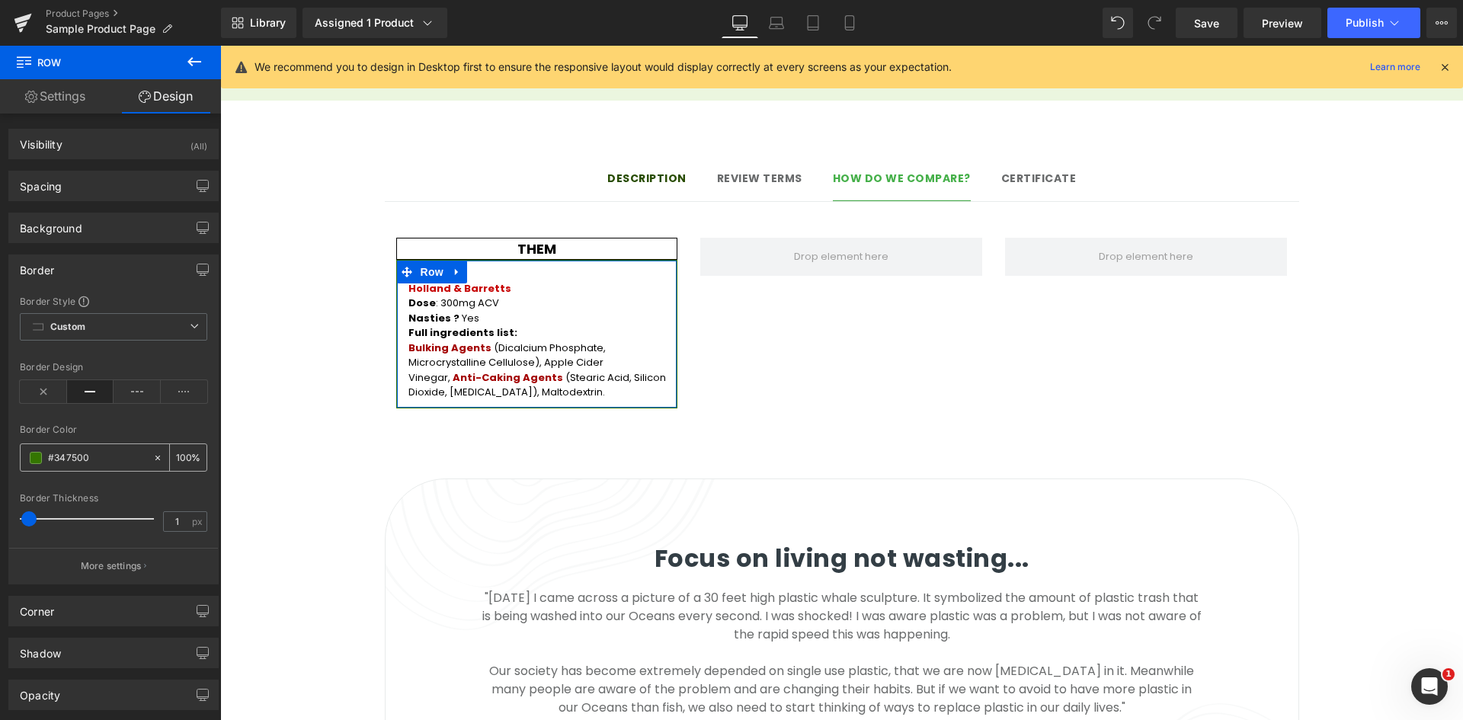
click at [69, 460] on input "#347500" at bounding box center [97, 458] width 98 height 17
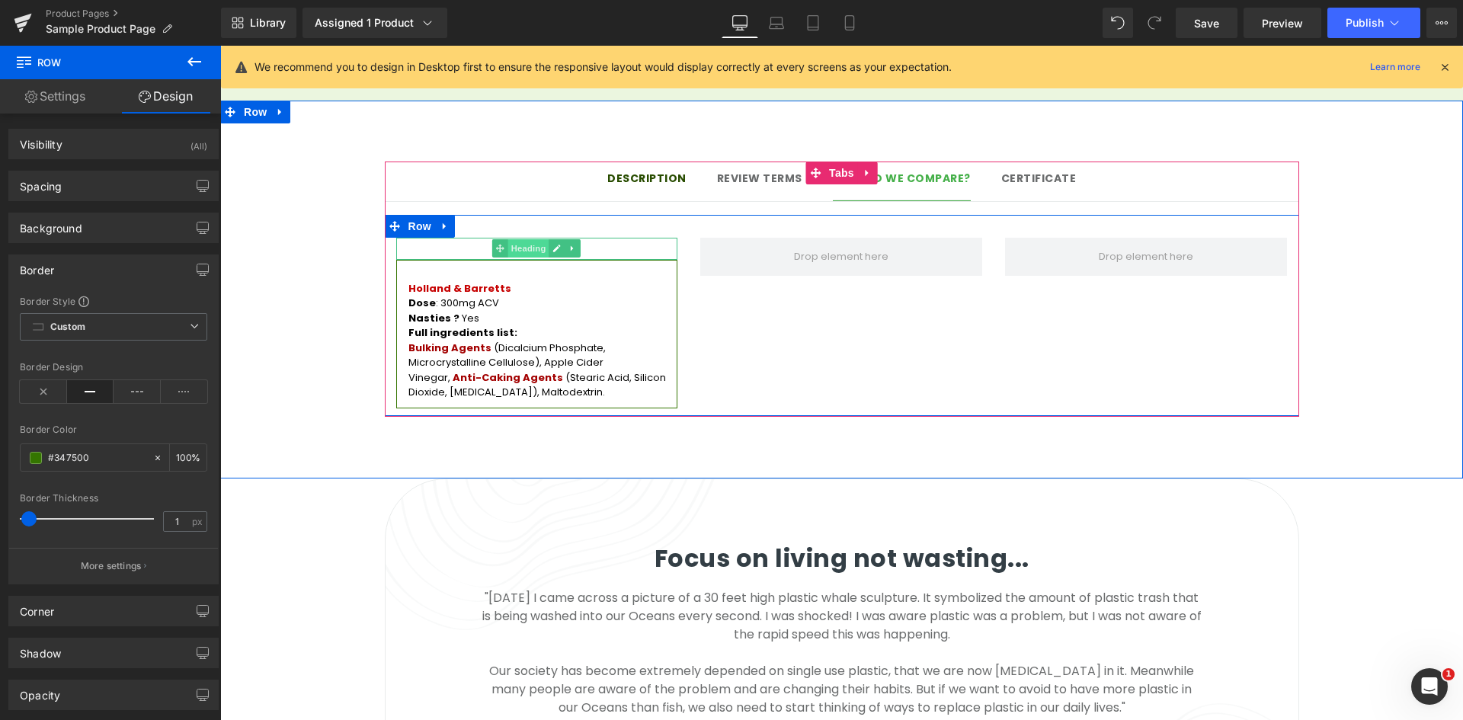
click at [523, 239] on span "Heading" at bounding box center [528, 248] width 41 height 18
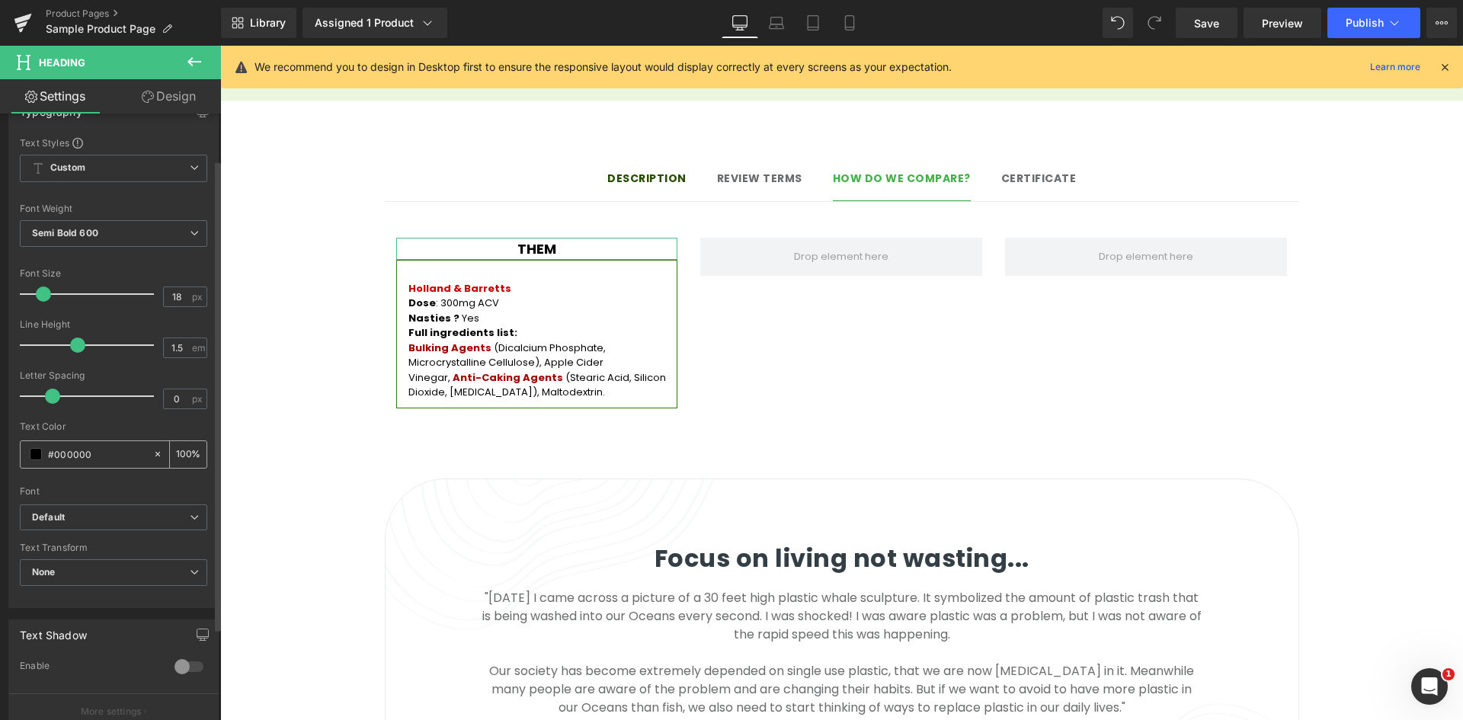
scroll to position [152, 0]
click at [79, 455] on input "#000000" at bounding box center [97, 451] width 98 height 17
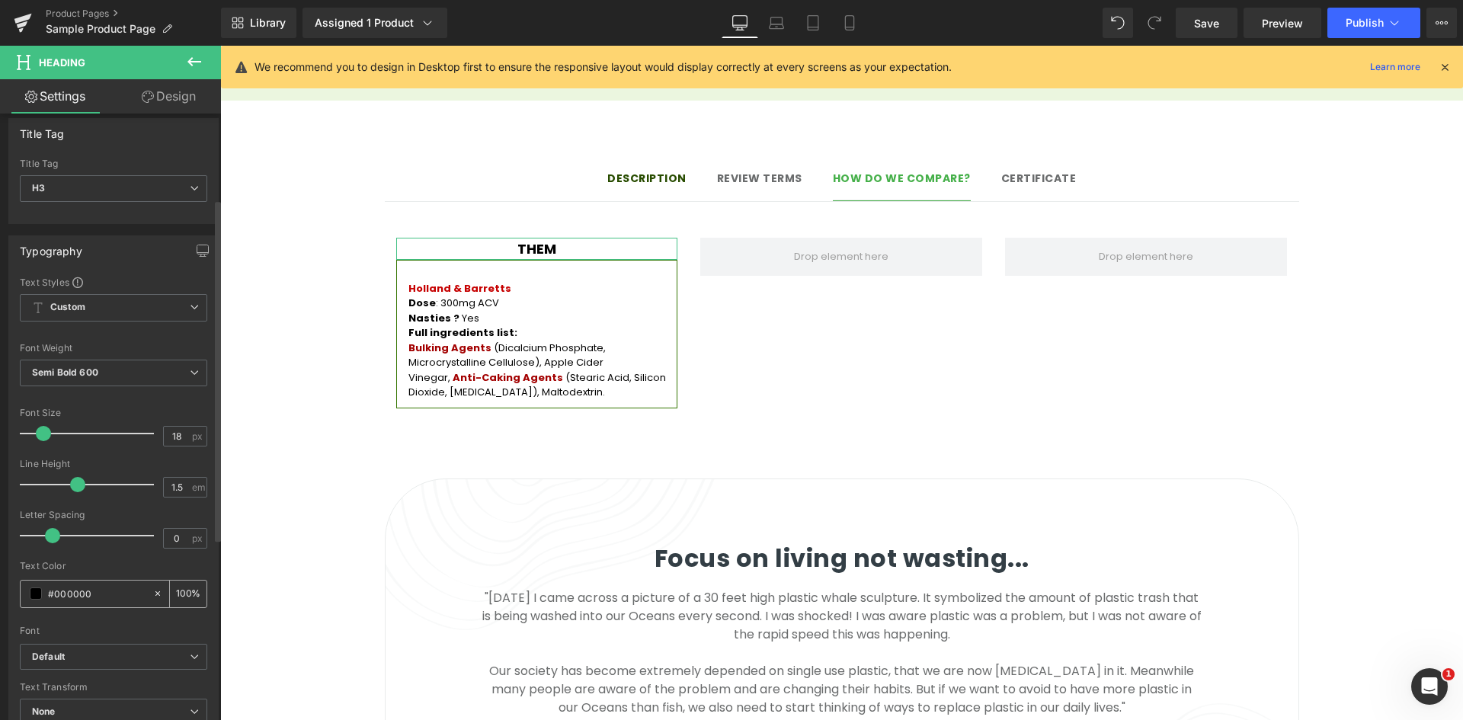
scroll to position [0, 0]
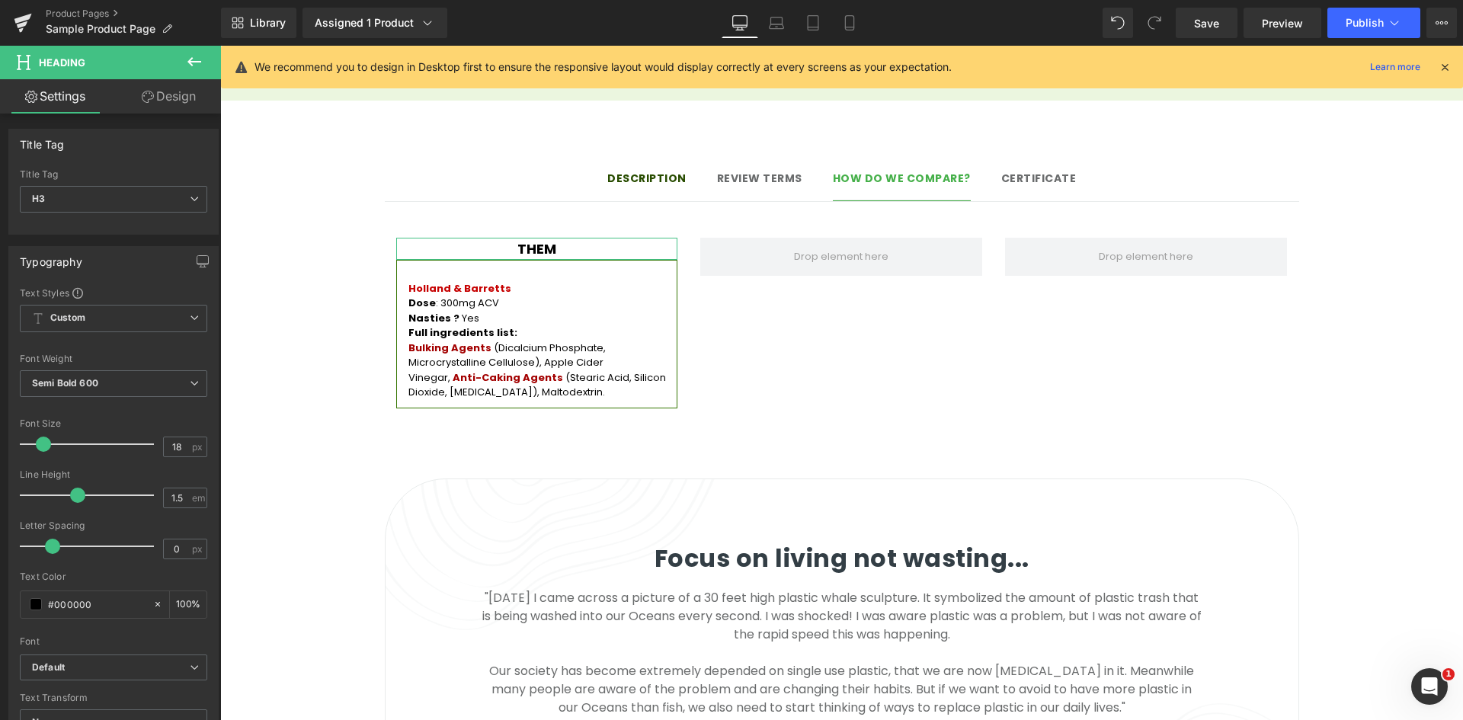
click at [181, 100] on link "Design" at bounding box center [169, 96] width 110 height 34
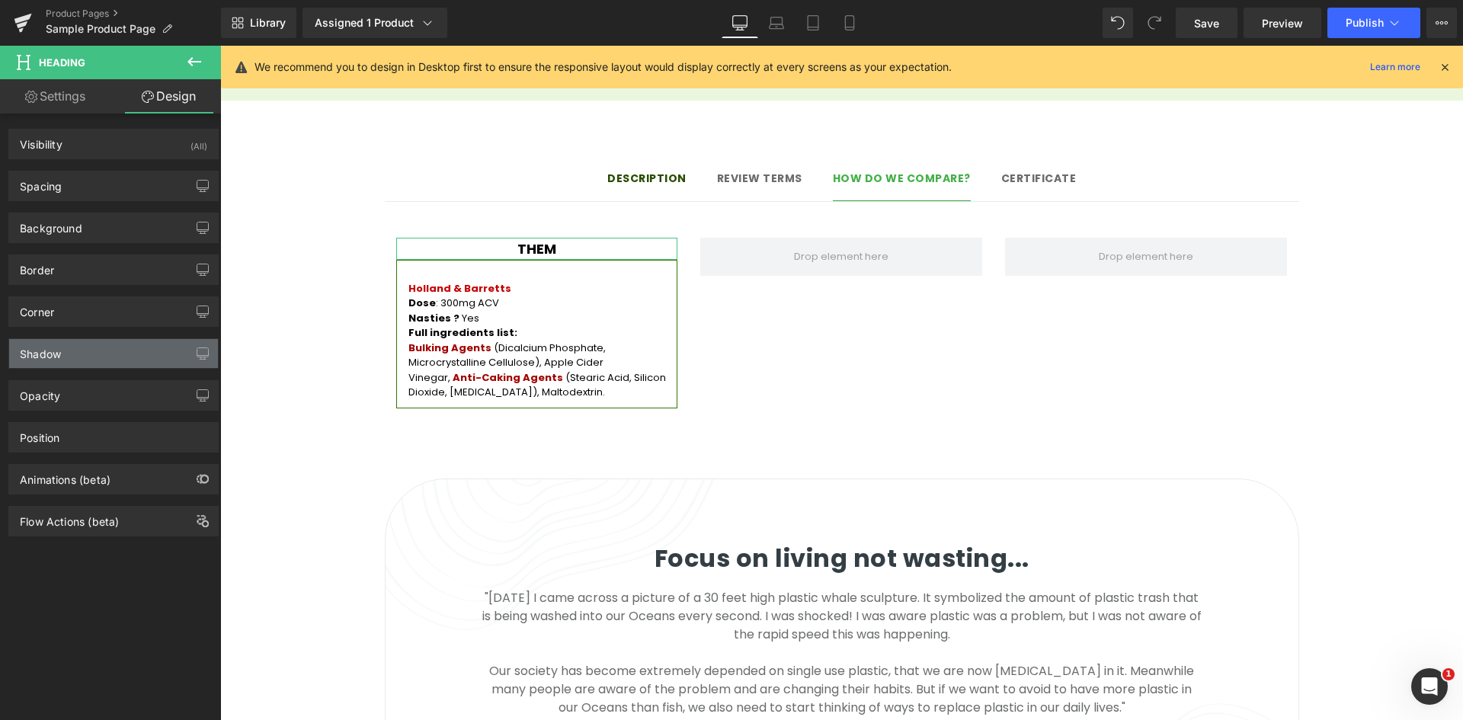
type input "#000000"
type input "100"
type input "1"
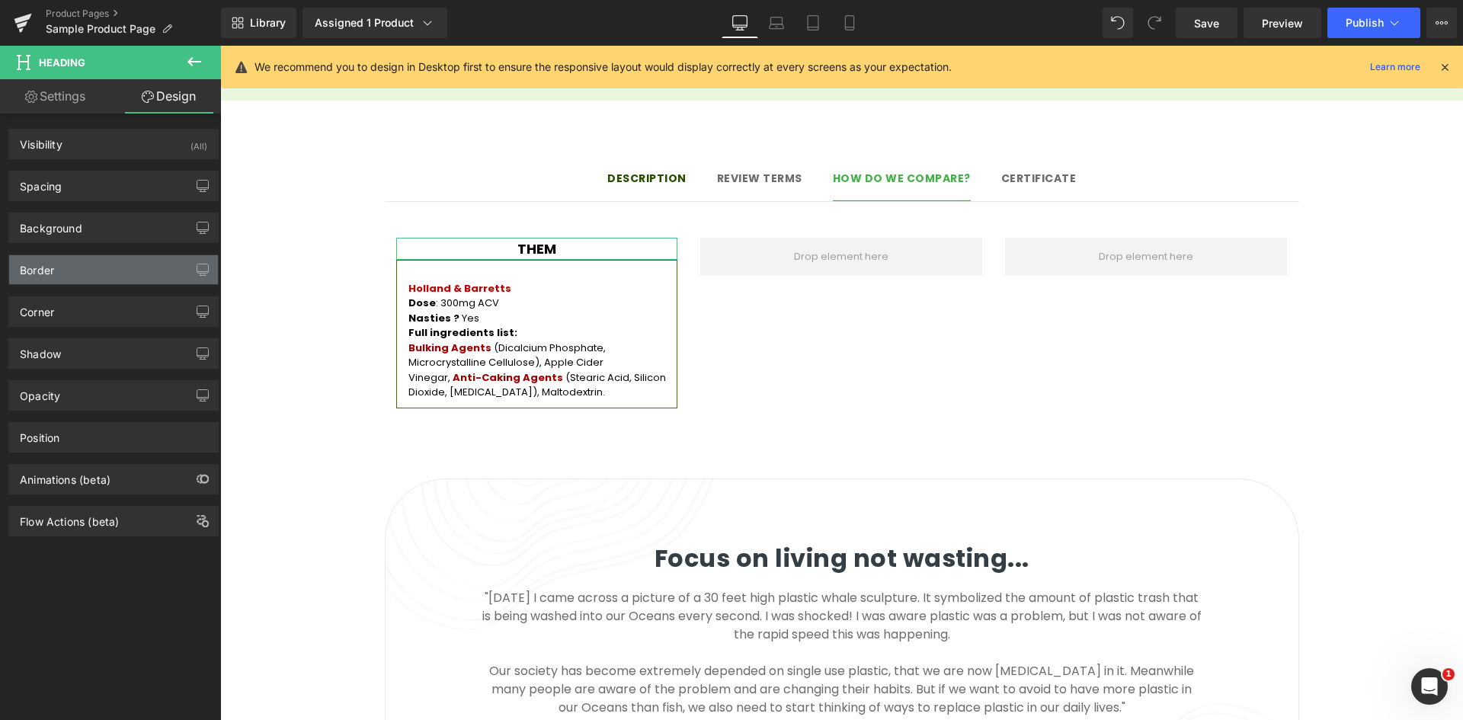
click at [125, 269] on div "Border" at bounding box center [113, 269] width 209 height 29
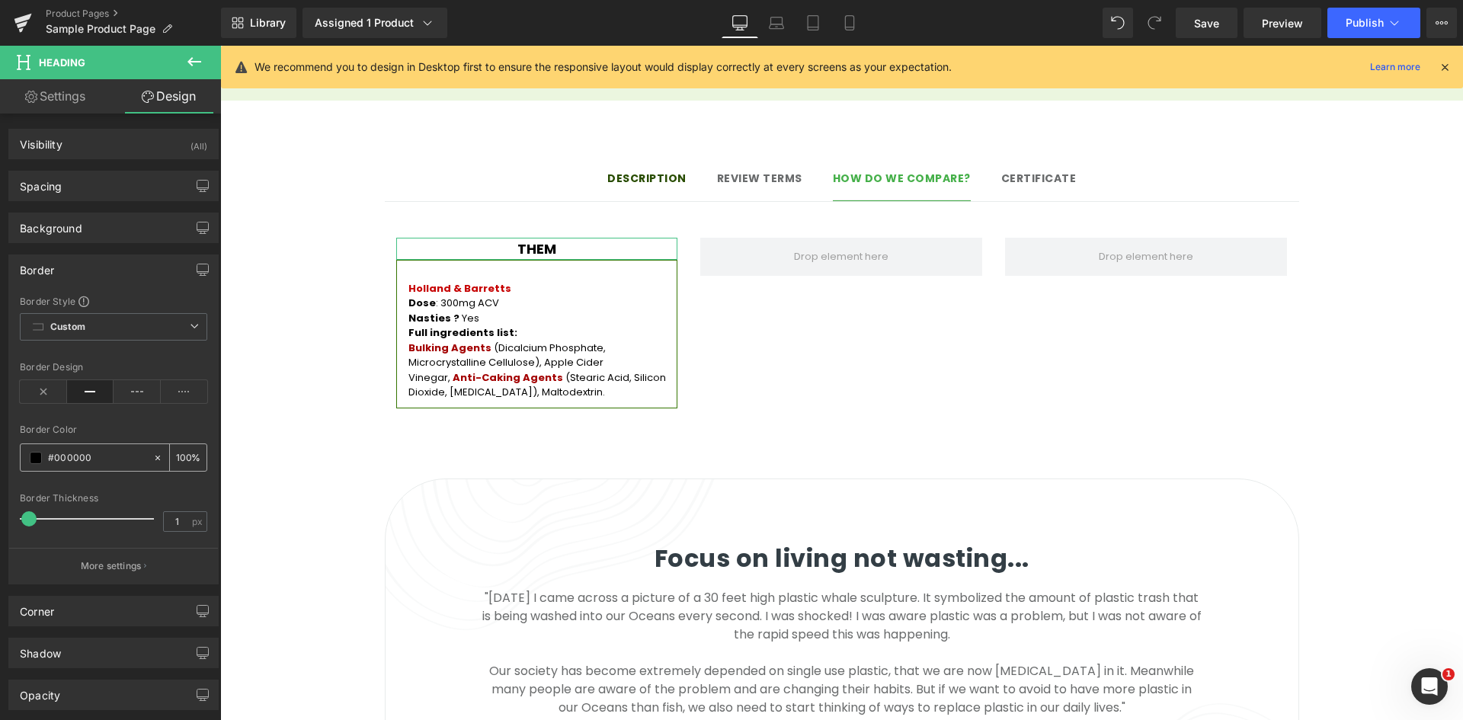
click at [99, 463] on input "#000000" at bounding box center [97, 458] width 98 height 17
paste input "3475"
type input "#347500"
click at [119, 424] on div "Border Color" at bounding box center [113, 429] width 187 height 11
click at [113, 567] on p "More settings" at bounding box center [111, 566] width 61 height 14
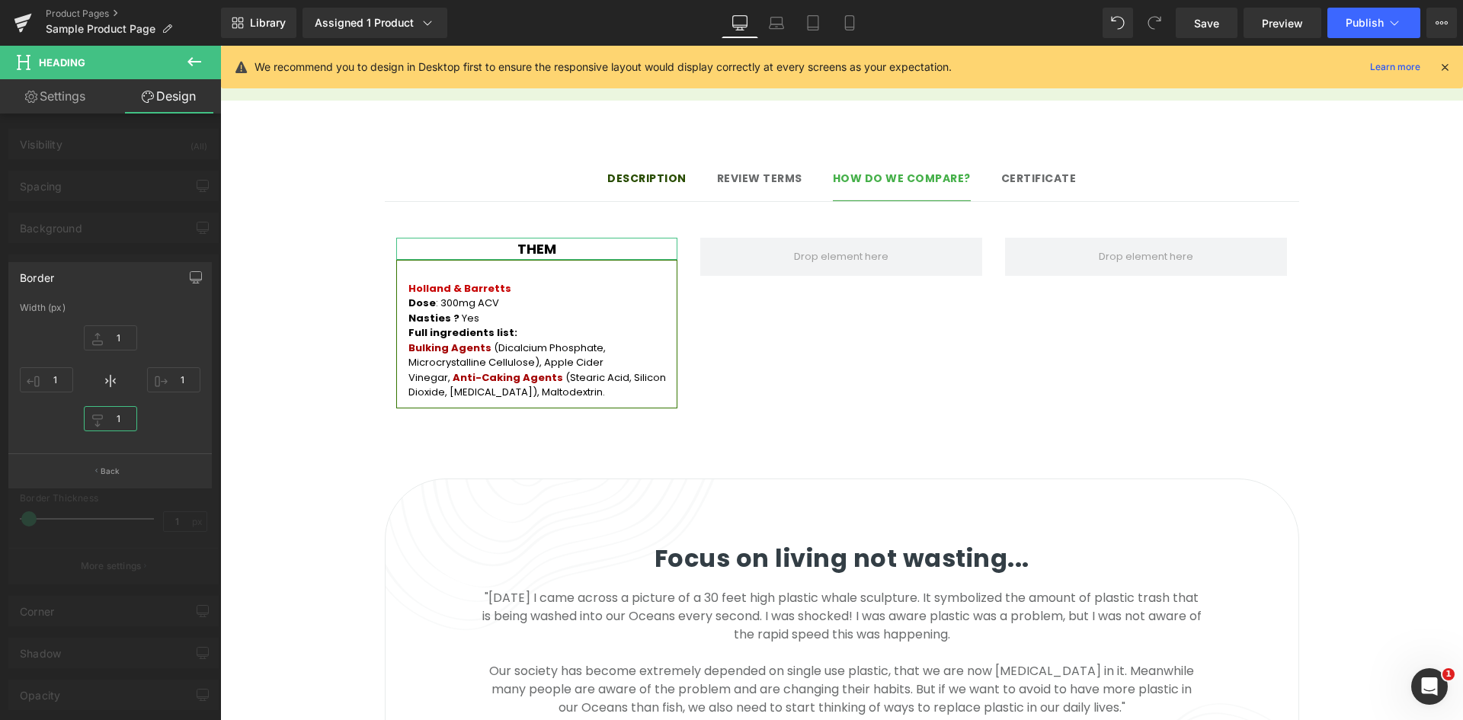
click at [120, 414] on input "1" at bounding box center [110, 418] width 53 height 25
type input "0"
click at [189, 405] on div "1px 1 1px 1 0px 0 1px 1" at bounding box center [110, 380] width 181 height 122
click at [133, 249] on div at bounding box center [110, 387] width 221 height 682
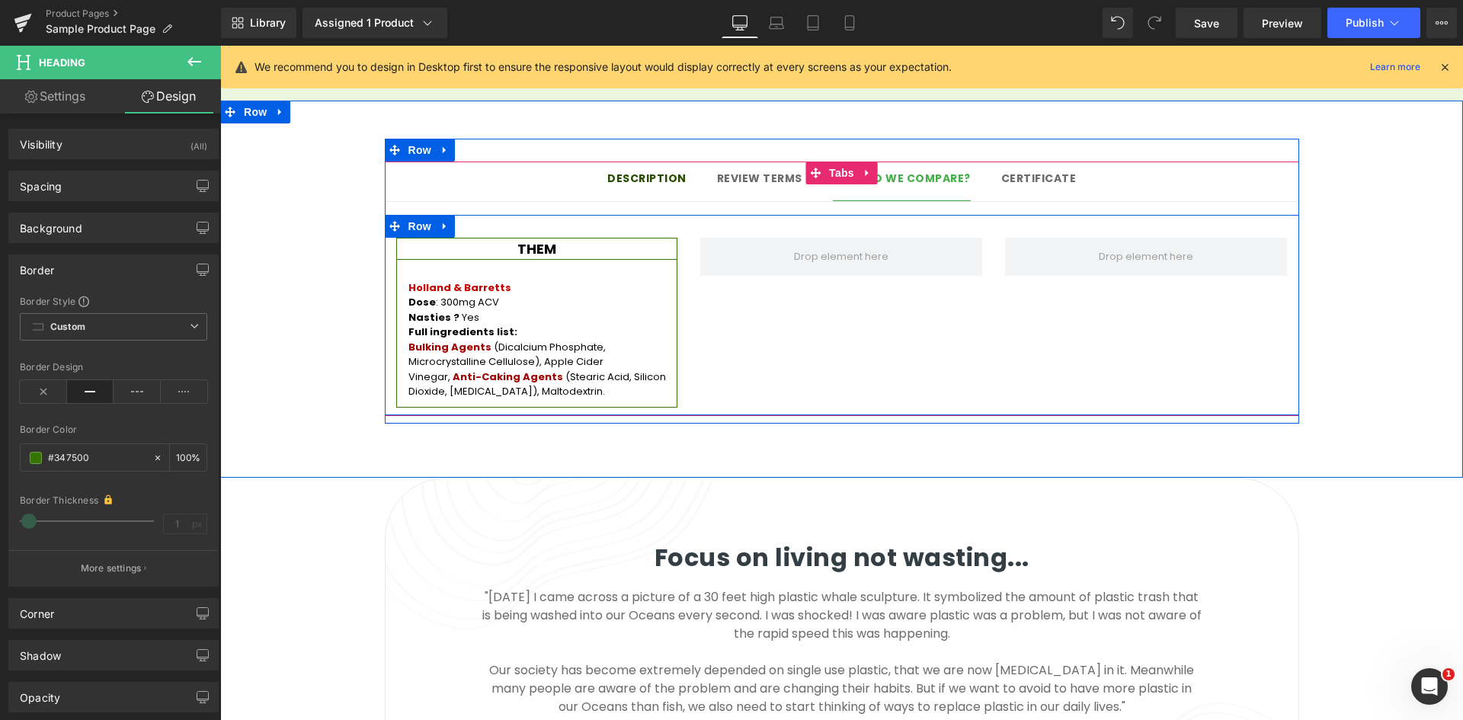
click at [865, 329] on div "THEM Heading Holland & Barretts Dose : 300mg ACV Nasties ? Yes Full ingredients…" at bounding box center [842, 315] width 914 height 200
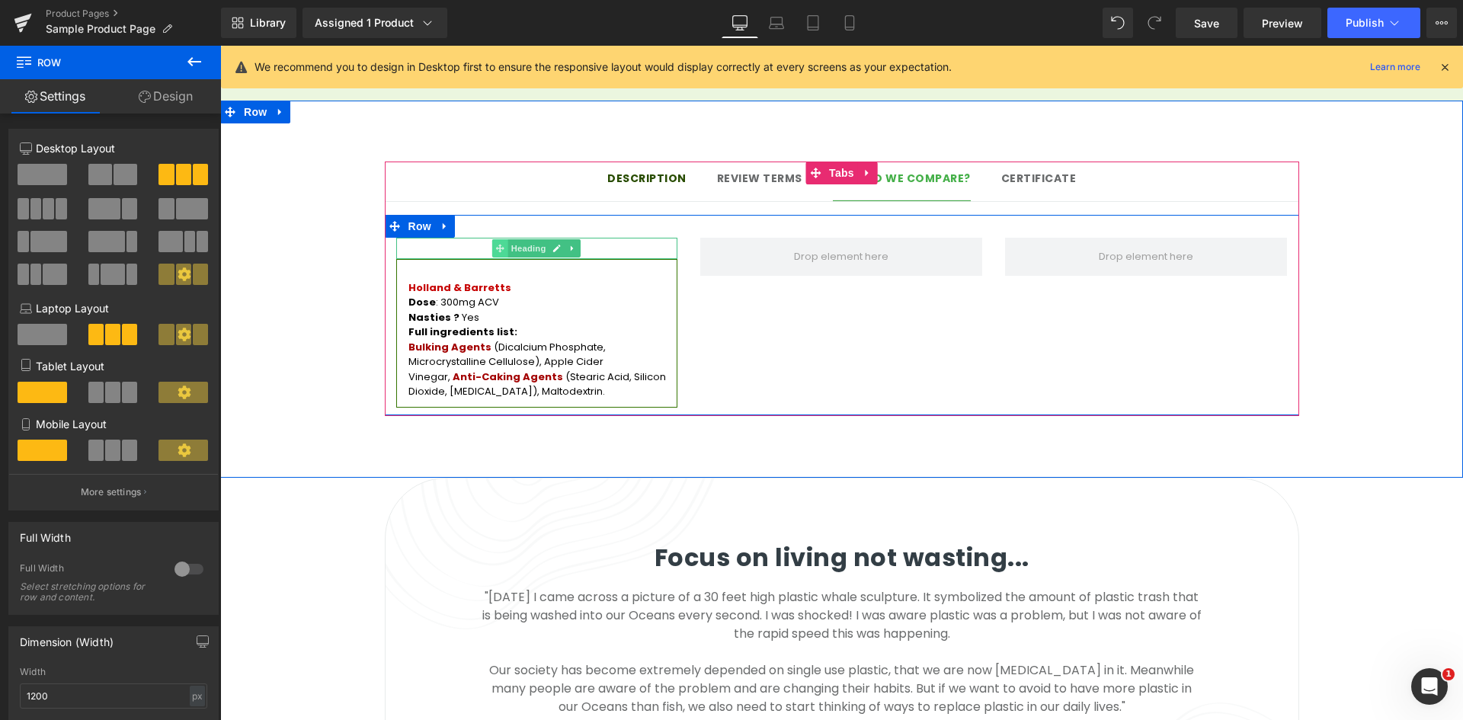
click at [496, 244] on icon at bounding box center [500, 248] width 8 height 9
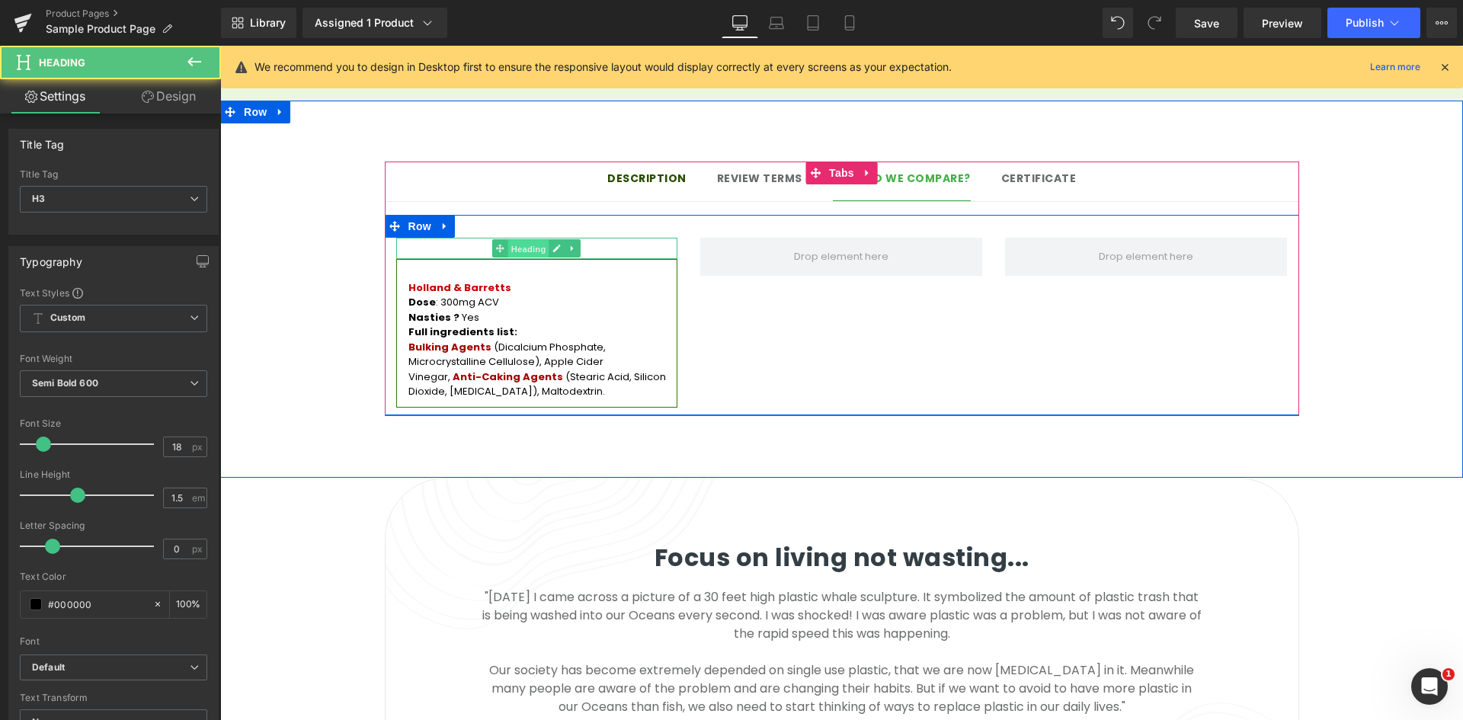
click at [514, 240] on span "Heading" at bounding box center [528, 249] width 41 height 18
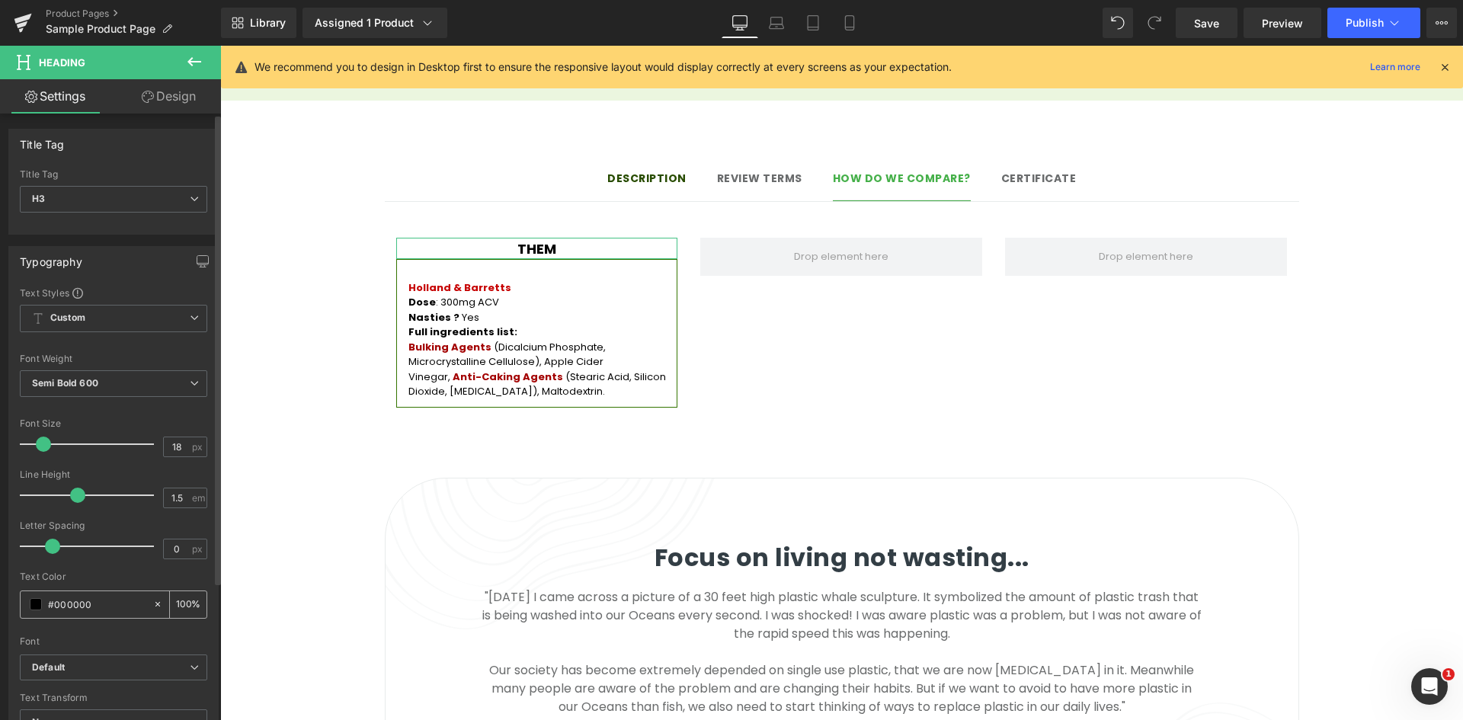
click at [88, 602] on input "#000000" at bounding box center [97, 604] width 98 height 17
paste input "3475"
type input "#347500"
click at [98, 571] on div at bounding box center [113, 567] width 187 height 10
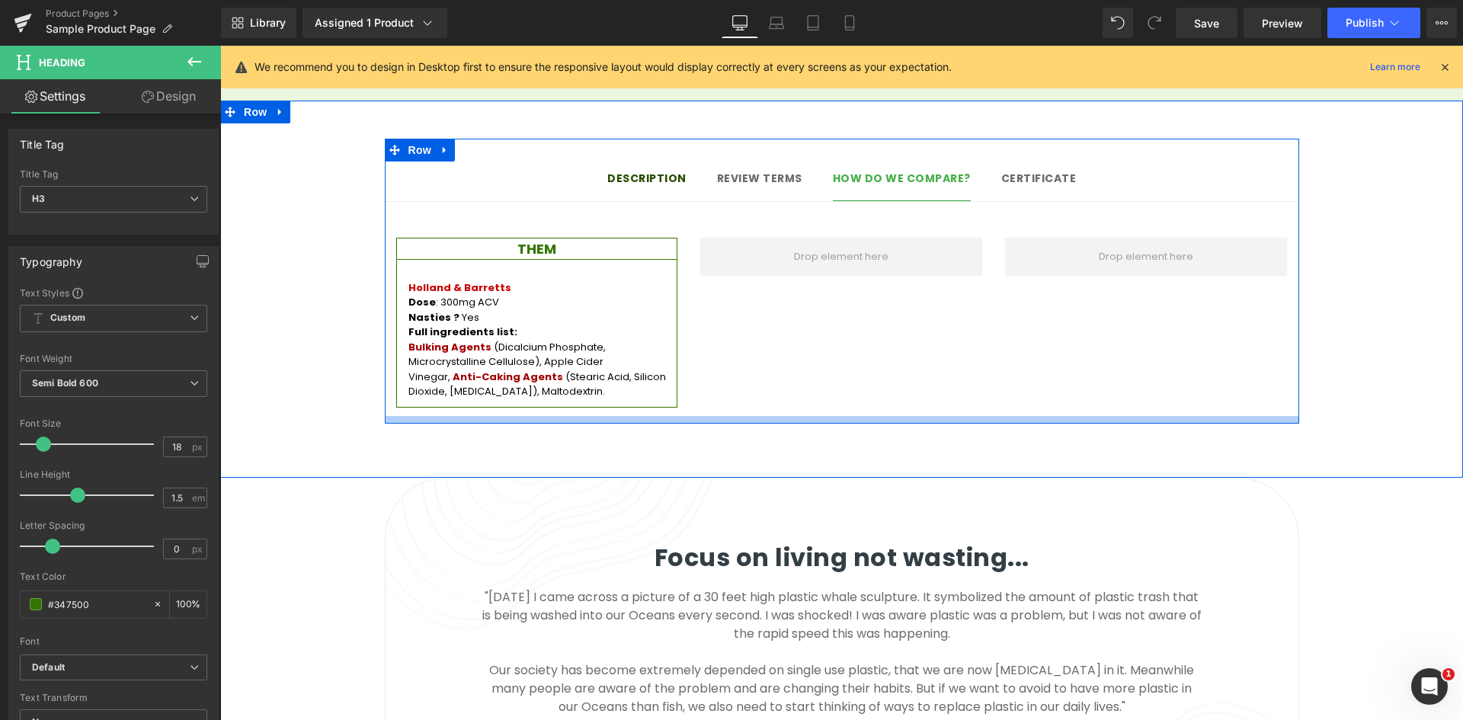
click at [930, 416] on div at bounding box center [842, 420] width 914 height 8
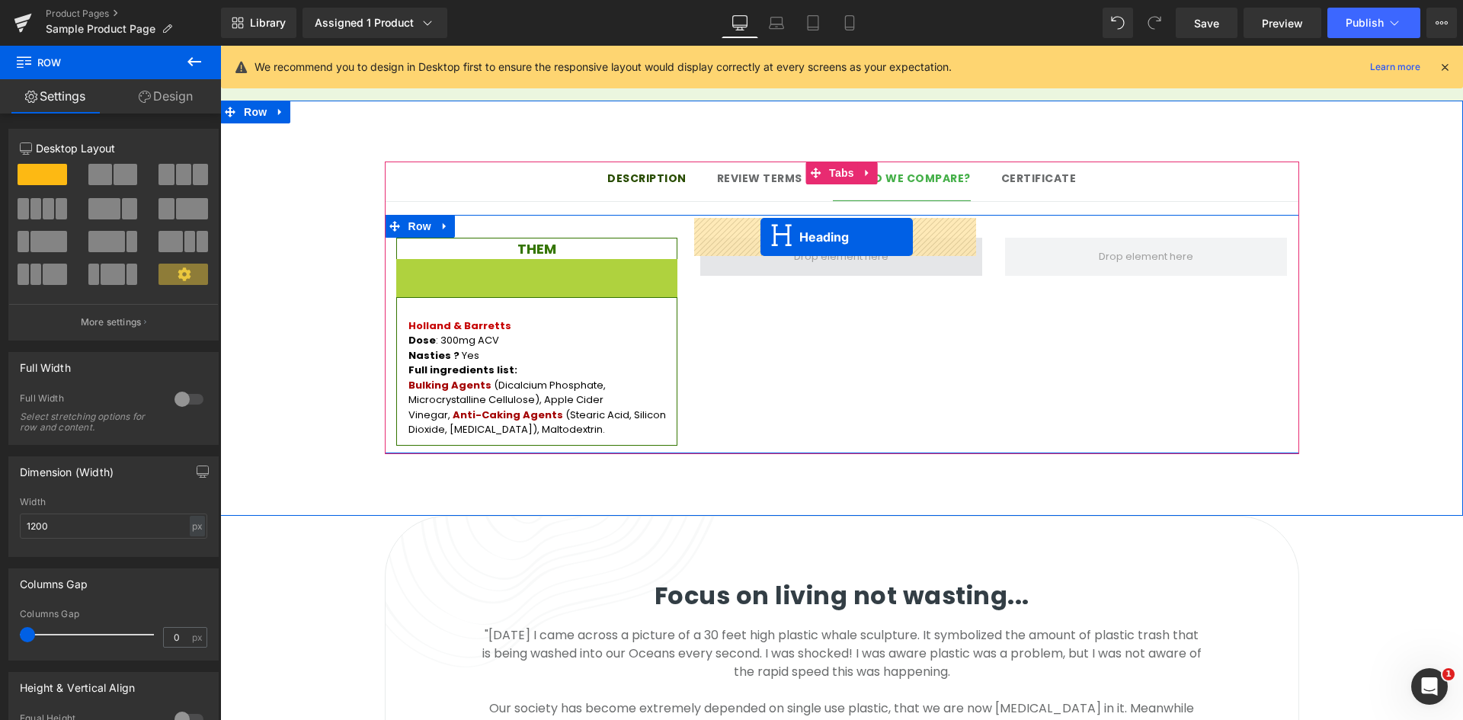
drag, startPoint x: 496, startPoint y: 250, endPoint x: 760, endPoint y: 237, distance: 264.7
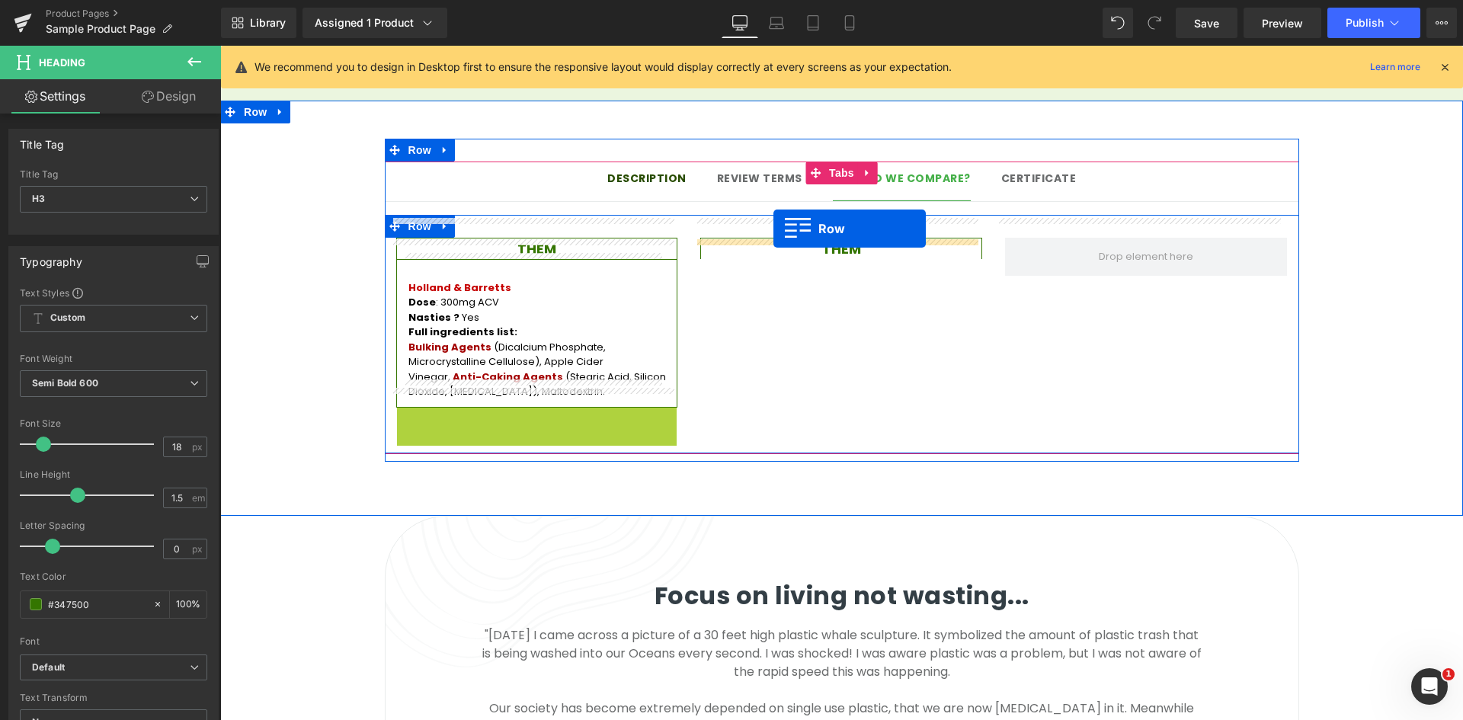
drag, startPoint x: 421, startPoint y: 392, endPoint x: 773, endPoint y: 229, distance: 389.0
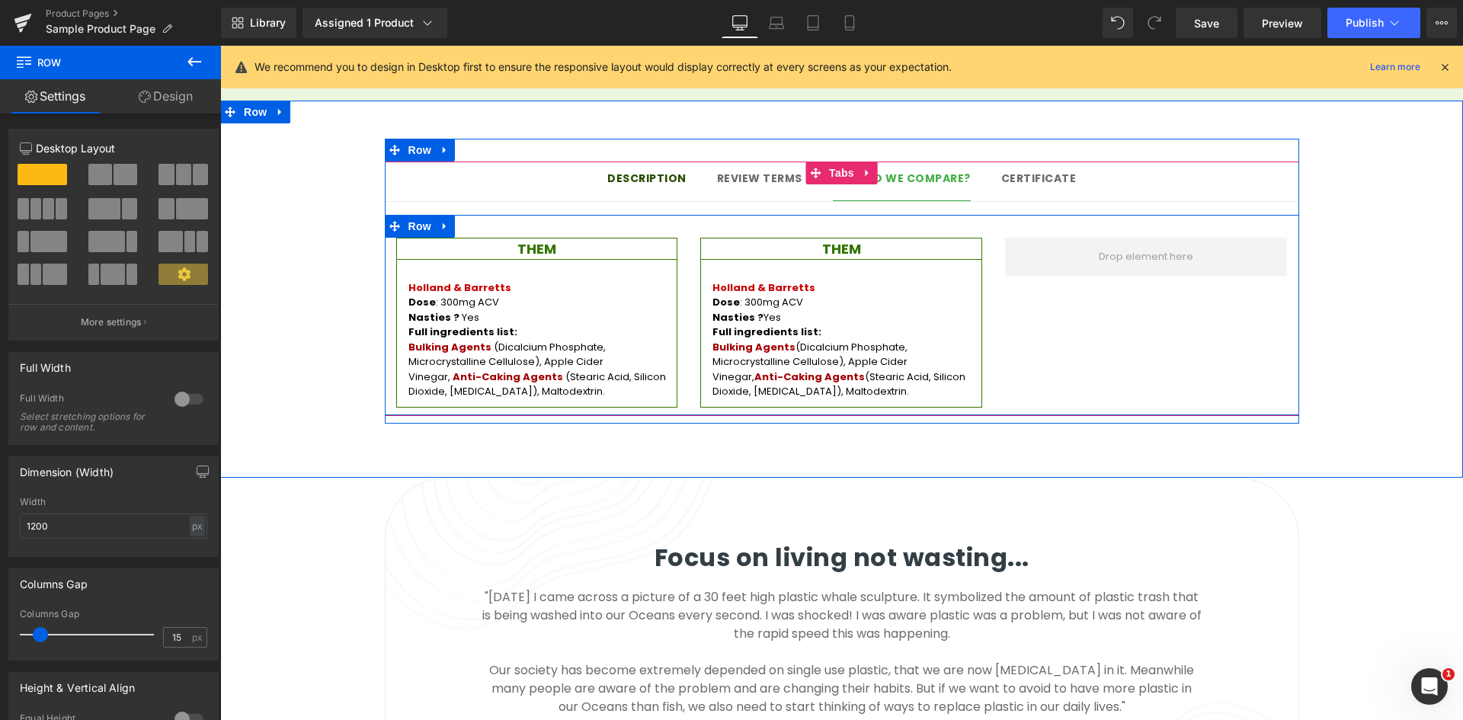
click at [680, 242] on div "THEM Heading Holland & Barretts Dose : 300mg ACV Nasties ? Yes Full ingredients…" at bounding box center [537, 323] width 305 height 170
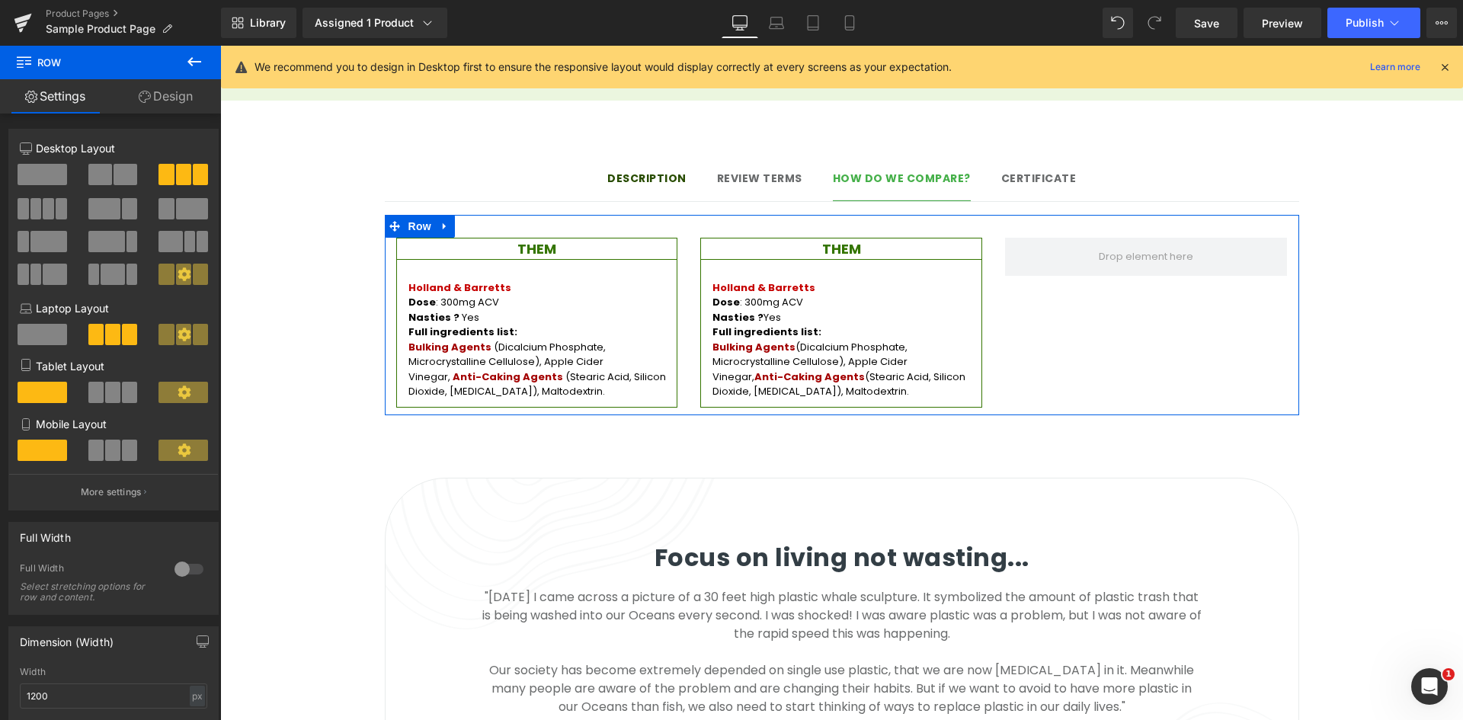
click at [49, 270] on span at bounding box center [55, 274] width 24 height 21
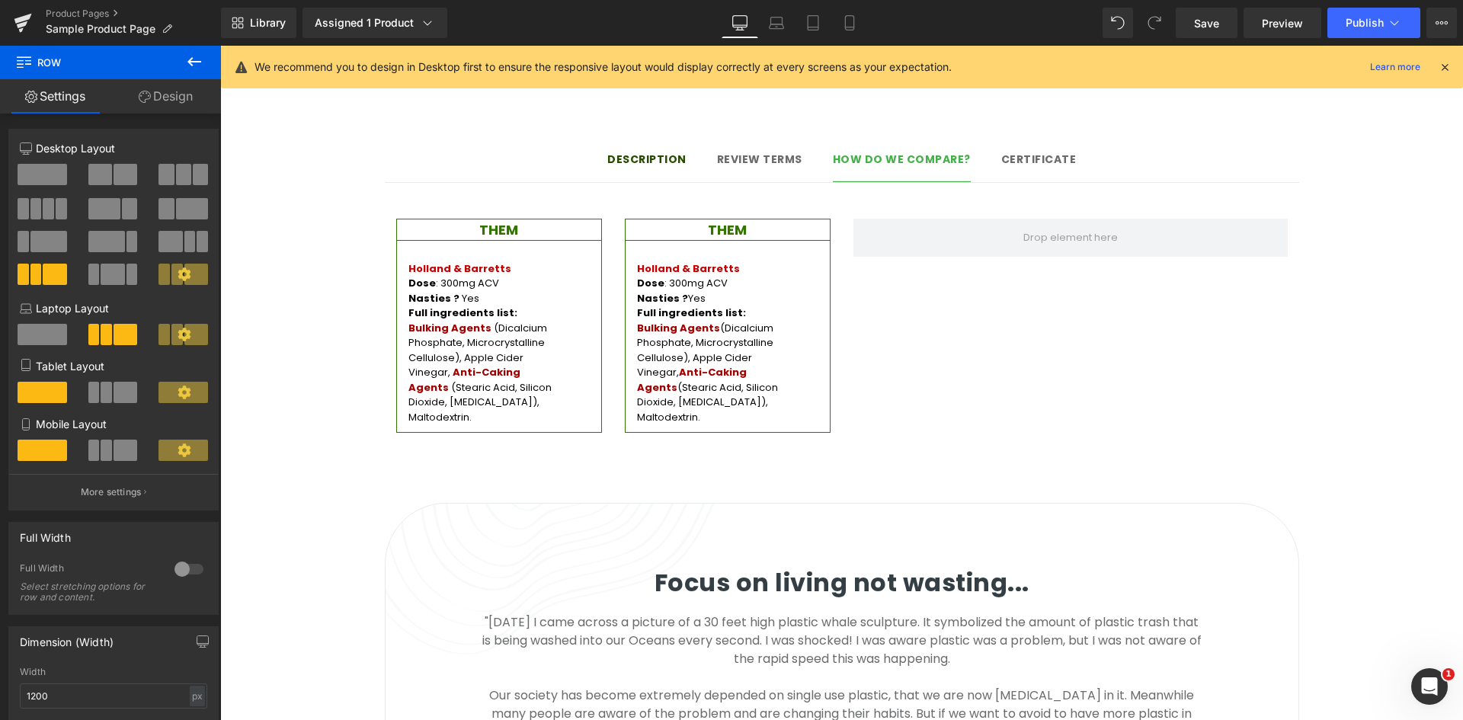
scroll to position [1232, 0]
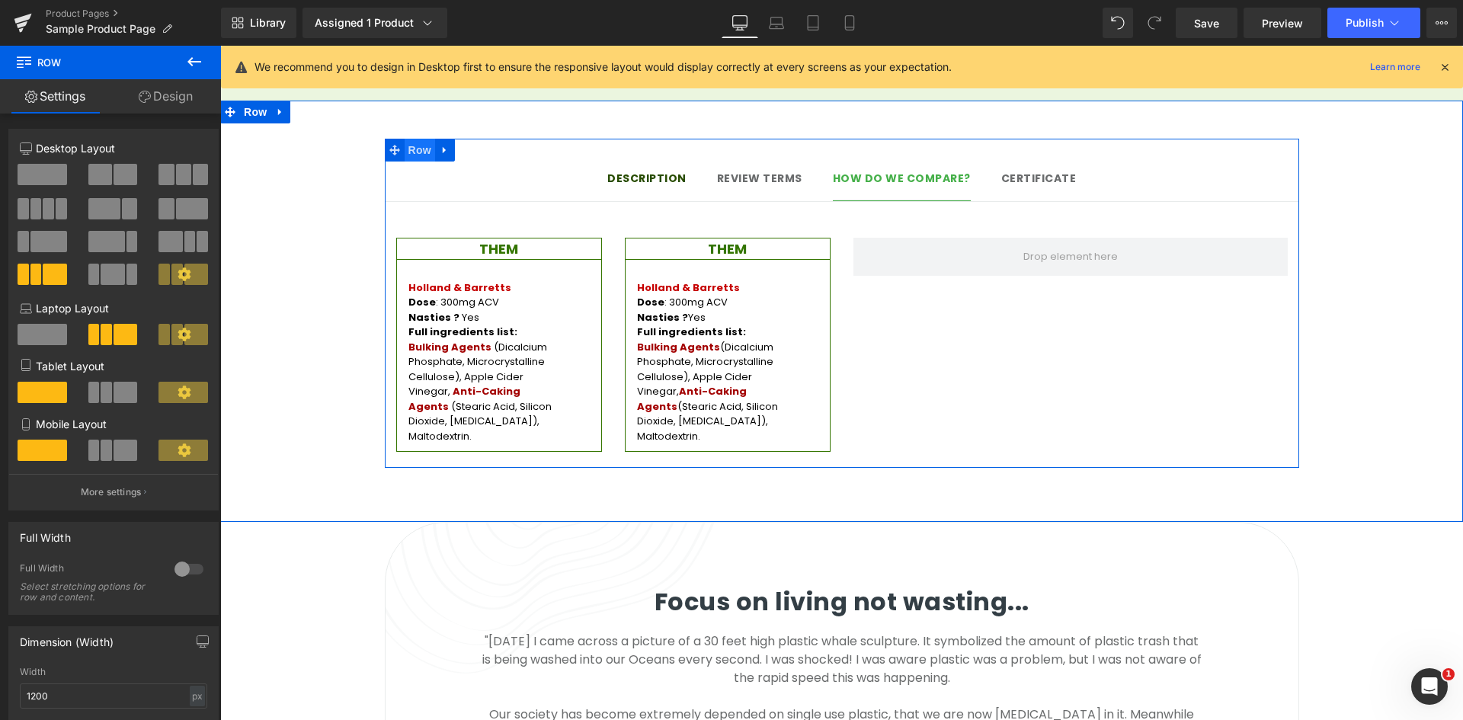
click at [418, 139] on span "Row" at bounding box center [420, 150] width 30 height 23
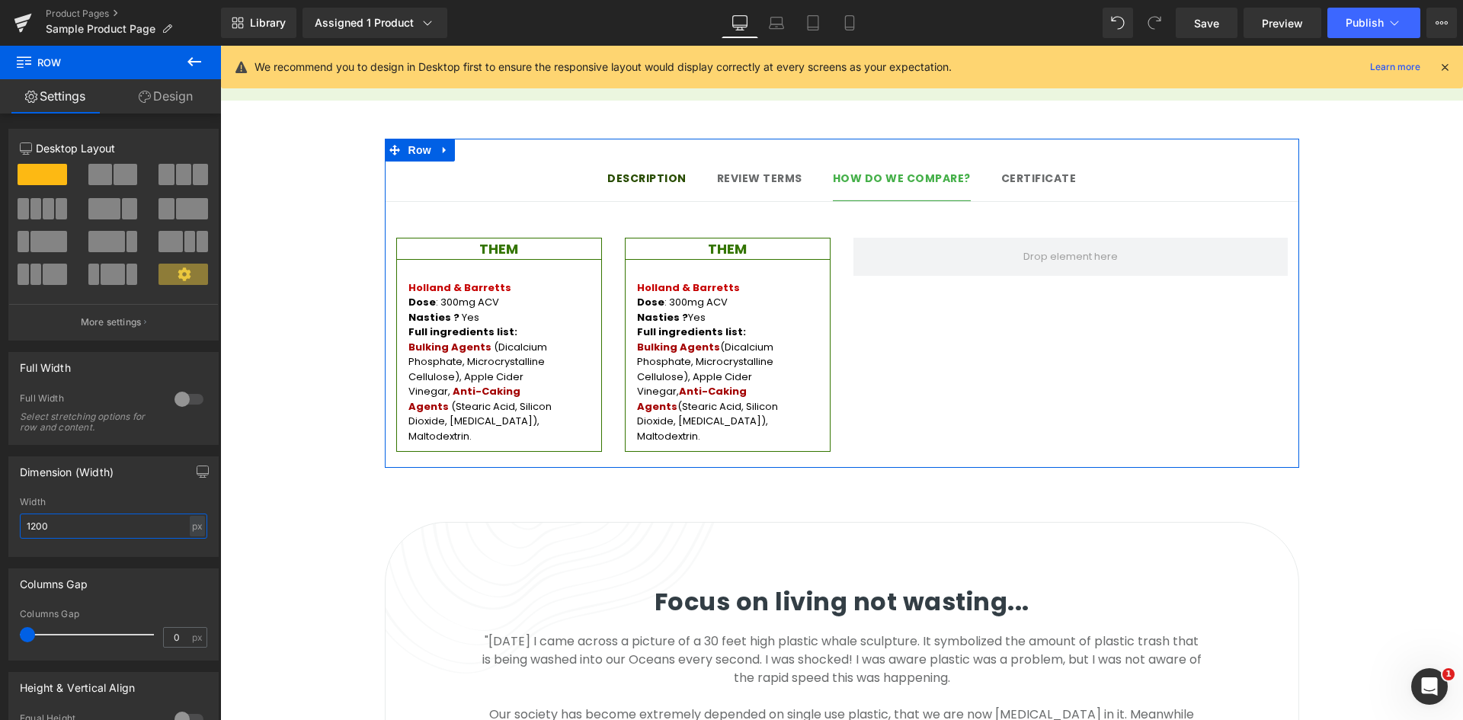
click at [33, 524] on input "1200" at bounding box center [113, 526] width 187 height 25
type input "1500"
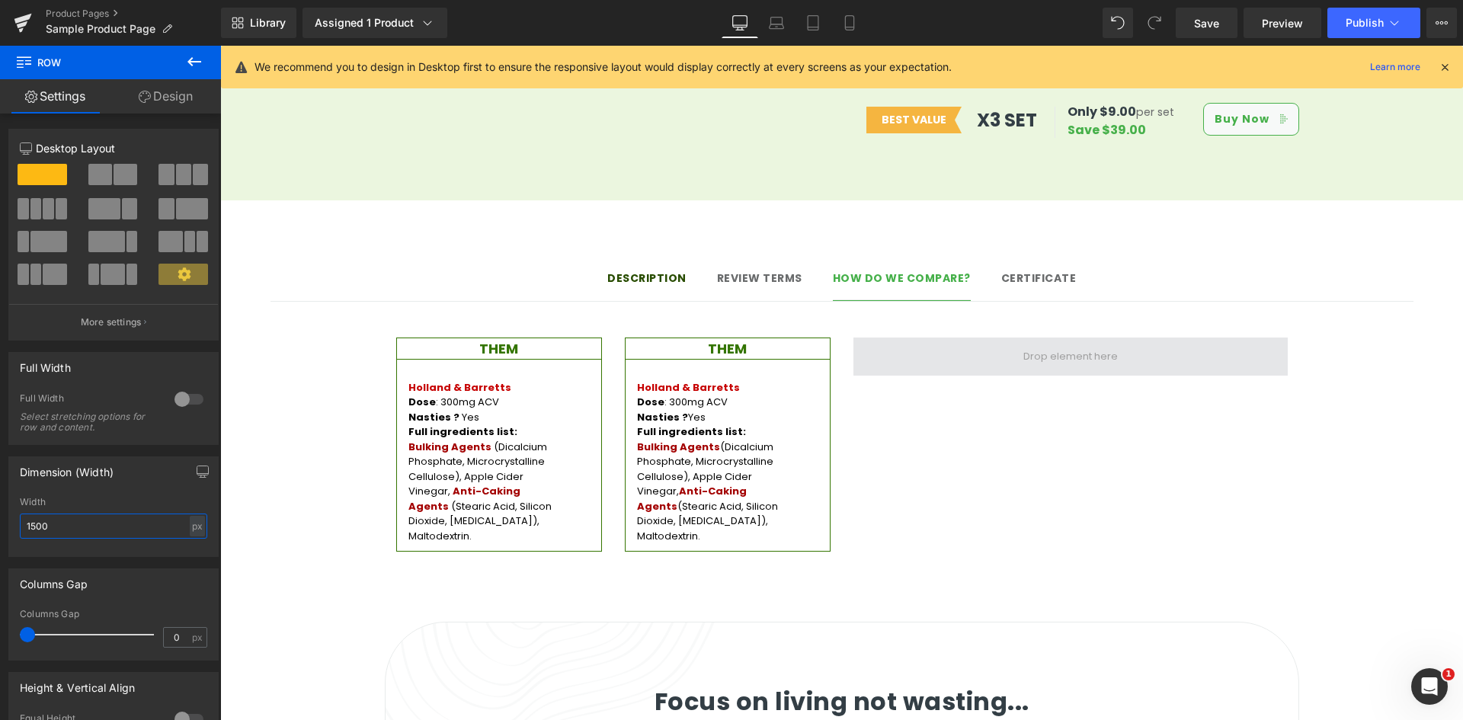
scroll to position [1156, 0]
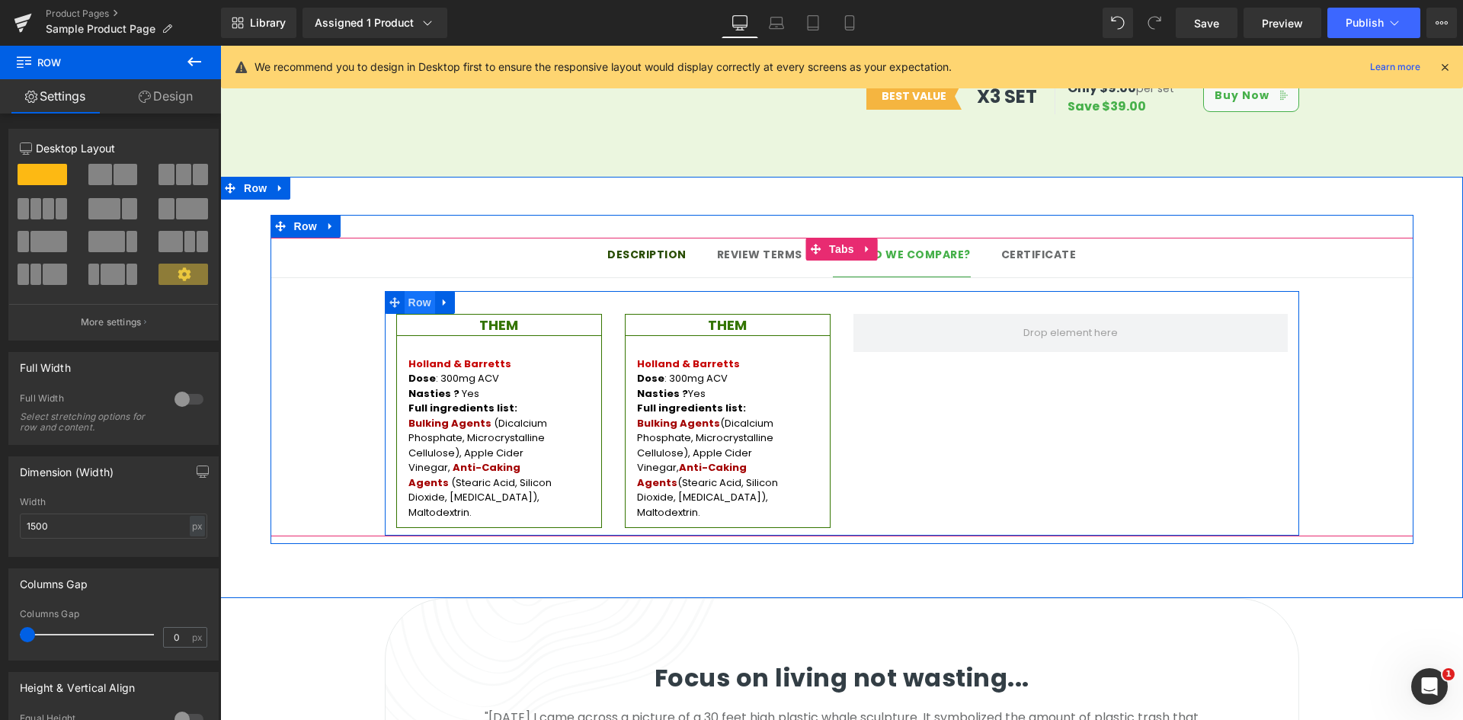
click at [410, 291] on span "Row" at bounding box center [420, 302] width 30 height 23
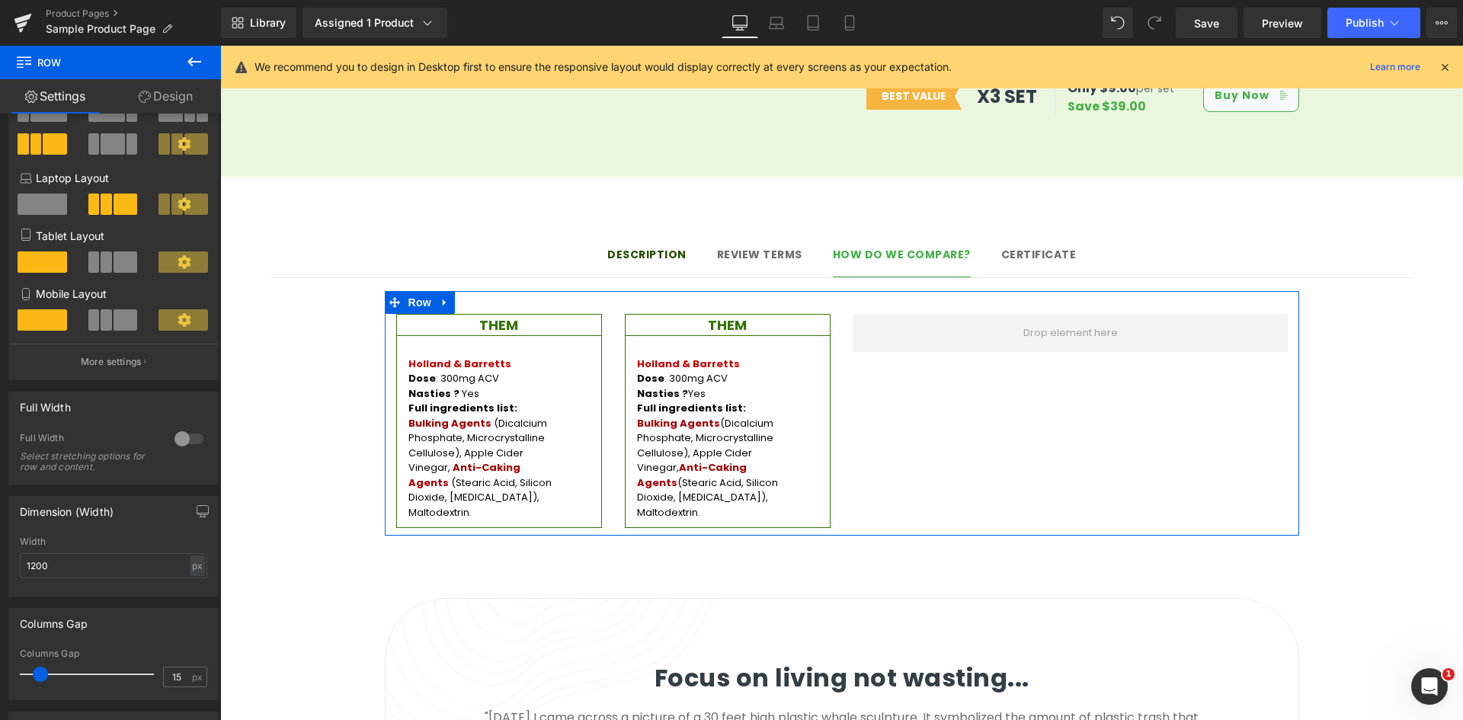
scroll to position [152, 0]
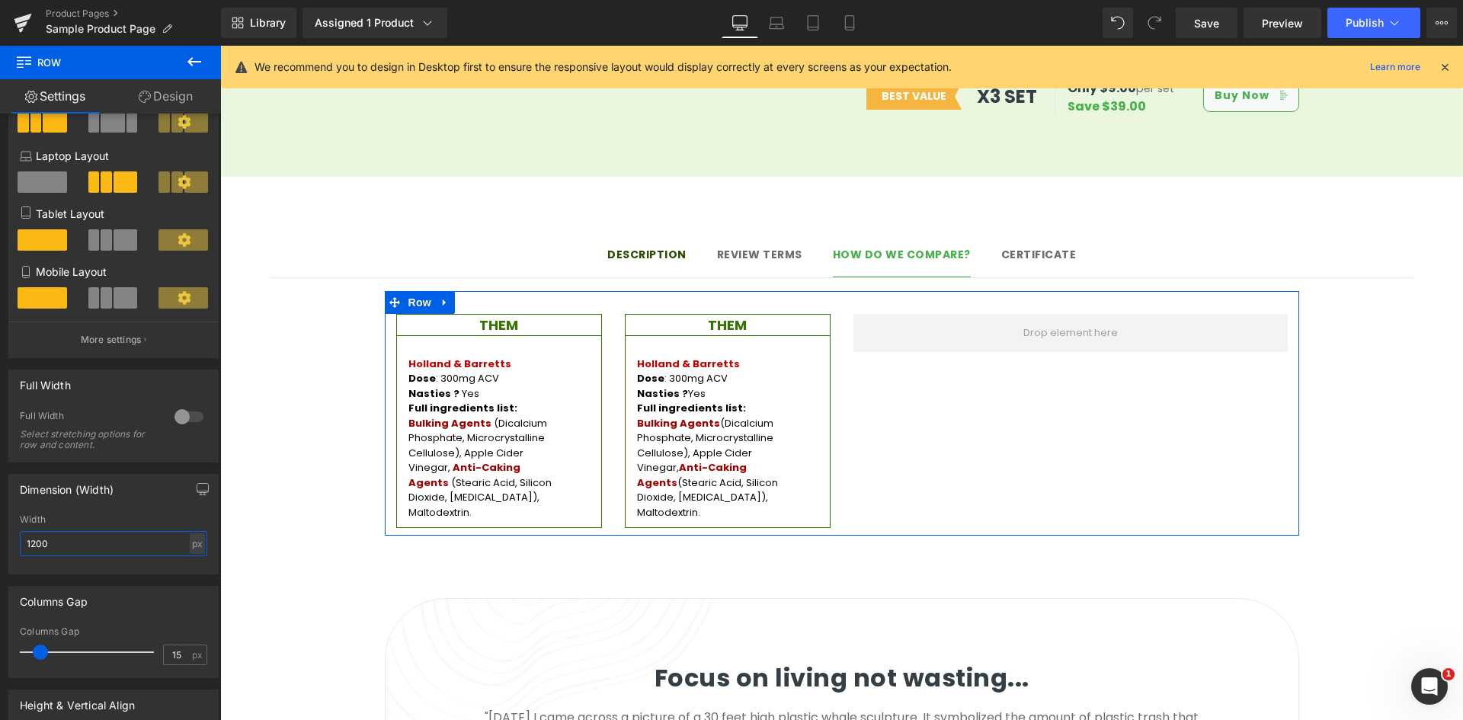
drag, startPoint x: 62, startPoint y: 547, endPoint x: 8, endPoint y: 546, distance: 54.1
click at [8, 546] on div "Dimension (Width) 1200px Width 1200 px % px" at bounding box center [113, 524] width 210 height 101
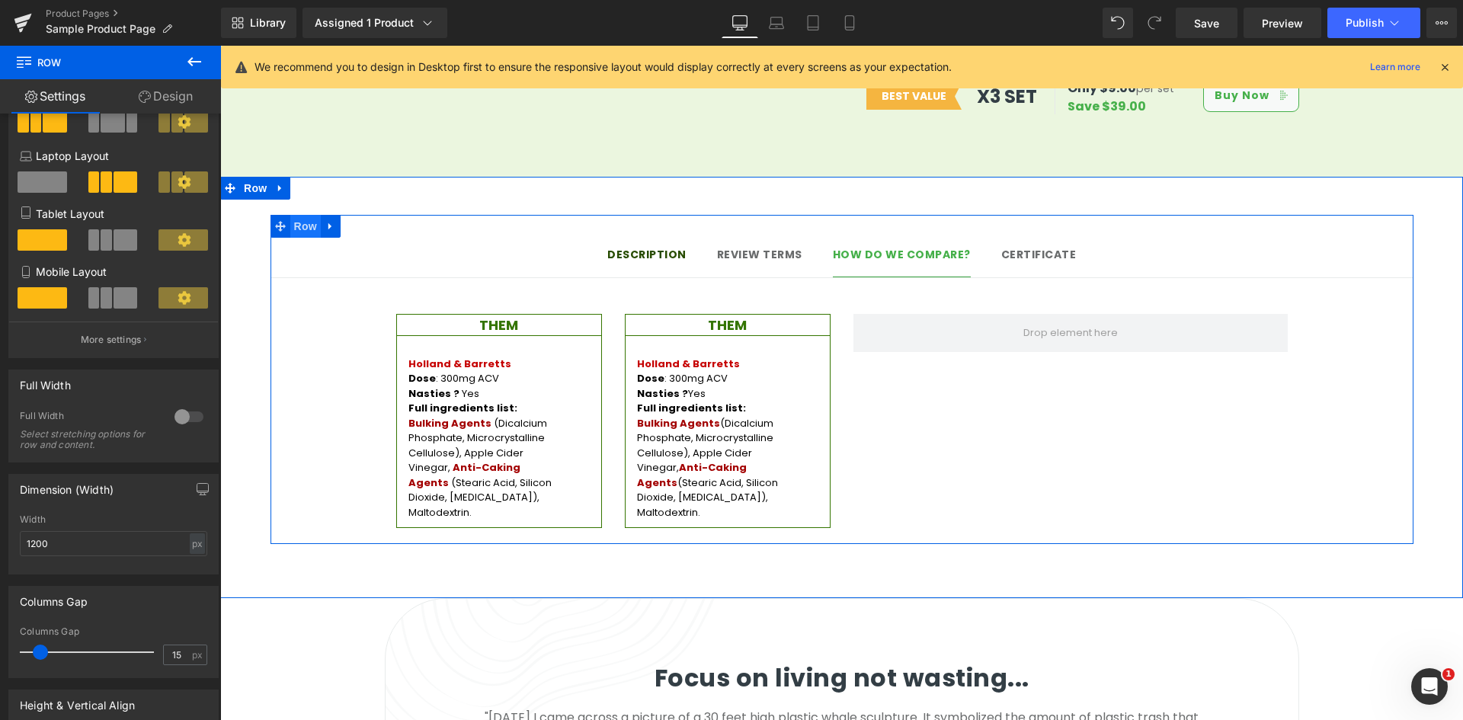
click at [303, 215] on span "Row" at bounding box center [305, 226] width 30 height 23
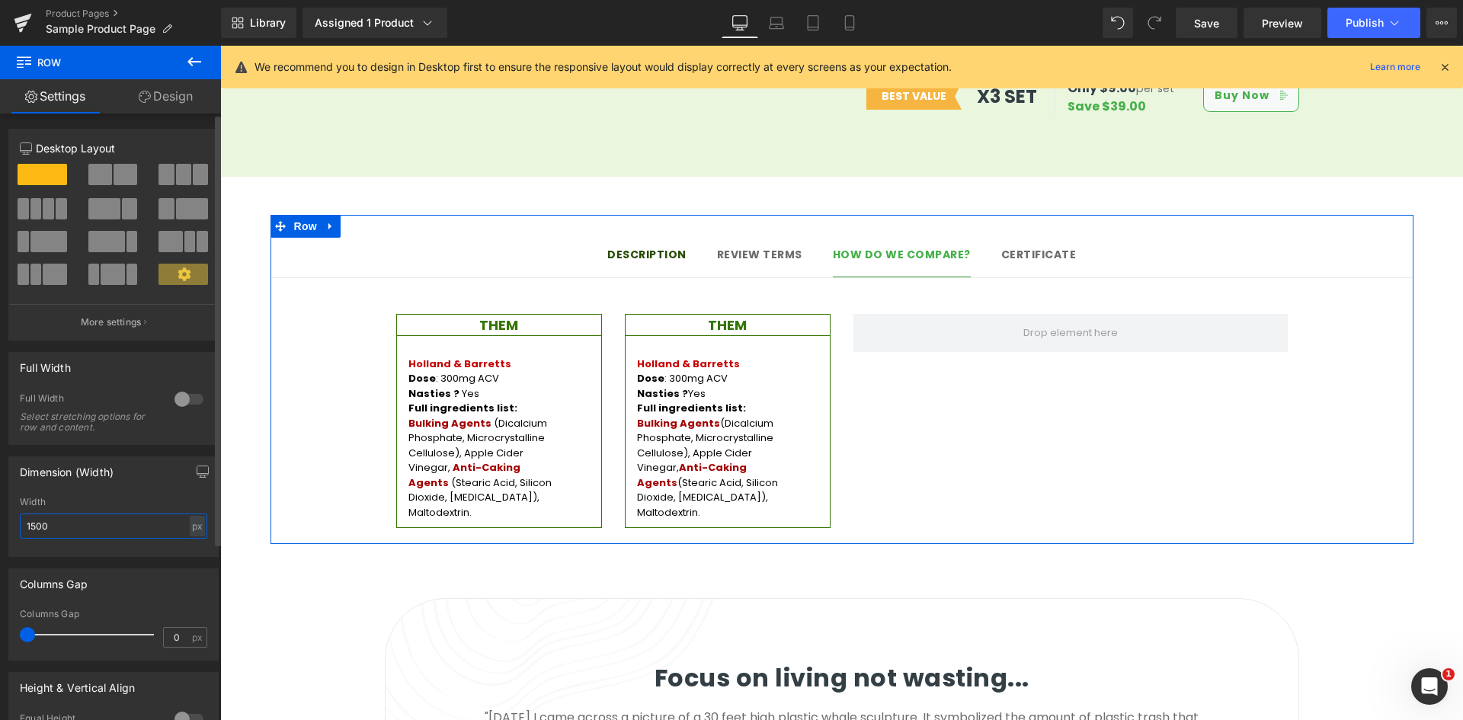
click at [35, 521] on input "1500" at bounding box center [113, 526] width 187 height 25
type input "1400"
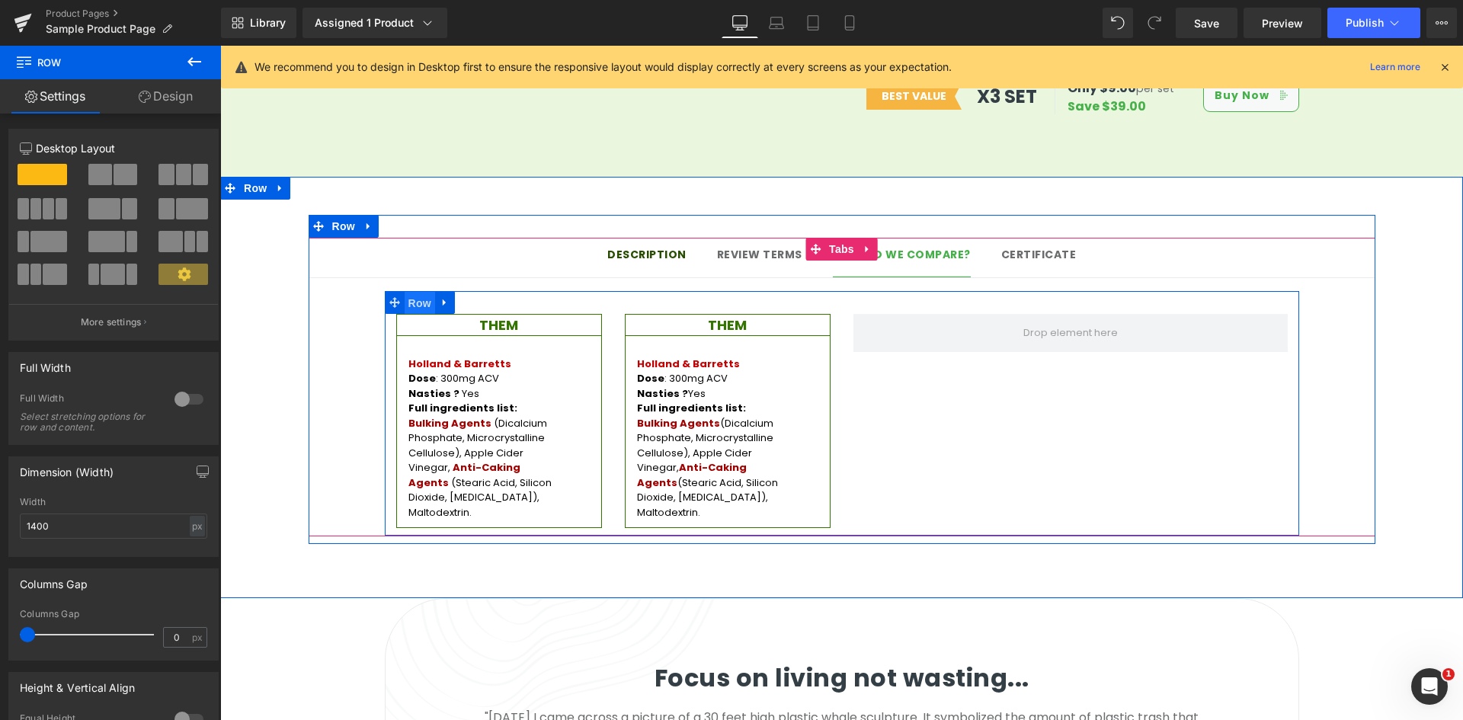
click at [416, 292] on span "Row" at bounding box center [420, 303] width 30 height 23
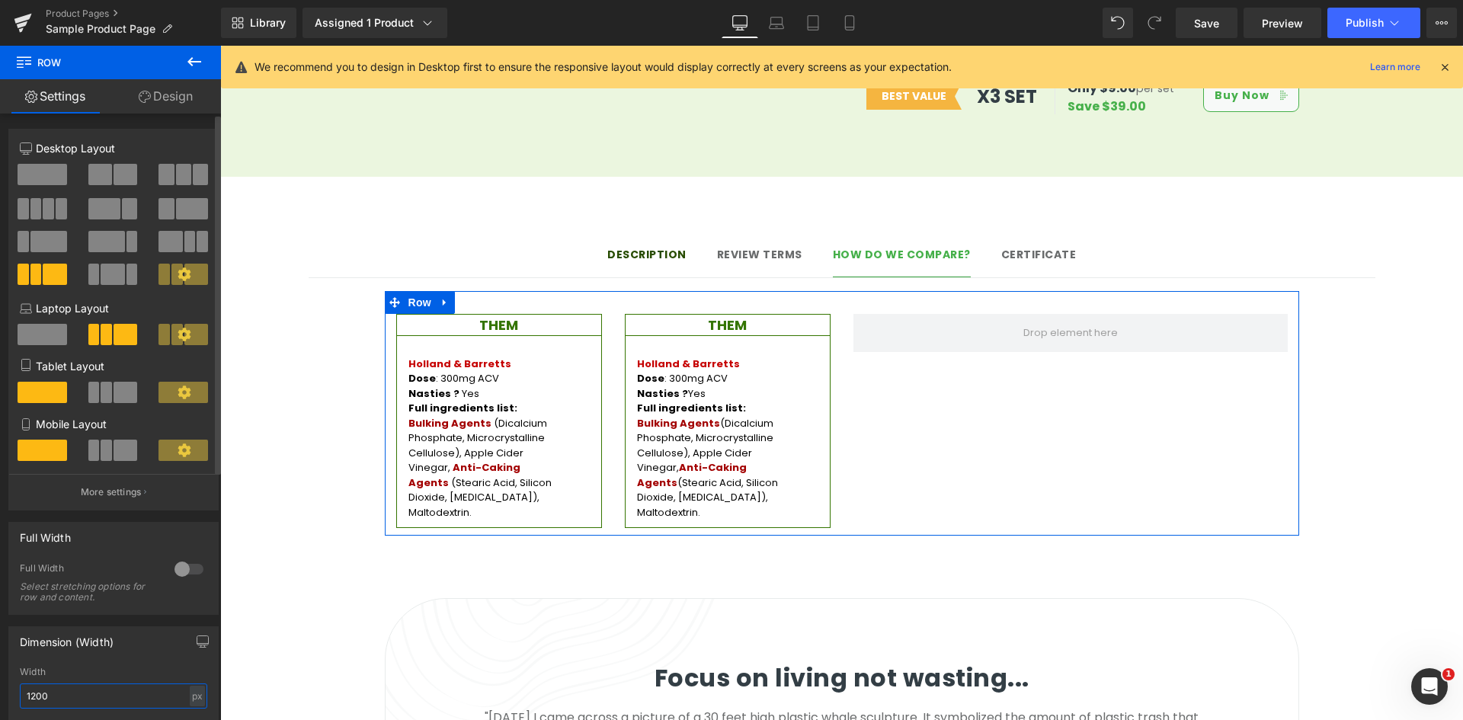
click at [62, 692] on input "1200" at bounding box center [113, 695] width 187 height 25
click at [36, 695] on input "1200" at bounding box center [113, 695] width 187 height 25
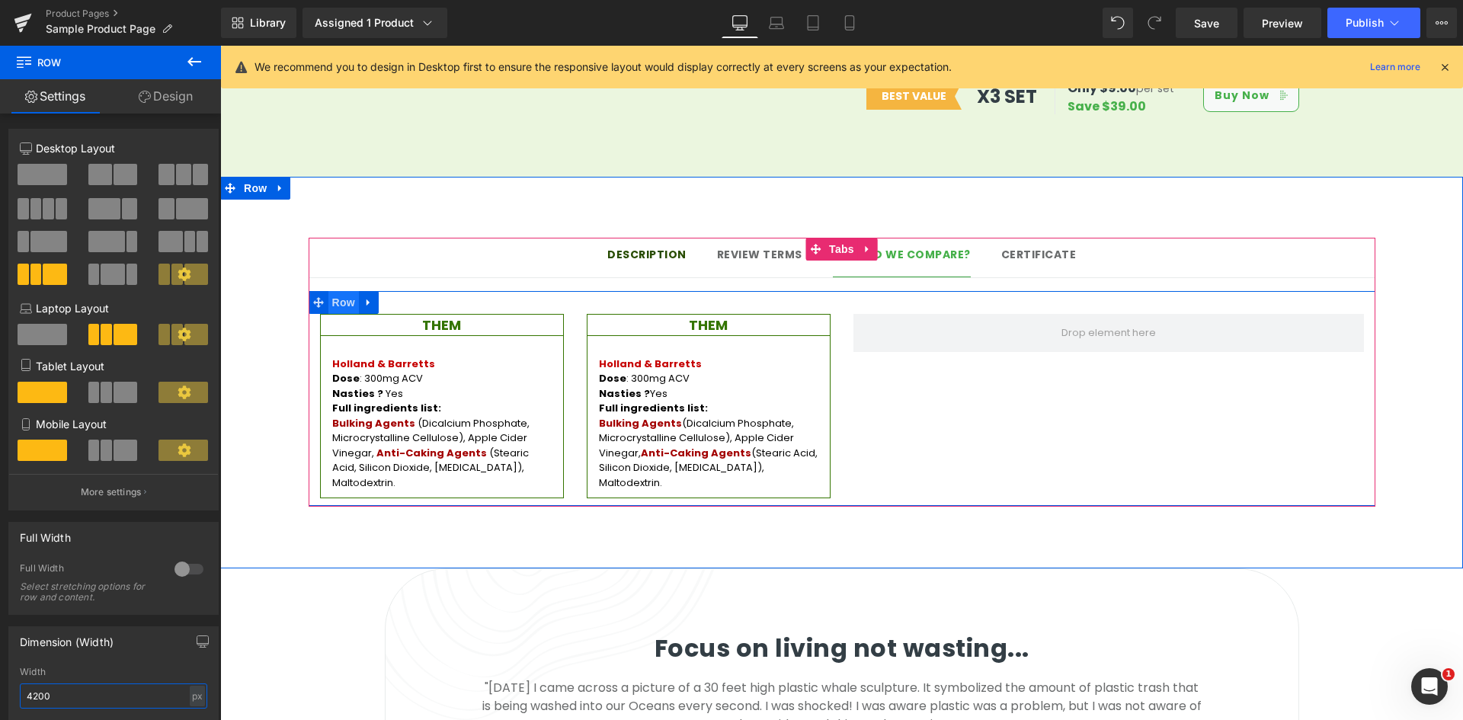
click at [334, 291] on span "Row" at bounding box center [343, 302] width 30 height 23
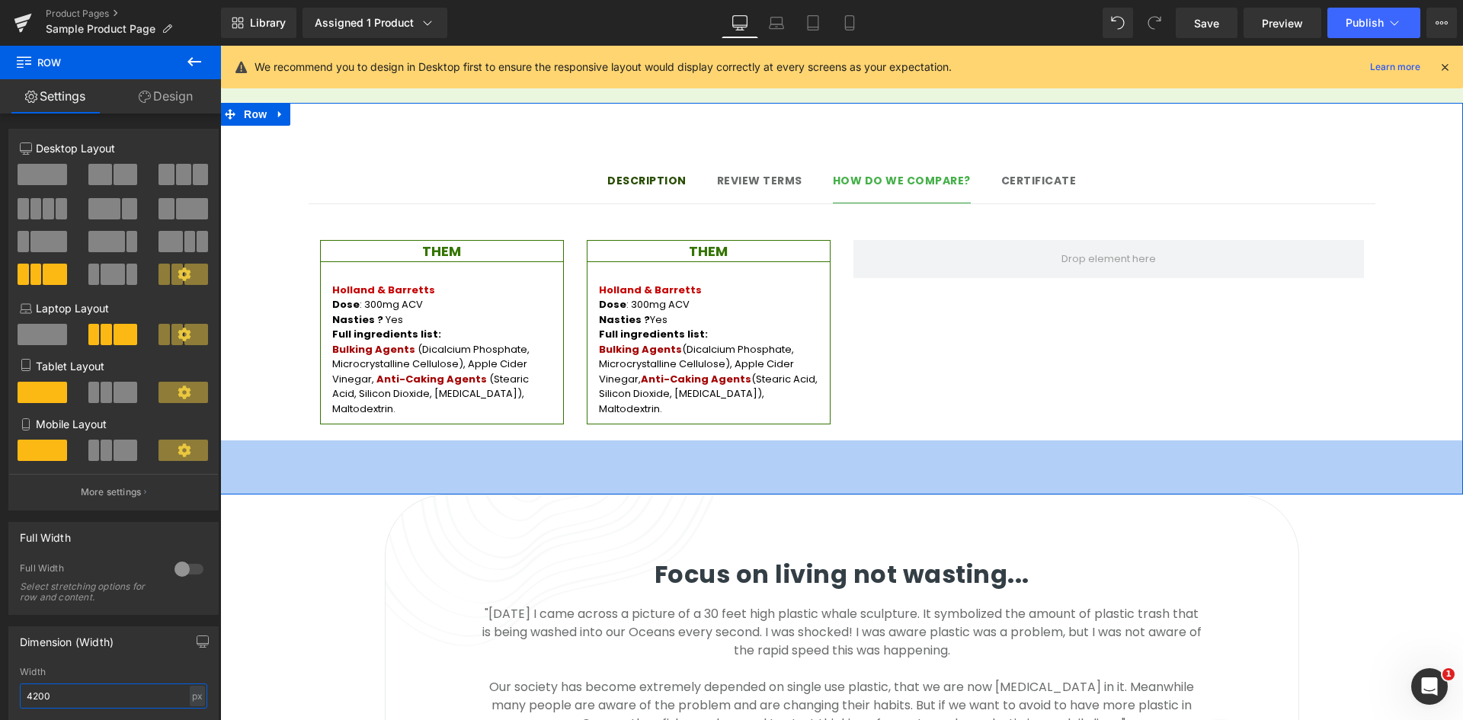
scroll to position [1232, 0]
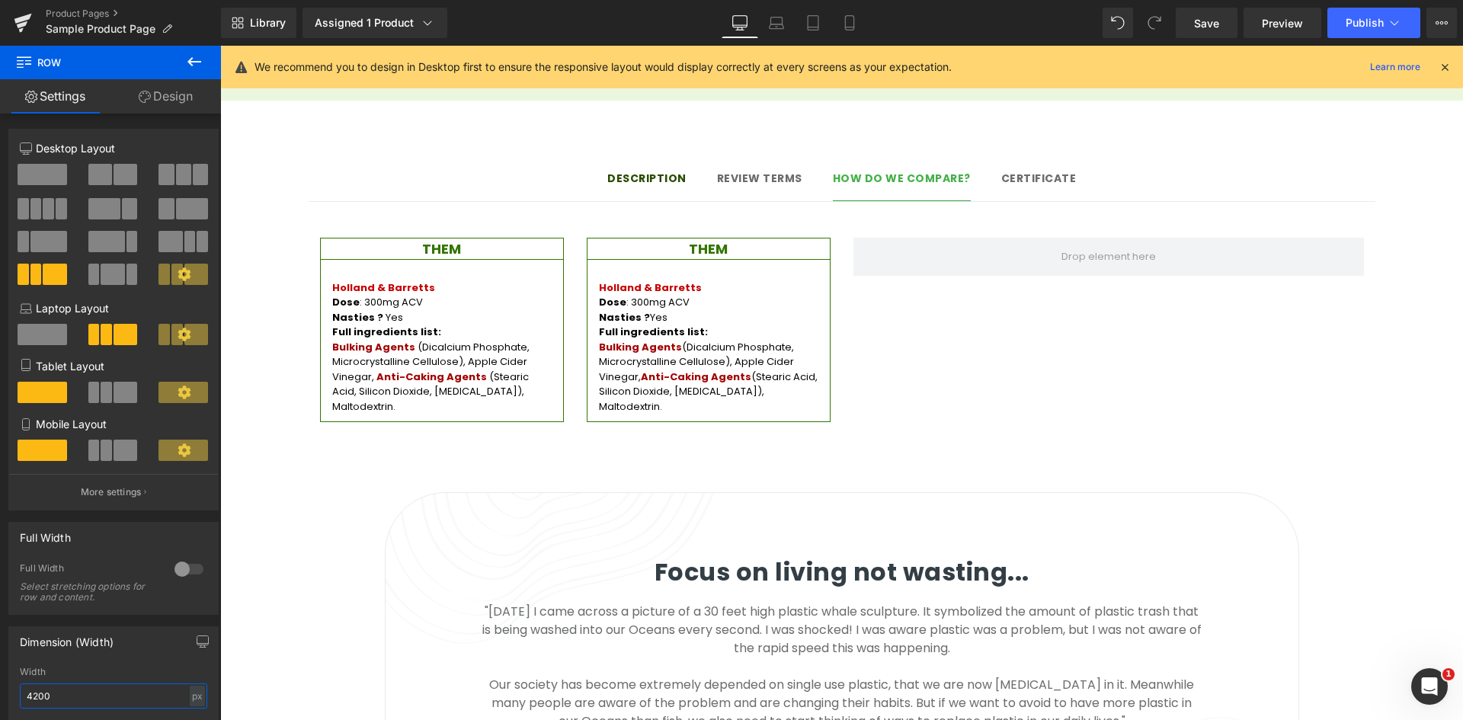
type input "4200"
drag, startPoint x: 201, startPoint y: 67, endPoint x: 241, endPoint y: 67, distance: 39.6
click at [201, 67] on icon at bounding box center [194, 62] width 18 height 18
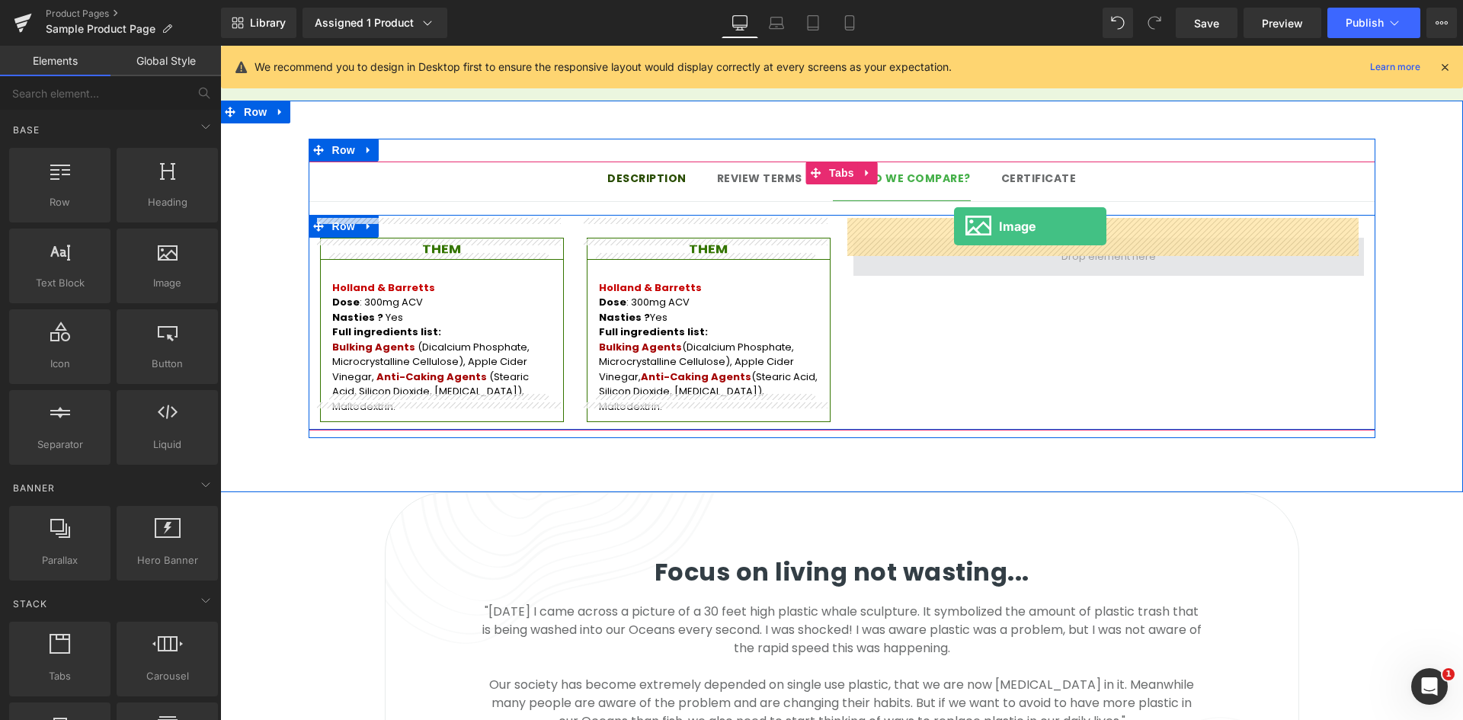
drag, startPoint x: 385, startPoint y: 325, endPoint x: 954, endPoint y: 226, distance: 577.6
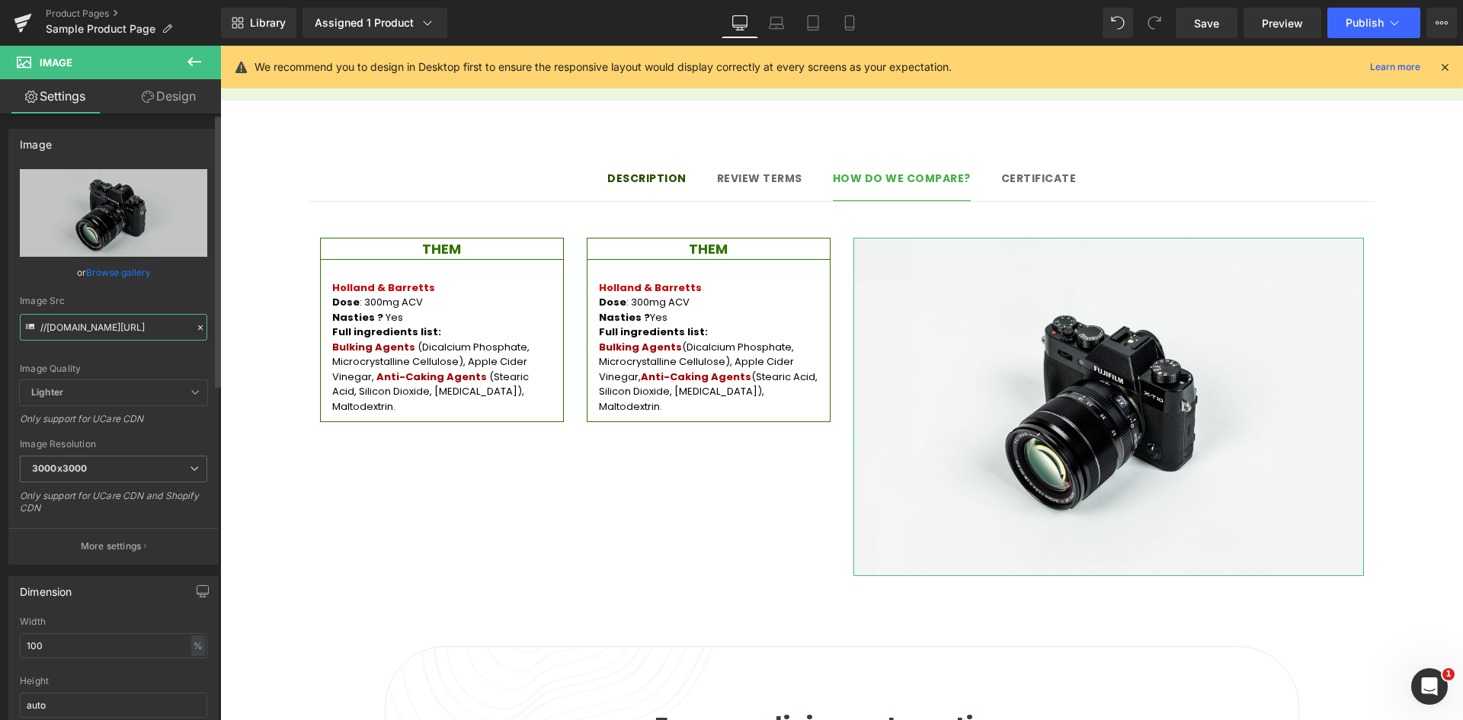
click at [120, 336] on input "//d1um8515vdn9kb.cloudfront.net/images/parallax.jpg" at bounding box center [113, 327] width 187 height 27
paste input "text"
type input "//d1um8515vdn9kb.cloudfront.net/images/parallax.jpg"
click at [161, 296] on div "Image Src" at bounding box center [113, 301] width 187 height 11
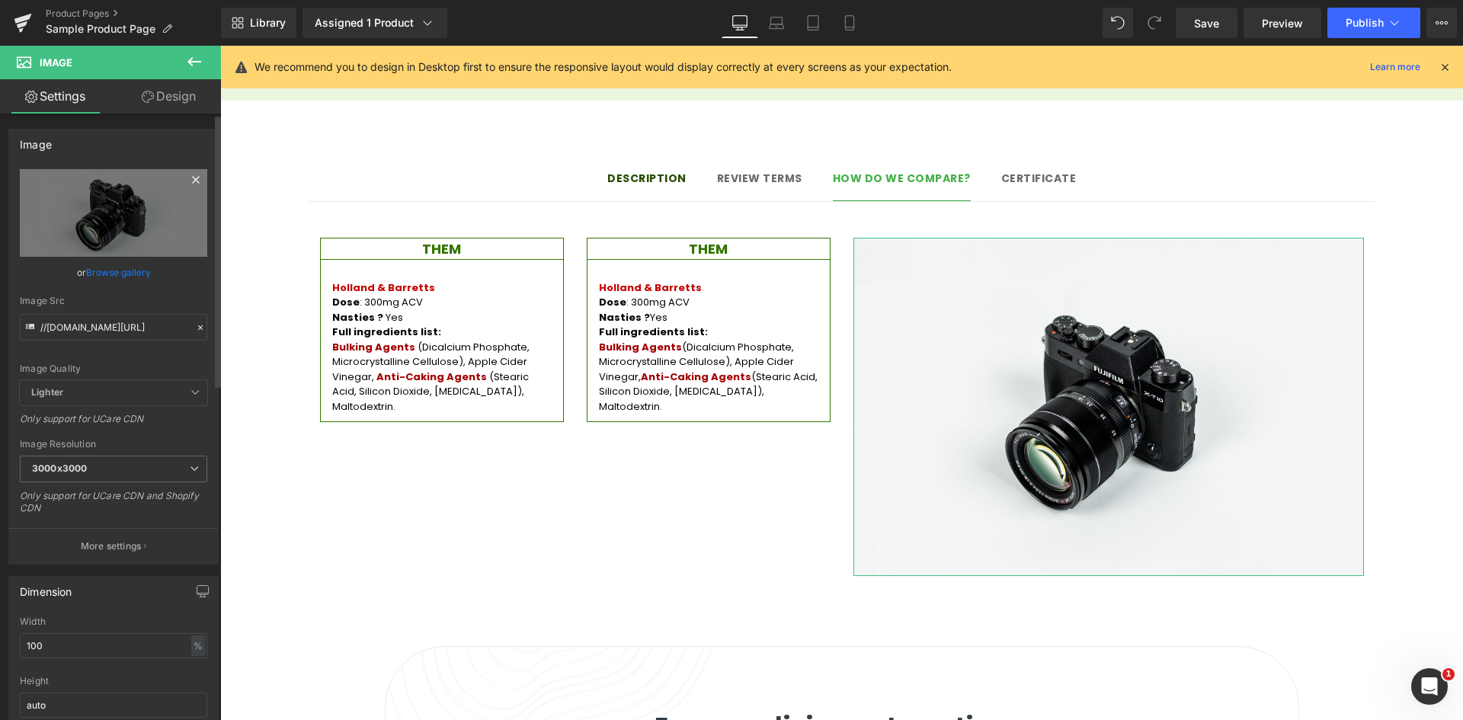
click at [187, 180] on icon at bounding box center [196, 180] width 18 height 18
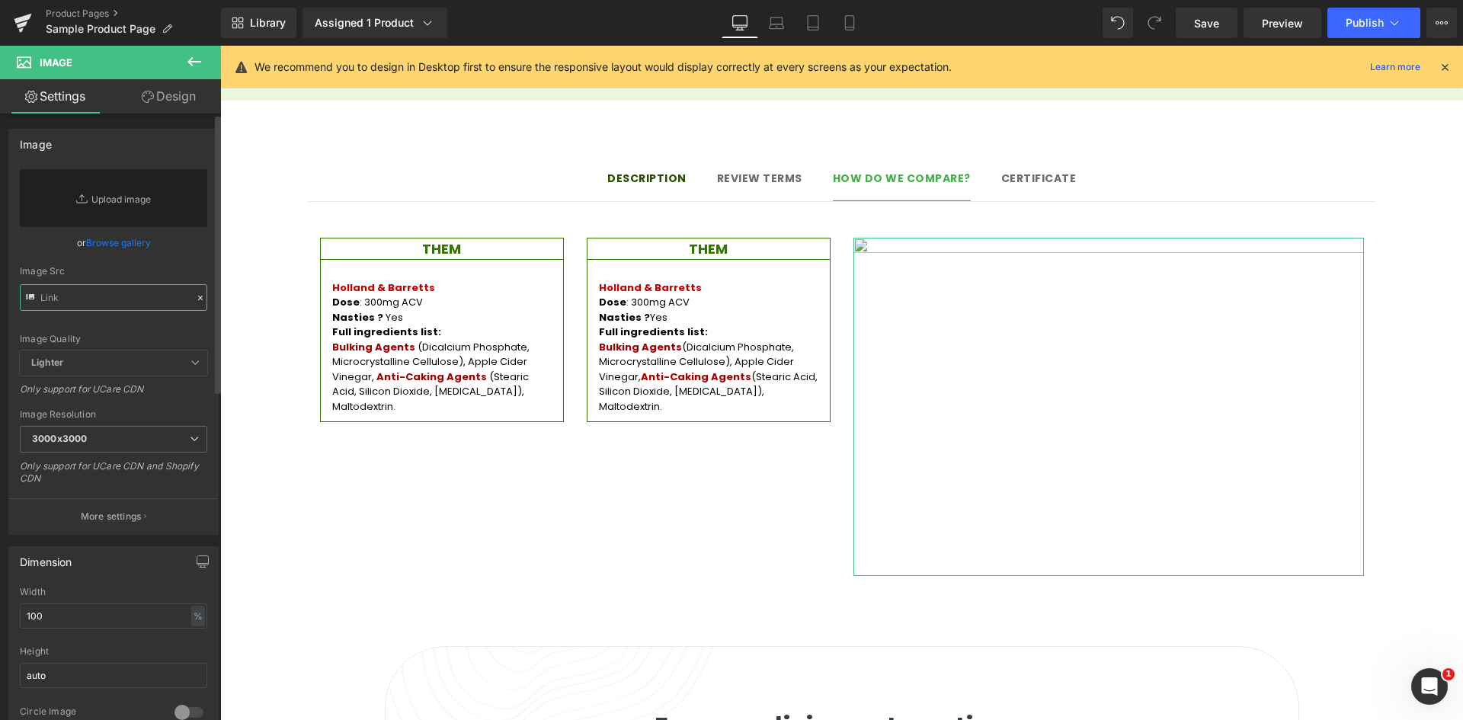
click at [153, 296] on input "text" at bounding box center [113, 297] width 187 height 27
paste input "https://ucarecdn.com/9dc0c59b-d30c-4cbd-8bcf-db9b867a13fa/-/format/auto/-/previ…"
click at [187, 257] on div "Image Quality Lighter Lightest Lighter Lighter Lightest Only support for UCare …" at bounding box center [113, 259] width 187 height 181
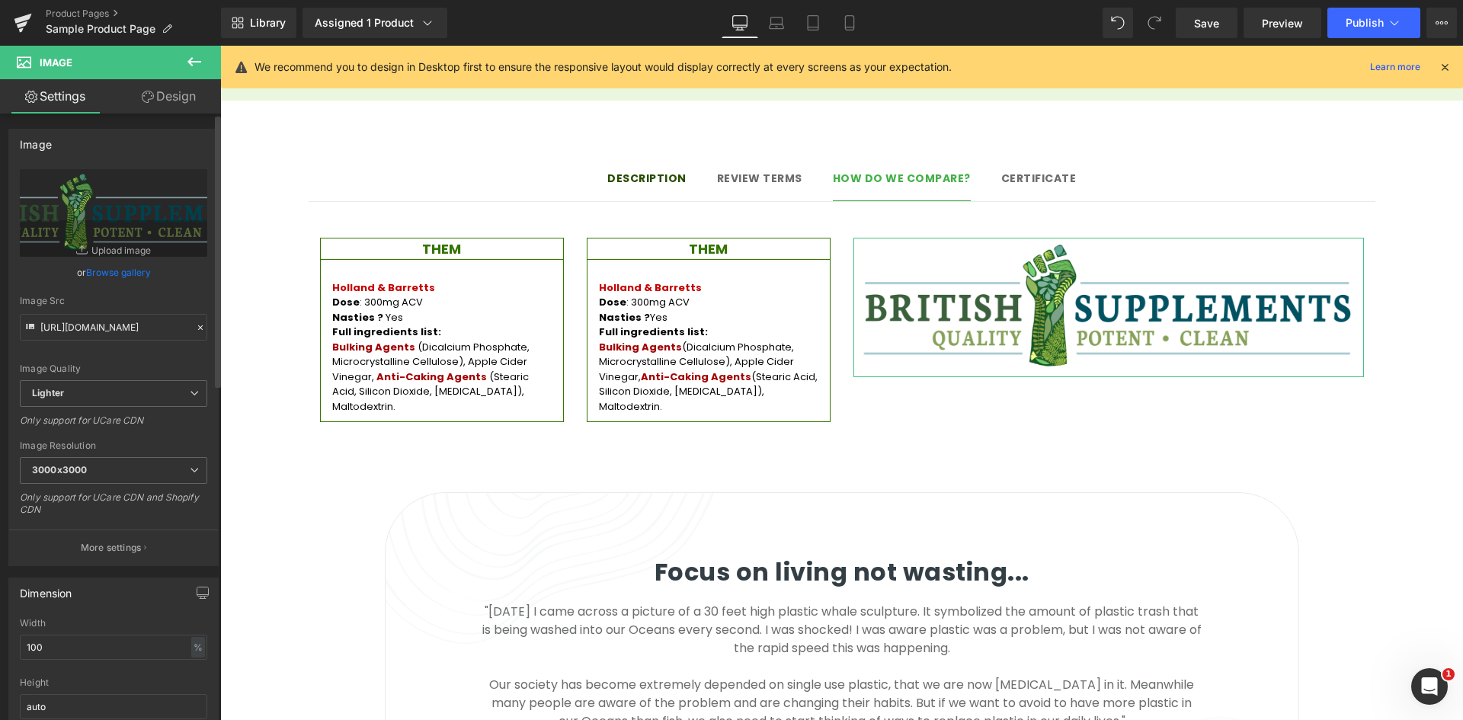
type input "https://ucarecdn.com/9dc0c59b-d30c-4cbd-8bcf-db9b867a13fa/-/format/auto/-/previ…"
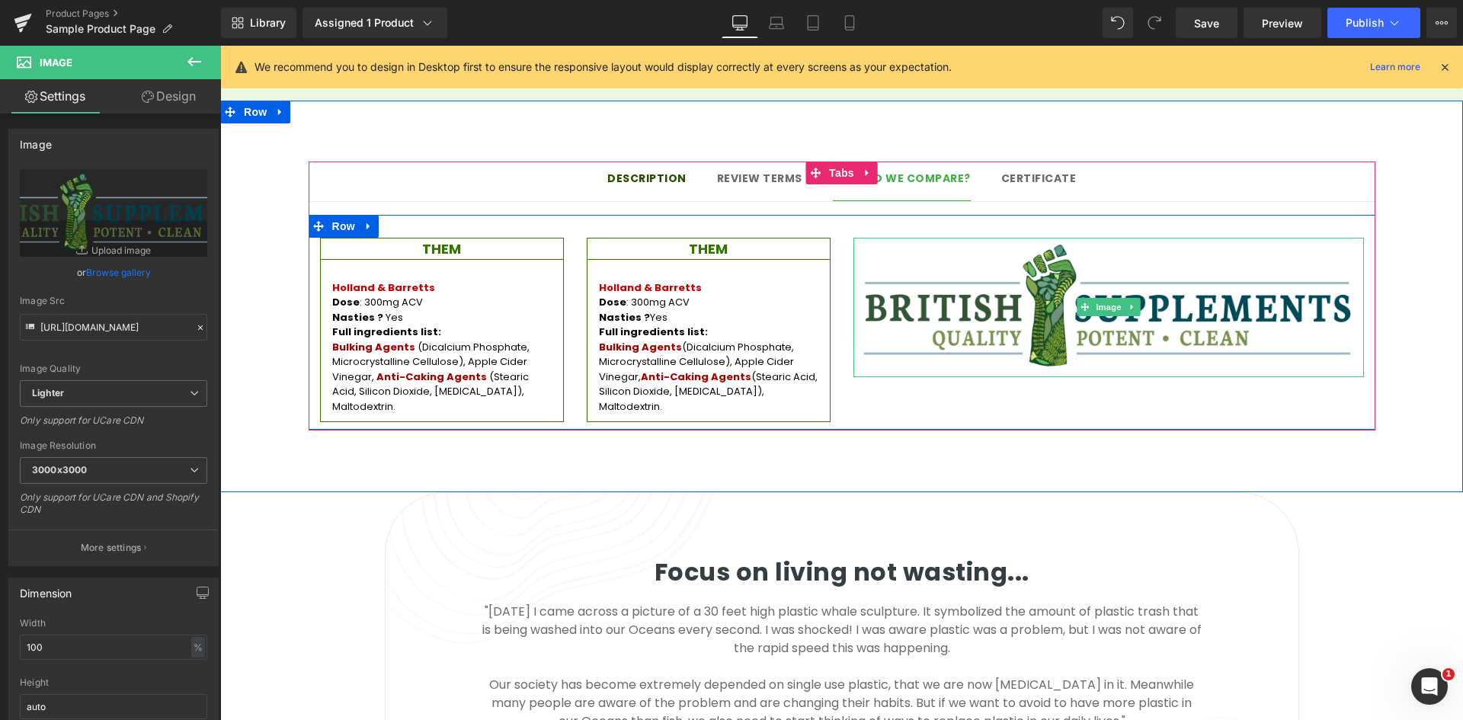
click at [974, 238] on img at bounding box center [1108, 307] width 511 height 139
click at [901, 238] on img at bounding box center [1108, 307] width 511 height 139
click at [1101, 298] on span "Image" at bounding box center [1109, 307] width 32 height 18
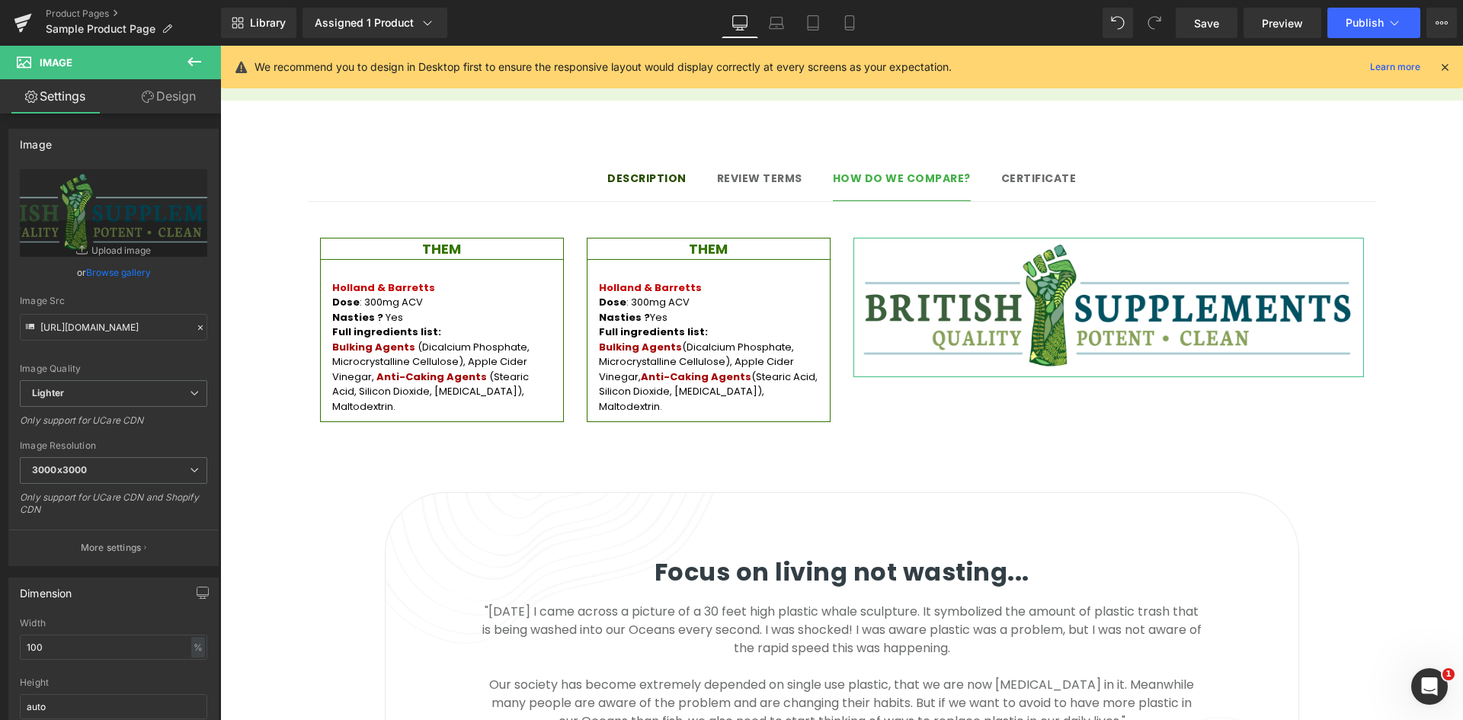
drag, startPoint x: 165, startPoint y: 110, endPoint x: 106, endPoint y: 174, distance: 87.3
click at [165, 110] on link "Design" at bounding box center [169, 96] width 110 height 34
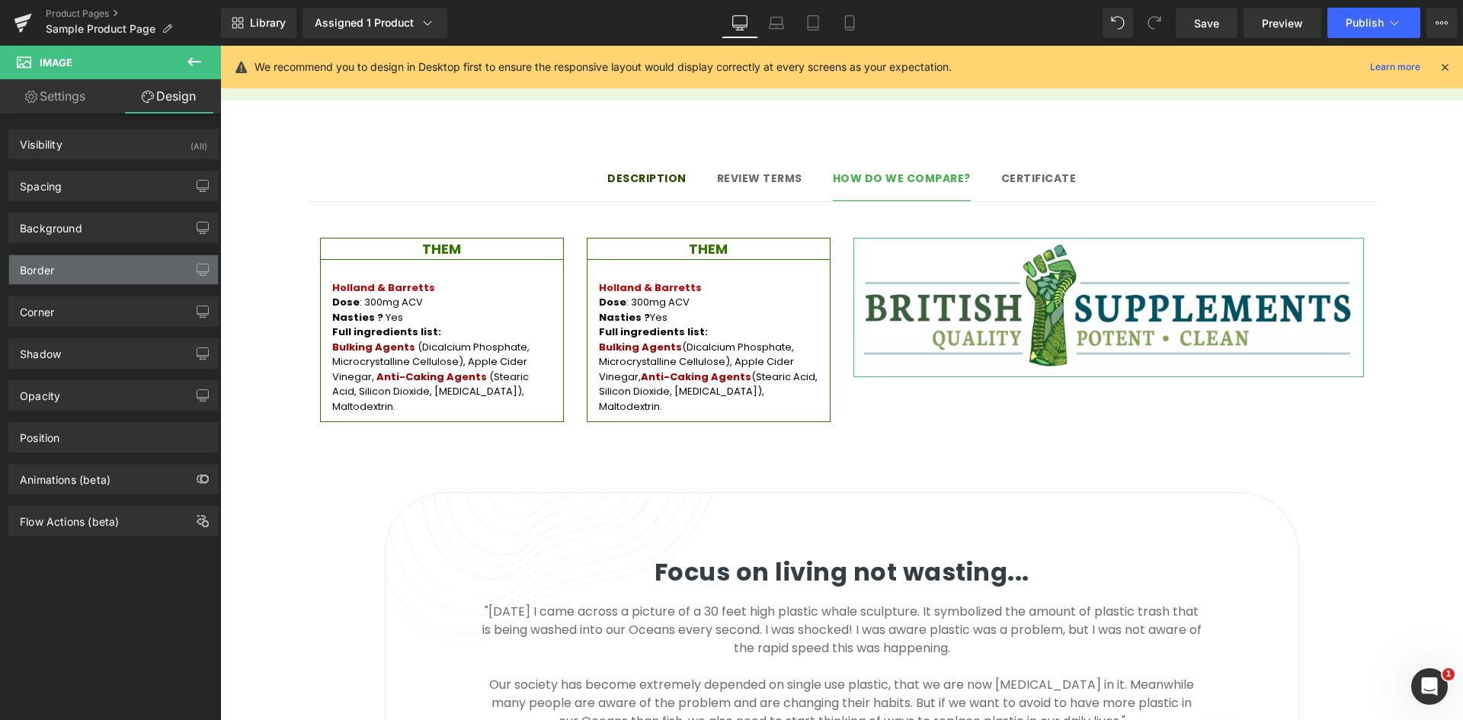
type input "#000000"
type input "100"
type input "0"
click at [97, 264] on div "Border" at bounding box center [113, 269] width 209 height 29
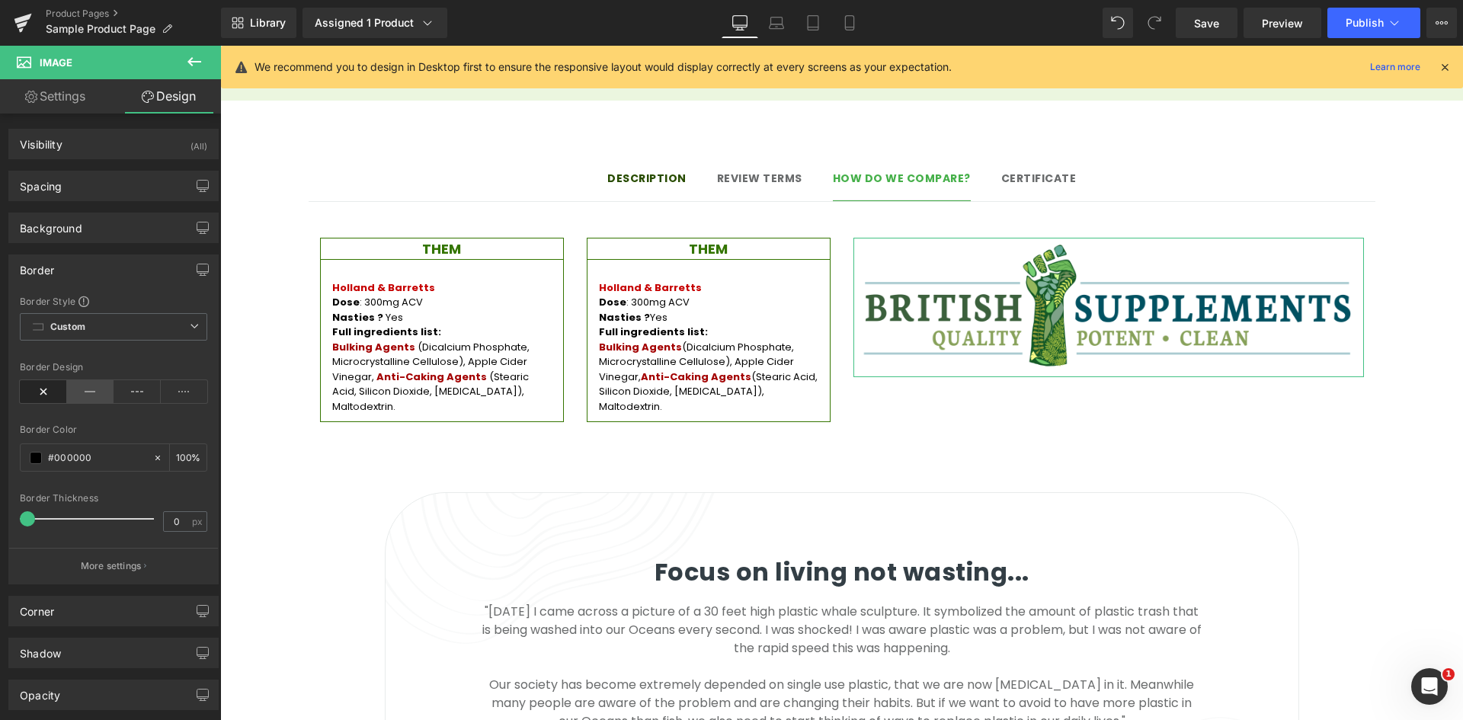
click at [73, 386] on icon at bounding box center [90, 391] width 47 height 23
click at [72, 456] on input "#000000" at bounding box center [97, 458] width 98 height 17
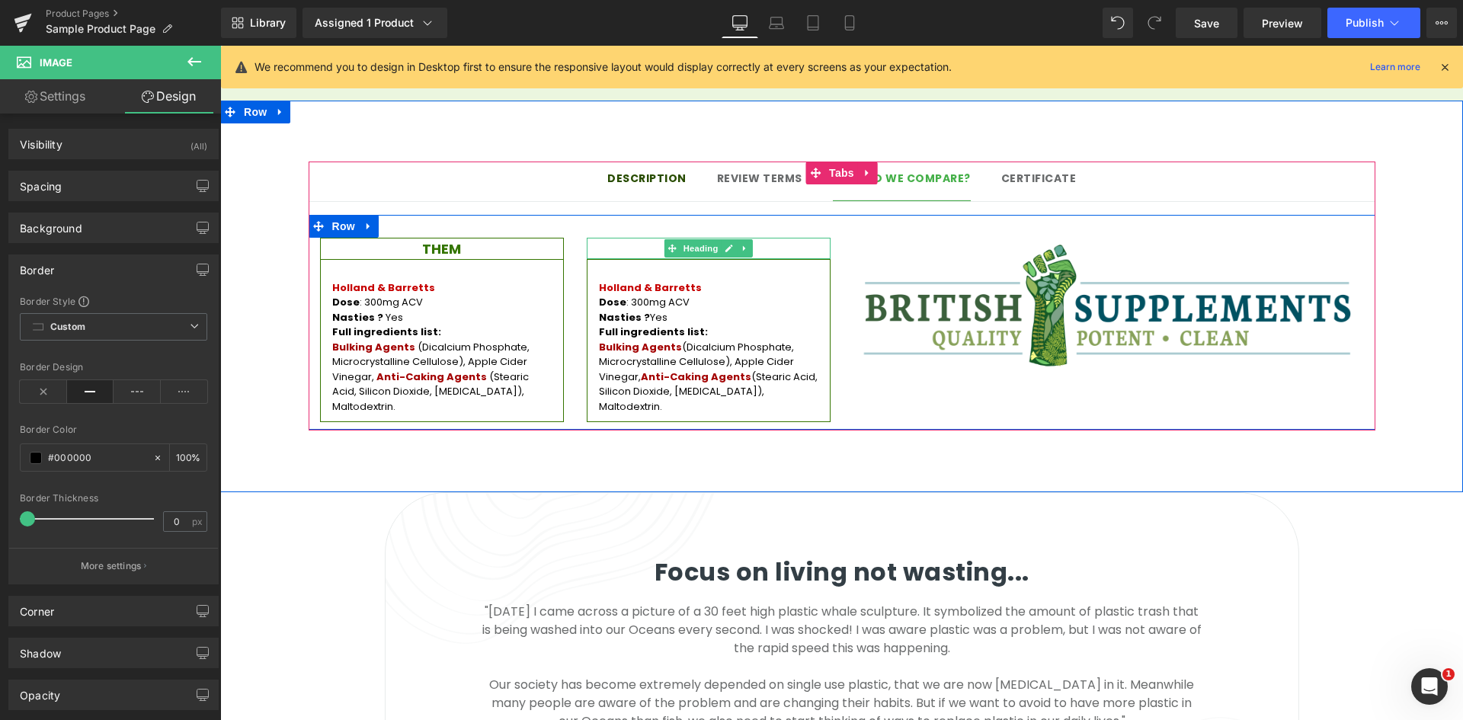
click at [651, 238] on h3 "THEM" at bounding box center [708, 248] width 242 height 21
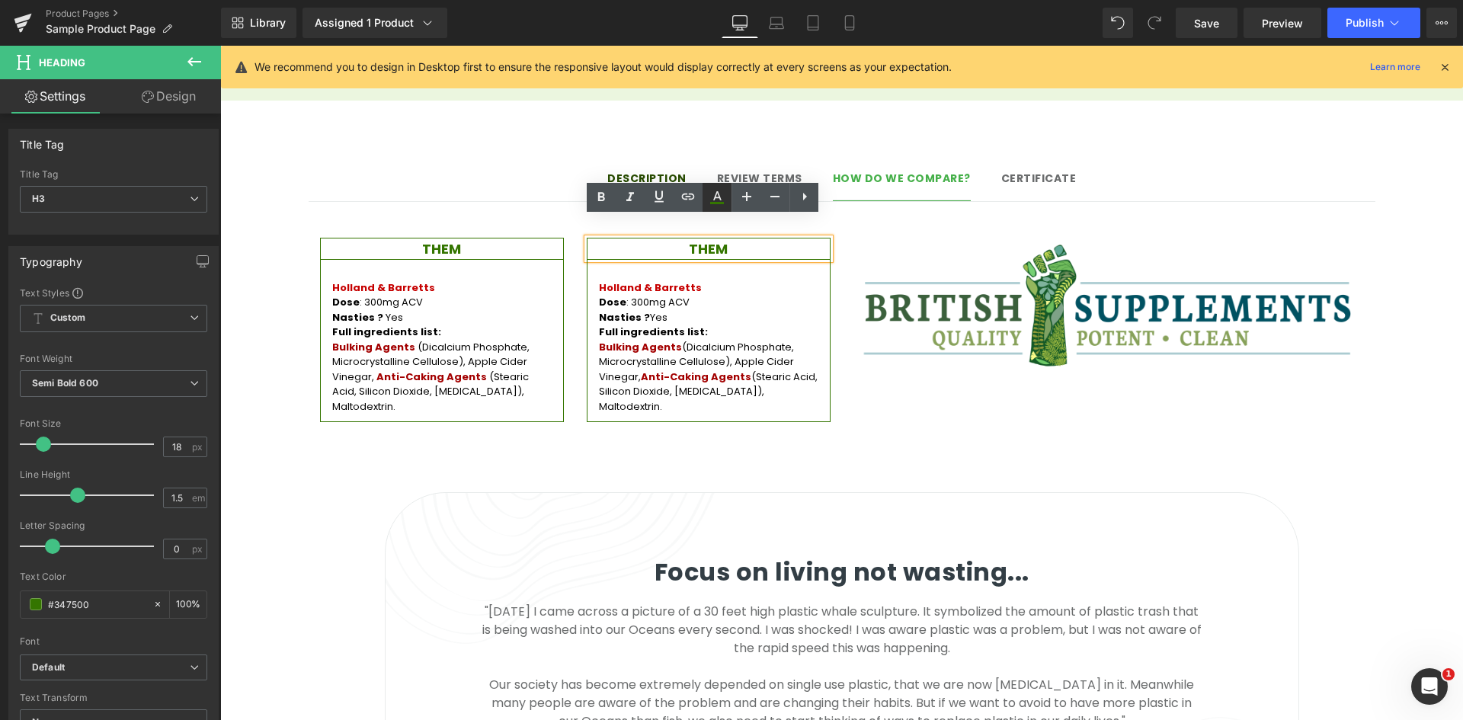
click at [712, 203] on icon at bounding box center [717, 203] width 14 height 2
type input "#347500"
type input "100"
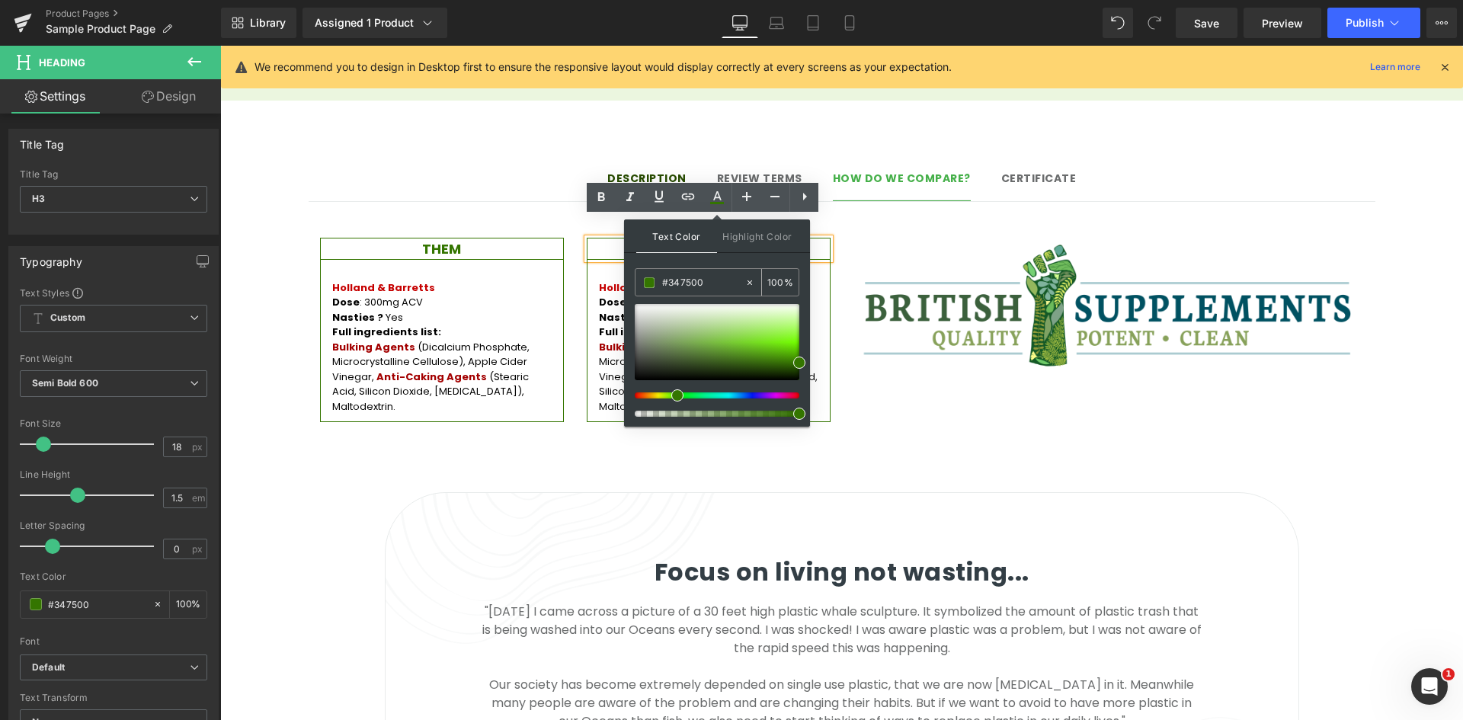
click at [699, 274] on input "#347500" at bounding box center [703, 282] width 82 height 17
click at [943, 216] on div "THEM Heading Holland & Barretts Dose : 300mg ACV Nasties ? Yes Full ingredients…" at bounding box center [842, 323] width 1067 height 216
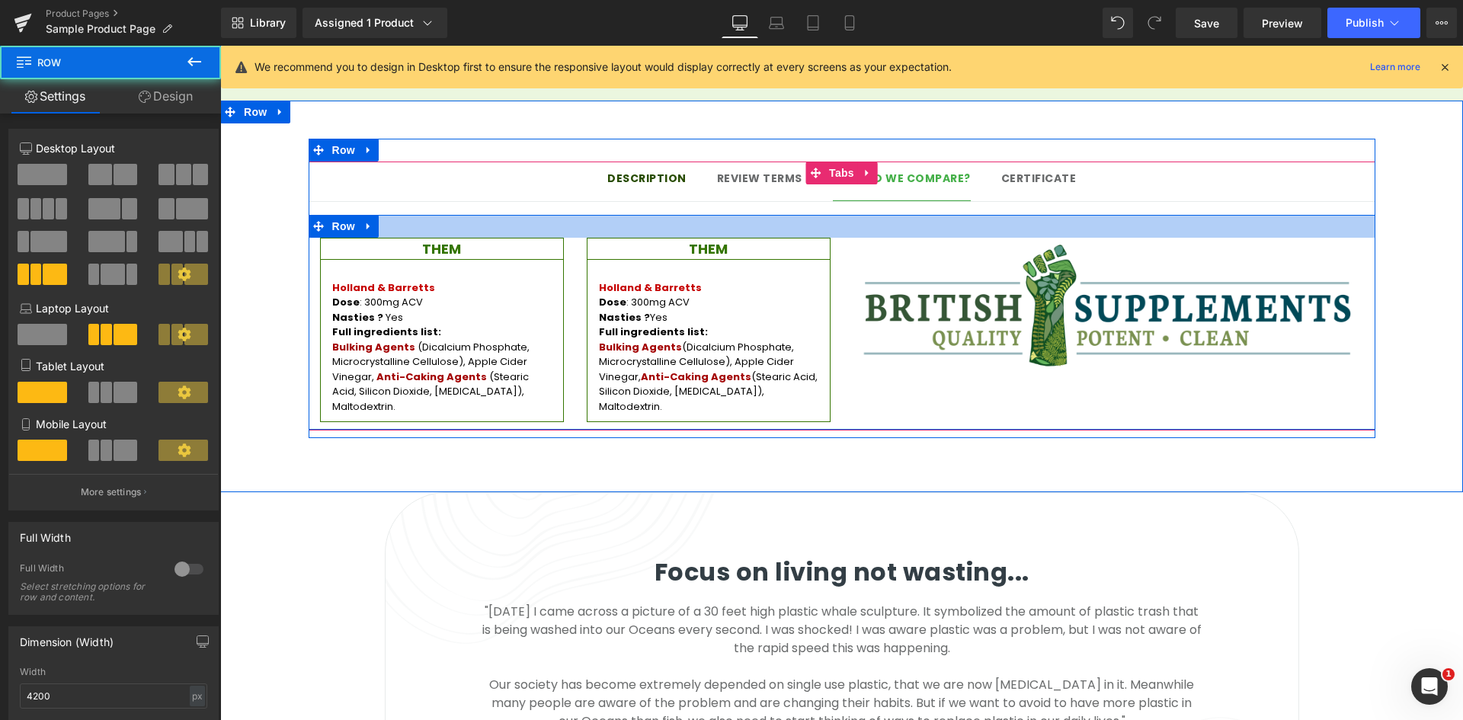
click at [943, 239] on img at bounding box center [1108, 307] width 511 height 139
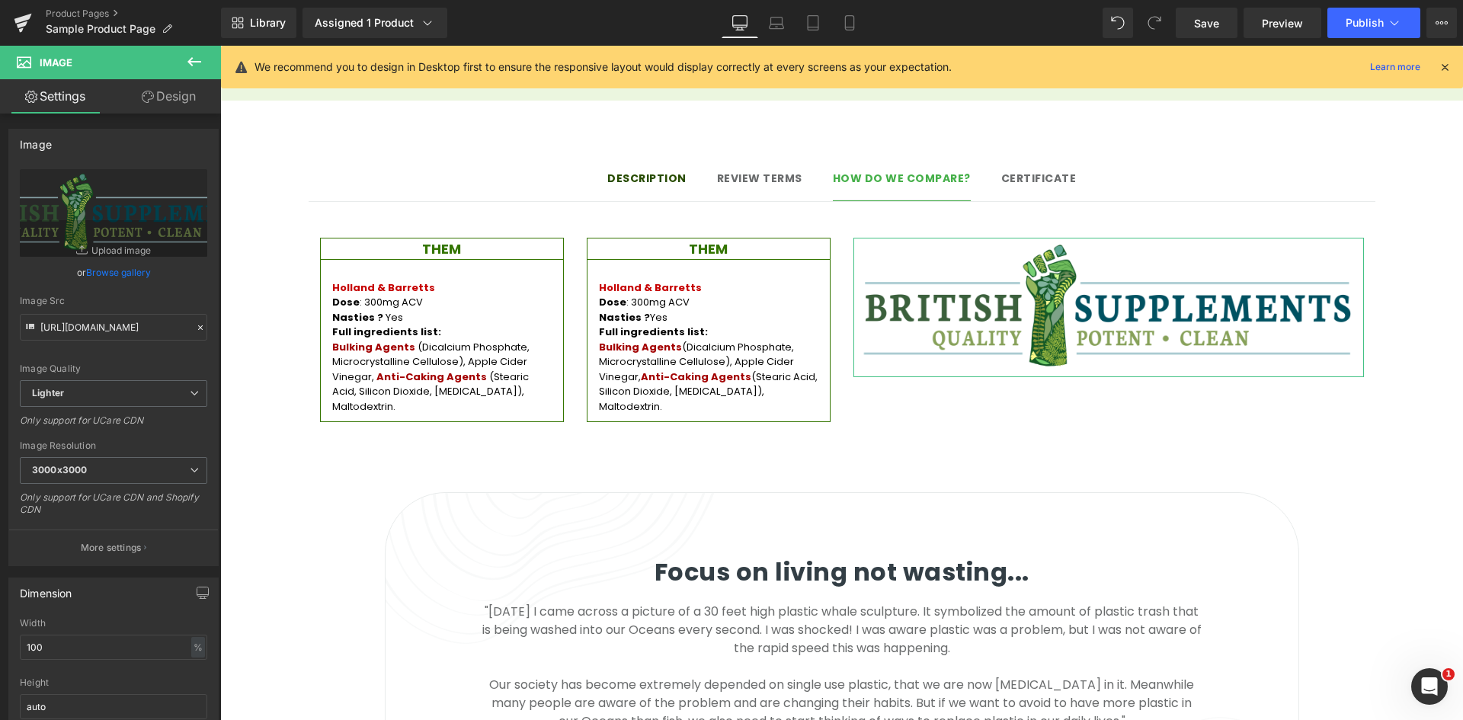
click at [181, 110] on link "Design" at bounding box center [169, 96] width 110 height 34
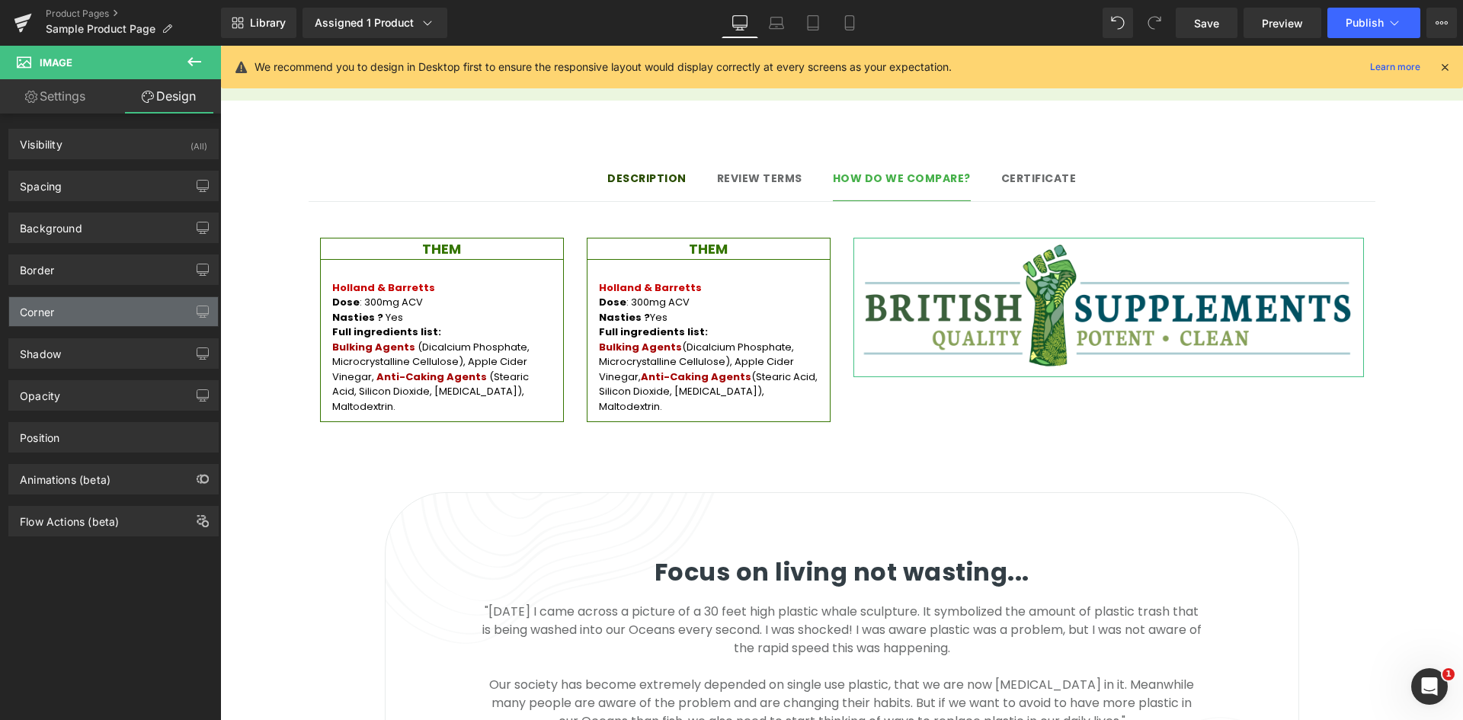
type input "#000000"
type input "100"
type input "0"
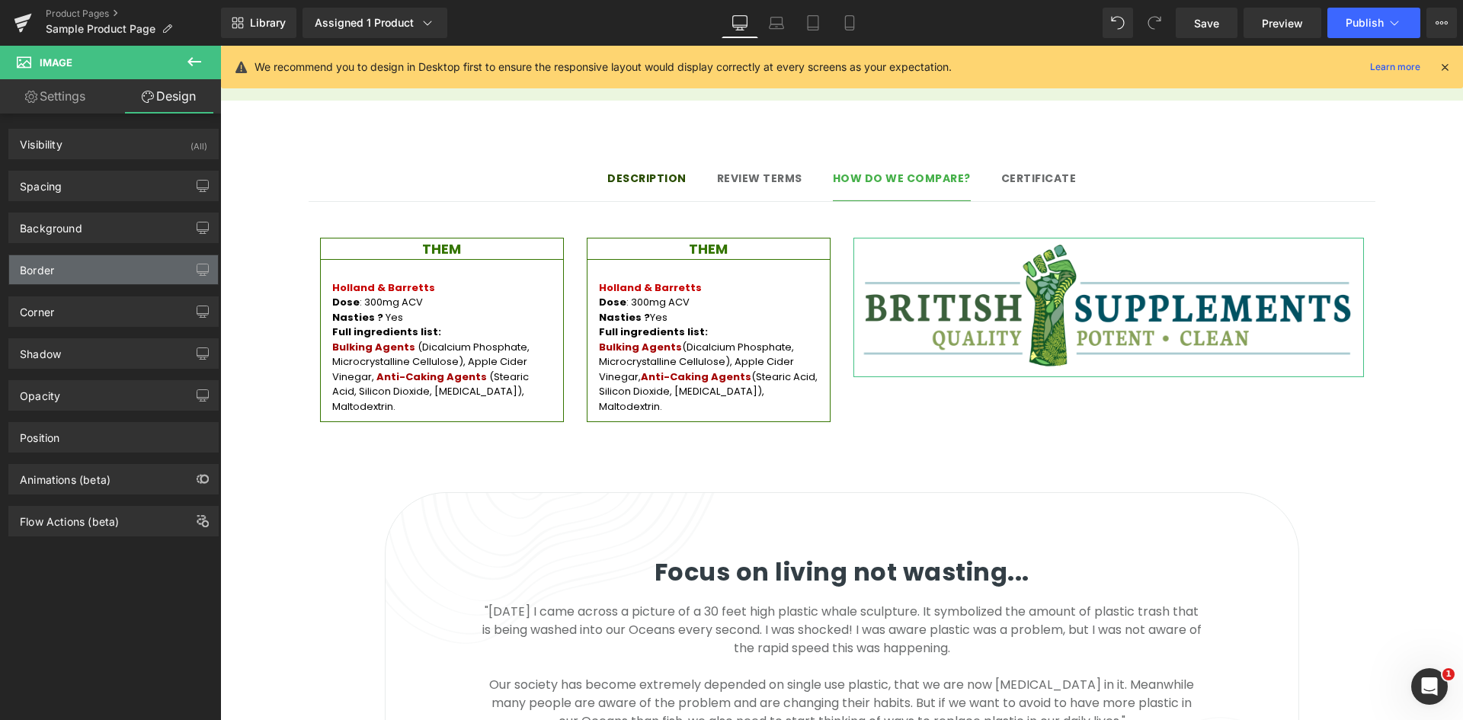
click at [116, 277] on div "Border" at bounding box center [113, 269] width 209 height 29
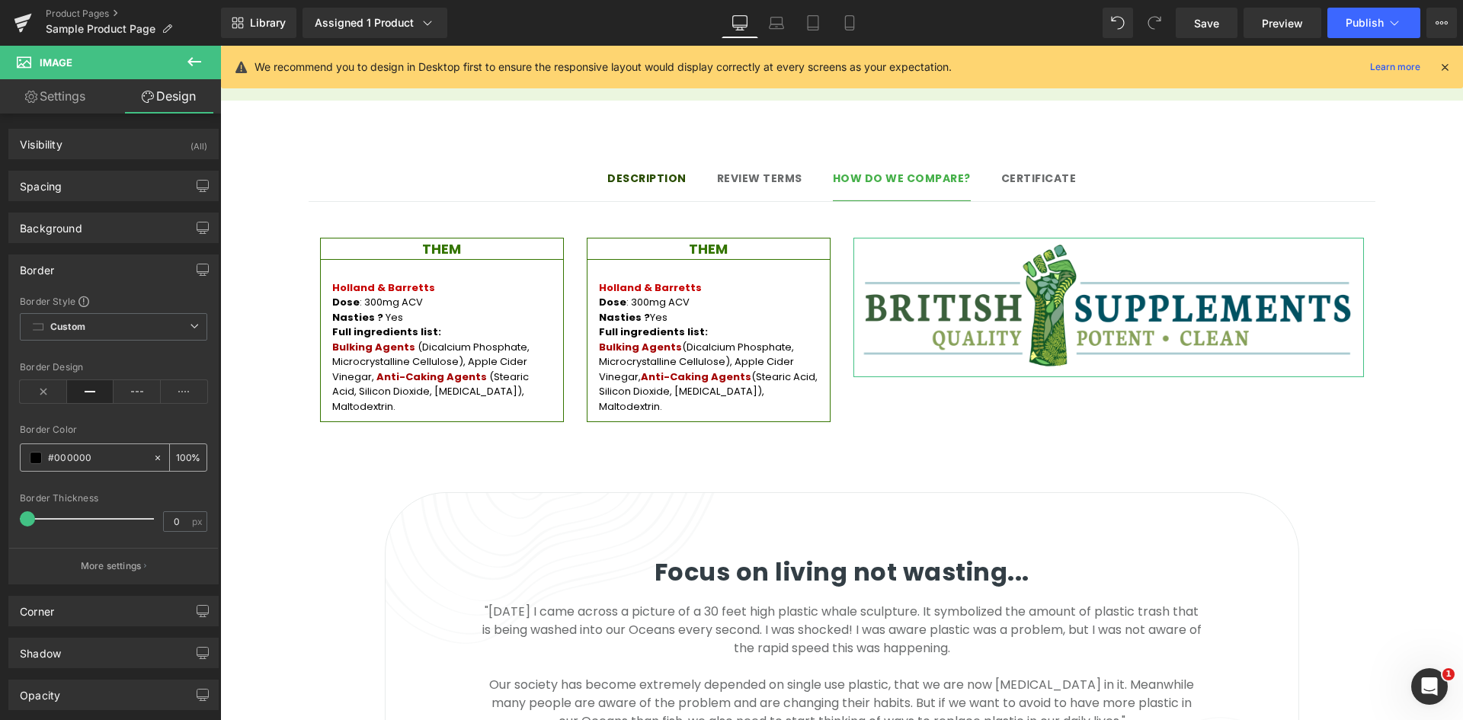
click at [97, 460] on input "#000000" at bounding box center [97, 458] width 98 height 17
paste input "3475"
type input "#347500"
drag, startPoint x: 174, startPoint y: 524, endPoint x: 213, endPoint y: 526, distance: 38.9
click at [175, 524] on input "0" at bounding box center [177, 521] width 27 height 19
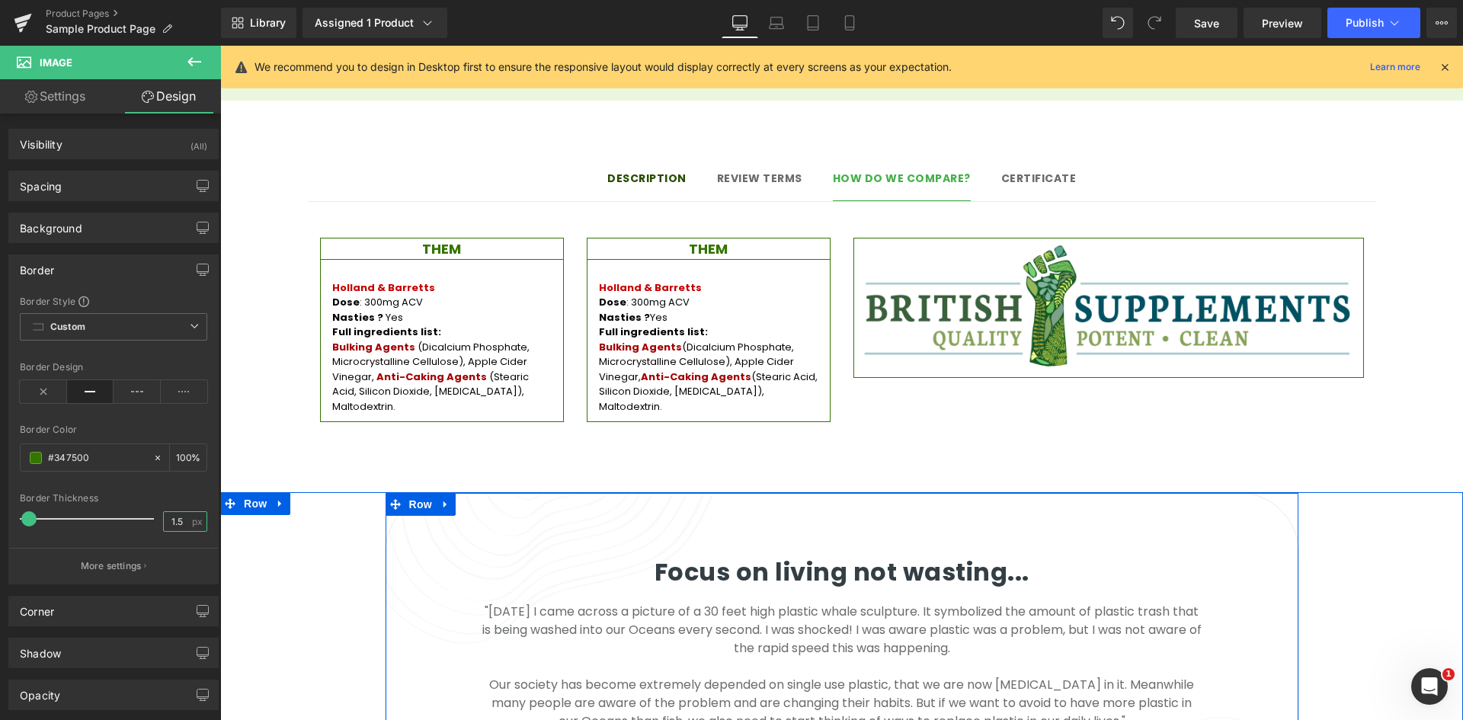
type input "1.5"
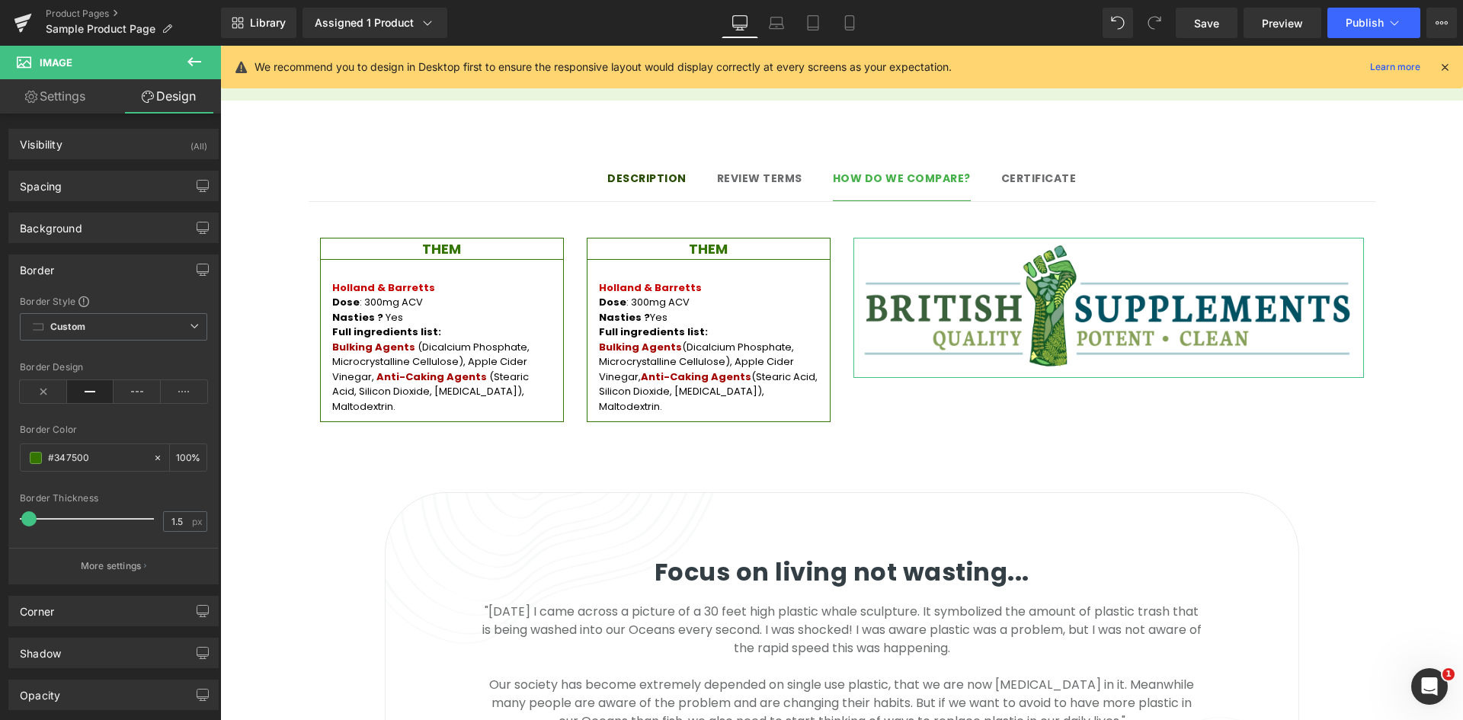
click at [130, 363] on div "Border Design" at bounding box center [113, 367] width 187 height 11
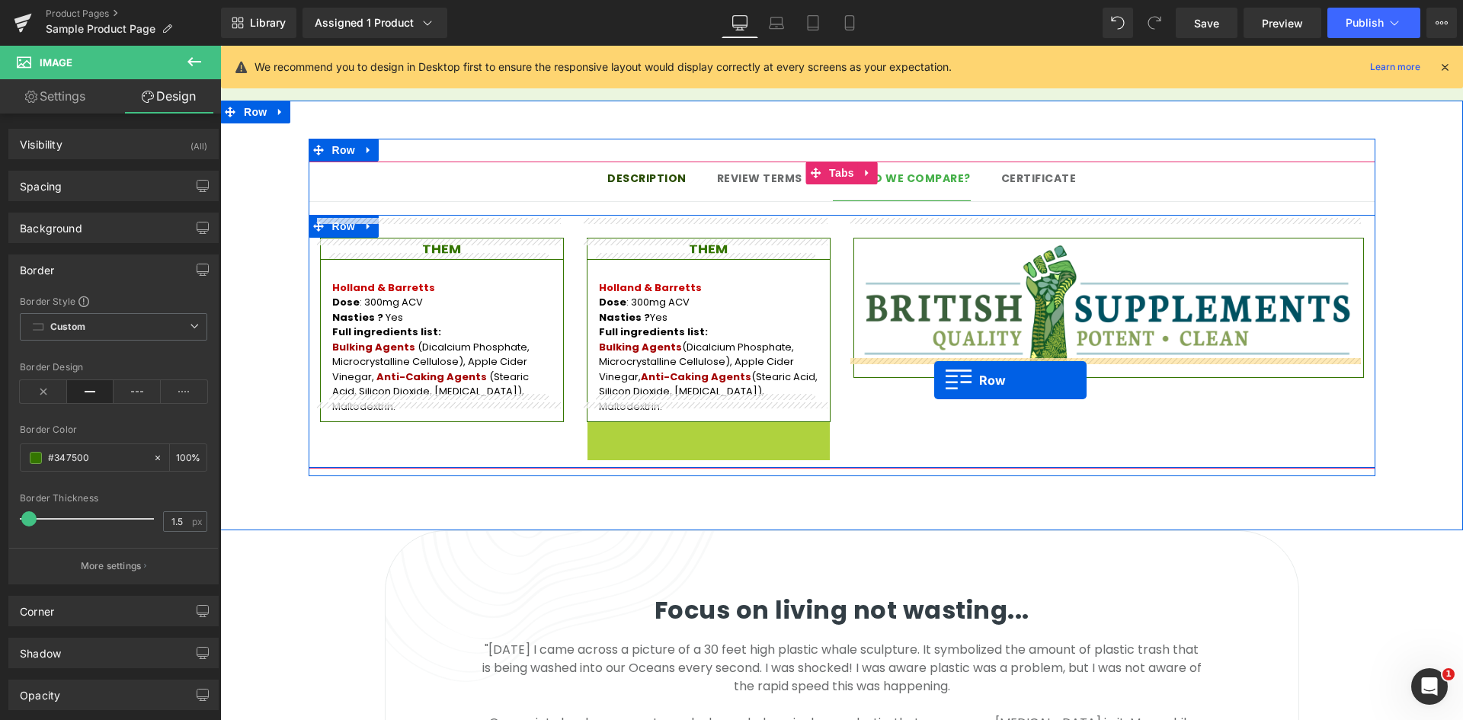
drag, startPoint x: 612, startPoint y: 413, endPoint x: 934, endPoint y: 380, distance: 324.0
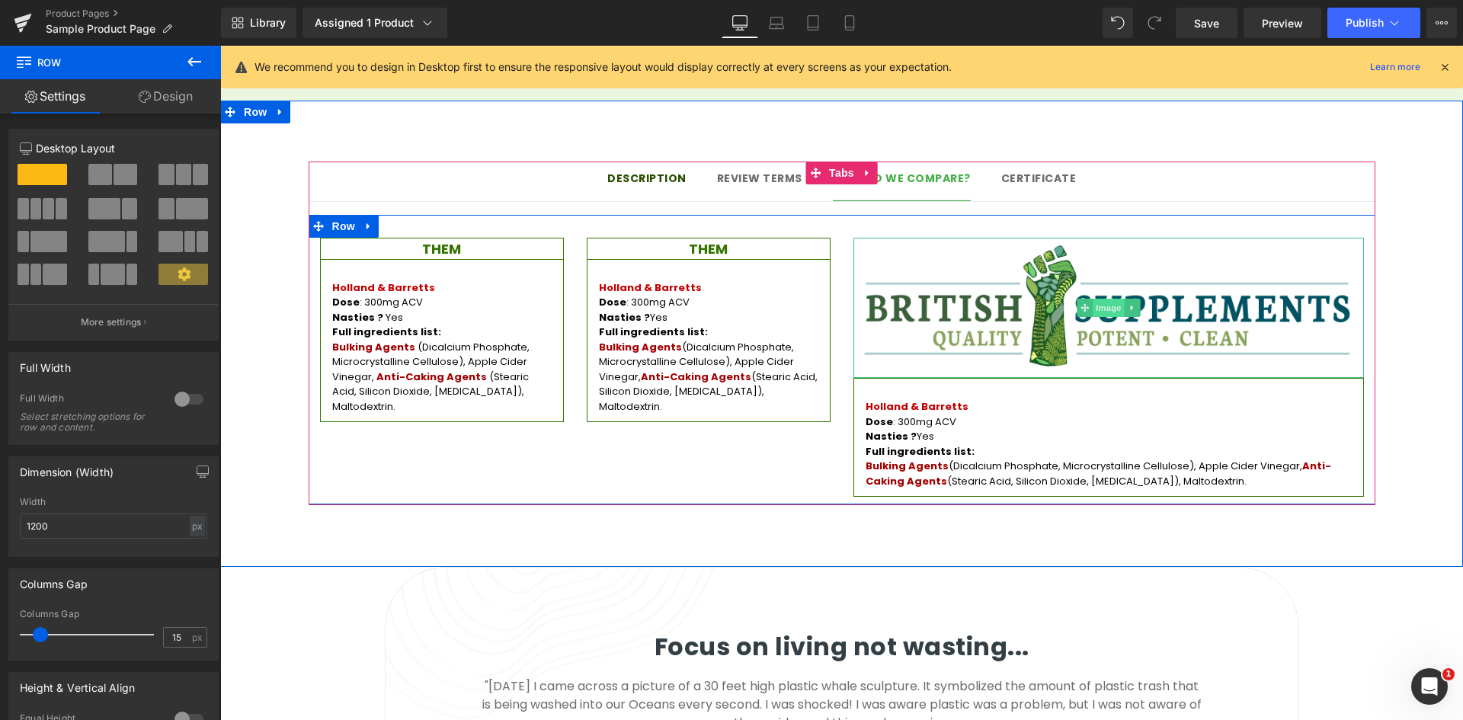
click at [1095, 299] on span "Image" at bounding box center [1109, 308] width 32 height 18
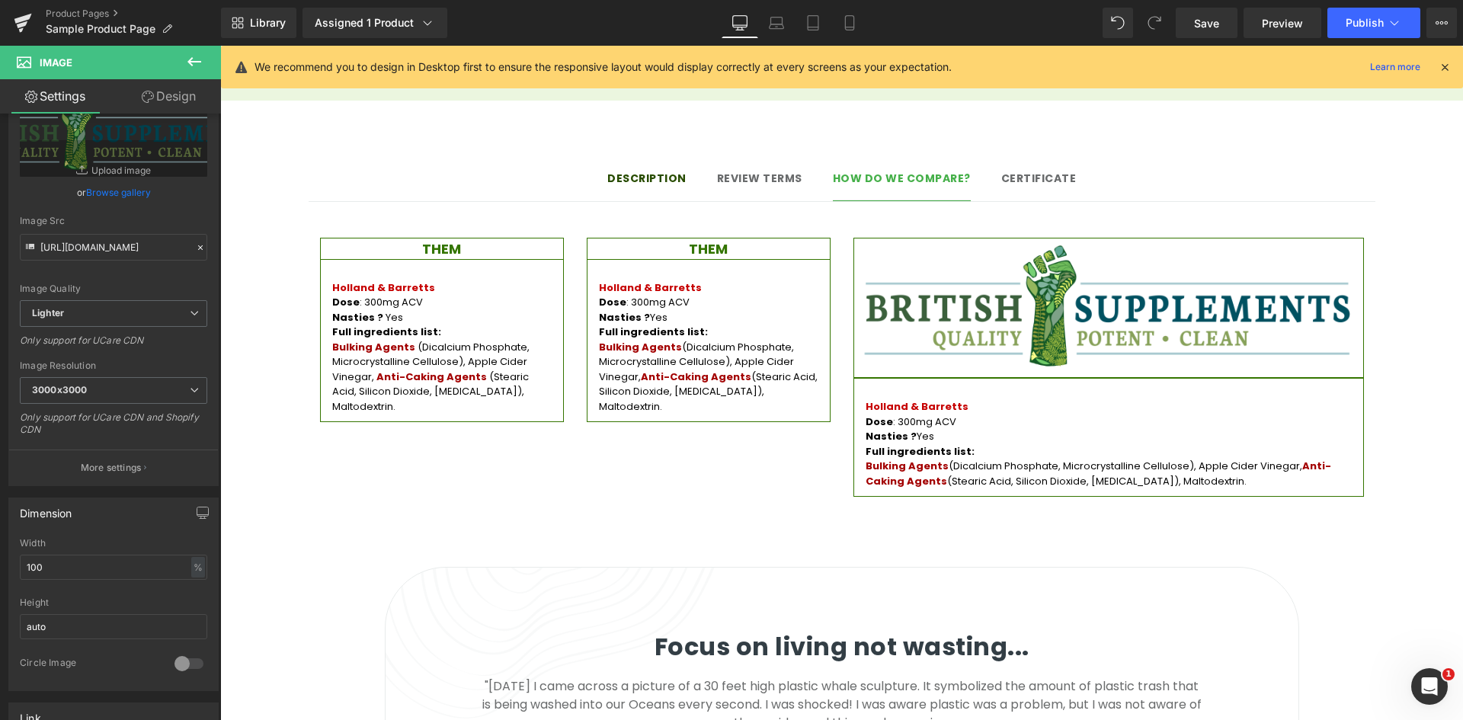
scroll to position [76, 0]
click at [184, 101] on link "Design" at bounding box center [169, 96] width 110 height 34
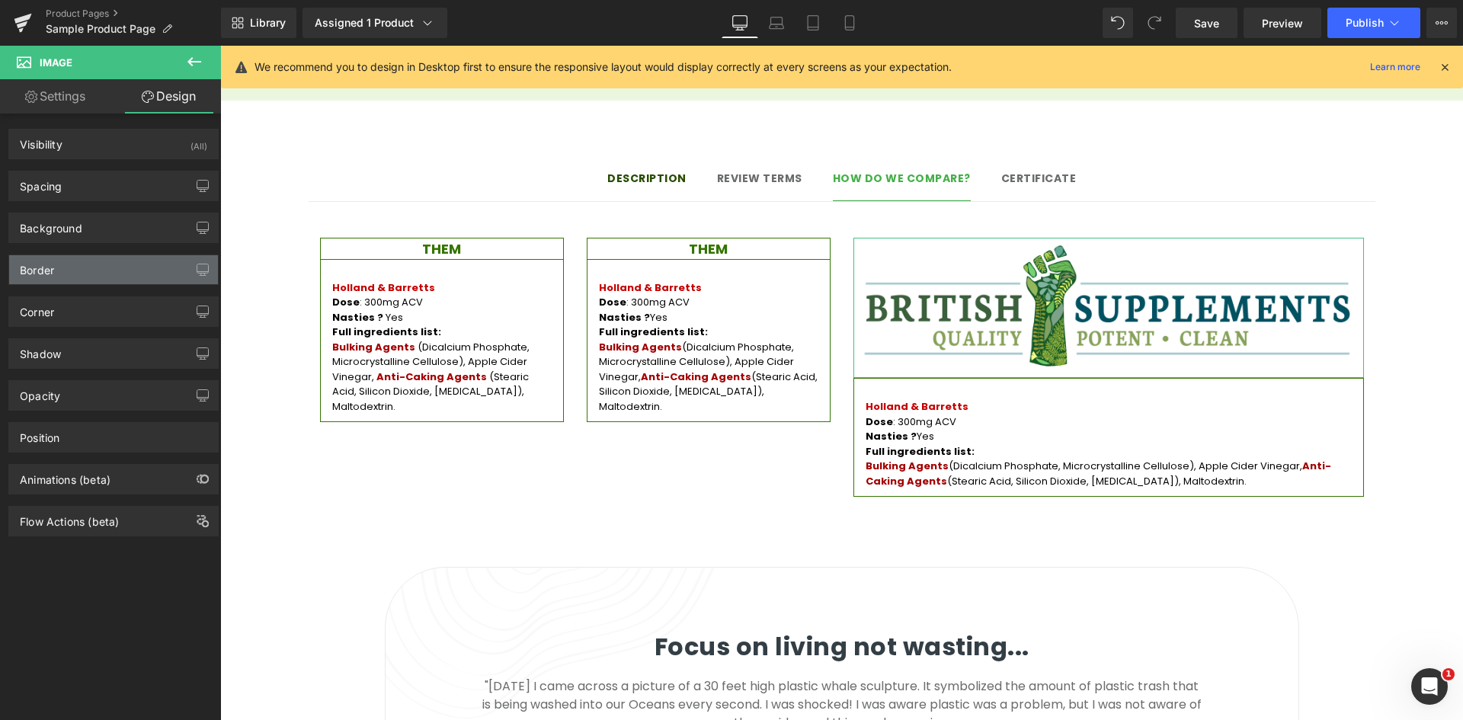
type input "#347500"
type input "100"
type input "1"
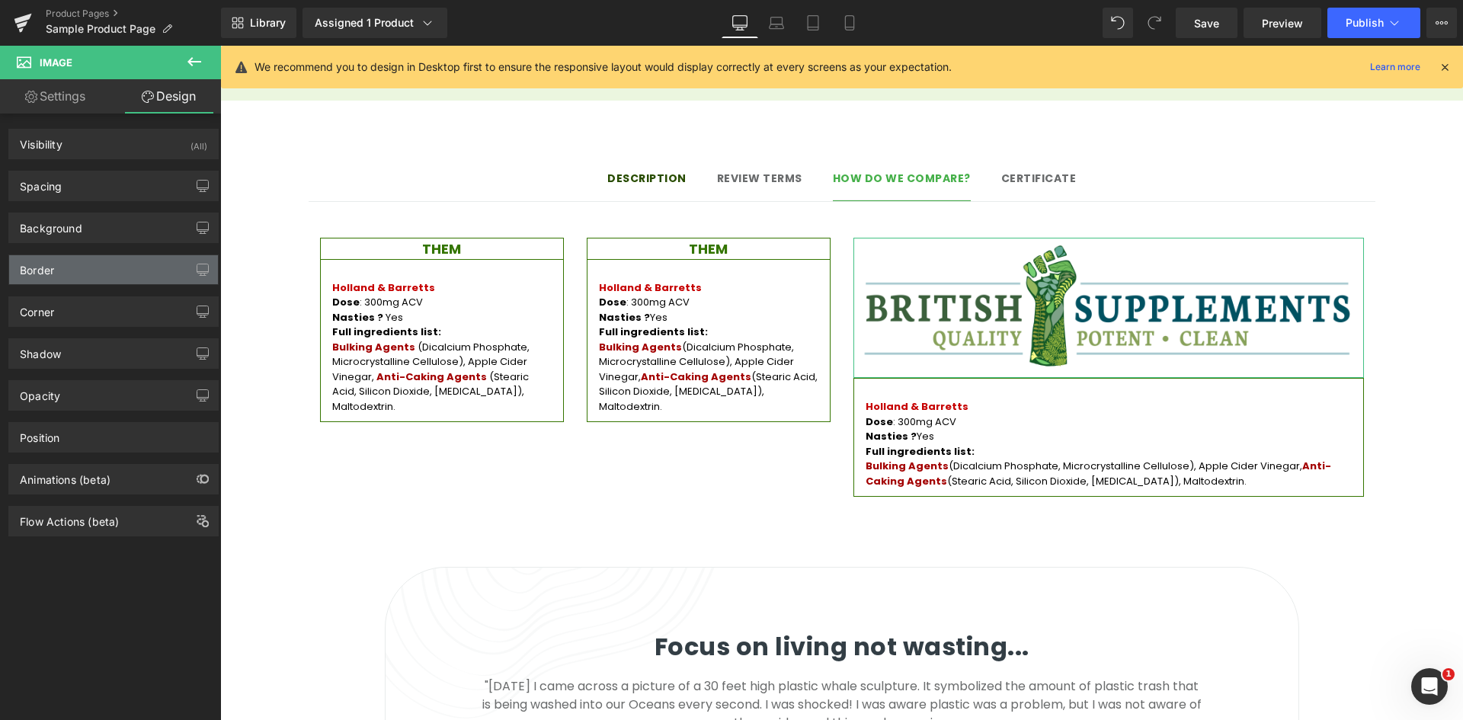
type input "1"
click at [92, 274] on div "Border" at bounding box center [113, 269] width 209 height 29
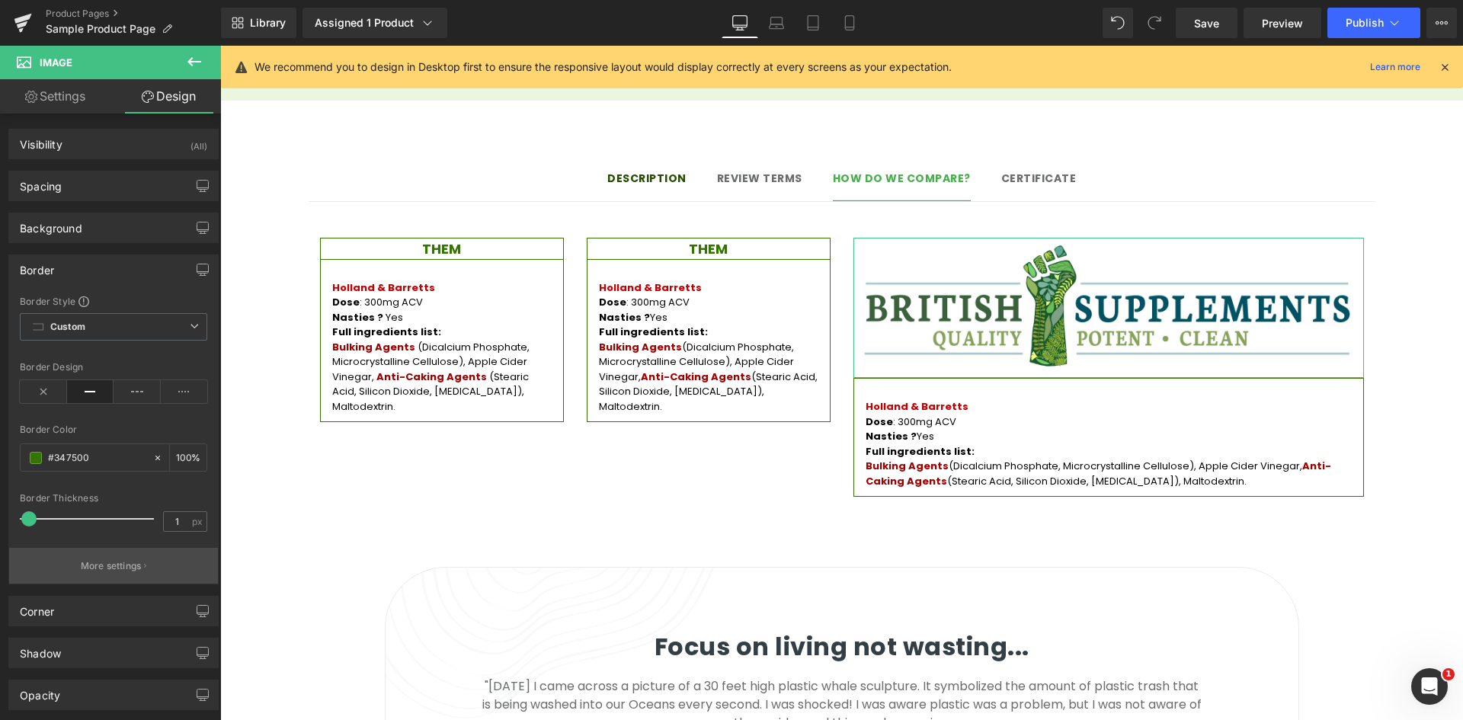
click at [109, 567] on p "More settings" at bounding box center [111, 566] width 61 height 14
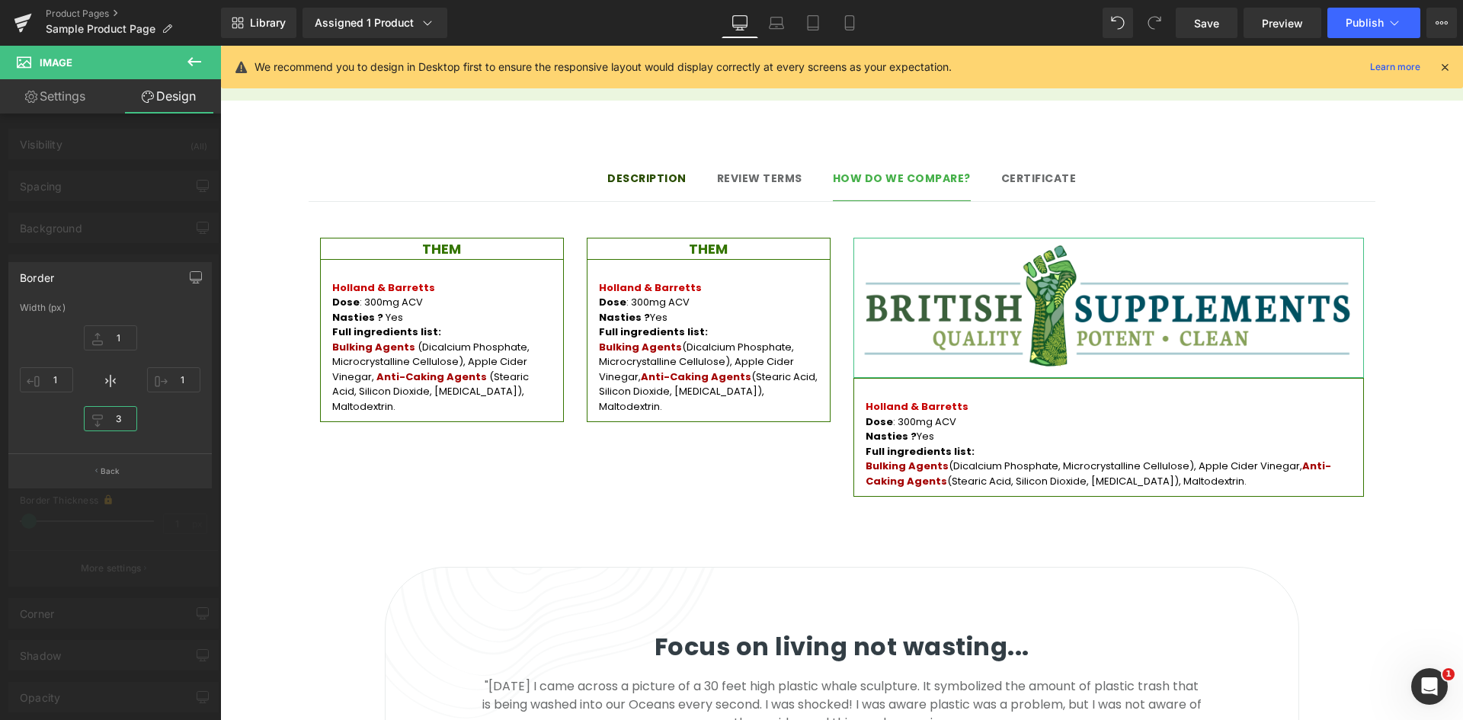
click at [114, 420] on input "3" at bounding box center [110, 418] width 53 height 25
type input "0"
click at [165, 414] on div "1px 1 1px 1 0px 0 1px 1" at bounding box center [110, 380] width 181 height 122
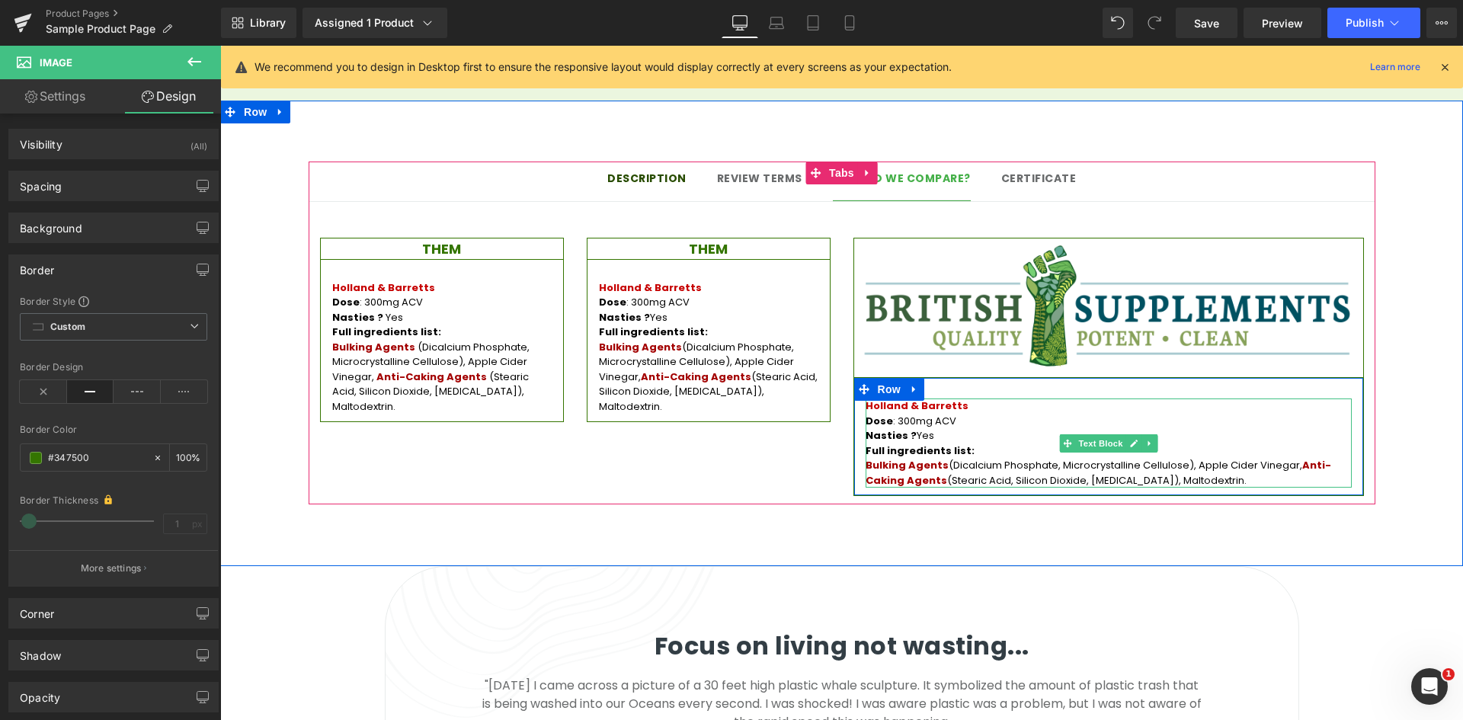
click at [942, 443] on p "Full ingredients list:" at bounding box center [1109, 450] width 486 height 15
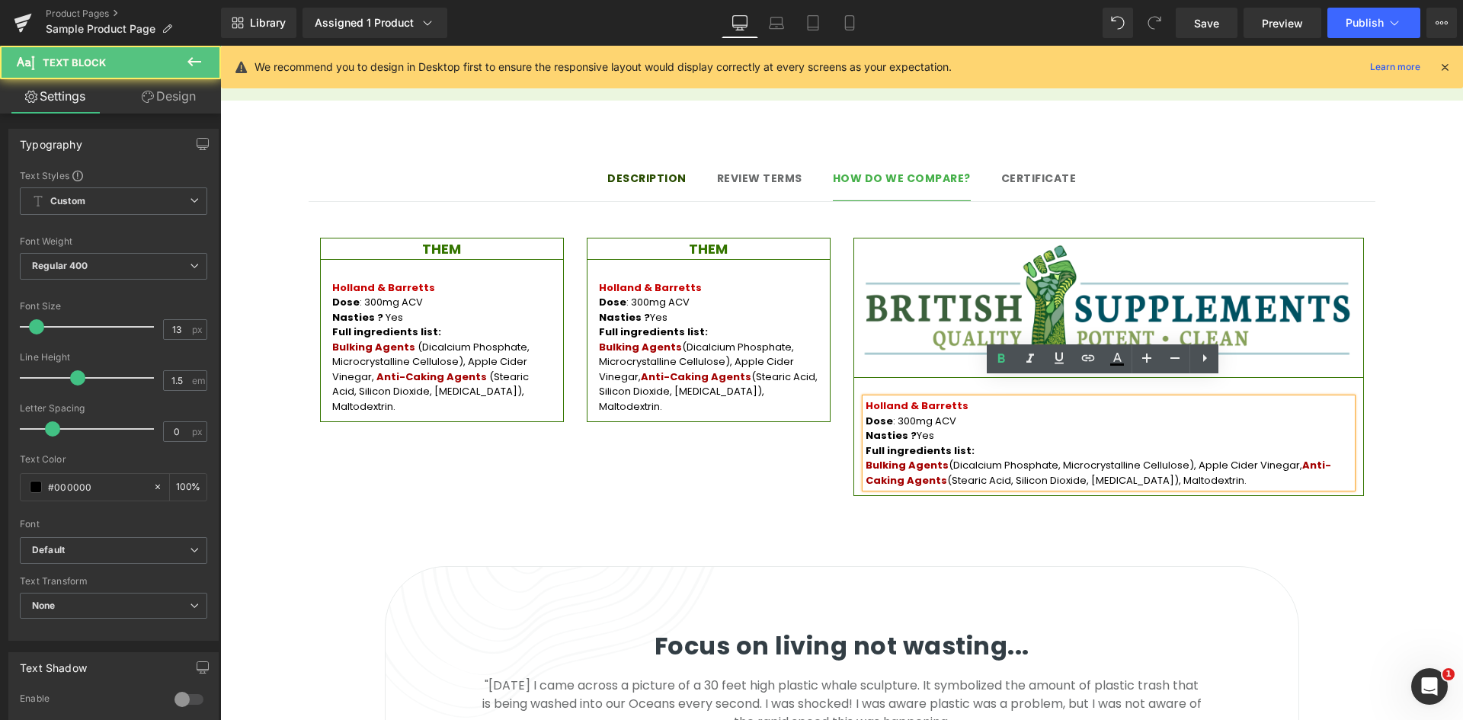
click at [901, 398] on p "Holland & Barretts" at bounding box center [1109, 405] width 486 height 15
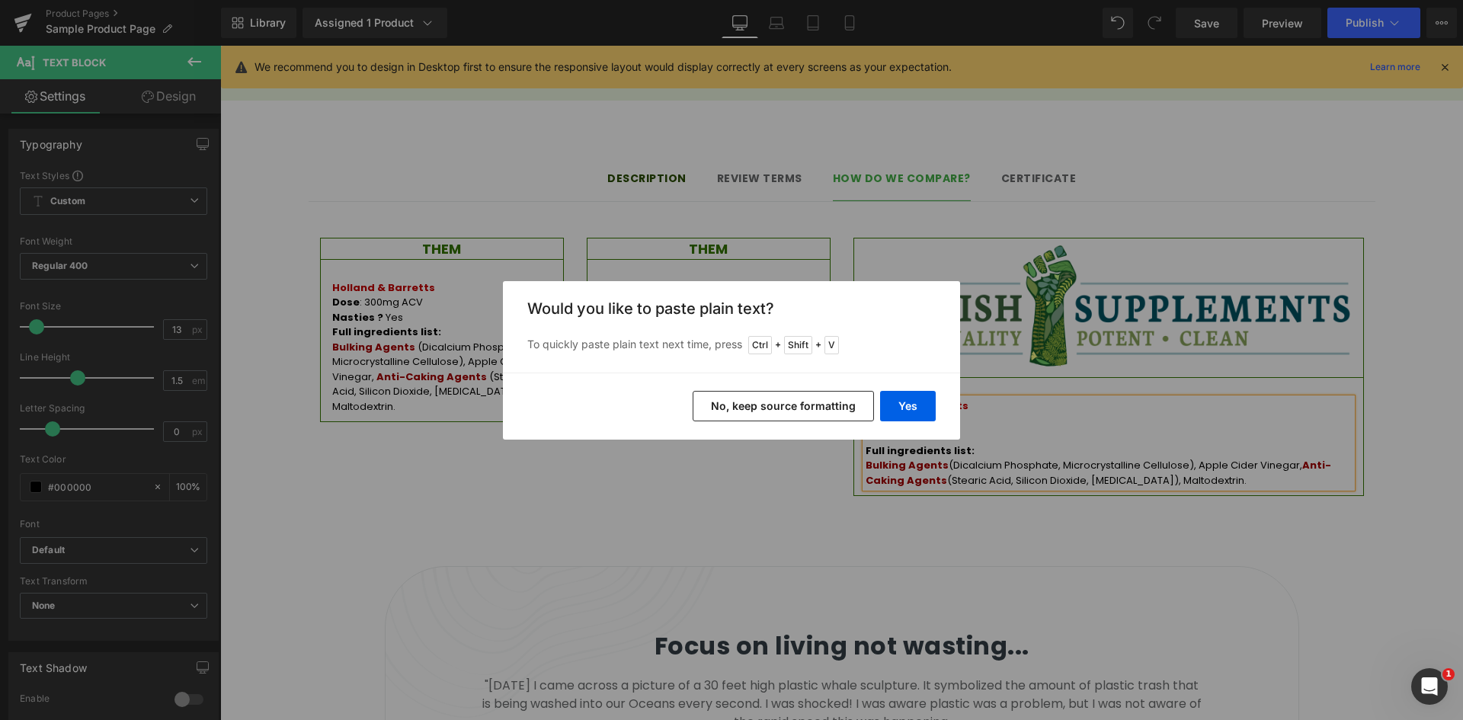
click at [844, 399] on button "No, keep source formatting" at bounding box center [783, 406] width 181 height 30
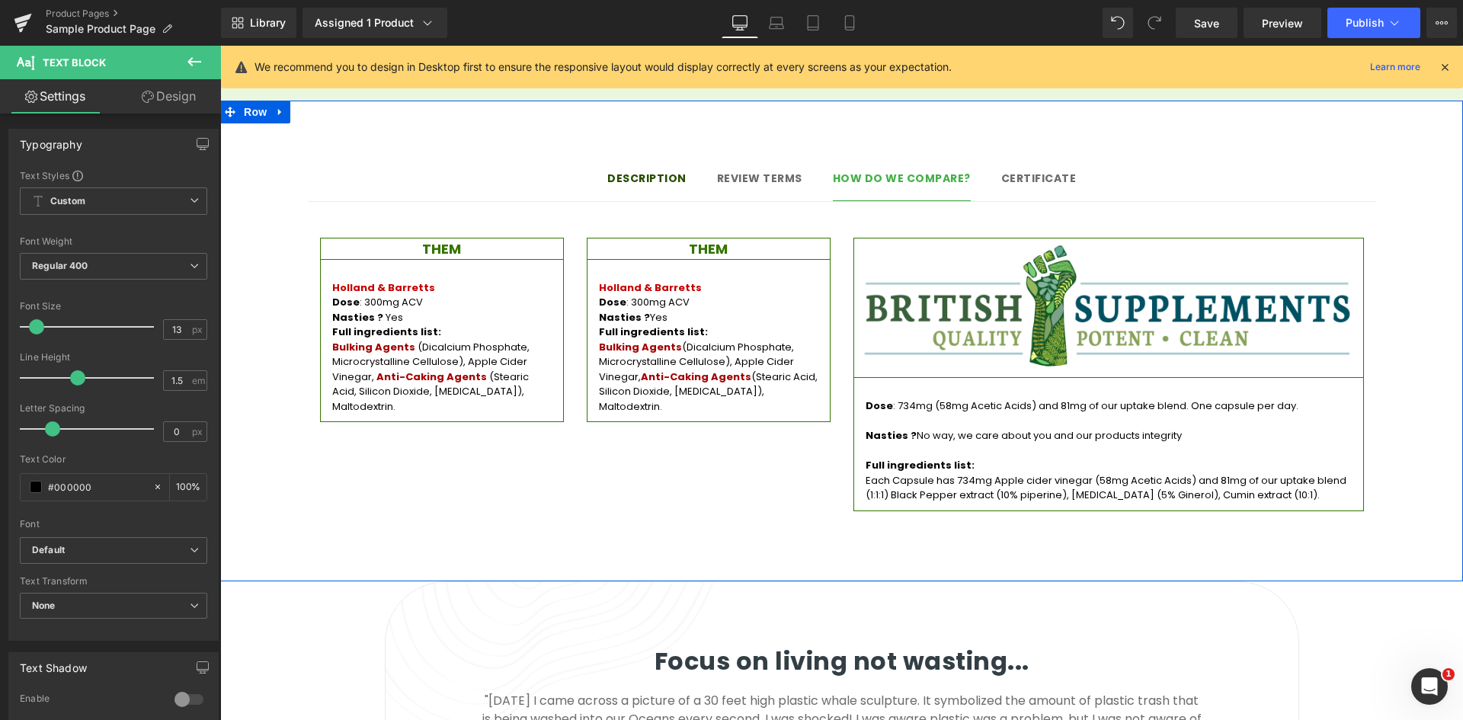
click at [1411, 382] on div "Description Text Block Review terms Text Block How do we compare? Text Block Ce…" at bounding box center [841, 333] width 1243 height 389
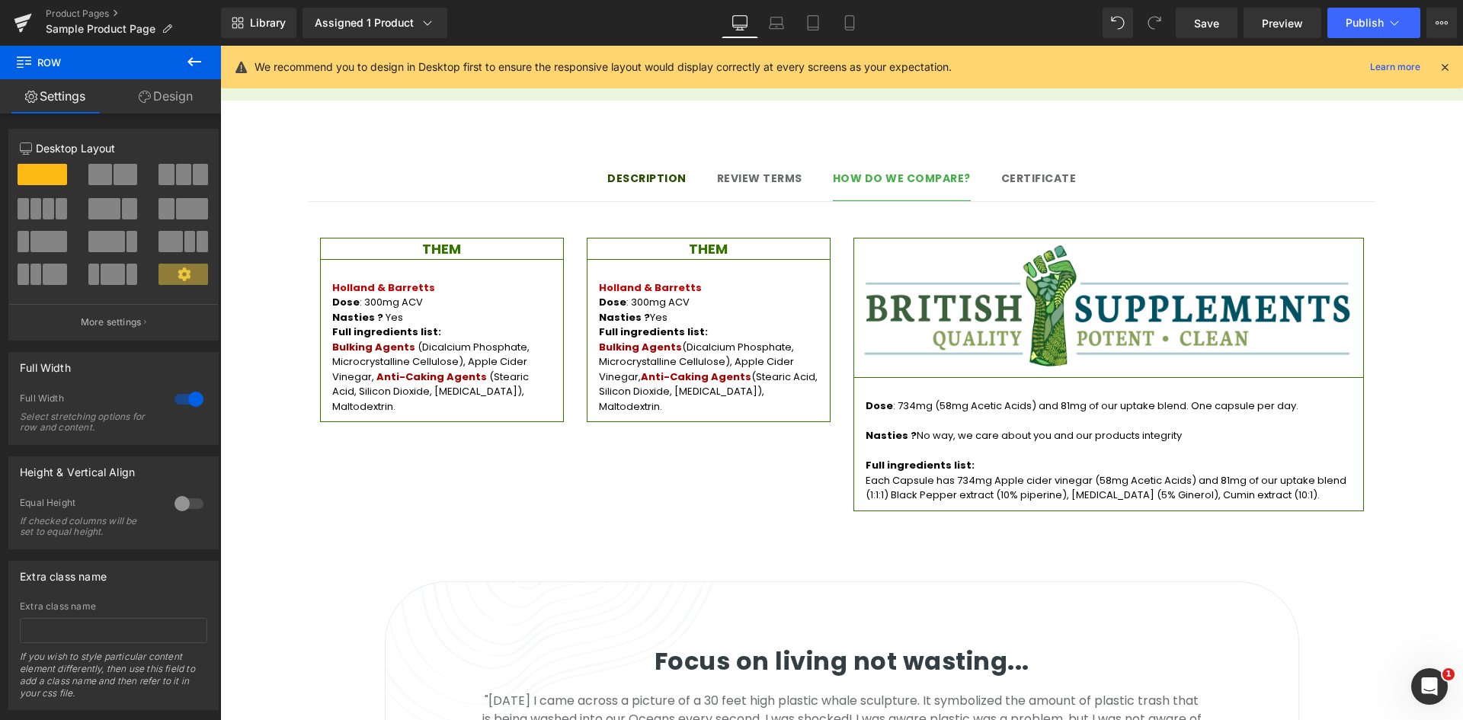
click at [661, 295] on p "Dose : 300mg ACV" at bounding box center [708, 302] width 219 height 15
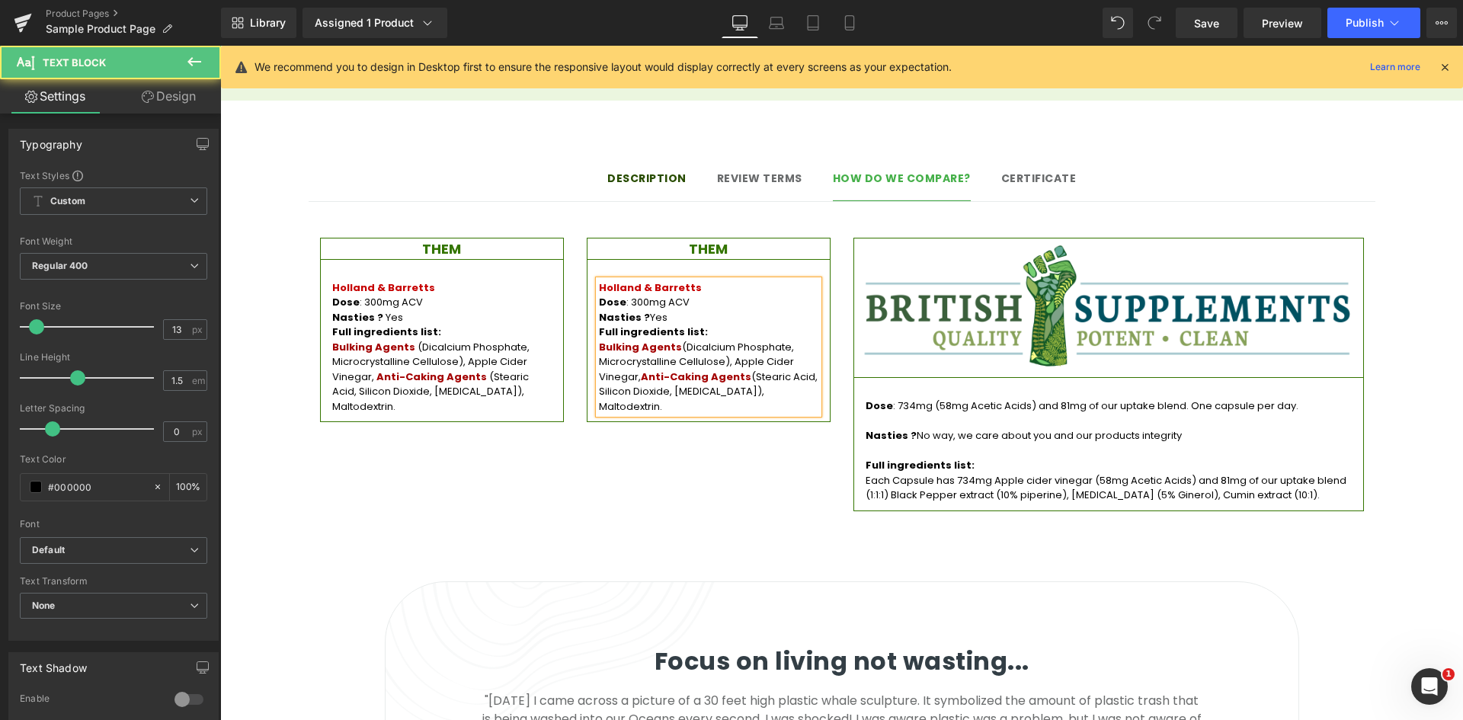
click at [727, 325] on p "Full ingredients list:" at bounding box center [708, 332] width 219 height 15
click at [623, 295] on p "Dose : 300mg ACV" at bounding box center [708, 302] width 219 height 15
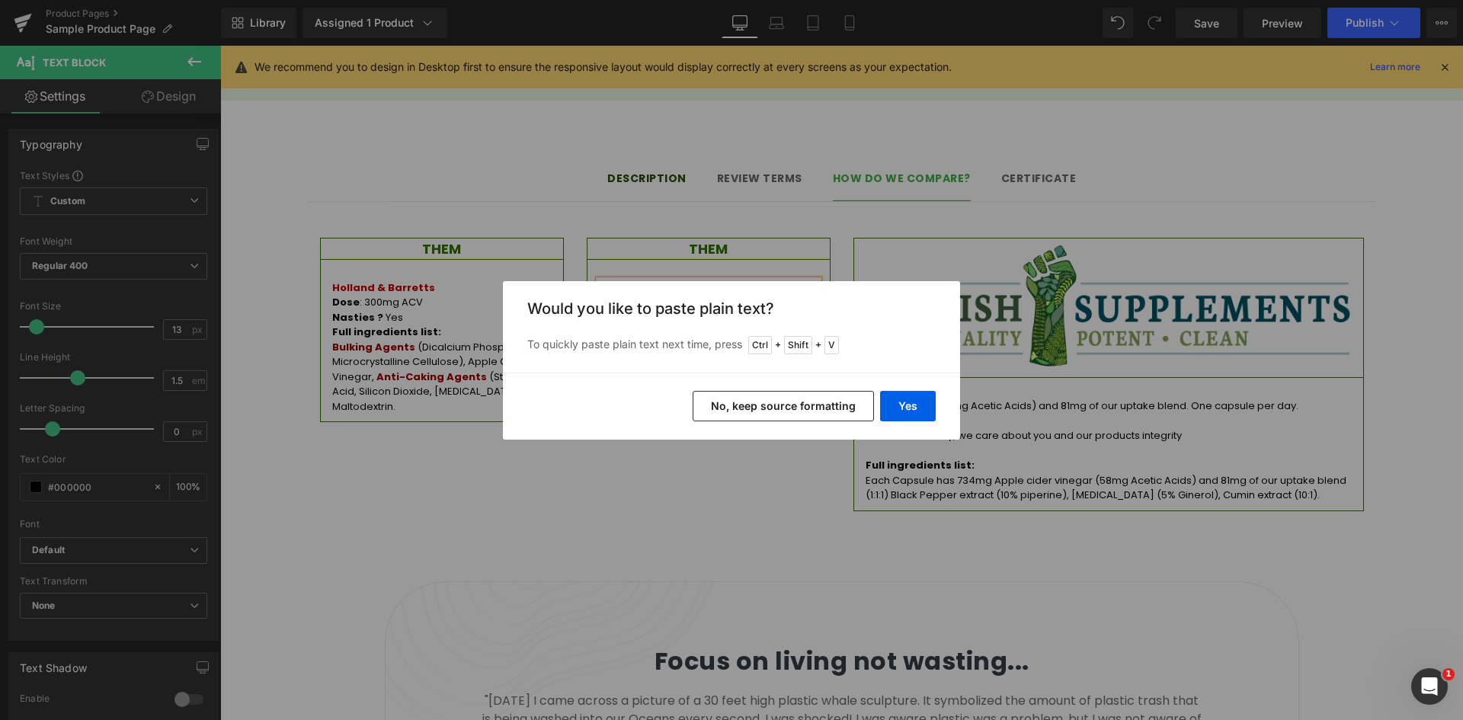
click at [768, 400] on button "No, keep source formatting" at bounding box center [783, 406] width 181 height 30
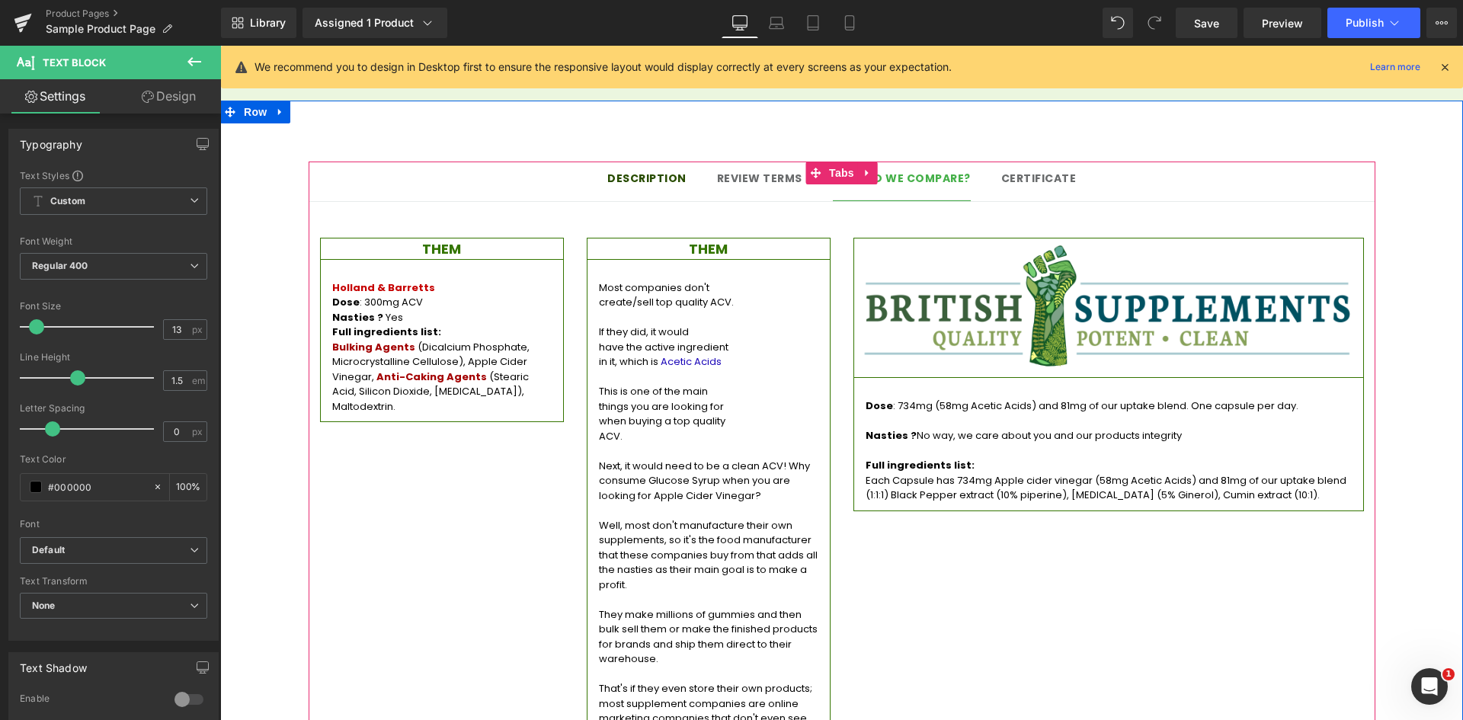
click at [883, 473] on p "Each Capsule has 734mg Apple cider vinegar (58mg Acetic Acids) and 81mg of our …" at bounding box center [1109, 488] width 486 height 30
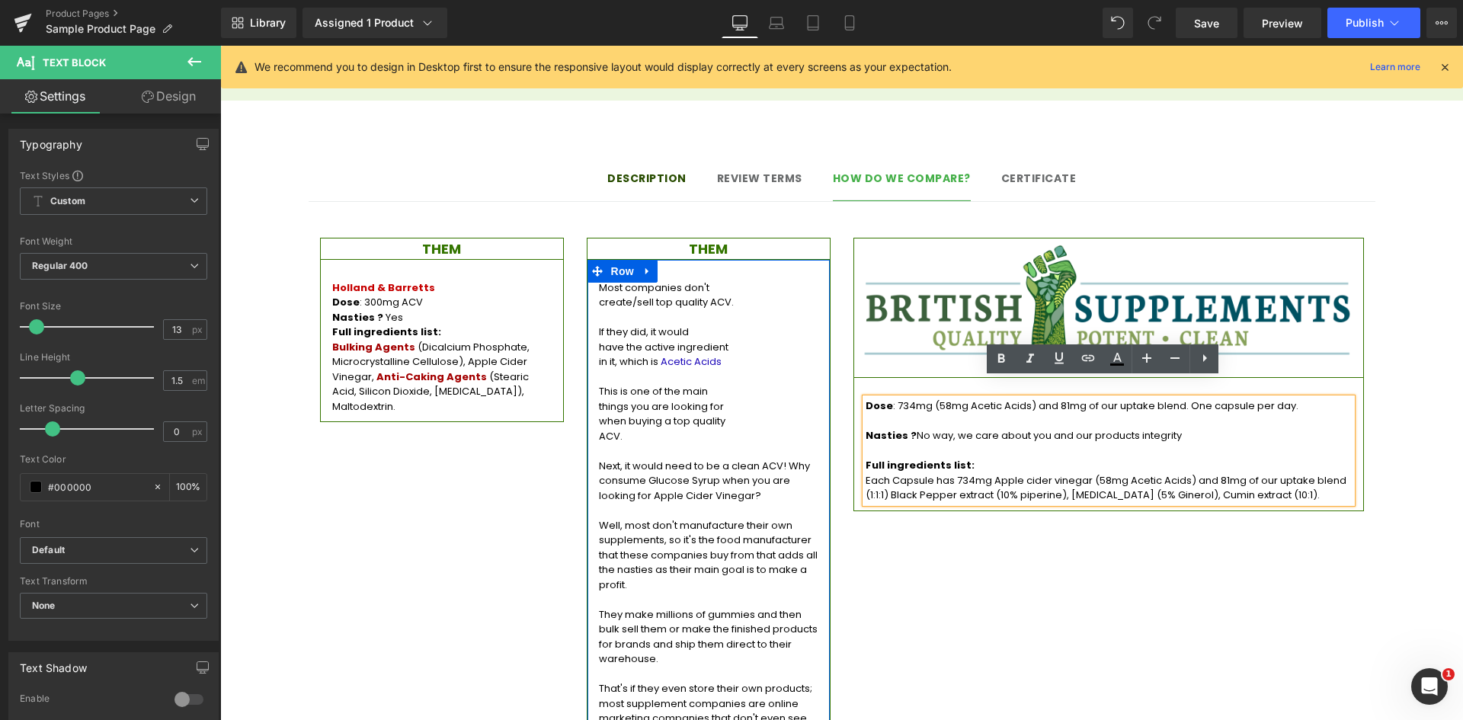
click at [610, 263] on span "Row" at bounding box center [622, 271] width 30 height 23
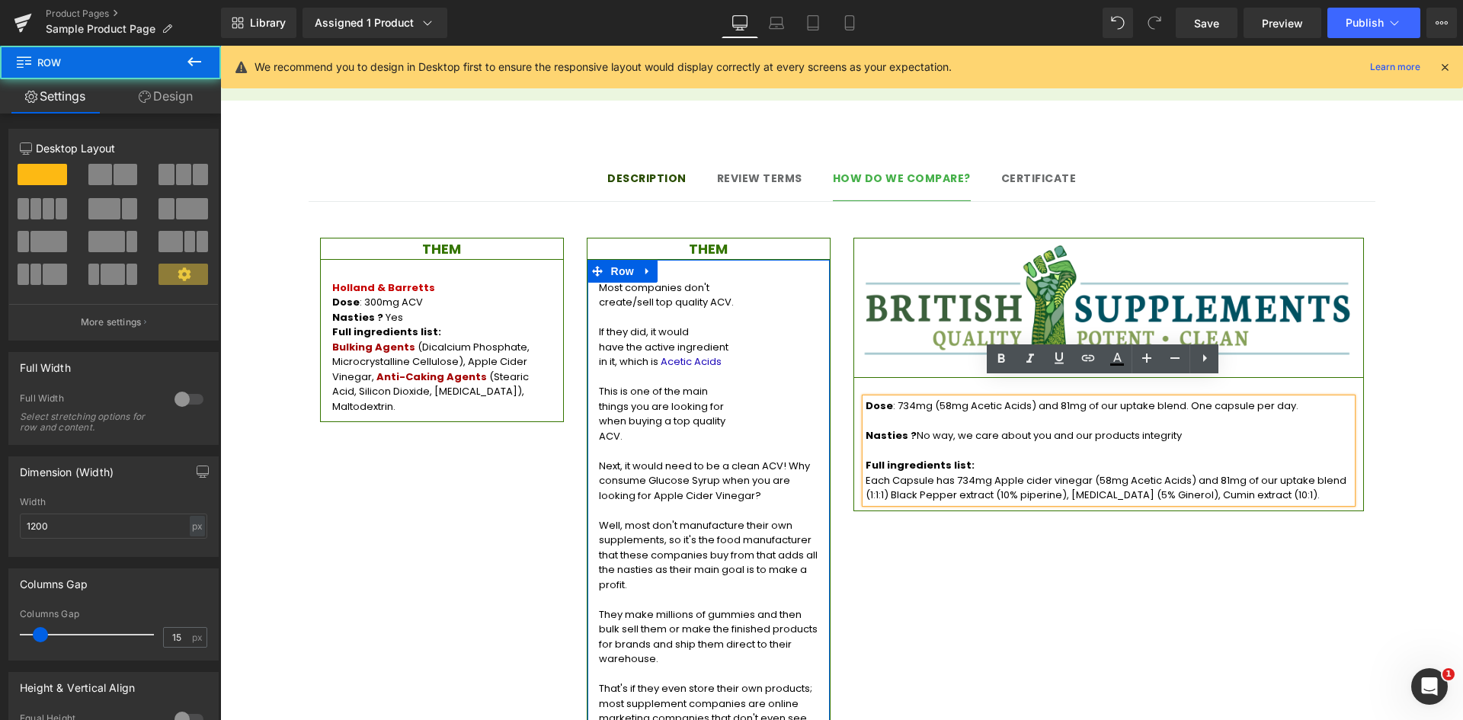
click at [872, 377] on div "Dose : 734mg (58mg Acetic Acids) and 81mg of our uptake blend. One capsule per …" at bounding box center [1108, 444] width 511 height 134
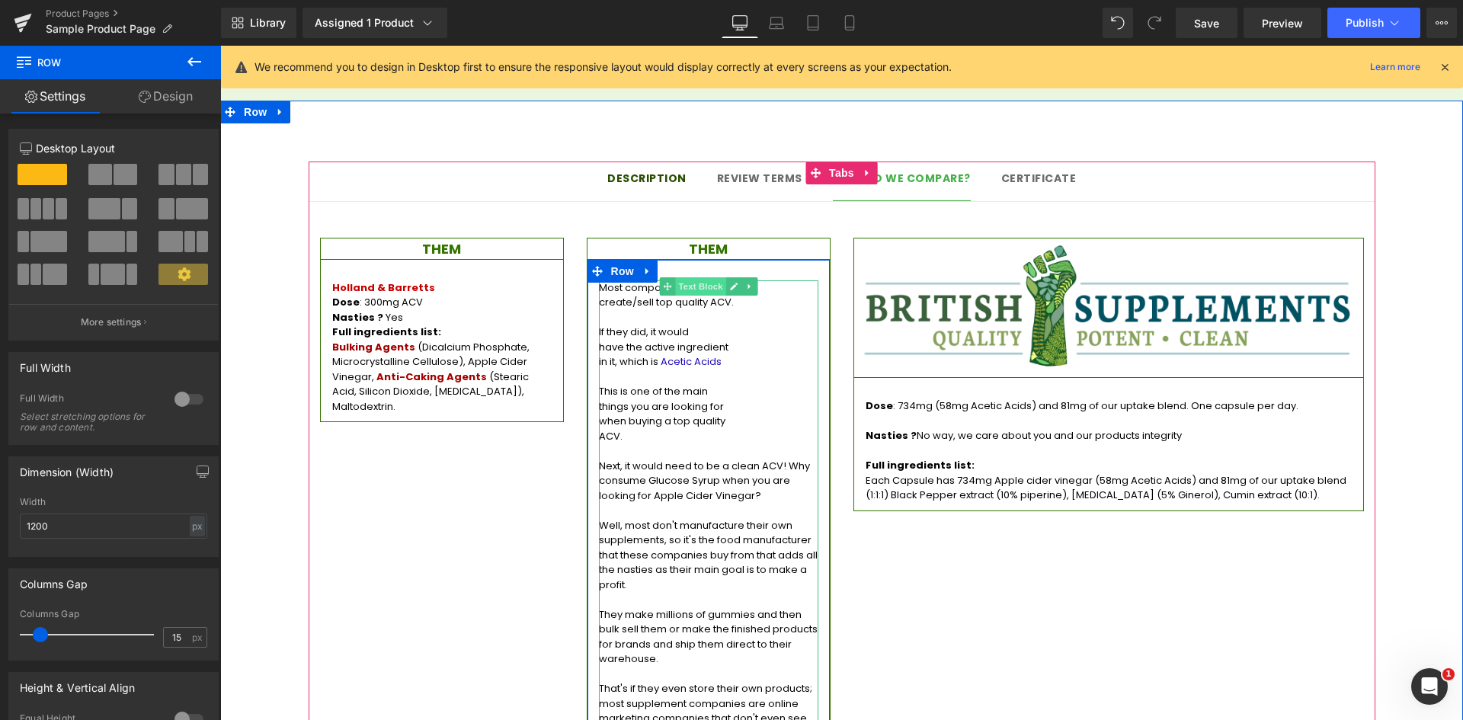
click at [690, 277] on span "Text Block" at bounding box center [700, 286] width 50 height 18
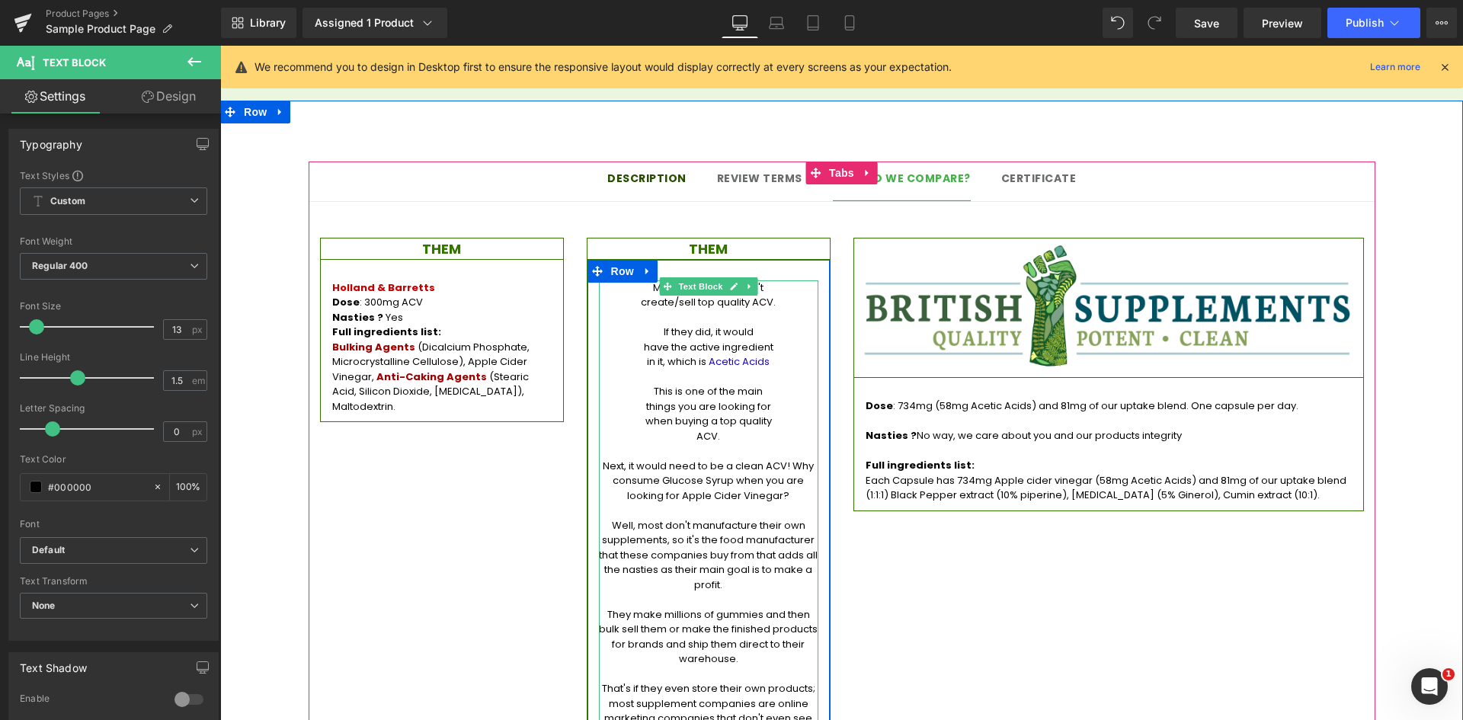
click at [747, 325] on p "If they did, it would" at bounding box center [708, 332] width 219 height 15
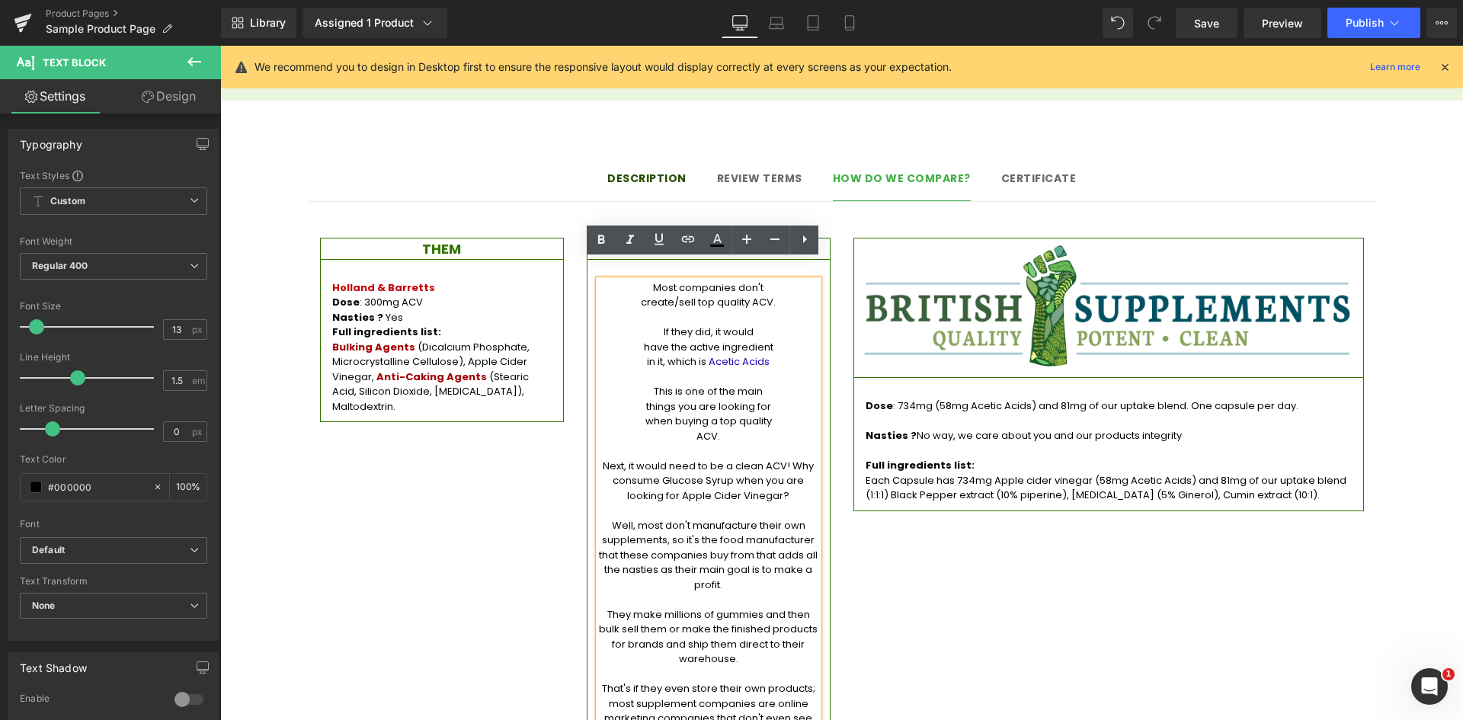
click at [859, 377] on div "Dose : 734mg (58mg Acetic Acids) and 81mg of our uptake blend. One capsule per …" at bounding box center [1108, 444] width 511 height 134
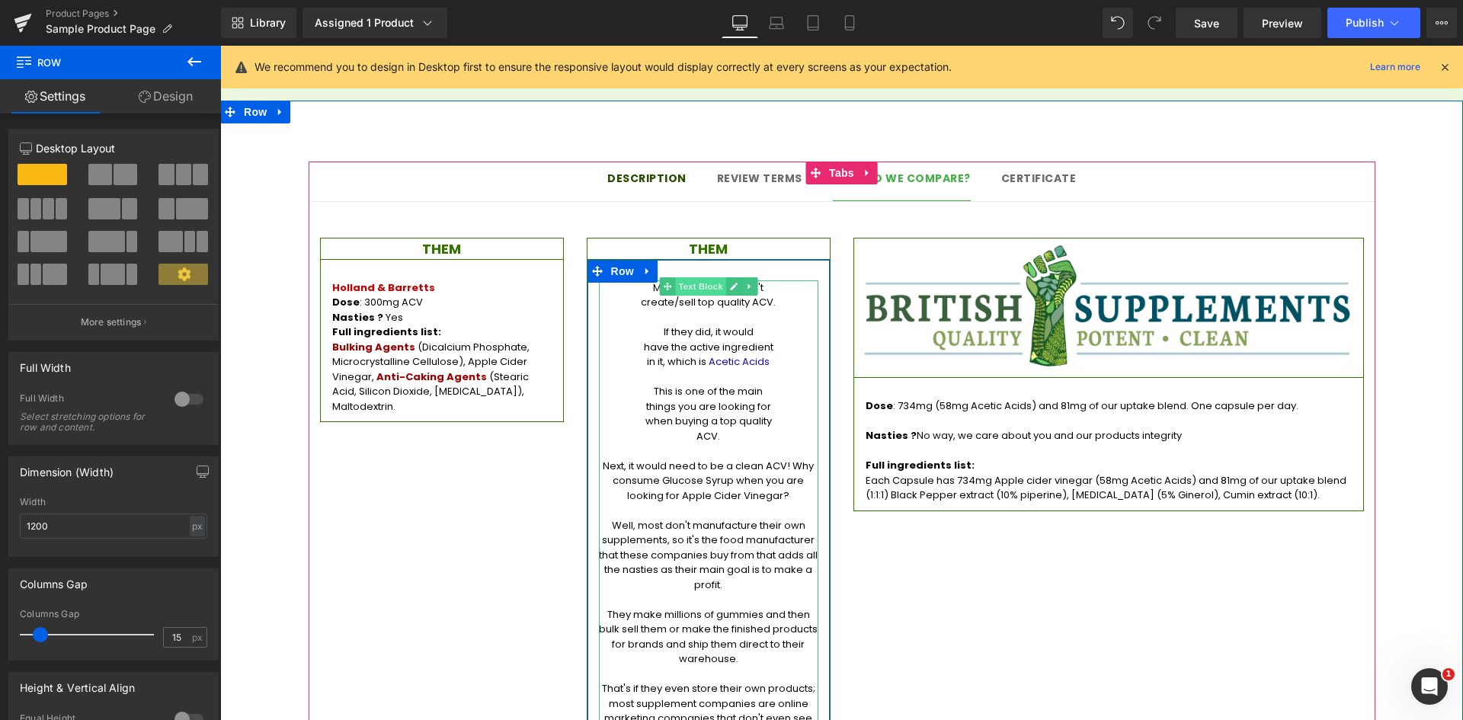
click at [699, 277] on span "Text Block" at bounding box center [700, 286] width 50 height 18
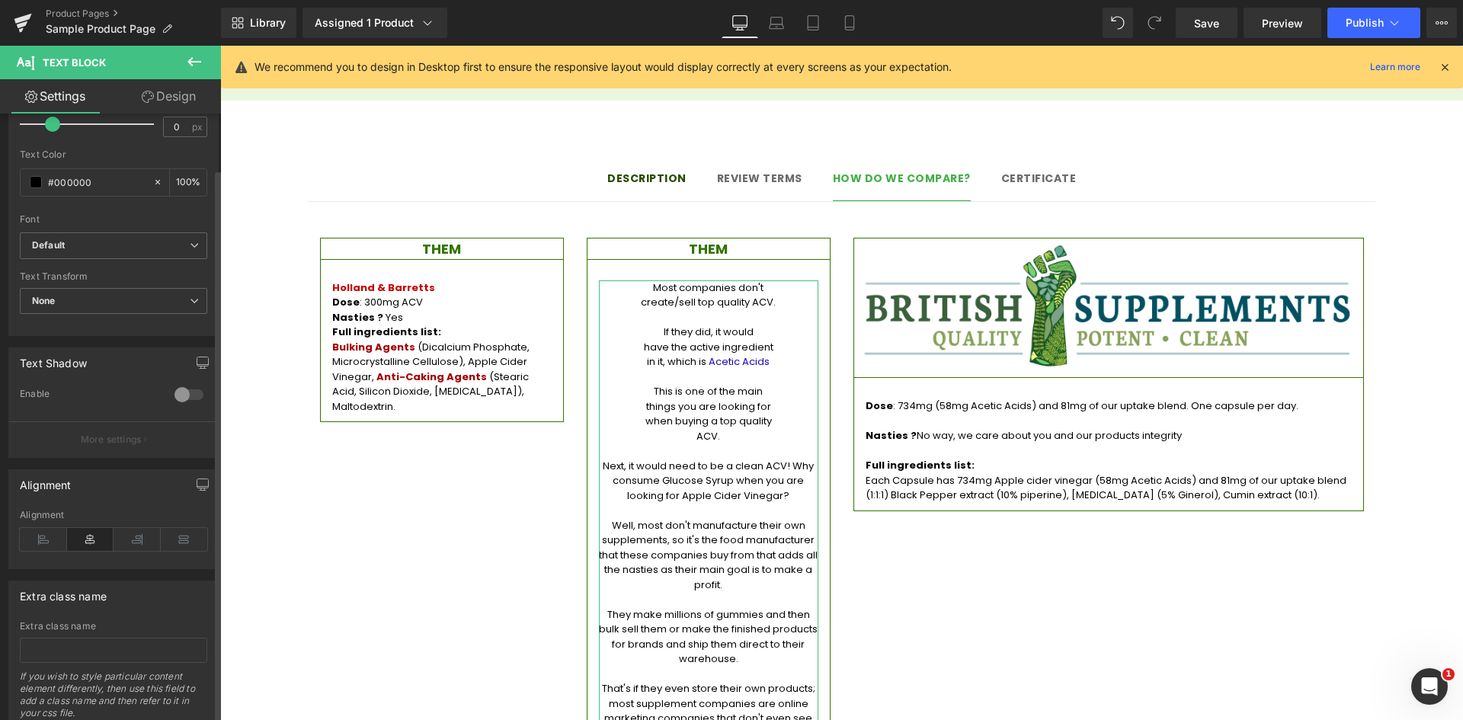
scroll to position [357, 0]
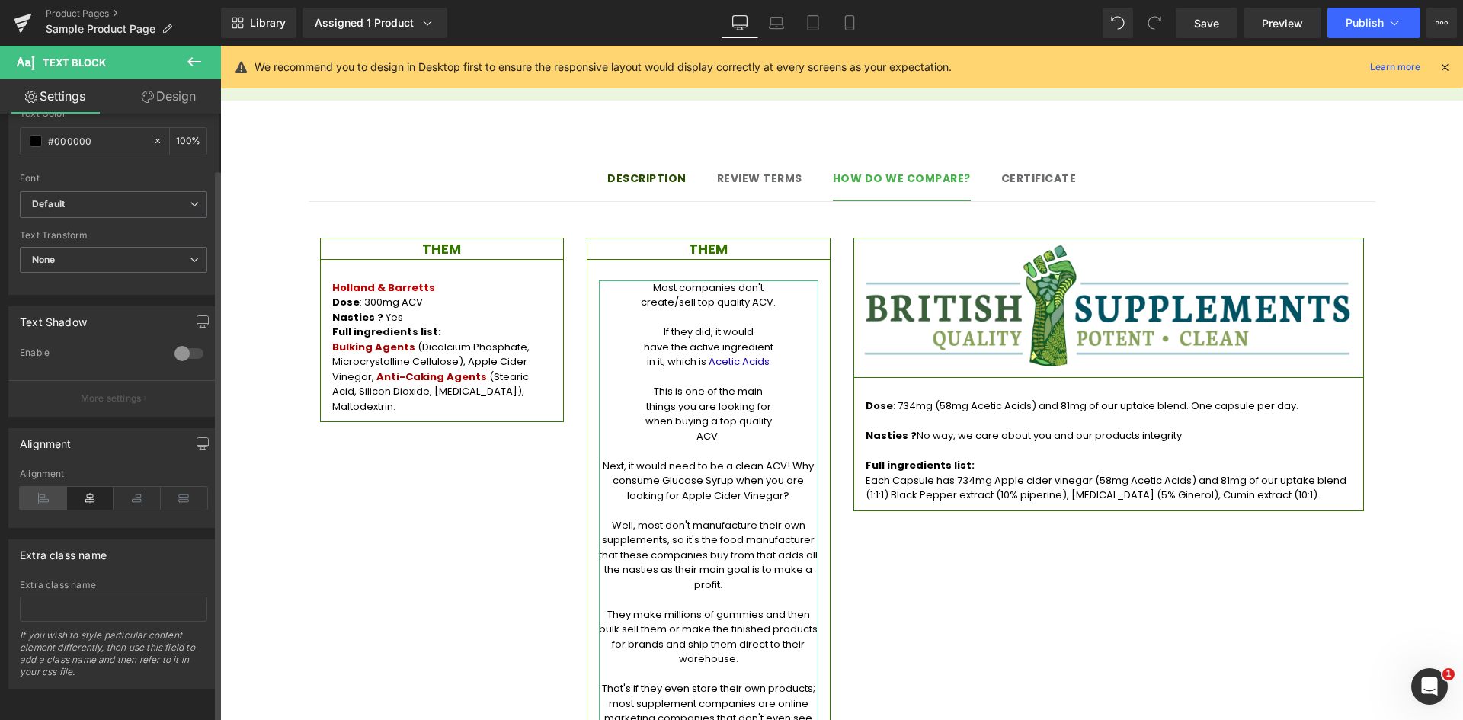
click at [46, 487] on icon at bounding box center [43, 498] width 47 height 23
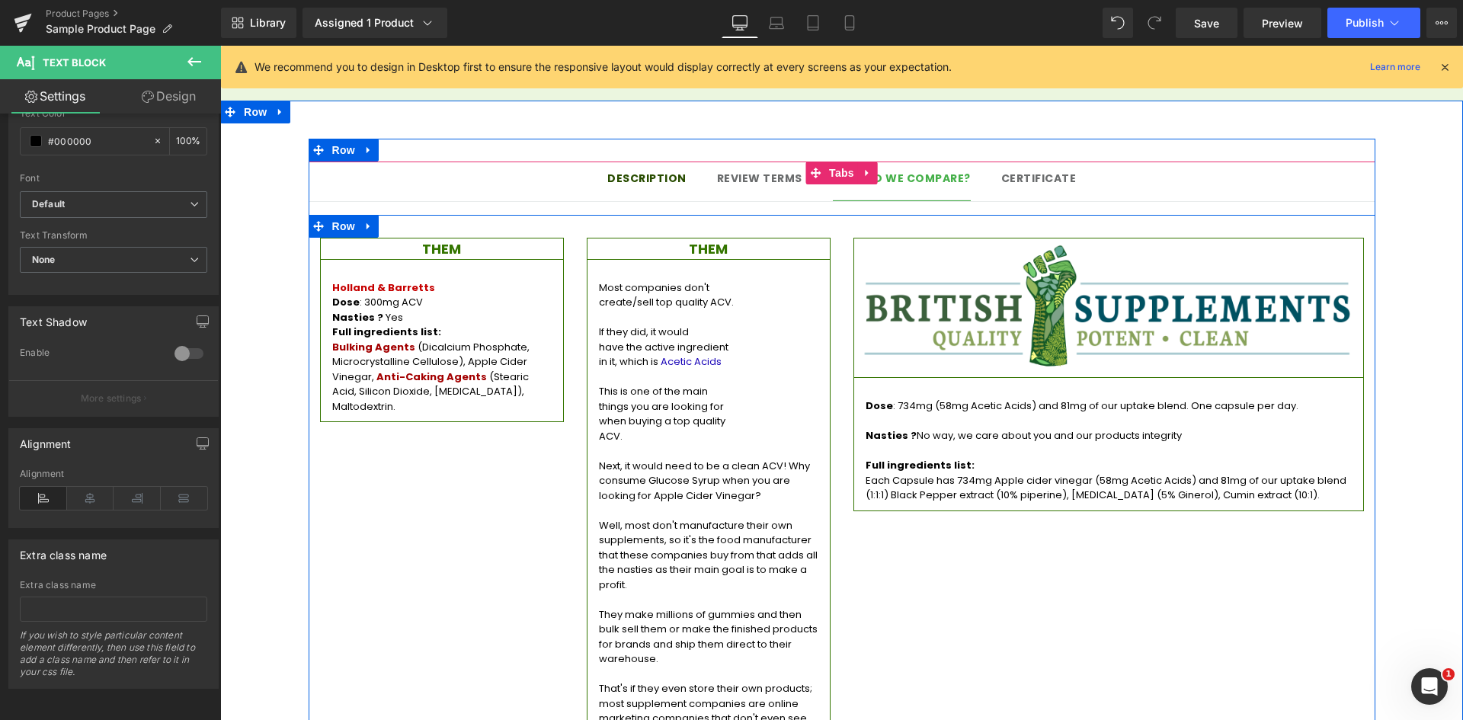
click at [1086, 653] on div "THEM Heading Holland & Barretts Dose : 300mg ACV Nasties ? Yes Full ingredients…" at bounding box center [842, 516] width 1067 height 602
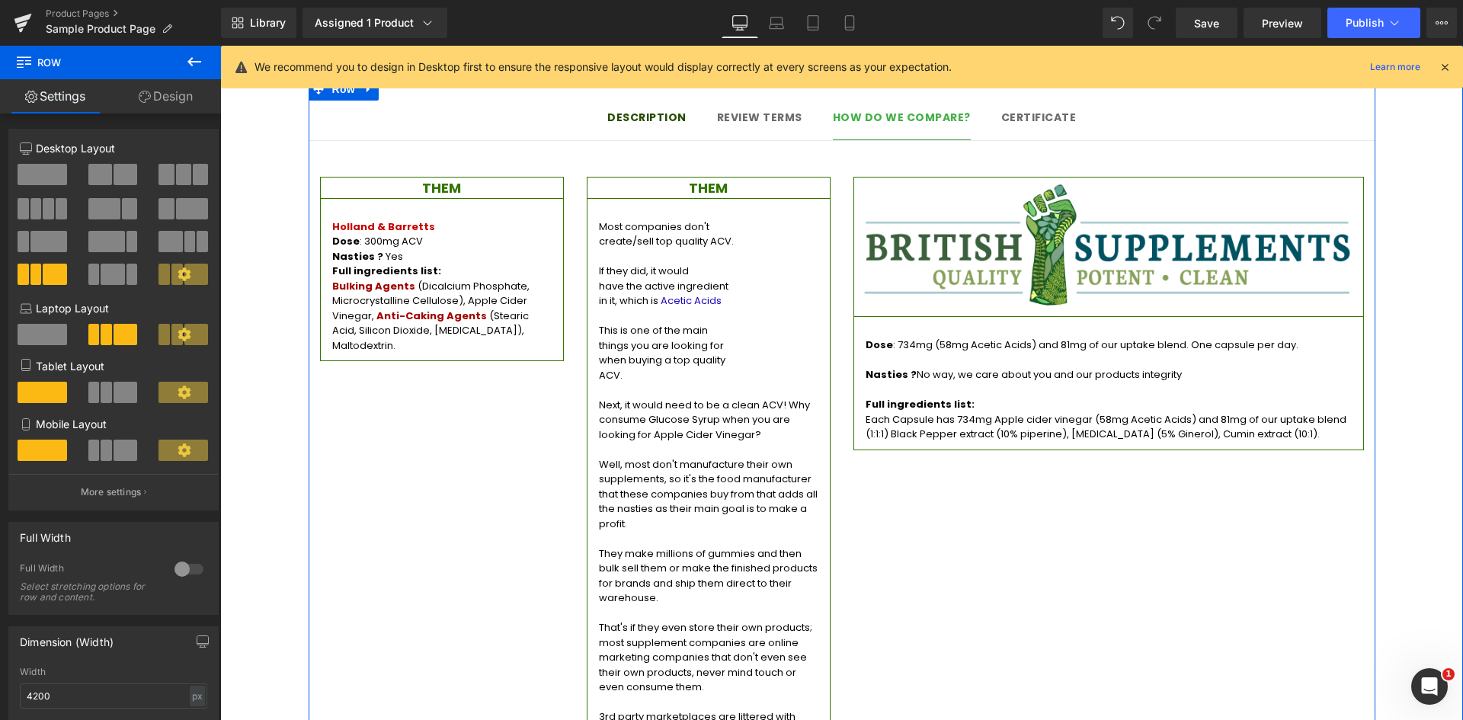
scroll to position [1295, 0]
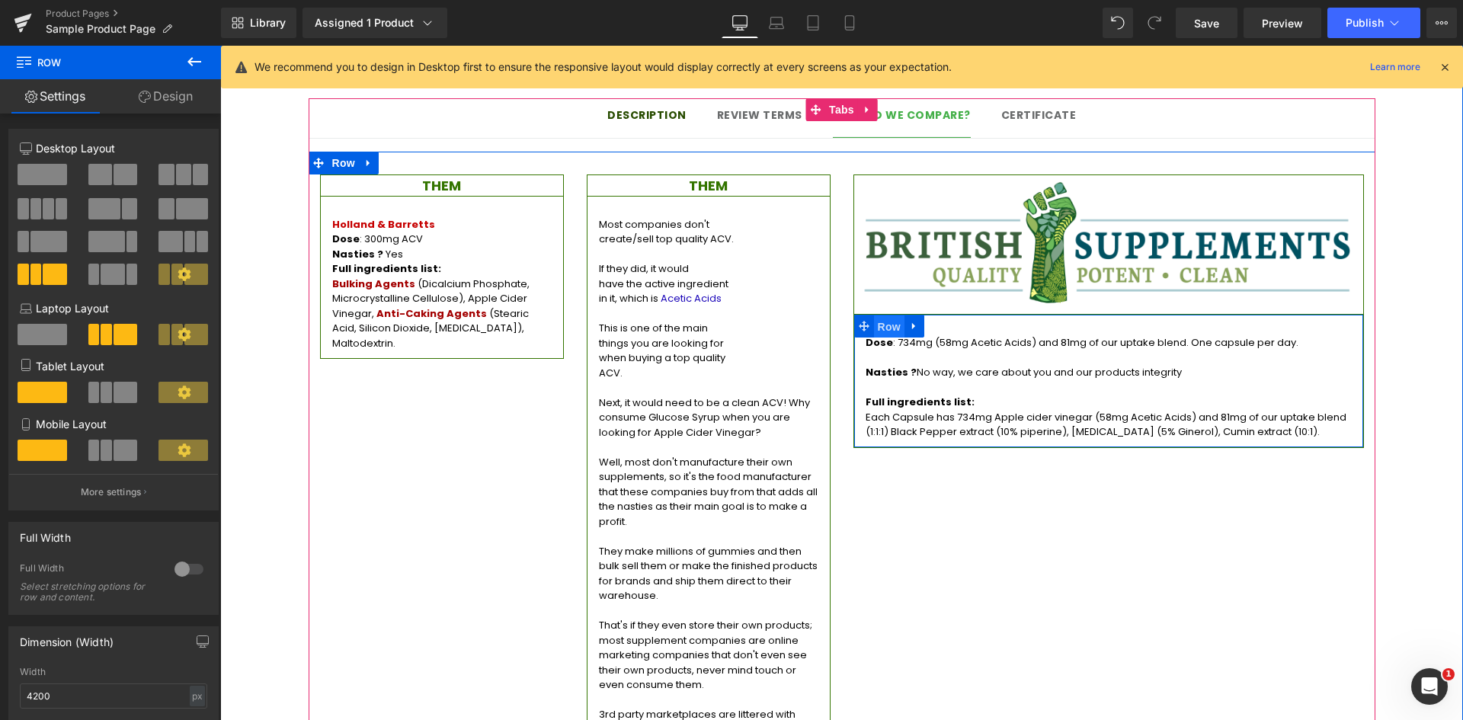
click at [881, 315] on span "Row" at bounding box center [889, 326] width 30 height 23
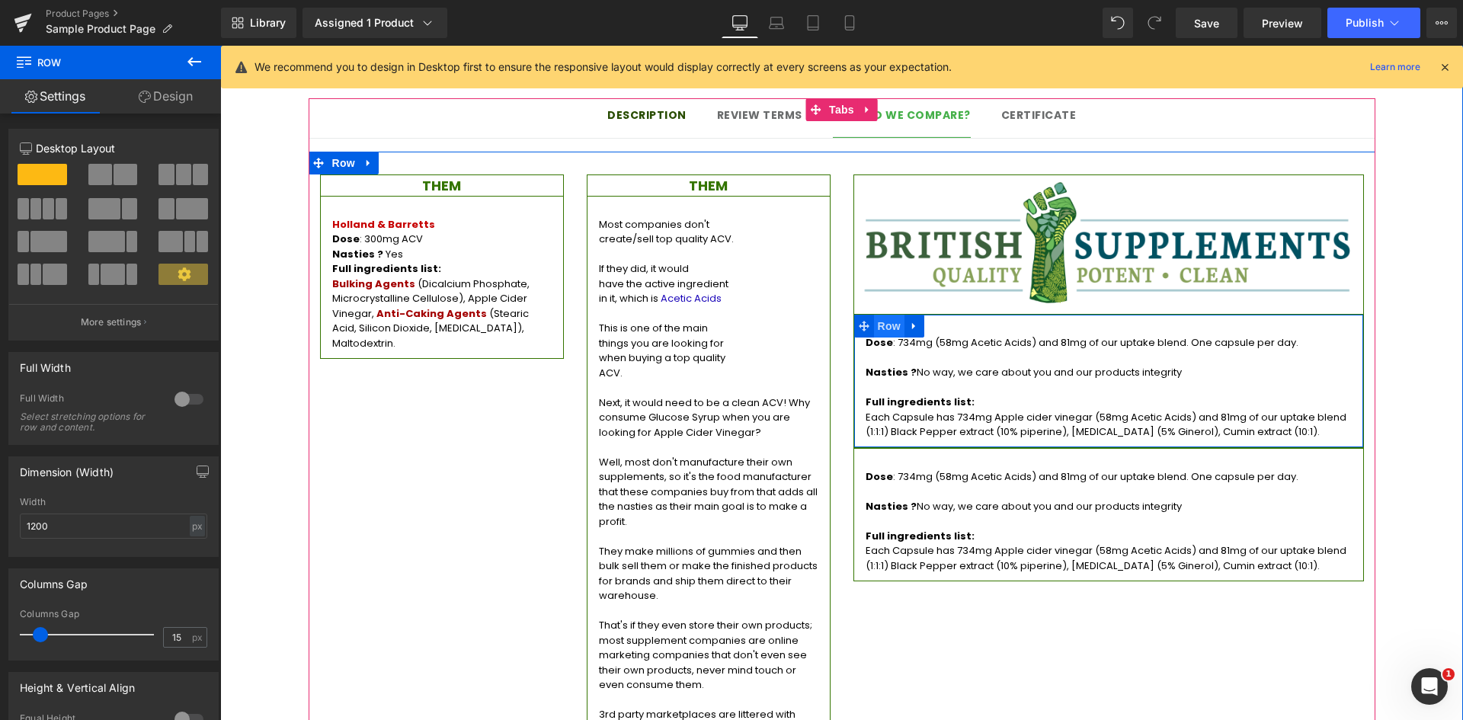
click at [887, 315] on span "Row" at bounding box center [889, 326] width 30 height 23
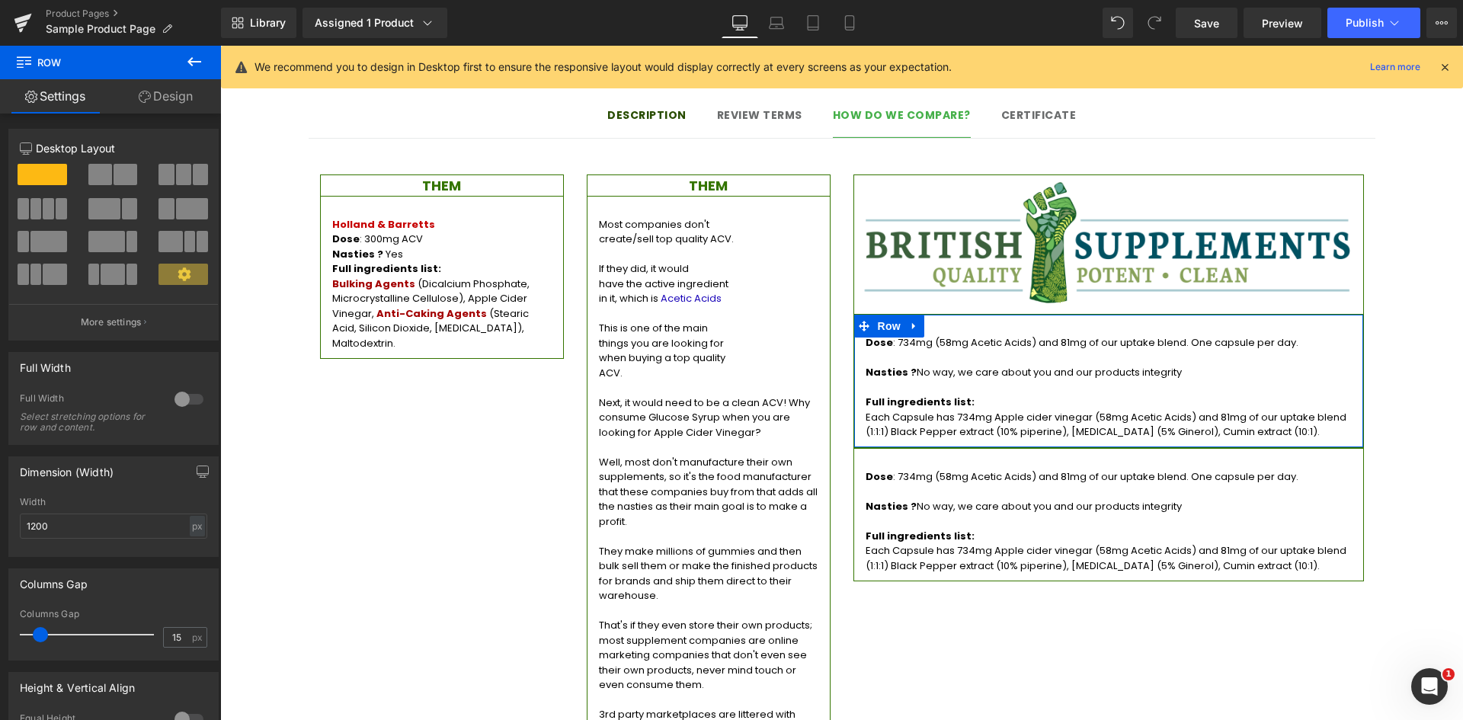
click at [174, 87] on link "Design" at bounding box center [165, 96] width 110 height 34
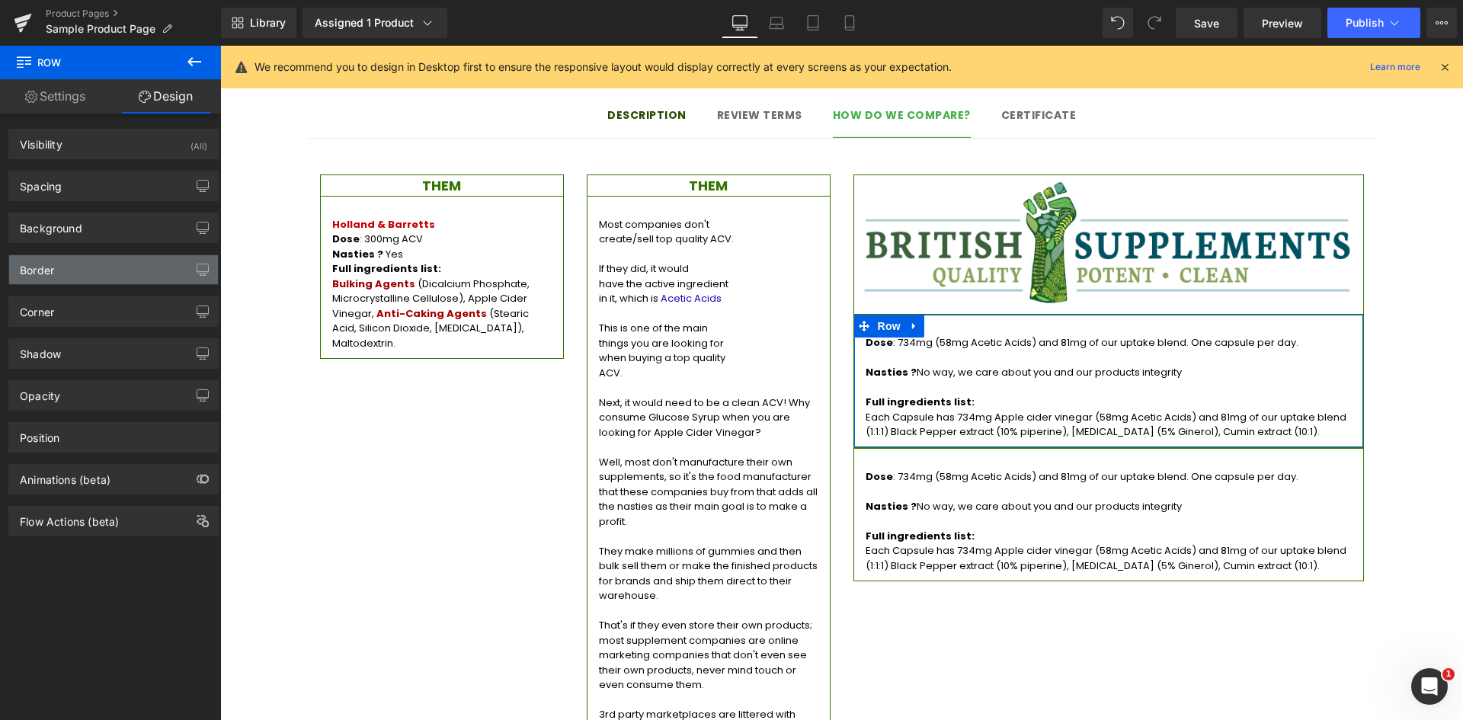
click at [98, 256] on div "Border" at bounding box center [113, 269] width 209 height 29
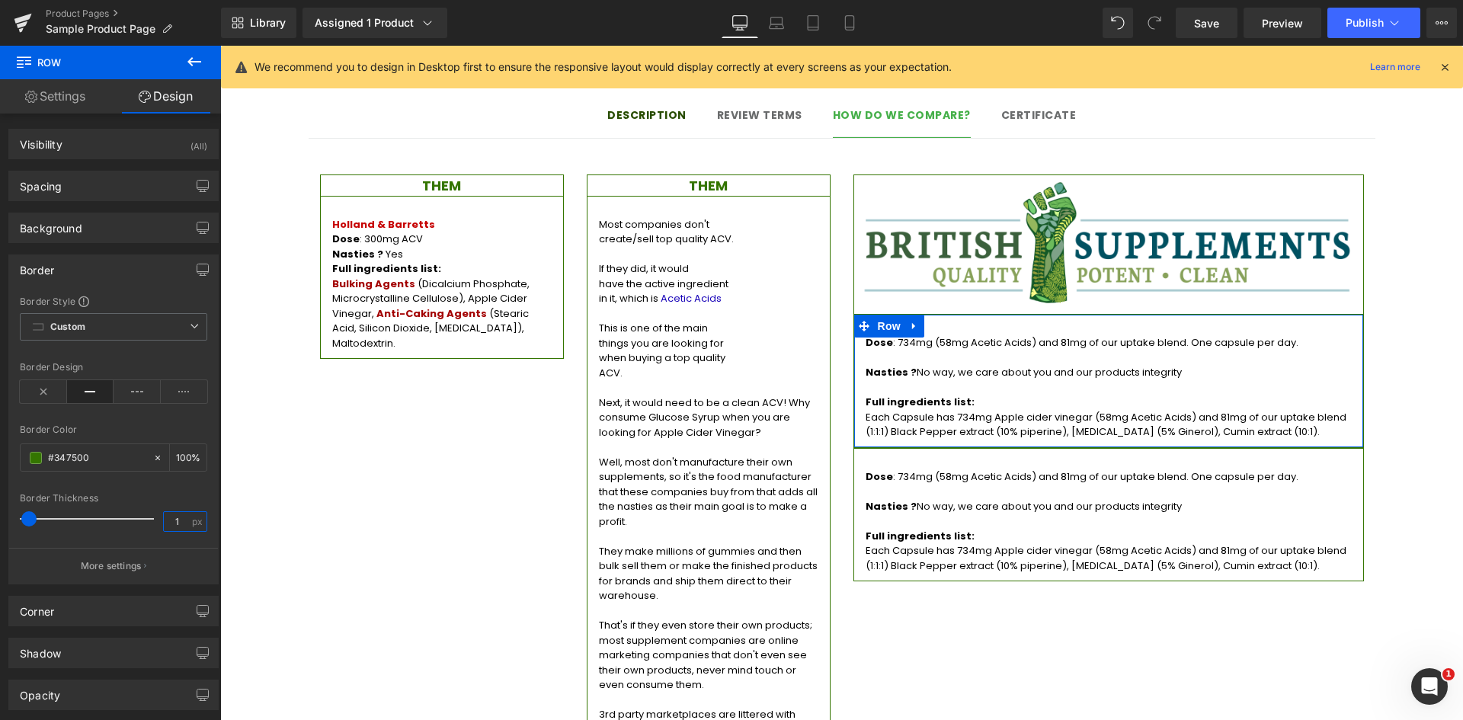
click at [175, 523] on input "1" at bounding box center [177, 521] width 27 height 19
click at [136, 424] on div "Border Color" at bounding box center [113, 429] width 187 height 11
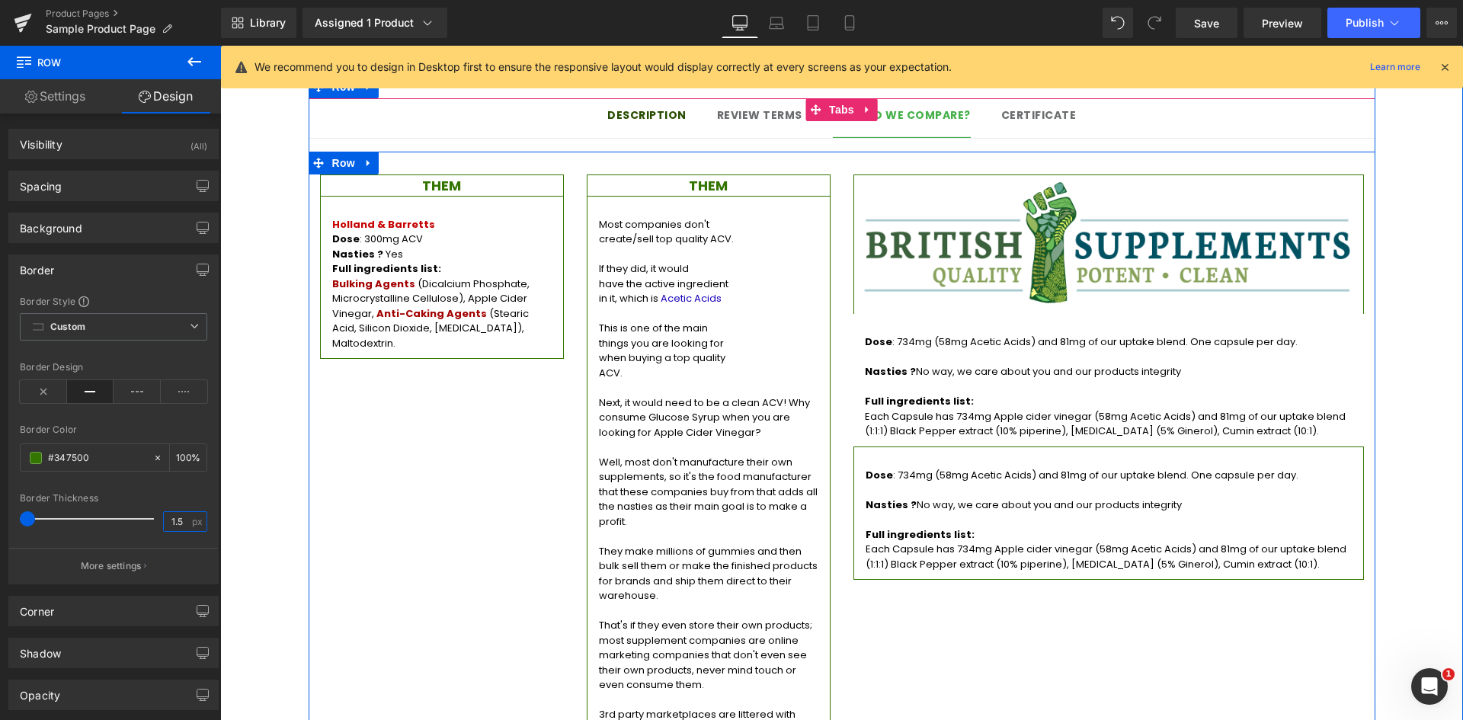
type input "1.5"
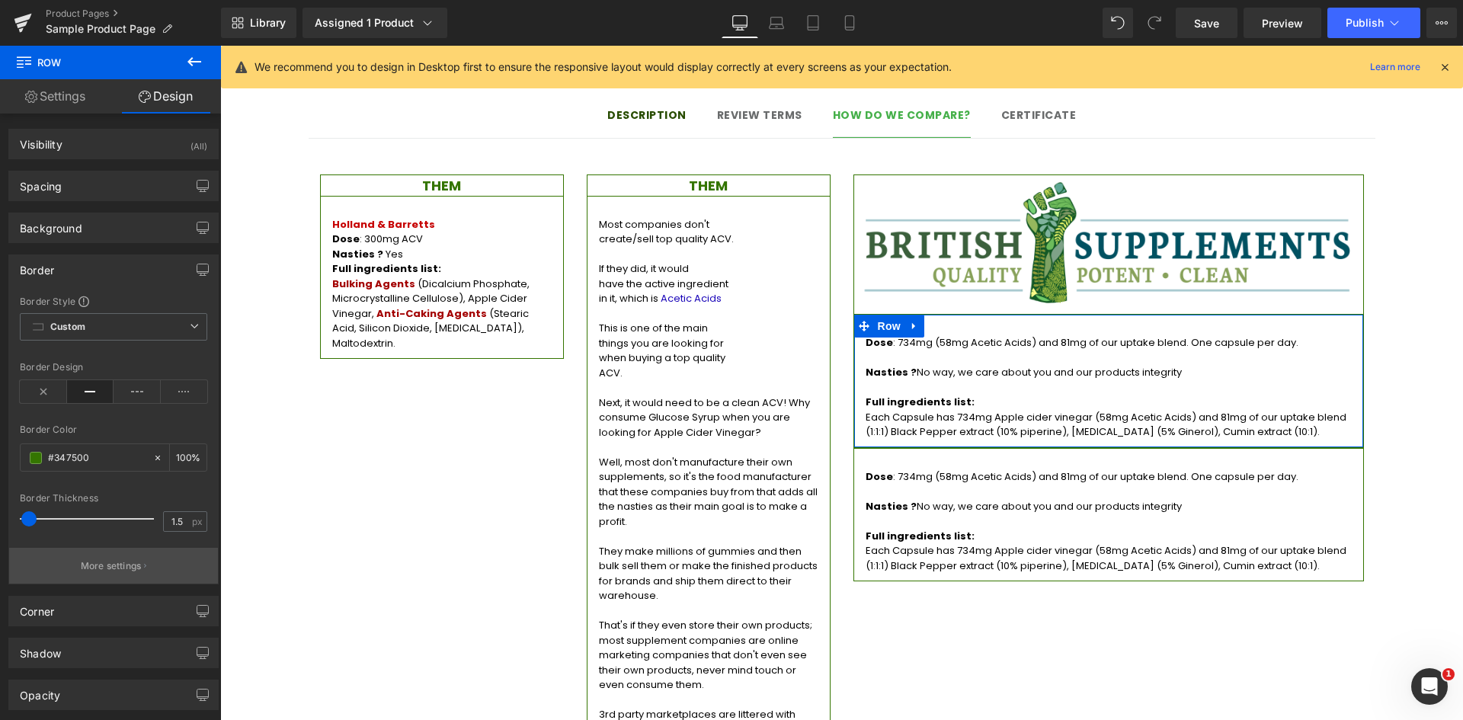
drag, startPoint x: 104, startPoint y: 571, endPoint x: 220, endPoint y: 573, distance: 115.8
click at [105, 571] on p "More settings" at bounding box center [111, 566] width 61 height 14
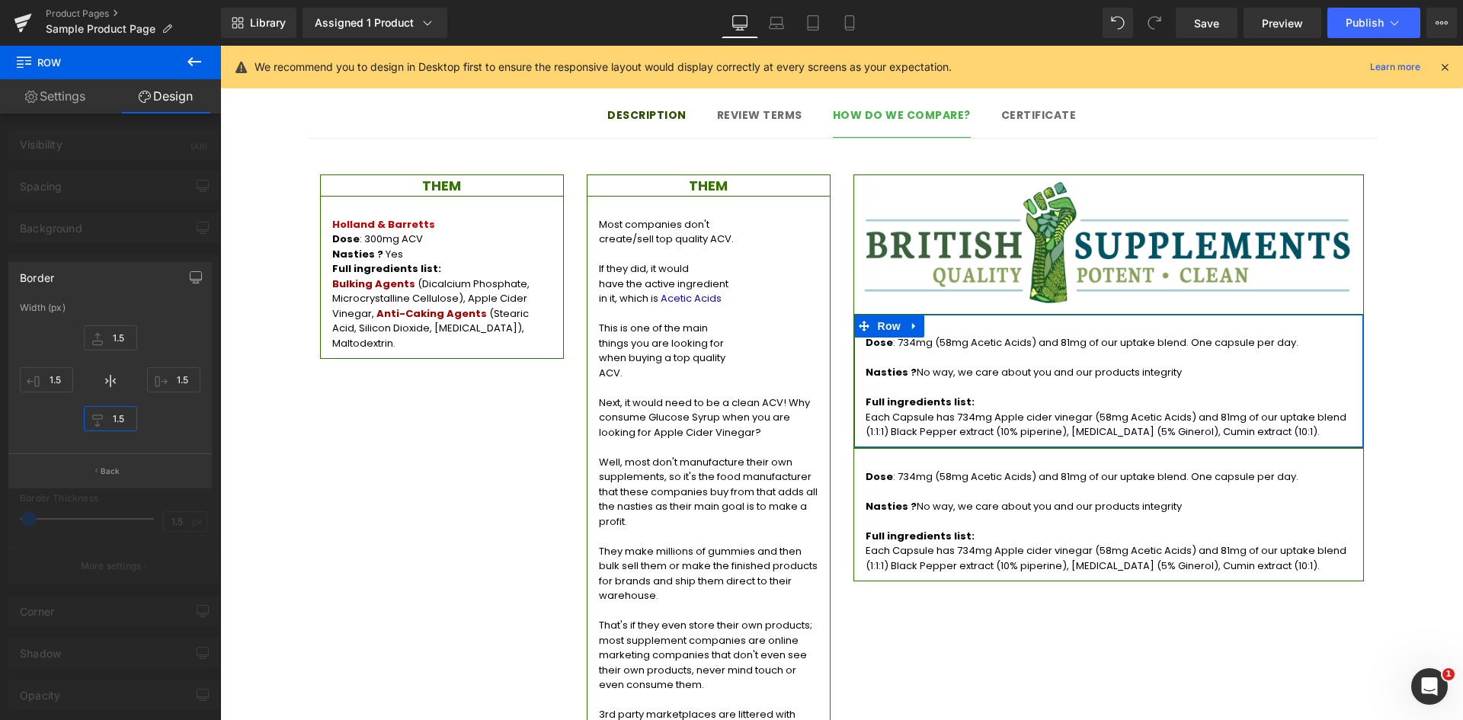
click at [117, 415] on input "1.5" at bounding box center [110, 418] width 53 height 25
click at [149, 254] on div at bounding box center [110, 387] width 221 height 682
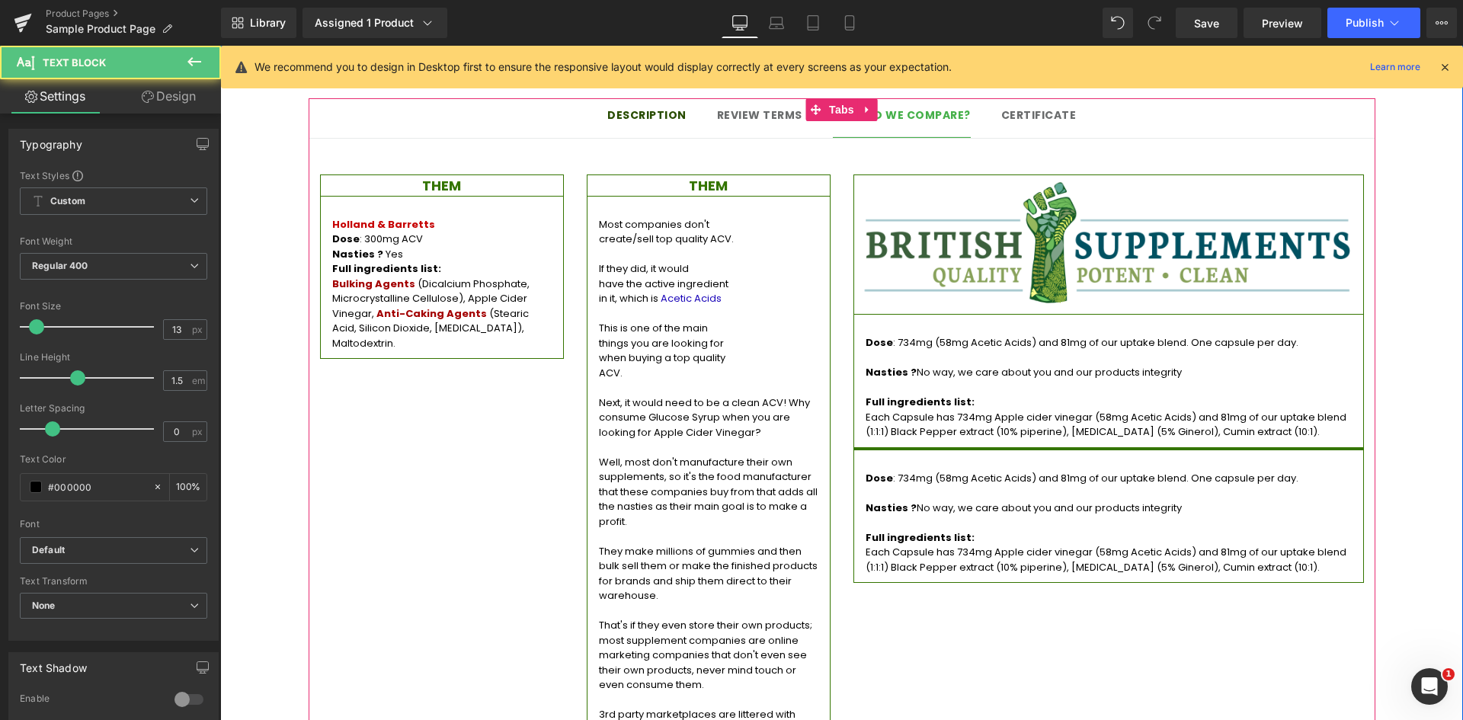
click at [1055, 471] on span ": 734mg (58mg Acetic Acids) and 81mg of our uptake blend. One capsule per day." at bounding box center [1095, 478] width 405 height 14
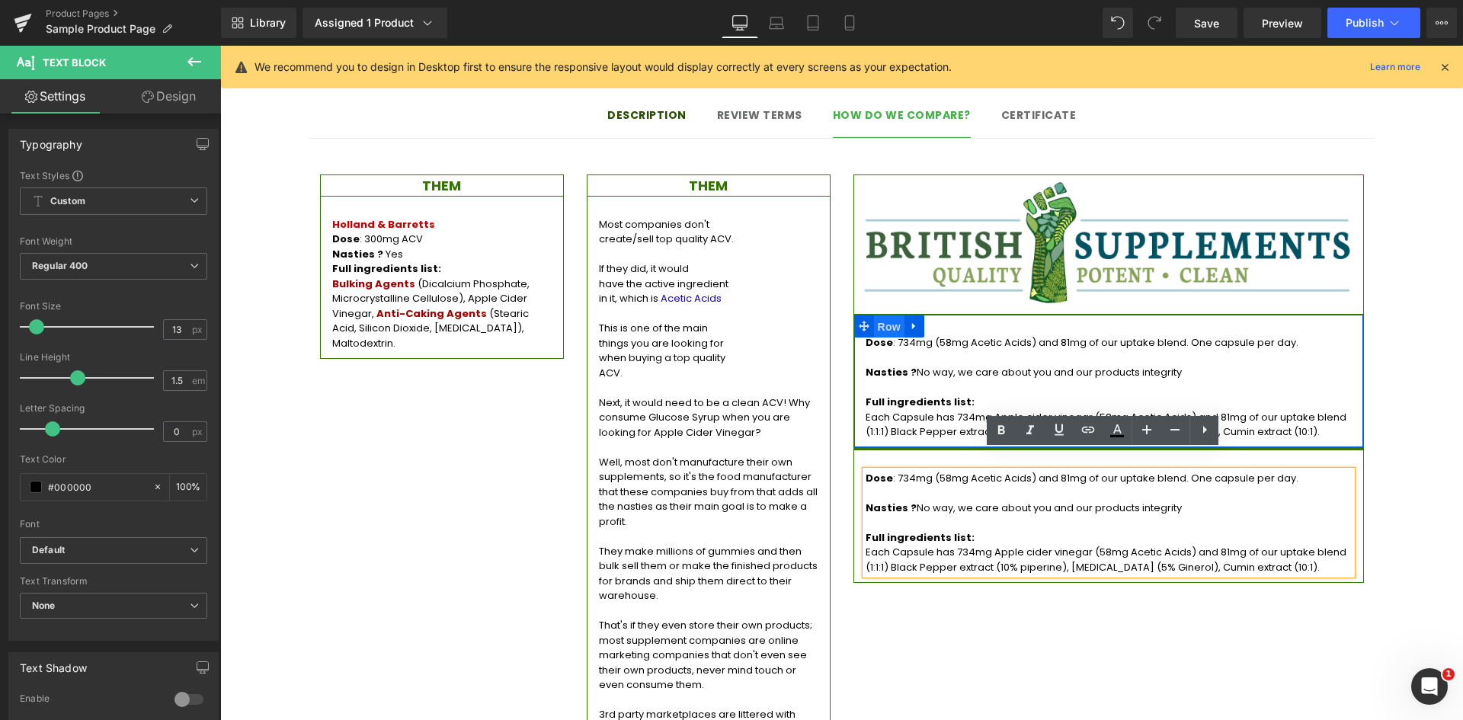
click at [882, 315] on span "Row" at bounding box center [889, 326] width 30 height 23
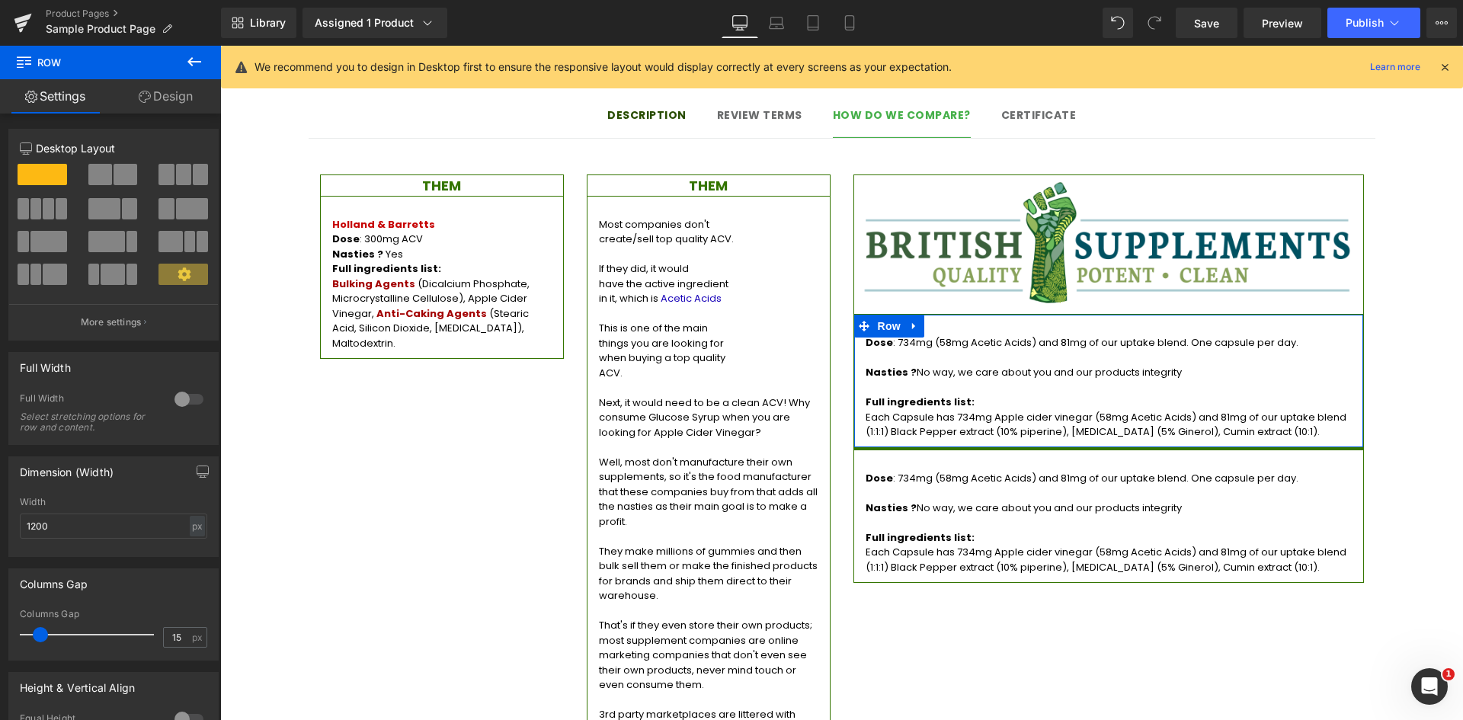
click at [173, 99] on link "Design" at bounding box center [165, 96] width 110 height 34
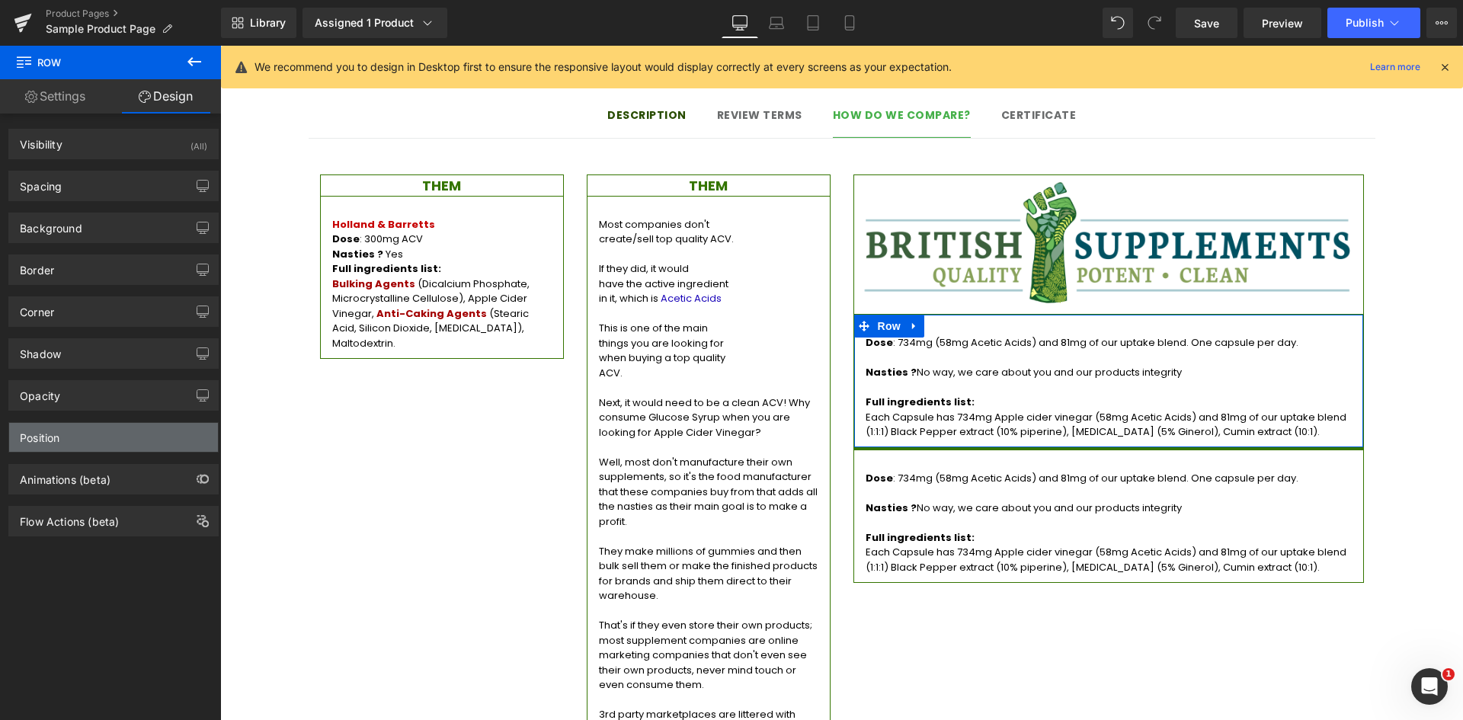
type input "#347500"
type input "100"
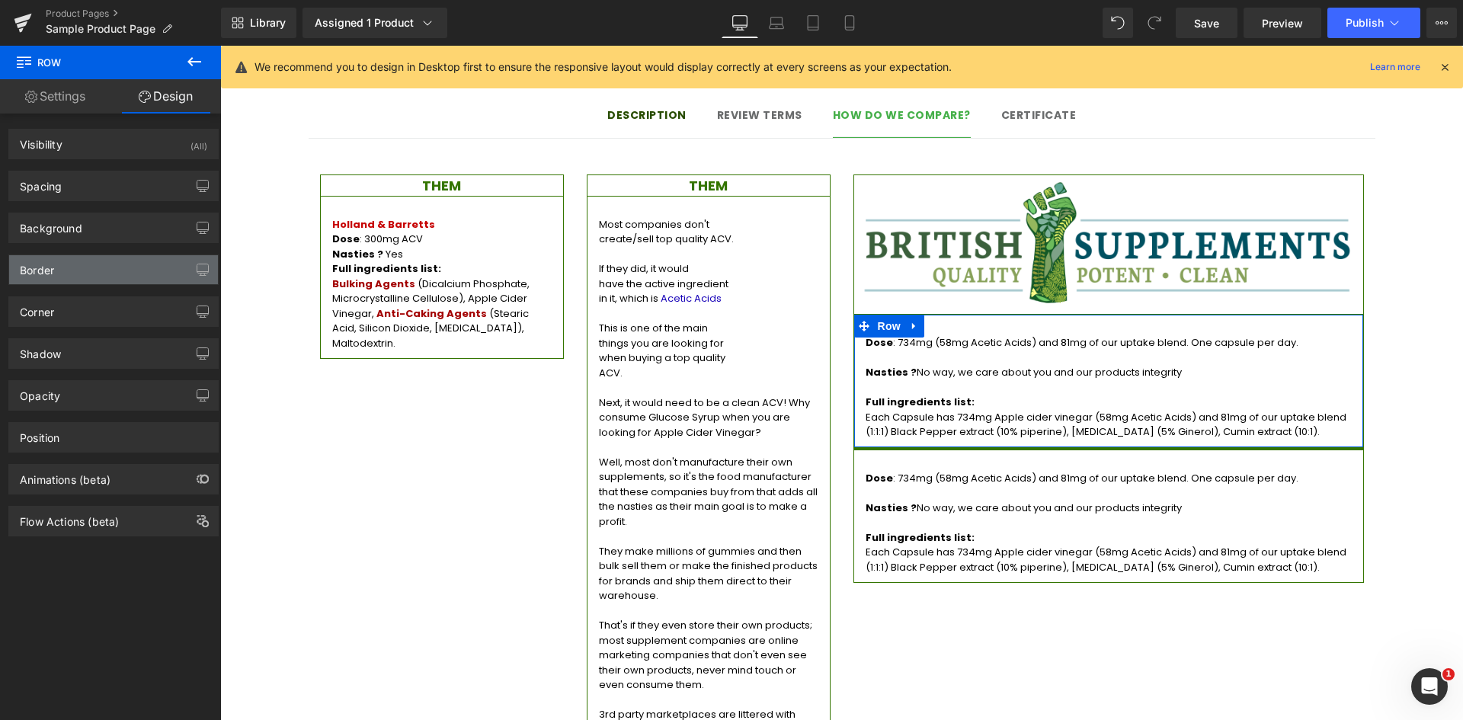
click at [107, 268] on div "Border" at bounding box center [113, 269] width 209 height 29
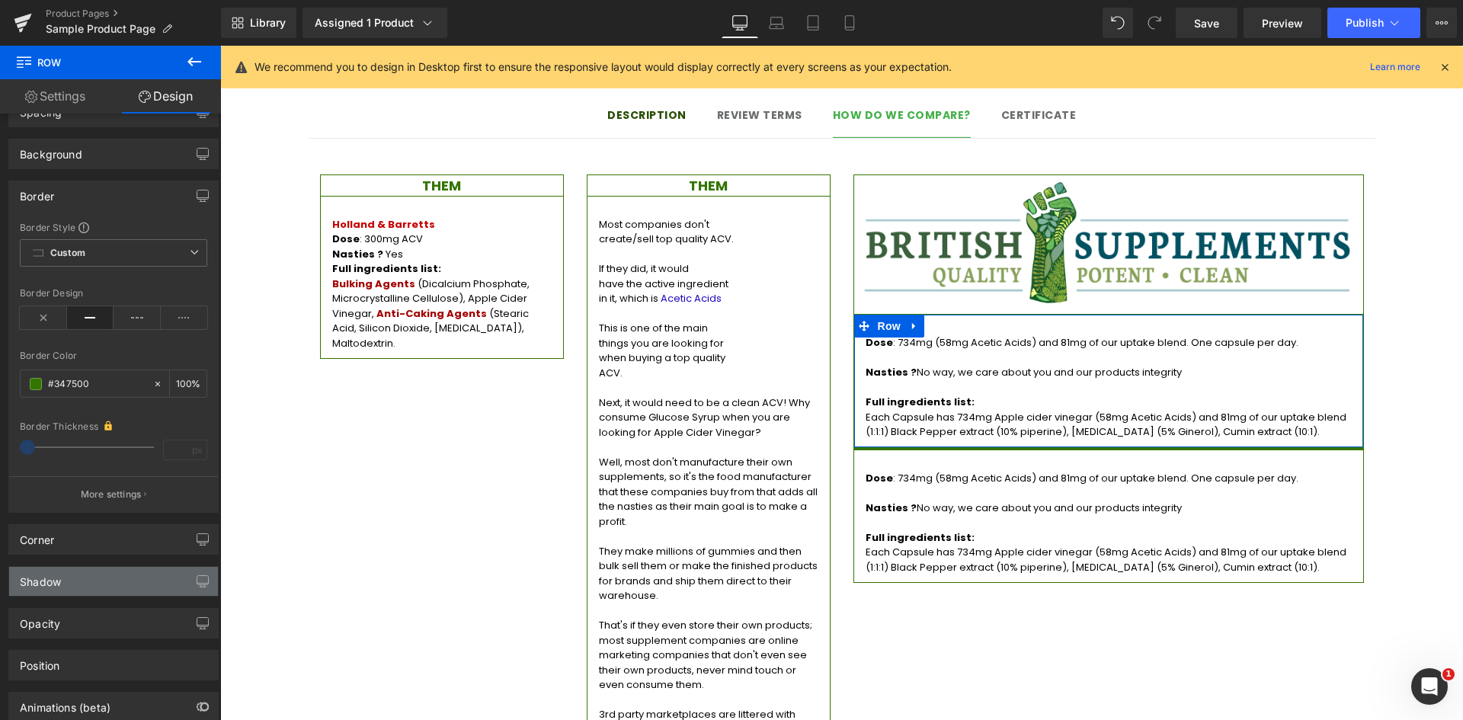
scroll to position [76, 0]
click at [138, 498] on p "More settings" at bounding box center [111, 492] width 61 height 14
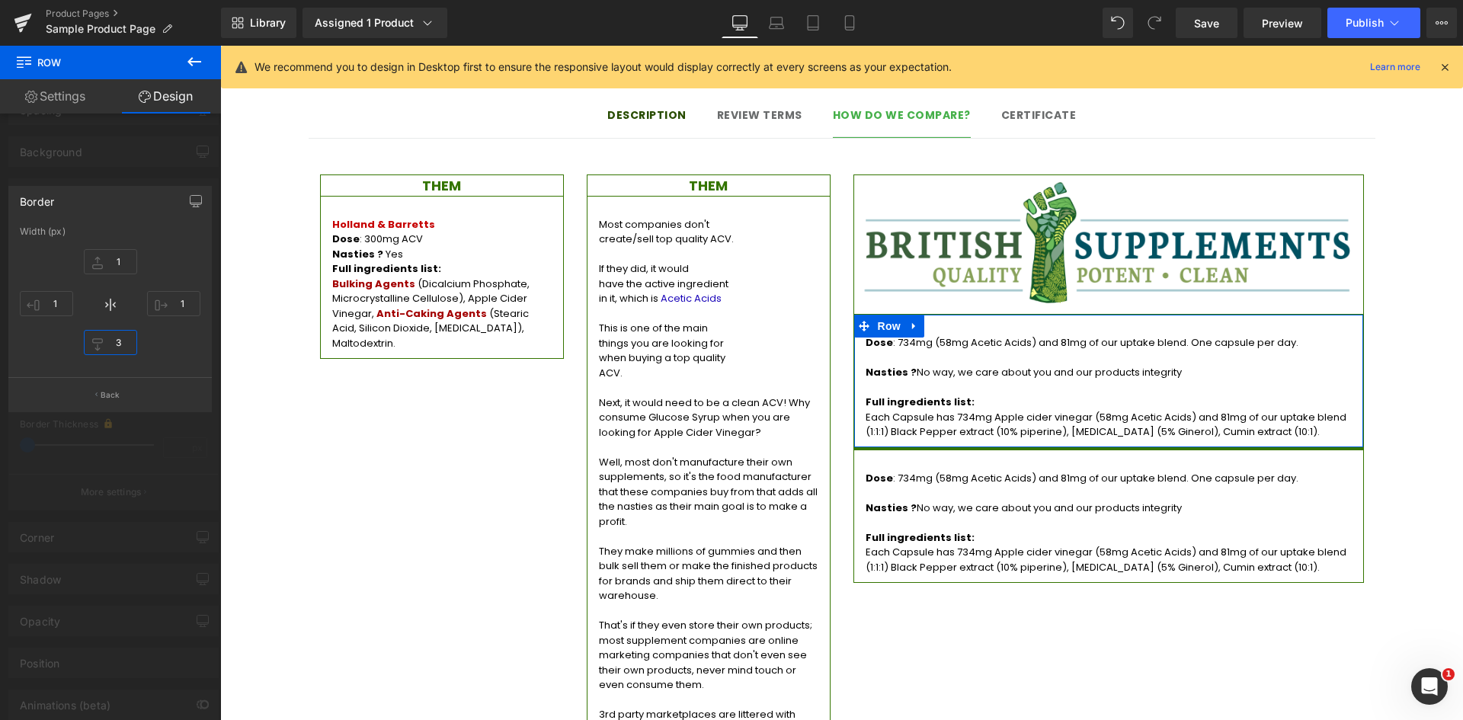
click at [116, 347] on input "3" at bounding box center [110, 342] width 53 height 25
click at [162, 341] on div "1px 1 1px 1 1px 1" at bounding box center [110, 304] width 181 height 122
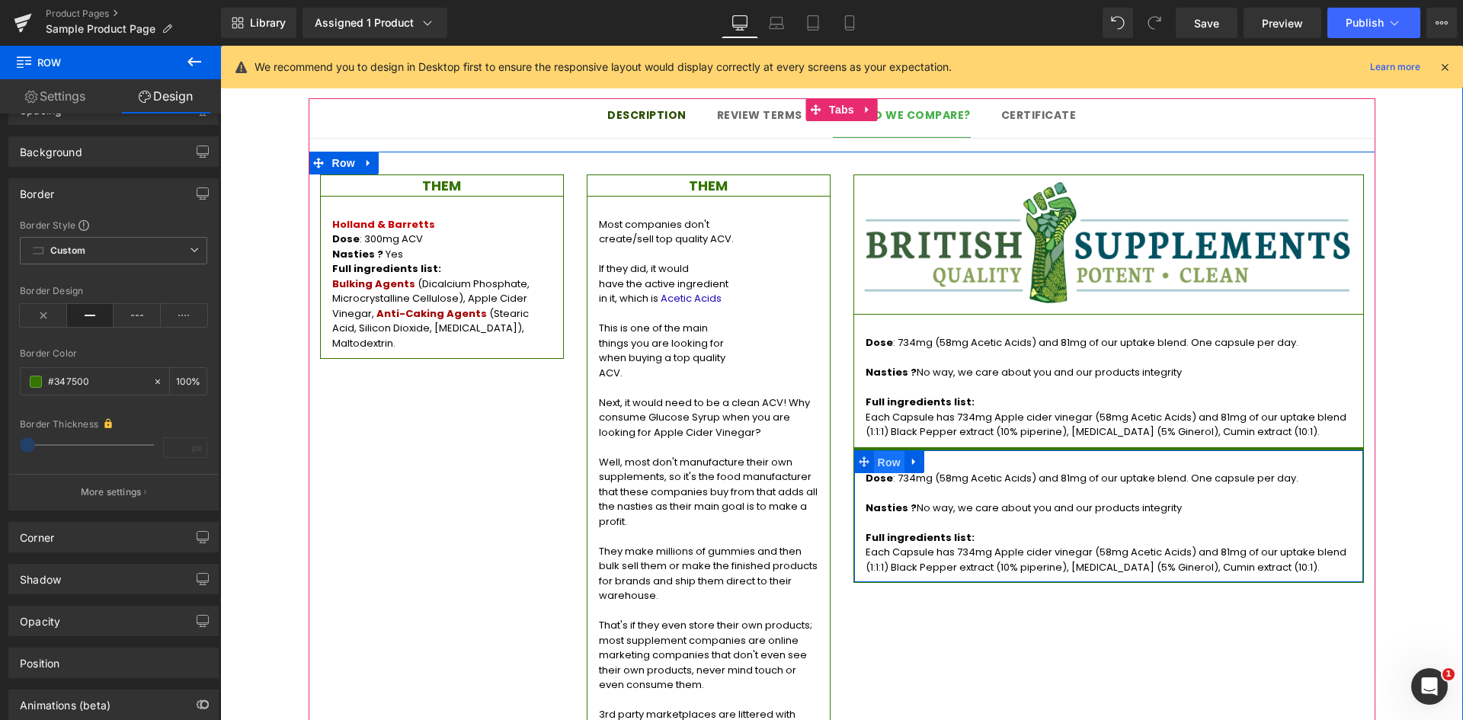
click at [880, 451] on span "Row" at bounding box center [889, 462] width 30 height 23
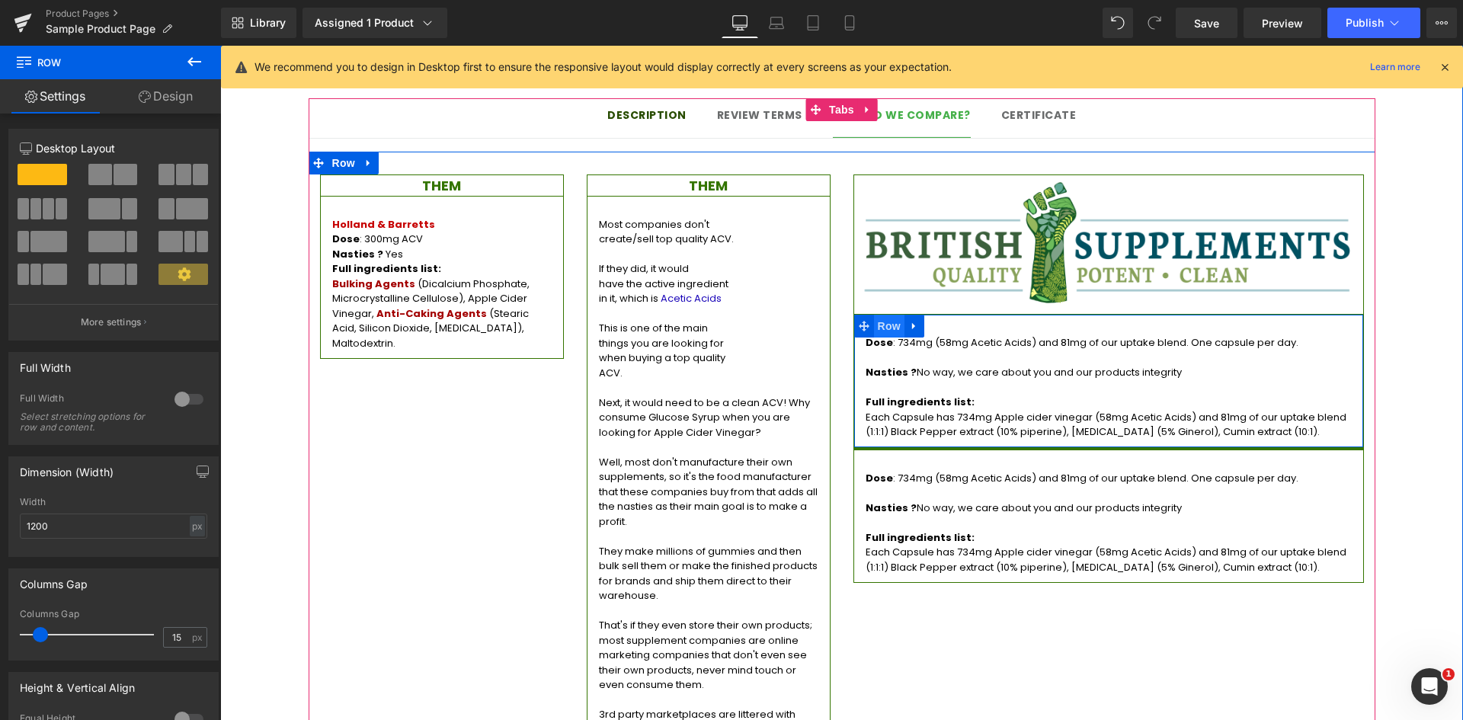
click at [884, 315] on span "Row" at bounding box center [889, 326] width 30 height 23
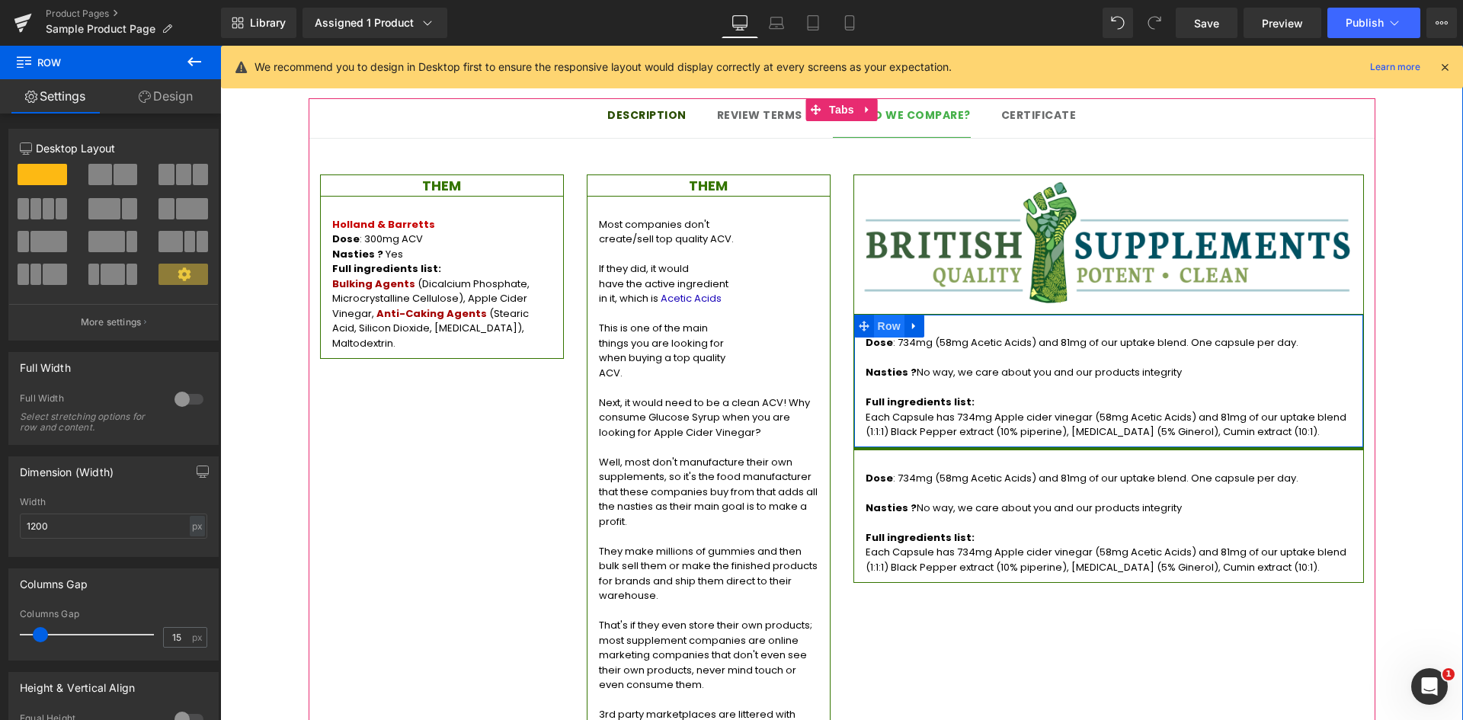
click at [896, 315] on span "Row" at bounding box center [889, 326] width 30 height 23
click at [170, 107] on link "Design" at bounding box center [165, 96] width 110 height 34
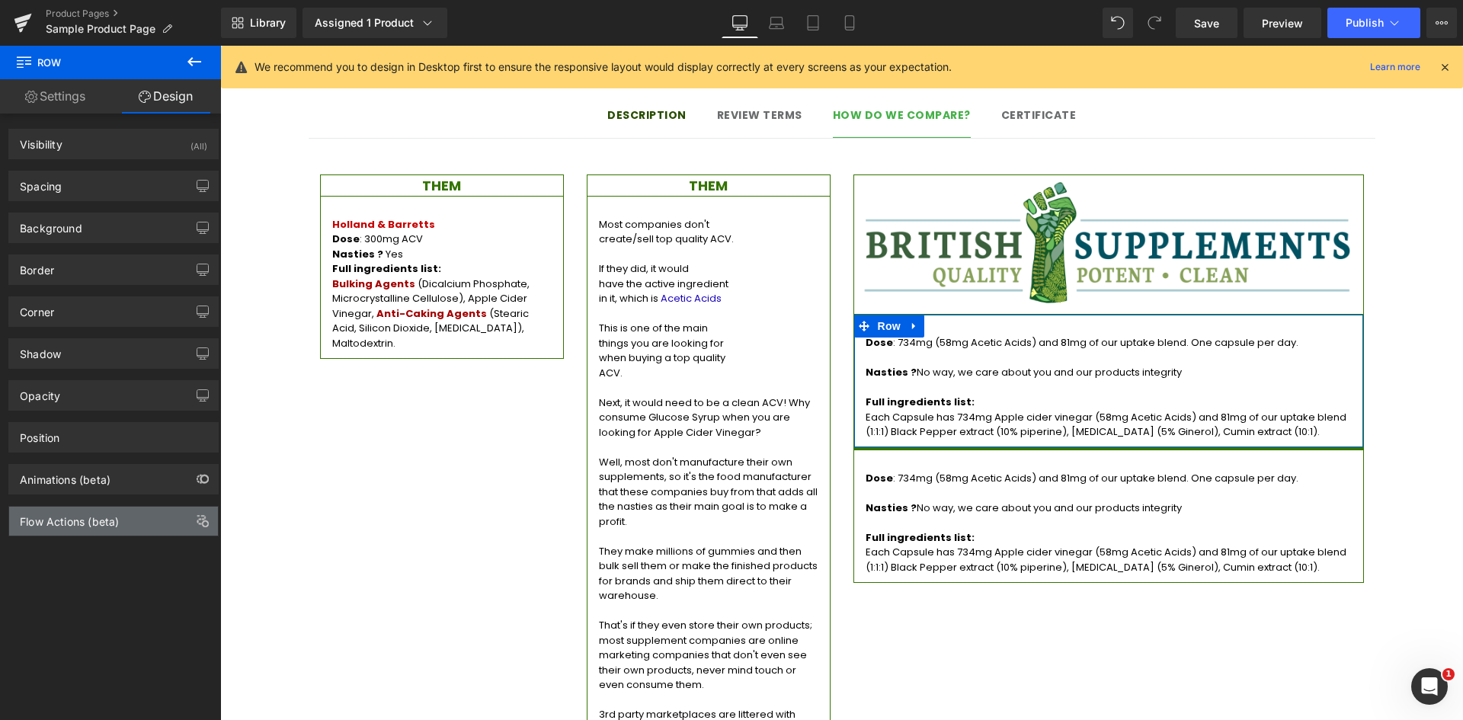
type input "#347500"
type input "100"
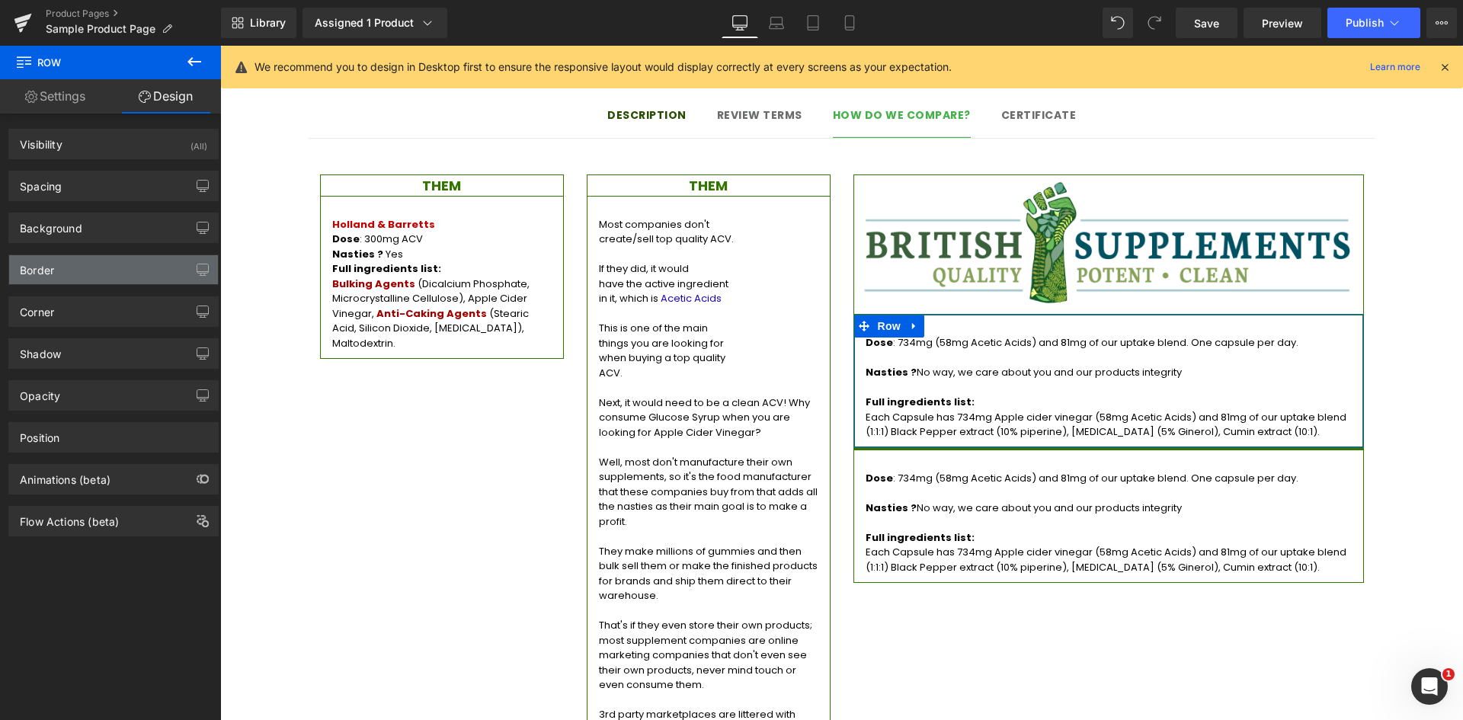
click at [101, 265] on div "Border" at bounding box center [113, 269] width 209 height 29
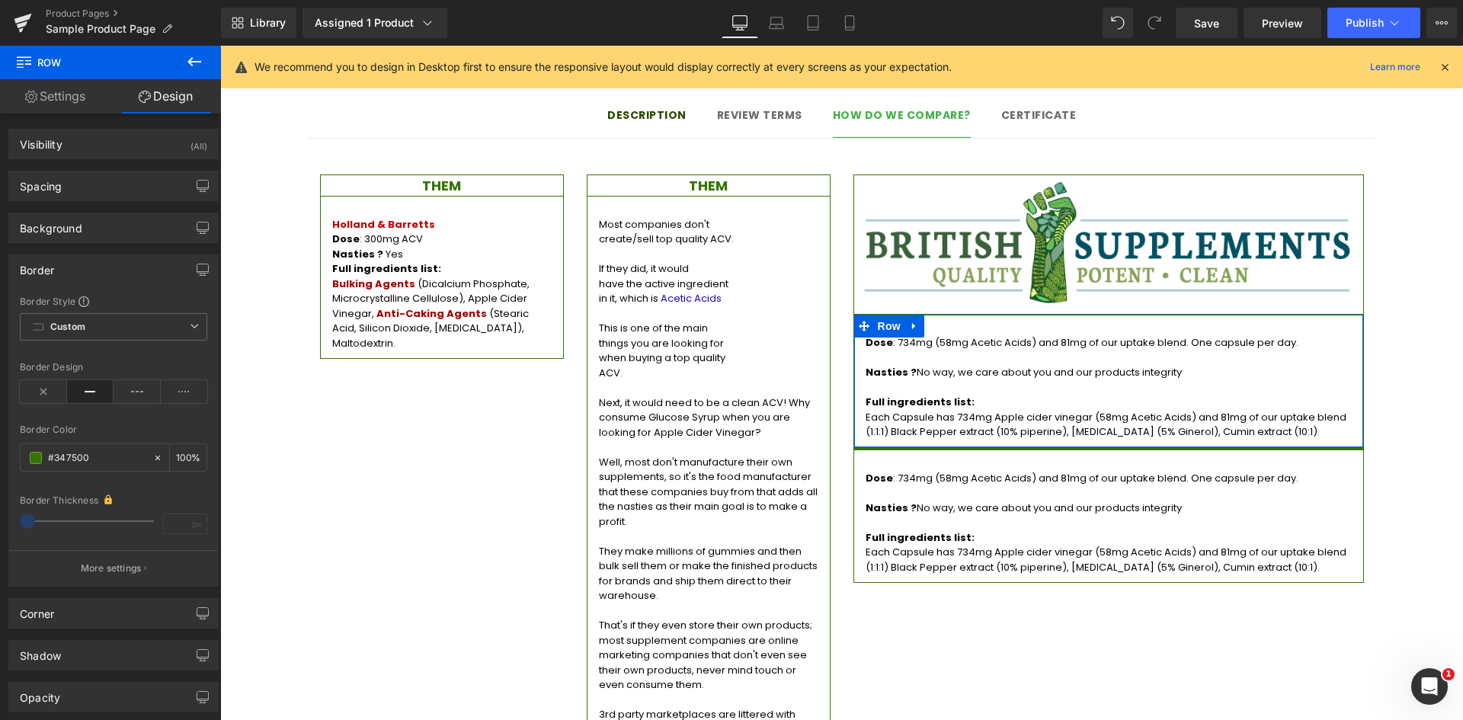
click at [98, 497] on div "Border Thickness" at bounding box center [113, 499] width 187 height 13
click at [187, 519] on div "Border Thickness px" at bounding box center [113, 519] width 187 height 53
click at [50, 389] on icon at bounding box center [43, 391] width 47 height 23
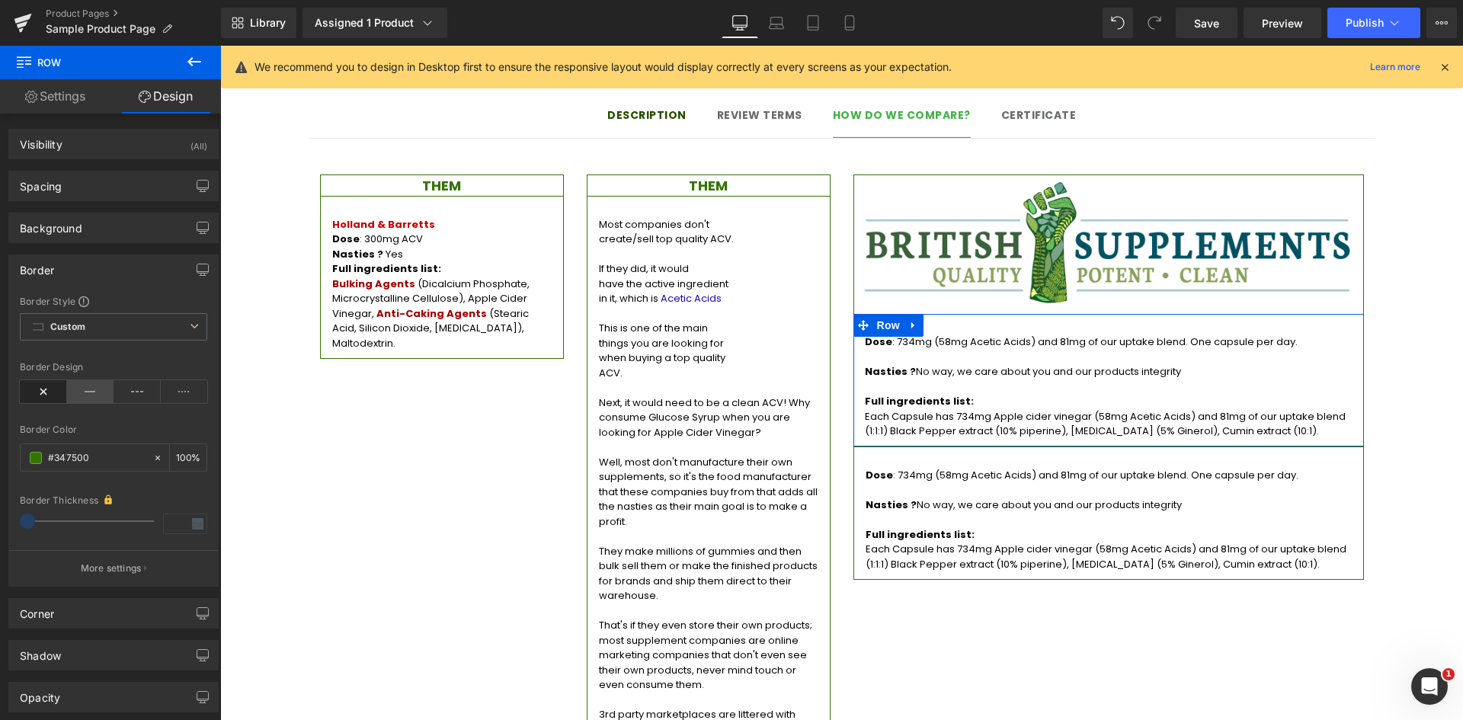
click at [86, 389] on icon at bounding box center [90, 391] width 47 height 23
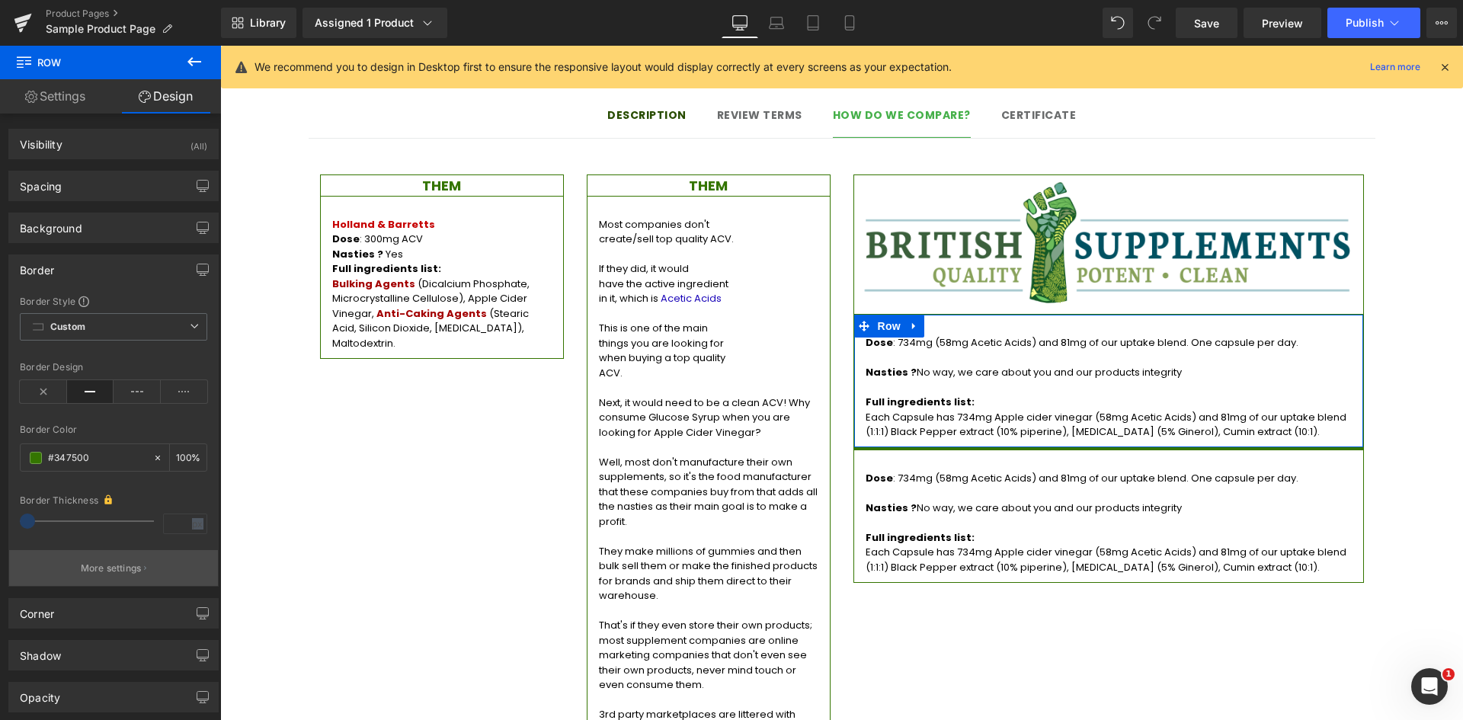
click at [140, 572] on button "More settings" at bounding box center [113, 568] width 209 height 36
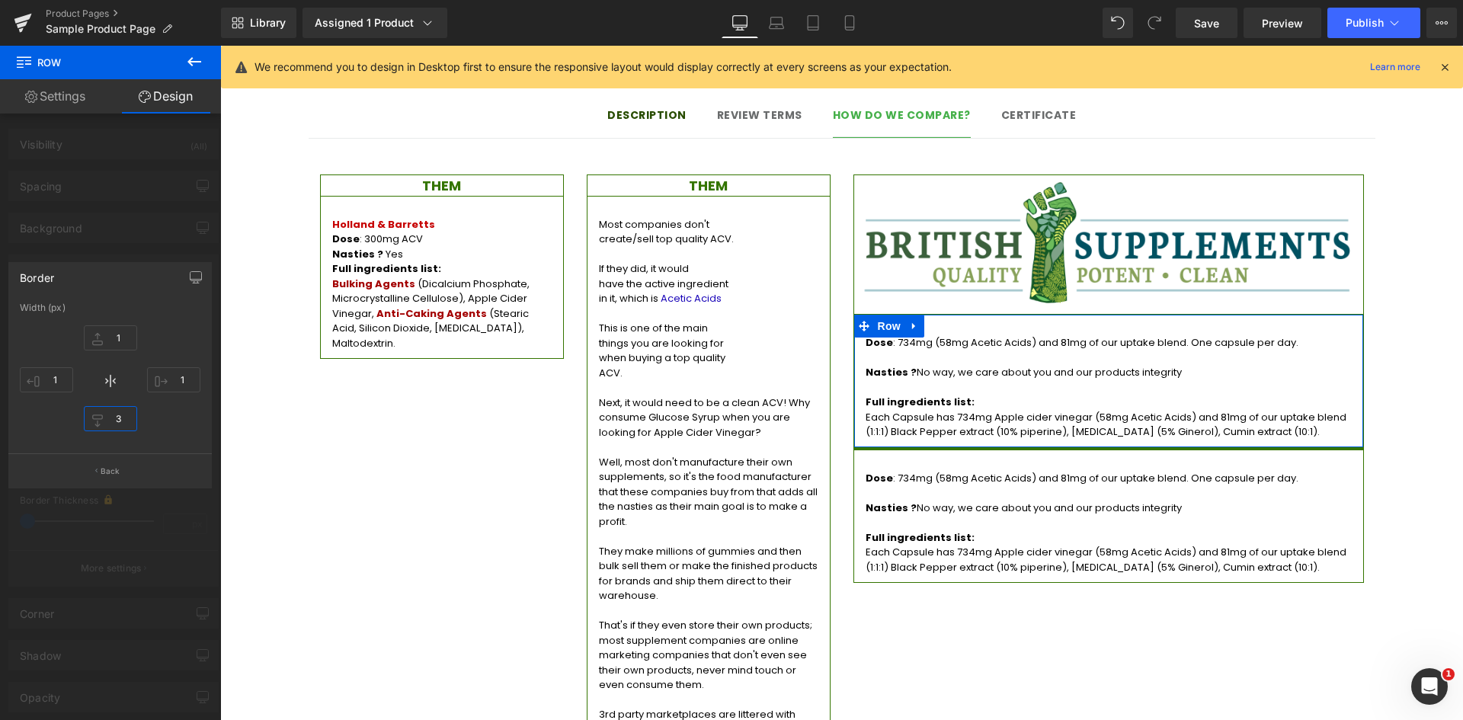
click at [125, 424] on input "3" at bounding box center [110, 418] width 53 height 25
type input "0"
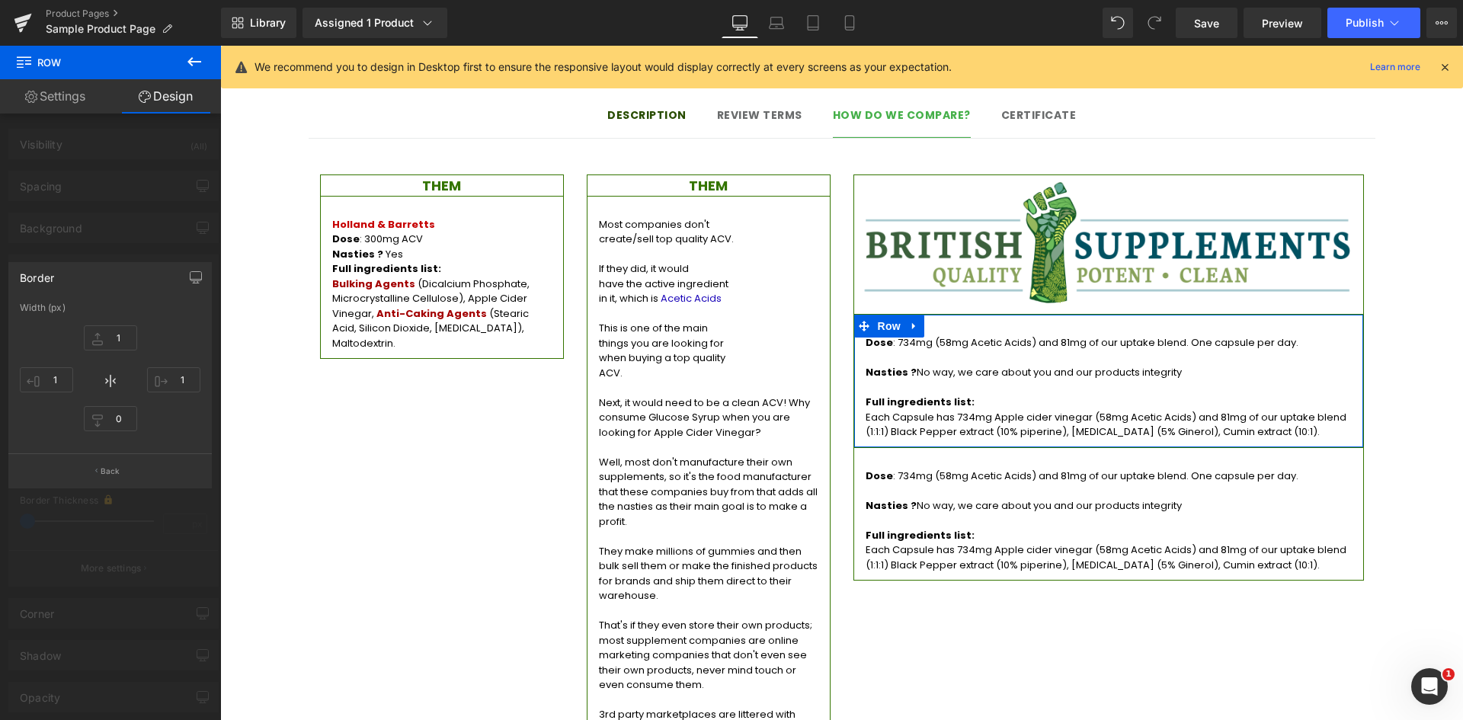
click at [178, 425] on div "1px 1 1px 1 0px 0 1px 1" at bounding box center [110, 380] width 181 height 122
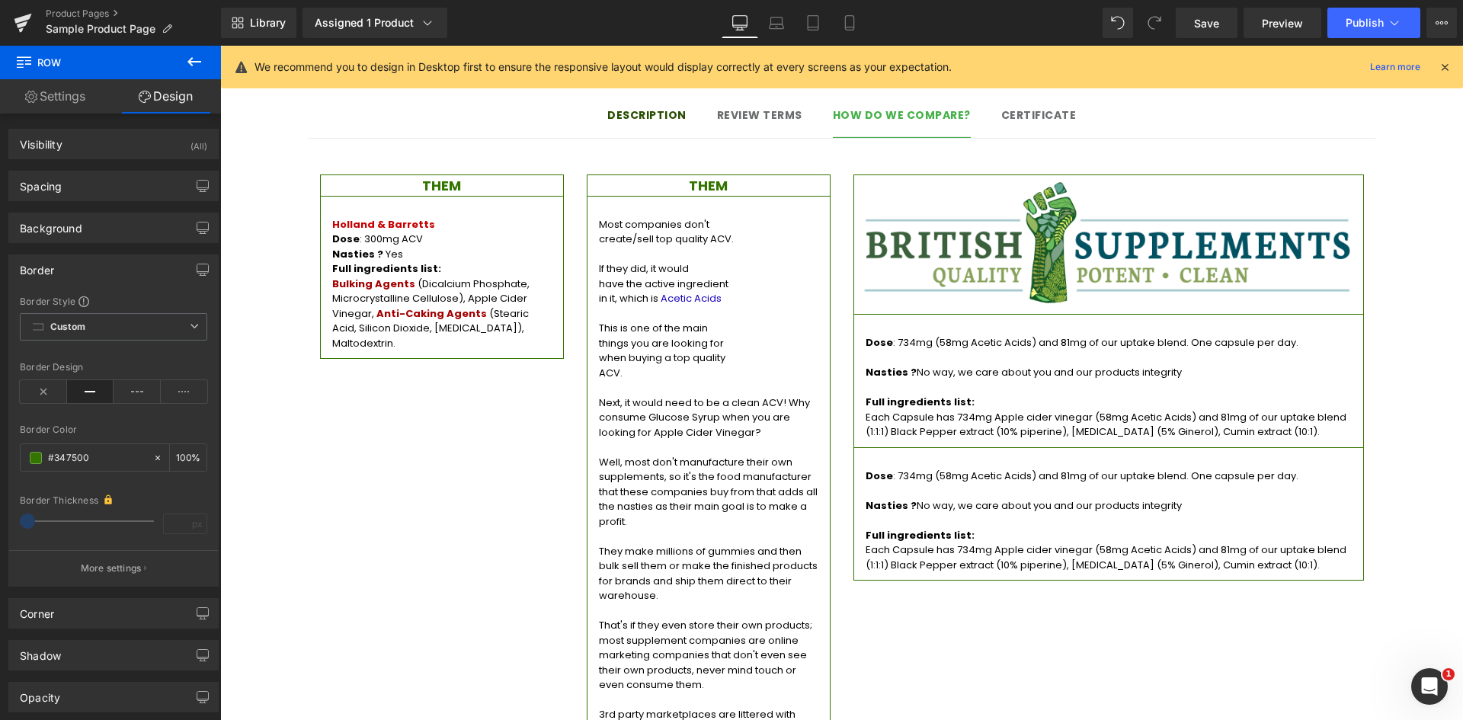
click at [983, 461] on div "Dose : 734mg (58mg Acetic Acids) and 81mg of our uptake blend. One capsule per …" at bounding box center [1108, 517] width 509 height 112
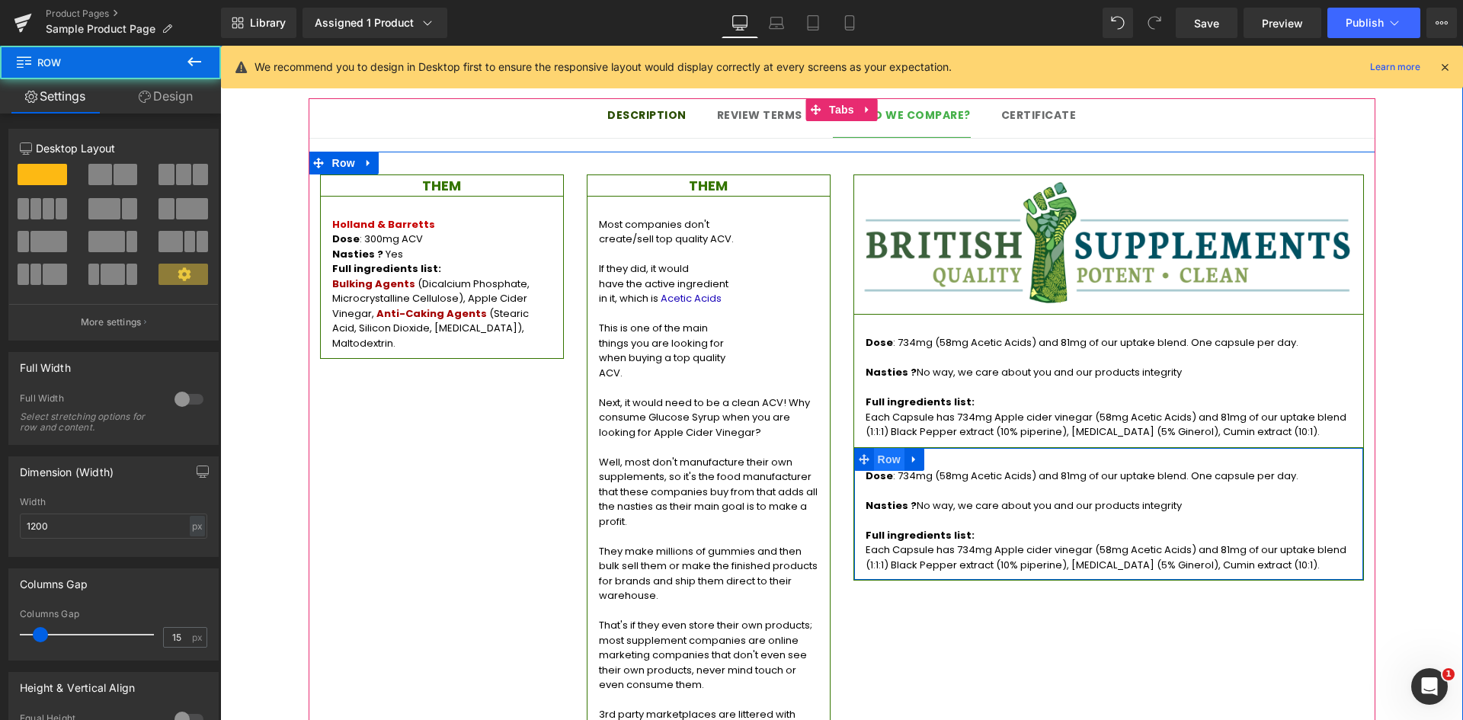
click at [878, 448] on span "Row" at bounding box center [889, 459] width 30 height 23
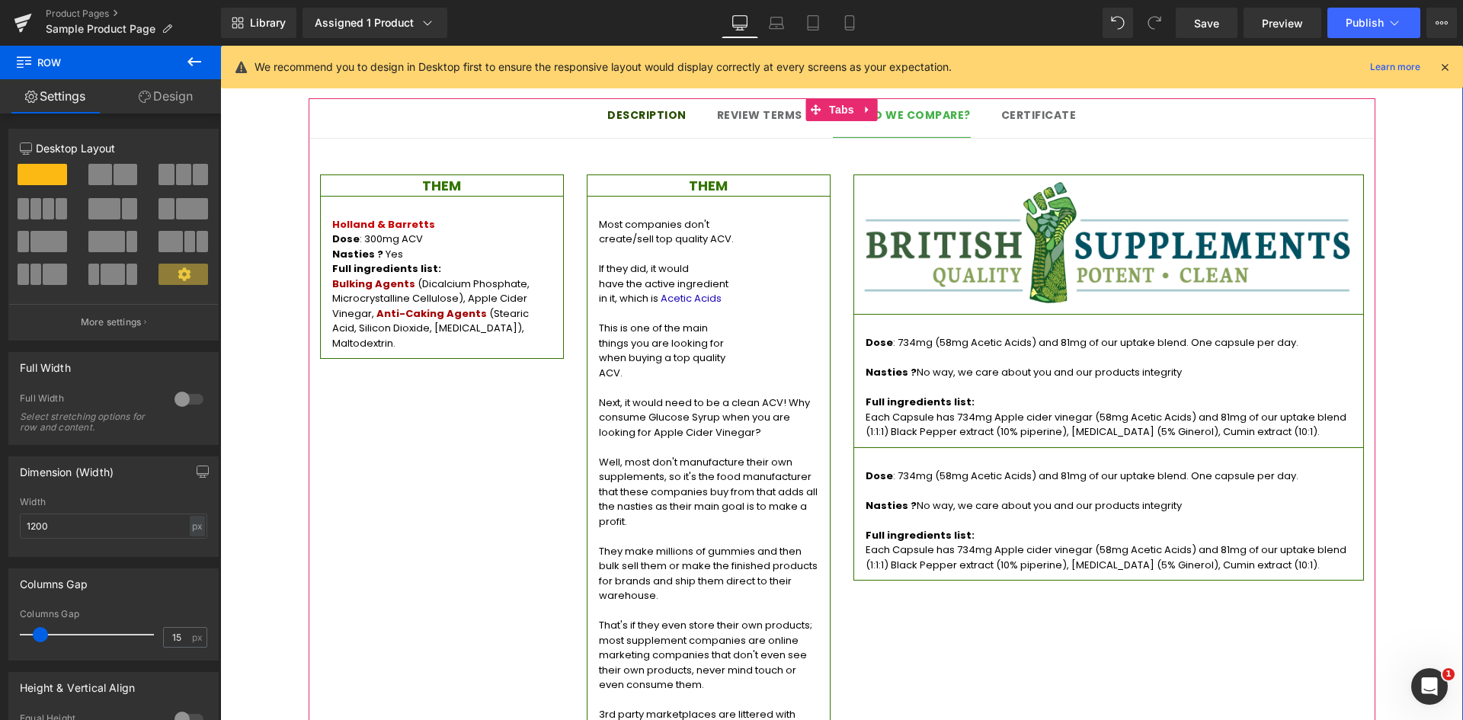
click at [921, 469] on p "Dose : 734mg (58mg Acetic Acids) and 81mg of our uptake blend. One capsule per …" at bounding box center [1109, 476] width 486 height 15
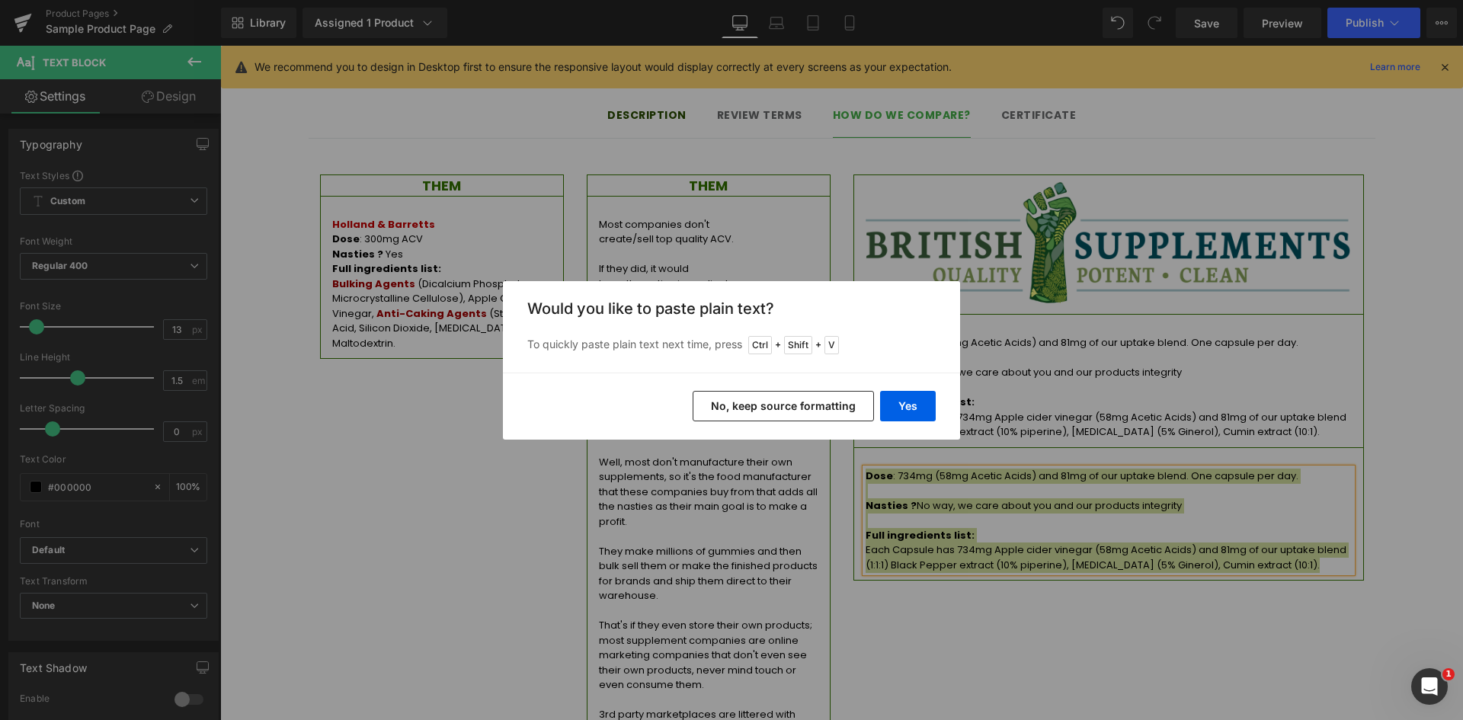
drag, startPoint x: 815, startPoint y: 404, endPoint x: 930, endPoint y: 376, distance: 117.5
click at [815, 404] on button "No, keep source formatting" at bounding box center [783, 406] width 181 height 30
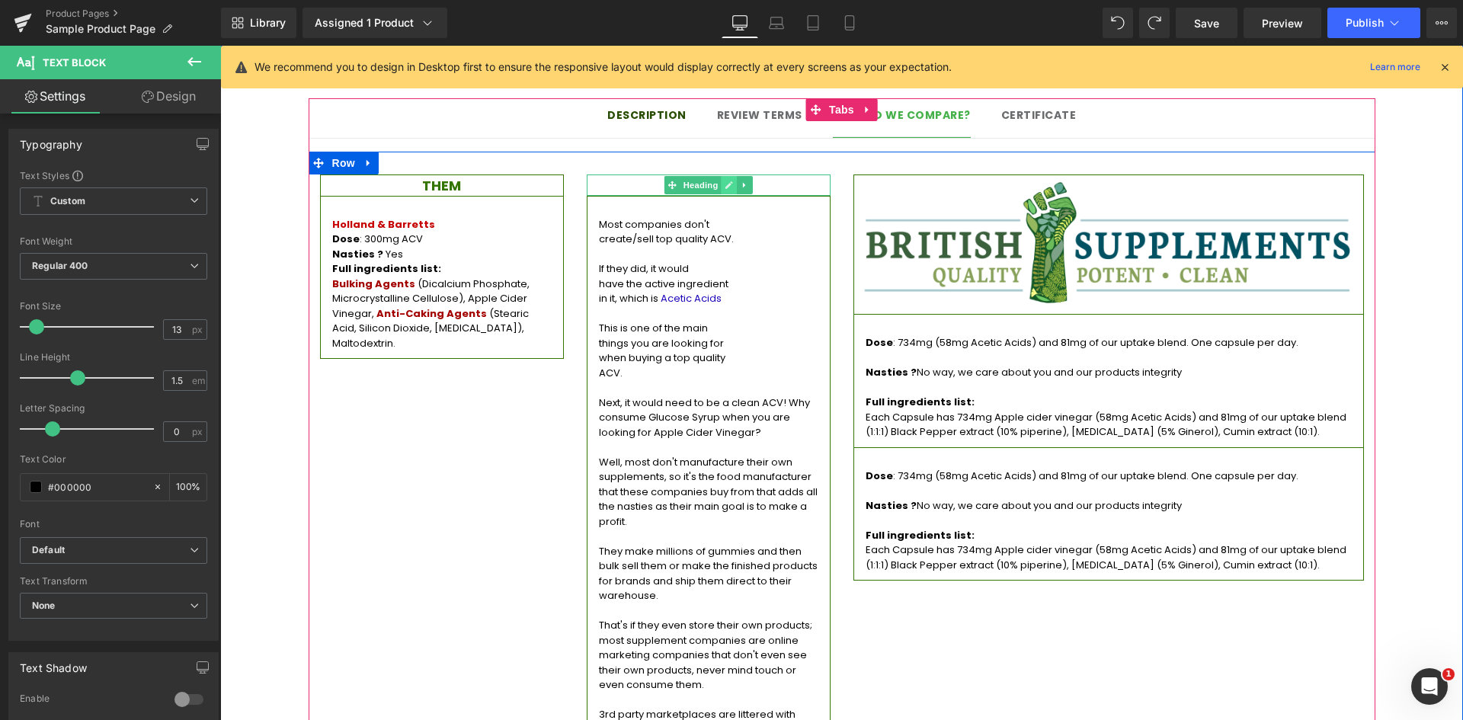
drag, startPoint x: 702, startPoint y: 164, endPoint x: 715, endPoint y: 164, distance: 13.7
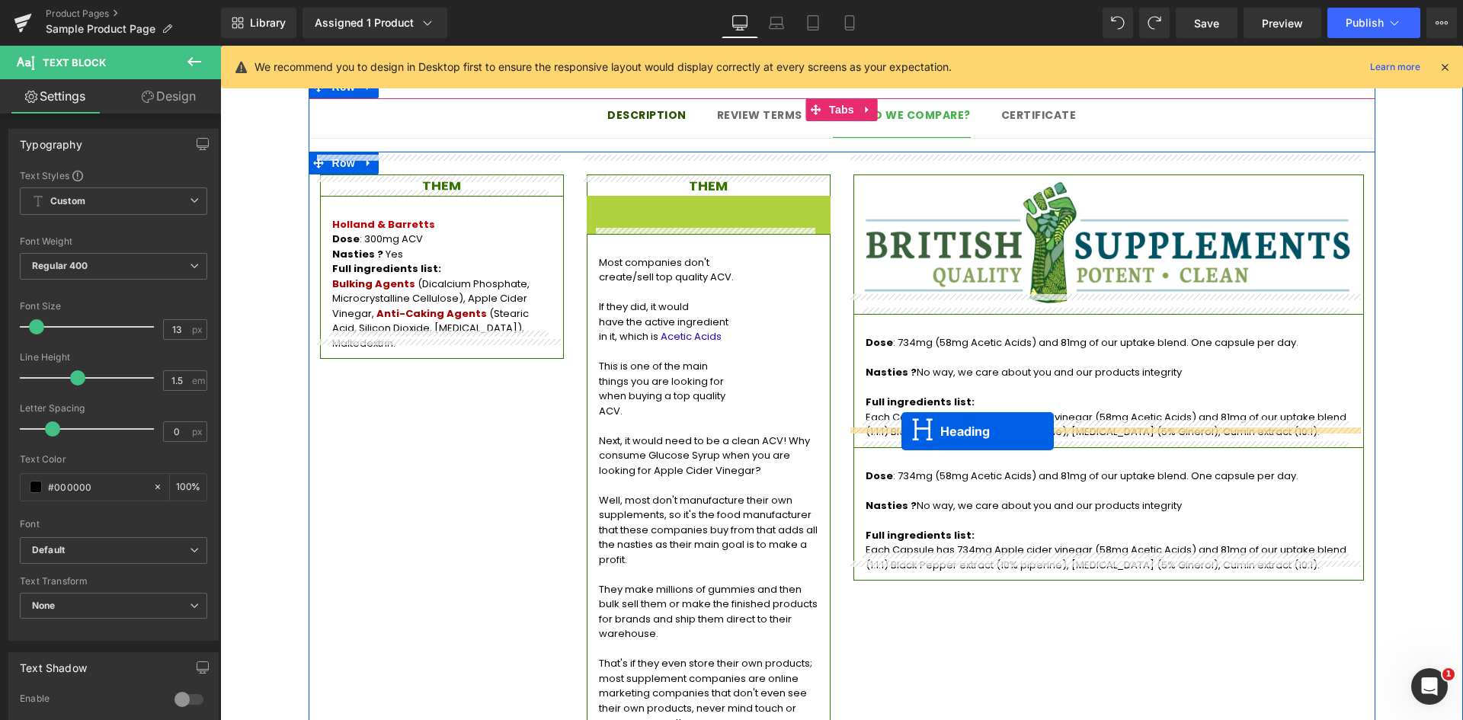
drag, startPoint x: 666, startPoint y: 187, endPoint x: 1001, endPoint y: 427, distance: 412.3
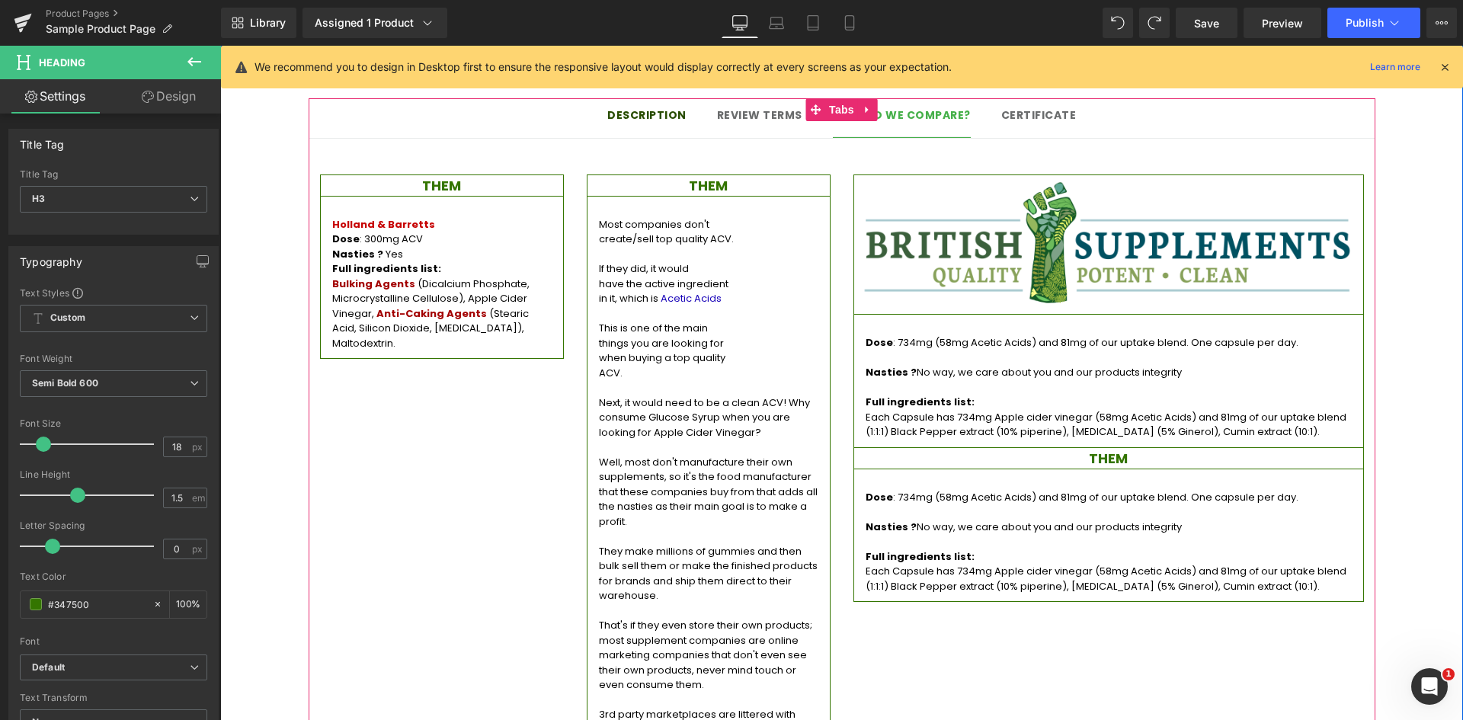
click at [1375, 458] on div "Description Text Block Review terms Text Block How do we compare? Text Block Ce…" at bounding box center [841, 418] width 1243 height 687
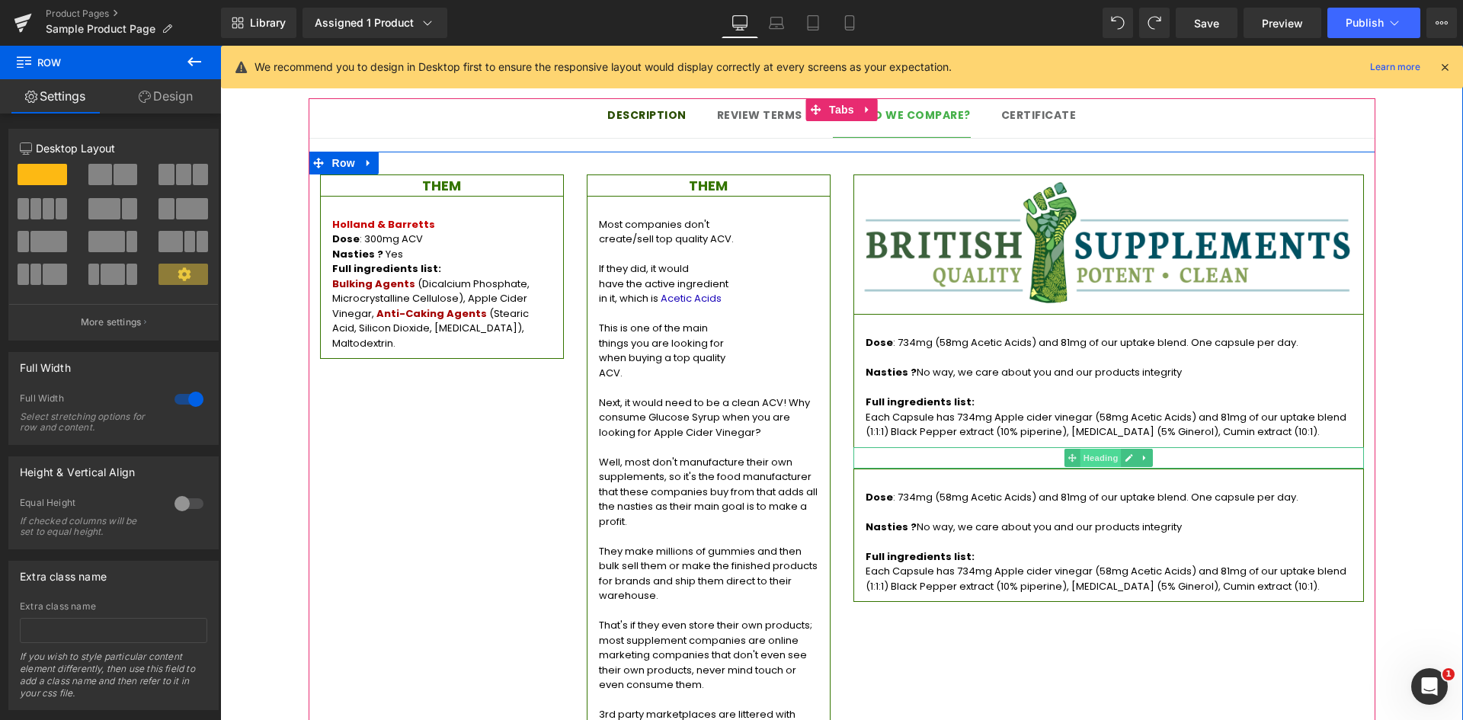
click at [1105, 449] on span "Heading" at bounding box center [1100, 458] width 41 height 18
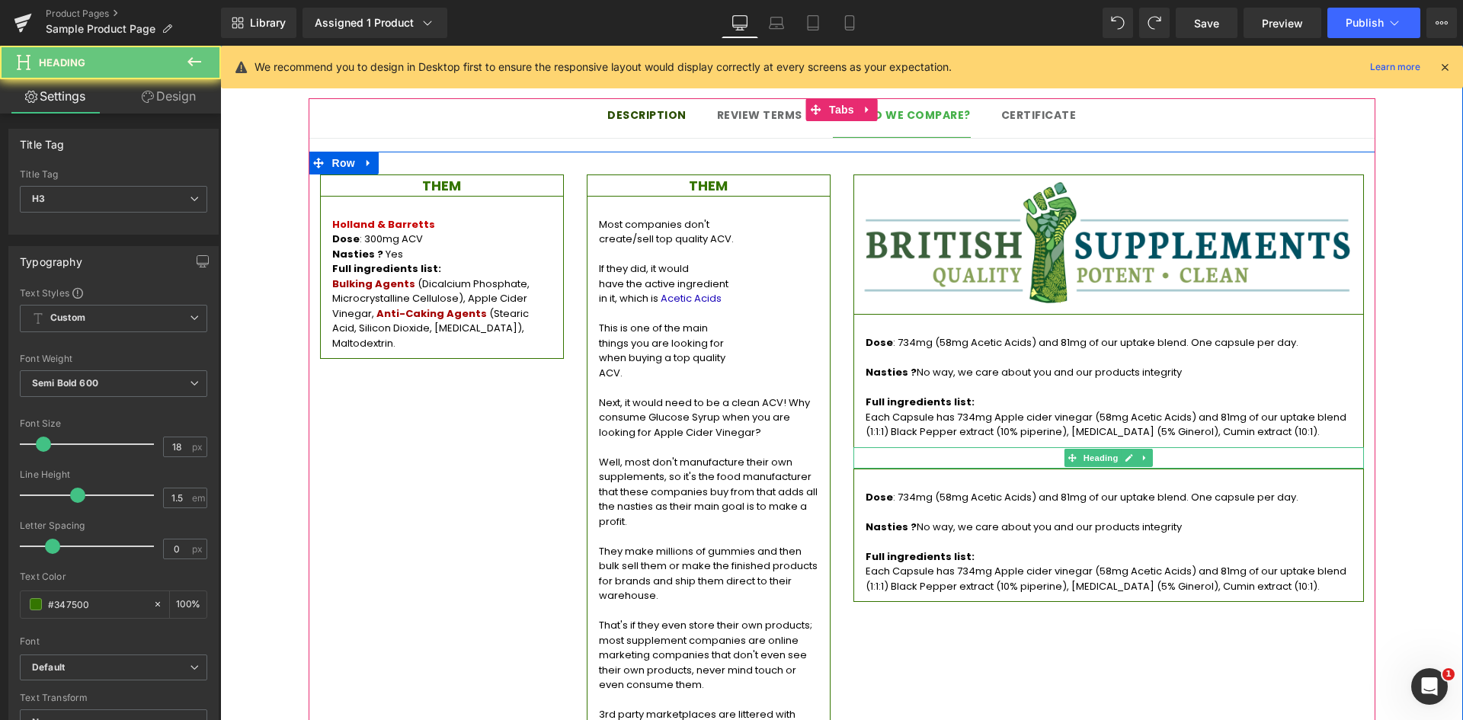
click at [1173, 448] on h3 "THEM" at bounding box center [1108, 458] width 509 height 21
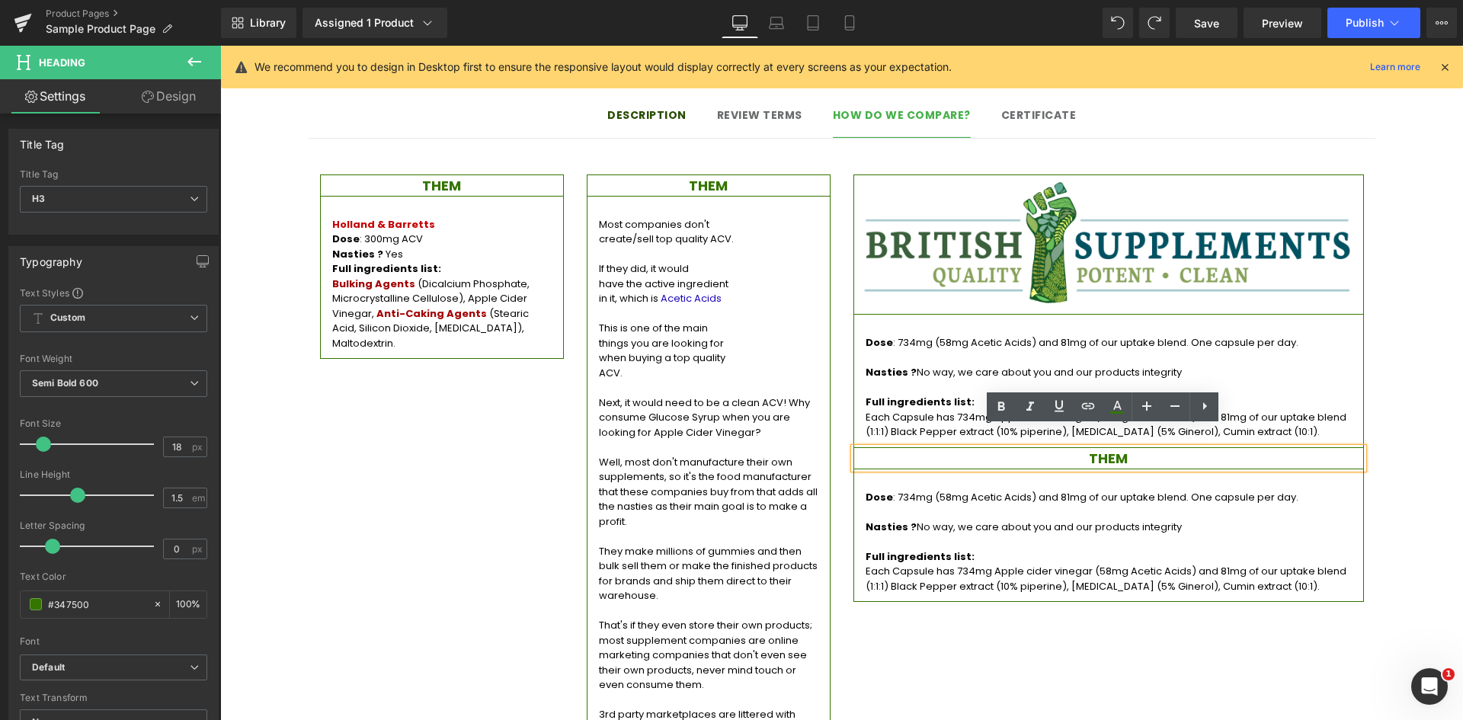
click at [1090, 447] on div "THEM Heading" at bounding box center [1108, 457] width 511 height 21
click at [1099, 448] on h3 "THEM" at bounding box center [1108, 458] width 509 height 21
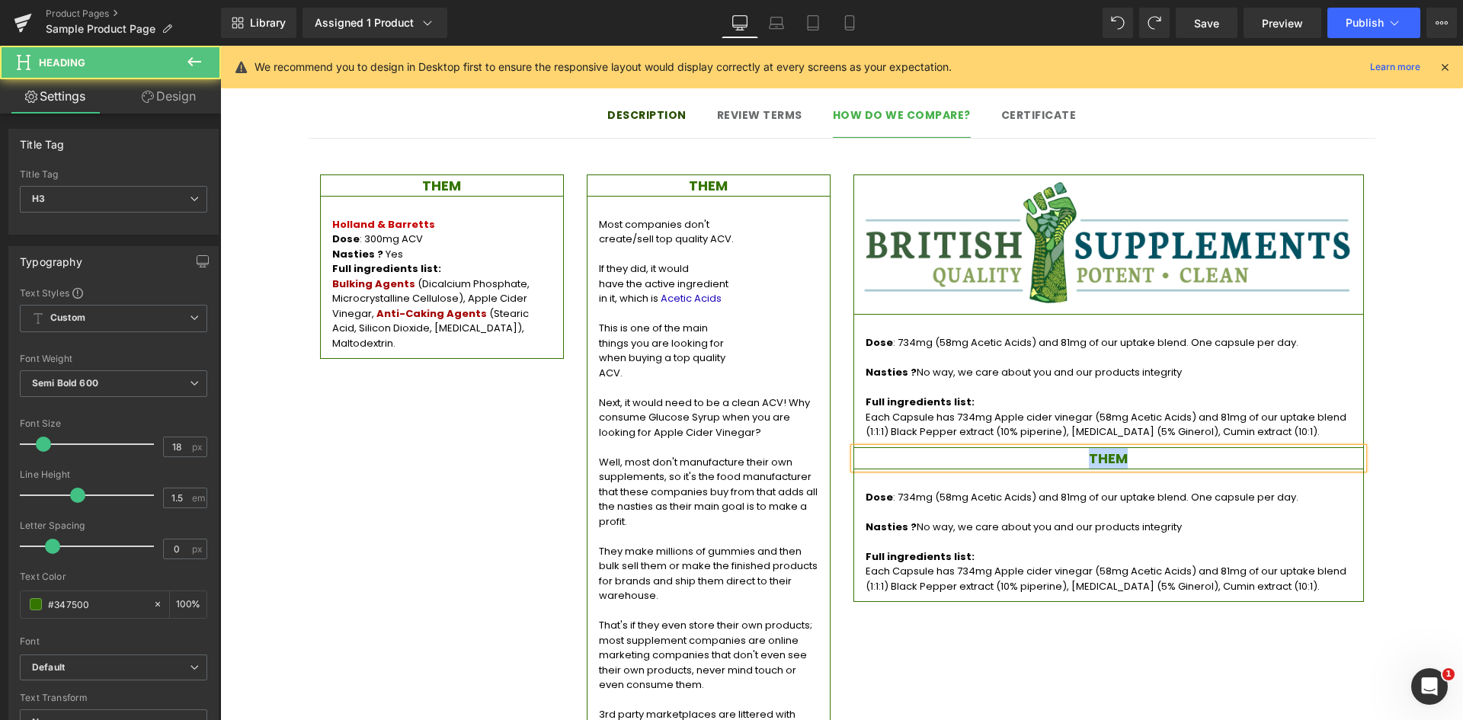
paste div
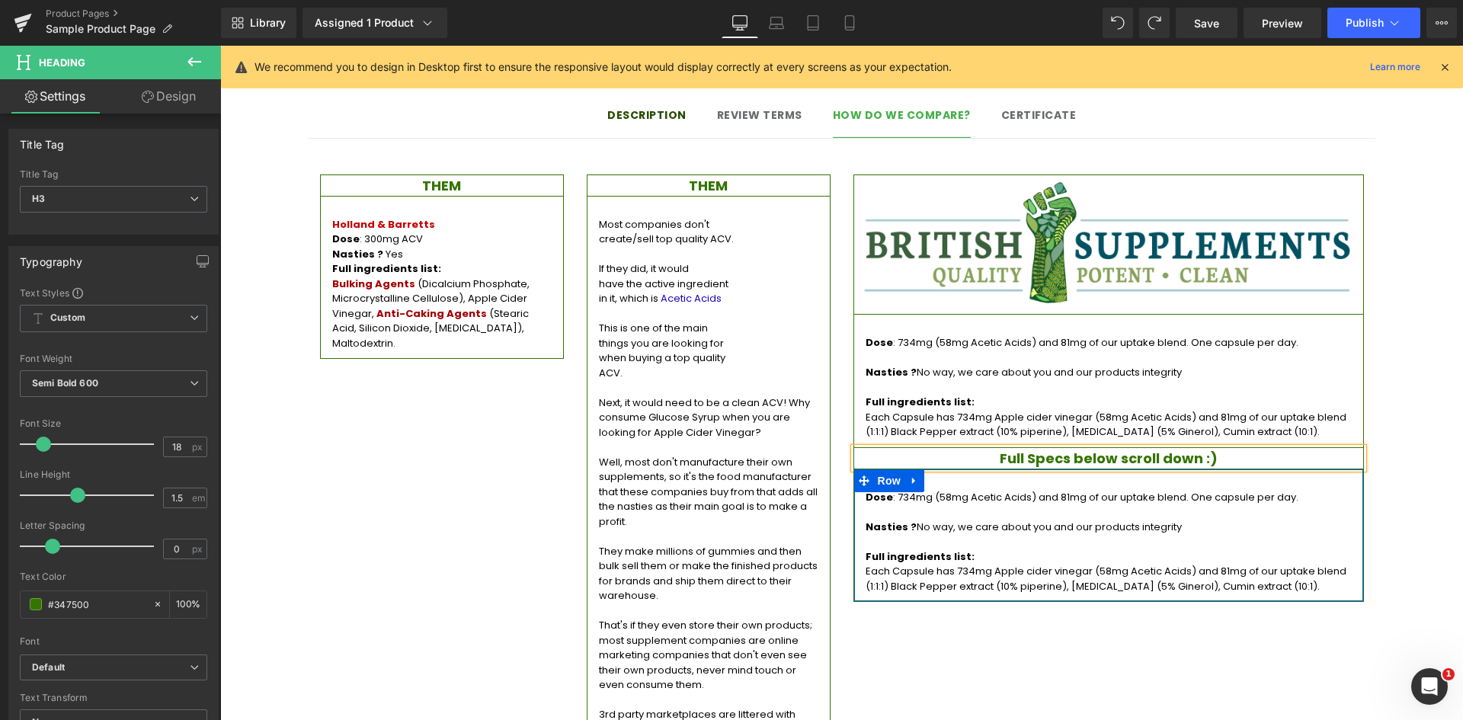
click at [1162, 504] on p at bounding box center [1109, 511] width 486 height 15
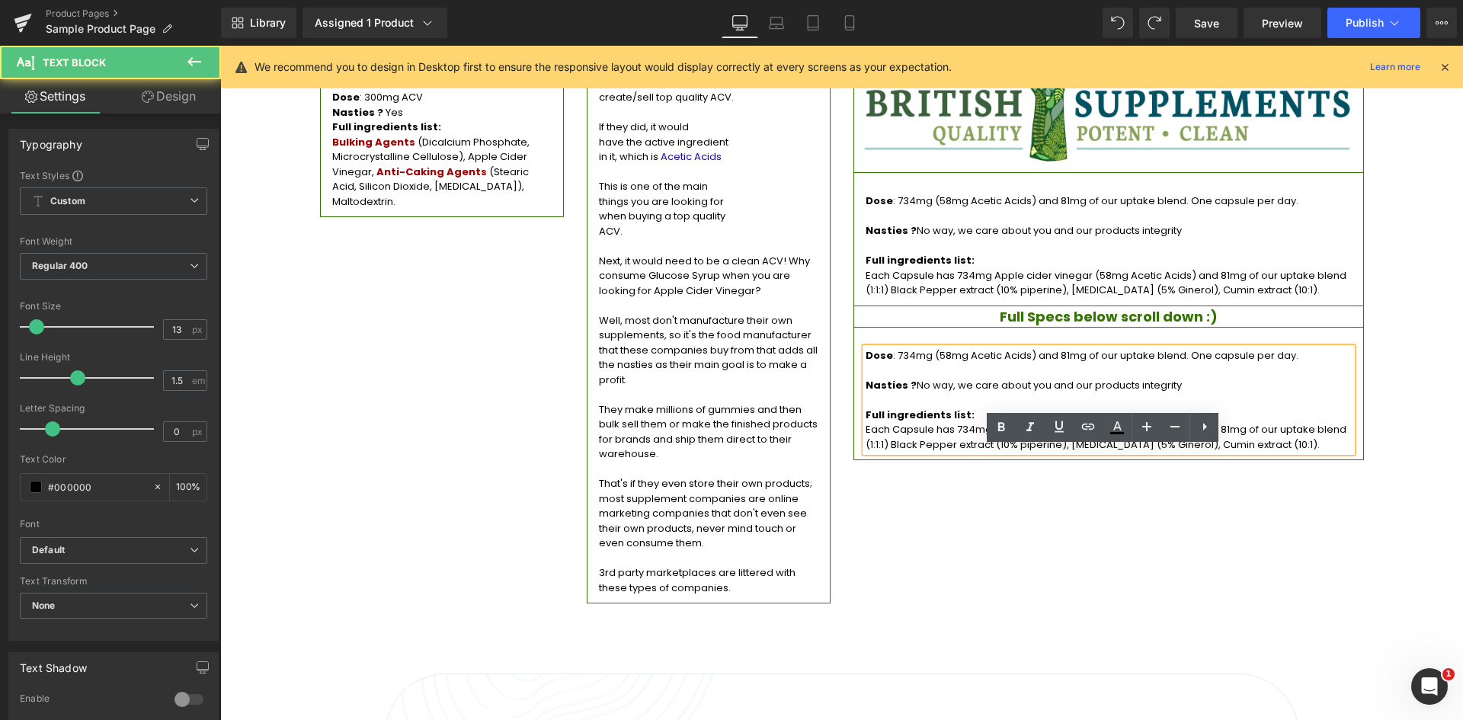
scroll to position [1448, 0]
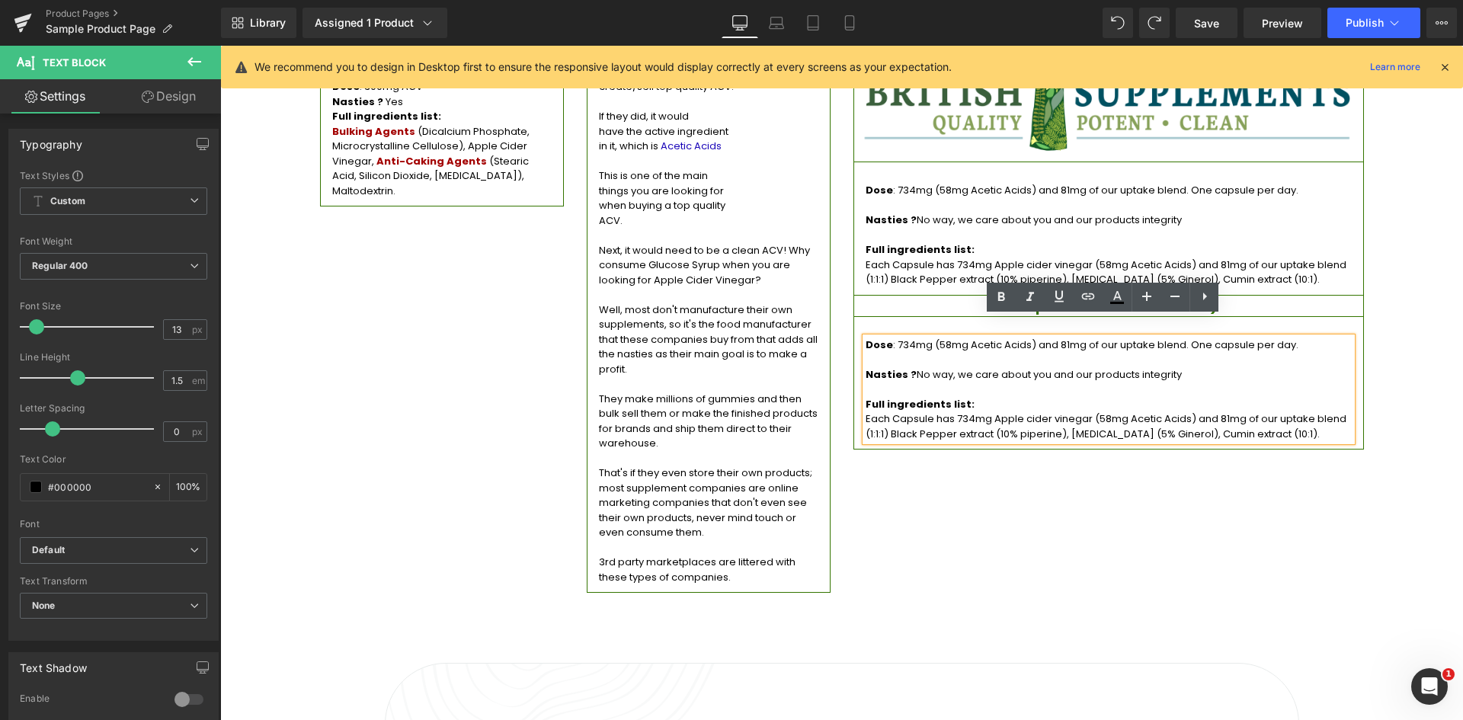
click at [1195, 532] on div "THEM Heading Holland & Barretts Dose : 300mg ACV Nasties ? Yes Full ingredients…" at bounding box center [842, 300] width 1067 height 602
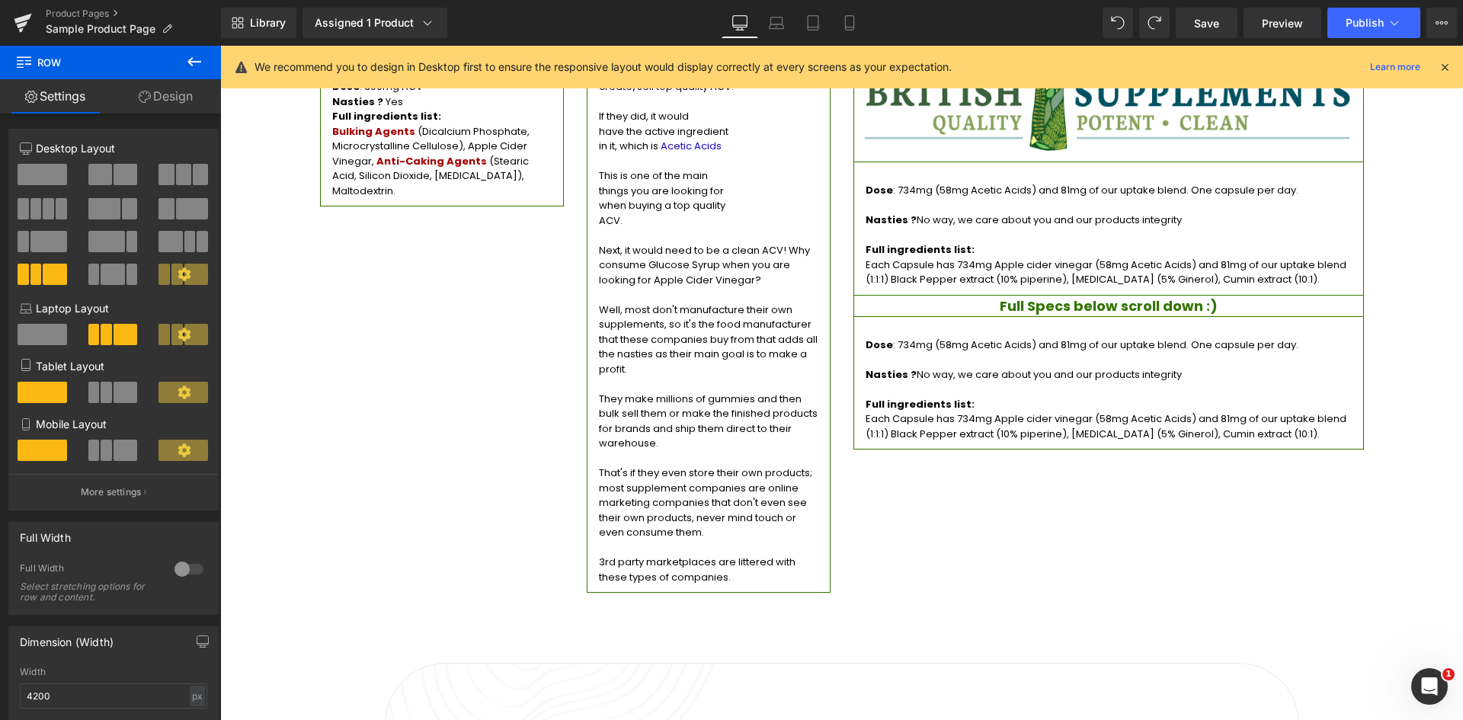
click at [1007, 397] on p "Full ingredients list:" at bounding box center [1109, 404] width 486 height 15
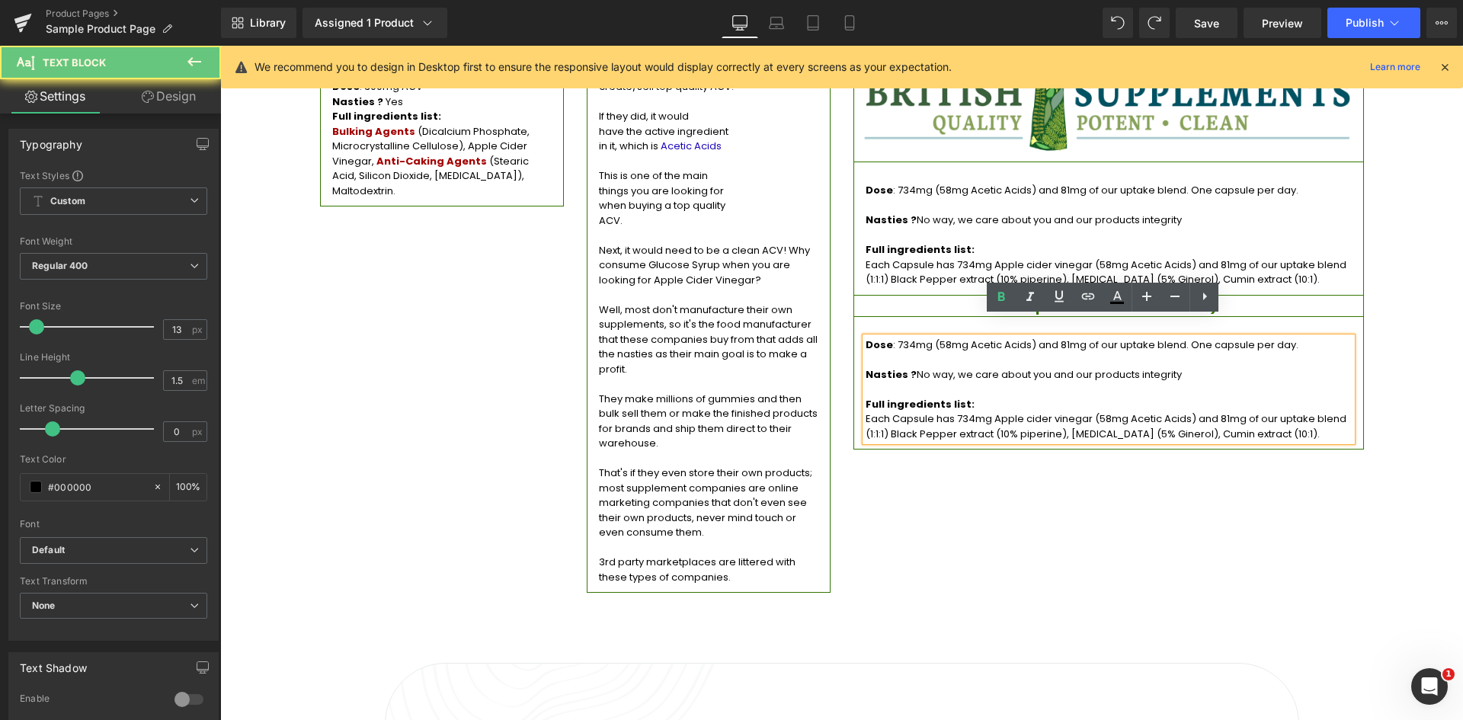
click at [1022, 338] on span ": 734mg (58mg Acetic Acids) and 81mg of our uptake blend. One capsule per day." at bounding box center [1095, 345] width 405 height 14
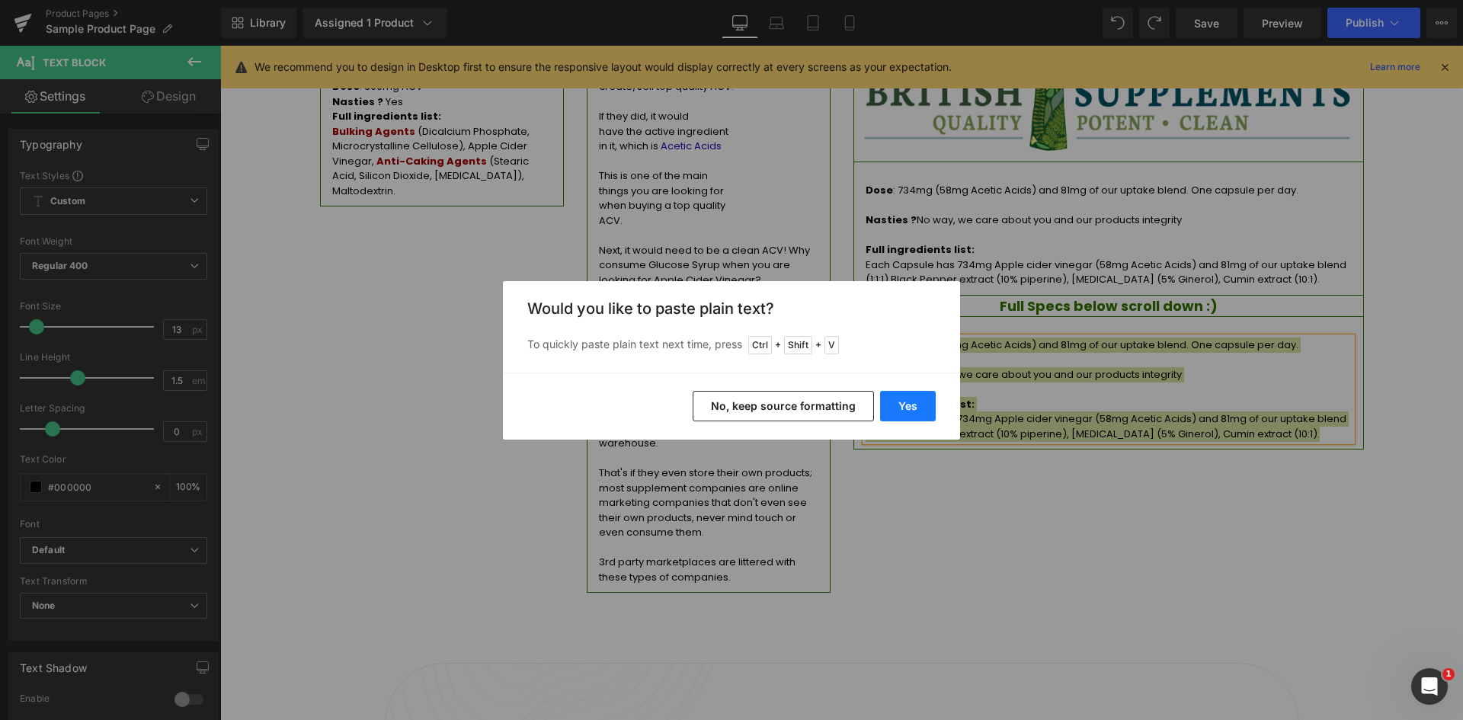
click at [904, 411] on button "Yes" at bounding box center [908, 406] width 56 height 30
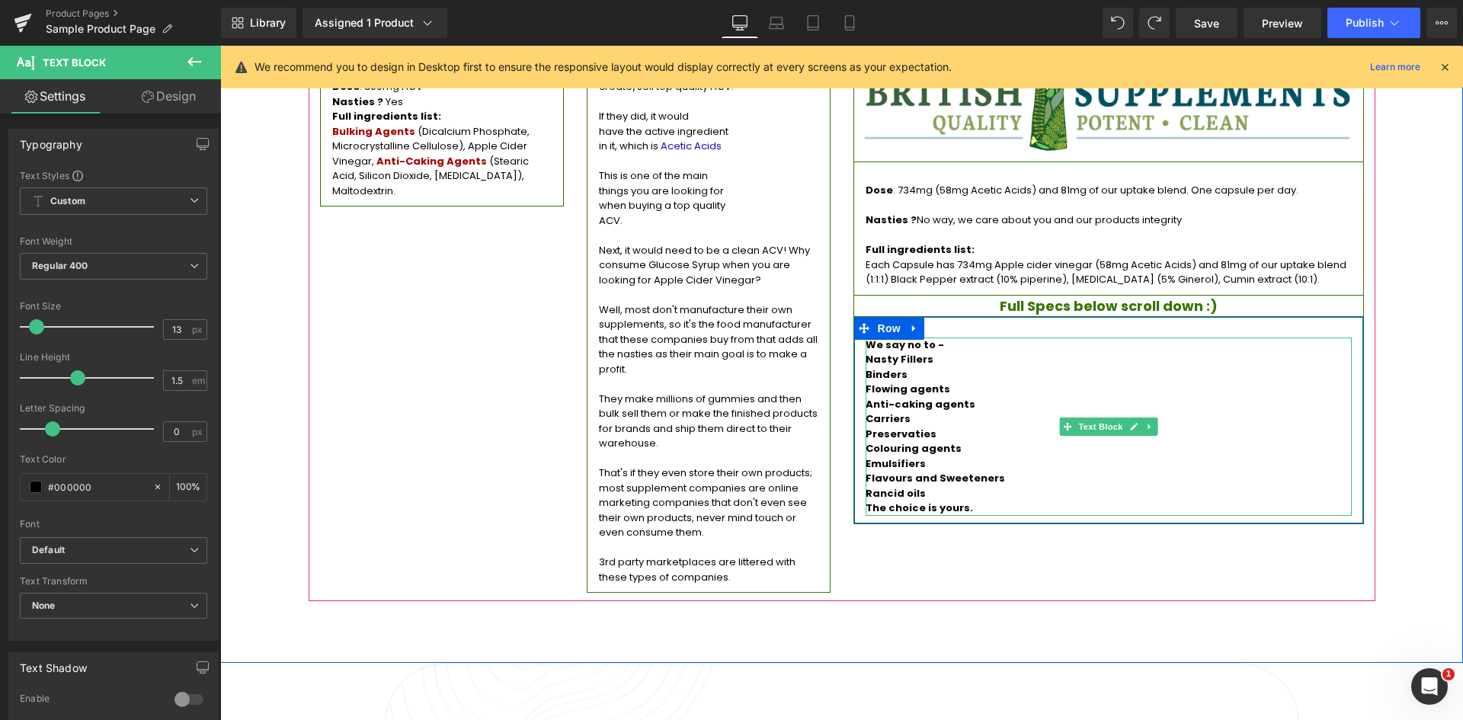
click at [918, 397] on span "Anti-caking agents" at bounding box center [921, 404] width 110 height 14
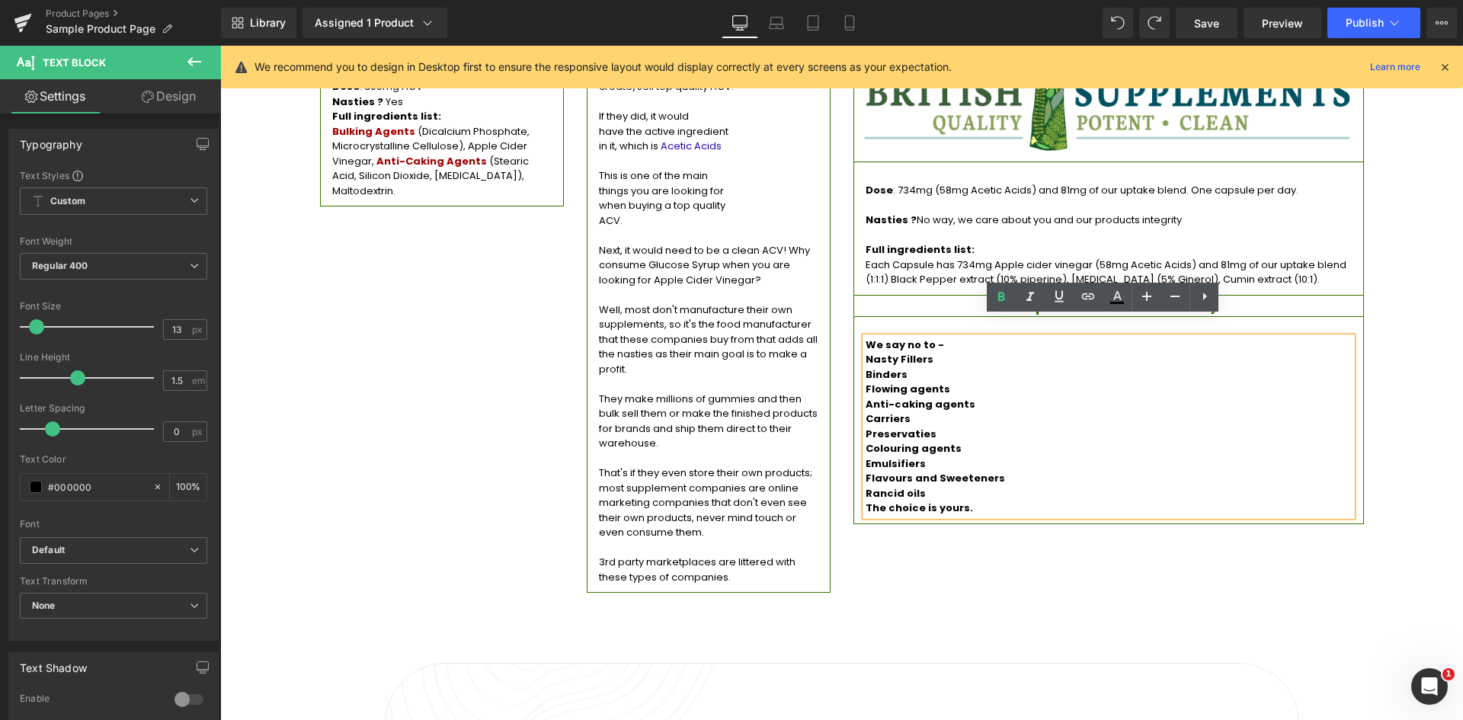
click at [905, 546] on div "THEM Heading Holland & Barretts Dose : 300mg ACV Nasties ? Yes Full ingredients…" at bounding box center [842, 300] width 1067 height 602
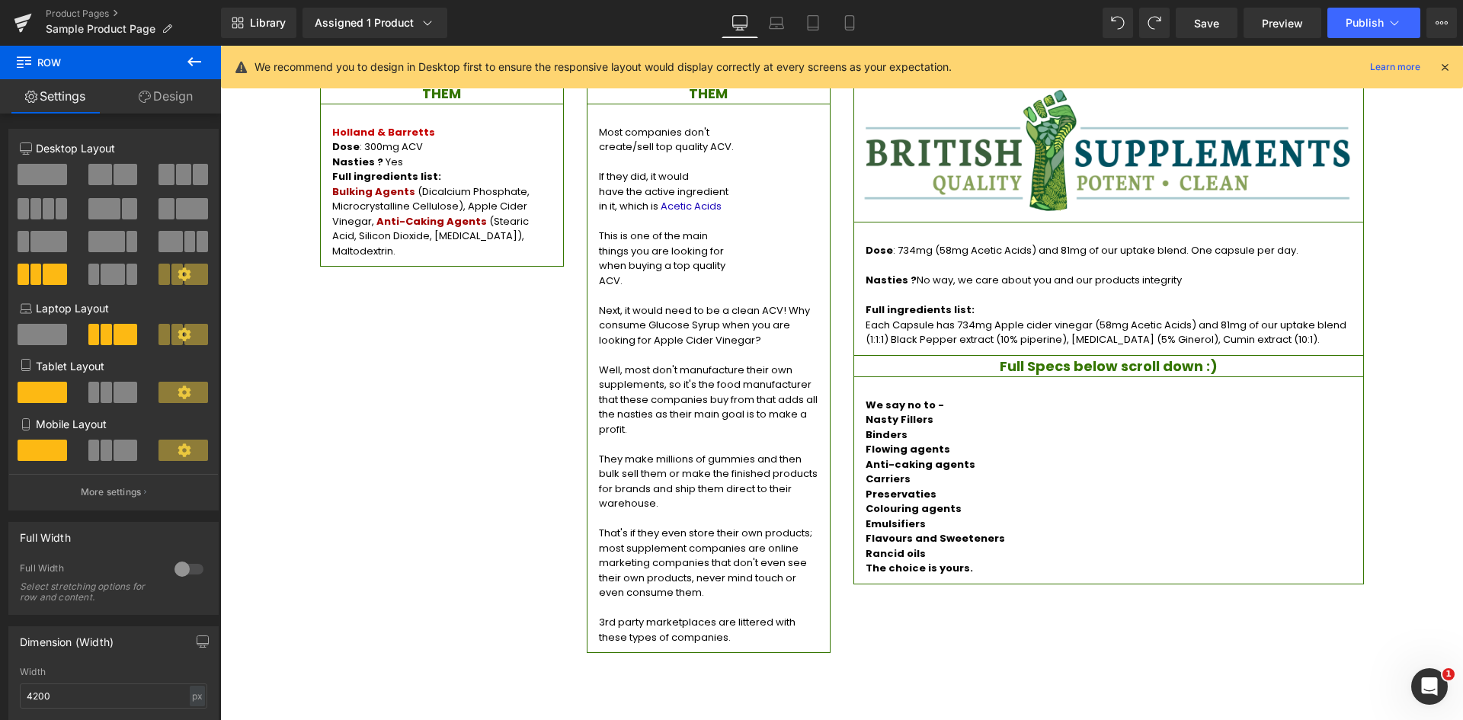
scroll to position [1372, 0]
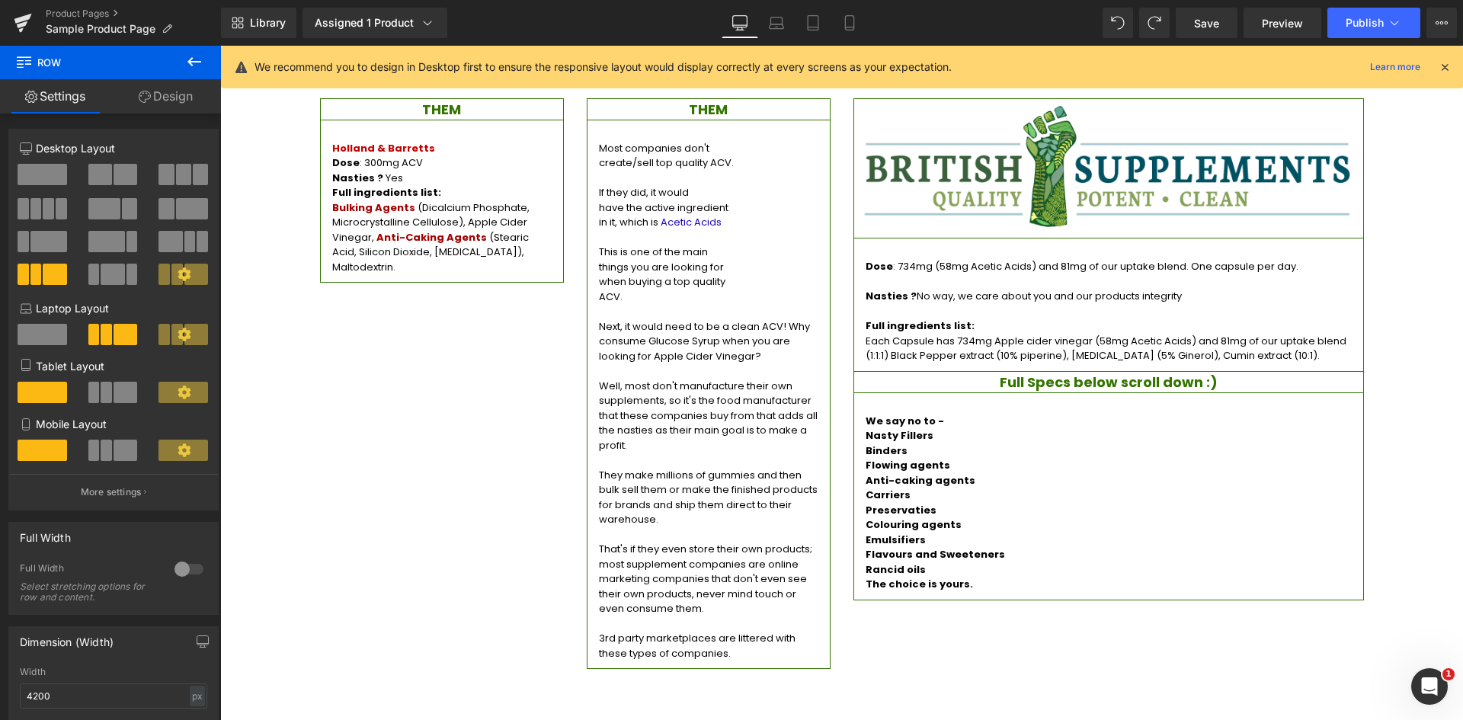
click at [197, 60] on icon at bounding box center [194, 62] width 18 height 18
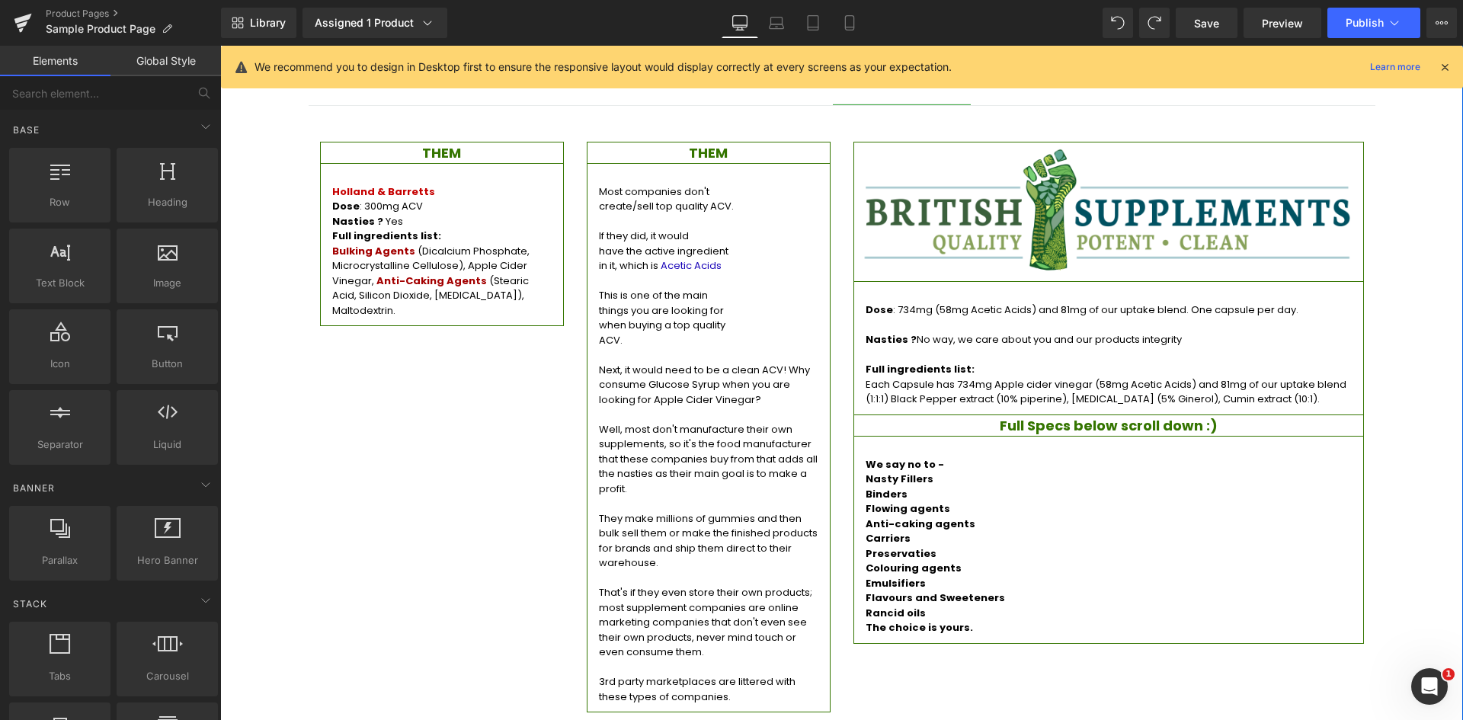
scroll to position [1295, 0]
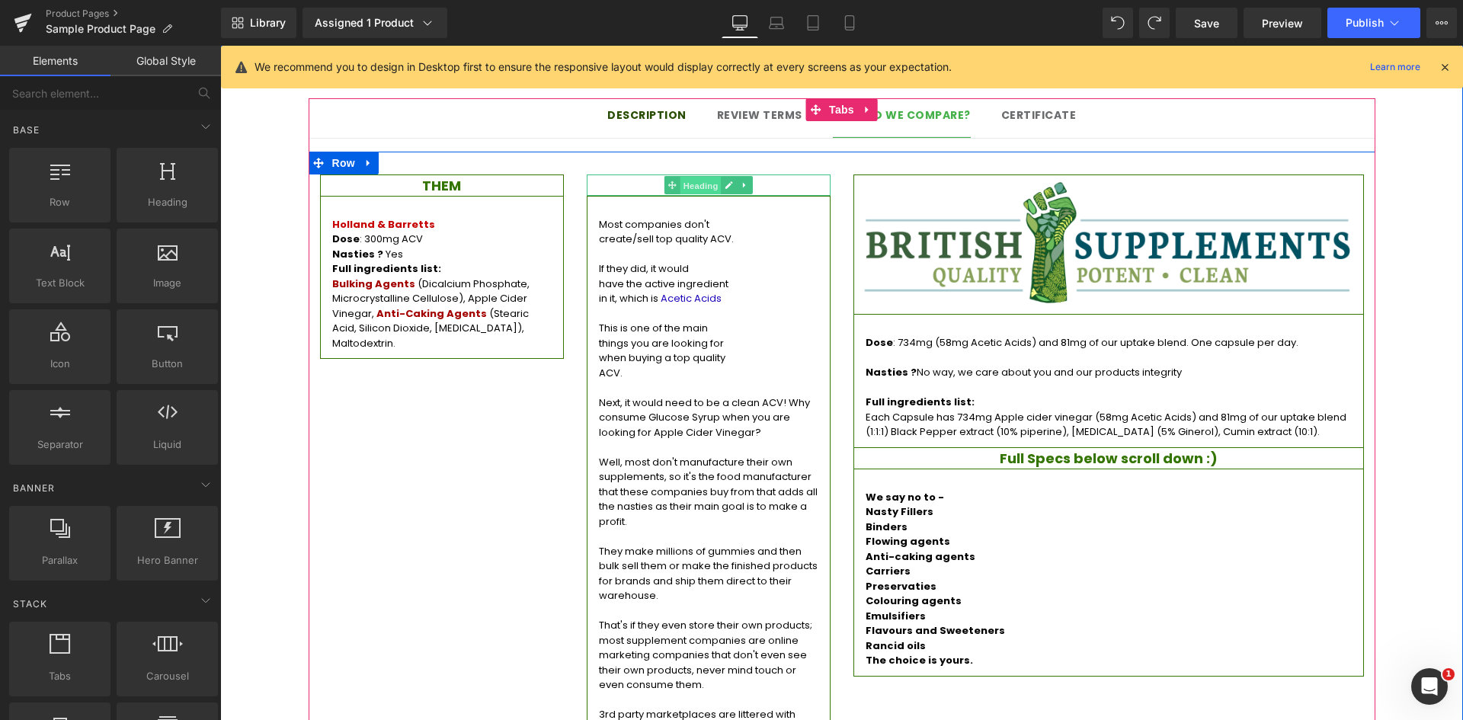
click at [701, 177] on span "Heading" at bounding box center [700, 186] width 41 height 18
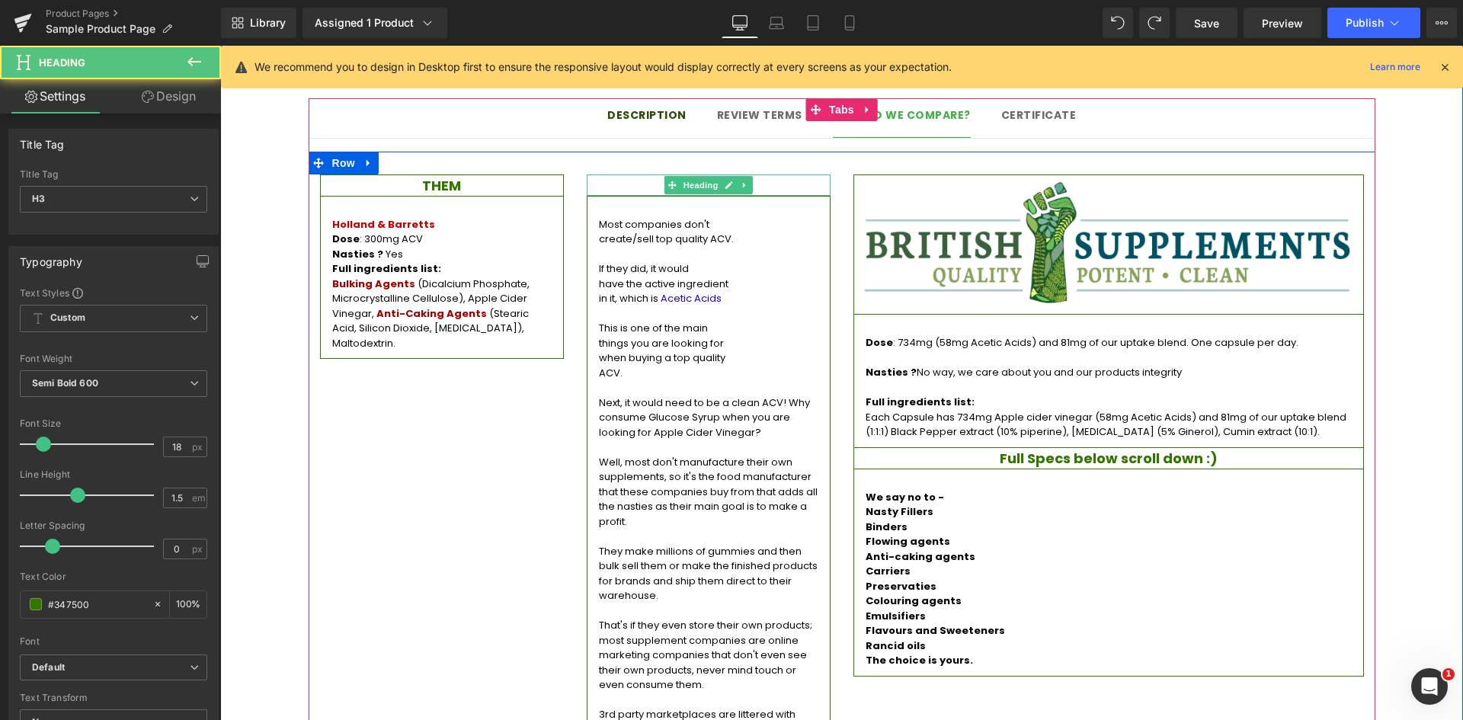
click at [757, 175] on h3 "THEM" at bounding box center [708, 185] width 242 height 21
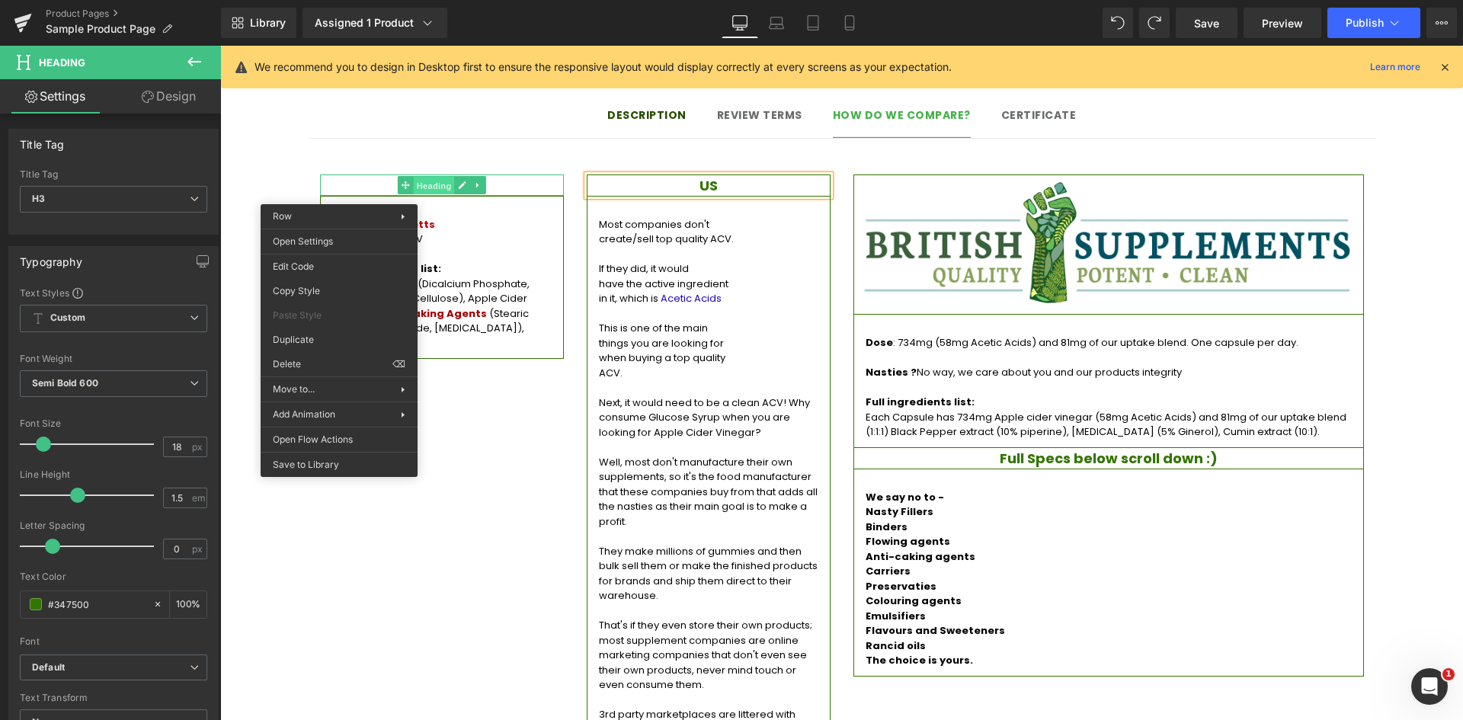
click at [422, 177] on span "Heading" at bounding box center [433, 186] width 41 height 18
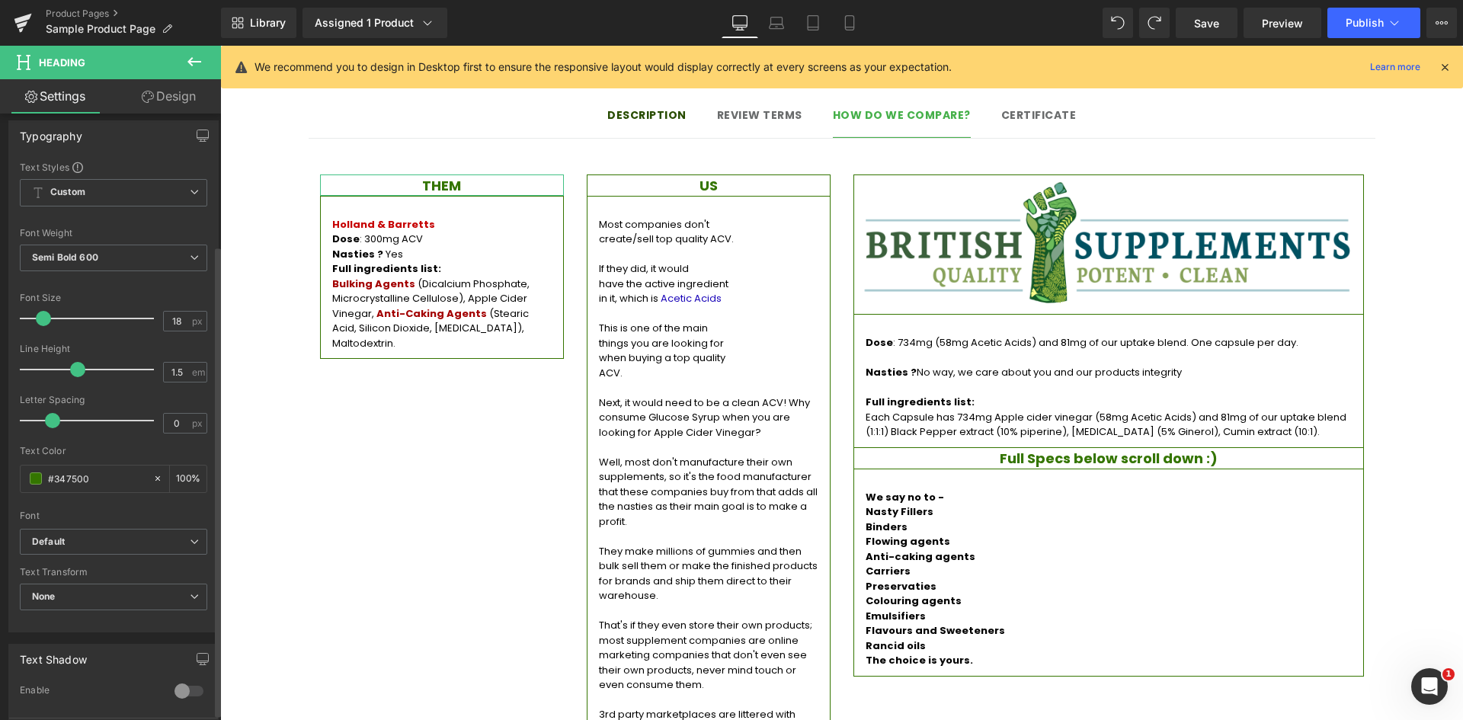
scroll to position [0, 0]
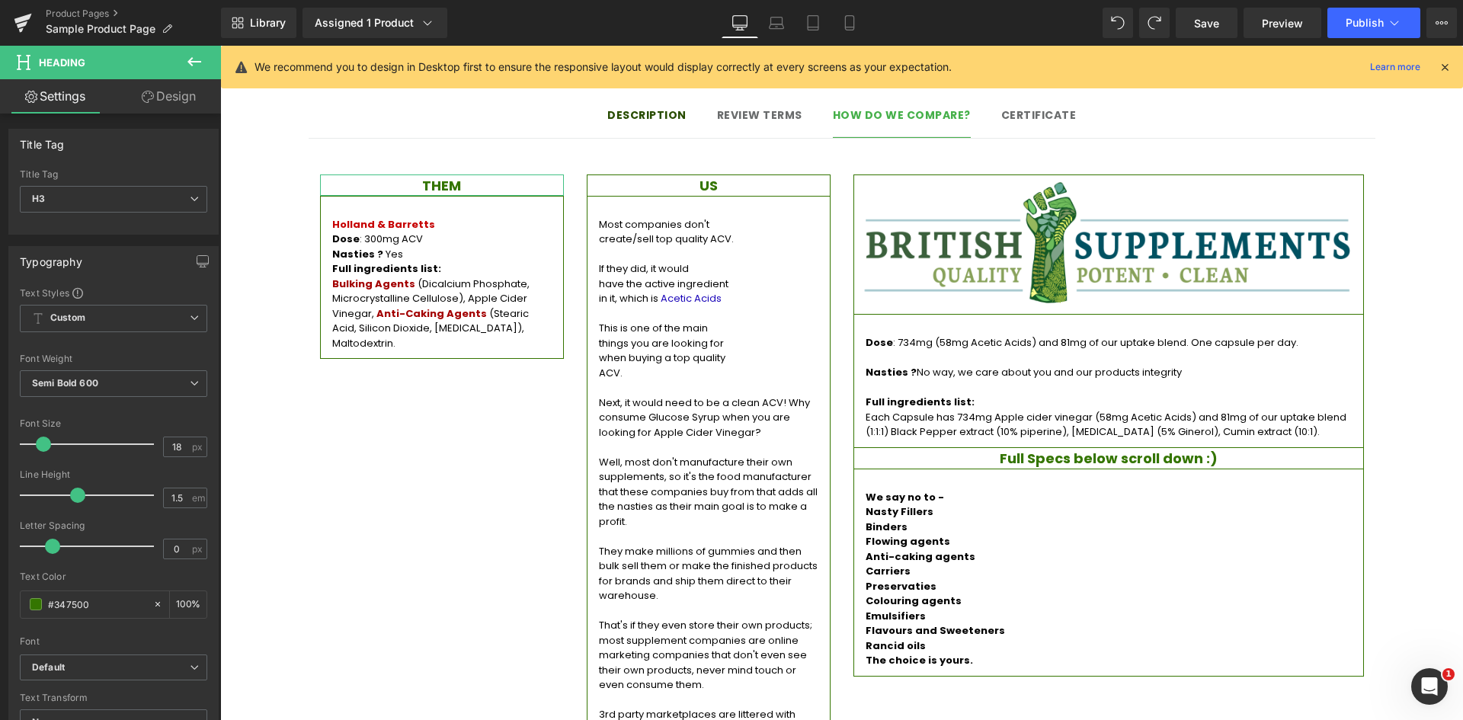
click at [144, 99] on icon at bounding box center [148, 97] width 12 height 12
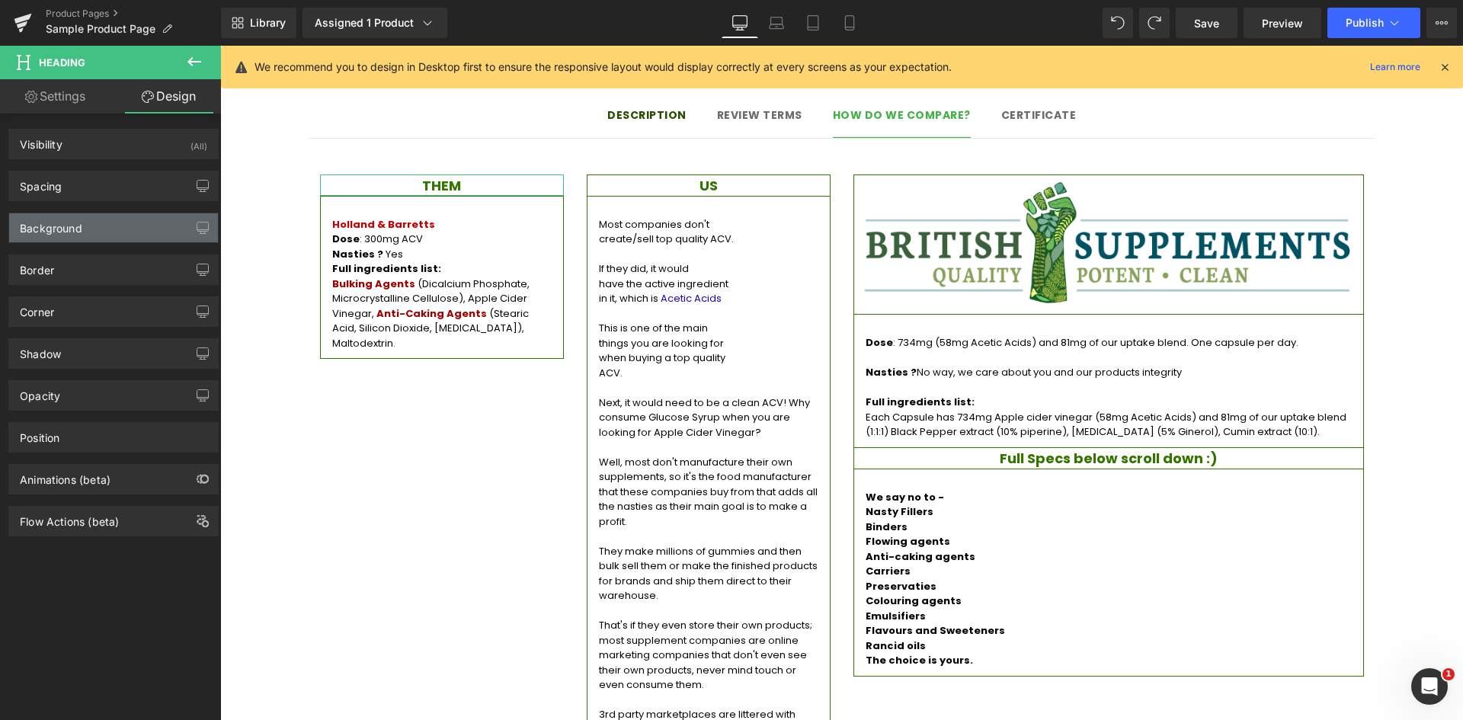
type input "transparent"
type input "0"
click at [105, 229] on div "Background" at bounding box center [113, 227] width 209 height 29
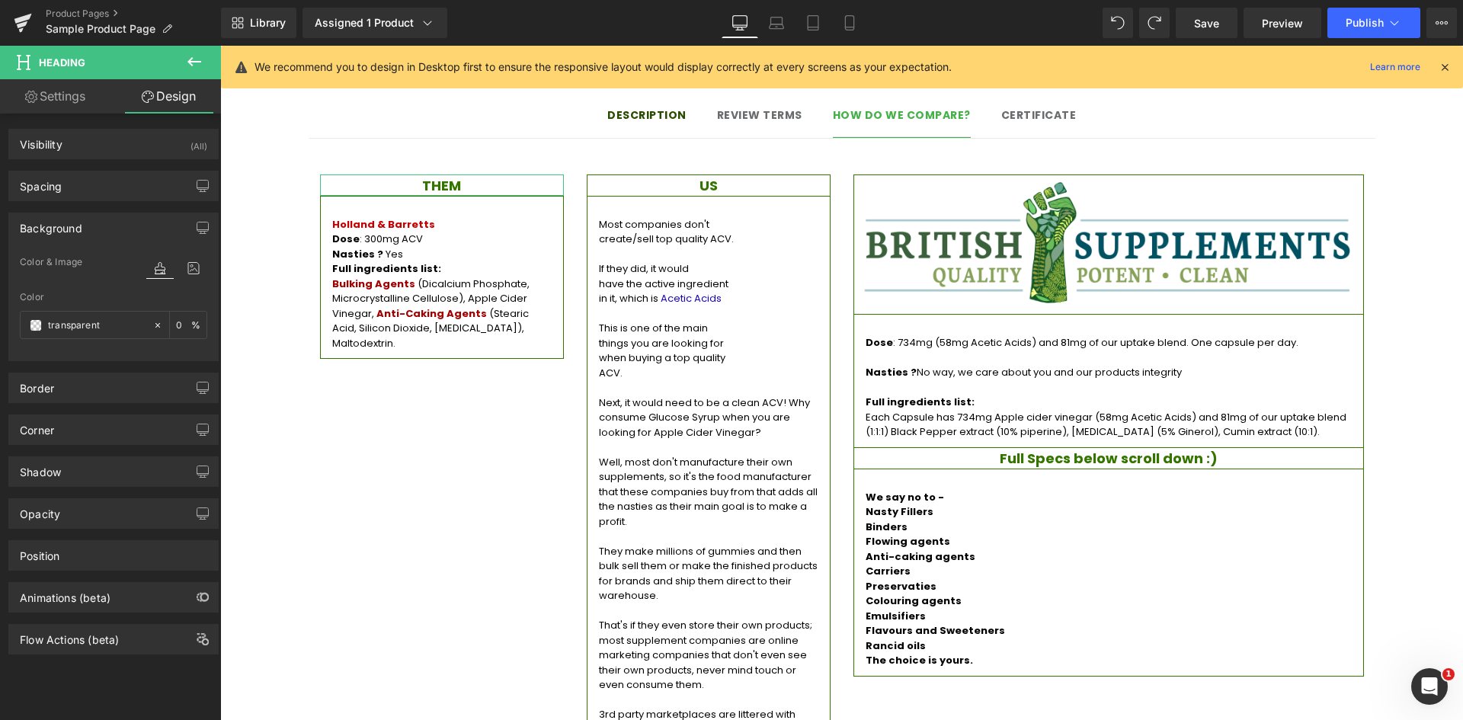
click at [79, 87] on link "Settings" at bounding box center [55, 96] width 110 height 34
type input "100"
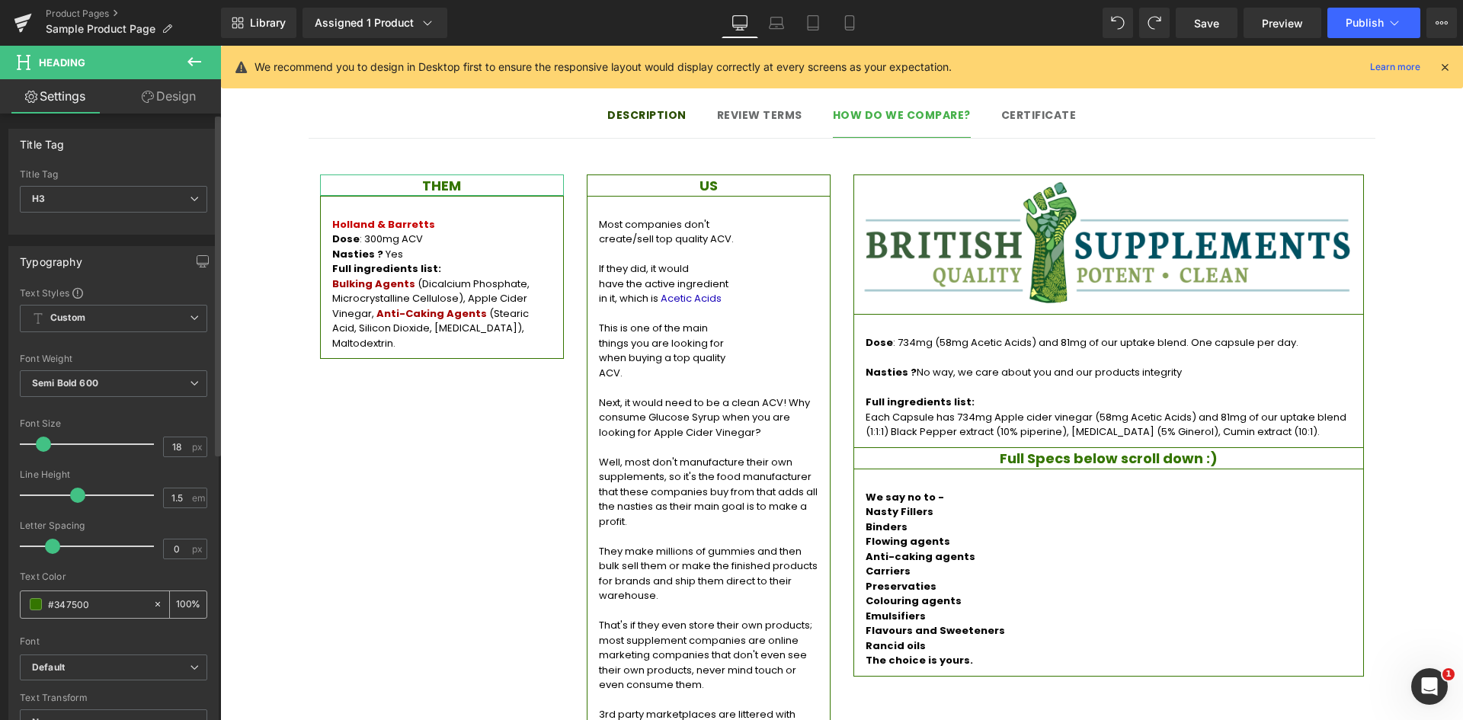
click at [94, 600] on input "#347500" at bounding box center [97, 604] width 98 height 17
click at [186, 86] on link "Design" at bounding box center [169, 96] width 110 height 34
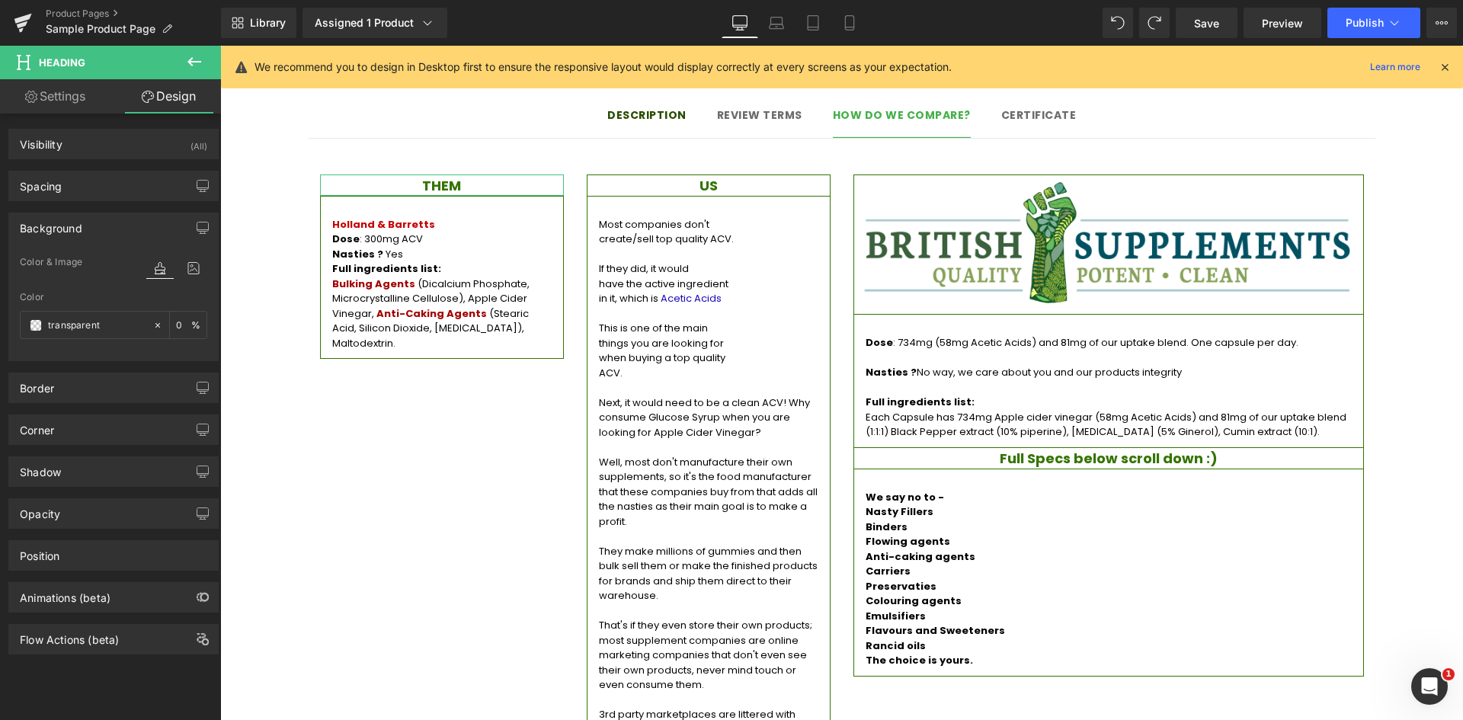
type input "0"
click at [86, 330] on input "transparent" at bounding box center [97, 325] width 98 height 17
paste input "#347500"
type input "#347500"
type input "100"
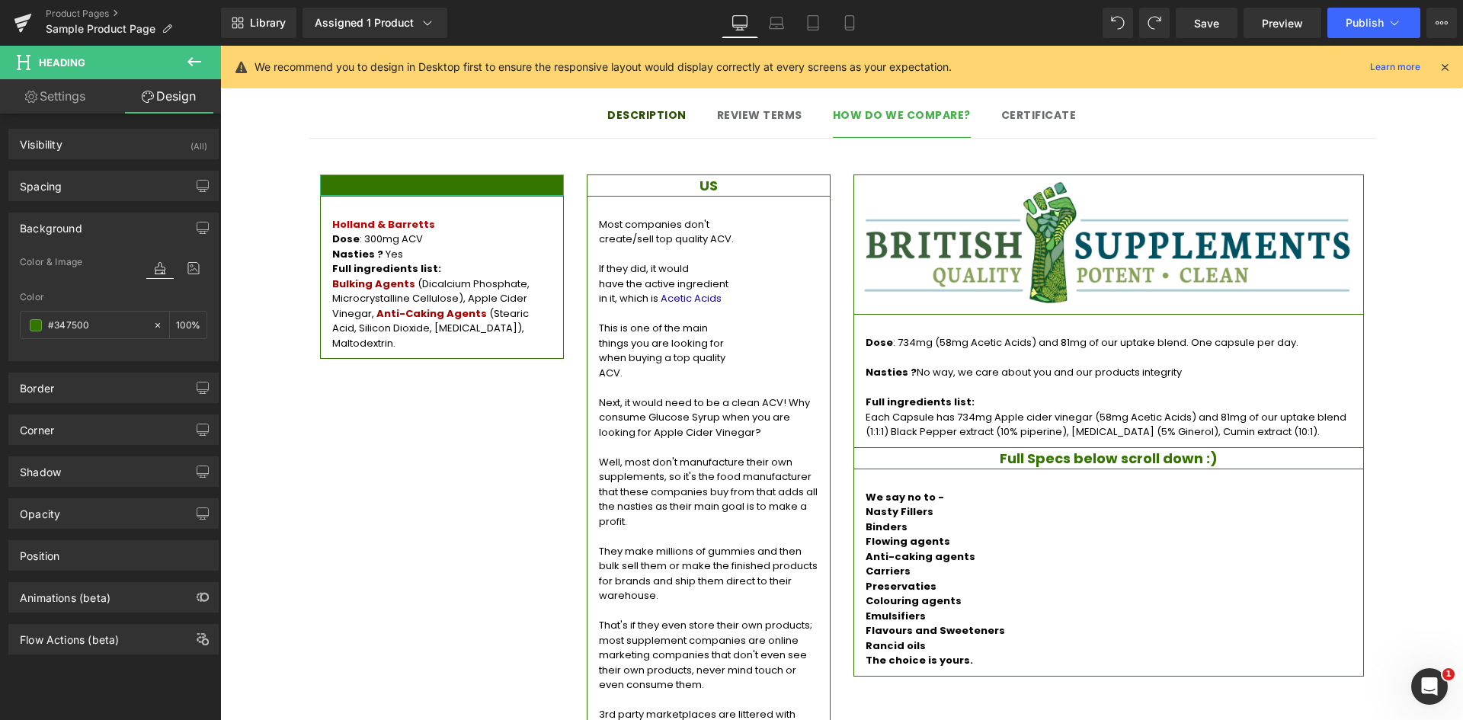
type input "#347500"
click at [58, 93] on link "Settings" at bounding box center [55, 96] width 110 height 34
type input "100"
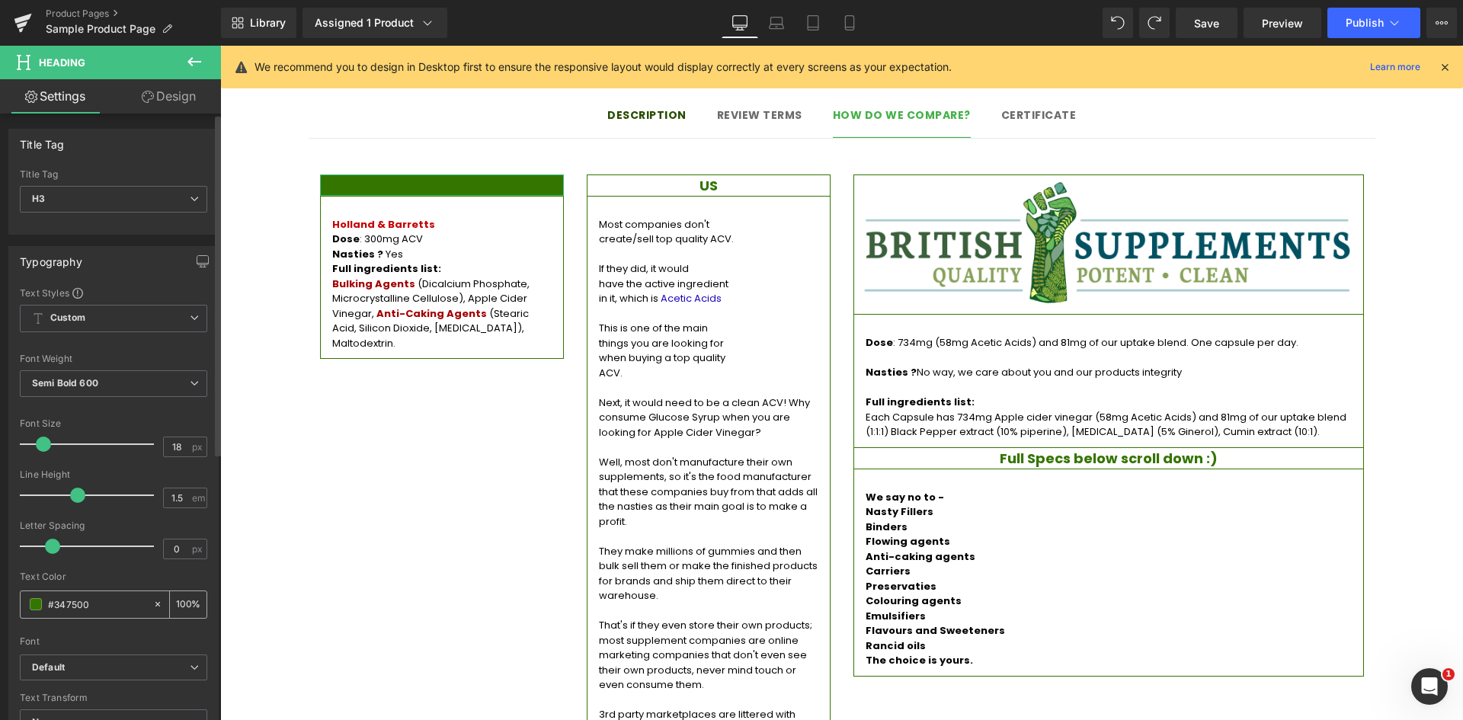
click at [73, 601] on input "#347500" at bounding box center [97, 604] width 98 height 17
type input "fff"
type input "100"
click at [107, 573] on div "Text Color" at bounding box center [113, 576] width 187 height 11
type input "#ffffff"
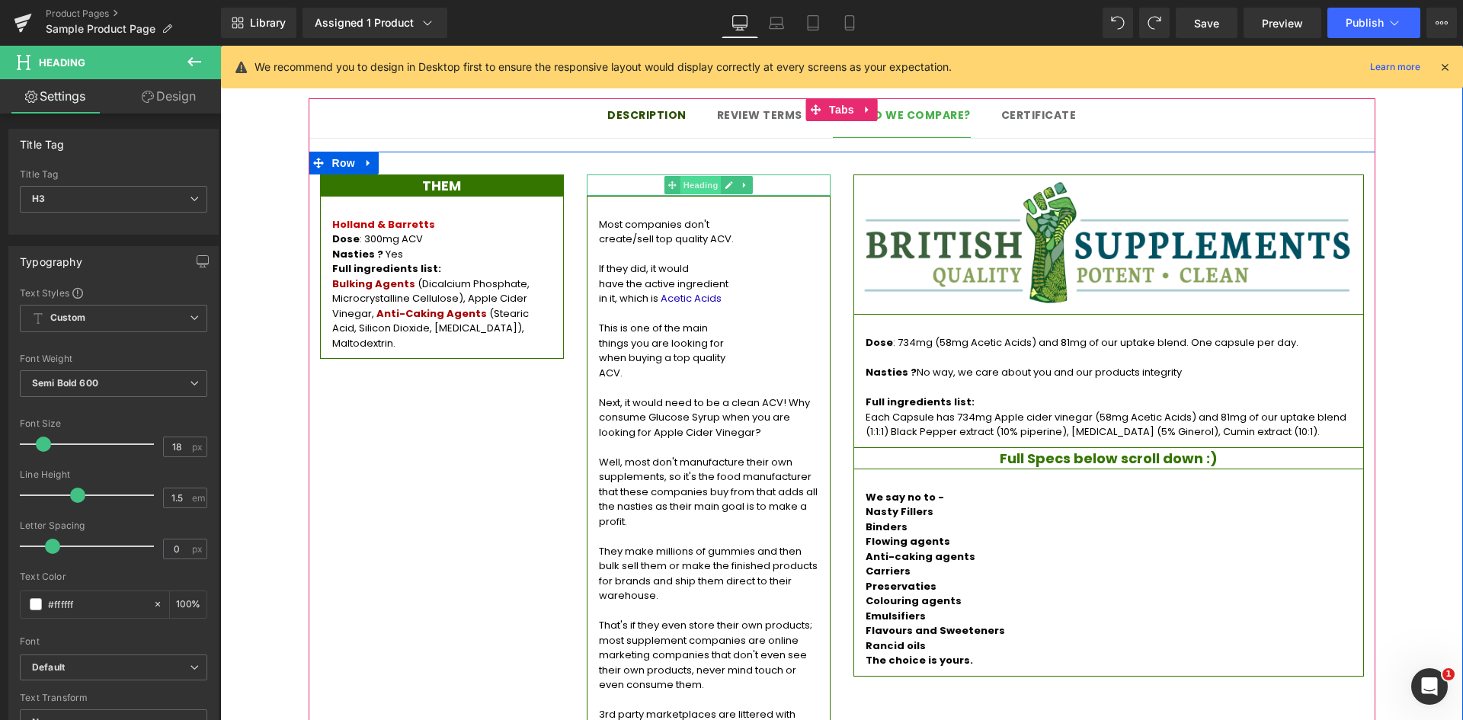
click at [690, 176] on span "Heading" at bounding box center [700, 185] width 41 height 18
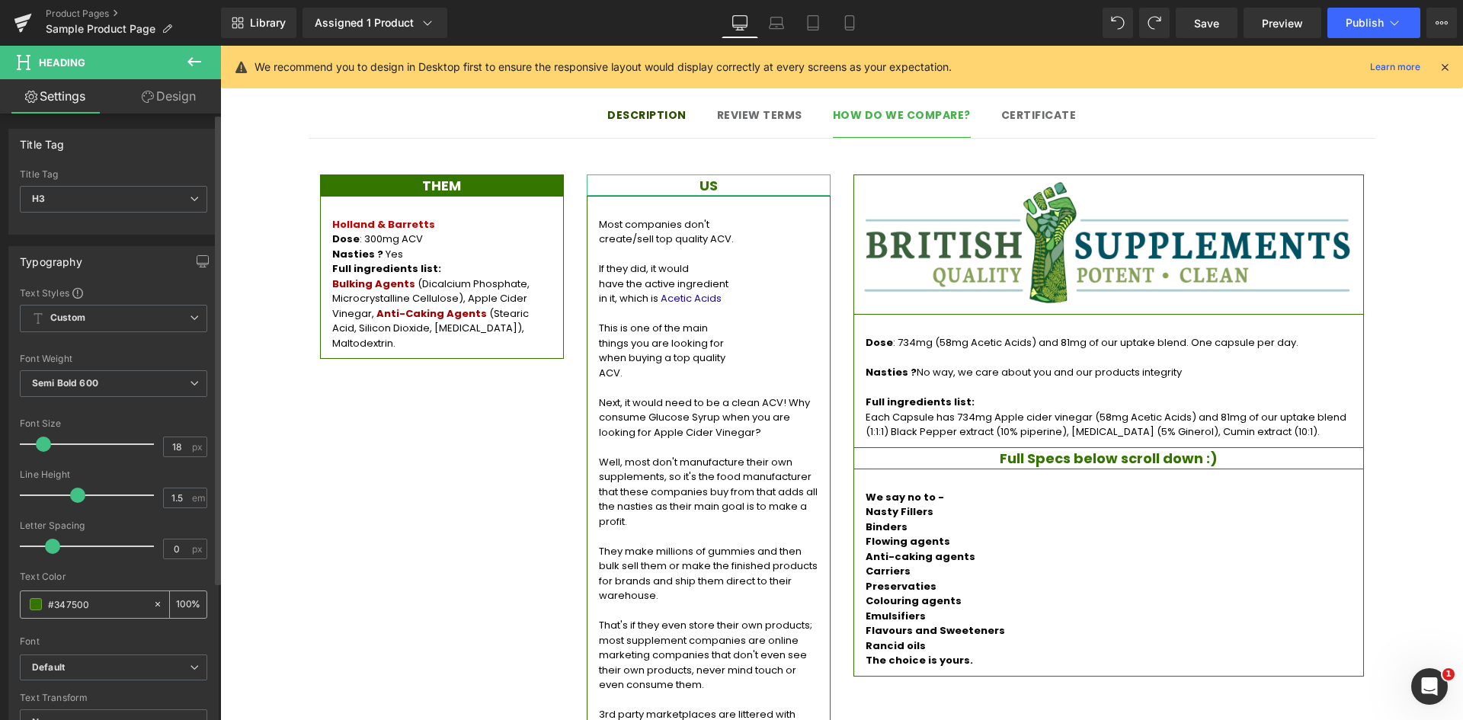
click at [104, 599] on input "#347500" at bounding box center [97, 604] width 98 height 17
type input "ff"
type input "0"
type input "fff"
type input "100"
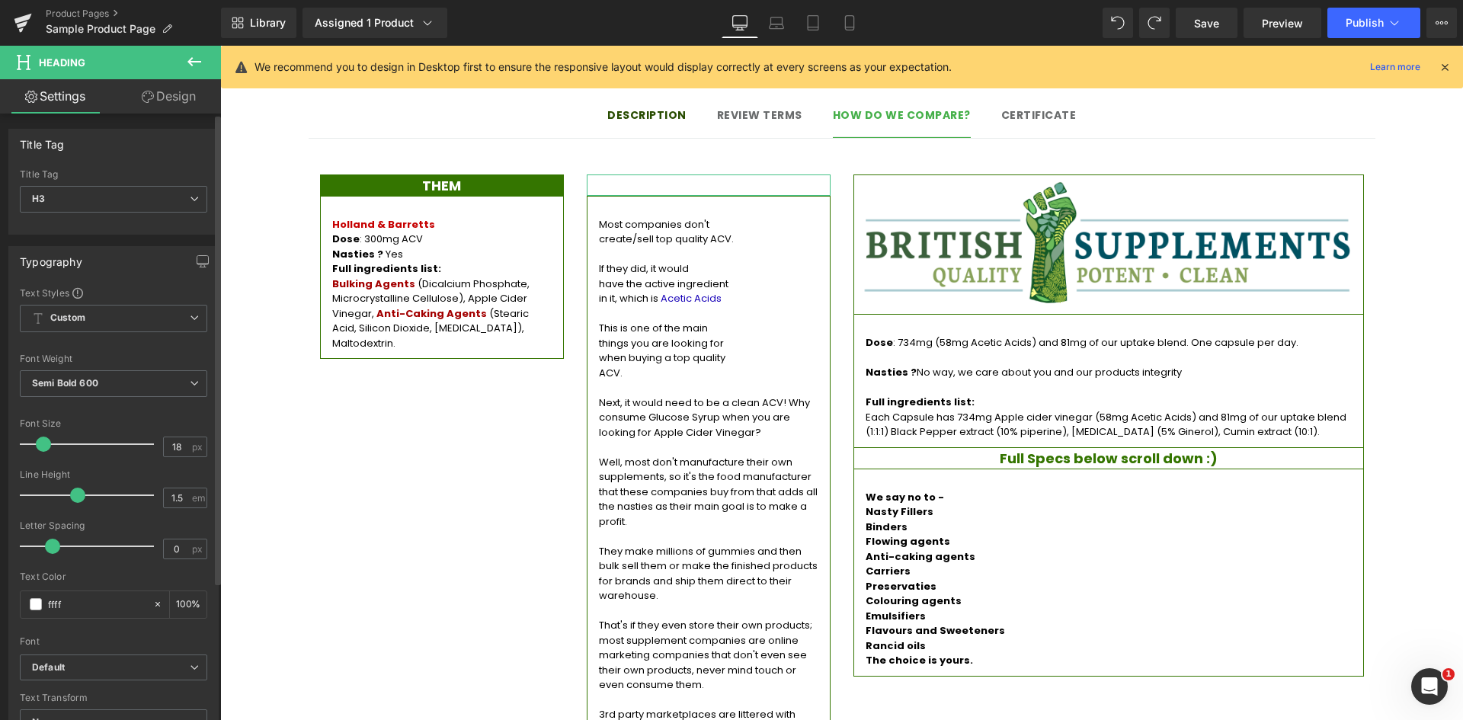
click at [113, 575] on div "Text Color" at bounding box center [113, 576] width 187 height 11
type input "#ffffff"
click at [157, 104] on link "Design" at bounding box center [169, 96] width 110 height 34
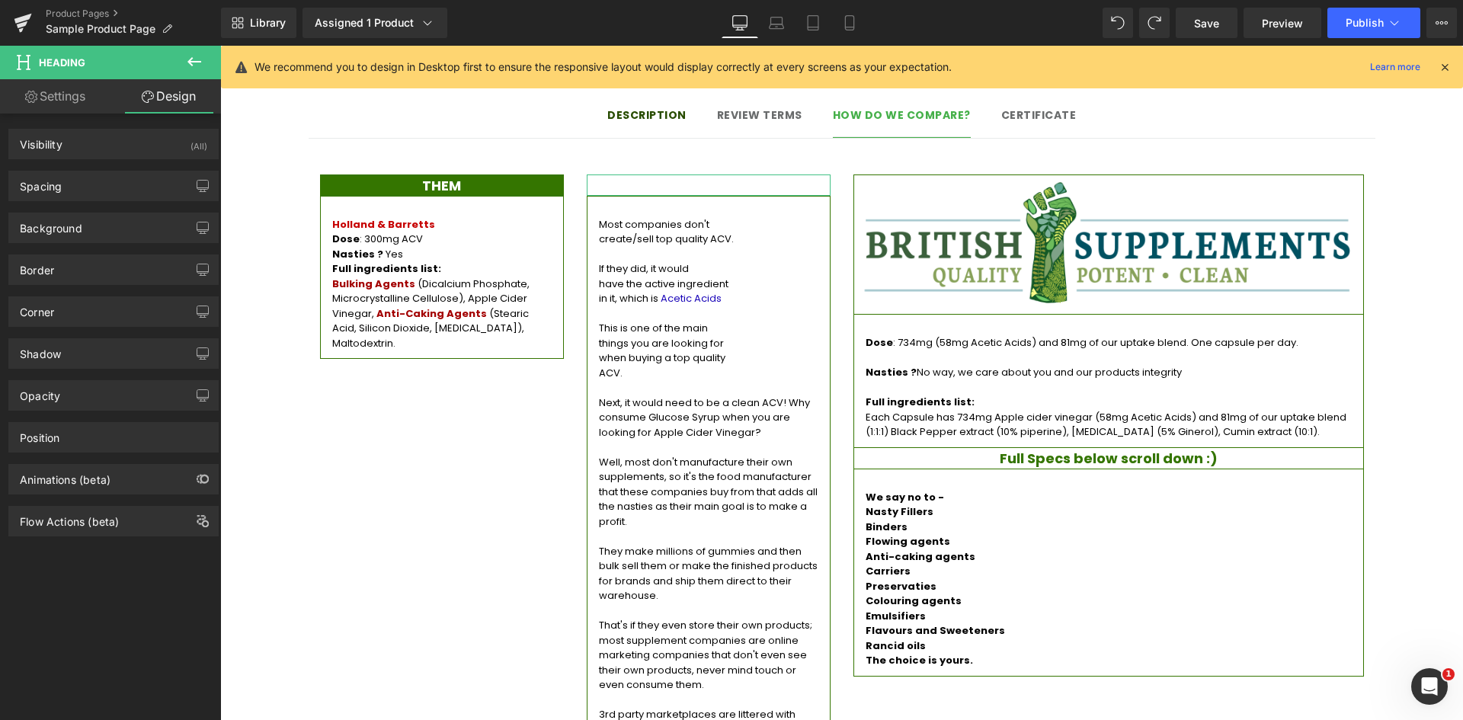
type input "transparent"
type input "0"
click at [120, 226] on div "Background" at bounding box center [113, 227] width 209 height 29
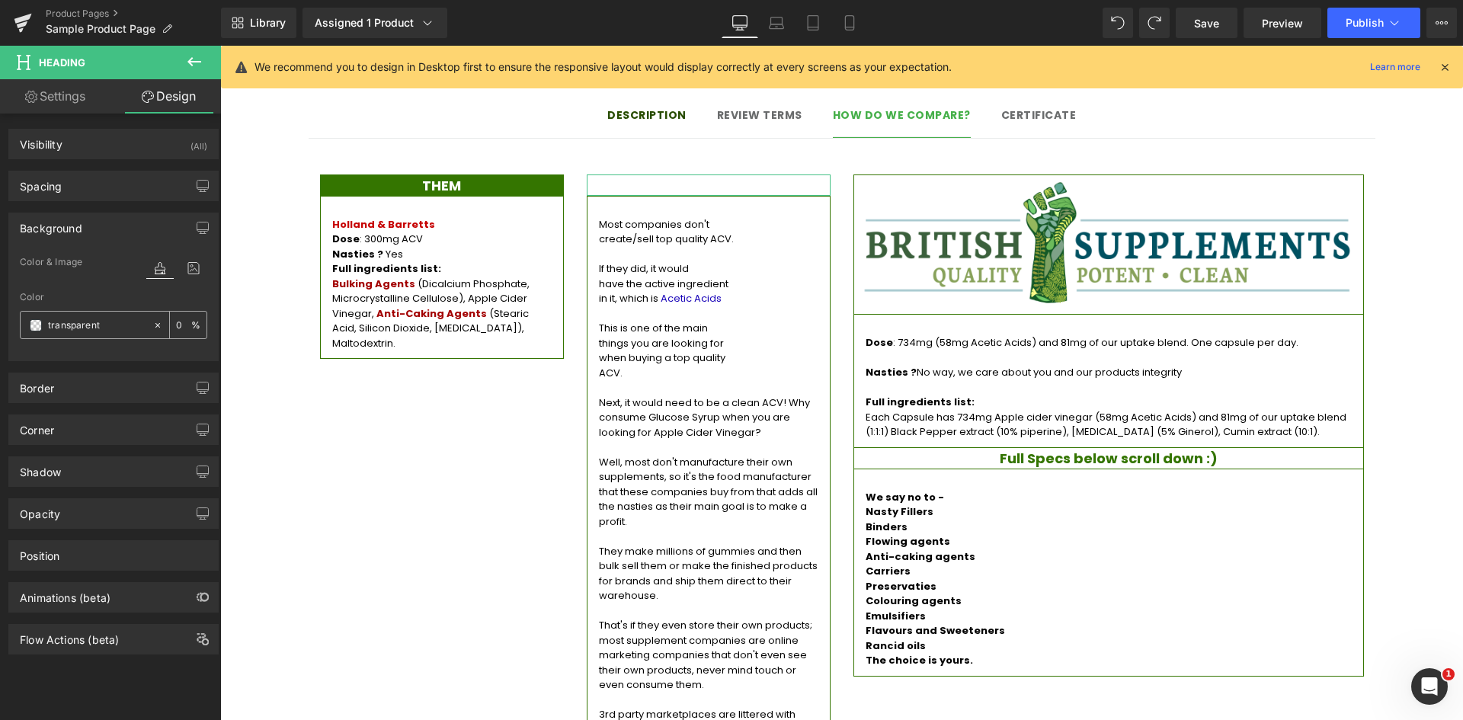
click at [110, 325] on input "transparent" at bounding box center [97, 325] width 98 height 17
click at [98, 317] on input "transparent" at bounding box center [97, 325] width 98 height 17
paste input "#347500"
paste input "text"
type input "#347500"
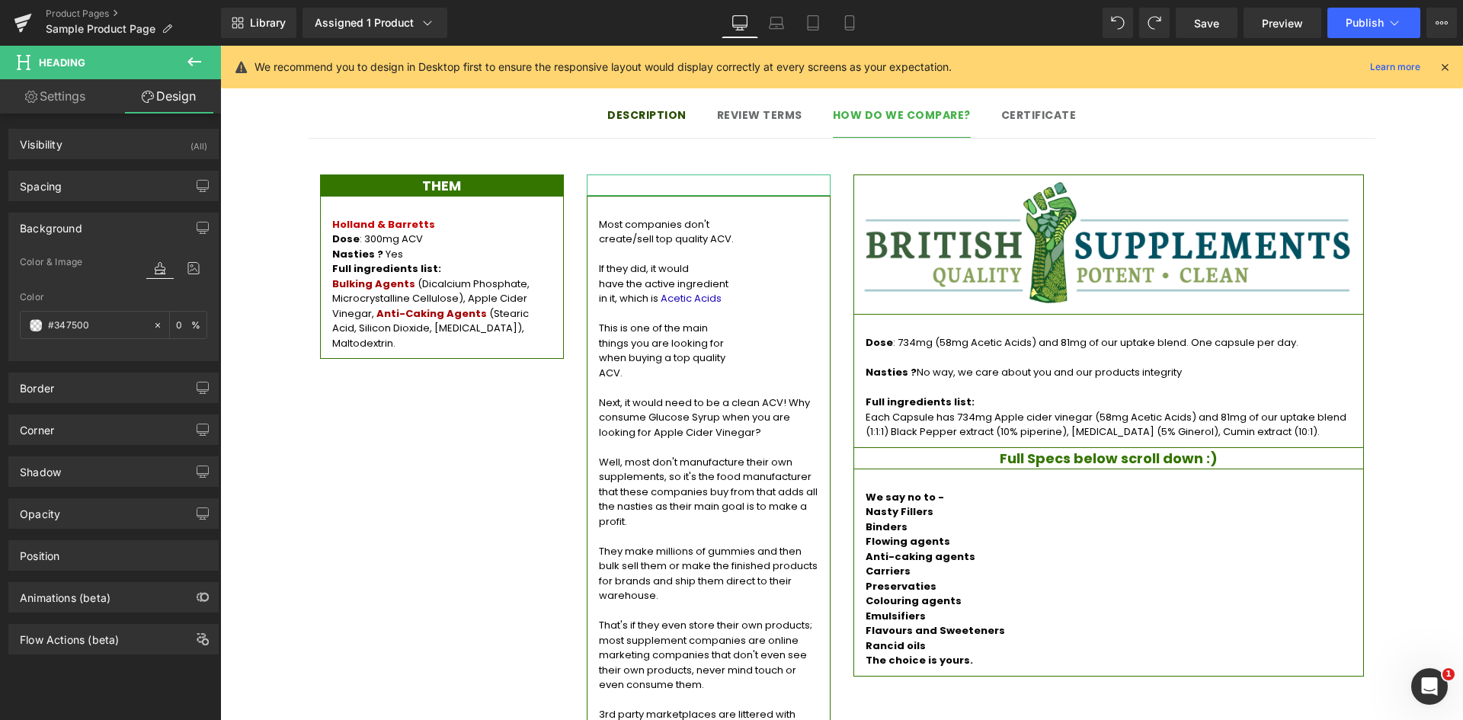
type input "100"
type input "#347500"
click at [90, 289] on div "Color & Image color" at bounding box center [113, 272] width 187 height 39
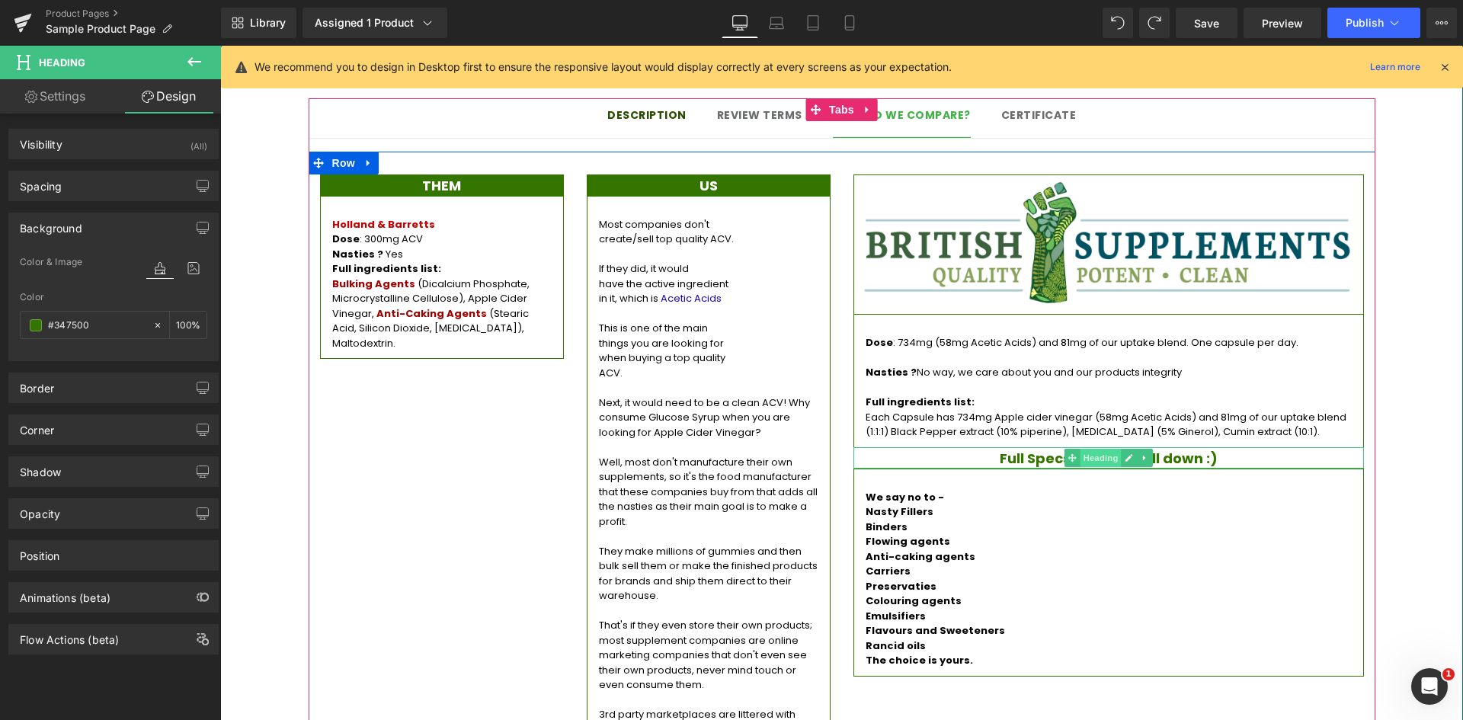
click at [1090, 449] on span "Heading" at bounding box center [1100, 458] width 41 height 18
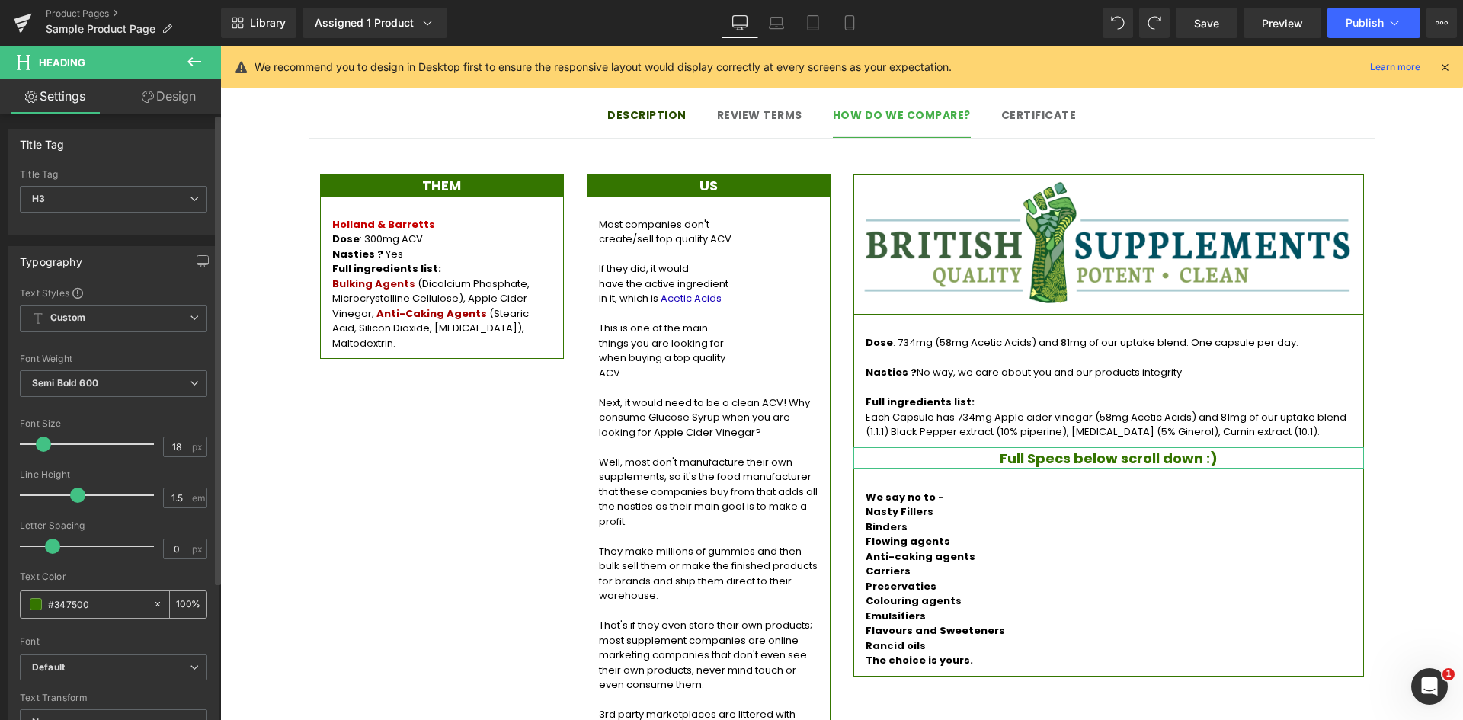
click at [80, 606] on input "#347500" at bounding box center [97, 604] width 98 height 17
type input "ff"
type input "0"
type input "fff"
type input "100"
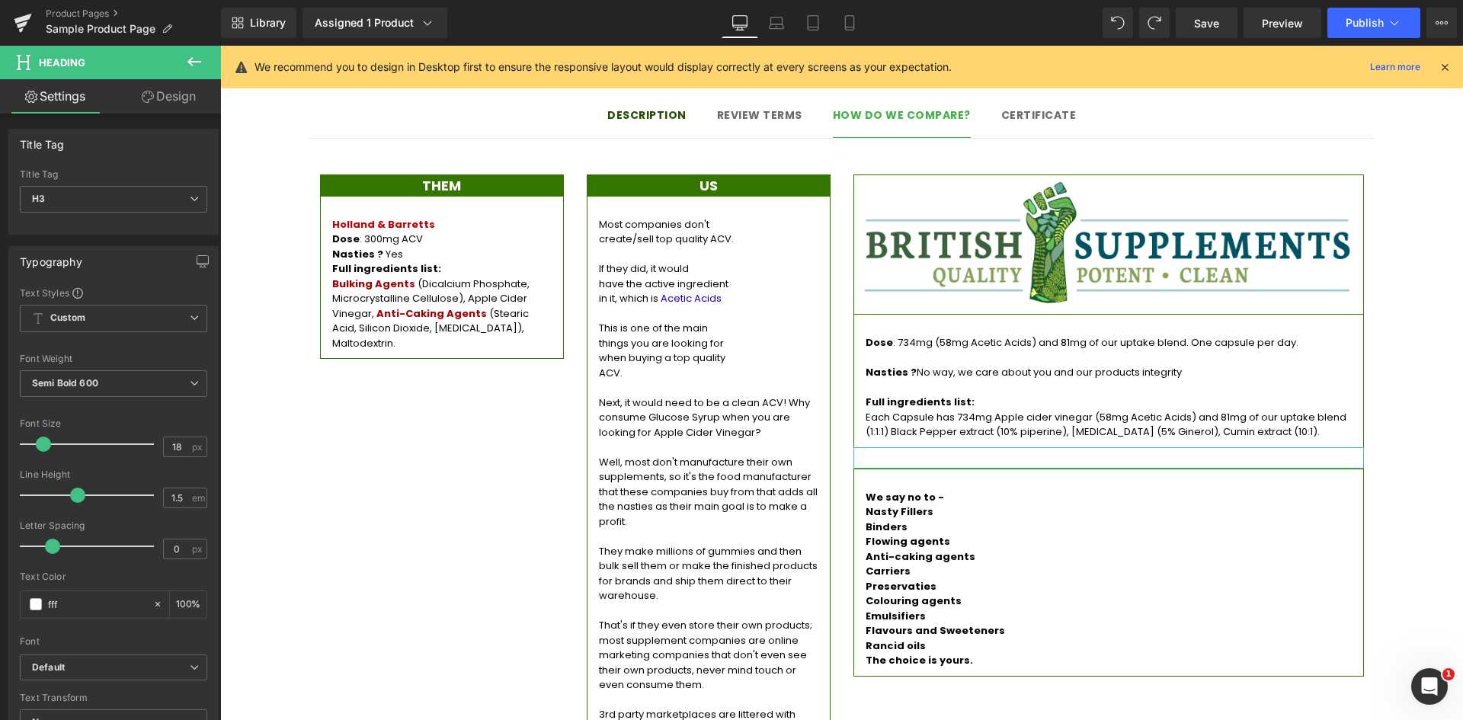
click at [154, 101] on link "Design" at bounding box center [169, 96] width 110 height 34
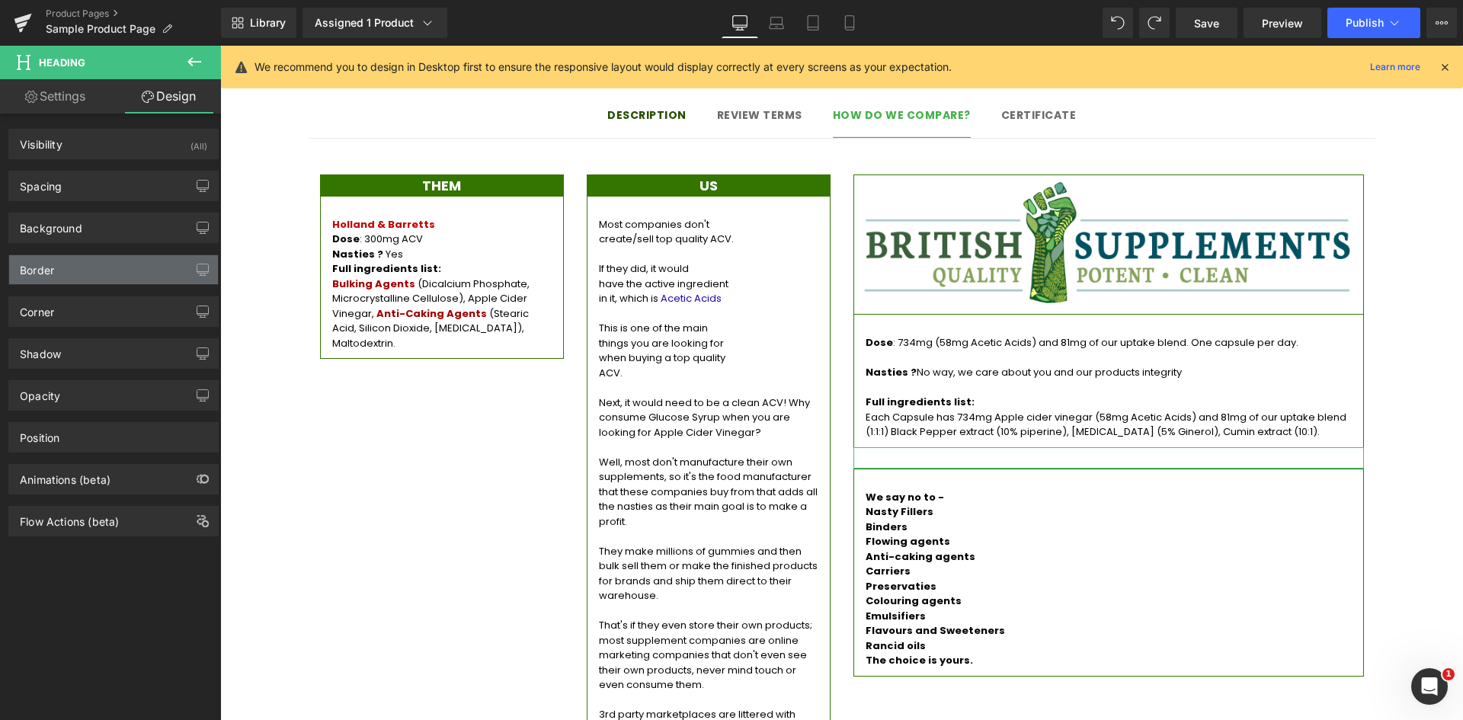
type input "transparent"
type input "0"
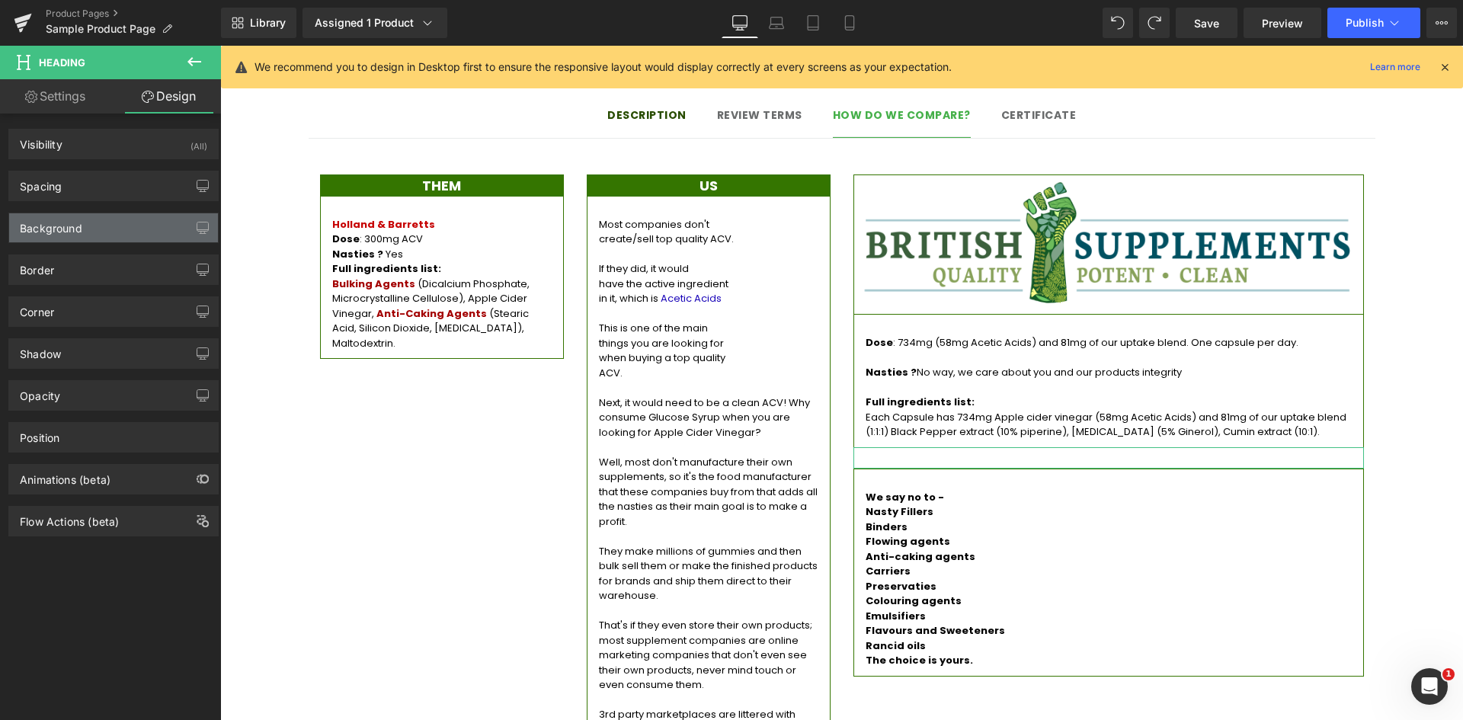
click at [104, 233] on div "Background" at bounding box center [113, 227] width 209 height 29
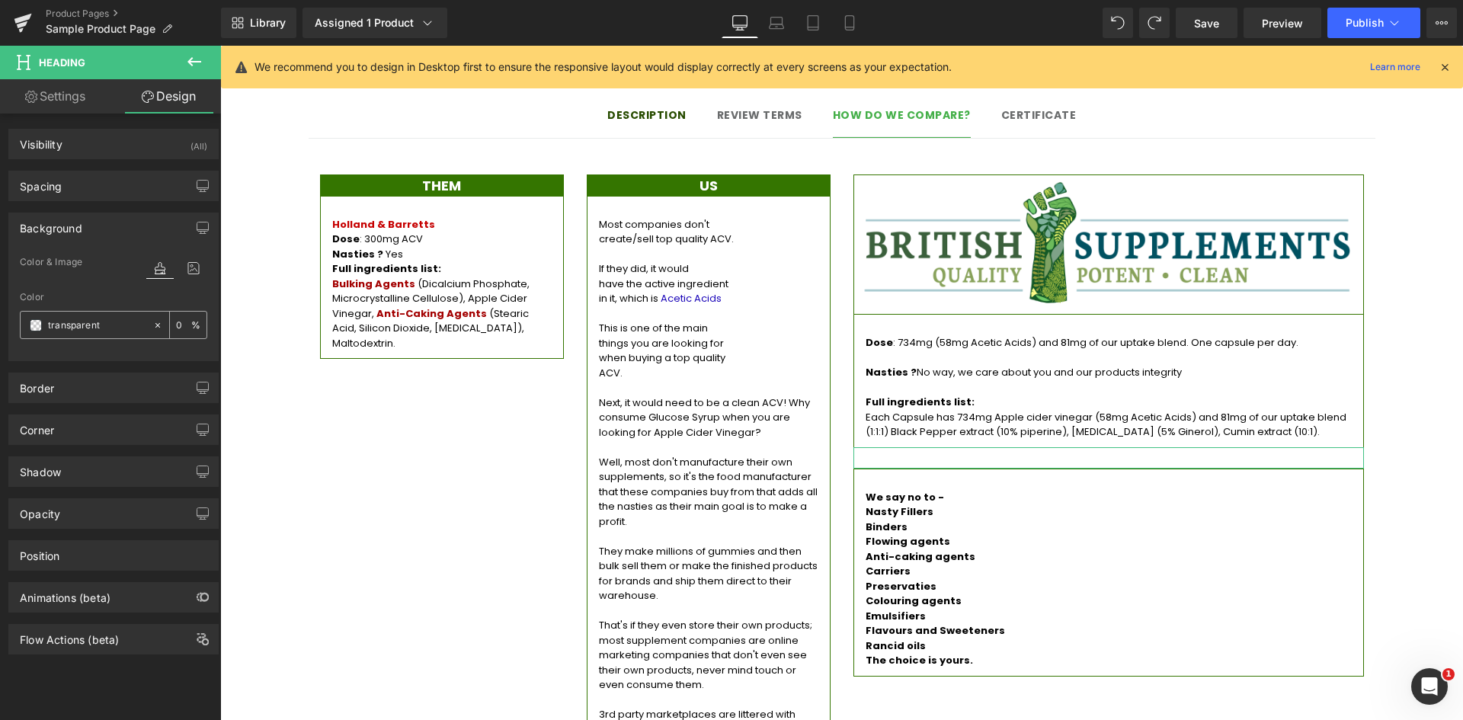
click at [100, 325] on input "transparent" at bounding box center [97, 325] width 98 height 17
paste input "#347500"
type input "#347500"
type input "100"
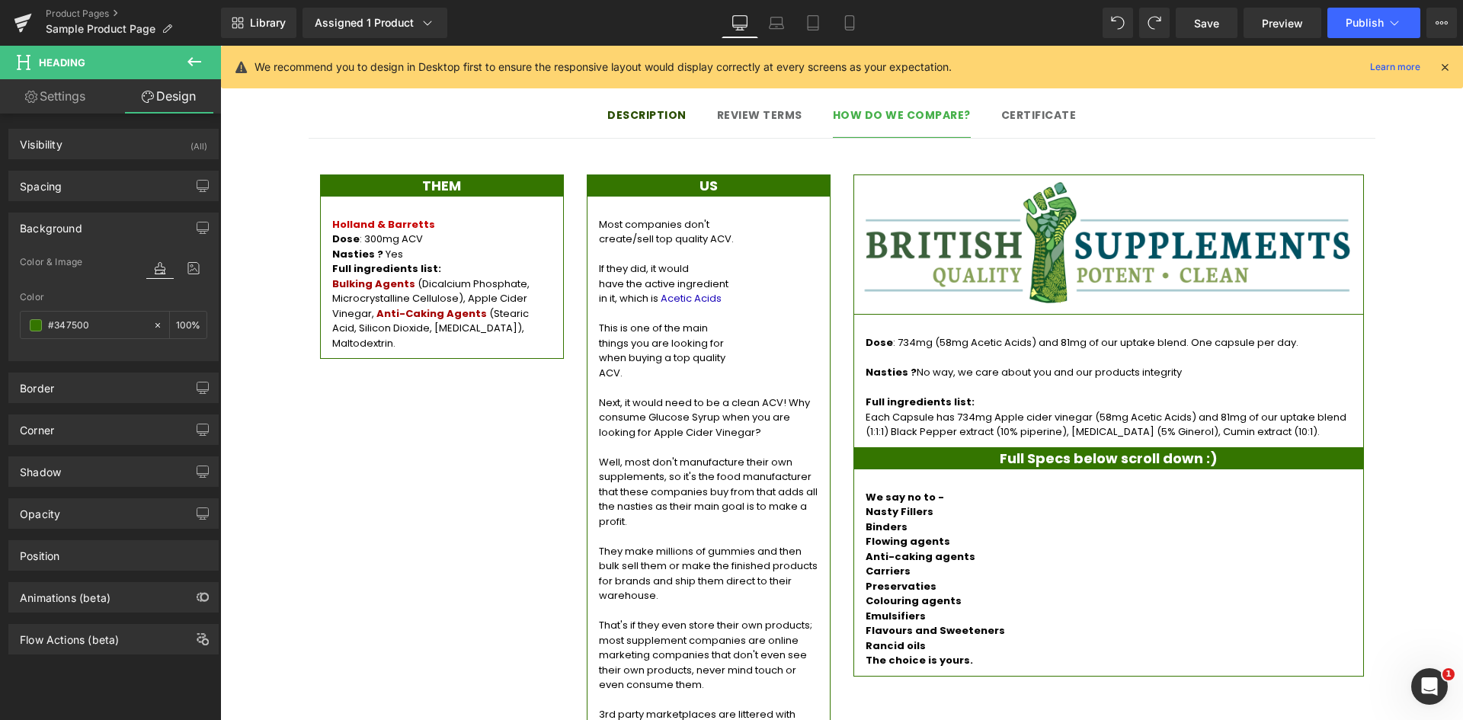
click at [220, 46] on div at bounding box center [220, 46] width 0 height 0
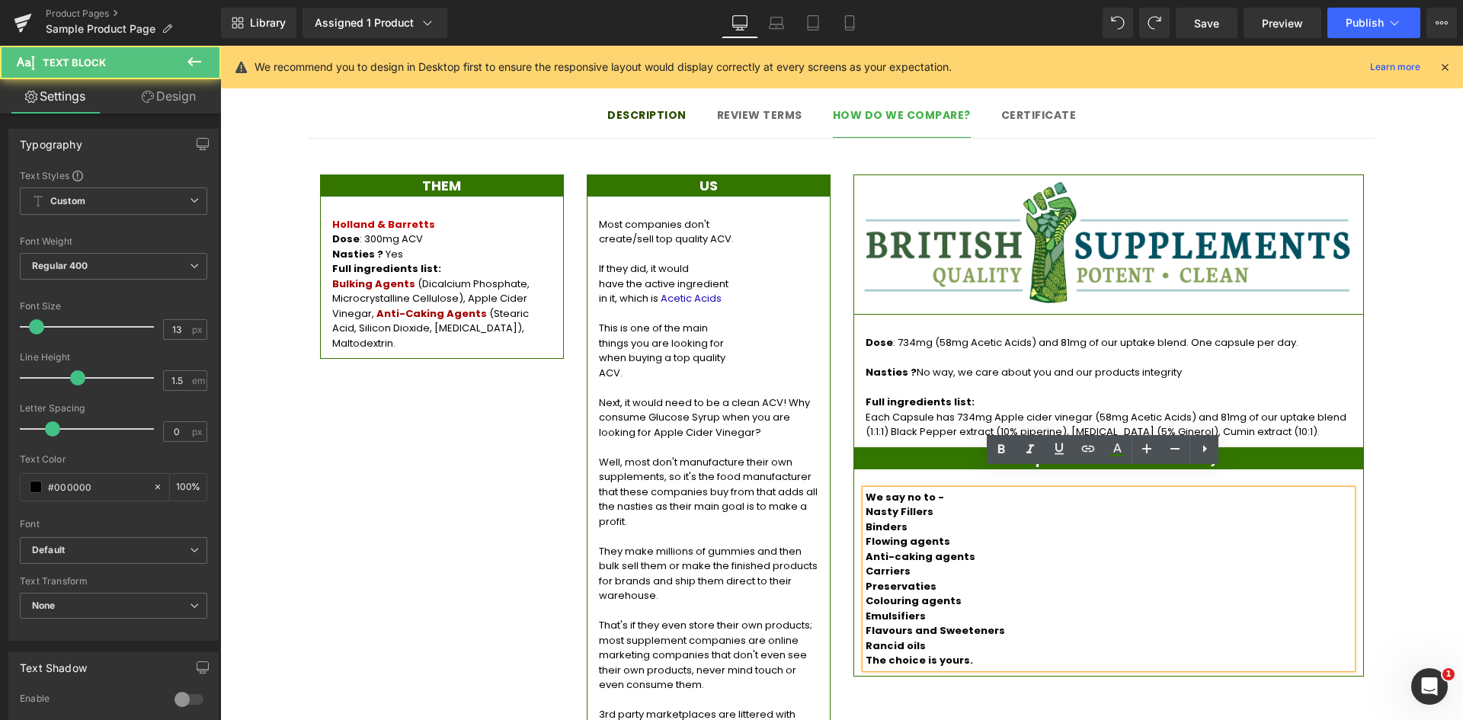
click at [1438, 464] on div "Description Text Block Review terms Text Block How do we compare? Text Block Ce…" at bounding box center [841, 418] width 1243 height 687
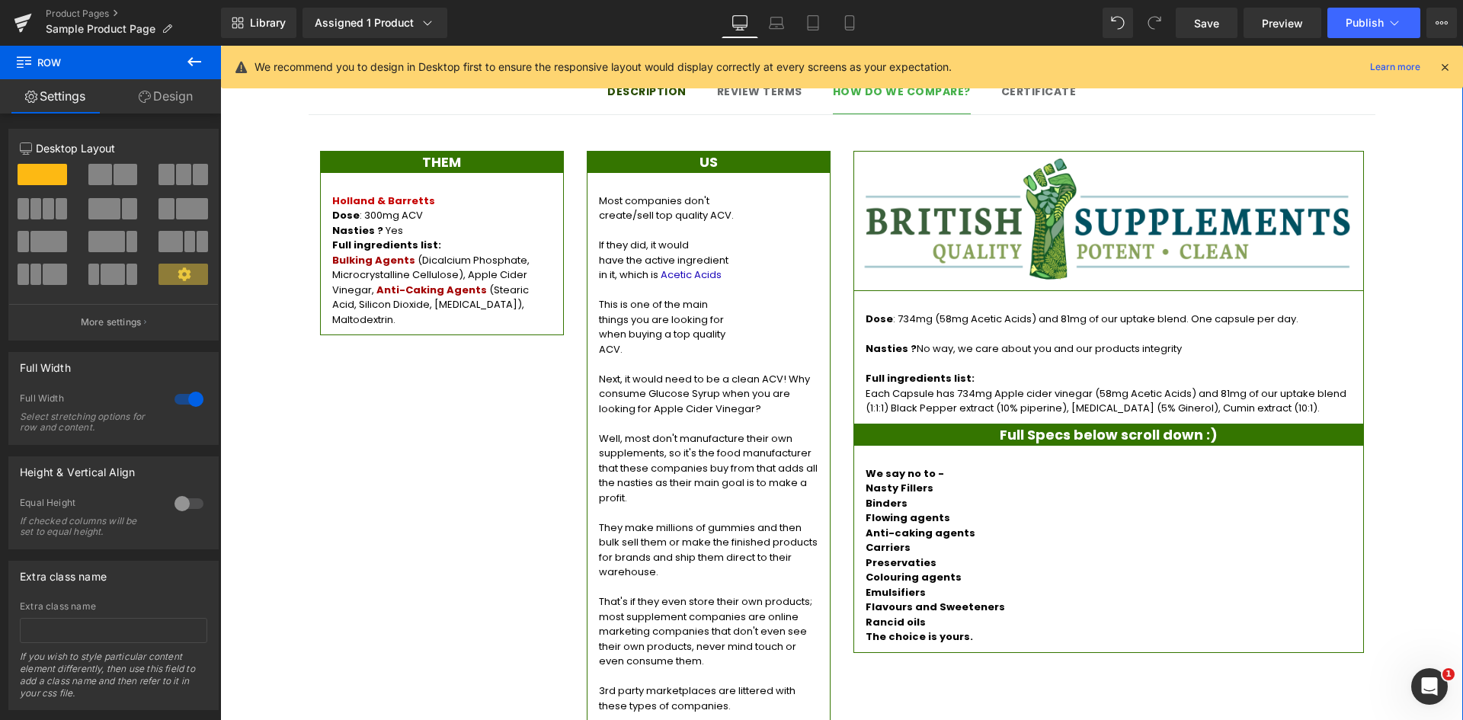
scroll to position [1295, 0]
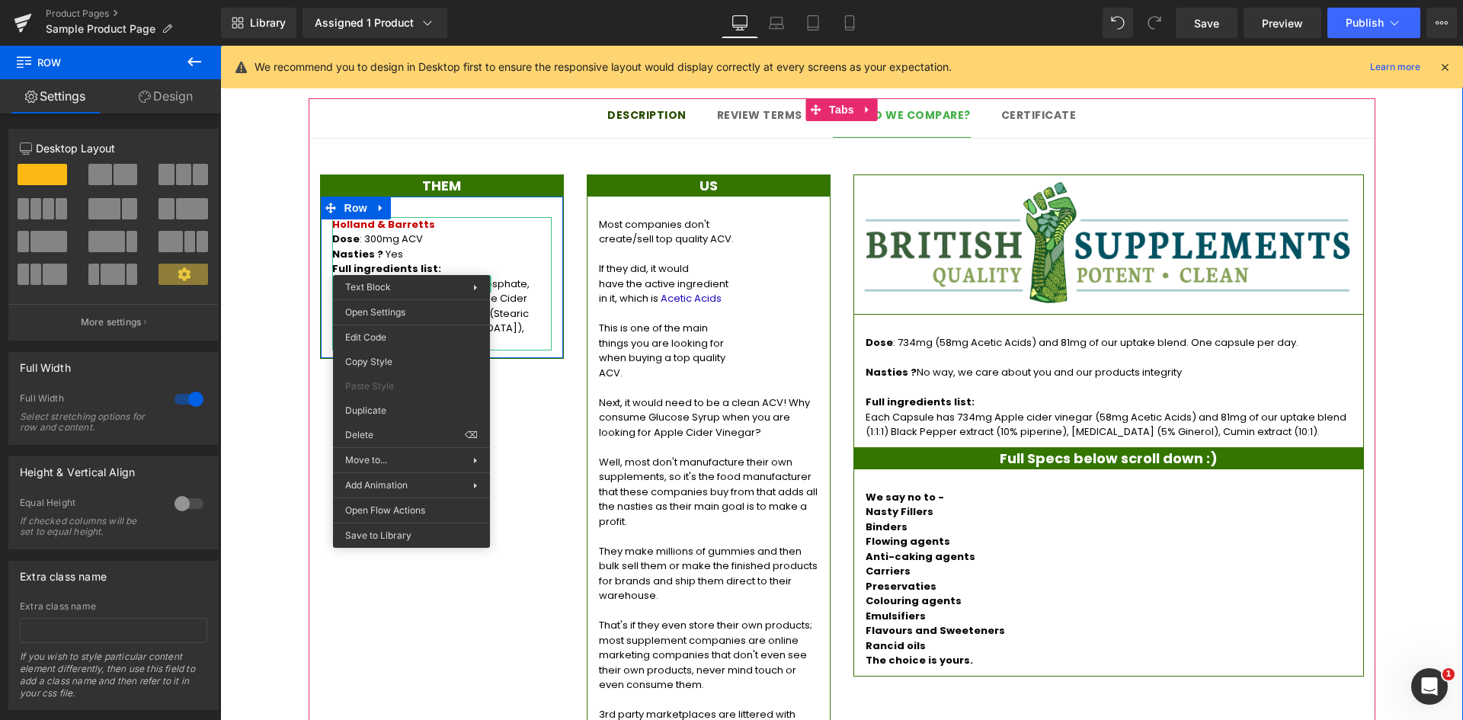
click at [438, 247] on p "Nasties ? Yes" at bounding box center [441, 254] width 219 height 15
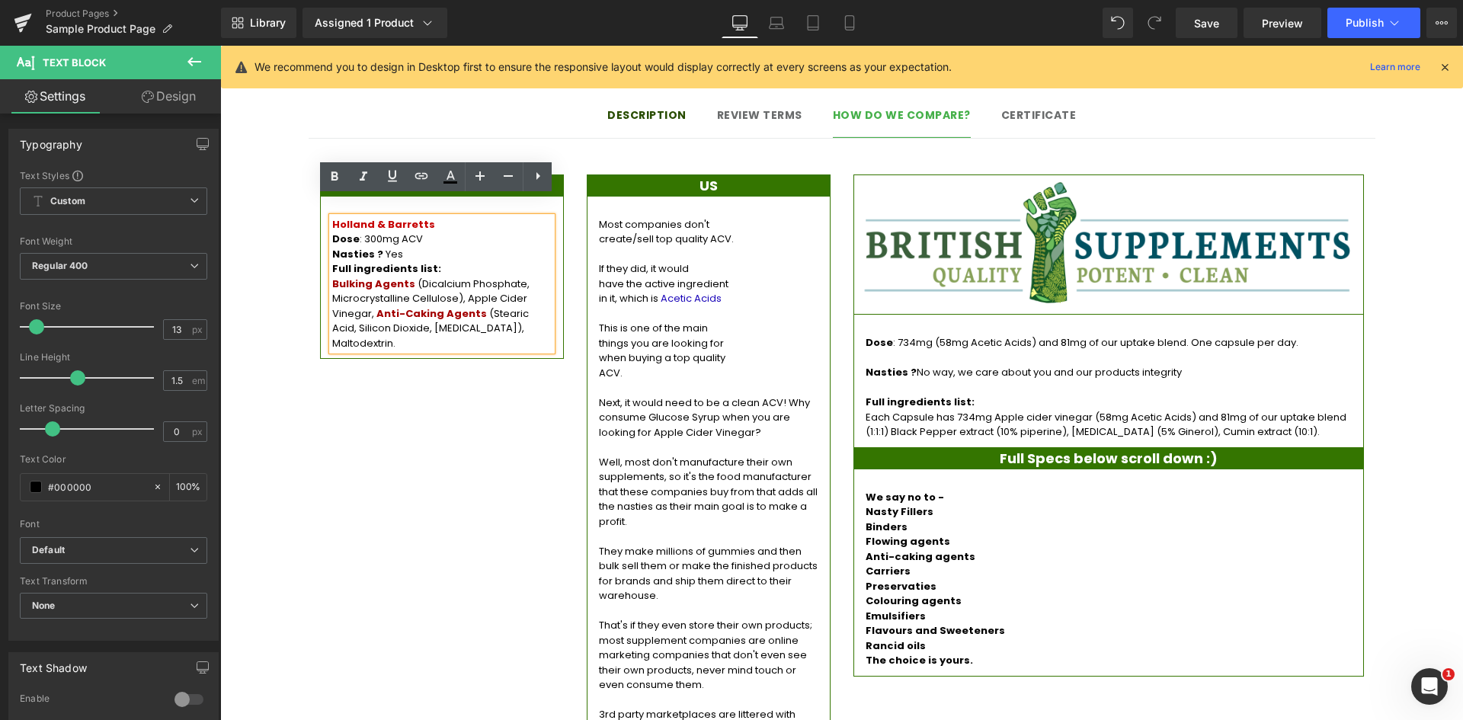
click at [409, 378] on div "THEM Heading Holland & Barretts Dose : 300mg ACV Nasties ? Yes Full ingredients…" at bounding box center [842, 453] width 1067 height 602
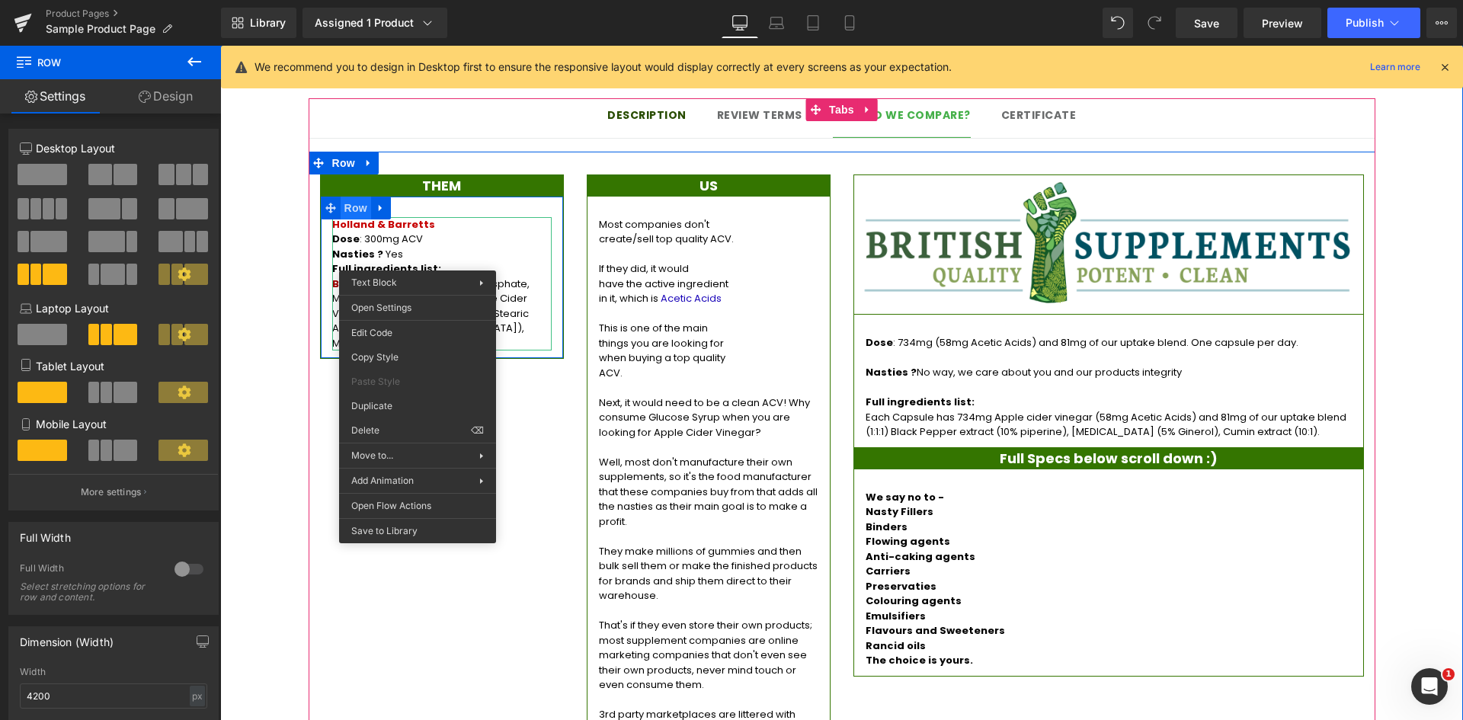
click at [344, 197] on span "Row" at bounding box center [356, 208] width 30 height 23
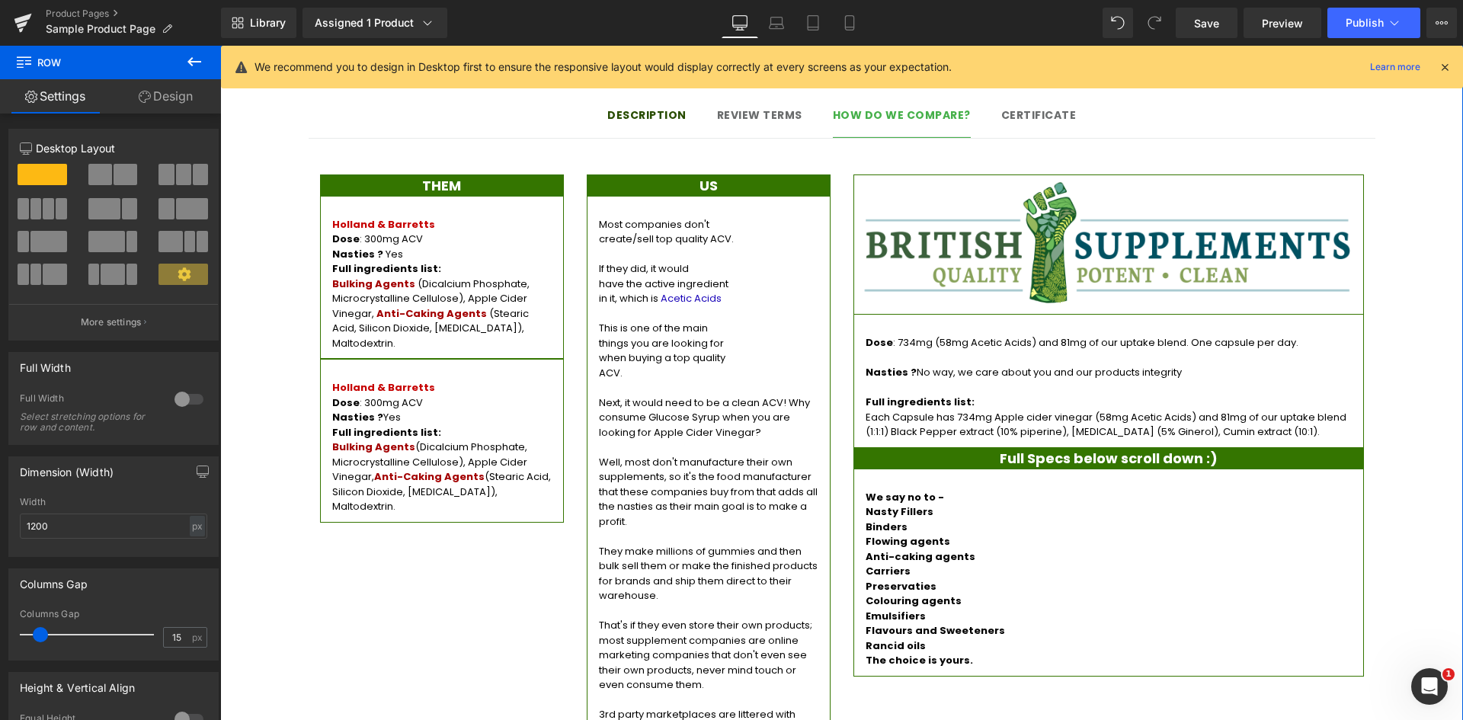
click at [281, 373] on div "Description Text Block Review terms Text Block How do we compare? Text Block Ce…" at bounding box center [841, 418] width 1243 height 687
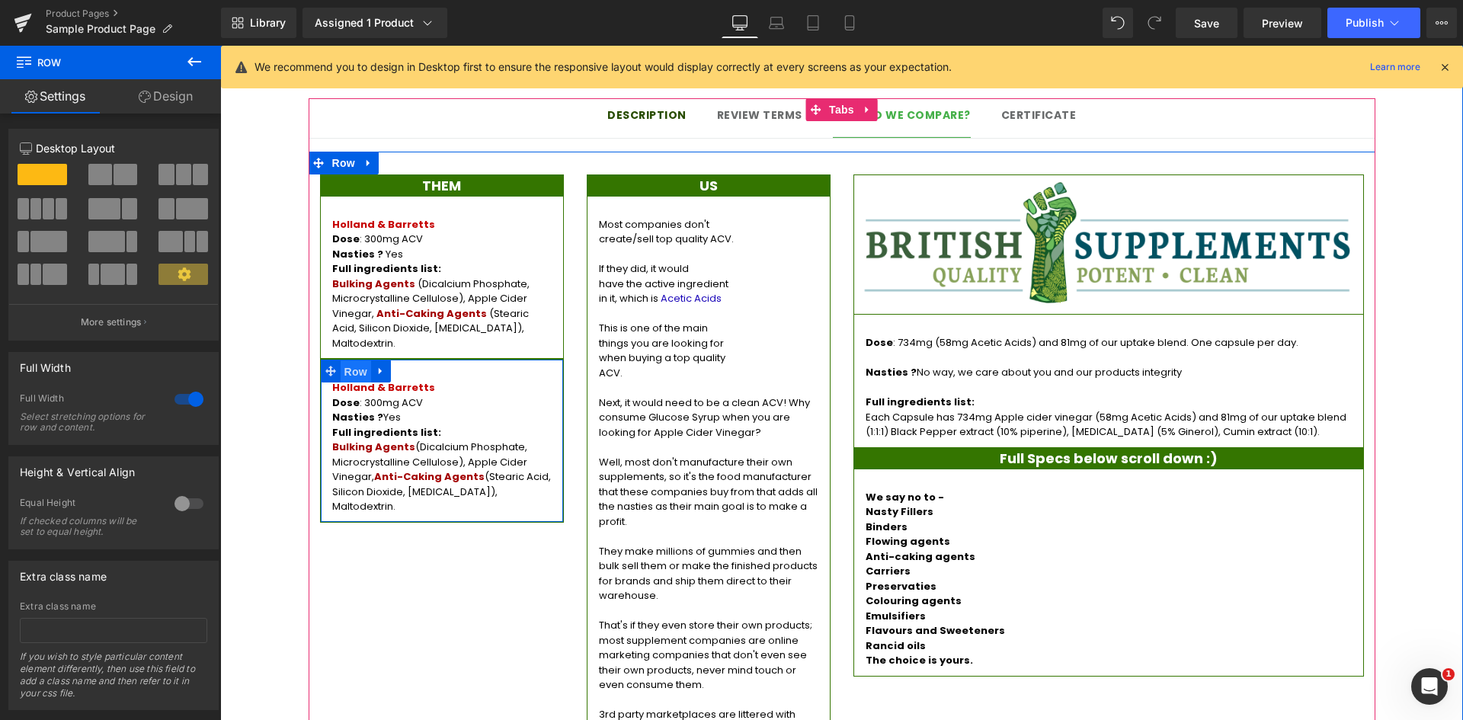
click at [348, 360] on span "Row" at bounding box center [356, 371] width 30 height 23
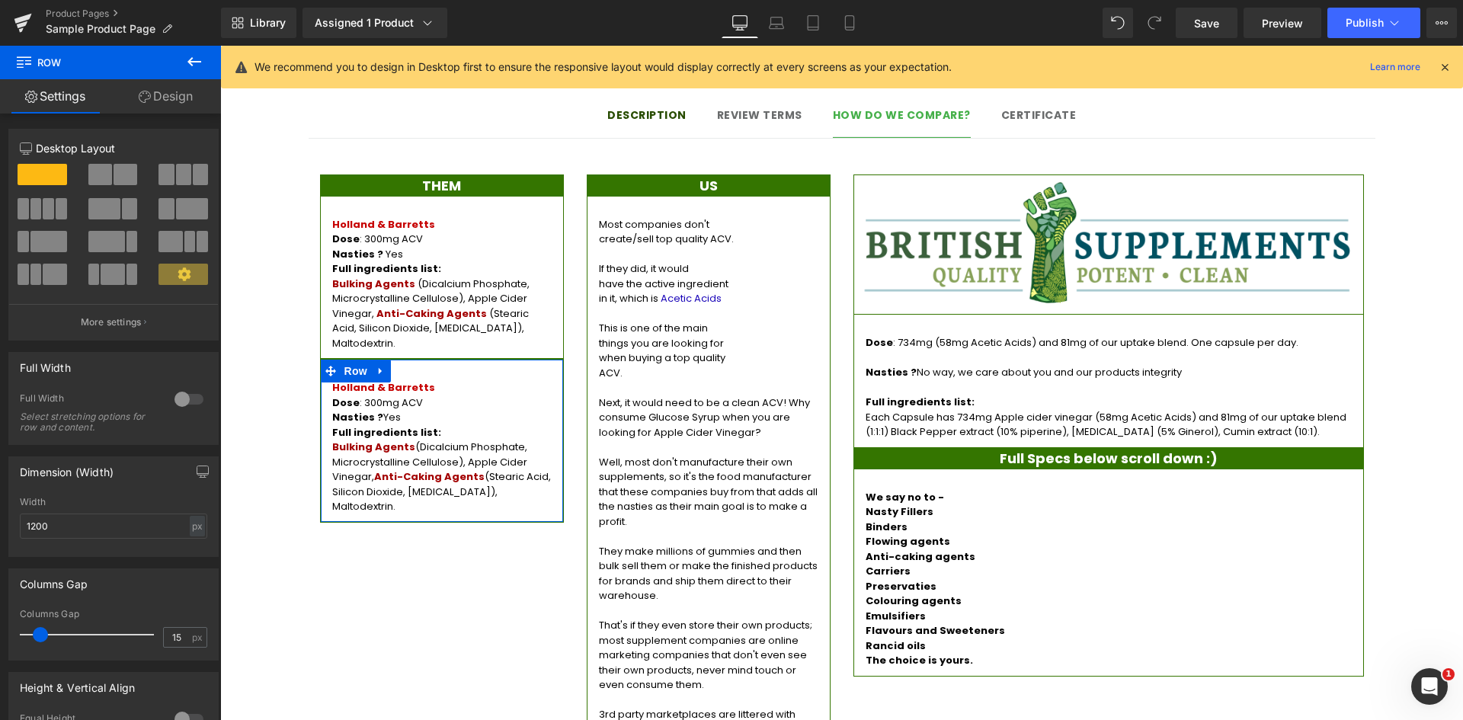
click at [164, 95] on link "Design" at bounding box center [165, 96] width 110 height 34
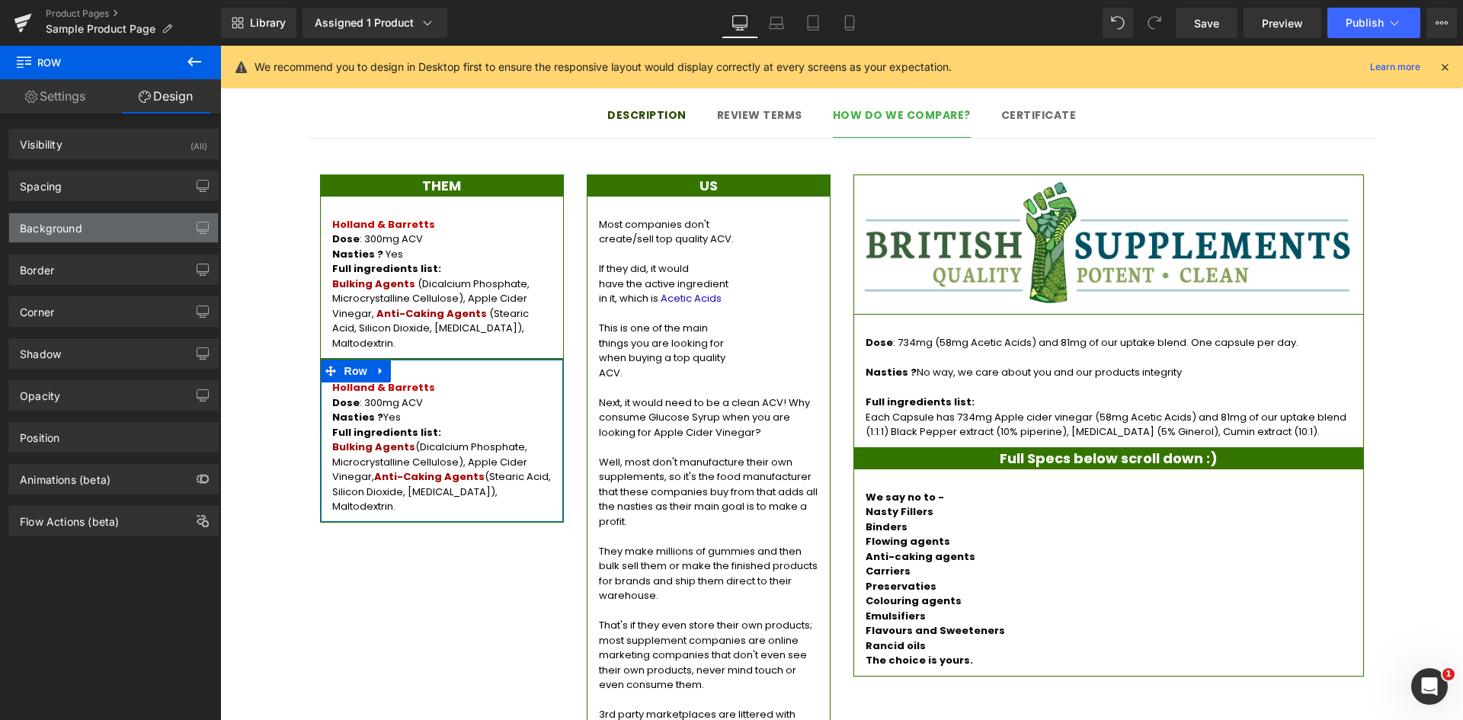
type input "#347500"
type input "100"
type input "1"
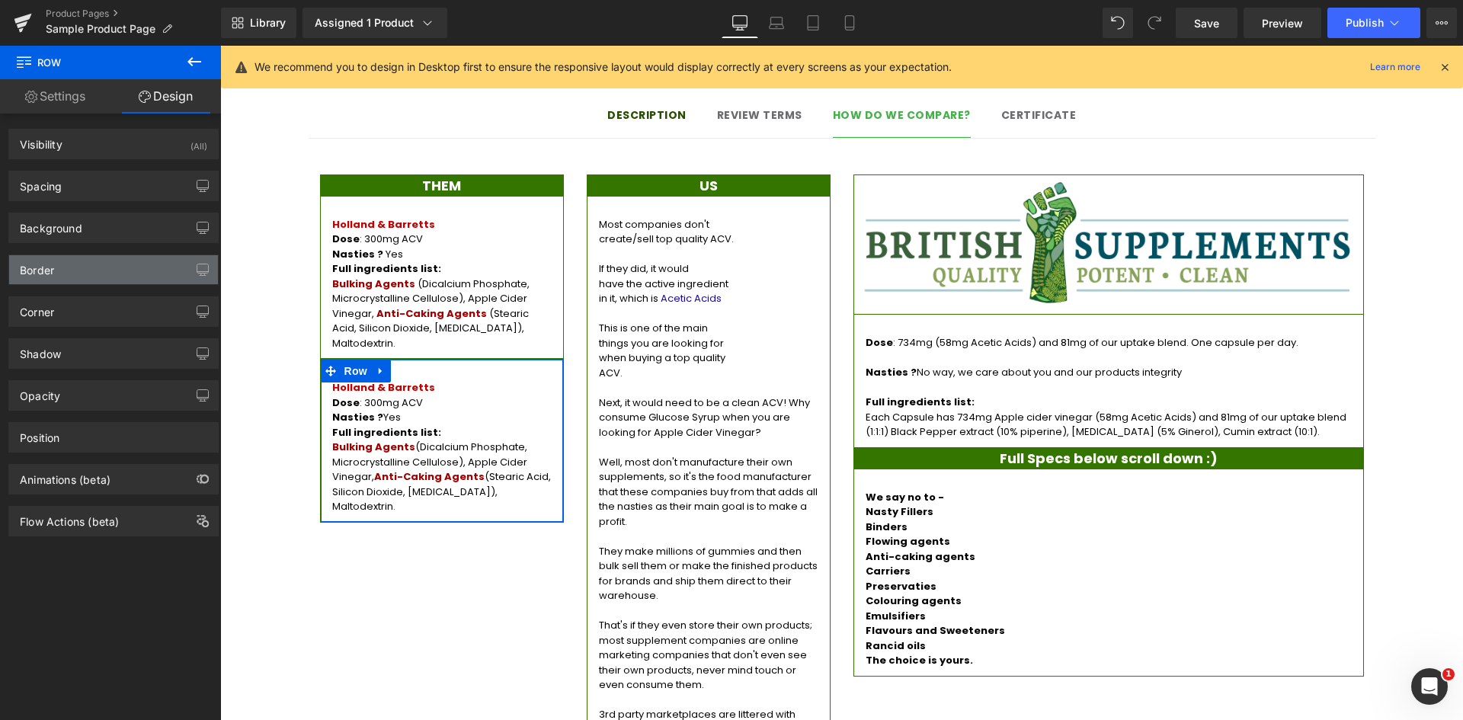
click at [98, 282] on div "Border" at bounding box center [113, 269] width 209 height 29
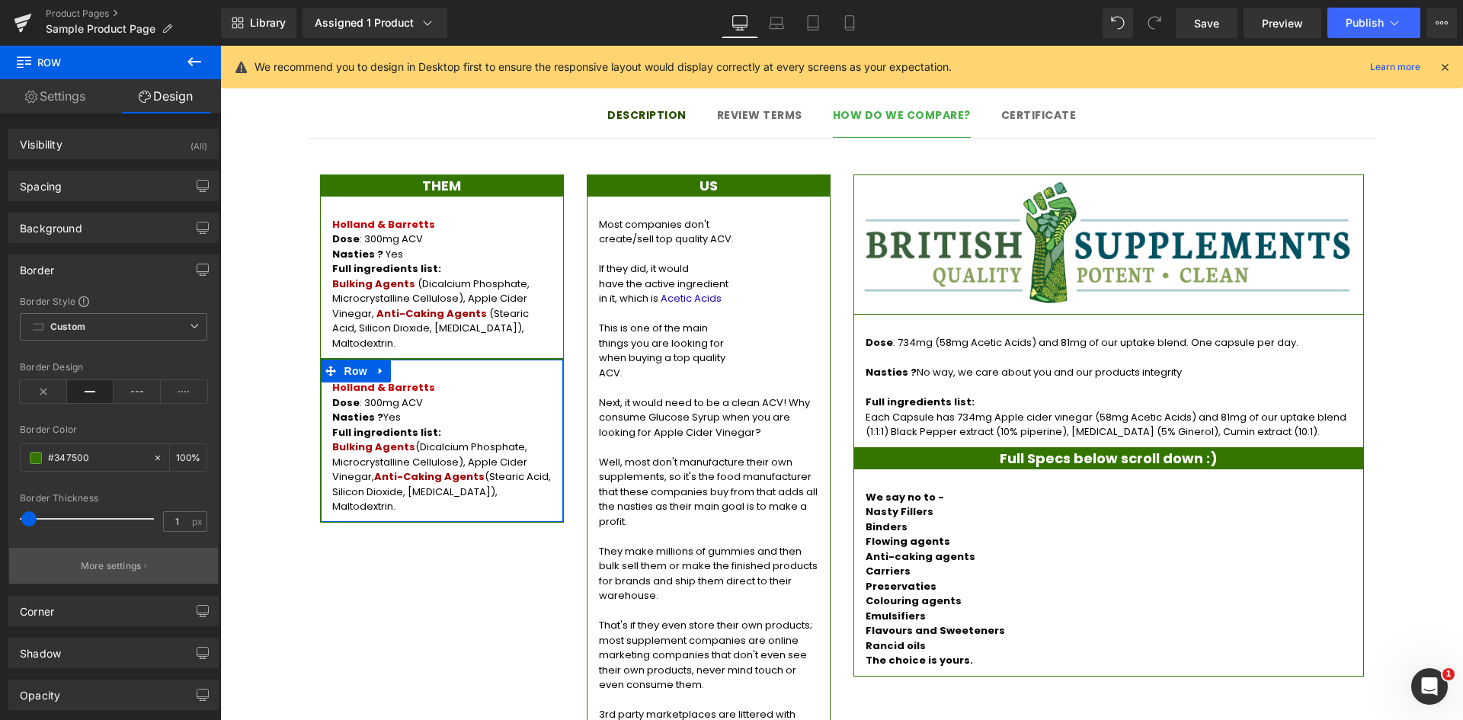
drag, startPoint x: 115, startPoint y: 557, endPoint x: 130, endPoint y: 562, distance: 15.4
click at [116, 558] on button "More settings" at bounding box center [113, 566] width 209 height 36
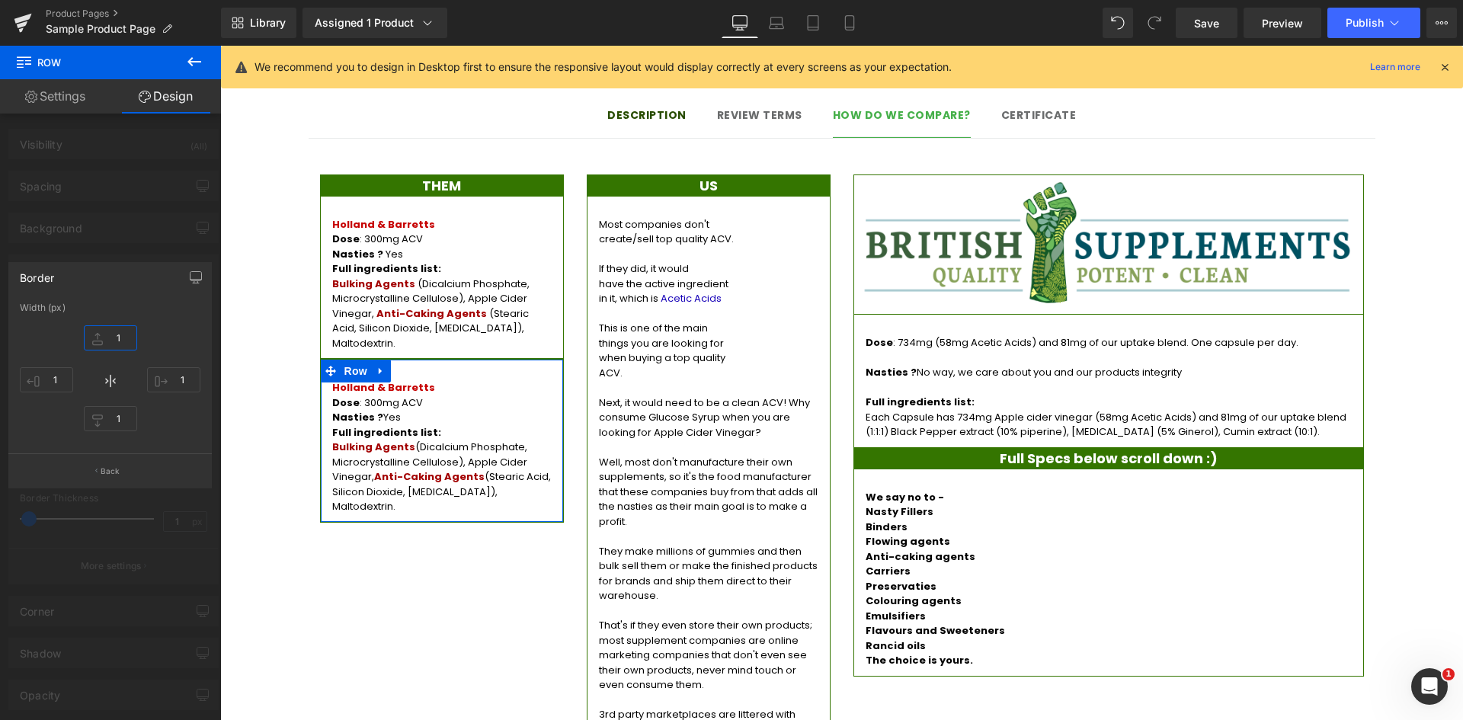
click at [129, 343] on input "1" at bounding box center [110, 337] width 53 height 25
type input "0"
click at [117, 469] on p "Back" at bounding box center [111, 471] width 20 height 11
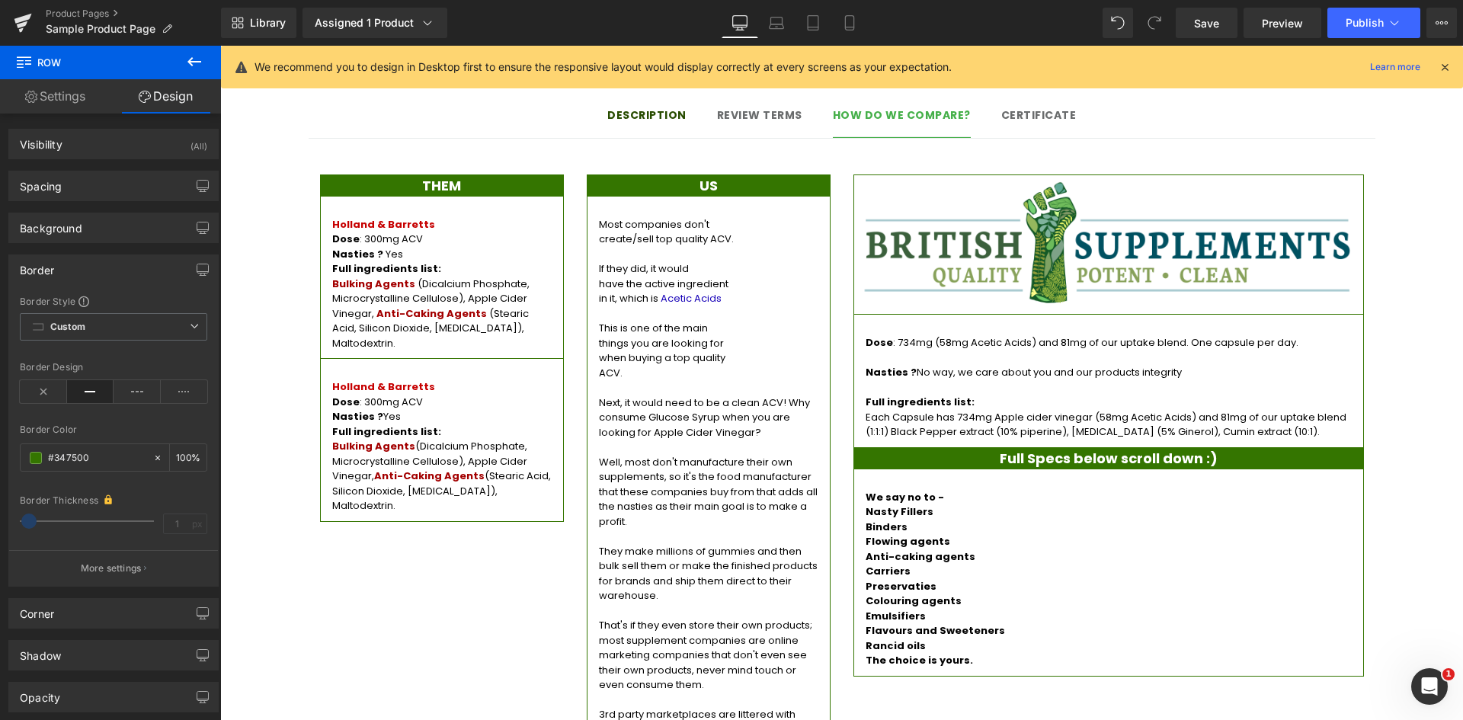
click at [456, 536] on div "THEM Heading Holland & Barretts Dose : 300mg ACV Nasties ? Yes Full ingredients…" at bounding box center [842, 453] width 1067 height 602
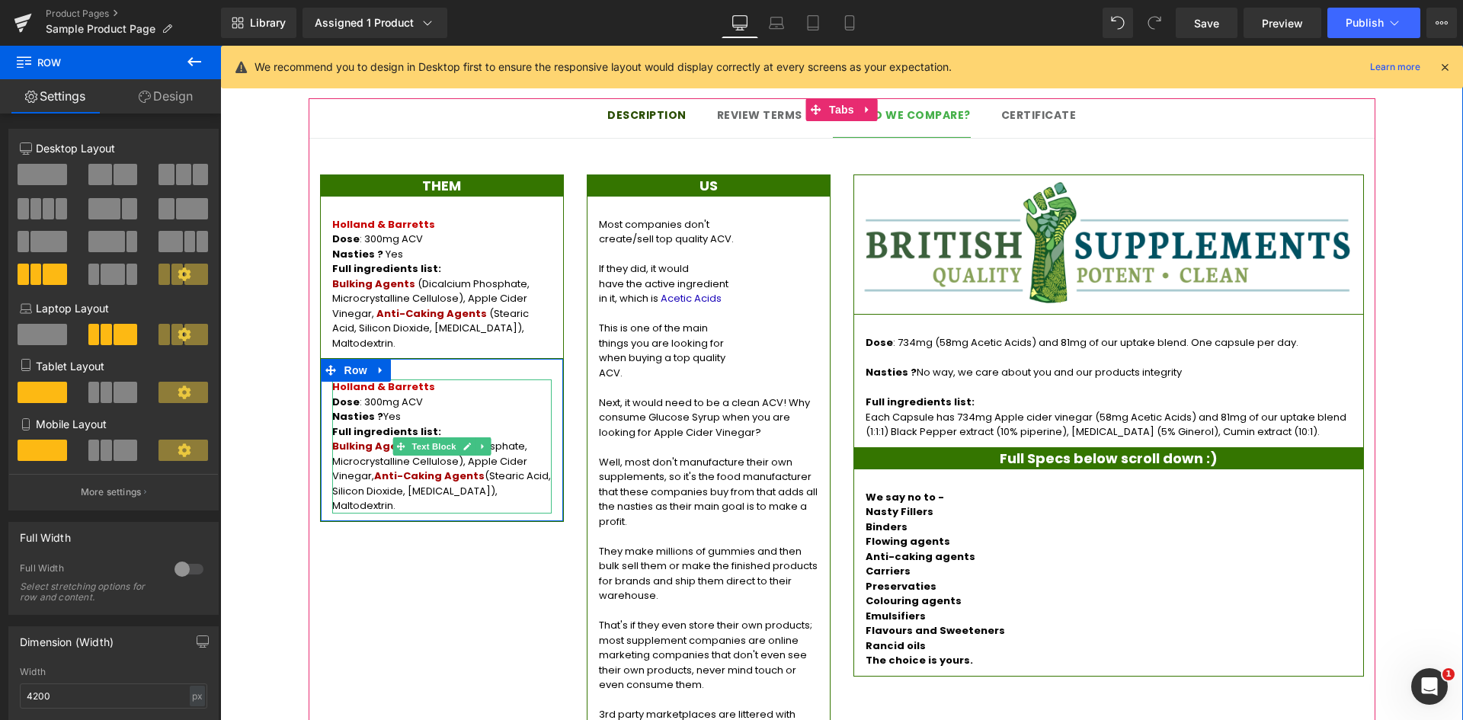
click at [367, 395] on p "Dose : 300mg ACV" at bounding box center [441, 402] width 219 height 15
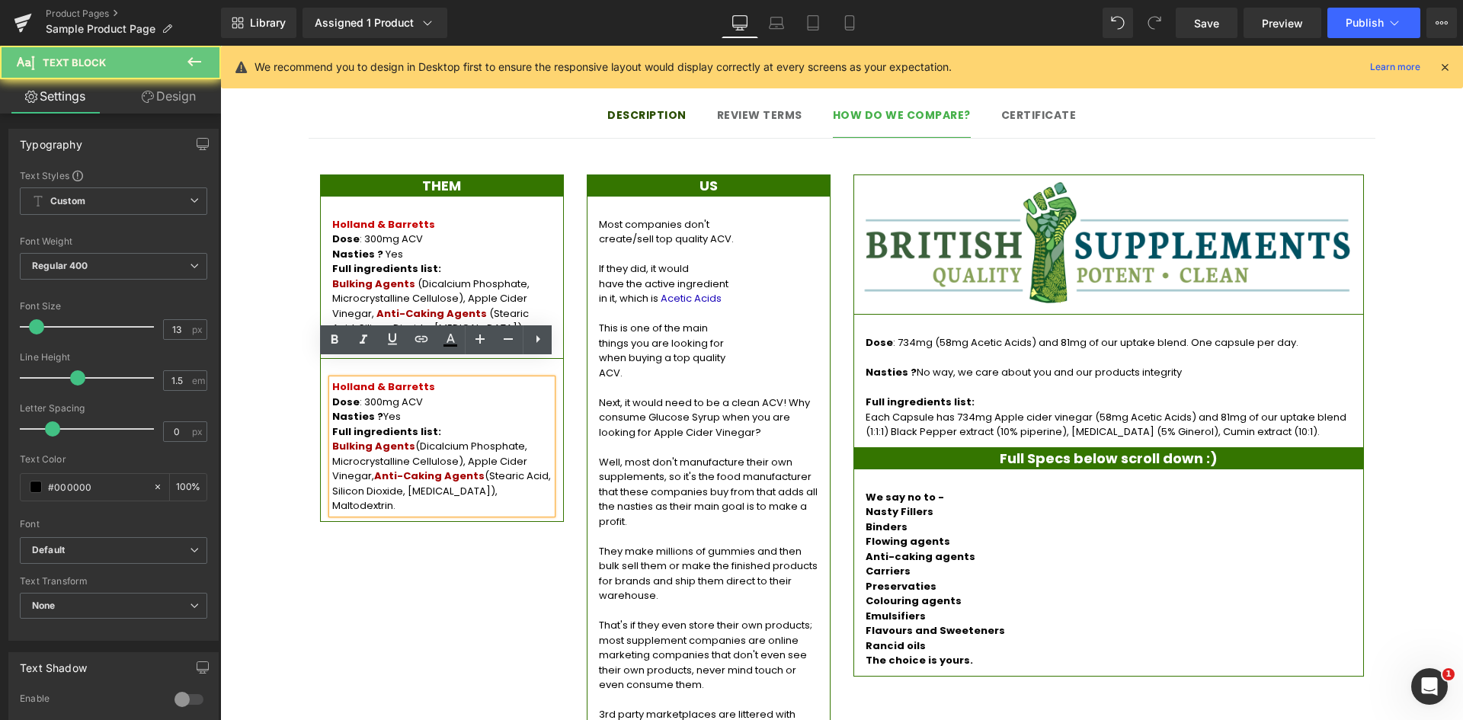
click at [383, 409] on p "Nasties ? Yes" at bounding box center [441, 416] width 219 height 15
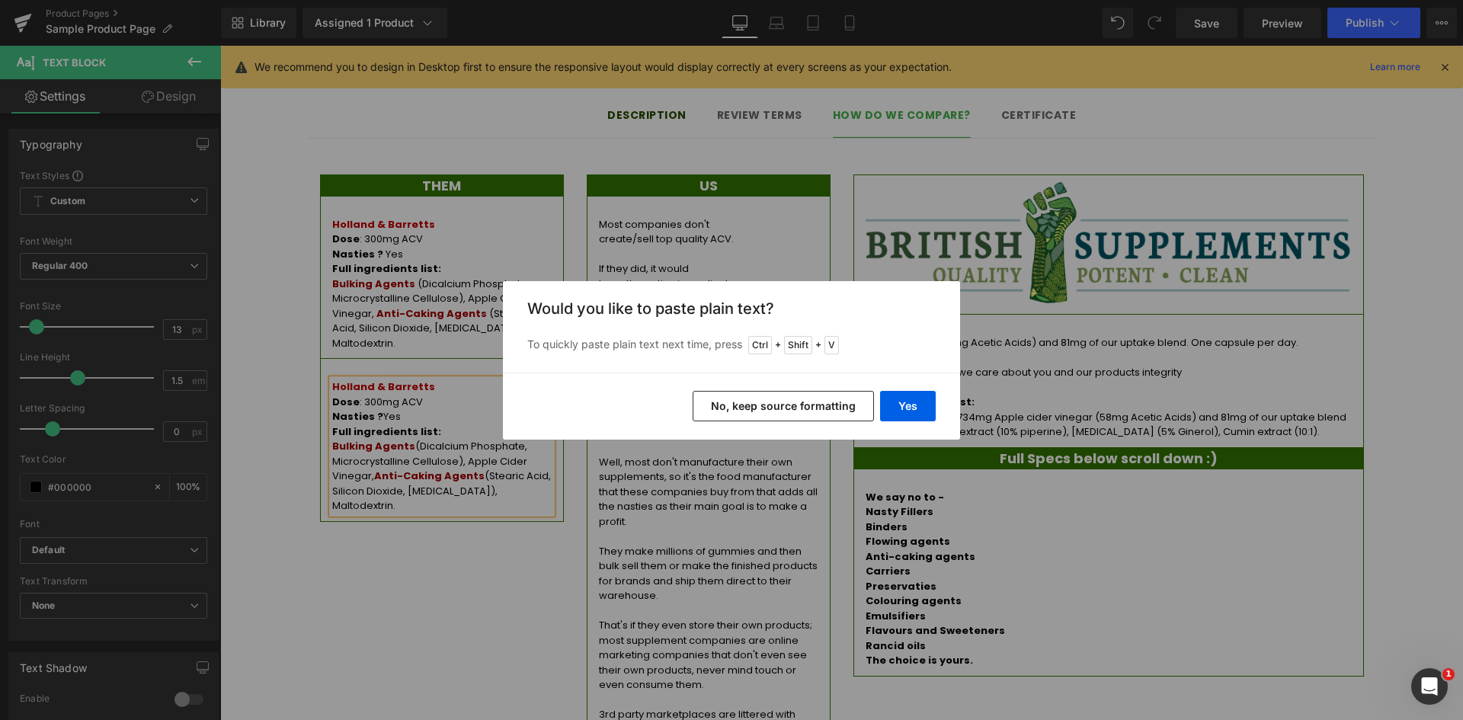
click at [740, 400] on button "No, keep source formatting" at bounding box center [783, 406] width 181 height 30
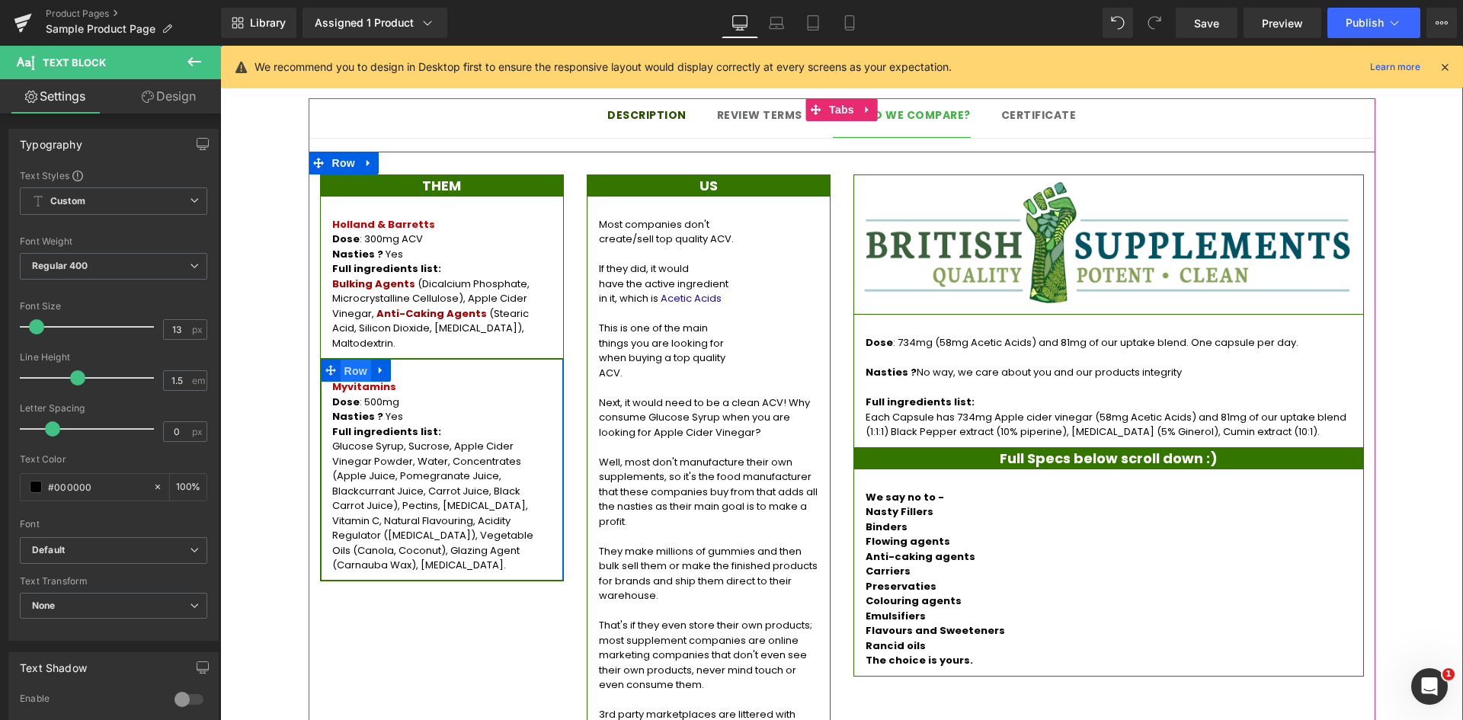
click at [350, 360] on span "Row" at bounding box center [356, 371] width 30 height 23
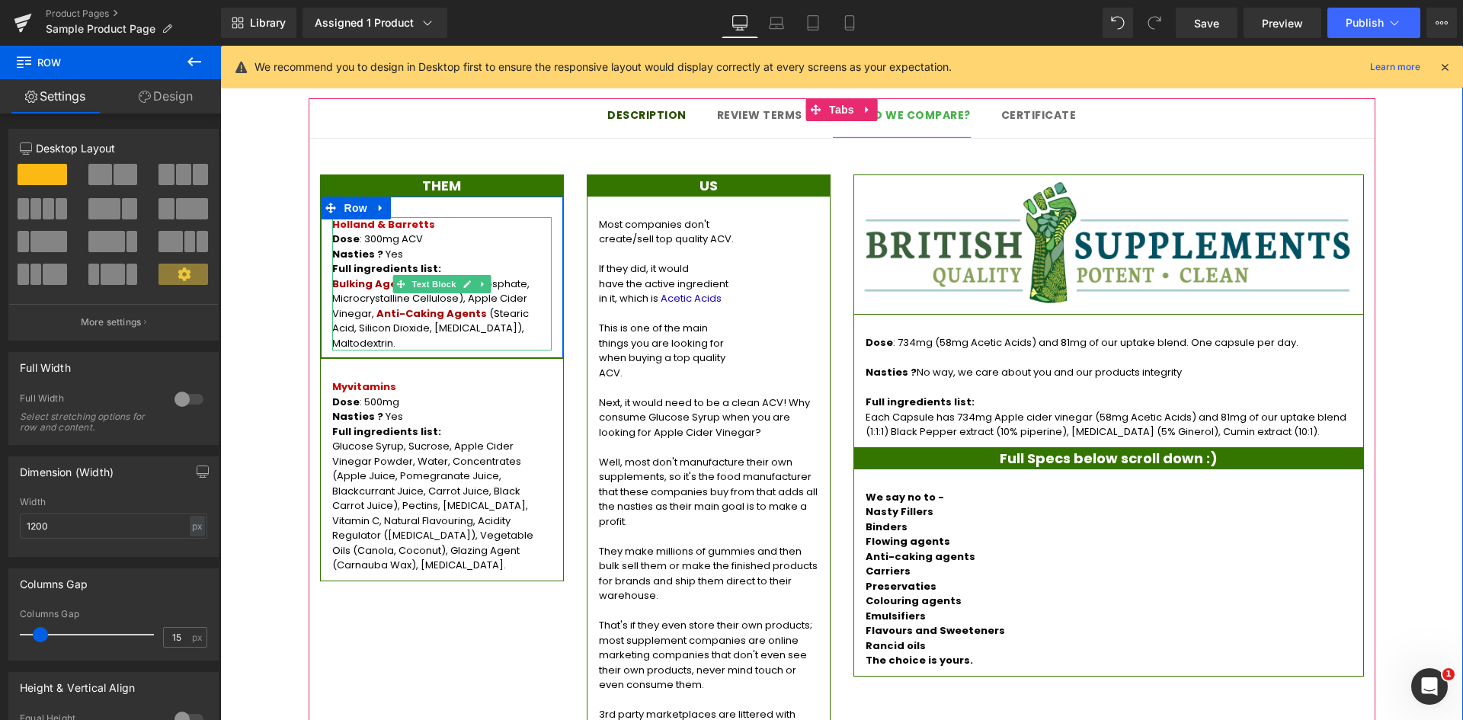
click at [390, 217] on span "Holland & Barretts" at bounding box center [383, 224] width 103 height 14
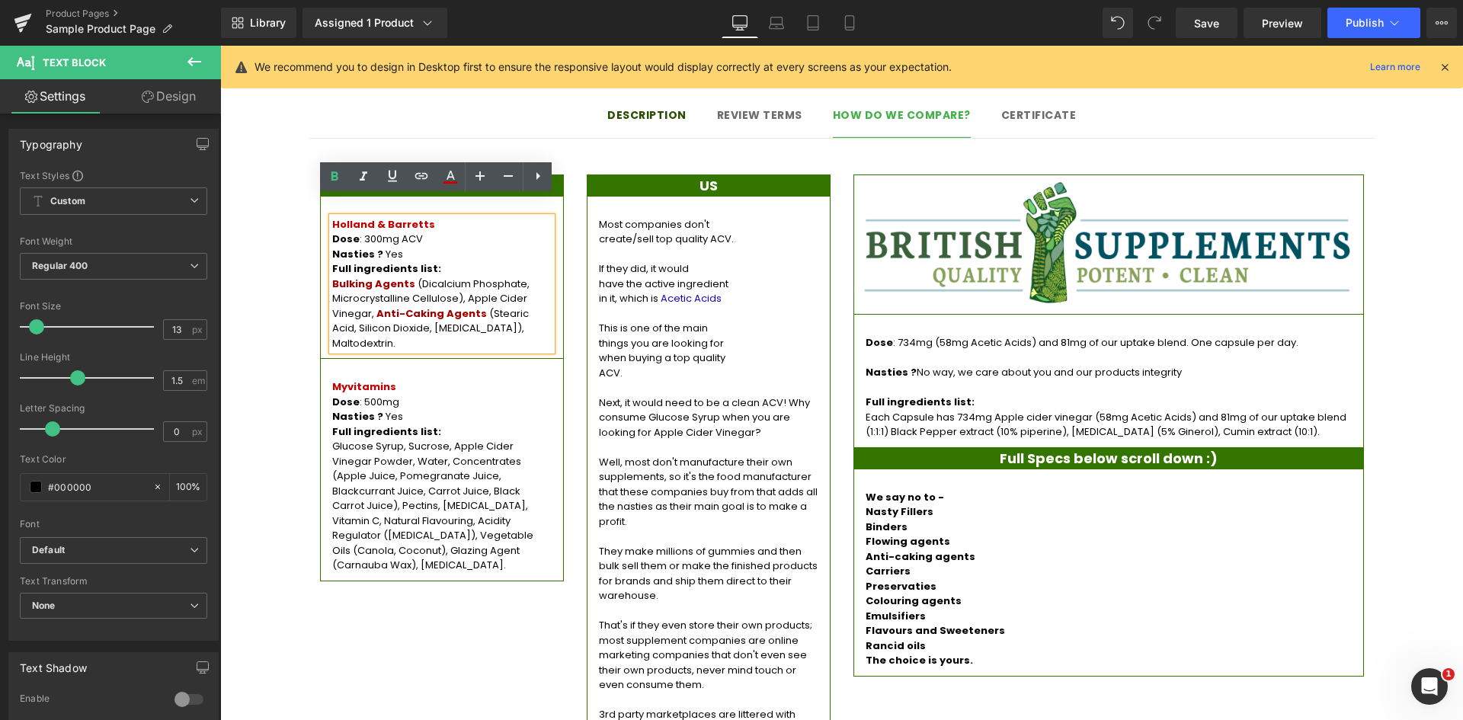
click at [309, 291] on div "THEM Heading Holland & Barretts Dose : 300mg ACV Nasties ? Yes Full ingredients…" at bounding box center [442, 377] width 267 height 407
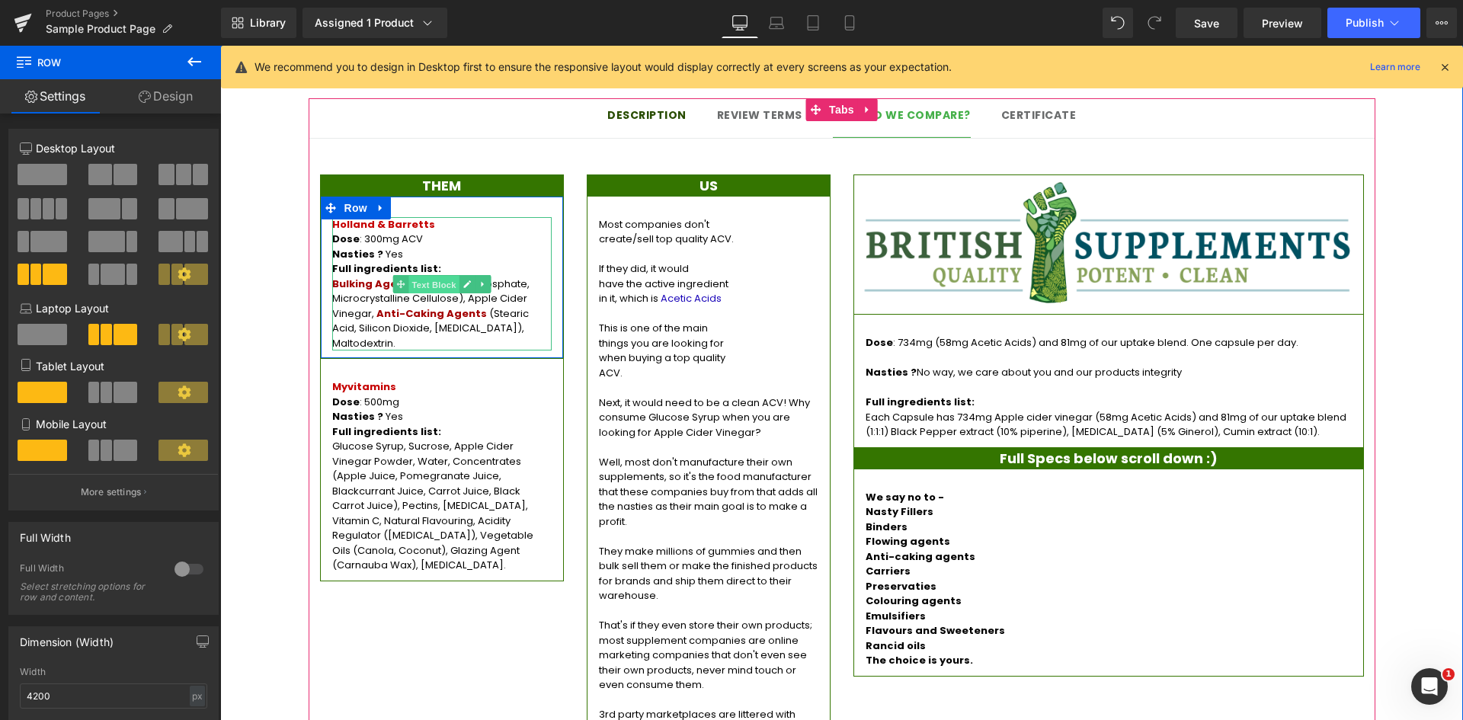
click at [431, 275] on span "Text Block" at bounding box center [433, 284] width 50 height 18
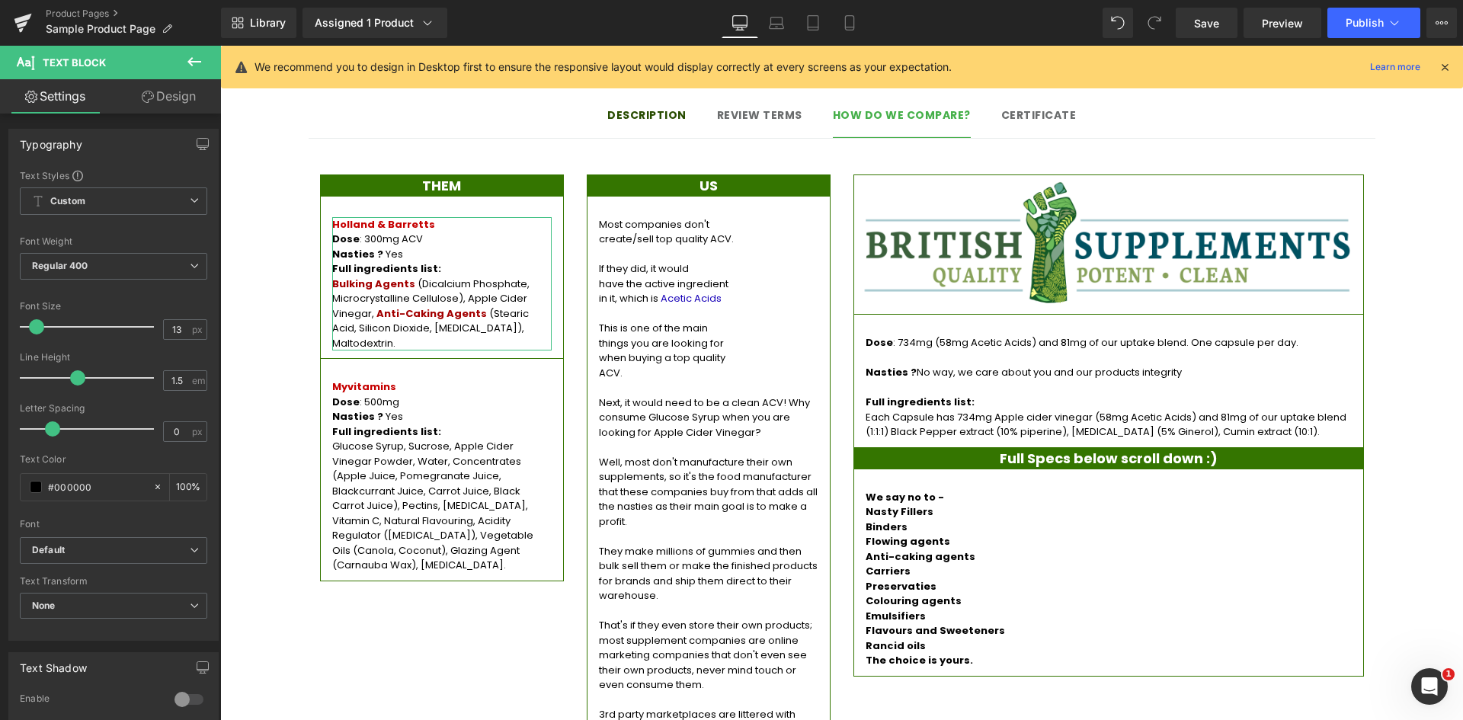
click at [189, 95] on link "Design" at bounding box center [169, 96] width 110 height 34
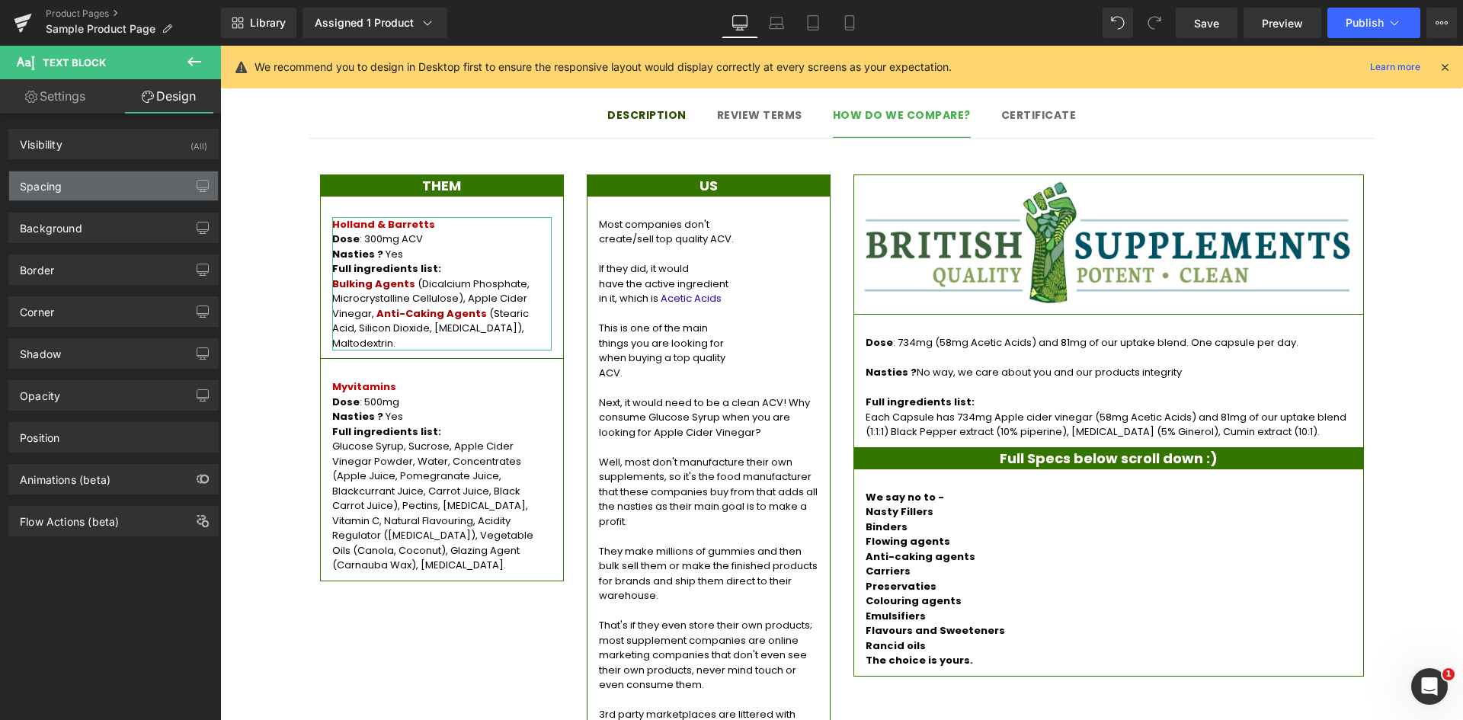
click at [111, 190] on div "Spacing" at bounding box center [113, 185] width 209 height 29
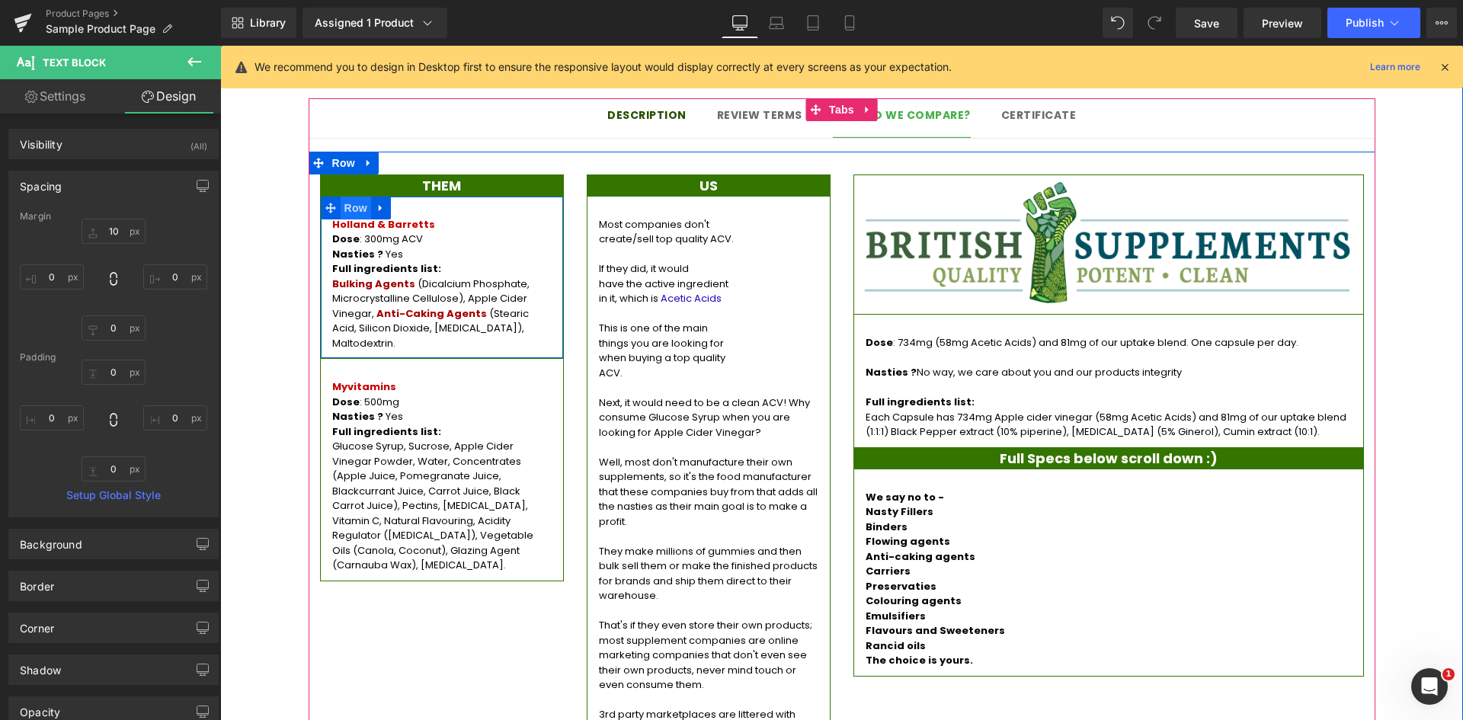
click at [341, 197] on span "Row" at bounding box center [356, 208] width 30 height 23
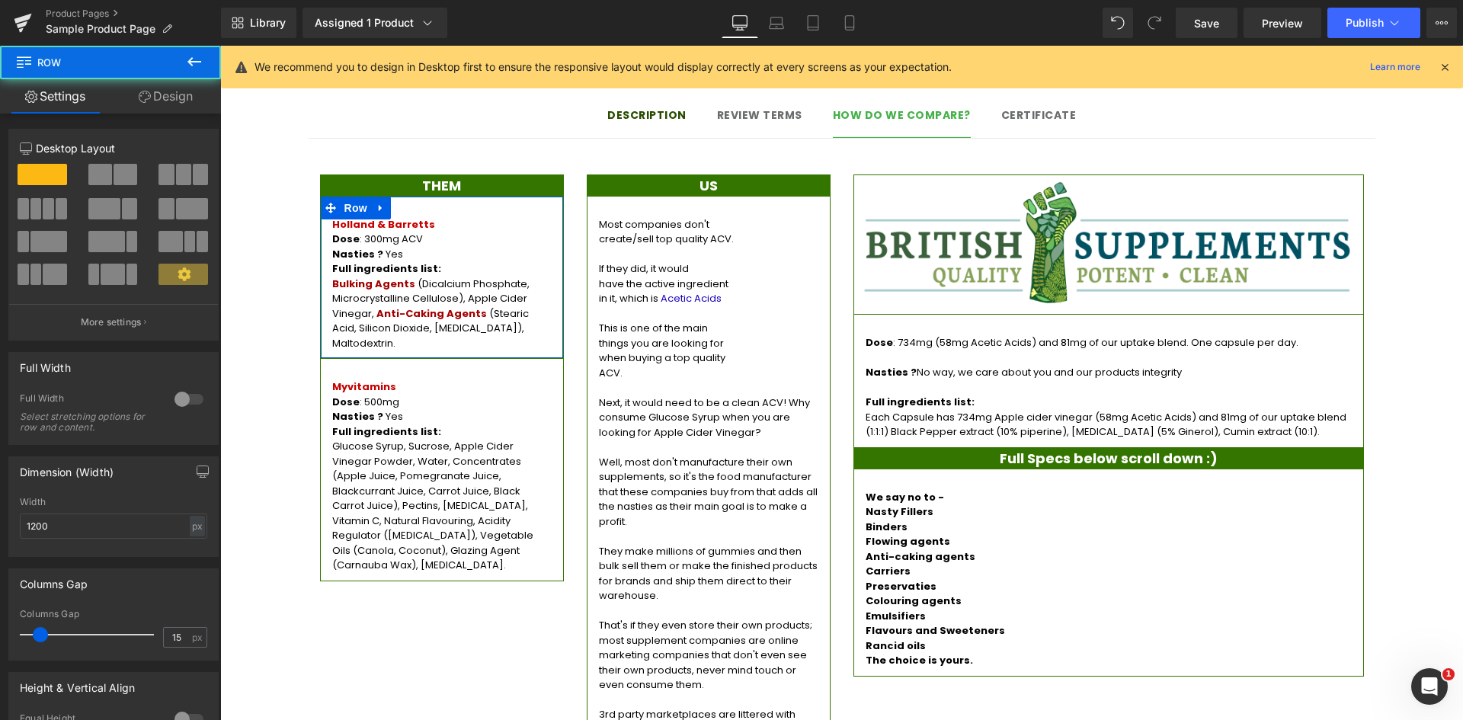
click at [181, 101] on link "Design" at bounding box center [165, 96] width 110 height 34
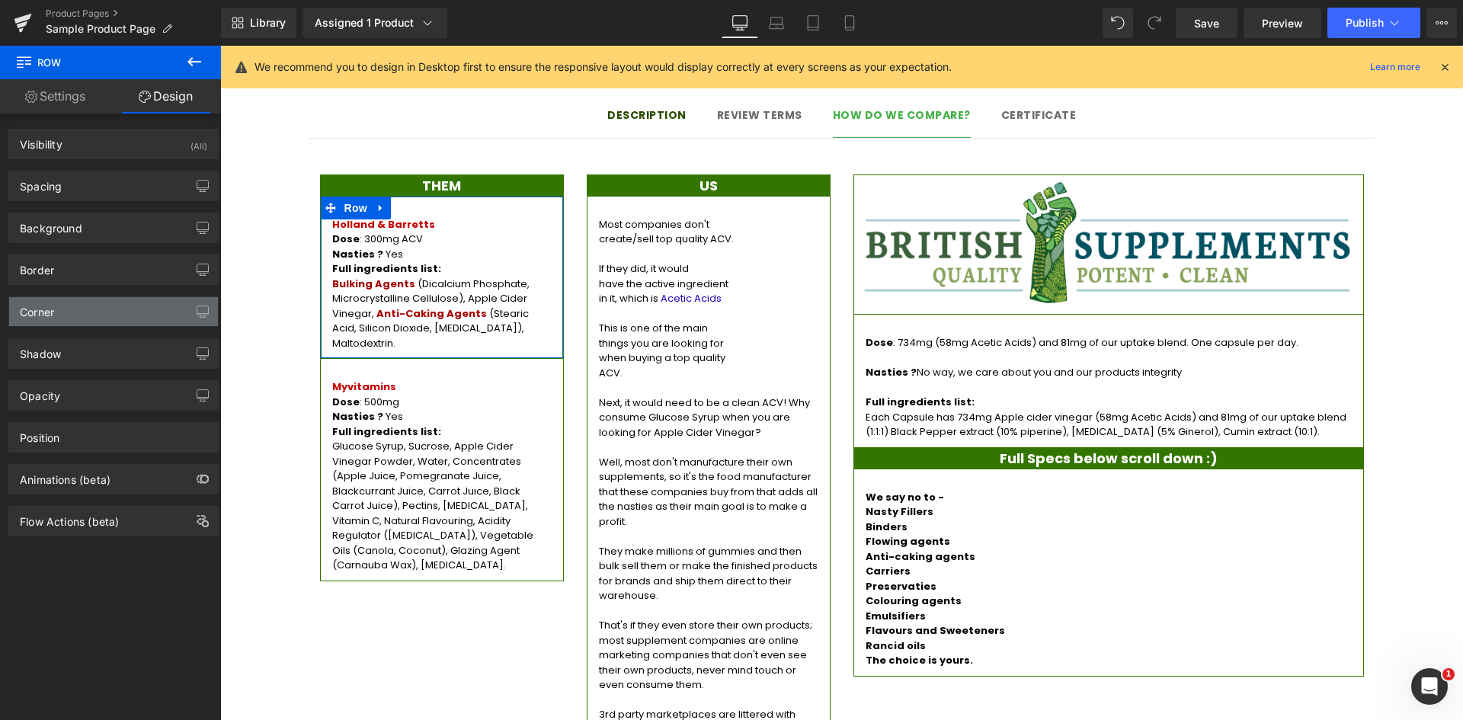
type input "0"
type input "17"
type input "0"
type input "10"
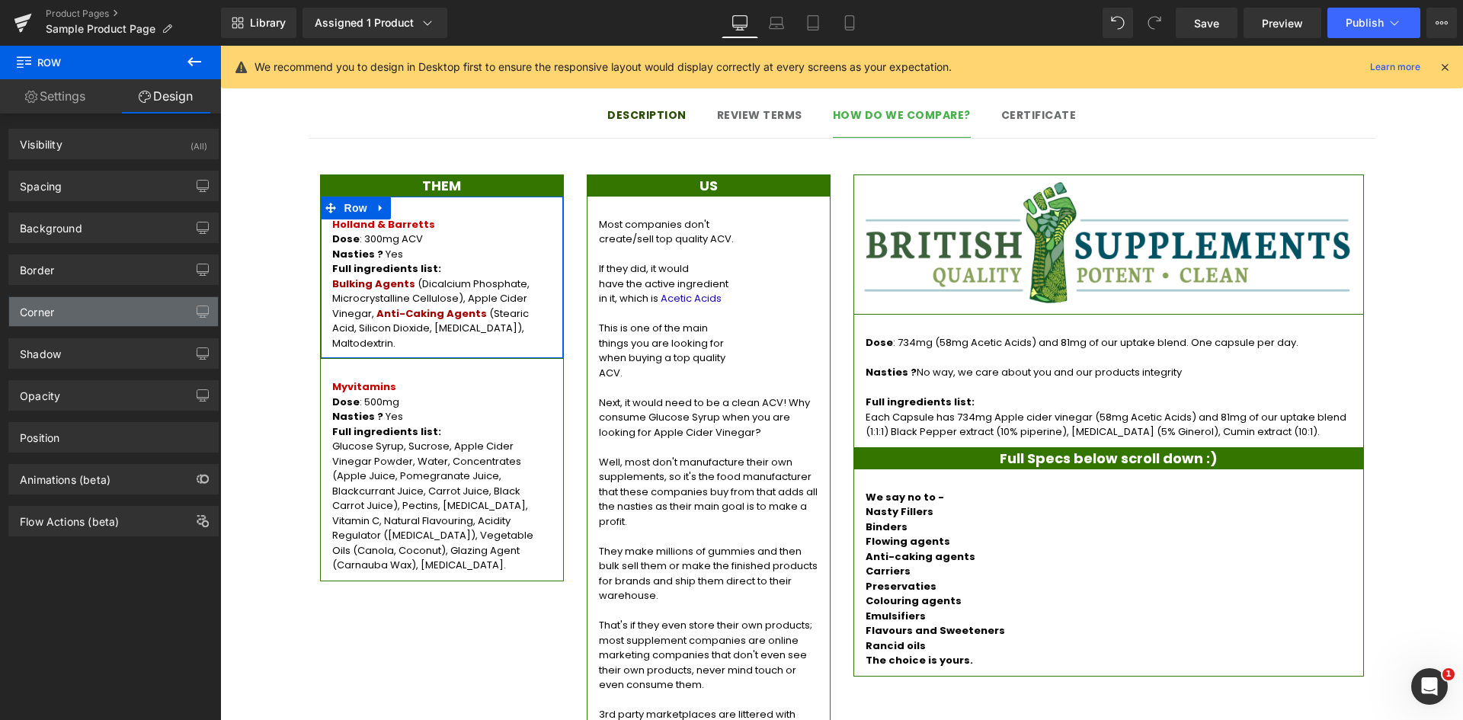
type input "0"
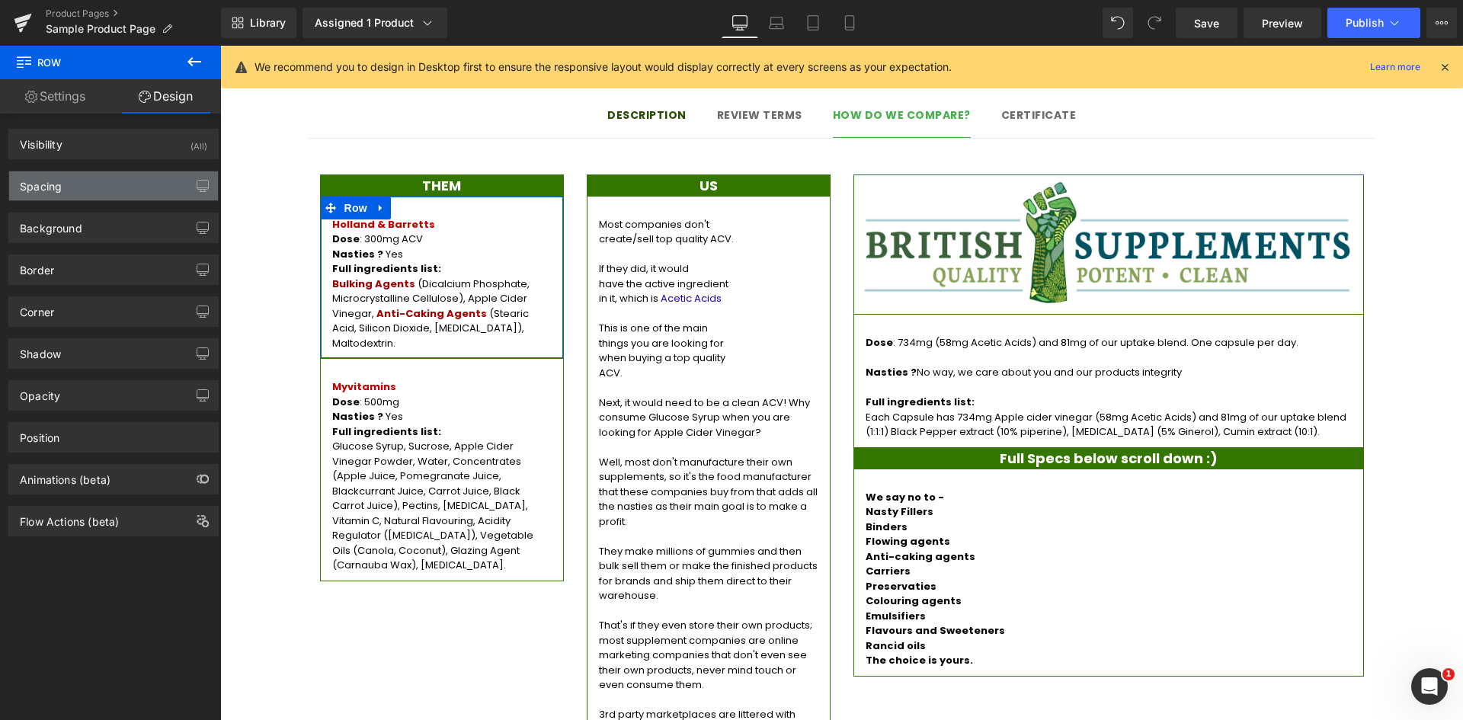
click at [95, 178] on div "Spacing" at bounding box center [113, 185] width 209 height 29
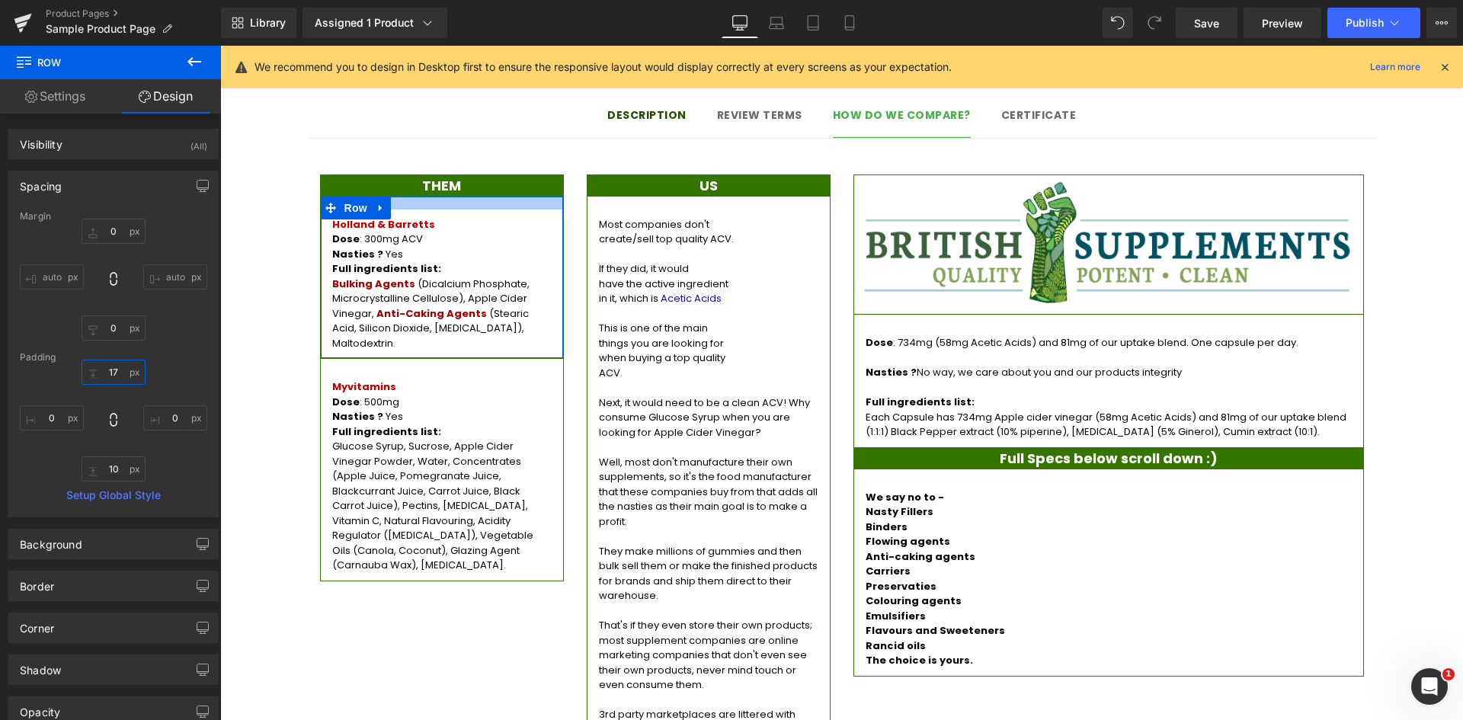
click at [110, 373] on input "17" at bounding box center [114, 372] width 64 height 25
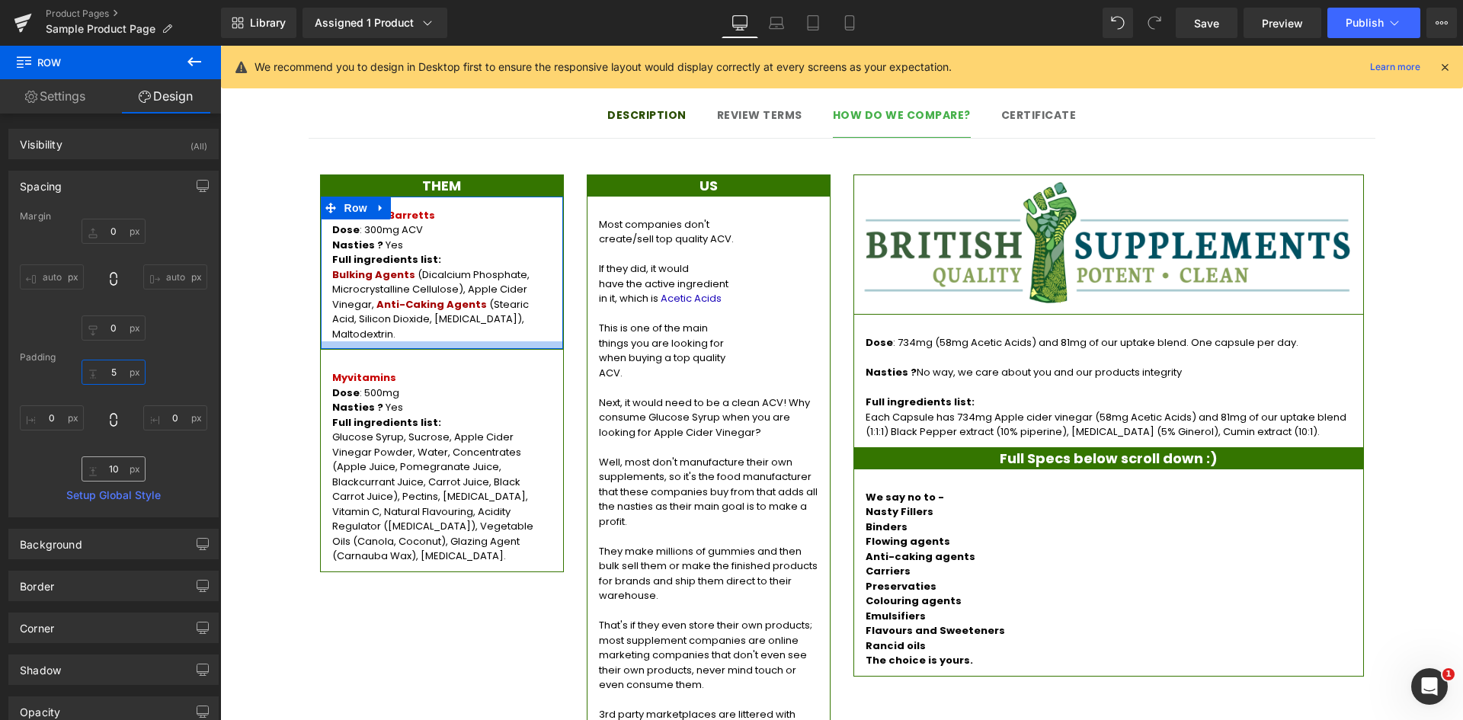
type input "5"
click at [110, 468] on input "10" at bounding box center [114, 468] width 64 height 25
type input "5"
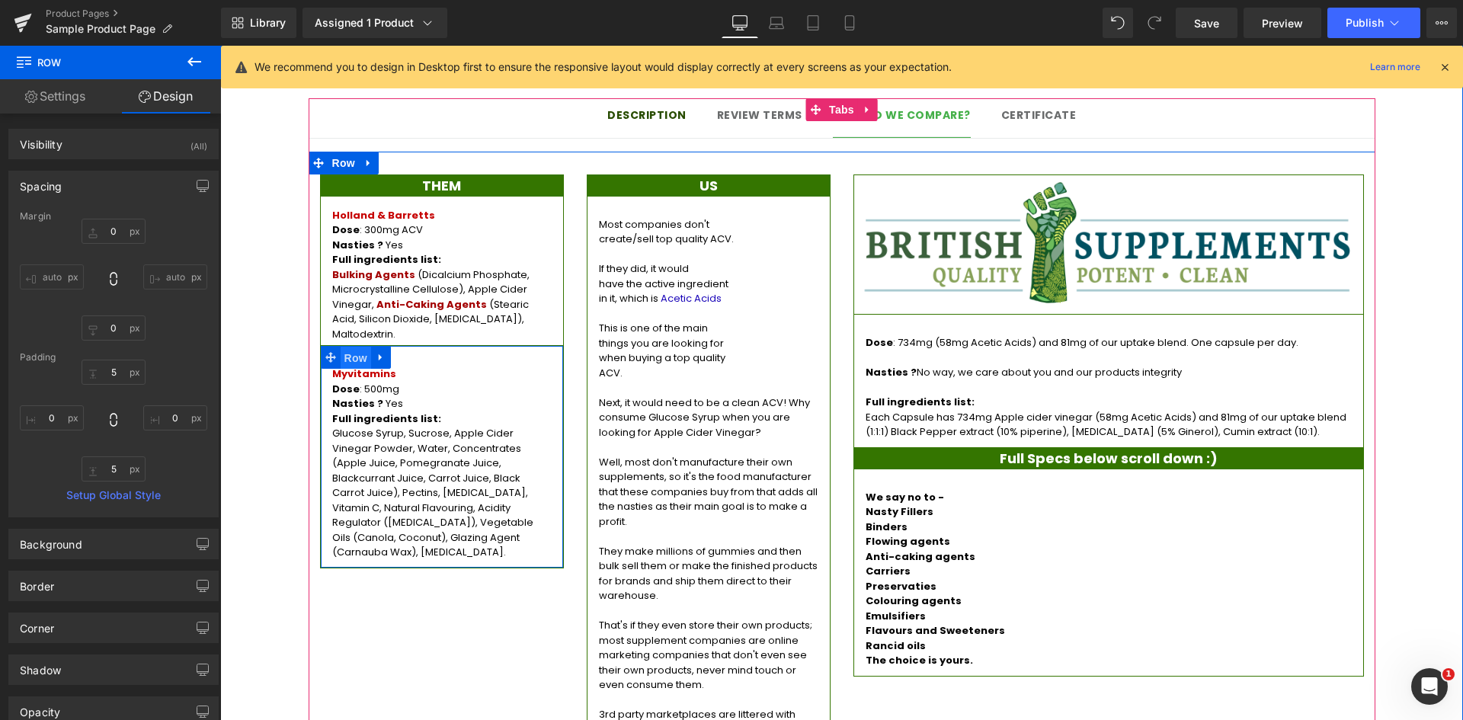
click at [349, 347] on span "Row" at bounding box center [356, 358] width 30 height 23
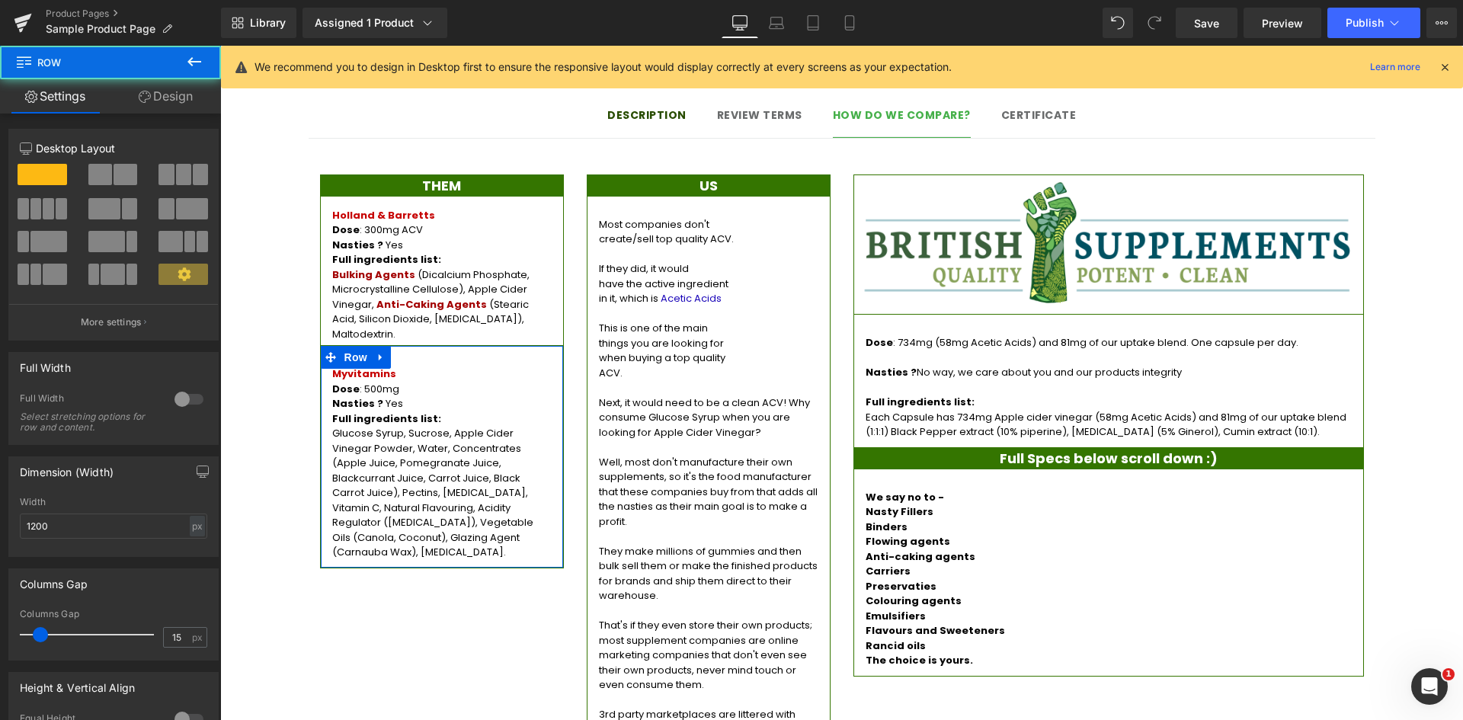
click at [139, 92] on icon at bounding box center [145, 97] width 12 height 12
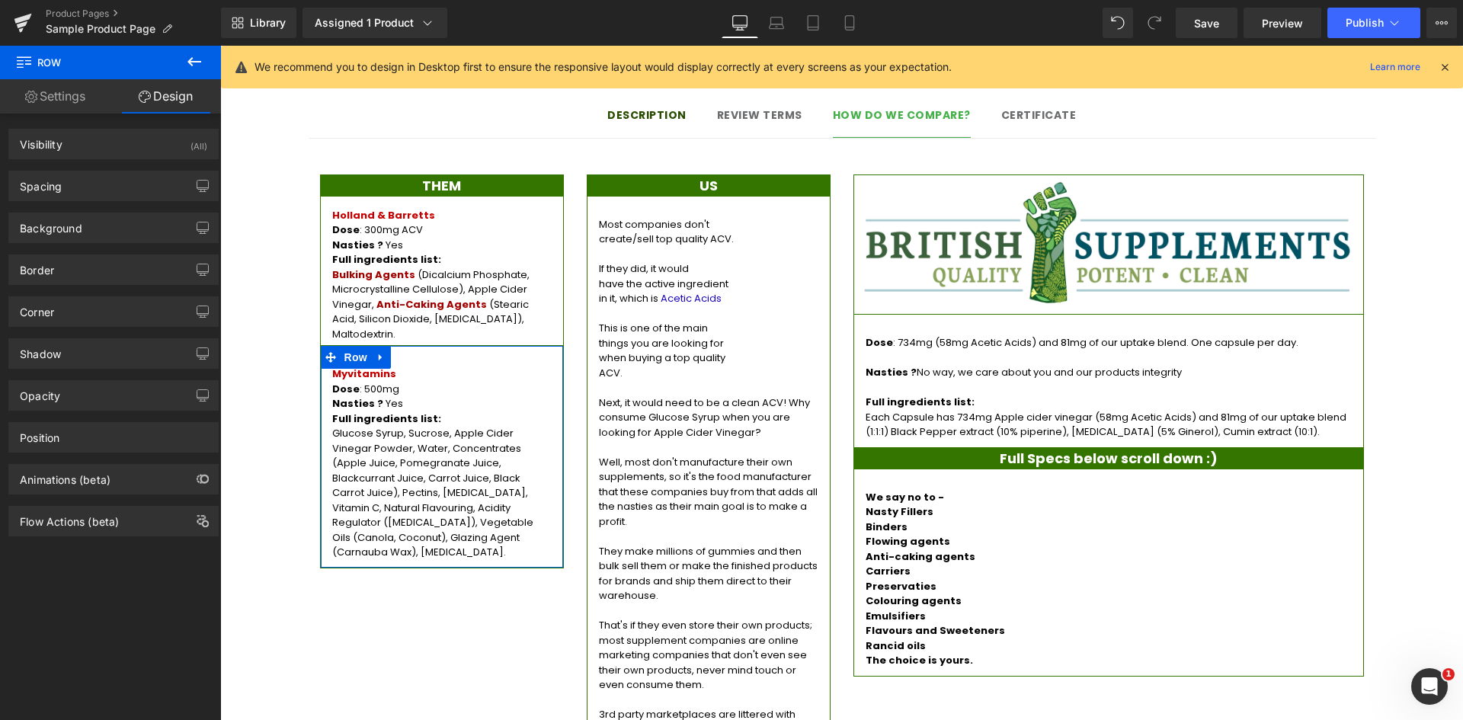
type input "0"
type input "17"
type input "0"
type input "10"
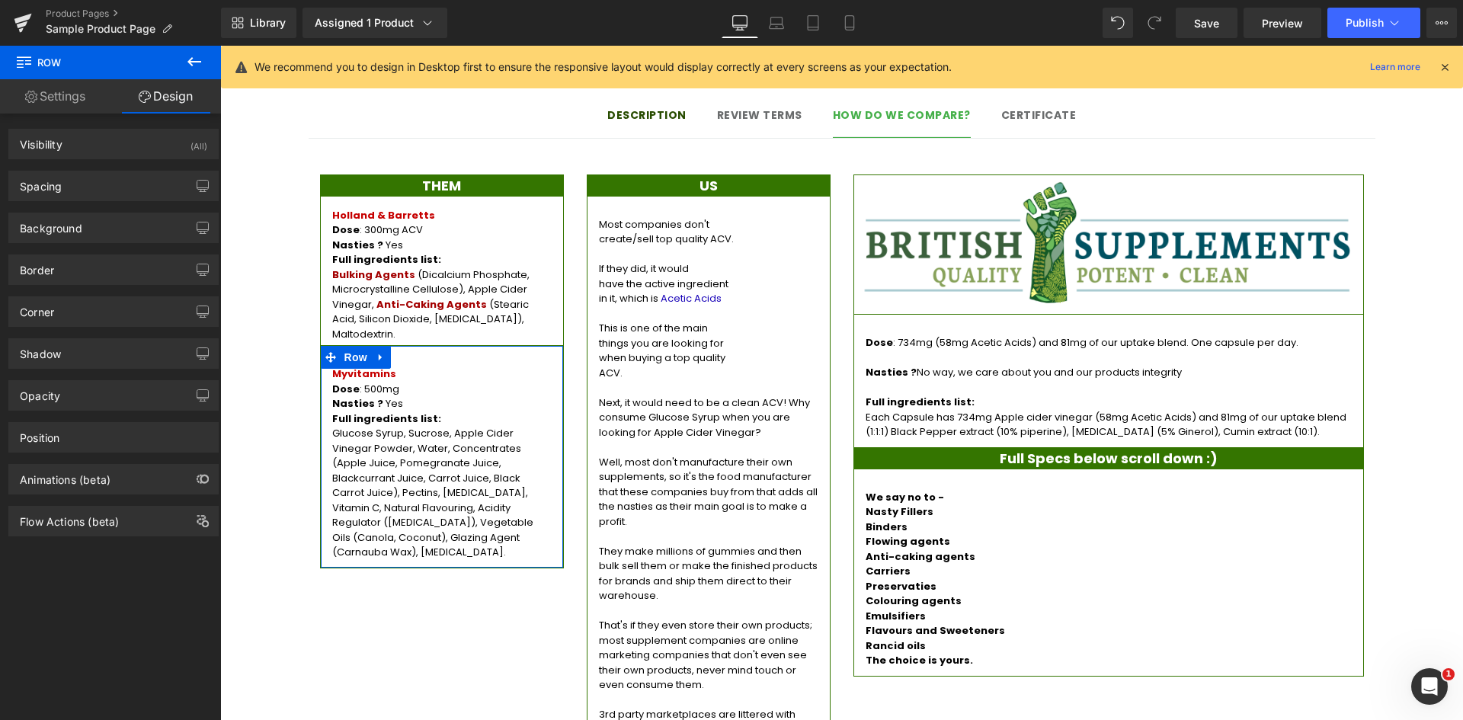
type input "0"
click at [92, 178] on div "Spacing" at bounding box center [113, 185] width 209 height 29
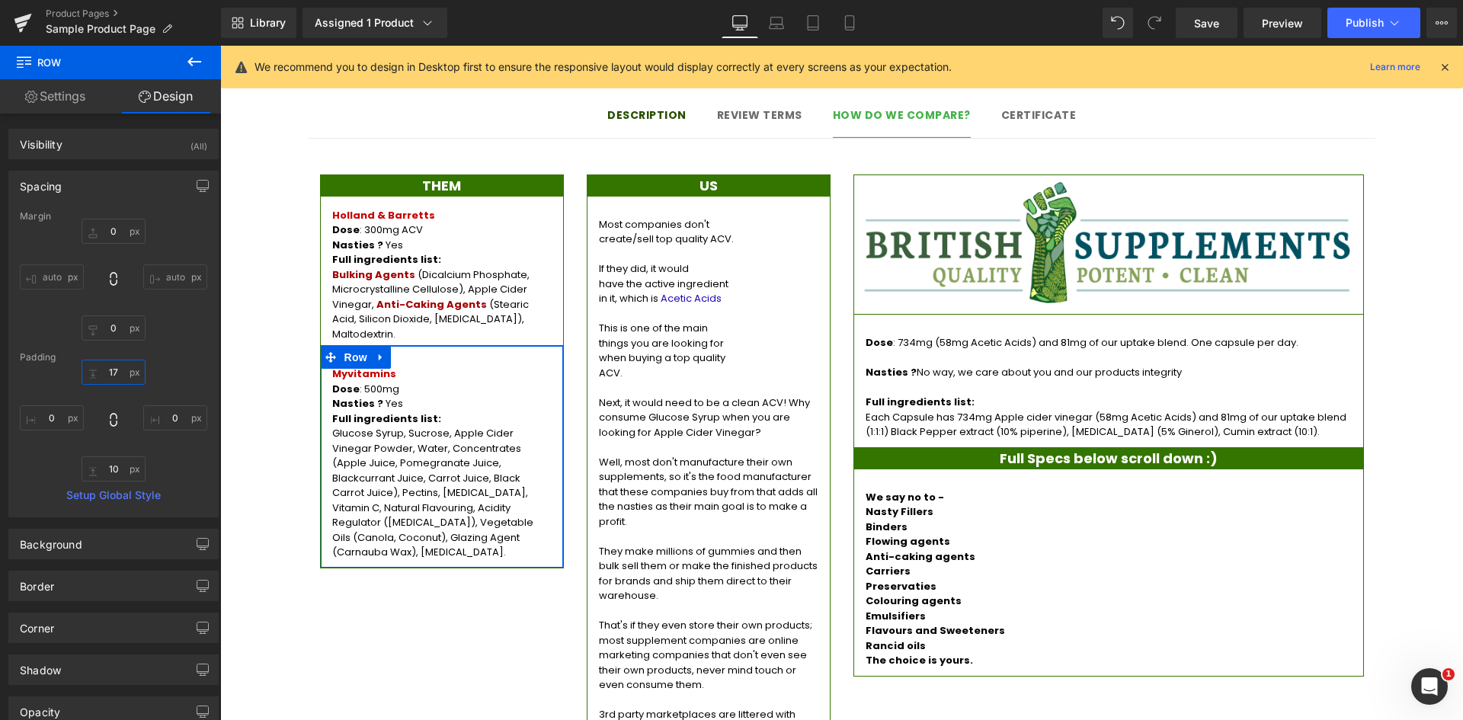
click at [111, 366] on input "17" at bounding box center [114, 372] width 64 height 25
type input "5"
click at [115, 479] on input "10" at bounding box center [114, 468] width 64 height 25
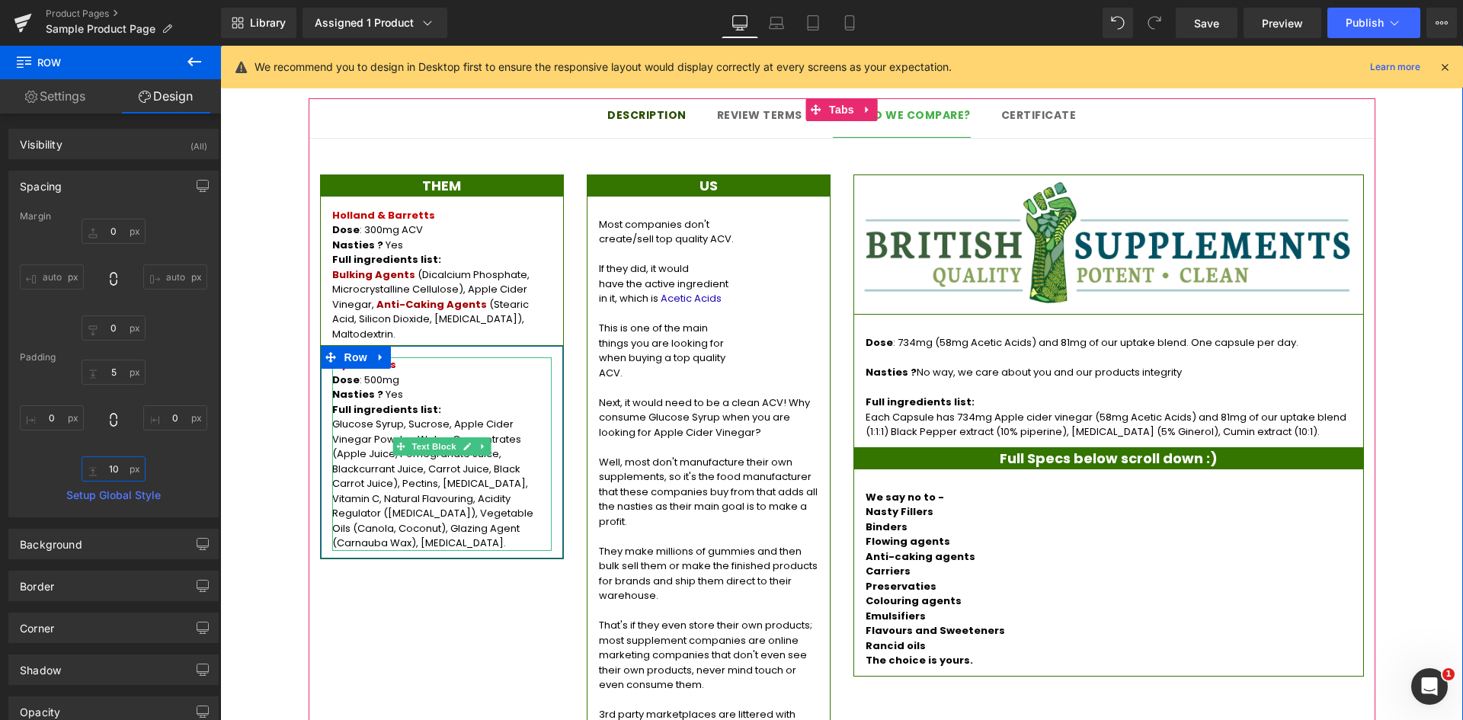
type input "5"
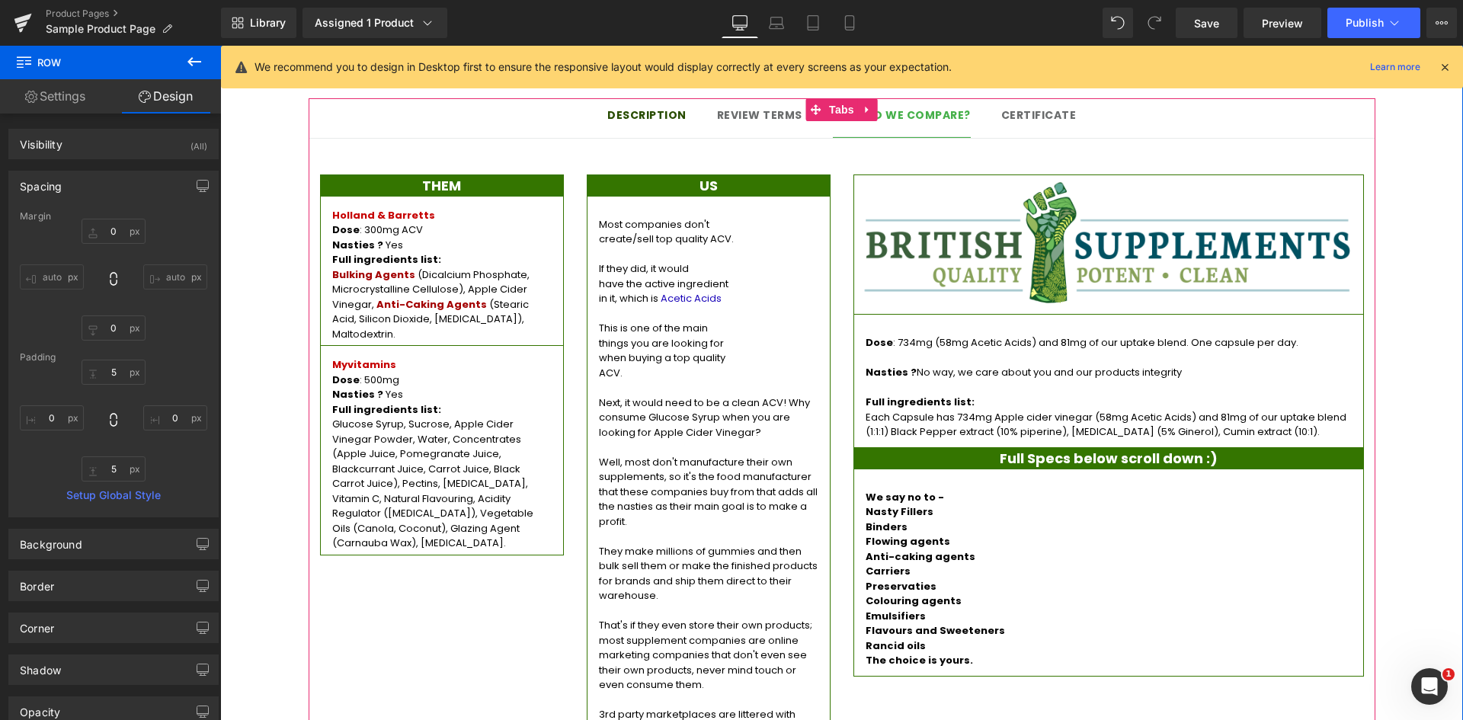
click at [517, 573] on div "THEM Heading Holland & Barretts Dose : 300mg ACV Nasties ? Yes Full ingredients…" at bounding box center [842, 453] width 1067 height 602
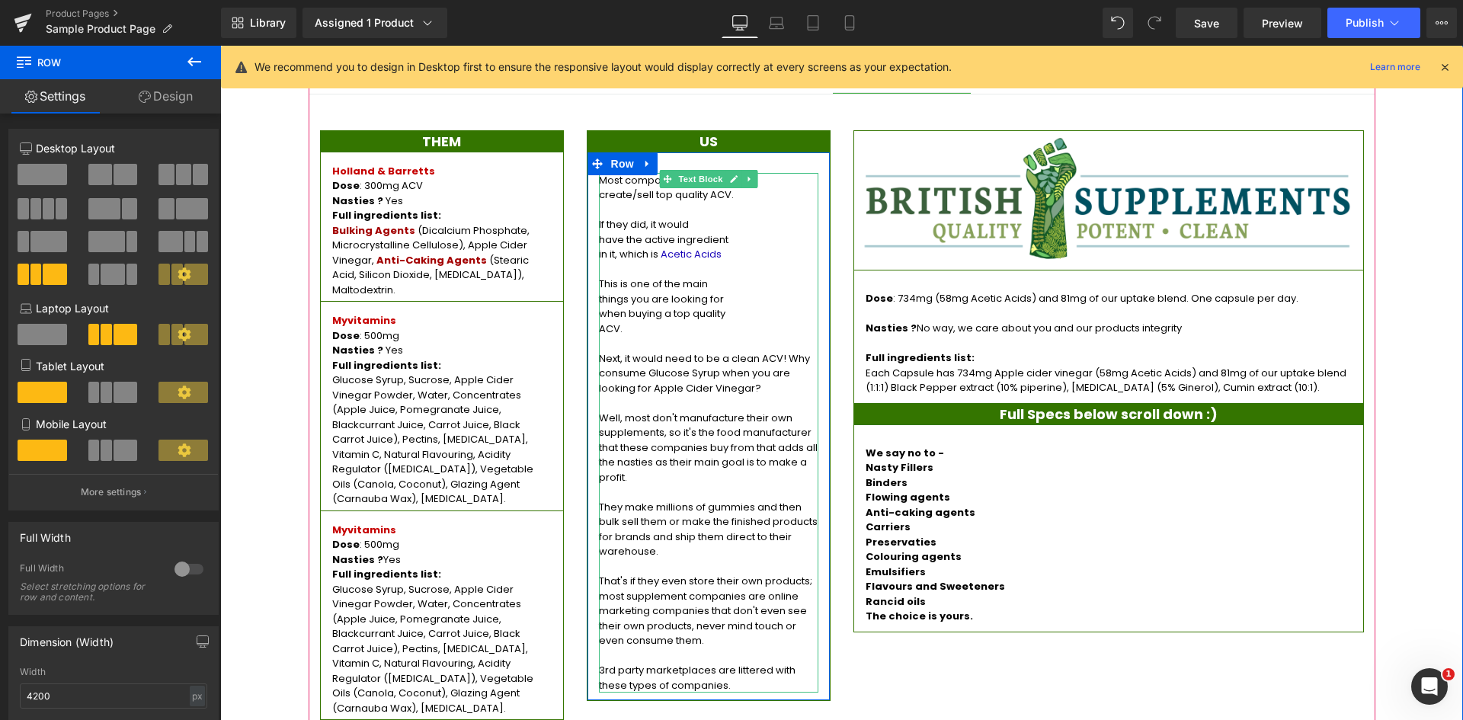
scroll to position [1448, 0]
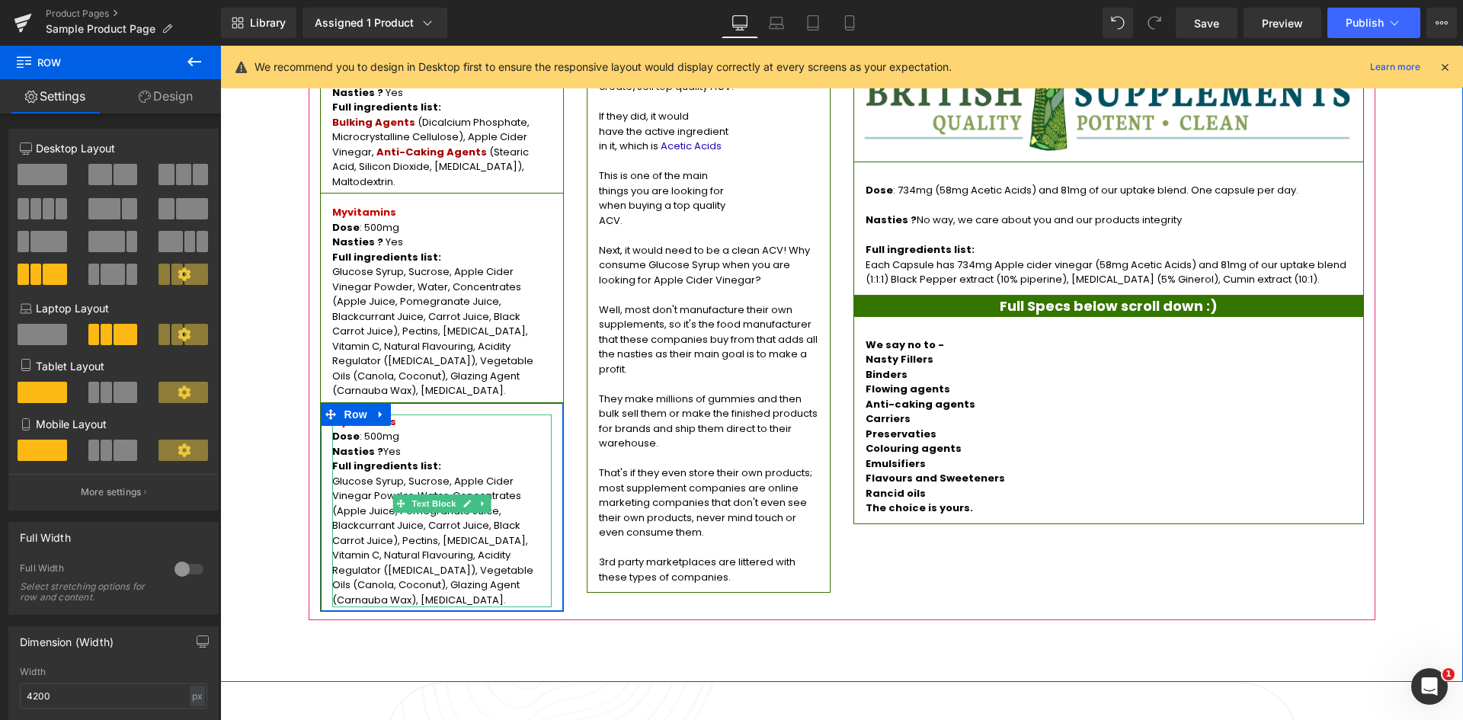
click at [440, 474] on p "Glucose Syrup, Sucrose, Apple Cider Vinegar Powder, Water, Concentrates (Apple …" at bounding box center [441, 541] width 219 height 134
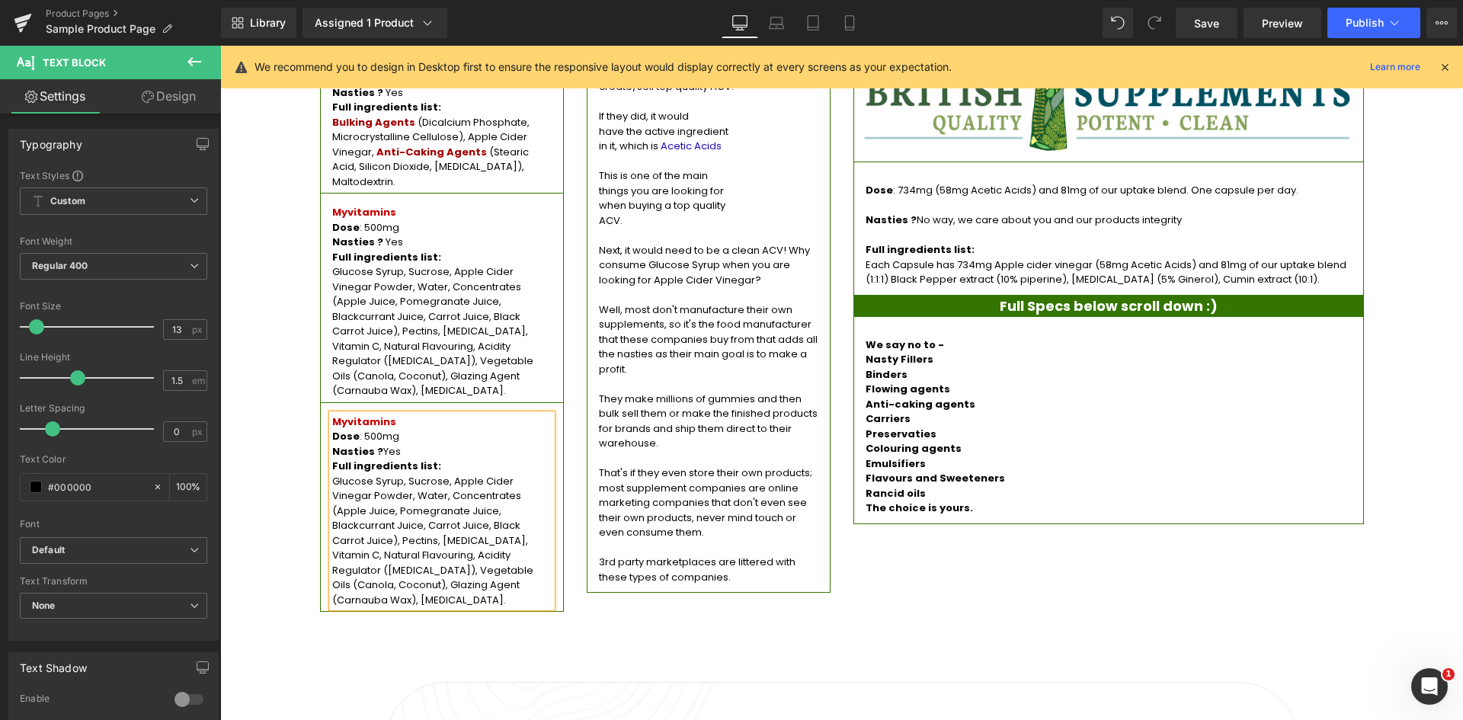
click at [430, 459] on p "Full ingredients list:" at bounding box center [441, 466] width 219 height 15
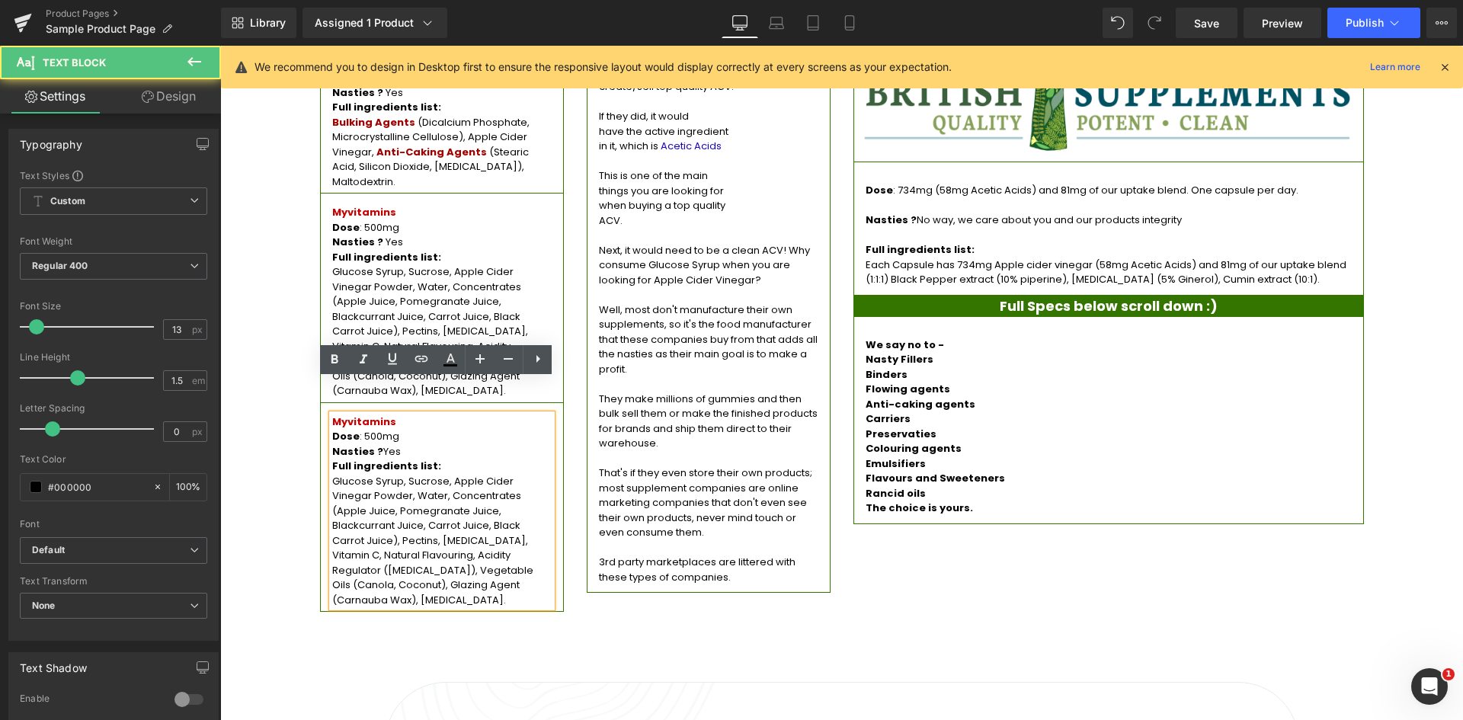
click at [421, 429] on p "Dose : 500mg" at bounding box center [441, 436] width 219 height 15
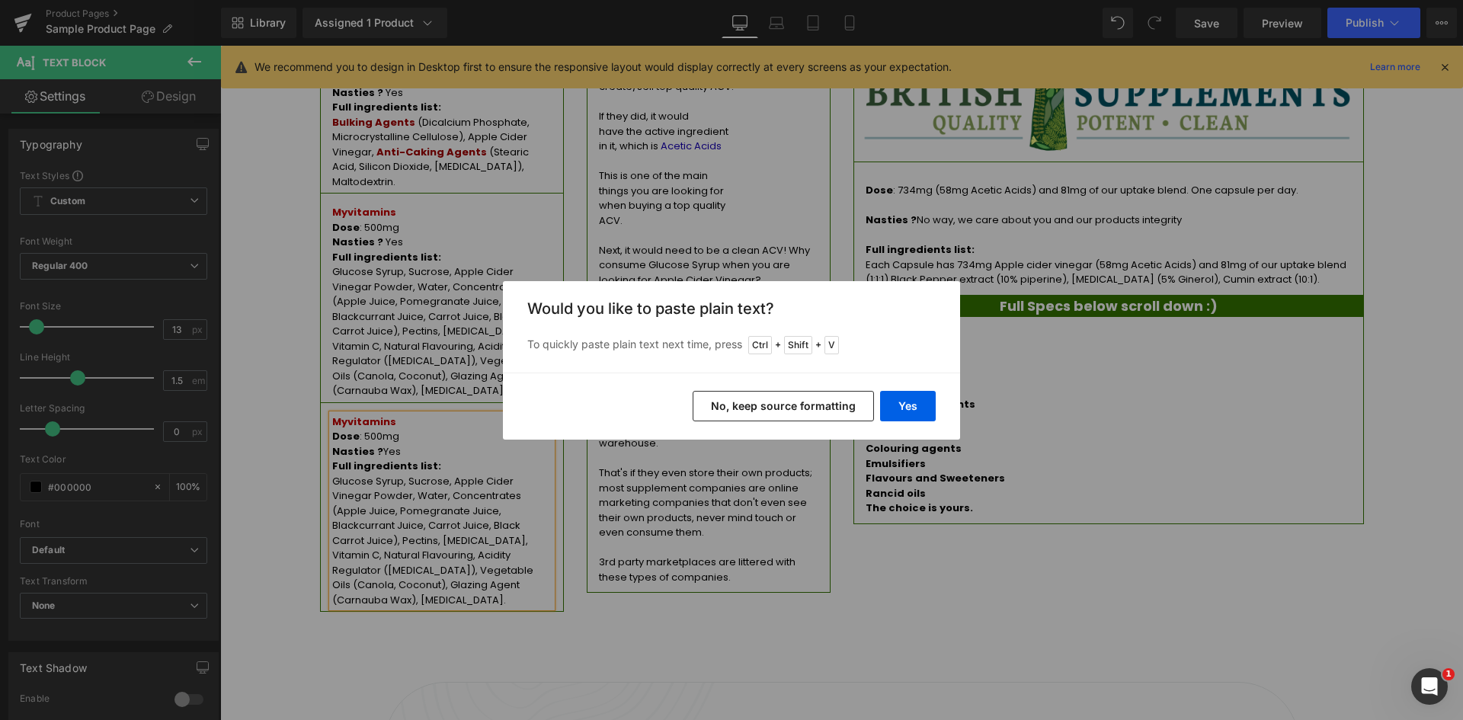
click at [787, 394] on button "No, keep source formatting" at bounding box center [783, 406] width 181 height 30
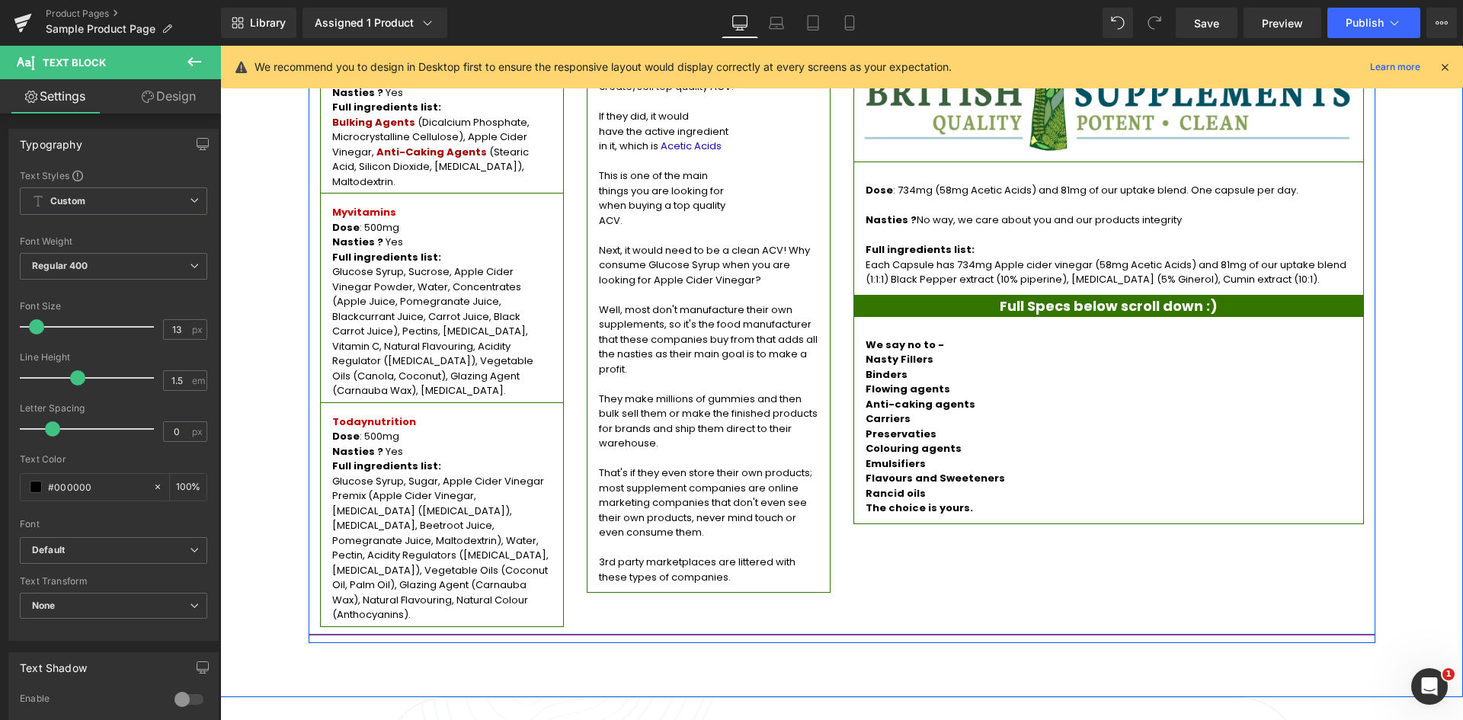
click at [1089, 554] on div "THEM Heading Holland & Barretts Dose : 300mg ACV Nasties ? Yes Full ingredients…" at bounding box center [842, 316] width 1067 height 635
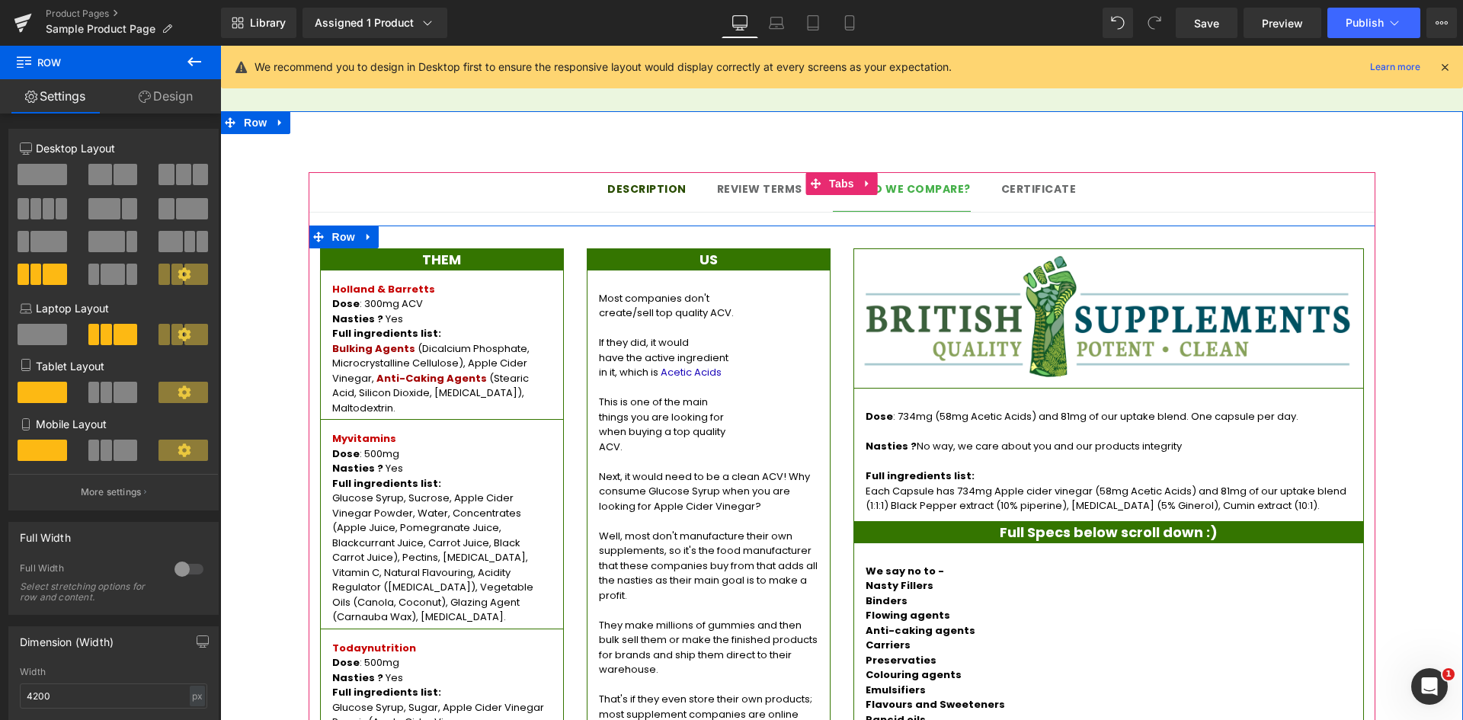
scroll to position [1219, 0]
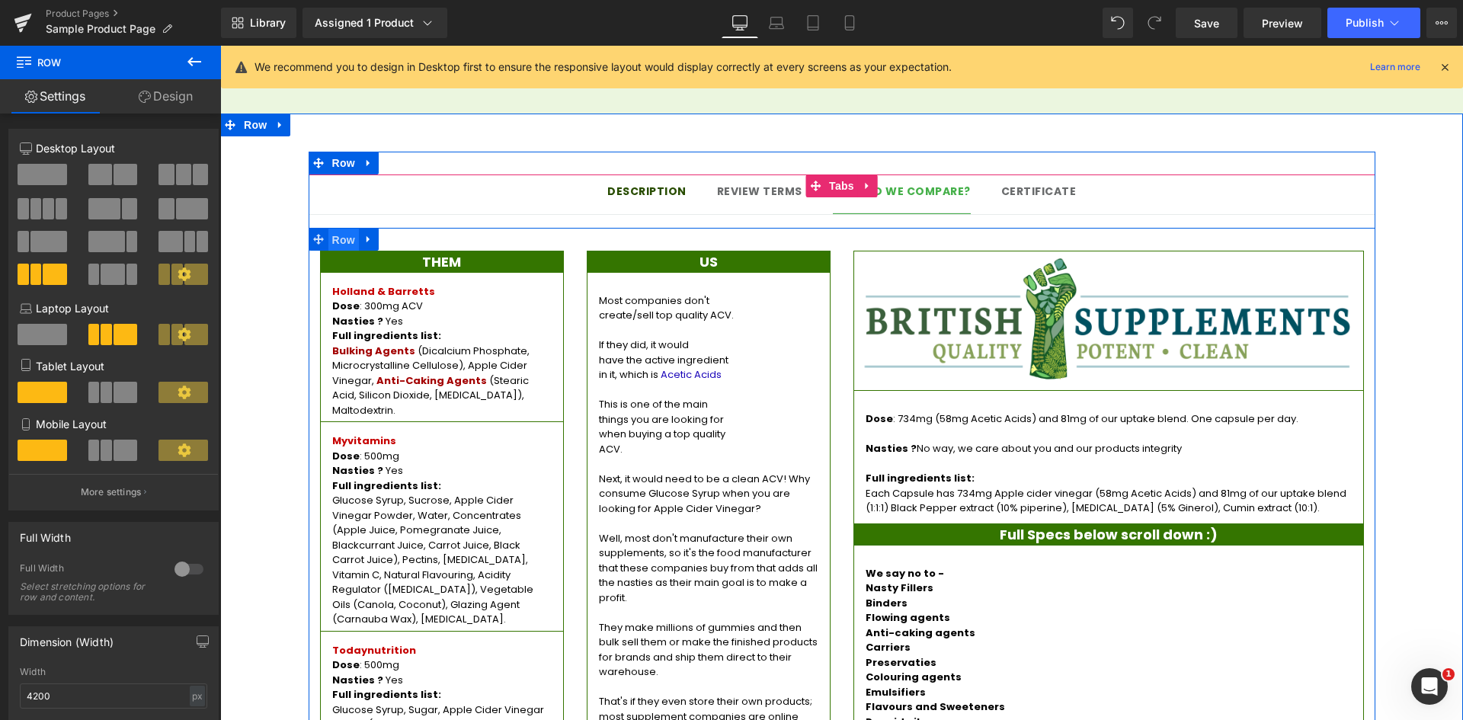
click at [334, 229] on span "Row" at bounding box center [343, 240] width 30 height 23
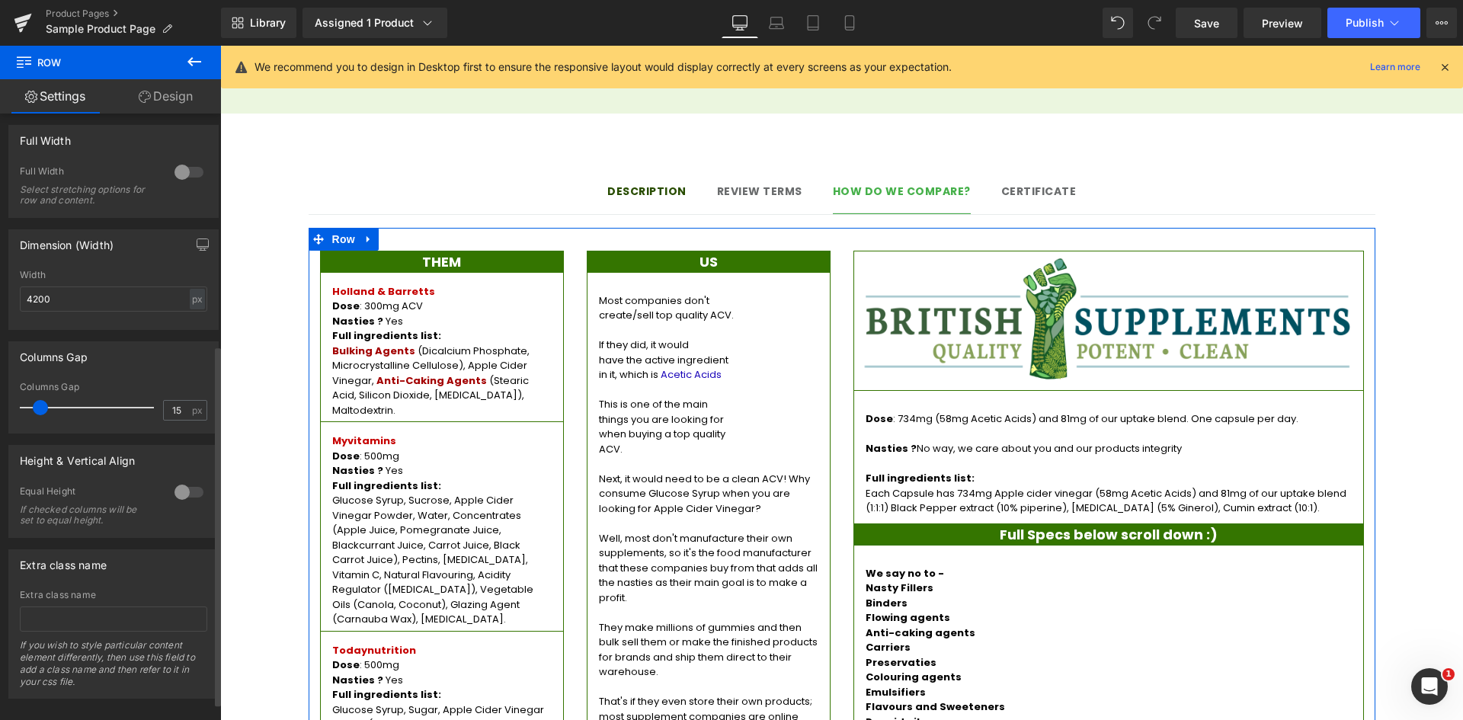
scroll to position [418, 0]
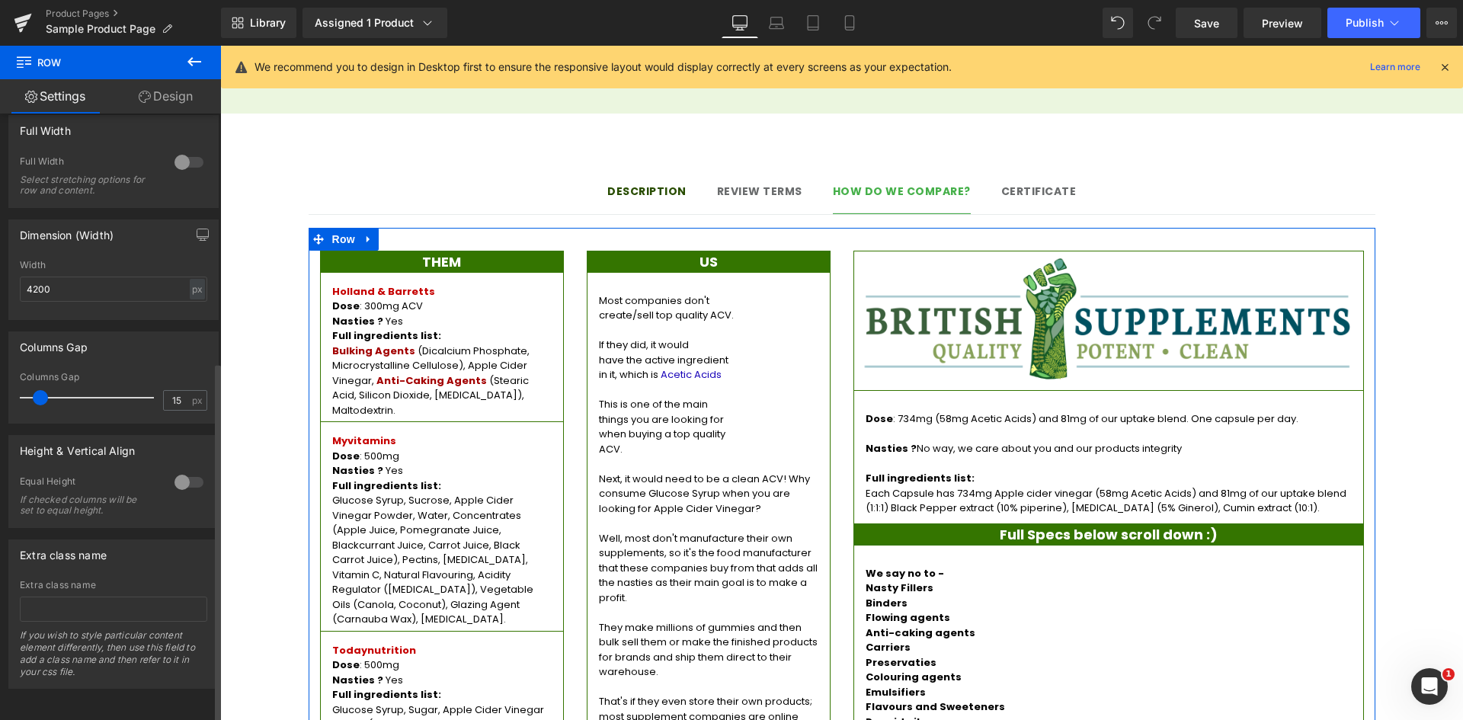
click at [193, 470] on div at bounding box center [189, 482] width 37 height 24
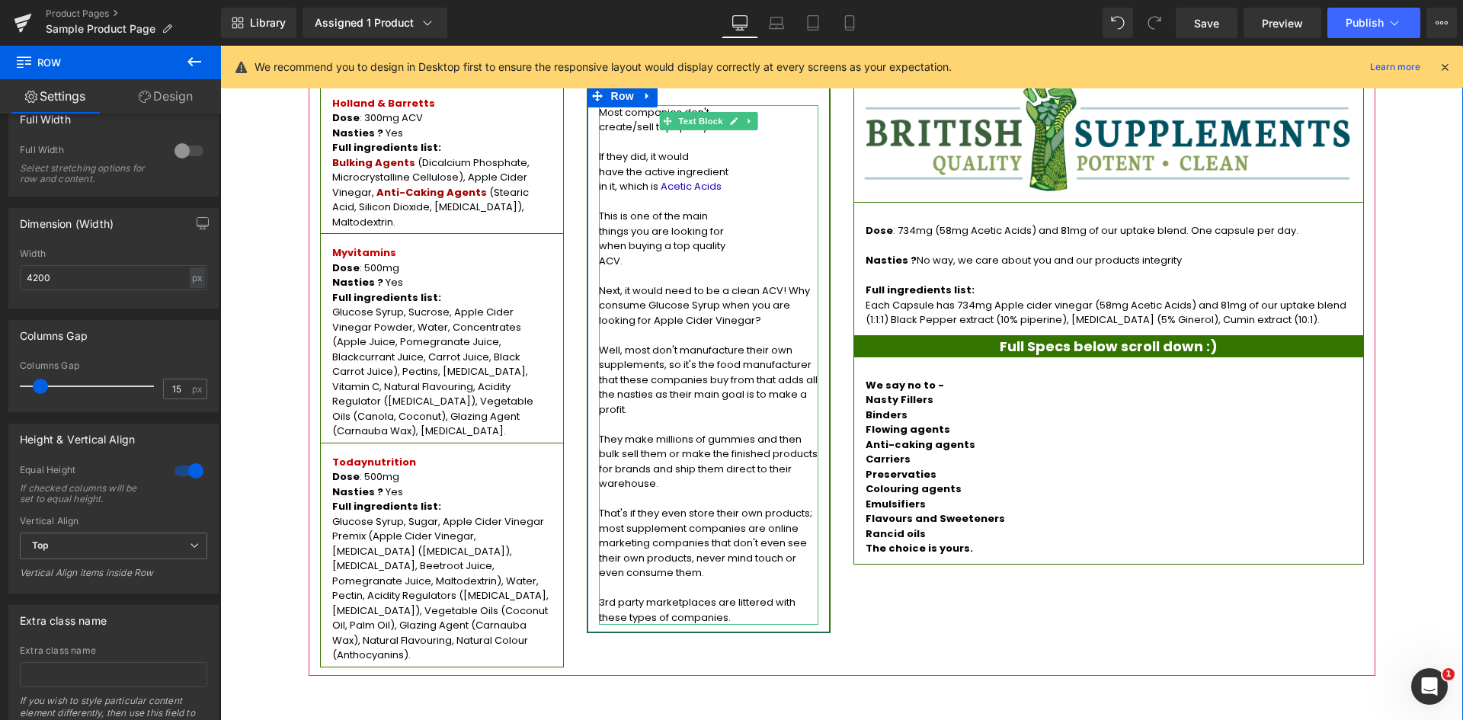
scroll to position [1448, 0]
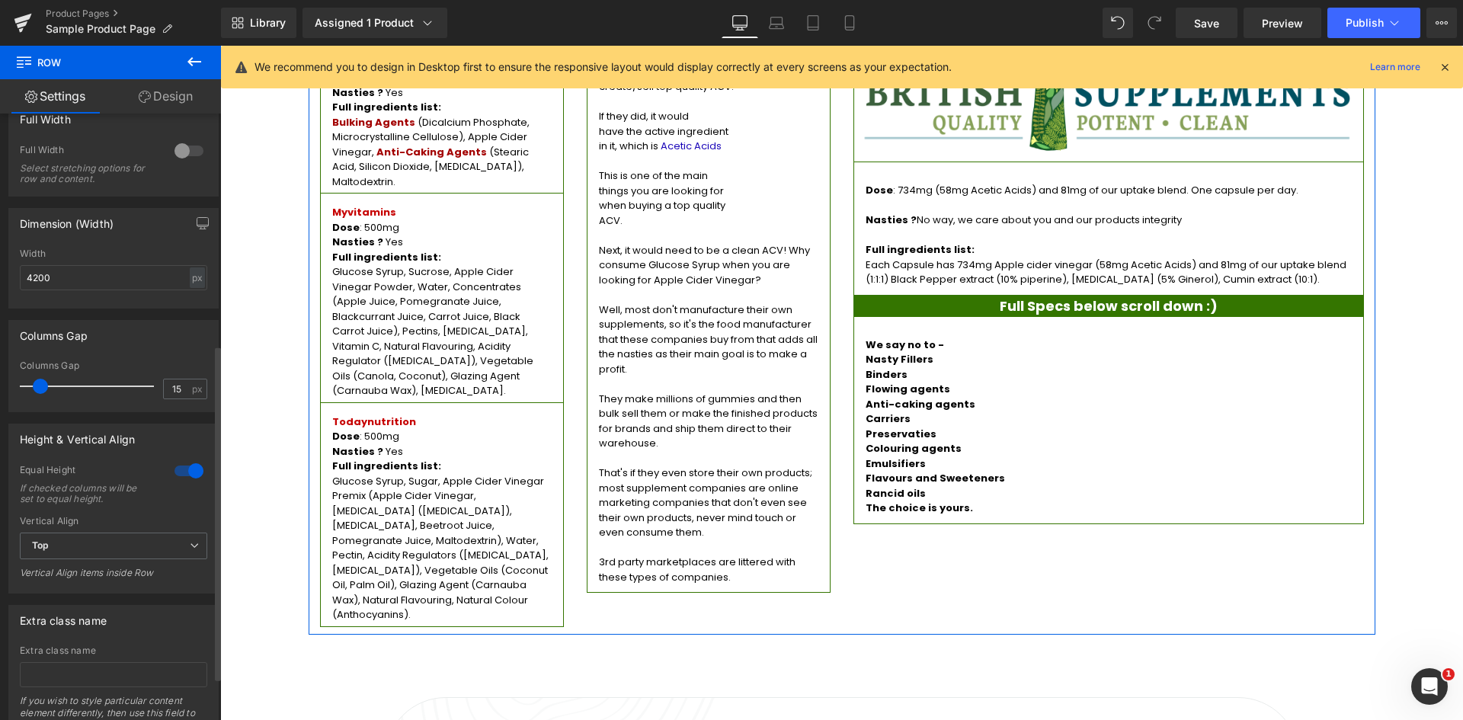
click at [184, 466] on div at bounding box center [189, 471] width 37 height 24
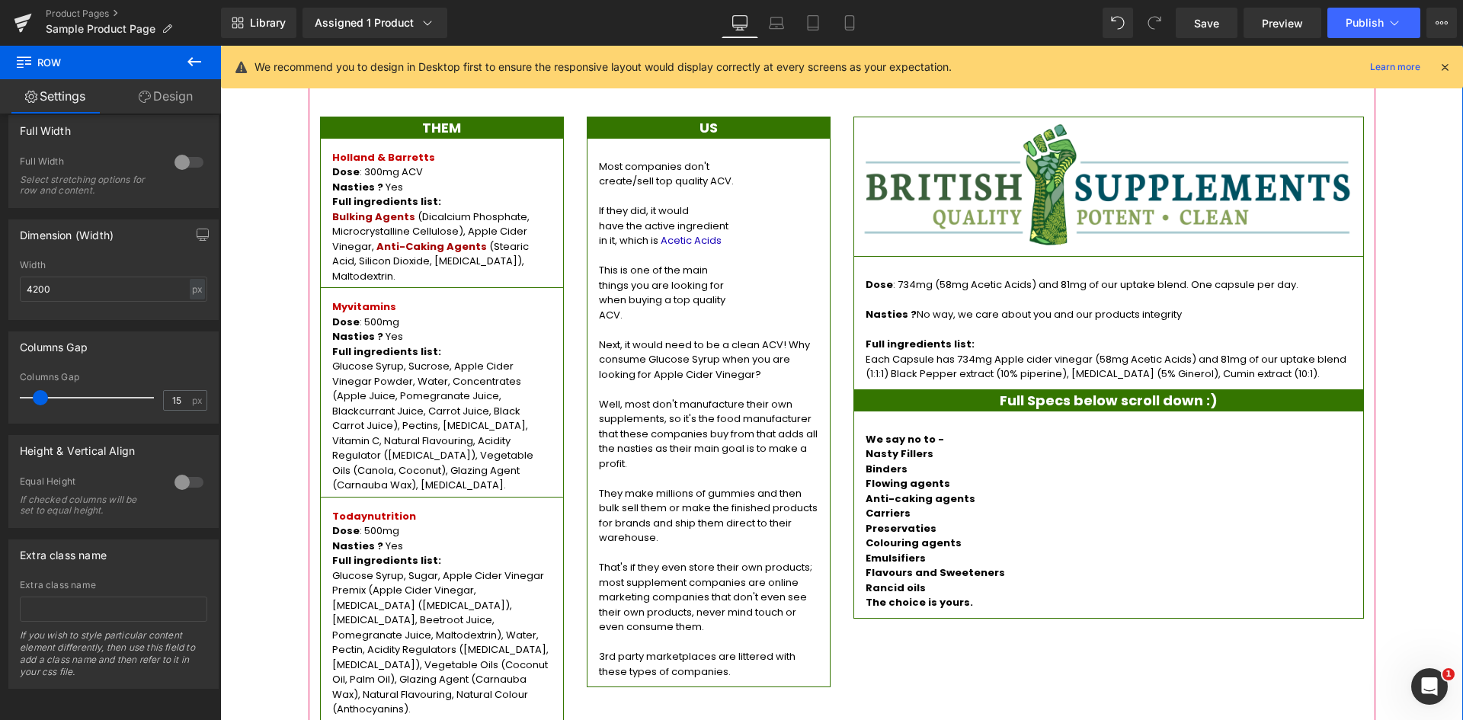
scroll to position [1295, 0]
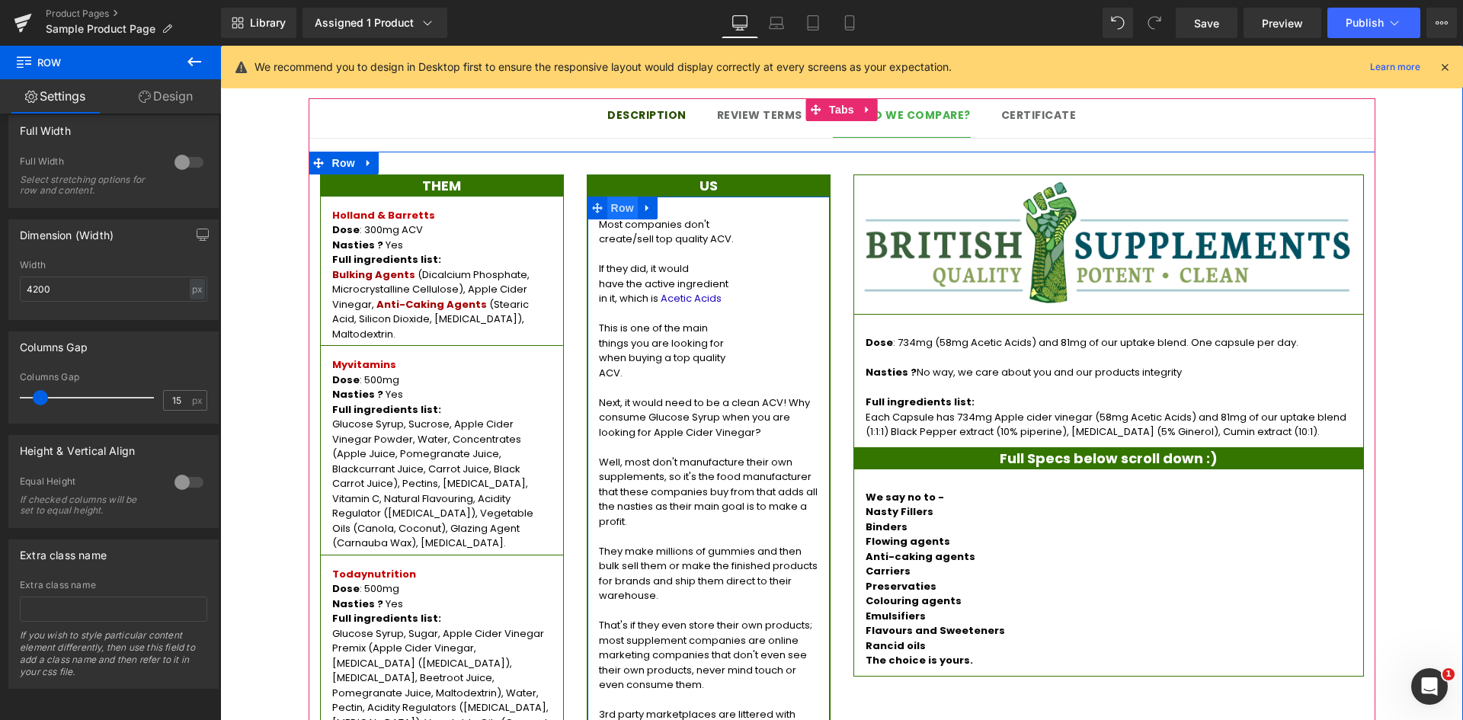
click at [607, 197] on span "Row" at bounding box center [622, 208] width 30 height 23
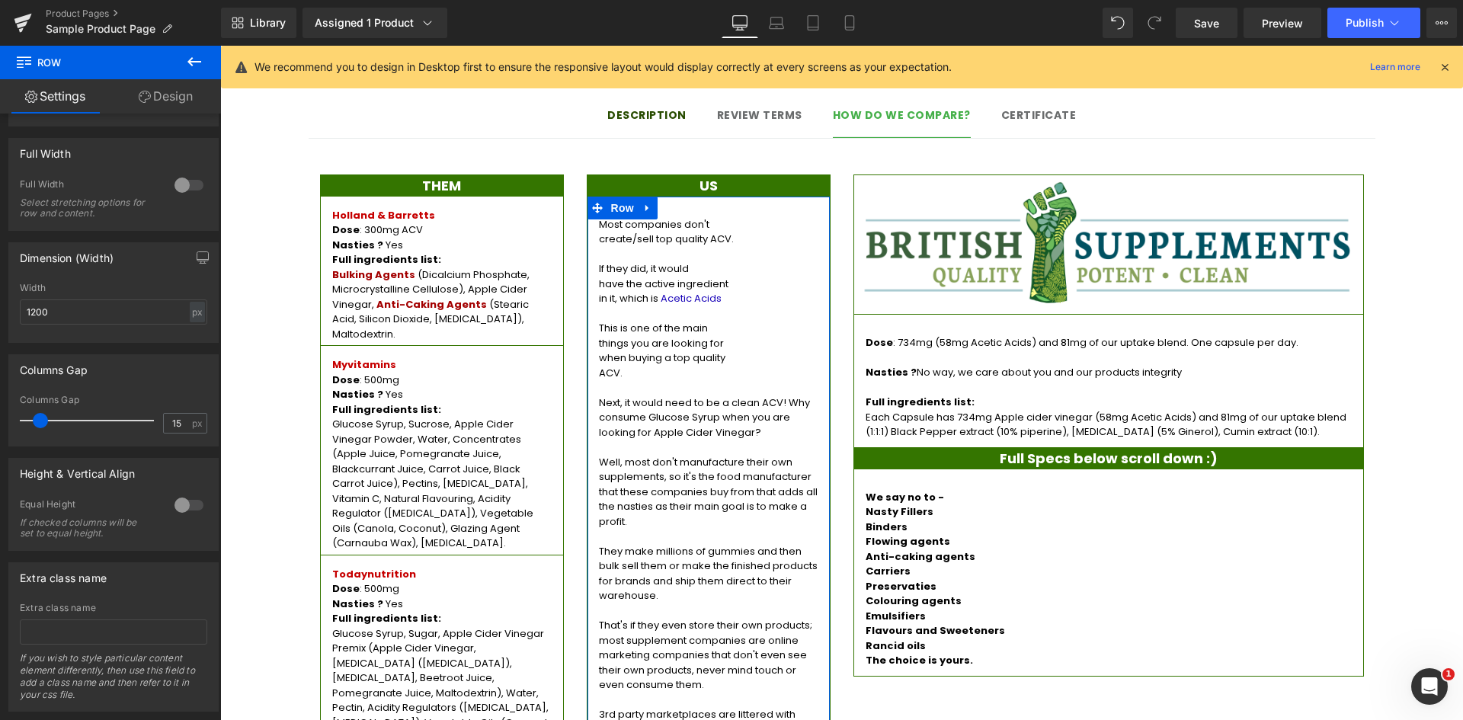
scroll to position [248, 0]
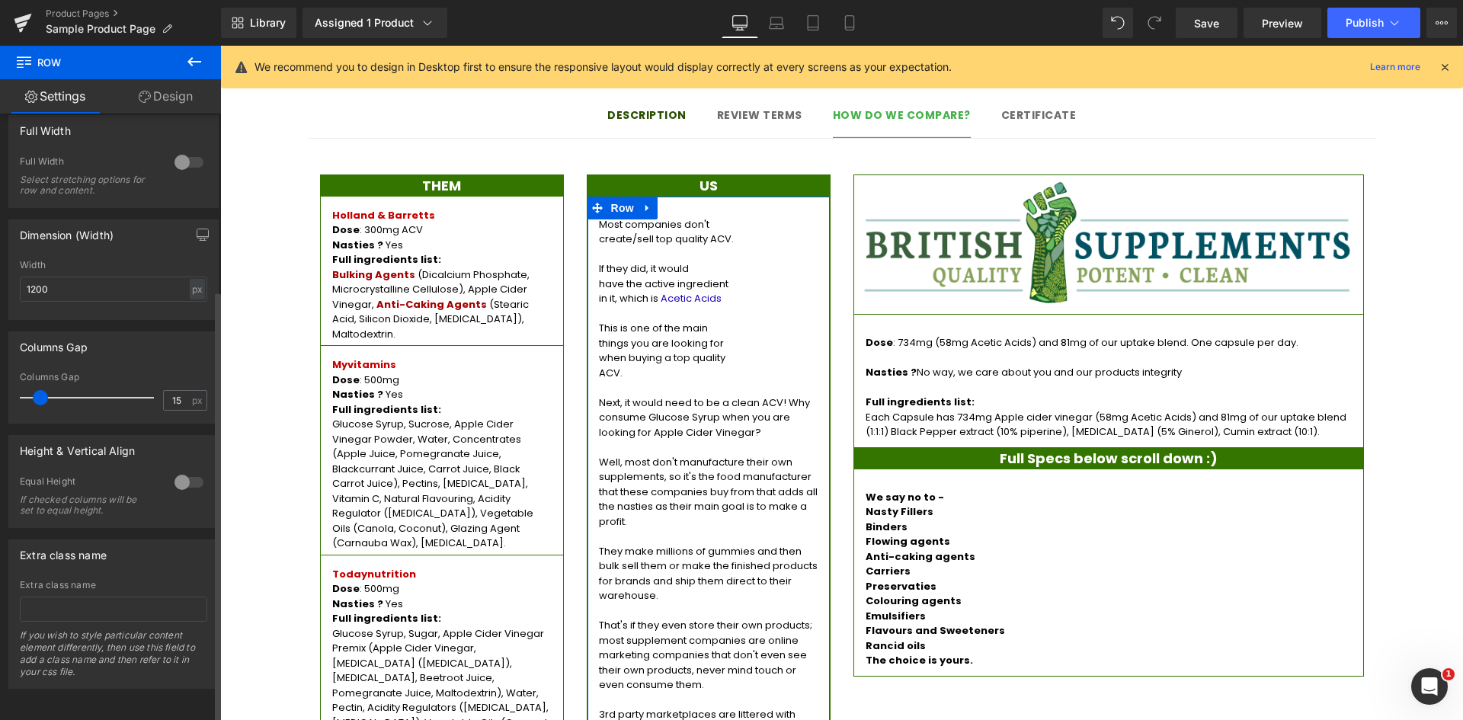
click at [188, 470] on div at bounding box center [189, 482] width 37 height 24
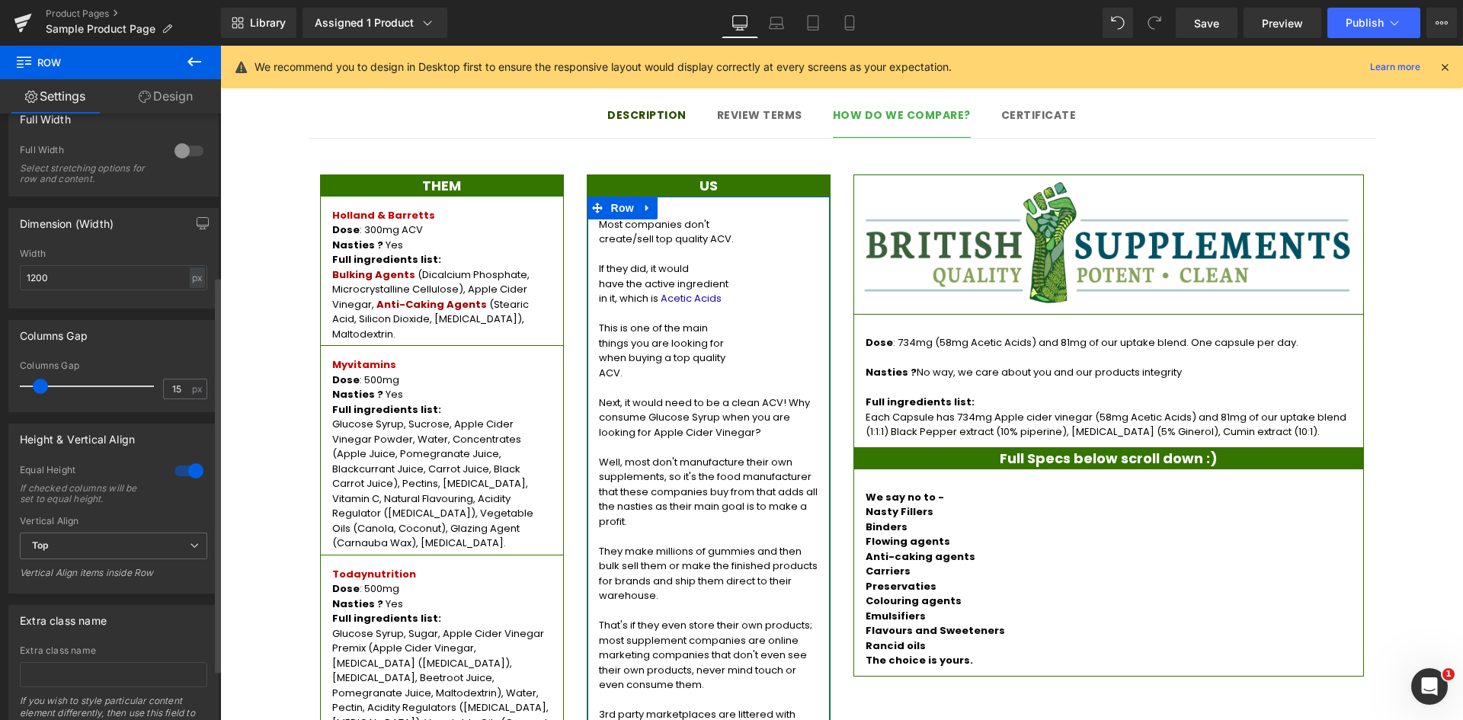
click at [179, 469] on div at bounding box center [189, 471] width 37 height 24
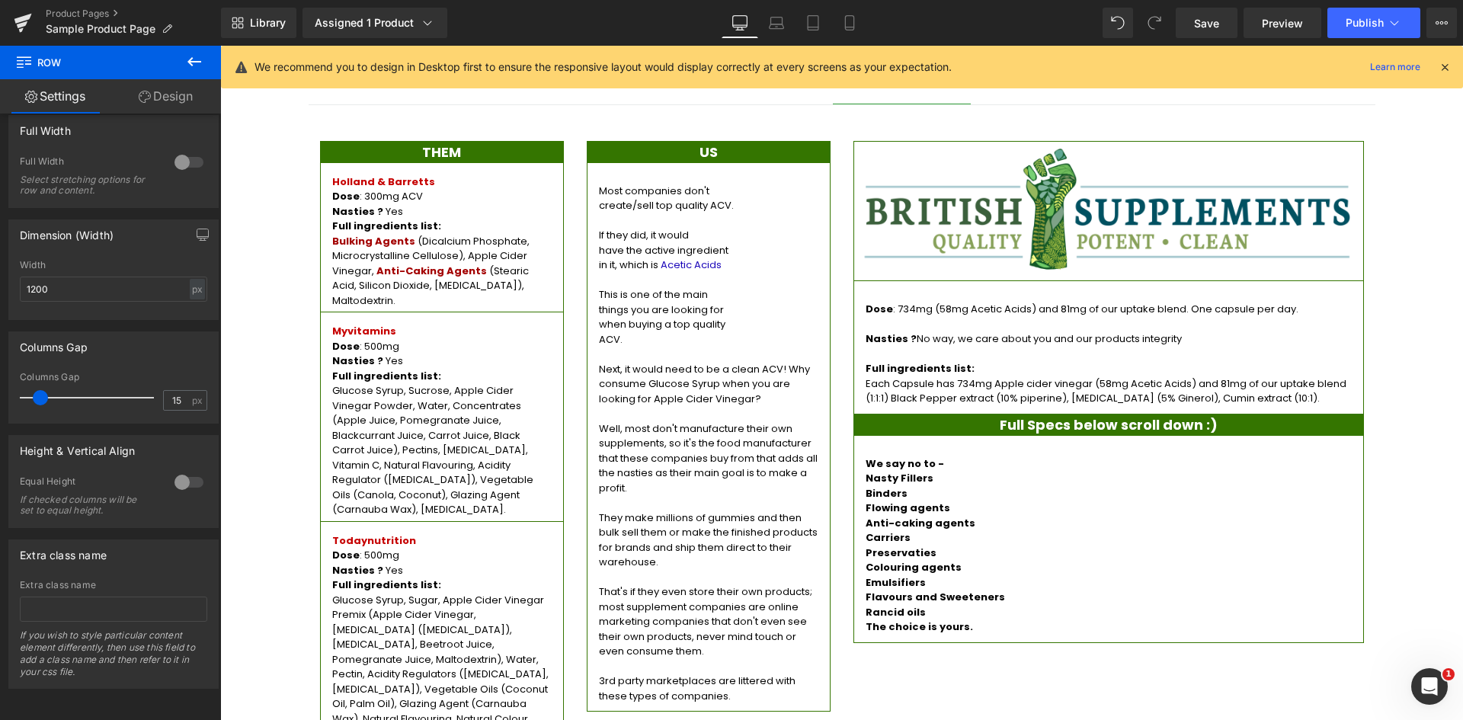
scroll to position [1219, 0]
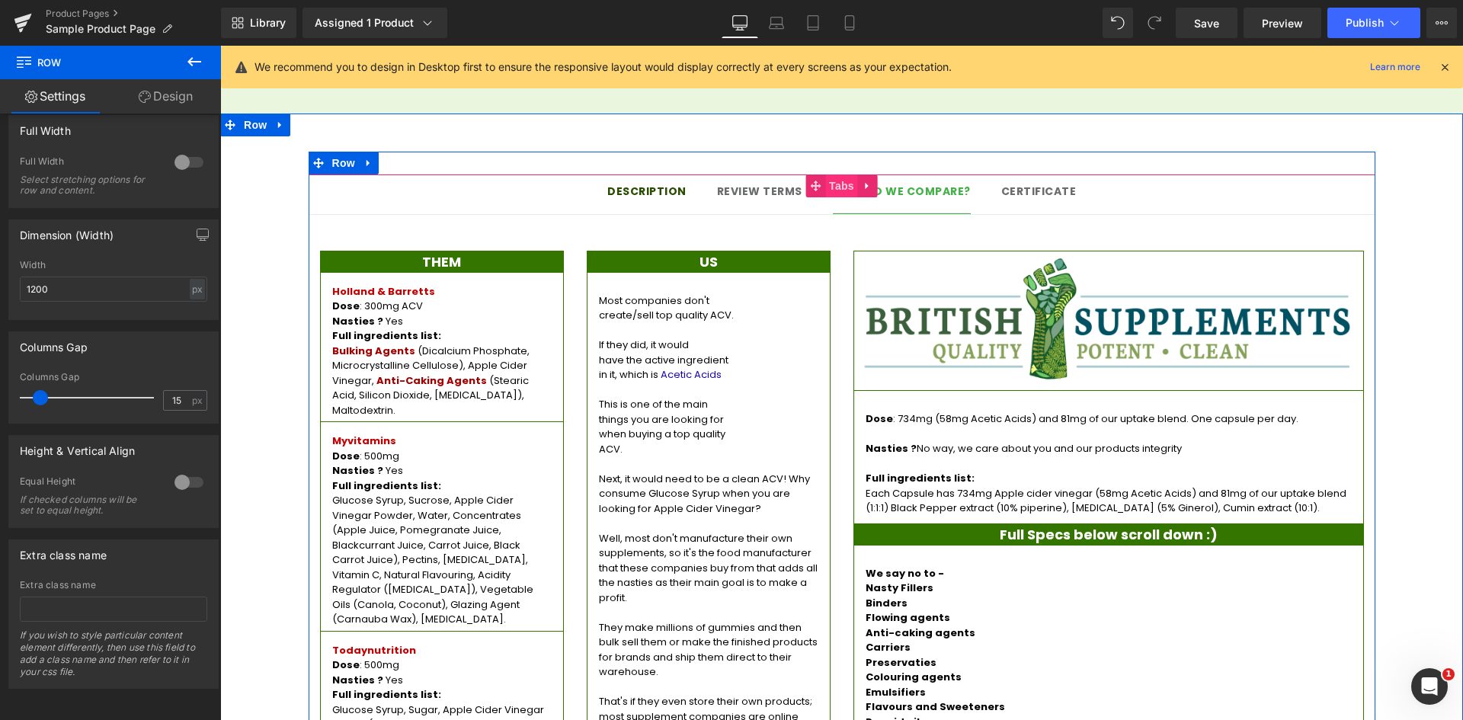
click at [839, 174] on span "Tabs" at bounding box center [841, 185] width 33 height 23
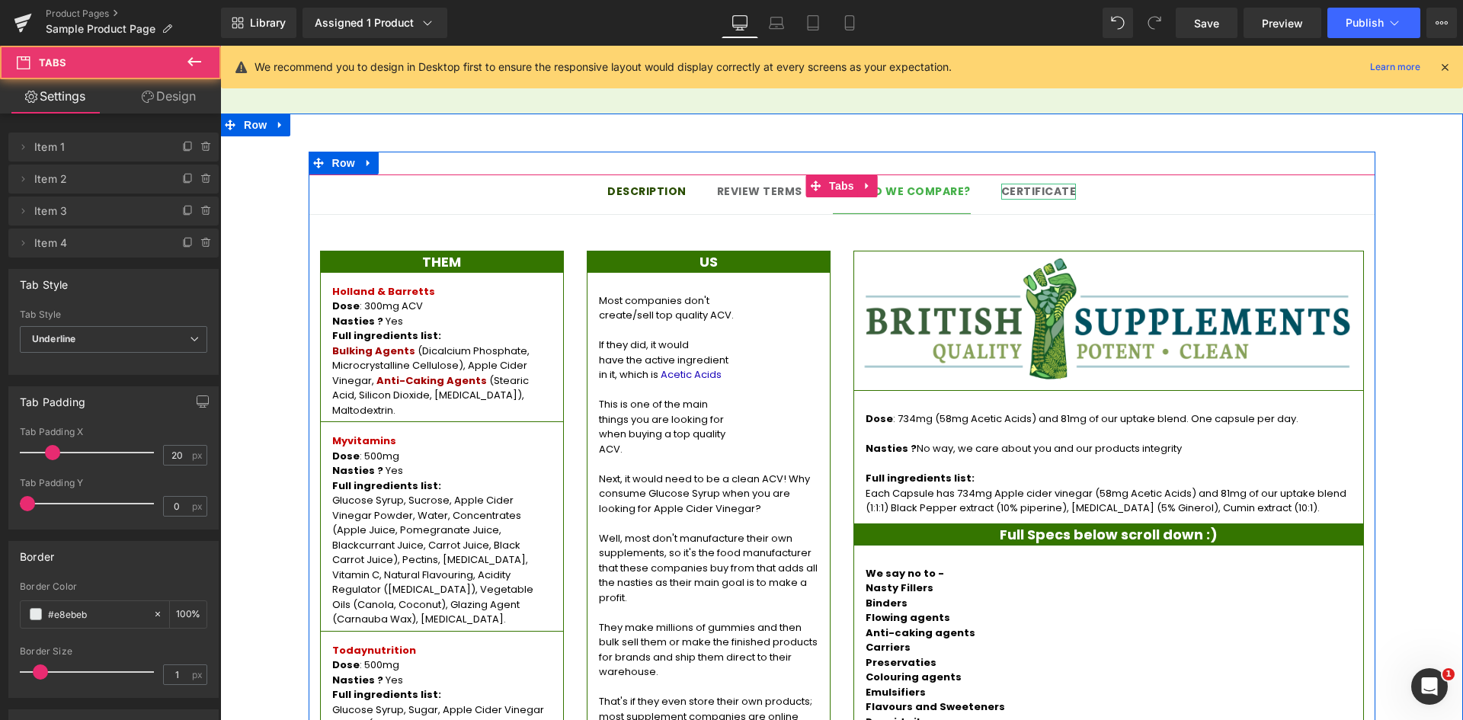
click at [1041, 184] on strong "Certificate" at bounding box center [1038, 191] width 75 height 15
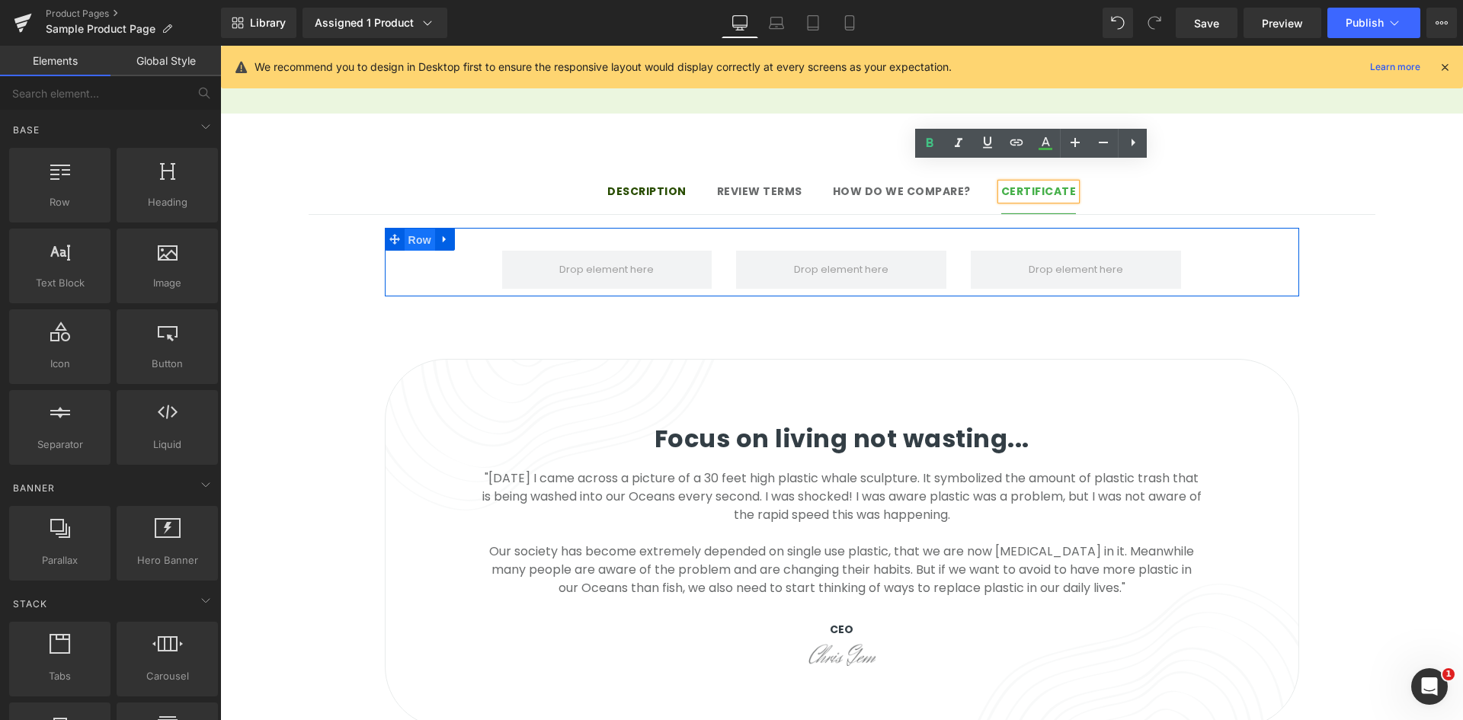
click at [412, 229] on span "Row" at bounding box center [420, 240] width 30 height 23
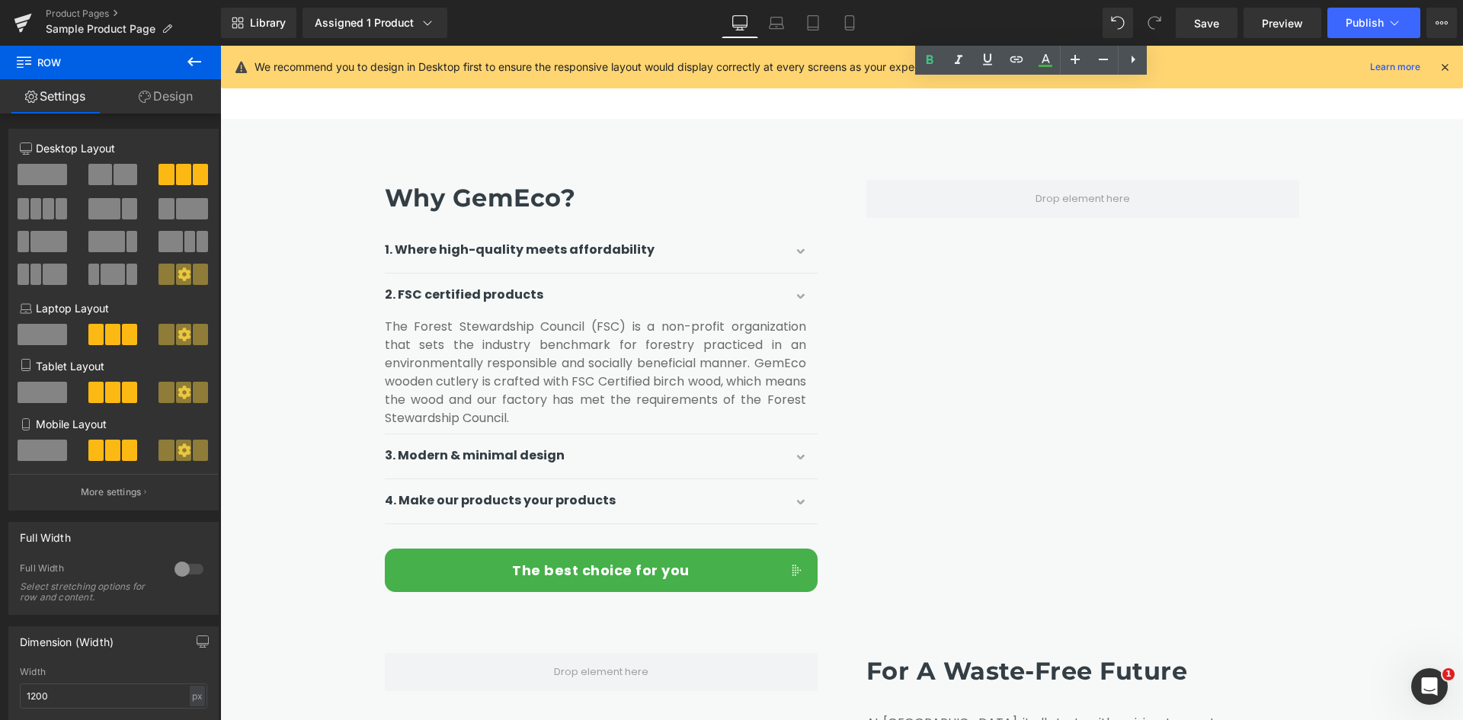
scroll to position [2057, 0]
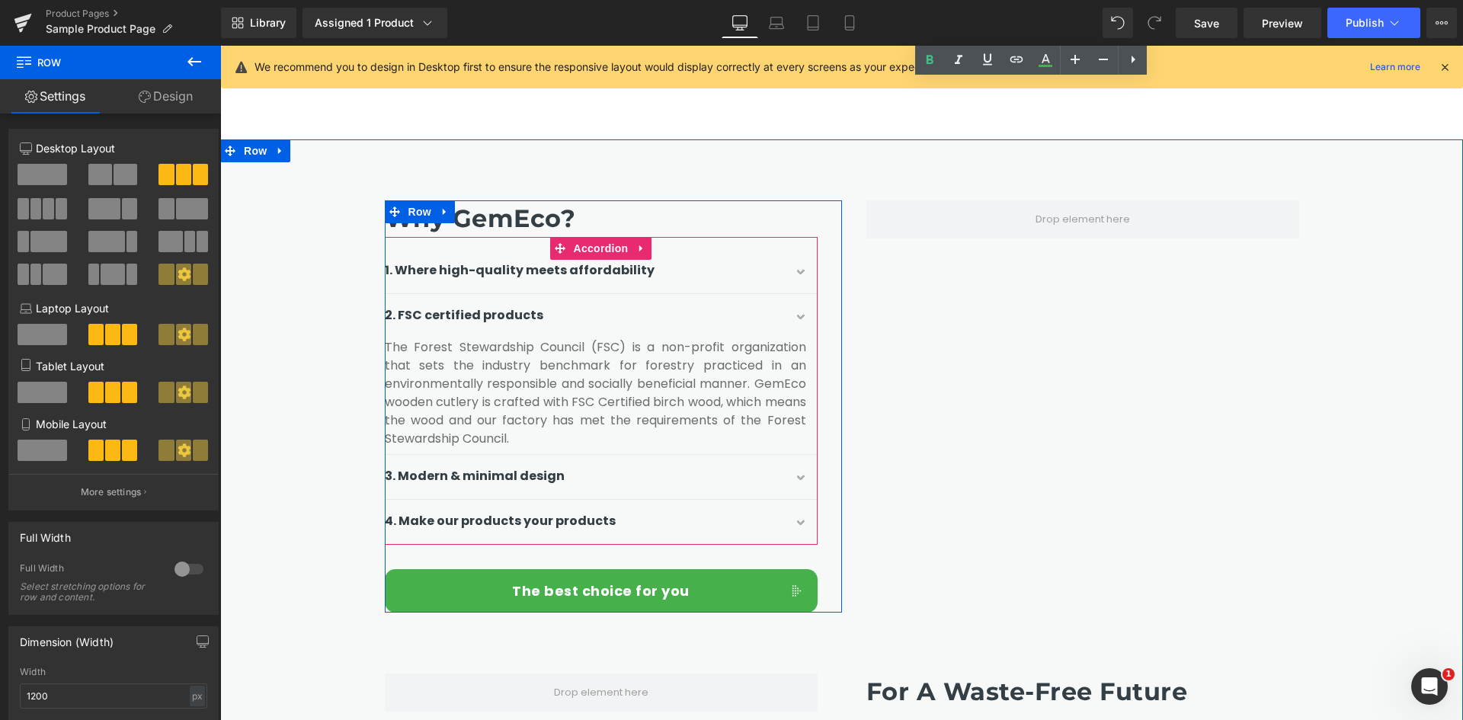
click at [802, 322] on span "button" at bounding box center [802, 322] width 0 height 0
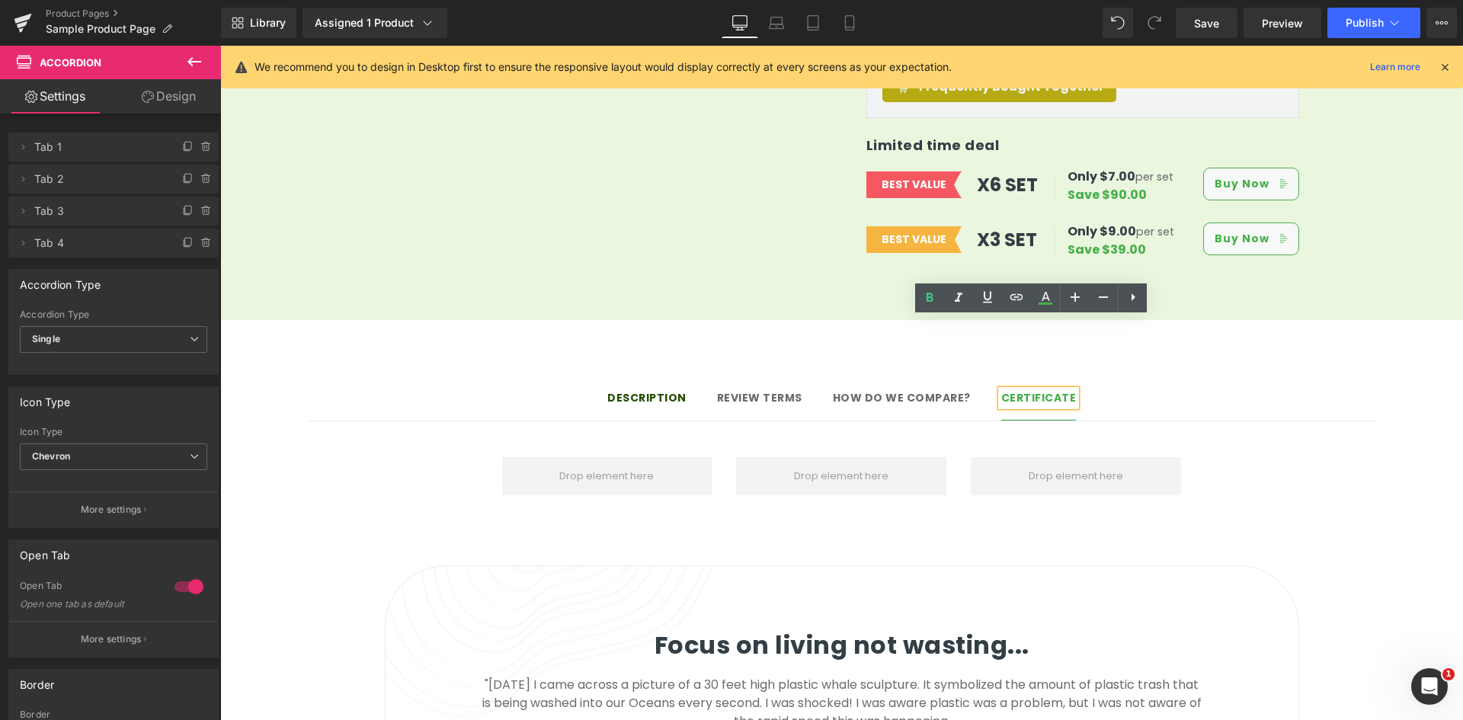
scroll to position [991, 0]
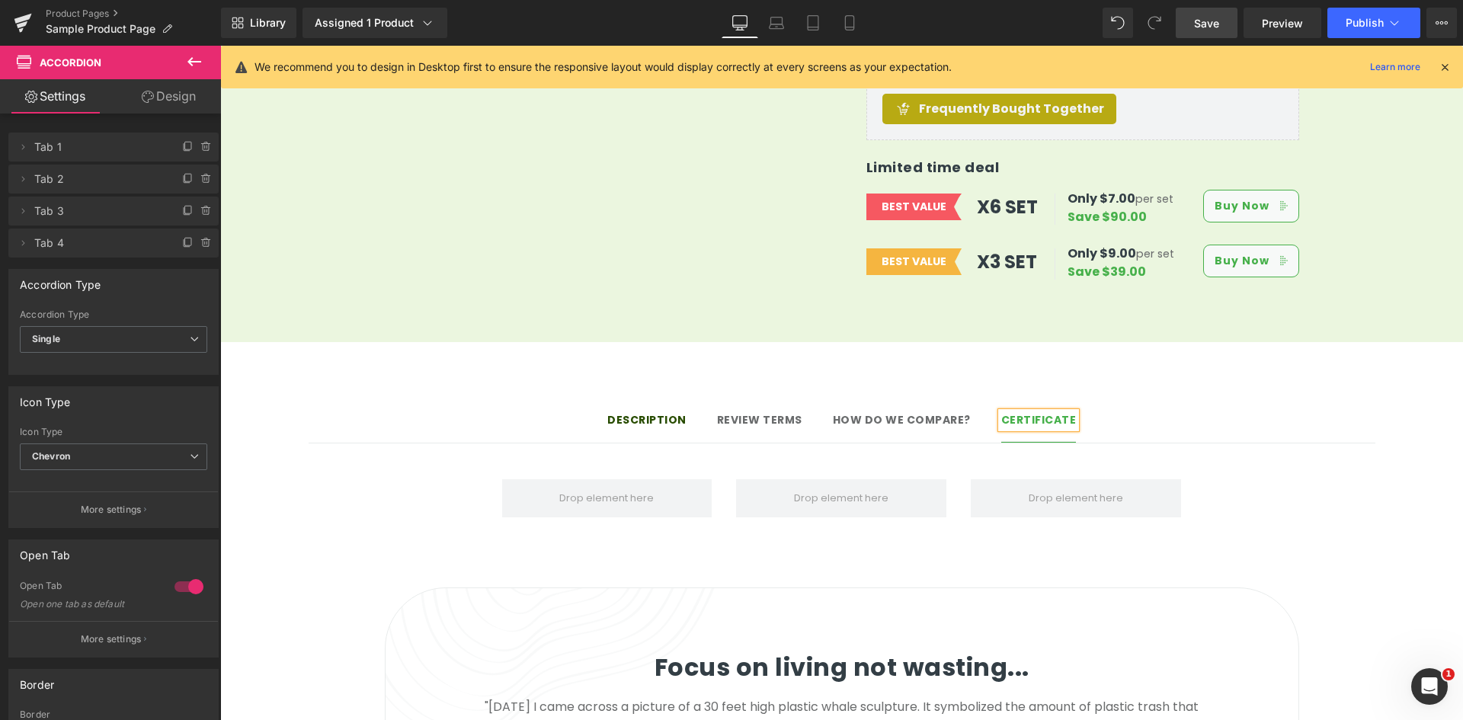
click at [1218, 30] on span "Save" at bounding box center [1206, 23] width 25 height 16
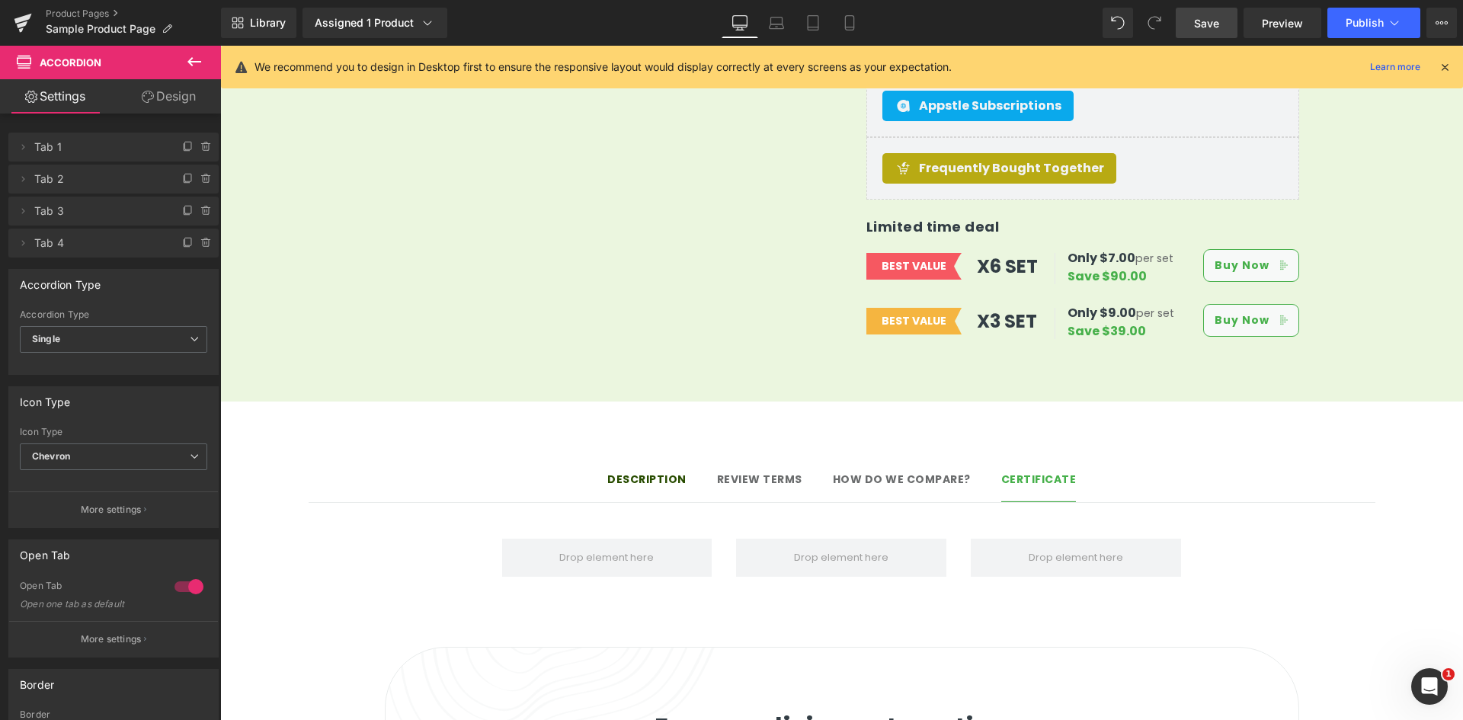
scroll to position [1143, 0]
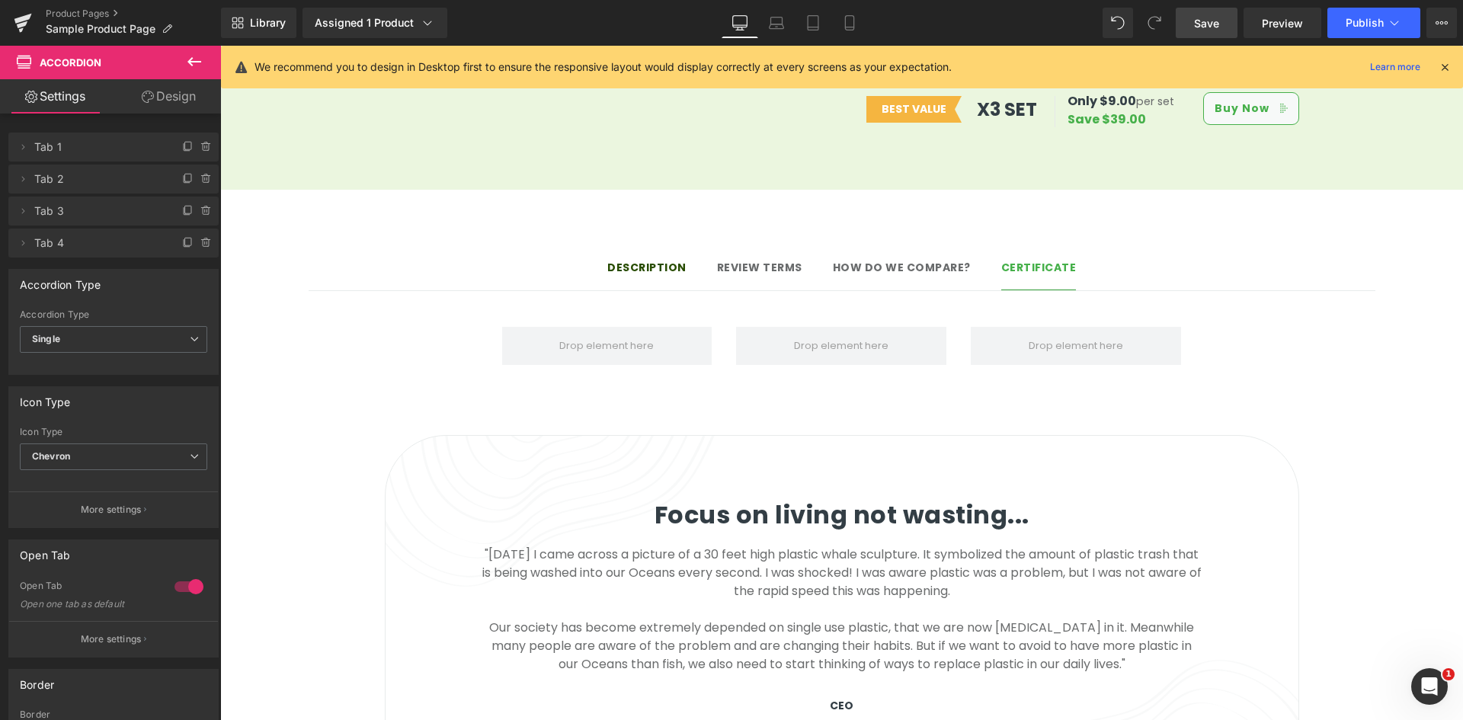
click at [1191, 21] on link "Save" at bounding box center [1207, 23] width 62 height 30
click at [1054, 368] on div "Description Text Block Review terms Text Block How do we compare? Text Block Ce…" at bounding box center [841, 312] width 1243 height 245
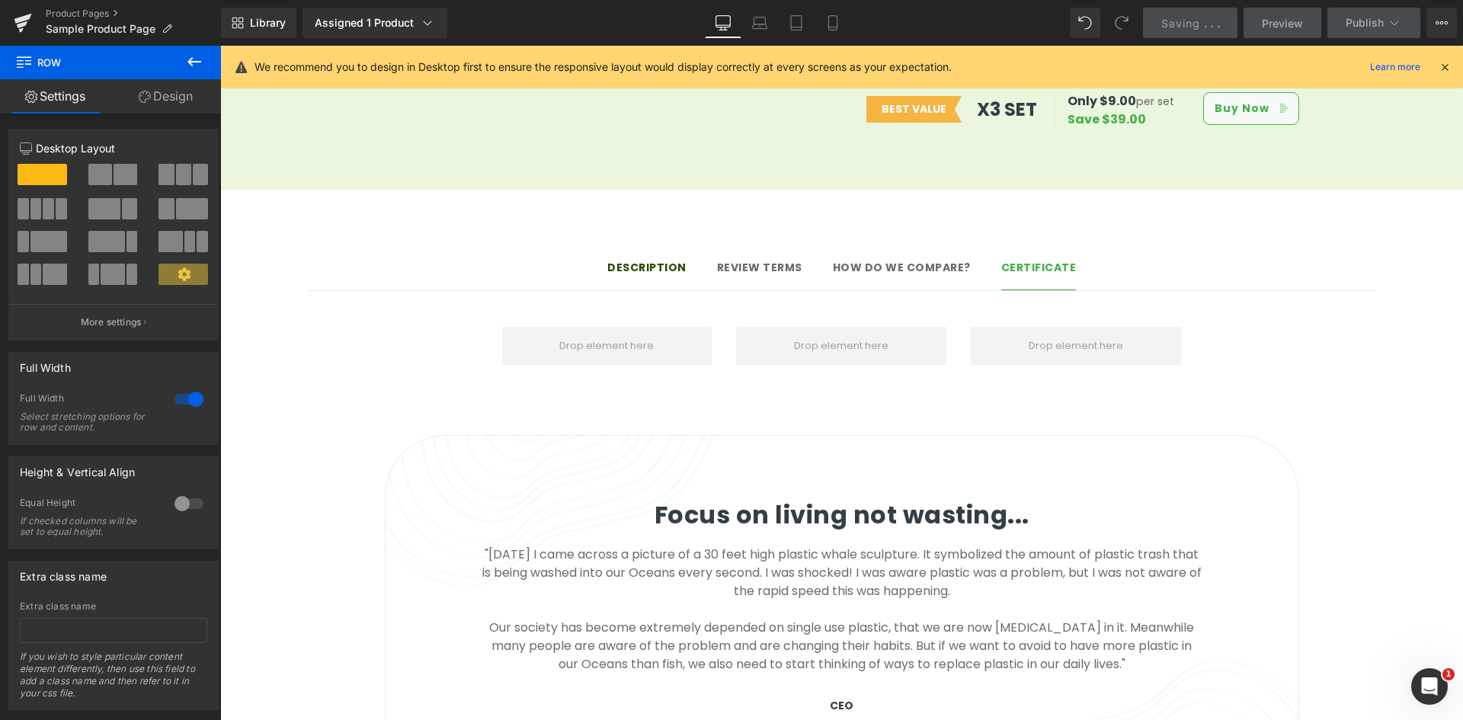
click at [971, 21] on div "Library Assigned 1 Product Product Preview Clean Apple Cider Vinegar (58mg acet…" at bounding box center [842, 23] width 1242 height 30
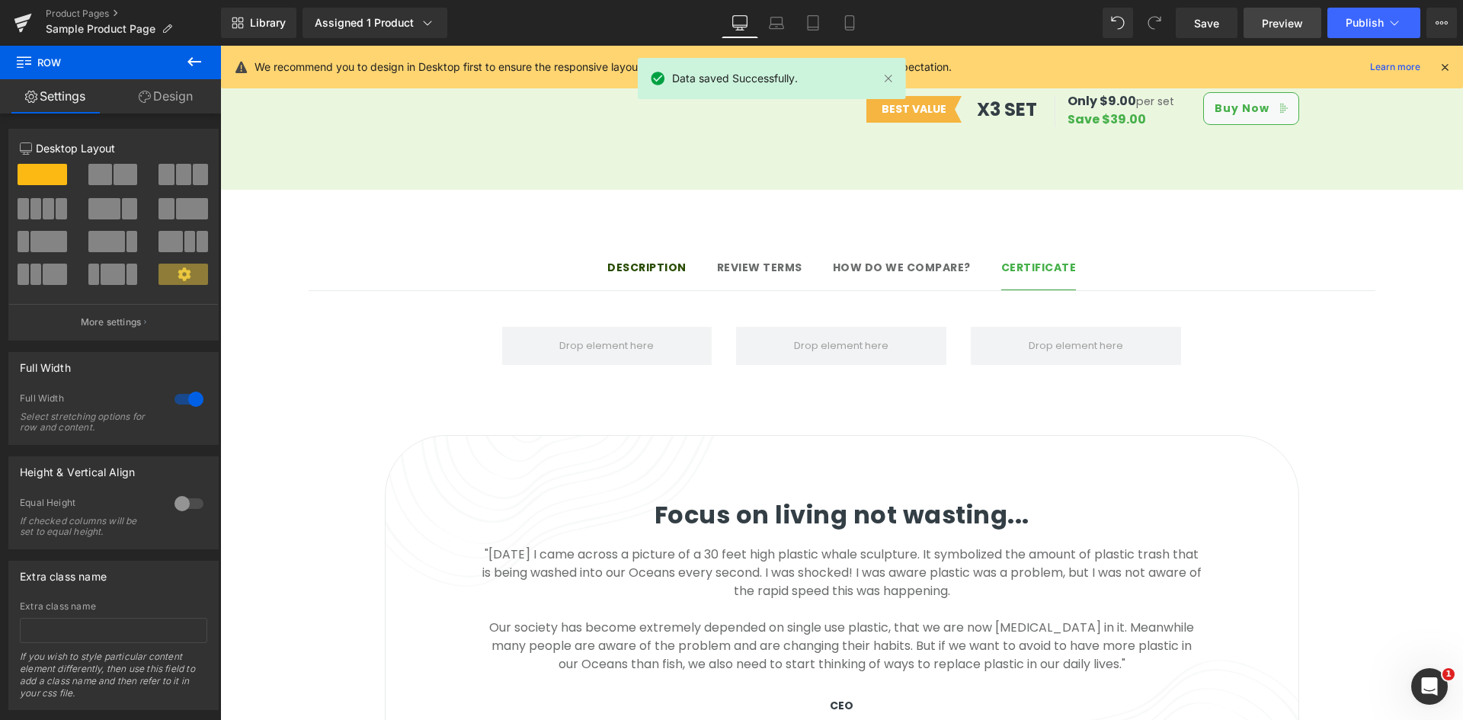
click at [1289, 22] on span "Preview" at bounding box center [1282, 23] width 41 height 16
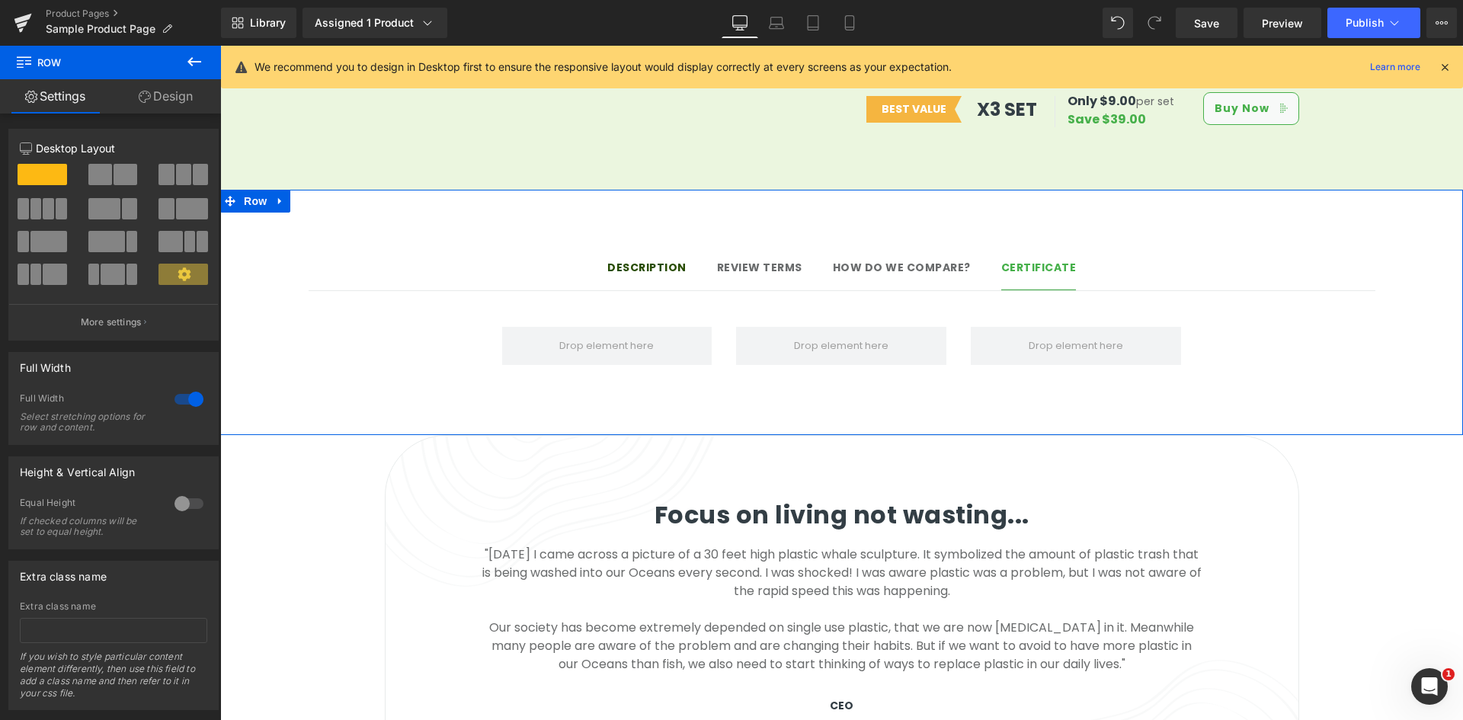
click at [203, 67] on button at bounding box center [194, 63] width 53 height 34
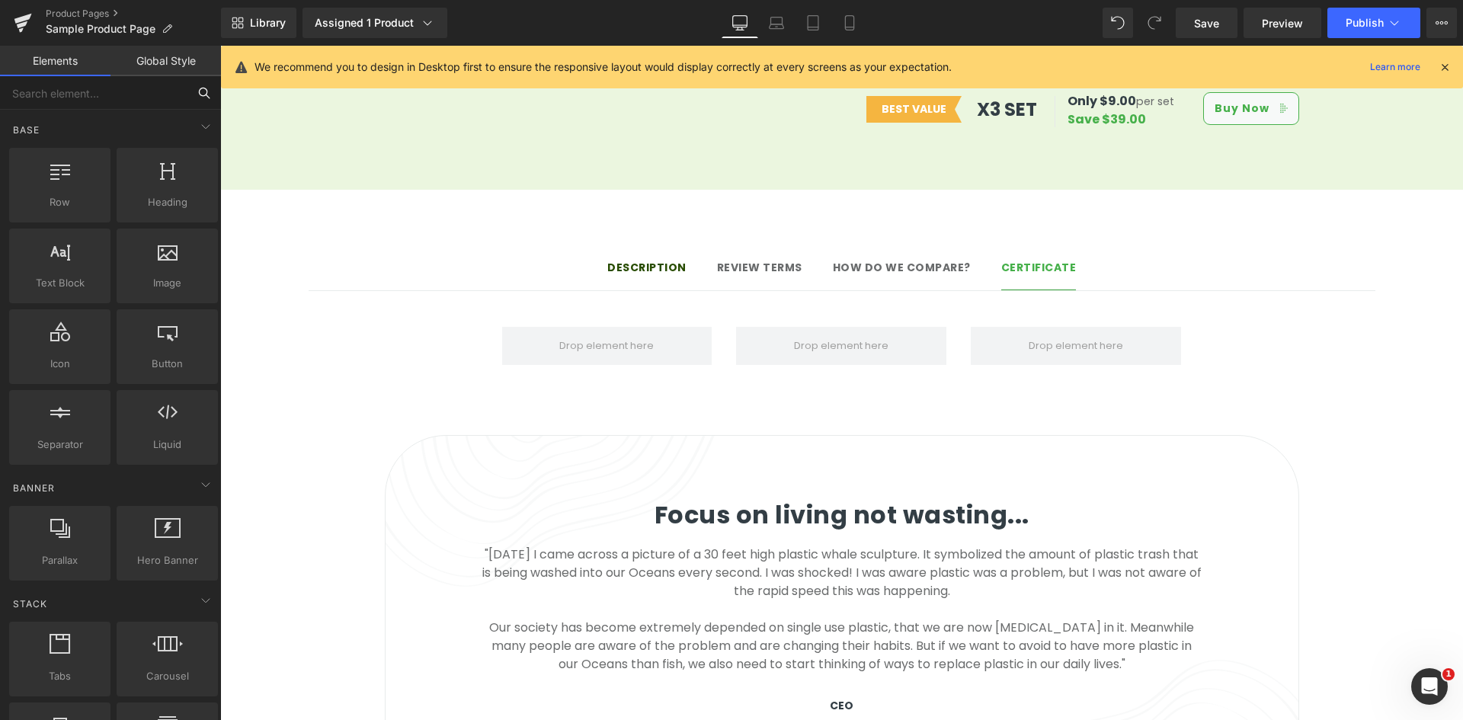
click at [133, 88] on input "text" at bounding box center [93, 93] width 187 height 34
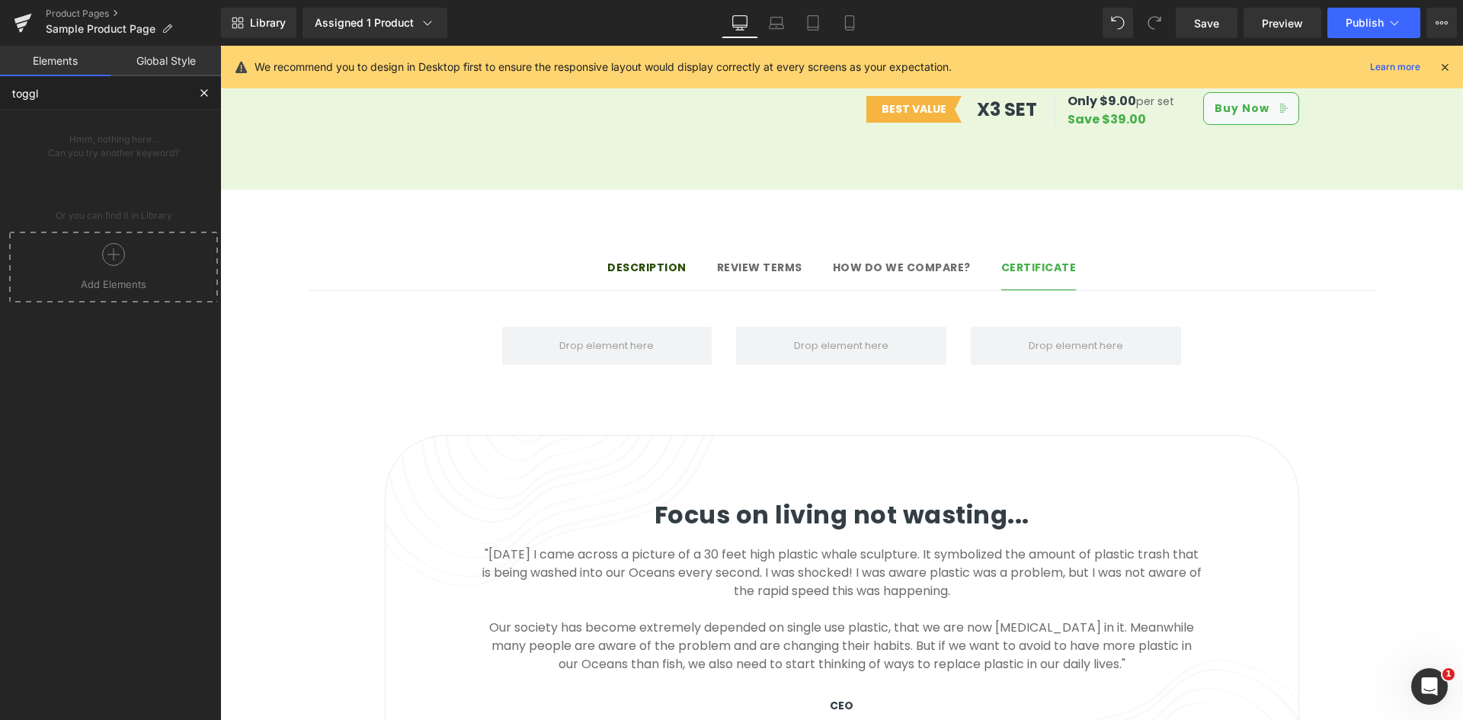
type input "toggle"
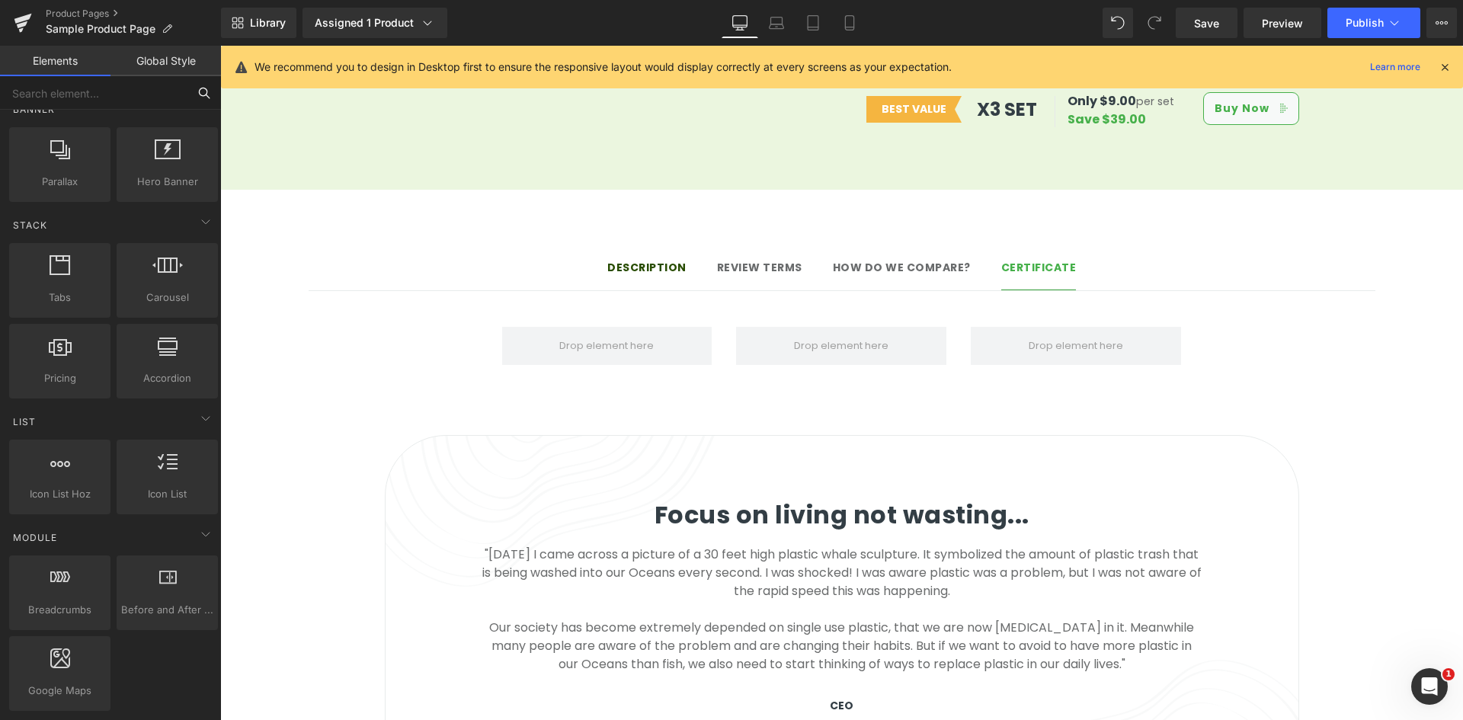
scroll to position [381, 0]
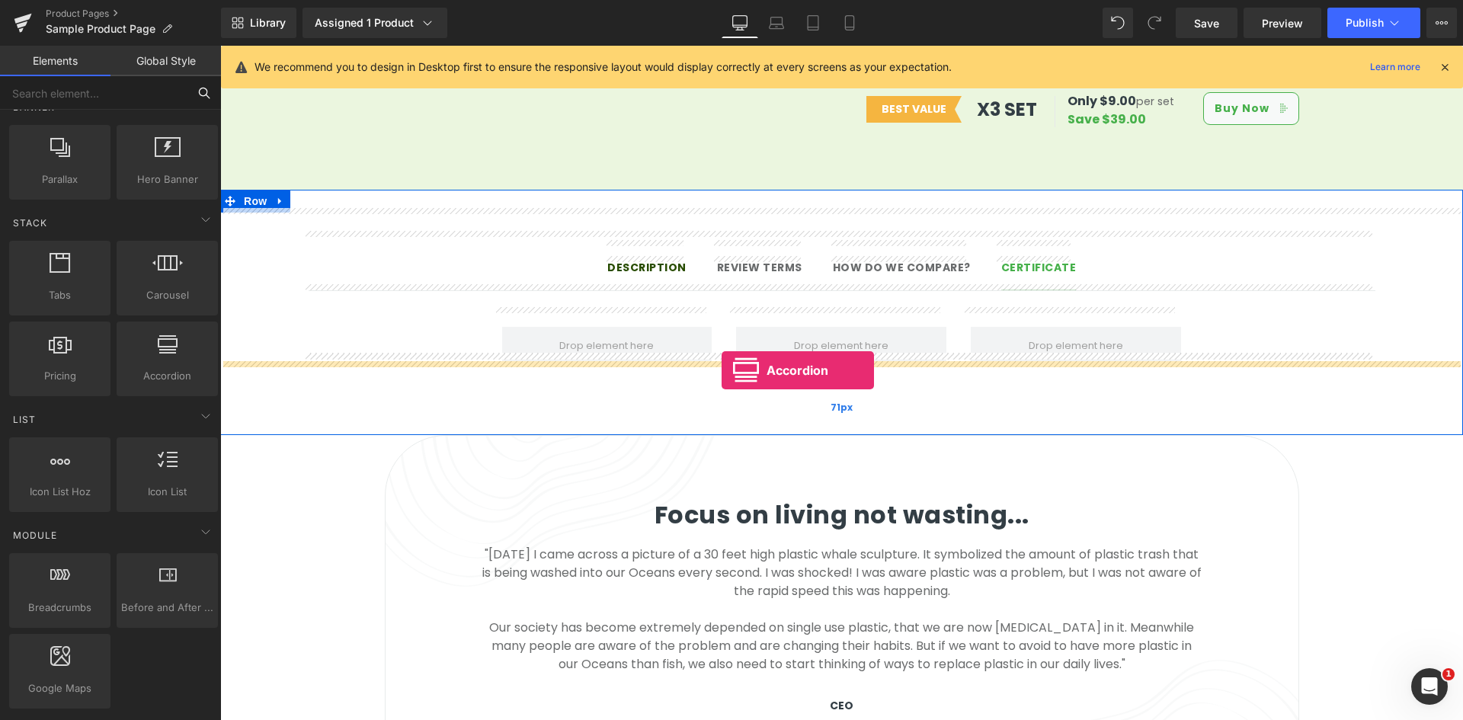
drag, startPoint x: 388, startPoint y: 408, endPoint x: 722, endPoint y: 370, distance: 335.8
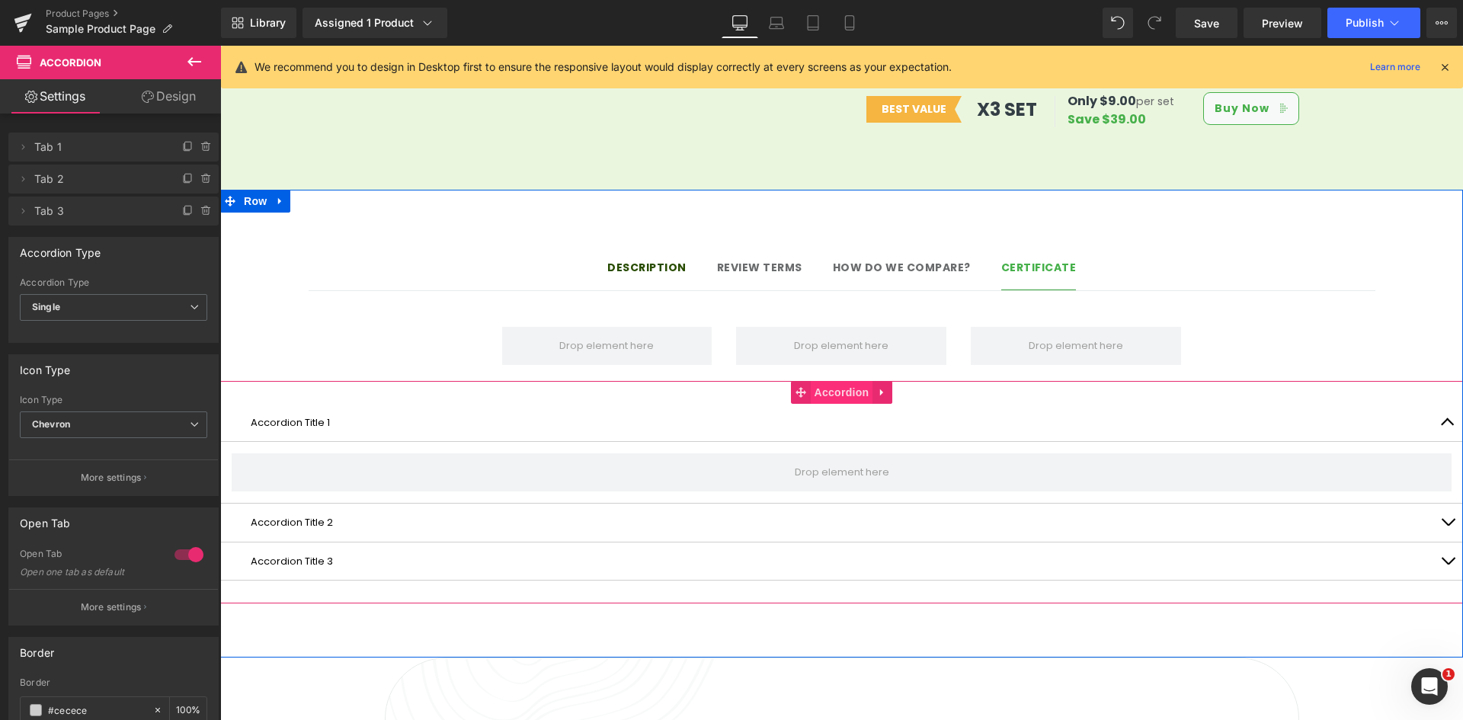
click at [812, 381] on span "Accordion" at bounding box center [842, 392] width 62 height 23
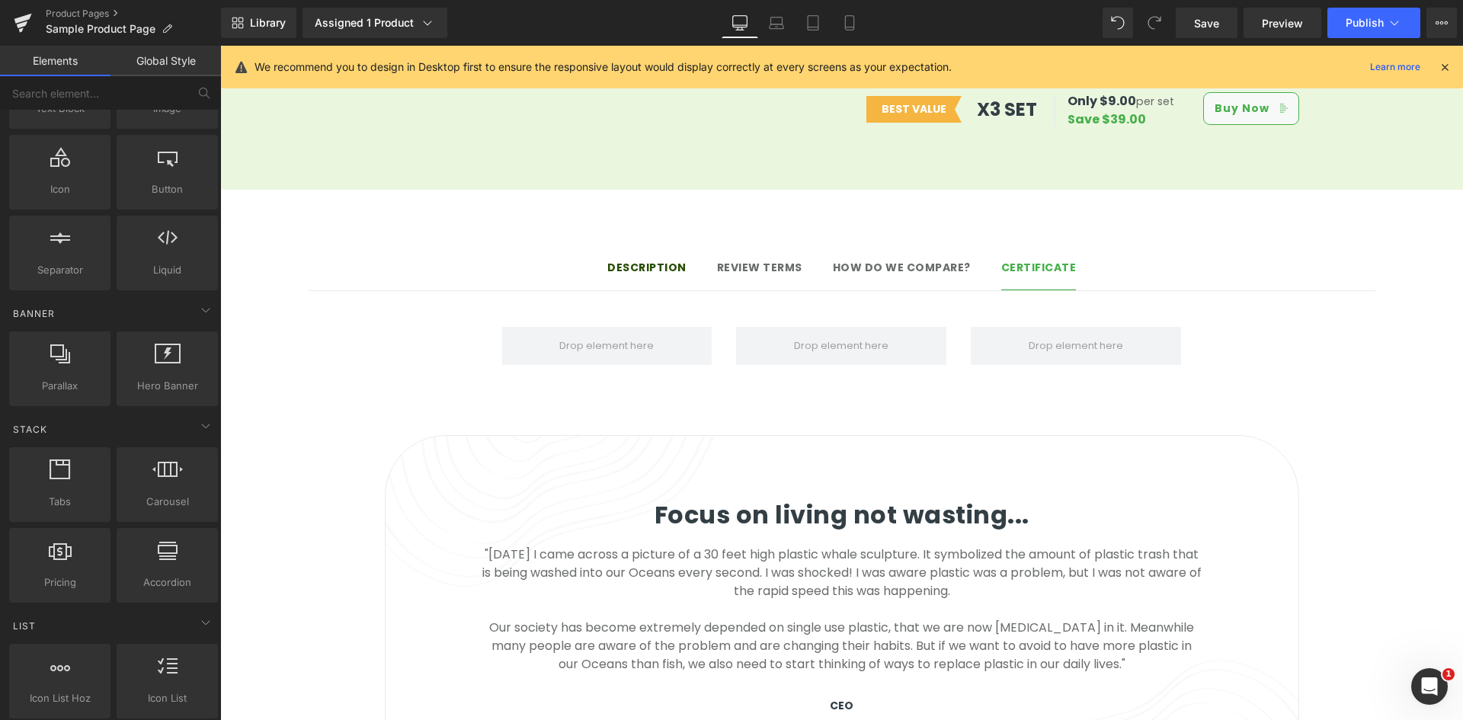
scroll to position [152, 0]
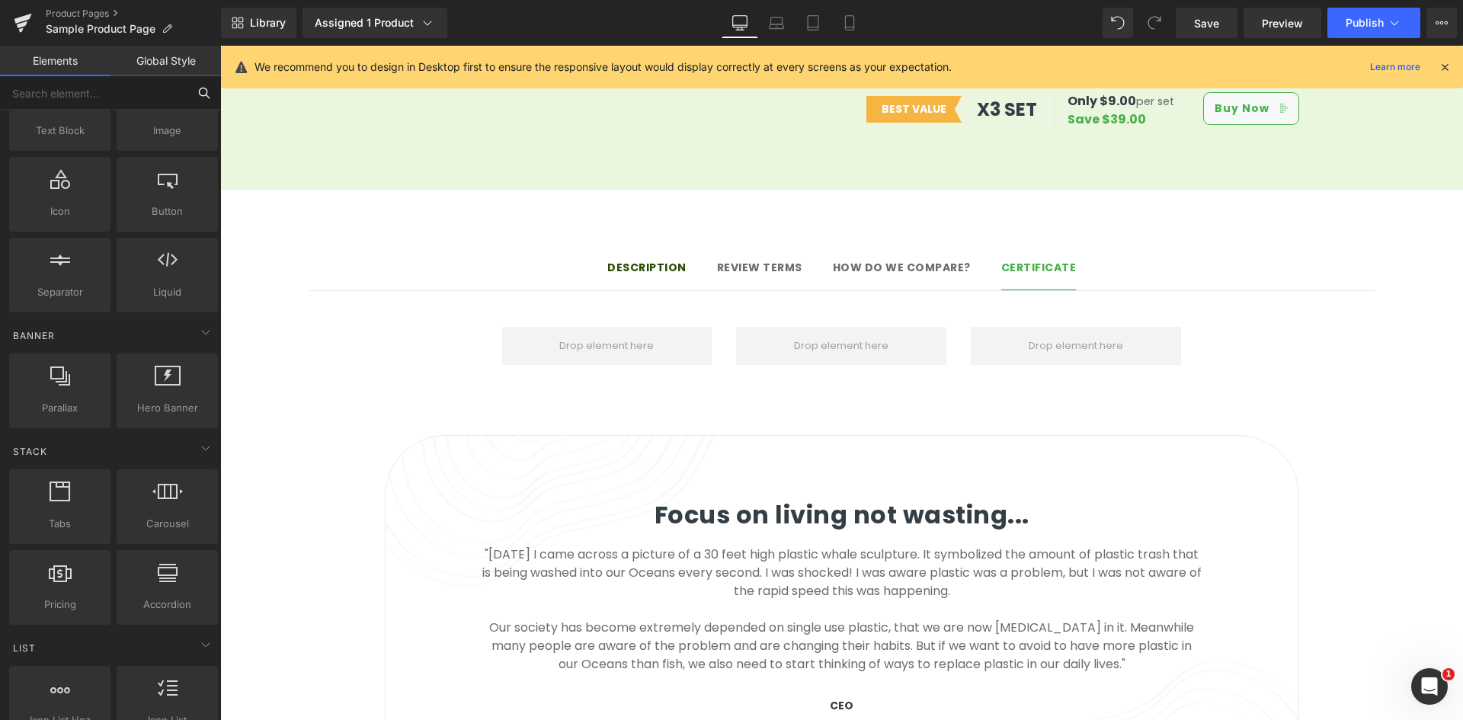
click at [96, 101] on input "text" at bounding box center [93, 93] width 187 height 34
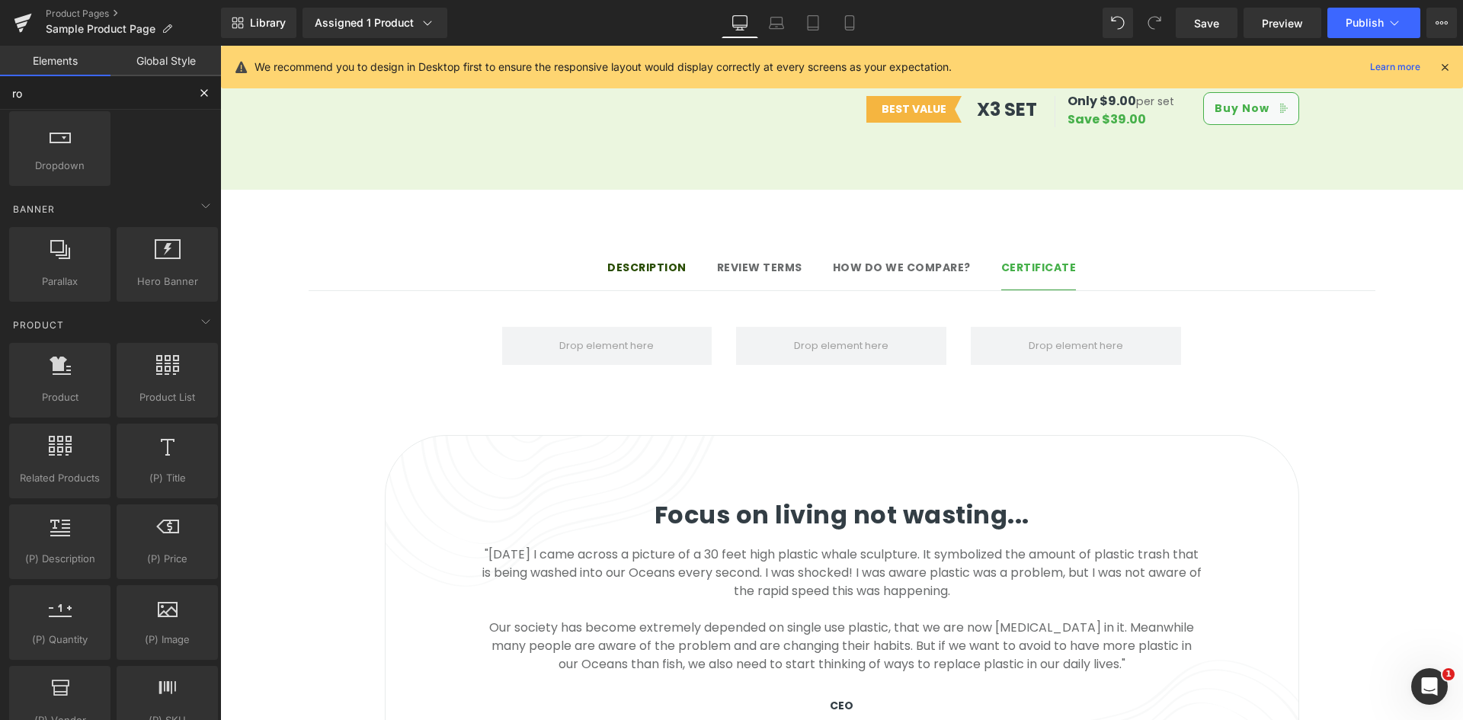
type input "row"
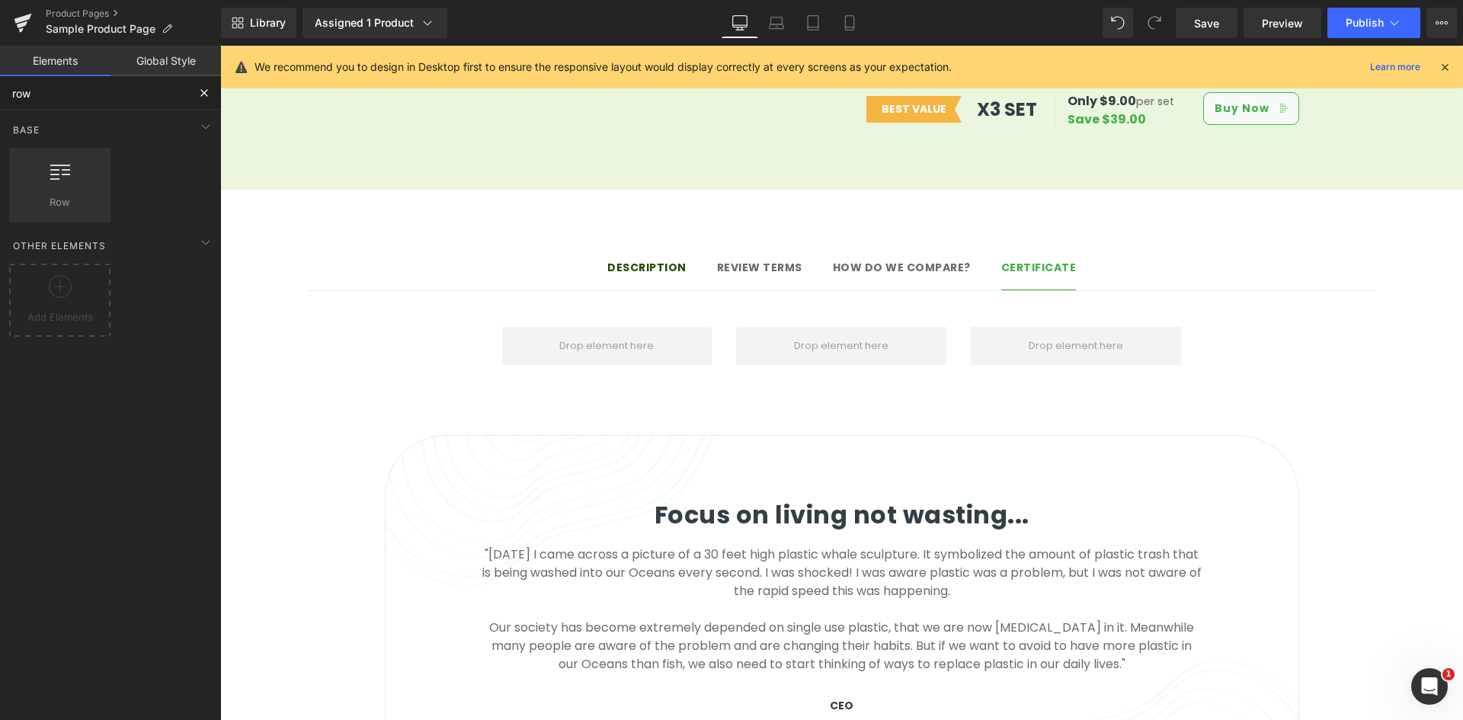
scroll to position [0, 0]
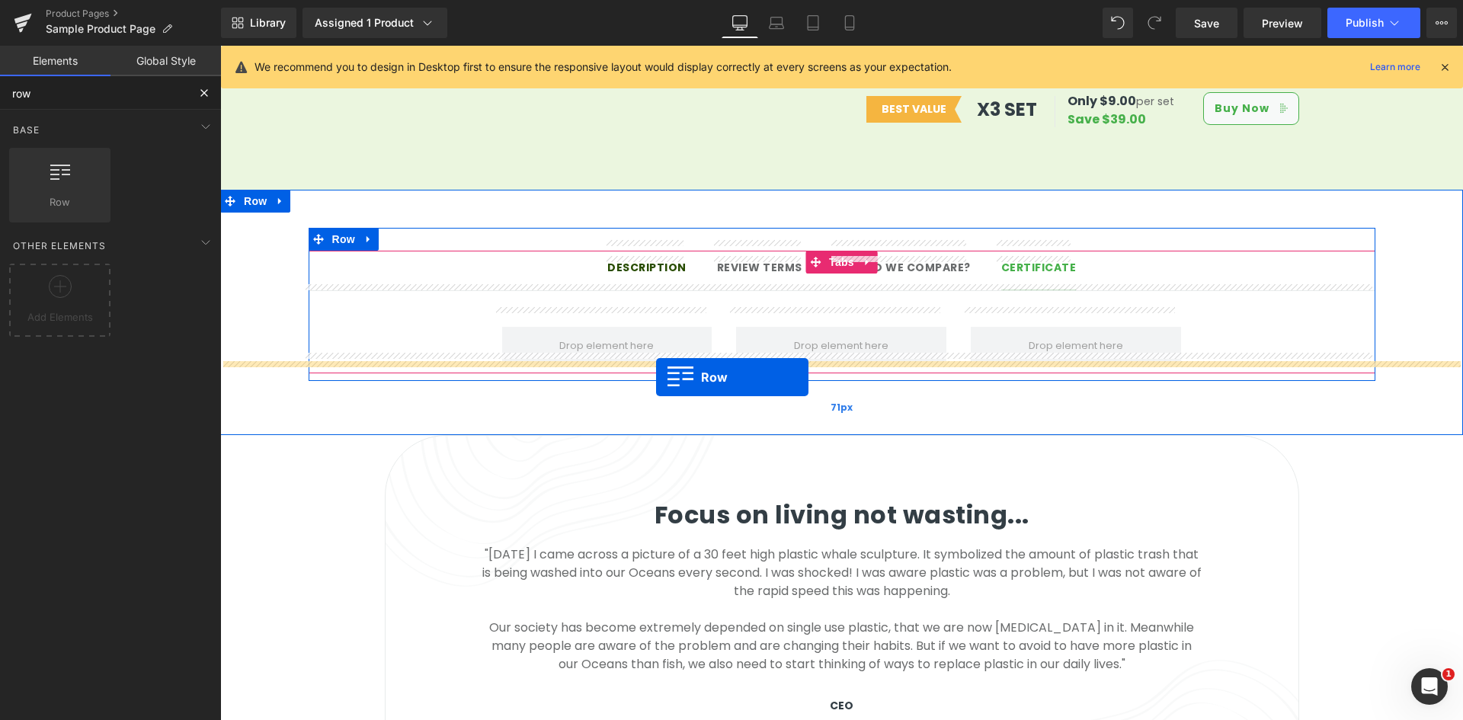
drag, startPoint x: 537, startPoint y: 280, endPoint x: 656, endPoint y: 377, distance: 153.3
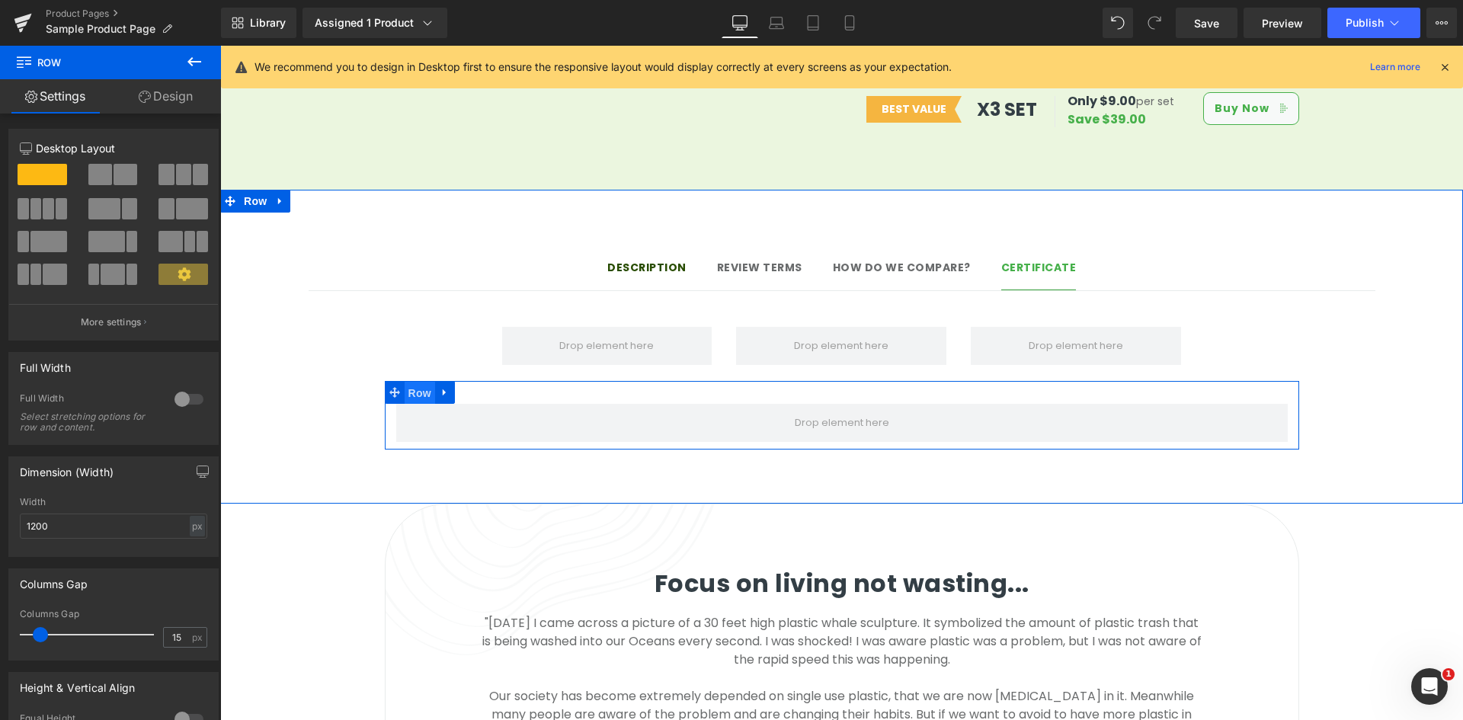
click at [413, 382] on span "Row" at bounding box center [420, 393] width 30 height 23
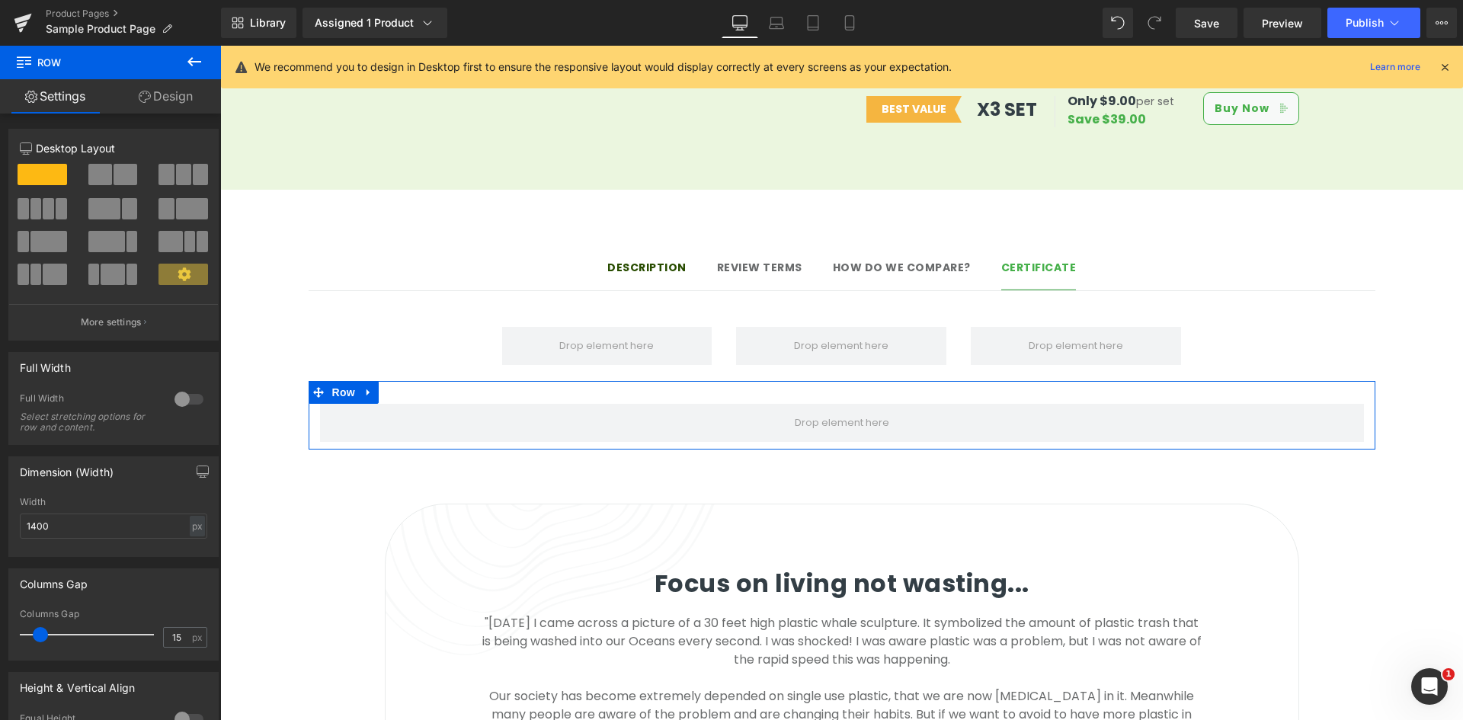
type input "1400"
click at [195, 62] on icon at bounding box center [194, 61] width 14 height 9
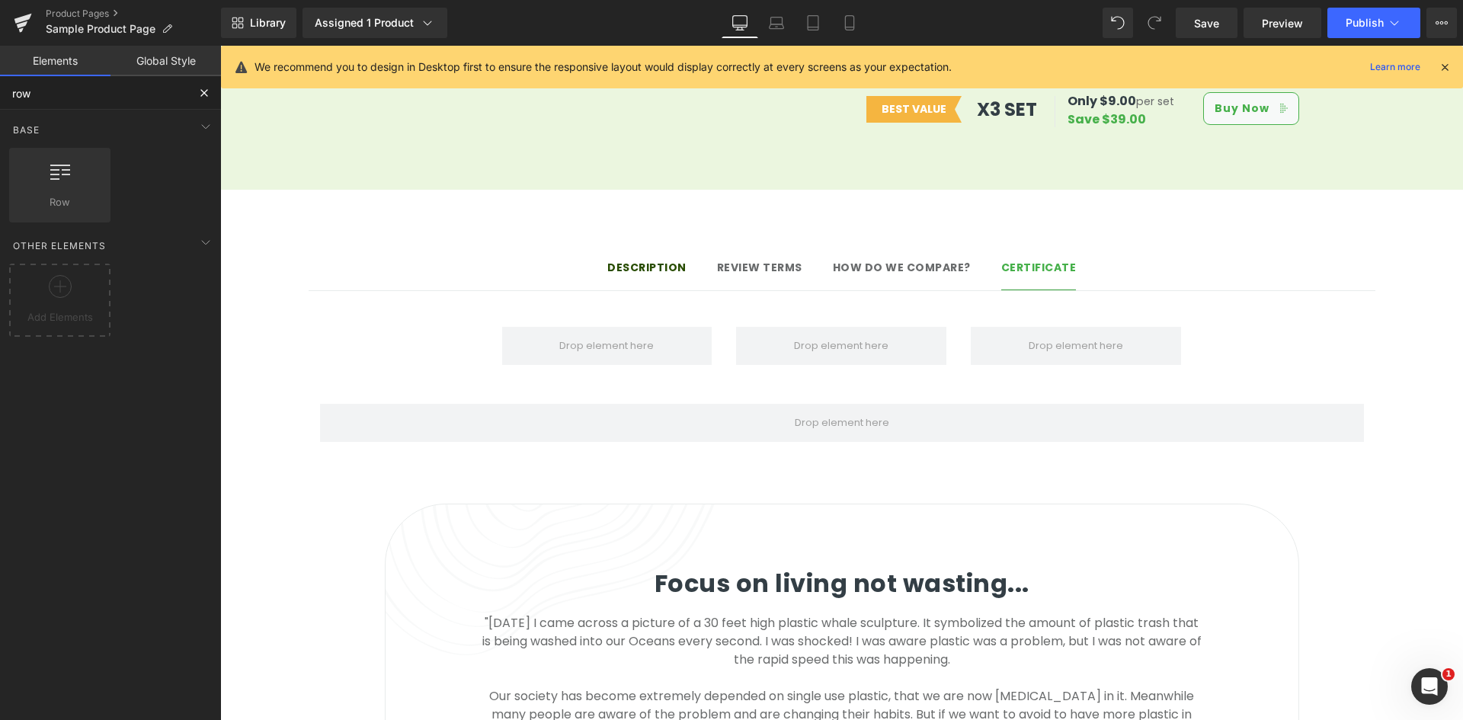
click at [90, 99] on input "row" at bounding box center [93, 93] width 187 height 34
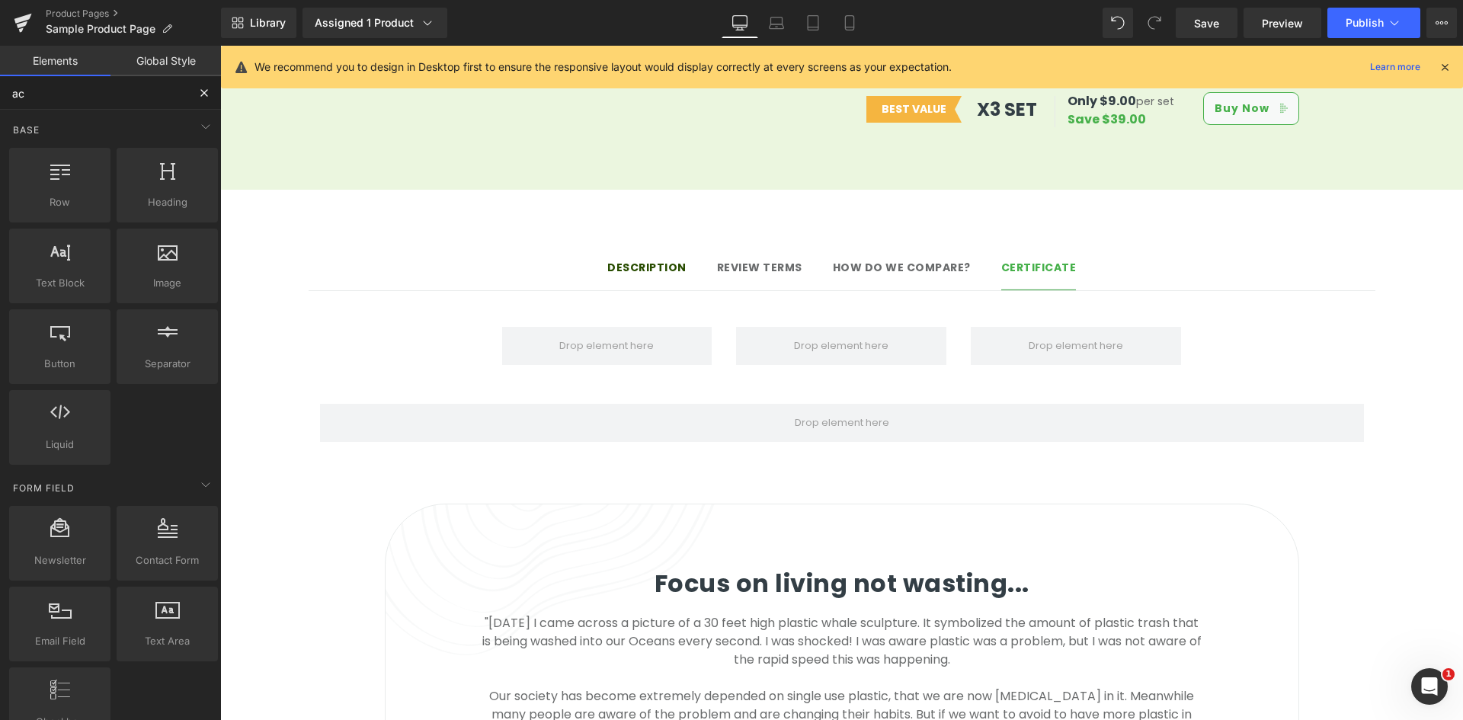
type input "acc"
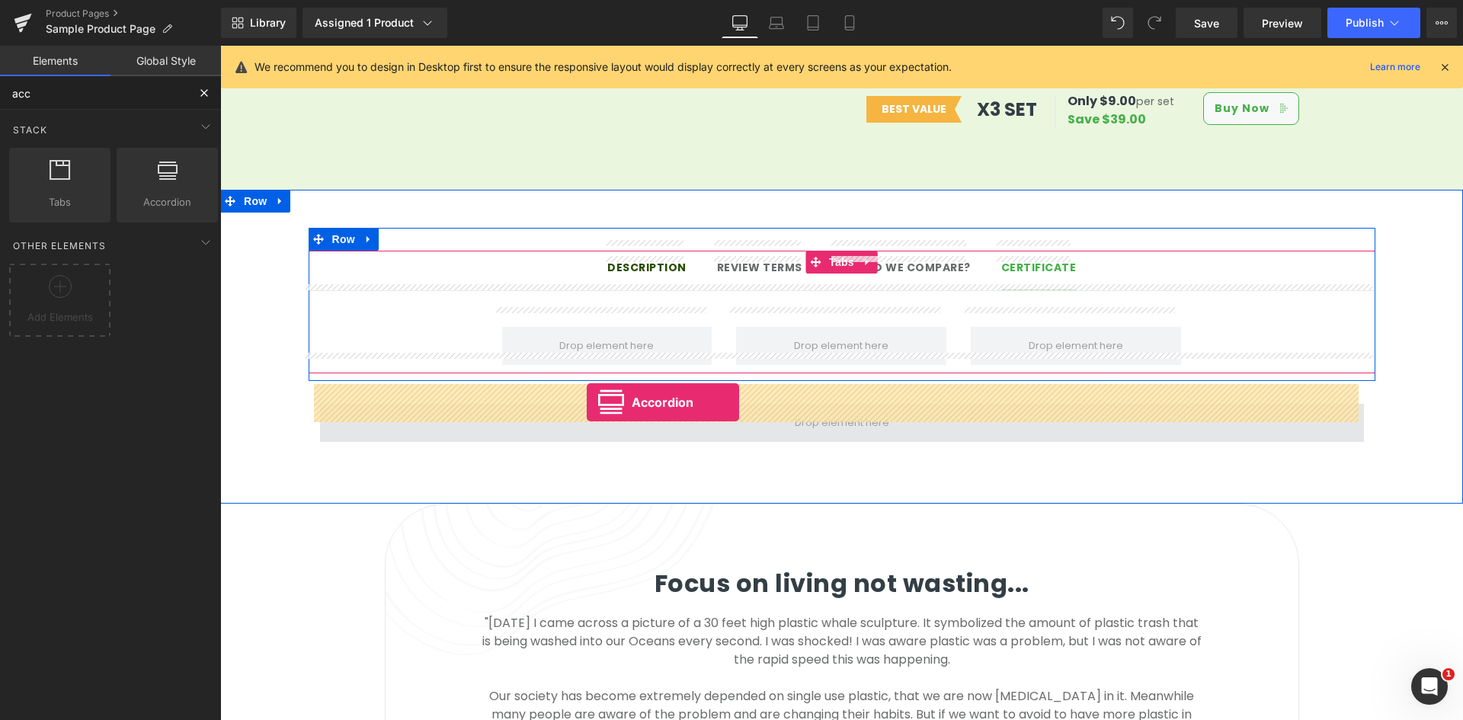
drag, startPoint x: 438, startPoint y: 276, endPoint x: 587, endPoint y: 402, distance: 195.1
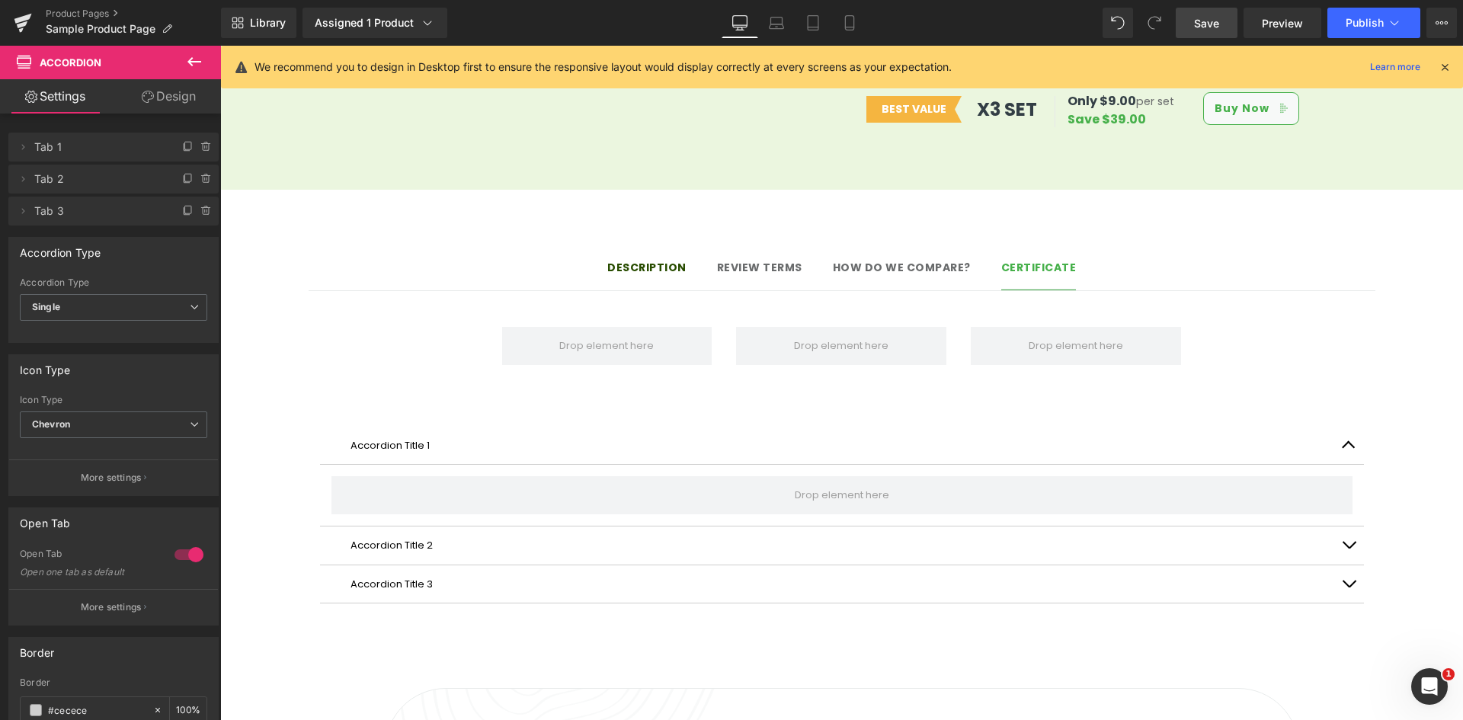
click at [1209, 24] on span "Save" at bounding box center [1206, 23] width 25 height 16
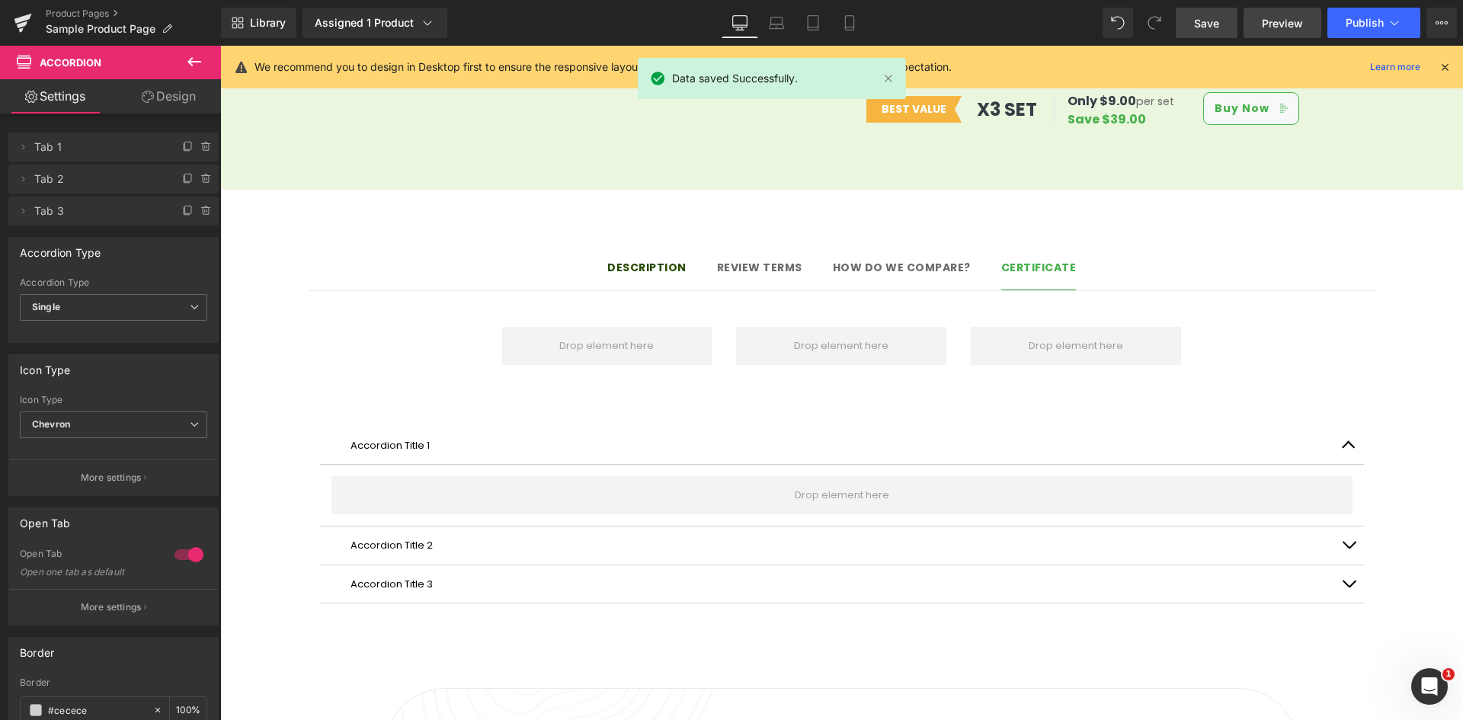
click at [1270, 19] on span "Preview" at bounding box center [1282, 23] width 41 height 16
